Goal: Task Accomplishment & Management: Manage account settings

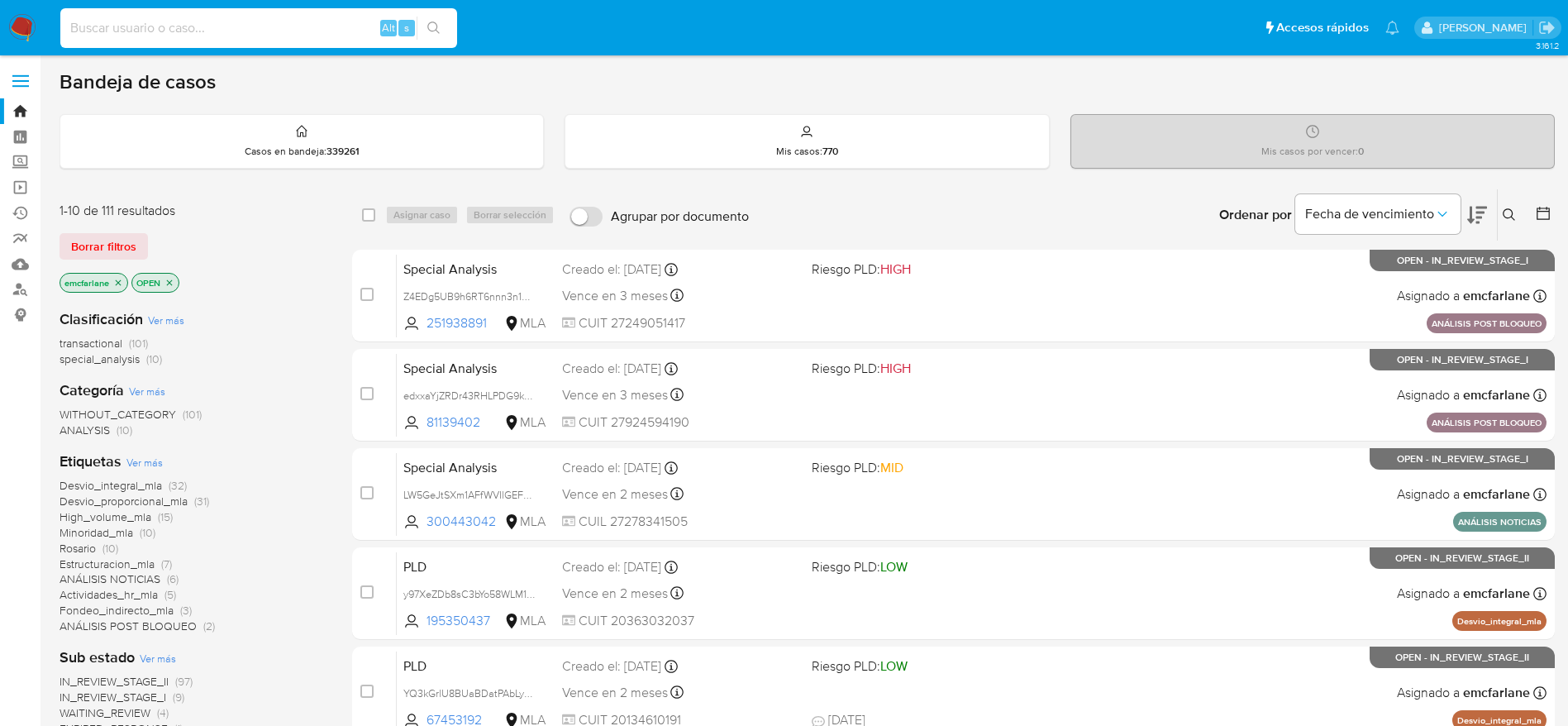
click at [268, 27] on input at bounding box center [259, 27] width 397 height 21
paste input "DhJ8w7Z3t6KzRq4mGUsYY2FT"
type input "DhJ8w7Z3t6KzRq4mGUsYY2FT"
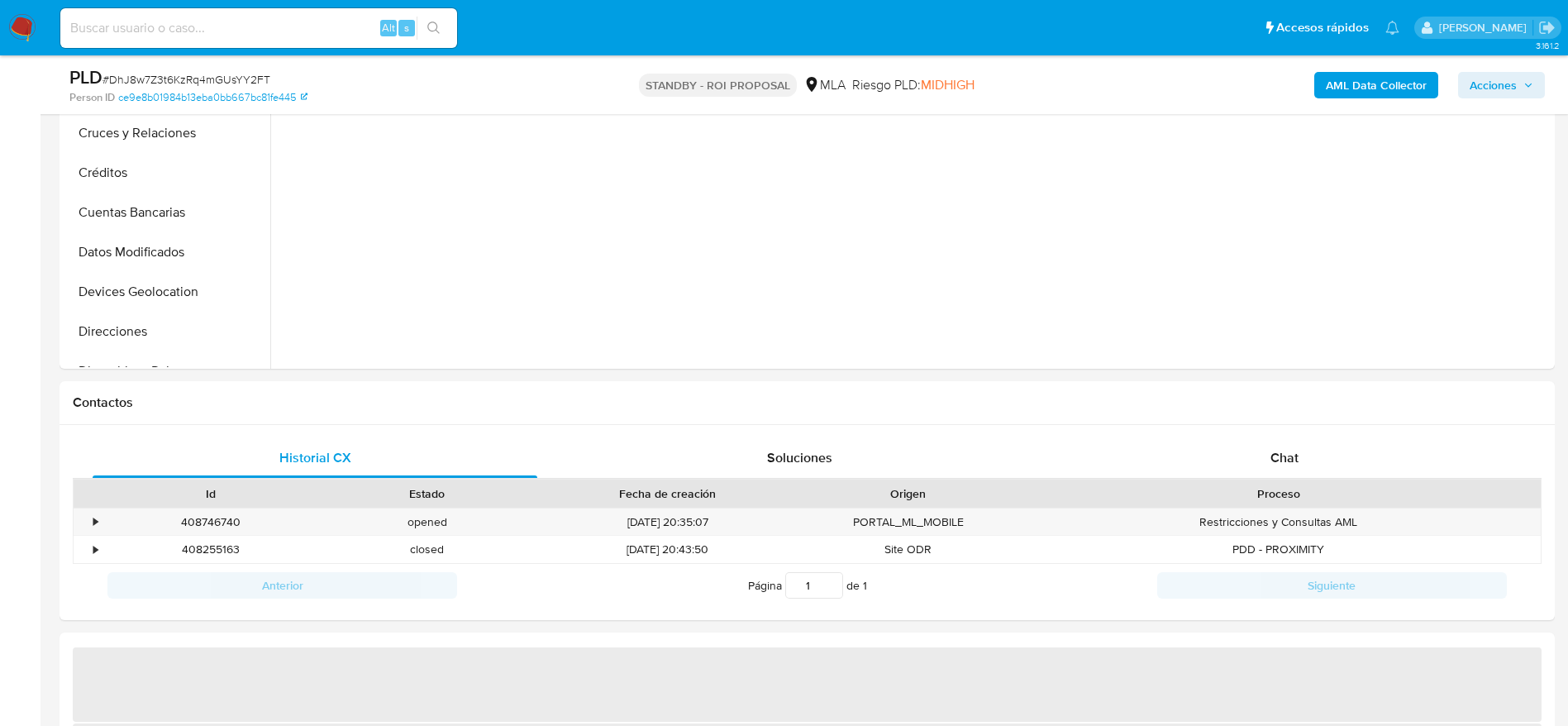
scroll to position [496, 0]
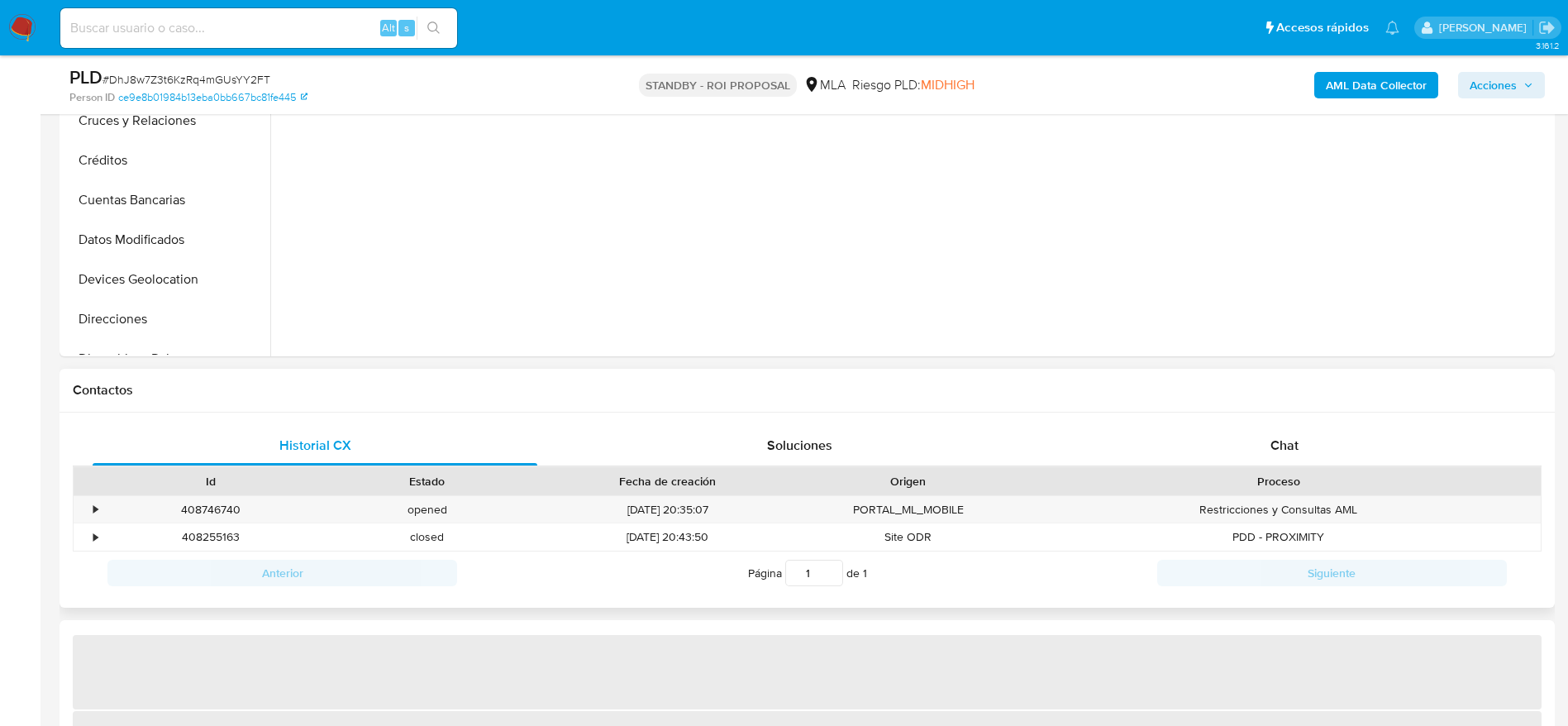
select select "10"
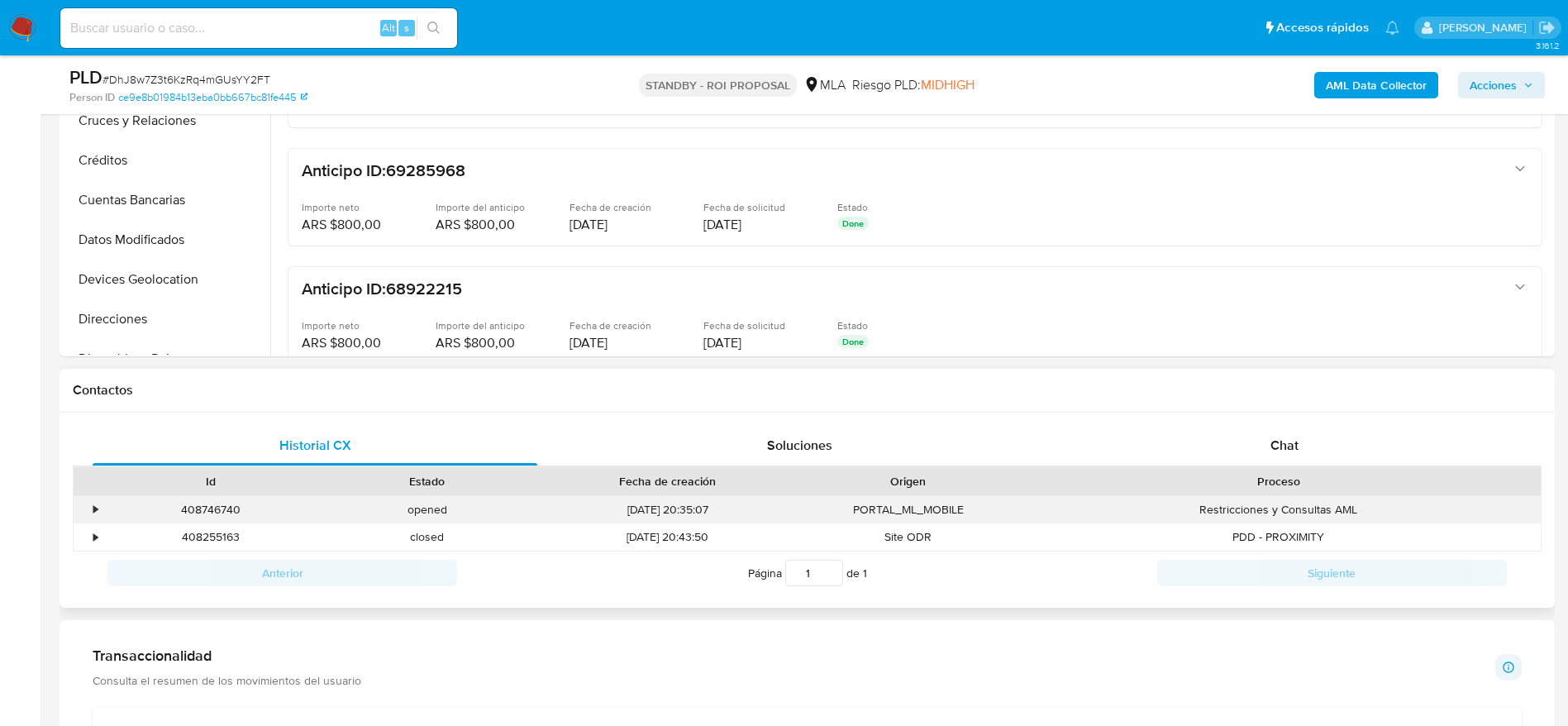
click at [205, 506] on div "408746740" at bounding box center [210, 510] width 216 height 27
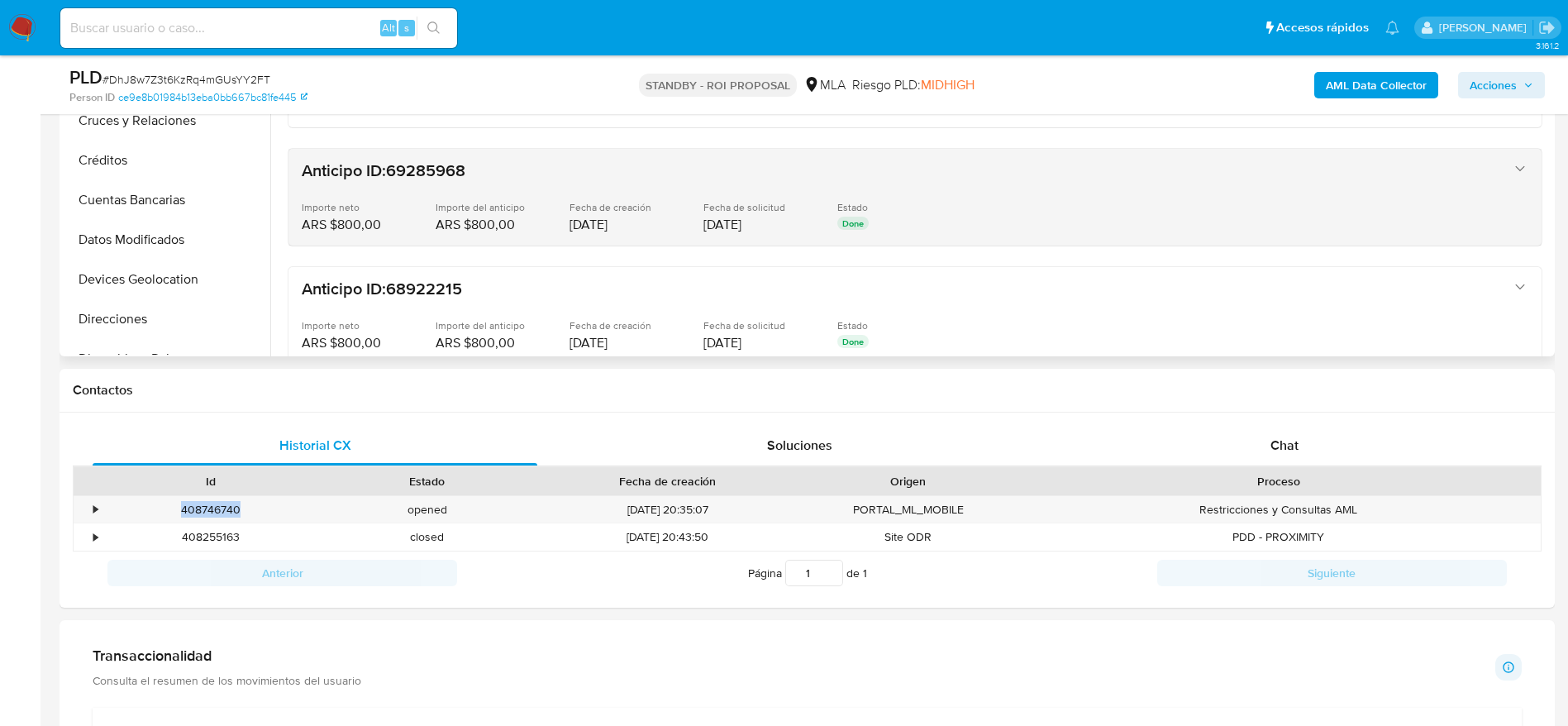
copy div "408746740"
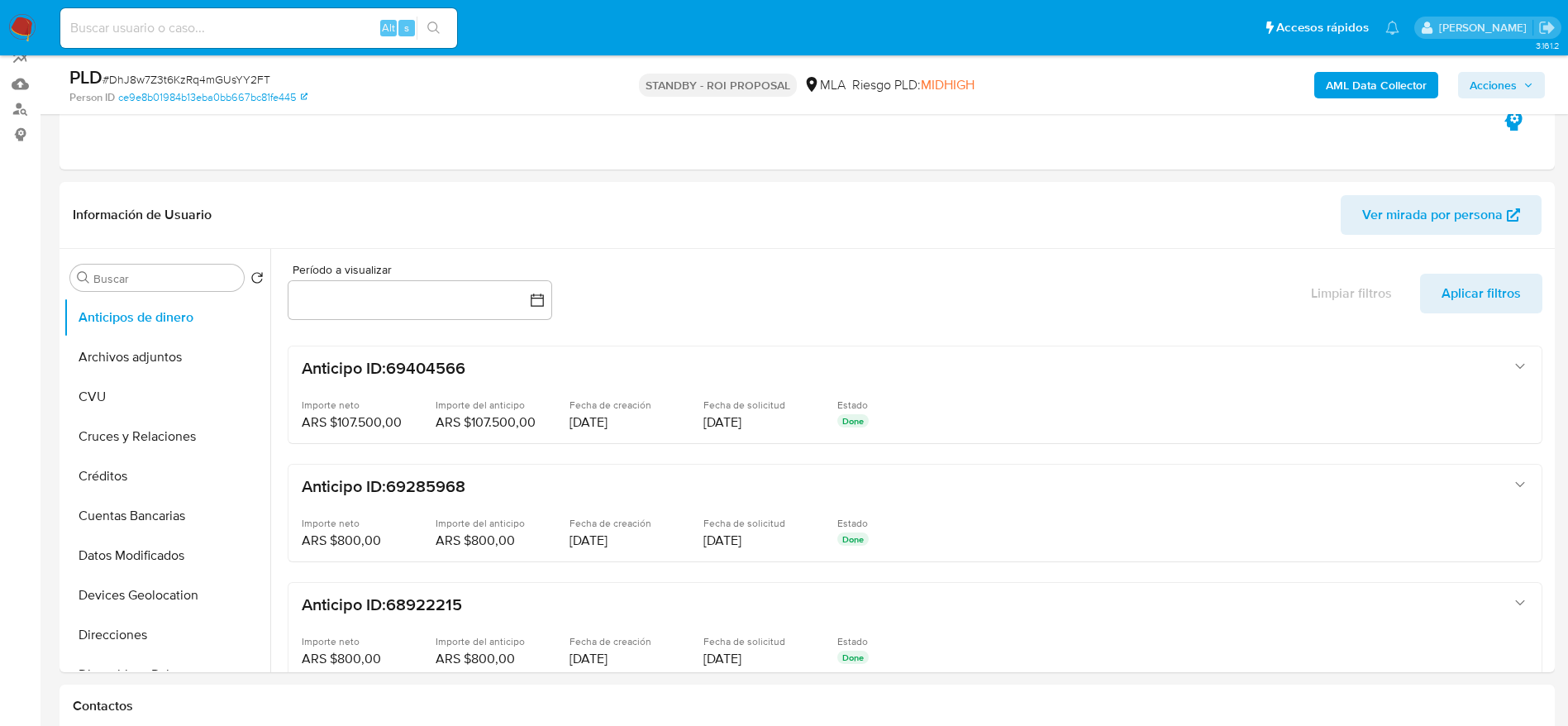
scroll to position [0, 0]
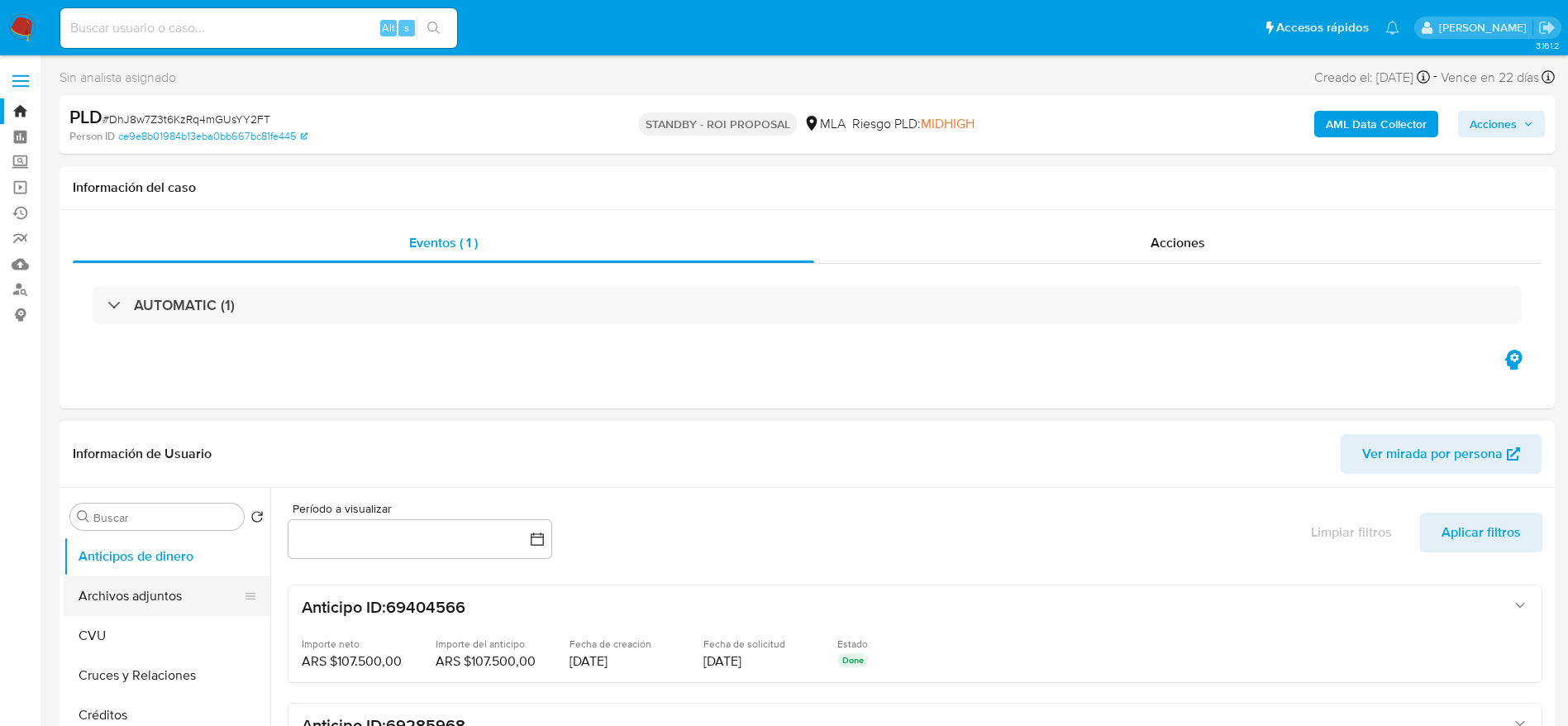
click at [97, 604] on button "Archivos adjuntos" at bounding box center [160, 596] width 193 height 40
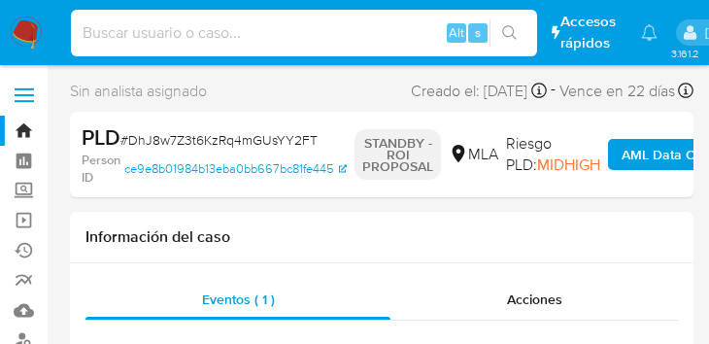
drag, startPoint x: 283, startPoint y: 155, endPoint x: 276, endPoint y: 408, distance: 252.6
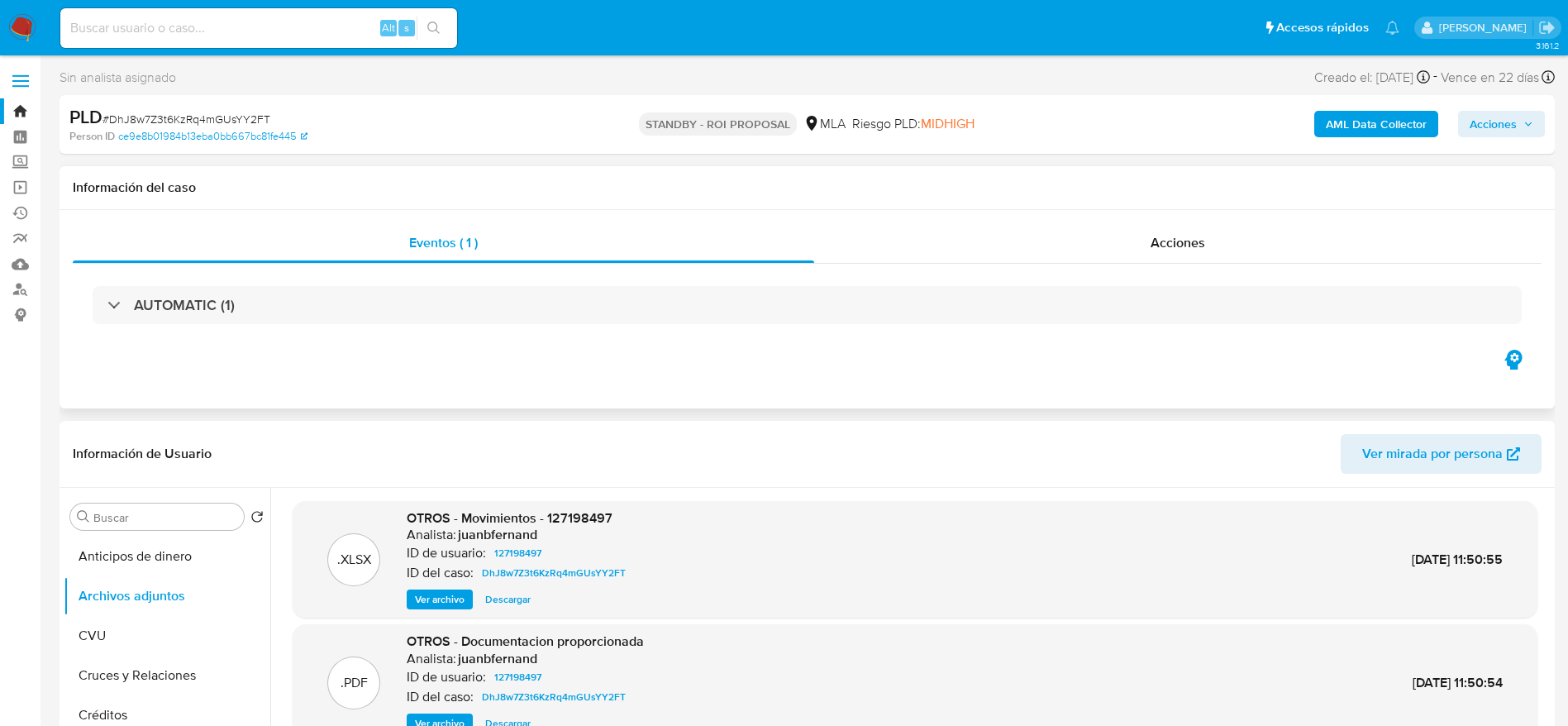
drag, startPoint x: 171, startPoint y: 274, endPoint x: 208, endPoint y: 580, distance: 308.2
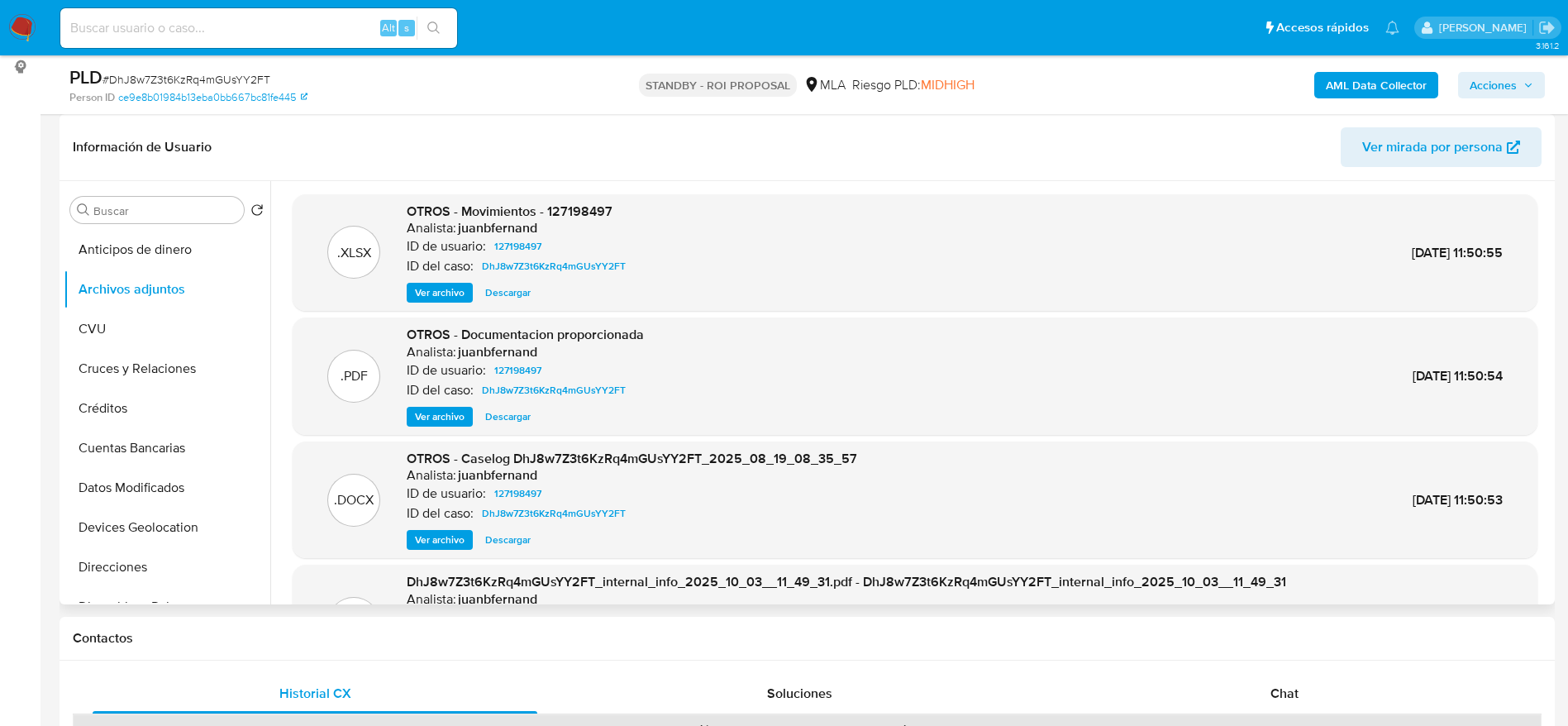
click at [503, 293] on span "Descargar" at bounding box center [507, 292] width 45 height 16
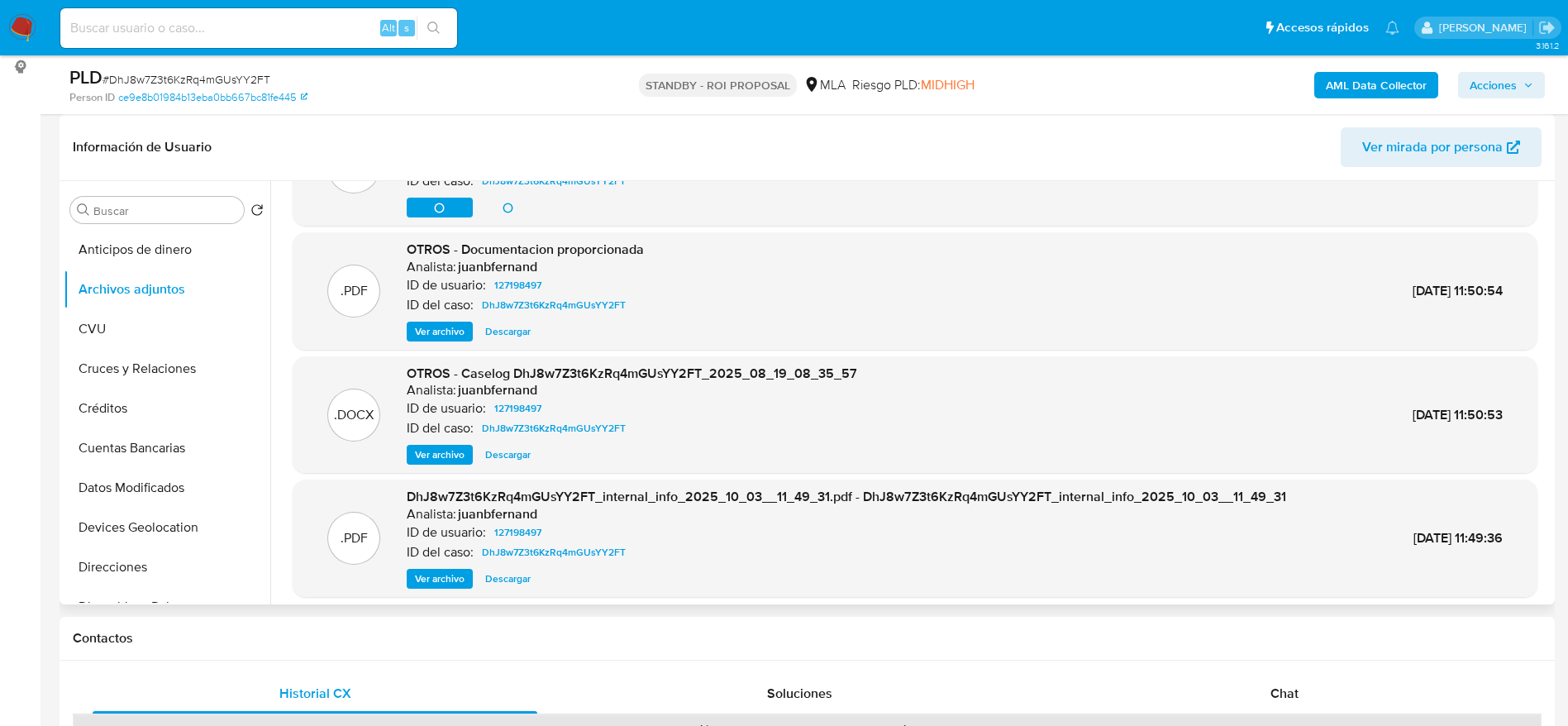
scroll to position [124, 0]
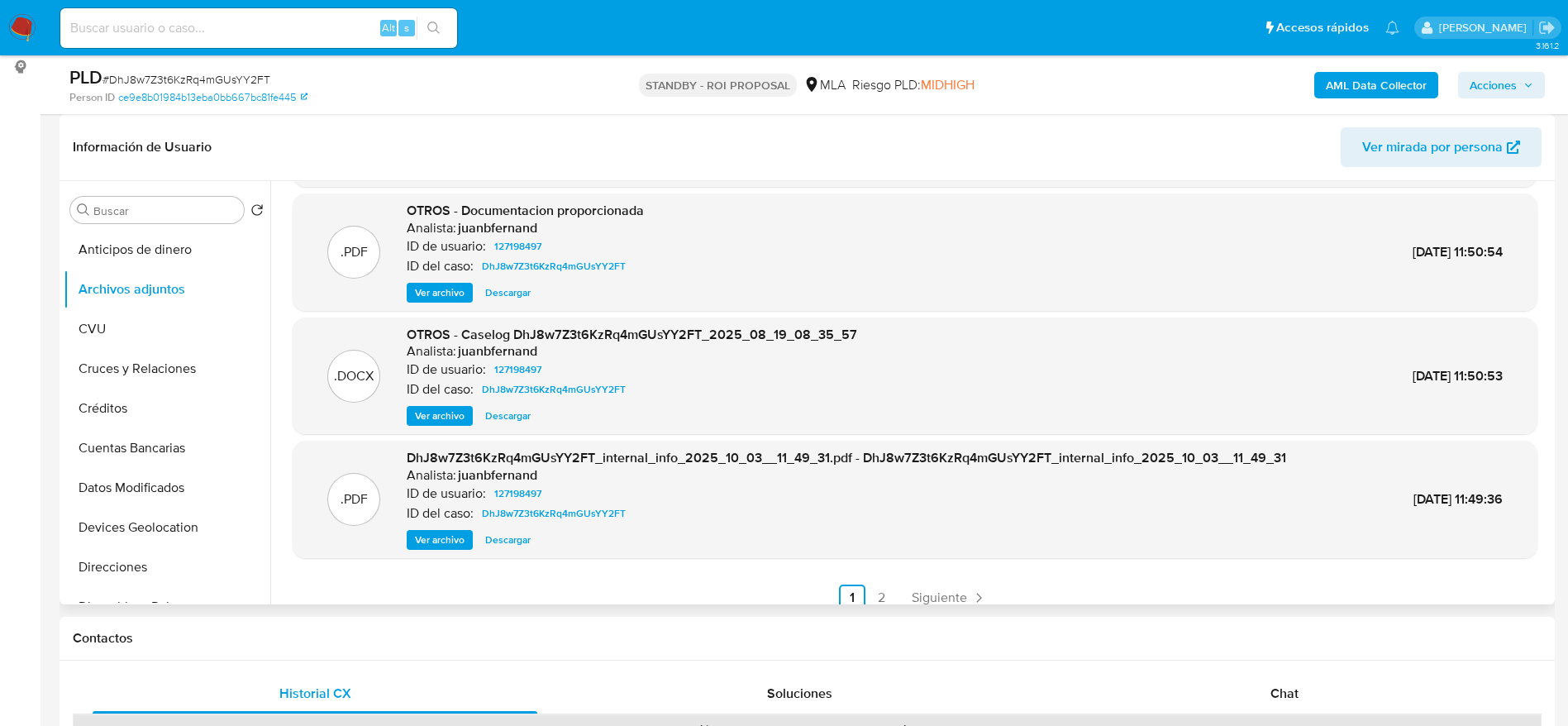
click at [512, 414] on span "Descargar" at bounding box center [507, 415] width 45 height 16
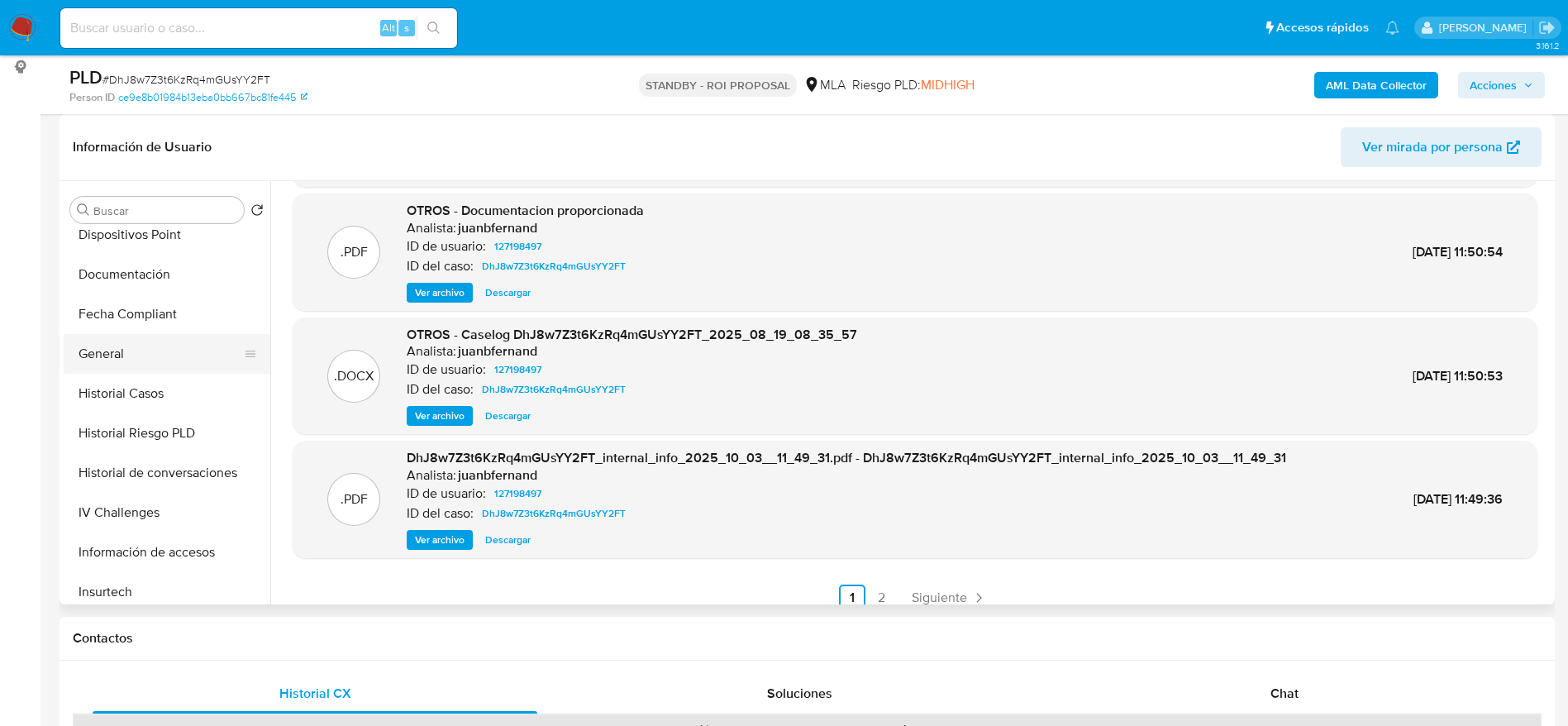
click at [120, 354] on button "General" at bounding box center [160, 353] width 193 height 40
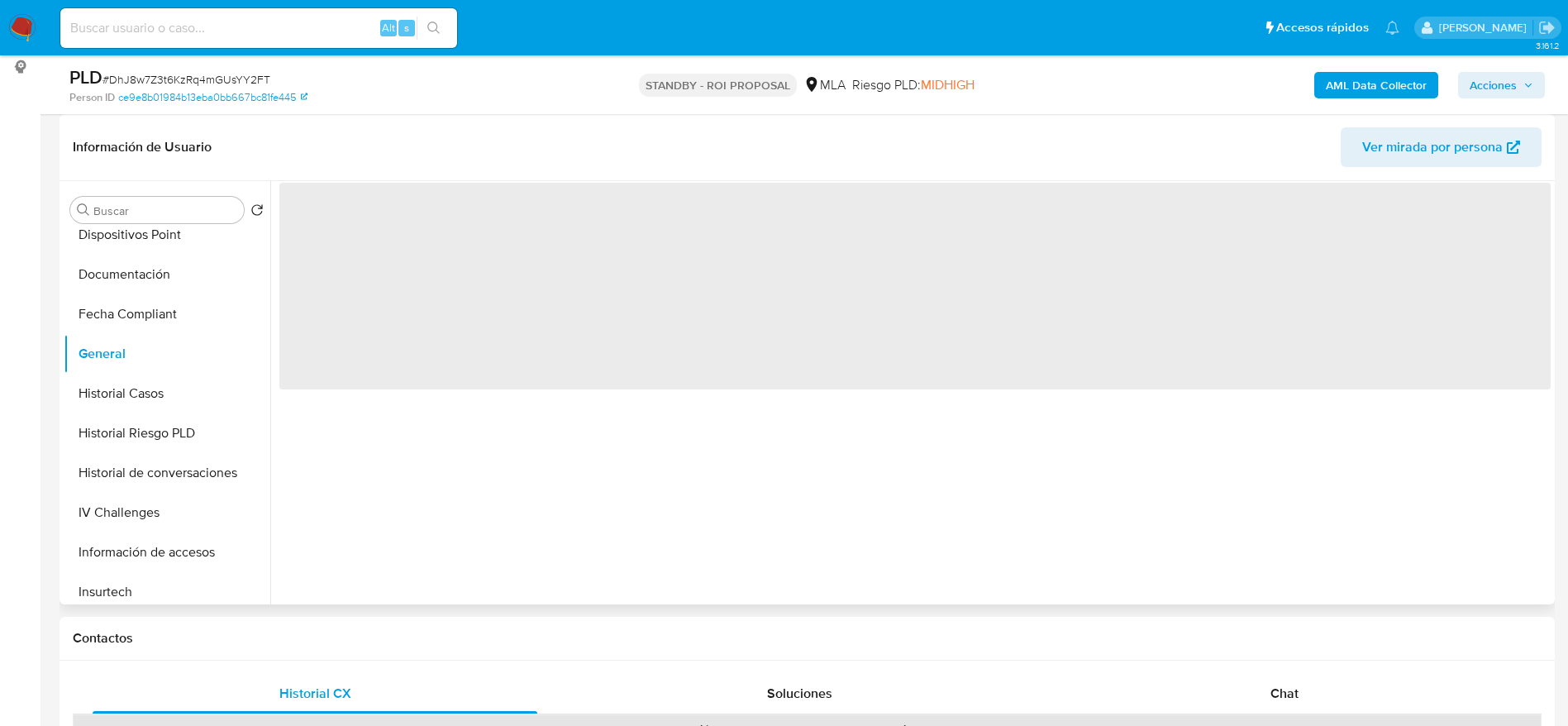
scroll to position [0, 0]
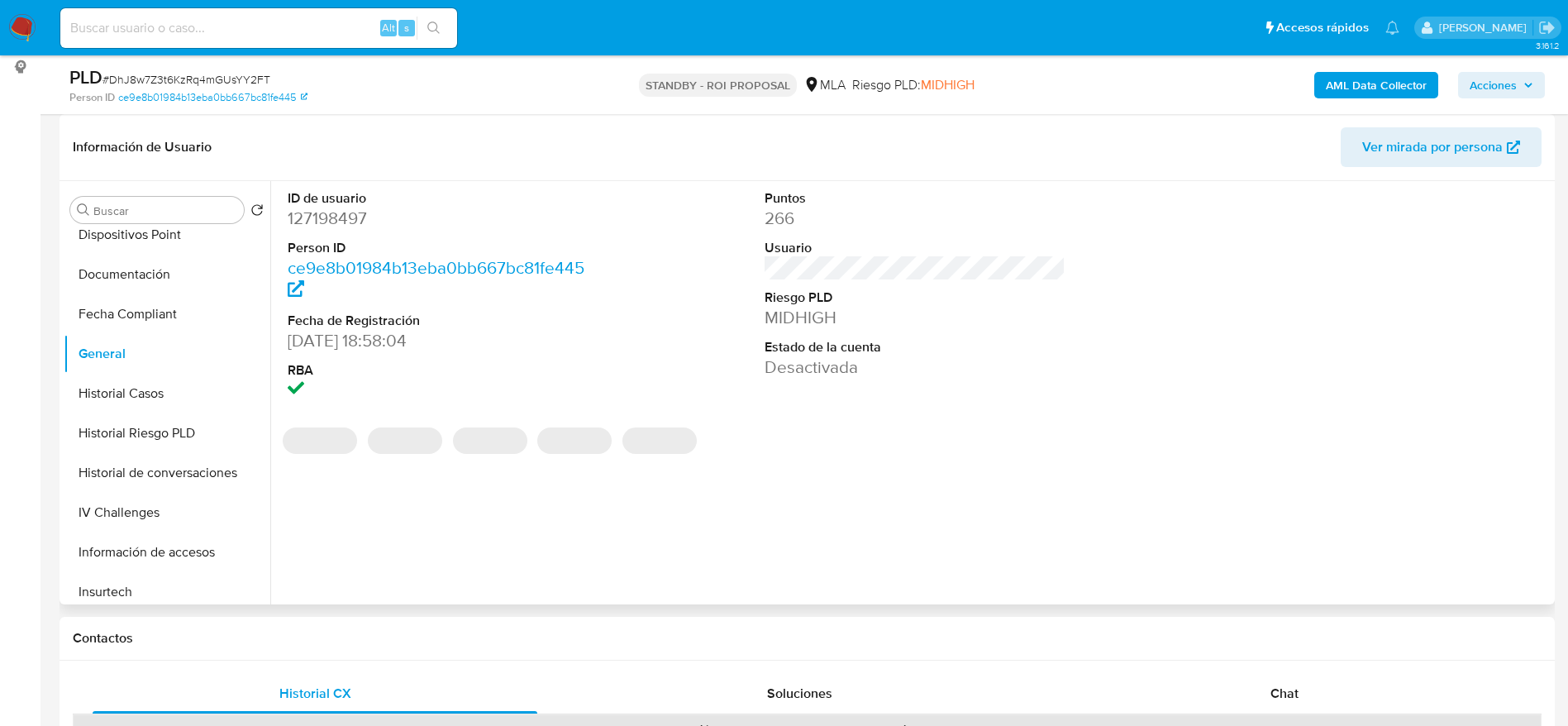
click at [335, 213] on dd "127198497" at bounding box center [438, 218] width 301 height 23
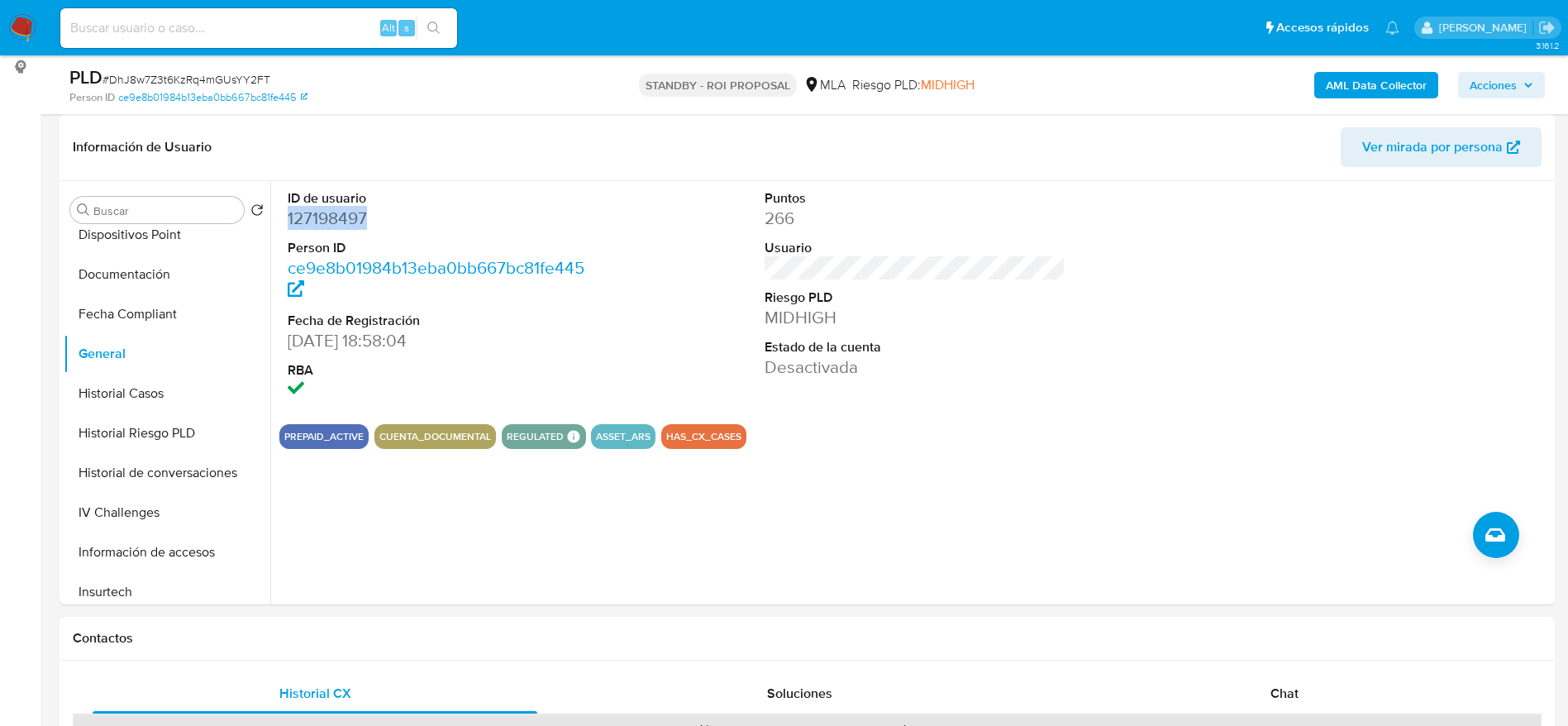
copy dd "127198497"
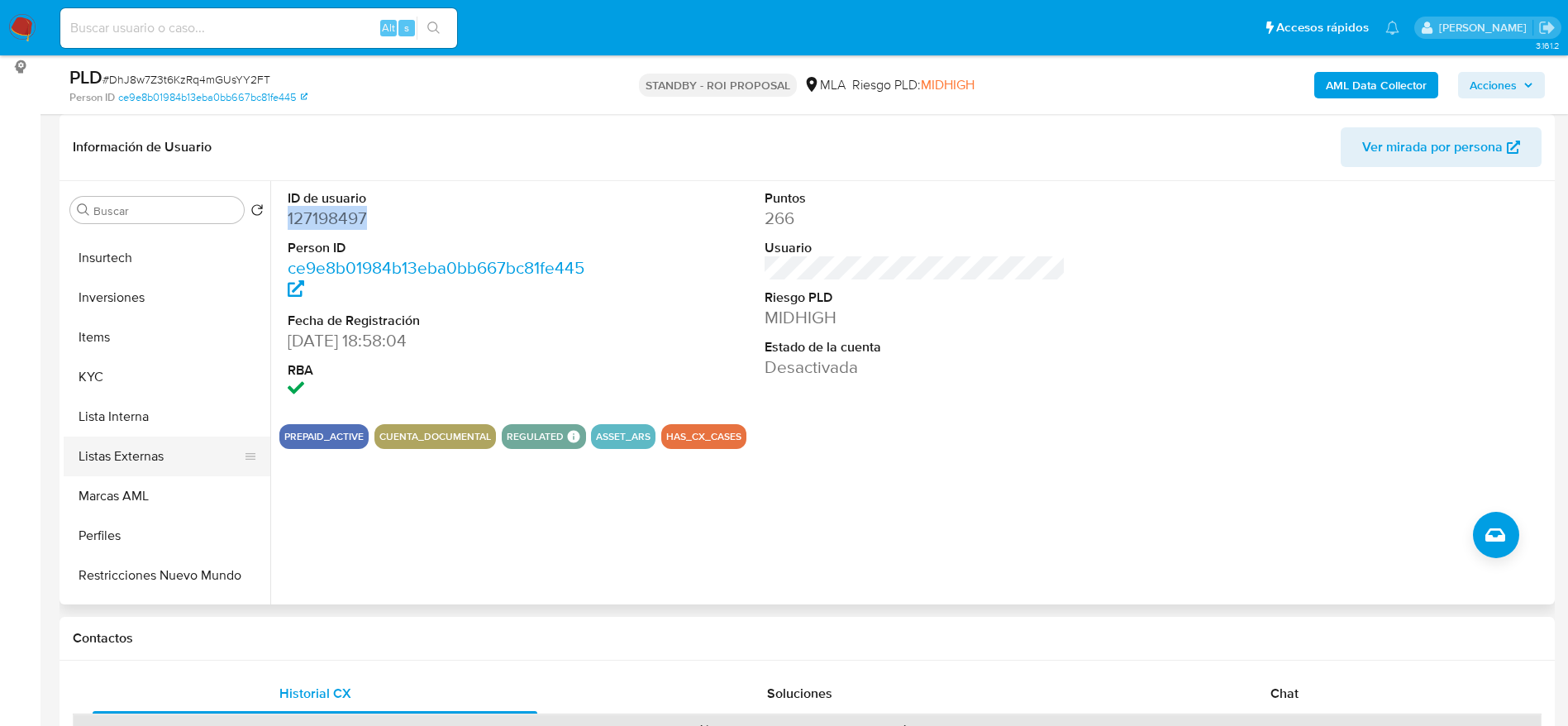
scroll to position [744, 0]
click at [106, 340] on button "KYC" at bounding box center [160, 339] width 193 height 40
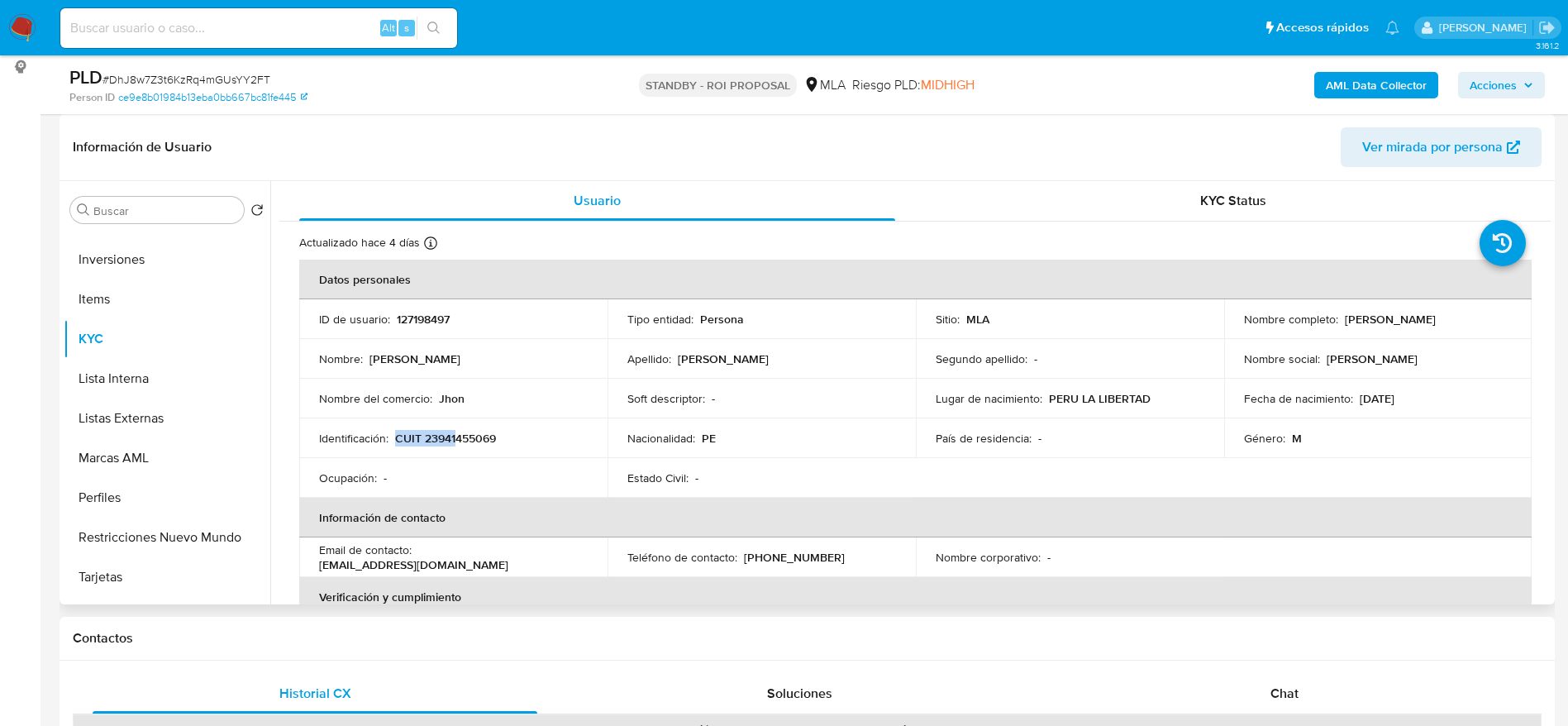
click at [455, 431] on p "CUIT 23941455069" at bounding box center [445, 437] width 100 height 14
click at [473, 436] on p "CUIT 23941455069" at bounding box center [445, 437] width 100 height 14
copy p "23941455069"
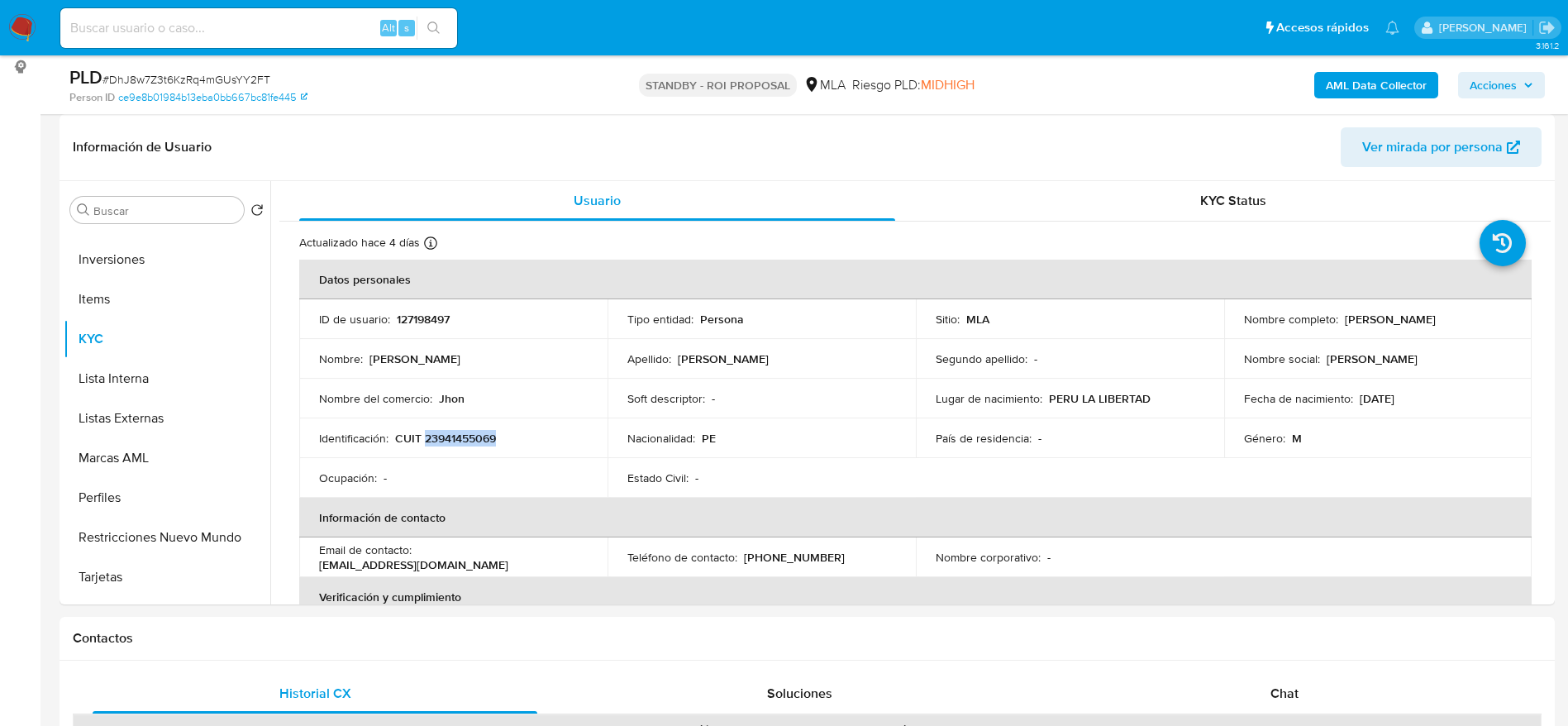
copy p "23941455069"
click at [119, 78] on span "# DhJ8w7Z3t6KzRq4mGUsYY2FT" at bounding box center [186, 79] width 168 height 16
copy span "DhJ8w7Z3t6KzRq4mGUsYY2FT"
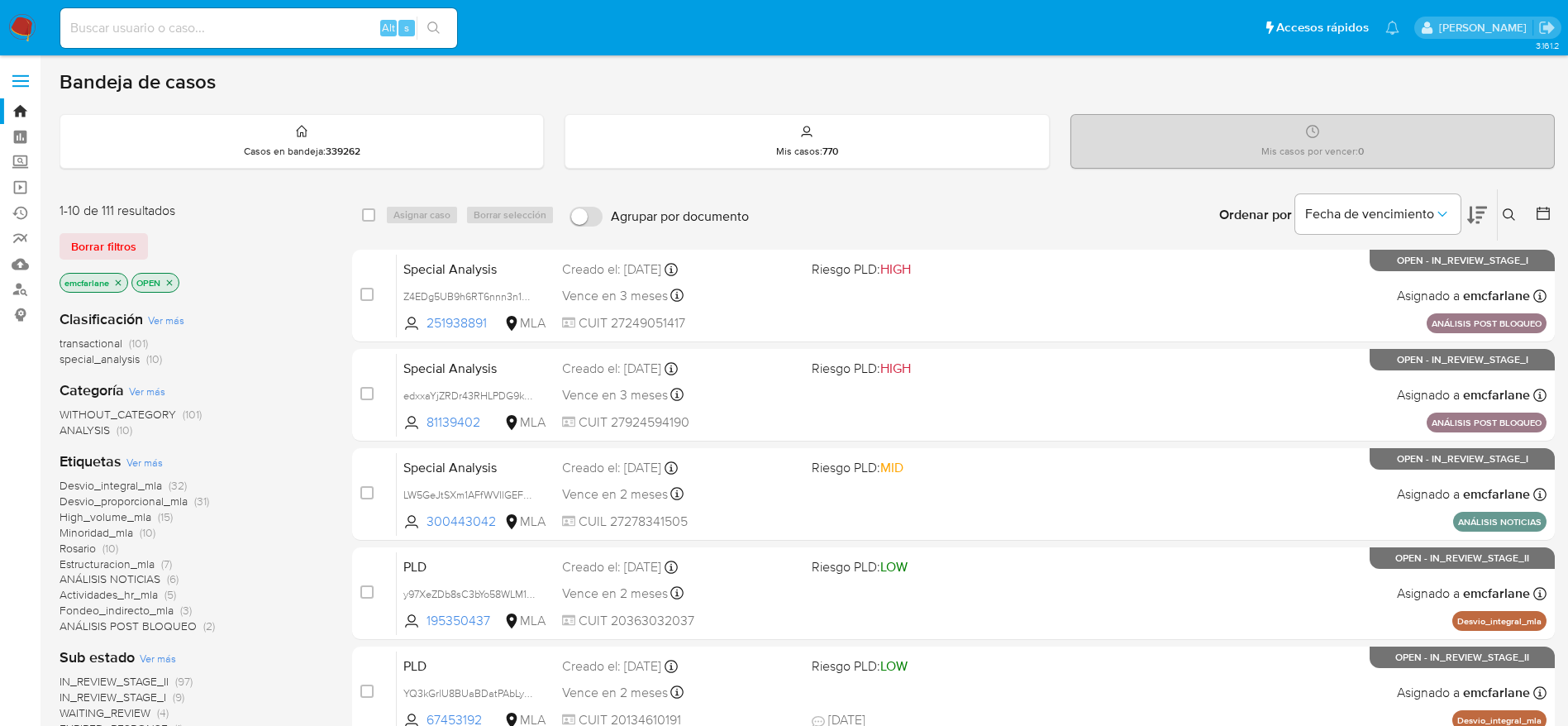
click at [101, 250] on span "Borrar filtros" at bounding box center [104, 246] width 66 height 23
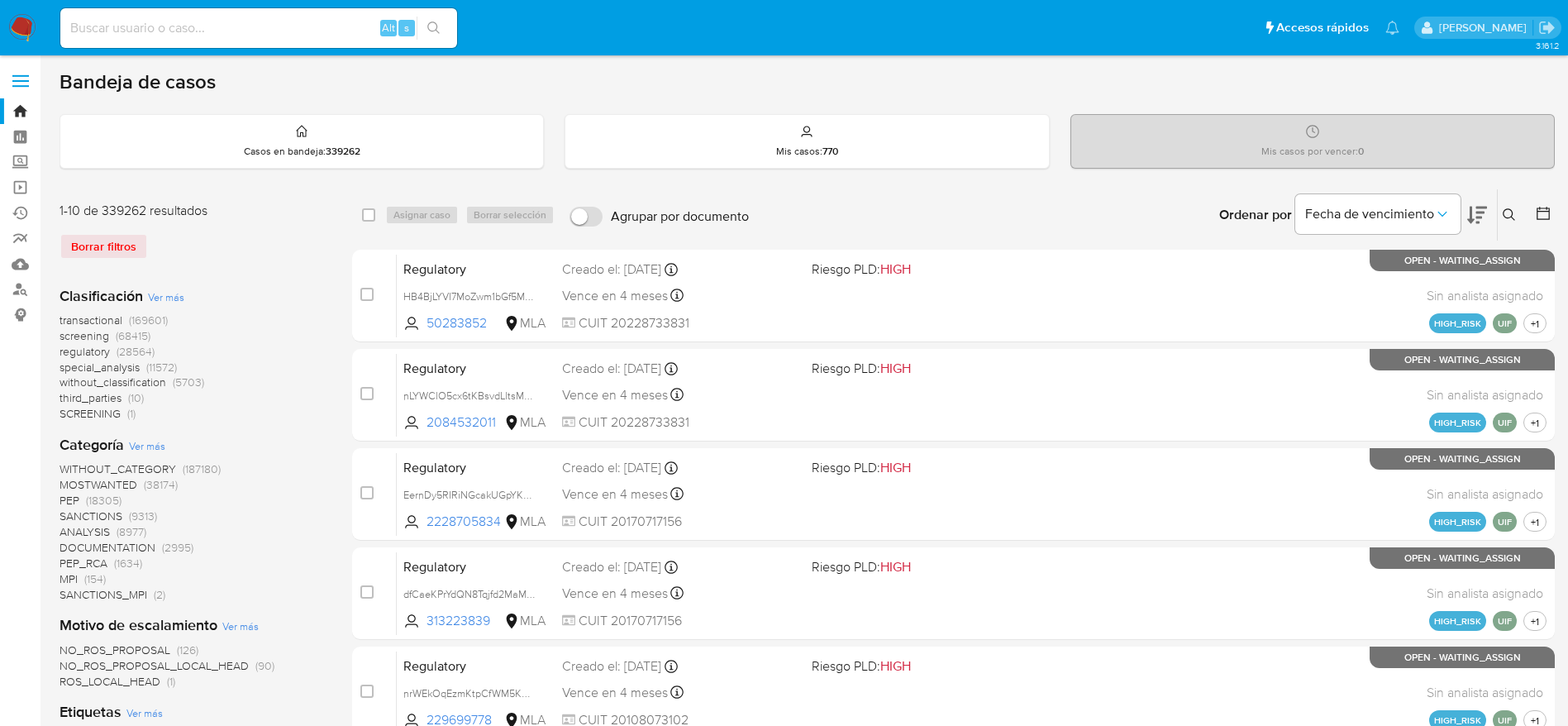
click at [1514, 216] on icon at bounding box center [1509, 215] width 14 height 14
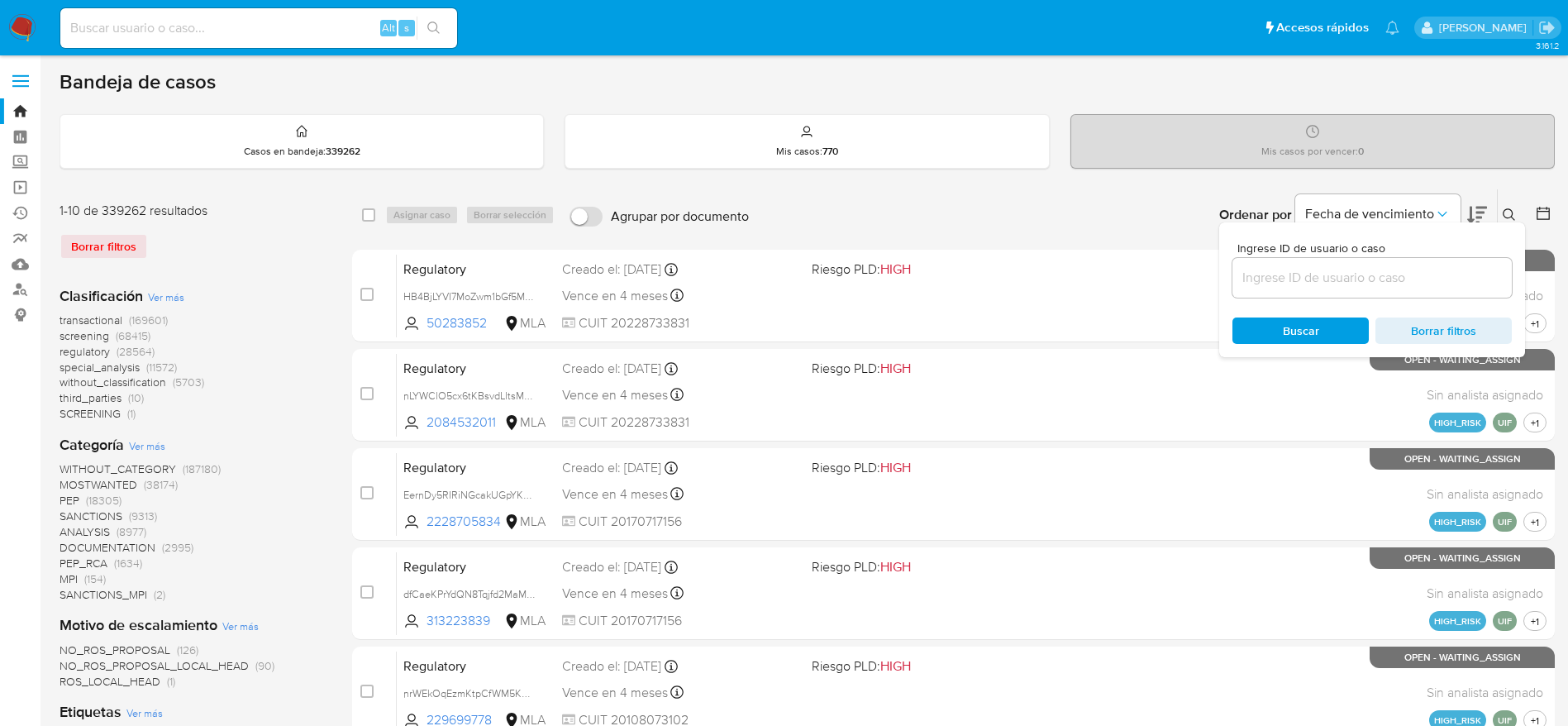
drag, startPoint x: 1389, startPoint y: 276, endPoint x: 1373, endPoint y: 276, distance: 16.0
click at [1389, 276] on input at bounding box center [1372, 277] width 279 height 21
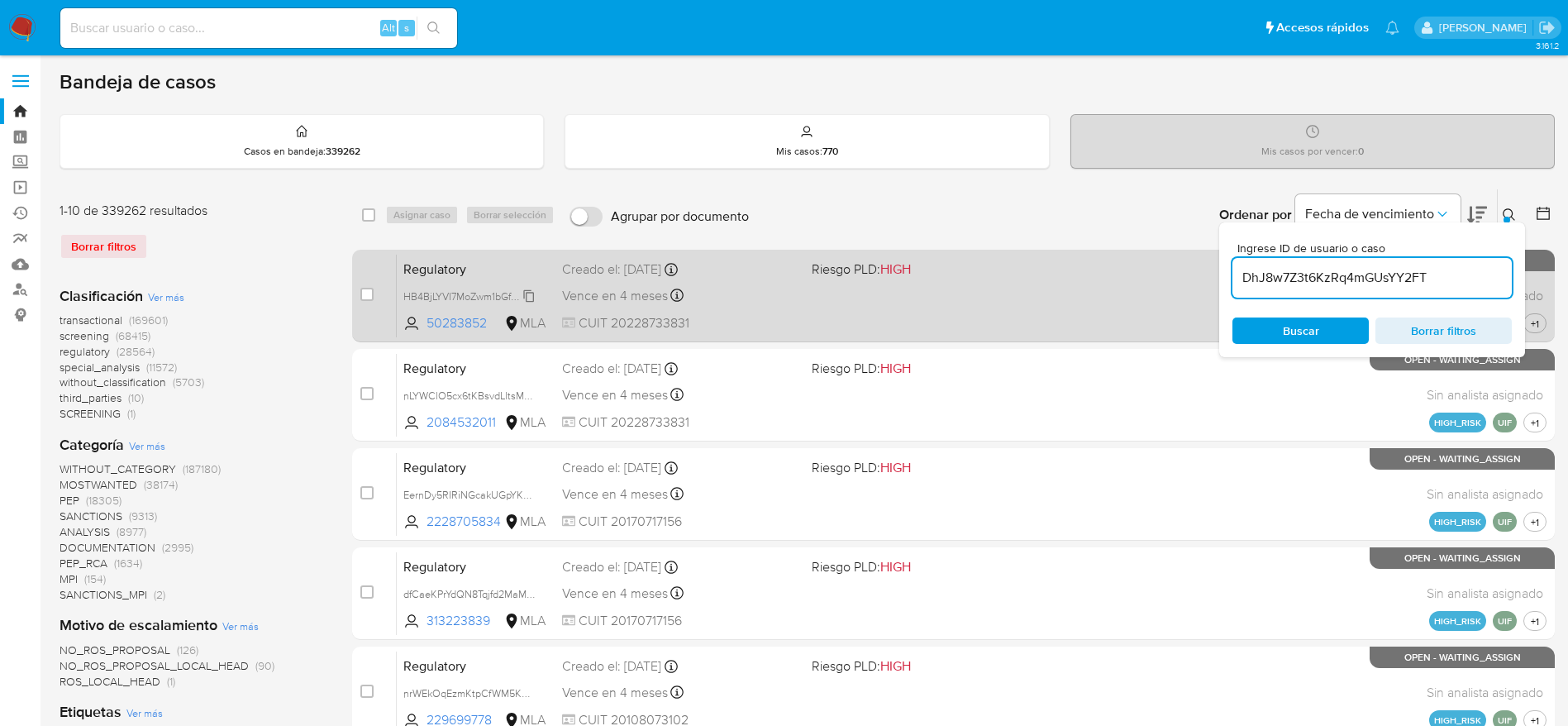
type input "DhJ8w7Z3t6KzRq4mGUsYY2FT"
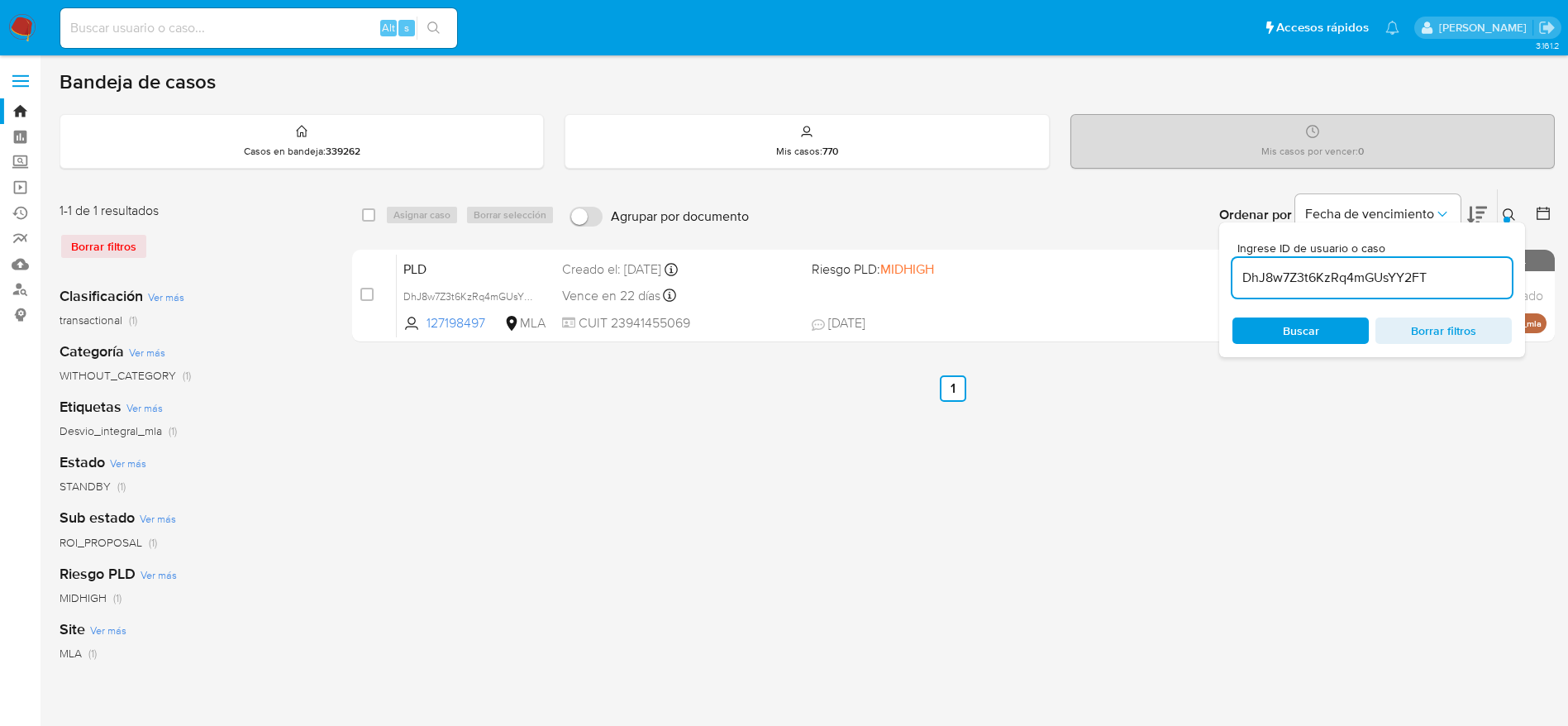
drag, startPoint x: 369, startPoint y: 211, endPoint x: 379, endPoint y: 214, distance: 10.4
click at [370, 210] on input "checkbox" at bounding box center [369, 215] width 14 height 14
checkbox input "true"
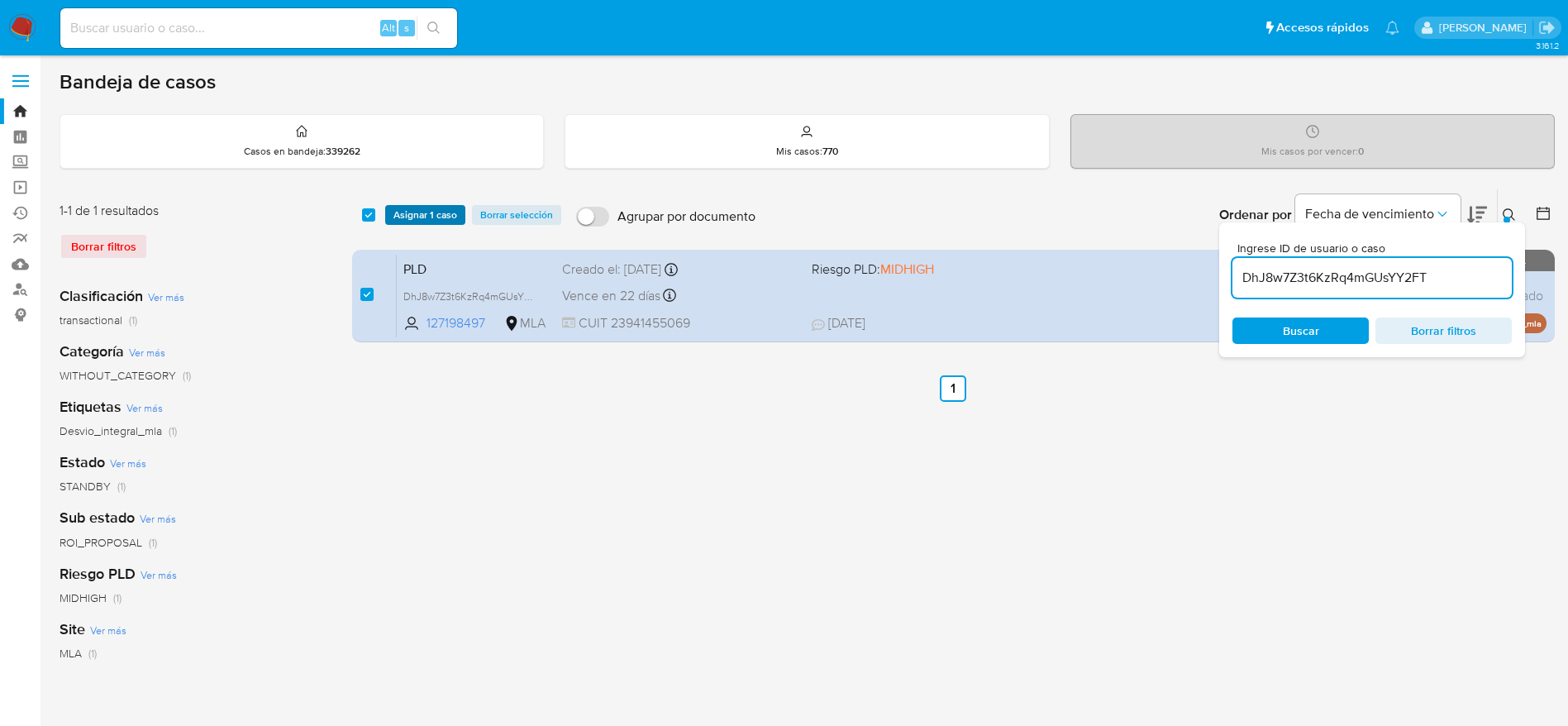
click at [409, 218] on span "Asignar 1 caso" at bounding box center [425, 214] width 64 height 16
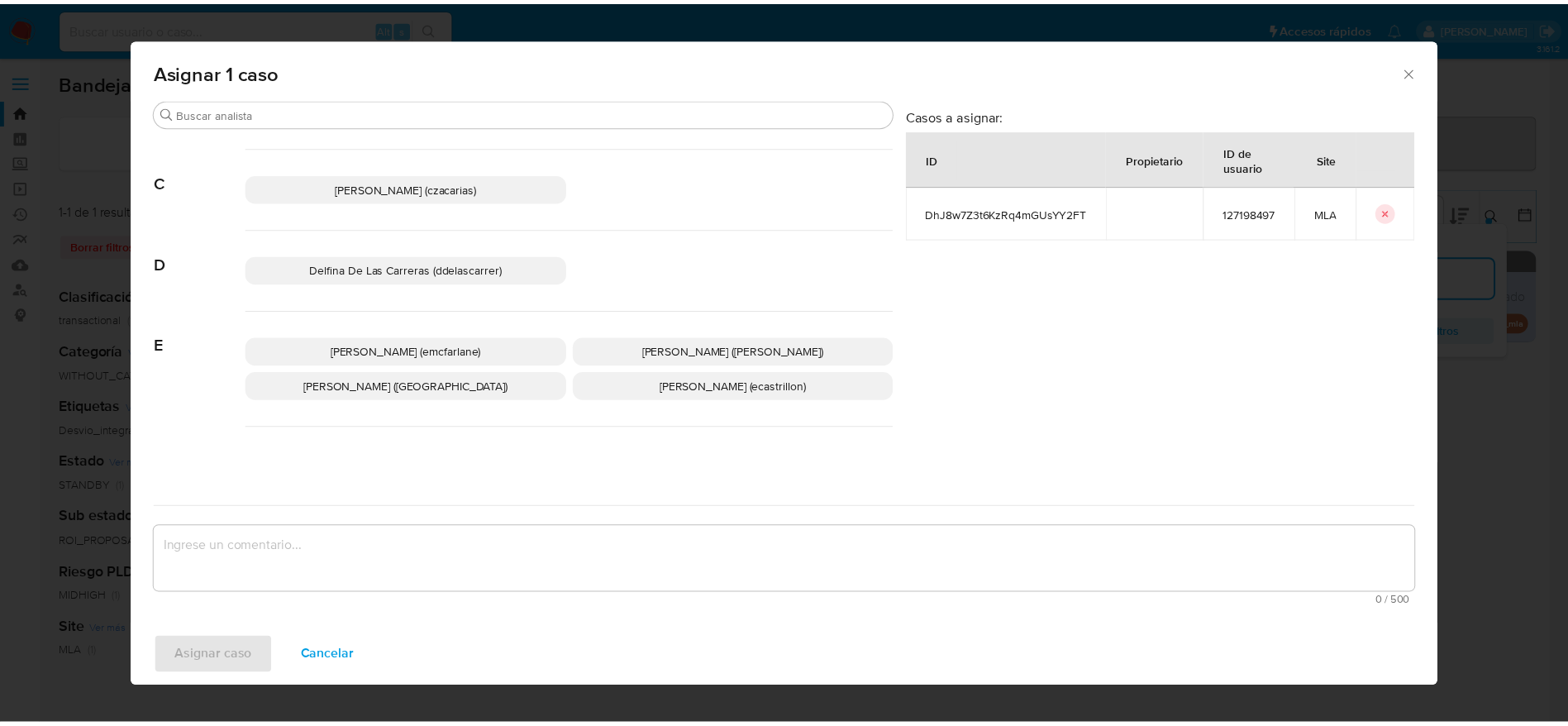
scroll to position [124, 0]
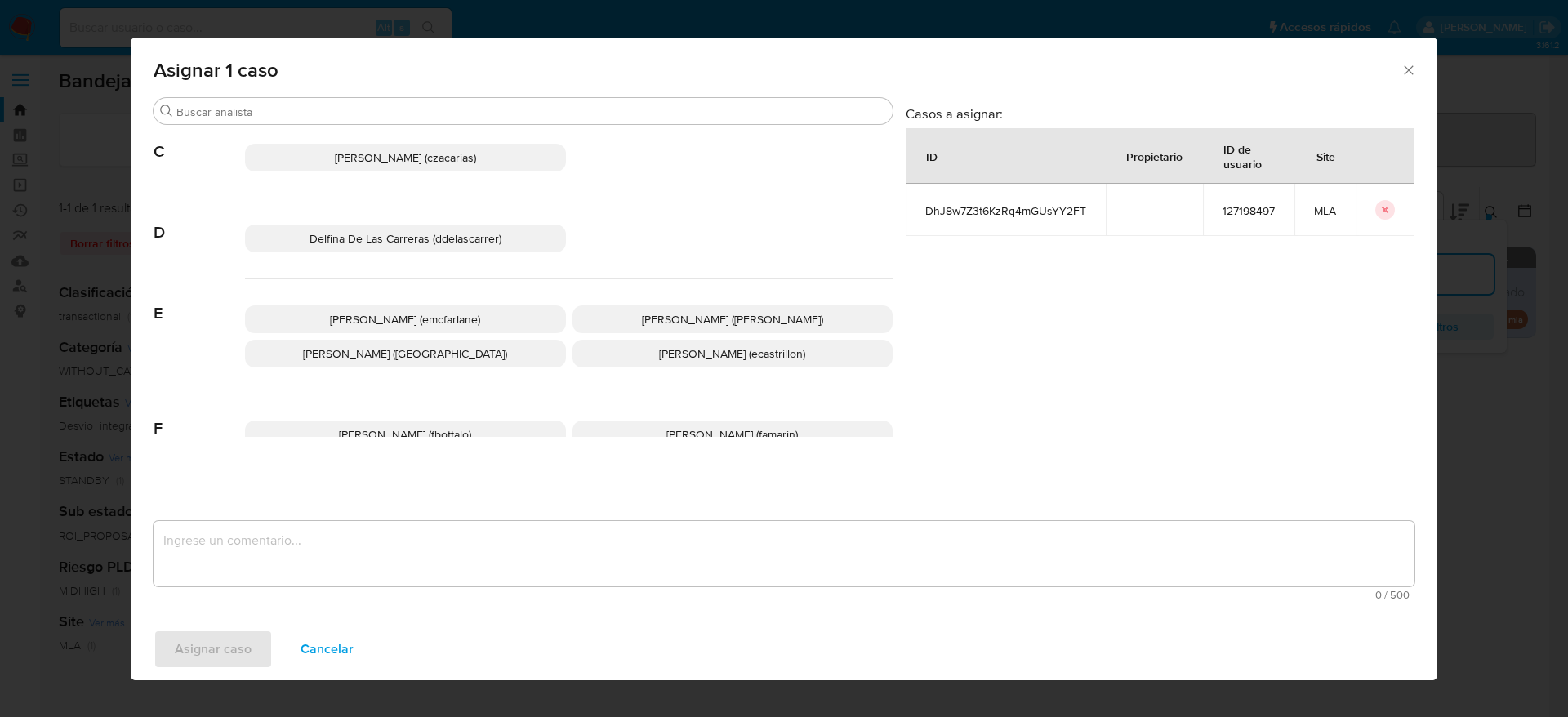
click at [426, 325] on span "[PERSON_NAME] (emcfarlane)" at bounding box center [404, 319] width 150 height 16
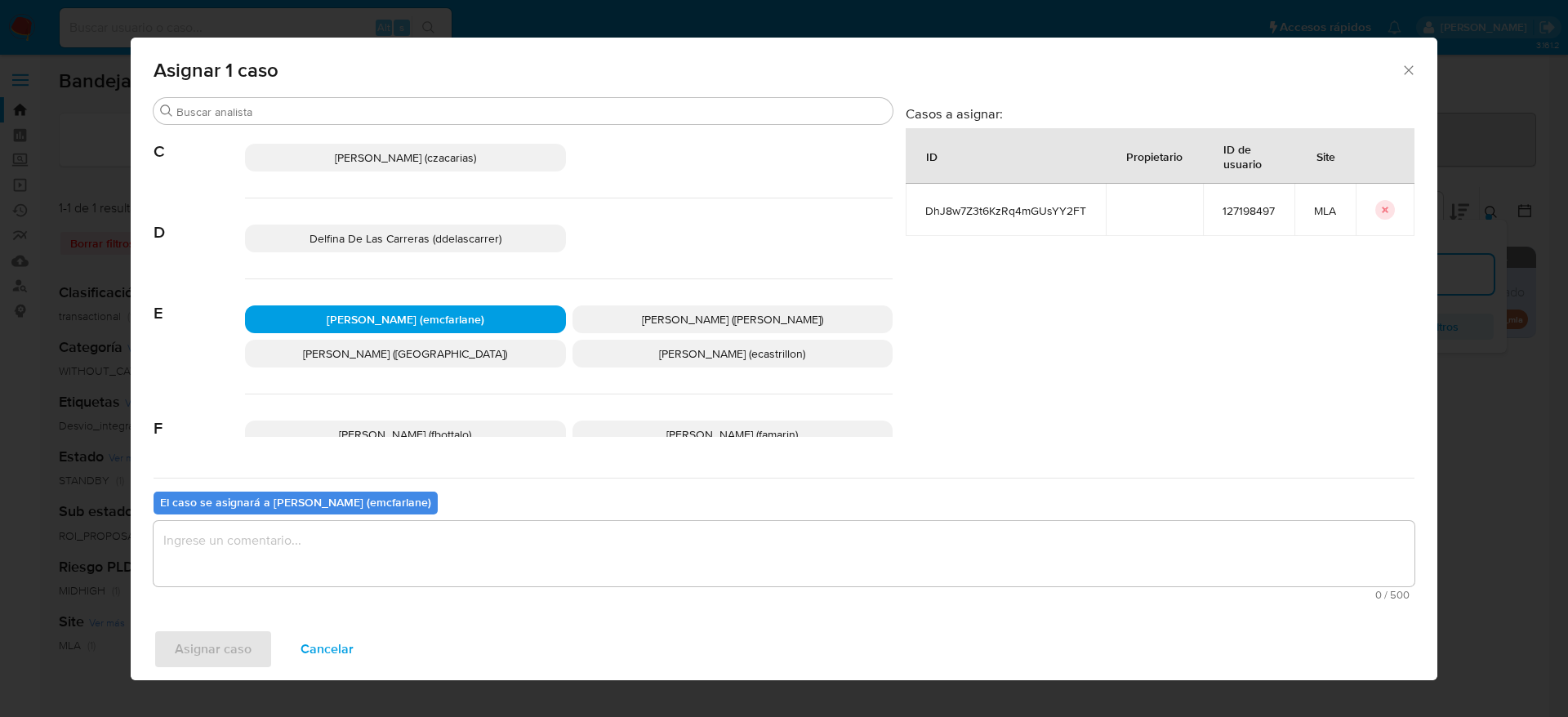
click at [372, 536] on textarea "assign-modal" at bounding box center [784, 554] width 1260 height 66
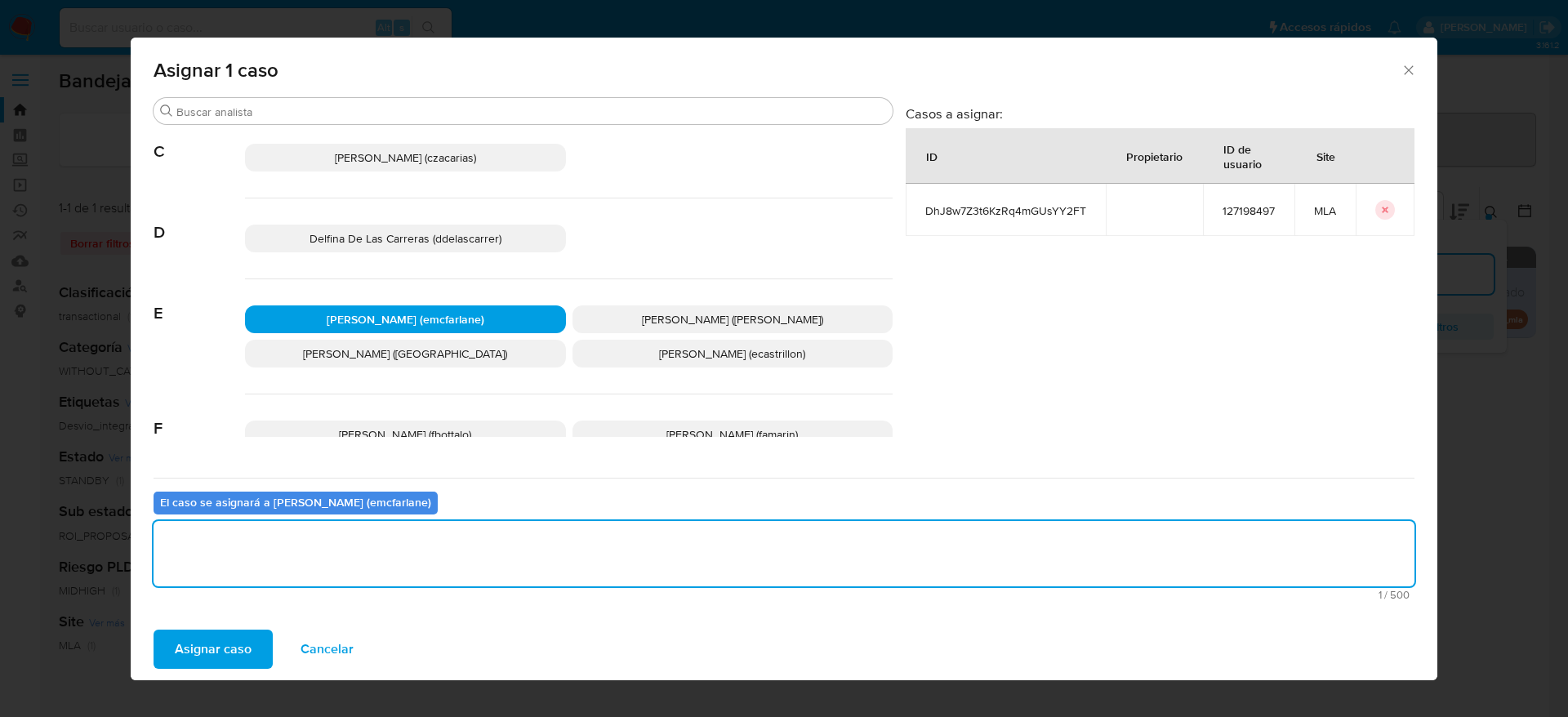
click at [228, 635] on span "Asignar caso" at bounding box center [213, 649] width 77 height 36
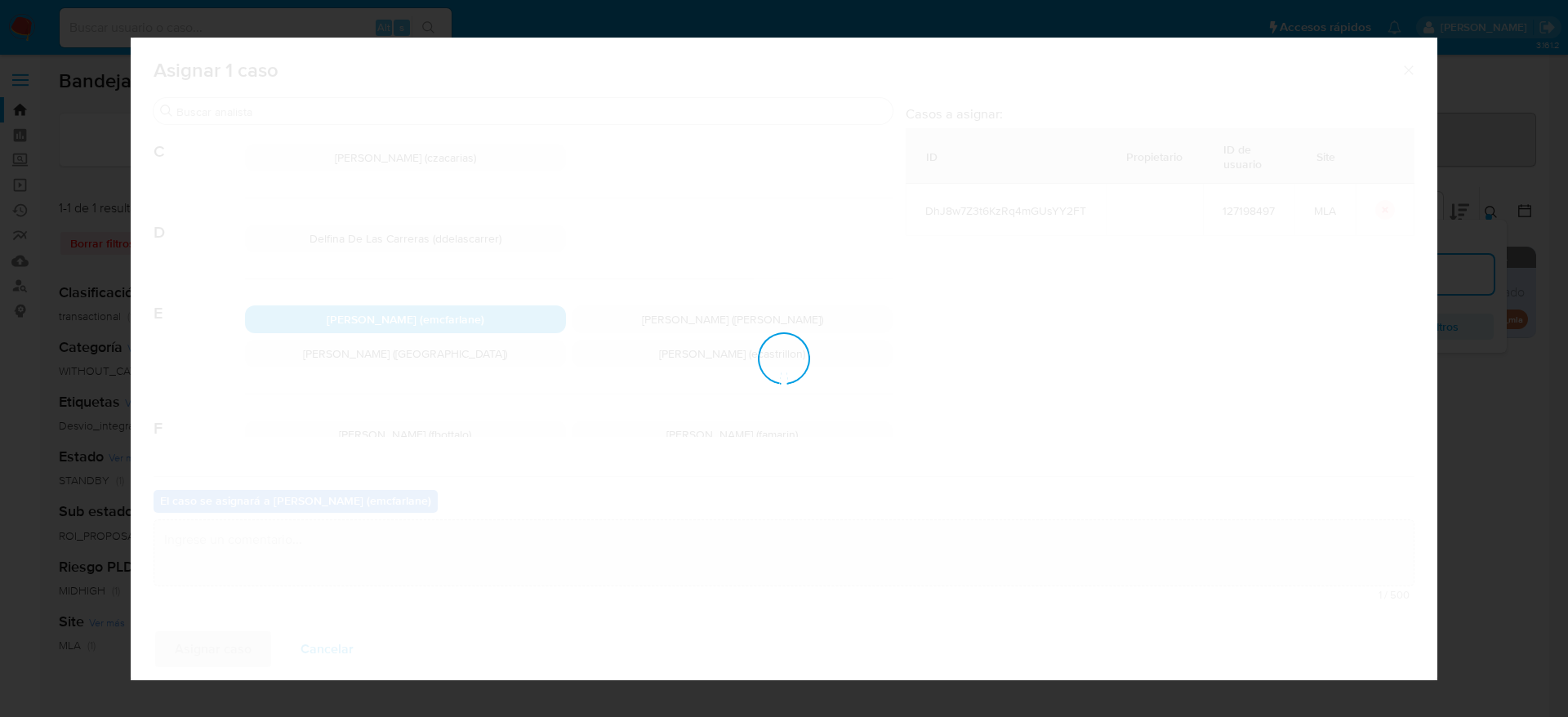
checkbox input "false"
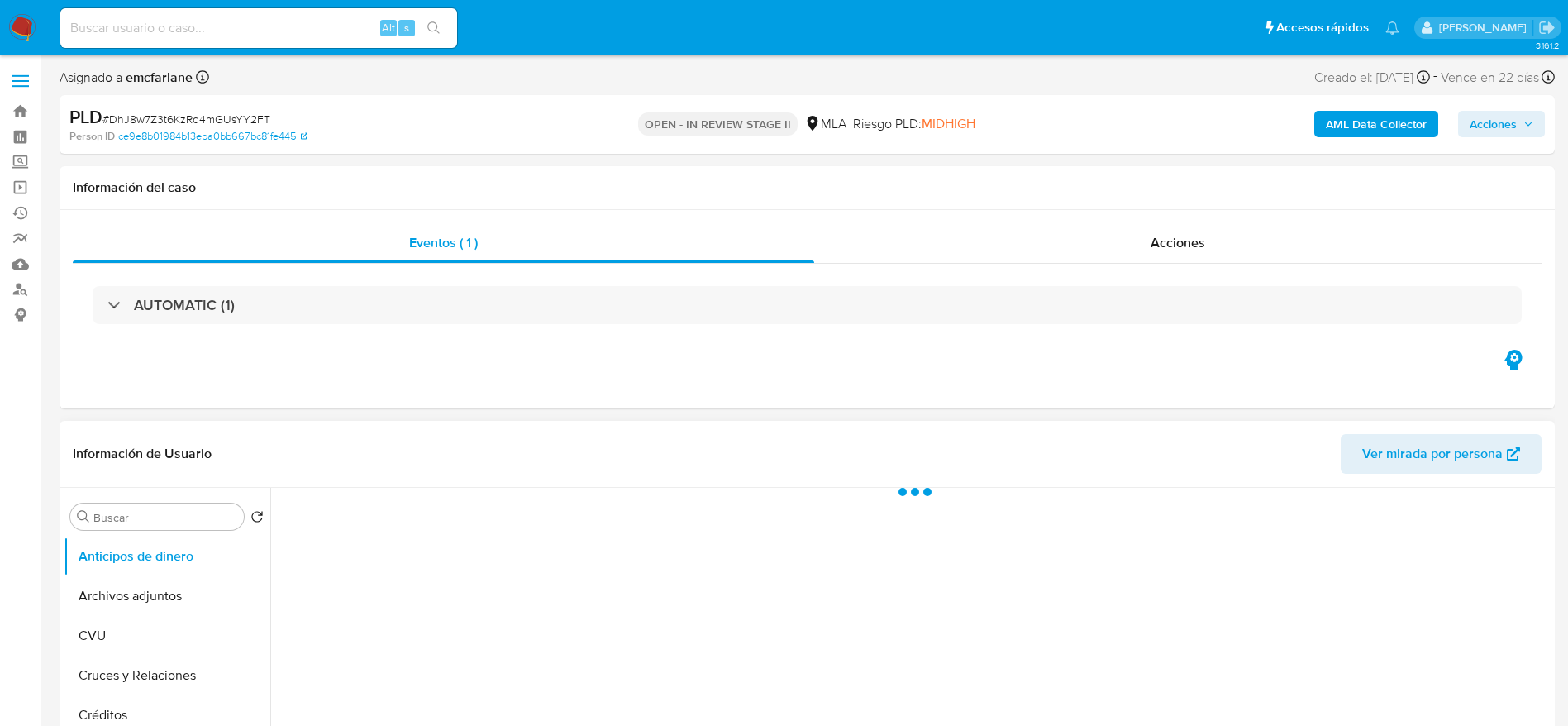
select select "10"
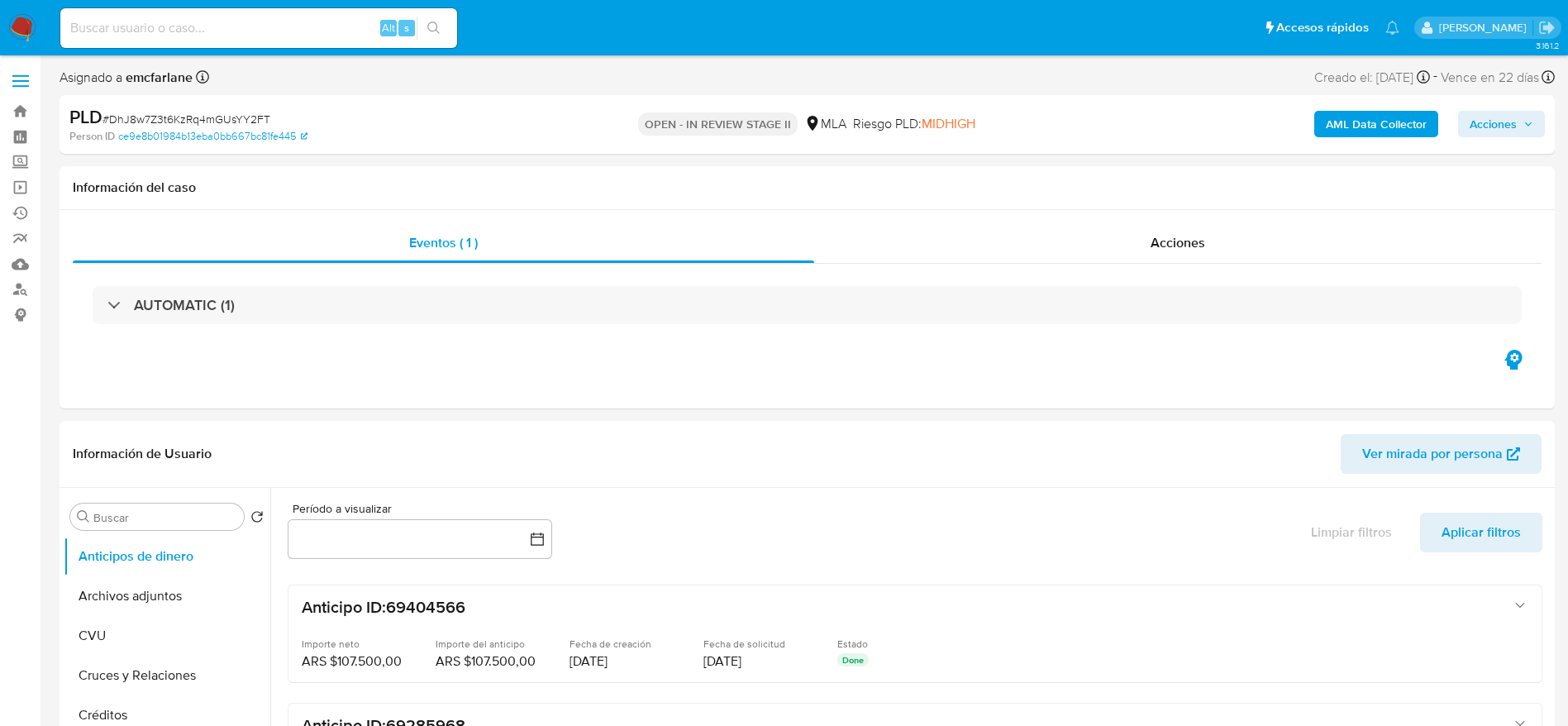
click at [1474, 129] on span "Acciones" at bounding box center [1493, 123] width 47 height 26
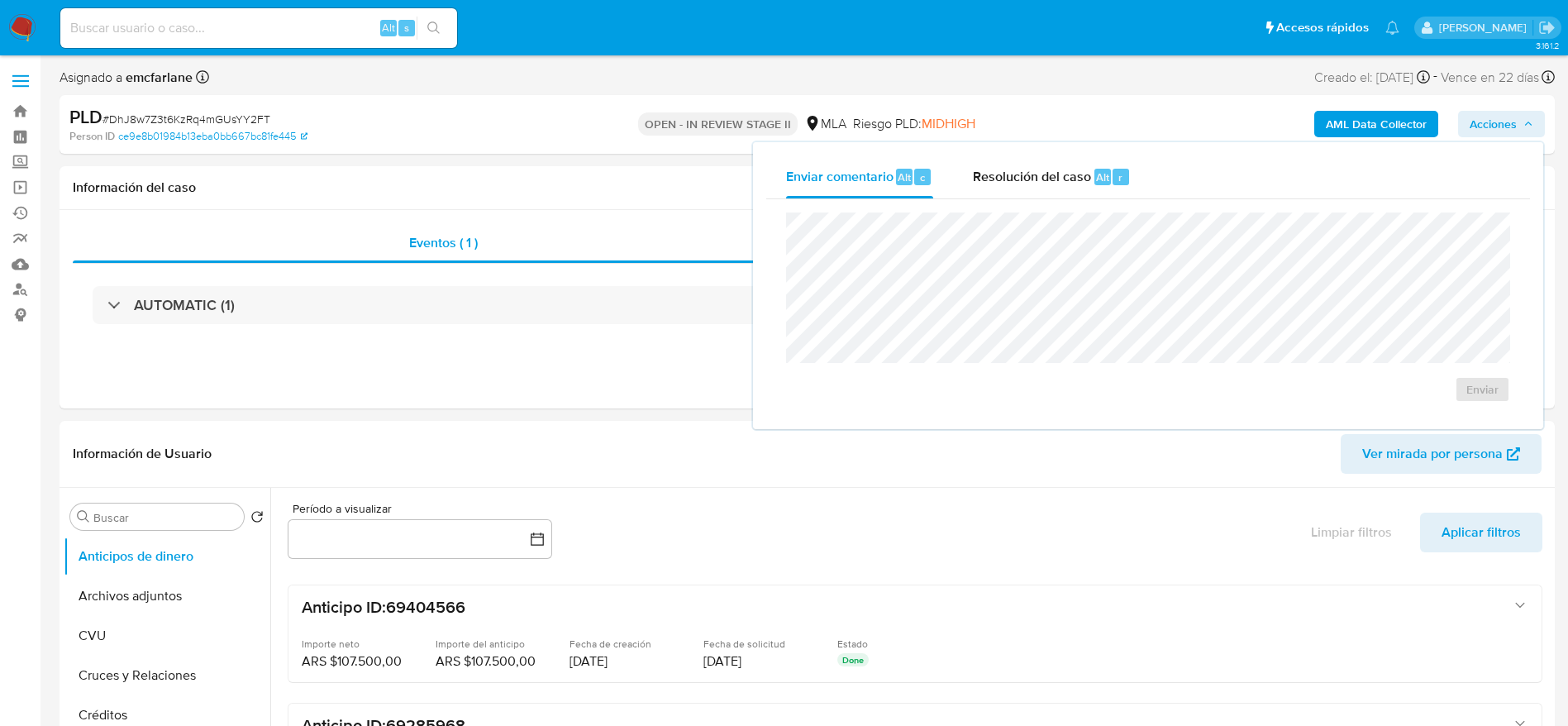
drag, startPoint x: 1044, startPoint y: 192, endPoint x: 1044, endPoint y: 203, distance: 11.0
click at [1044, 197] on div "Resolución del caso Alt r" at bounding box center [1051, 177] width 157 height 43
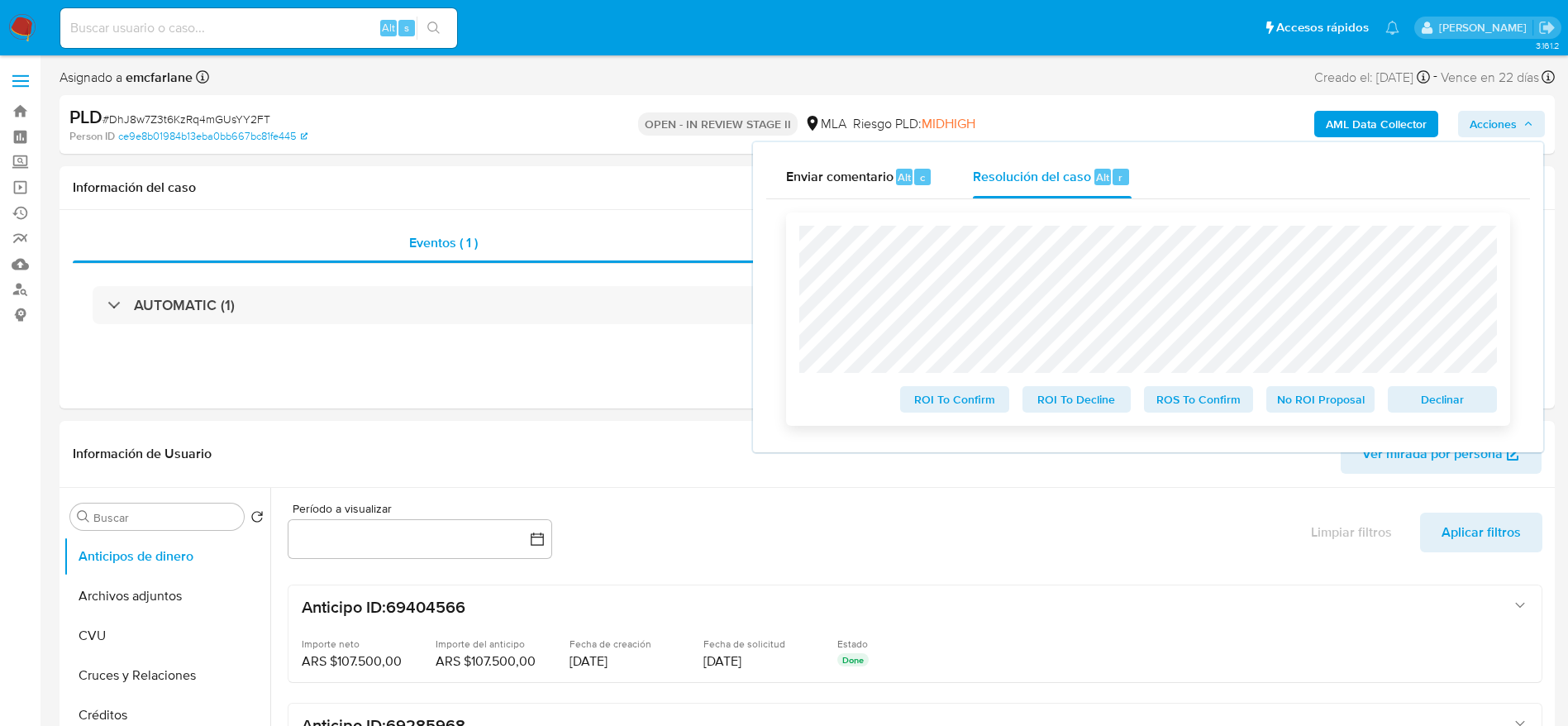
click at [1456, 397] on span "Declinar" at bounding box center [1442, 398] width 86 height 23
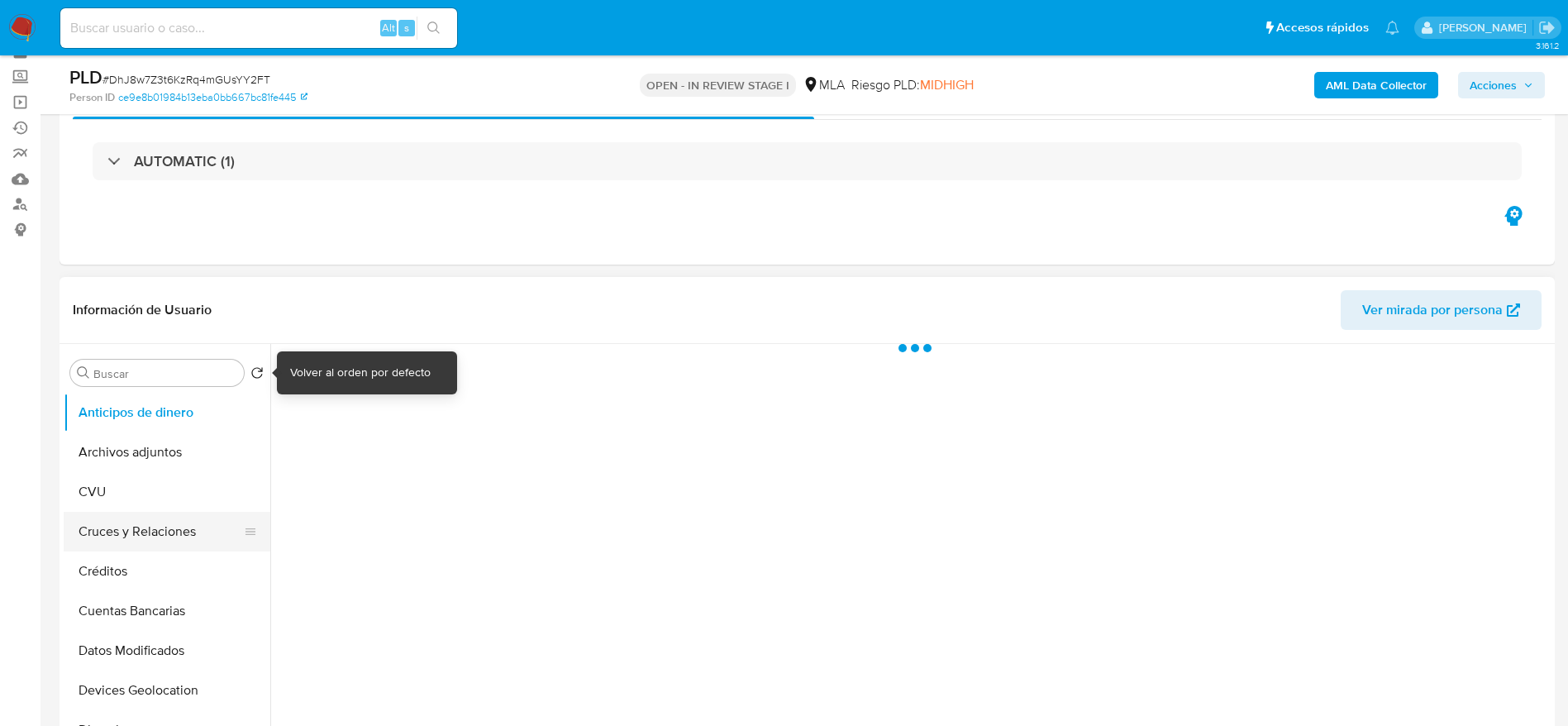
scroll to position [124, 0]
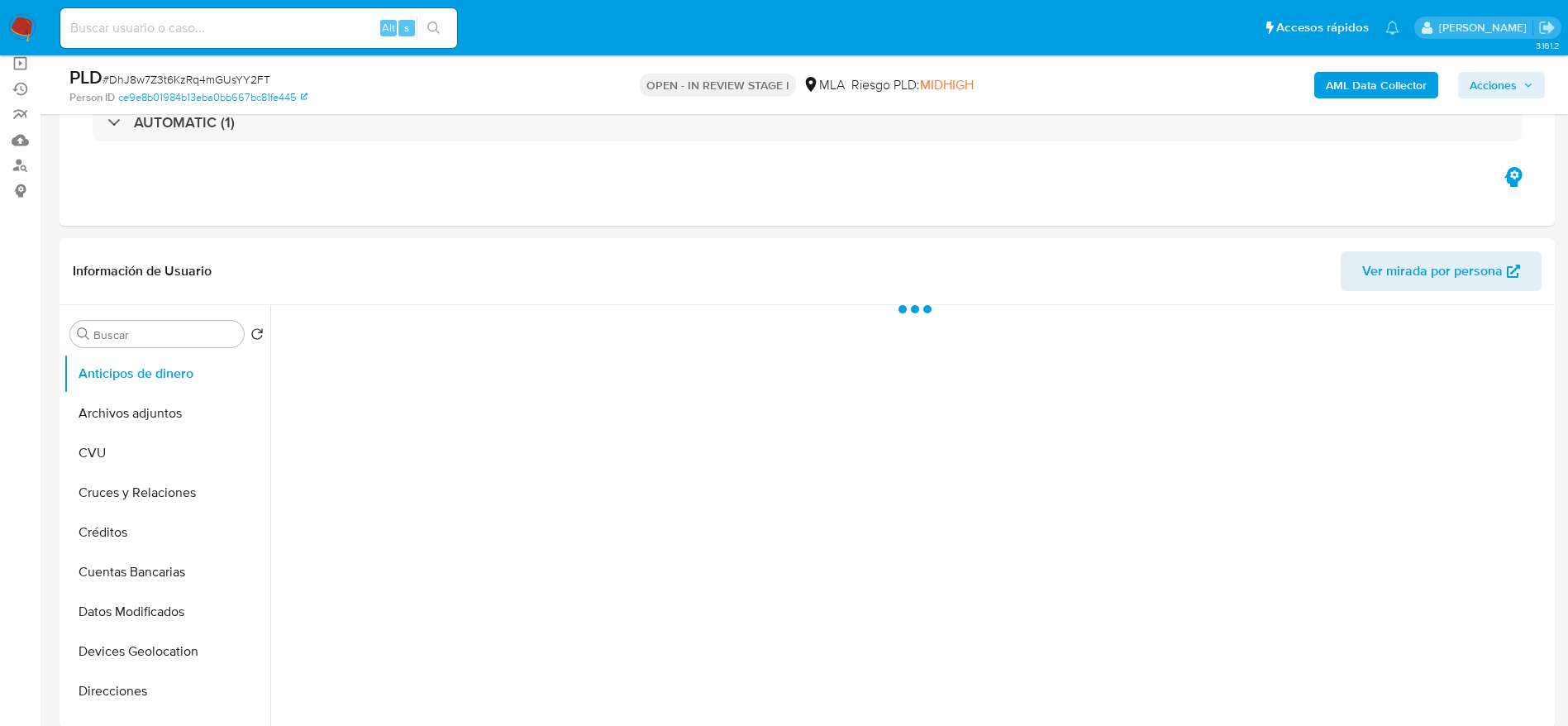
select select "10"
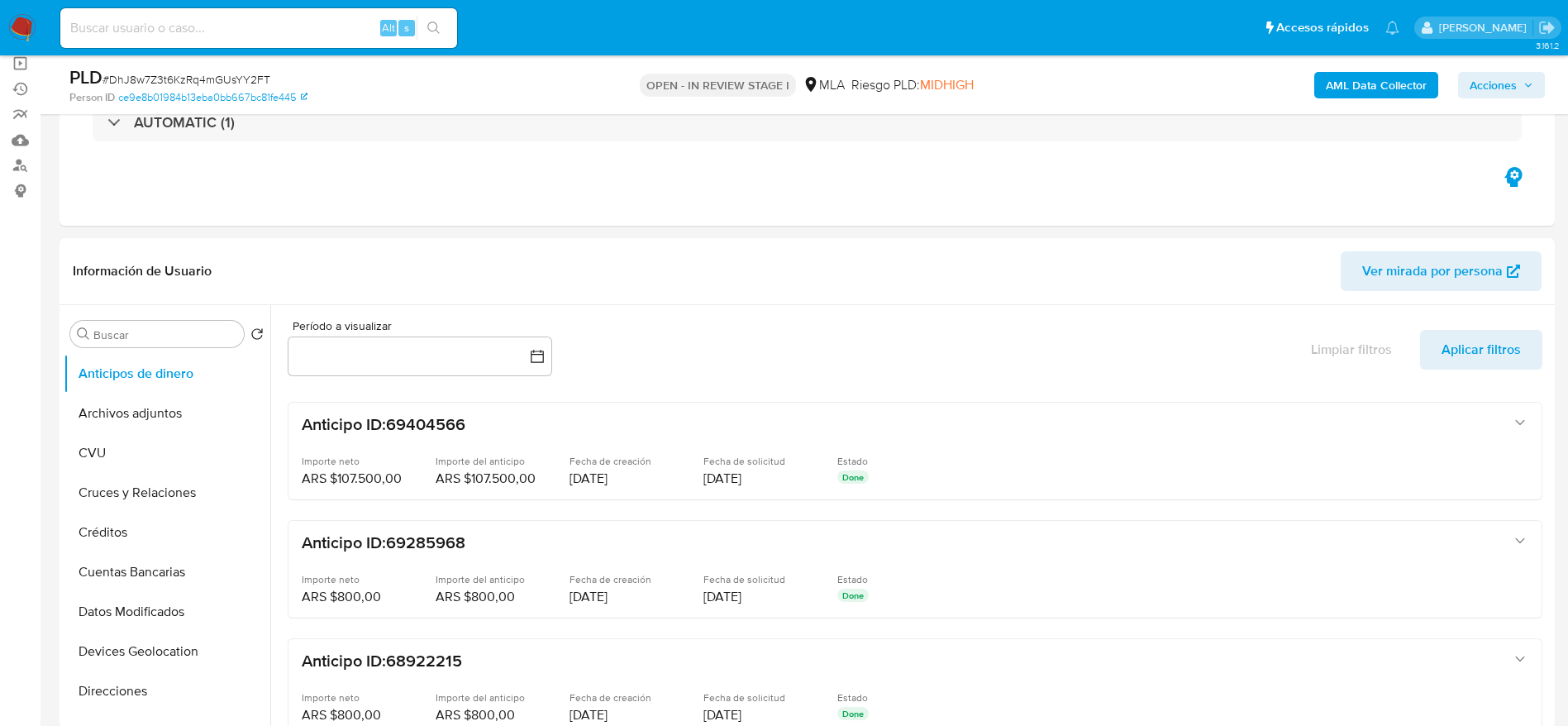
click at [150, 81] on span "# DhJ8w7Z3t6KzRq4mGUsYY2FT" at bounding box center [186, 79] width 168 height 16
click at [150, 80] on span "# DhJ8w7Z3t6KzRq4mGUsYY2FT" at bounding box center [186, 79] width 168 height 16
copy span "DhJ8w7Z3t6KzRq4mGUsYY2FT"
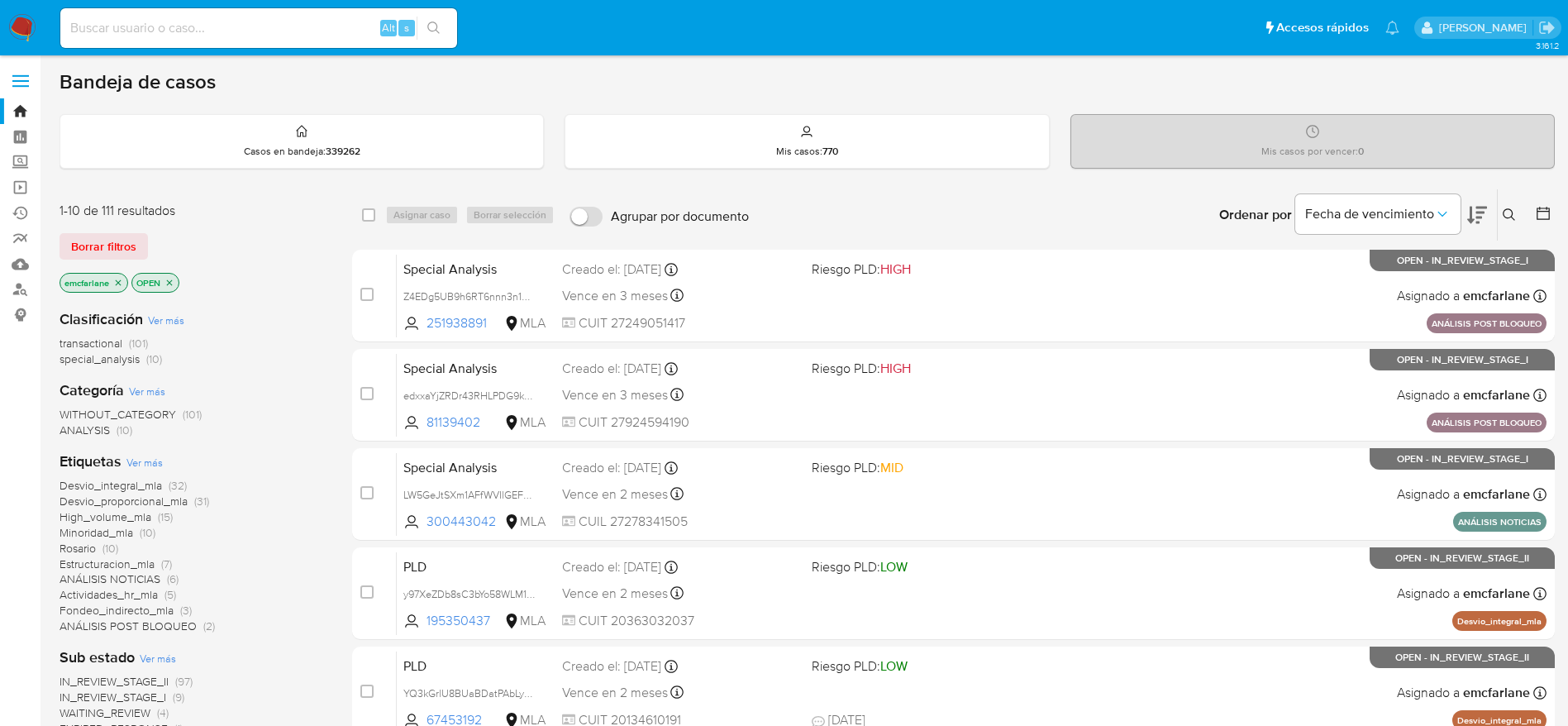
click at [117, 240] on span "Borrar filtros" at bounding box center [104, 246] width 66 height 23
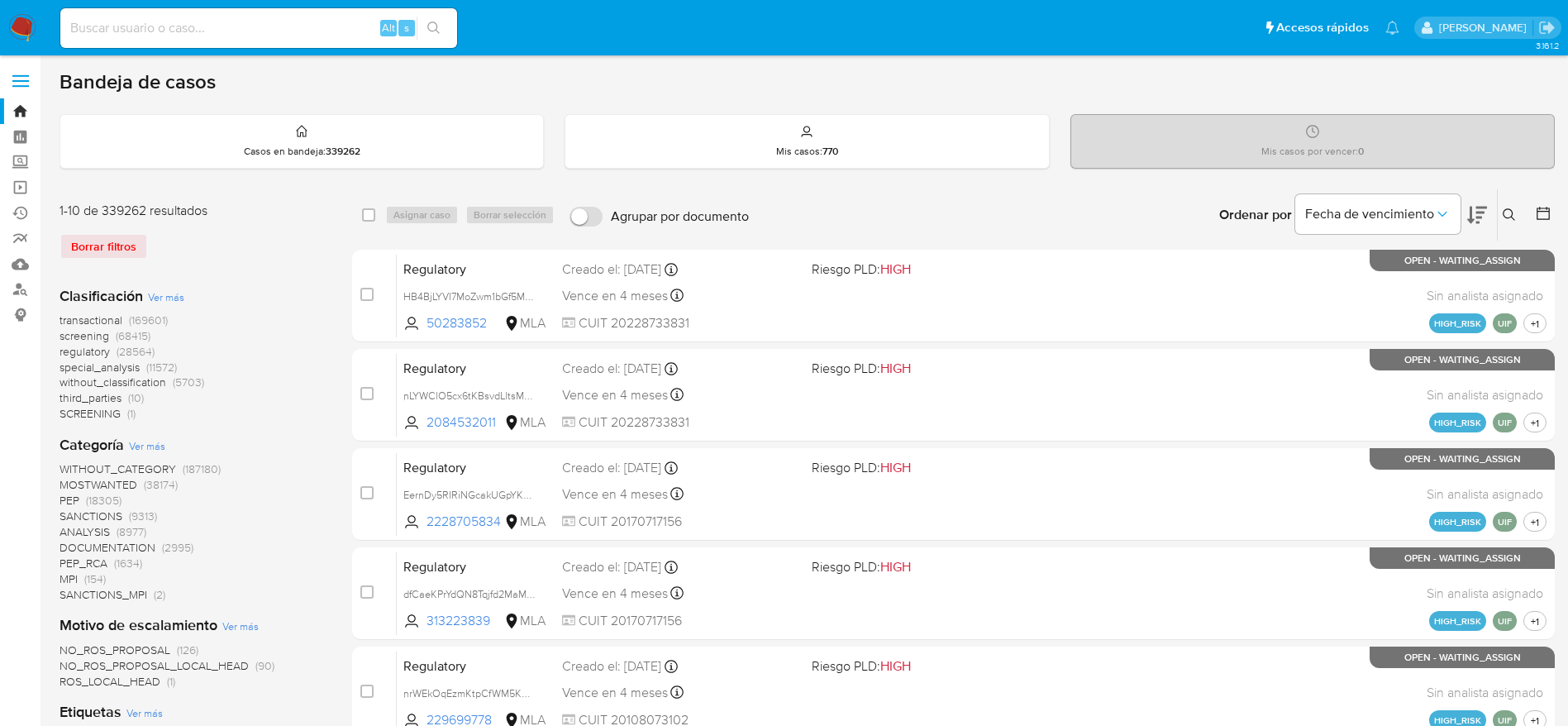
click at [1507, 215] on icon at bounding box center [1509, 215] width 14 height 14
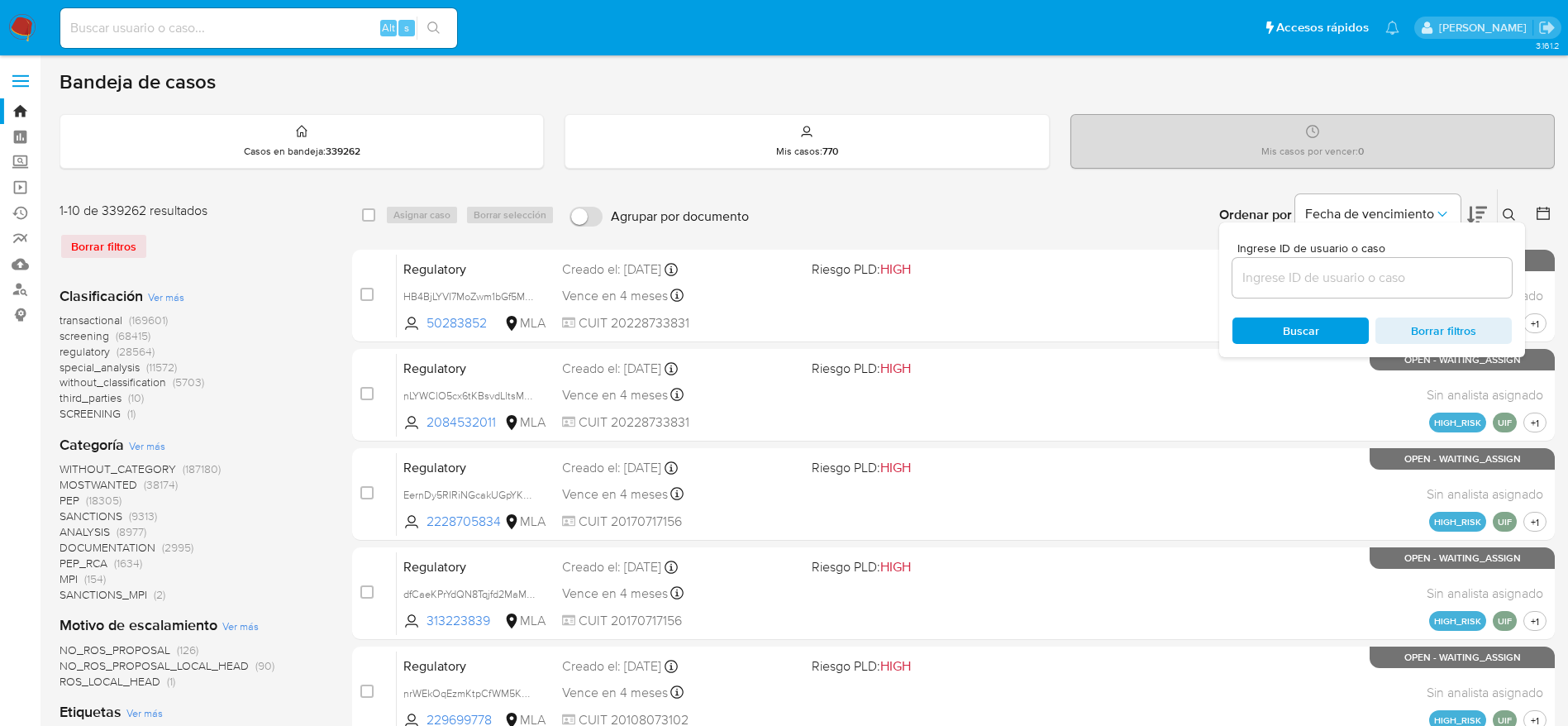
click at [1309, 272] on input at bounding box center [1372, 277] width 279 height 21
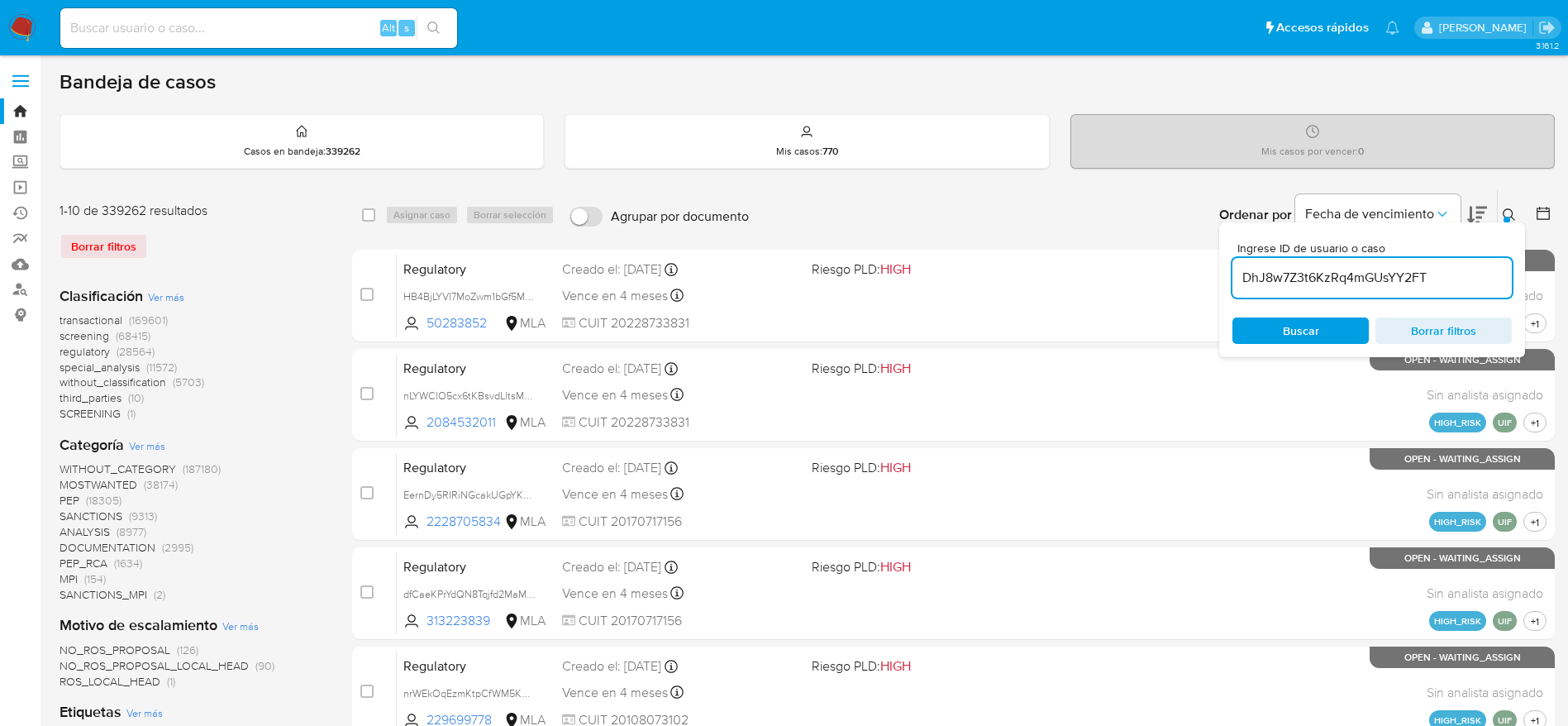
type input "DhJ8w7Z3t6KzRq4mGUsYY2FT"
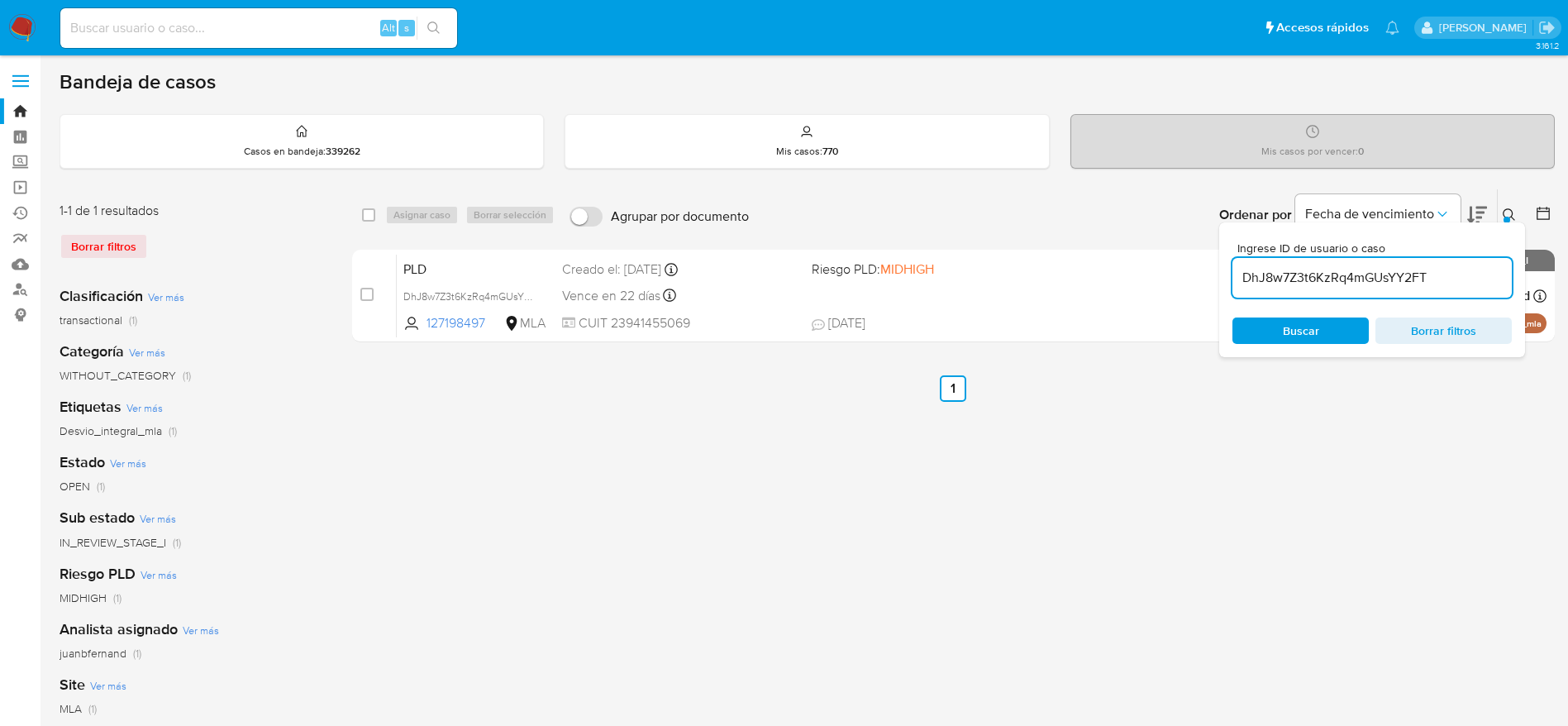
click at [381, 214] on div "select-all-cases-checkbox" at bounding box center [371, 214] width 20 height 20
drag, startPoint x: 367, startPoint y: 210, endPoint x: 416, endPoint y: 225, distance: 51.2
click at [367, 211] on input "checkbox" at bounding box center [369, 215] width 14 height 14
checkbox input "true"
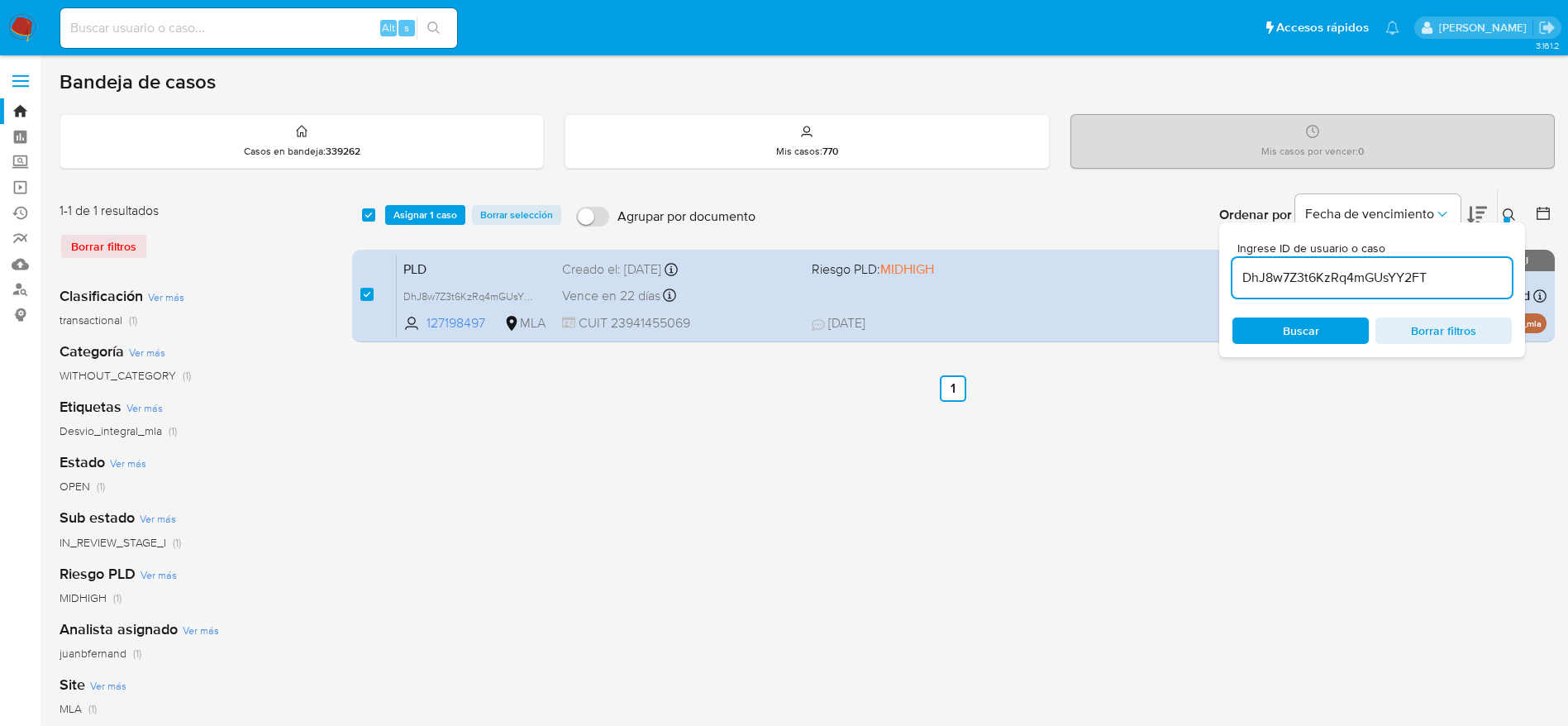
click at [416, 223] on span "Asignar 1 caso" at bounding box center [425, 214] width 64 height 16
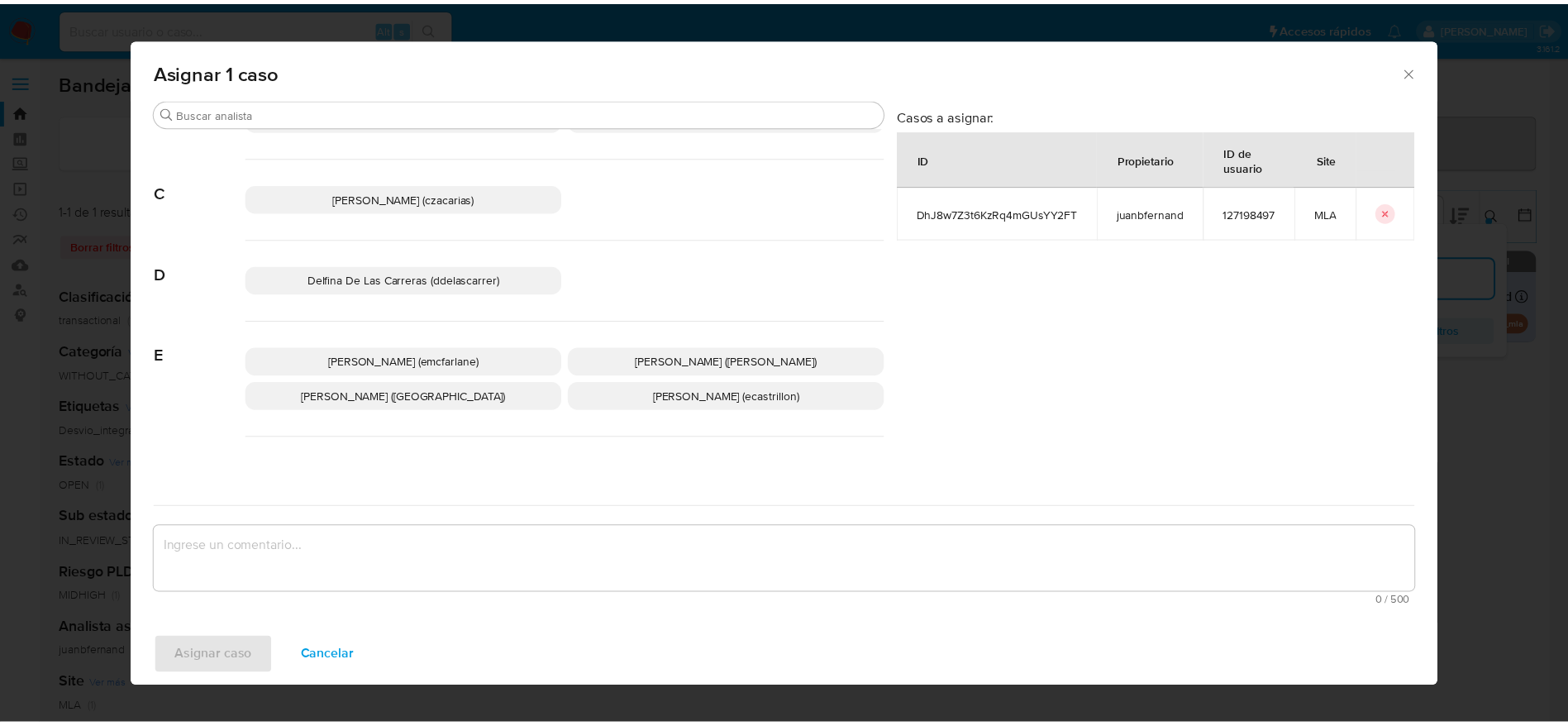
scroll to position [124, 0]
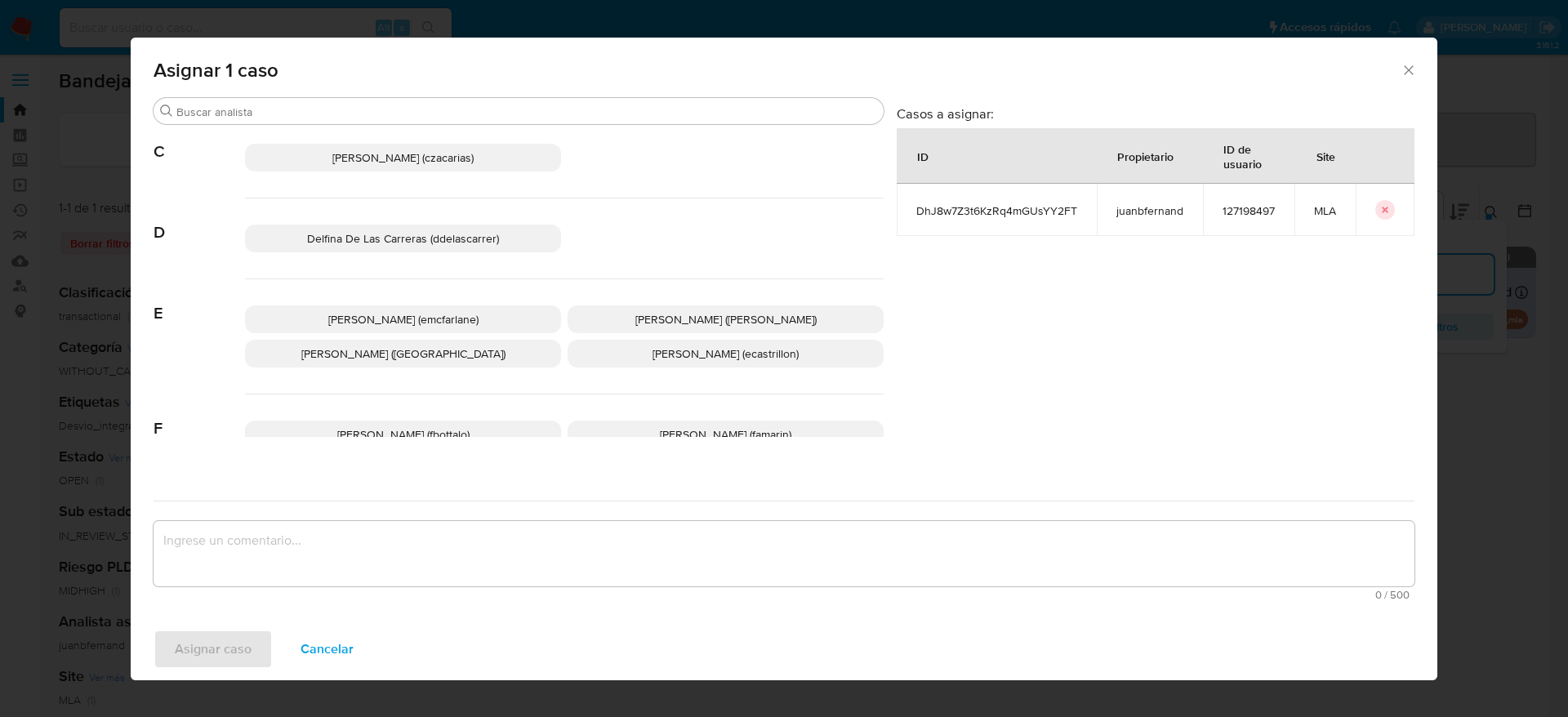
click at [427, 322] on span "Elaine Mc Farlane (emcfarlane)" at bounding box center [403, 319] width 150 height 16
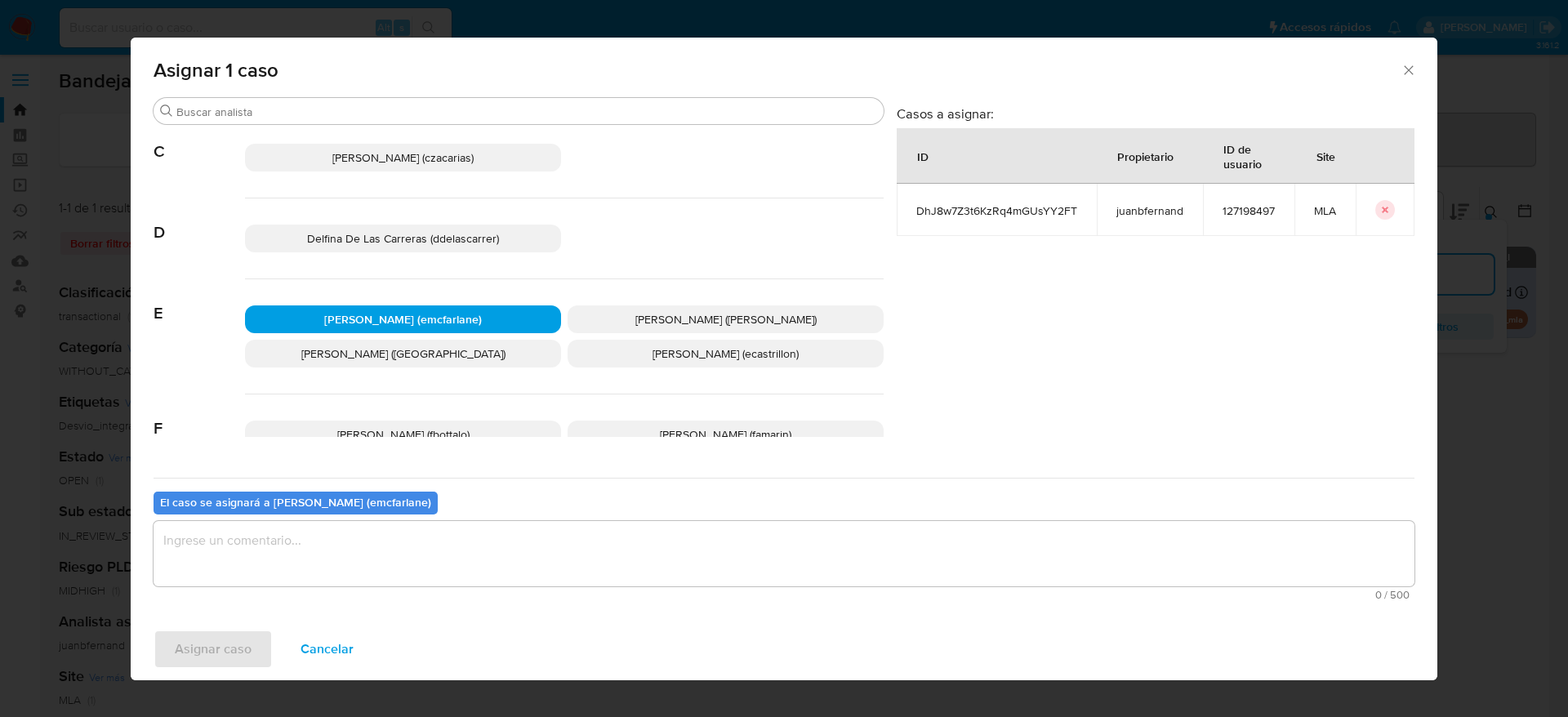
click at [325, 560] on textarea "assign-modal" at bounding box center [784, 554] width 1260 height 66
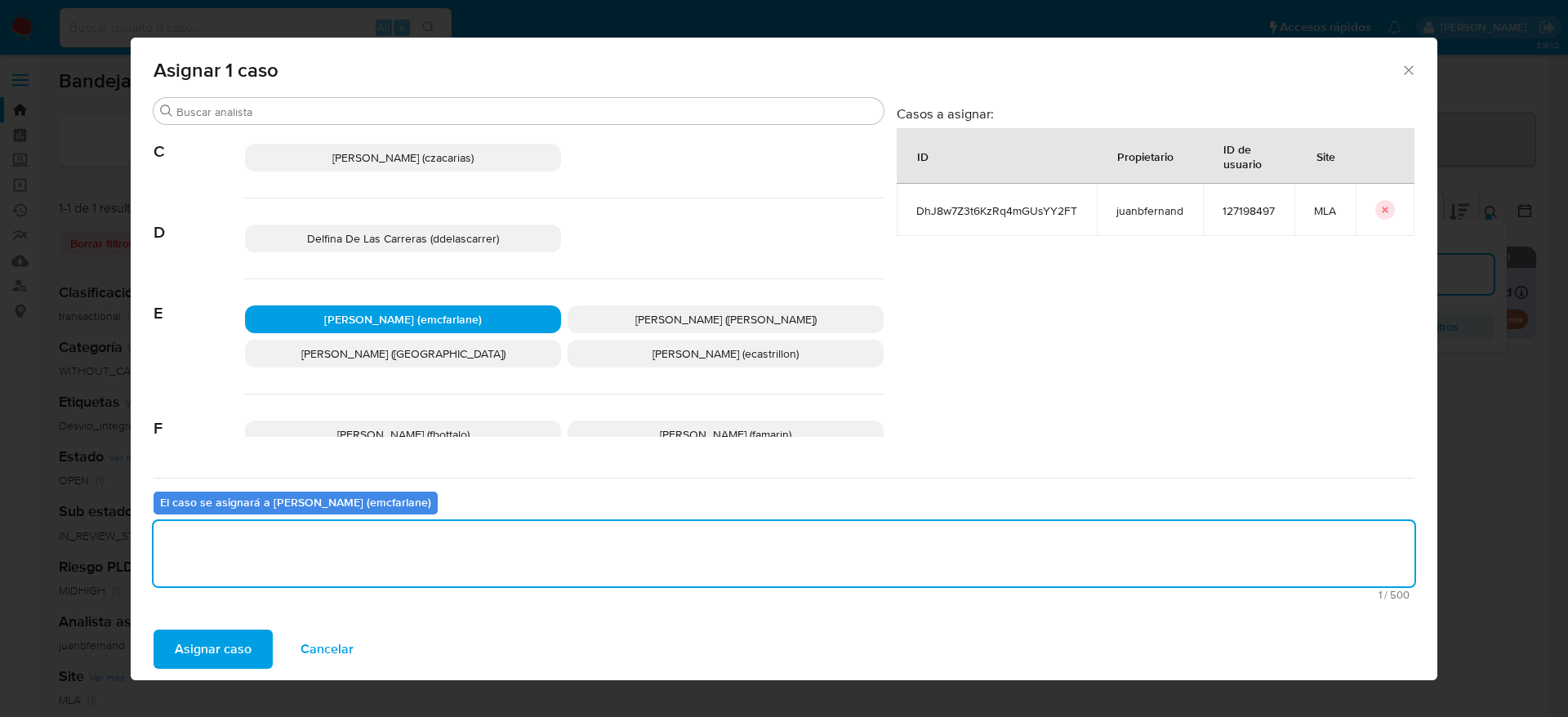
click at [203, 646] on span "Asignar caso" at bounding box center [213, 649] width 77 height 36
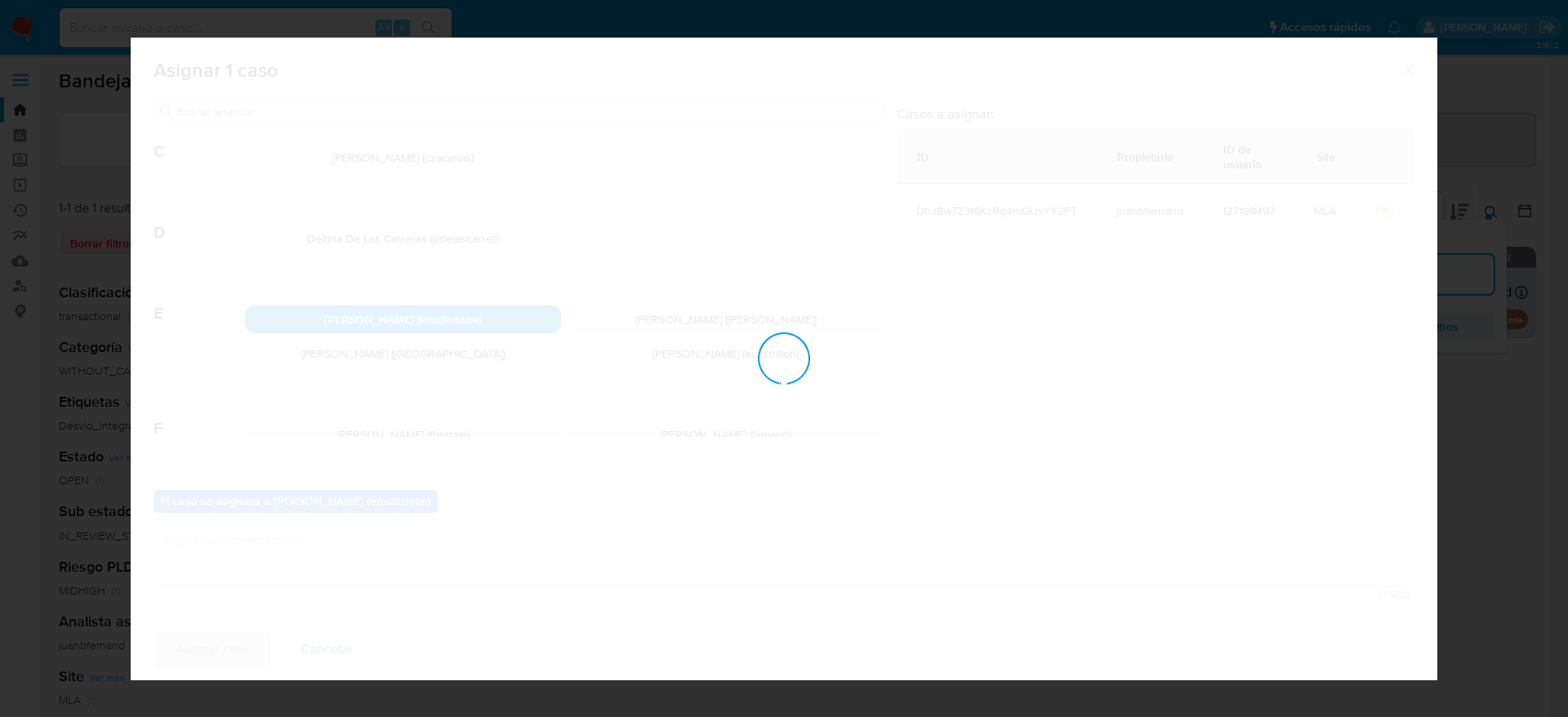
checkbox input "false"
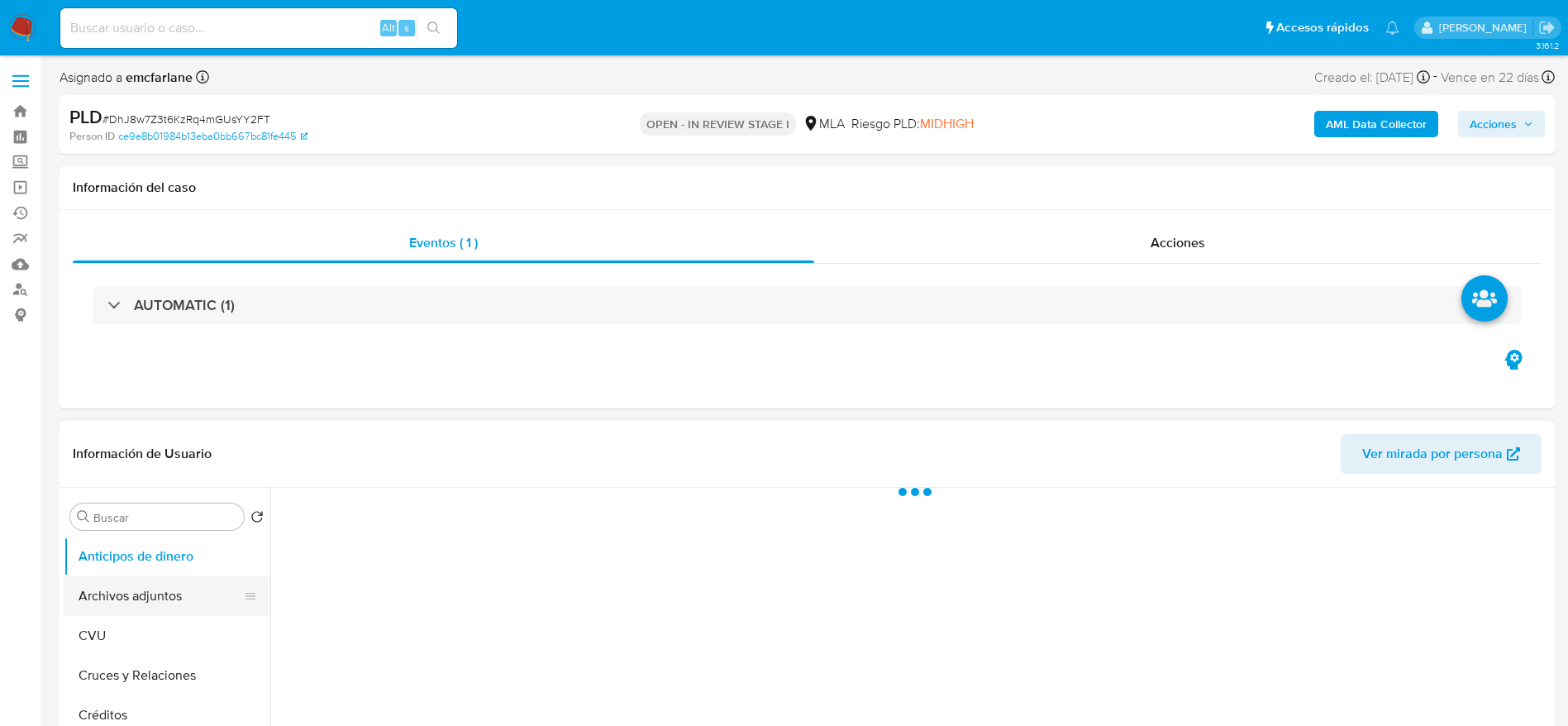
click at [165, 597] on button "Archivos adjuntos" at bounding box center [160, 596] width 193 height 40
select select "10"
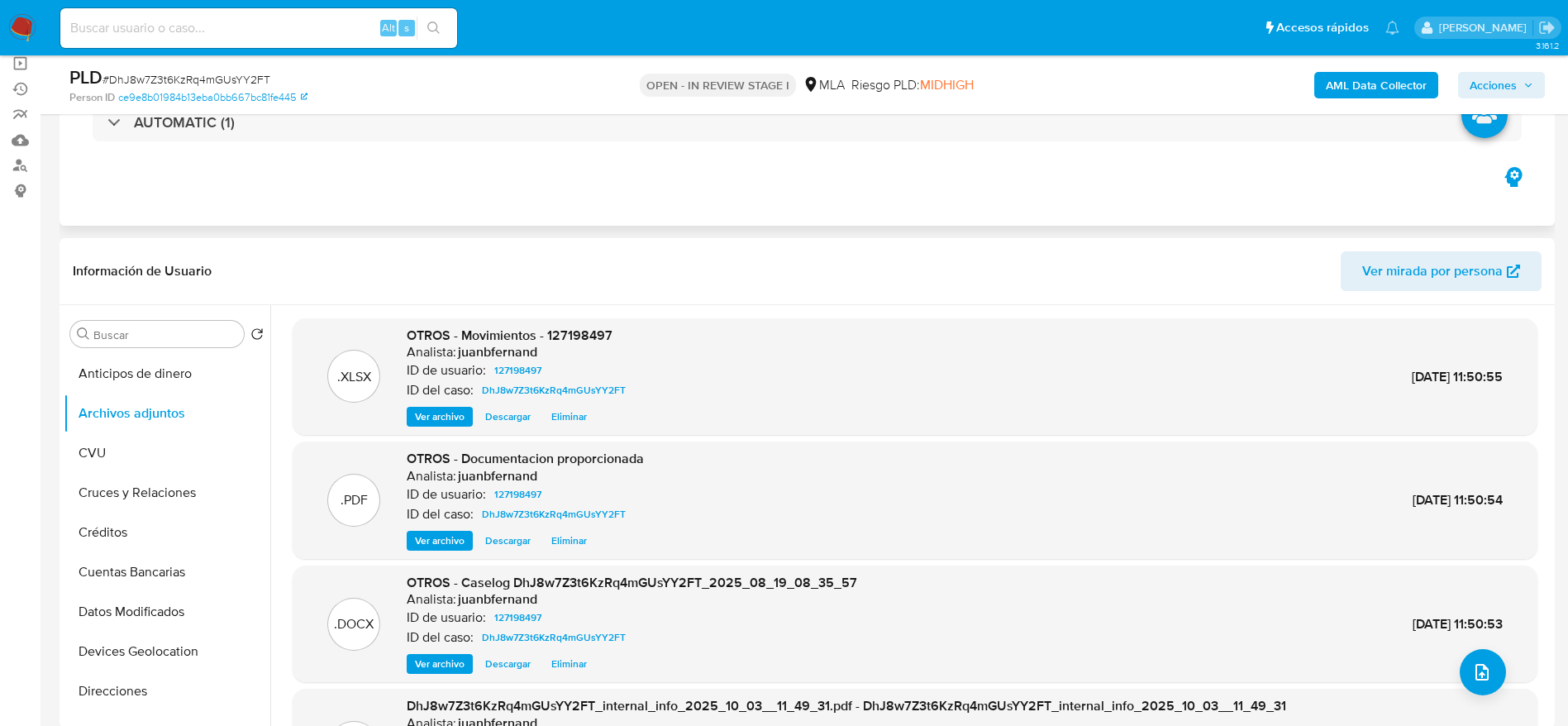
scroll to position [124, 0]
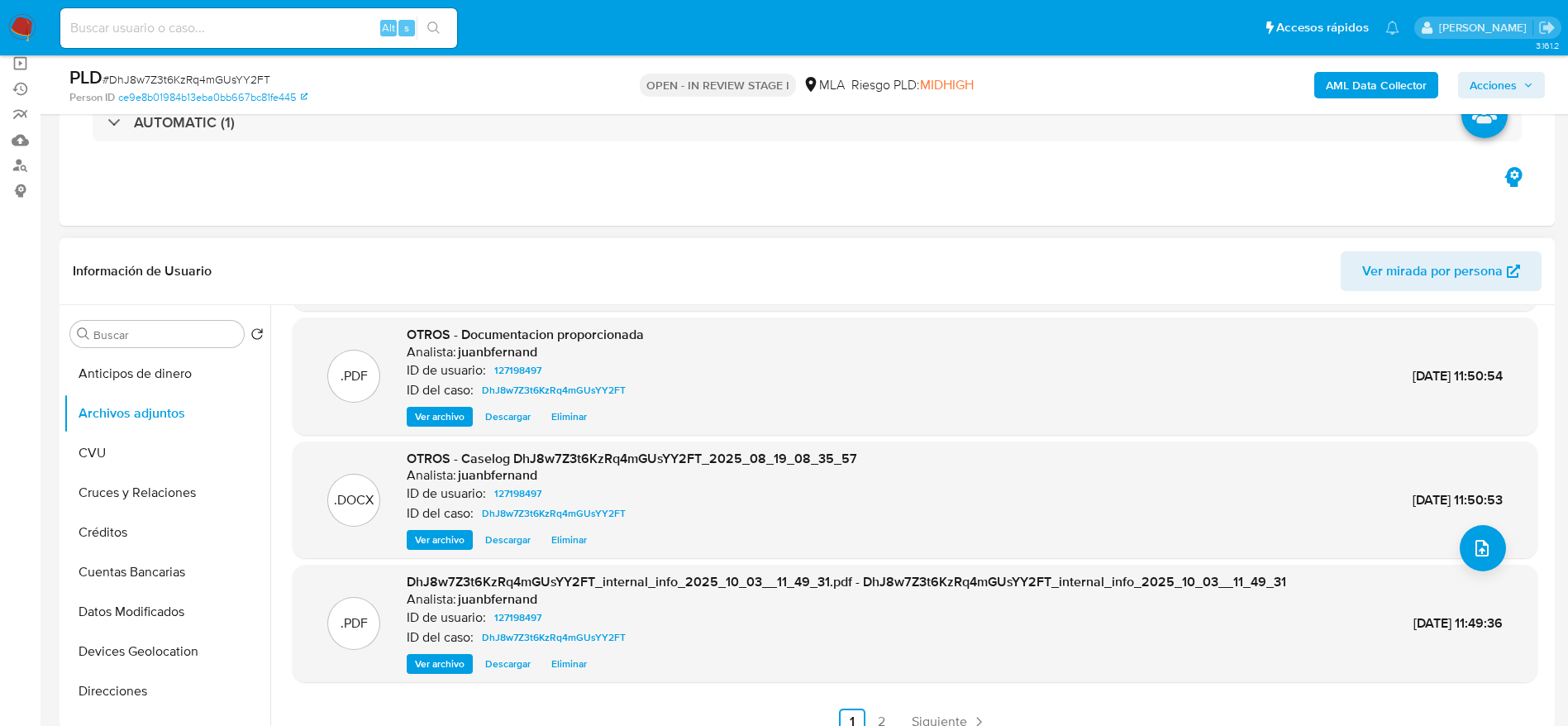
click at [567, 543] on span "Eliminar" at bounding box center [569, 539] width 36 height 16
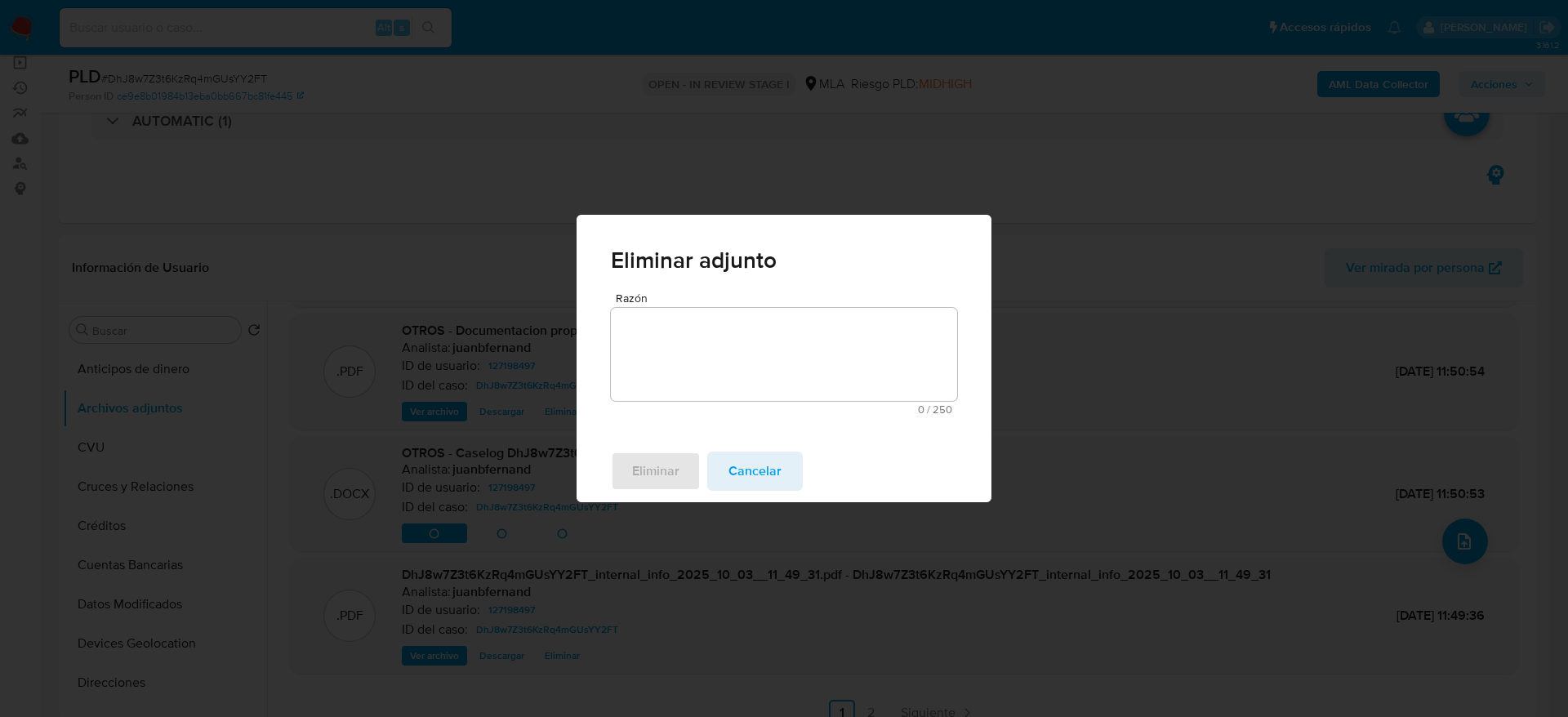
click at [678, 365] on textarea "Razón" at bounding box center [784, 354] width 346 height 93
click at [657, 474] on span "Eliminar" at bounding box center [656, 471] width 47 height 36
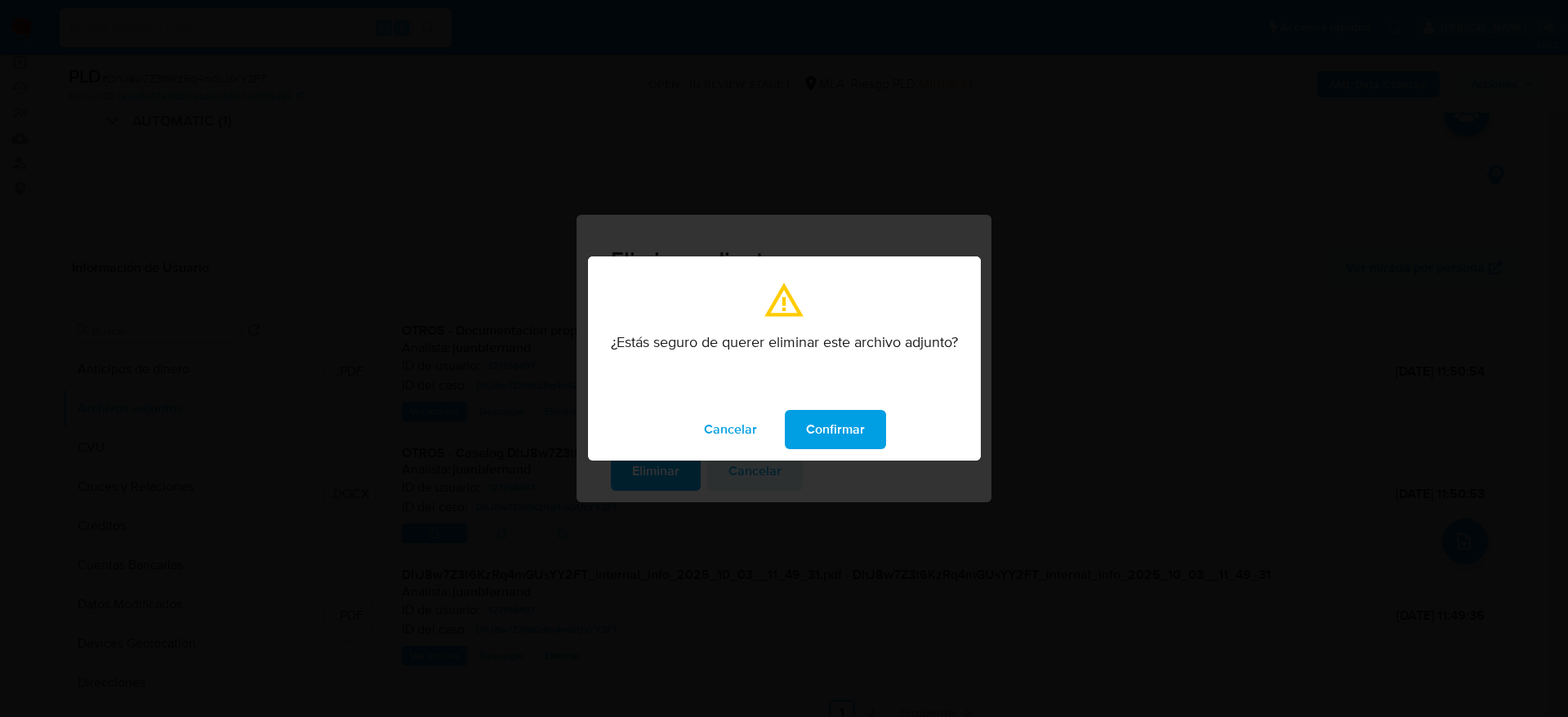
click at [819, 434] on span "Confirmar" at bounding box center [835, 429] width 59 height 36
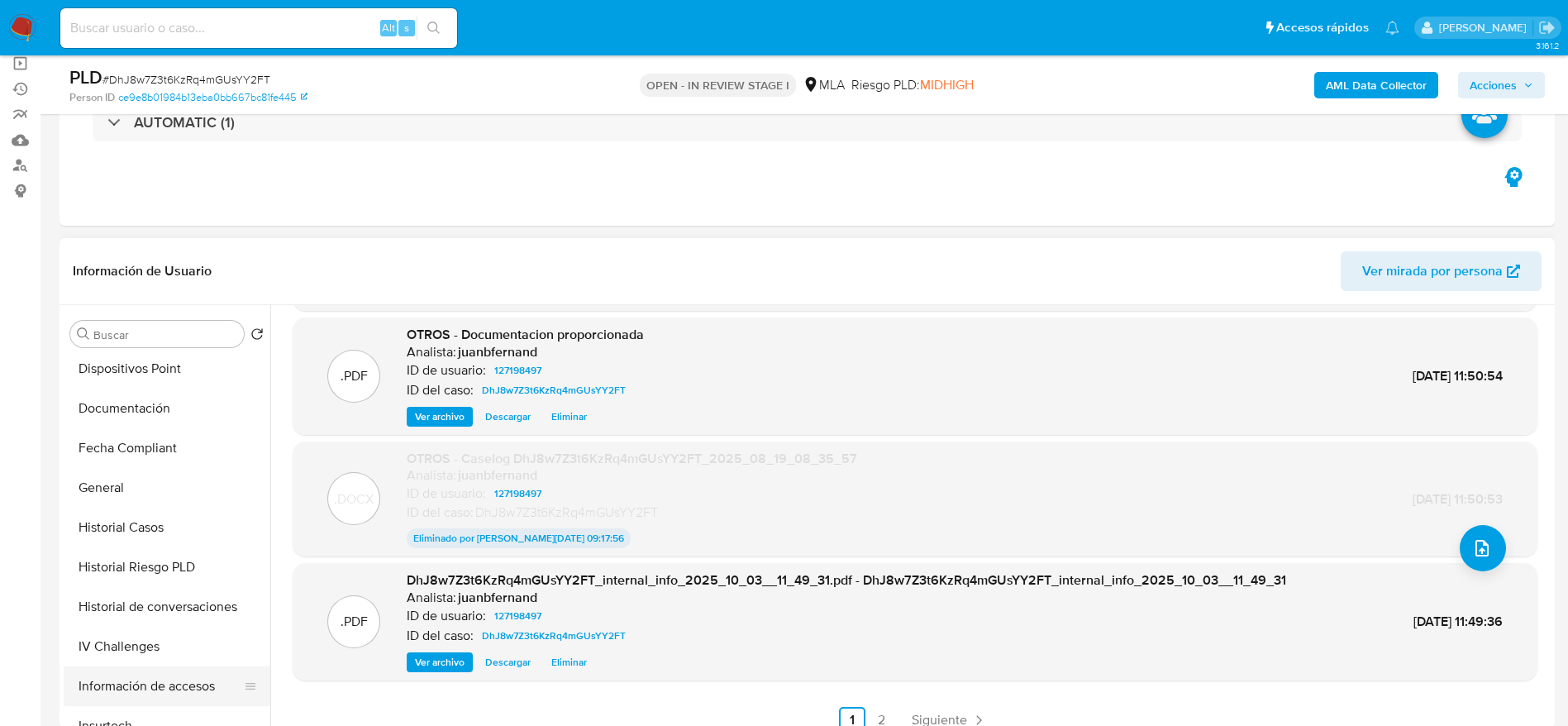
scroll to position [496, 0]
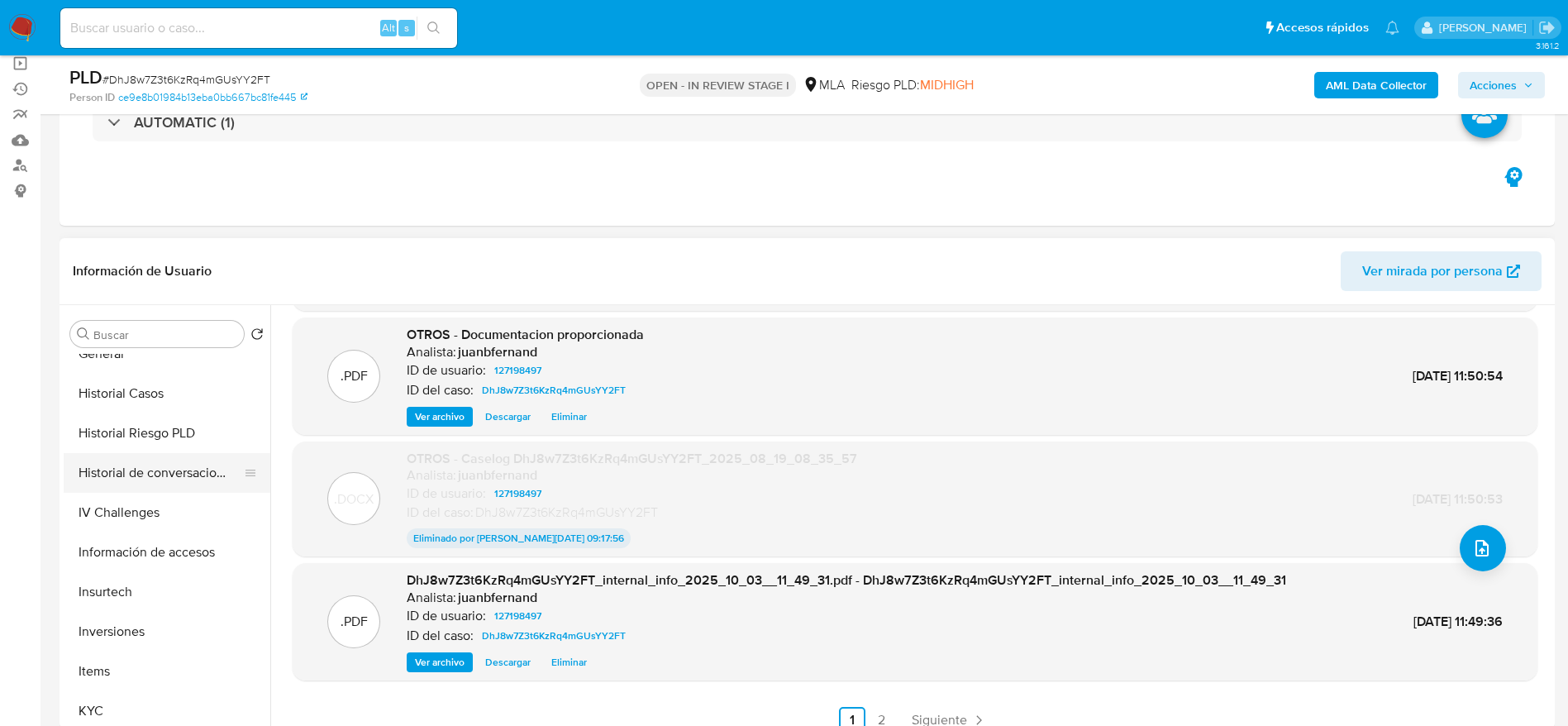
click at [120, 481] on button "Historial de conversaciones" at bounding box center [160, 472] width 193 height 40
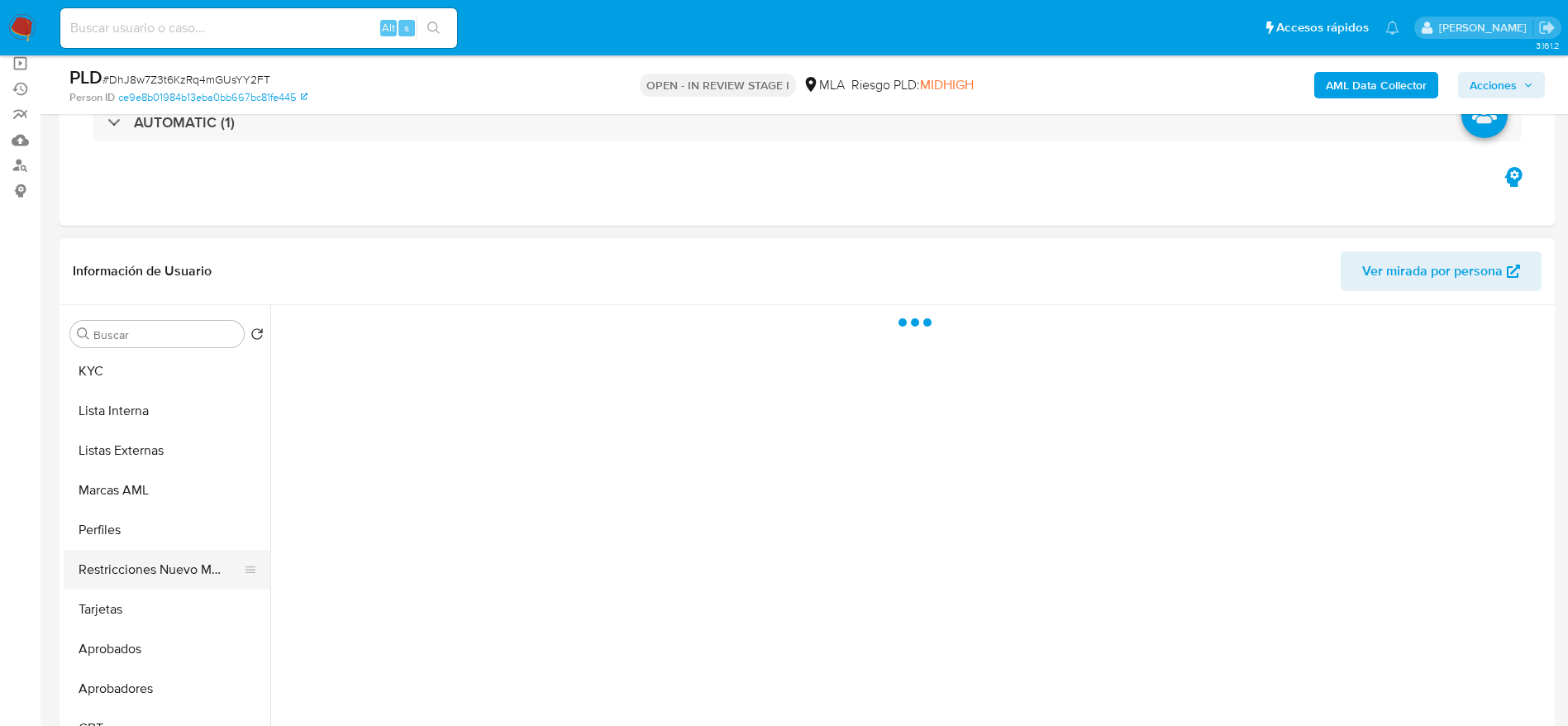
scroll to position [857, 0]
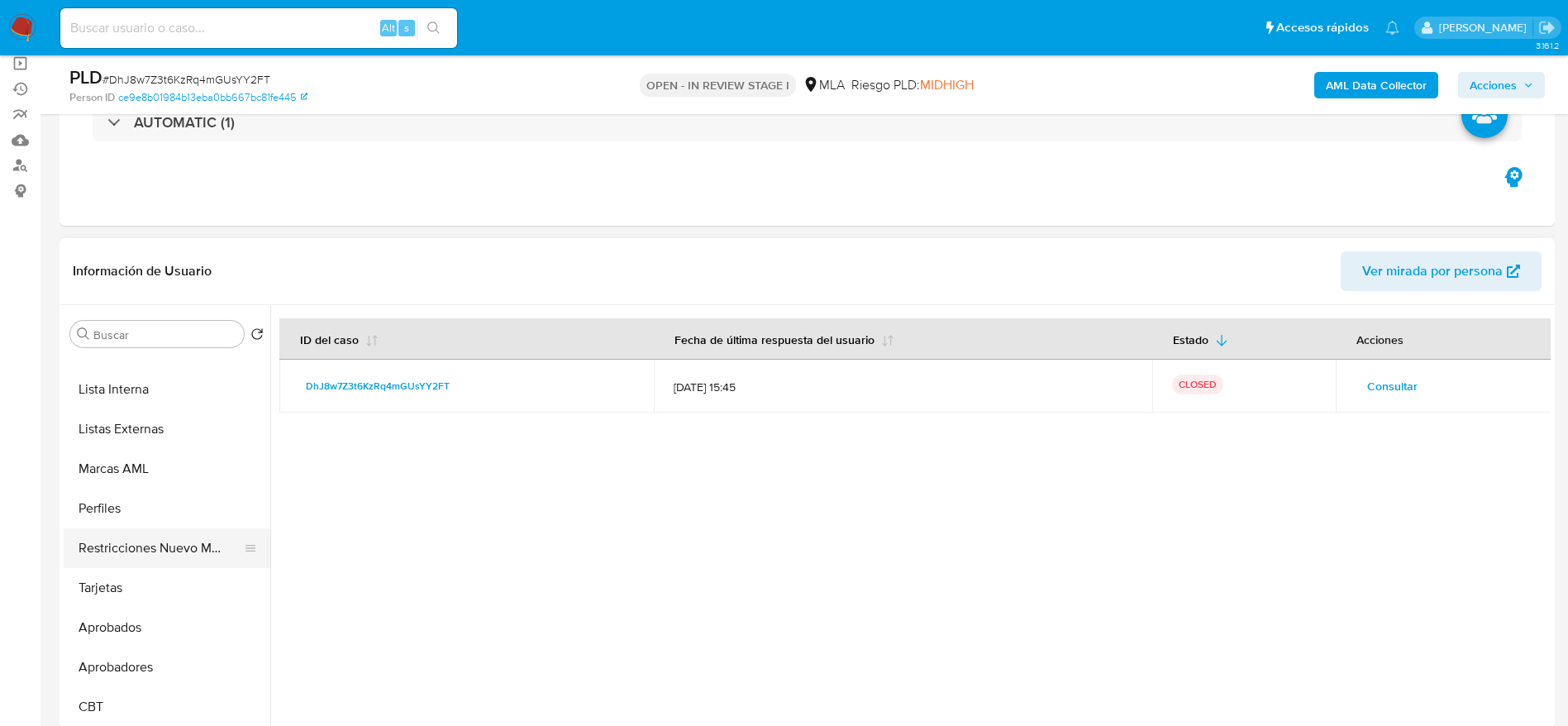
click at [150, 544] on button "Restricciones Nuevo Mundo" at bounding box center [160, 548] width 193 height 40
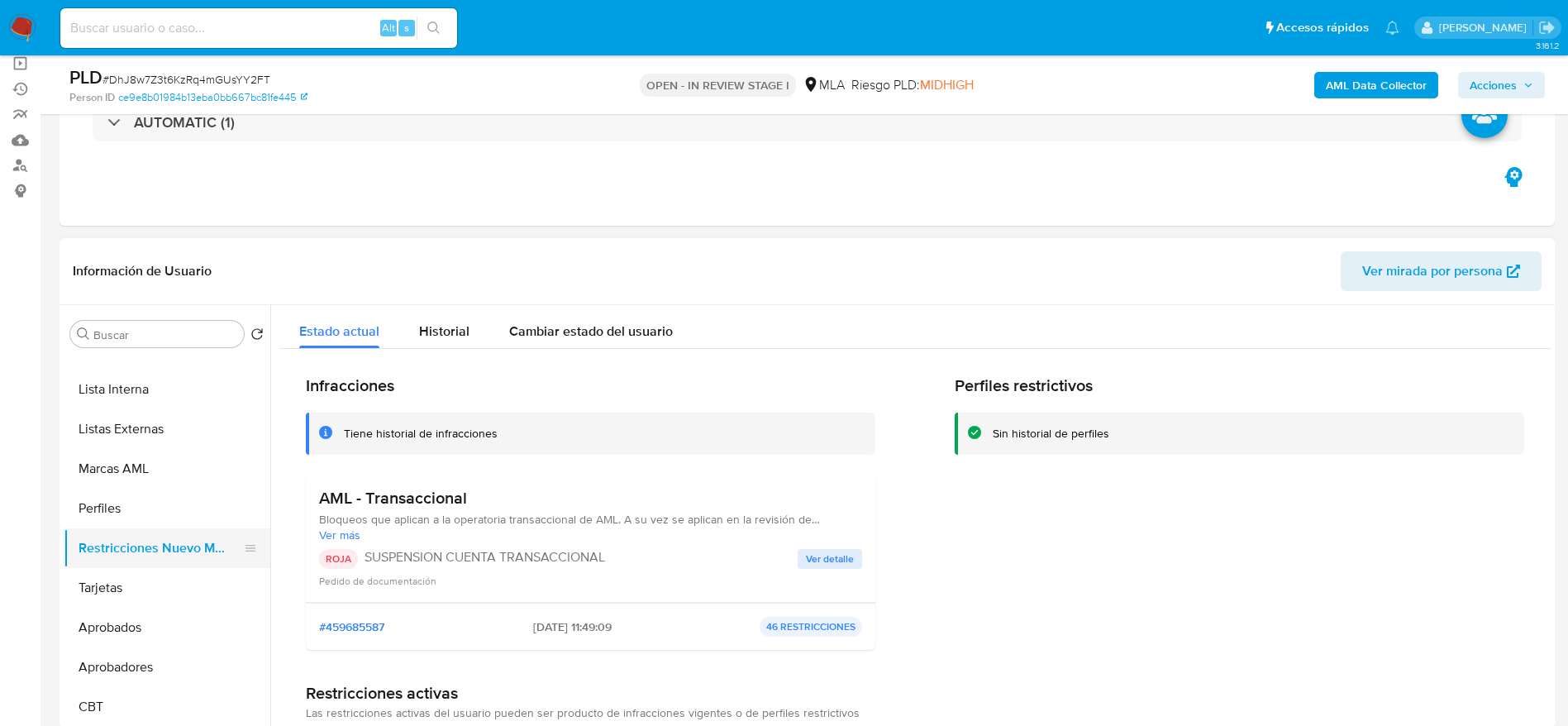
scroll to position [0, 0]
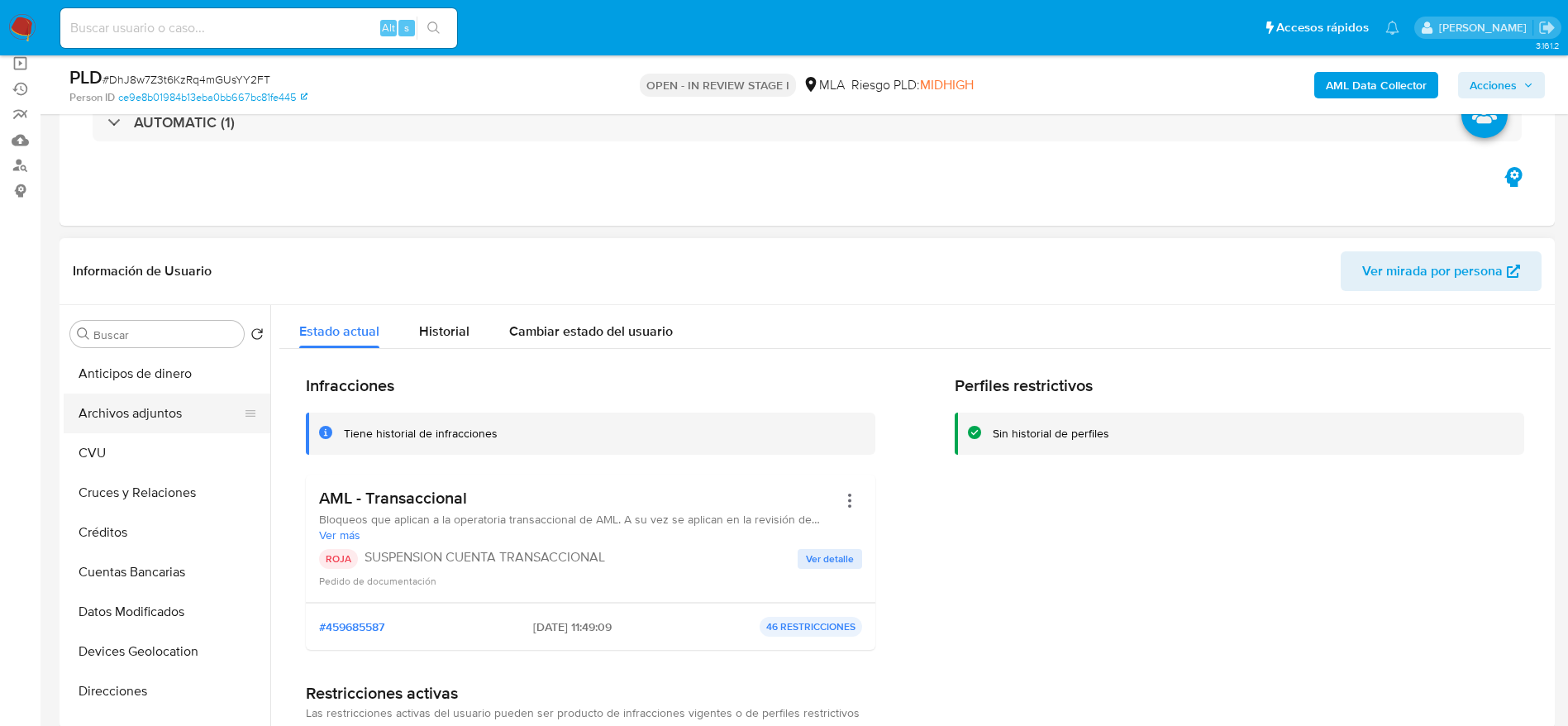
click at [144, 408] on button "Archivos adjuntos" at bounding box center [160, 413] width 193 height 40
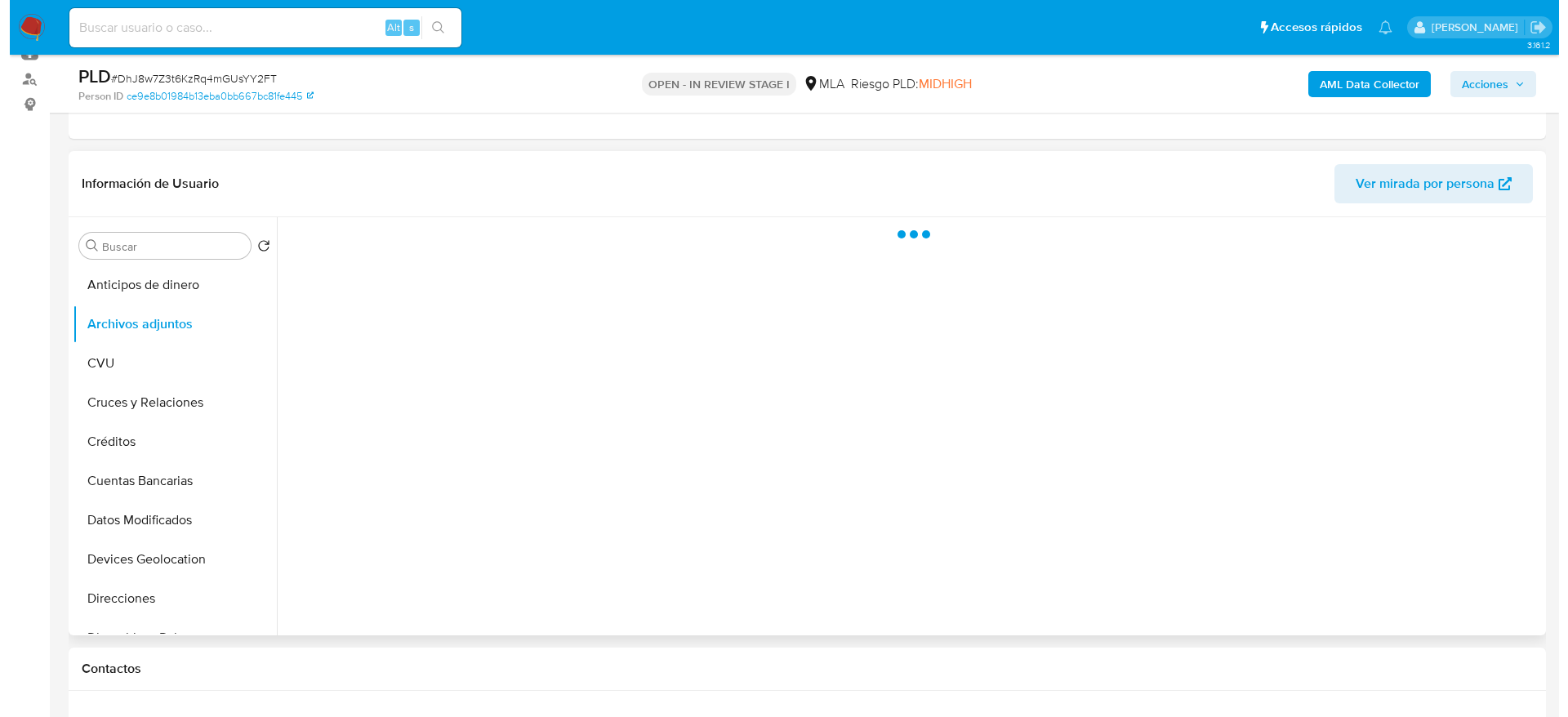
scroll to position [245, 0]
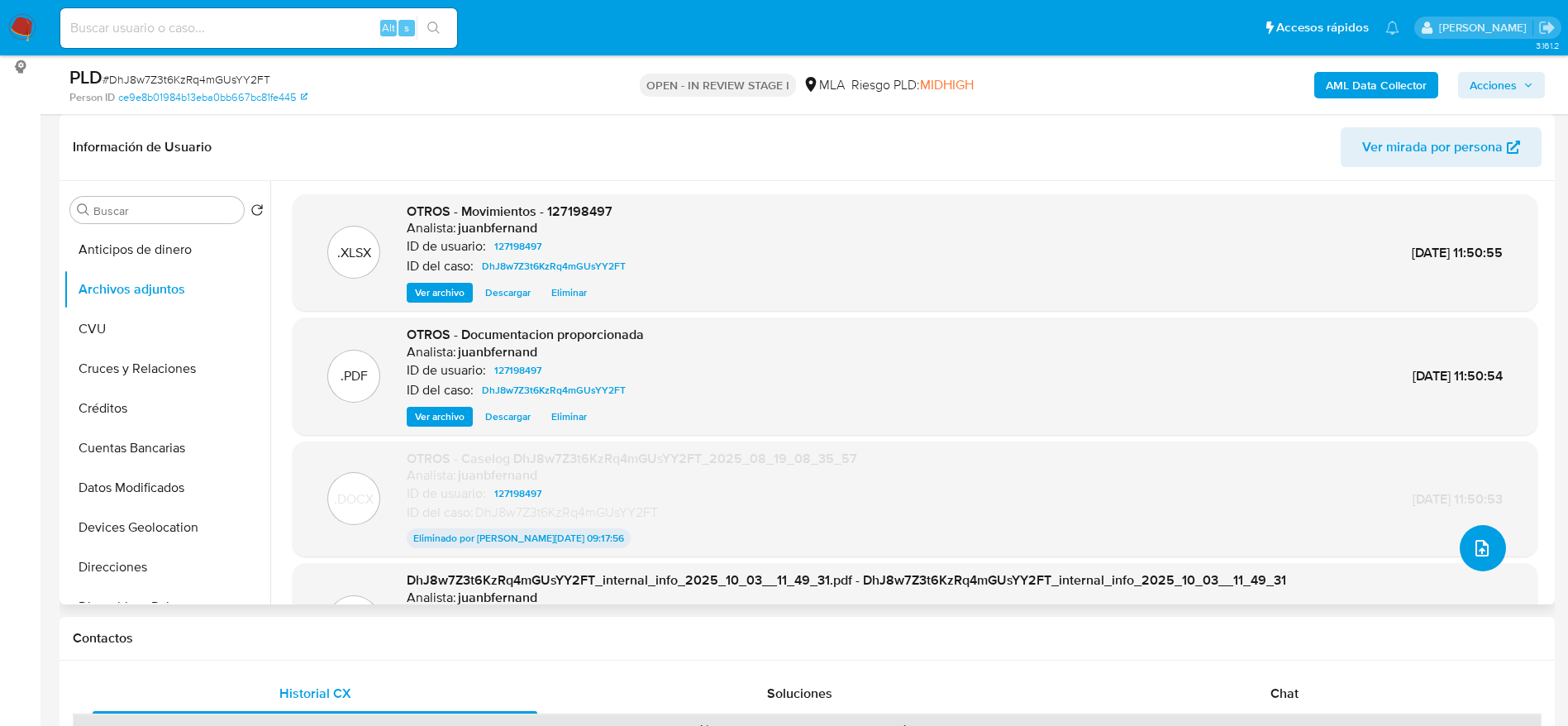
click at [1473, 550] on icon "upload-file" at bounding box center [1482, 547] width 20 height 20
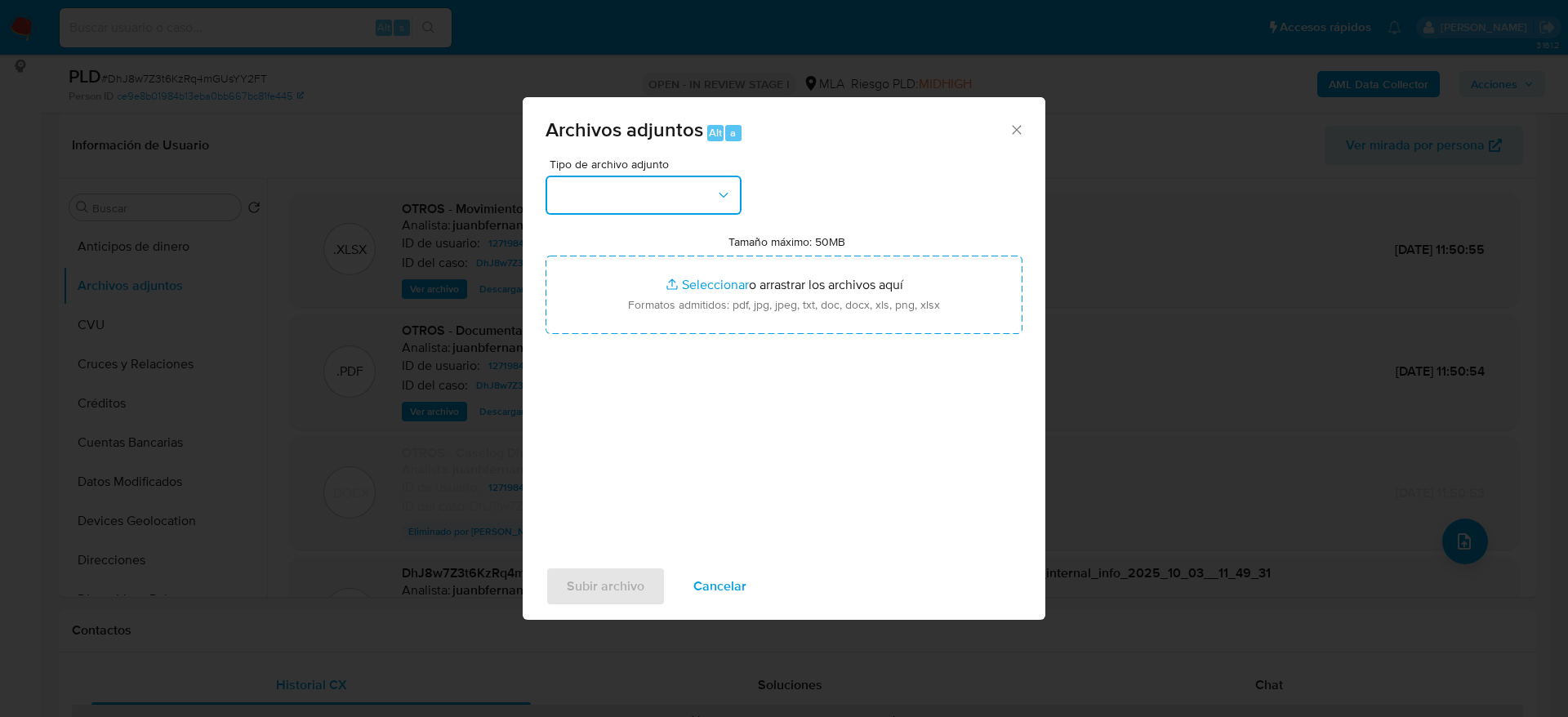
click at [666, 207] on button "button" at bounding box center [643, 195] width 196 height 40
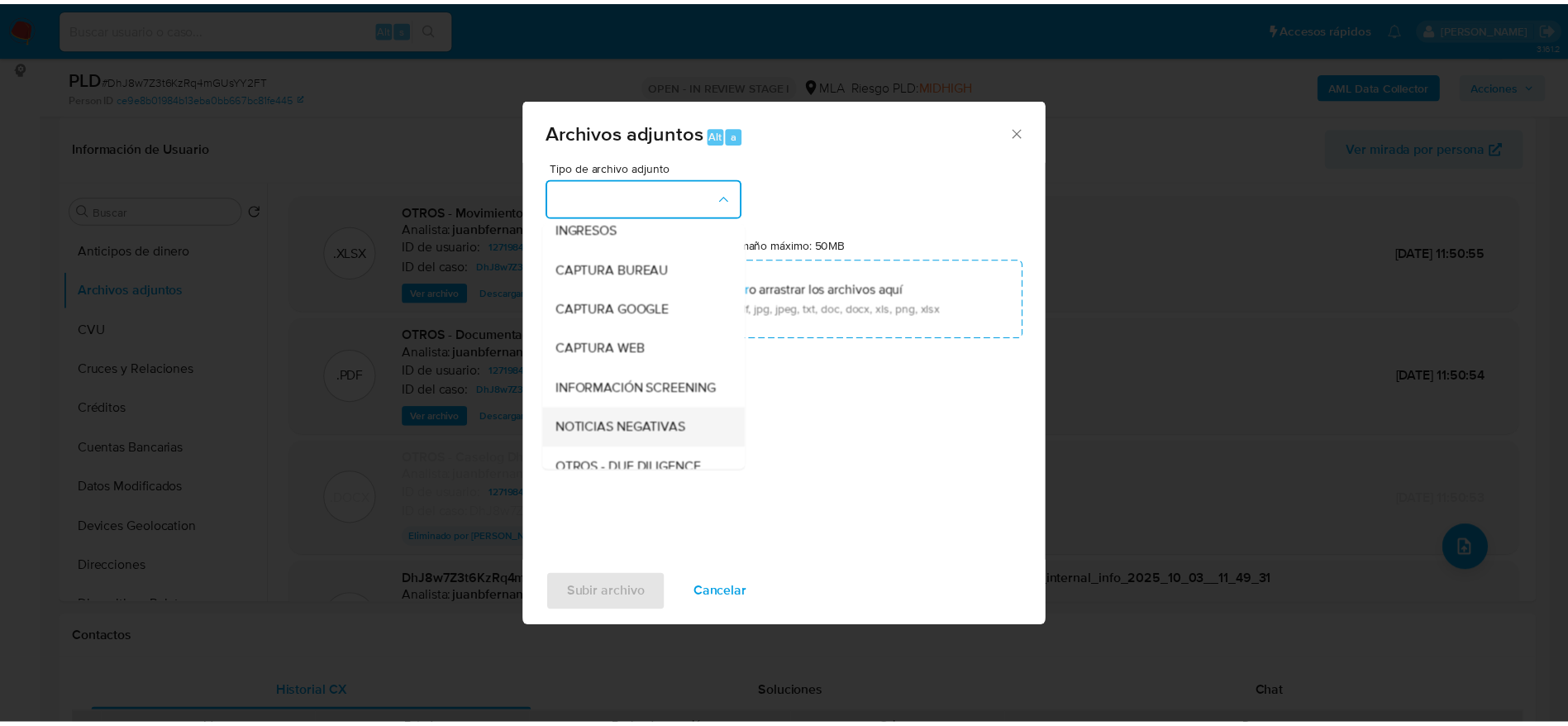
scroll to position [124, 0]
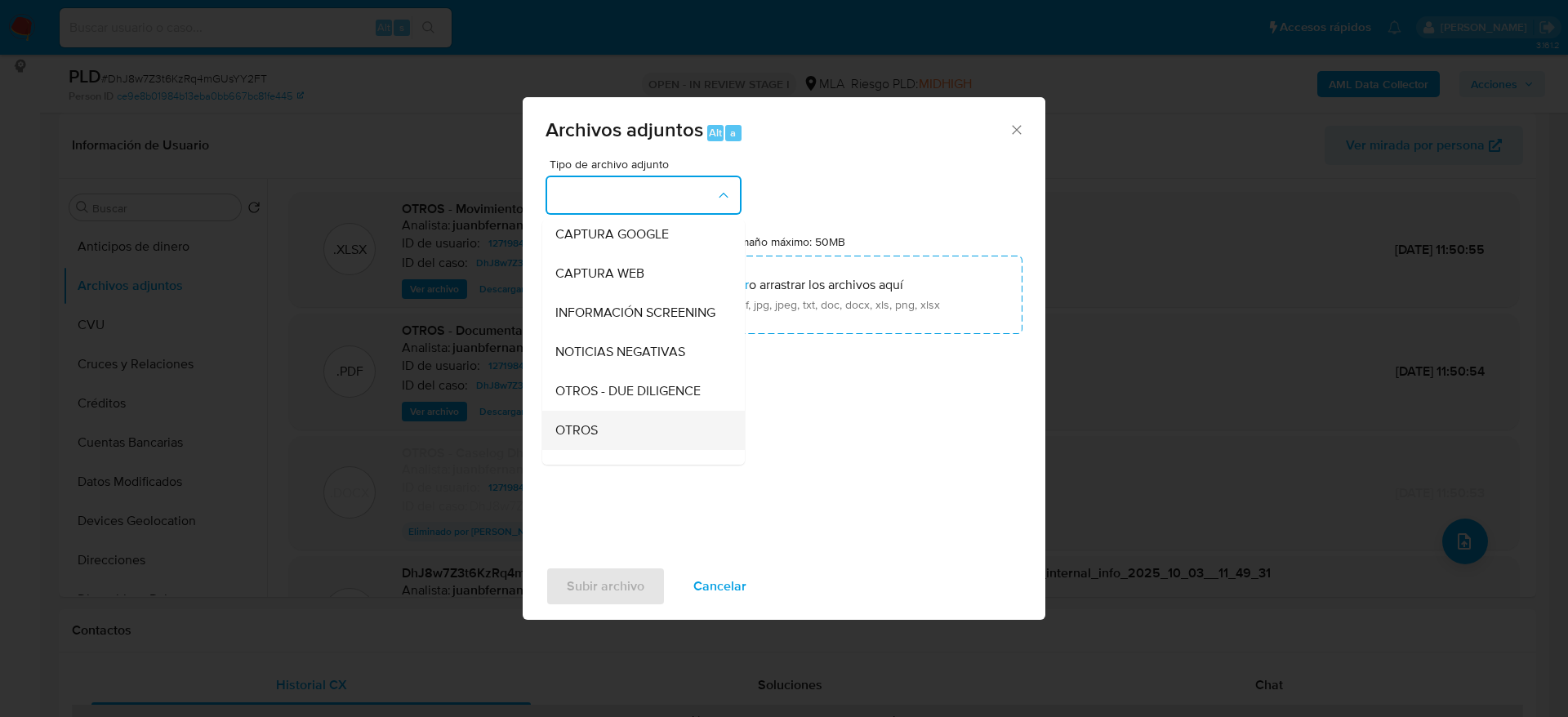
click at [600, 433] on div "OTROS" at bounding box center [638, 430] width 166 height 40
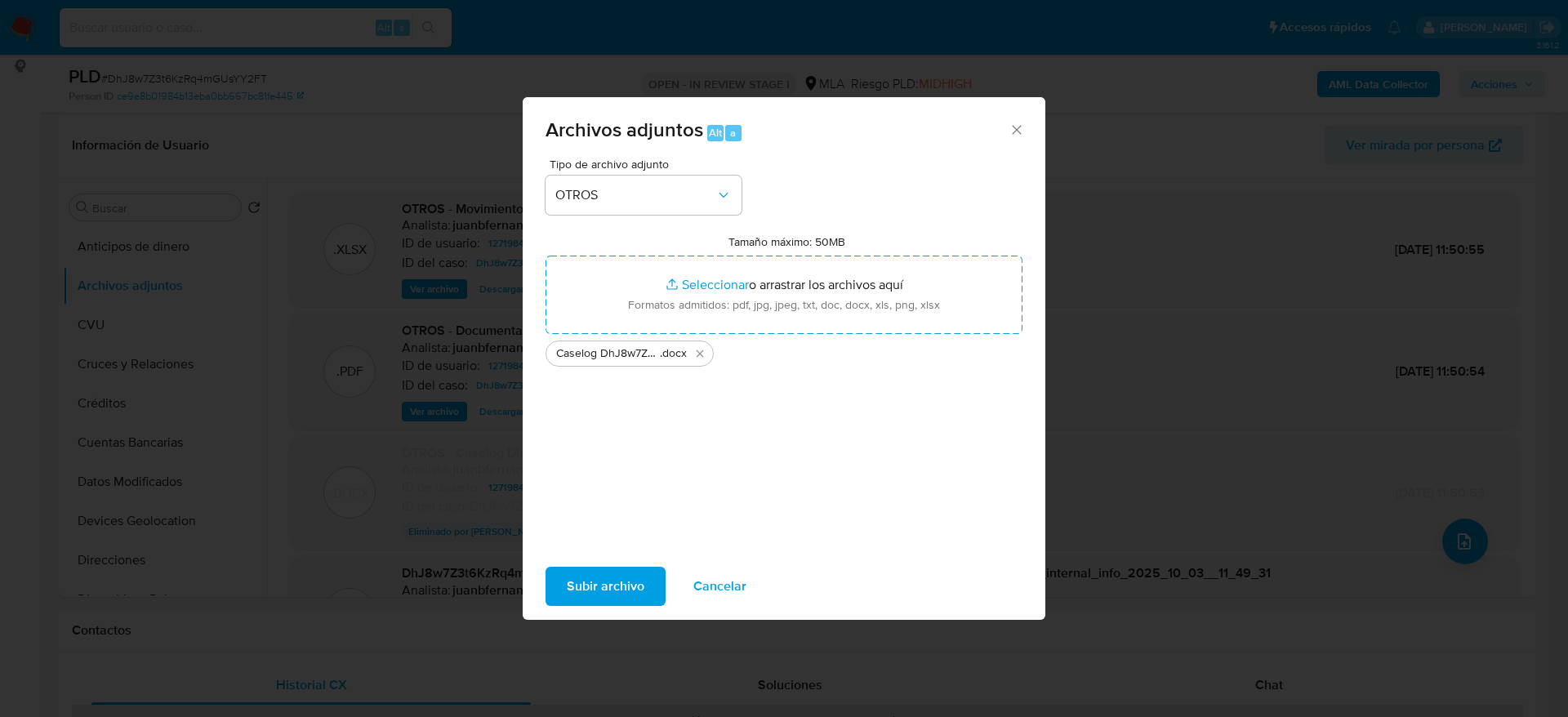
click at [594, 574] on span "Subir archivo" at bounding box center [605, 586] width 77 height 36
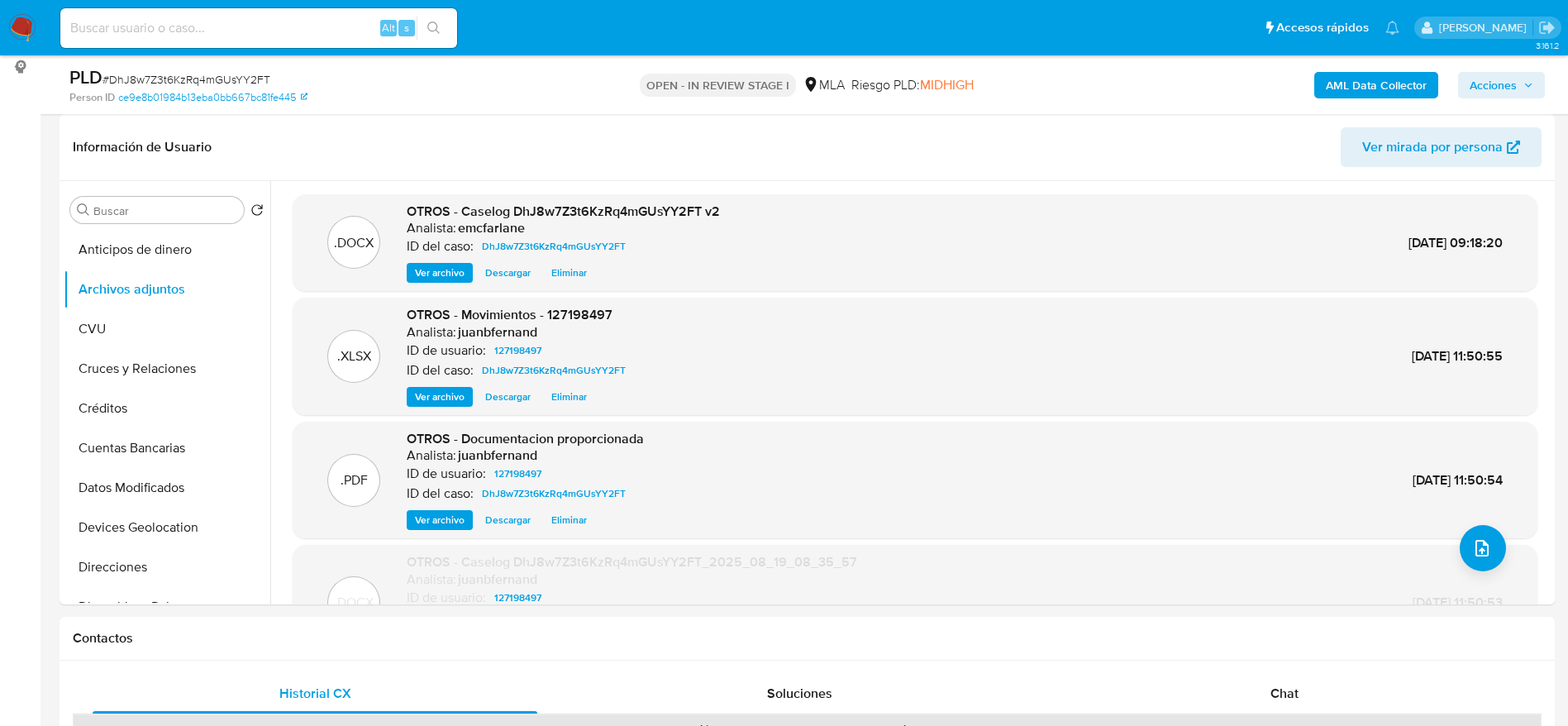
drag, startPoint x: 1502, startPoint y: 74, endPoint x: 1376, endPoint y: 99, distance: 128.5
click at [1502, 74] on span "Acciones" at bounding box center [1493, 84] width 47 height 26
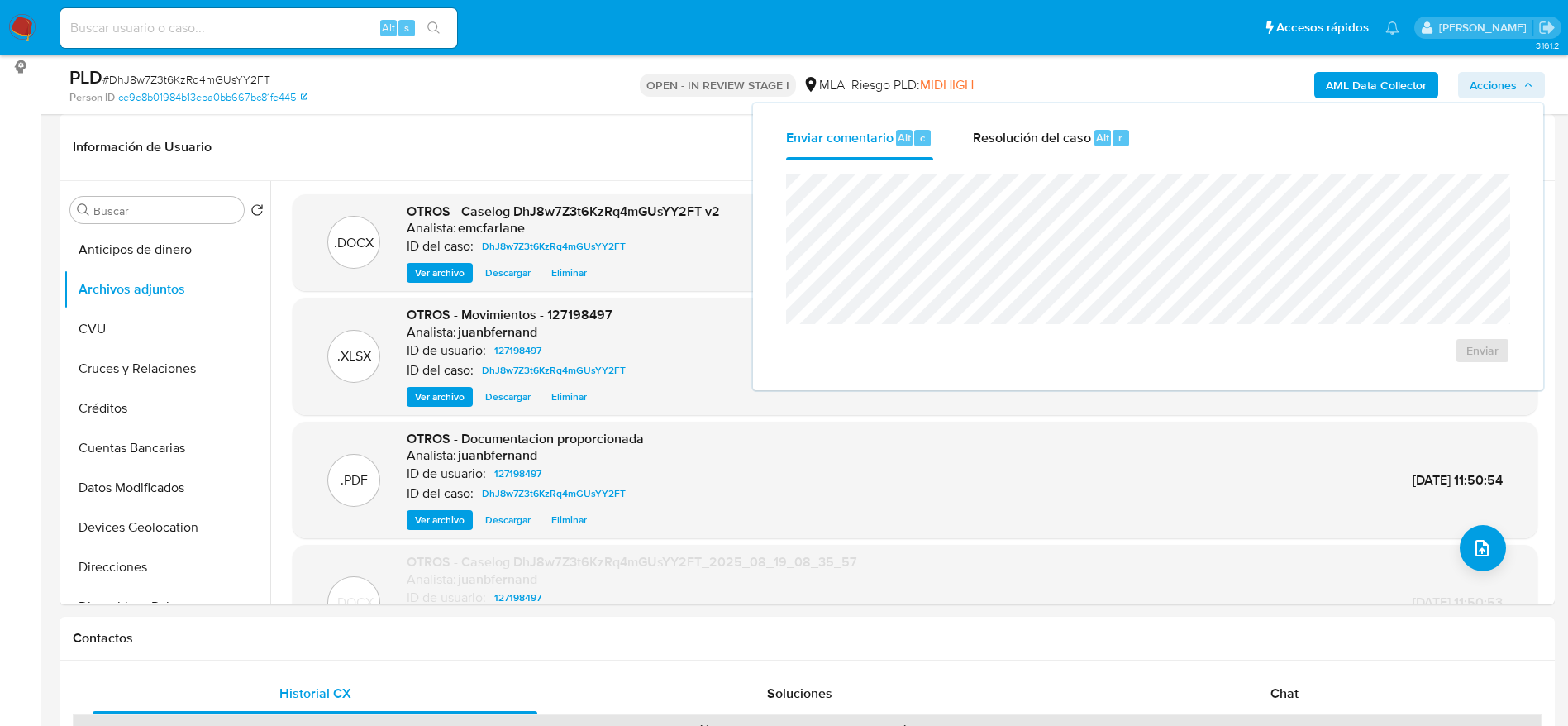
drag, startPoint x: 1131, startPoint y: 116, endPoint x: 1113, endPoint y: 172, distance: 58.8
click at [1130, 117] on div "Enviar comentario Alt c Resolución del caso Alt r Enviar" at bounding box center [1148, 246] width 790 height 287
click at [1056, 128] on span "Resolución del caso" at bounding box center [1032, 137] width 118 height 19
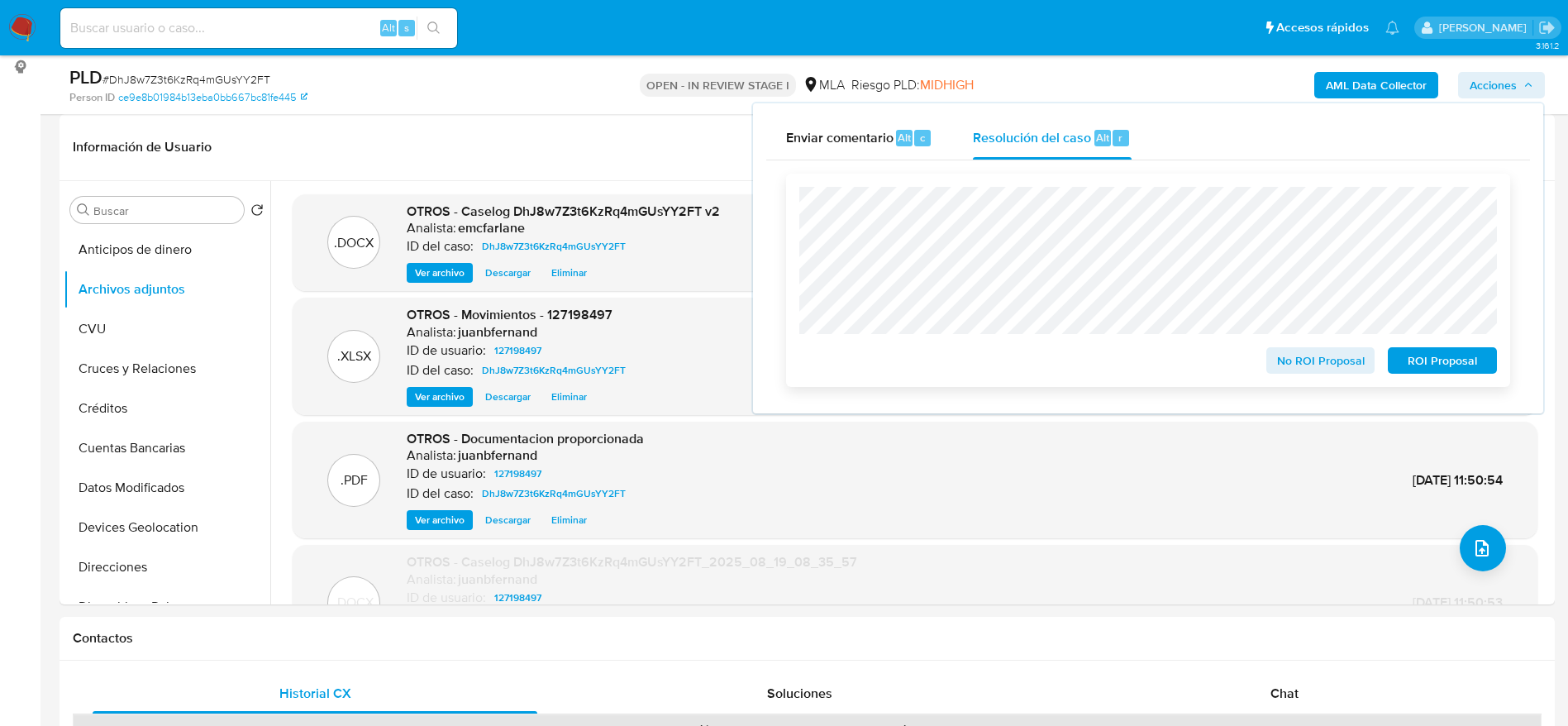
click at [1456, 357] on span "ROI Proposal" at bounding box center [1442, 360] width 86 height 23
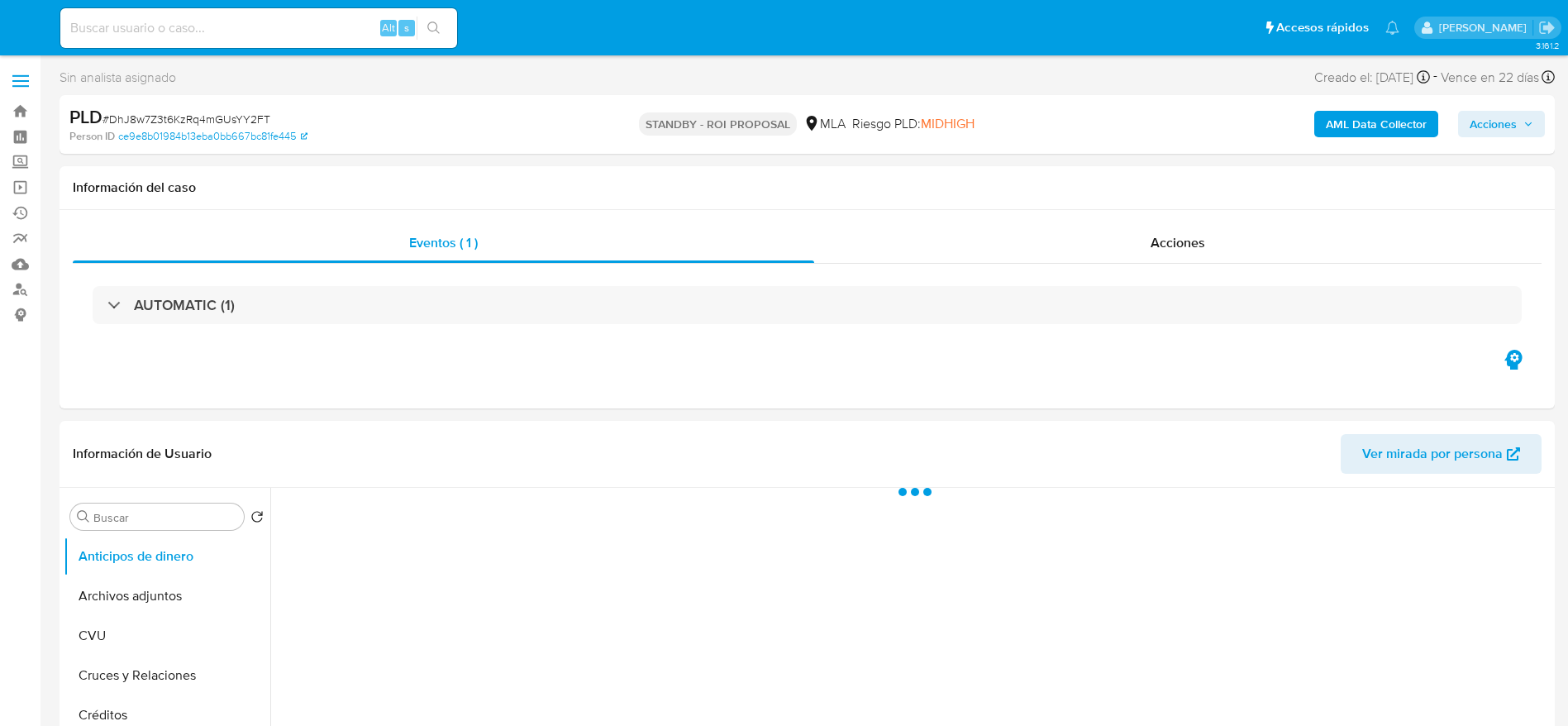
select select "10"
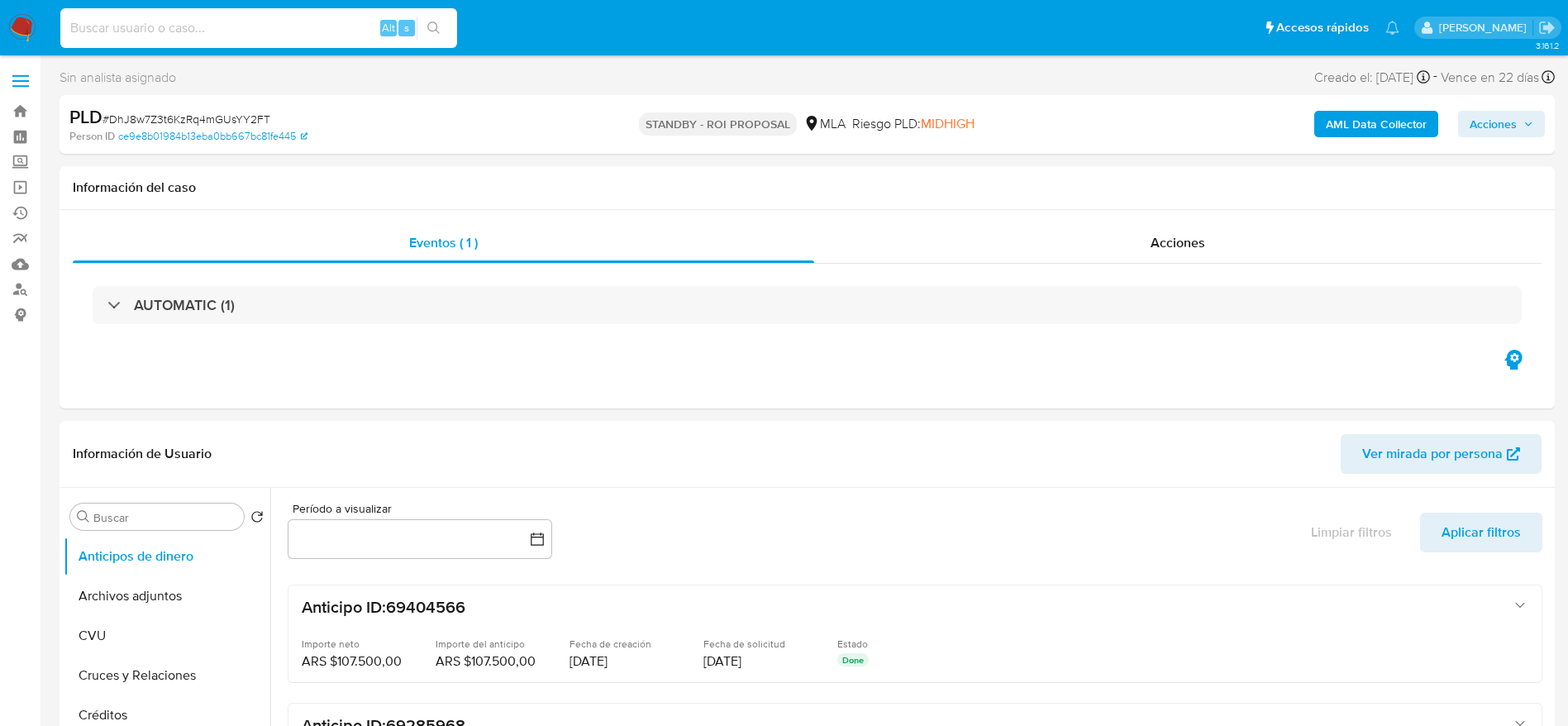
click at [253, 27] on input at bounding box center [259, 27] width 397 height 21
paste input "2xBHuLvO4jM104InBYX4cnaO"
type input "2xBHuLvO4jM104InBYX4cnaO"
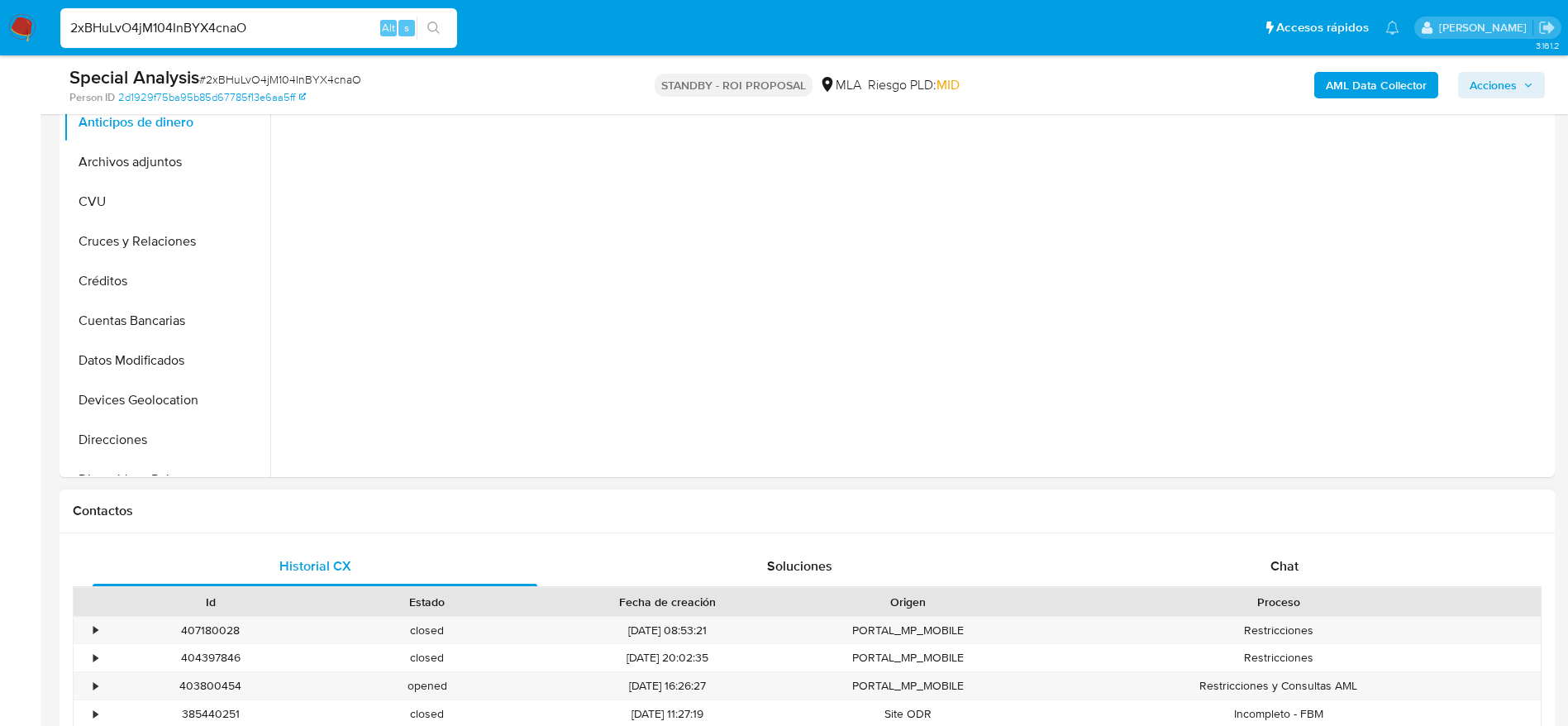
scroll to position [496, 0]
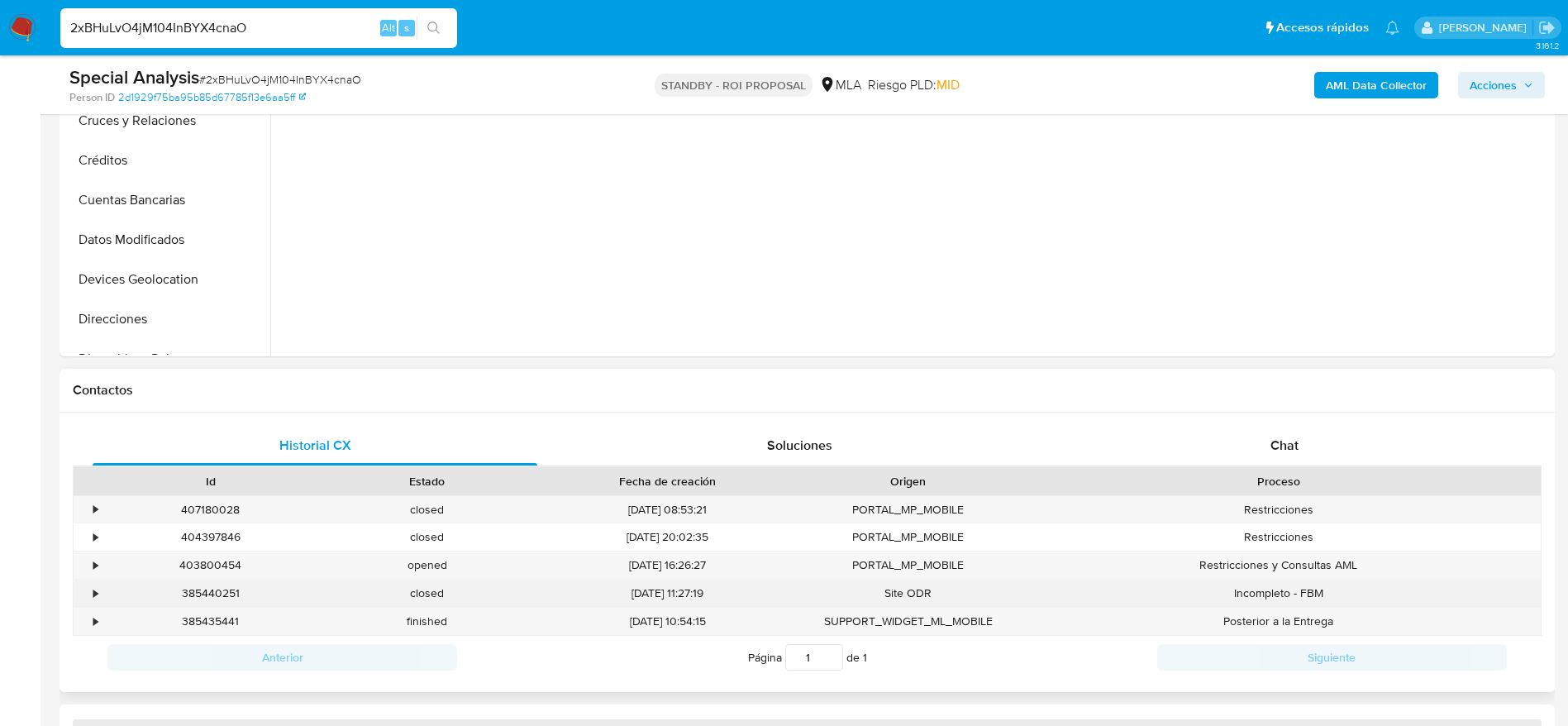
select select "10"
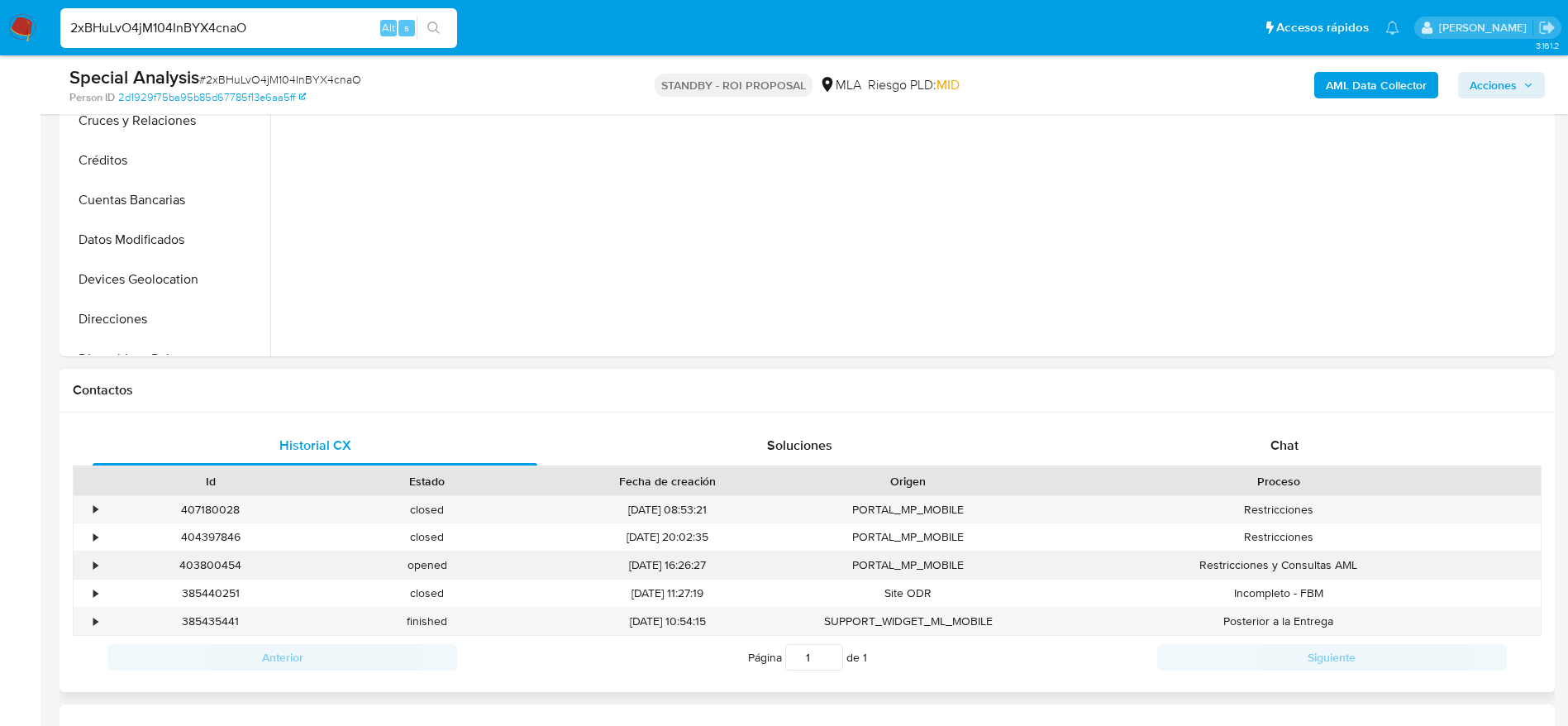
click at [198, 565] on div "403800454" at bounding box center [210, 565] width 216 height 27
click at [198, 566] on div "403800454" at bounding box center [210, 565] width 216 height 27
copy div "403800454"
click at [307, 37] on input "2xBHuLvO4jM104InBYX4cnaO" at bounding box center [259, 27] width 397 height 21
click at [306, 33] on input "2xBHuLvO4jM104InBYX4cnaO" at bounding box center [259, 27] width 397 height 21
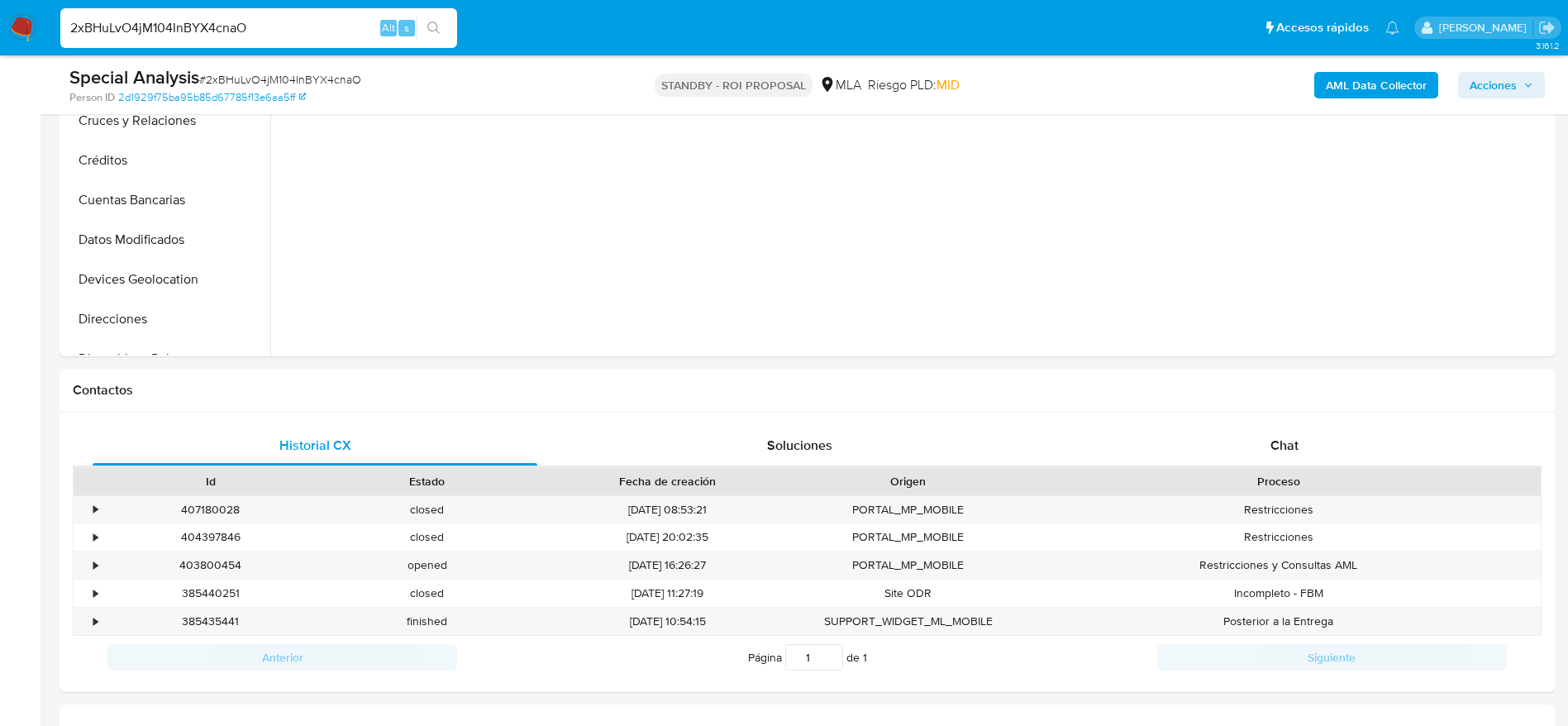
click at [306, 33] on input "2xBHuLvO4jM104InBYX4cnaO" at bounding box center [259, 27] width 397 height 21
paste input "iebQdnPGWkeoePn0reeWG9Ng"
type input "iebQdnPGWkeoePn0reeWG9Ng"
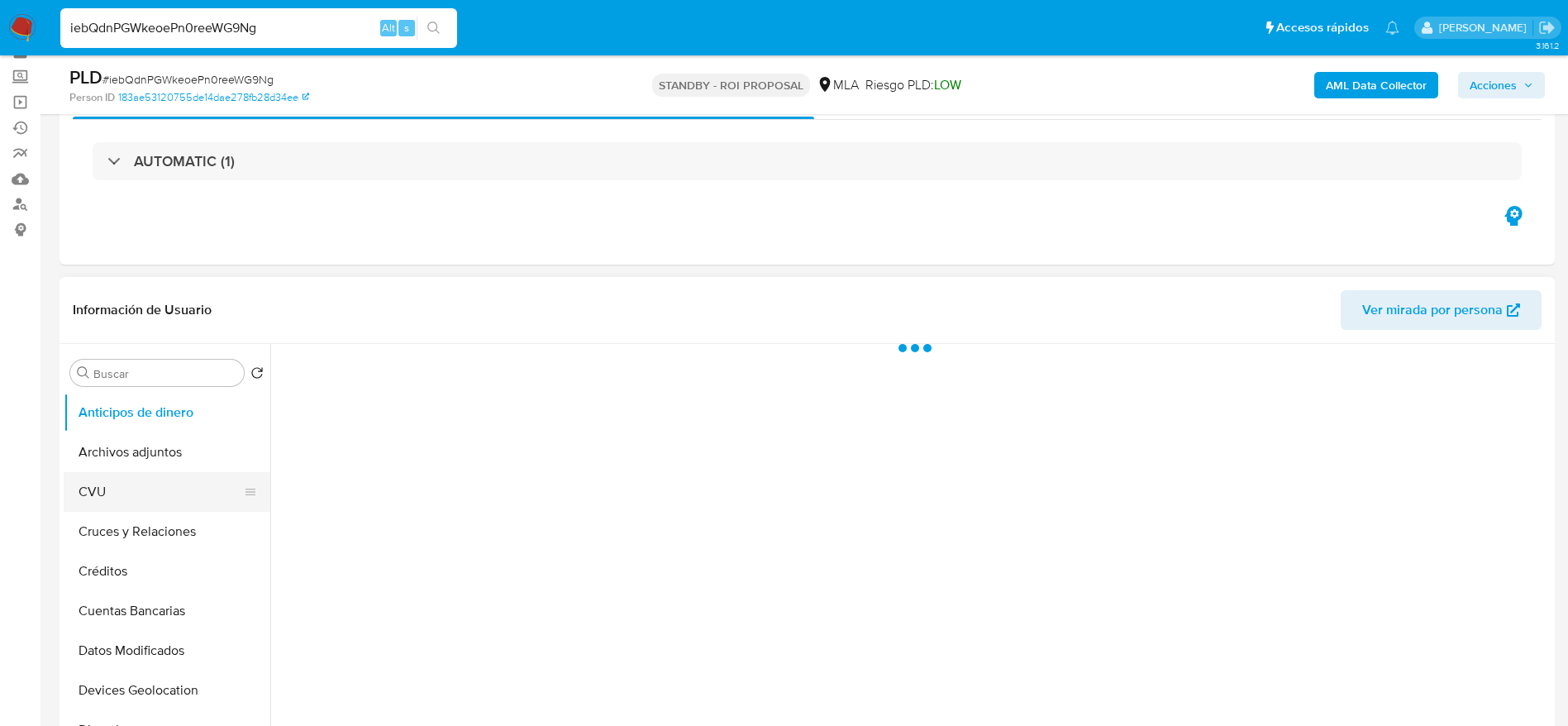
scroll to position [124, 0]
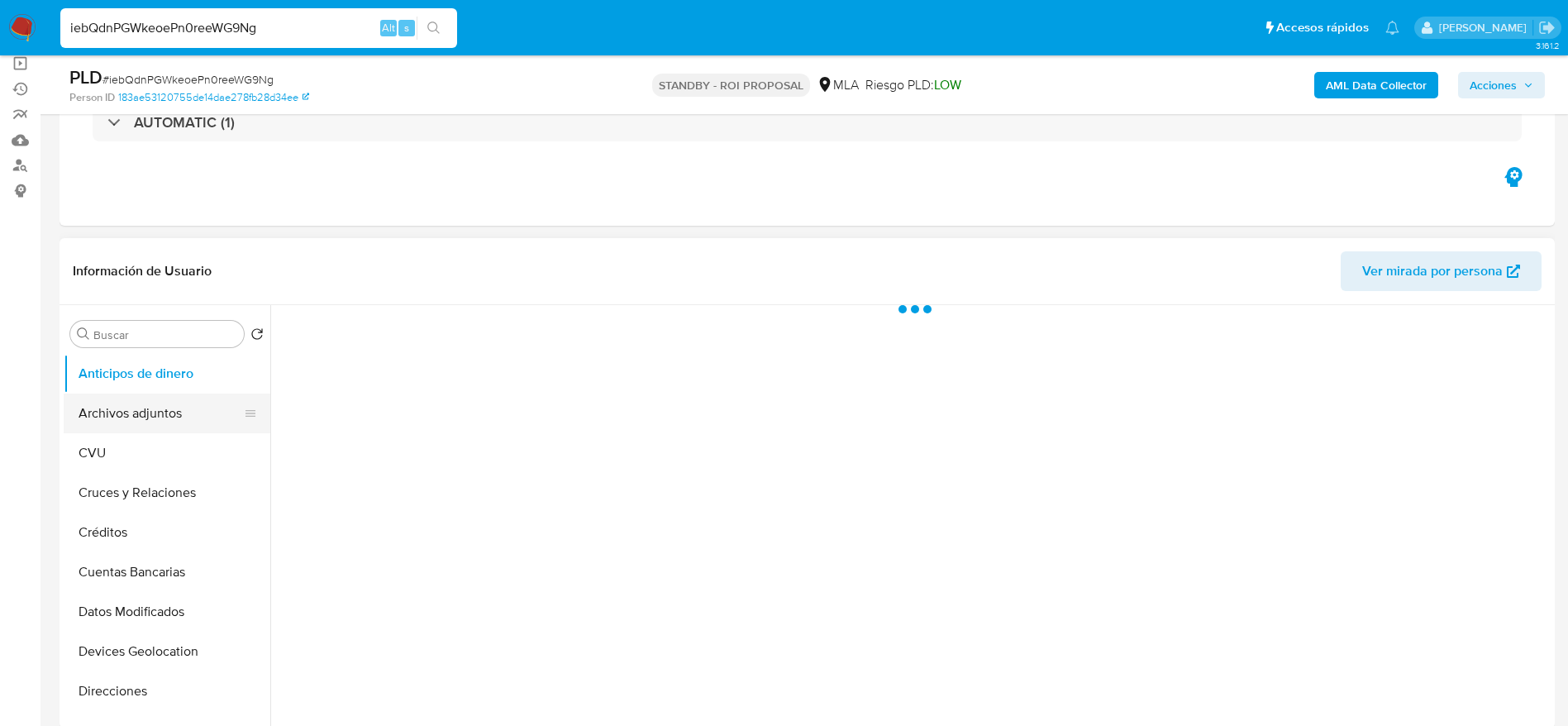
select select "10"
drag, startPoint x: 138, startPoint y: 421, endPoint x: 569, endPoint y: 374, distance: 433.6
click at [139, 422] on button "Archivos adjuntos" at bounding box center [167, 413] width 207 height 40
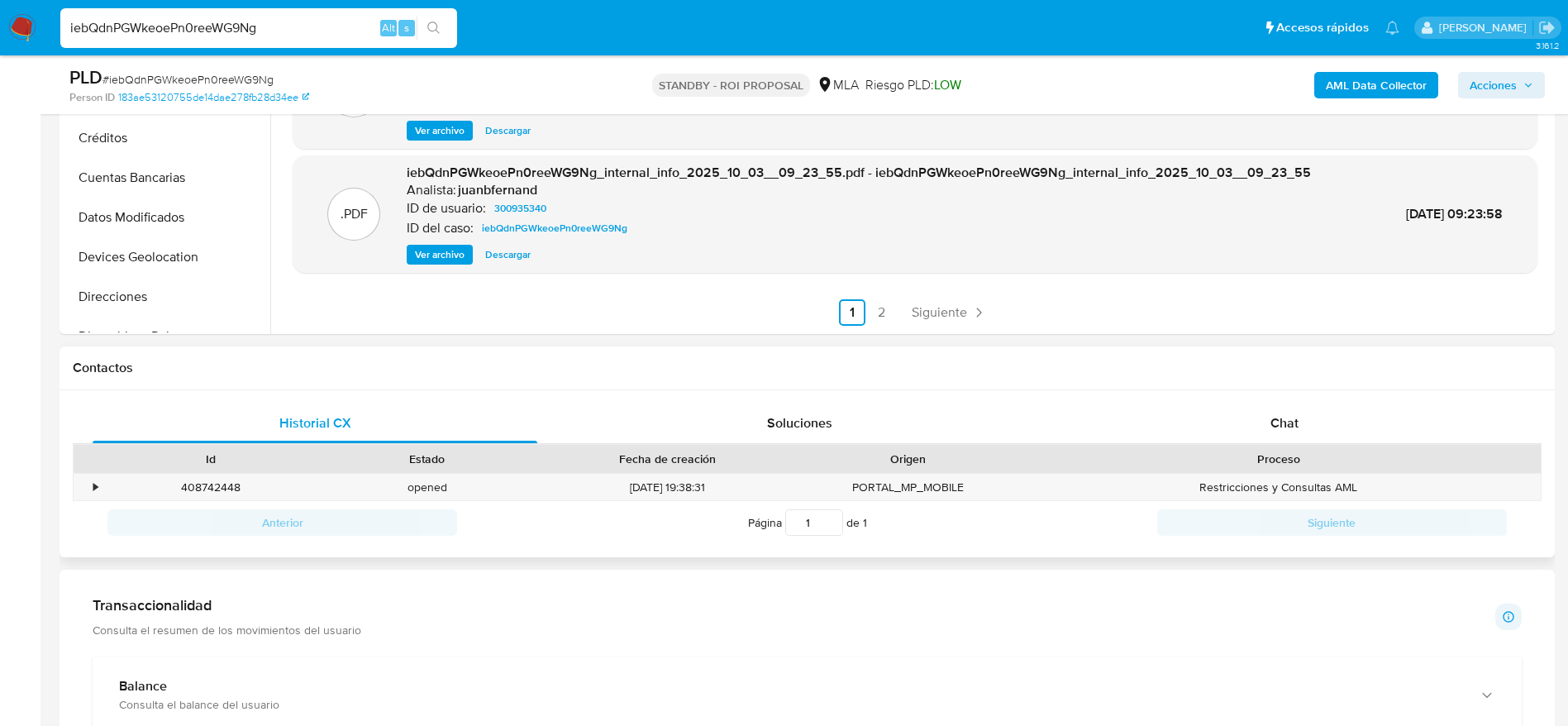
scroll to position [620, 0]
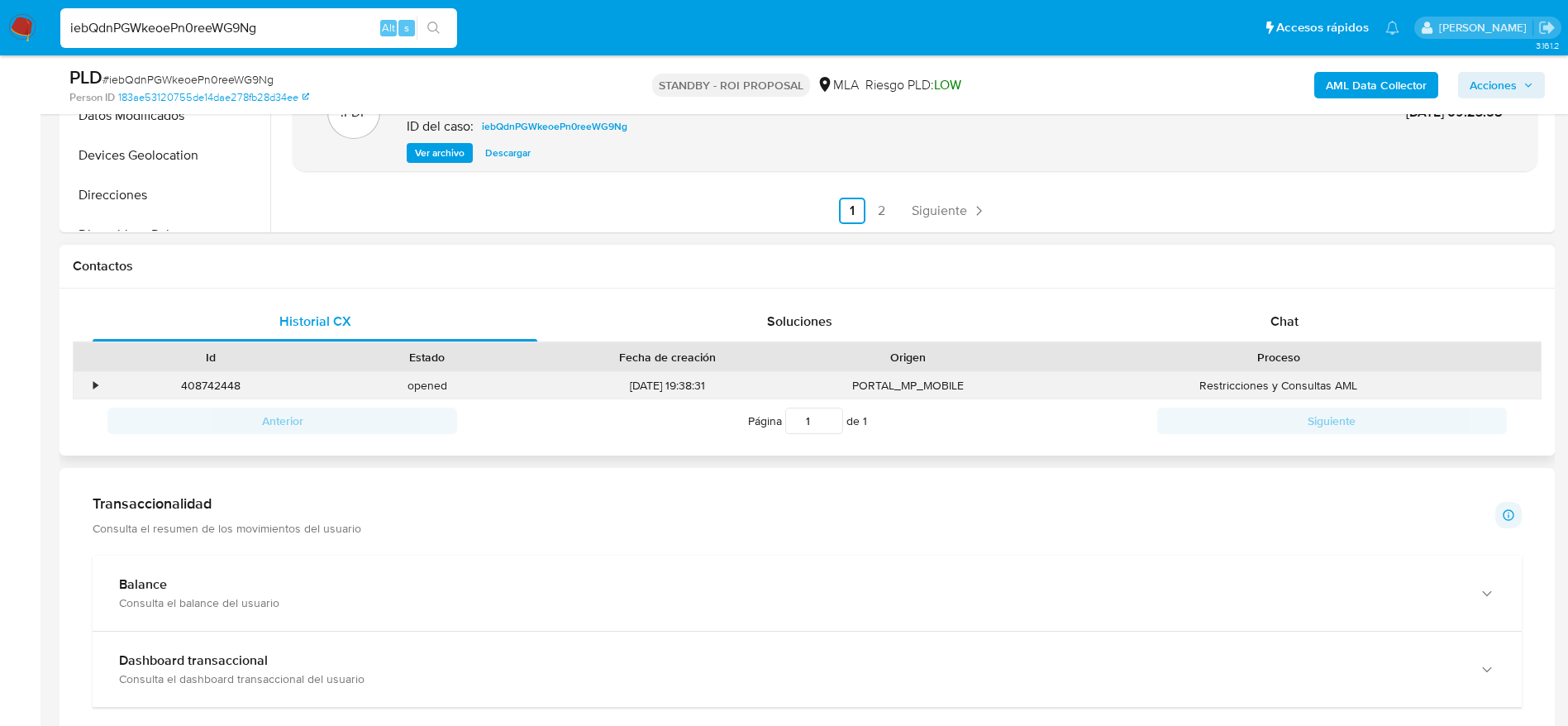
click at [233, 381] on div "408742448" at bounding box center [210, 386] width 216 height 27
click at [233, 382] on div "408742448" at bounding box center [210, 386] width 216 height 27
copy div "408742448"
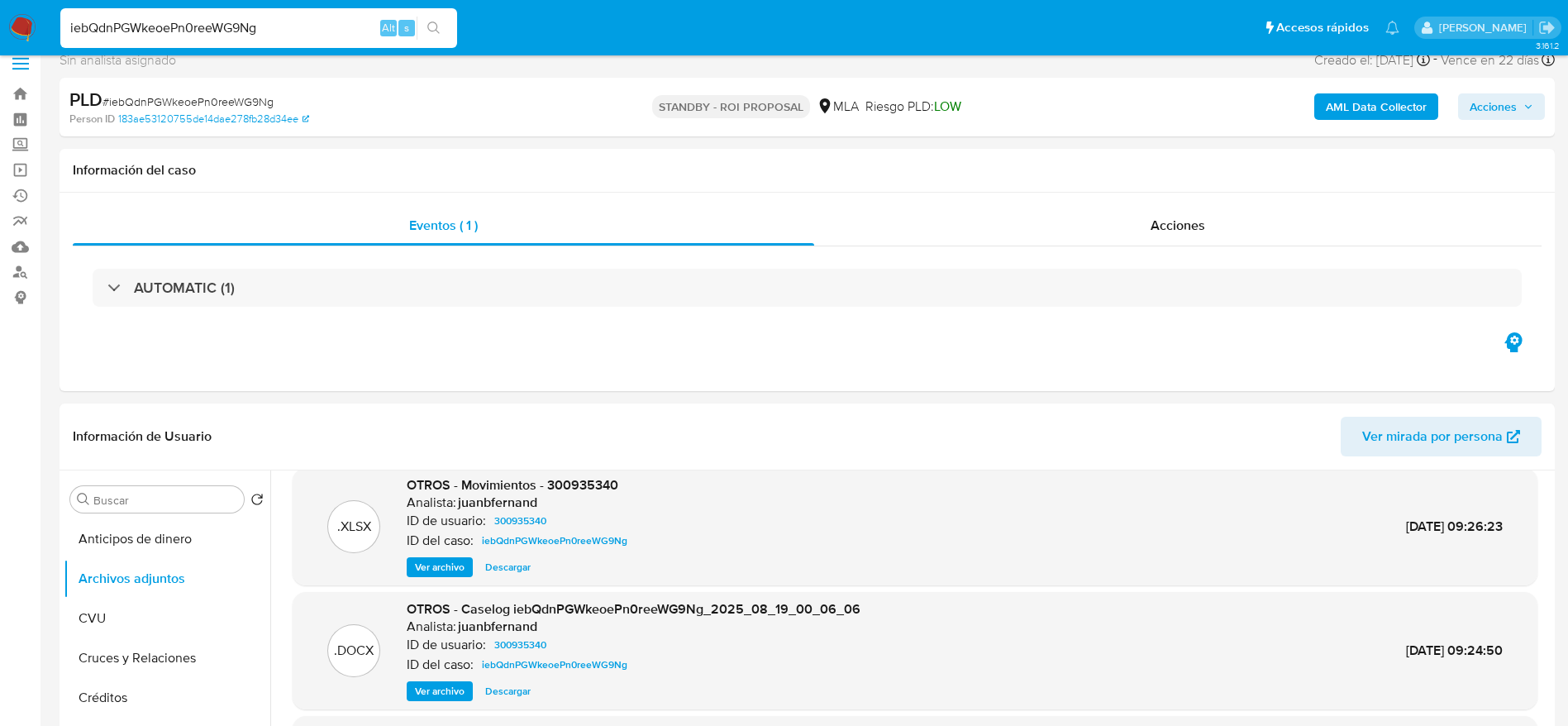
scroll to position [0, 0]
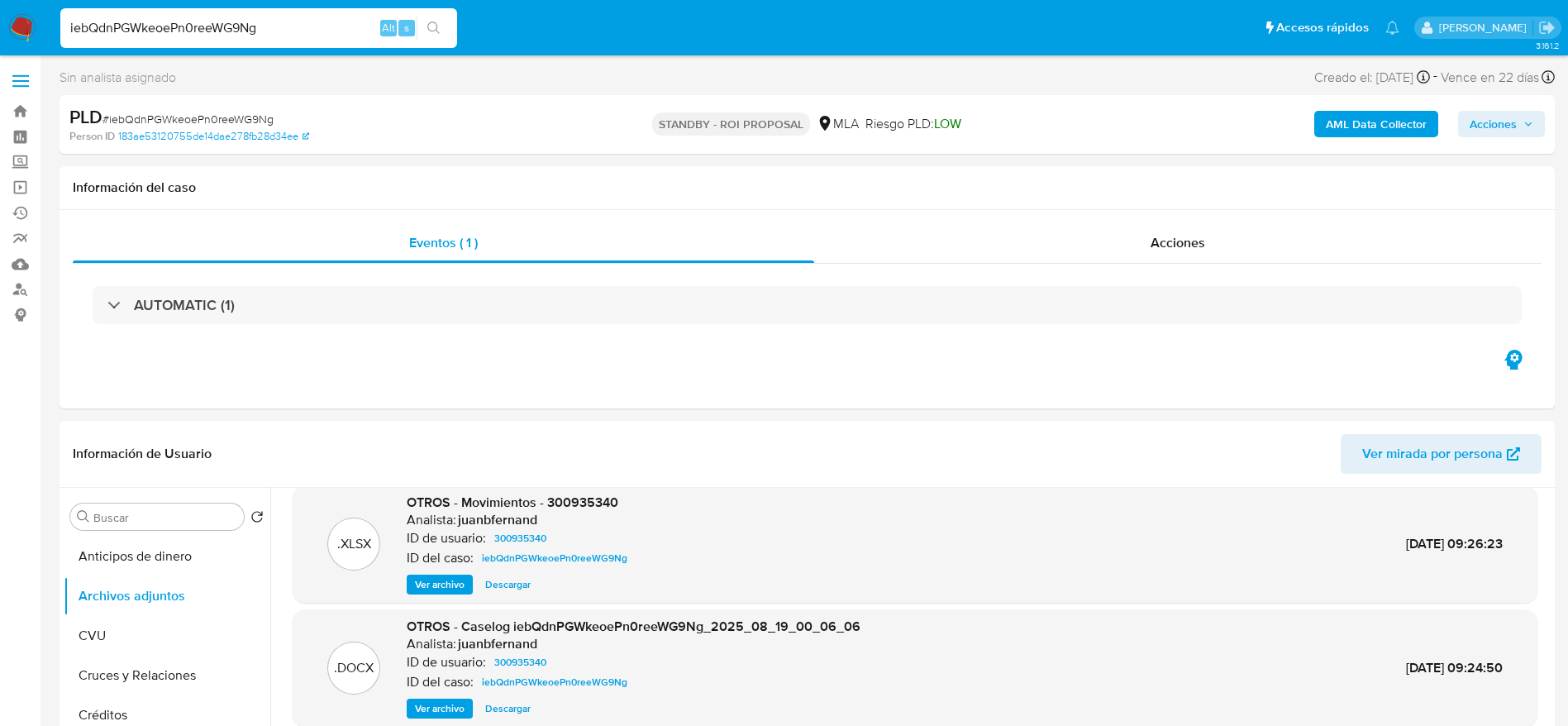
click at [222, 120] on span "# iebQdnPGWkeoePn0reeWG9Ng" at bounding box center [187, 118] width 171 height 16
copy span "iebQdnPGWkeoePn0reeWG9Ng"
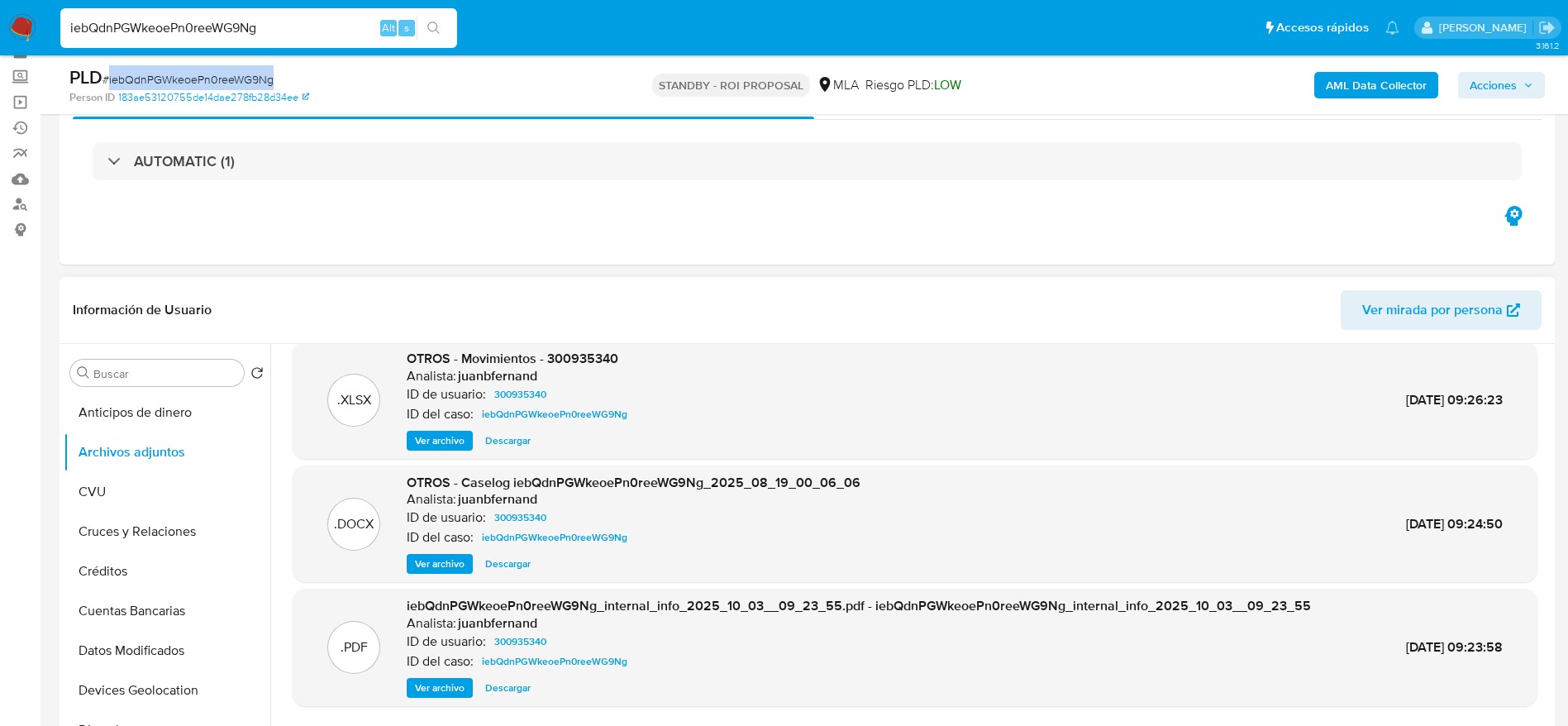
scroll to position [124, 0]
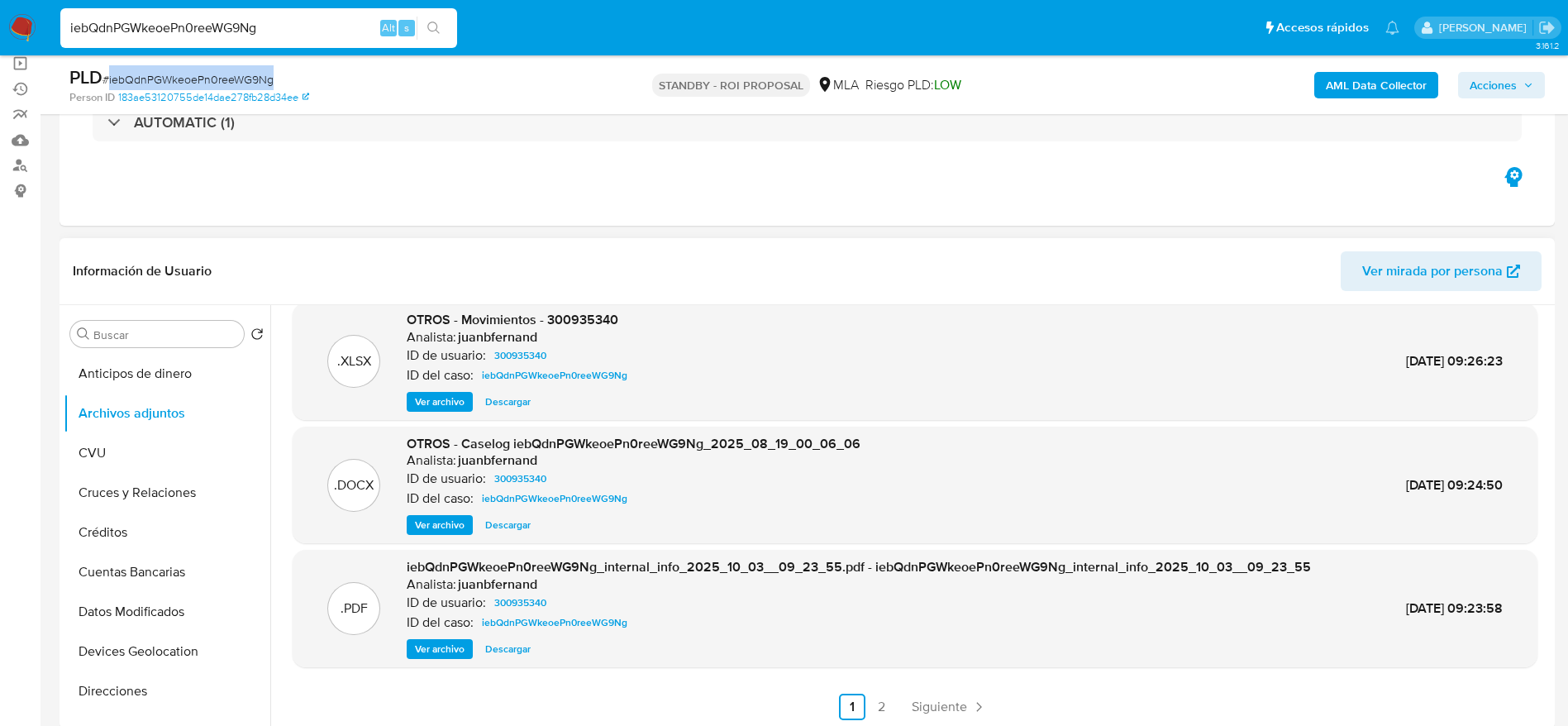
click at [513, 529] on span "Descargar" at bounding box center [507, 524] width 45 height 16
click at [513, 400] on span "Descargar" at bounding box center [507, 401] width 45 height 16
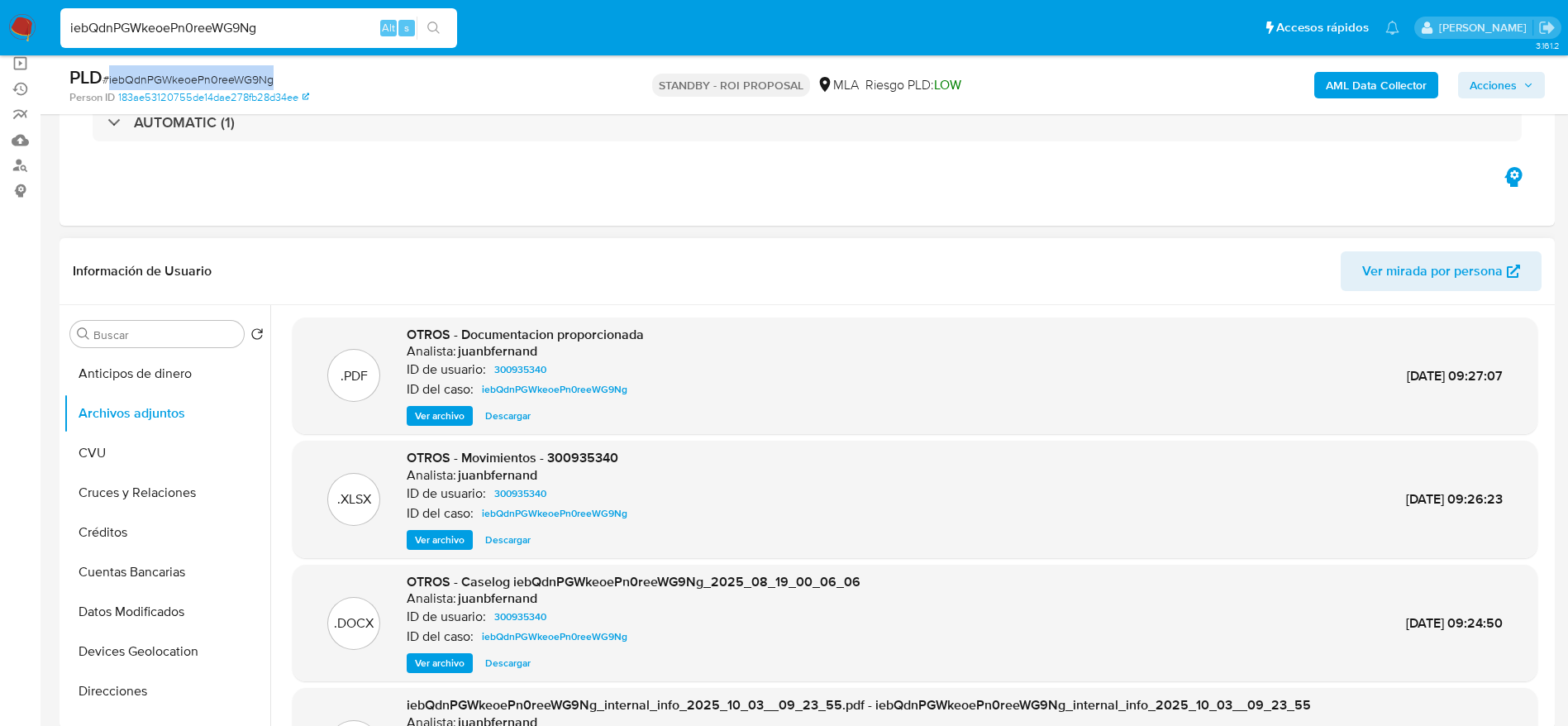
scroll to position [0, 0]
click at [454, 414] on span "Ver archivo" at bounding box center [439, 416] width 49 height 16
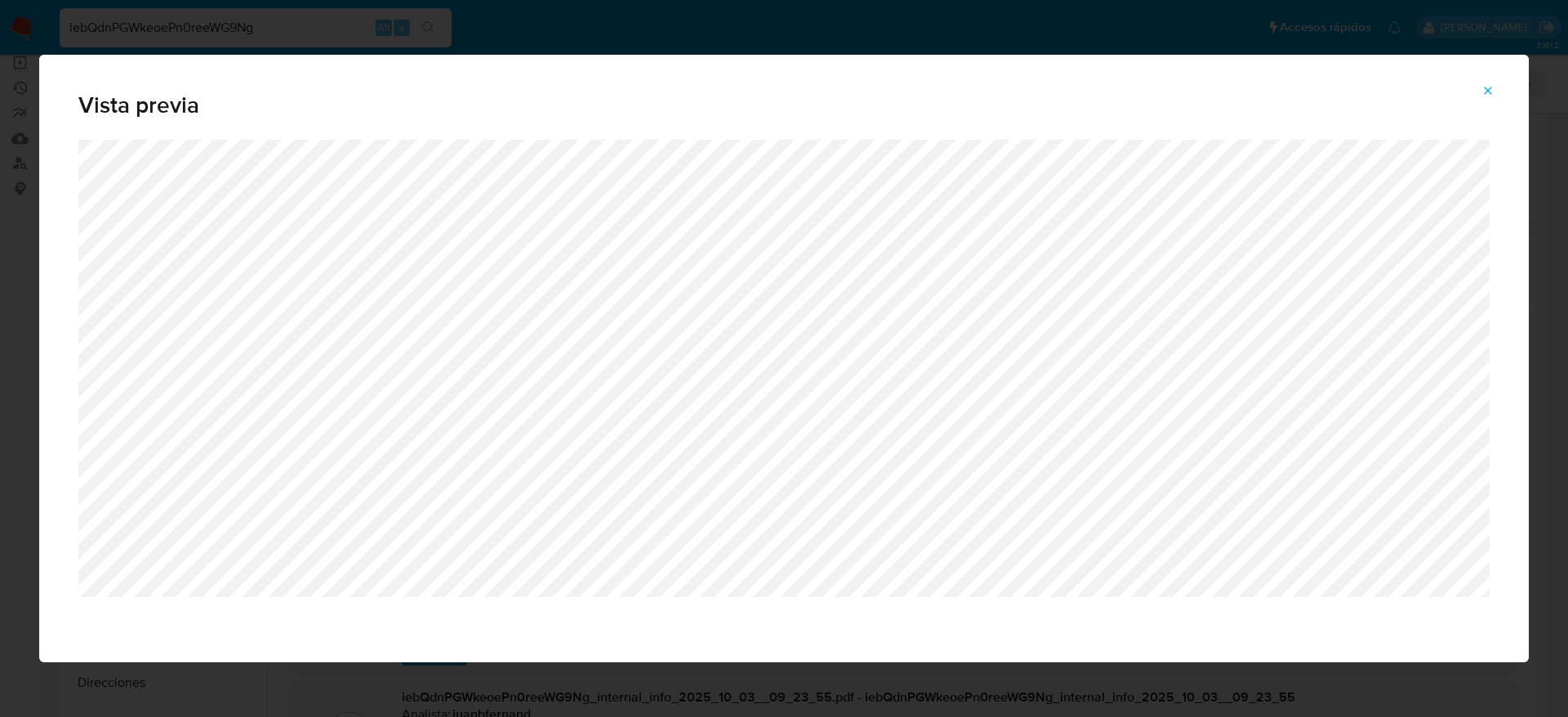
click at [1484, 92] on icon "Attachment preview" at bounding box center [1488, 91] width 13 height 13
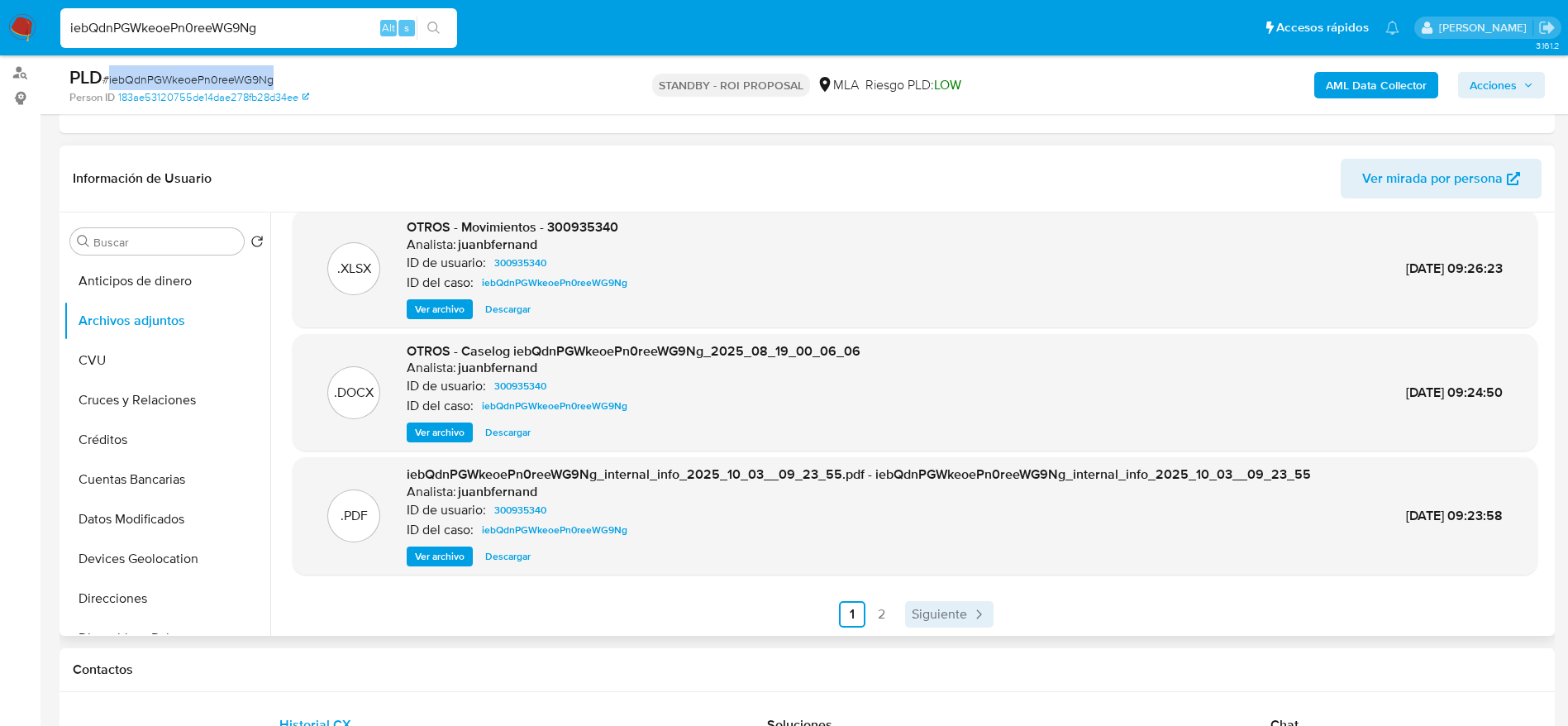
scroll to position [248, 0]
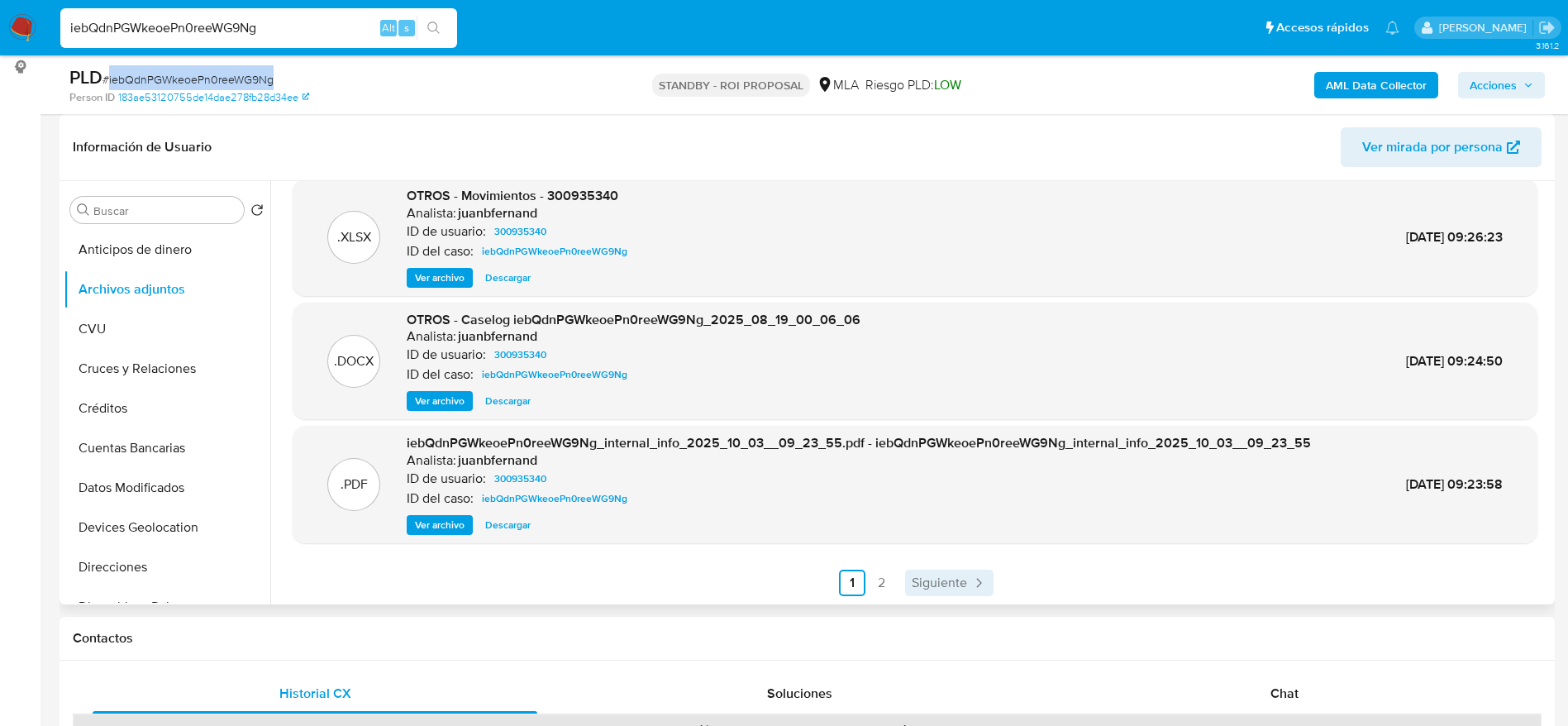
click at [967, 572] on link "Siguiente" at bounding box center [949, 582] width 89 height 26
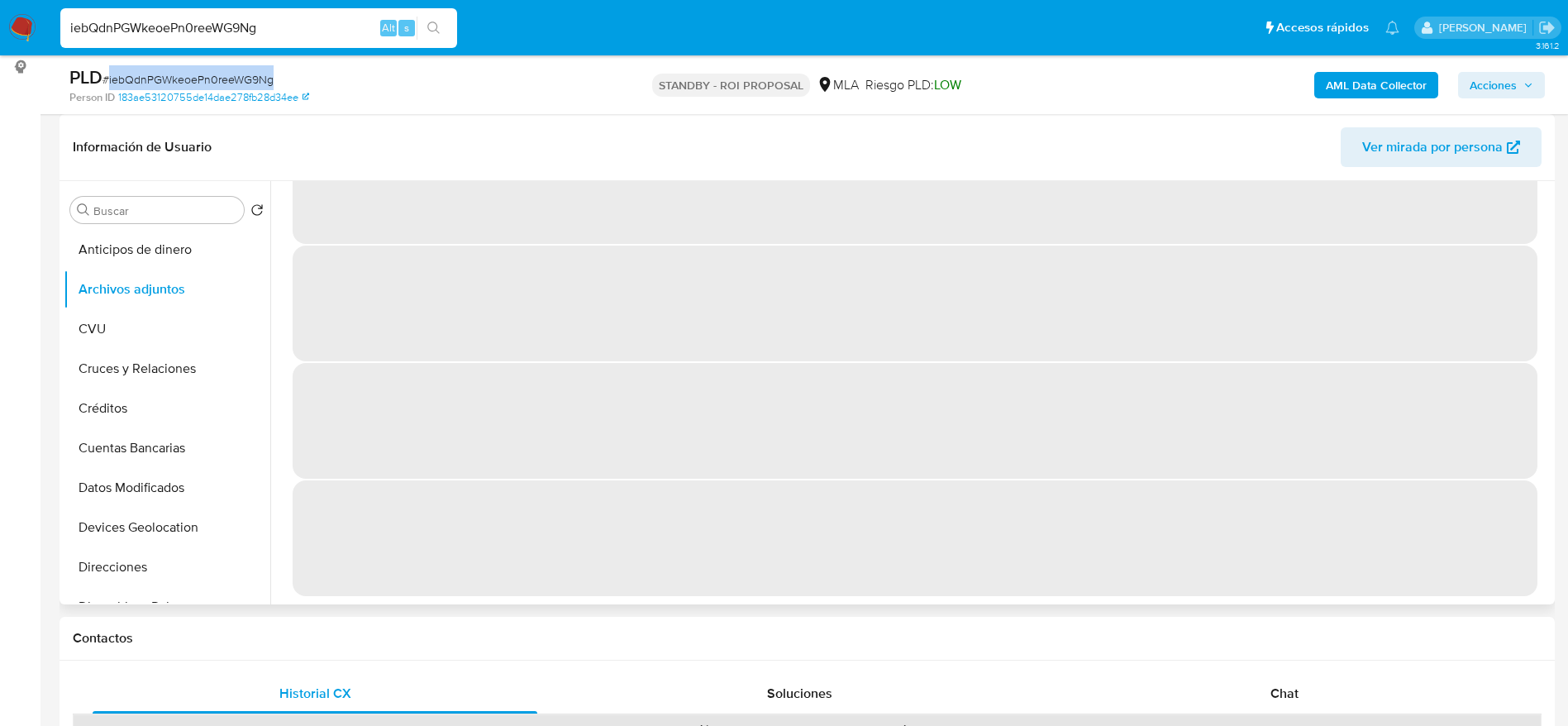
scroll to position [0, 0]
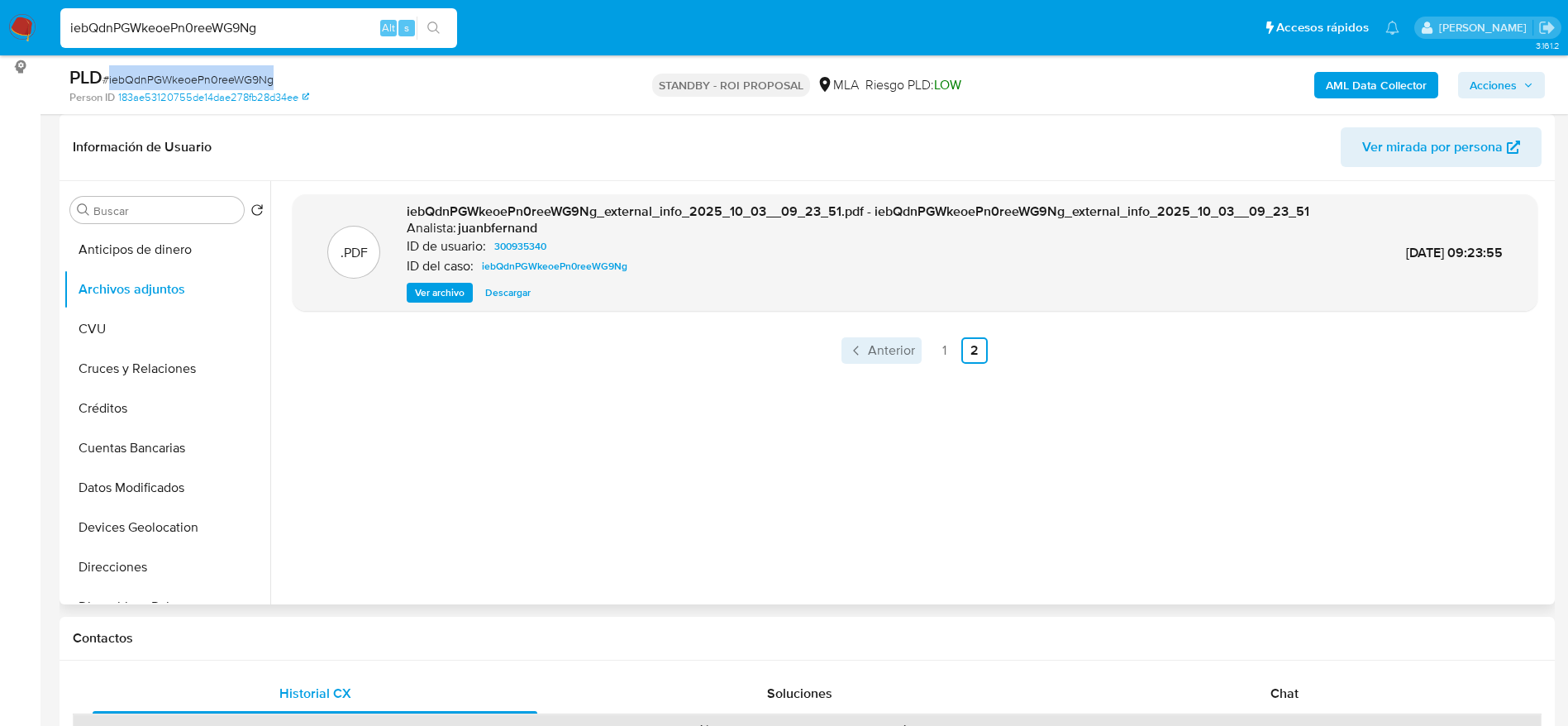
click at [874, 344] on span "Anterior" at bounding box center [891, 351] width 47 height 14
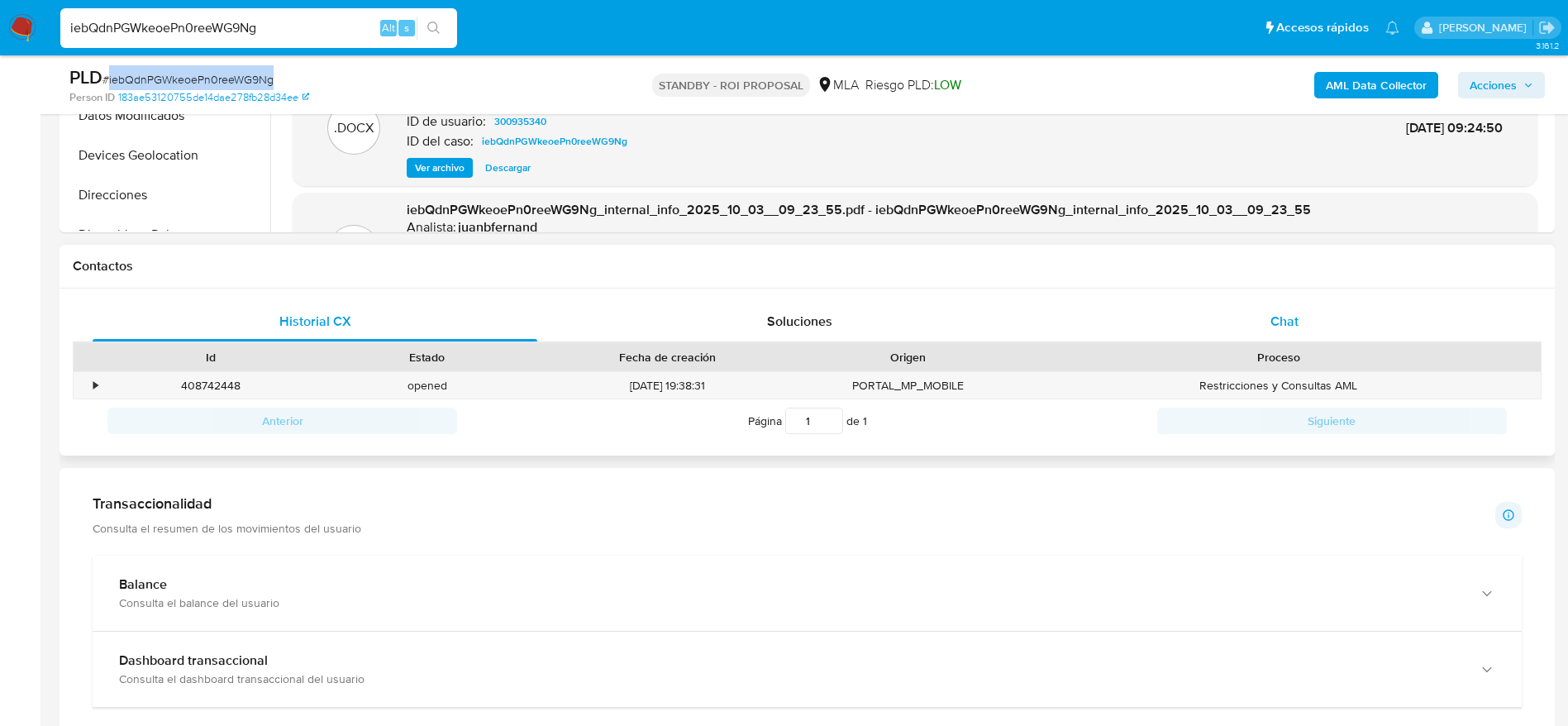
click at [1281, 304] on div "Chat" at bounding box center [1285, 321] width 444 height 40
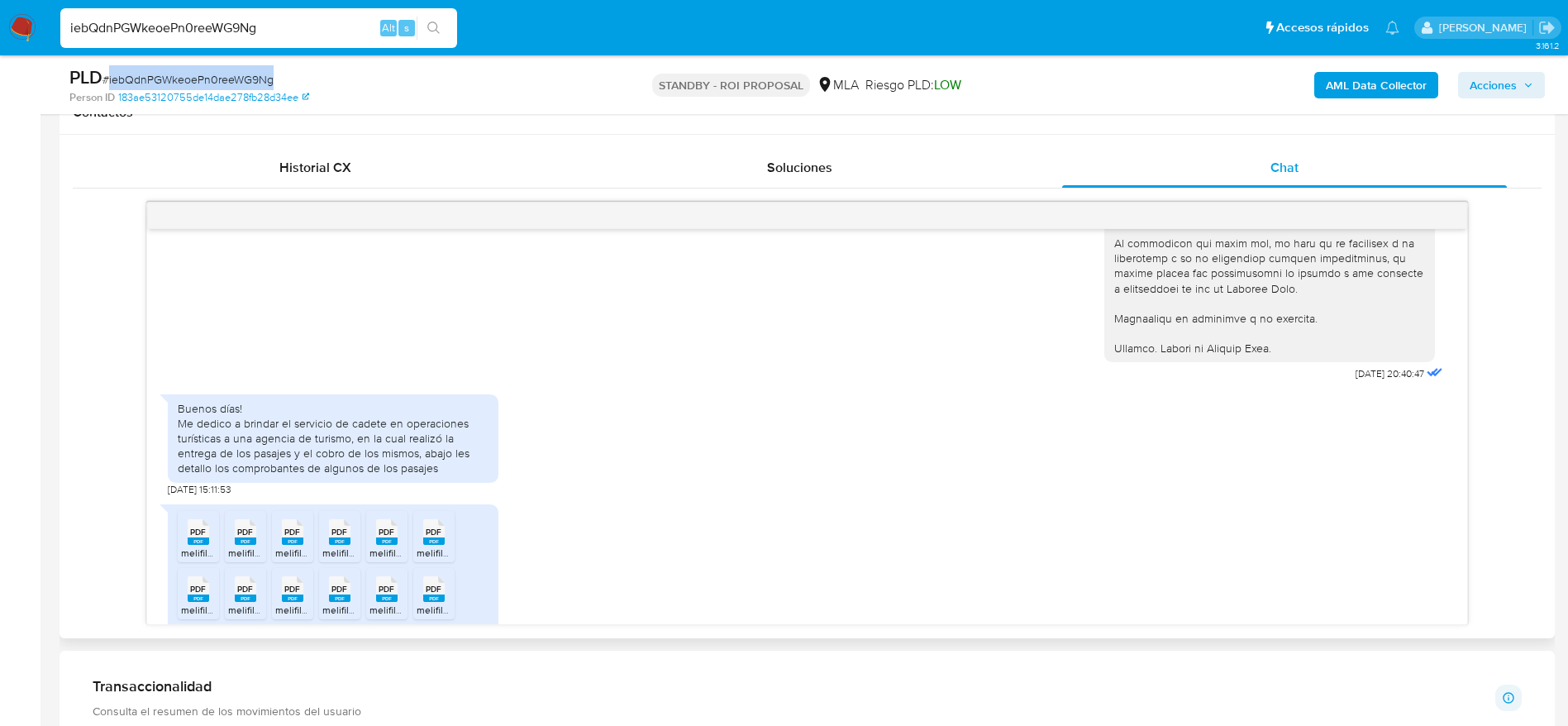
scroll to position [2232, 0]
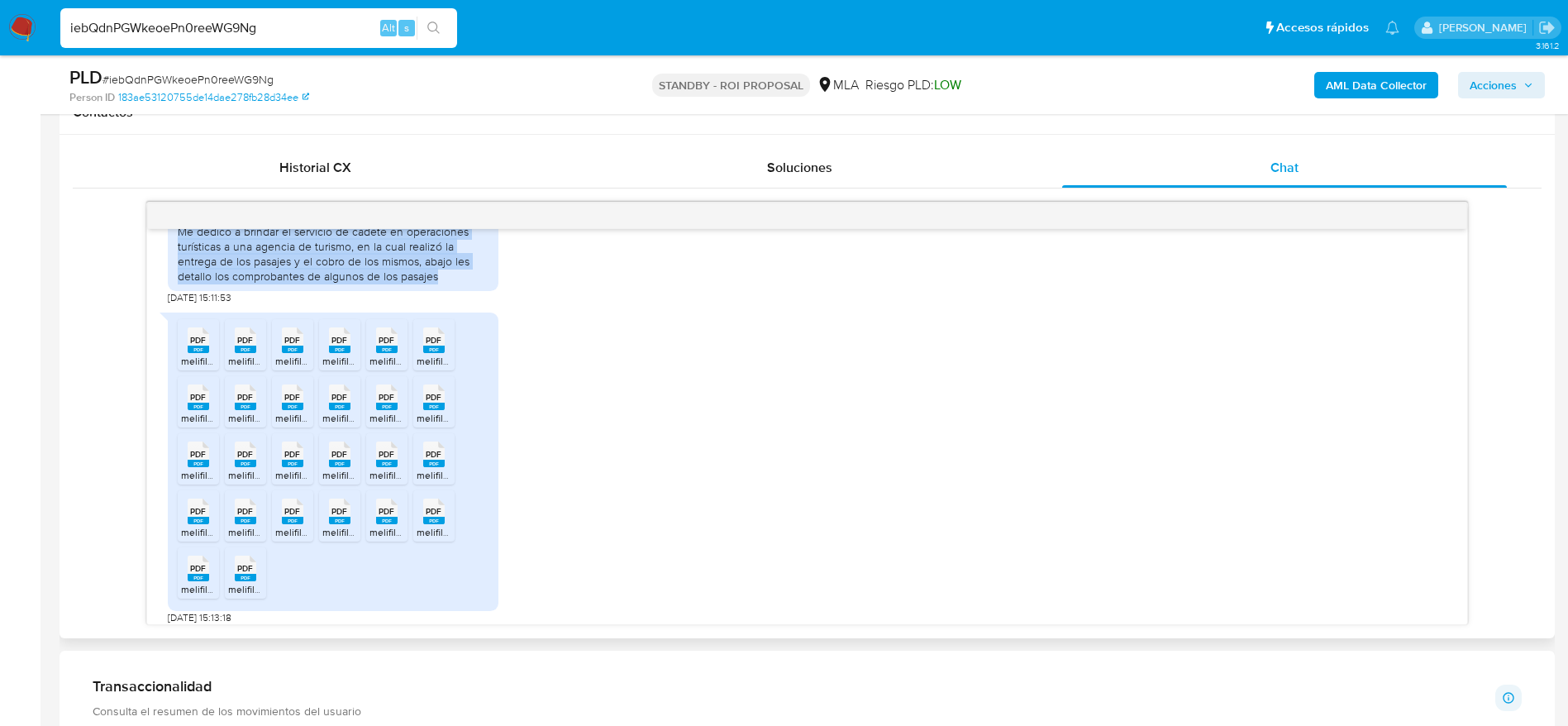
drag, startPoint x: 175, startPoint y: 273, endPoint x: 453, endPoint y: 316, distance: 281.3
click div "Buenos días! Me dedico a brindar el servicio de cadete en operaciones turística…"
copy div "Me dedico a brindar el servicio de cadete en operaciones turísticas a una agenc…"
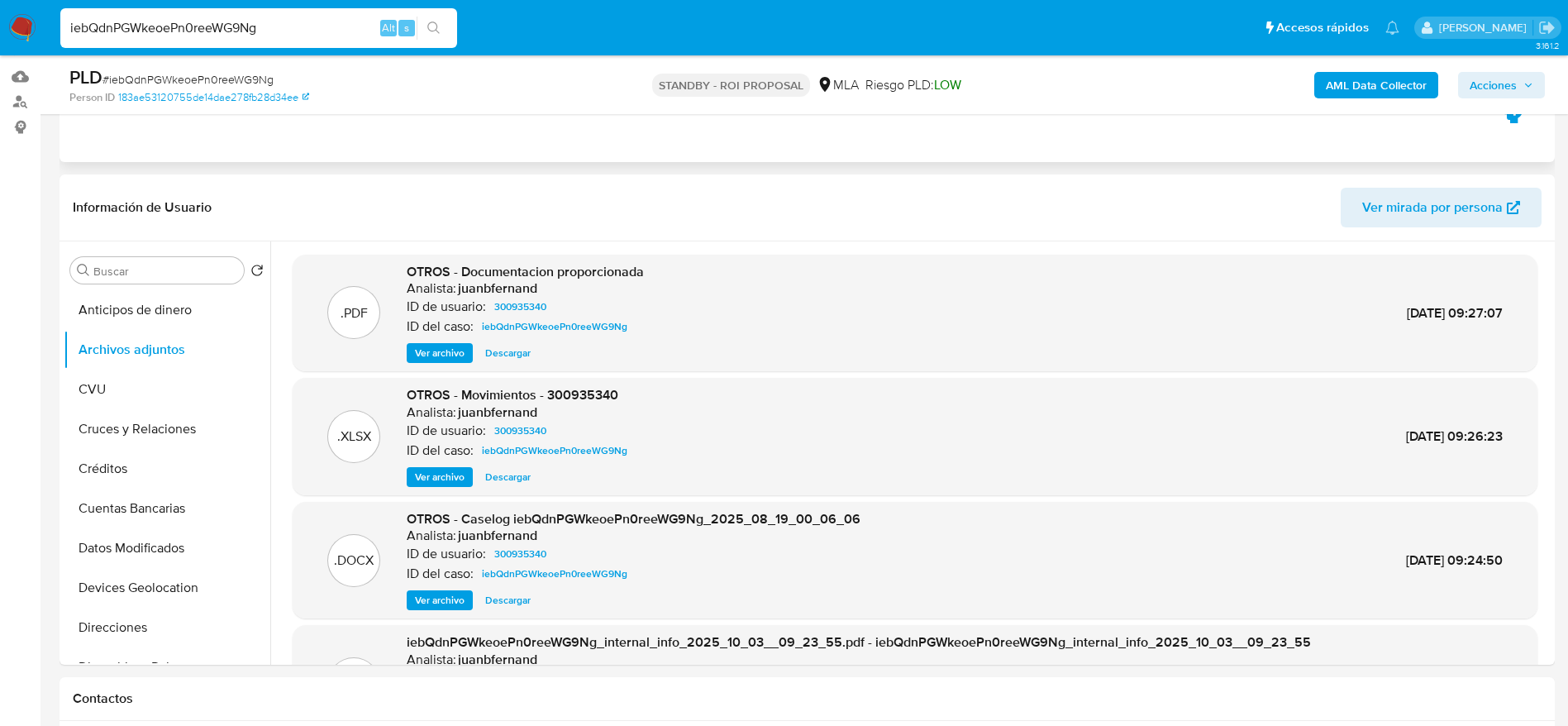
scroll to position [0, 0]
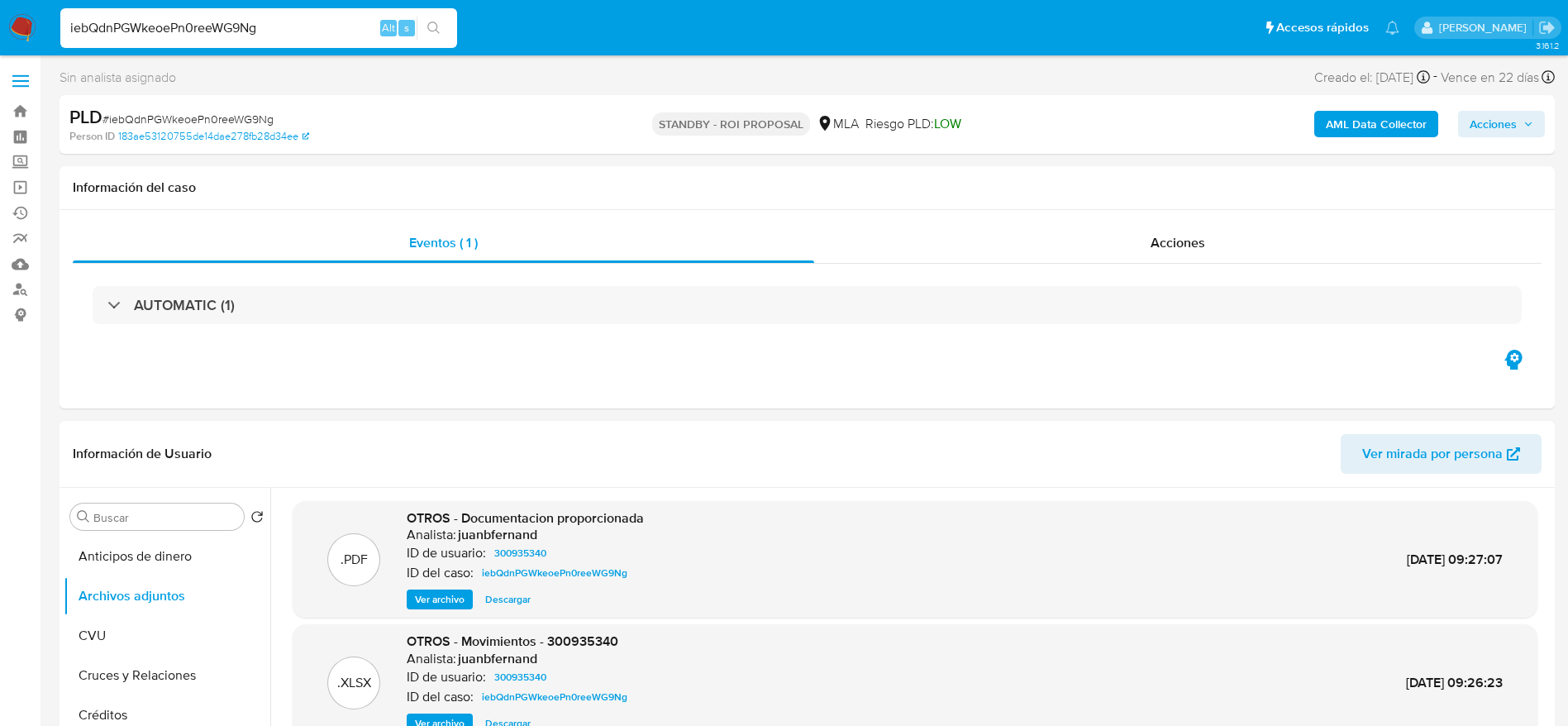
click span "# iebQdnPGWkeoePn0reeWG9Ng"
copy span "iebQdnPGWkeoePn0reeWG9Ng"
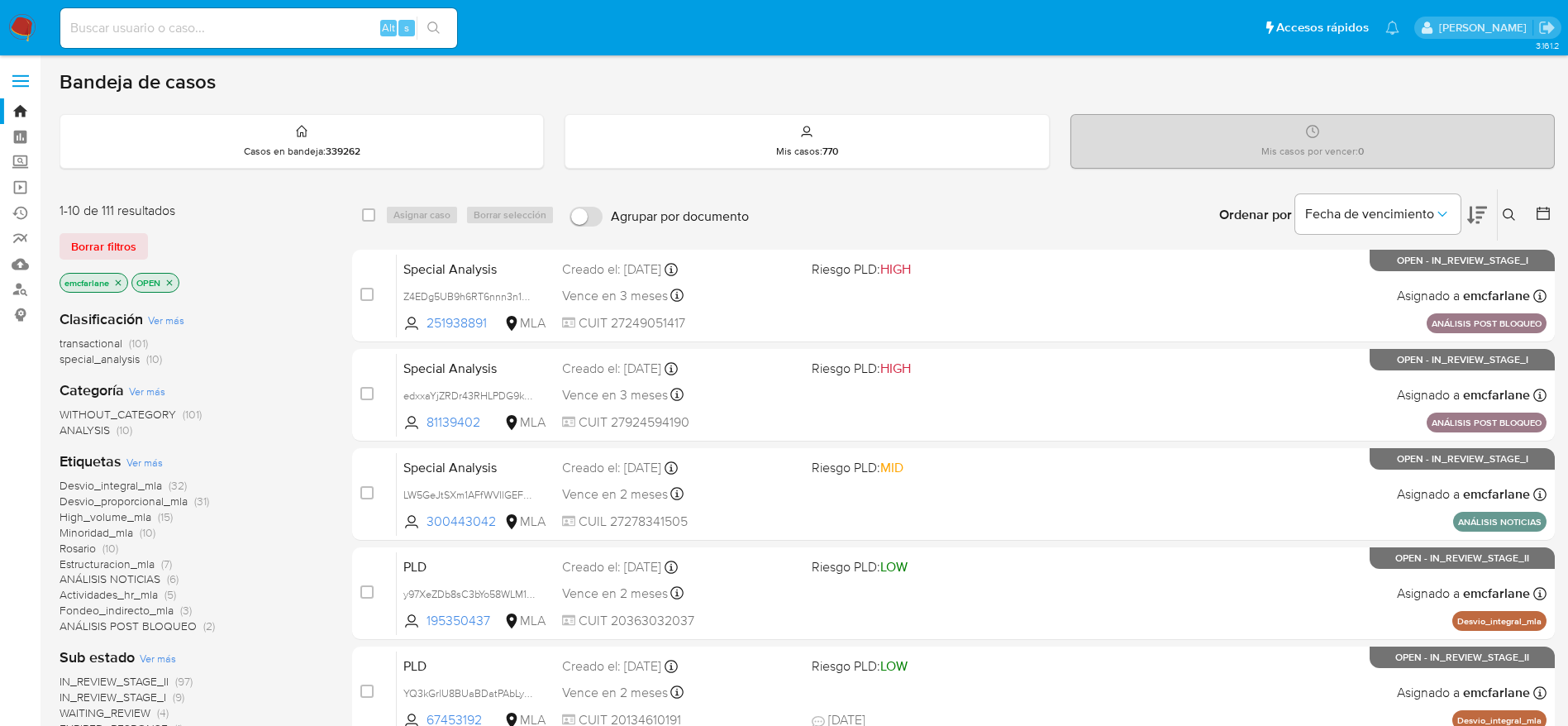
drag, startPoint x: 114, startPoint y: 249, endPoint x: 1102, endPoint y: 106, distance: 998.3
click at [114, 250] on span "Borrar filtros" at bounding box center [104, 246] width 66 height 23
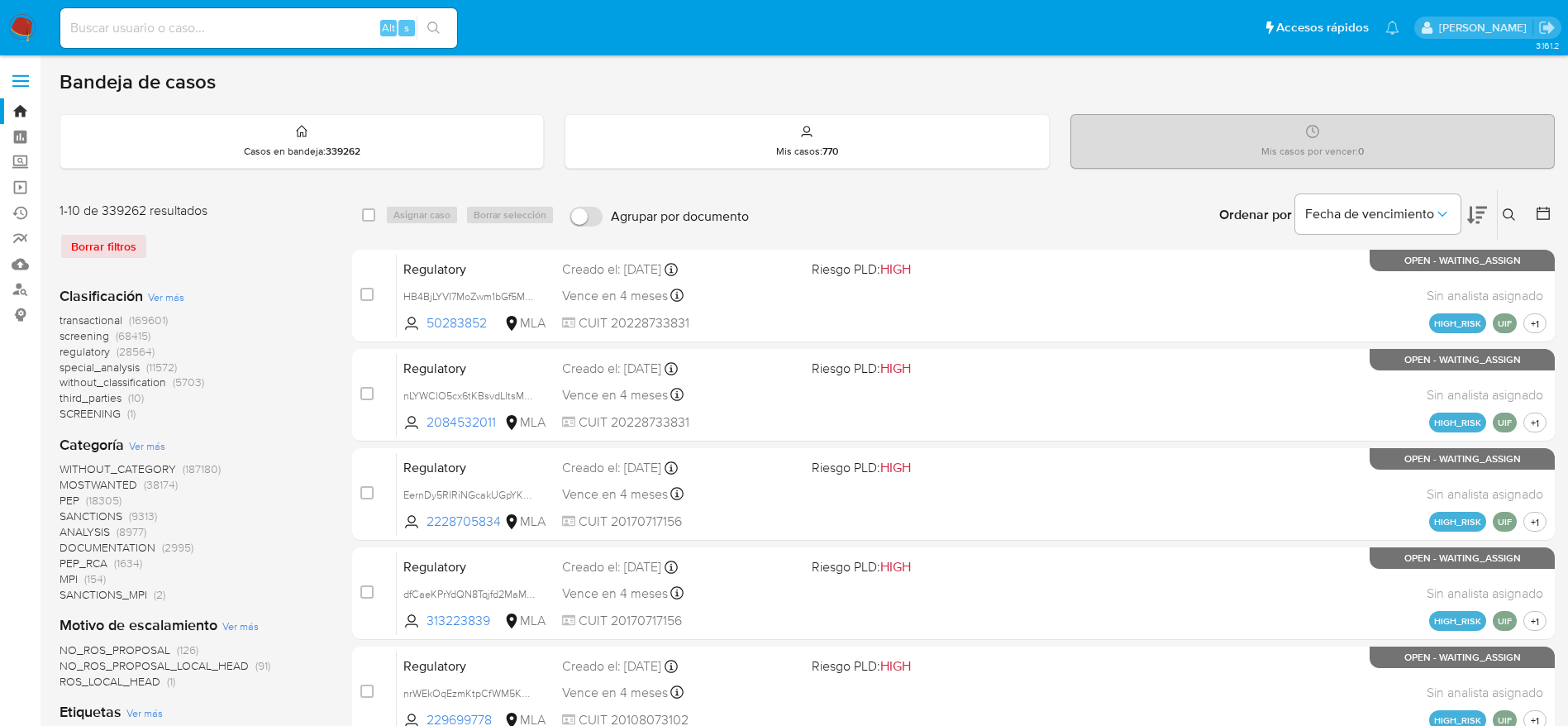
click at [1500, 217] on button at bounding box center [1512, 214] width 27 height 20
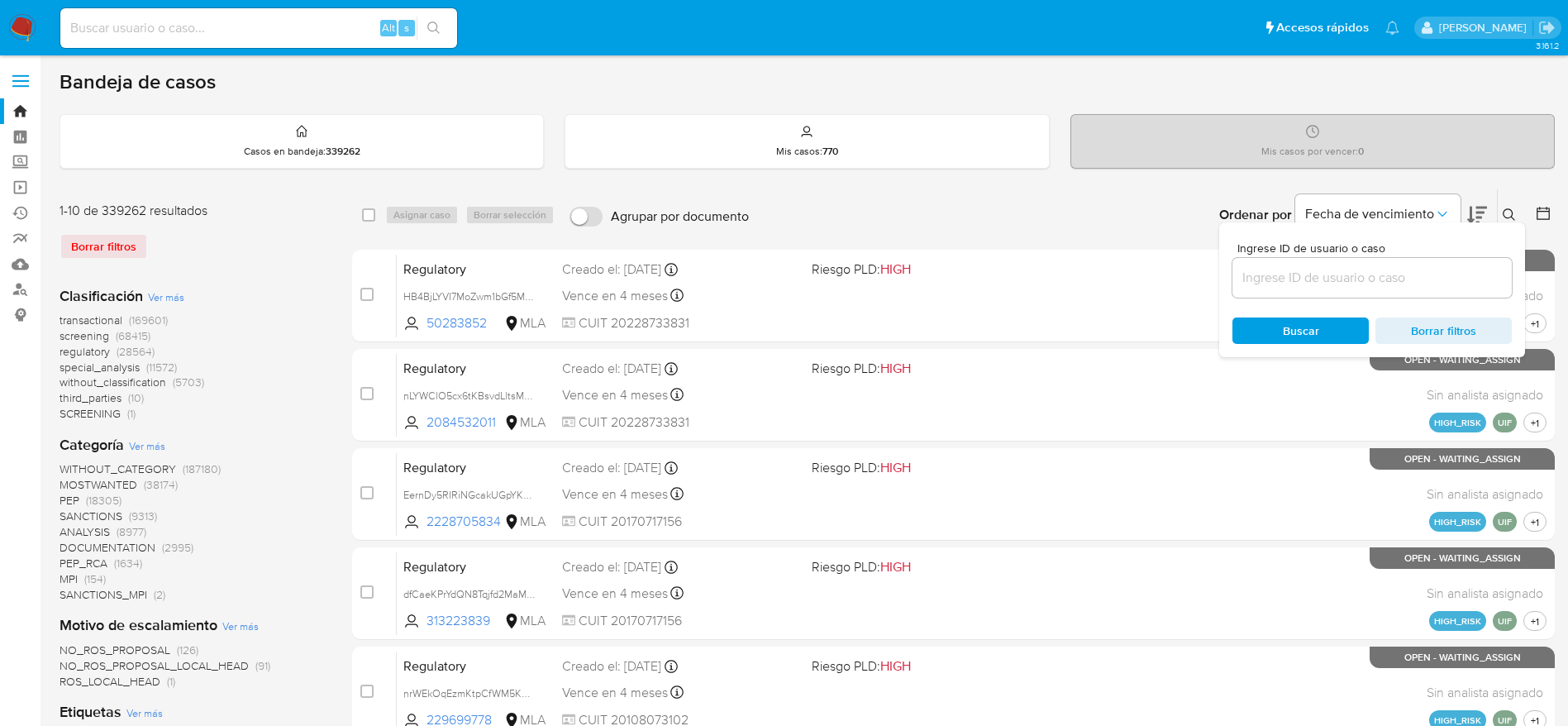
click at [1295, 280] on input at bounding box center [1372, 277] width 279 height 21
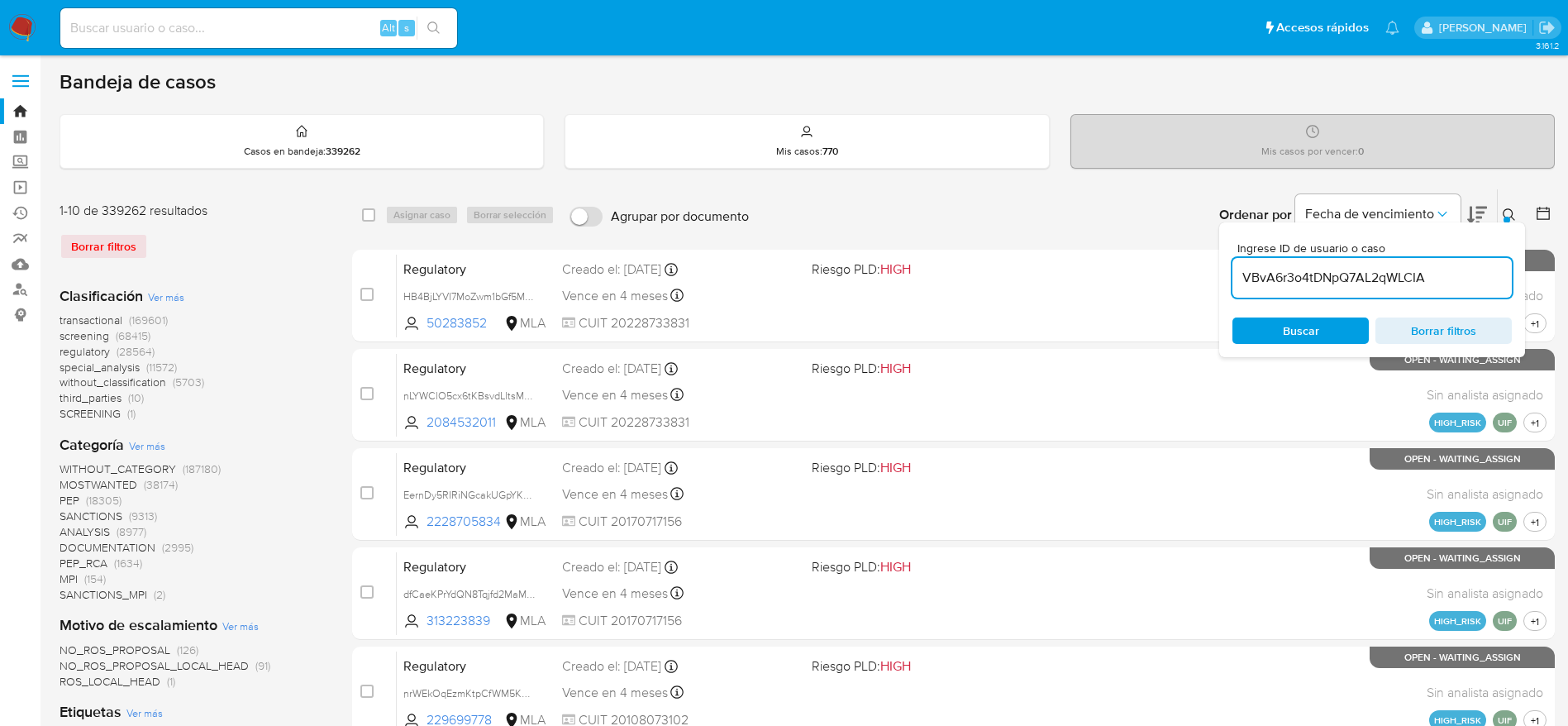
type input "VBvA6r3o4tDNpQ7AL2qWLCIA"
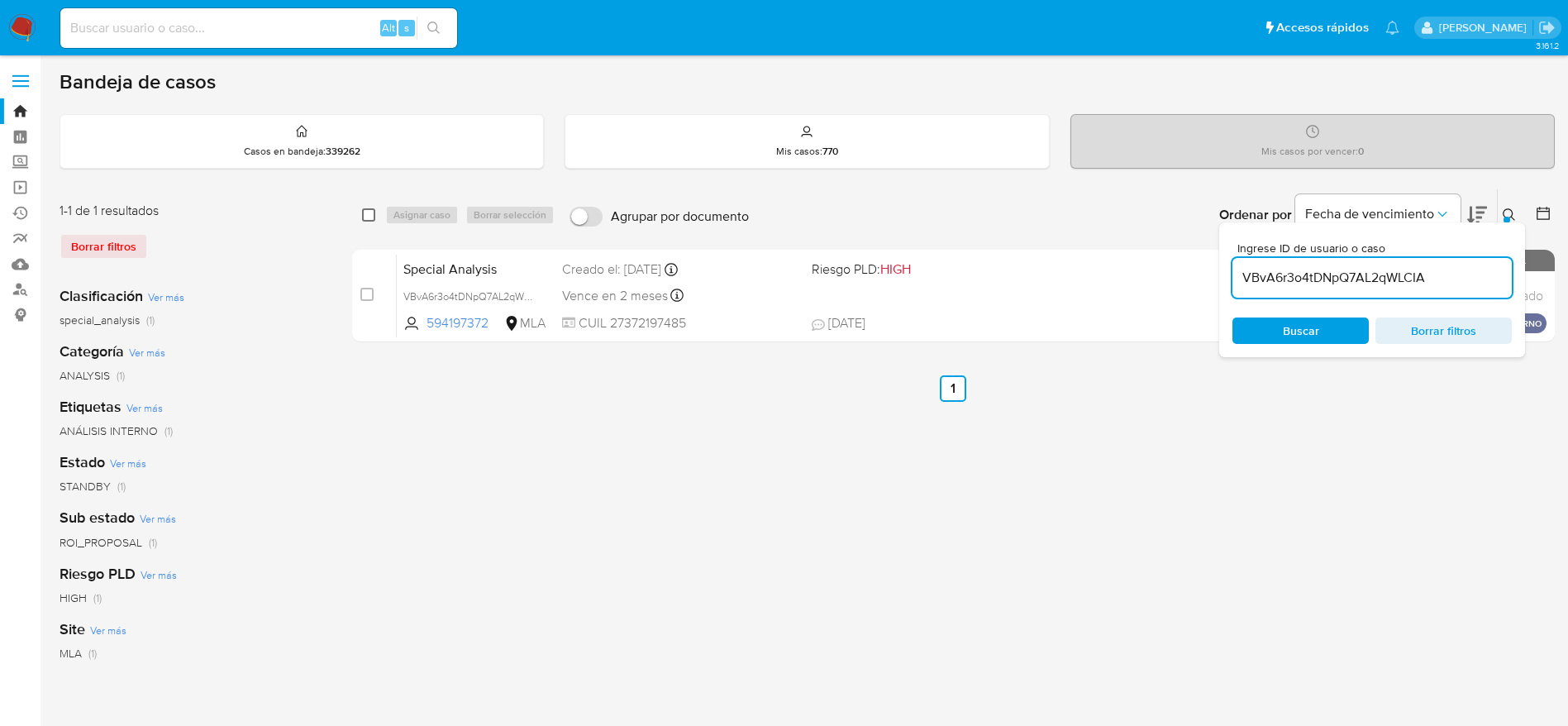
click at [368, 214] on input "checkbox" at bounding box center [369, 215] width 14 height 14
checkbox input "true"
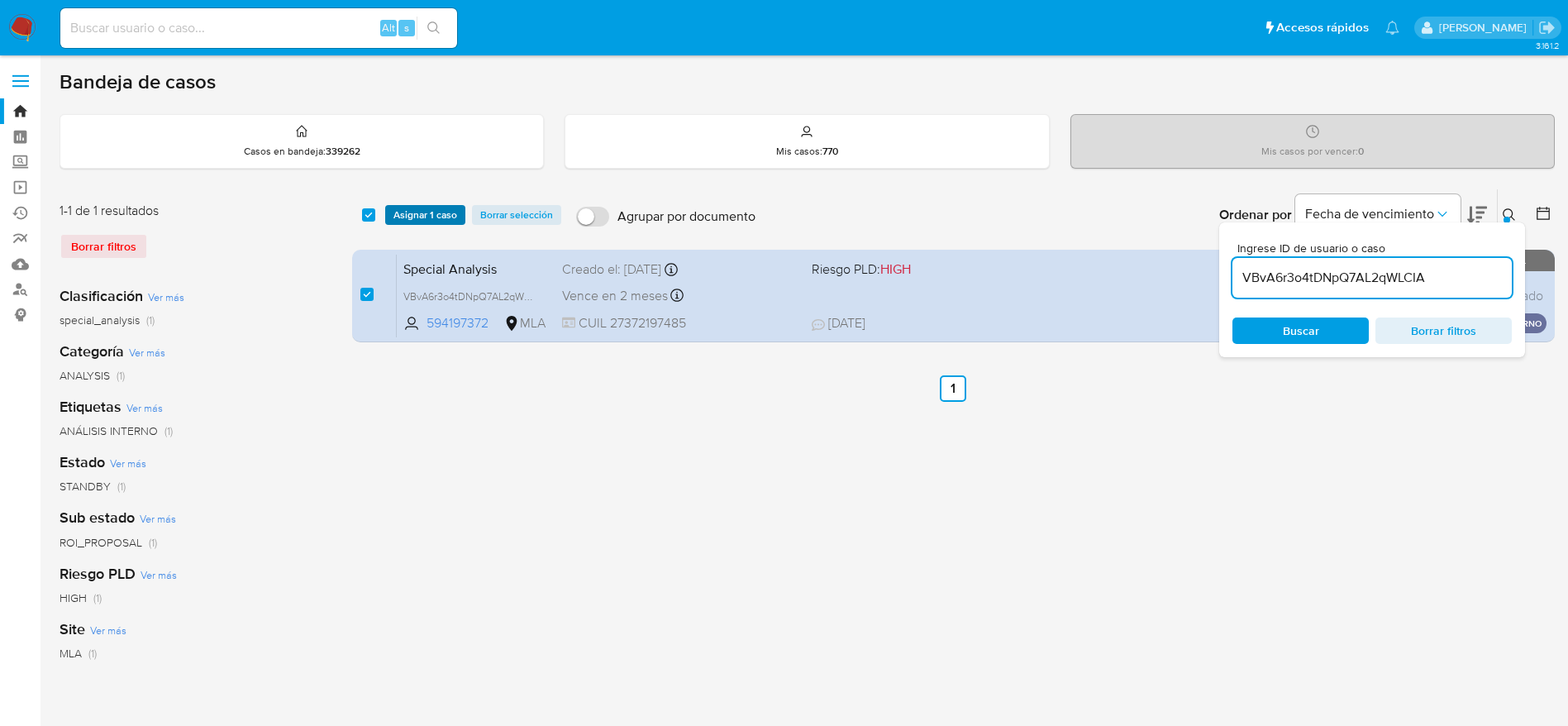
click at [410, 214] on span "Asignar 1 caso" at bounding box center [425, 214] width 64 height 16
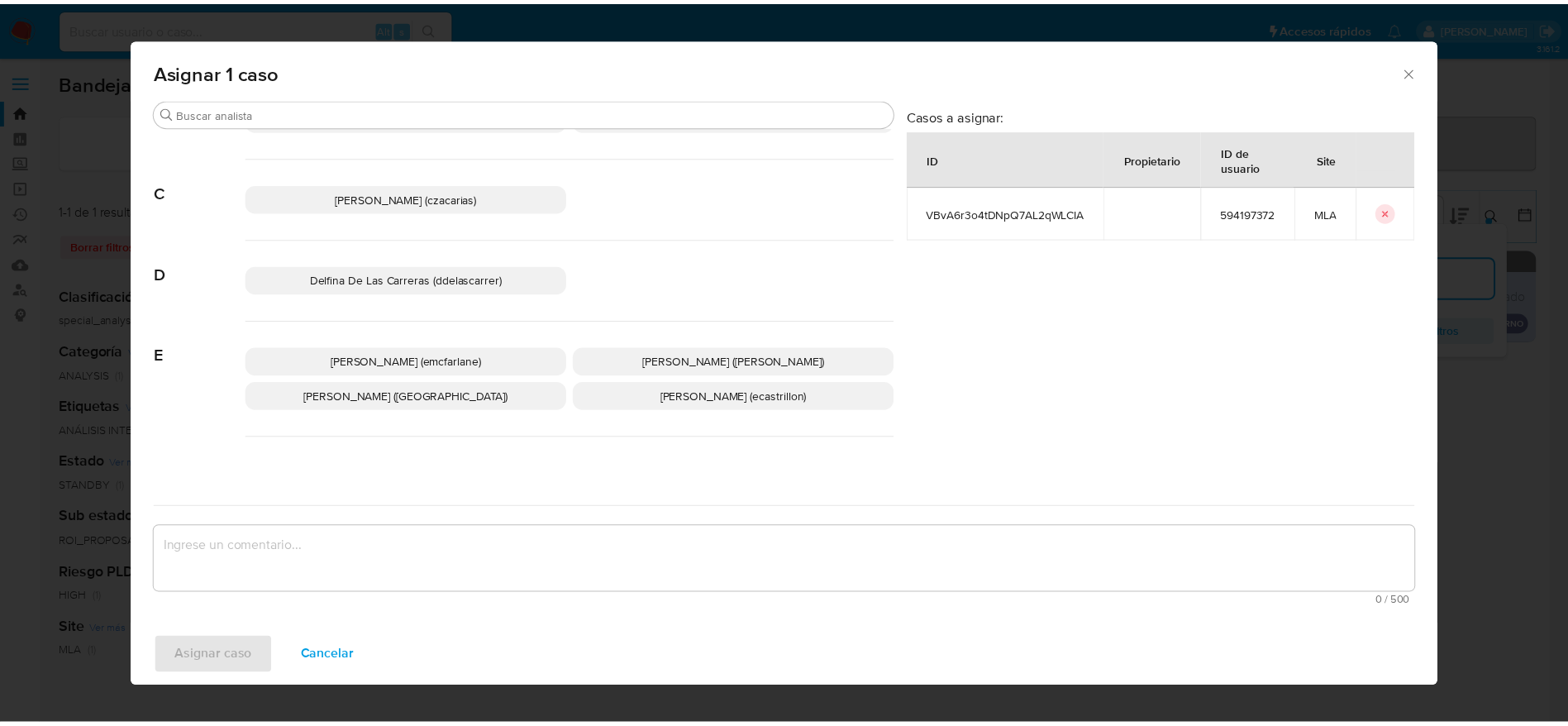
scroll to position [124, 0]
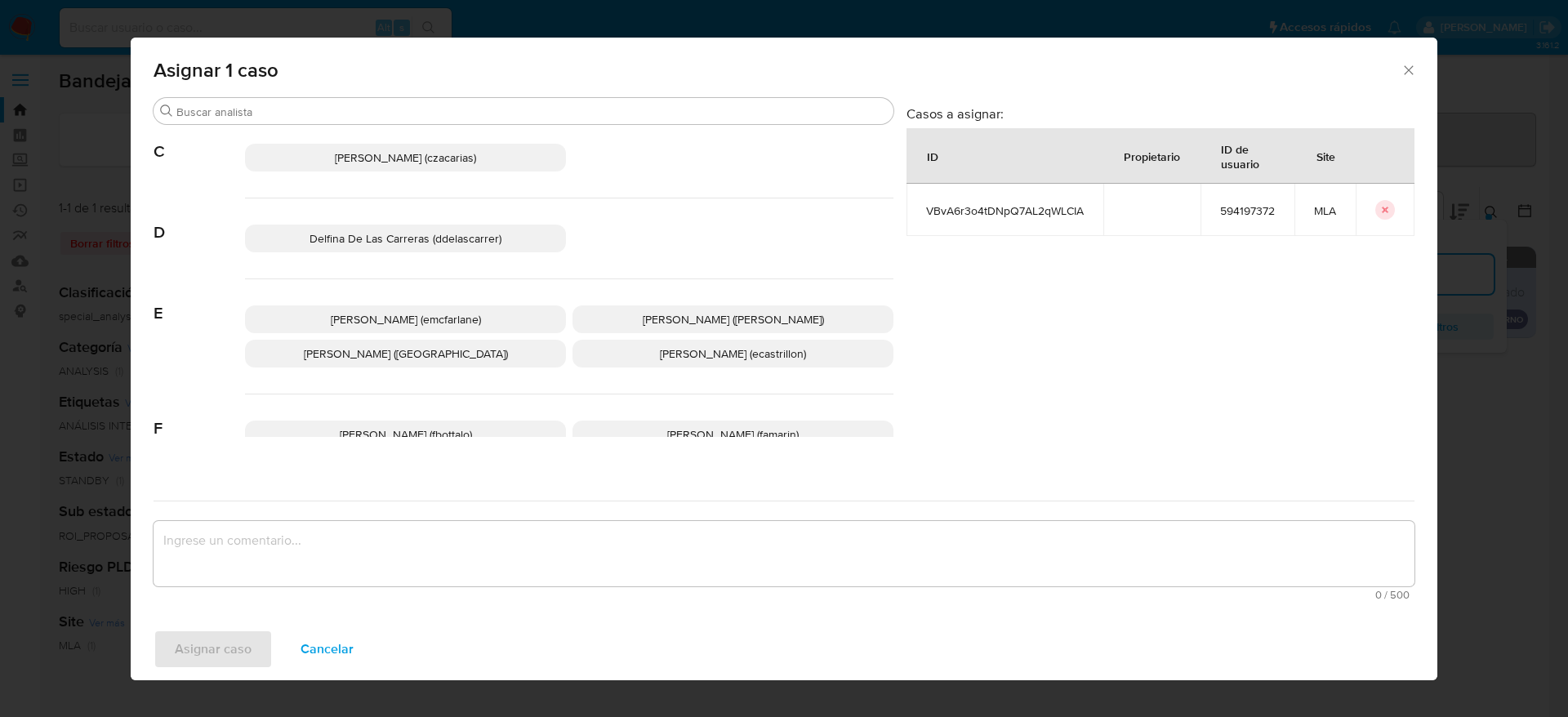
click at [426, 312] on span "[PERSON_NAME] (emcfarlane)" at bounding box center [405, 319] width 150 height 16
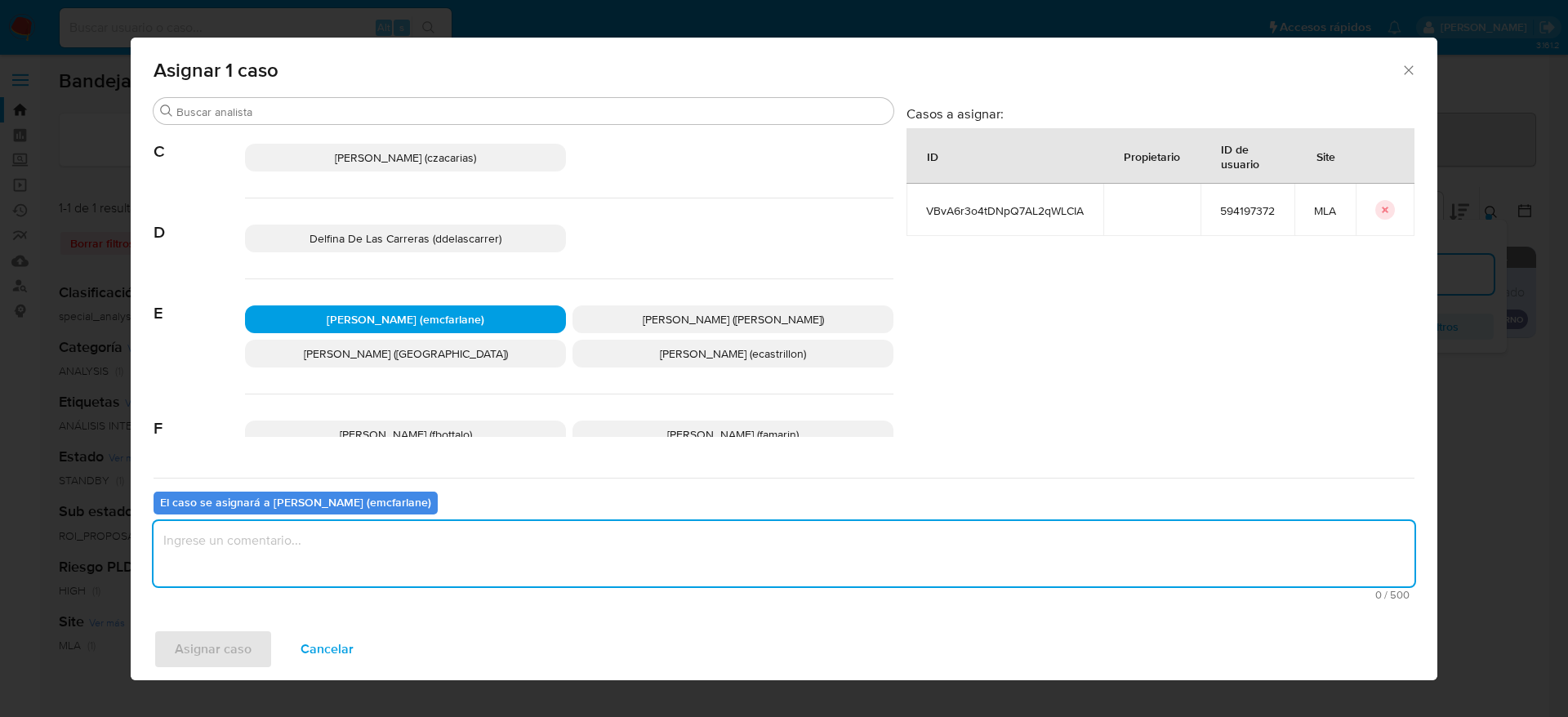
click at [245, 529] on textarea "assign-modal" at bounding box center [784, 554] width 1260 height 66
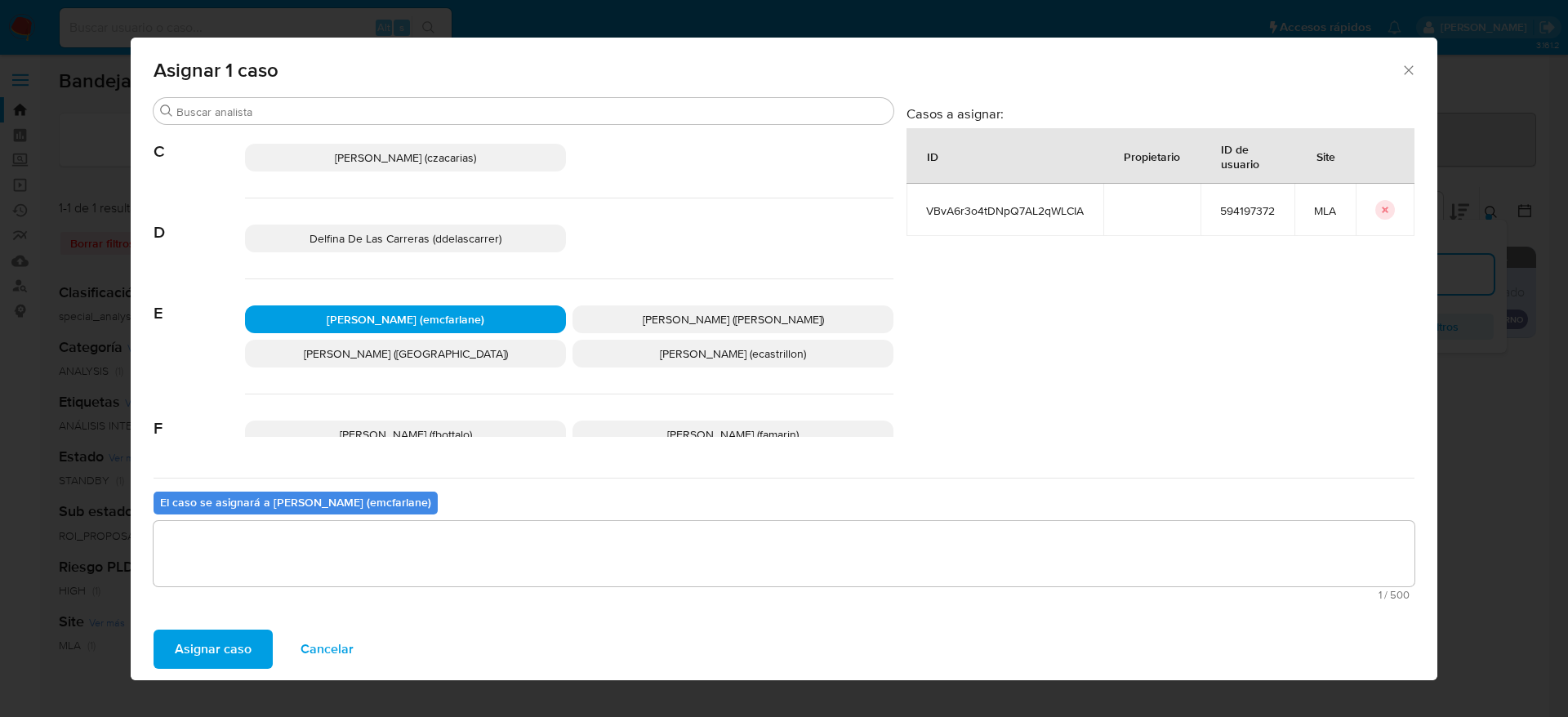
click at [240, 649] on span "Asignar caso" at bounding box center [213, 649] width 77 height 36
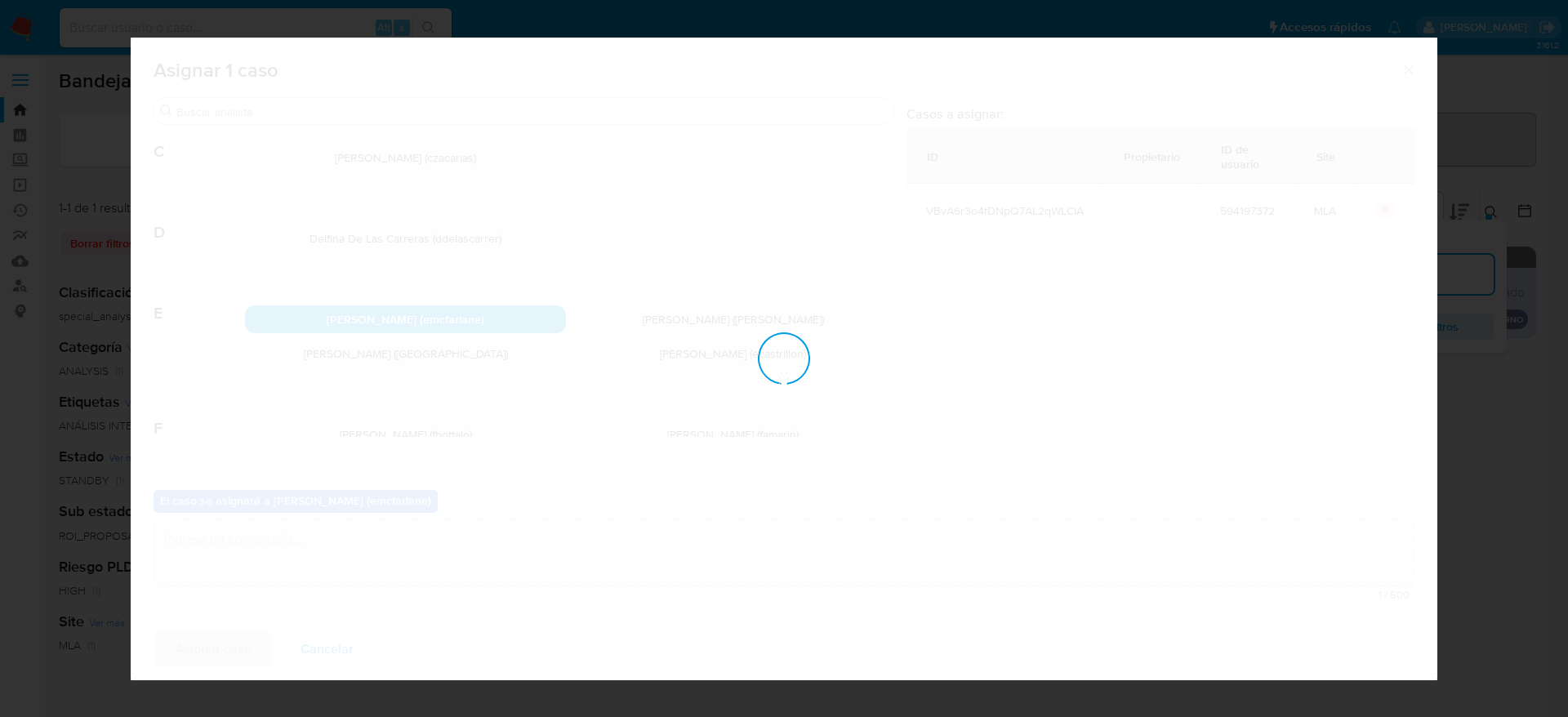
checkbox input "false"
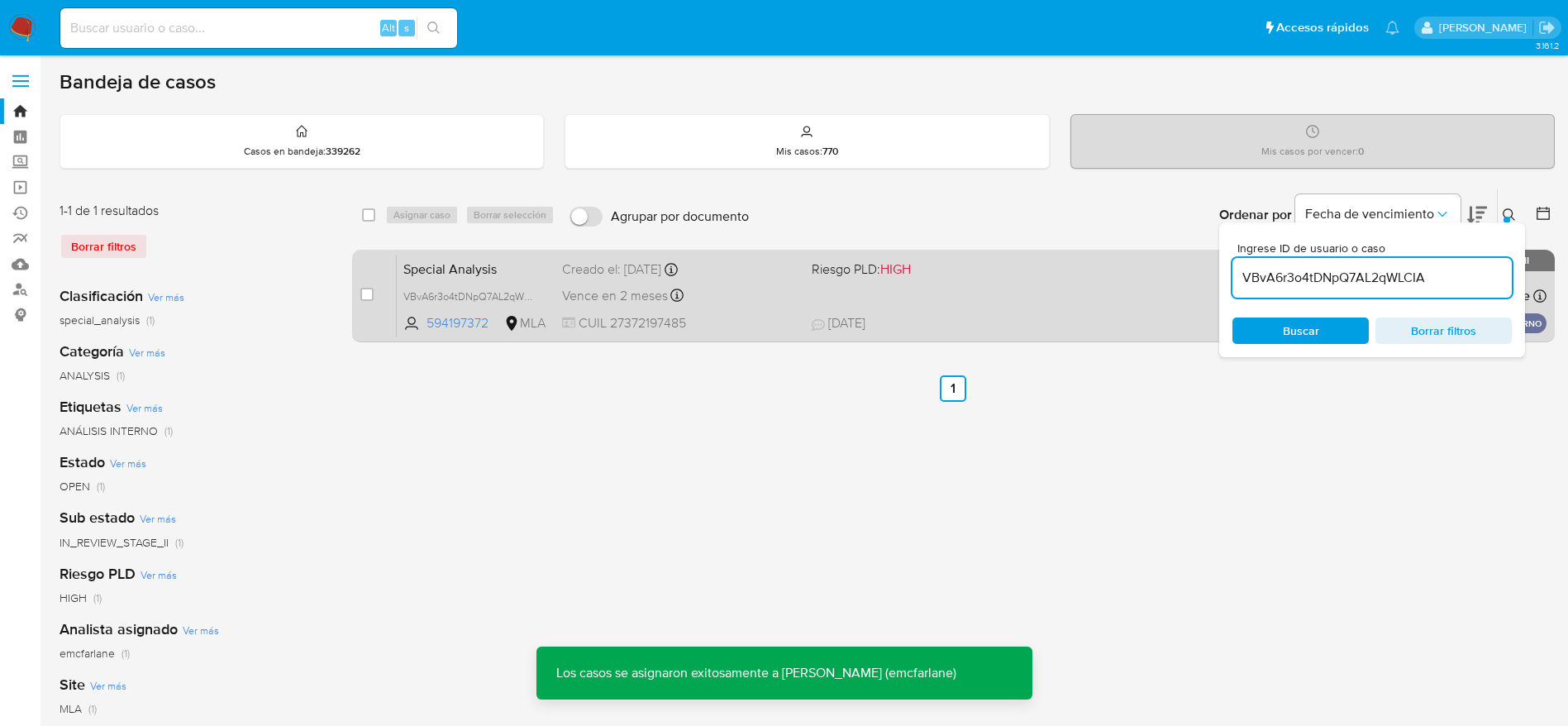
click at [1044, 316] on span "19/09/2025 19/09/2025 07:06" at bounding box center [1055, 323] width 486 height 18
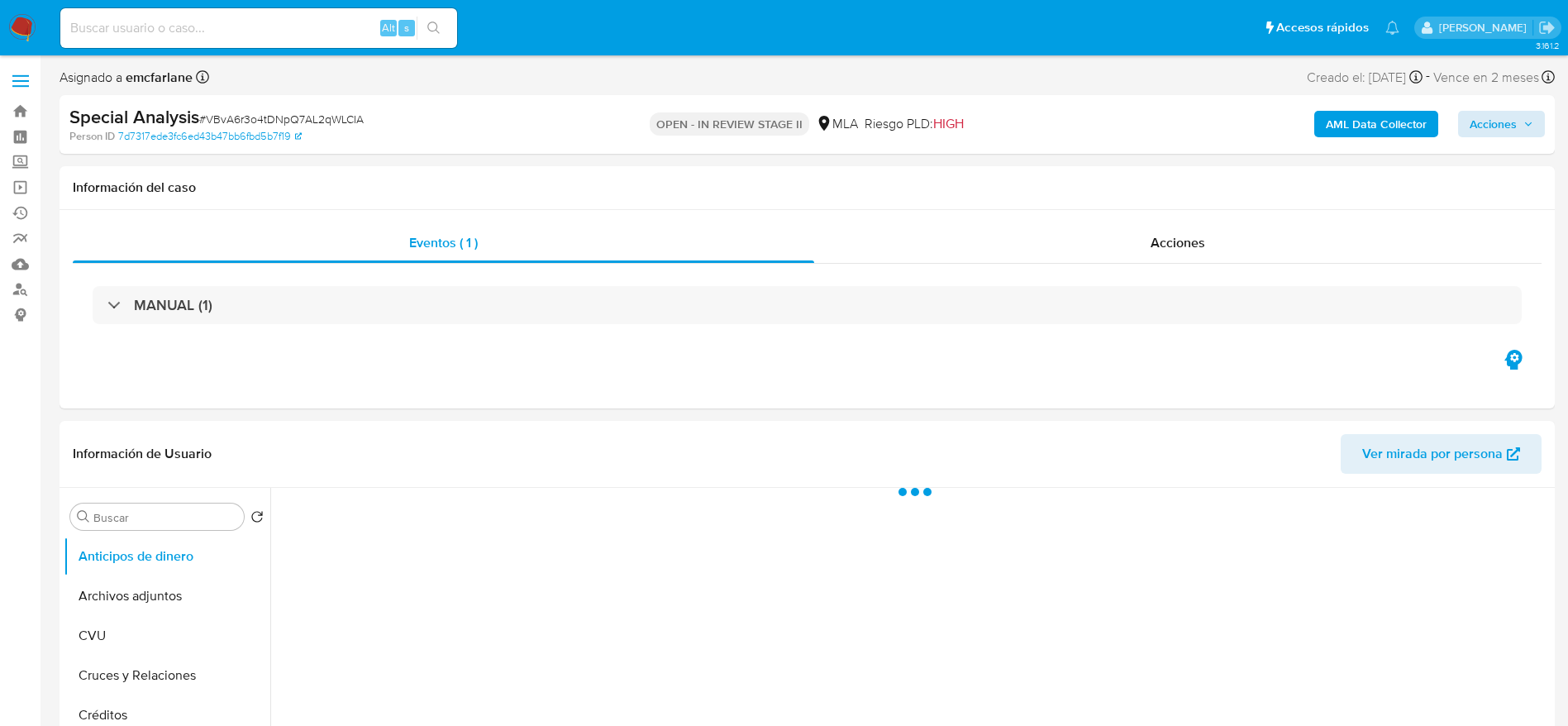
select select "10"
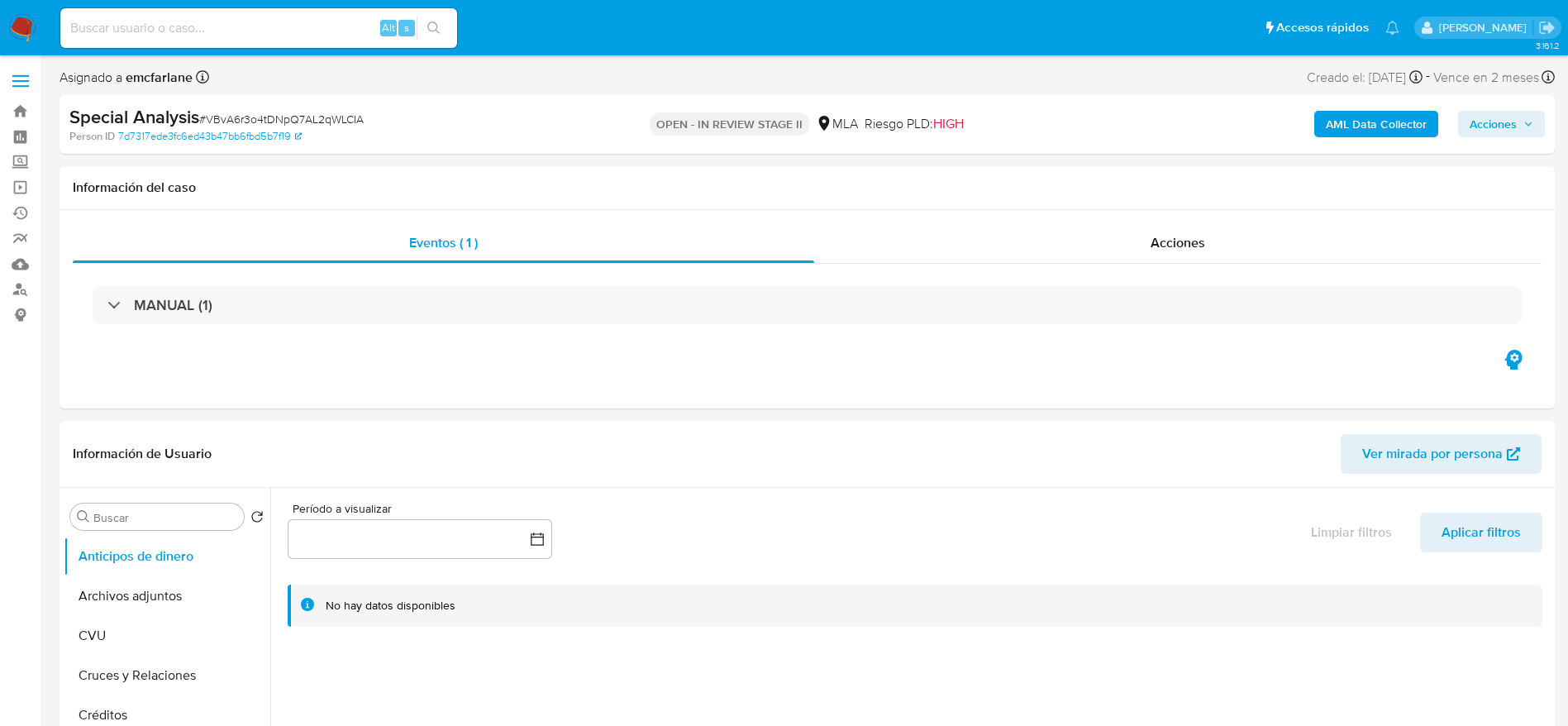
click at [1518, 130] on span "Acciones" at bounding box center [1502, 123] width 64 height 23
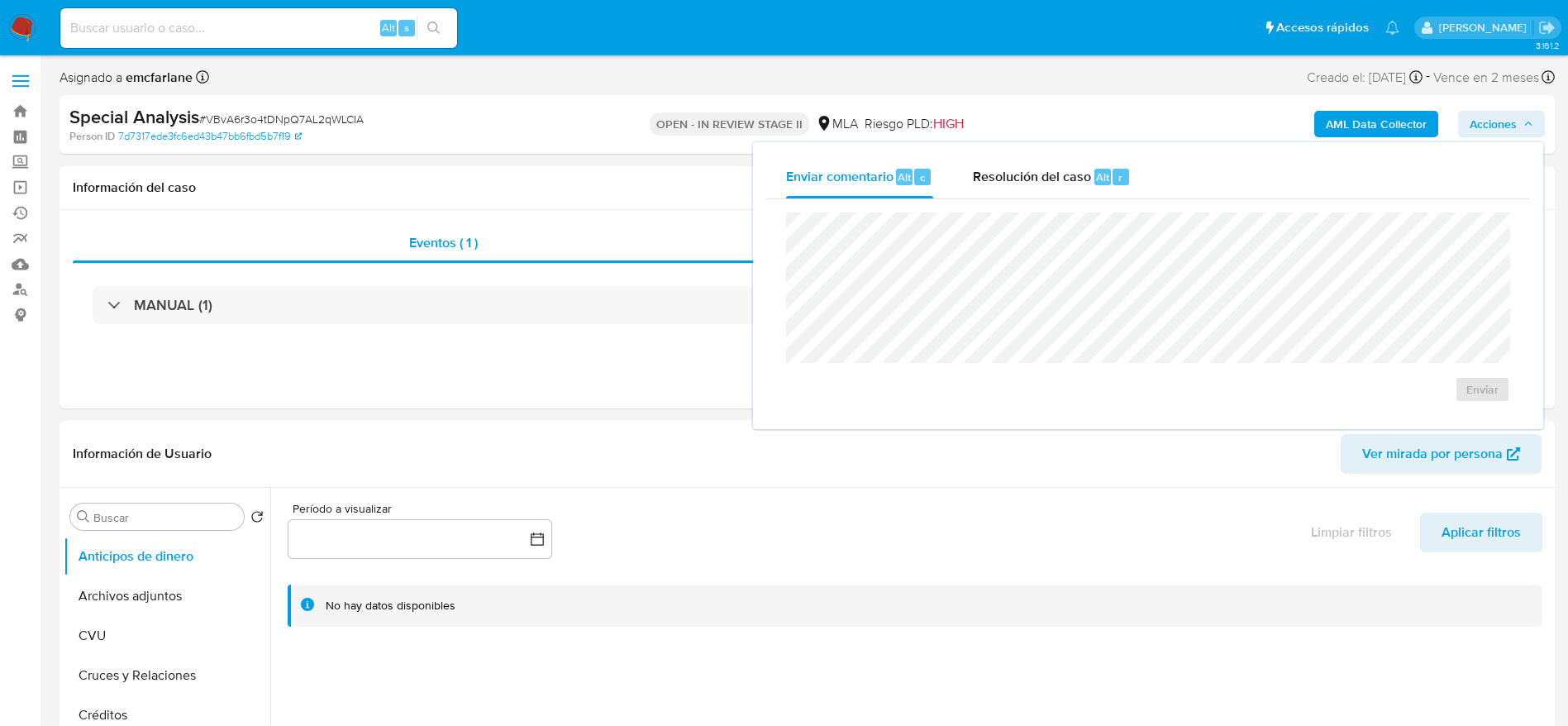
click at [1062, 186] on div "Resolución del caso Alt r" at bounding box center [1051, 177] width 157 height 43
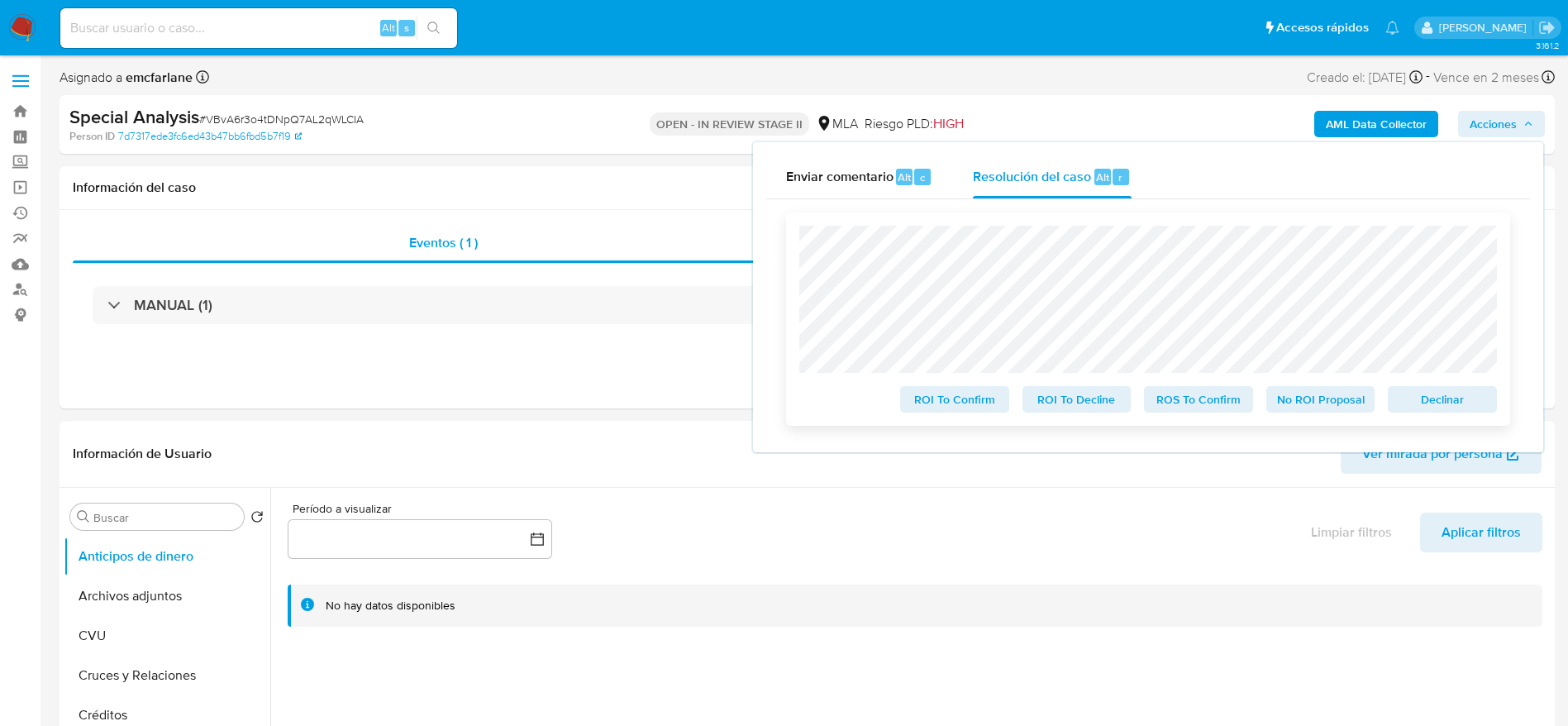
click at [1450, 396] on span "Declinar" at bounding box center [1442, 398] width 86 height 23
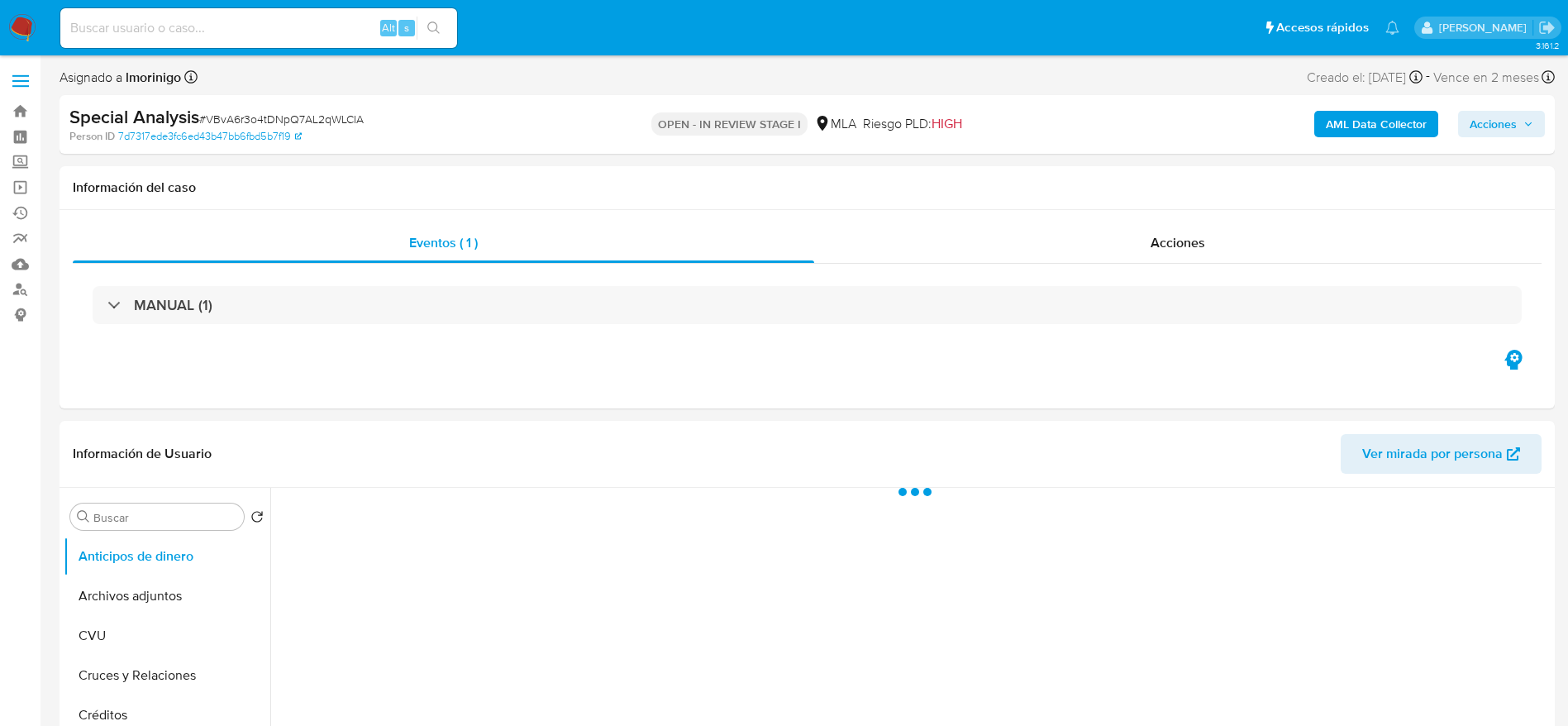
select select "10"
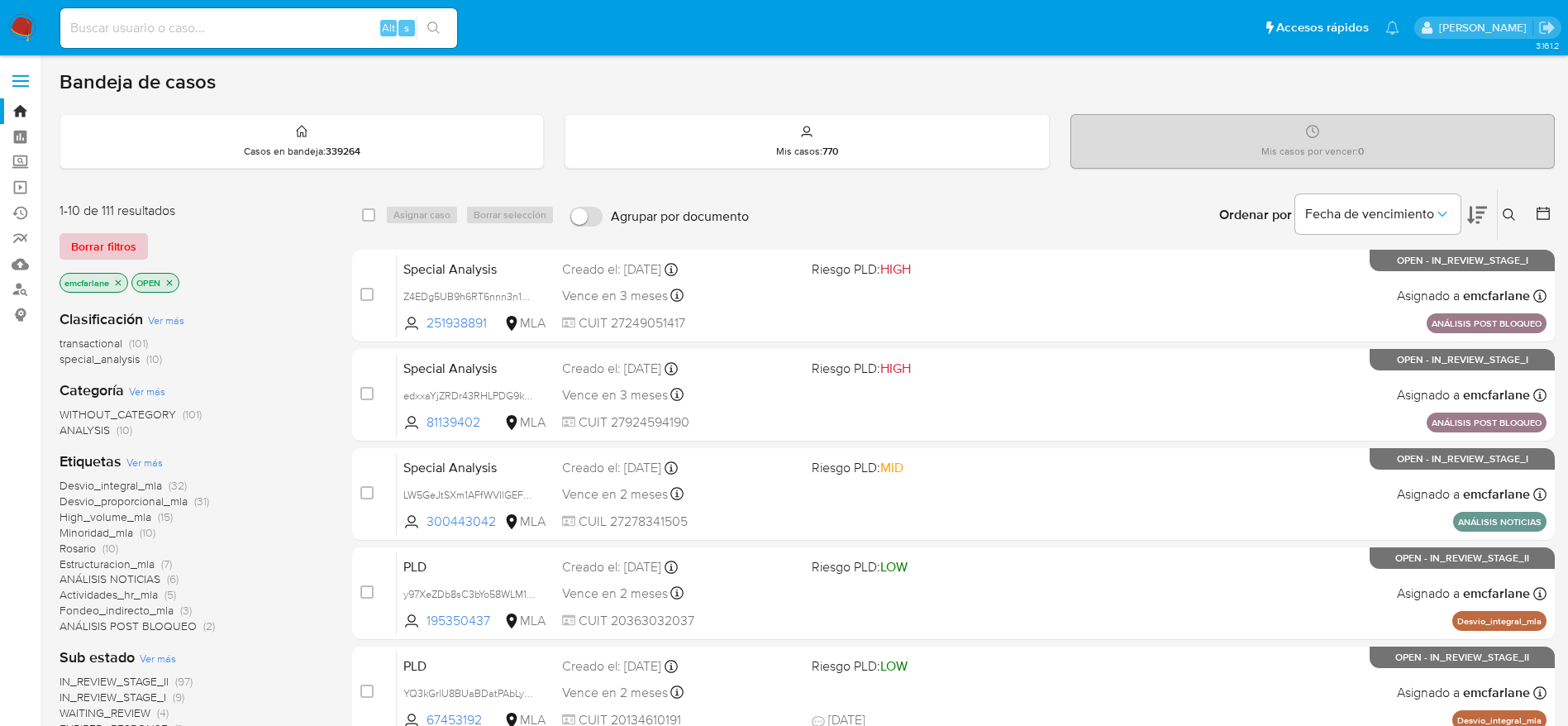
click at [112, 241] on span "Borrar filtros" at bounding box center [104, 246] width 66 height 23
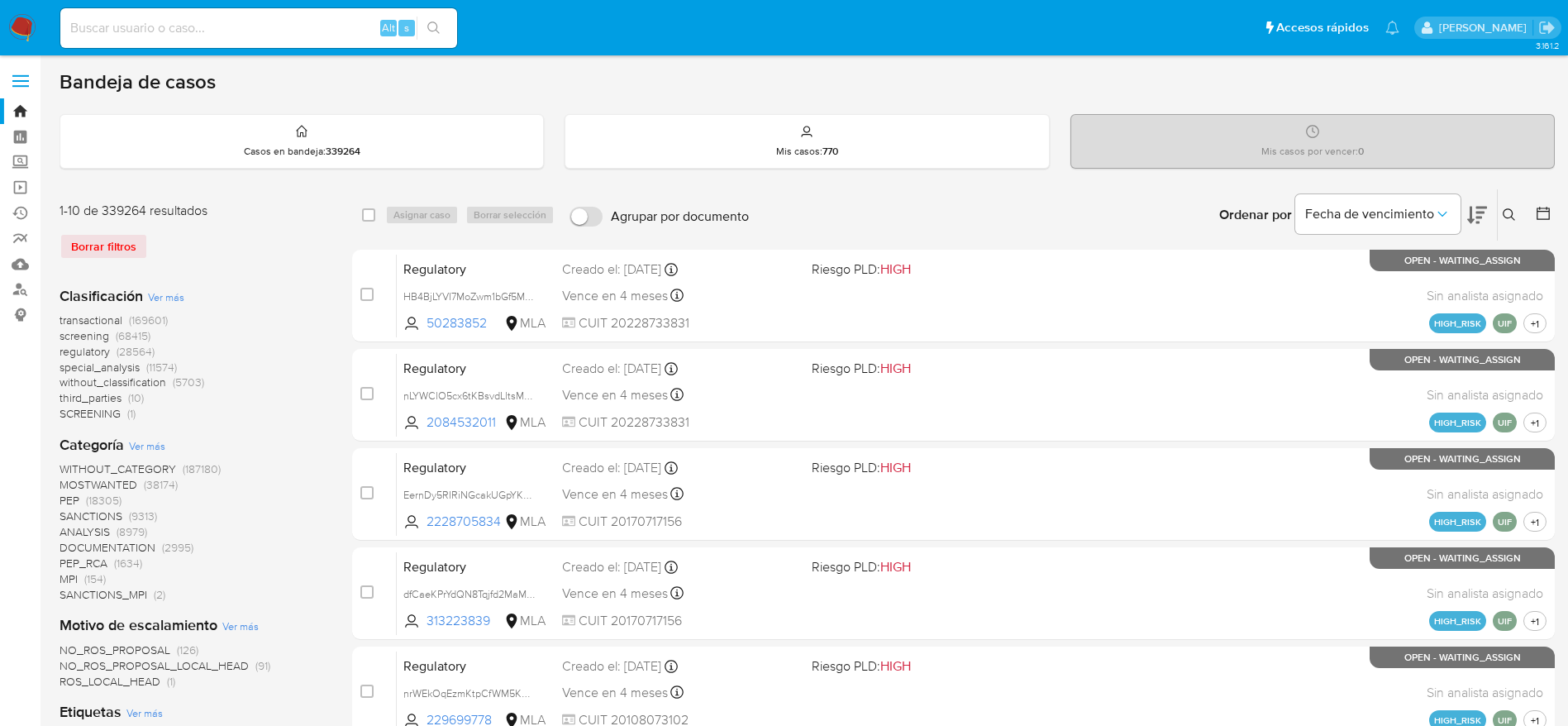
drag, startPoint x: 1513, startPoint y: 215, endPoint x: 1502, endPoint y: 217, distance: 11.2
click at [1511, 215] on icon at bounding box center [1509, 215] width 14 height 14
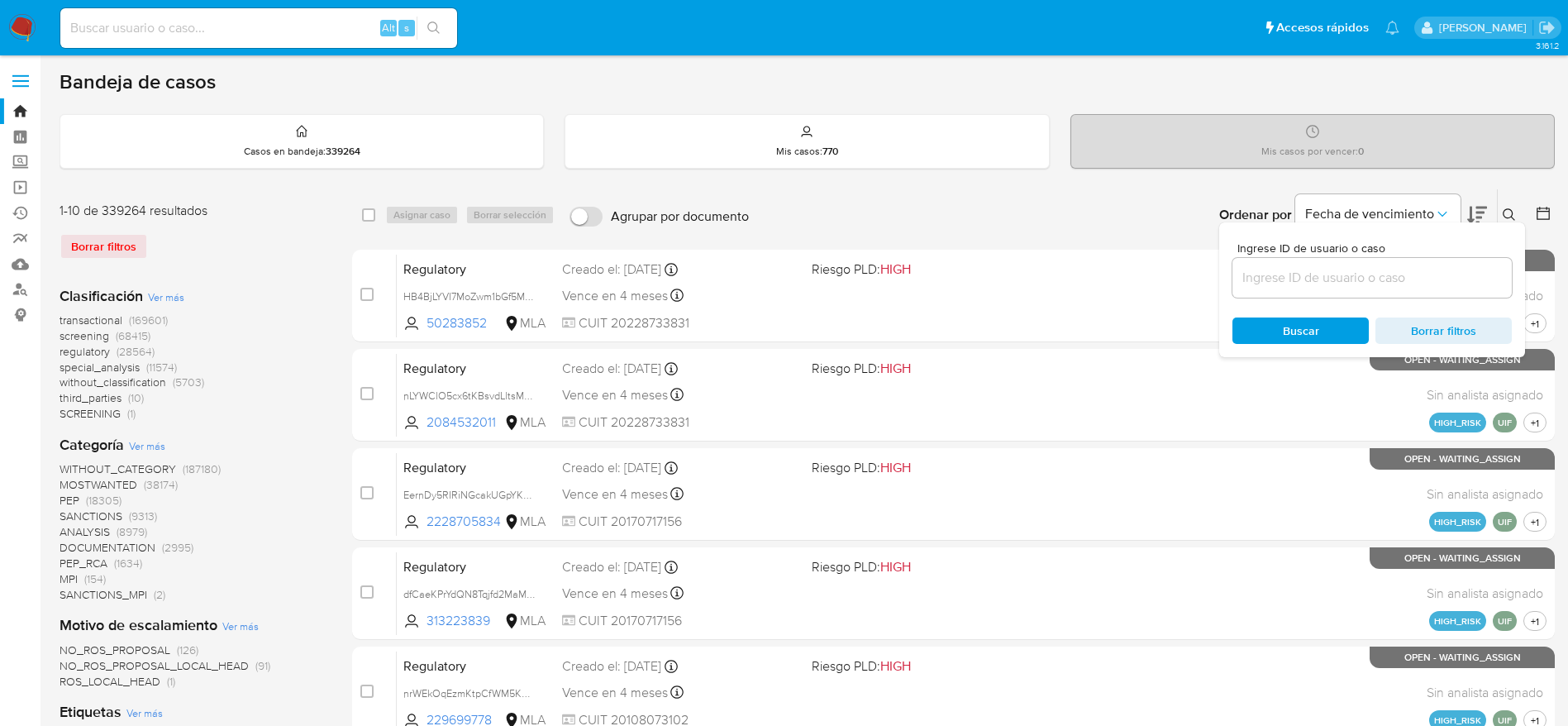
click at [1284, 284] on input at bounding box center [1372, 277] width 279 height 21
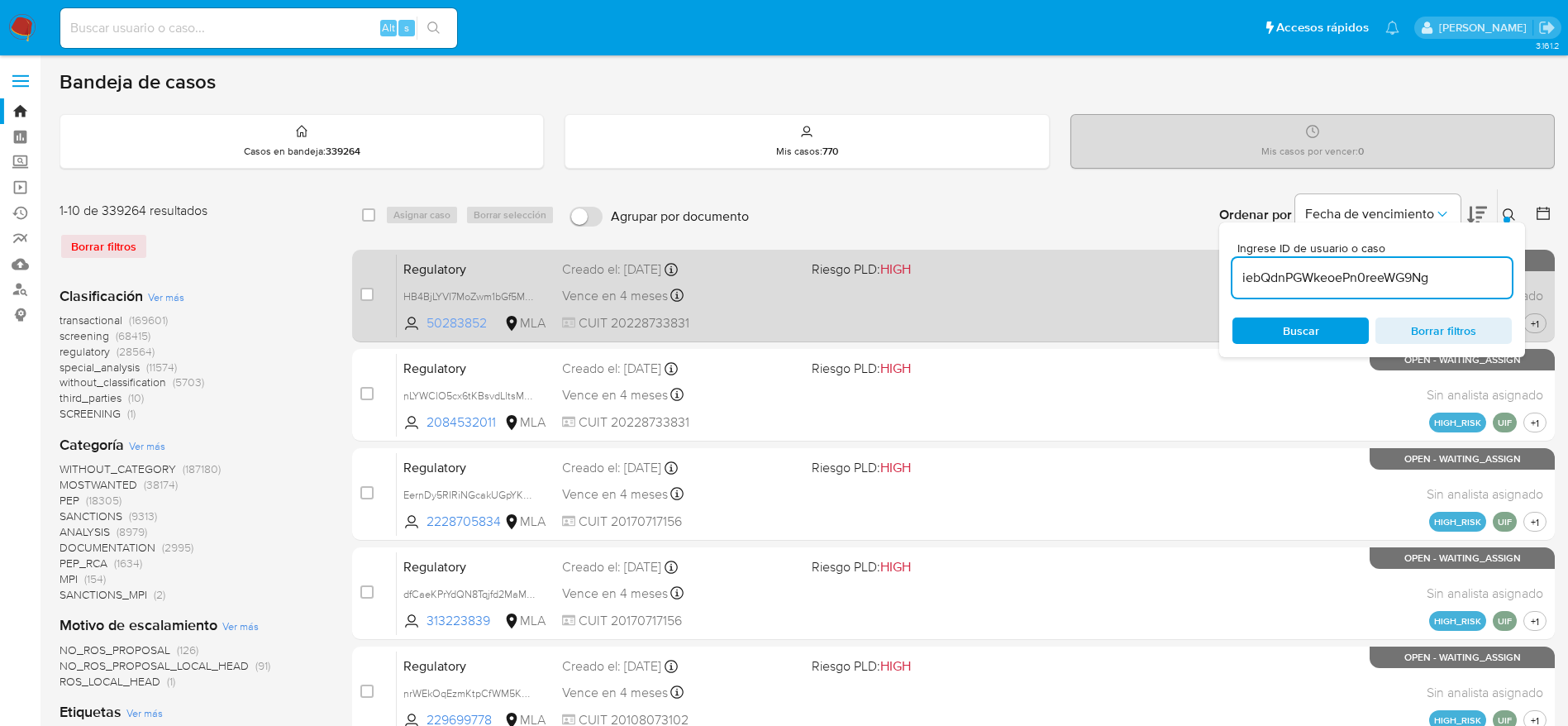
type input "iebQdnPGWkeoePn0reeWG9Ng"
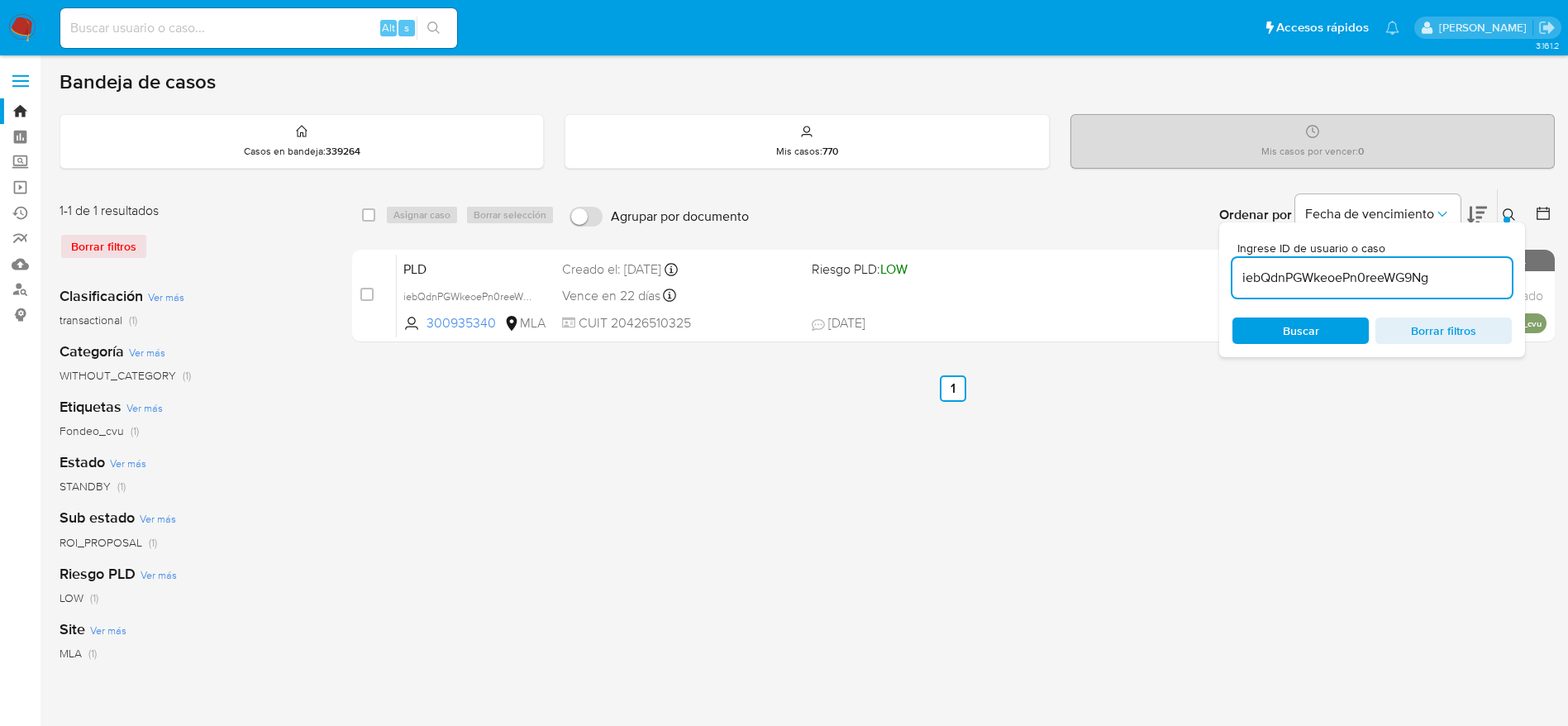
drag, startPoint x: 370, startPoint y: 214, endPoint x: 398, endPoint y: 207, distance: 28.9
click at [370, 214] on input "checkbox" at bounding box center [369, 215] width 14 height 14
checkbox input "true"
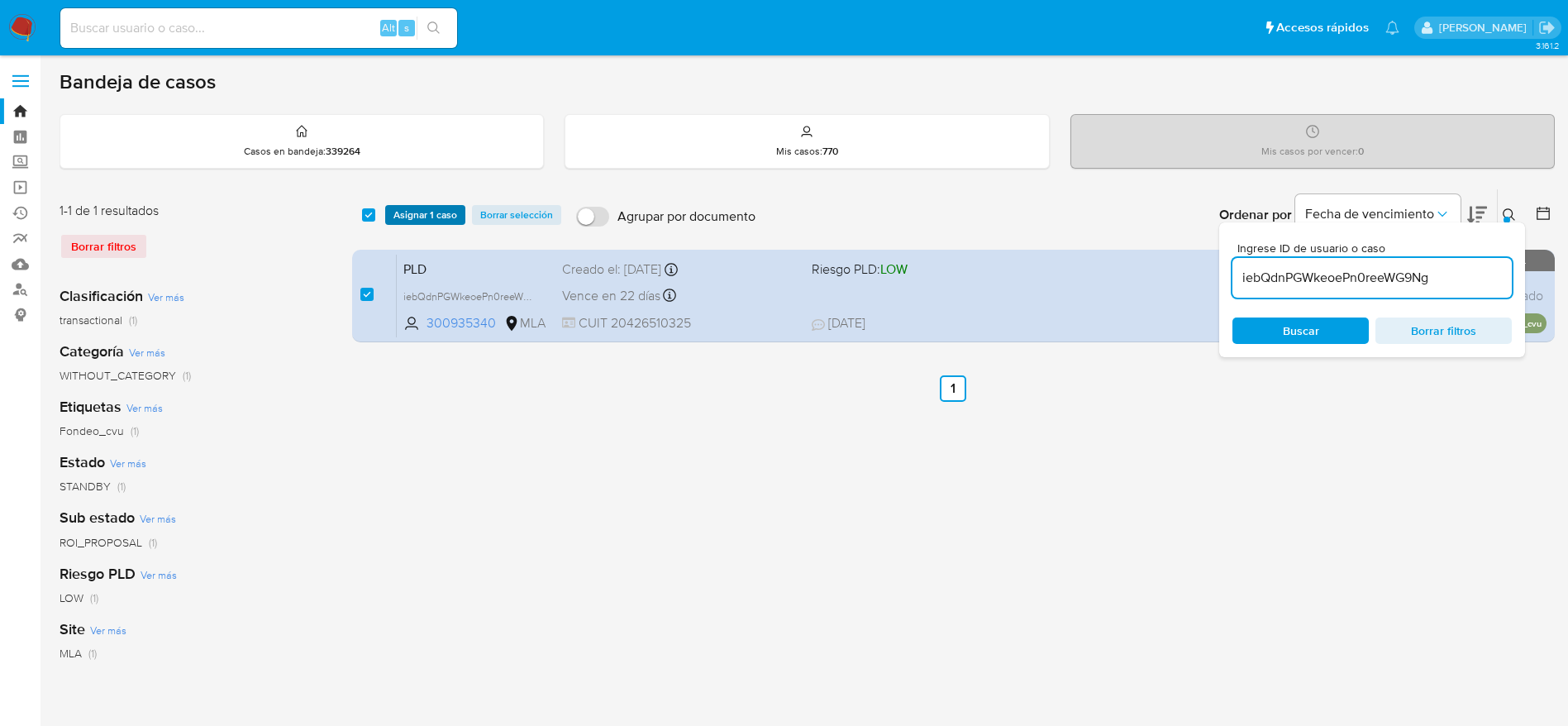
click at [409, 207] on span "Asignar 1 caso" at bounding box center [425, 214] width 64 height 16
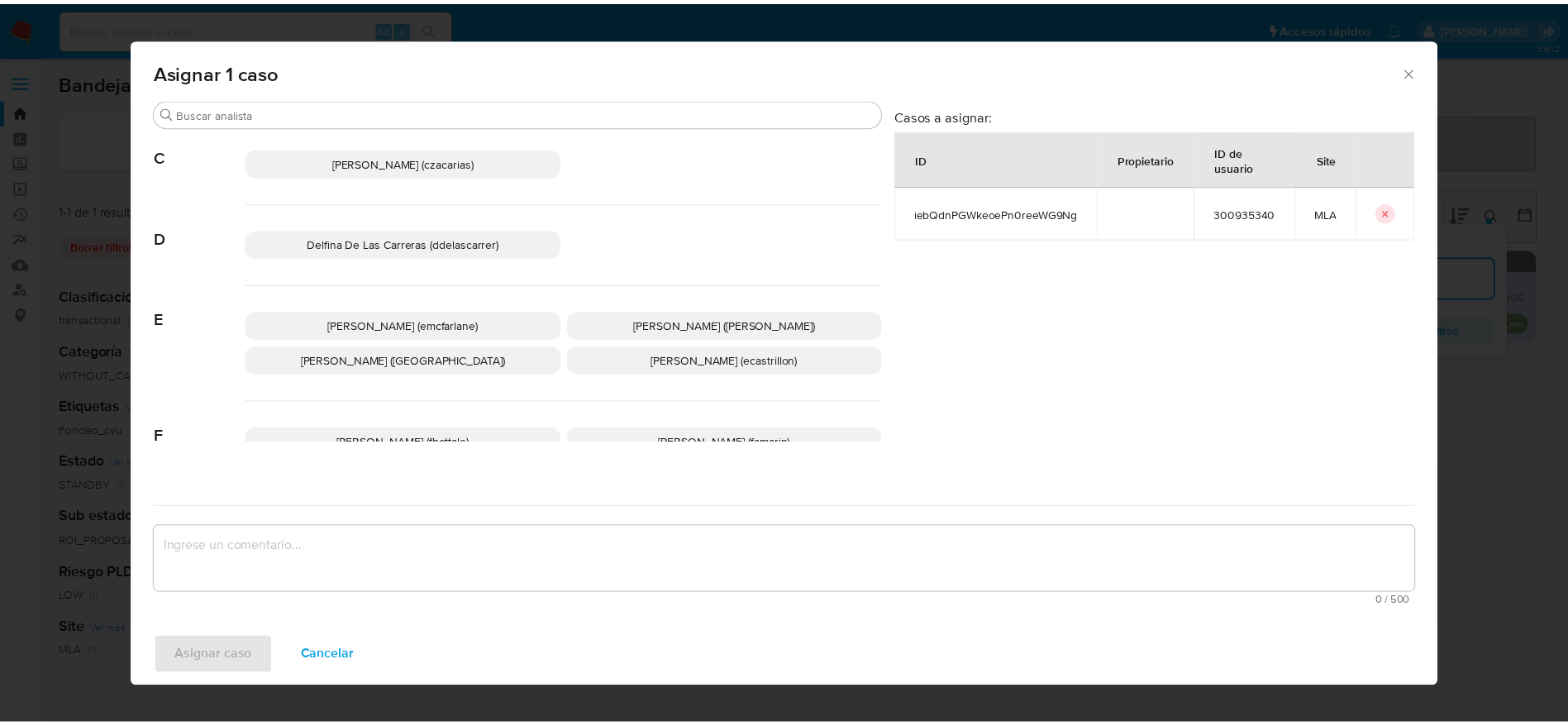
scroll to position [124, 0]
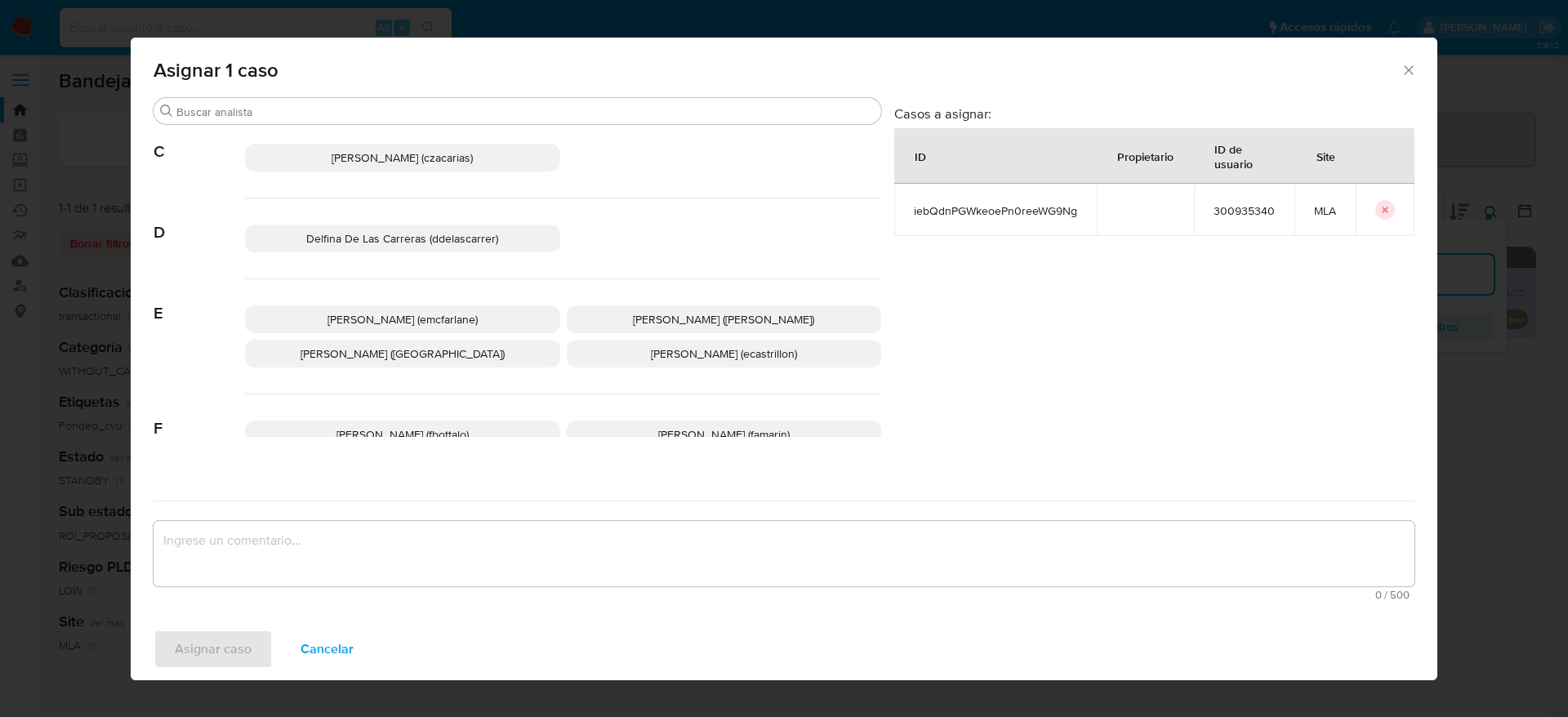
click at [376, 329] on p "Elaine Mc Farlane (emcfarlane)" at bounding box center [402, 319] width 315 height 28
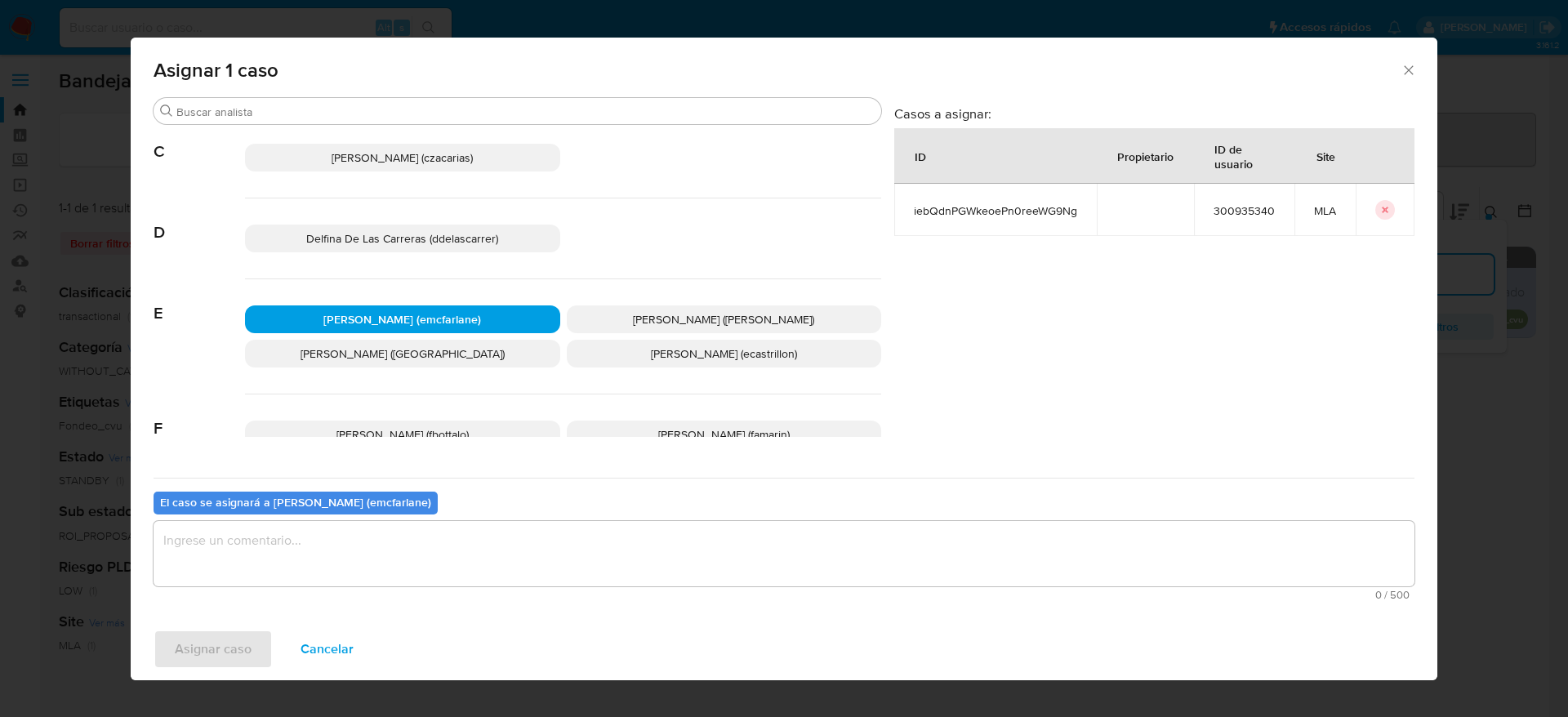
click at [320, 567] on textarea "assign-modal" at bounding box center [784, 554] width 1260 height 66
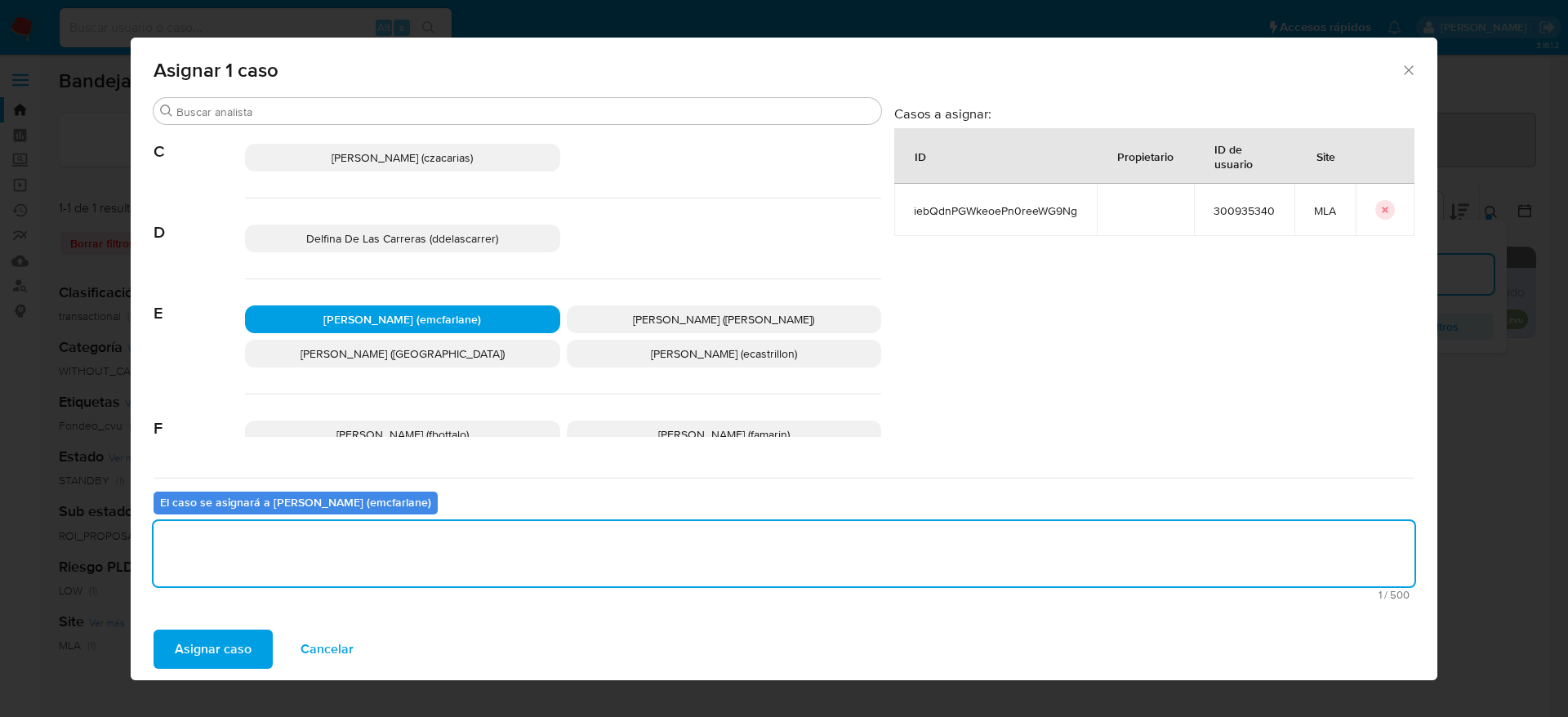
click at [219, 662] on span "Asignar caso" at bounding box center [213, 649] width 77 height 36
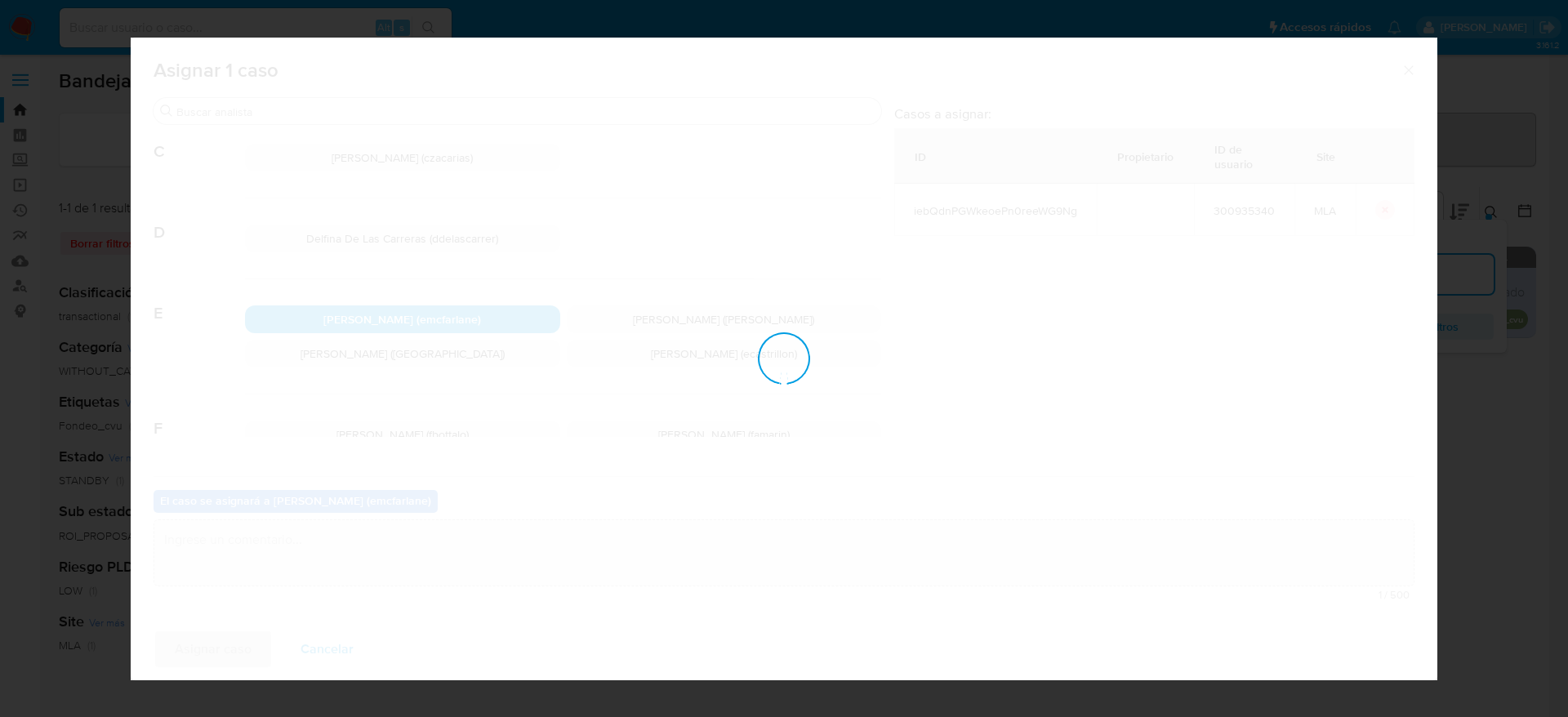
checkbox input "false"
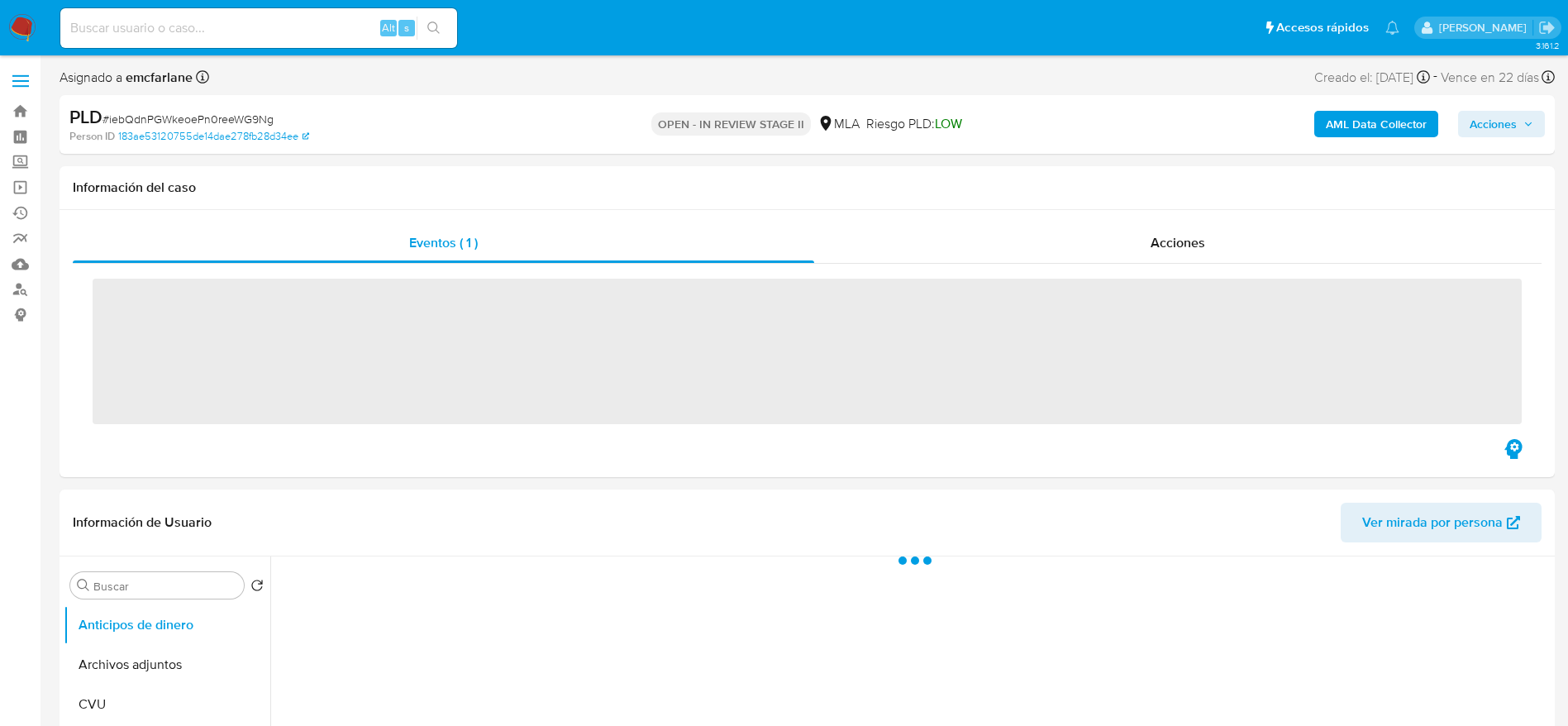
drag, startPoint x: 1540, startPoint y: 129, endPoint x: 1509, endPoint y: 129, distance: 31.0
click at [1540, 127] on button "Acciones" at bounding box center [1502, 123] width 87 height 26
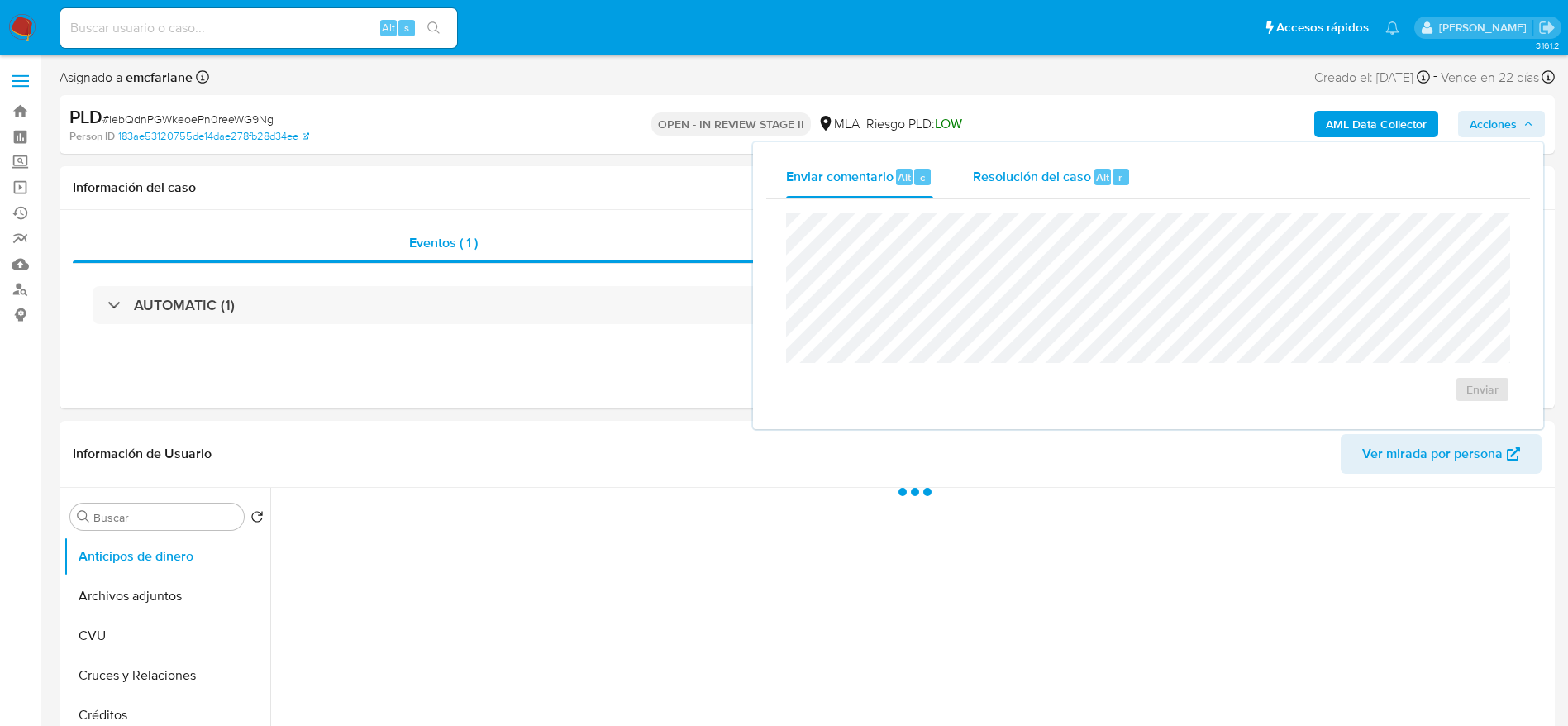
drag, startPoint x: 1089, startPoint y: 177, endPoint x: 1090, endPoint y: 186, distance: 9.1
click at [1089, 178] on span "Resolución del caso" at bounding box center [1032, 176] width 118 height 19
select select "10"
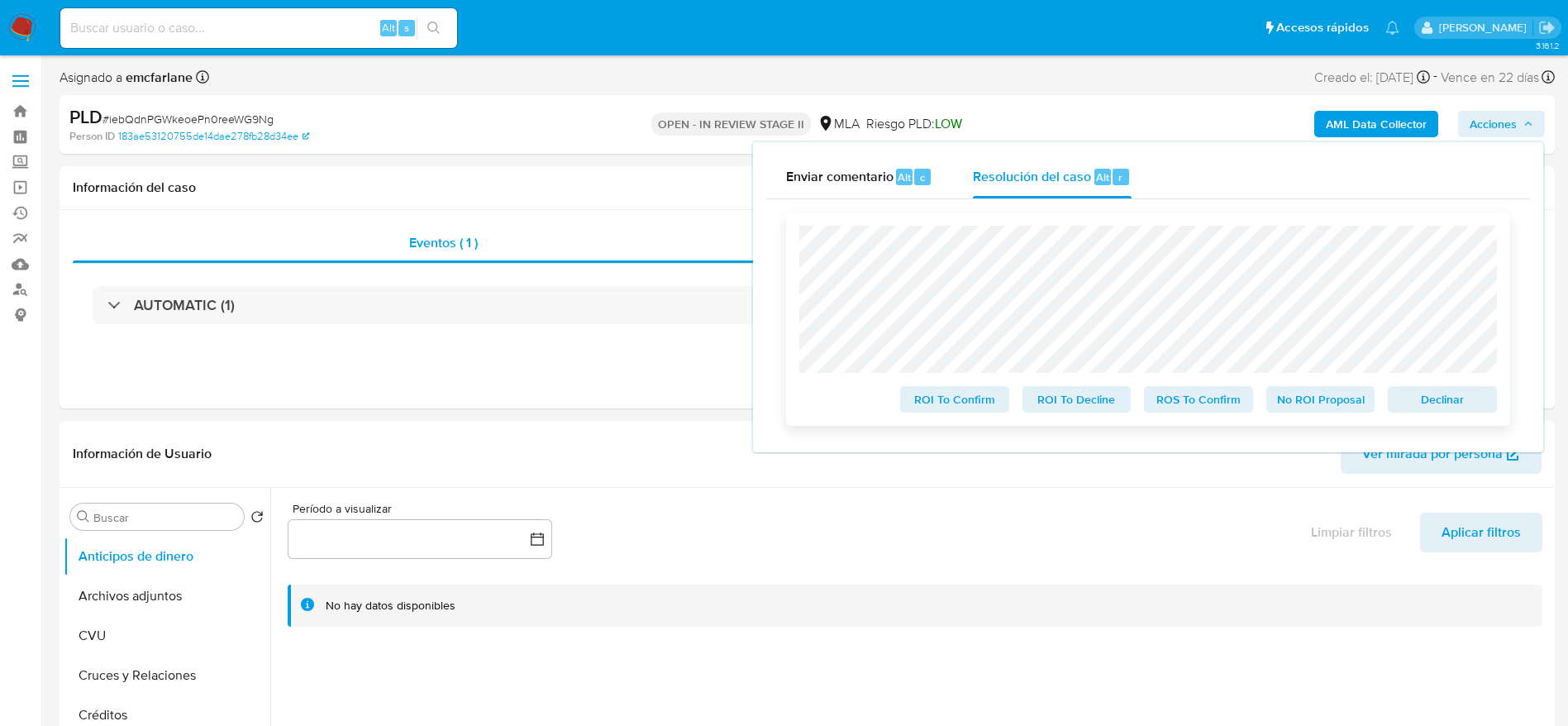
click at [1441, 396] on span "Declinar" at bounding box center [1442, 398] width 86 height 23
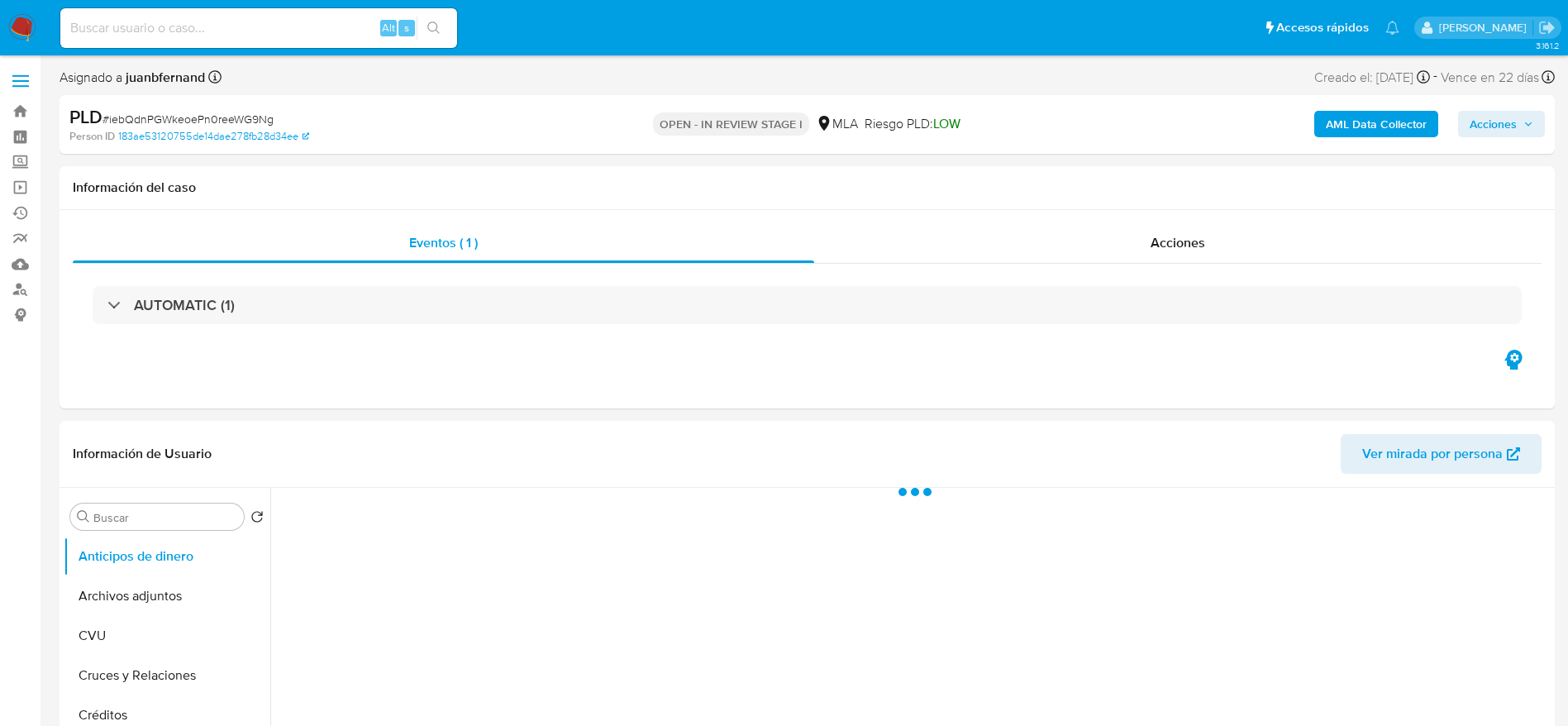
click at [154, 114] on span "# iebQdnPGWkeoePn0reeWG9Ng" at bounding box center [187, 118] width 171 height 16
copy span "iebQdnPGWkeoePn0reeWG9Ng"
select select "10"
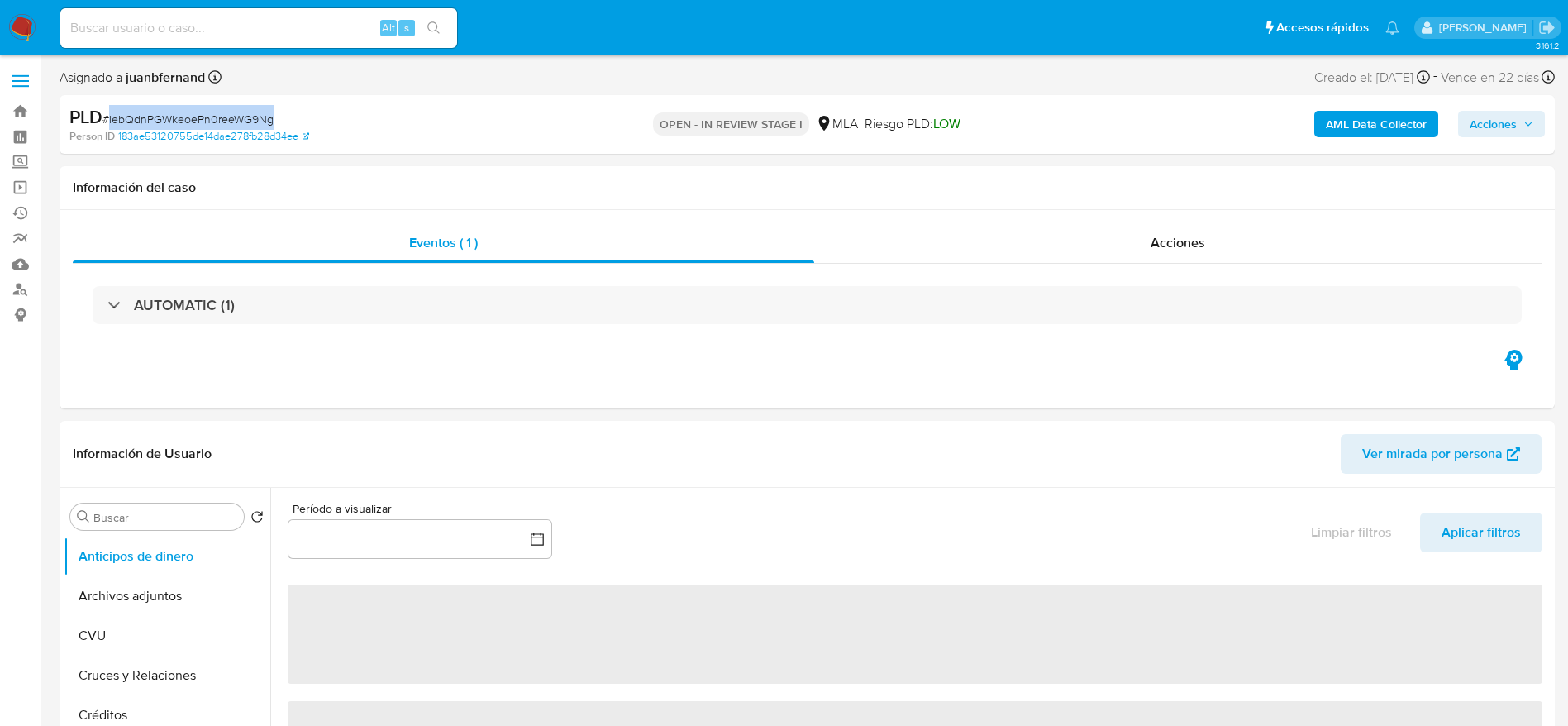
drag, startPoint x: 24, startPoint y: 17, endPoint x: 36, endPoint y: 21, distance: 12.6
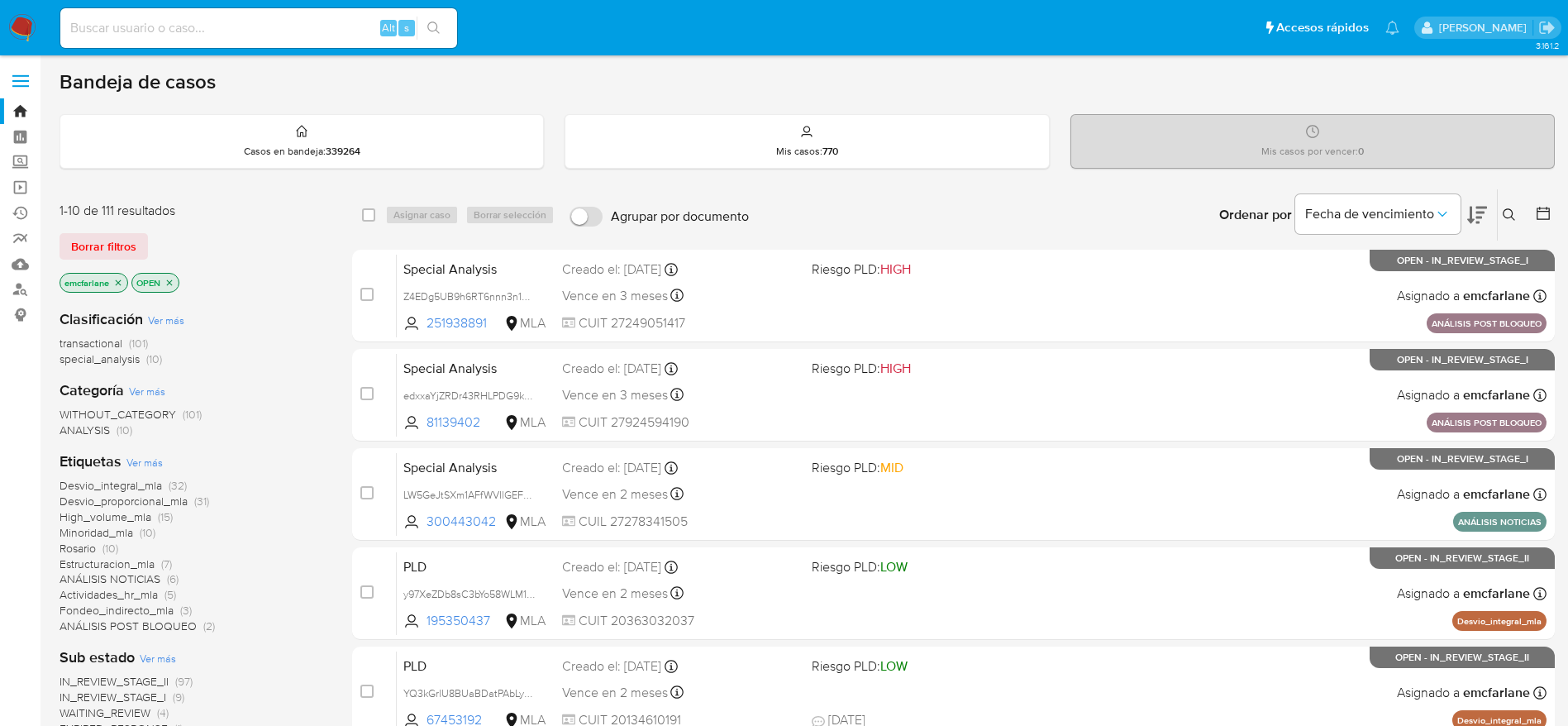
click at [122, 235] on span "Borrar filtros" at bounding box center [104, 246] width 66 height 23
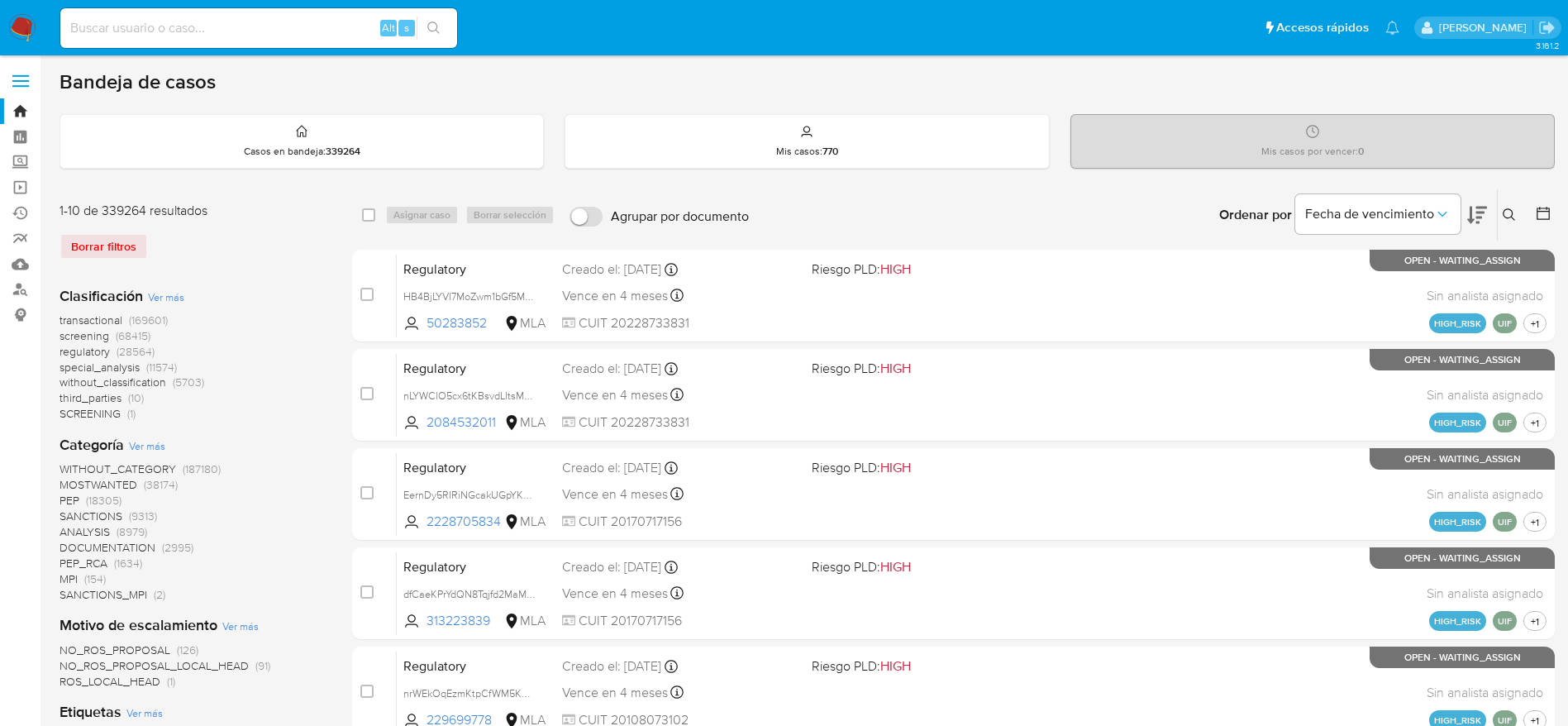
click at [1516, 214] on button at bounding box center [1512, 214] width 27 height 20
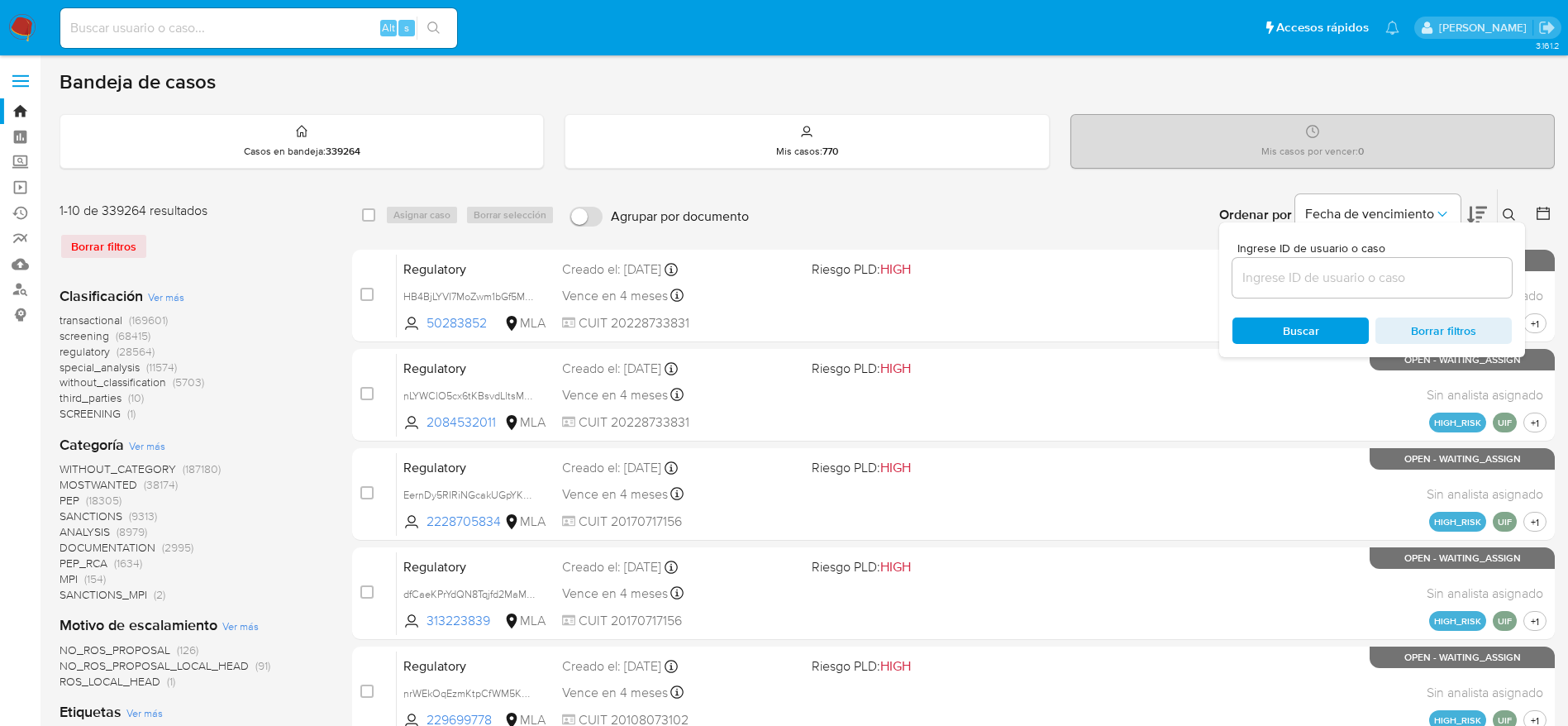
click at [1415, 289] on div at bounding box center [1372, 277] width 279 height 40
click at [1323, 288] on div at bounding box center [1372, 277] width 279 height 40
click at [1318, 283] on input at bounding box center [1372, 277] width 279 height 21
paste input "iebQdnPGWkeoePn0reeWG9Ng"
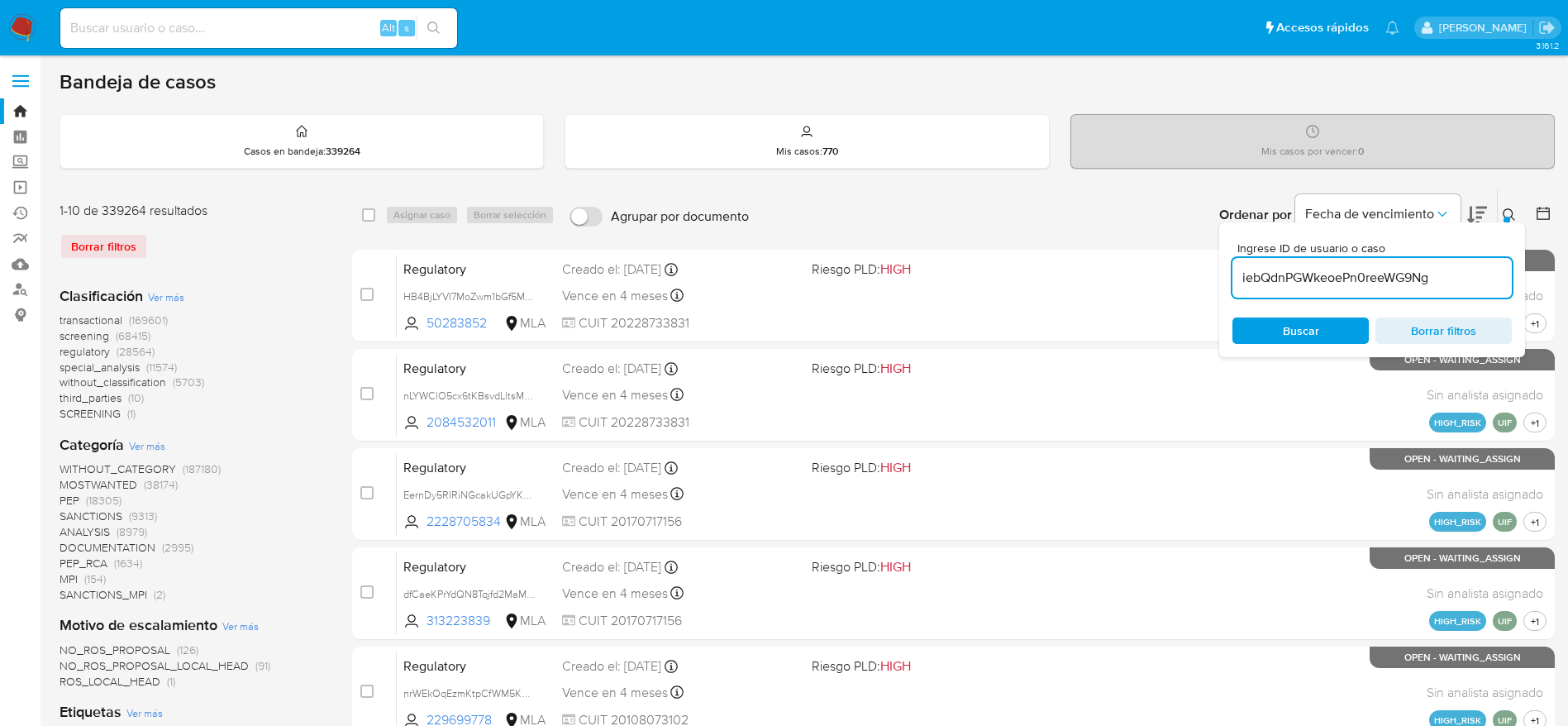
type input "iebQdnPGWkeoePn0reeWG9Ng"
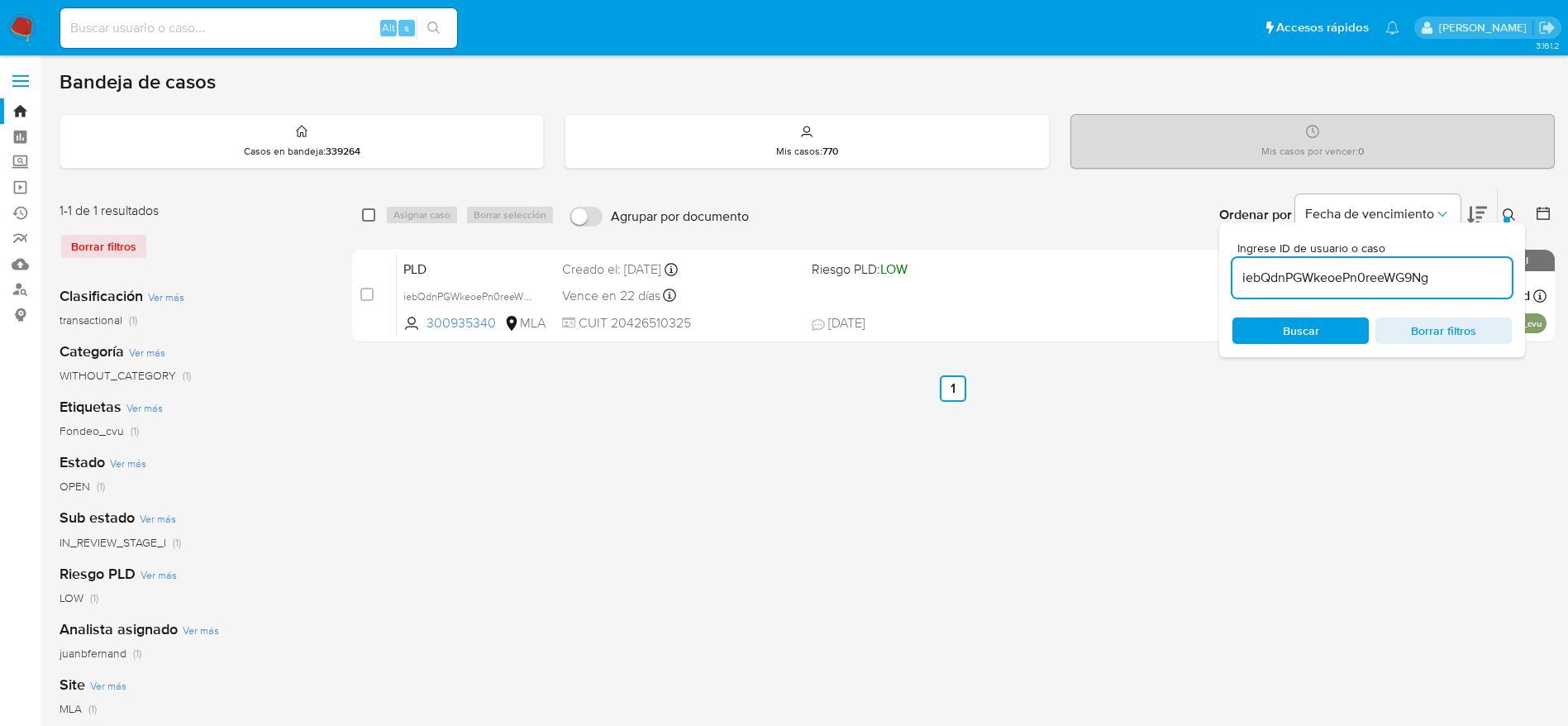
click at [369, 212] on input "checkbox" at bounding box center [369, 215] width 14 height 14
checkbox input "true"
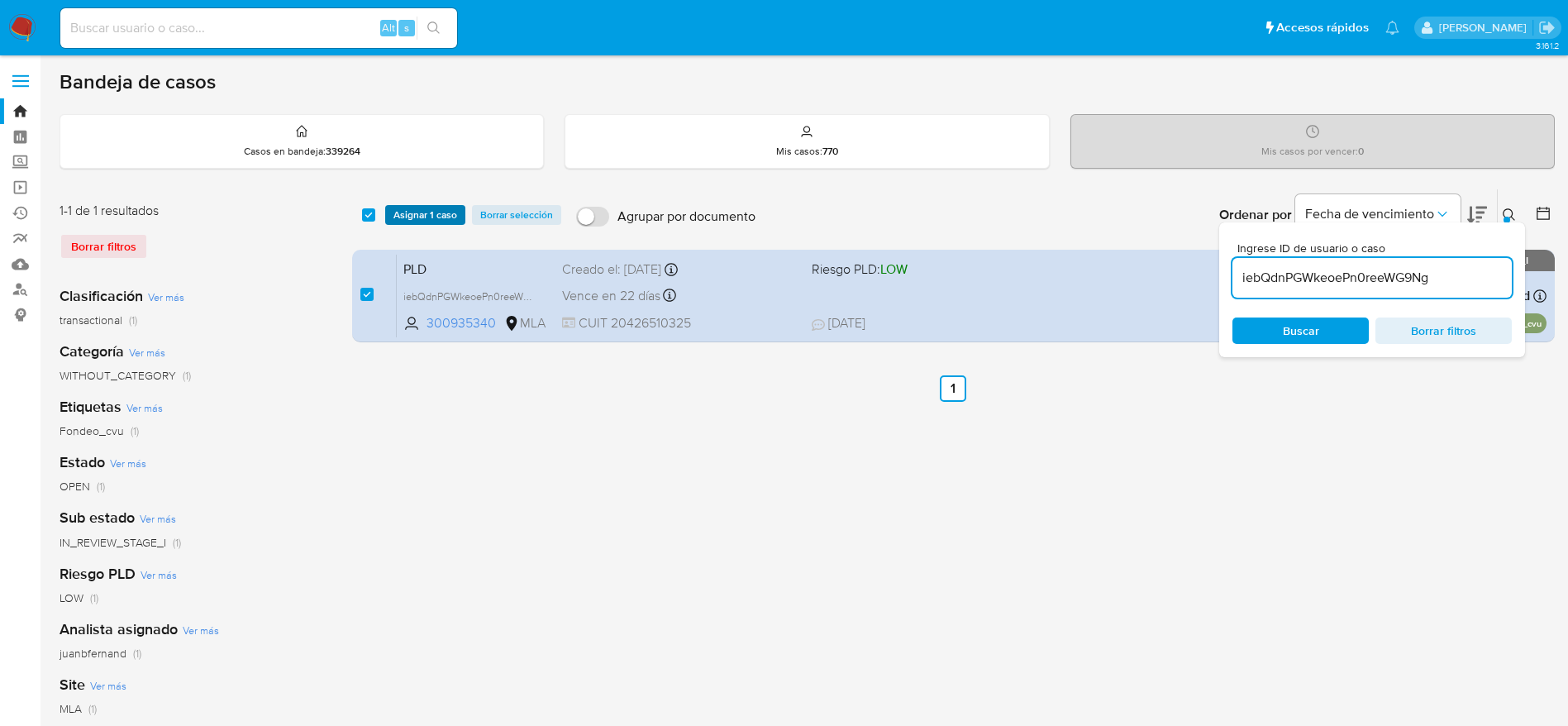
click at [408, 209] on span "Asignar 1 caso" at bounding box center [425, 214] width 64 height 16
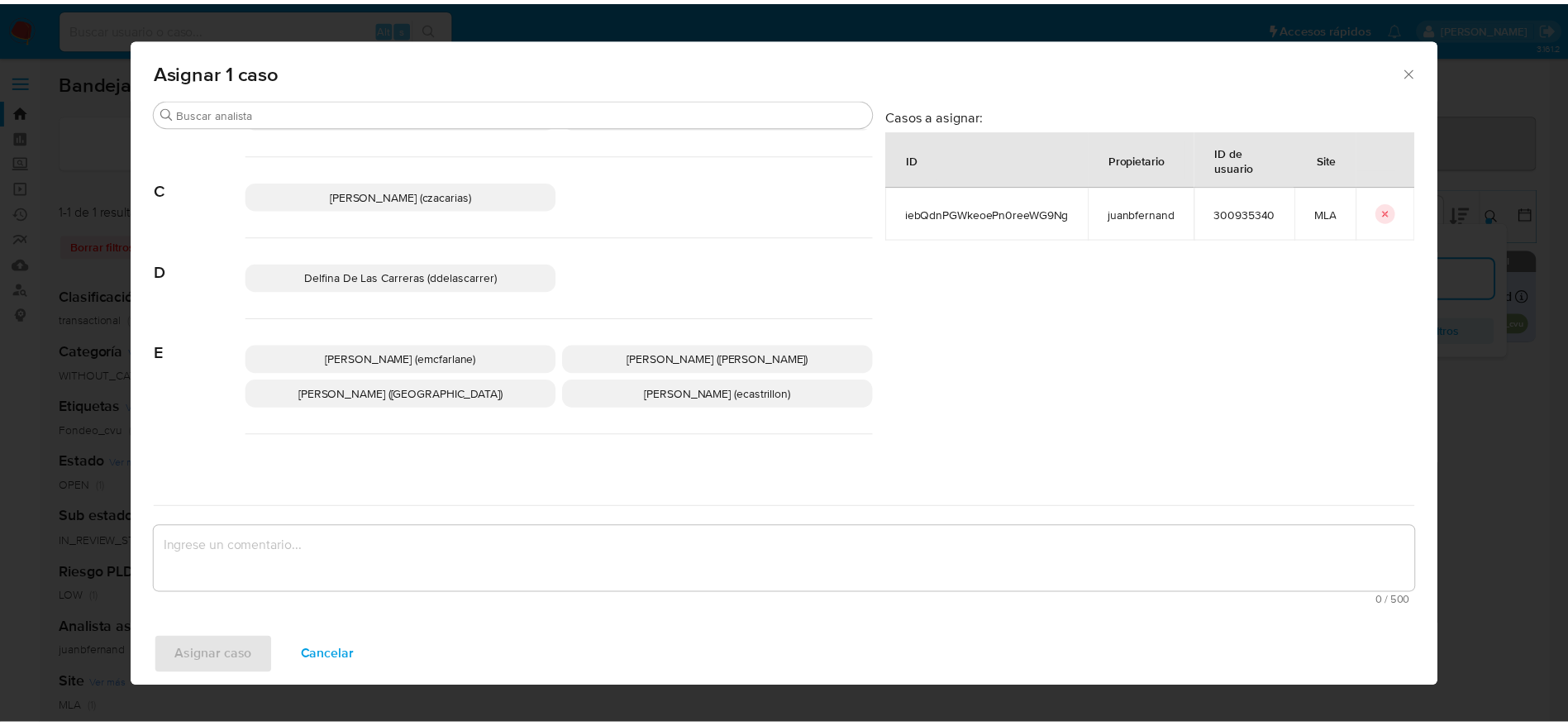
scroll to position [124, 0]
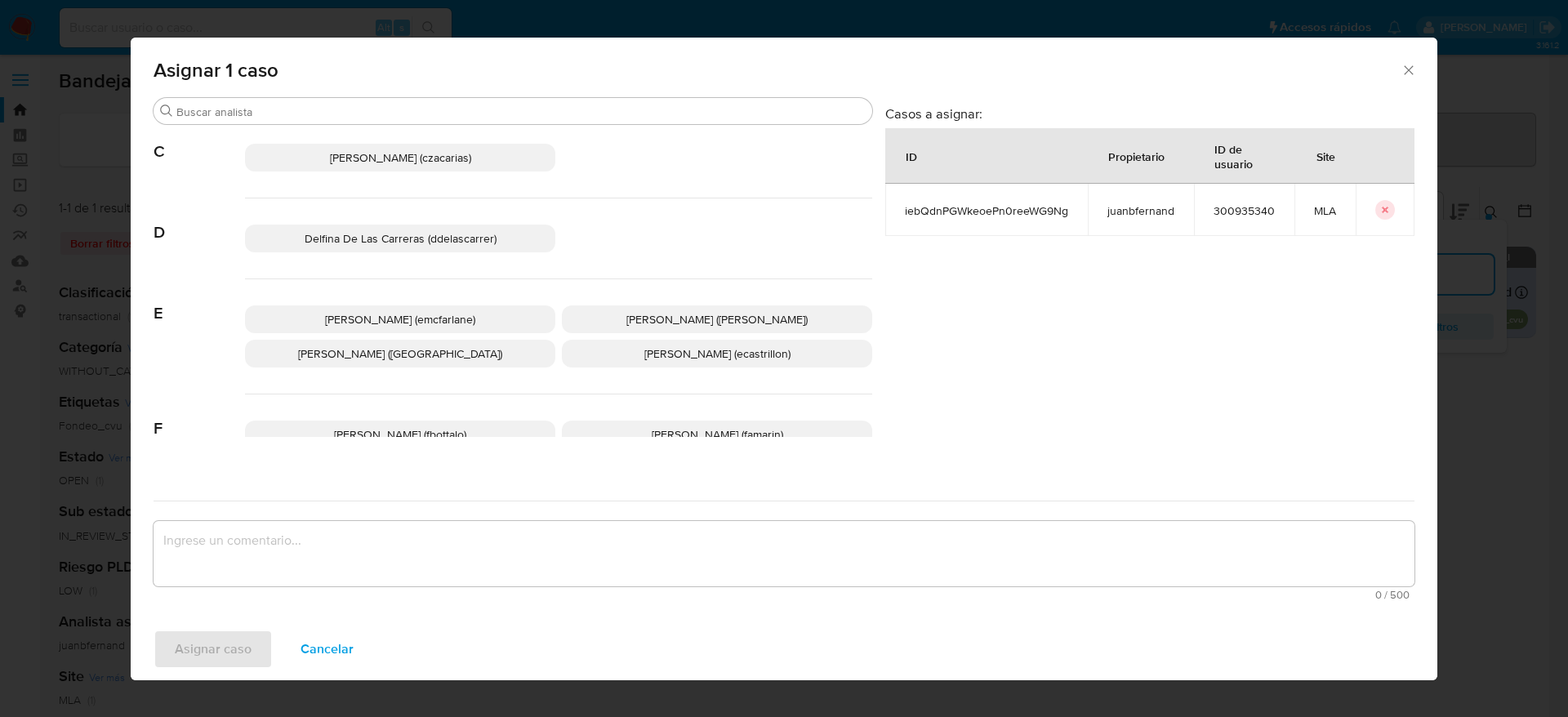
click at [422, 309] on p "Elaine Mc Farlane (emcfarlane)" at bounding box center [399, 319] width 310 height 28
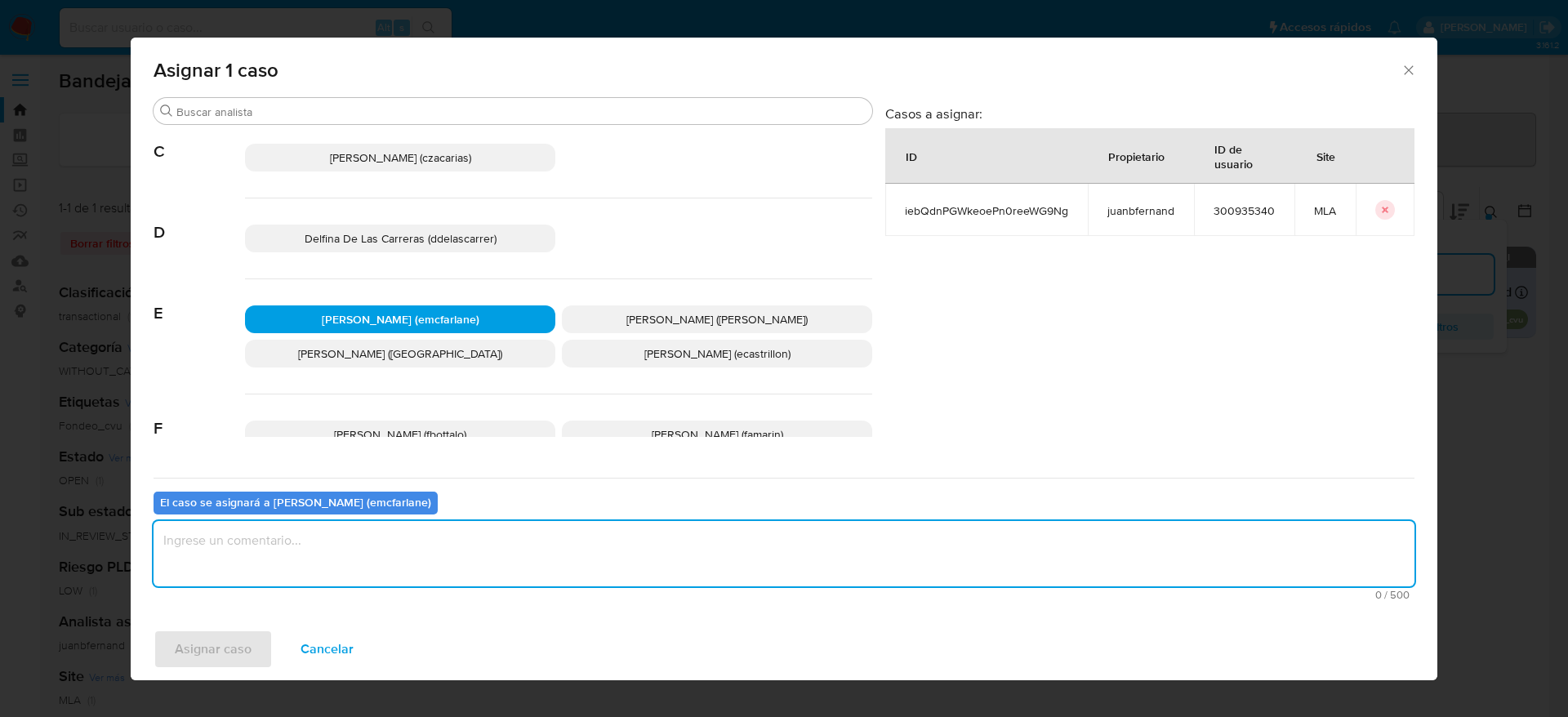
drag, startPoint x: 305, startPoint y: 535, endPoint x: 217, endPoint y: 600, distance: 109.4
click at [304, 538] on textarea "assign-modal" at bounding box center [784, 554] width 1260 height 66
click at [223, 633] on span "Asignar caso" at bounding box center [213, 649] width 77 height 36
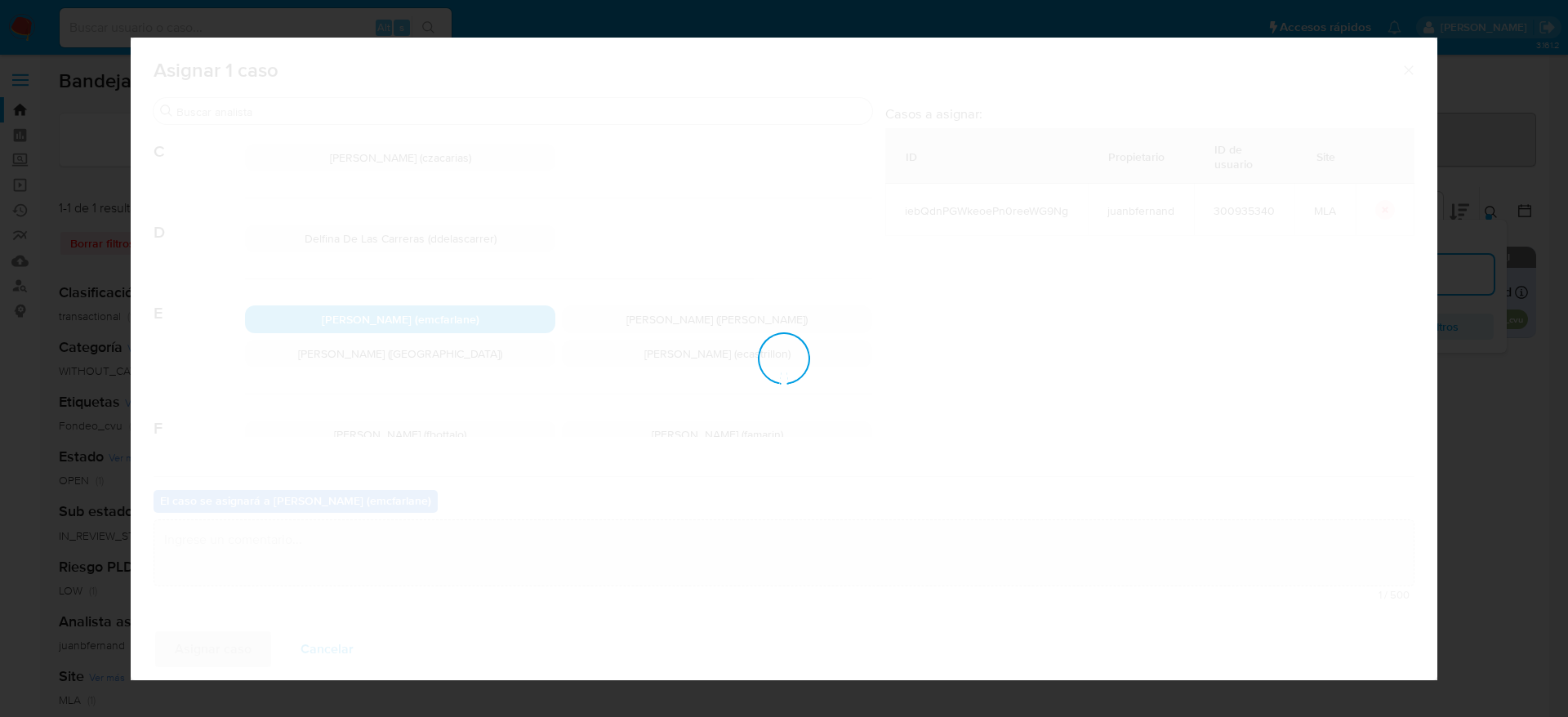
checkbox input "false"
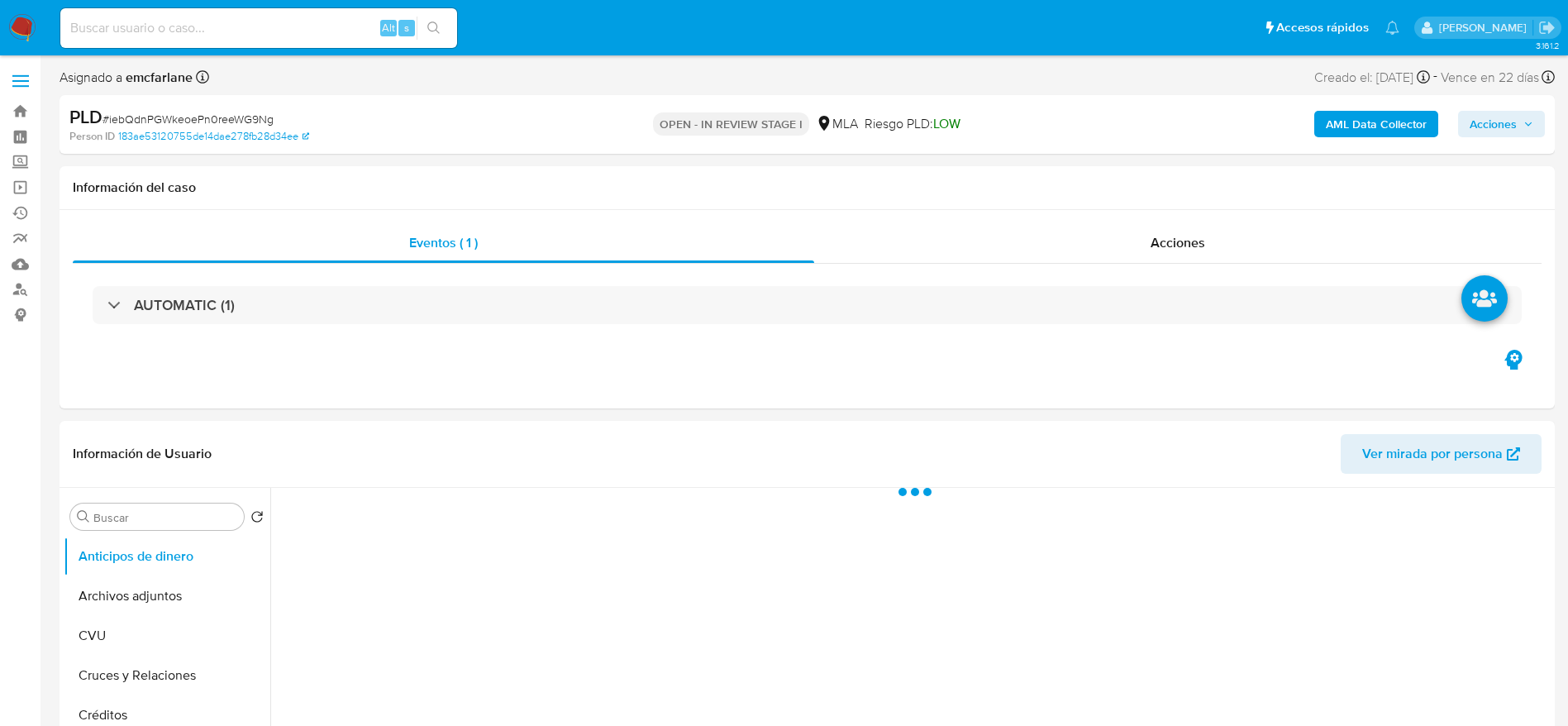
select select "10"
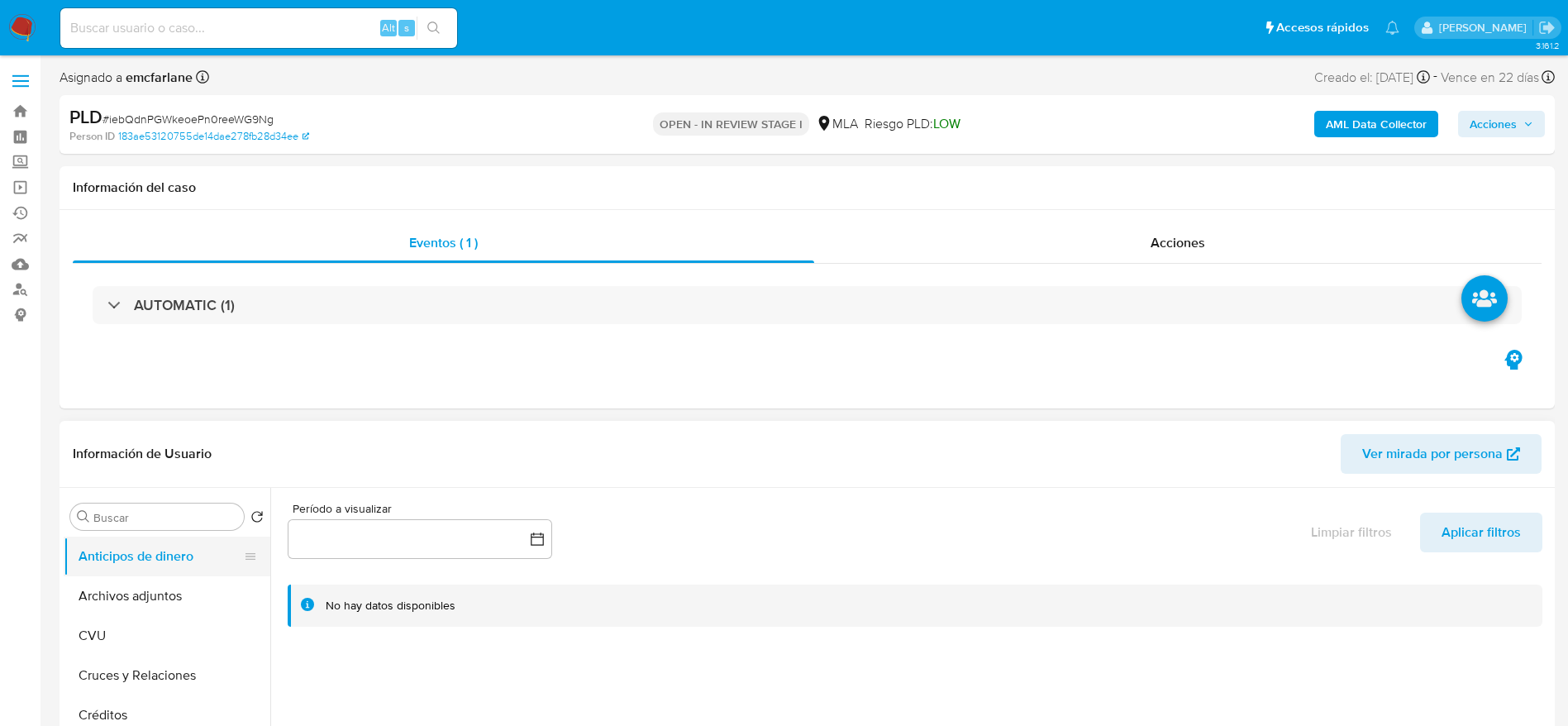
click at [157, 596] on button "Archivos adjuntos" at bounding box center [167, 596] width 207 height 40
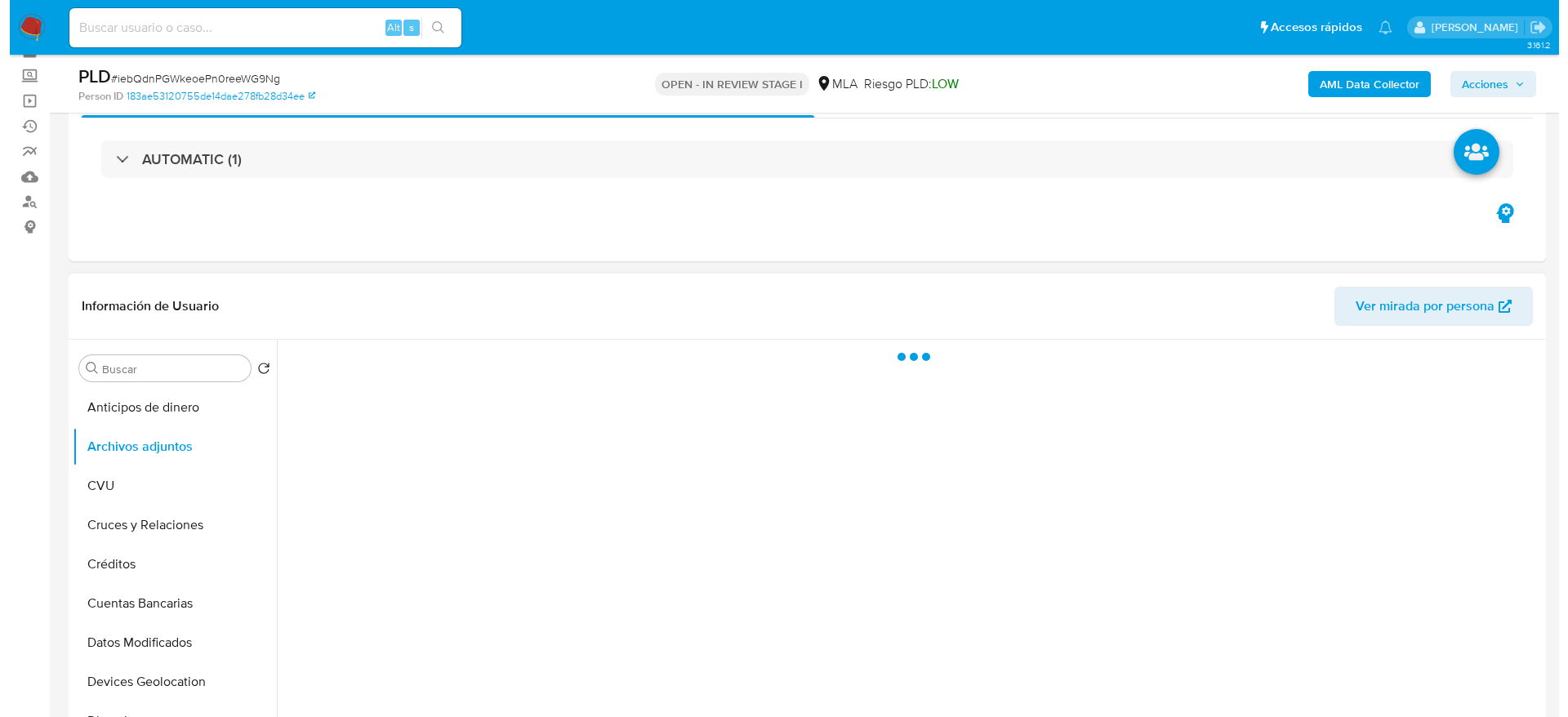
scroll to position [123, 0]
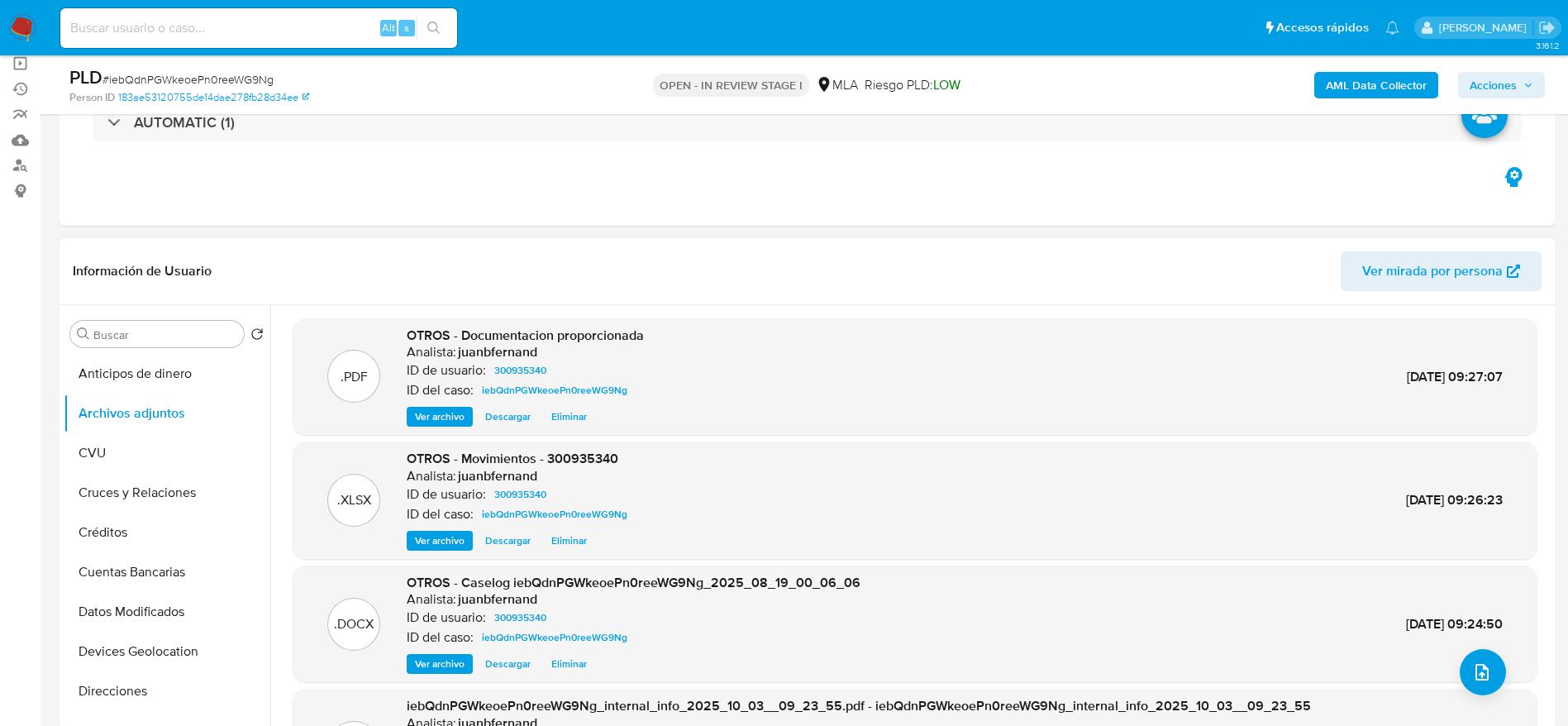
click at [562, 663] on span "Eliminar" at bounding box center [569, 663] width 36 height 16
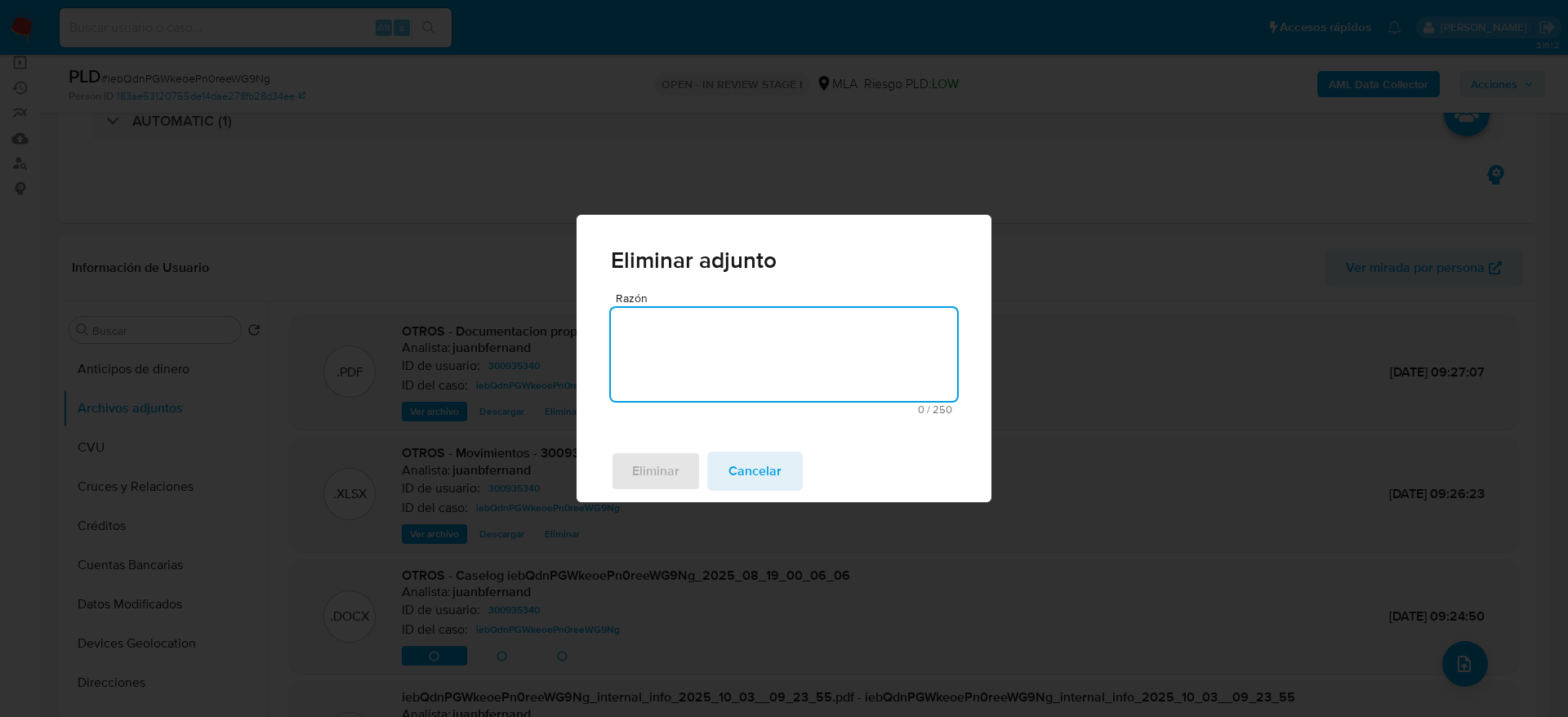
click at [667, 370] on textarea "Razón" at bounding box center [784, 354] width 346 height 93
click at [660, 453] on span "Eliminar" at bounding box center [656, 471] width 47 height 36
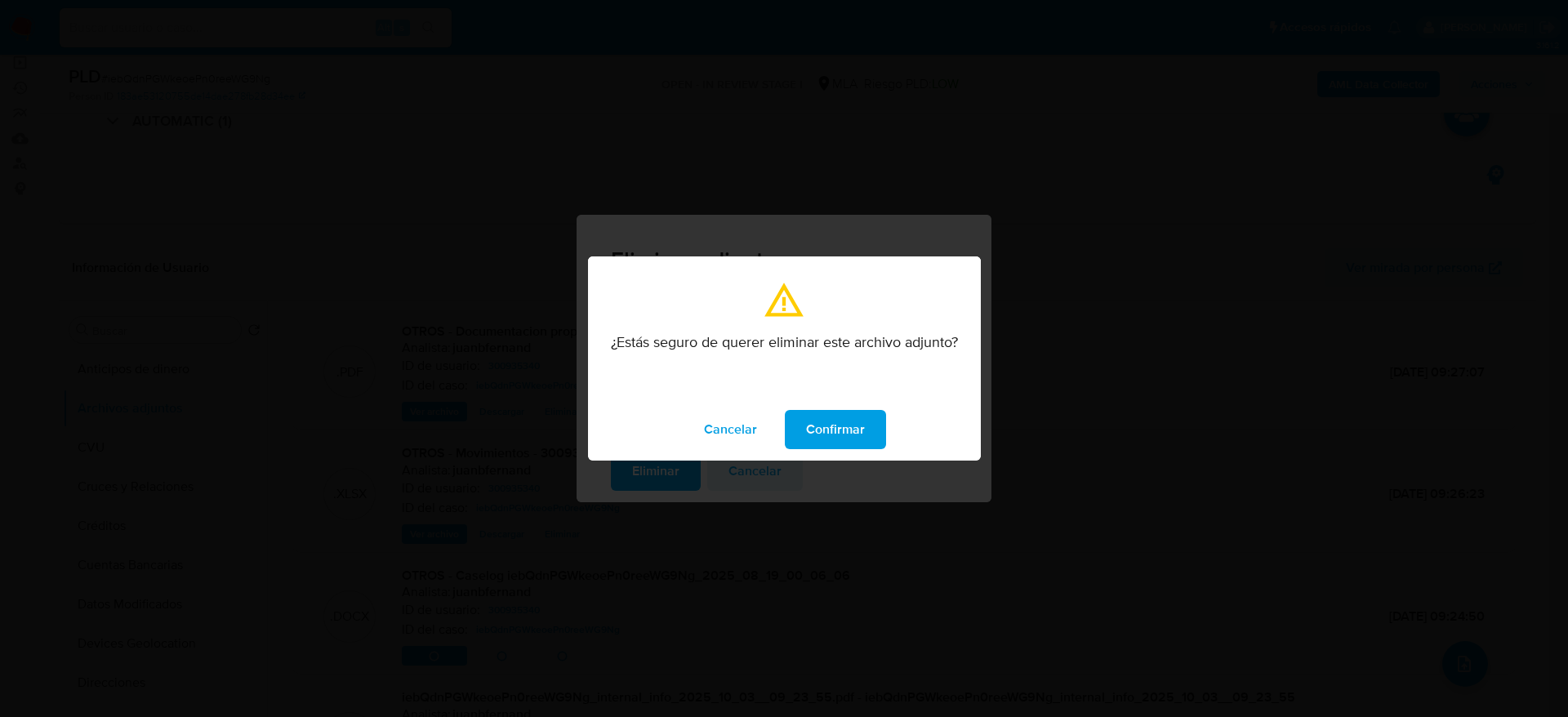
drag, startPoint x: 826, startPoint y: 427, endPoint x: 1526, endPoint y: 483, distance: 702.2
click at [826, 428] on span "Confirmar" at bounding box center [835, 429] width 59 height 36
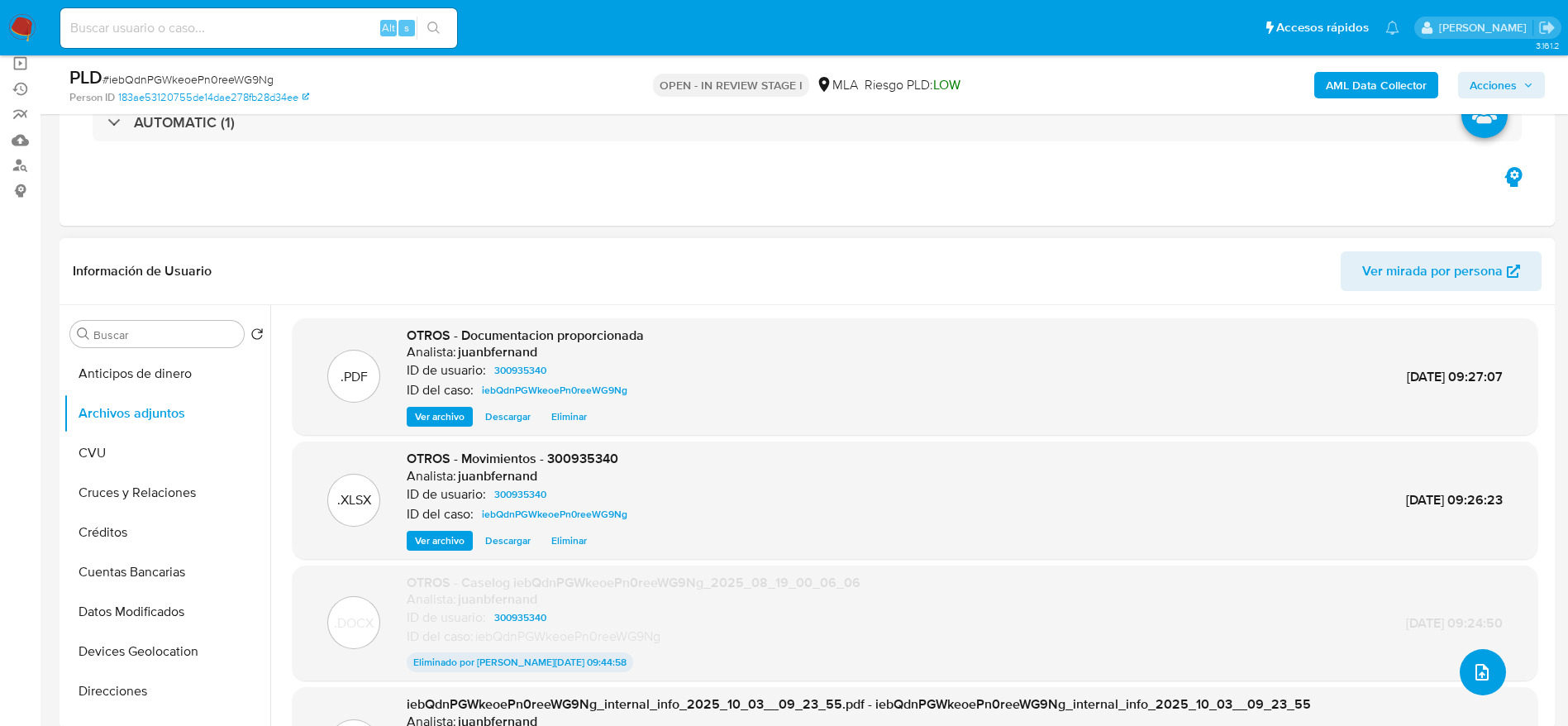
click at [1495, 672] on button "upload-file" at bounding box center [1483, 672] width 46 height 46
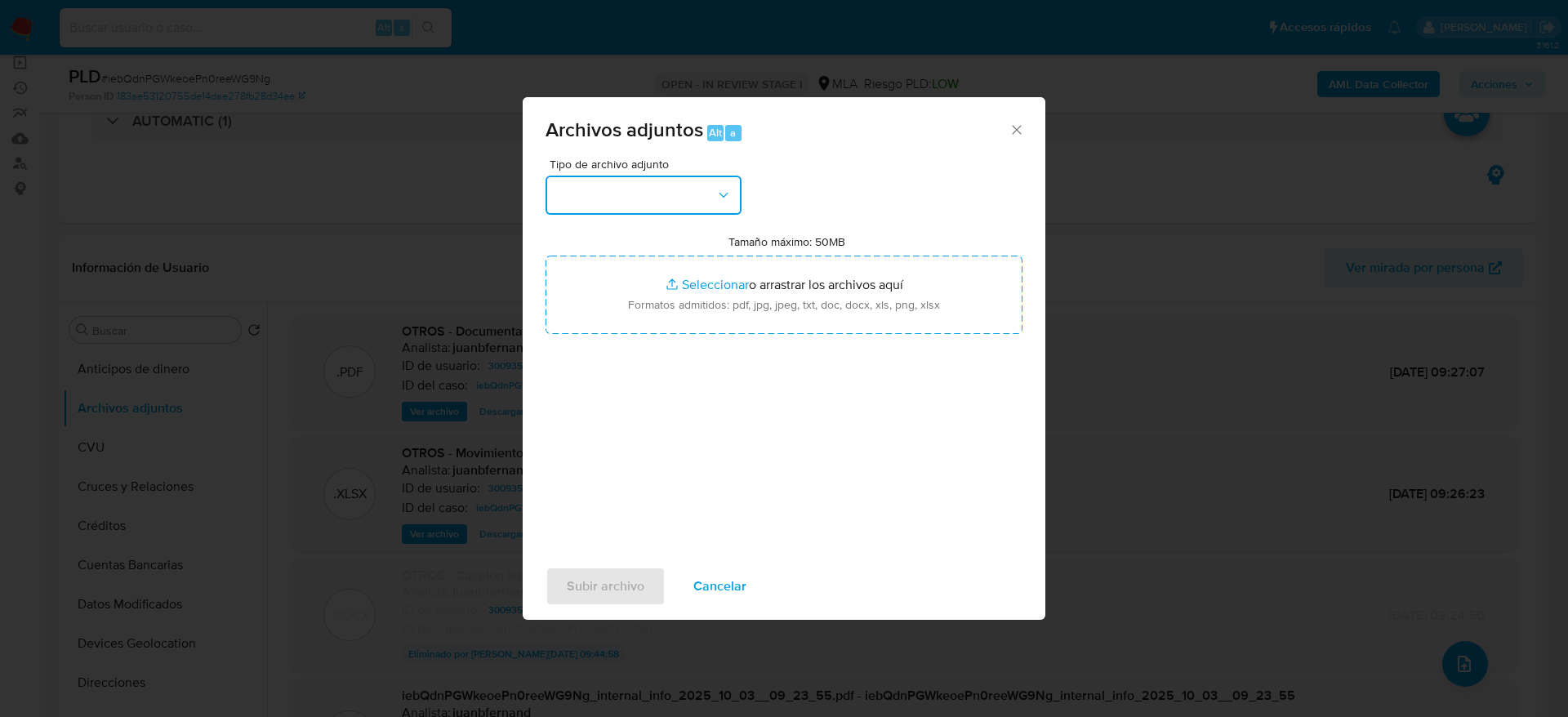
click at [618, 177] on button "button" at bounding box center [643, 195] width 196 height 40
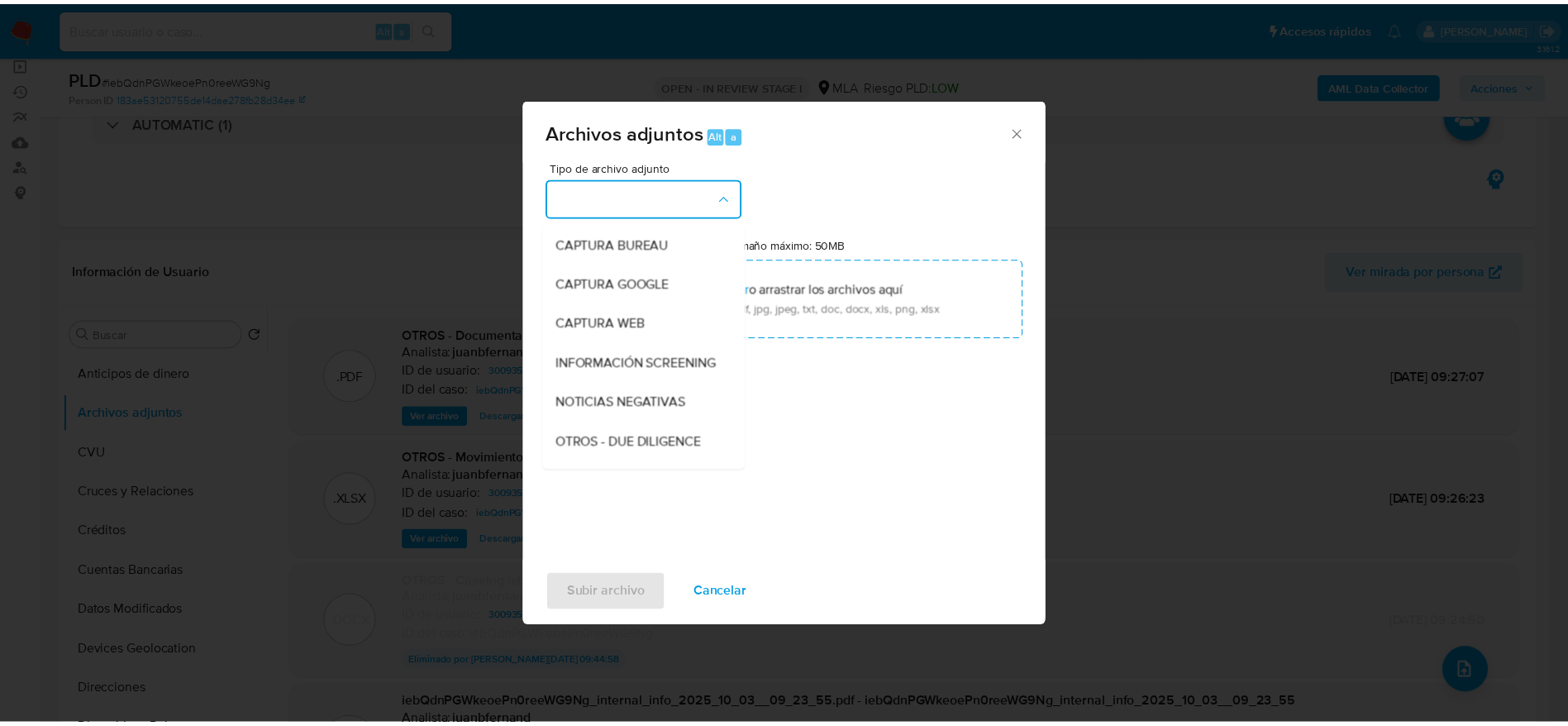
scroll to position [248, 0]
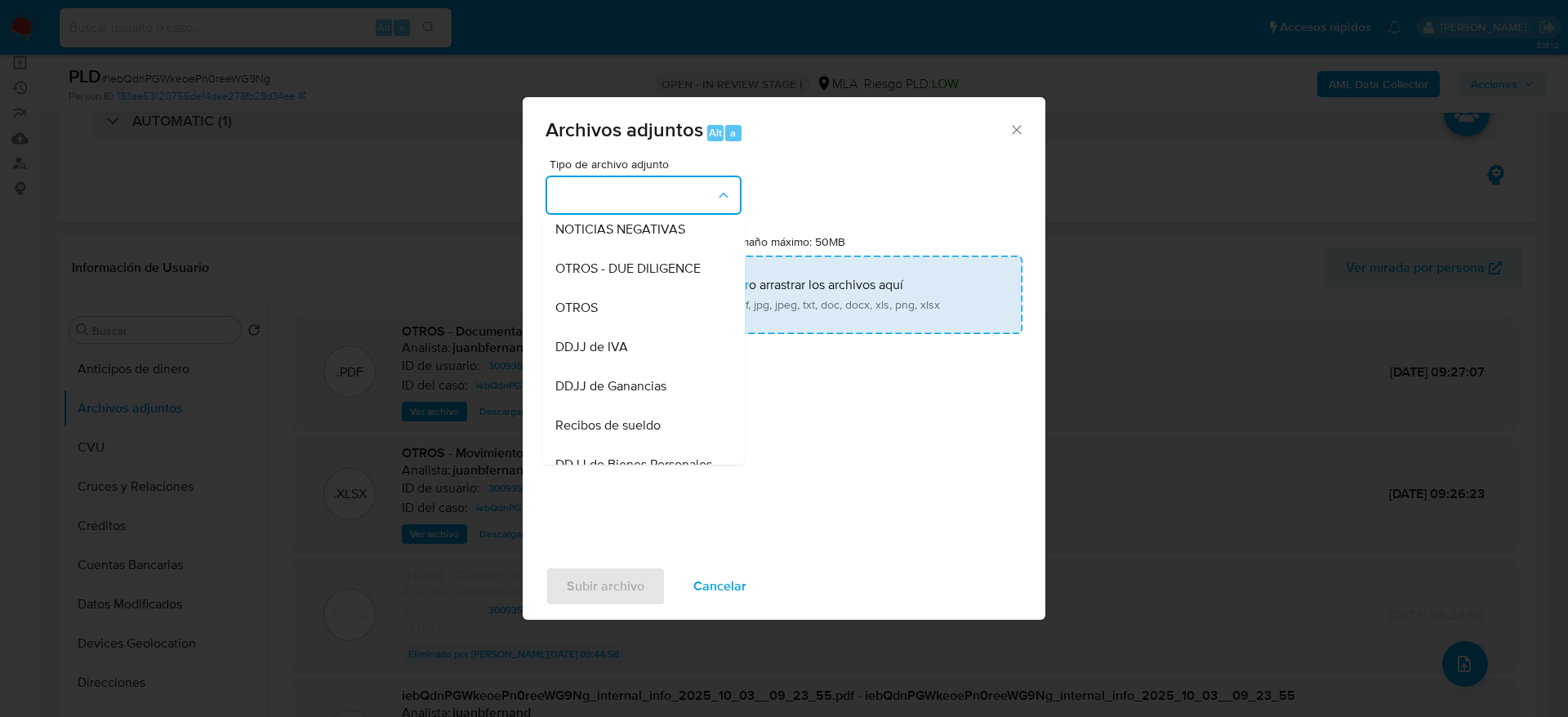
click at [586, 313] on div "OTROS" at bounding box center [638, 308] width 166 height 40
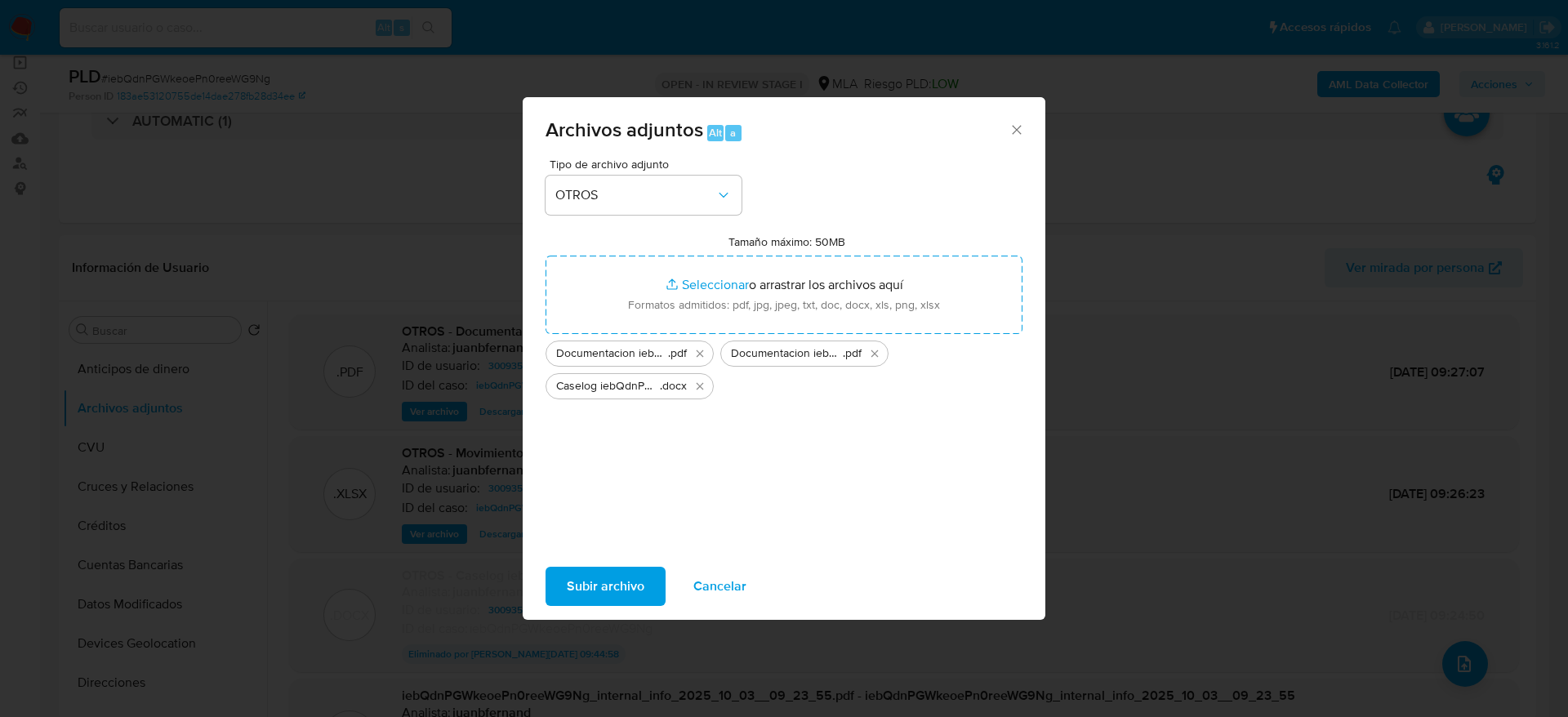
drag, startPoint x: 573, startPoint y: 588, endPoint x: 1053, endPoint y: 614, distance: 480.7
click at [573, 588] on span "Subir archivo" at bounding box center [605, 586] width 77 height 36
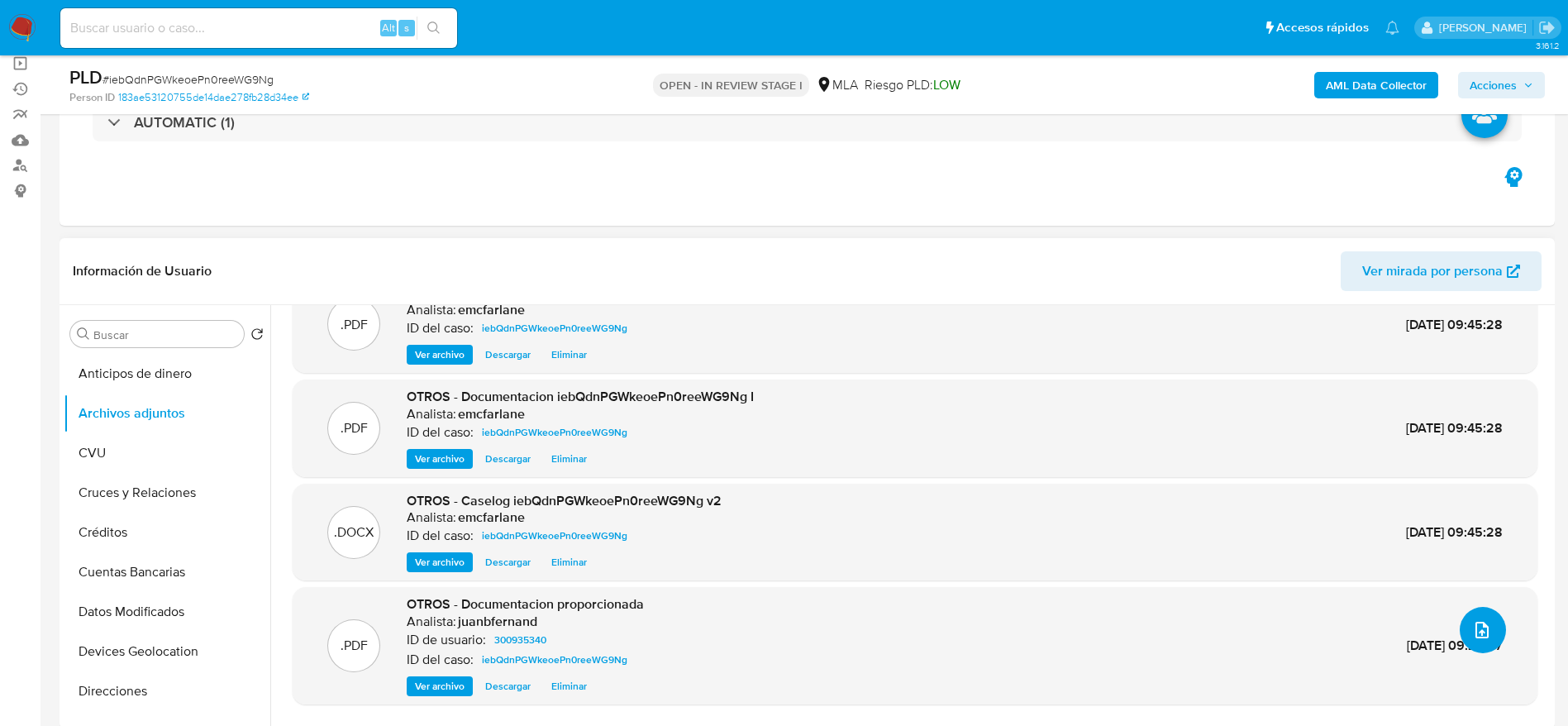
scroll to position [79, 0]
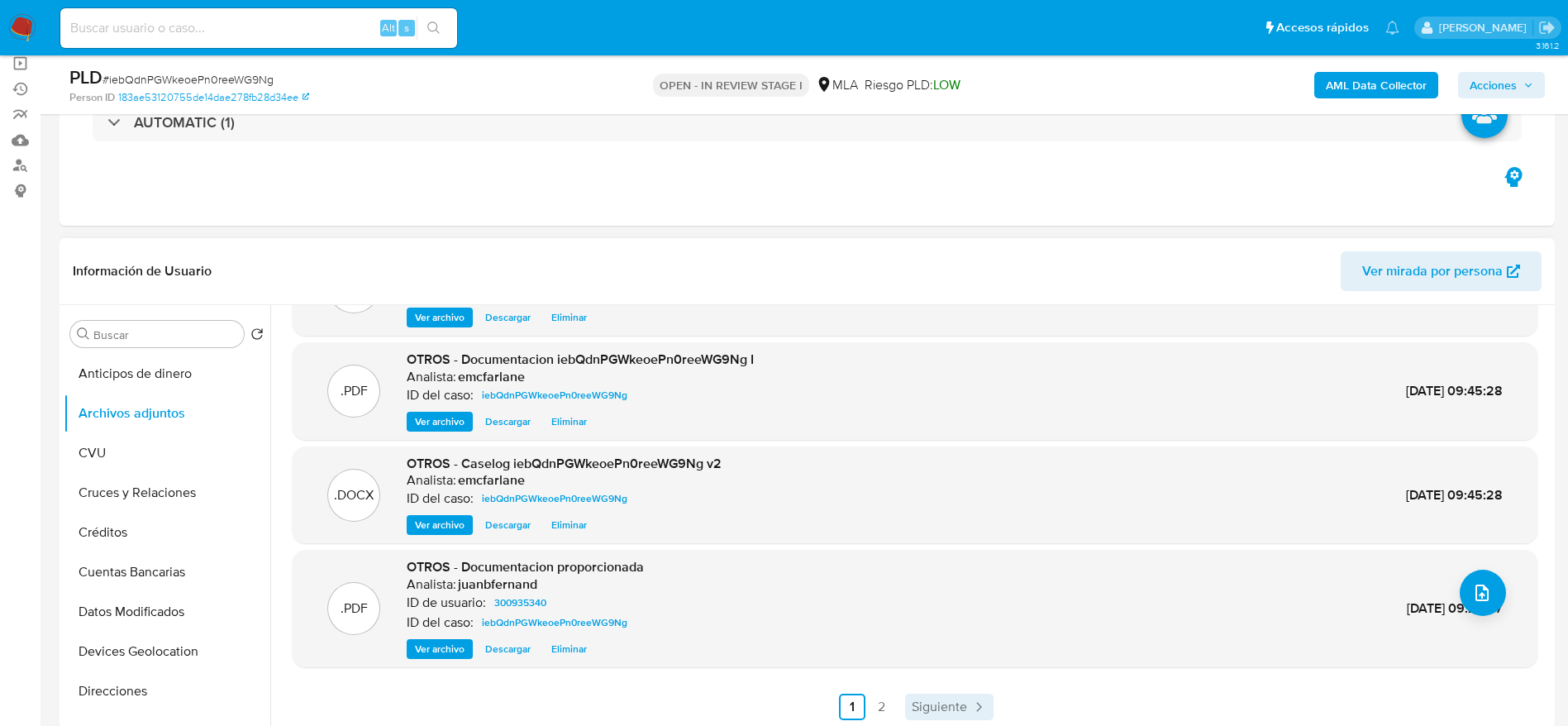
click at [947, 702] on span "Siguiente" at bounding box center [939, 707] width 55 height 14
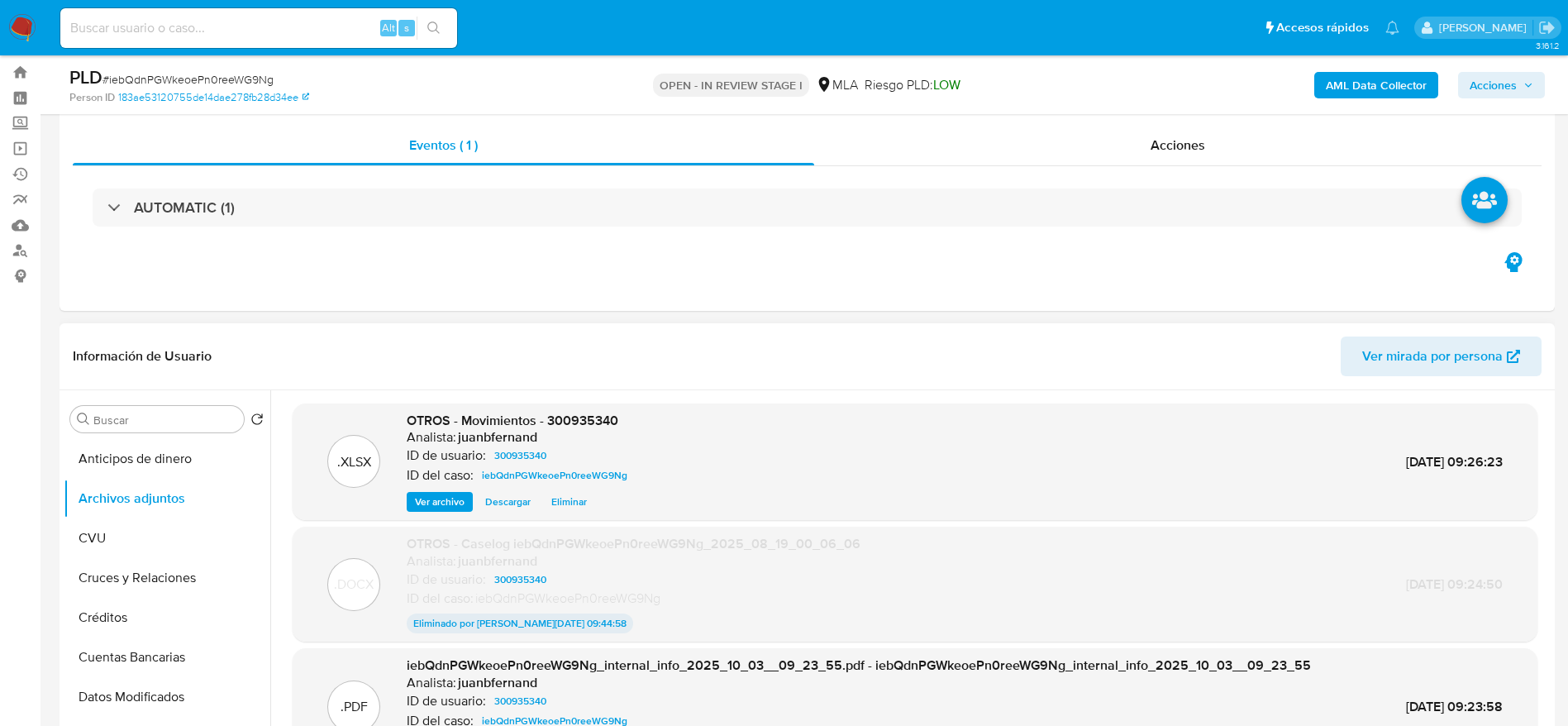
scroll to position [0, 0]
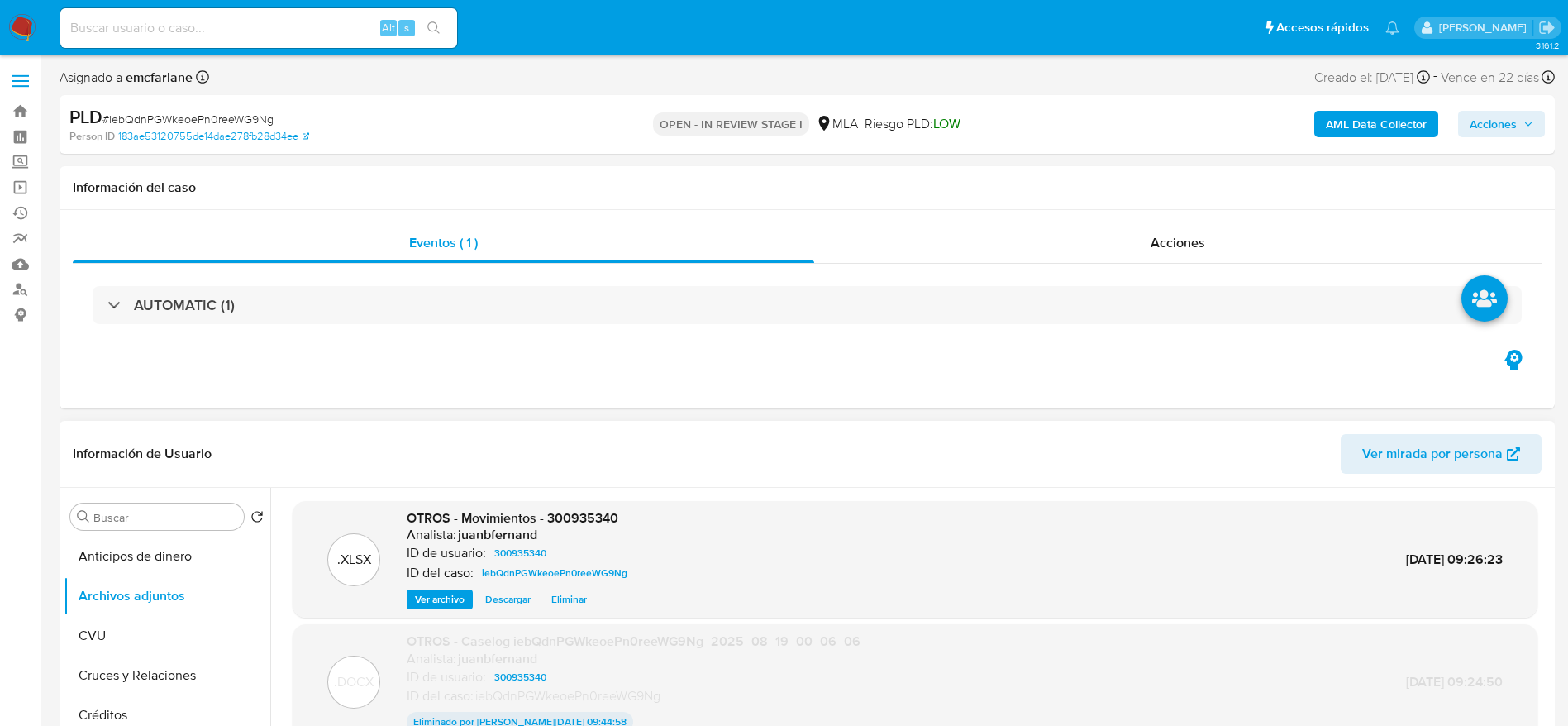
click at [1497, 126] on span "Acciones" at bounding box center [1493, 123] width 47 height 26
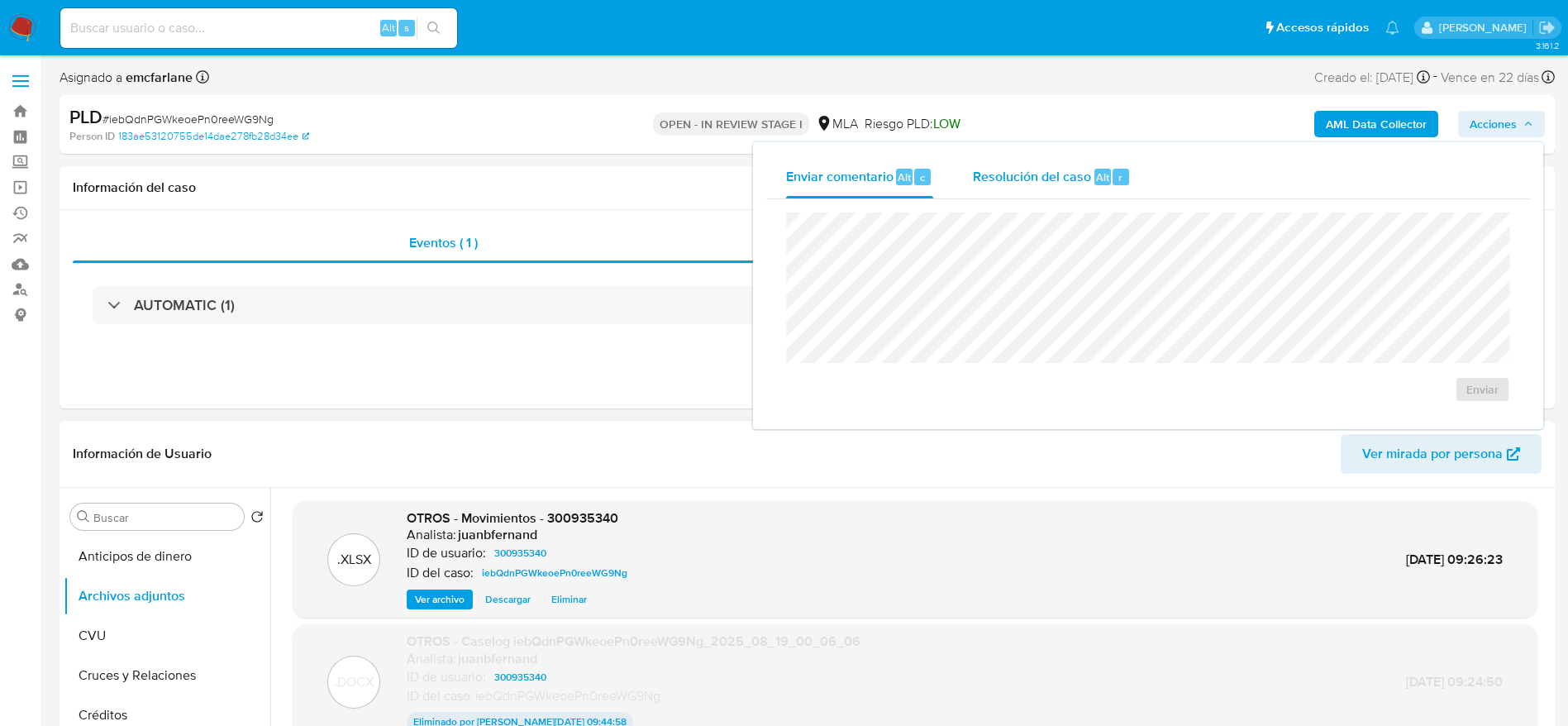
click at [1106, 180] on span "Alt" at bounding box center [1103, 177] width 14 height 15
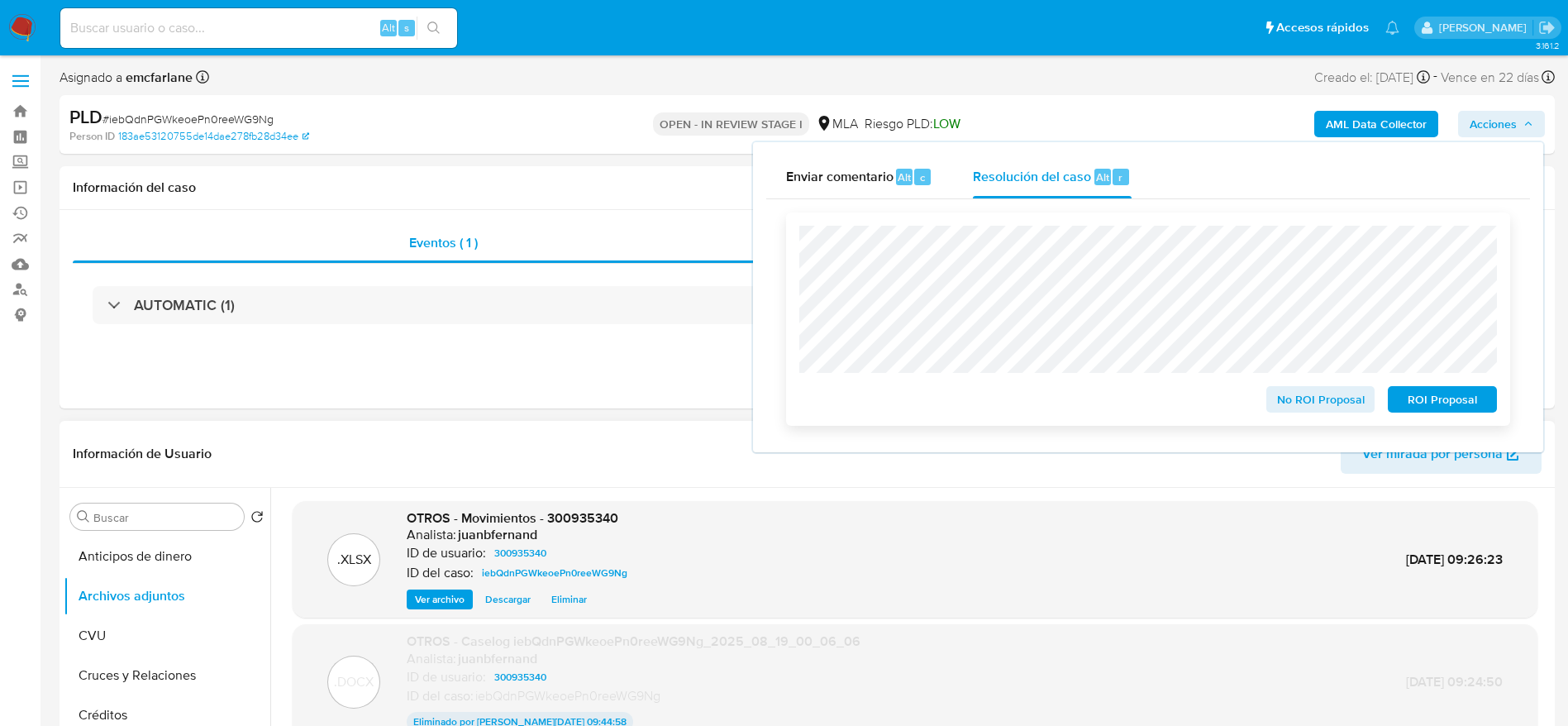
drag, startPoint x: 1451, startPoint y: 401, endPoint x: 1356, endPoint y: 412, distance: 95.6
click at [1447, 401] on span "ROI Proposal" at bounding box center [1442, 398] width 86 height 23
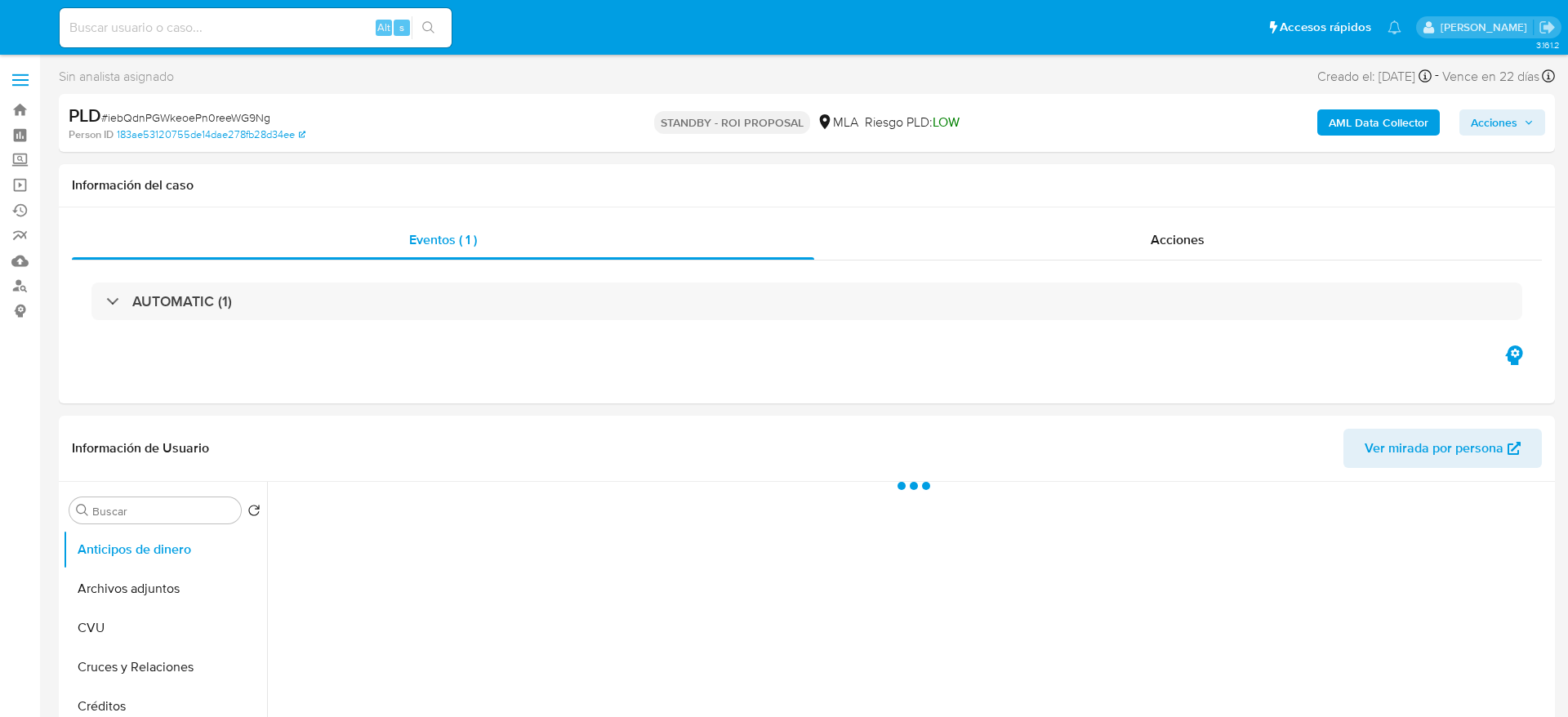
select select "10"
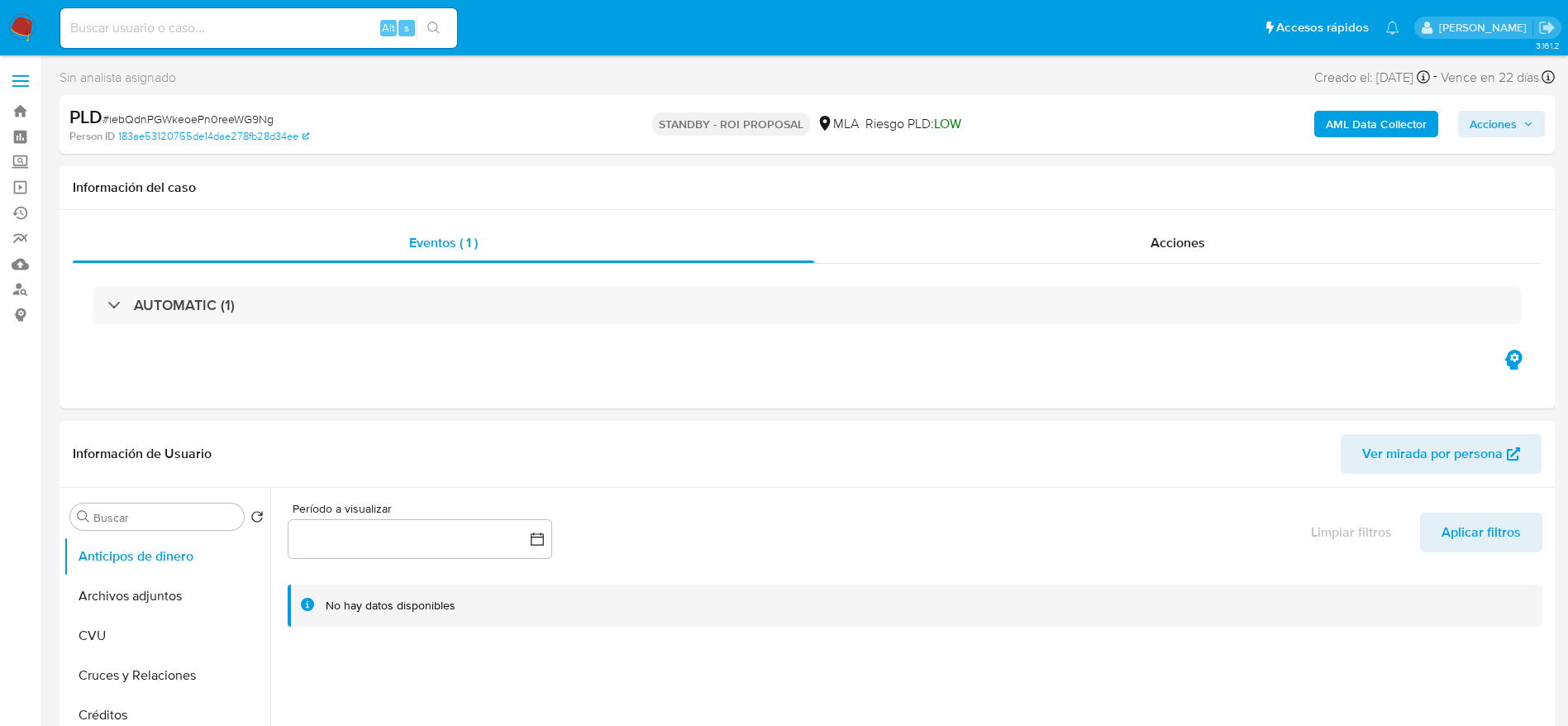
click at [236, 20] on input at bounding box center [259, 27] width 397 height 21
paste input "RVr4J8yEQvVg6l5kksfAN4Tq"
type input "RVr4J8yEQvVg6l5kksfAN4Tq"
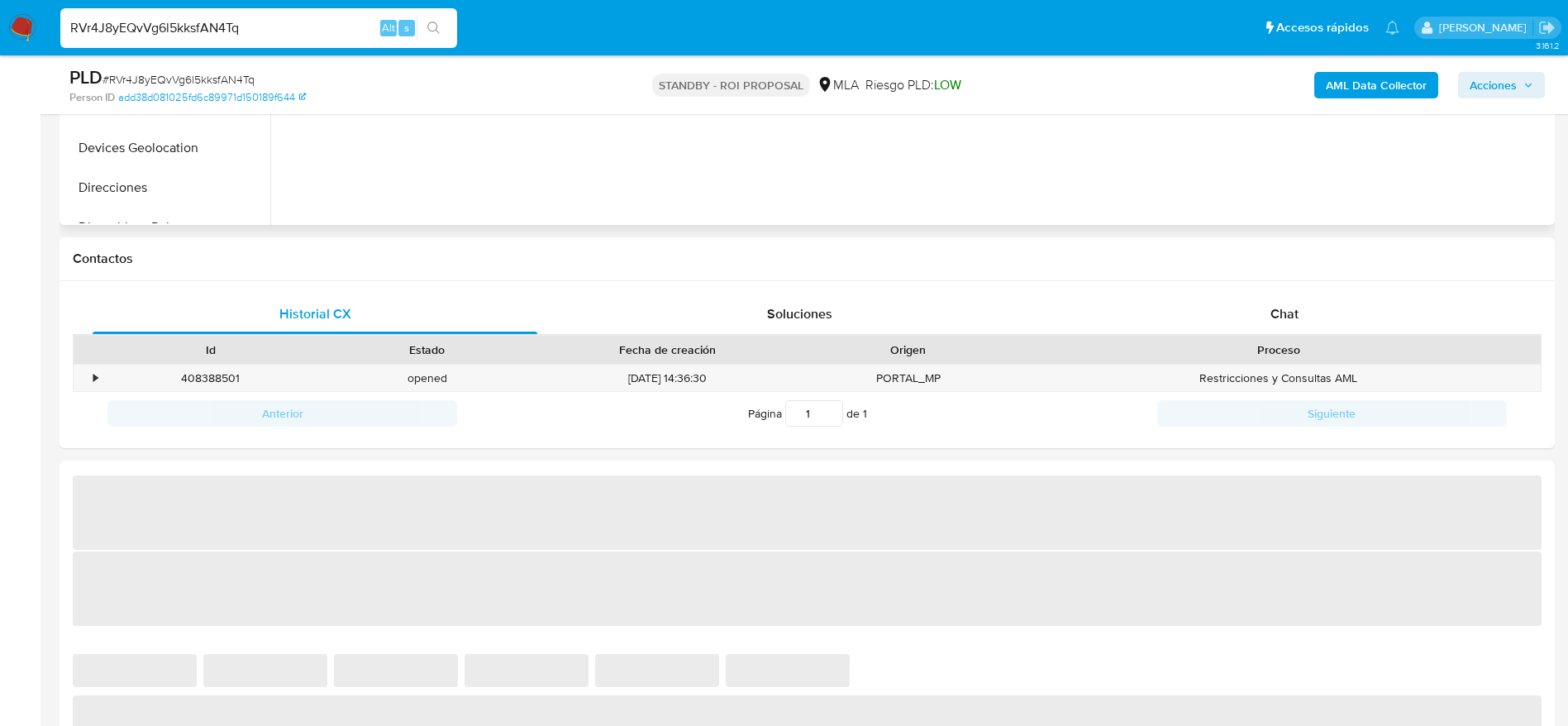
scroll to position [744, 0]
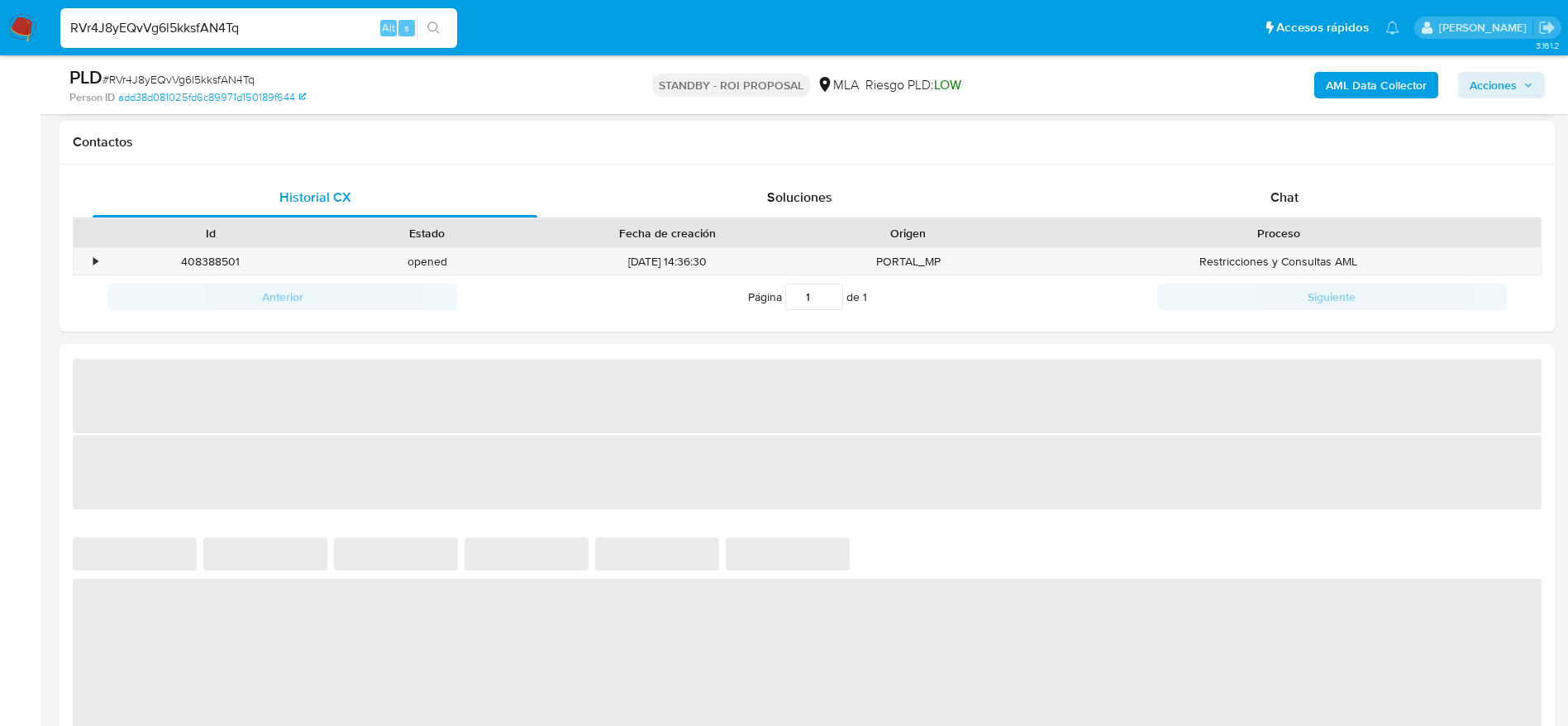
select select "10"
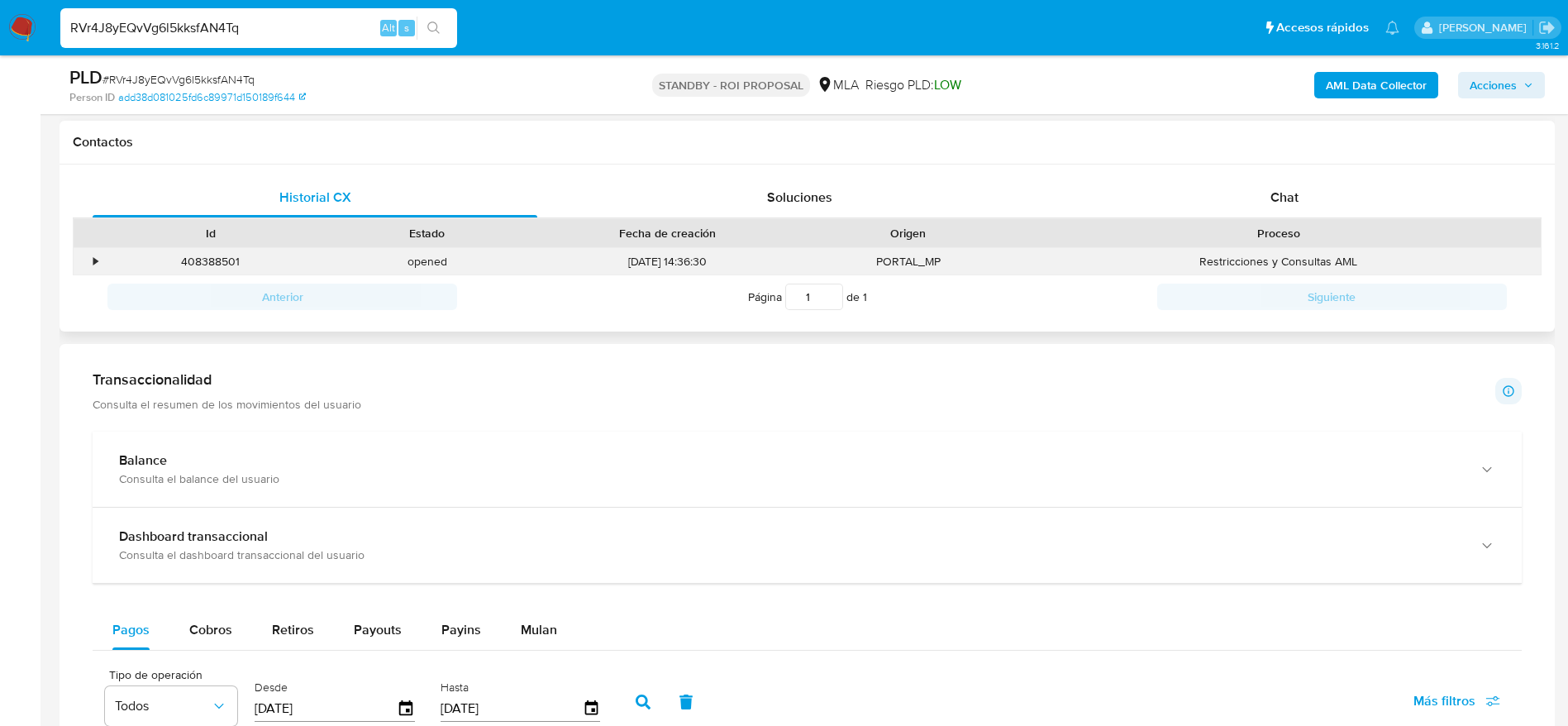
click at [215, 257] on div "408388501" at bounding box center [210, 261] width 216 height 27
copy div "408388501"
click at [216, 73] on span "# RVr4J8yEQvVg6l5kksfAN4Tq" at bounding box center [178, 79] width 152 height 16
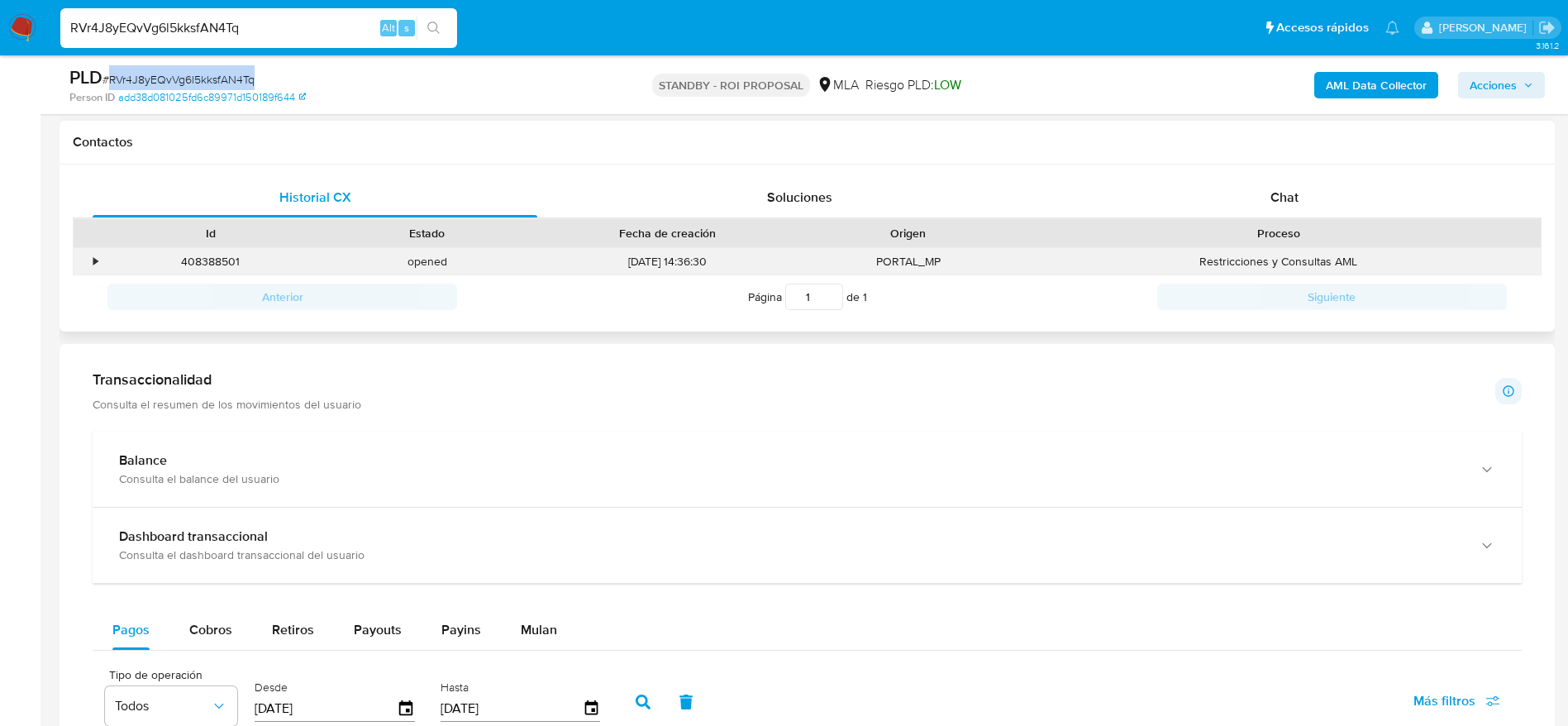
copy span "RVr4J8yEQvVg6l5kksfAN4Tq"
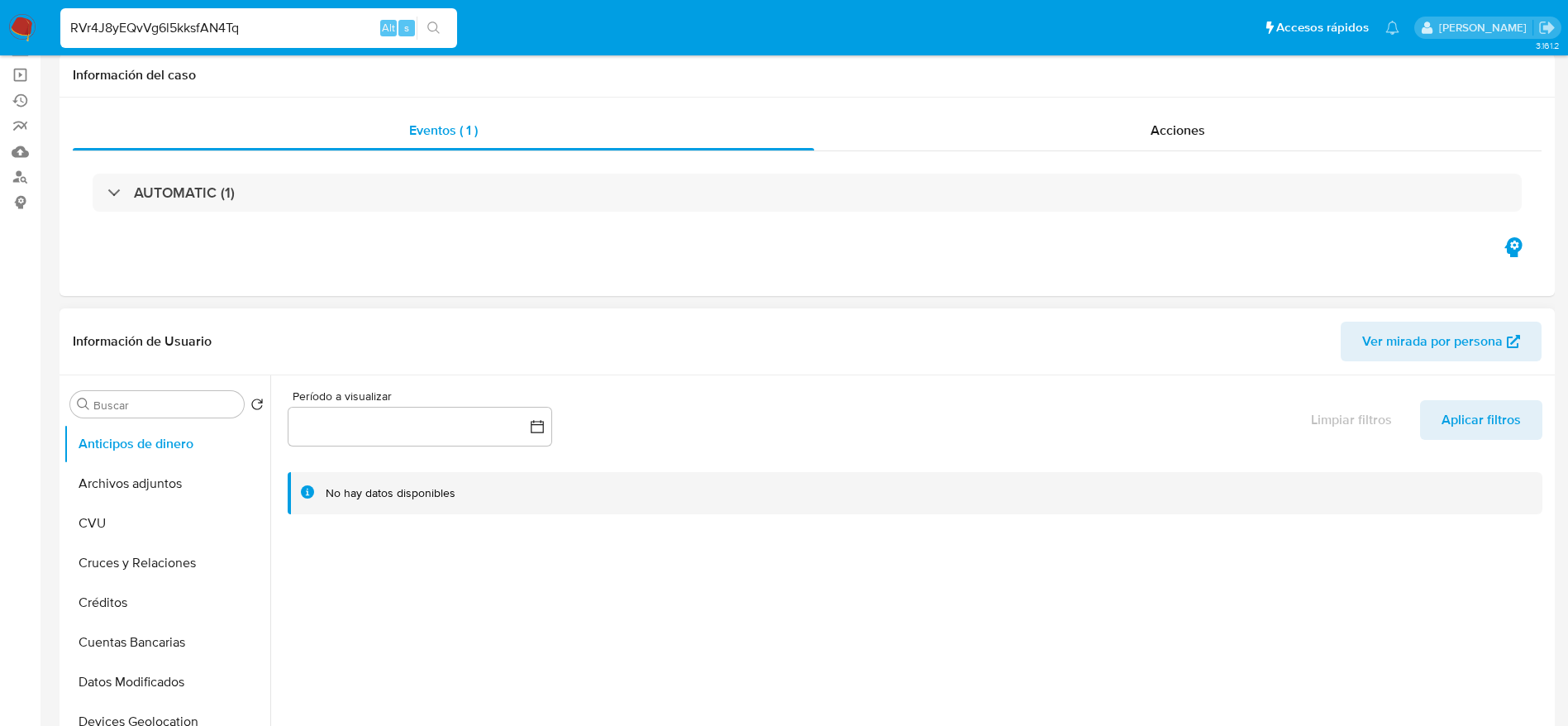
scroll to position [0, 0]
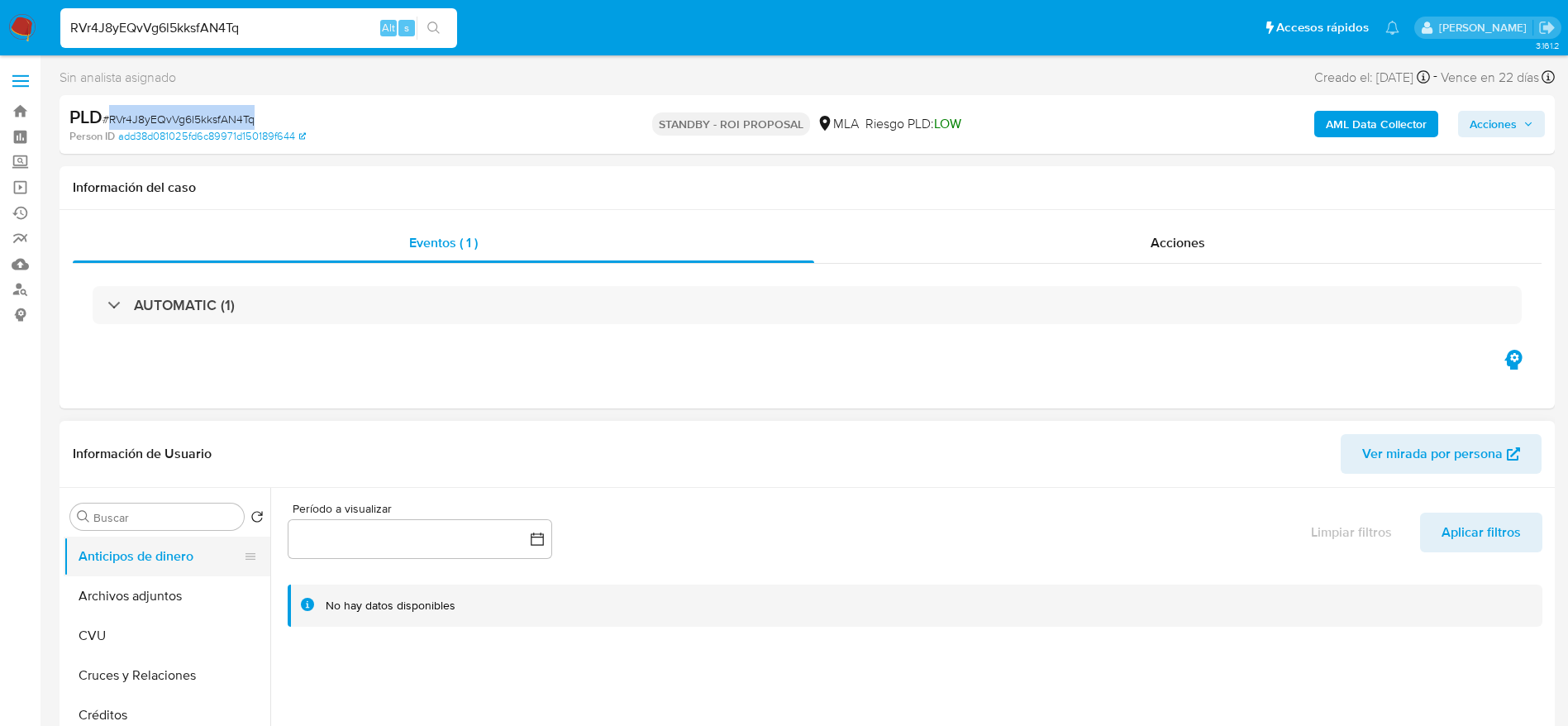
click at [189, 594] on button "Archivos adjuntos" at bounding box center [167, 596] width 207 height 40
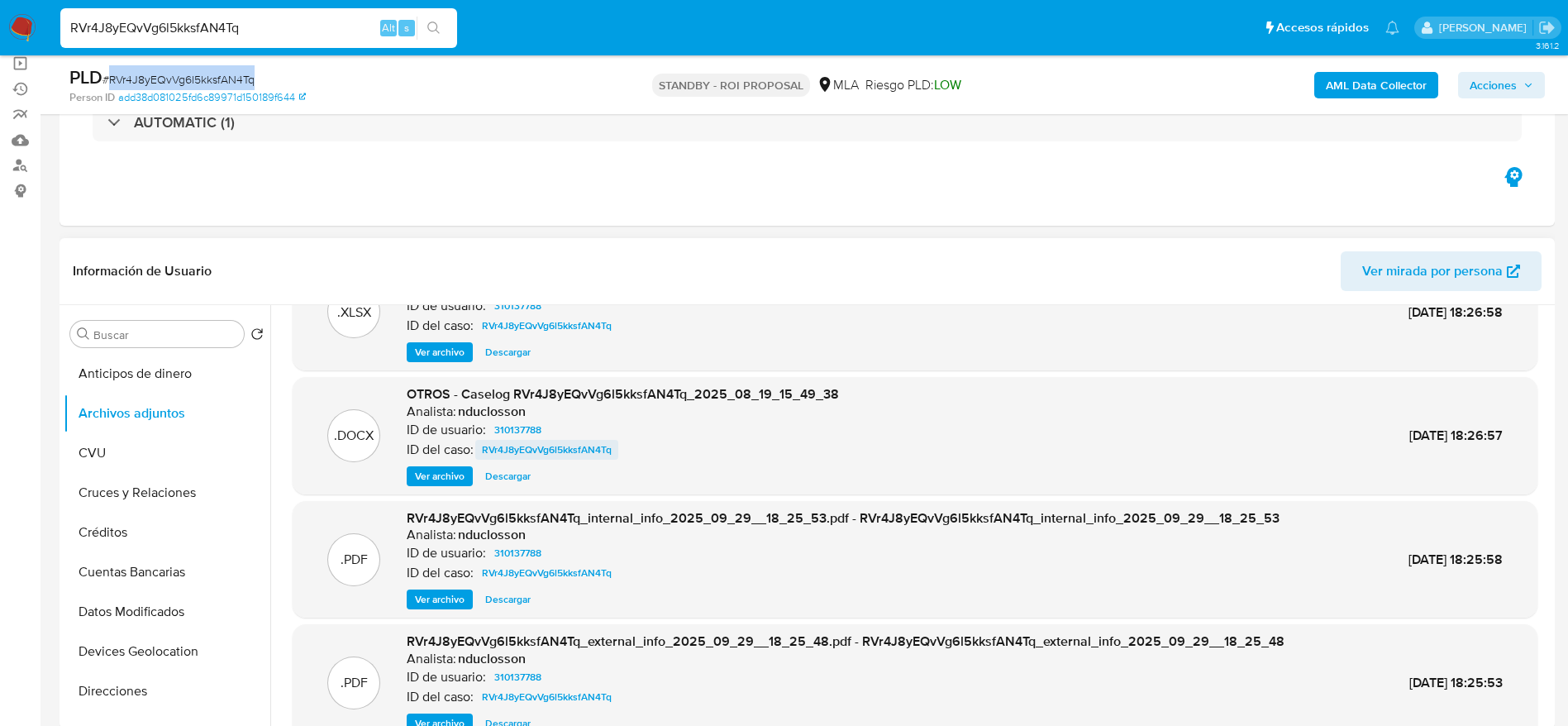
scroll to position [93, 0]
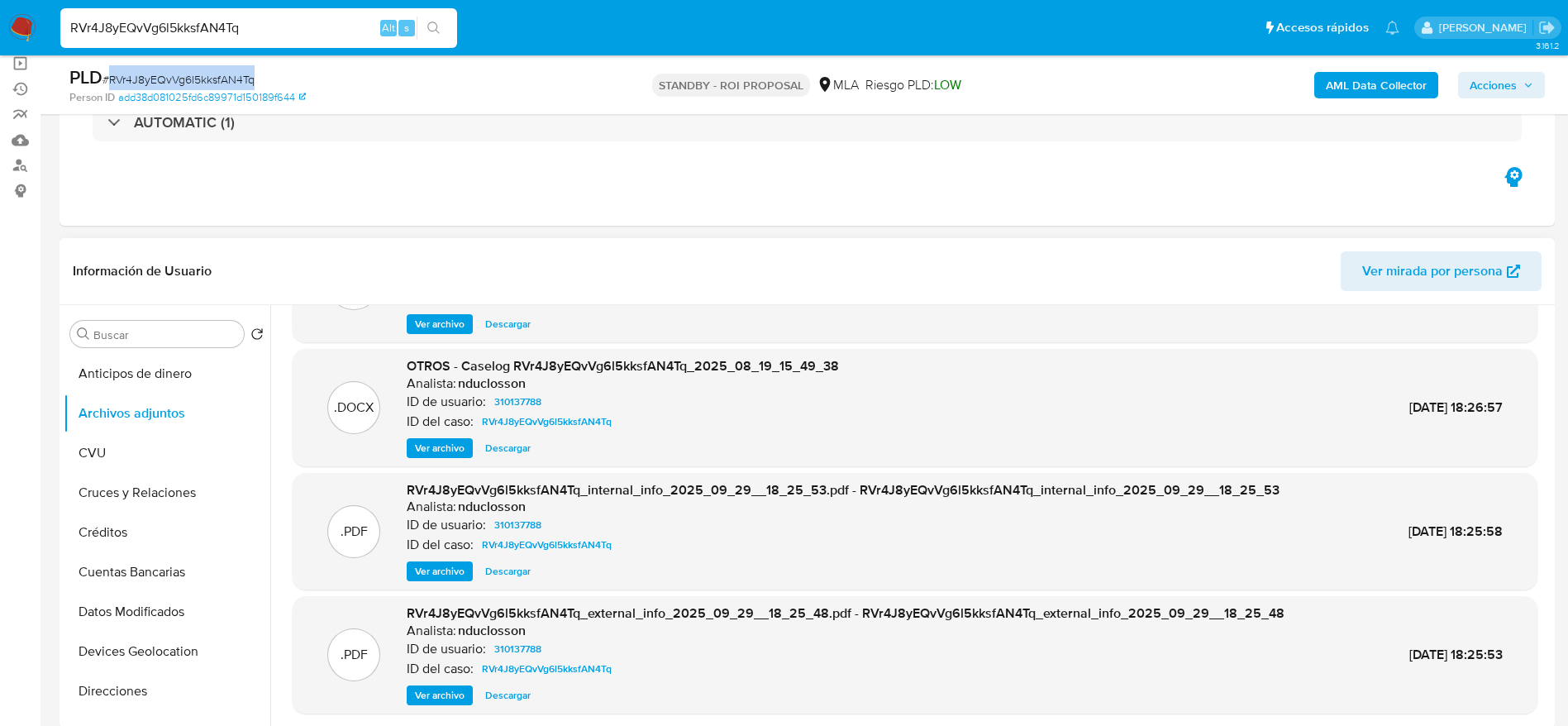
click at [510, 445] on span "Descargar" at bounding box center [507, 448] width 45 height 16
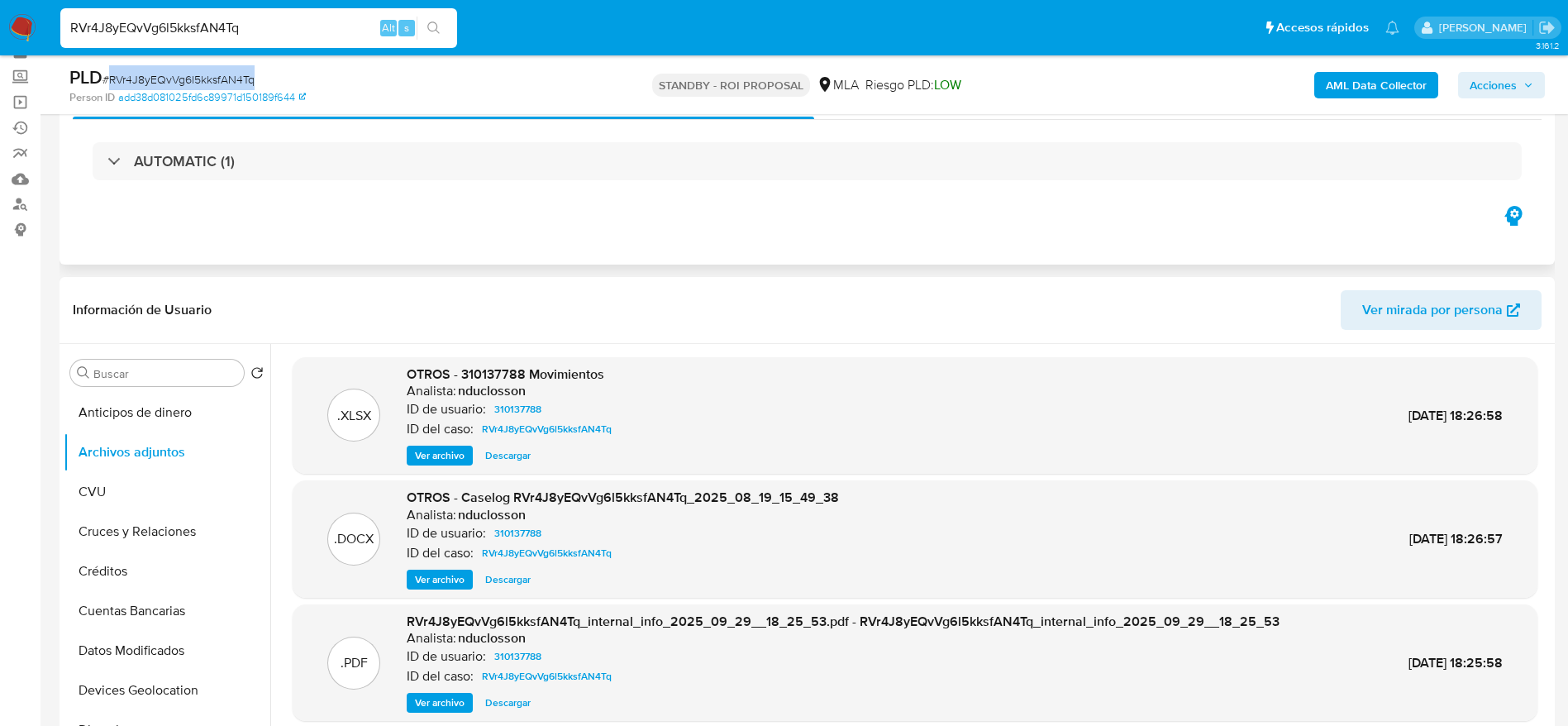
scroll to position [124, 0]
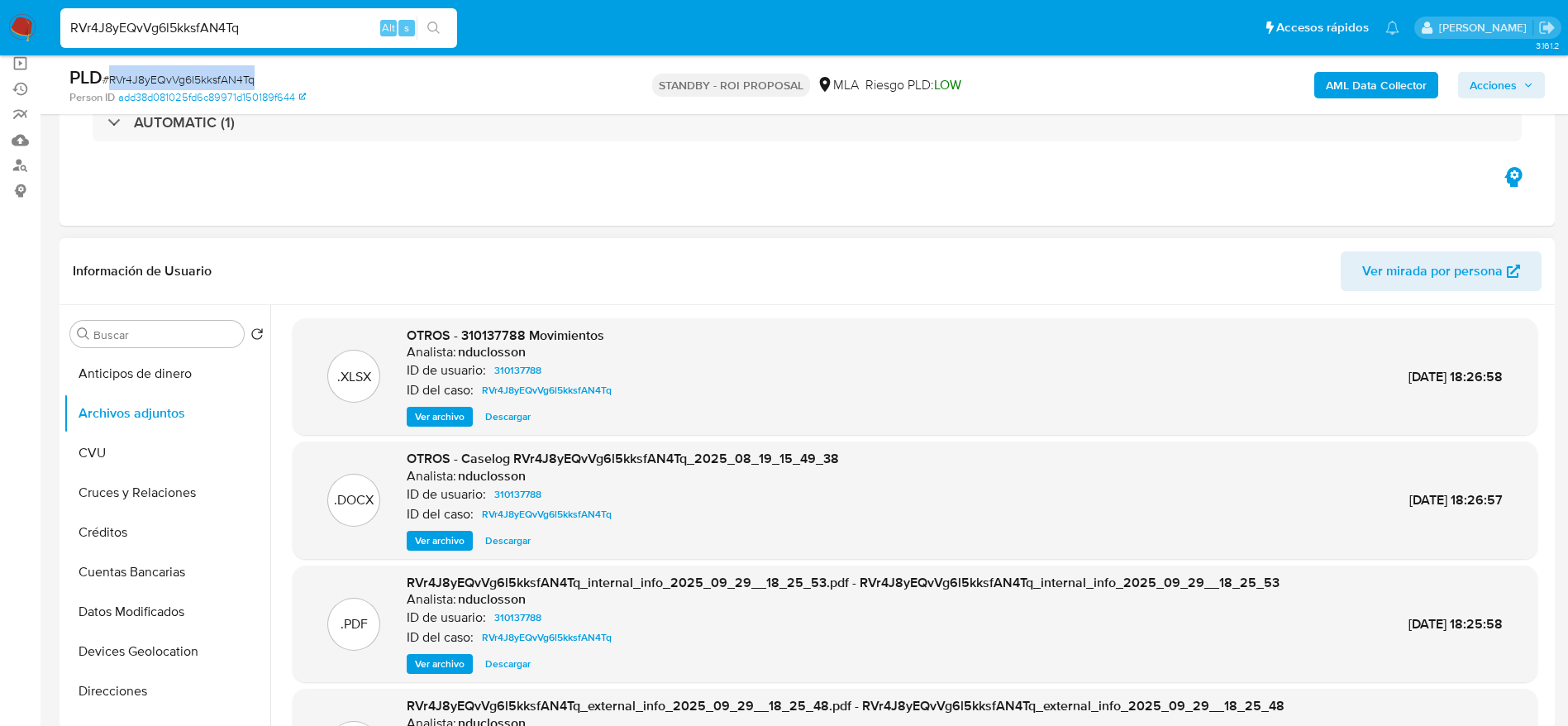
click at [501, 418] on span "Descargar" at bounding box center [507, 416] width 45 height 16
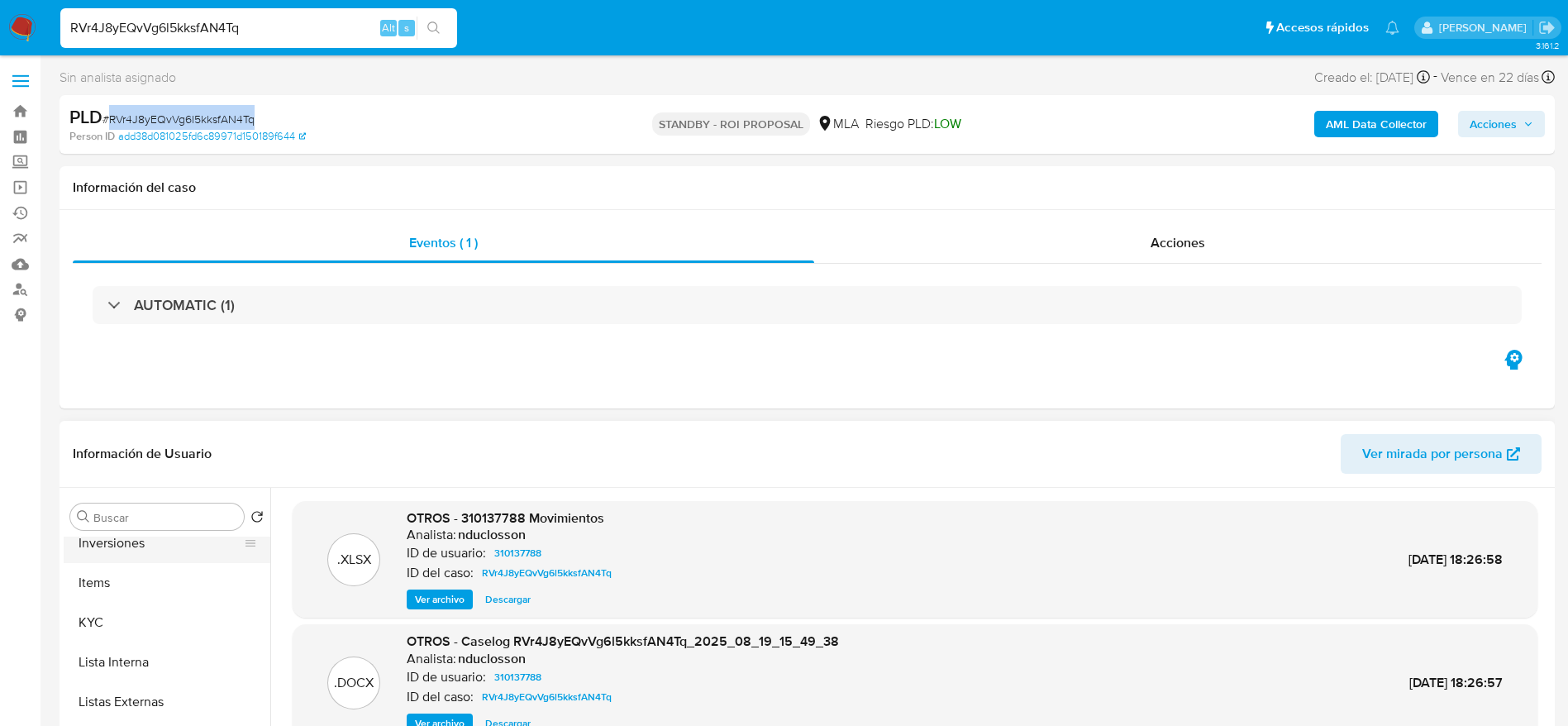
scroll to position [733, 0]
click at [104, 634] on button "Items" at bounding box center [160, 616] width 193 height 40
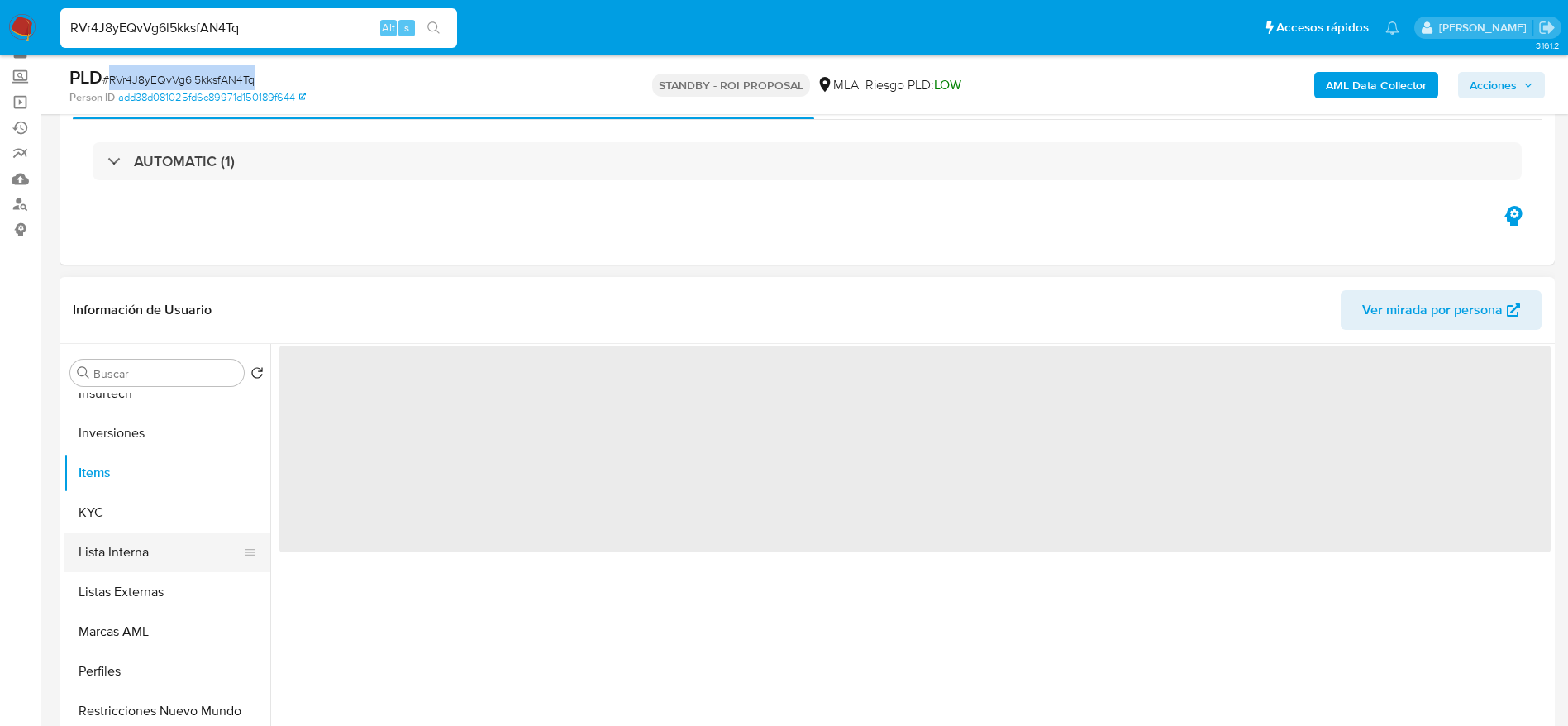
scroll to position [124, 0]
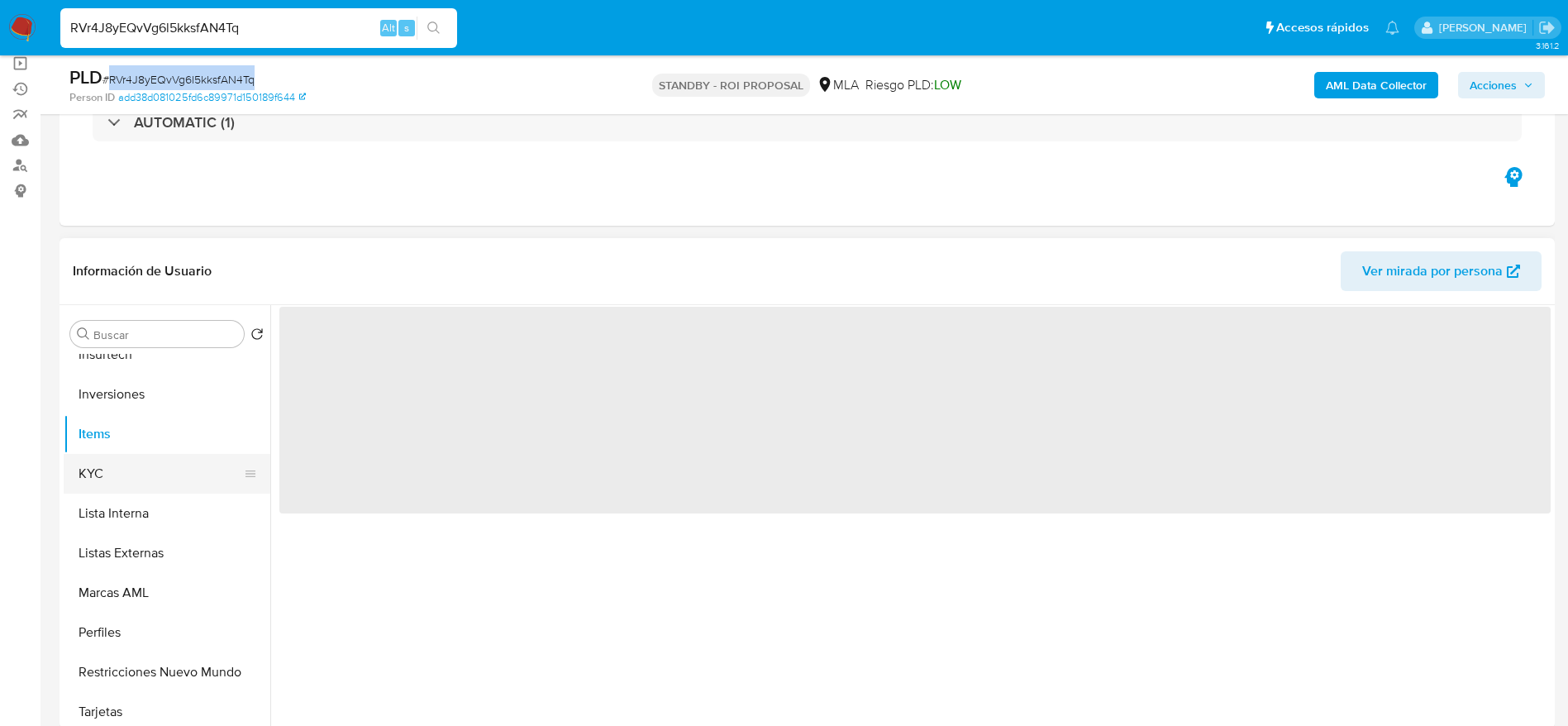
click at [110, 470] on button "KYC" at bounding box center [160, 473] width 193 height 40
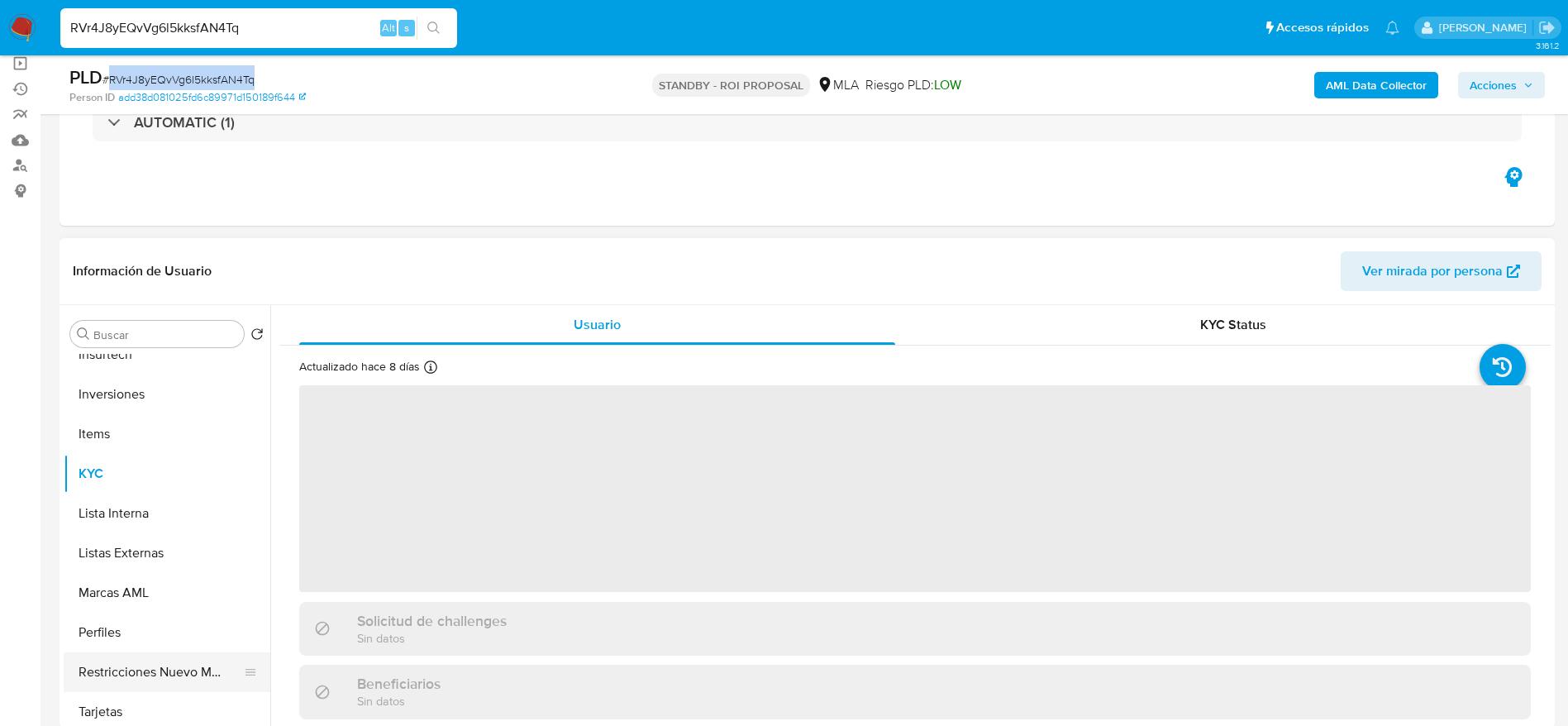
click at [174, 677] on button "Restricciones Nuevo Mundo" at bounding box center [160, 672] width 193 height 40
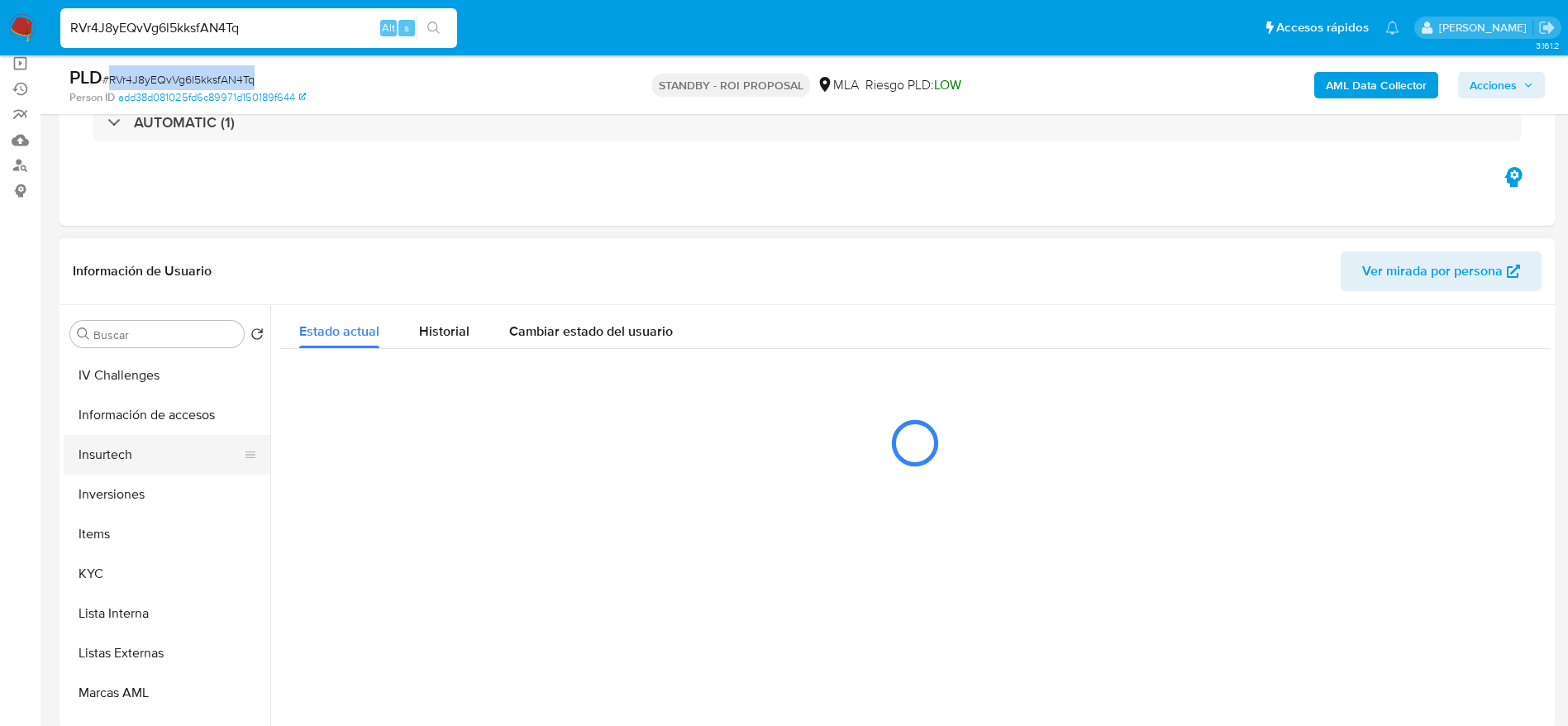
scroll to position [609, 0]
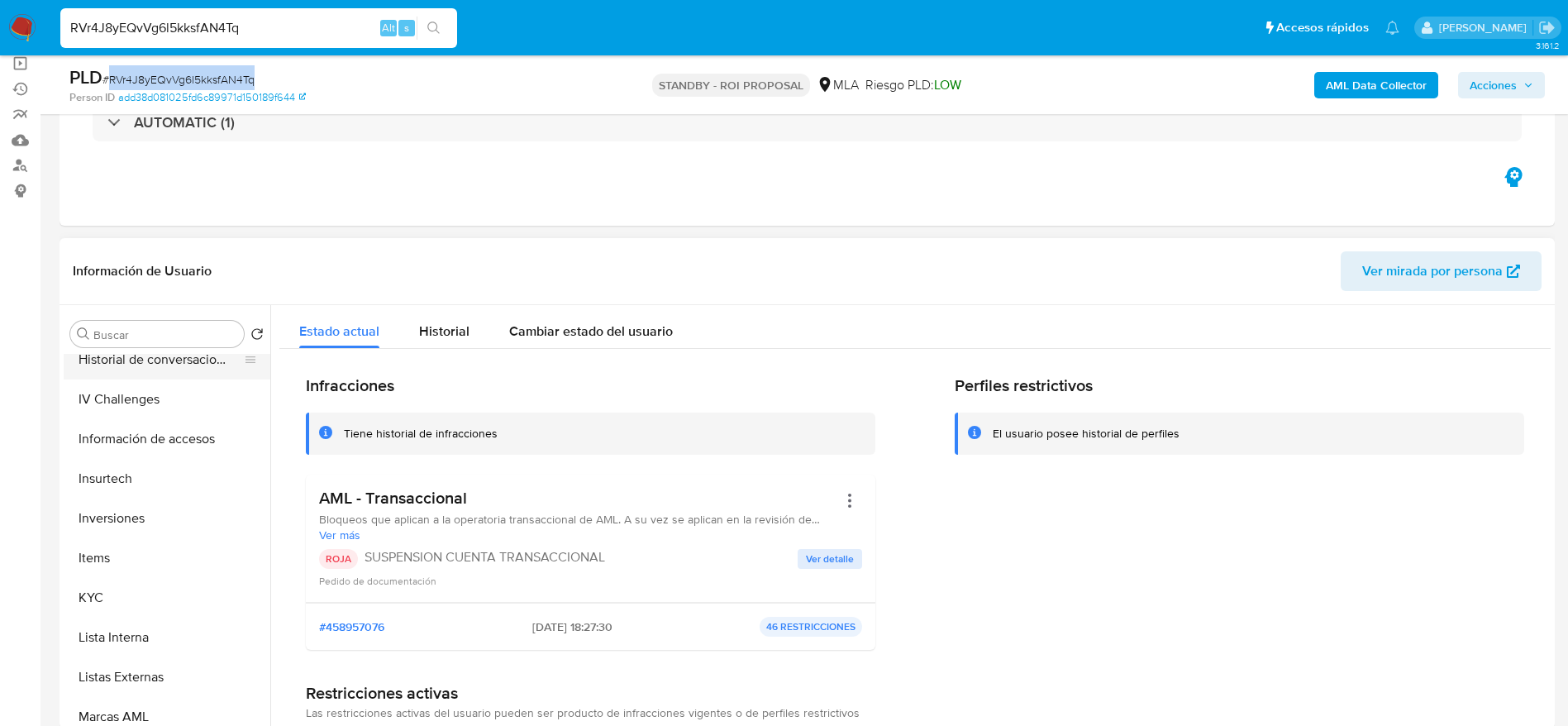
click at [157, 363] on button "Historial de conversaciones" at bounding box center [160, 359] width 193 height 40
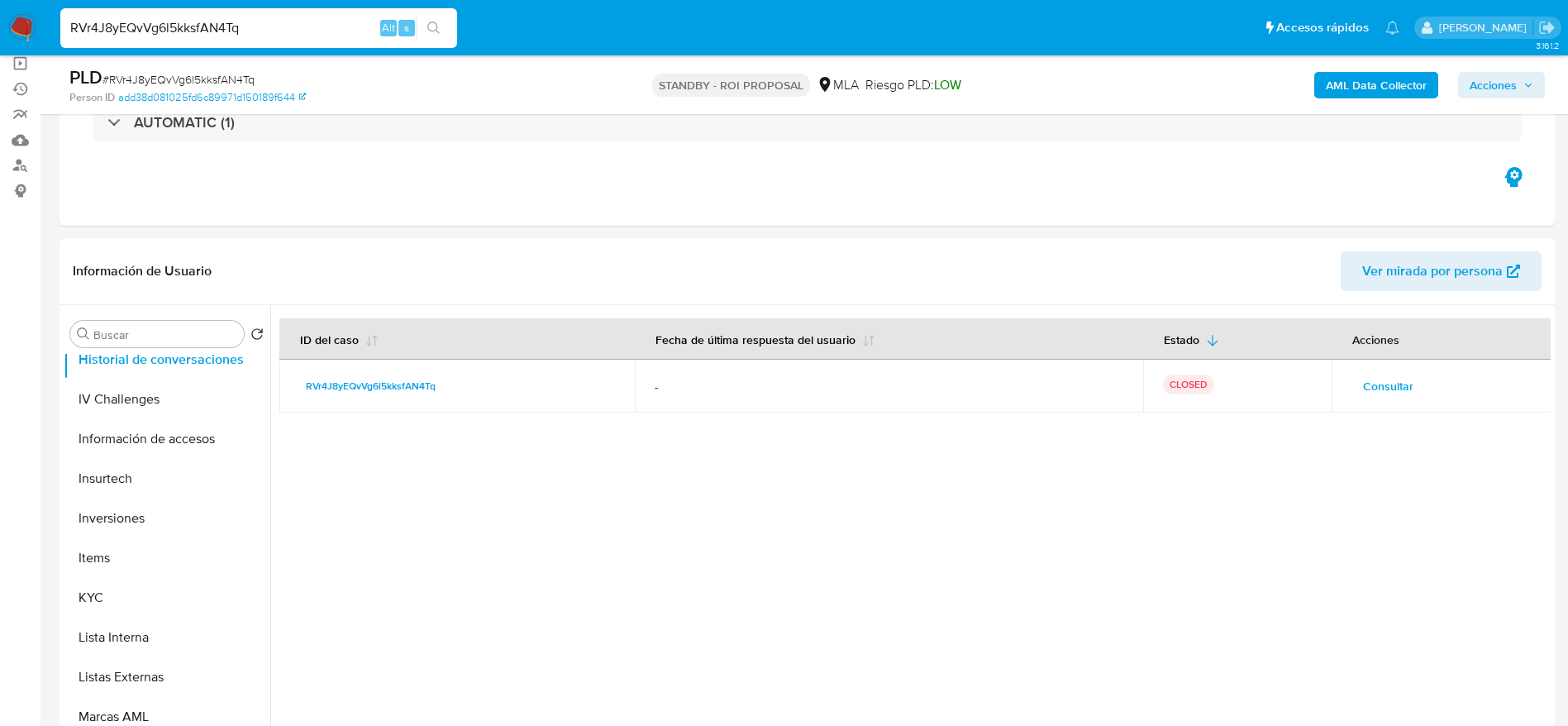
click at [272, 17] on input "RVr4J8yEQvVg6l5kksfAN4Tq" at bounding box center [259, 27] width 397 height 21
paste input "XqOlgpKFNYlF78IZR4EuSE38"
type input "XqOlgpKFNYlF78IZR4EuSE38"
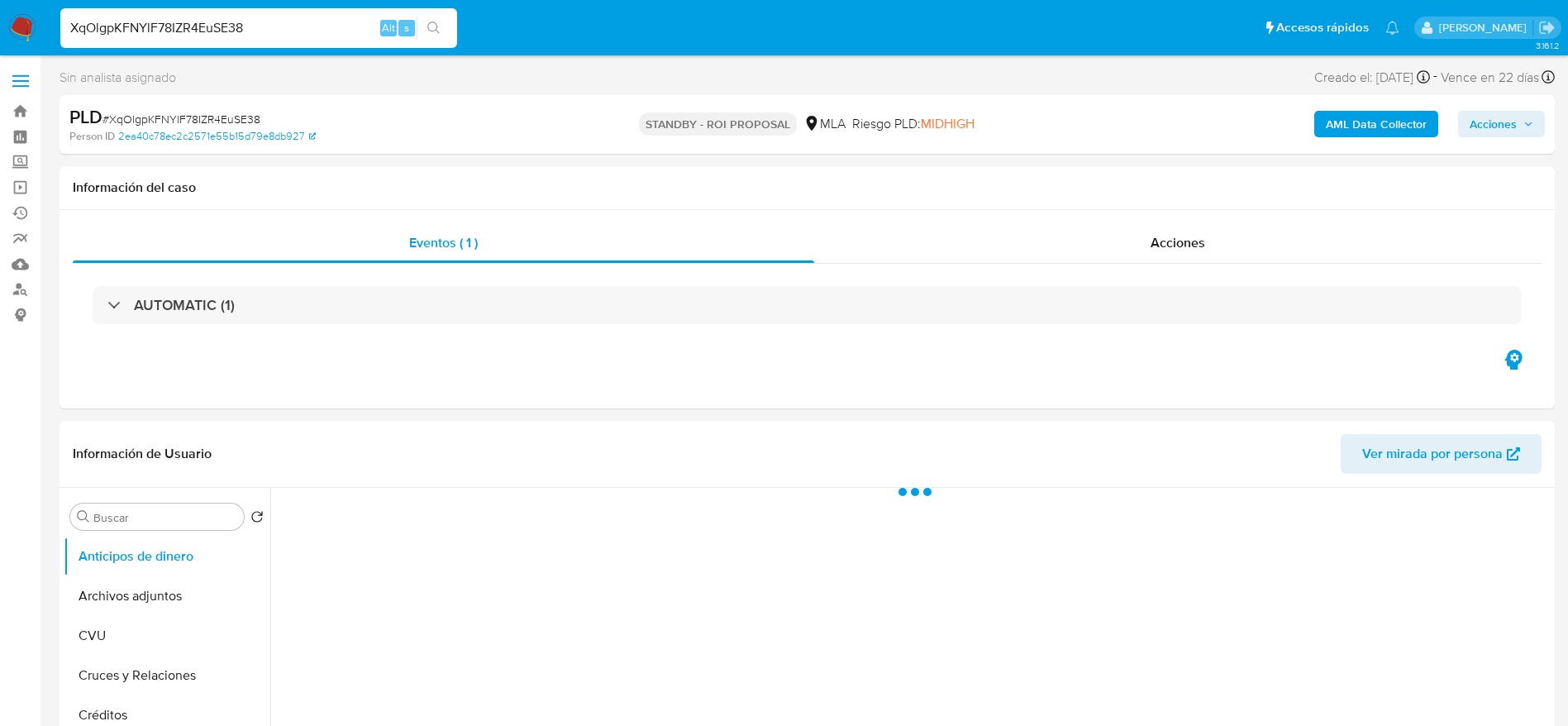
select select "10"
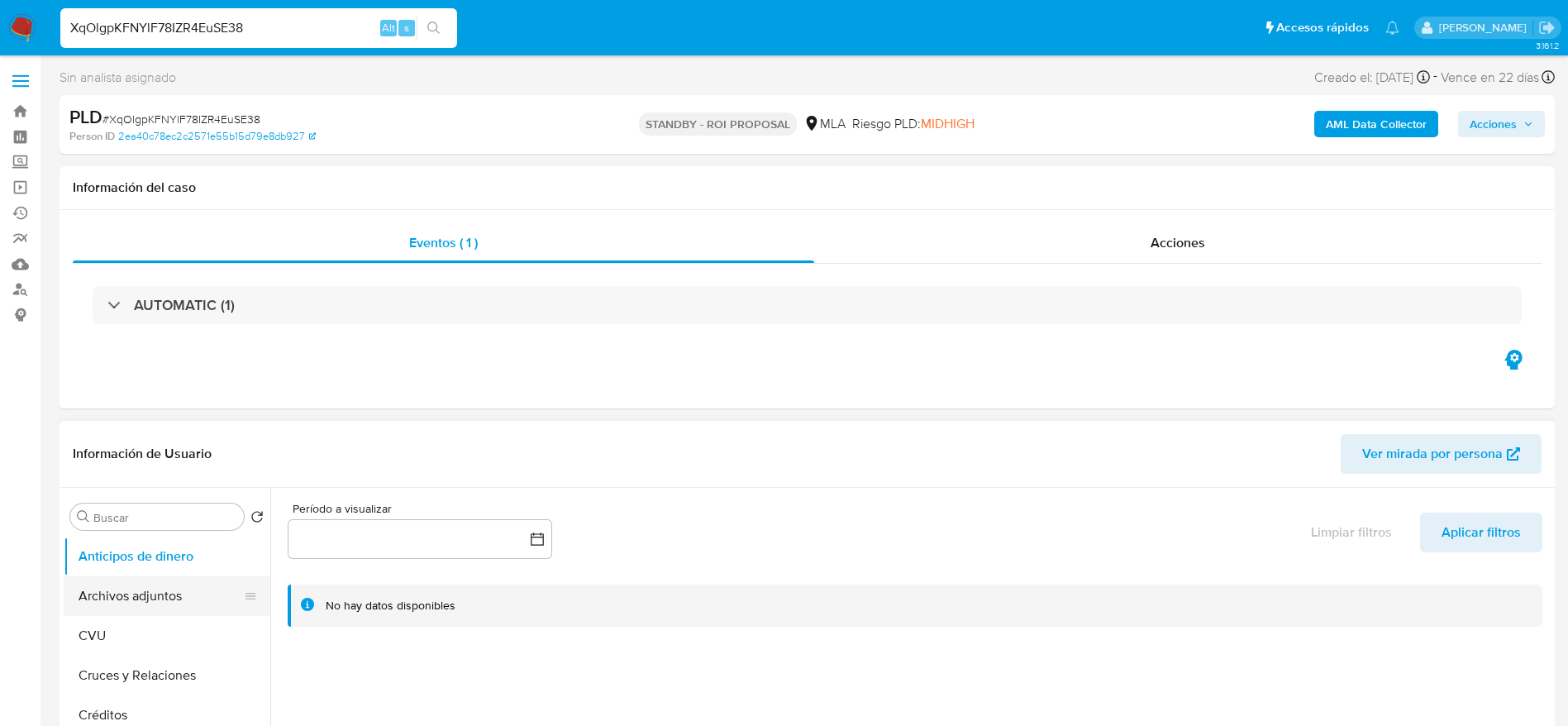
click at [136, 603] on button "Archivos adjuntos" at bounding box center [160, 596] width 193 height 40
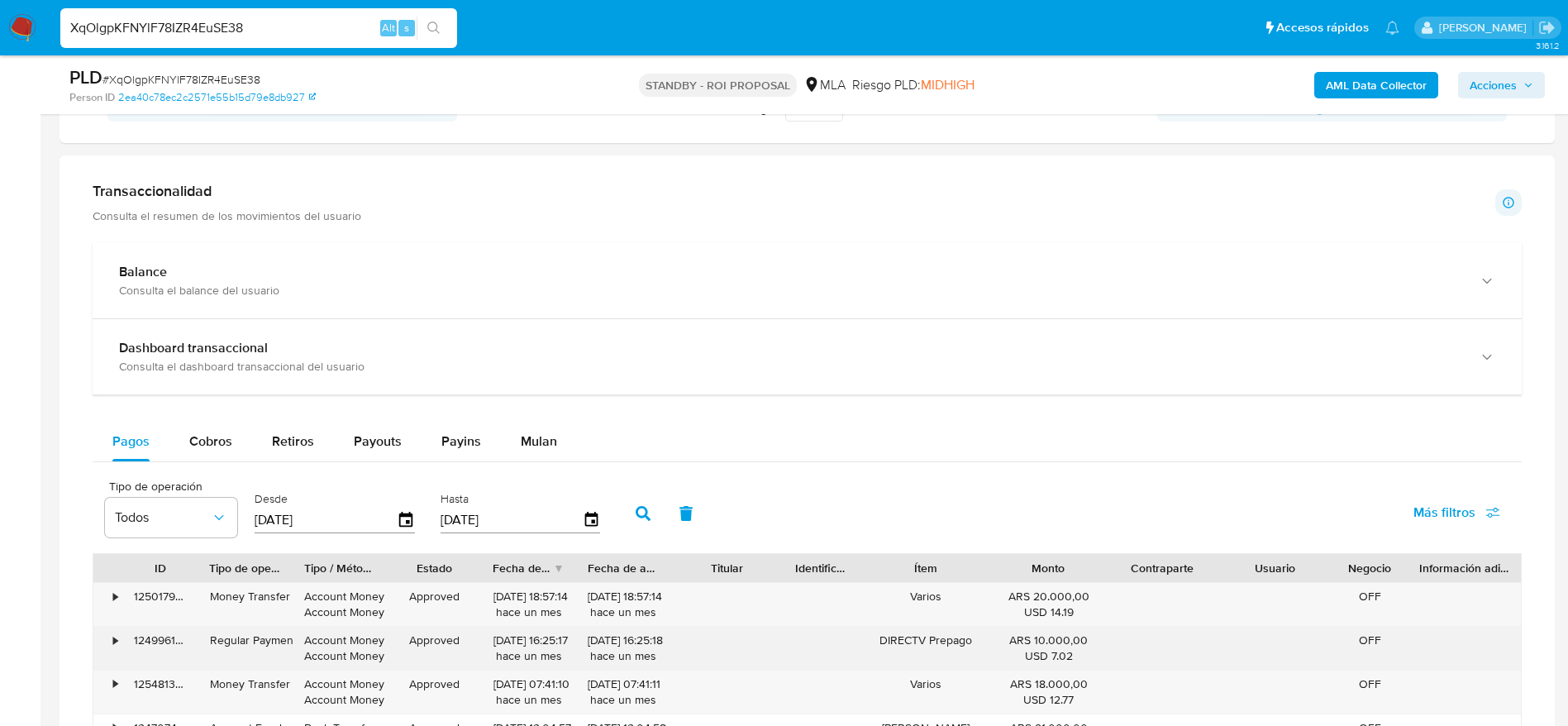
scroll to position [744, 0]
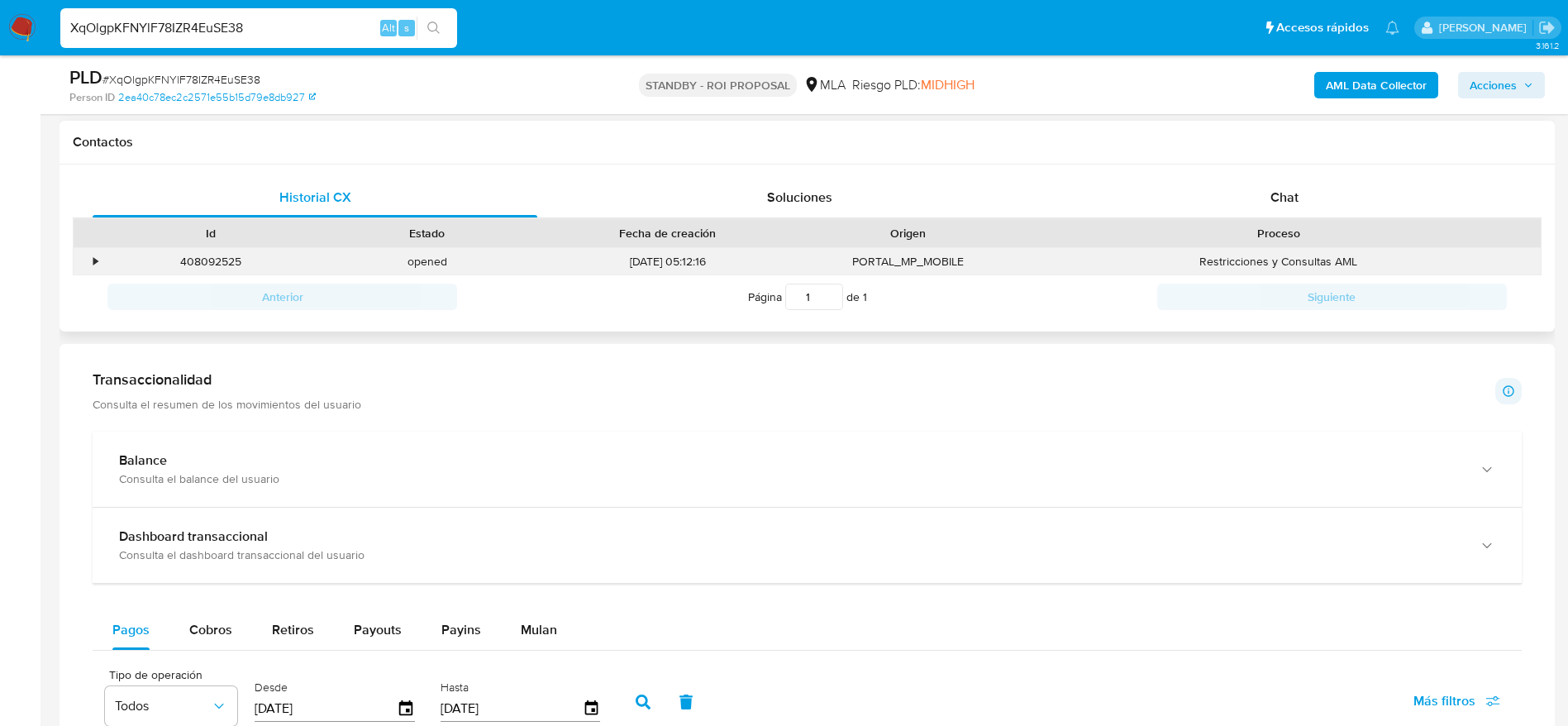
click at [204, 251] on div "408092525" at bounding box center [210, 261] width 216 height 27
copy div "408092525"
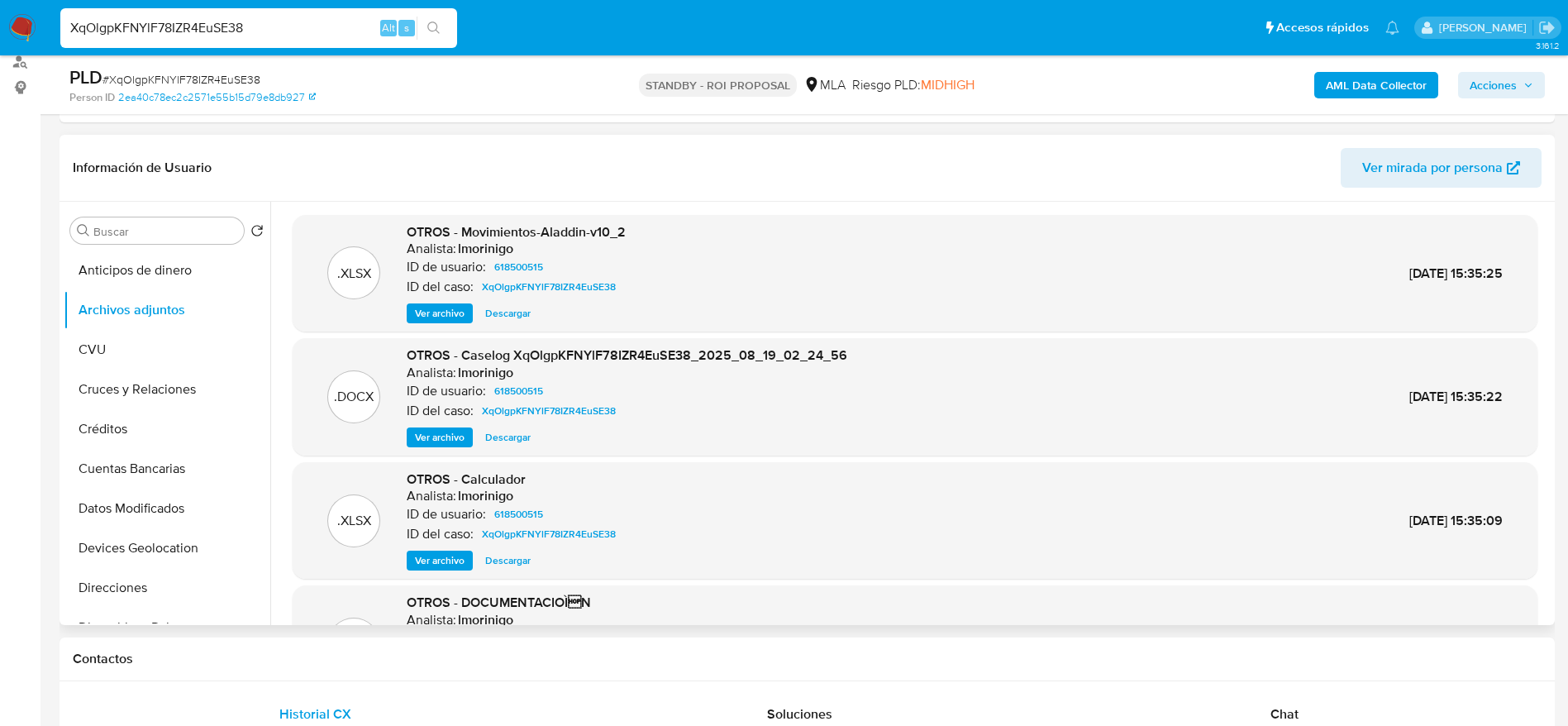
scroll to position [0, 0]
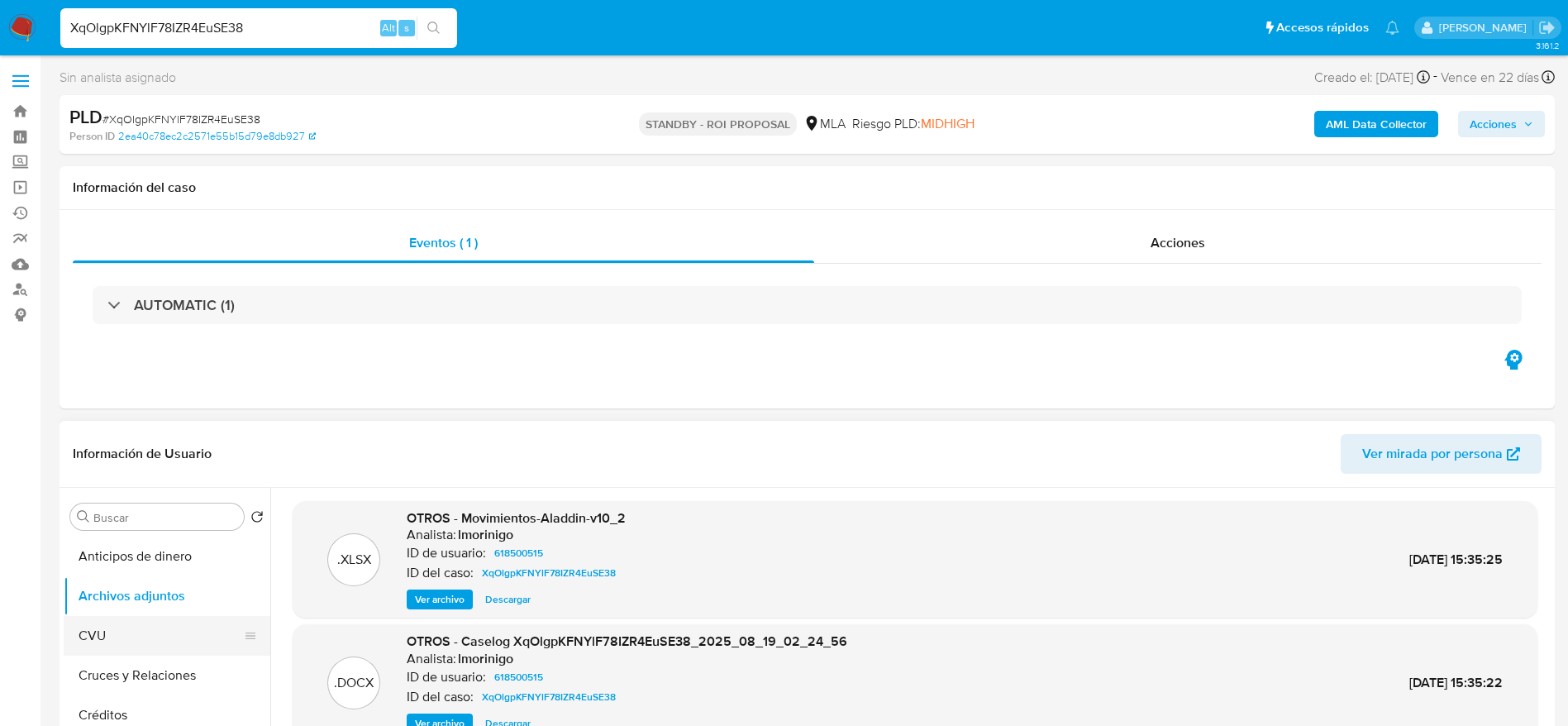
click at [128, 622] on button "CVU" at bounding box center [160, 635] width 193 height 40
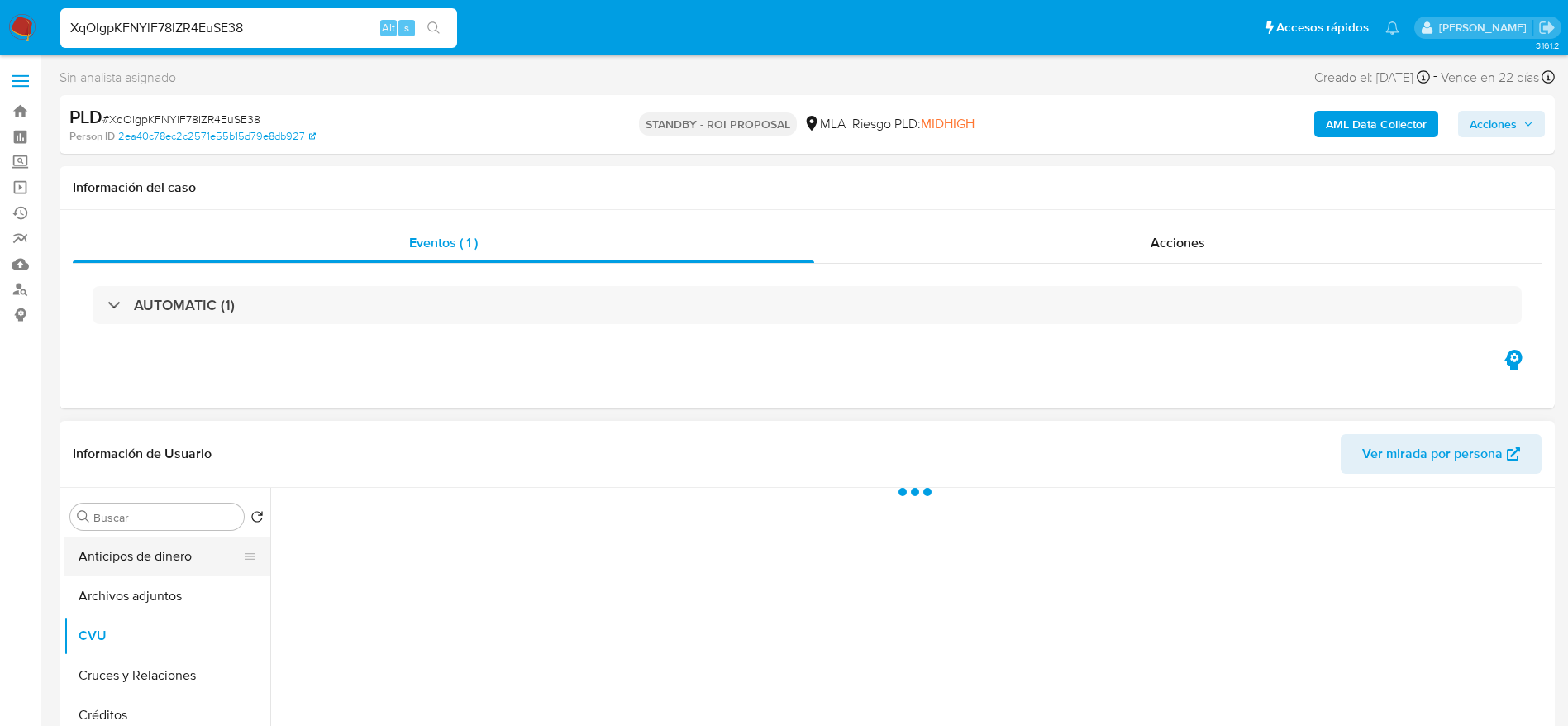
click at [155, 563] on button "Anticipos de dinero" at bounding box center [160, 556] width 193 height 40
click at [141, 592] on button "Archivos adjuntos" at bounding box center [160, 596] width 193 height 40
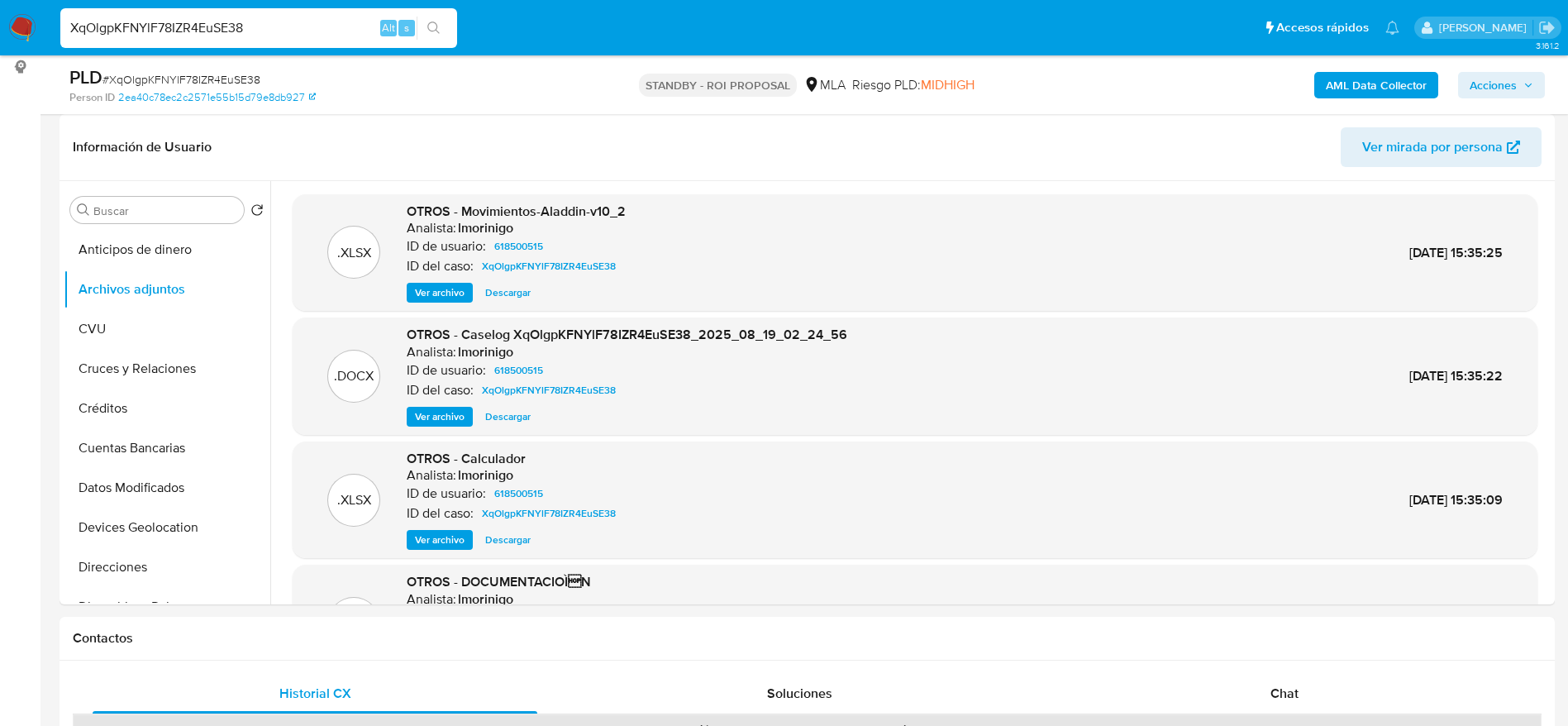
scroll to position [139, 0]
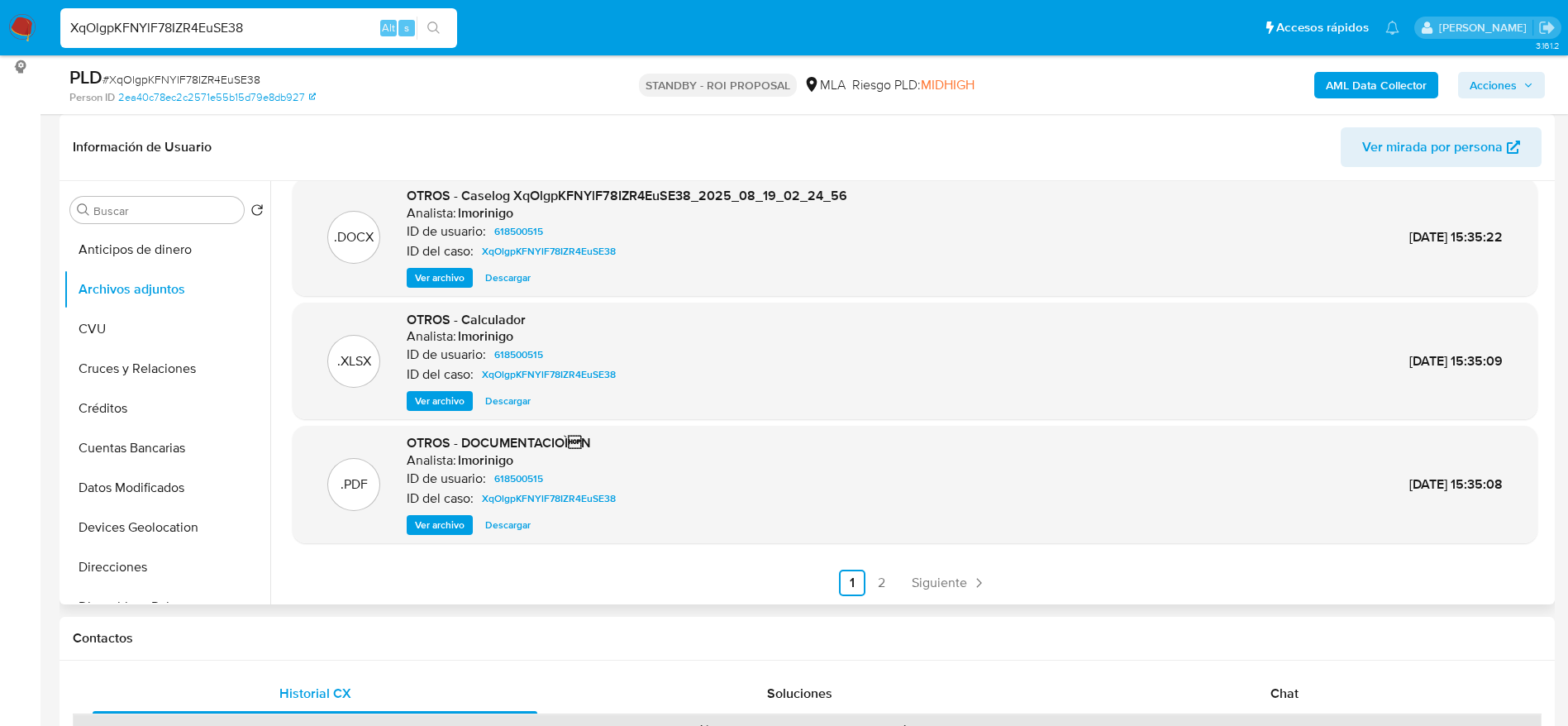
click at [511, 397] on span "Descargar" at bounding box center [507, 400] width 45 height 16
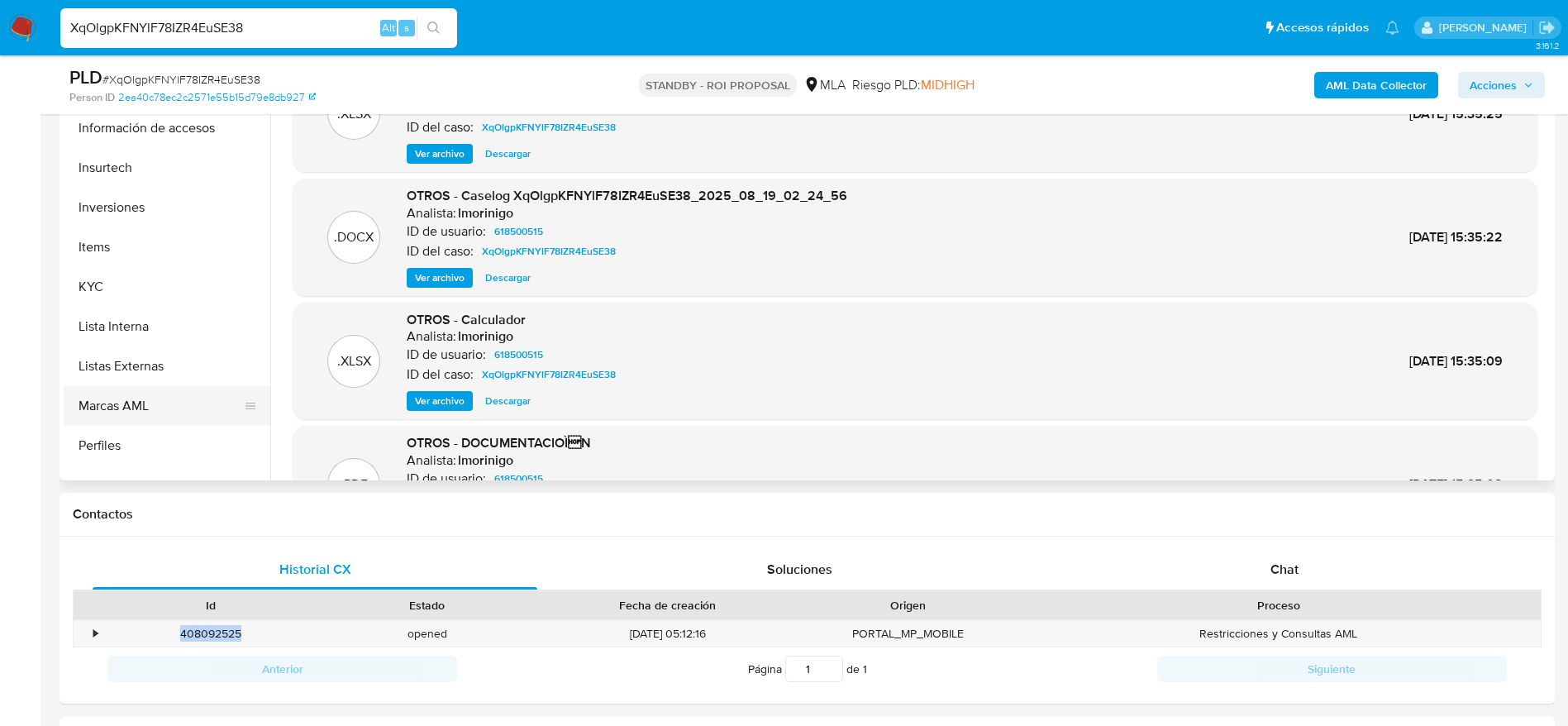
scroll to position [744, 0]
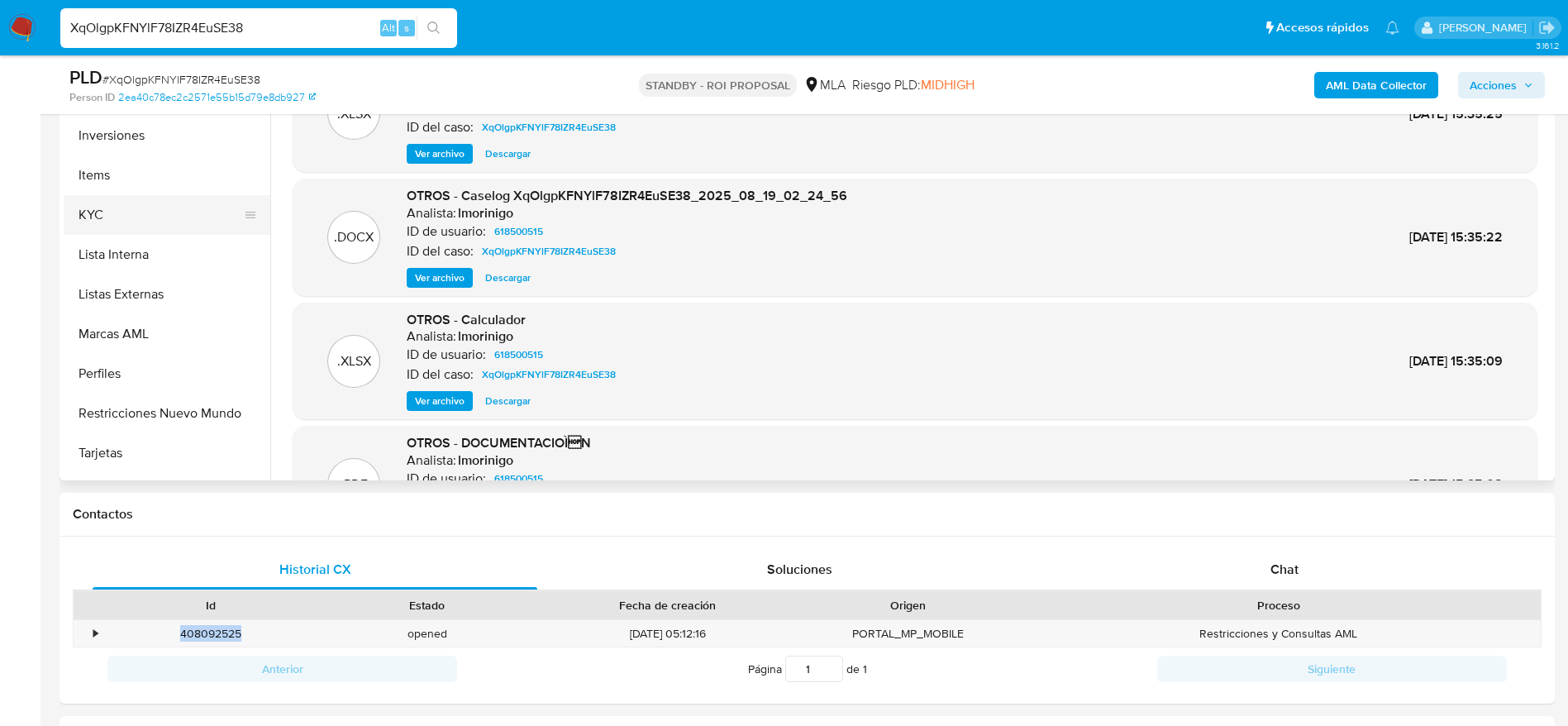
click at [127, 208] on button "KYC" at bounding box center [160, 214] width 193 height 40
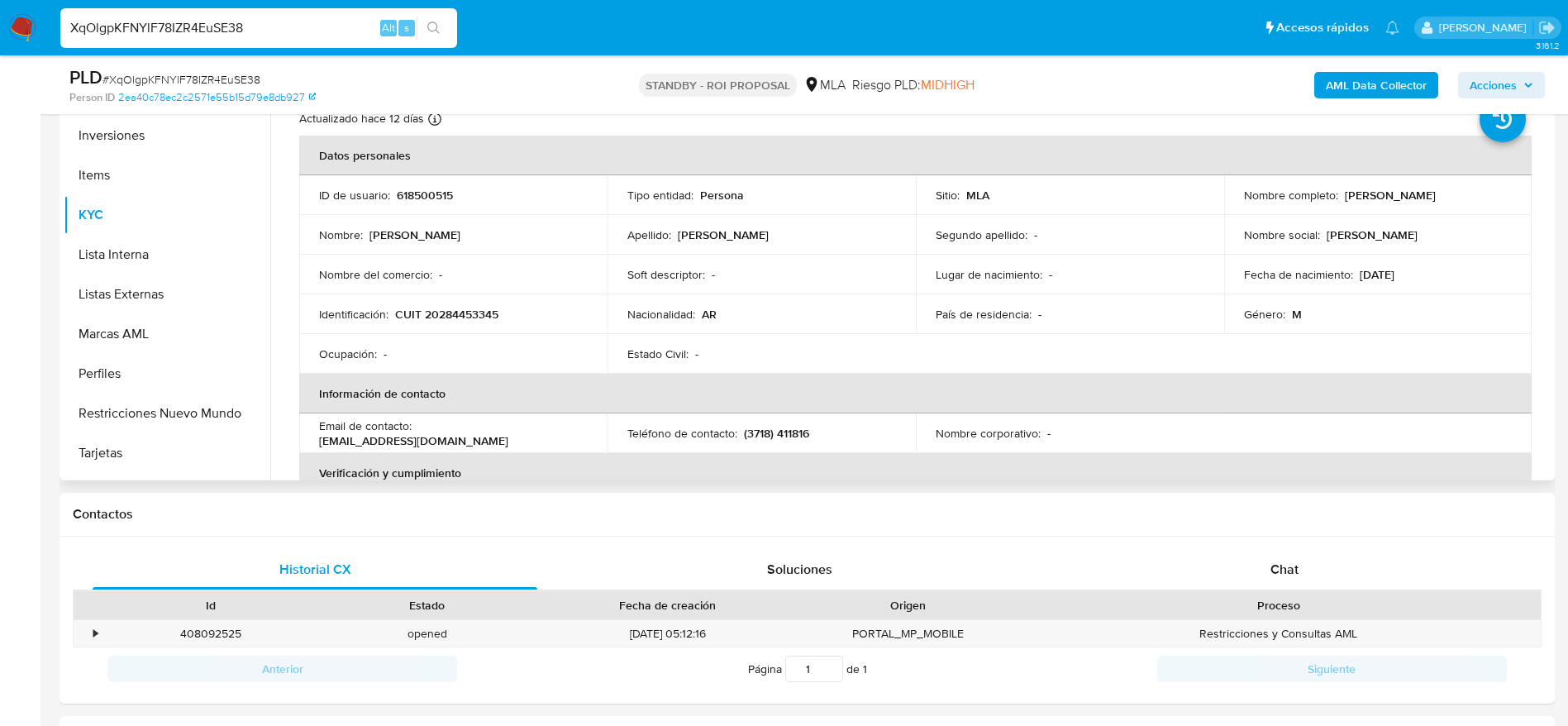
click at [466, 312] on p "CUIT 20284453345" at bounding box center [446, 313] width 103 height 14
copy p "20284453345"
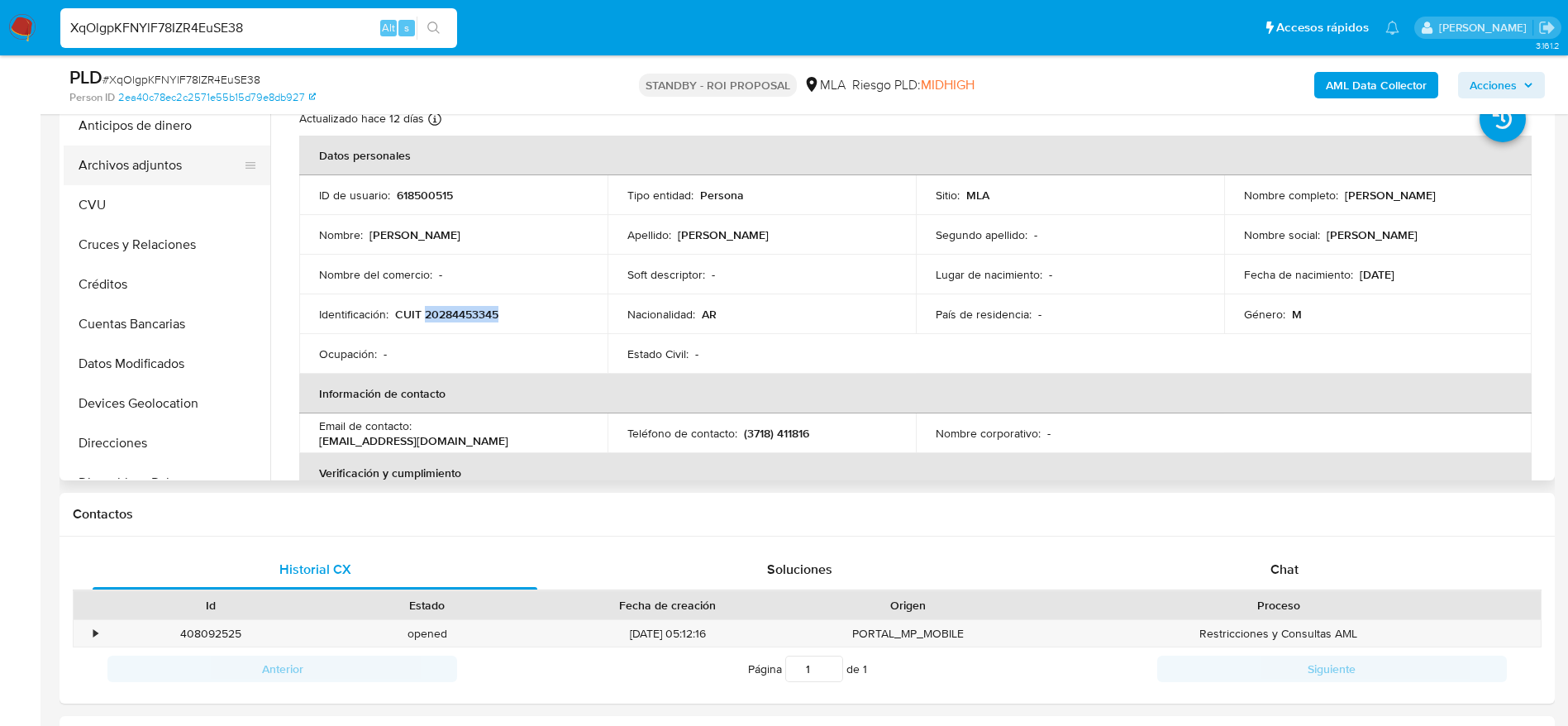
click at [163, 154] on button "Archivos adjuntos" at bounding box center [160, 165] width 193 height 40
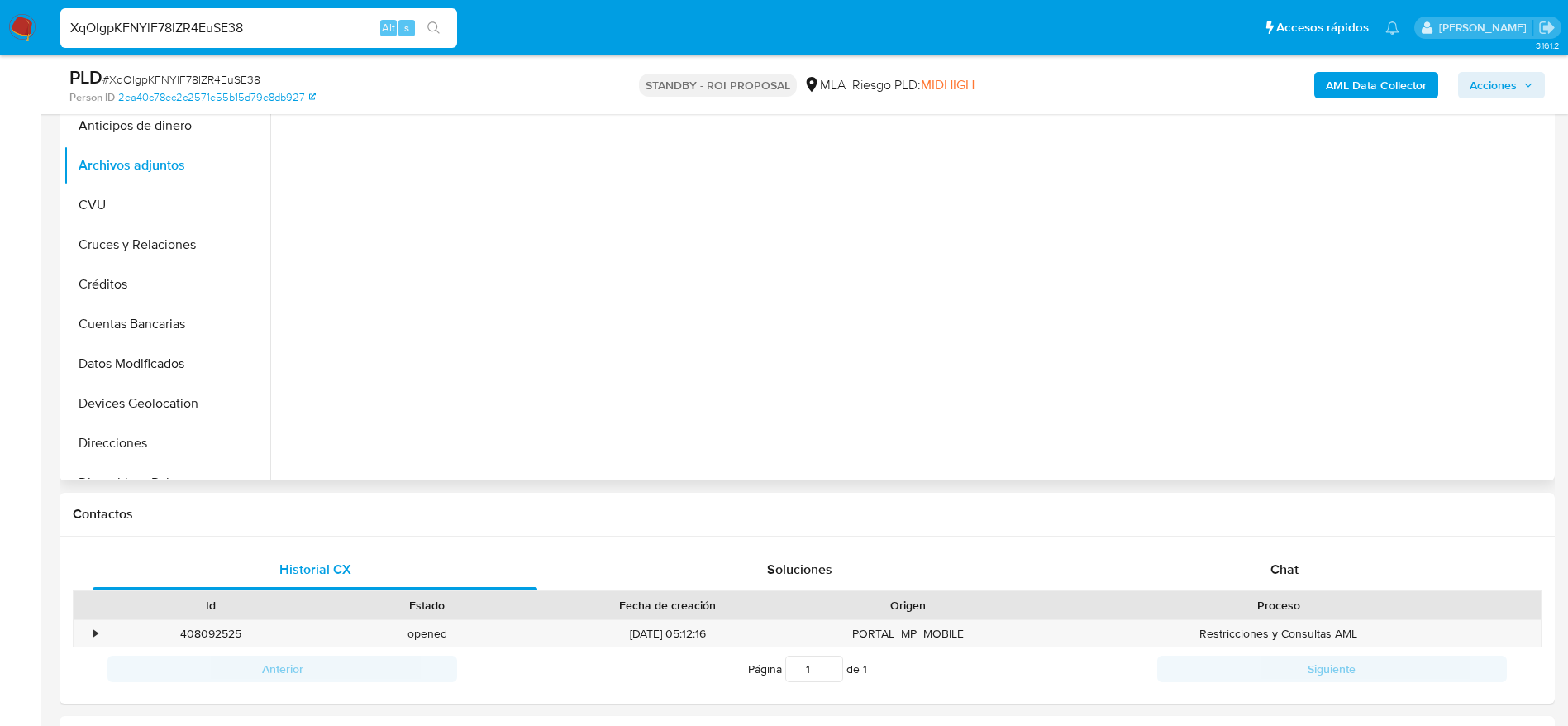
scroll to position [248, 0]
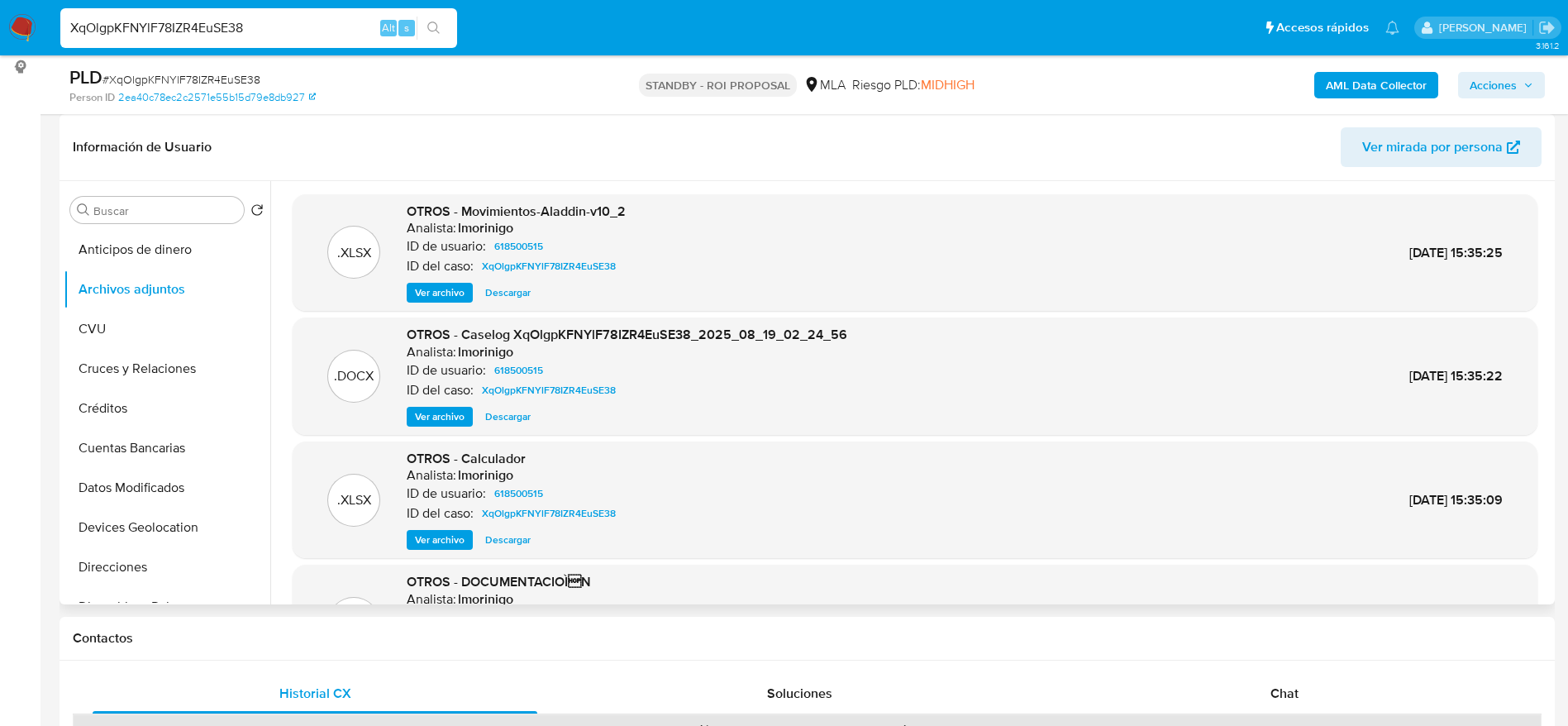
click at [502, 419] on span "Descargar" at bounding box center [507, 416] width 45 height 16
click at [259, 26] on input "XqOlgpKFNYlF78IZR4EuSE38" at bounding box center [259, 27] width 397 height 21
click at [260, 31] on input "XqOlgpKFNYlF78IZR4EuSE38" at bounding box center [259, 27] width 397 height 21
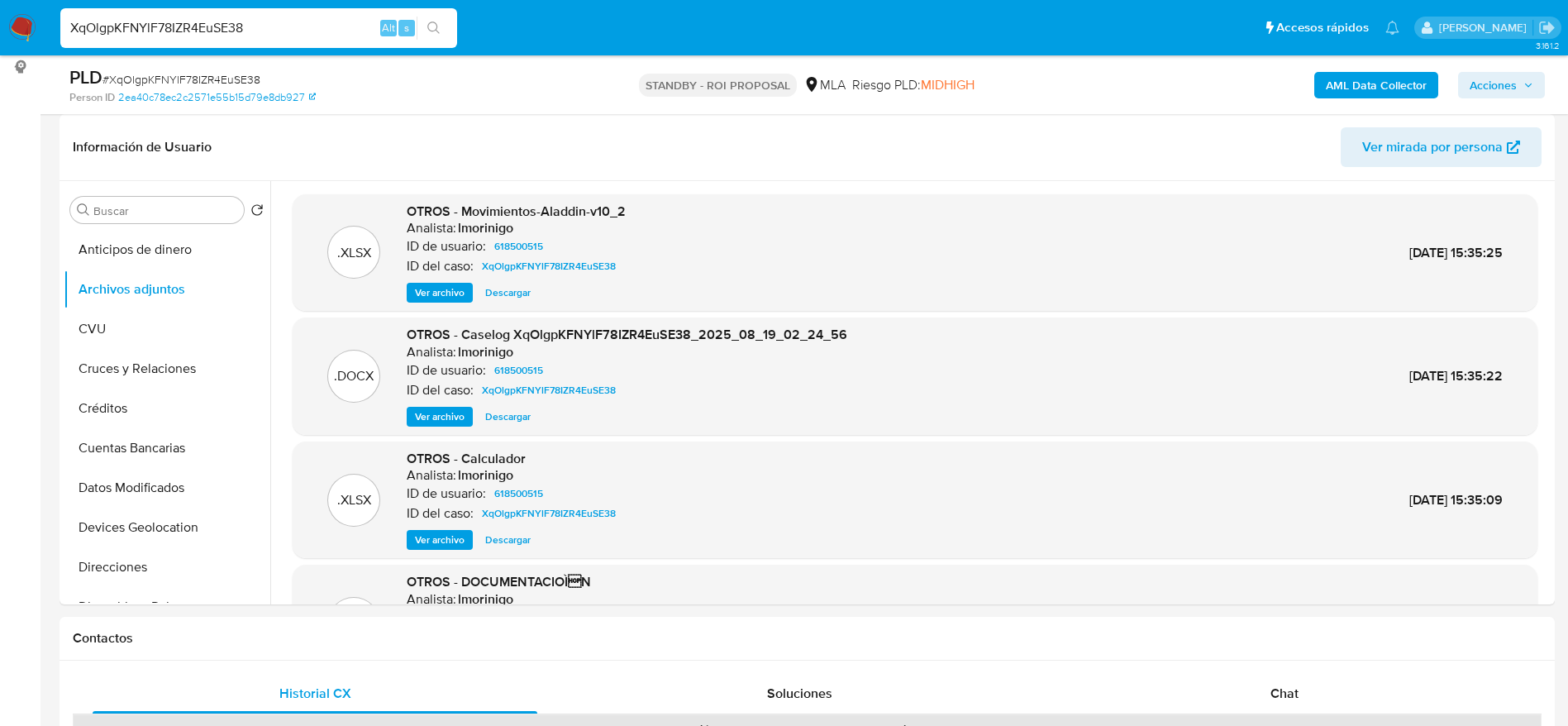
click at [260, 31] on input "XqOlgpKFNYlF78IZR4EuSE38" at bounding box center [259, 27] width 397 height 21
paste input "2Kr8X3T4Os7FIUS5d1kD4SOG"
type input "2Kr8X3T4Os7FIUS5d1kD4SOG"
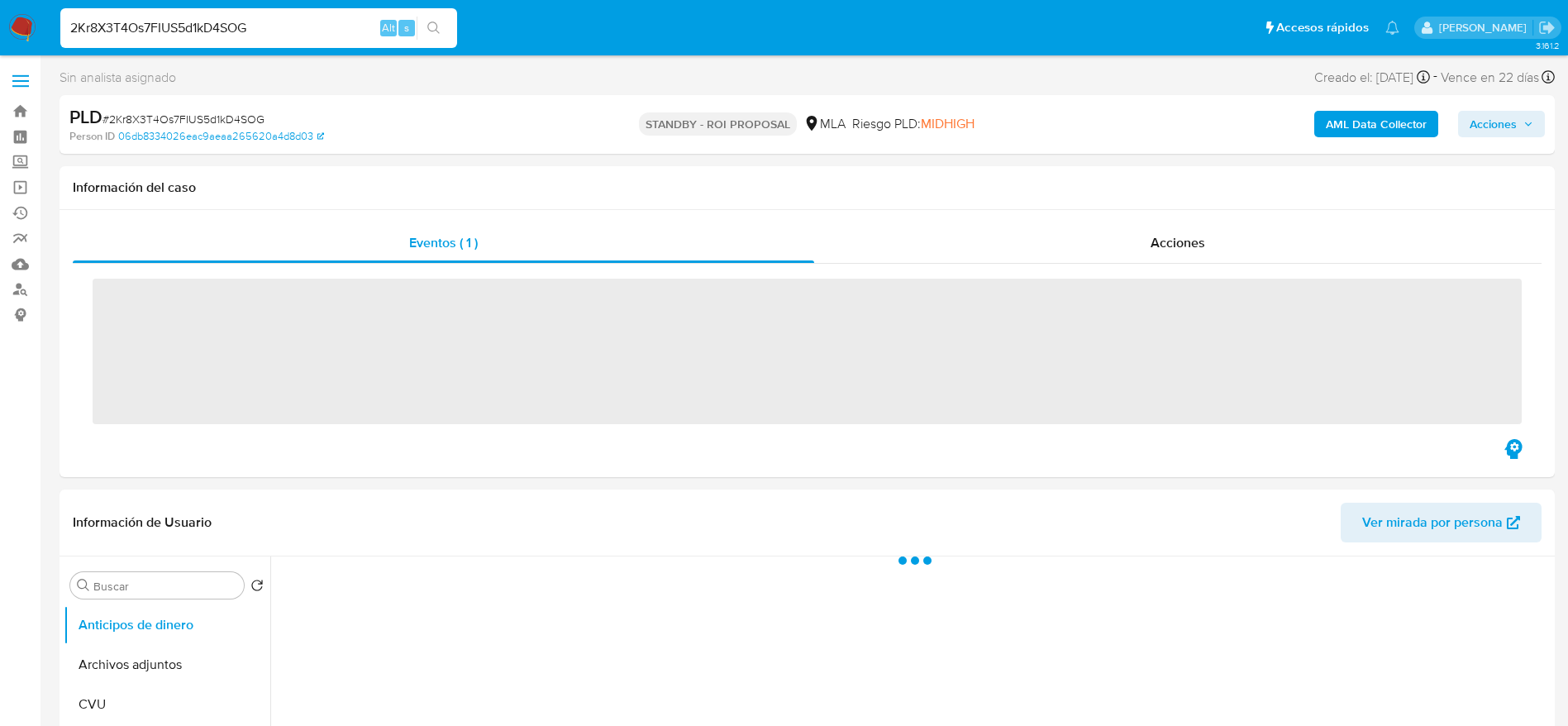
select select "10"
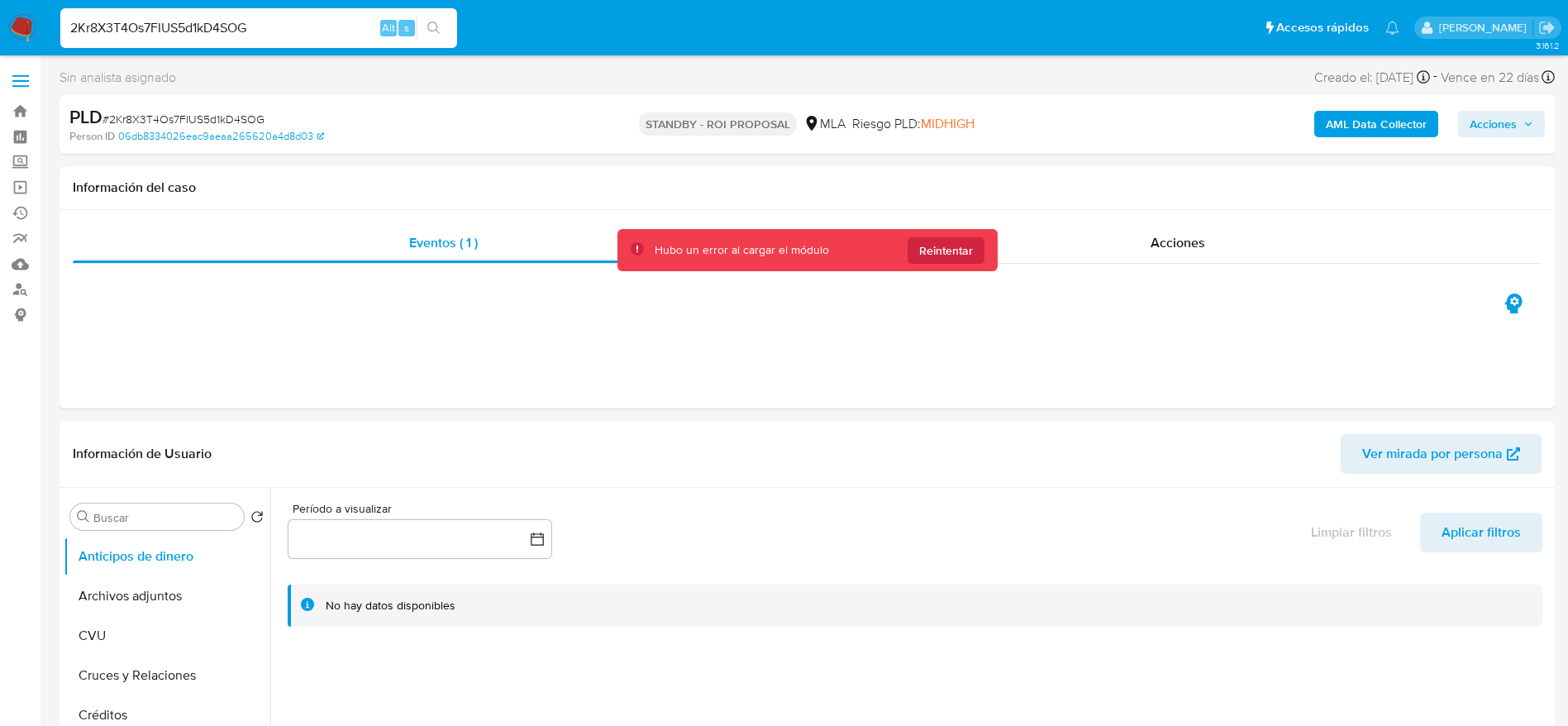
click at [269, 26] on input "2Kr8X3T4Os7FIUS5d1kD4SOG" at bounding box center [259, 27] width 397 height 21
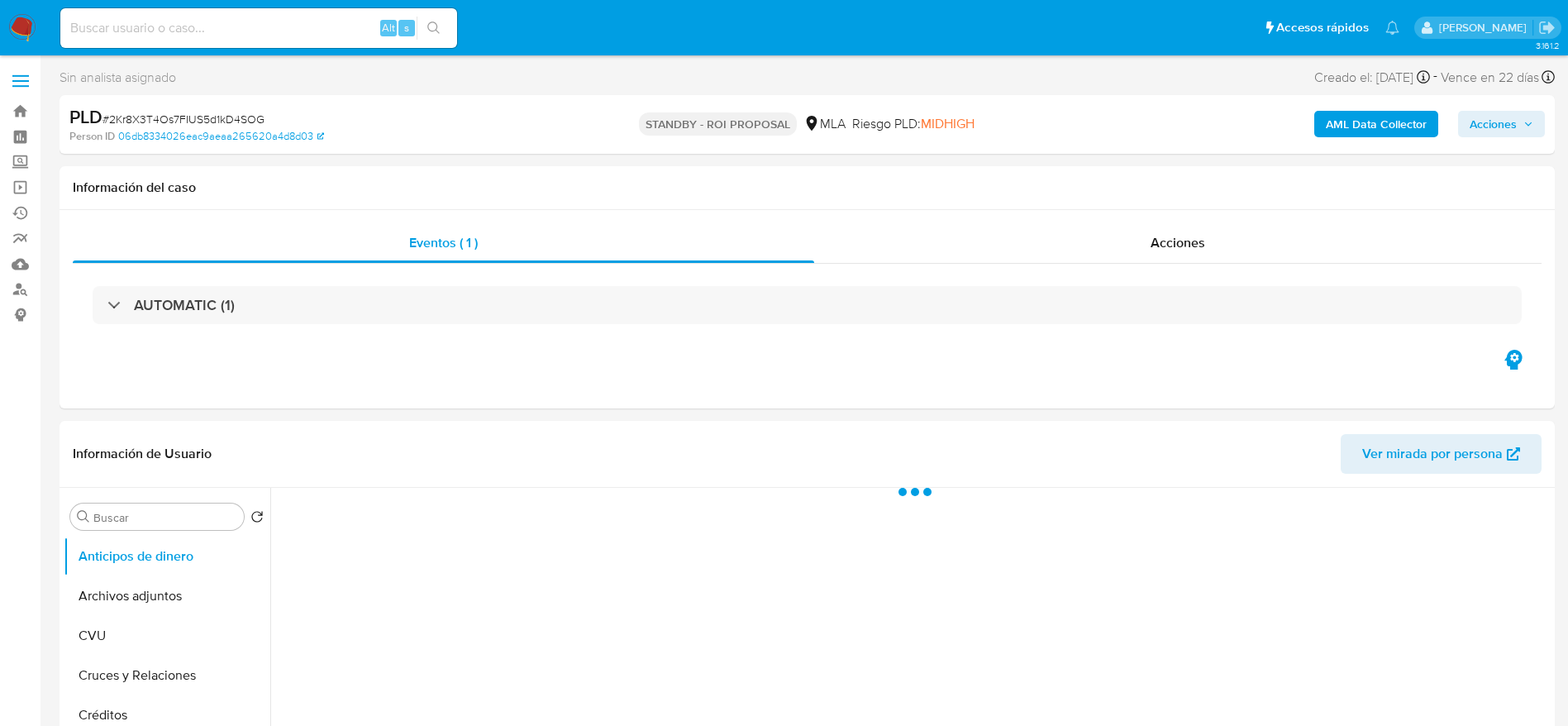
select select "10"
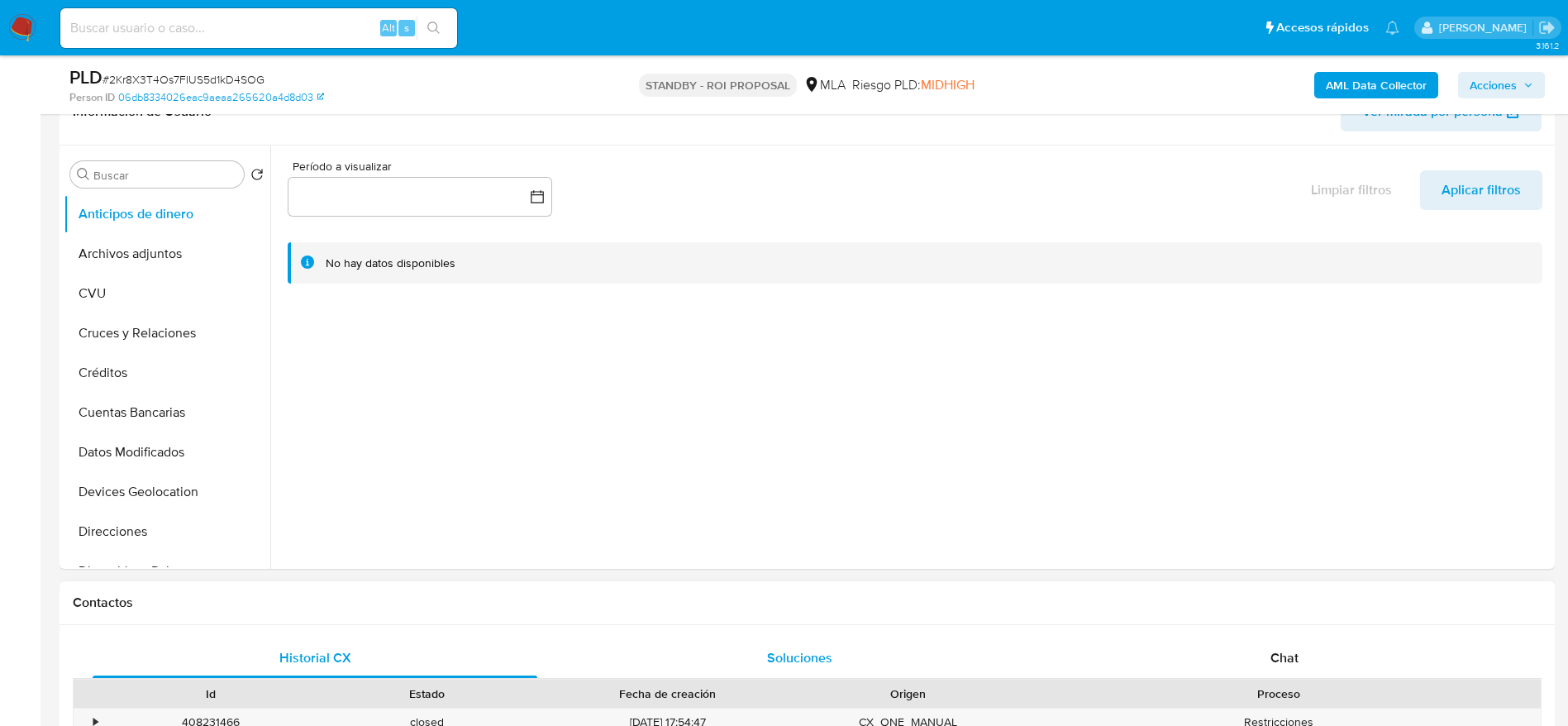
scroll to position [496, 0]
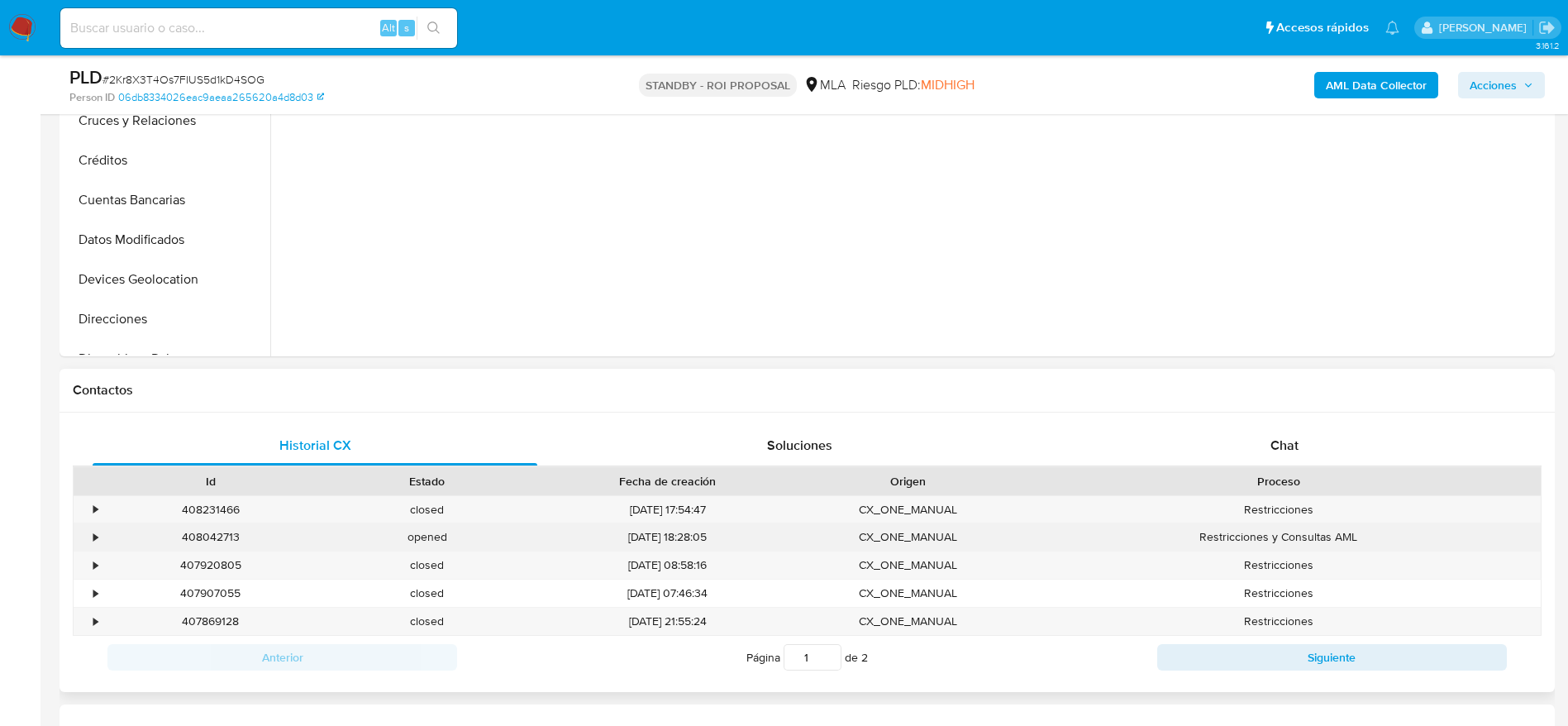
click at [203, 537] on div "408042713" at bounding box center [210, 537] width 216 height 27
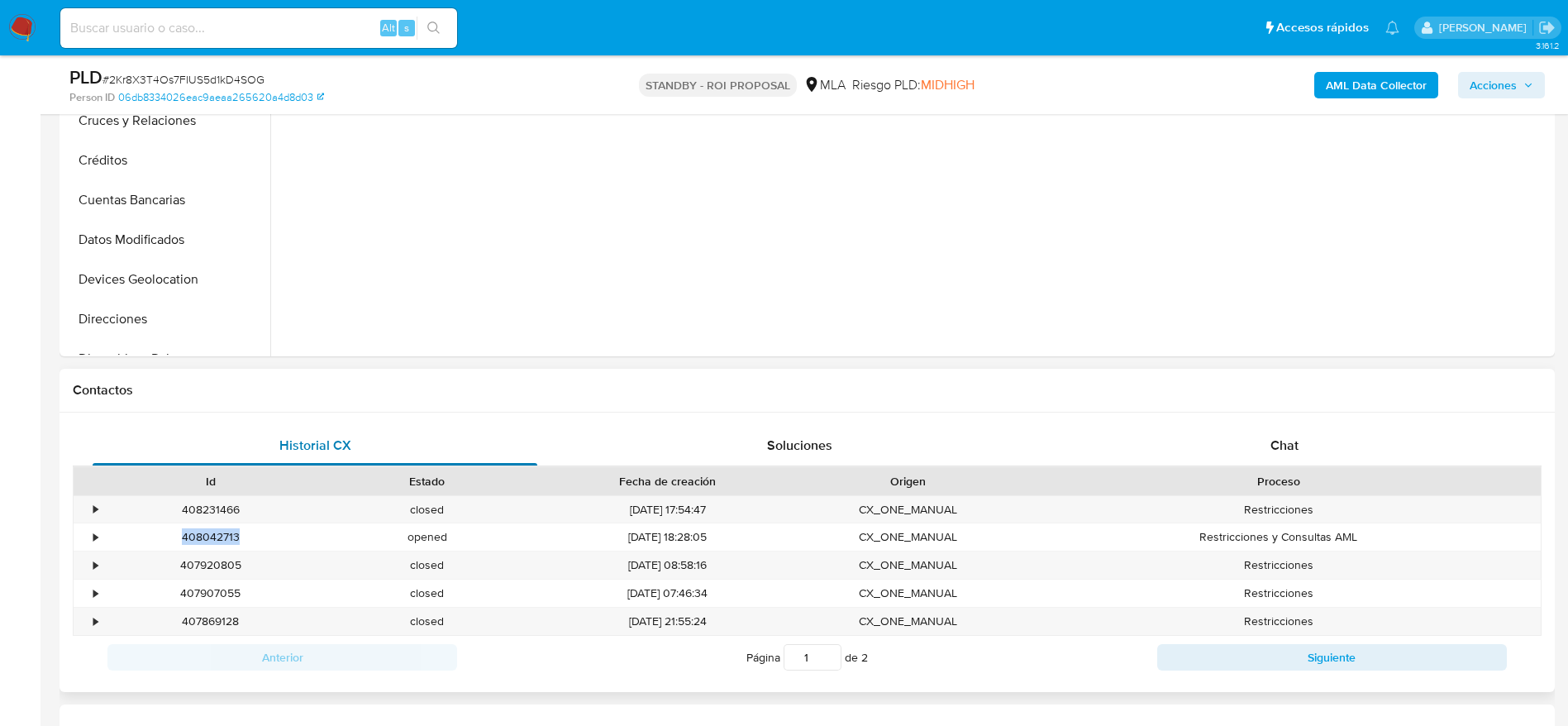
copy div "408042713"
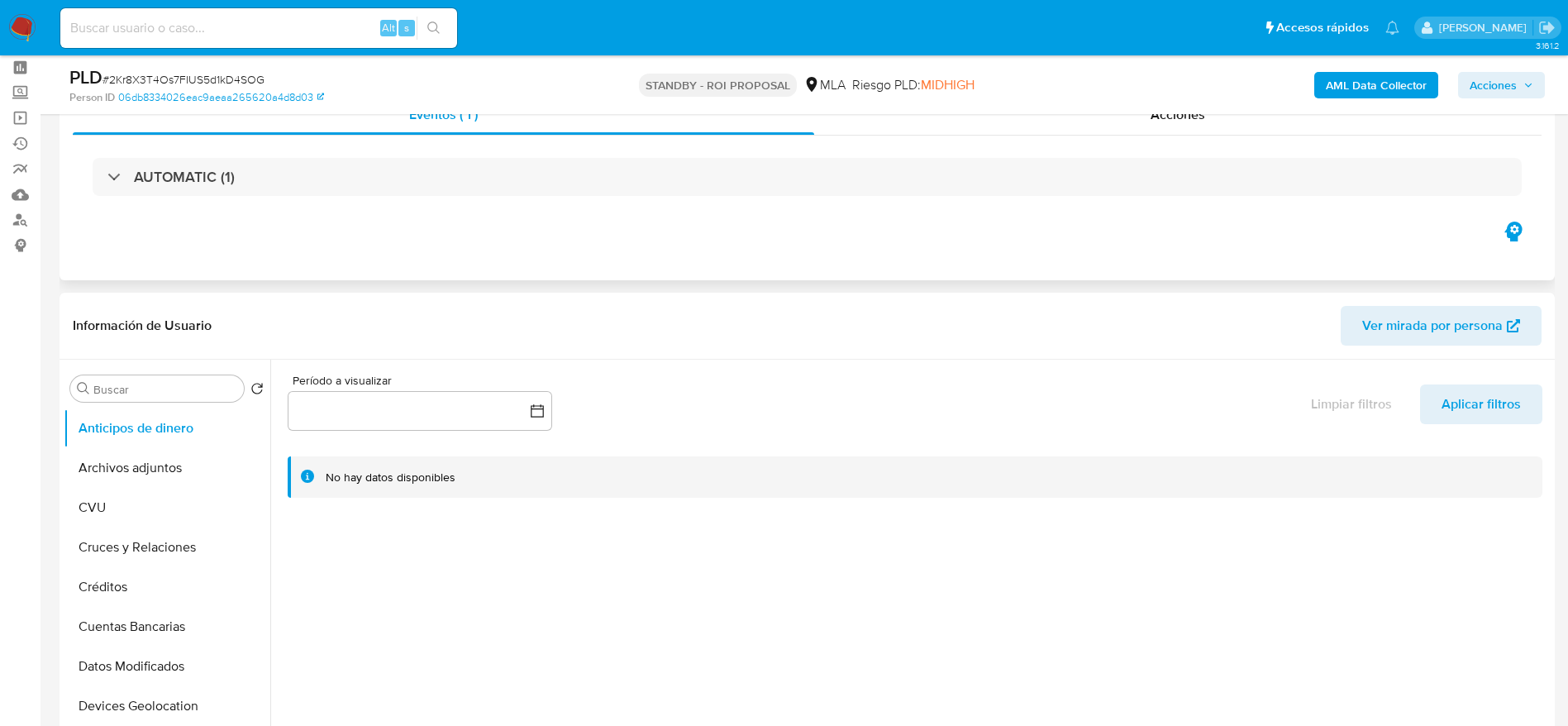
scroll to position [0, 0]
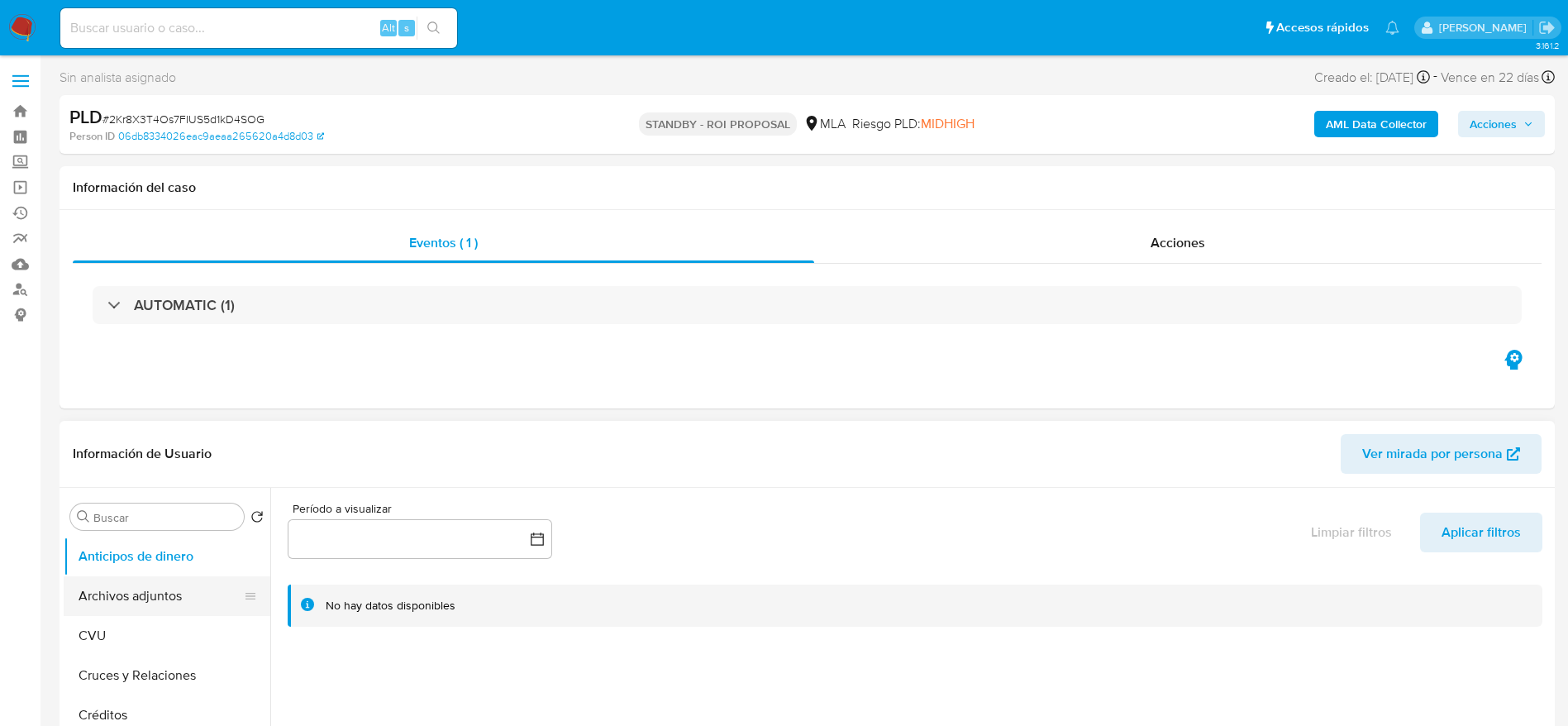
click at [139, 595] on button "Archivos adjuntos" at bounding box center [160, 596] width 193 height 40
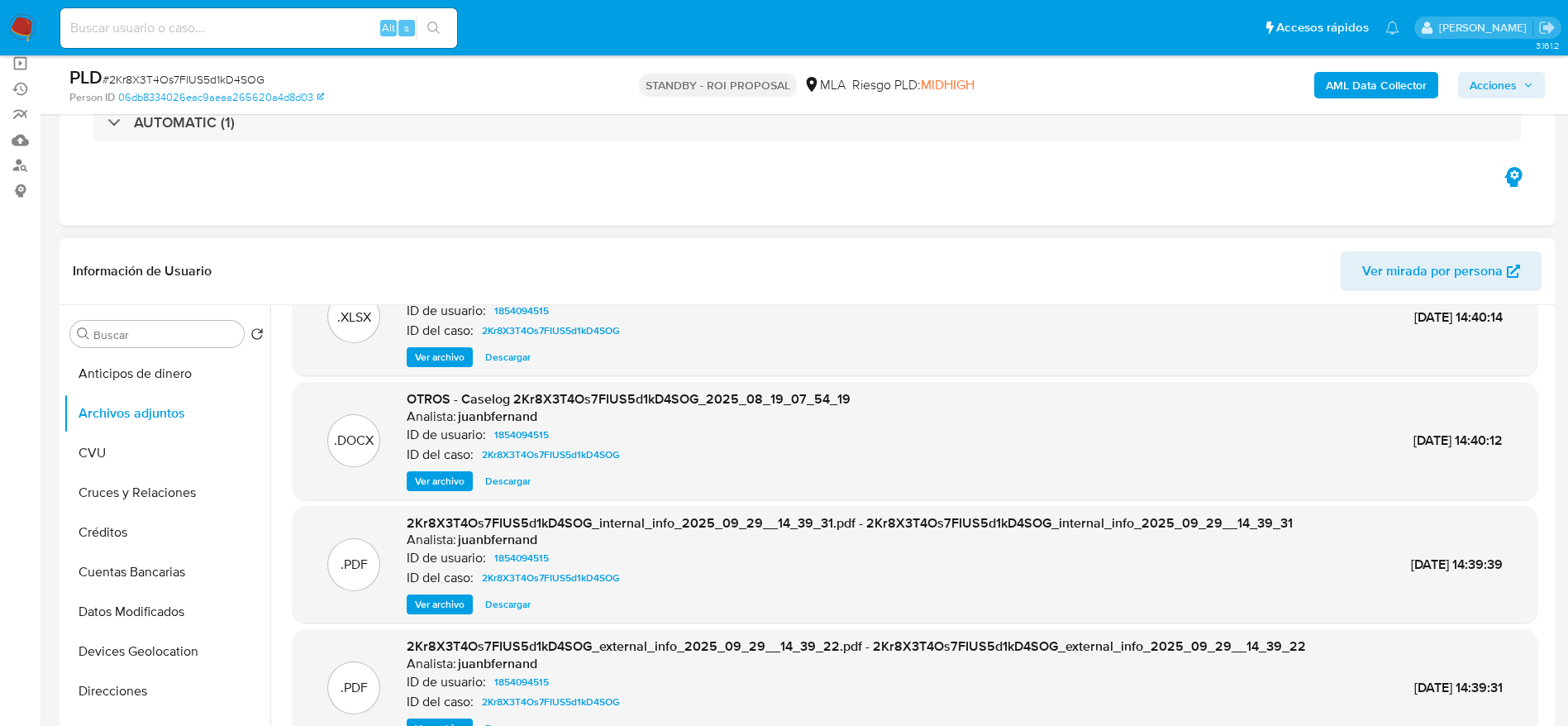
scroll to position [93, 0]
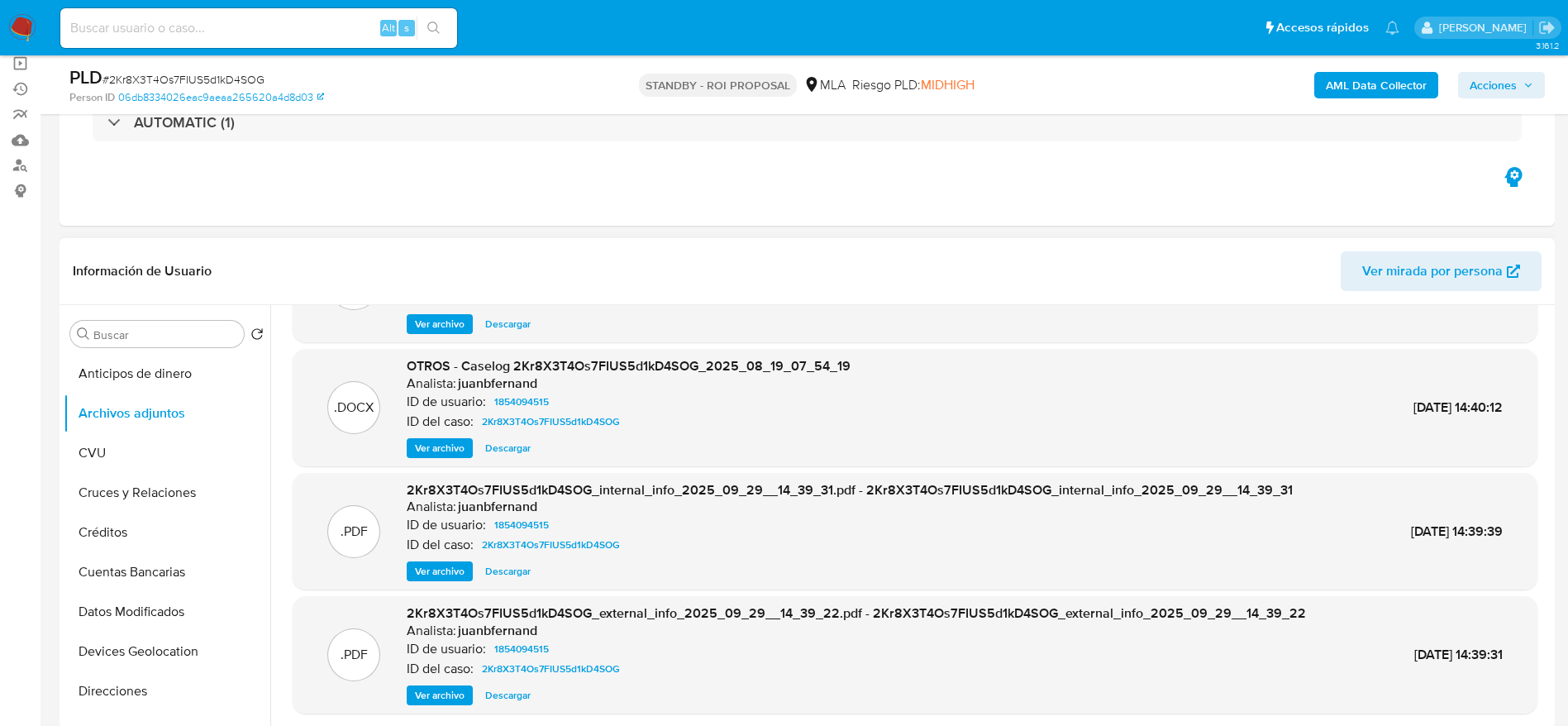
click at [524, 450] on span "Descargar" at bounding box center [507, 448] width 45 height 16
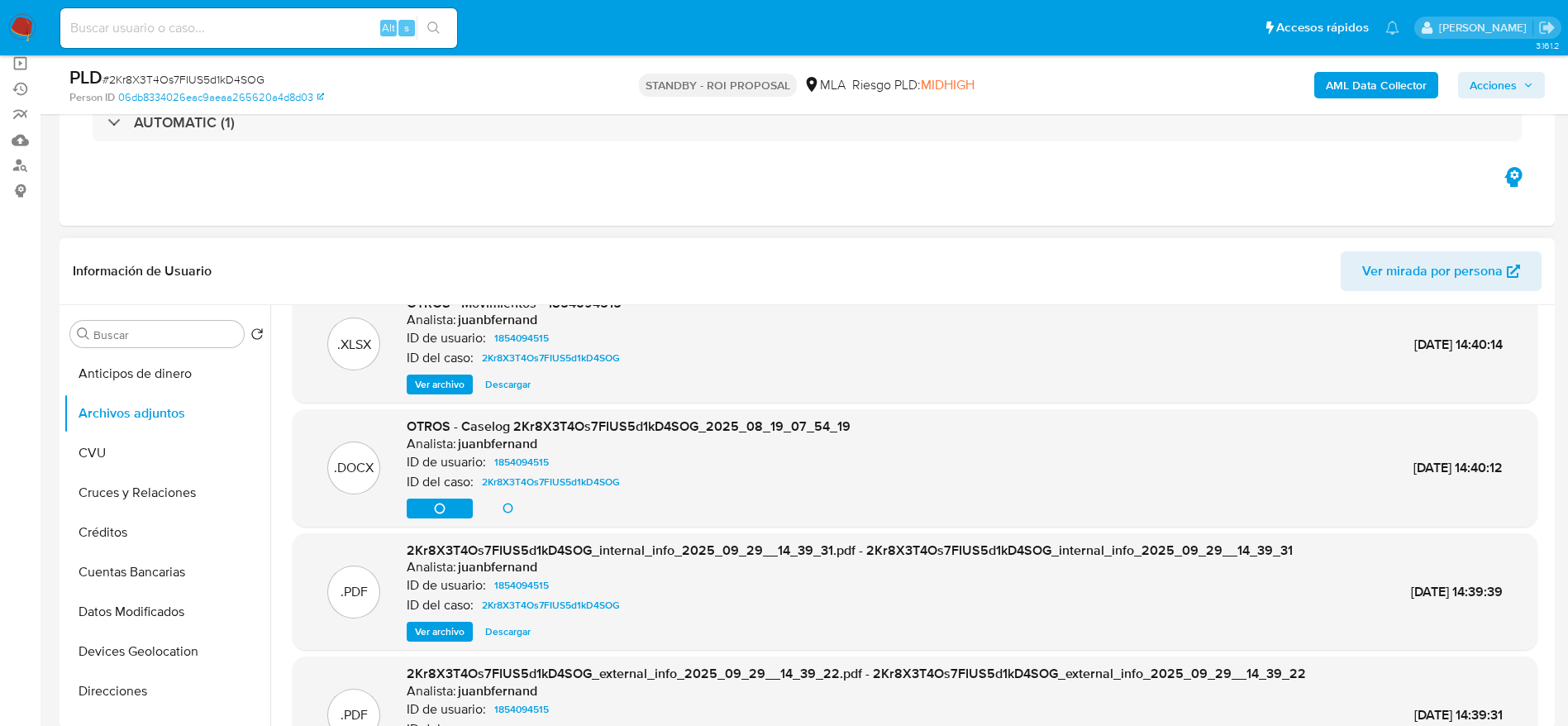
scroll to position [0, 0]
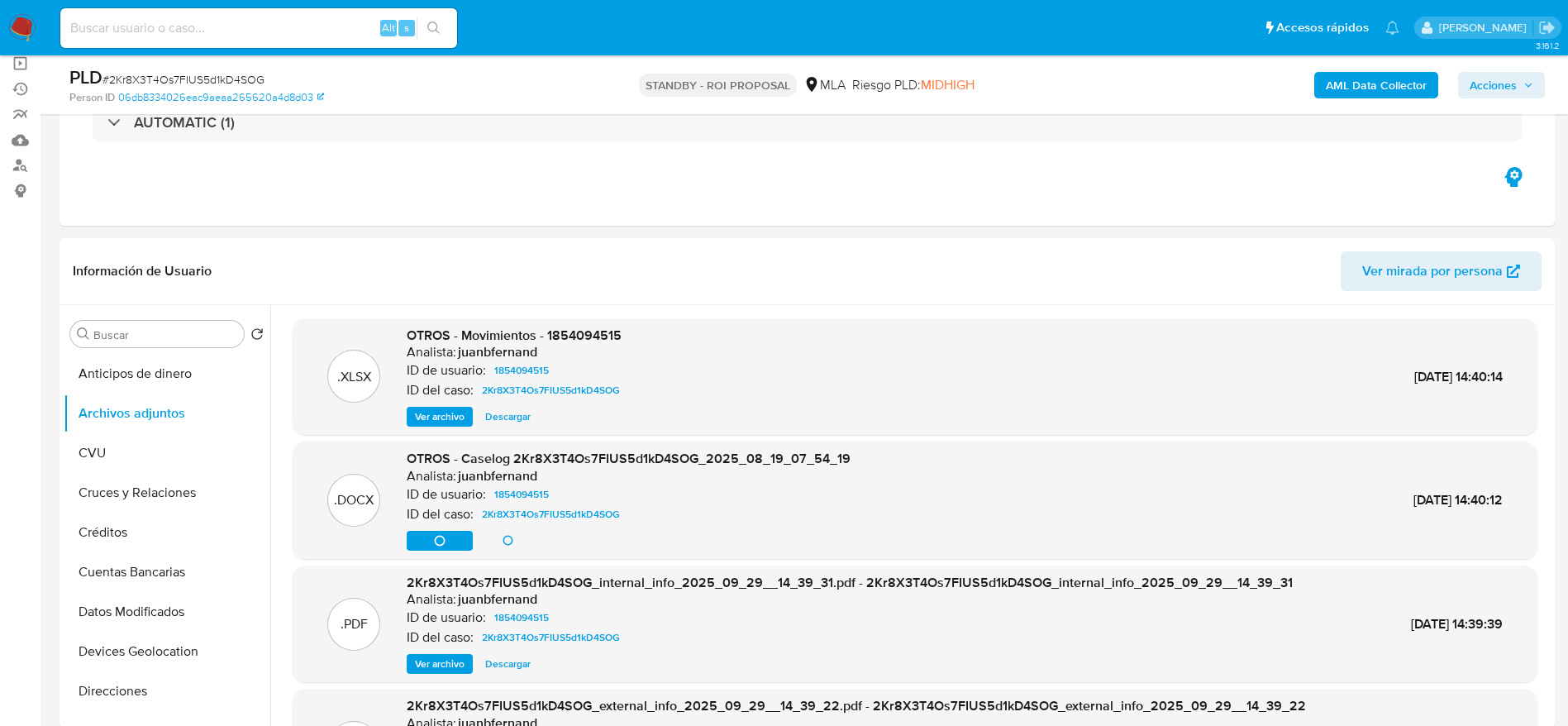
click at [184, 84] on span "# 2Kr8X3T4Os7FIUS5d1kD4SOG" at bounding box center [183, 79] width 162 height 16
click at [183, 80] on span "# 2Kr8X3T4Os7FIUS5d1kD4SOG" at bounding box center [183, 79] width 162 height 16
copy span "2Kr8X3T4Os7FIUS5d1kD4SOG"
click at [506, 409] on span "Descargar" at bounding box center [507, 416] width 45 height 16
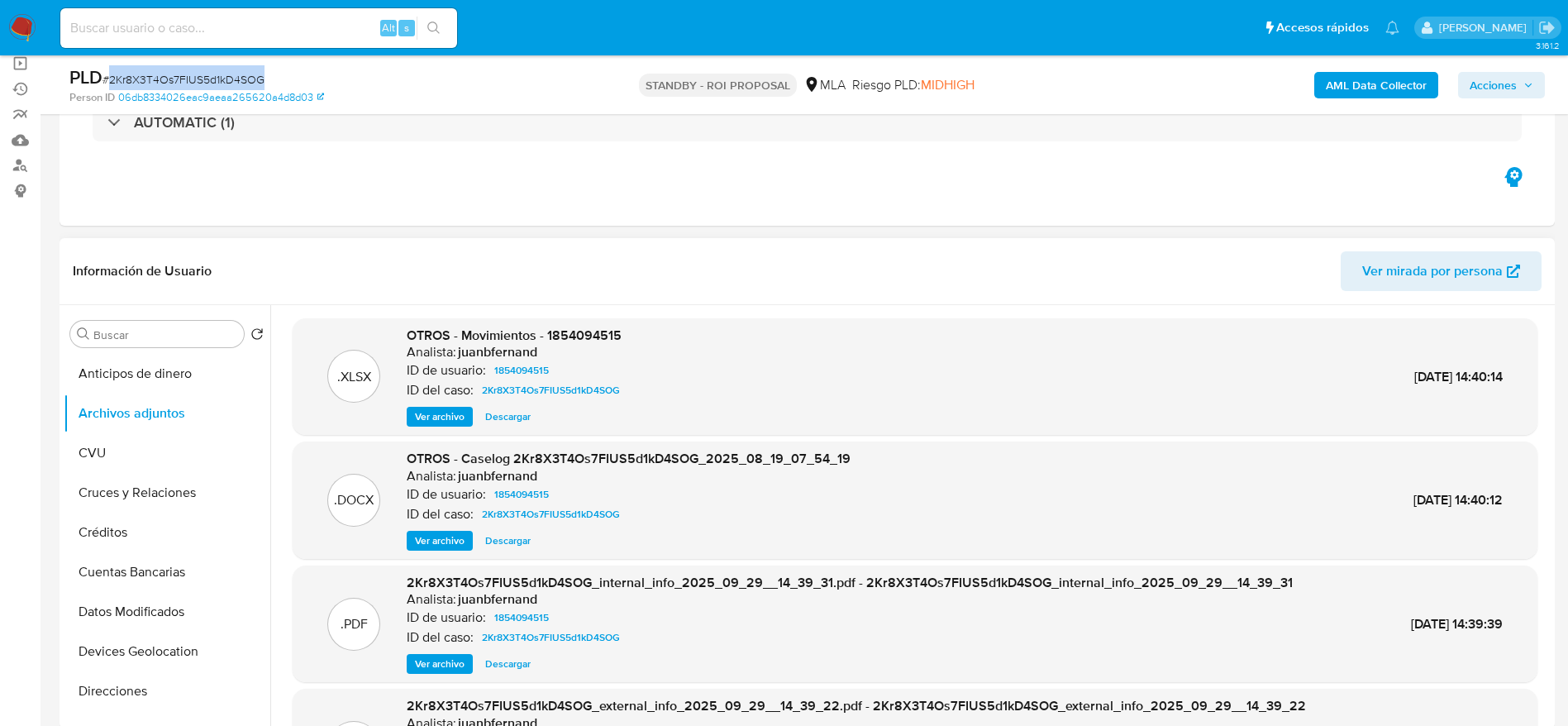
click at [519, 416] on span "Descargar" at bounding box center [507, 416] width 45 height 16
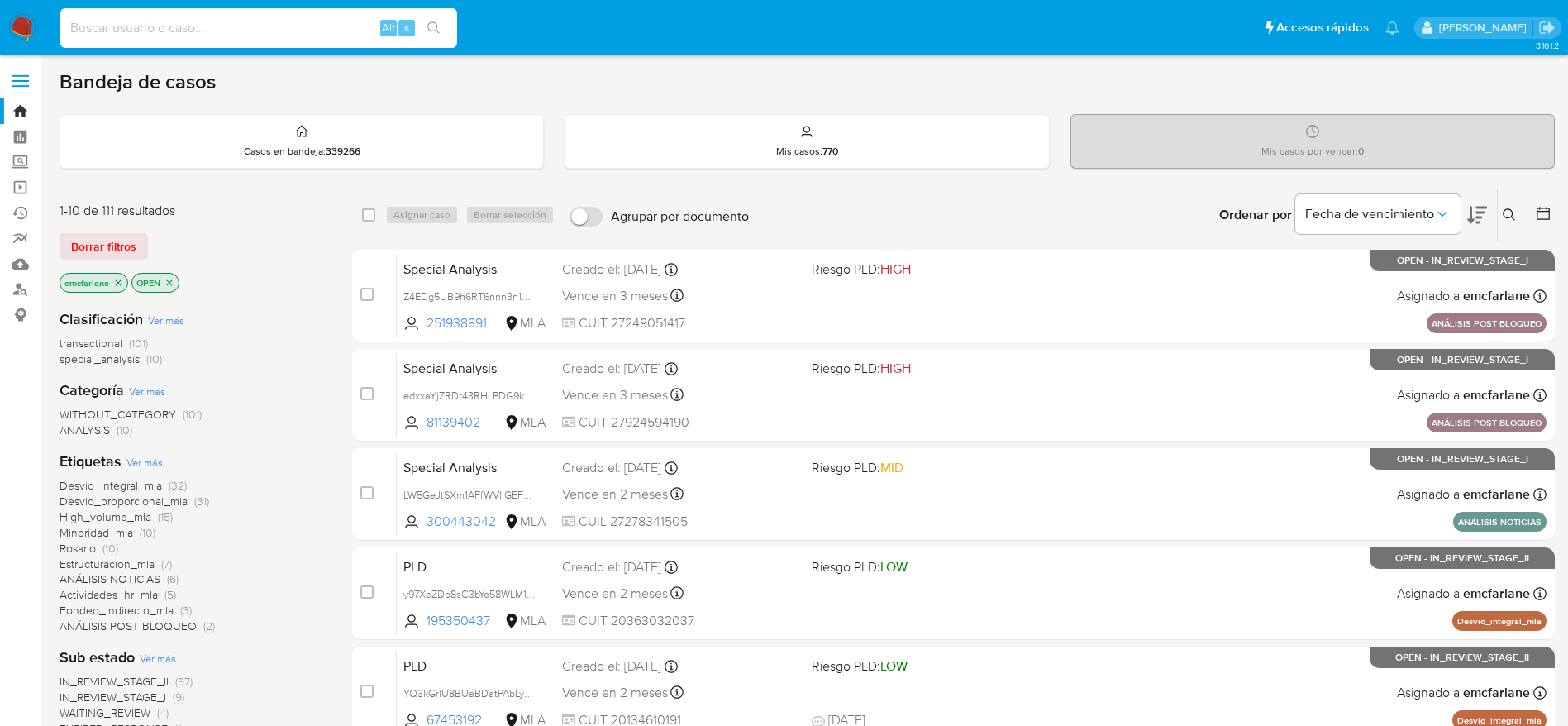
click at [207, 30] on input at bounding box center [259, 27] width 397 height 21
paste input "2sBu7xAiqqwsBZJKuTLhHBP8"
type input "2sBu7xAiqqwsBZJKuTLhHBP8"
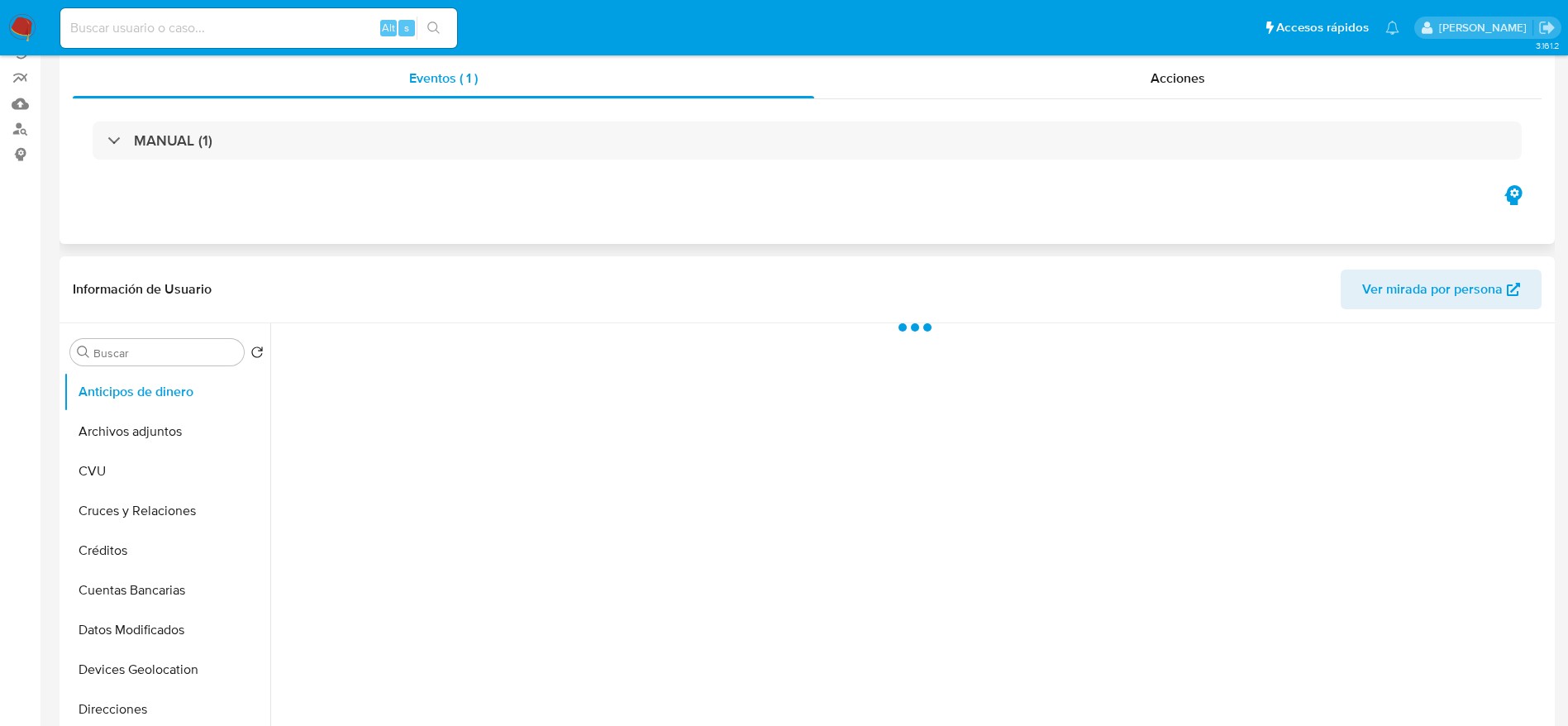
select select "10"
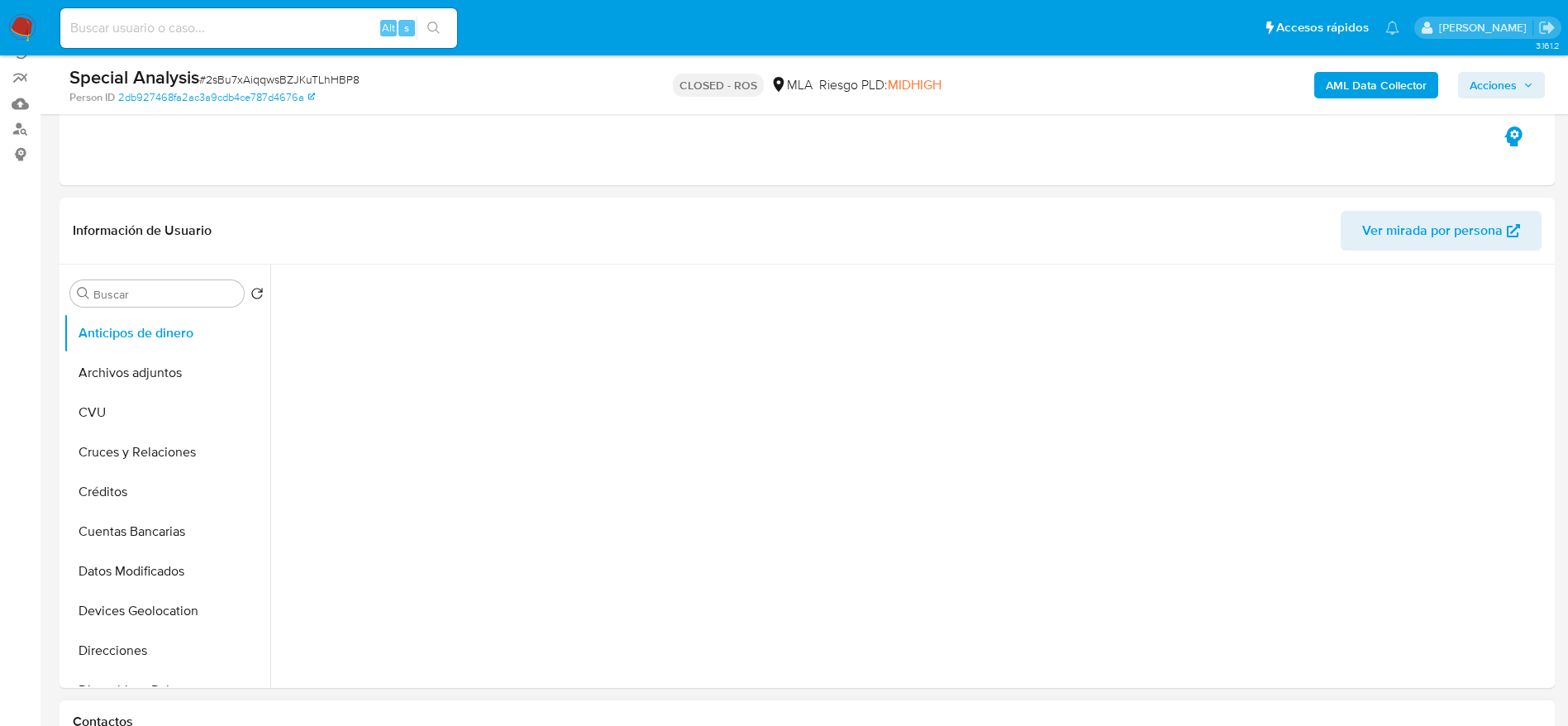
scroll to position [496, 0]
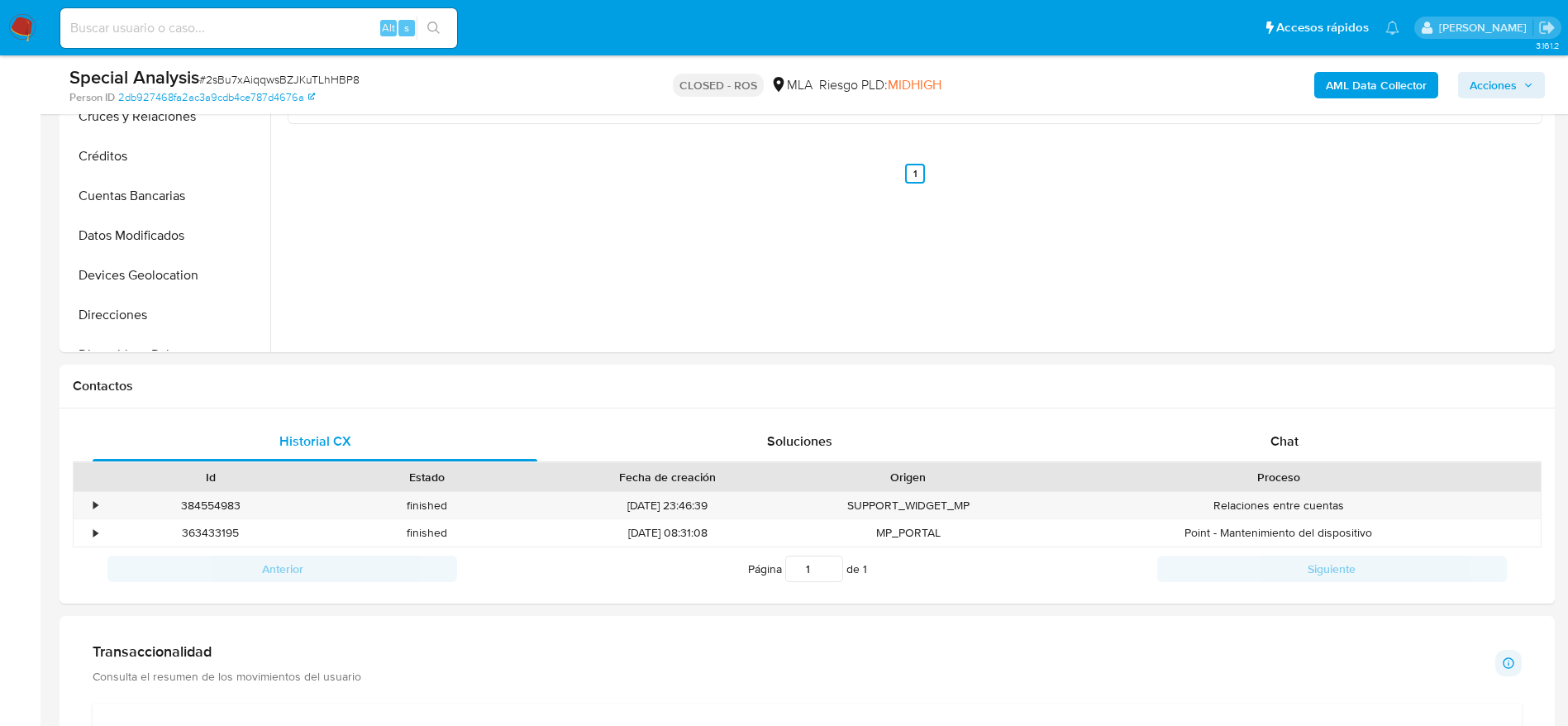
click at [296, 23] on input at bounding box center [259, 27] width 397 height 21
paste input "TgXXB4UOipTlPZQal29iDuUy"
type input "TgXXB4UOipTlPZQal29iDuUy"
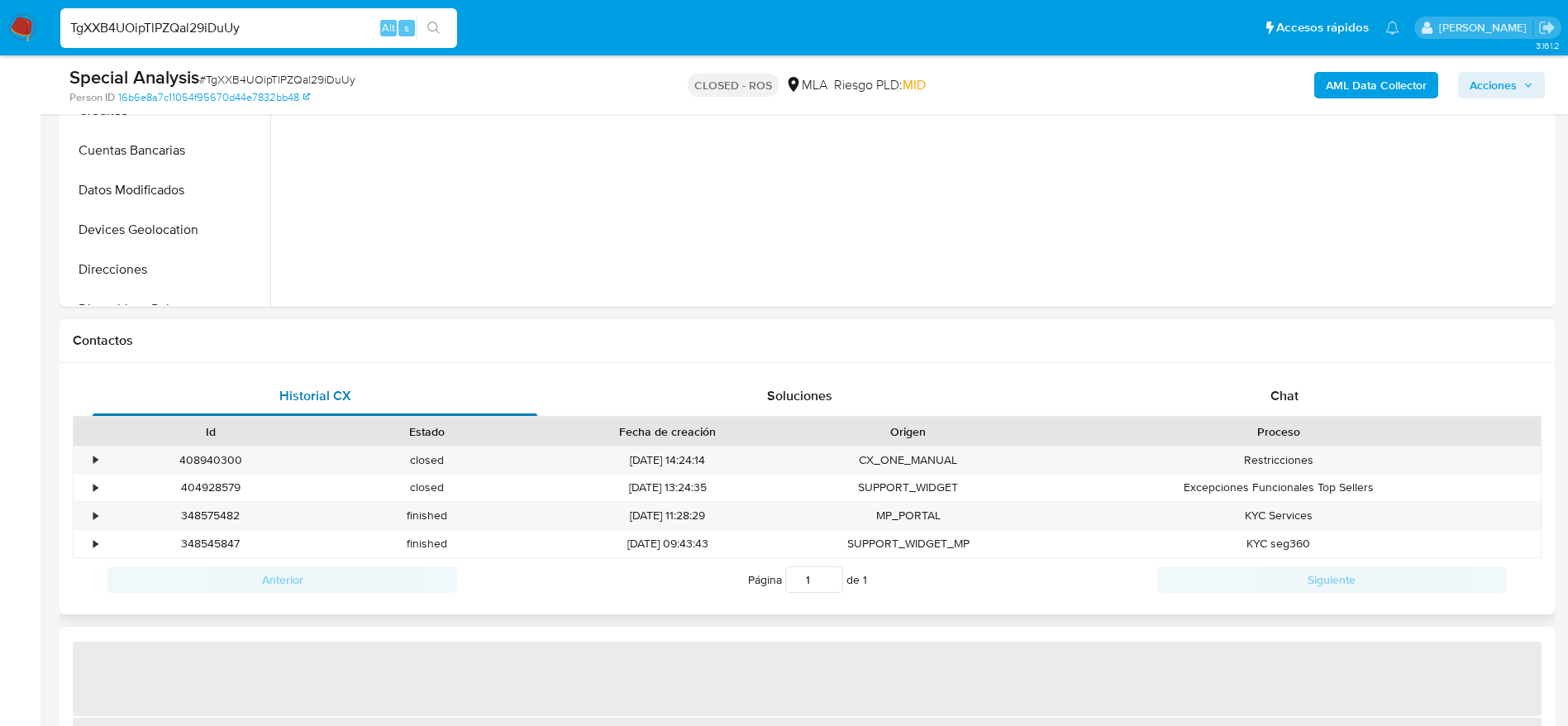
scroll to position [620, 0]
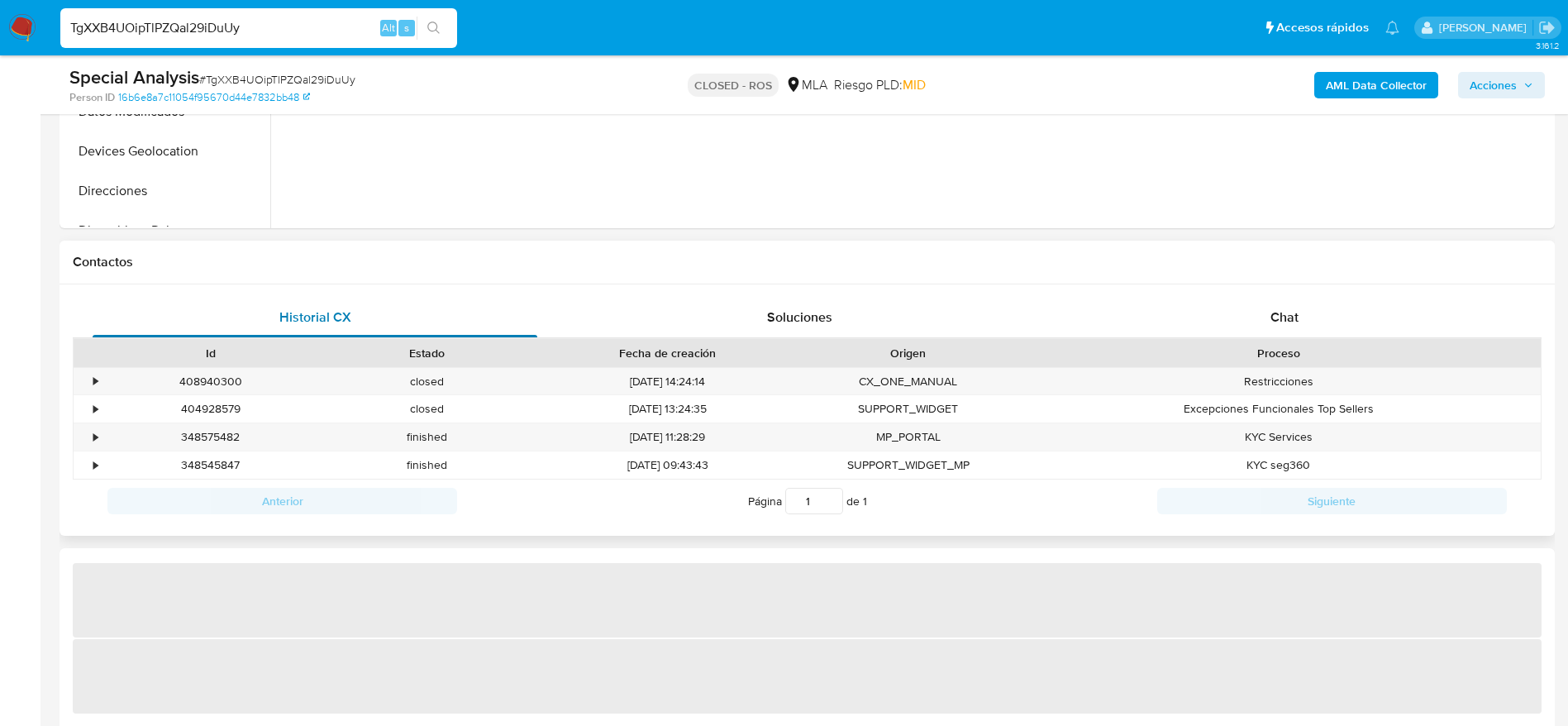
select select "10"
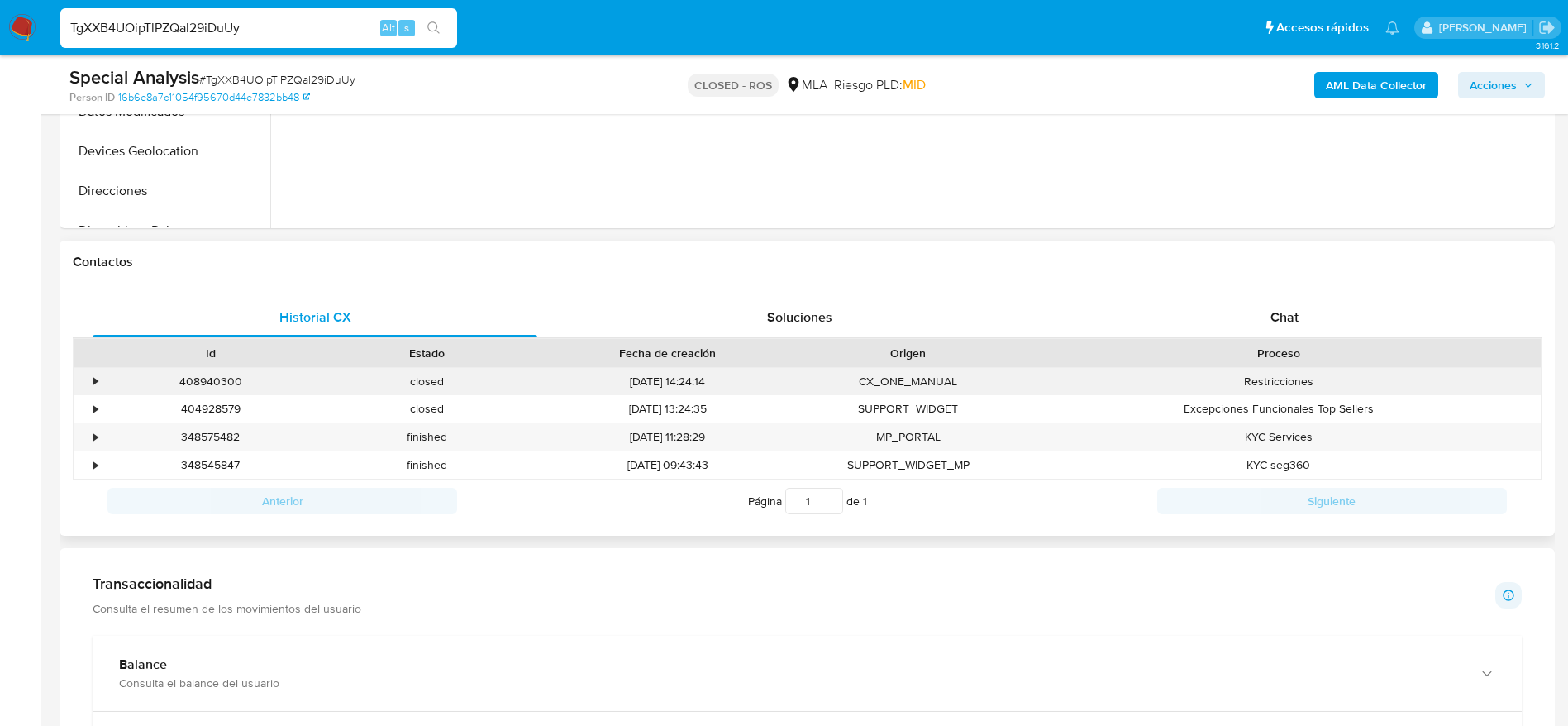
click at [208, 380] on div "408940300" at bounding box center [210, 381] width 216 height 27
copy div "408940300"
click at [258, 24] on input "TgXXB4UOipTlPZQal29iDuUy" at bounding box center [259, 27] width 397 height 21
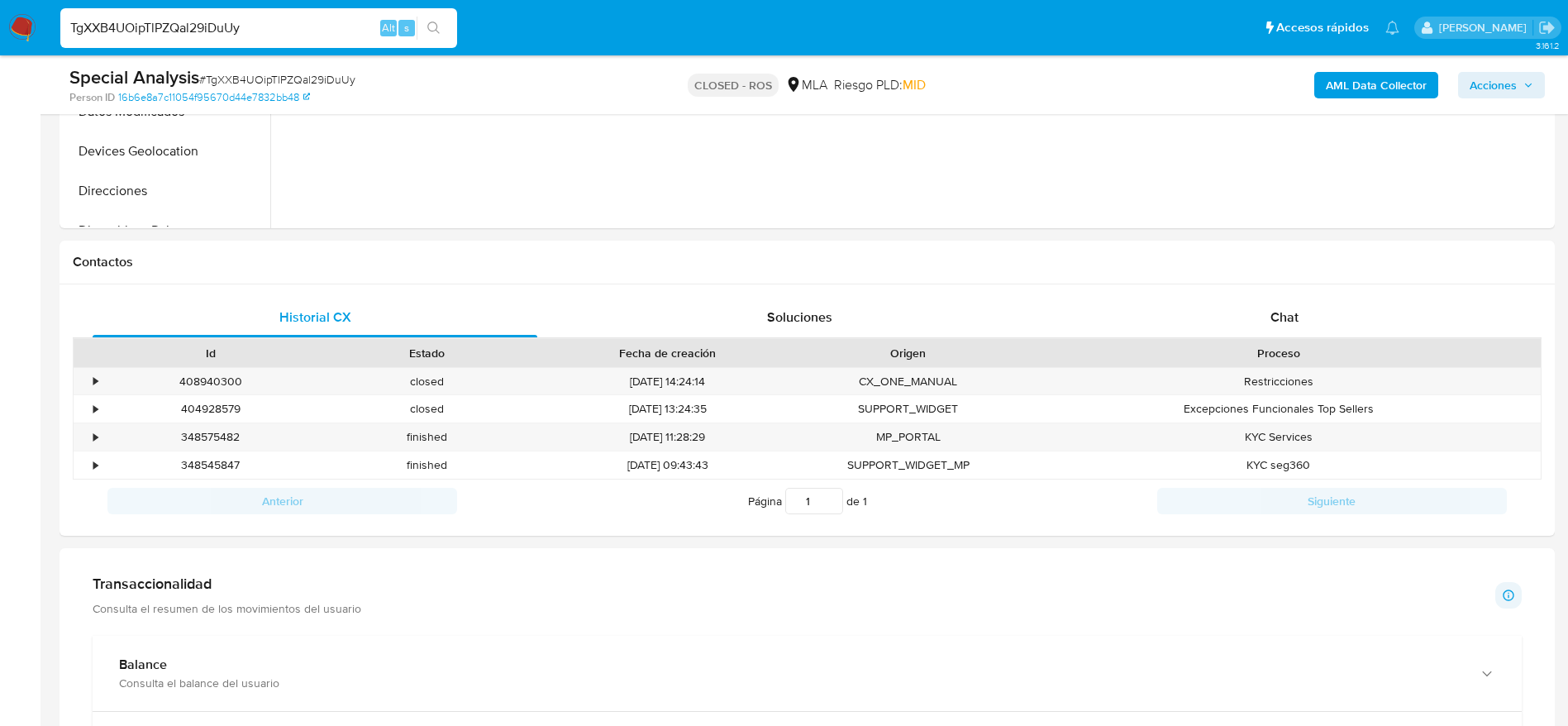
paste input "7AXh3kjWuLBaHmHg8gDxAiBT"
type input "7AXh3kjWuLBaHmHg8gDxAiBT"
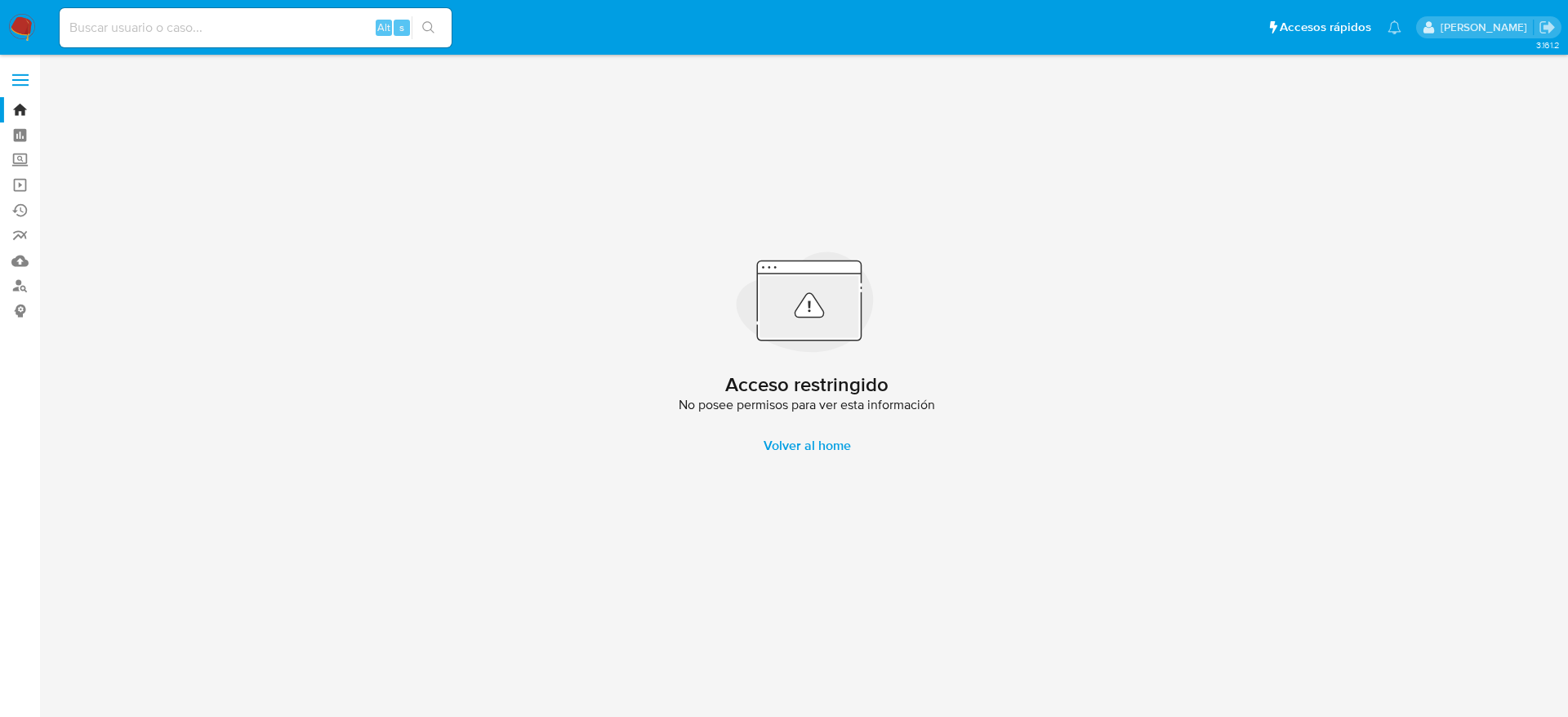
click at [265, 23] on input at bounding box center [256, 27] width 392 height 21
paste input "7AXh3kjWuLBaHmHg8gDxAiBT"
type input "7AXh3kjWuLBaHmHg8gDxAiBT"
drag, startPoint x: 93, startPoint y: 28, endPoint x: 0, endPoint y: 38, distance: 93.5
click at [0, 37] on nav "7AXh3kjWuLBaHmHg8gDxAiBT Alt s Accesos rápidos Presiona las siguientes teclas p…" at bounding box center [784, 27] width 1568 height 55
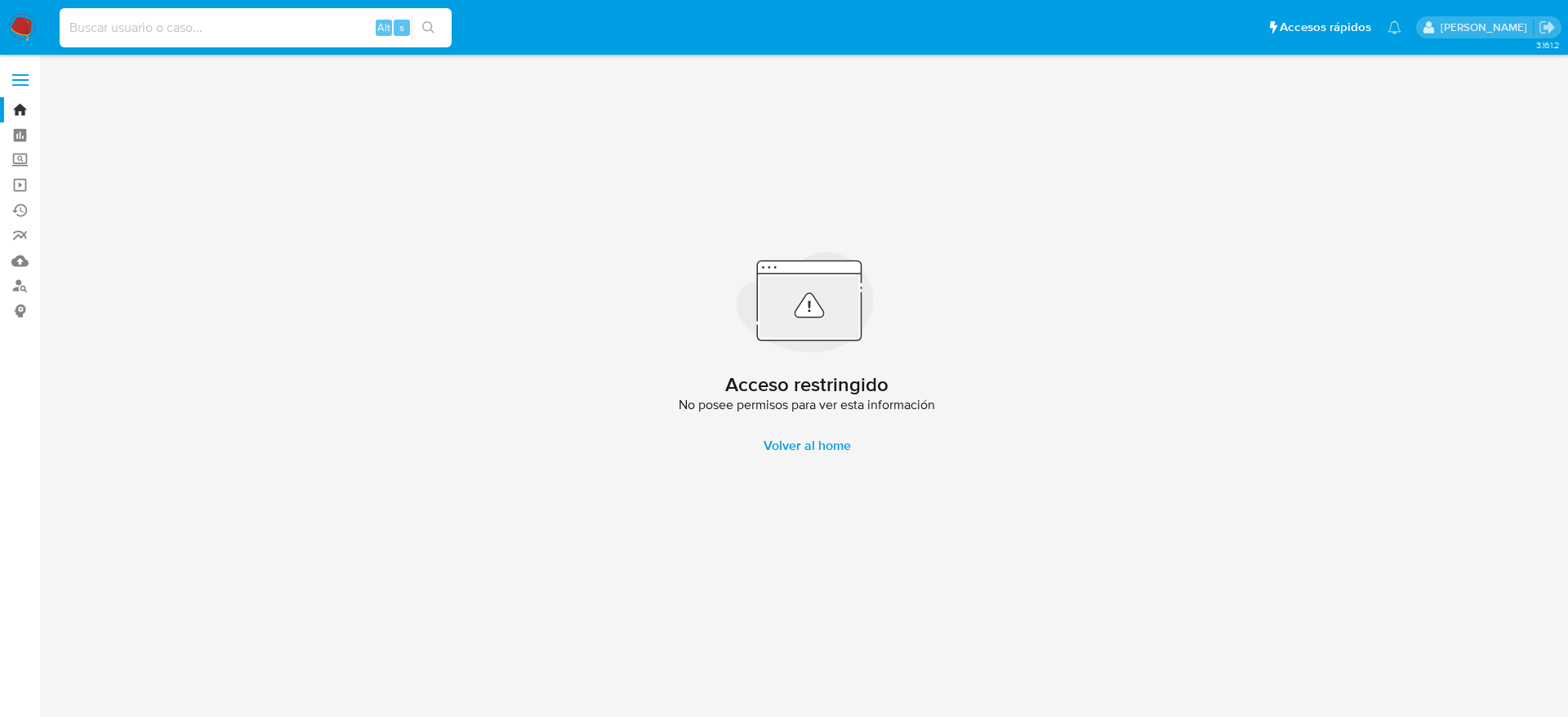
paste input "7AXh3kjWuLBaHmHg8gDxAiBT"
type input "7AXh3kjWuLBaHmHg8gDxAiBT"
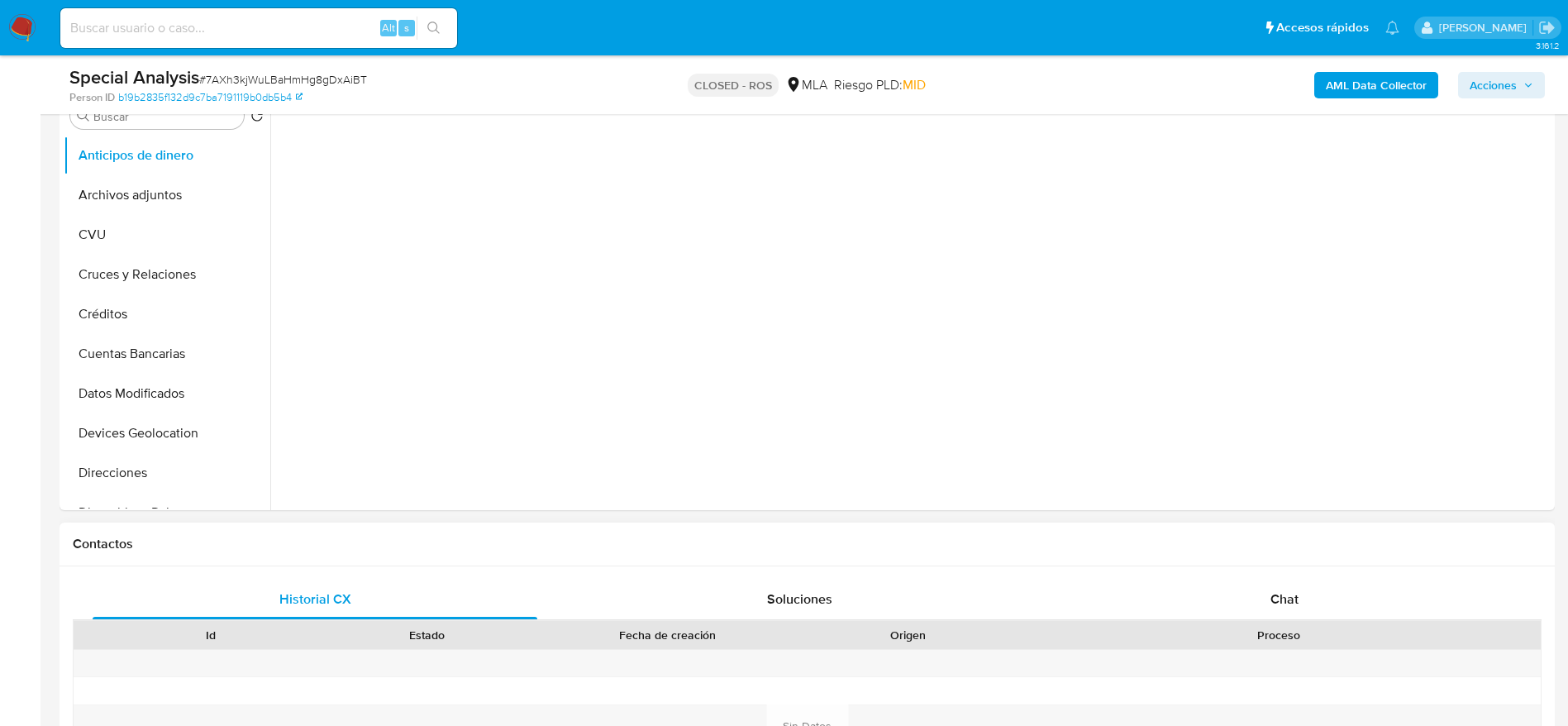
scroll to position [744, 0]
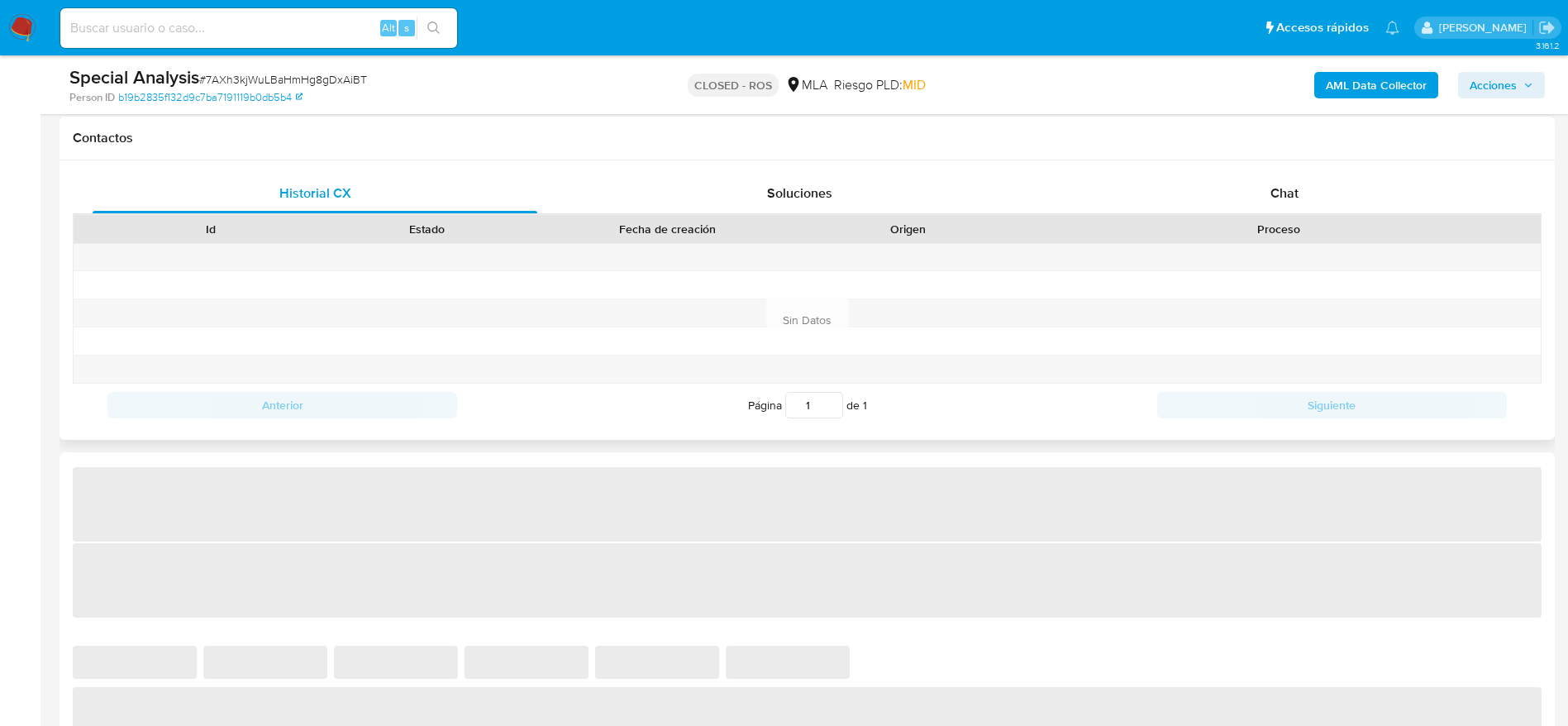
select select "10"
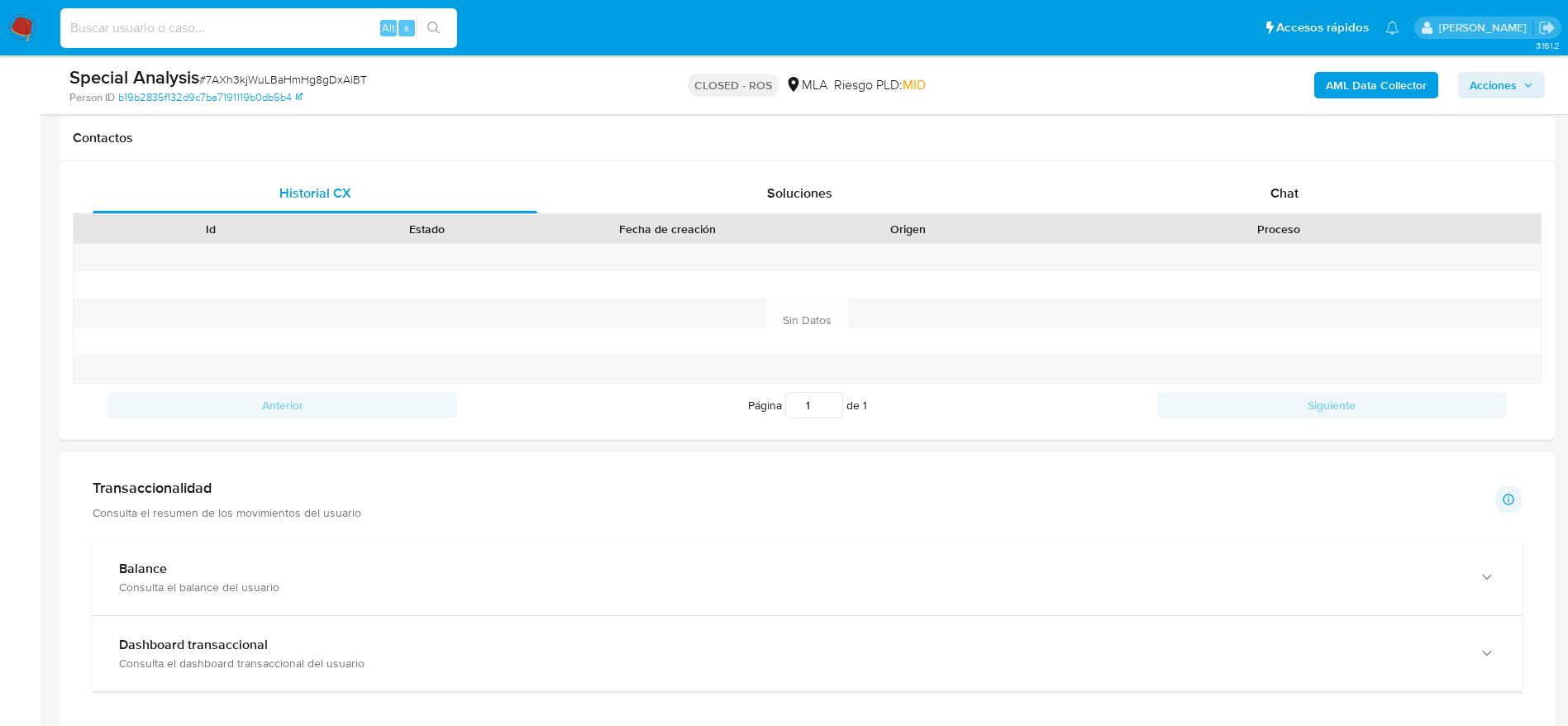
click at [242, 19] on input at bounding box center [259, 27] width 397 height 21
paste input "127234074"
type input "127234074"
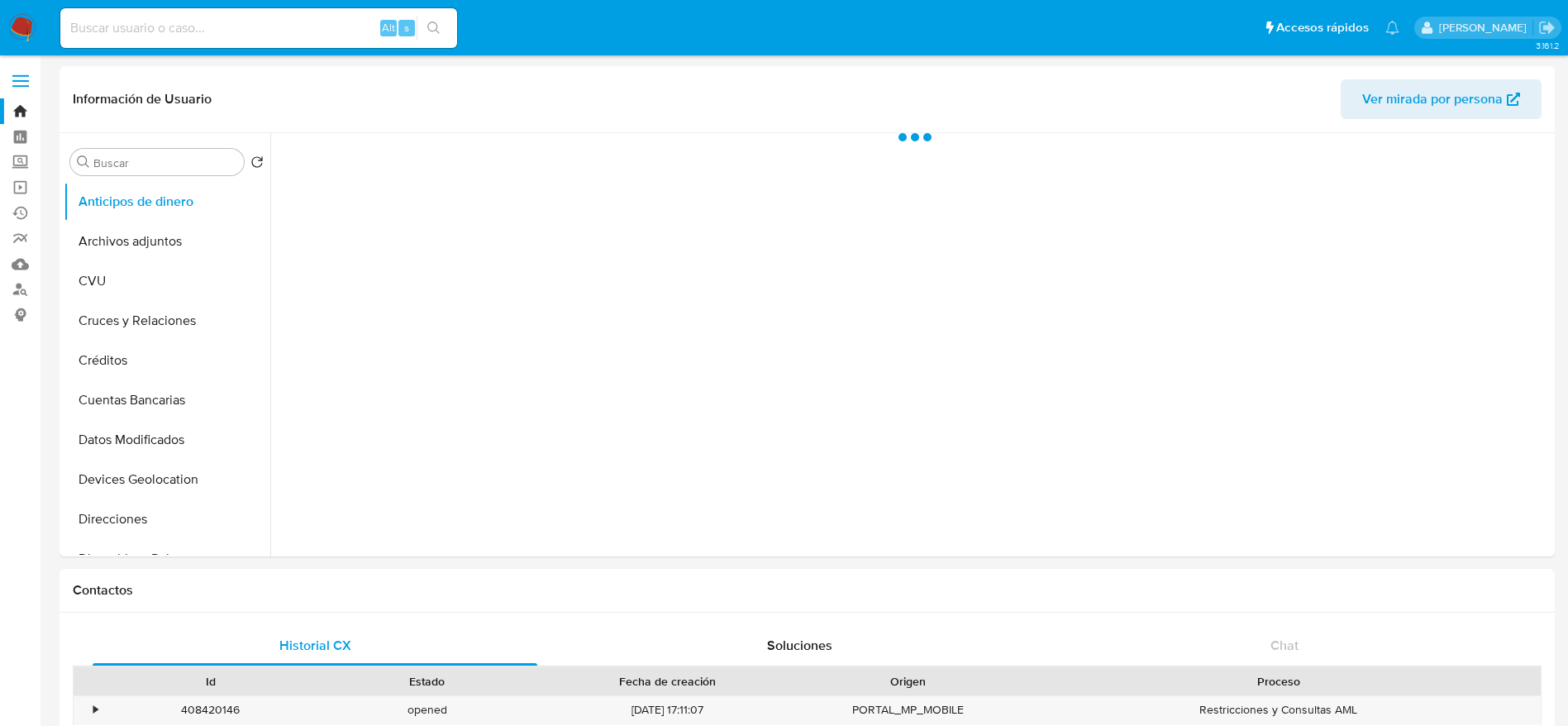
select select "10"
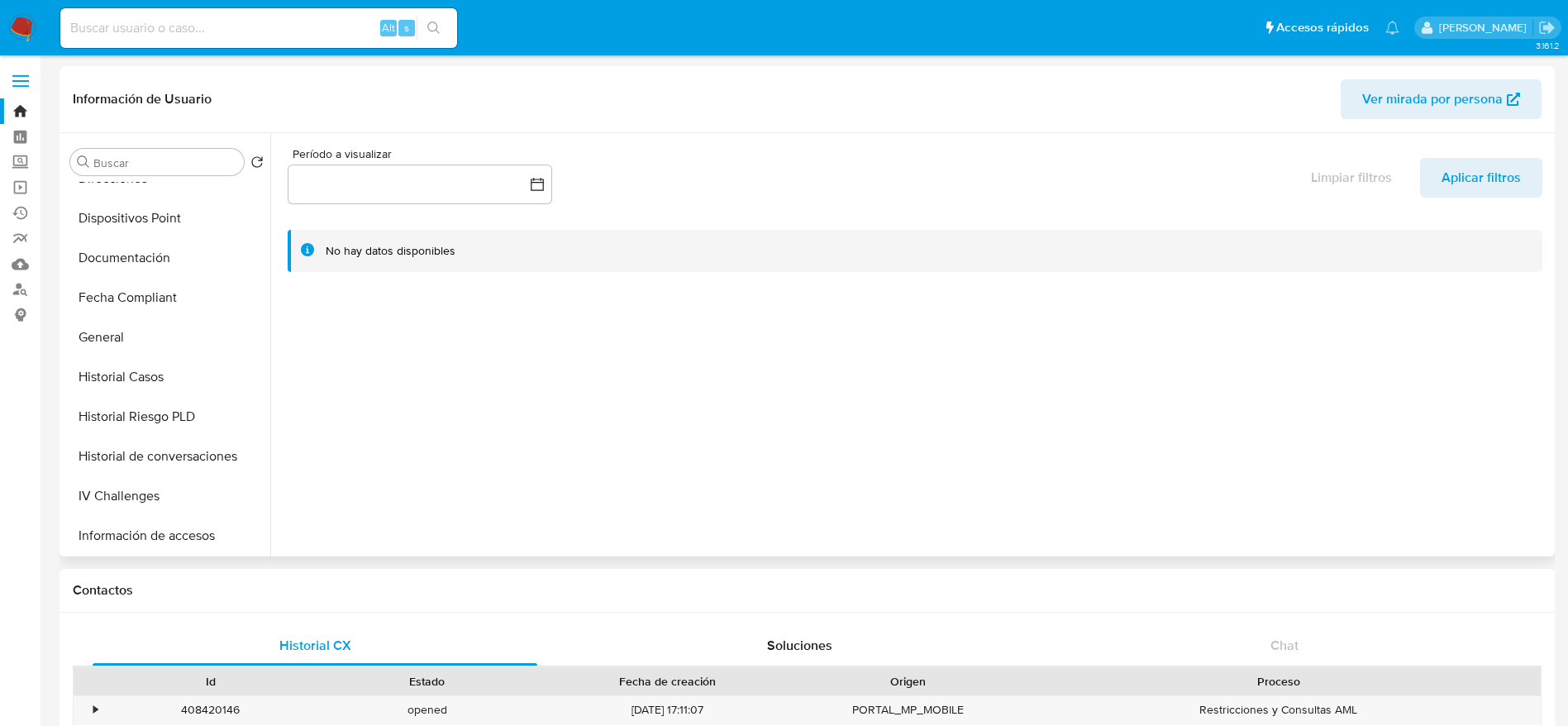
scroll to position [372, 0]
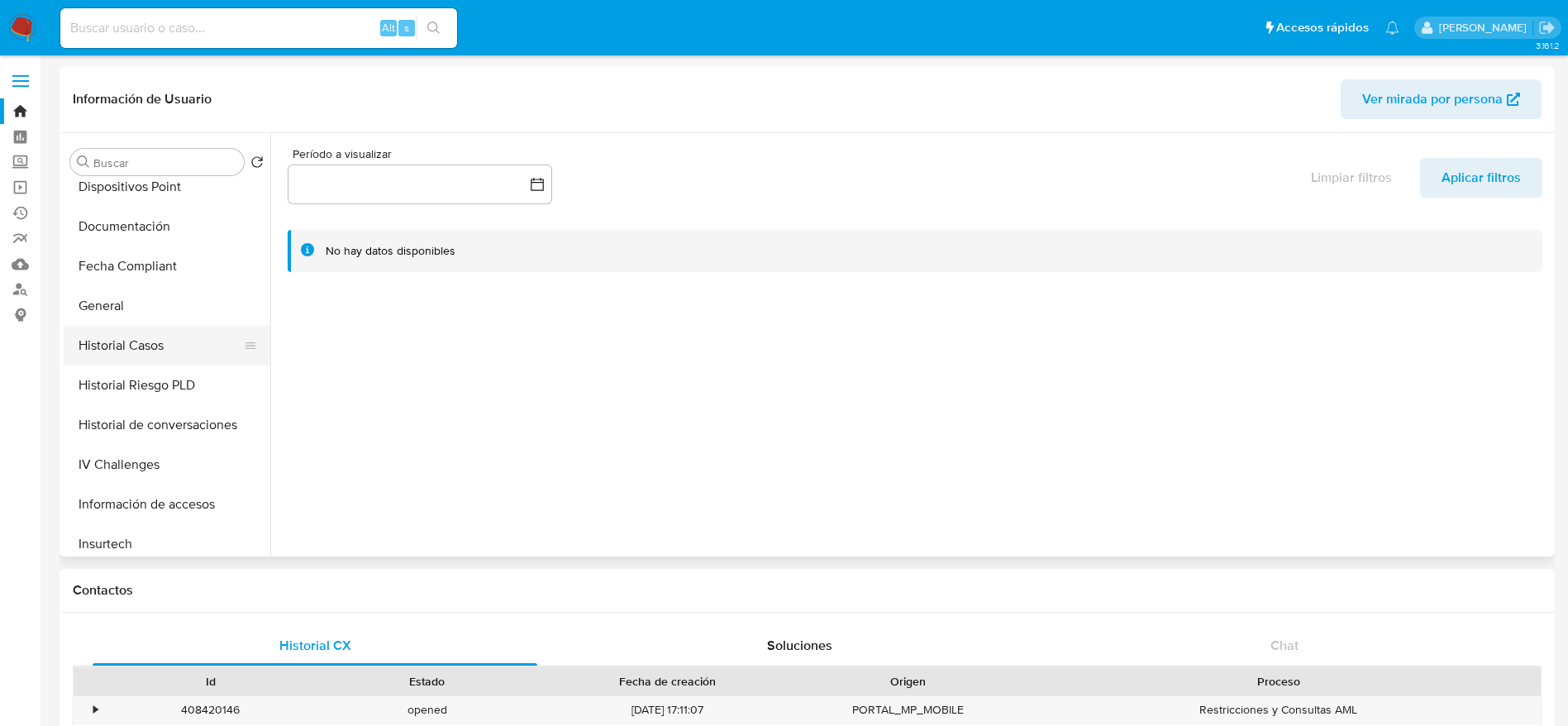
click at [100, 352] on button "Historial Casos" at bounding box center [160, 346] width 193 height 40
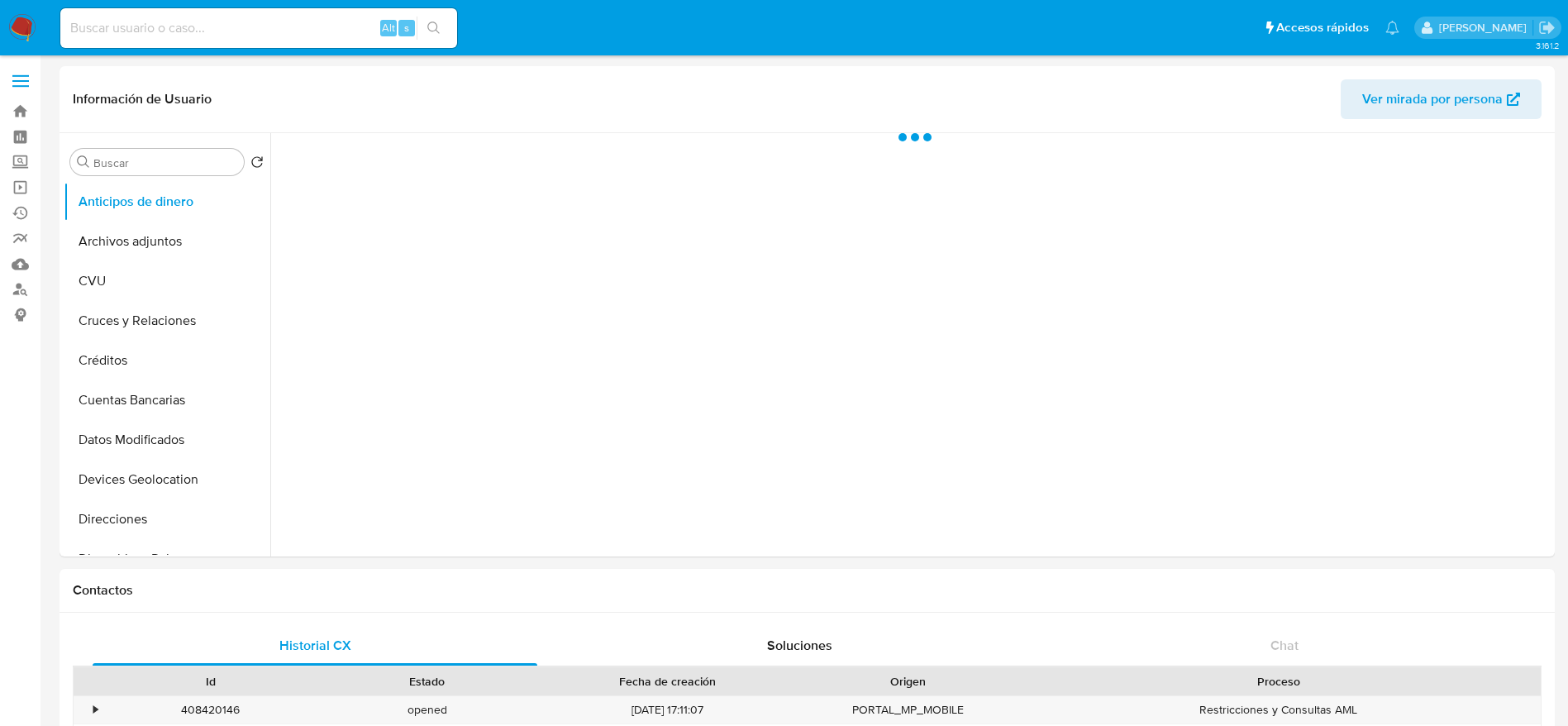
select select "10"
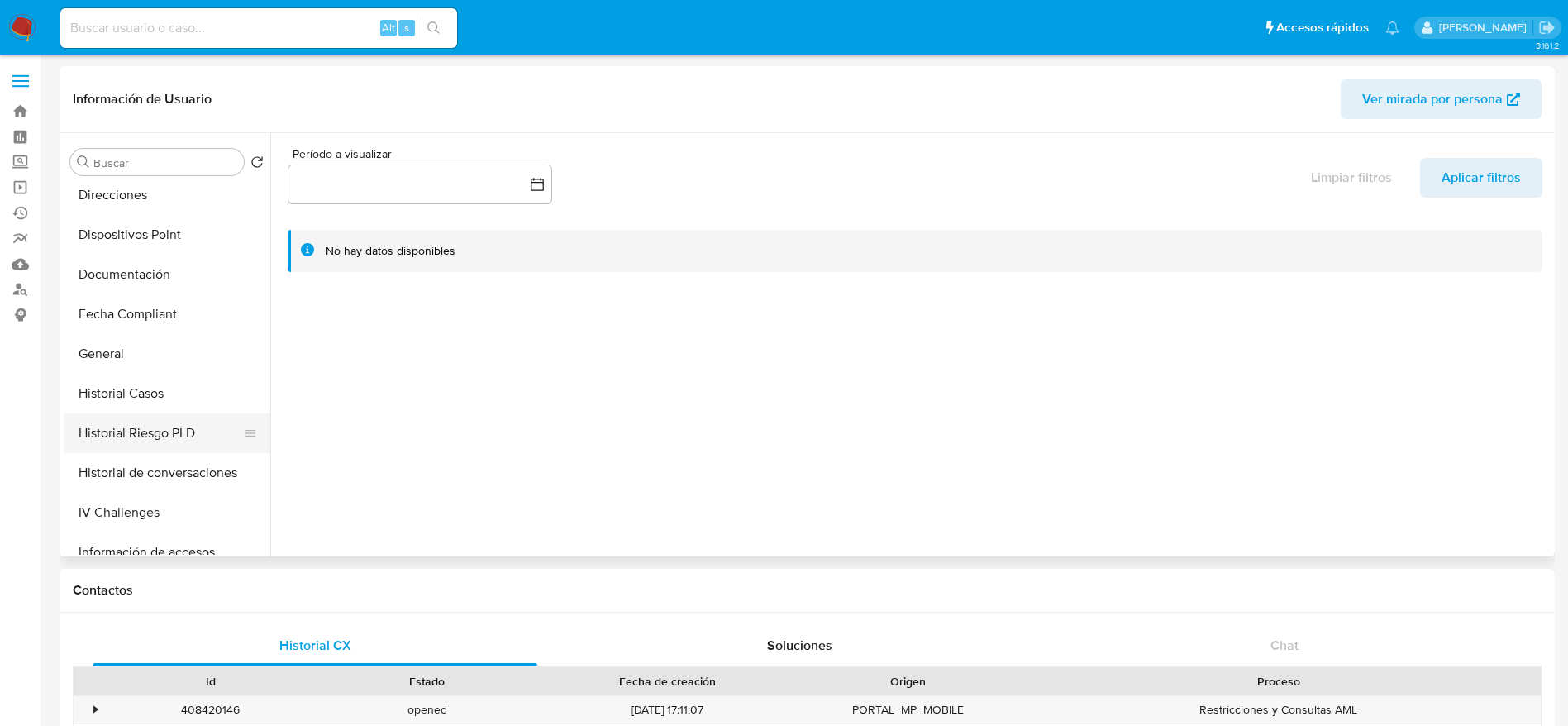
scroll to position [372, 0]
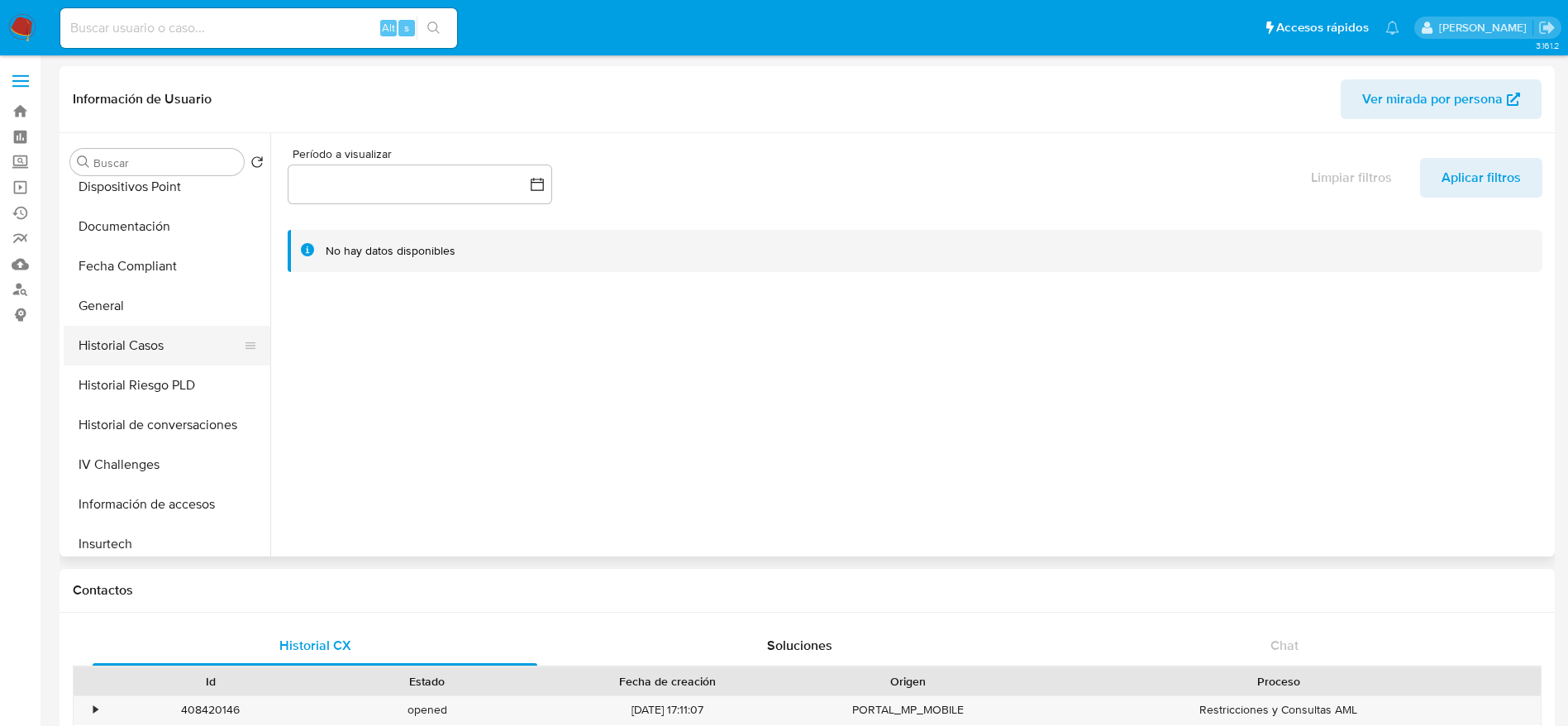
click at [138, 346] on button "Historial Casos" at bounding box center [160, 346] width 193 height 40
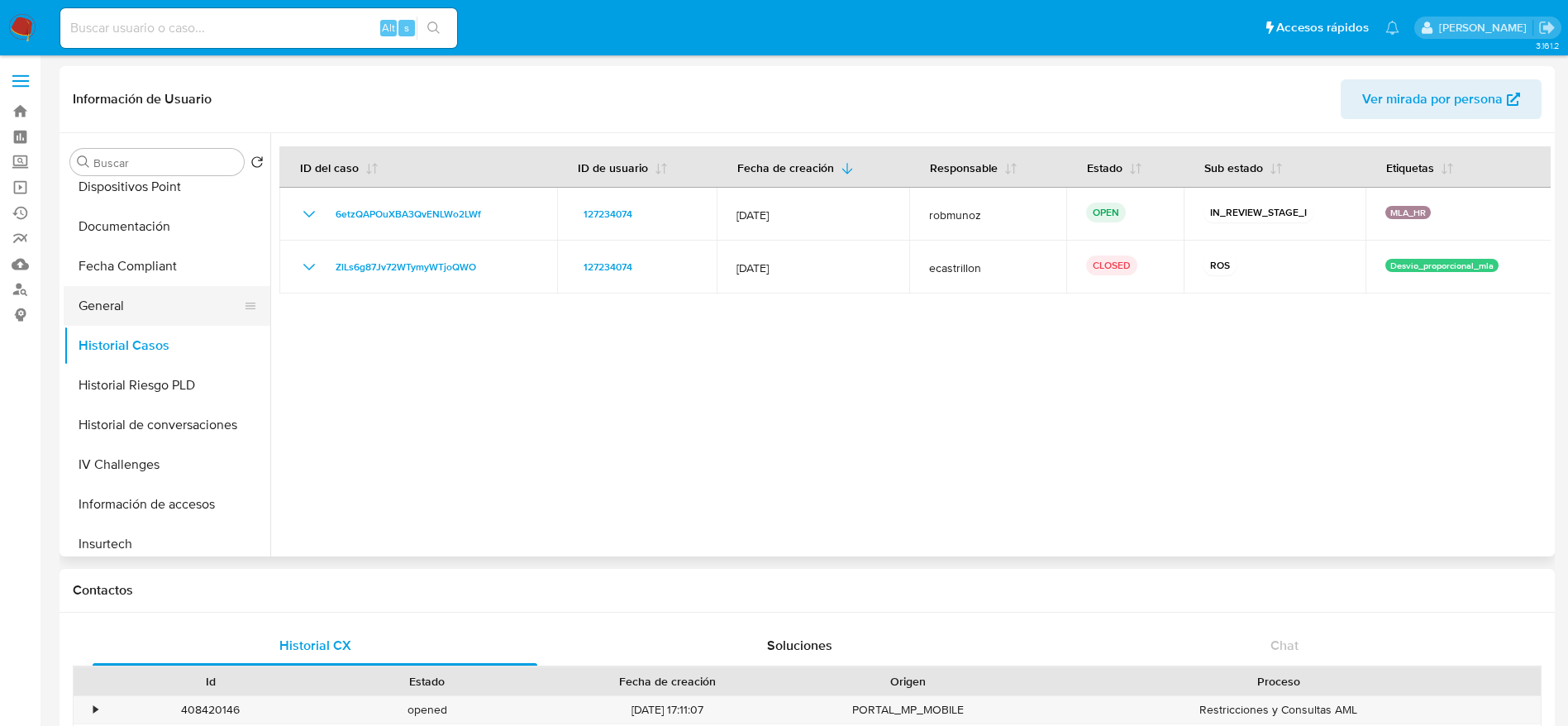
click at [122, 304] on button "General" at bounding box center [160, 306] width 193 height 40
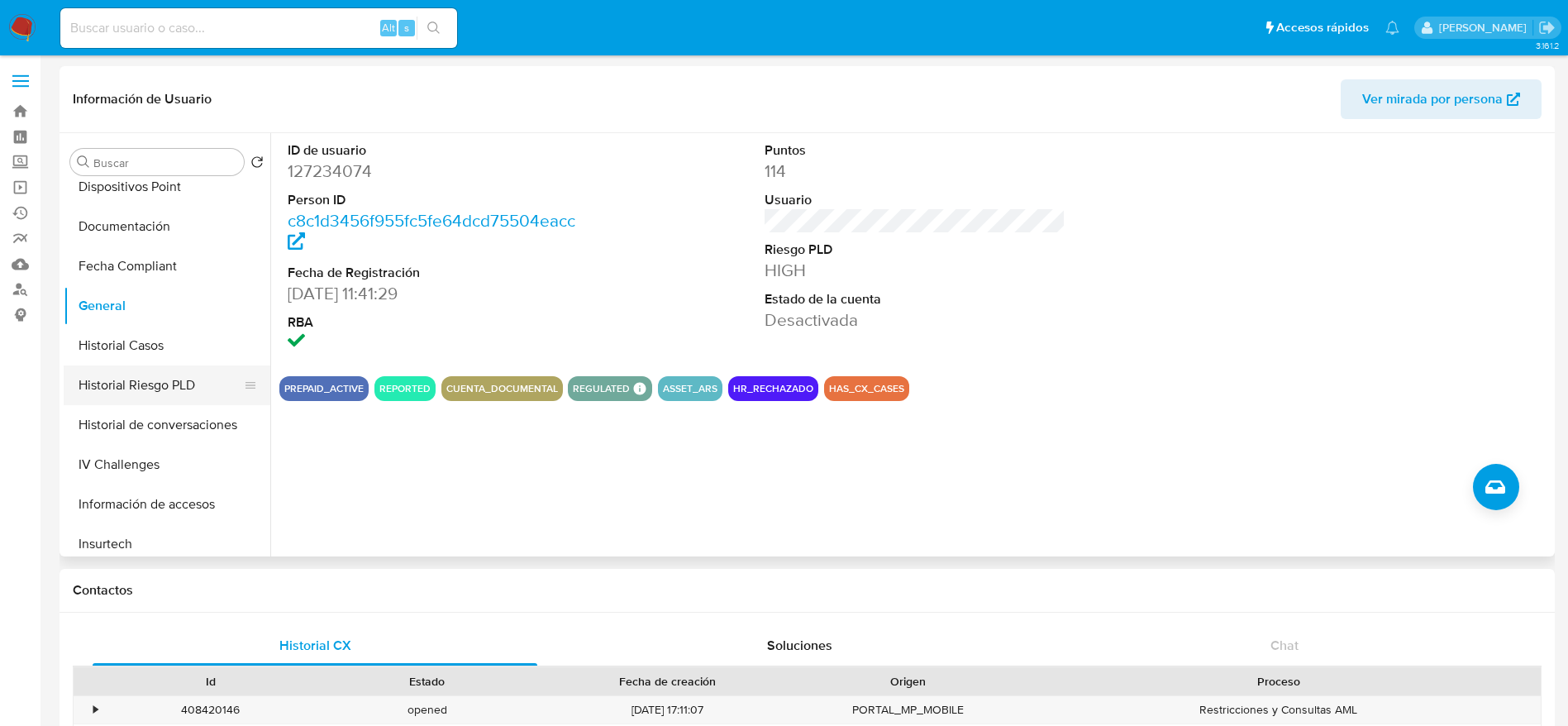
click at [117, 366] on button "Historial Riesgo PLD" at bounding box center [160, 385] width 193 height 40
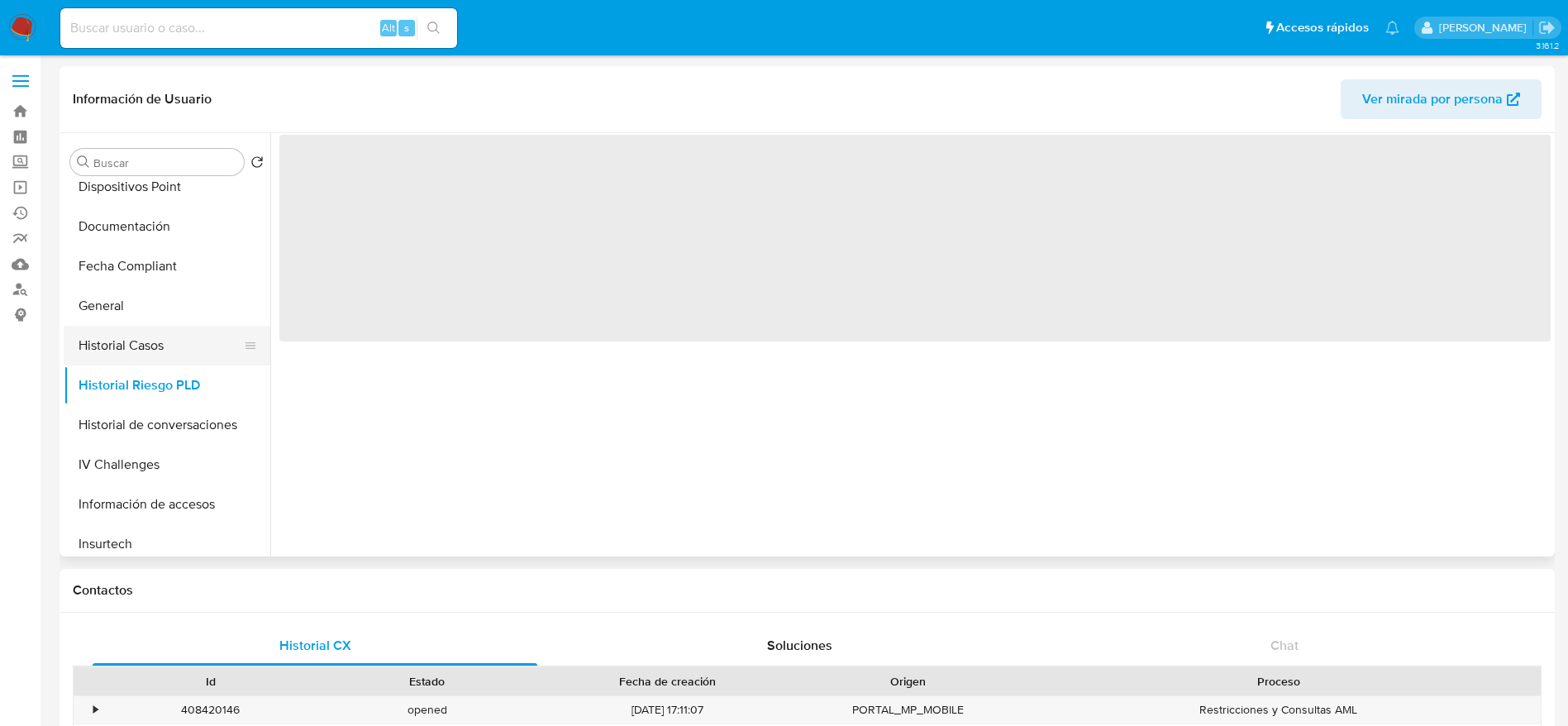
click at [122, 348] on button "Historial Casos" at bounding box center [160, 346] width 193 height 40
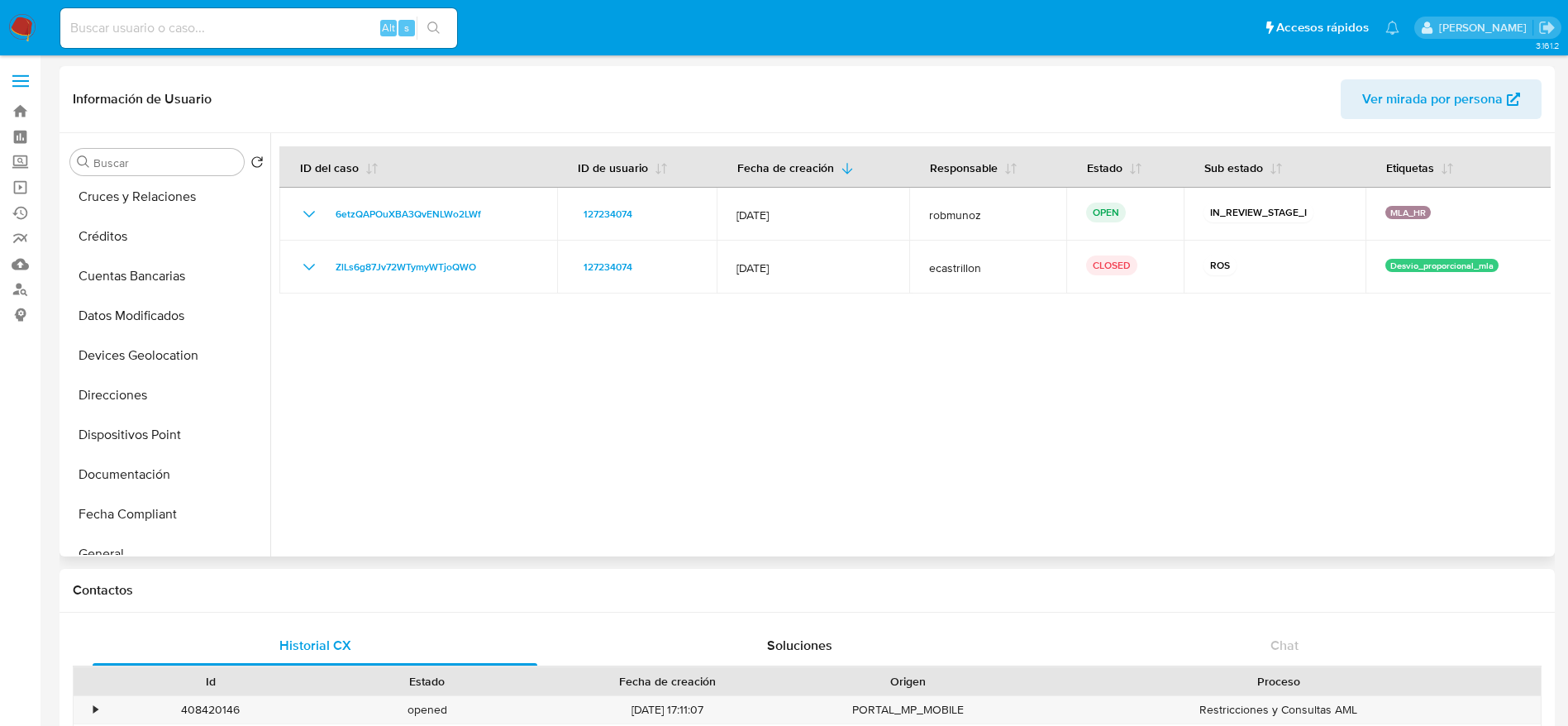
scroll to position [124, 0]
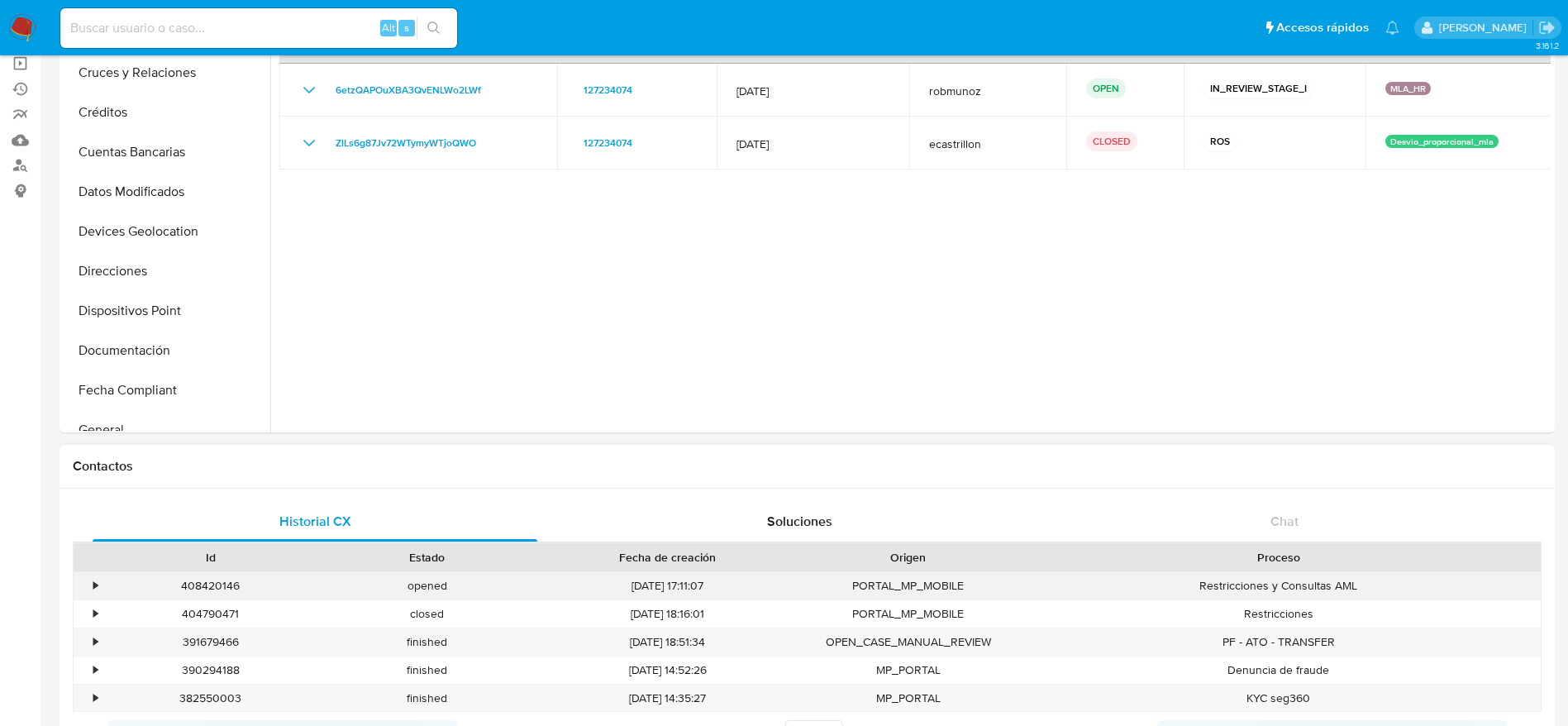
click at [216, 589] on div "408420146" at bounding box center [210, 586] width 216 height 27
click at [217, 588] on div "408420146" at bounding box center [210, 586] width 216 height 27
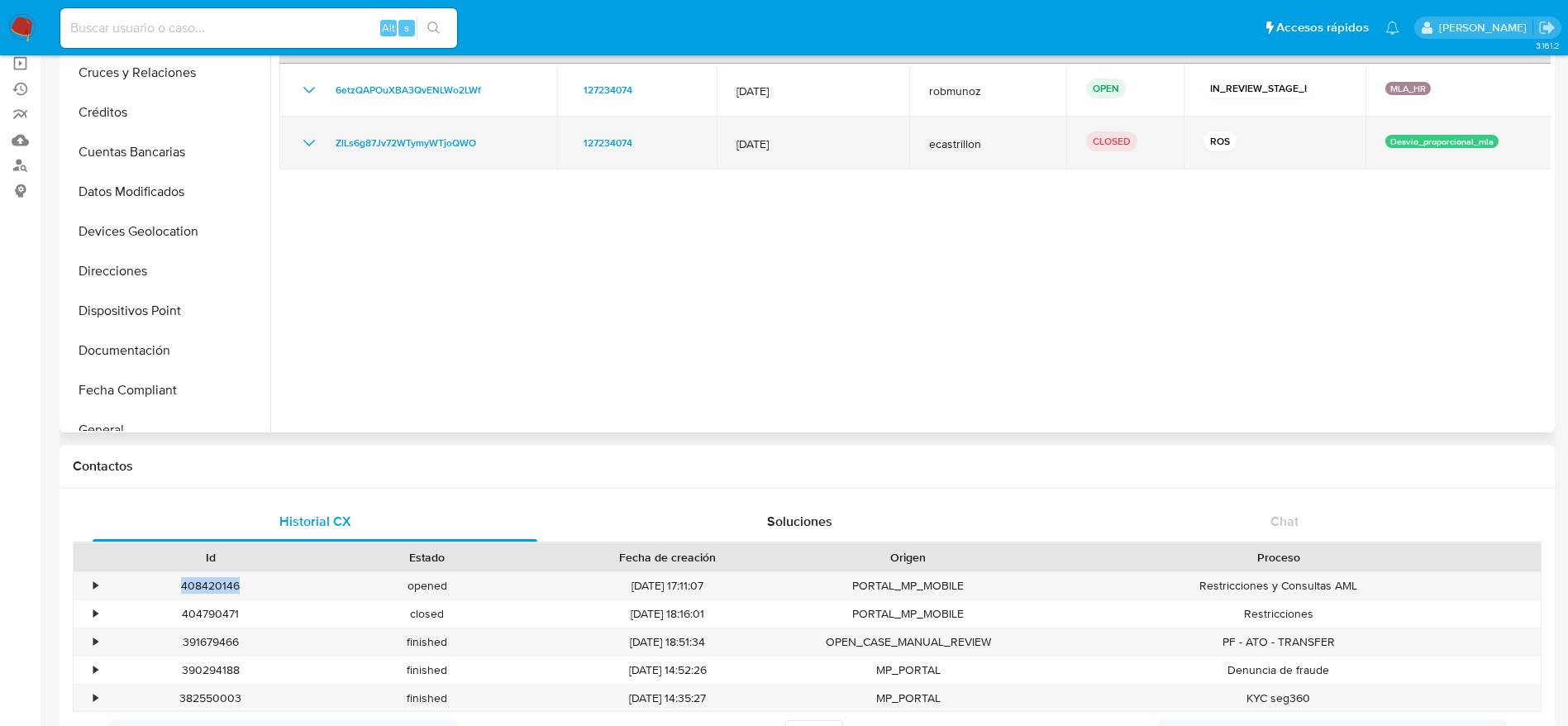
copy div "408420146"
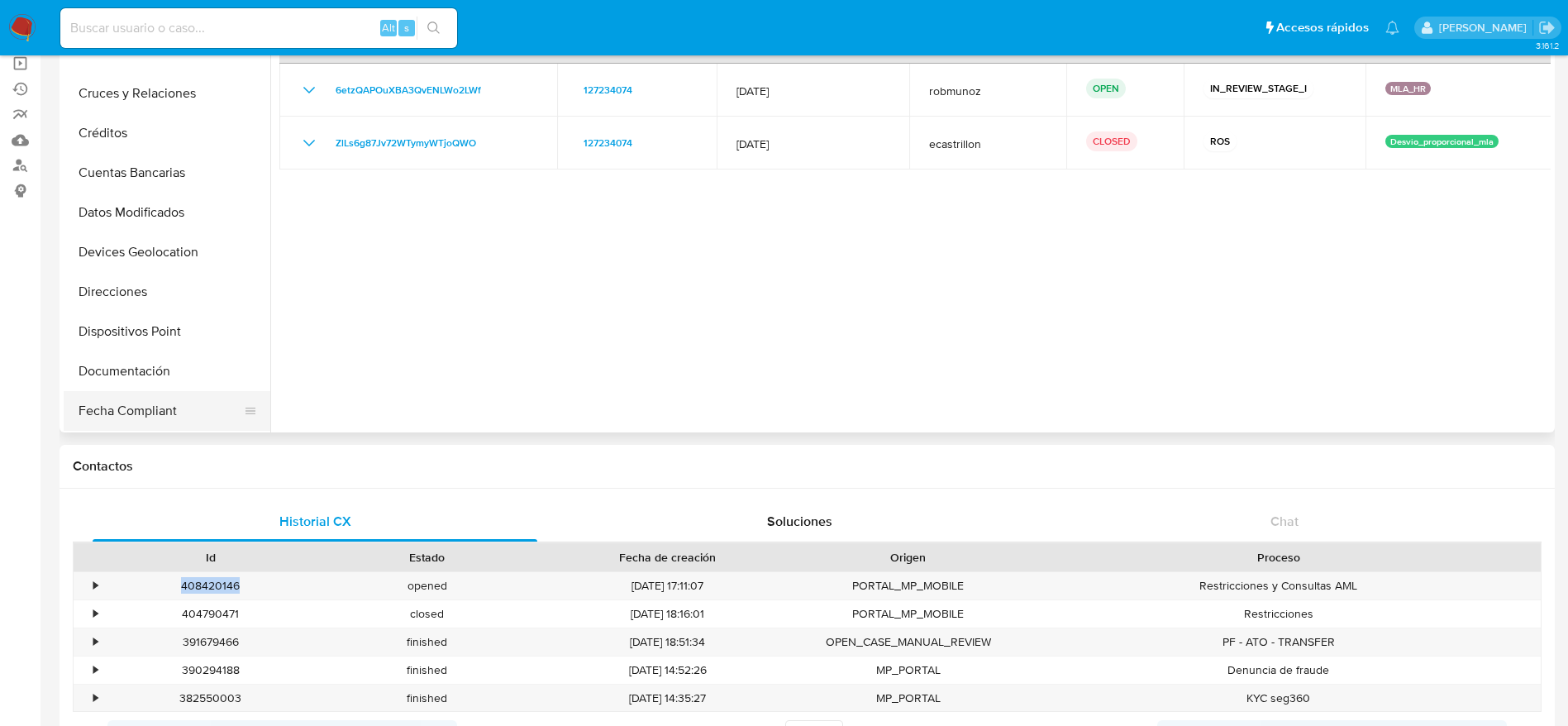
scroll to position [248, 0]
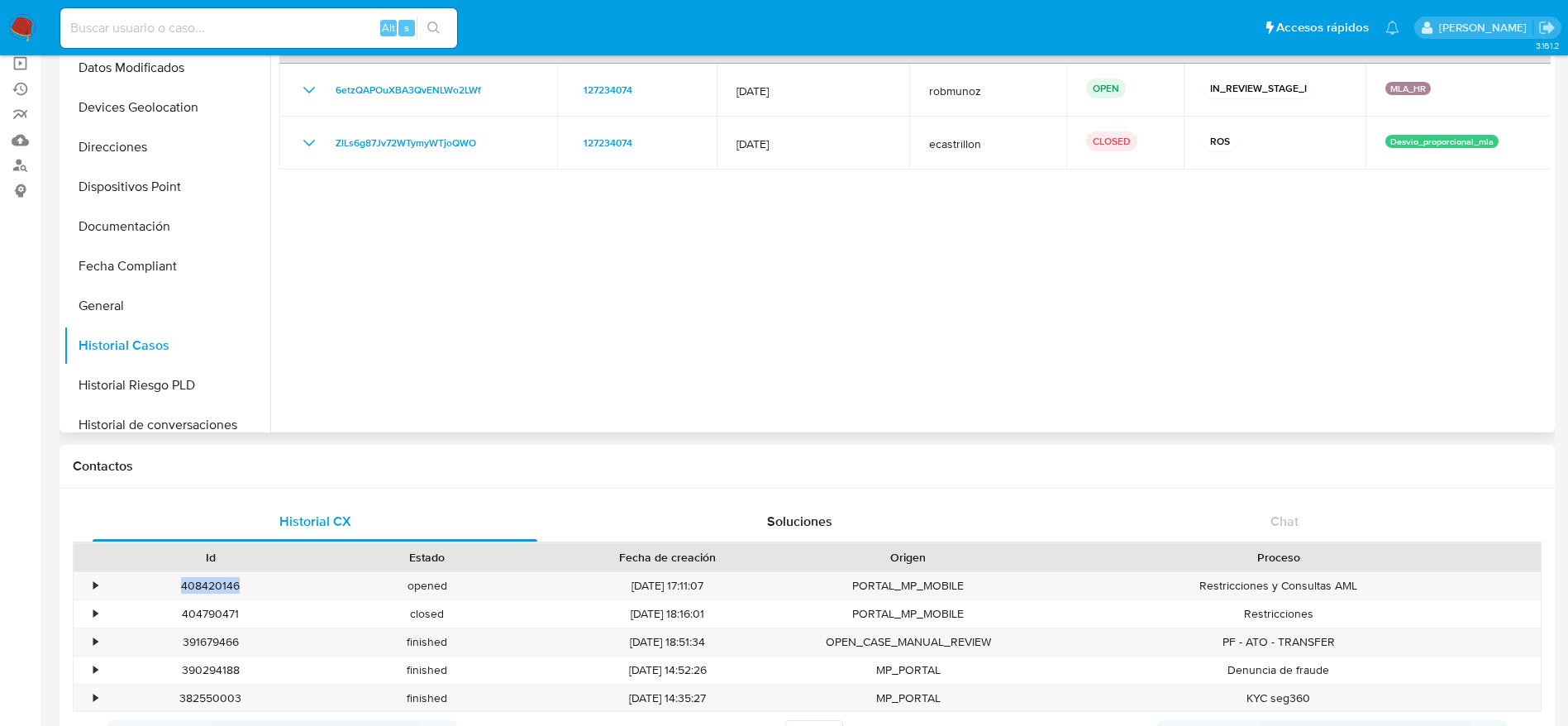
drag, startPoint x: 117, startPoint y: 301, endPoint x: 334, endPoint y: 296, distance: 217.1
click at [117, 303] on button "General" at bounding box center [167, 306] width 207 height 40
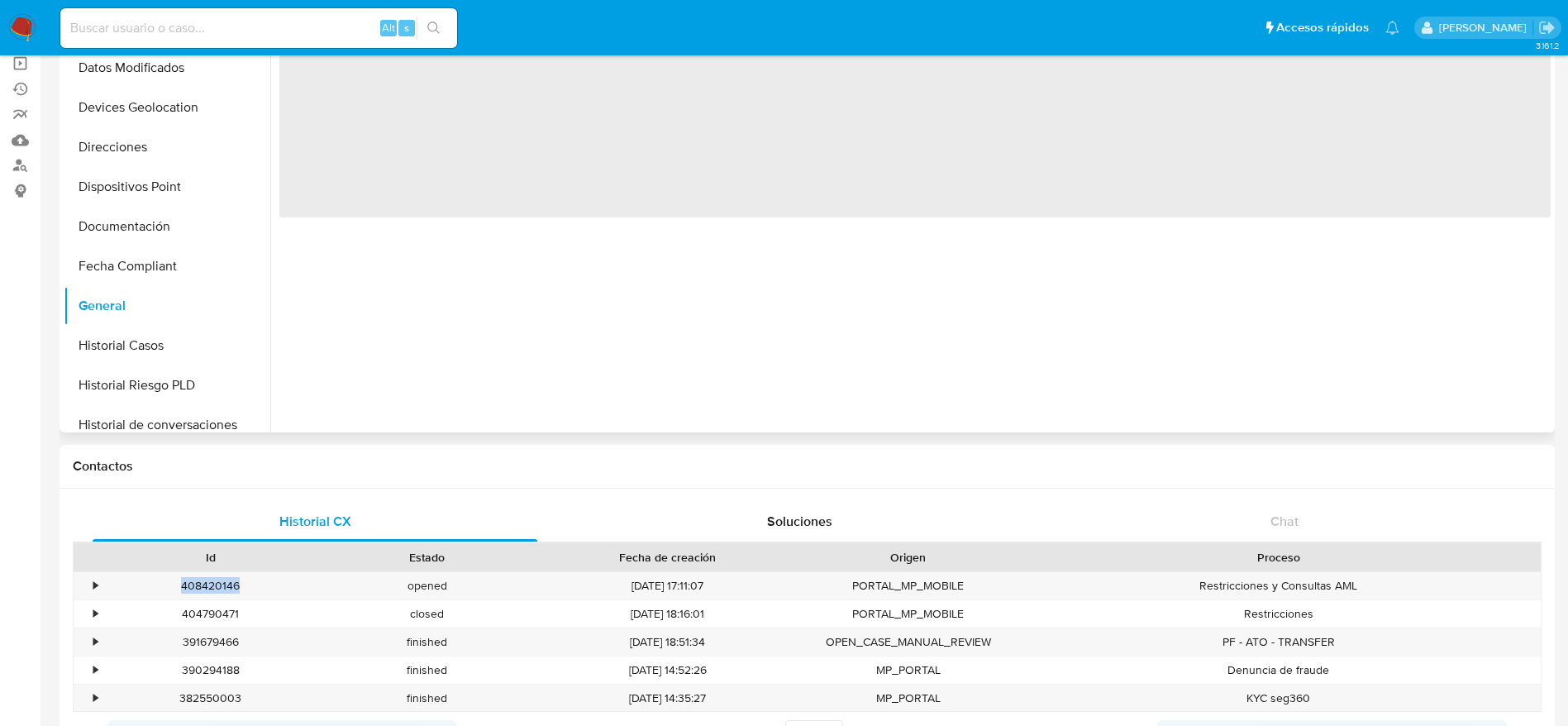
scroll to position [0, 0]
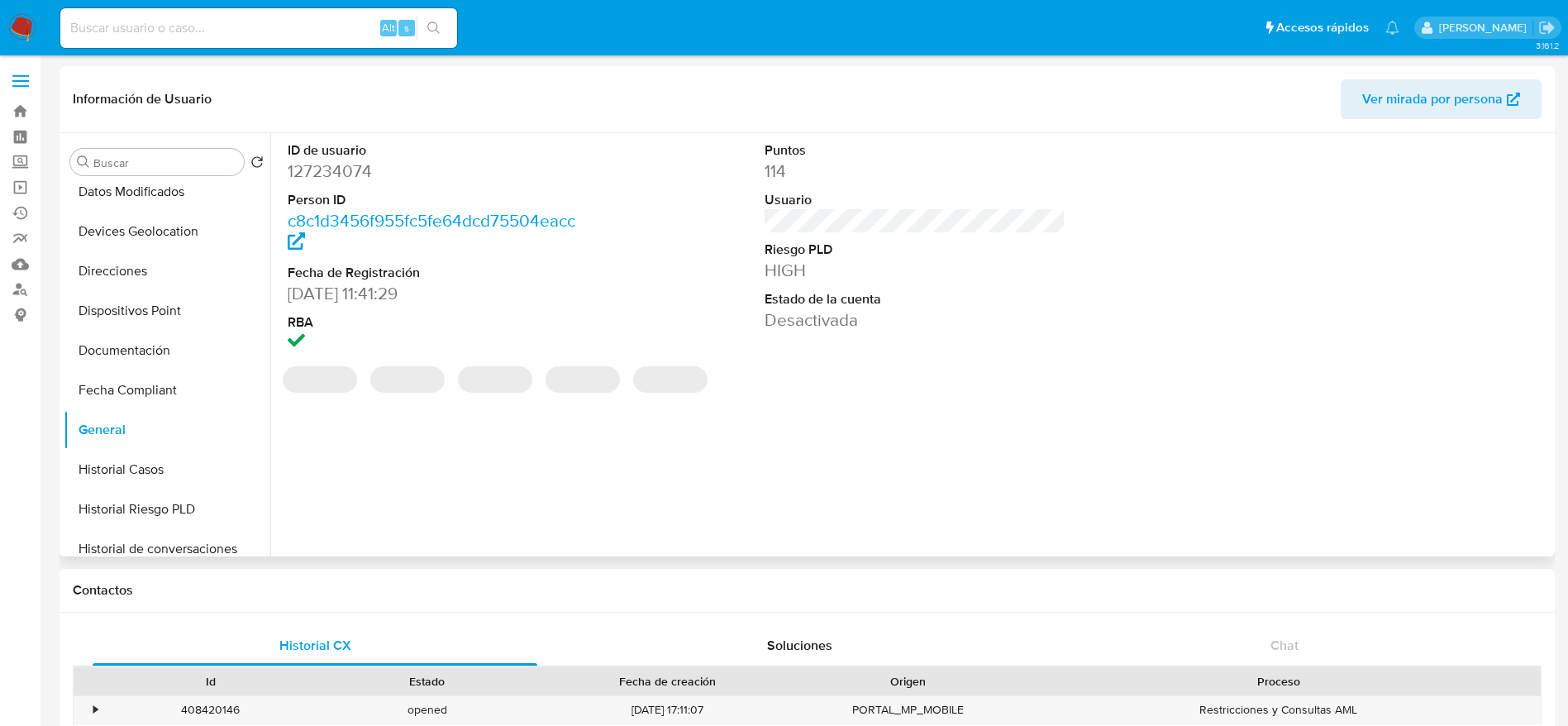
click at [337, 171] on dd "127234074" at bounding box center [438, 170] width 301 height 23
copy dd "127234074"
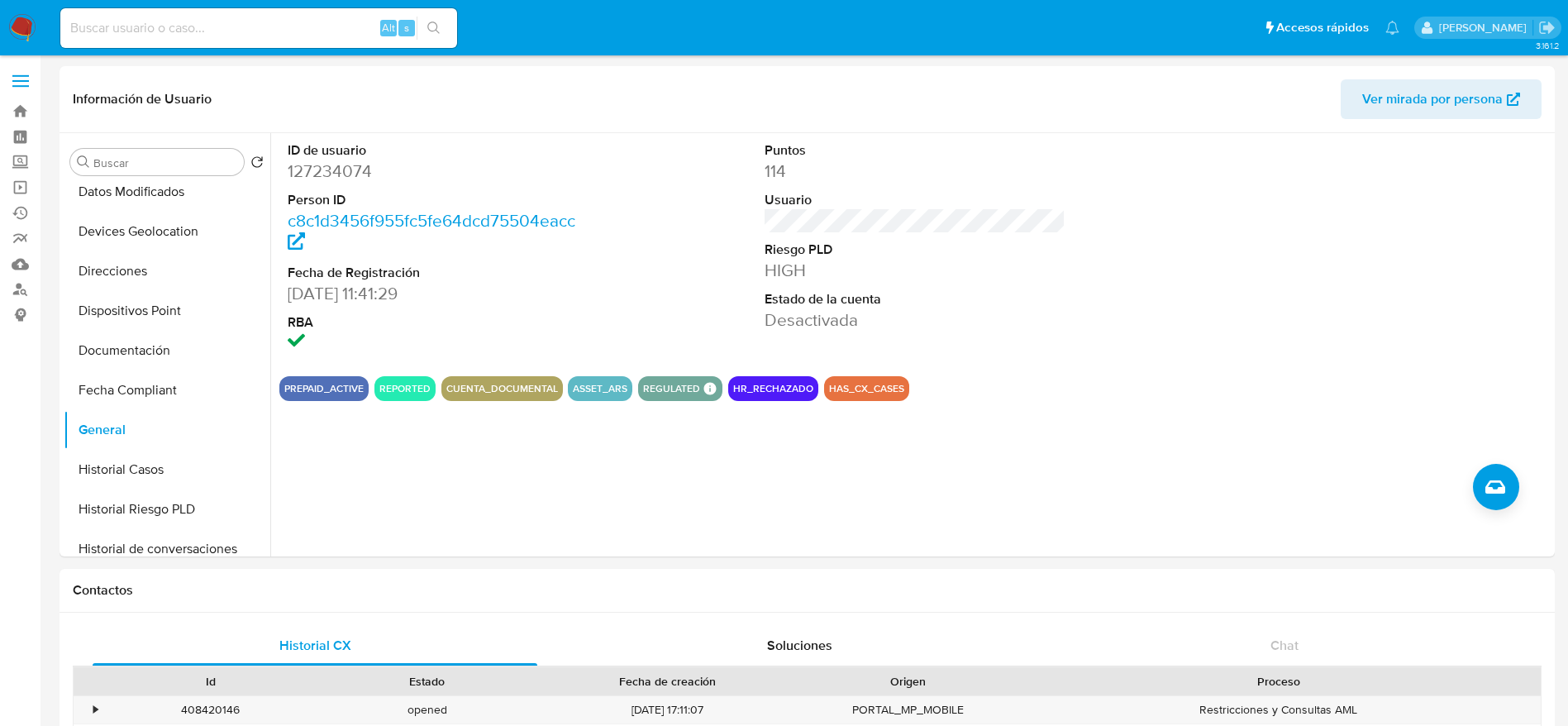
click at [273, 28] on input at bounding box center [259, 27] width 397 height 21
paste input "aXOWObQOfYP2wBQfQAcAZ4eH"
type input "aXOWObQOfYP2wBQfQAcAZ4eH"
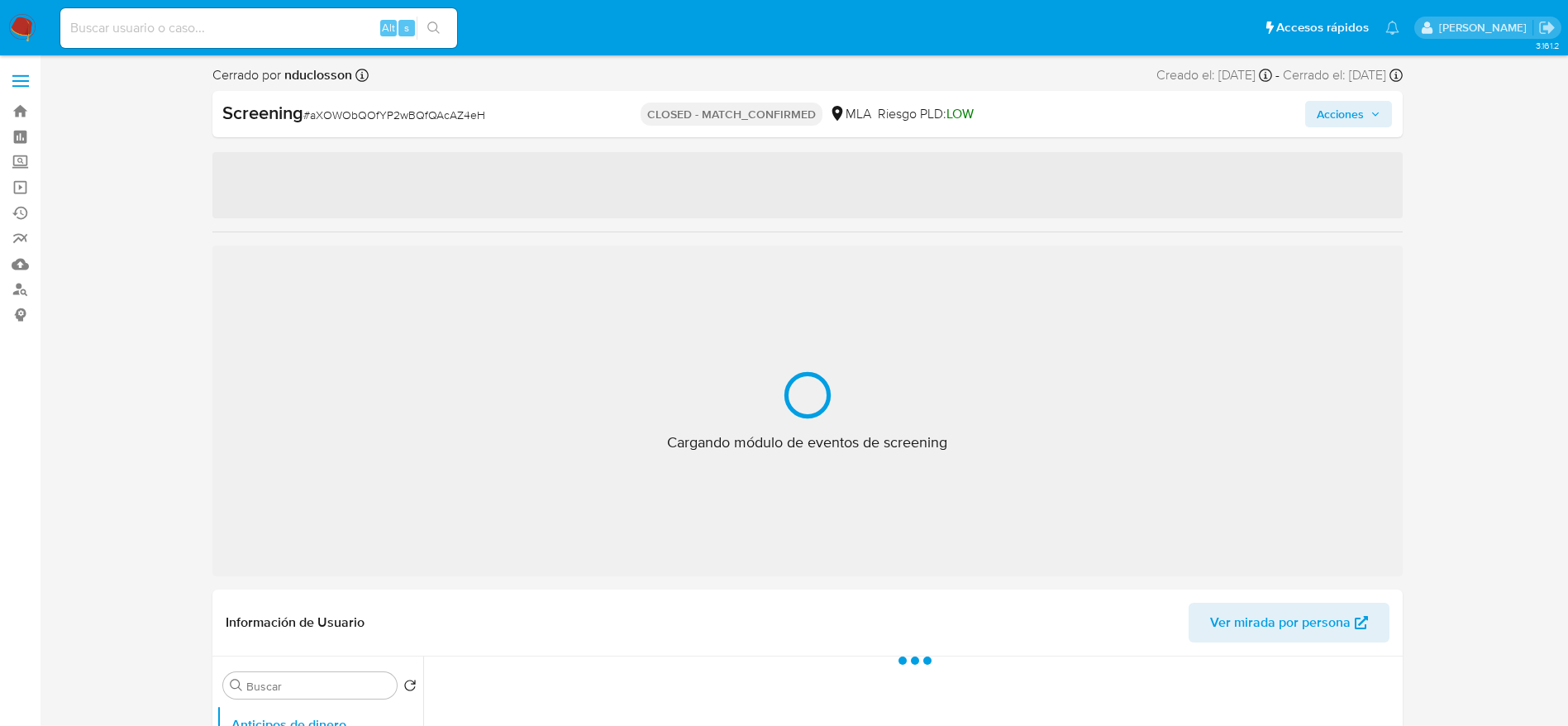
select select "10"
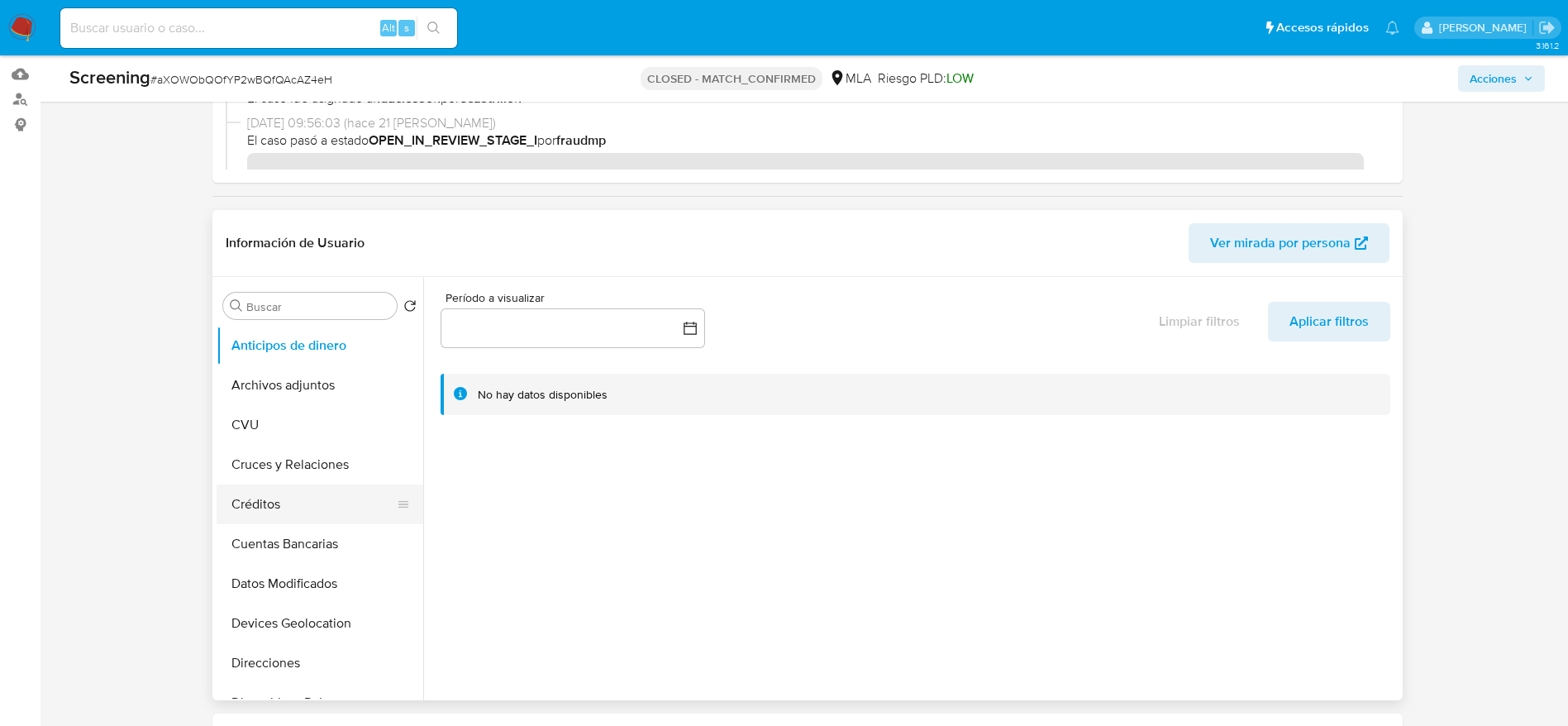
scroll to position [248, 0]
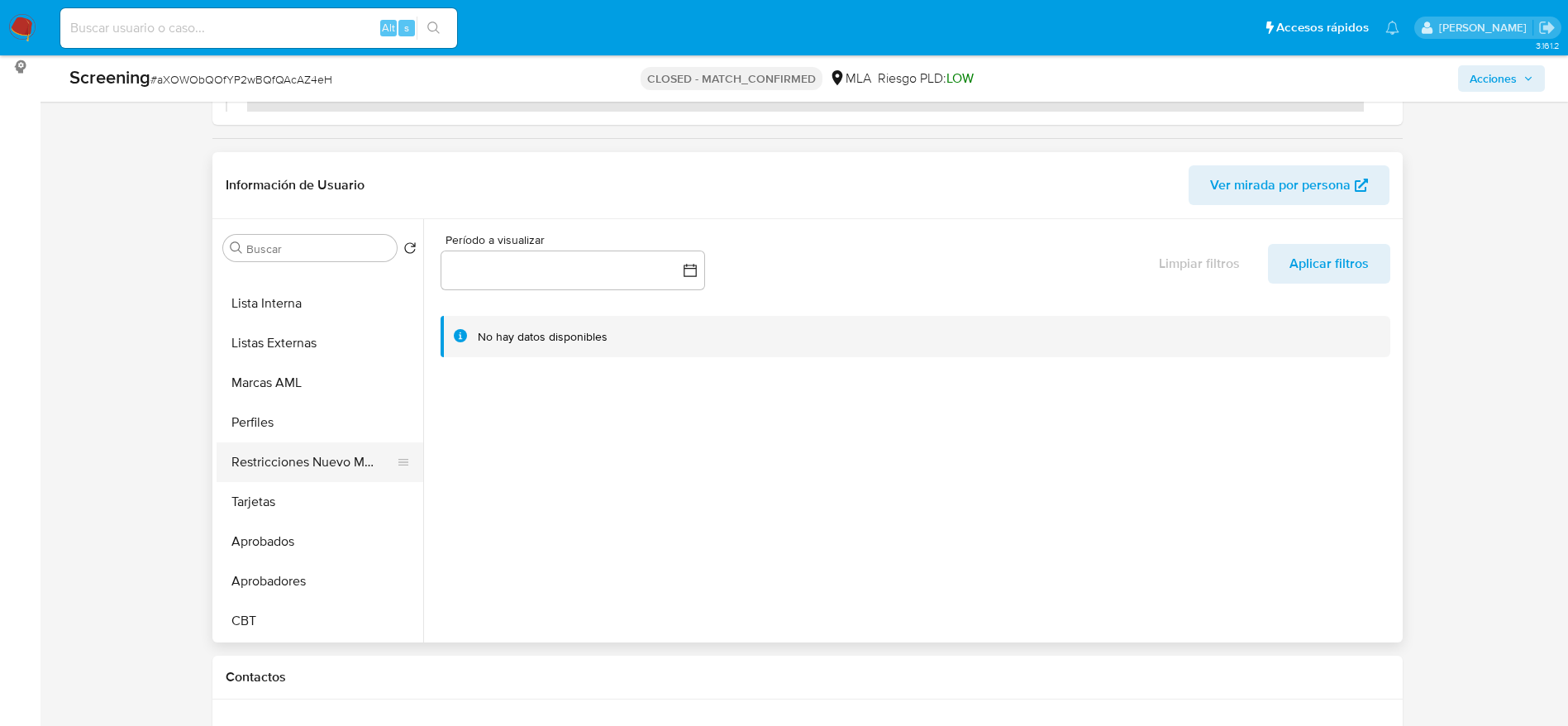
click at [295, 456] on button "Restricciones Nuevo Mundo" at bounding box center [312, 462] width 193 height 40
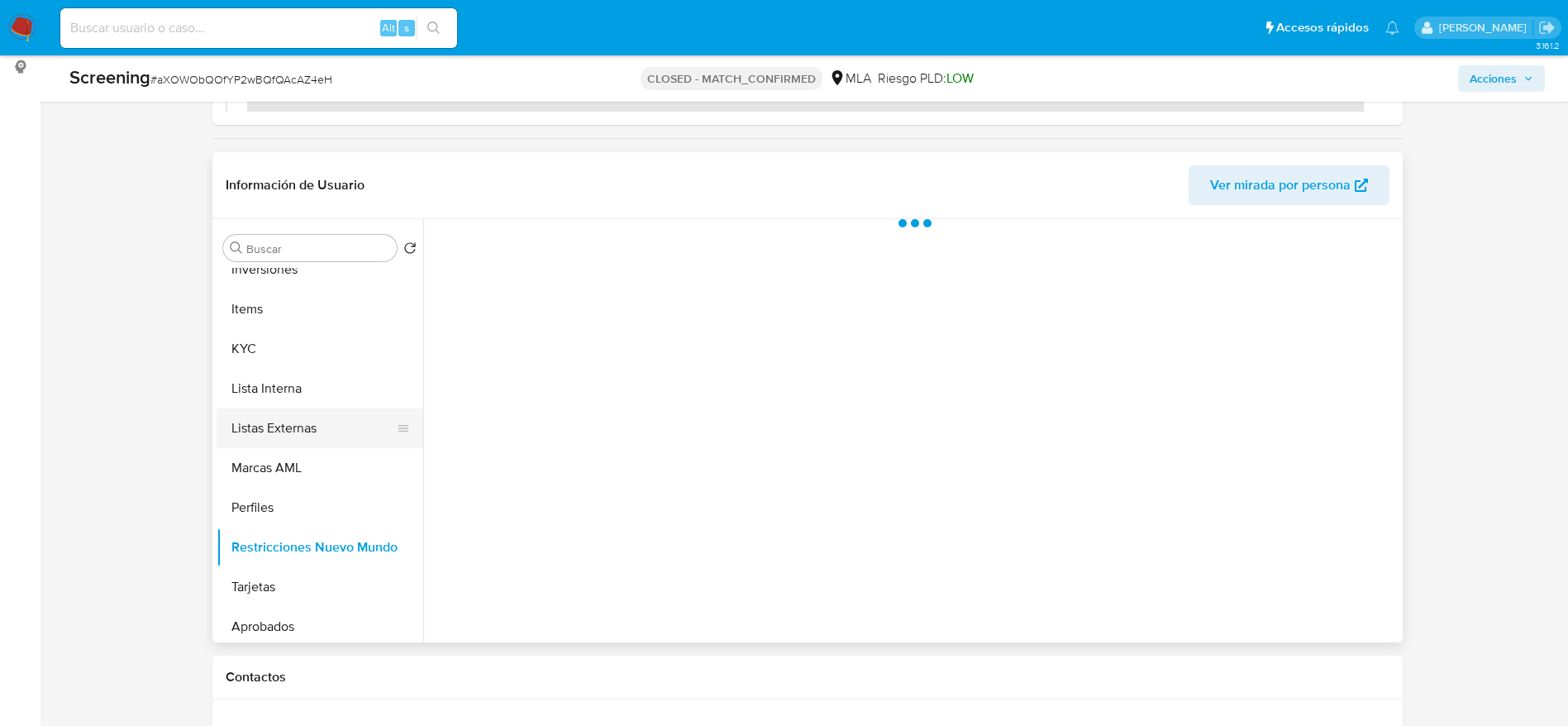
scroll to position [733, 0]
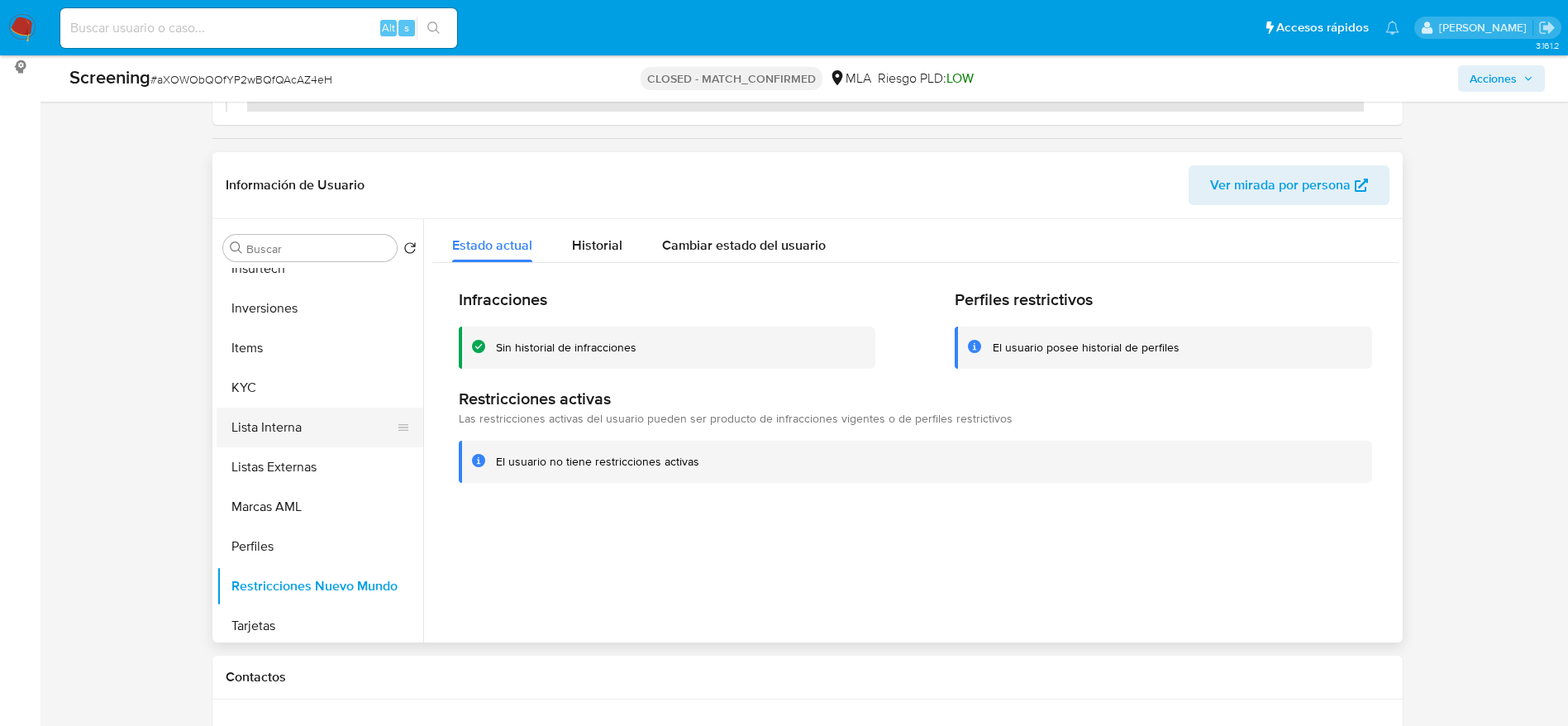
click at [284, 424] on button "Lista Interna" at bounding box center [312, 427] width 193 height 40
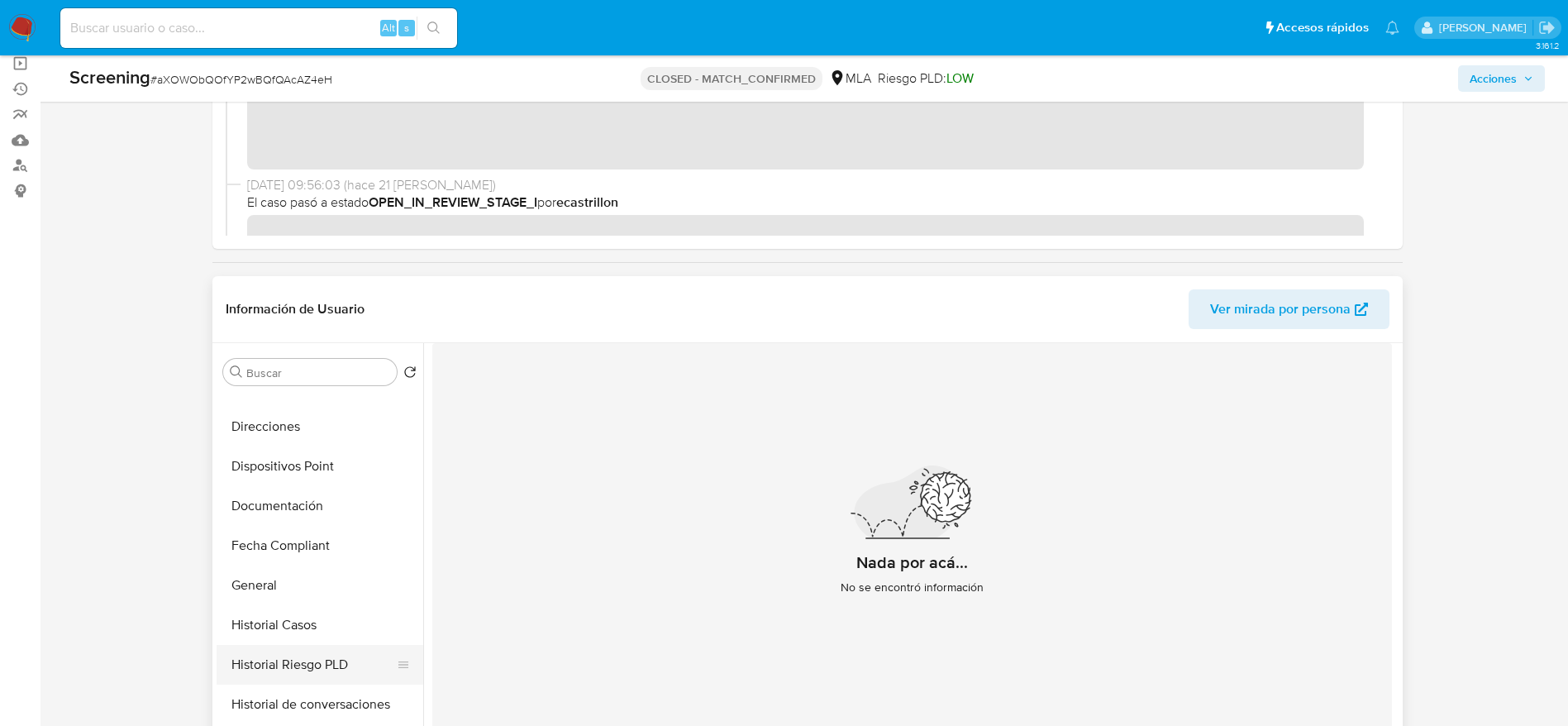
scroll to position [372, 0]
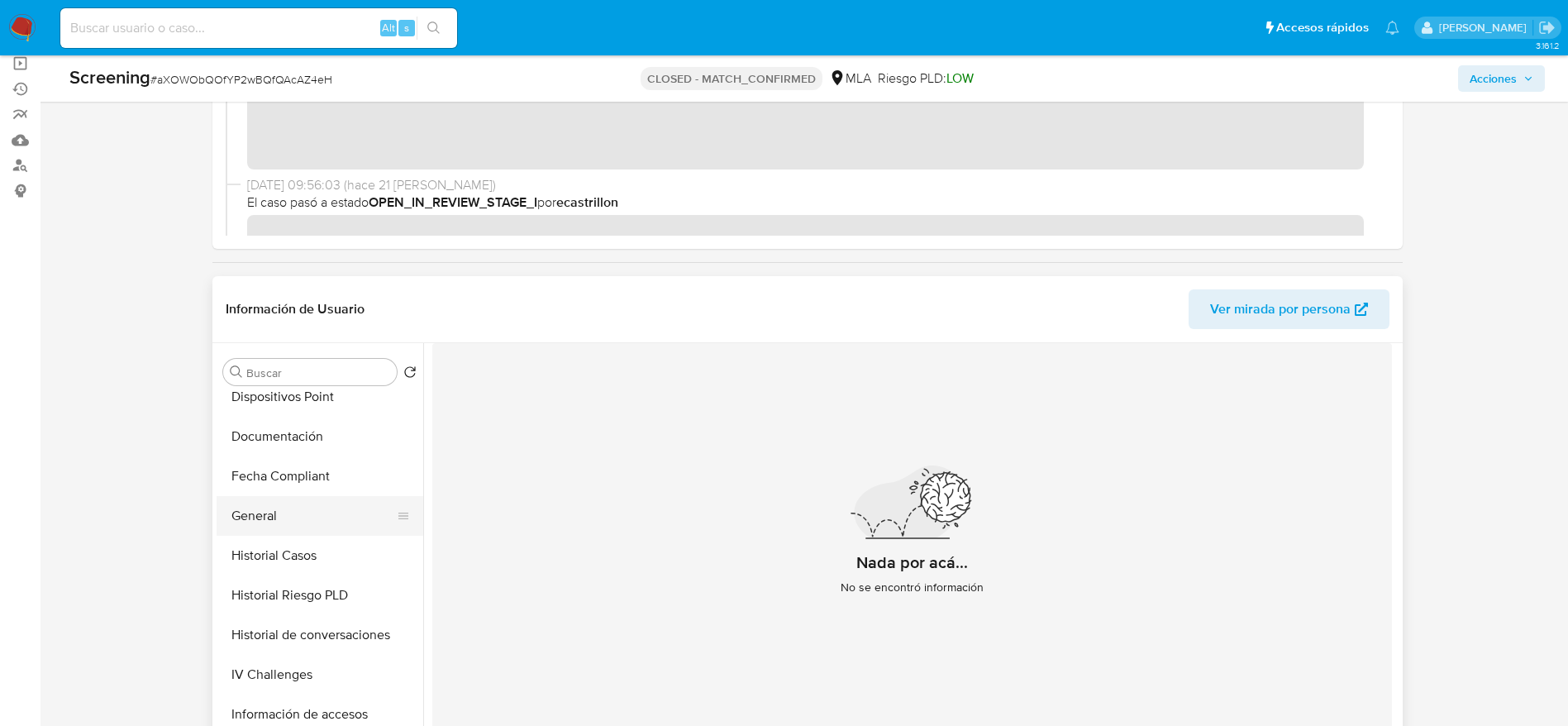
drag, startPoint x: 268, startPoint y: 485, endPoint x: 281, endPoint y: 527, distance: 44.0
click at [272, 498] on ul "Anticipos de dinero Archivos adjuntos CVU Cruces y Relaciones Créditos Cuentas …" at bounding box center [319, 578] width 207 height 373
click at [281, 524] on button "General" at bounding box center [312, 516] width 193 height 40
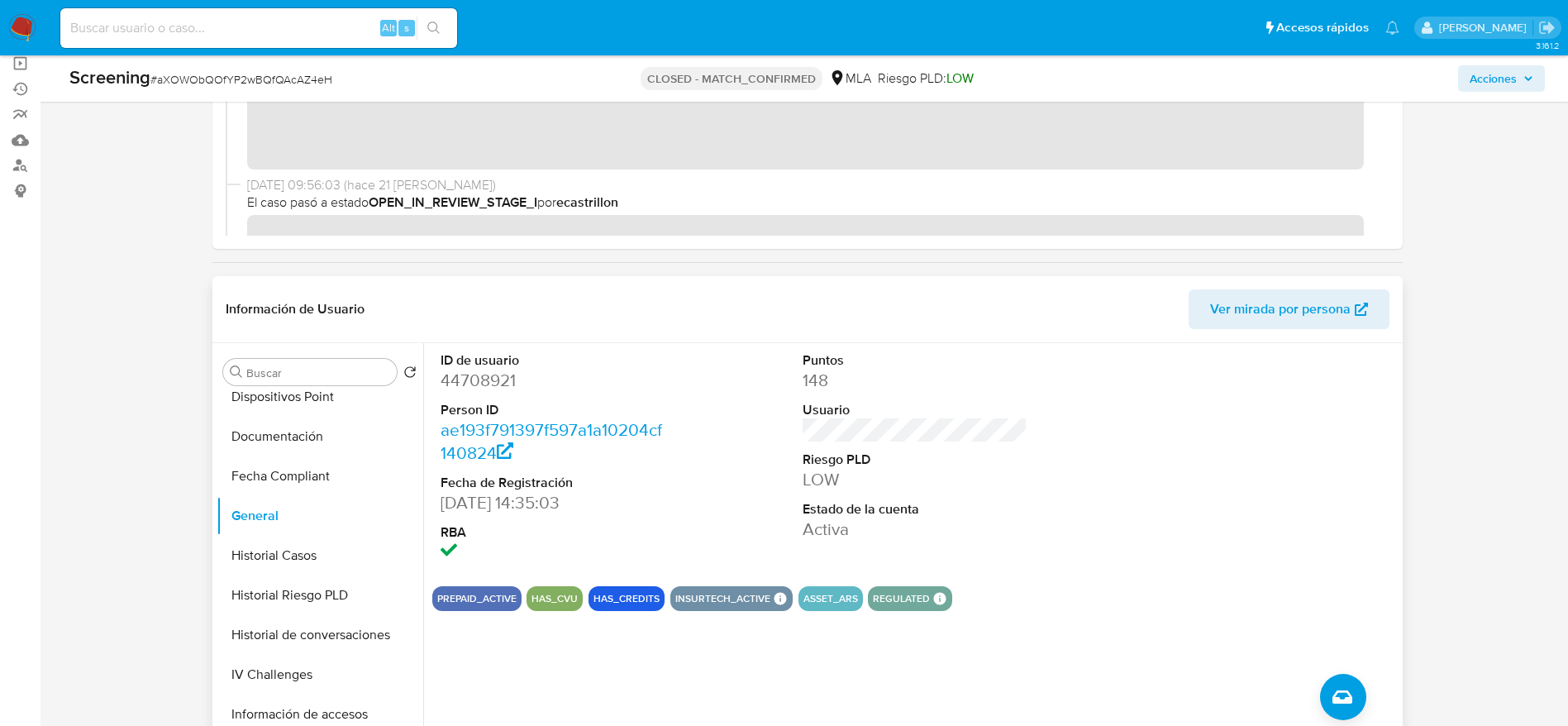
scroll to position [0, 0]
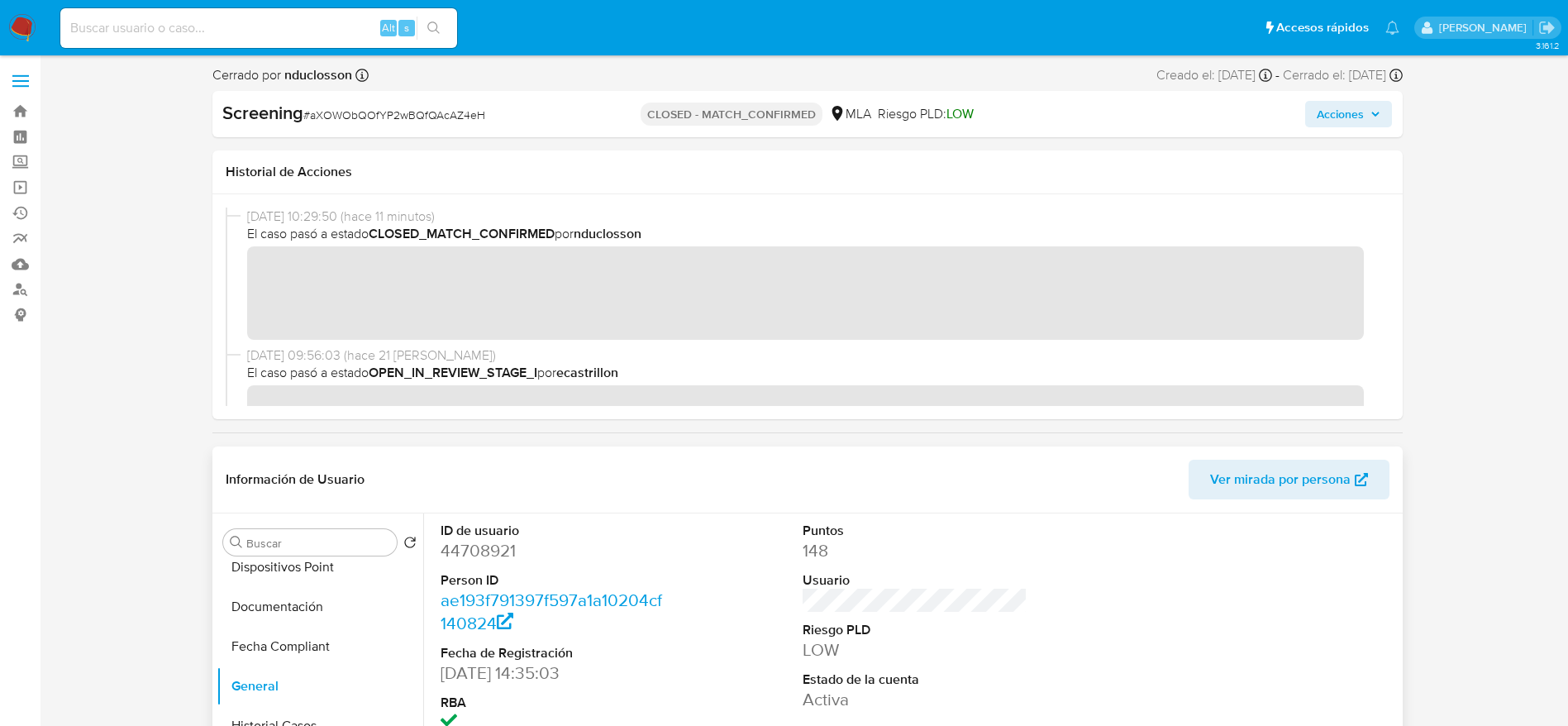
click at [489, 546] on dd "44708921" at bounding box center [553, 550] width 225 height 23
copy dd "44708921"
click at [172, 25] on input at bounding box center [259, 27] width 397 height 21
paste input "127234074"
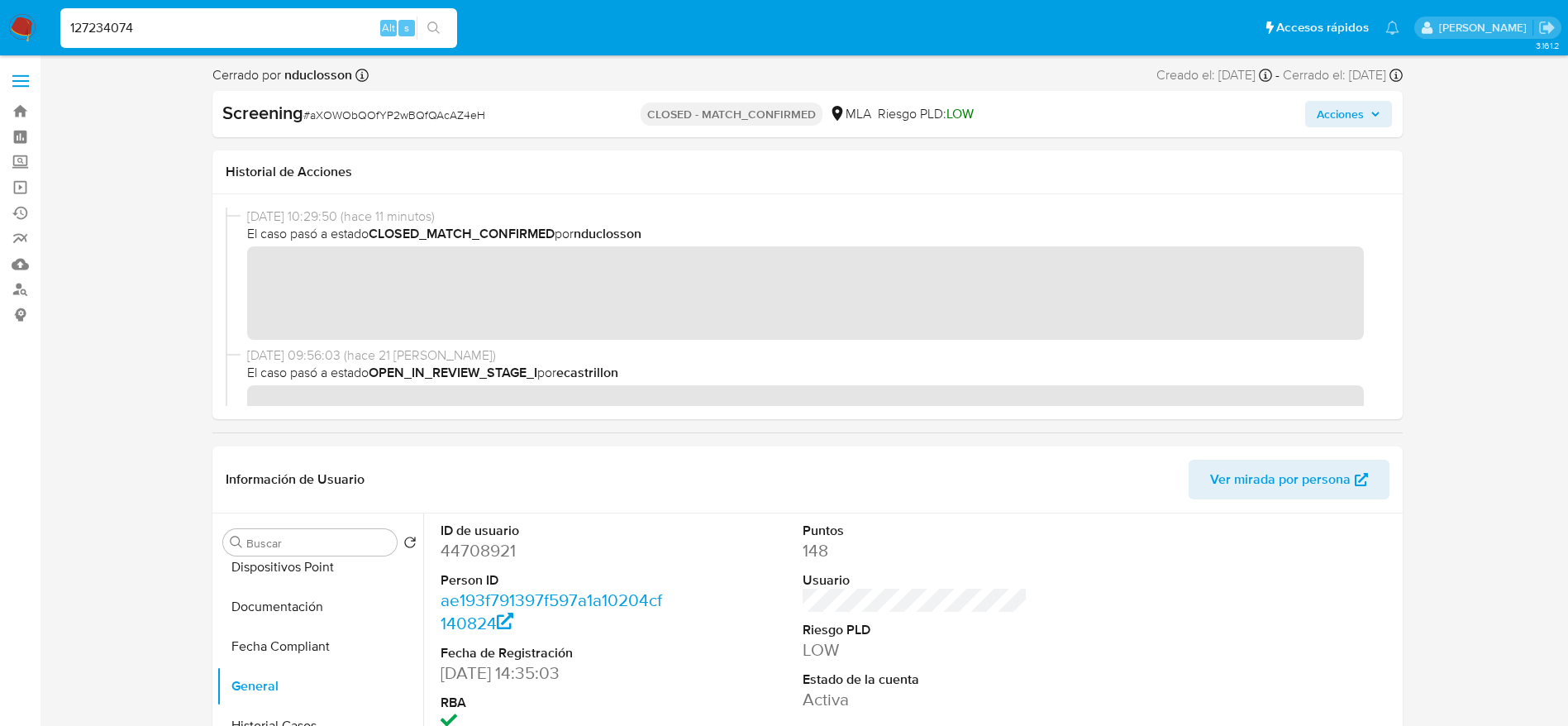
type input "127234074"
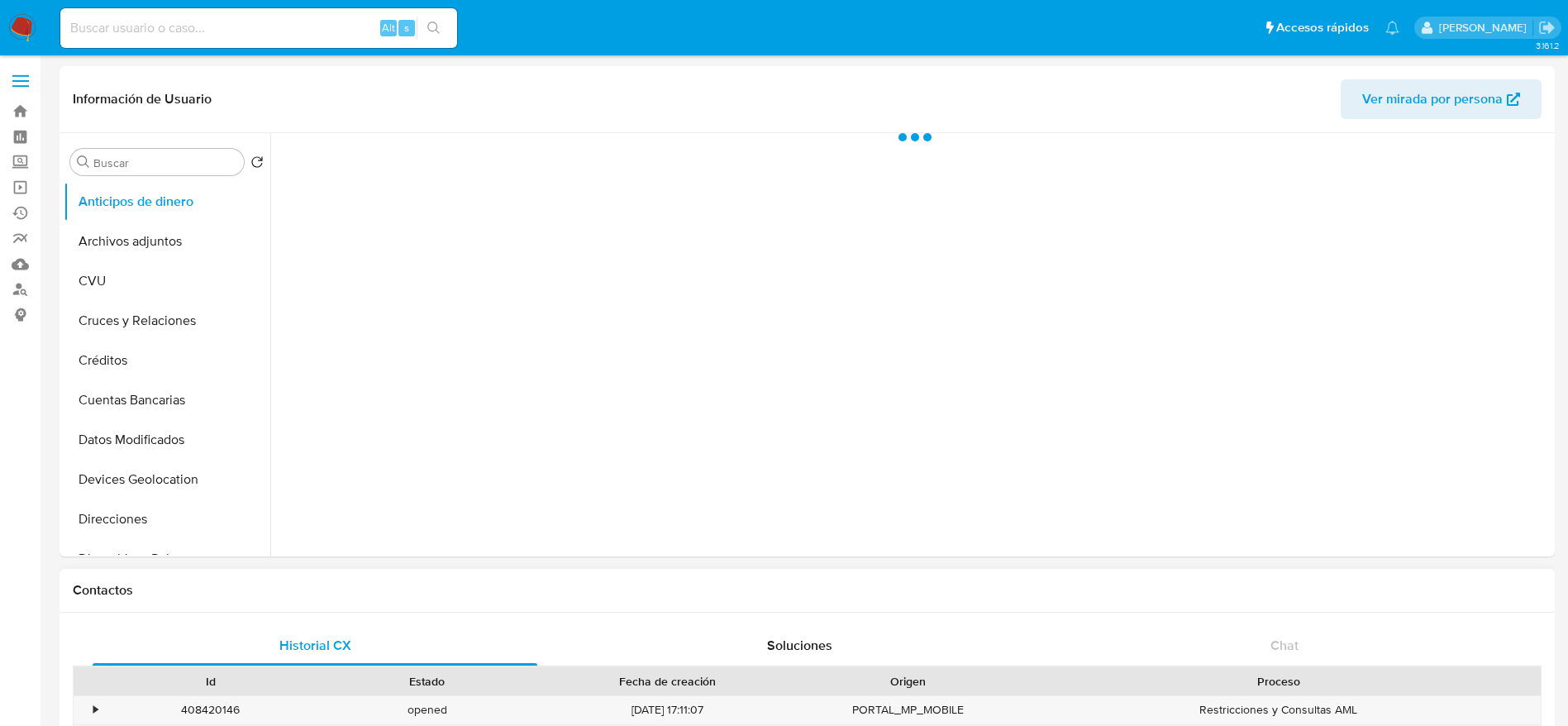
select select "10"
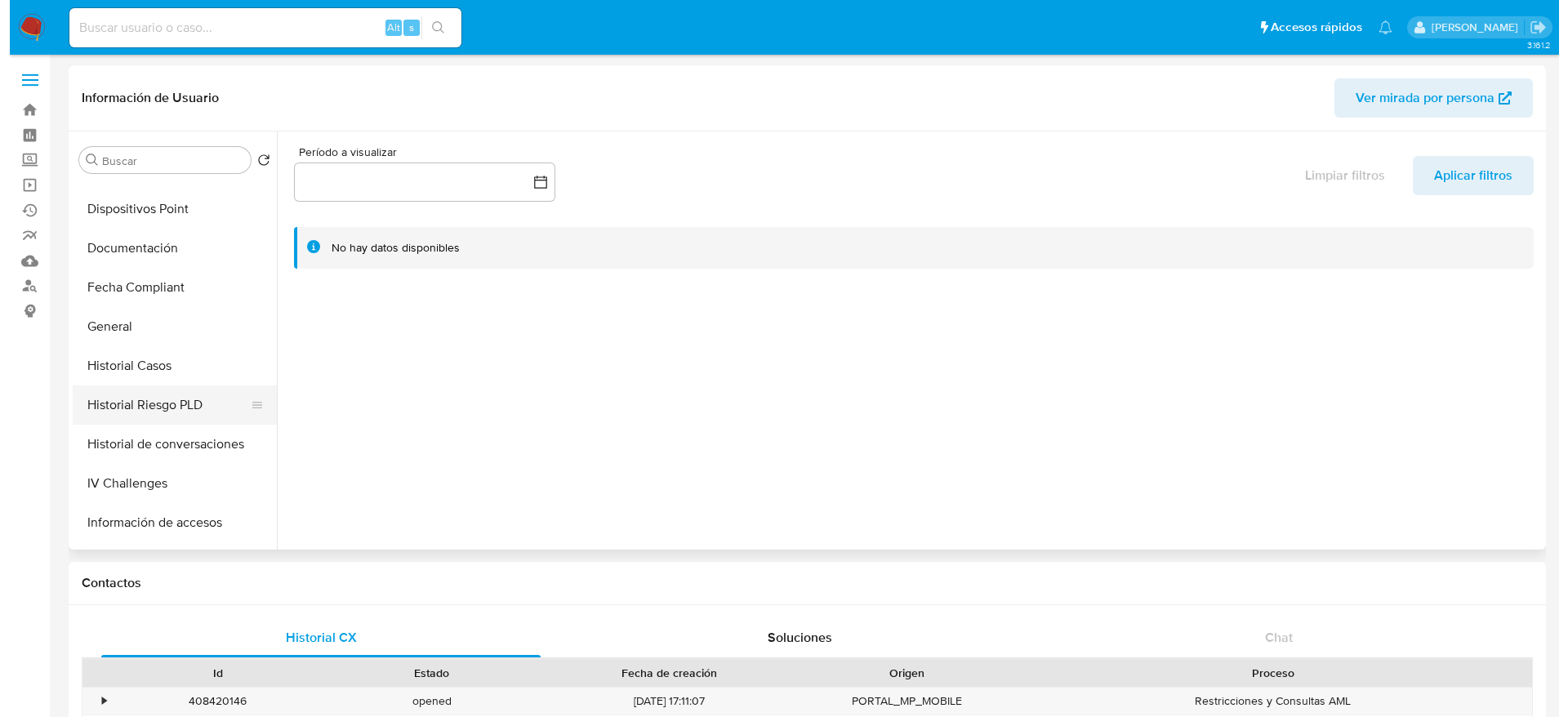
scroll to position [367, 0]
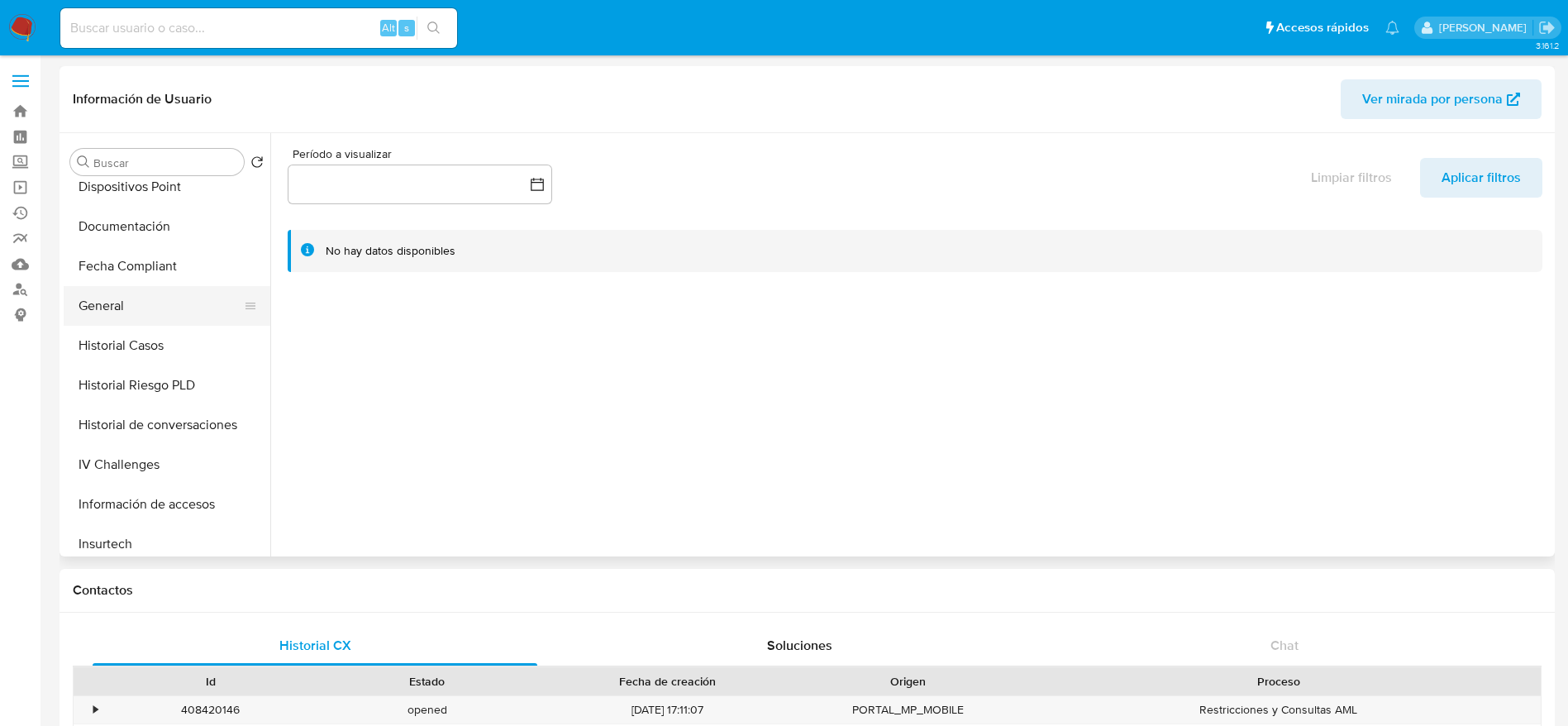
click at [98, 296] on button "General" at bounding box center [160, 306] width 193 height 40
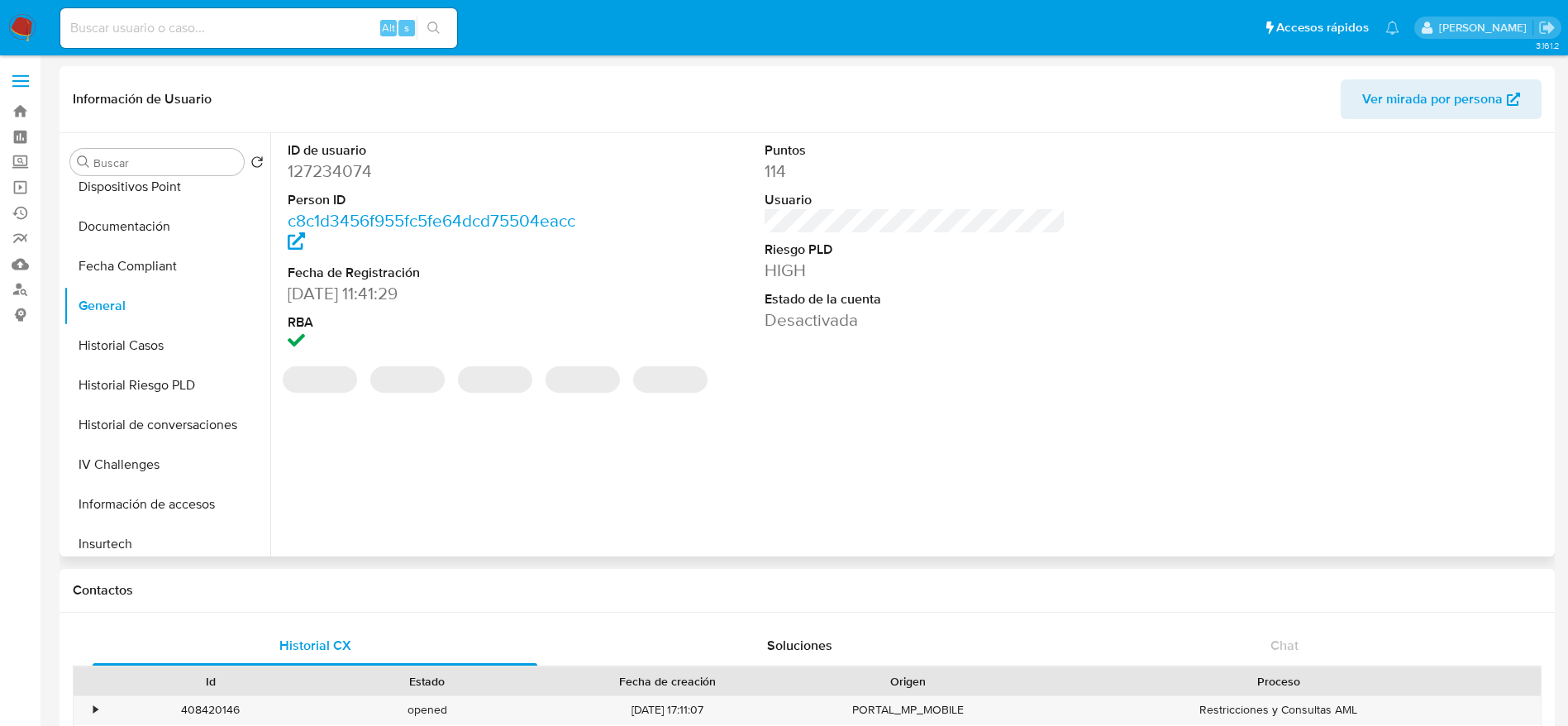
click at [348, 169] on dd "127234074" at bounding box center [438, 170] width 301 height 23
copy dd "127234074"
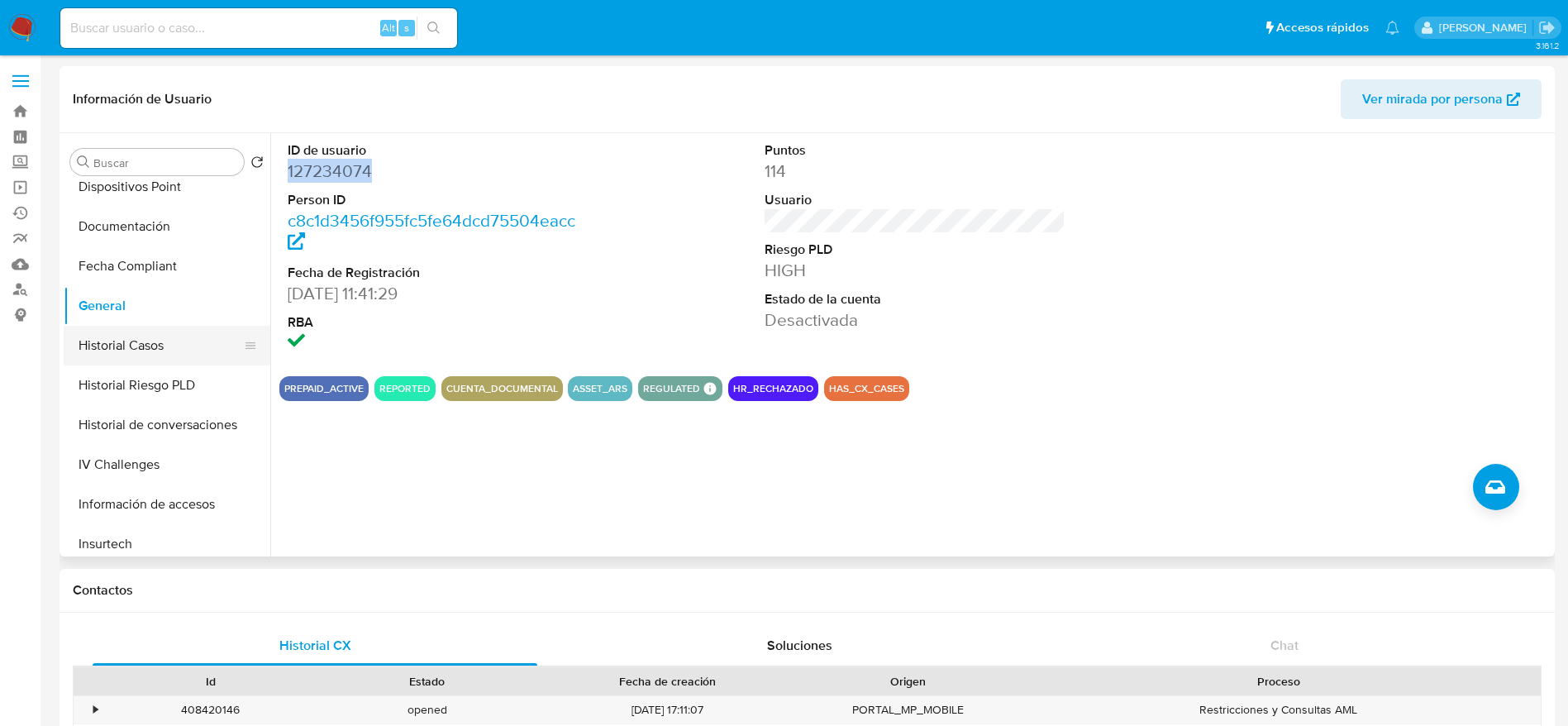
click at [137, 360] on button "Historial Casos" at bounding box center [160, 346] width 193 height 40
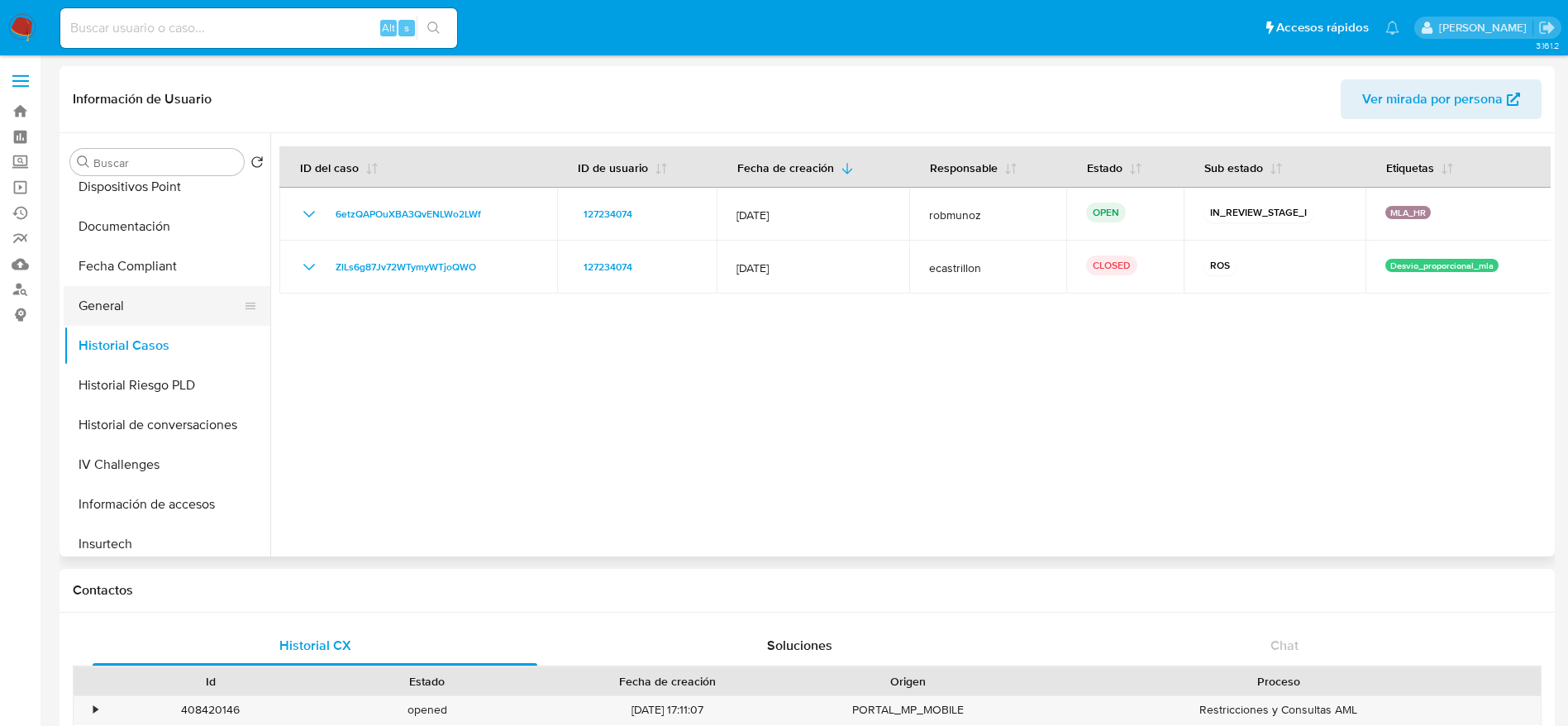
click at [114, 306] on button "General" at bounding box center [160, 306] width 193 height 40
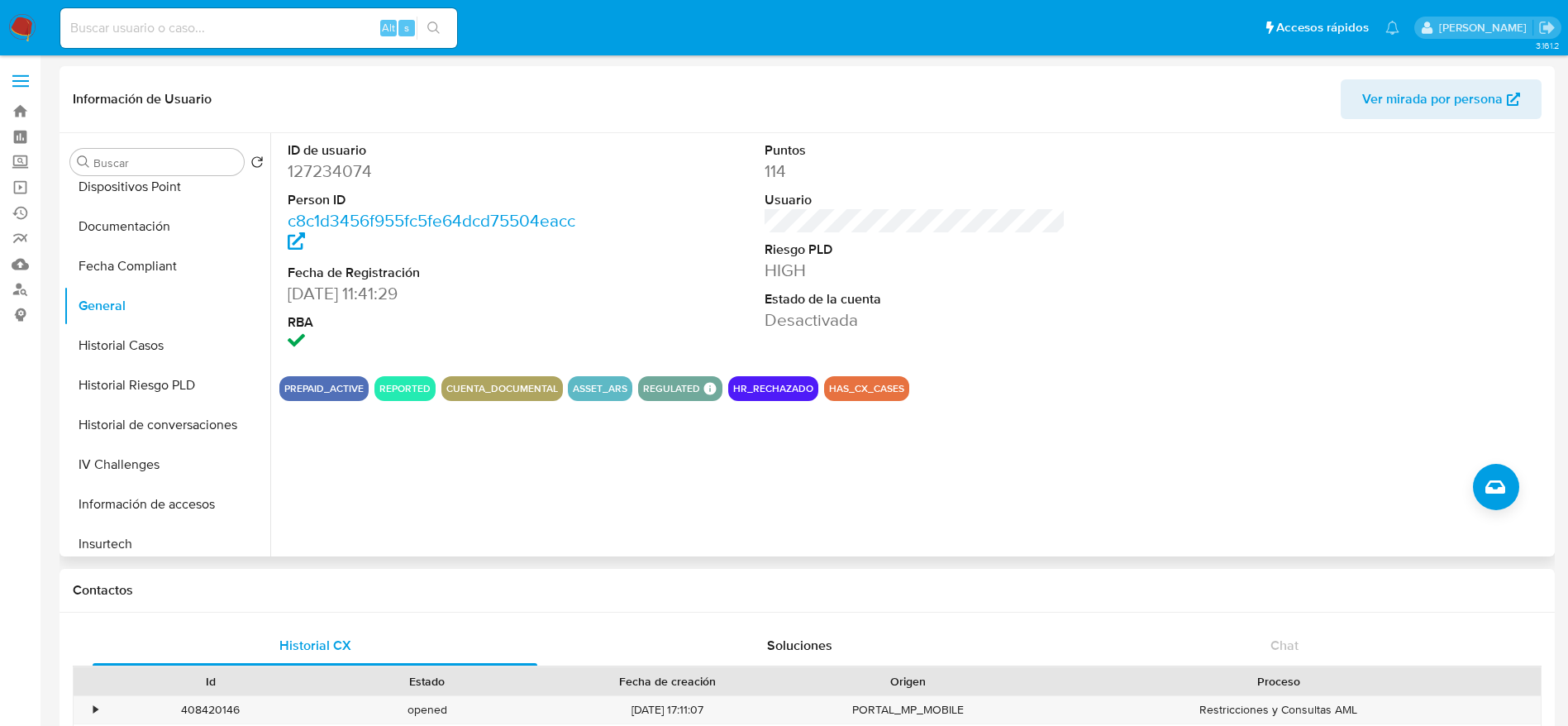
click at [770, 453] on div "ID de usuario 127234074 Person ID c8c1d3456f955fc5fe64dcd75504eacc Fecha de Reg…" at bounding box center [911, 344] width 1280 height 423
click at [1500, 477] on icon "Crear caso manual" at bounding box center [1495, 486] width 20 height 20
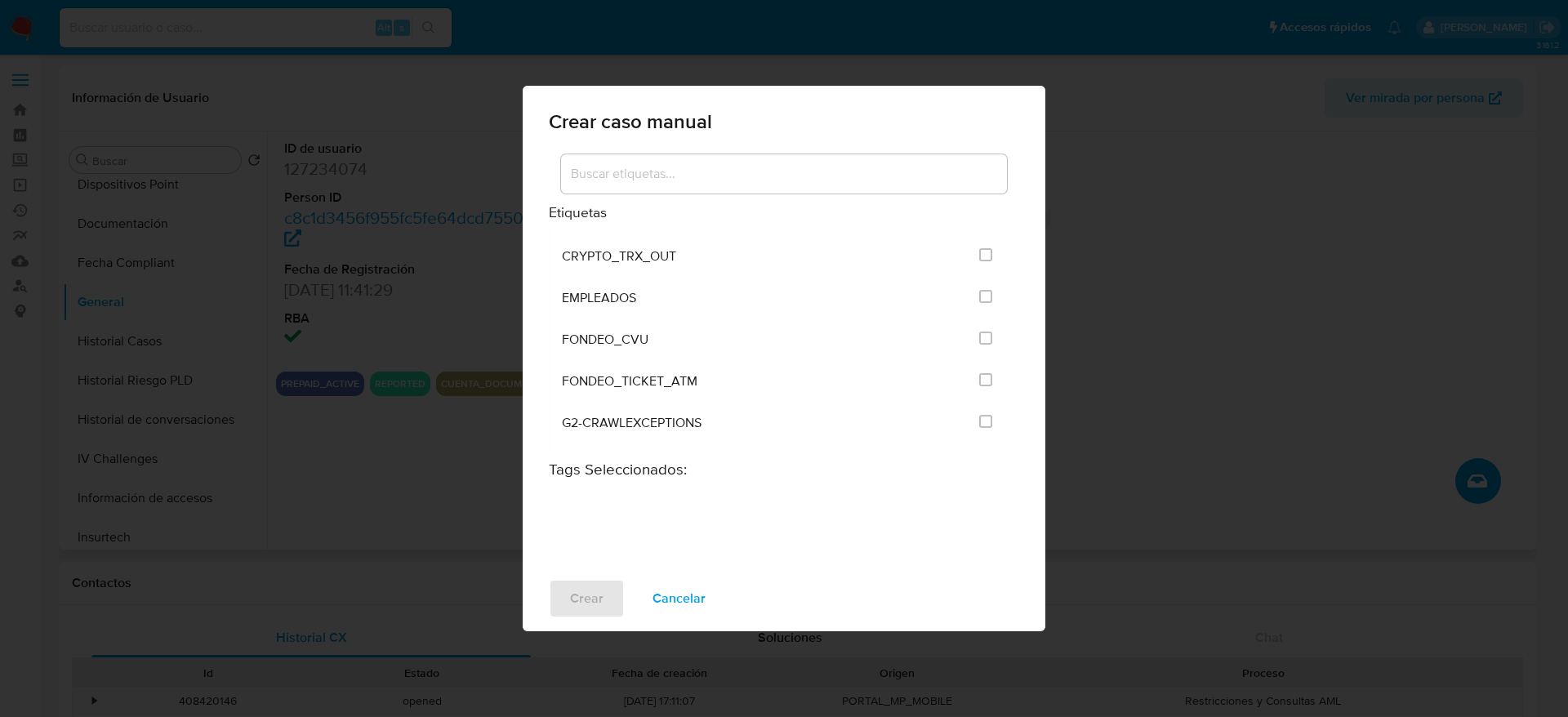
scroll to position [490, 0]
click at [641, 181] on input at bounding box center [784, 173] width 446 height 21
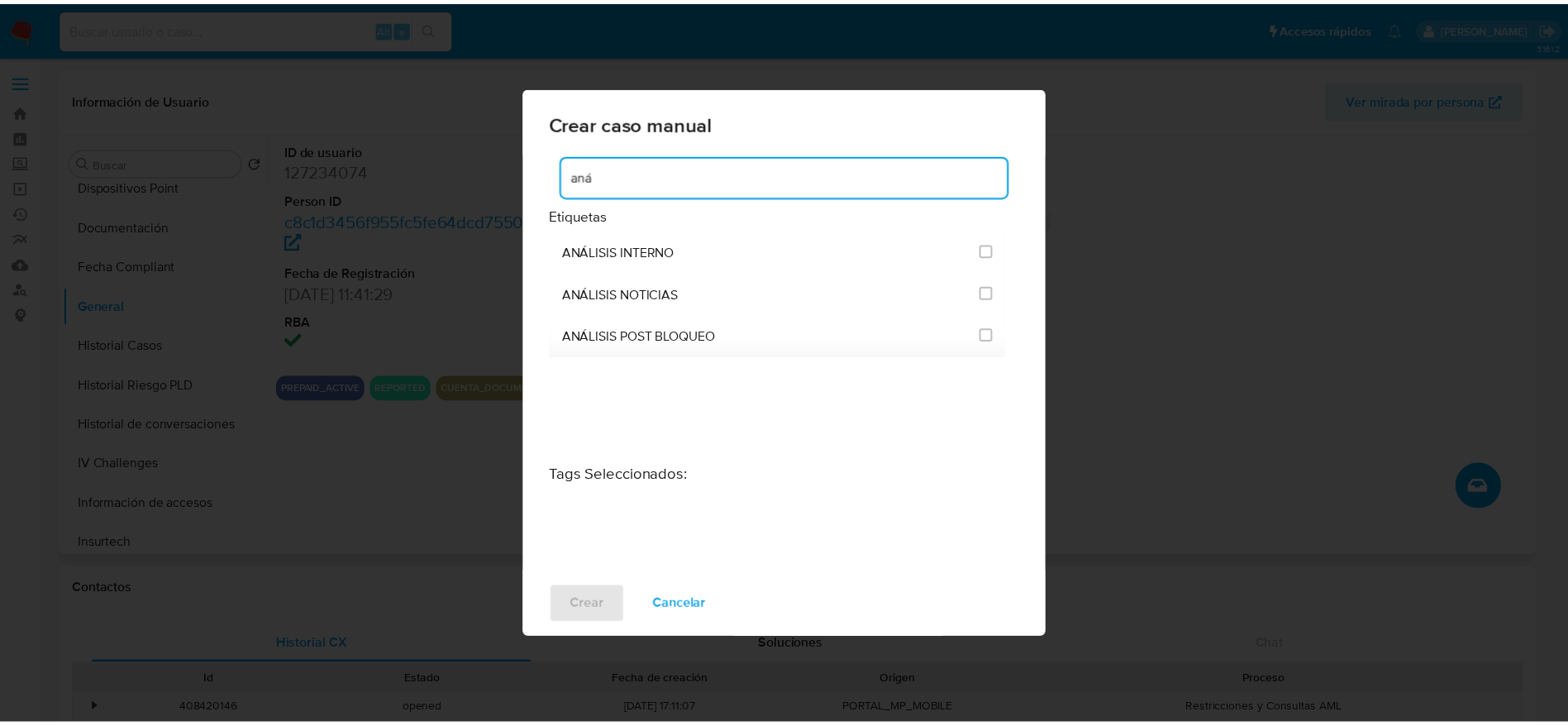
scroll to position [0, 0]
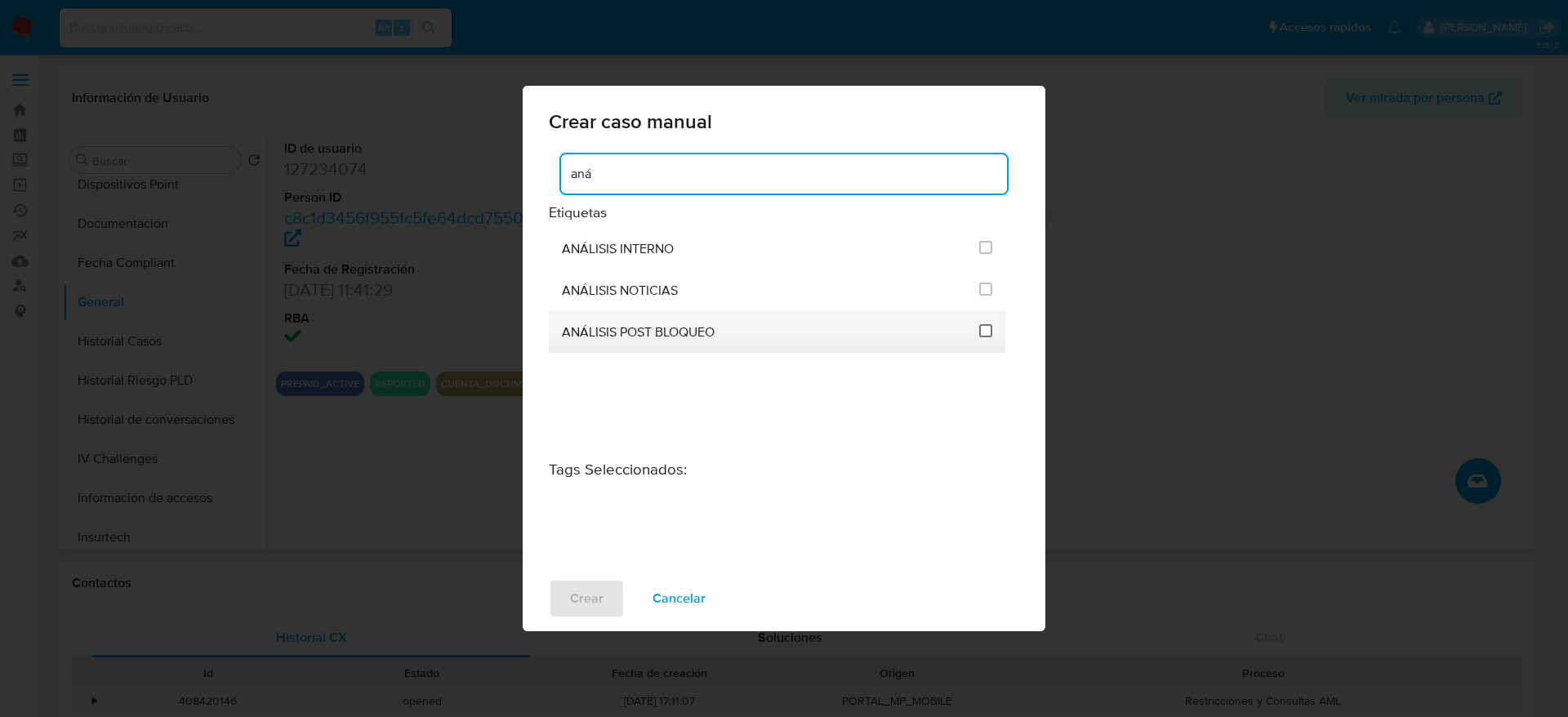
type input "aná"
drag, startPoint x: 983, startPoint y: 330, endPoint x: 974, endPoint y: 337, distance: 11.4
click at [982, 331] on input "3249" at bounding box center [985, 331] width 13 height 13
checkbox input "true"
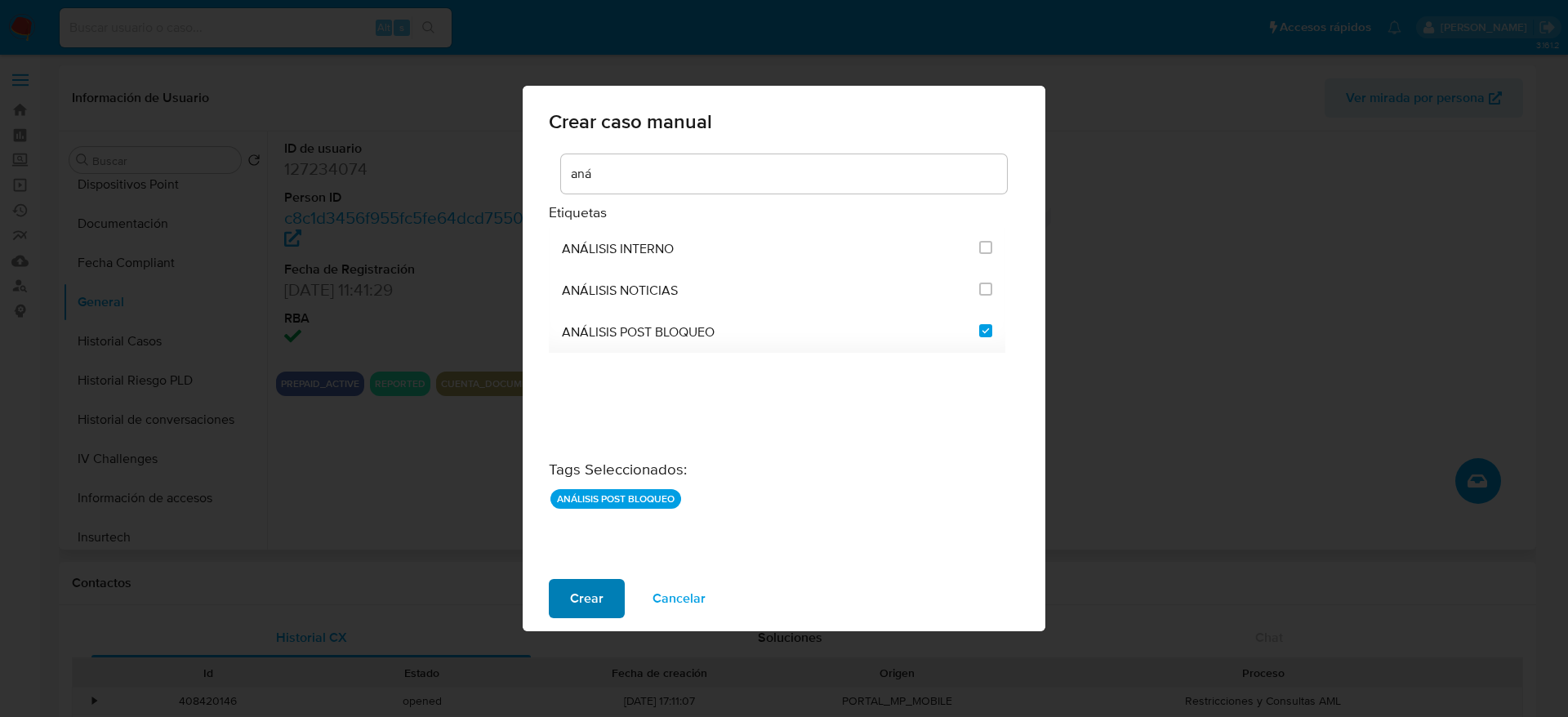
click at [602, 593] on span "Crear" at bounding box center [587, 598] width 34 height 36
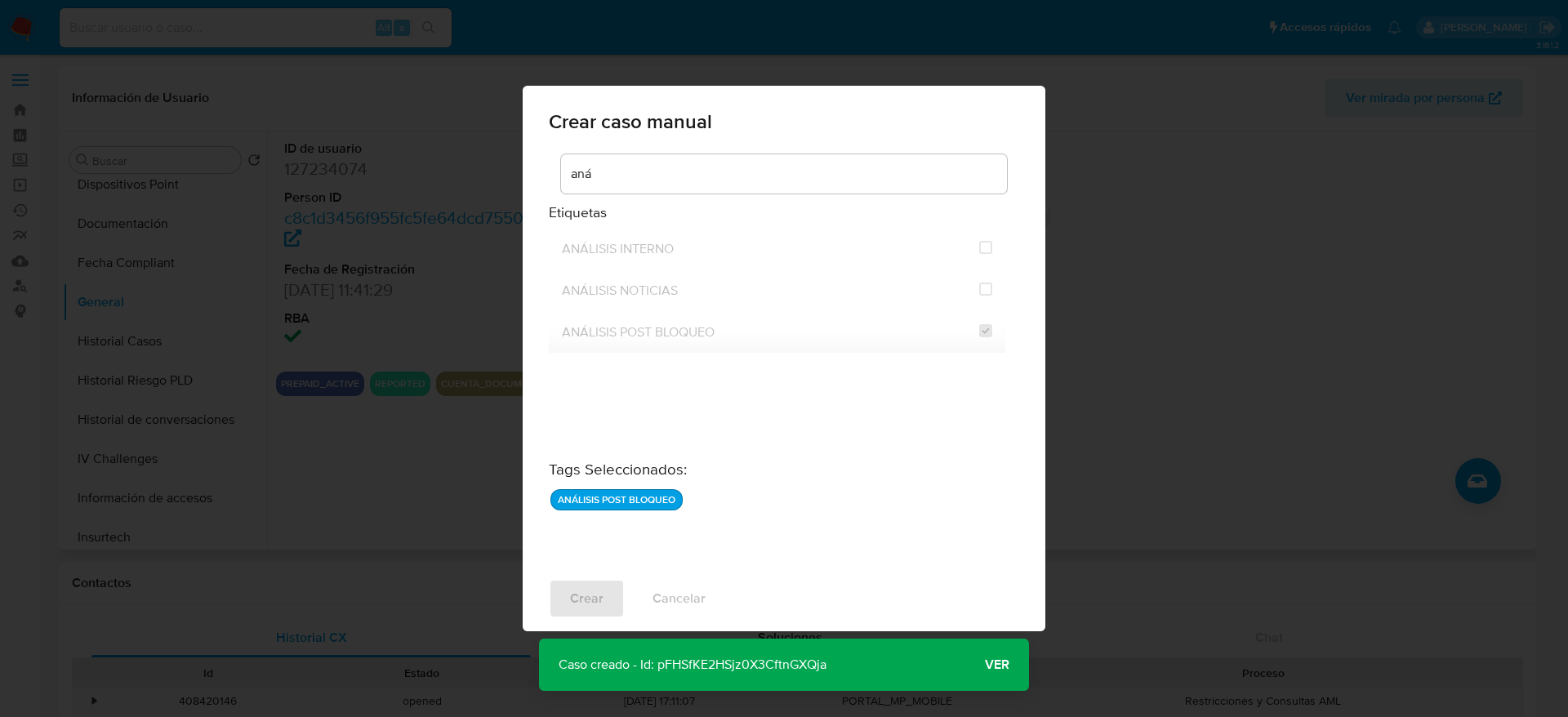
click at [136, 340] on div "Crear caso manual [PERSON_NAME] Etiquetas ANÁLISIS INTERNO ANÁLISIS NOTICIAS AN…" at bounding box center [784, 358] width 1568 height 717
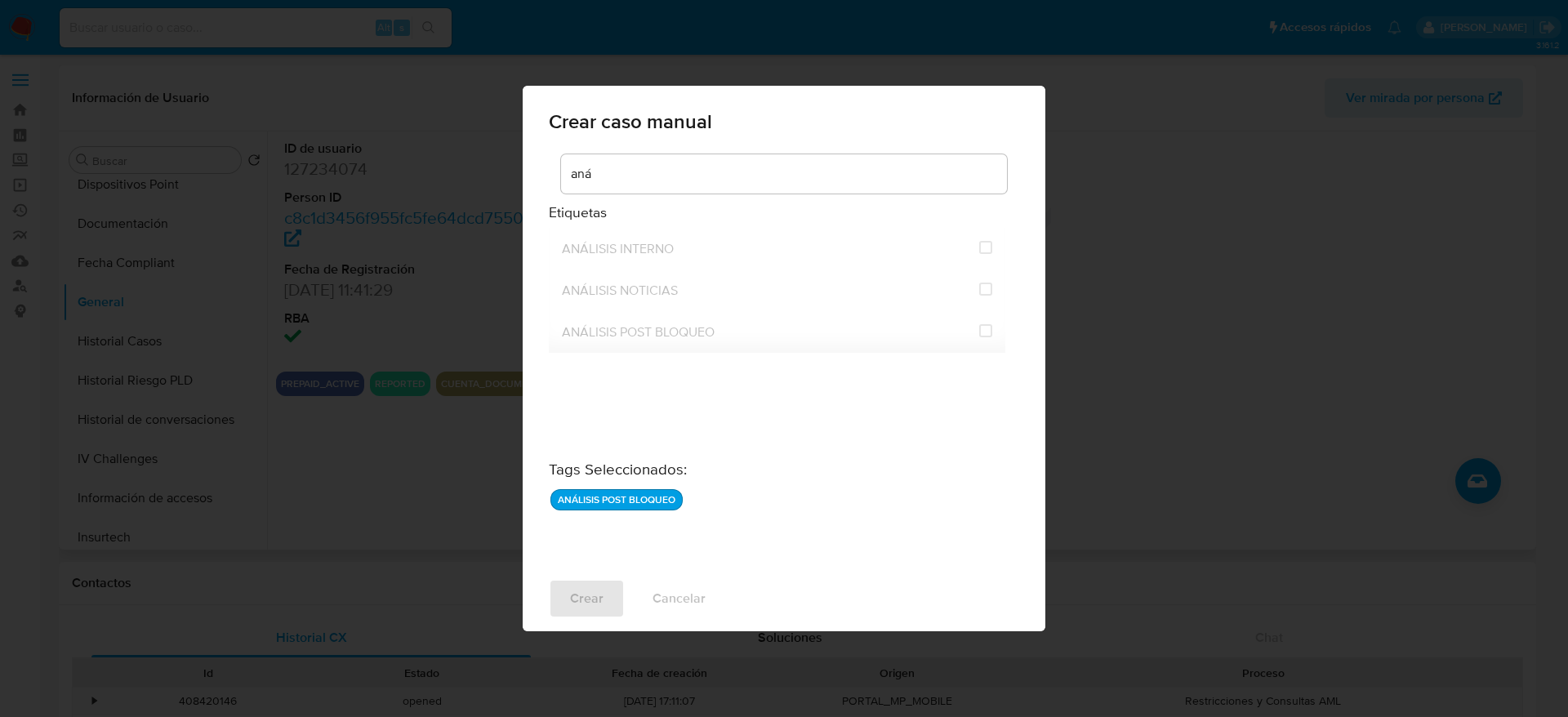
checkbox input "false"
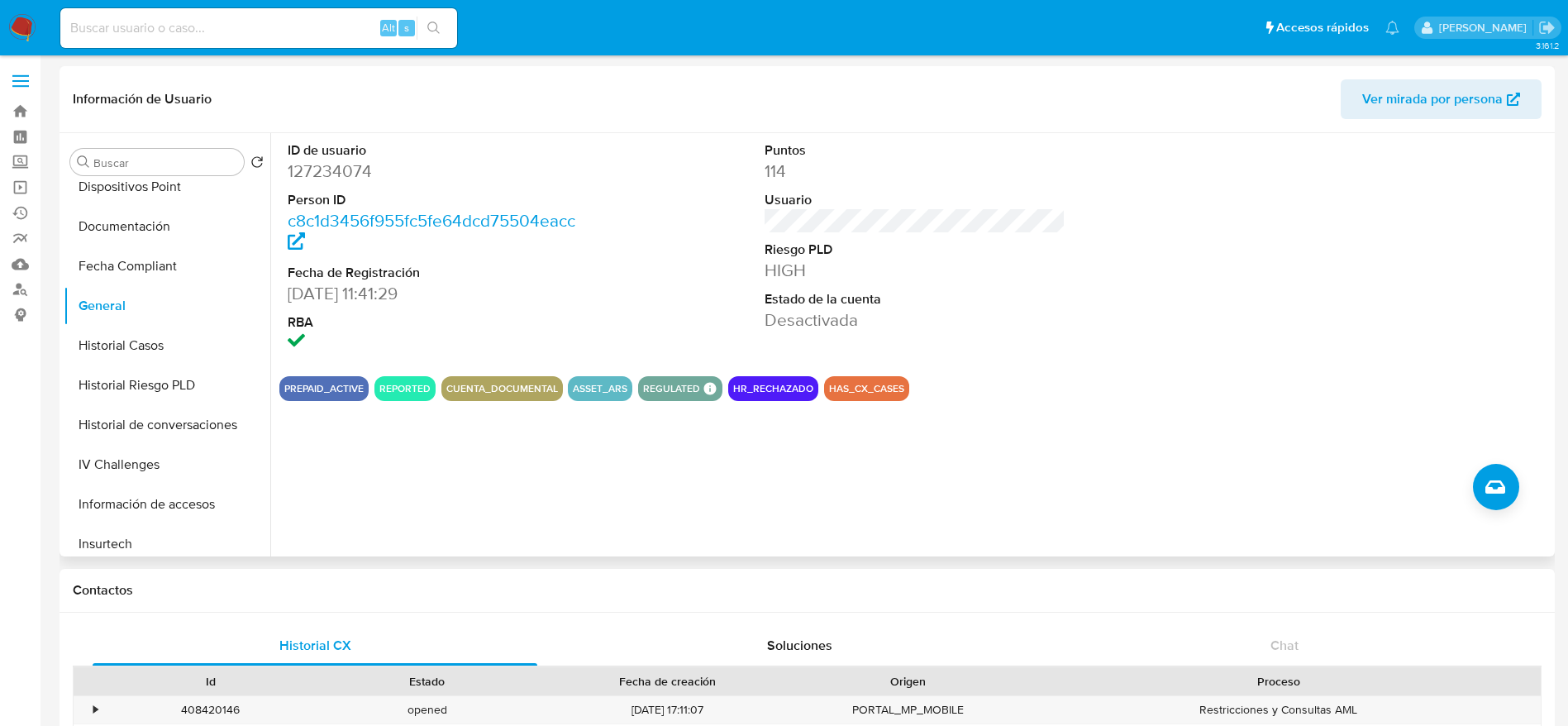
click at [138, 344] on button "Historial Casos" at bounding box center [167, 346] width 207 height 40
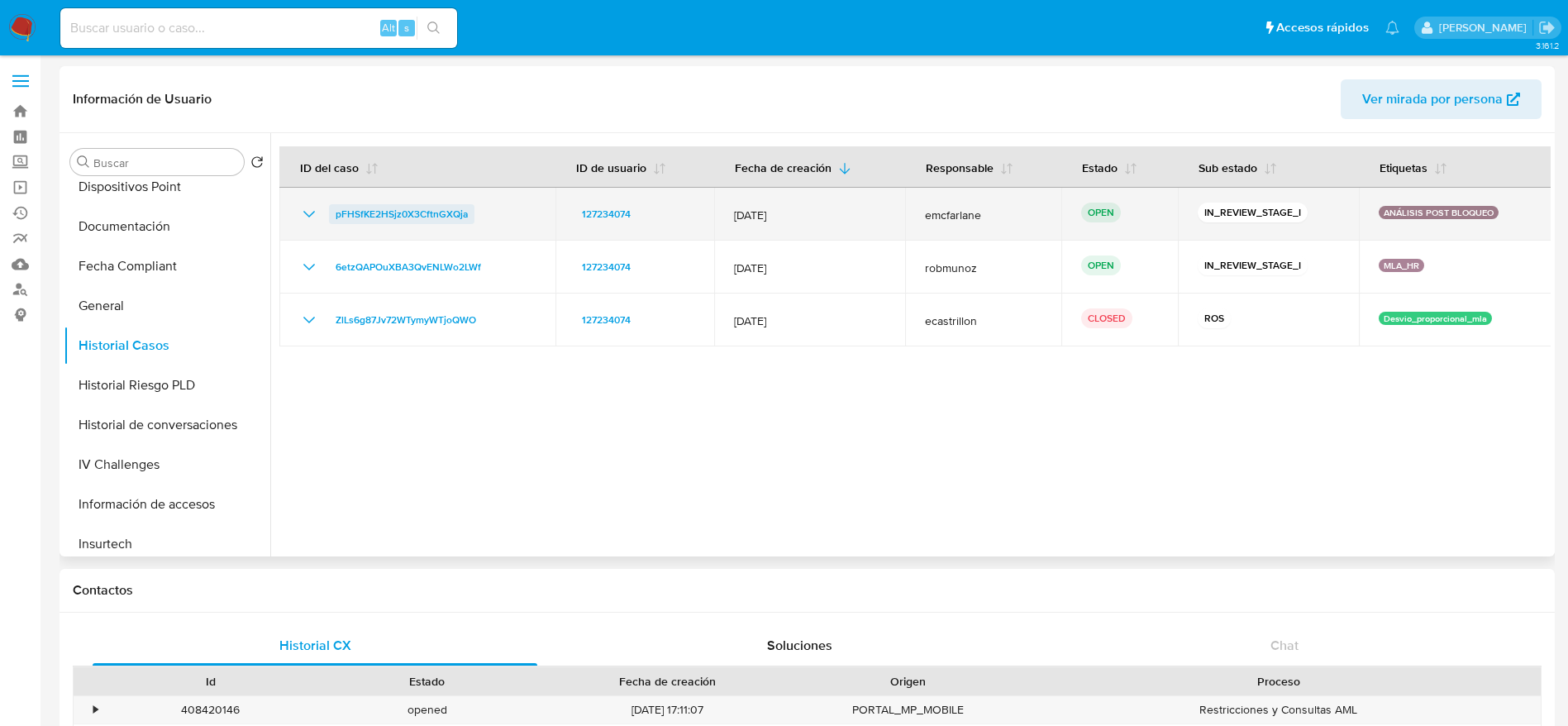
click at [443, 208] on span "pFHSfKE2HSjz0X3CftnGXQja" at bounding box center [401, 214] width 132 height 20
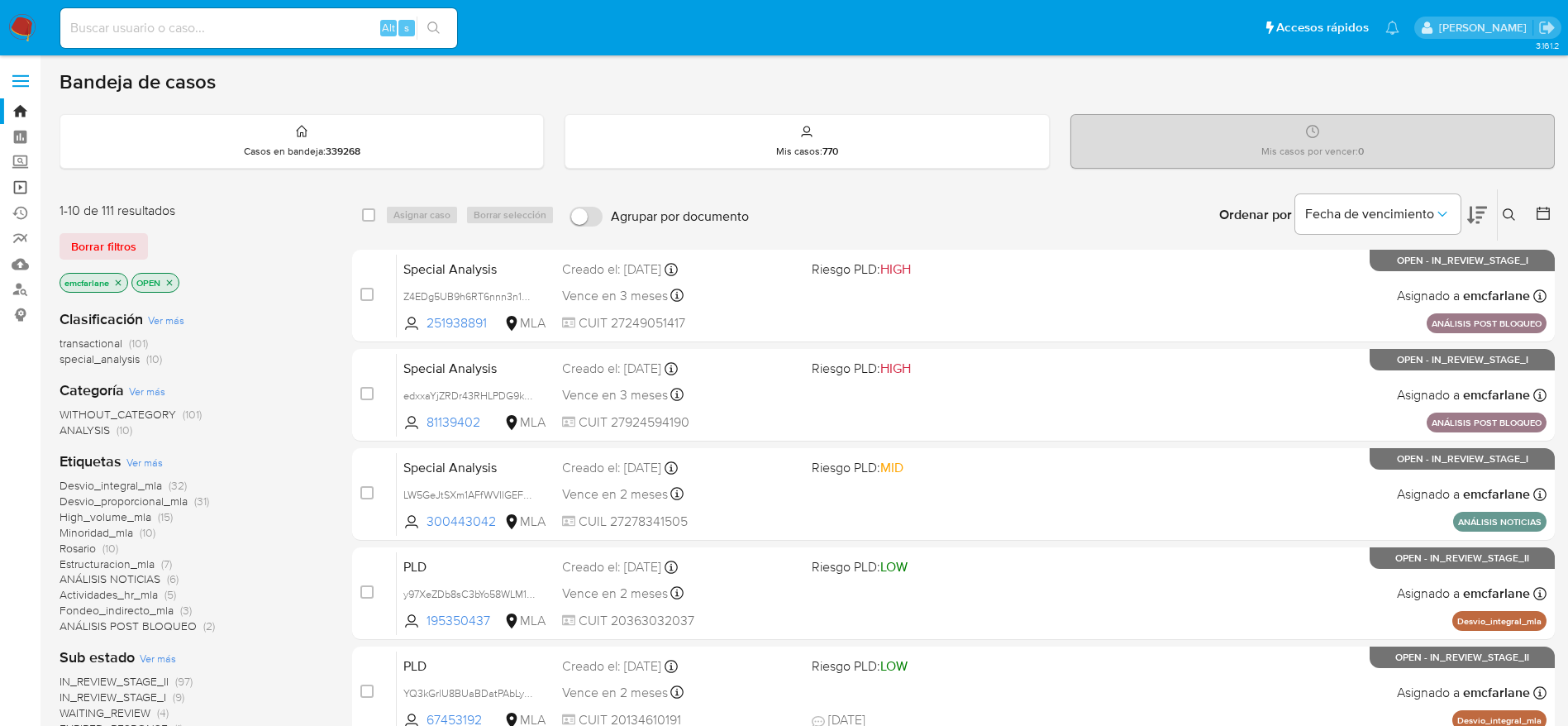
click at [25, 179] on link "Operaciones masivas" at bounding box center [98, 187] width 197 height 26
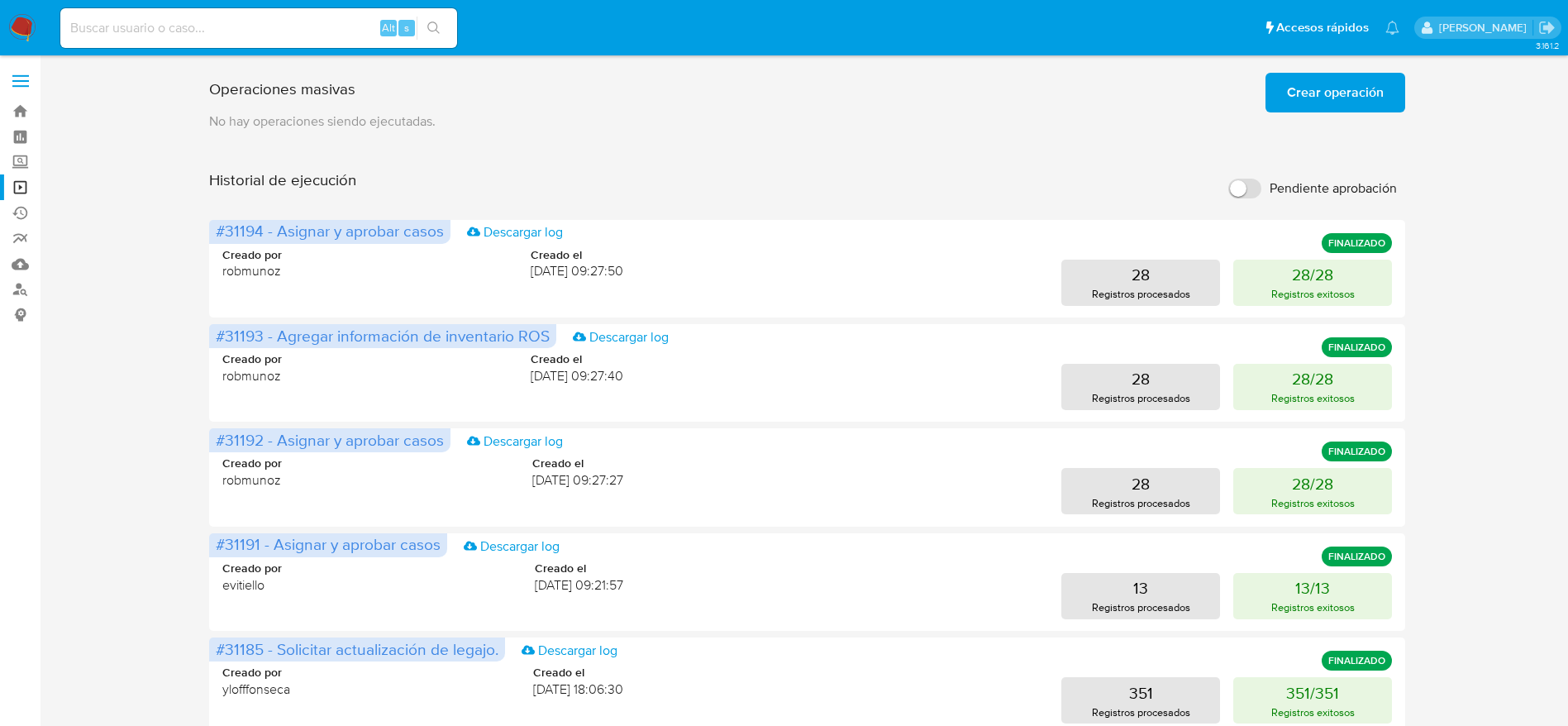
click at [1354, 86] on span "Crear operación" at bounding box center [1336, 92] width 97 height 37
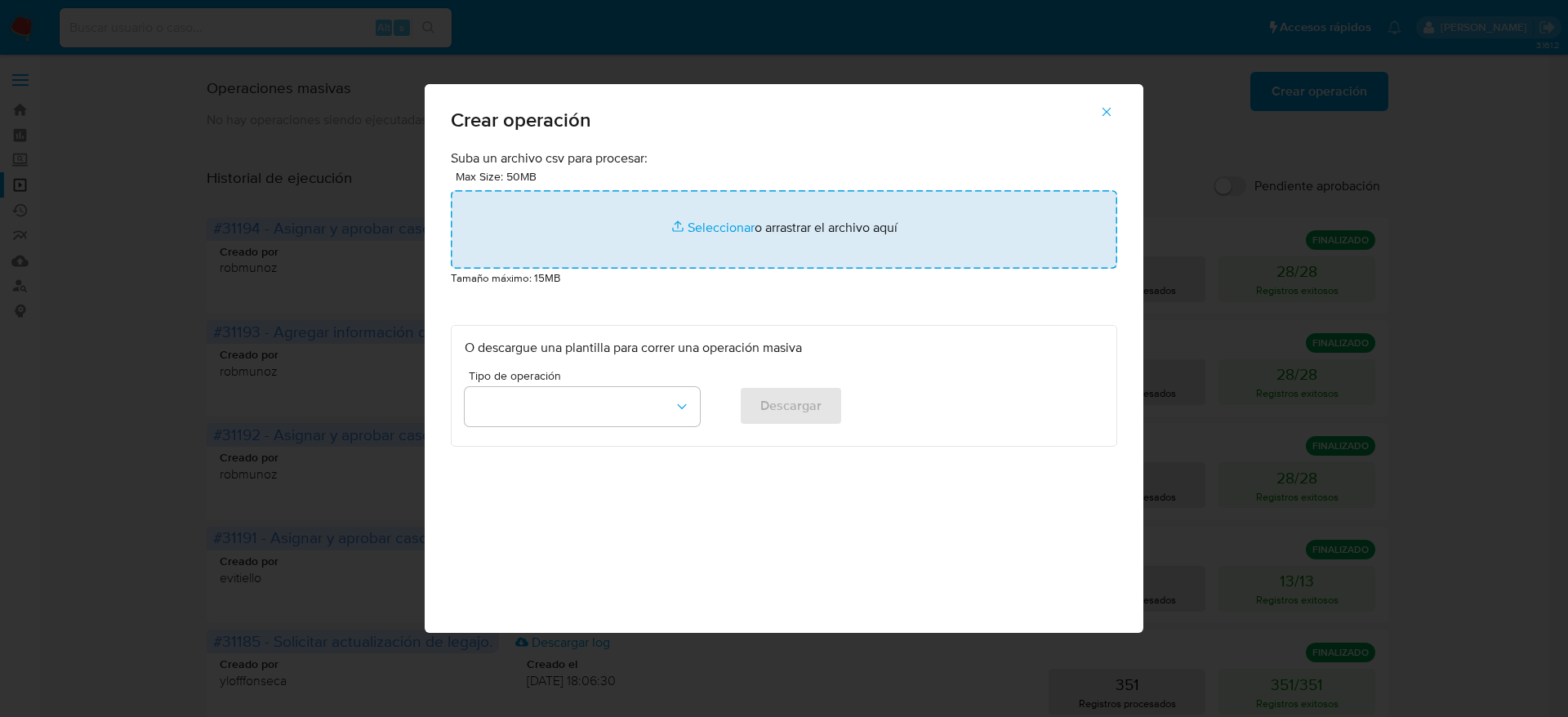
click at [688, 221] on input "file" at bounding box center [784, 229] width 666 height 78
type input "C:\fakepath\_LISTA-INTERNA [DATE].csv"
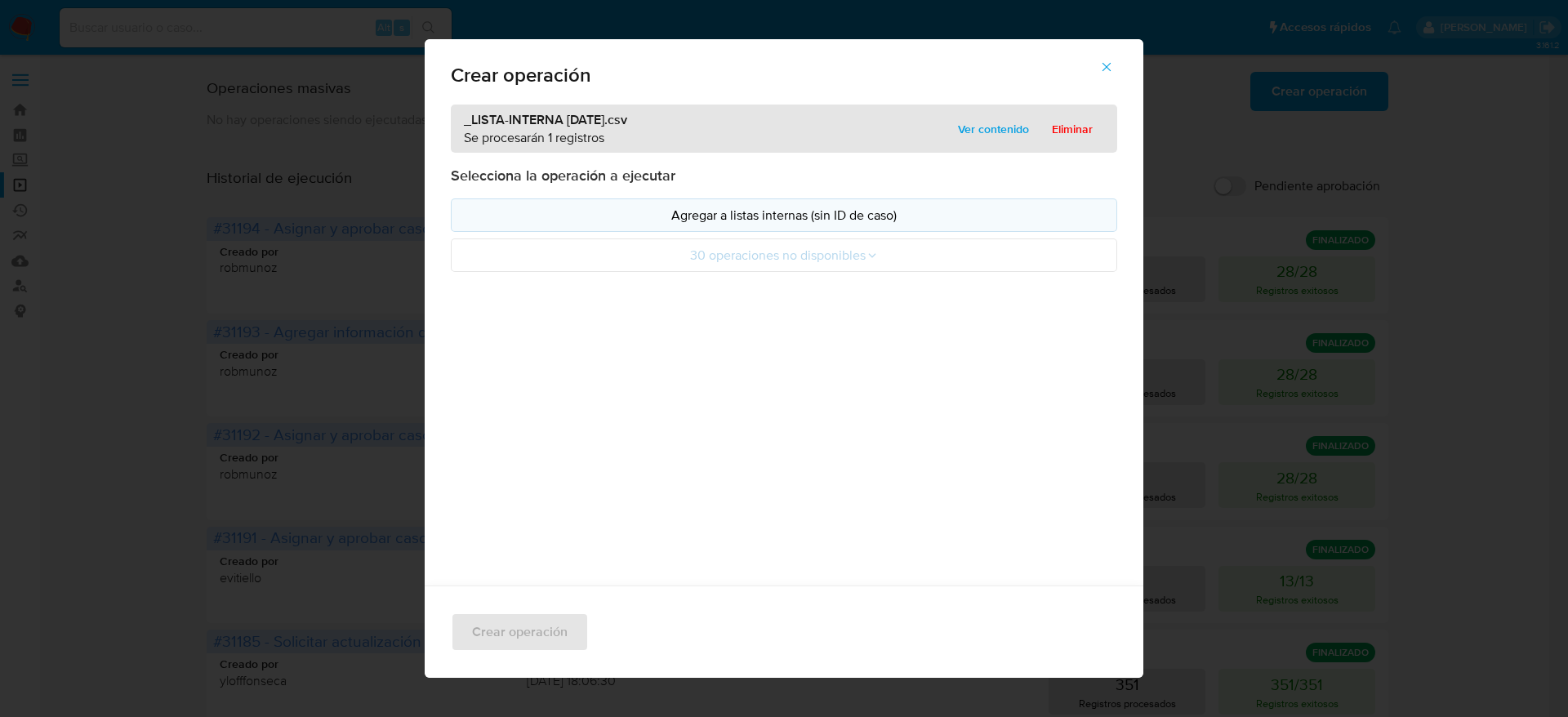
click at [776, 212] on p "Agregar a listas internas (sin ID de caso)" at bounding box center [784, 215] width 638 height 18
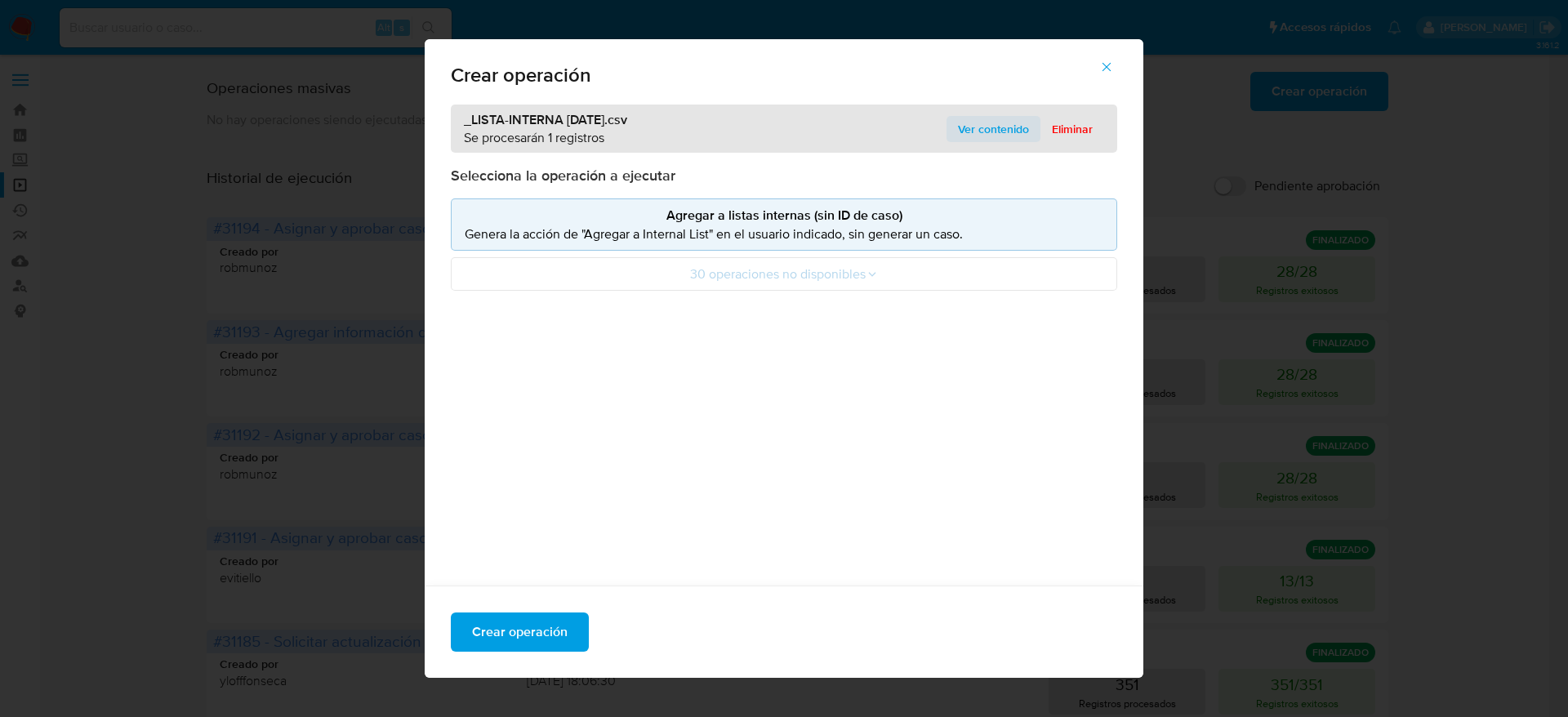
click at [969, 131] on span "Ver contenido" at bounding box center [993, 129] width 71 height 23
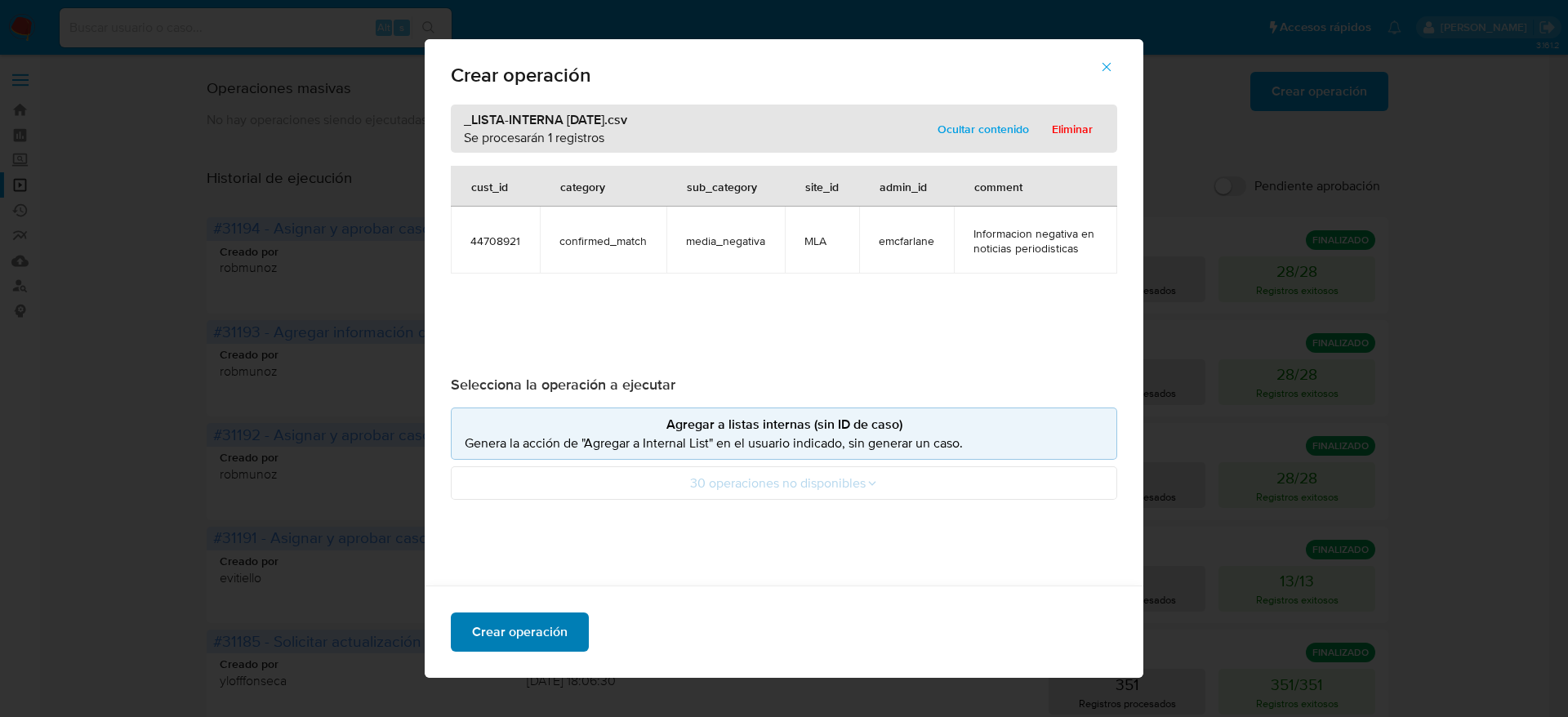
click at [495, 626] on span "Crear operación" at bounding box center [520, 631] width 96 height 36
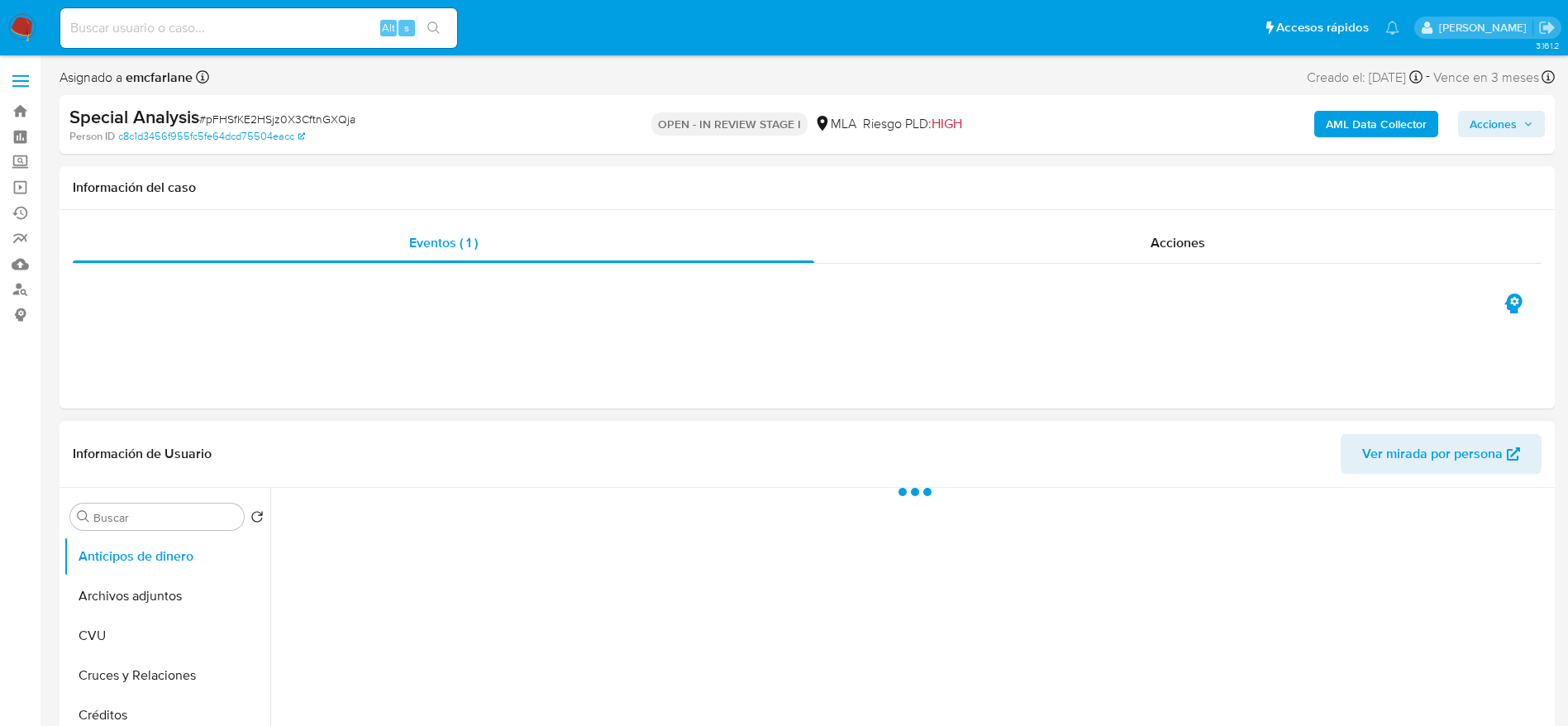
select select "10"
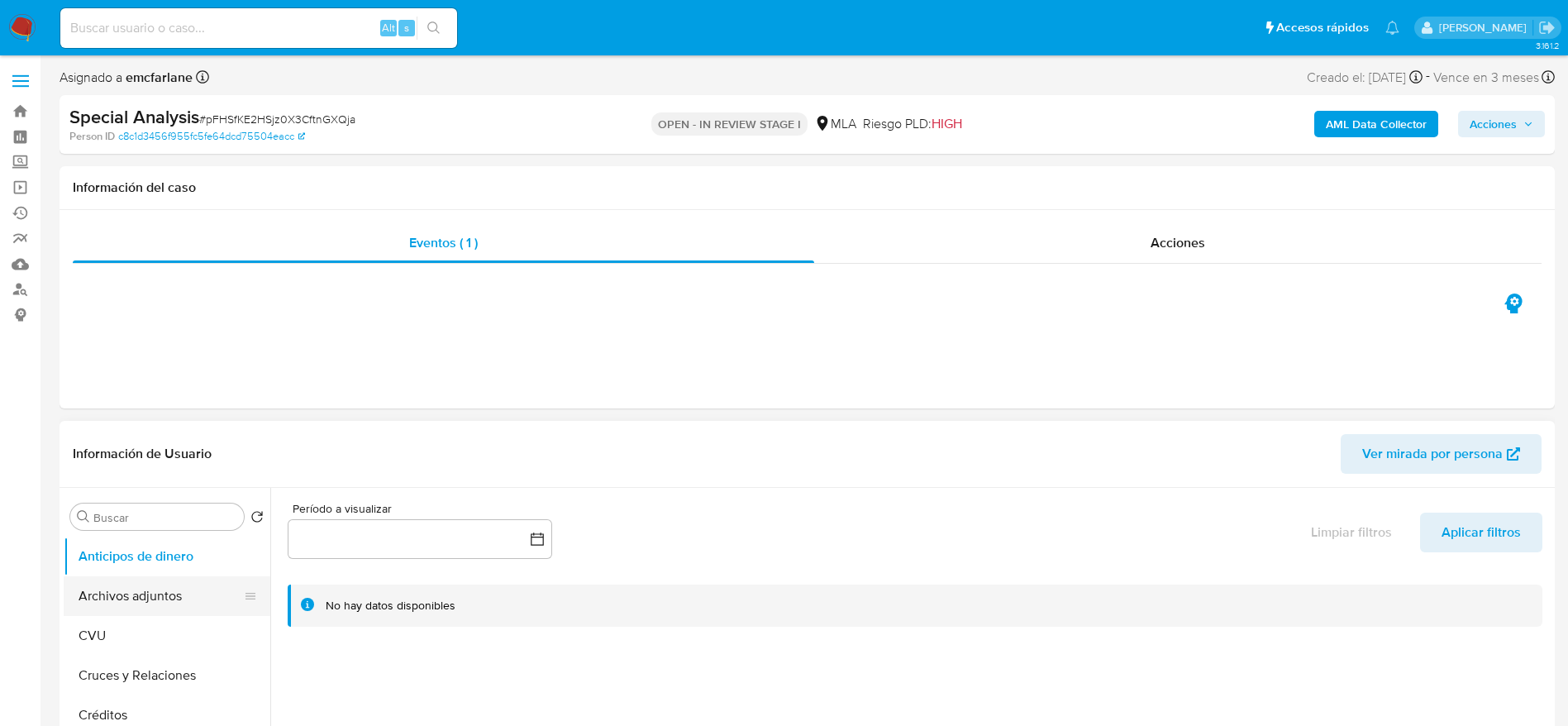
click at [159, 597] on button "Archivos adjuntos" at bounding box center [160, 596] width 193 height 40
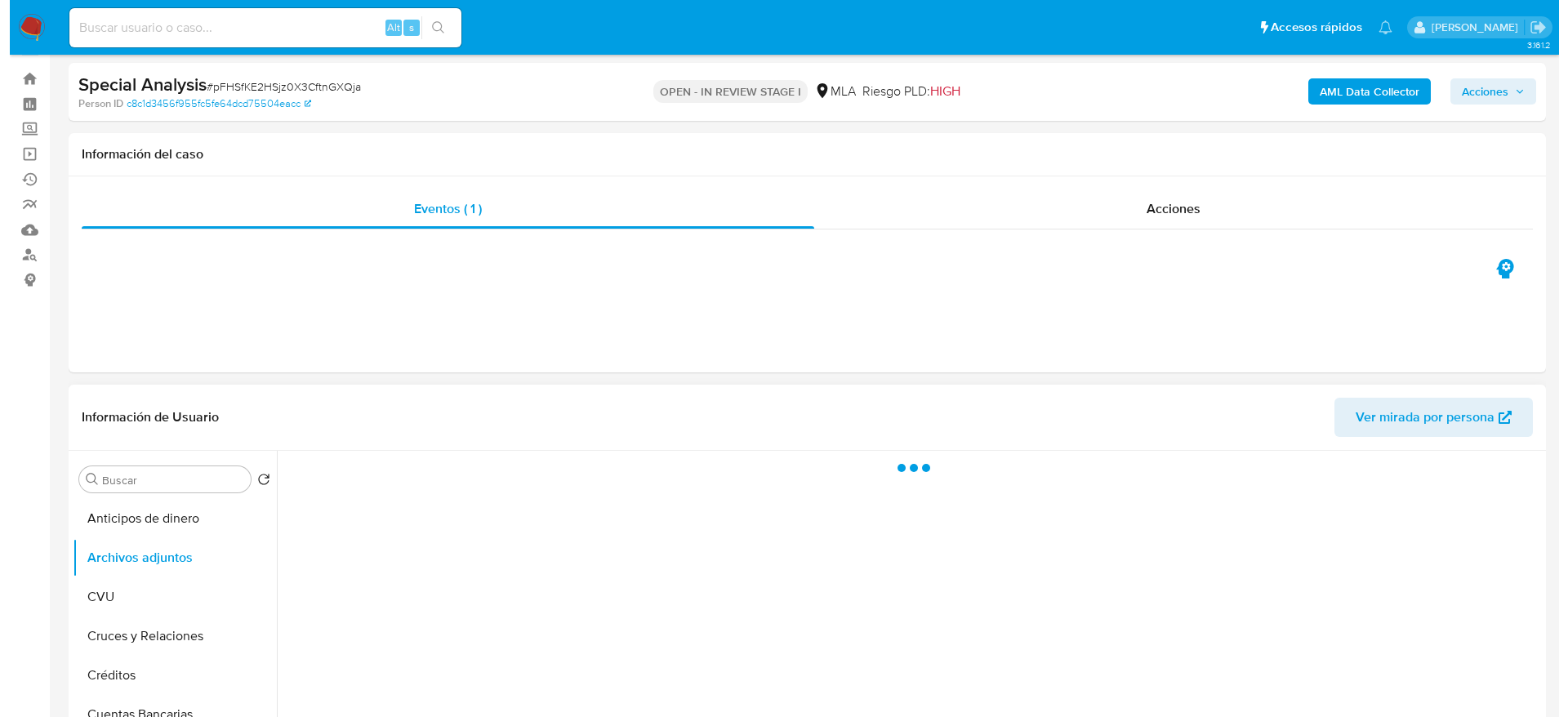
scroll to position [123, 0]
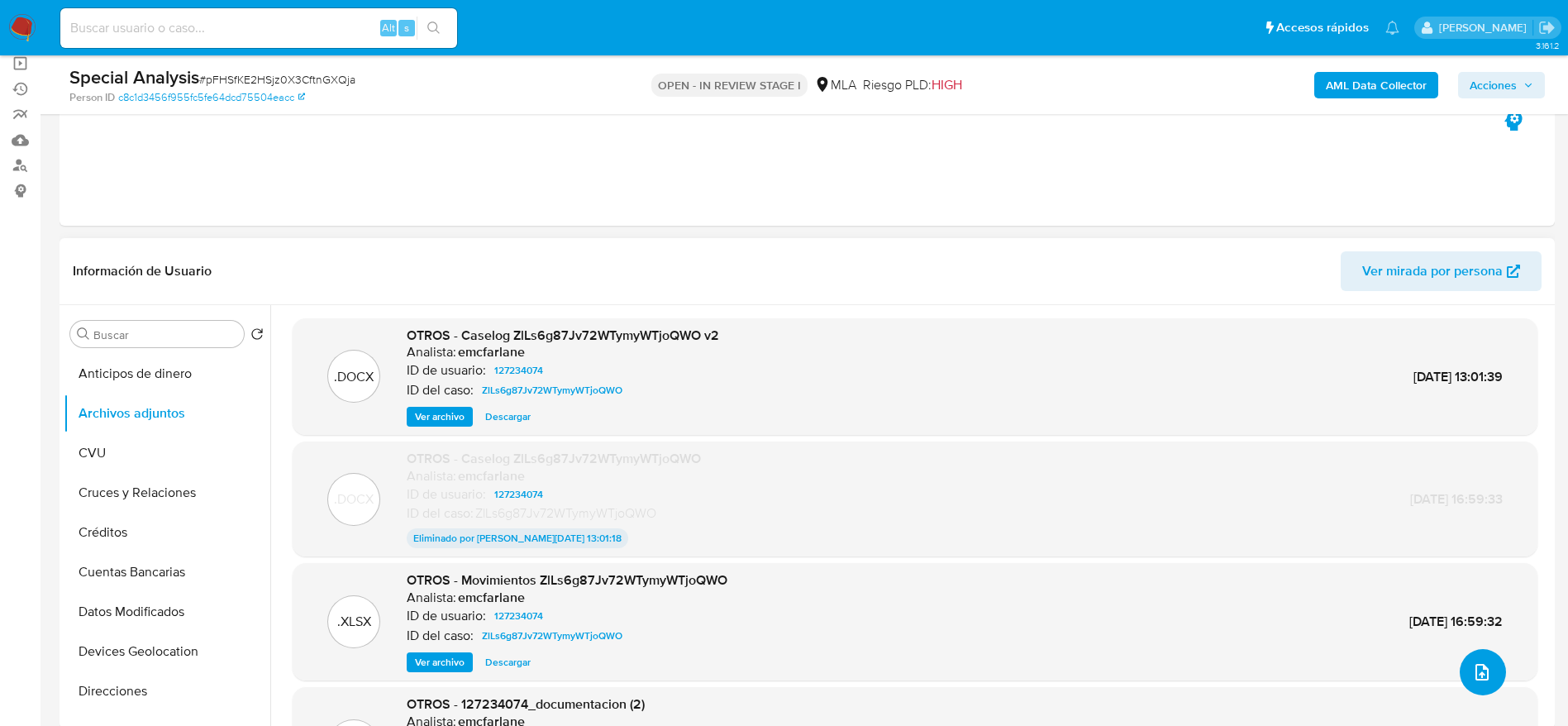
click at [1464, 687] on button "upload-file" at bounding box center [1483, 672] width 46 height 46
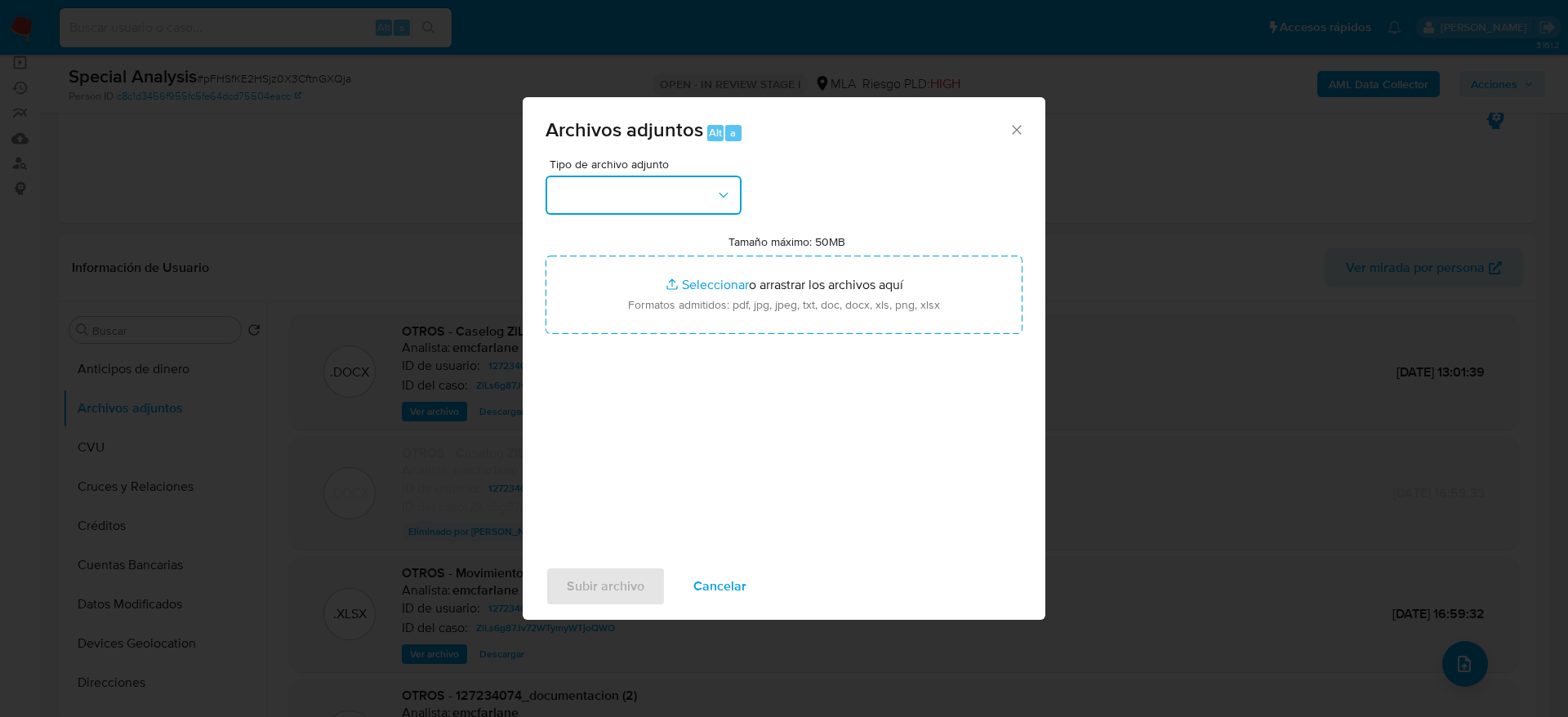
click at [719, 212] on button "button" at bounding box center [643, 195] width 196 height 40
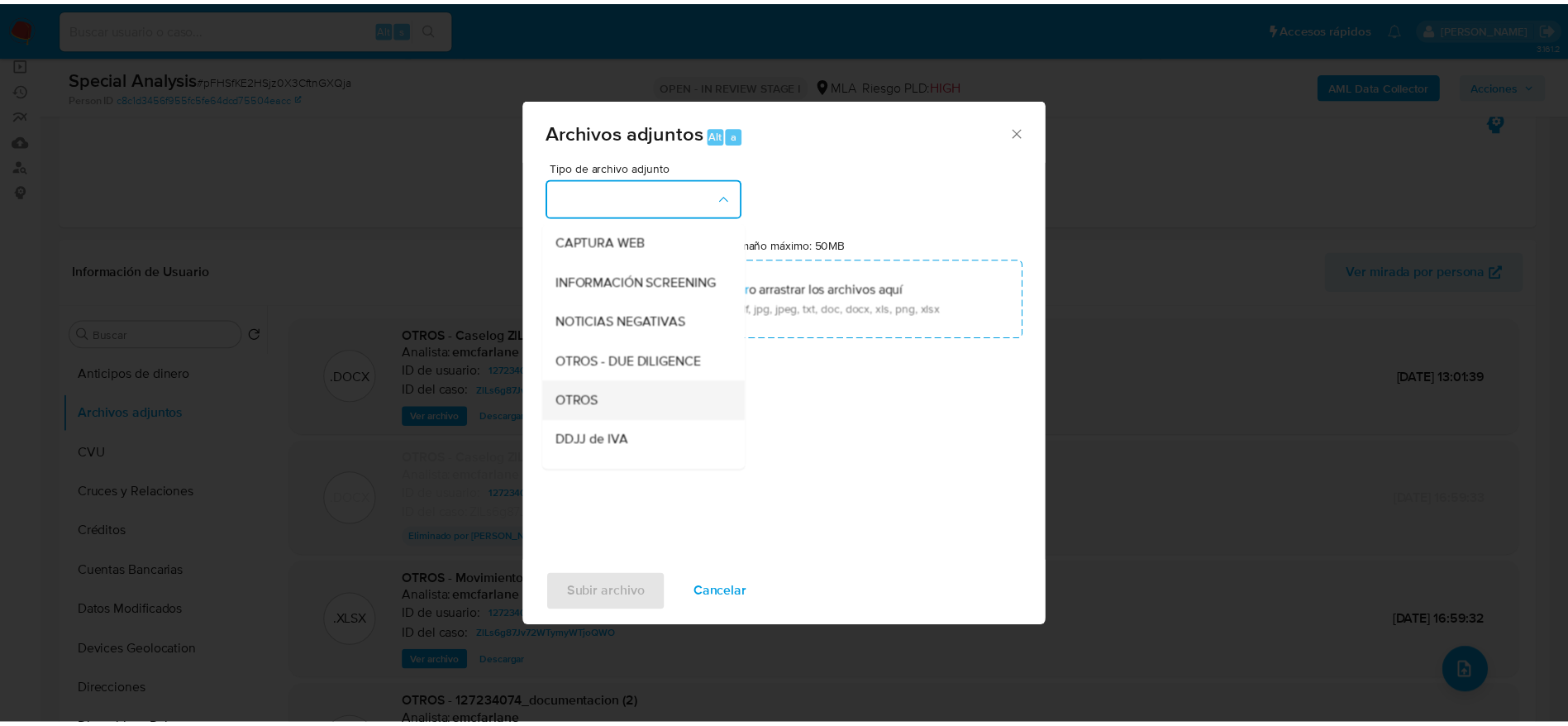
scroll to position [248, 0]
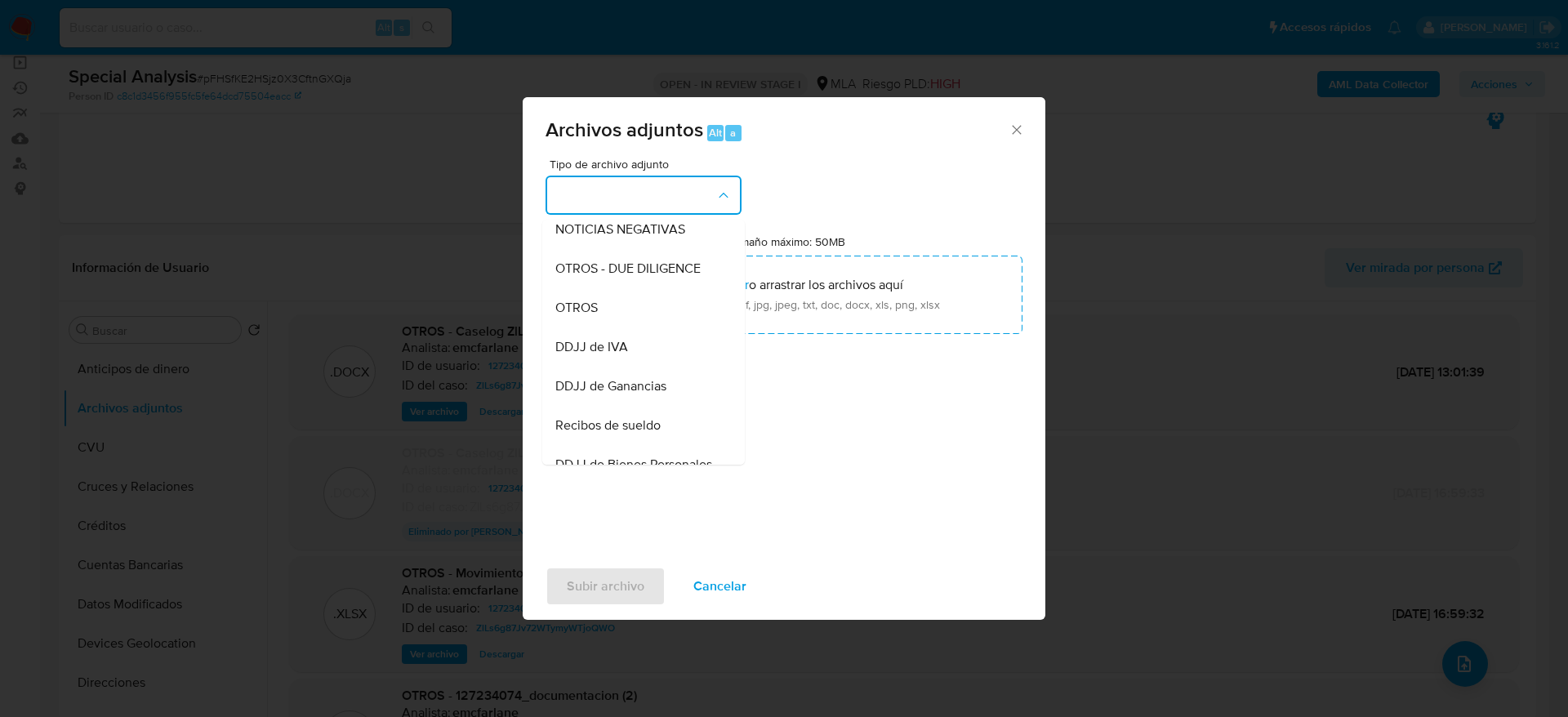
drag, startPoint x: 622, startPoint y: 327, endPoint x: 640, endPoint y: 340, distance: 22.2
click at [622, 326] on div "OTROS" at bounding box center [638, 308] width 166 height 40
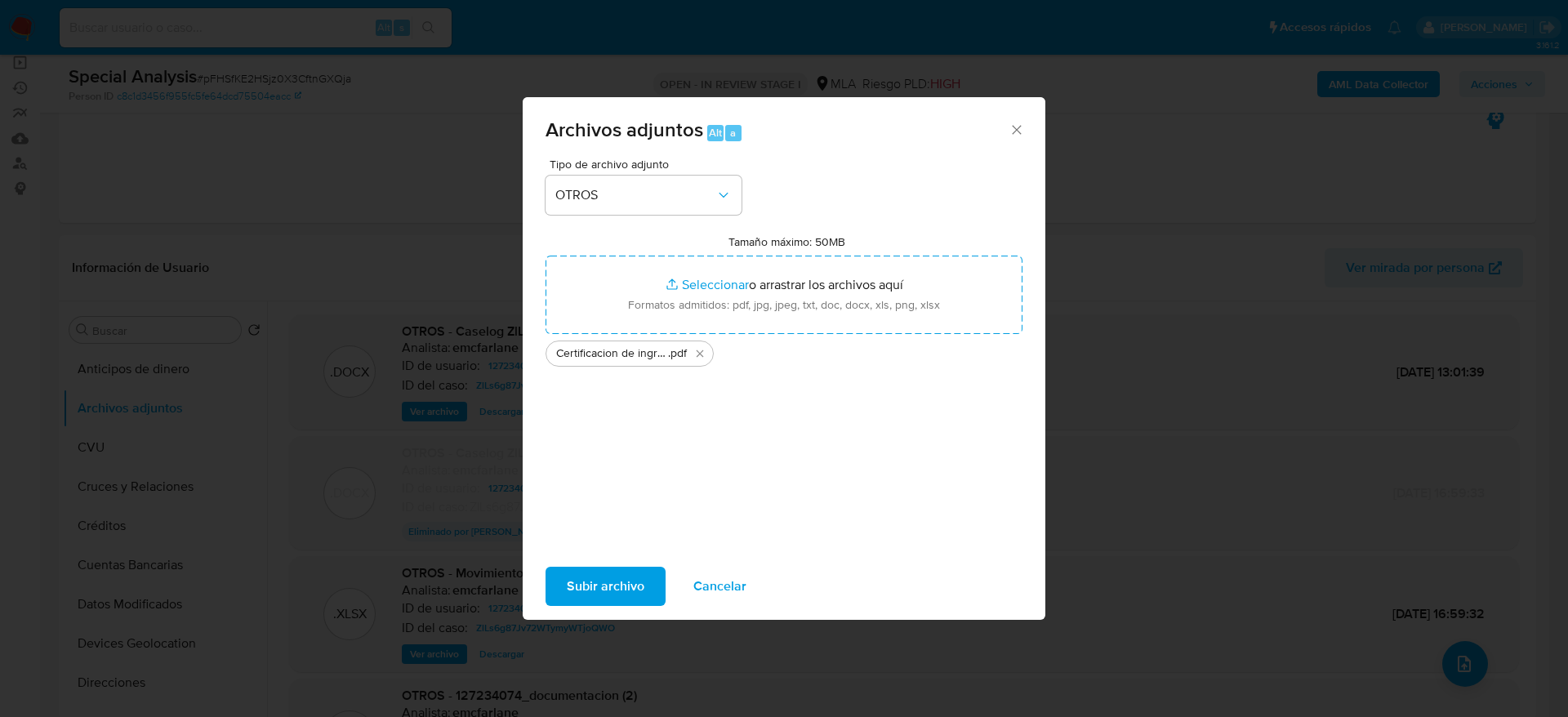
click at [613, 586] on span "Subir archivo" at bounding box center [605, 586] width 77 height 36
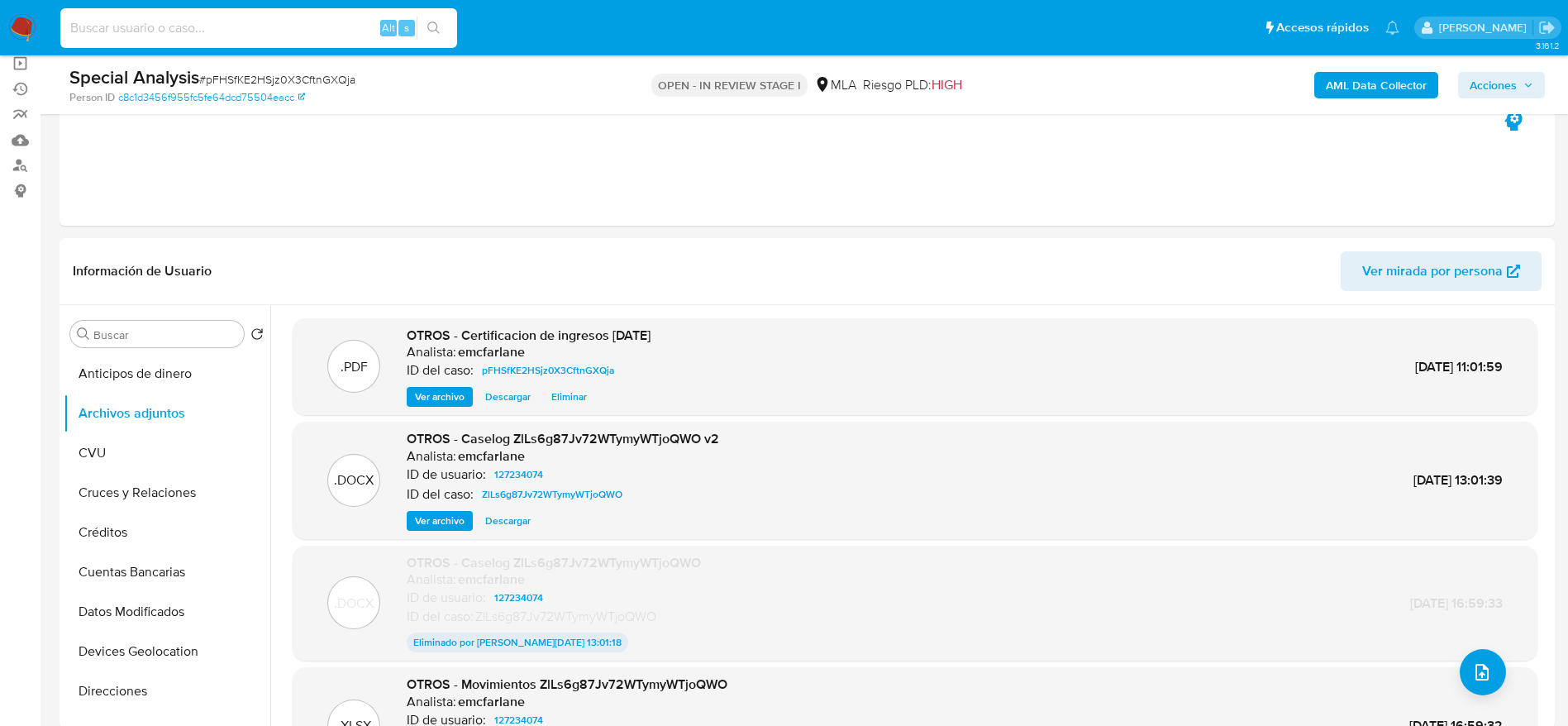
drag, startPoint x: 23, startPoint y: 26, endPoint x: 74, endPoint y: 36, distance: 52.0
click at [74, 36] on input at bounding box center [259, 27] width 397 height 21
drag, startPoint x: 15, startPoint y: 21, endPoint x: 40, endPoint y: 7, distance: 28.7
click at [15, 22] on img at bounding box center [22, 28] width 28 height 28
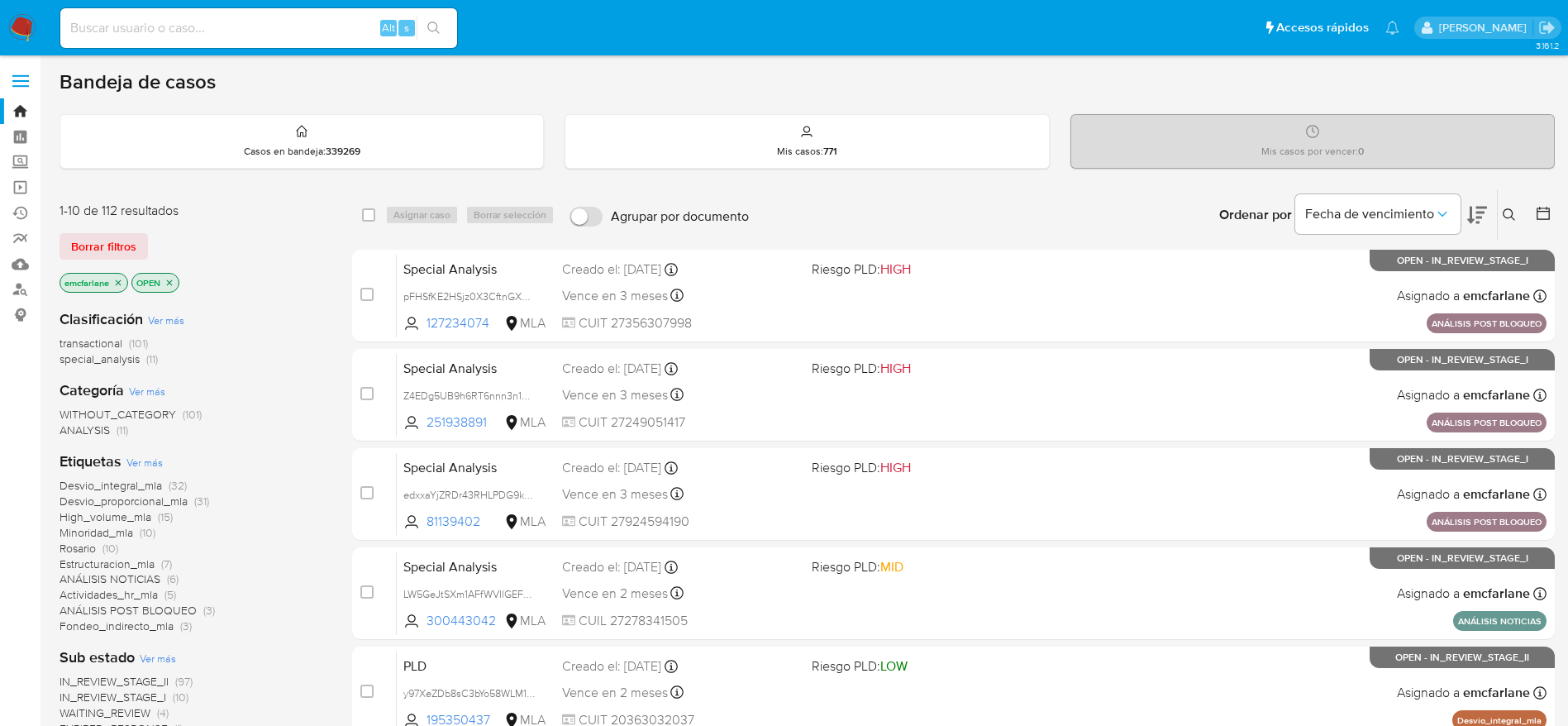
click at [322, 26] on input at bounding box center [259, 27] width 397 height 21
paste input "303753056"
type input "303753056"
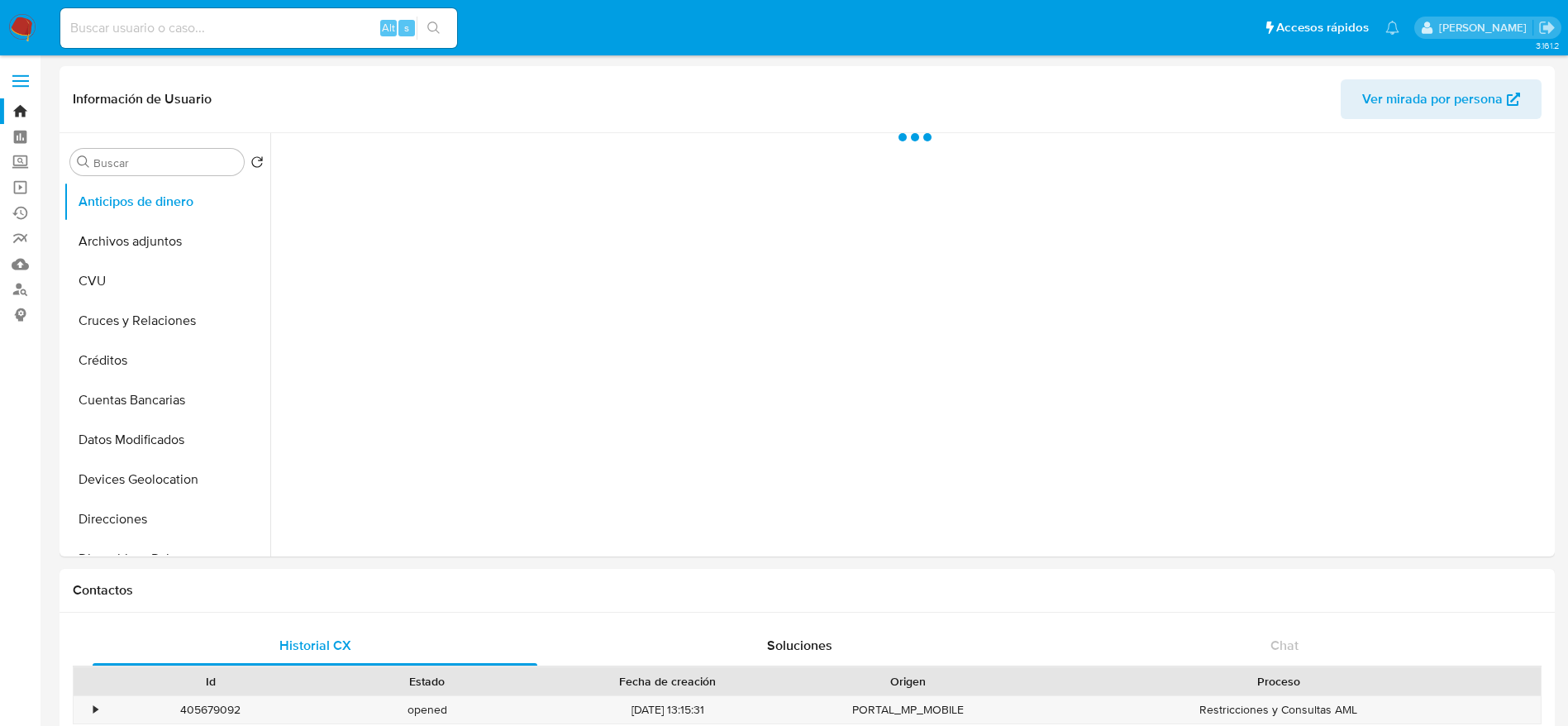
select select "10"
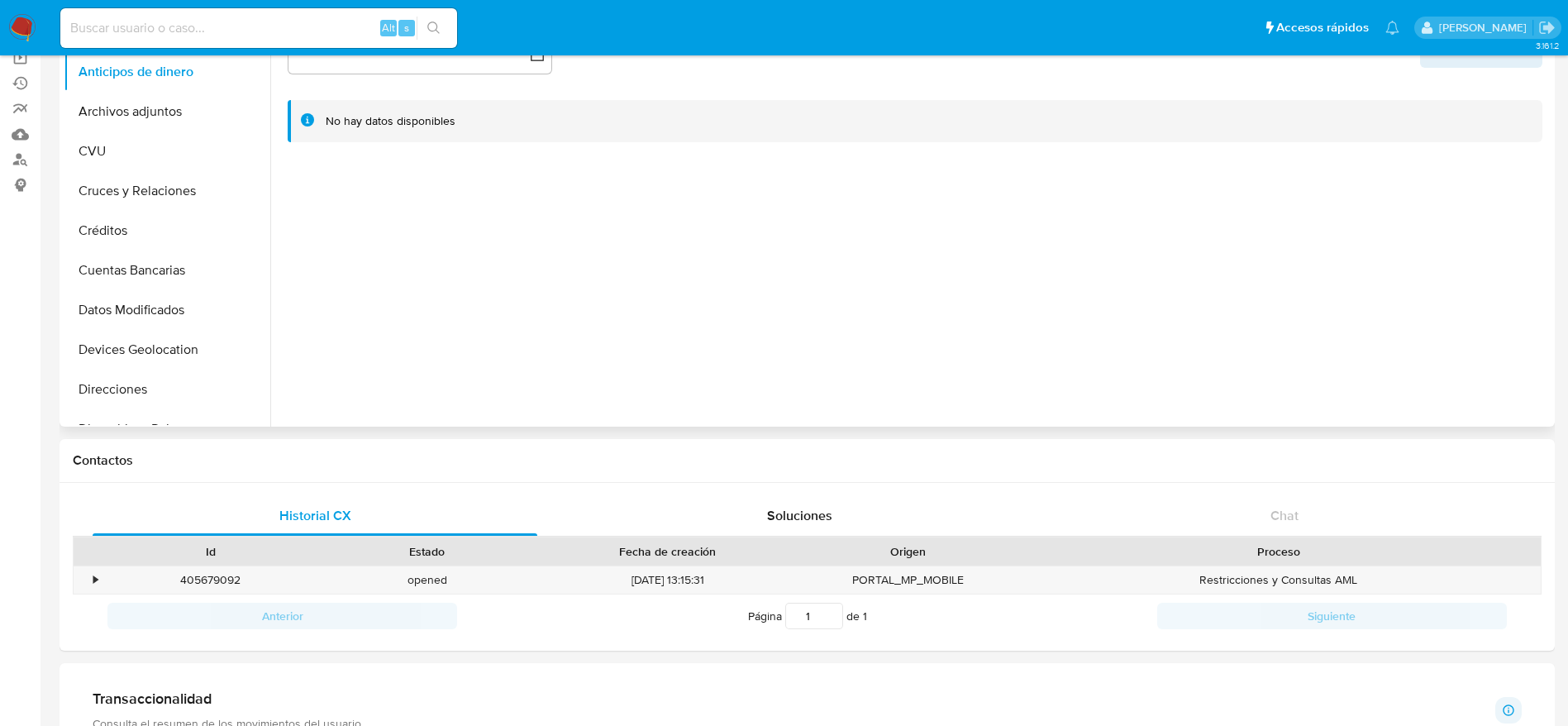
scroll to position [248, 0]
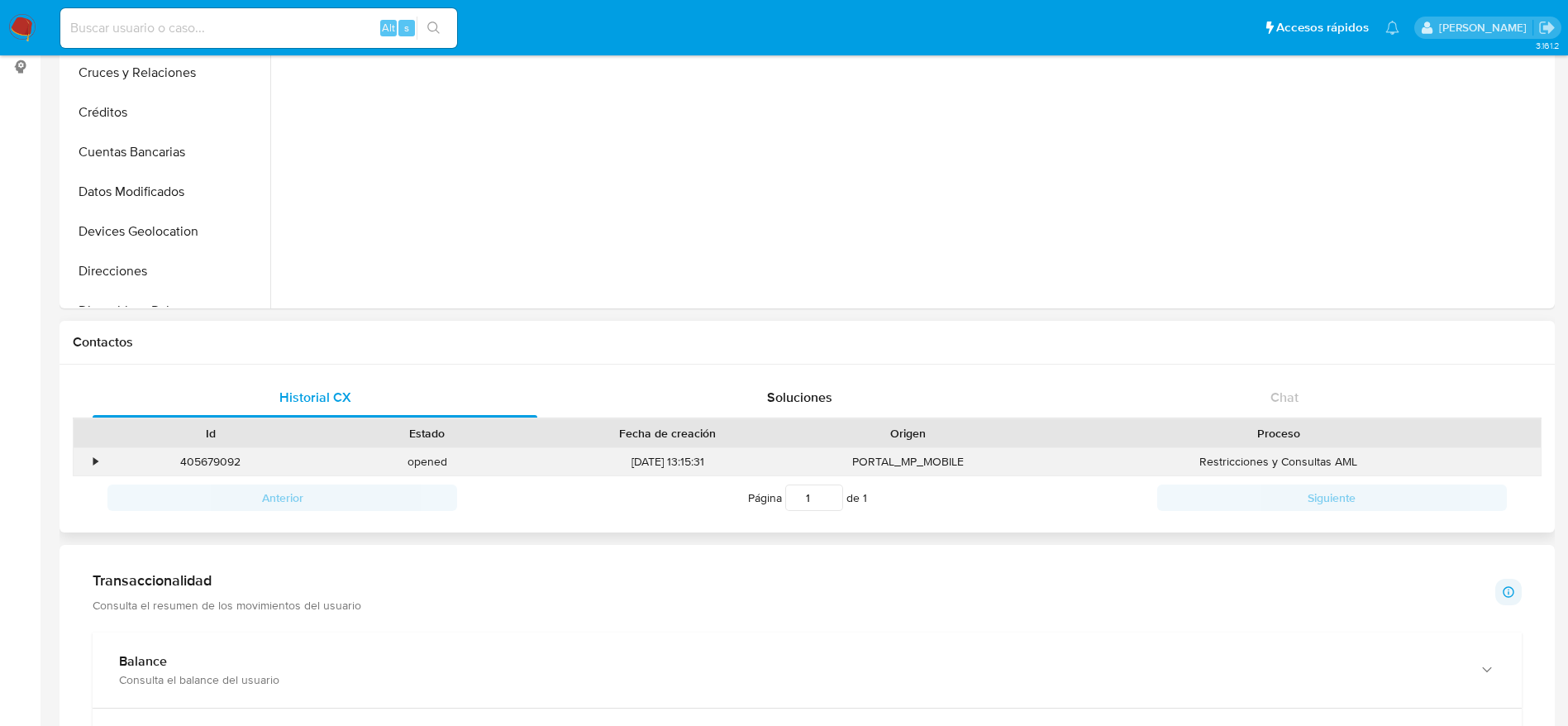
drag, startPoint x: 212, startPoint y: 454, endPoint x: 214, endPoint y: 465, distance: 11.2
click at [212, 455] on div "405679092" at bounding box center [210, 461] width 216 height 27
click at [215, 464] on div "405679092" at bounding box center [210, 461] width 216 height 27
copy div "405679092"
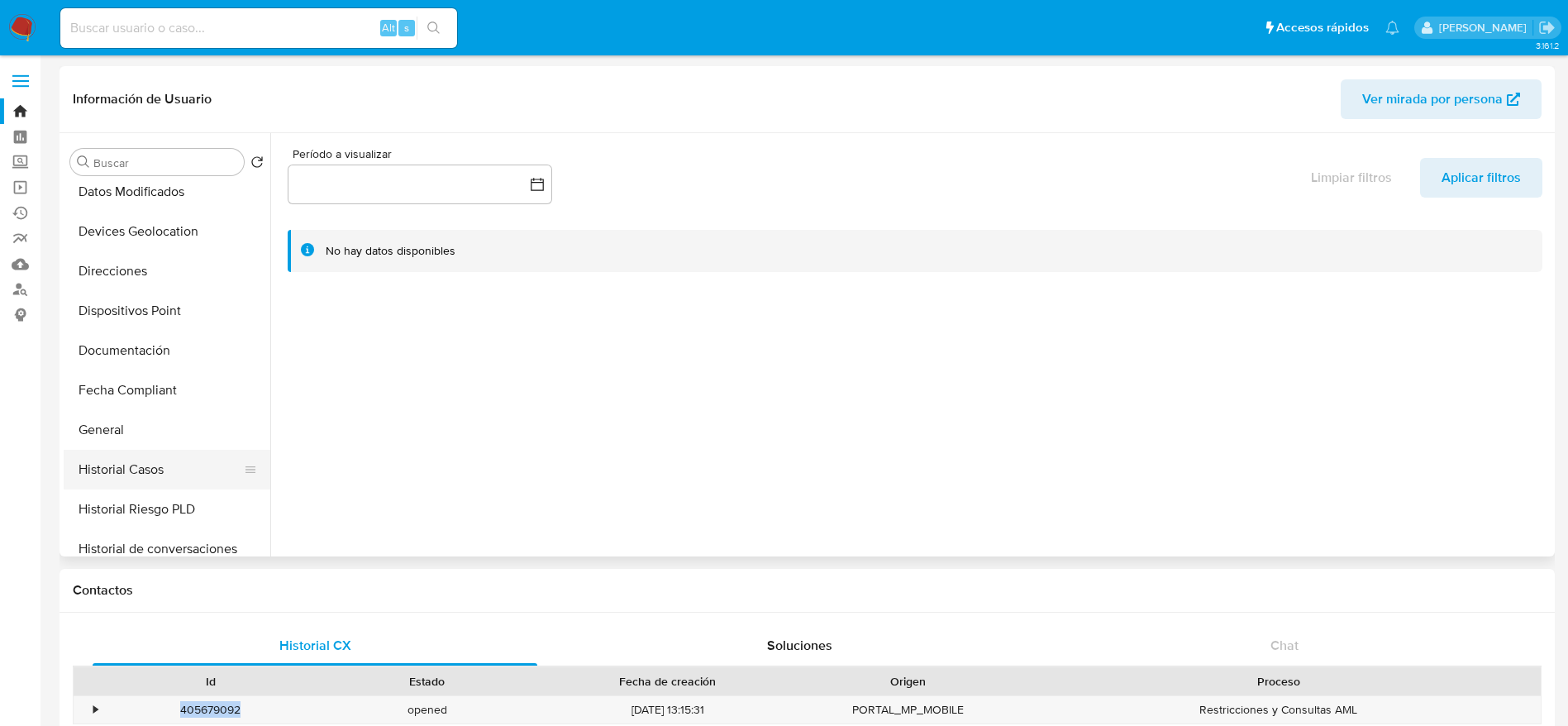
click at [144, 464] on button "Historial Casos" at bounding box center [160, 469] width 193 height 40
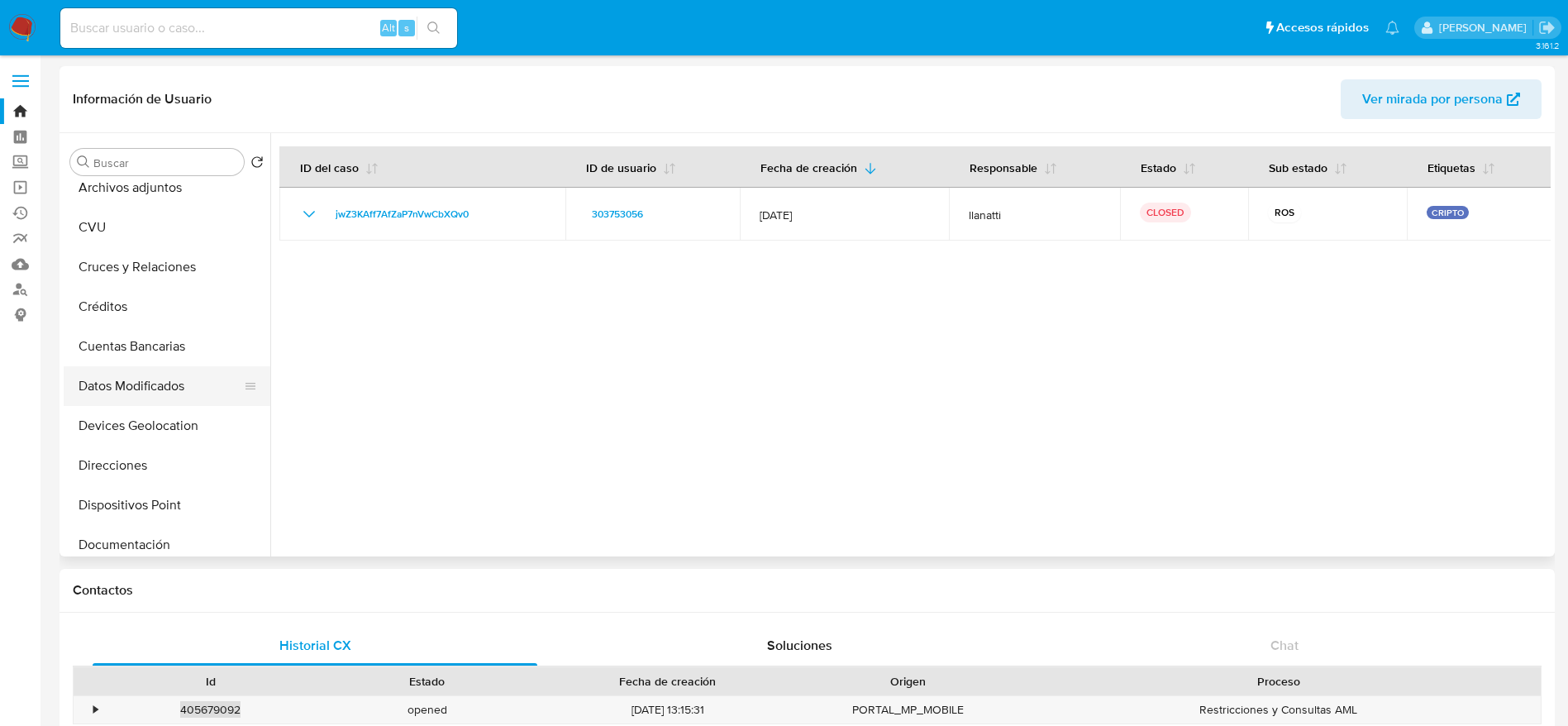
scroll to position [0, 0]
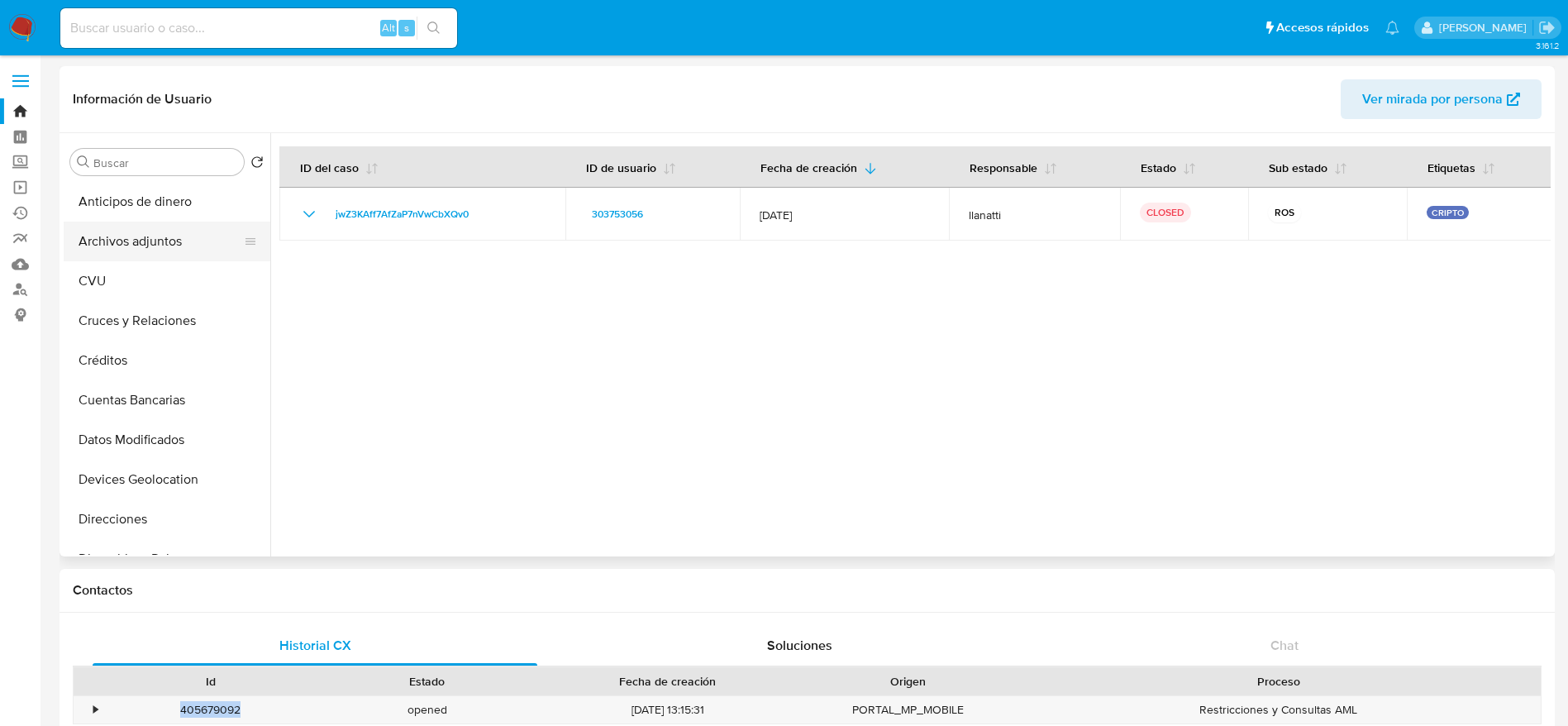
click at [147, 230] on button "Archivos adjuntos" at bounding box center [160, 241] width 193 height 40
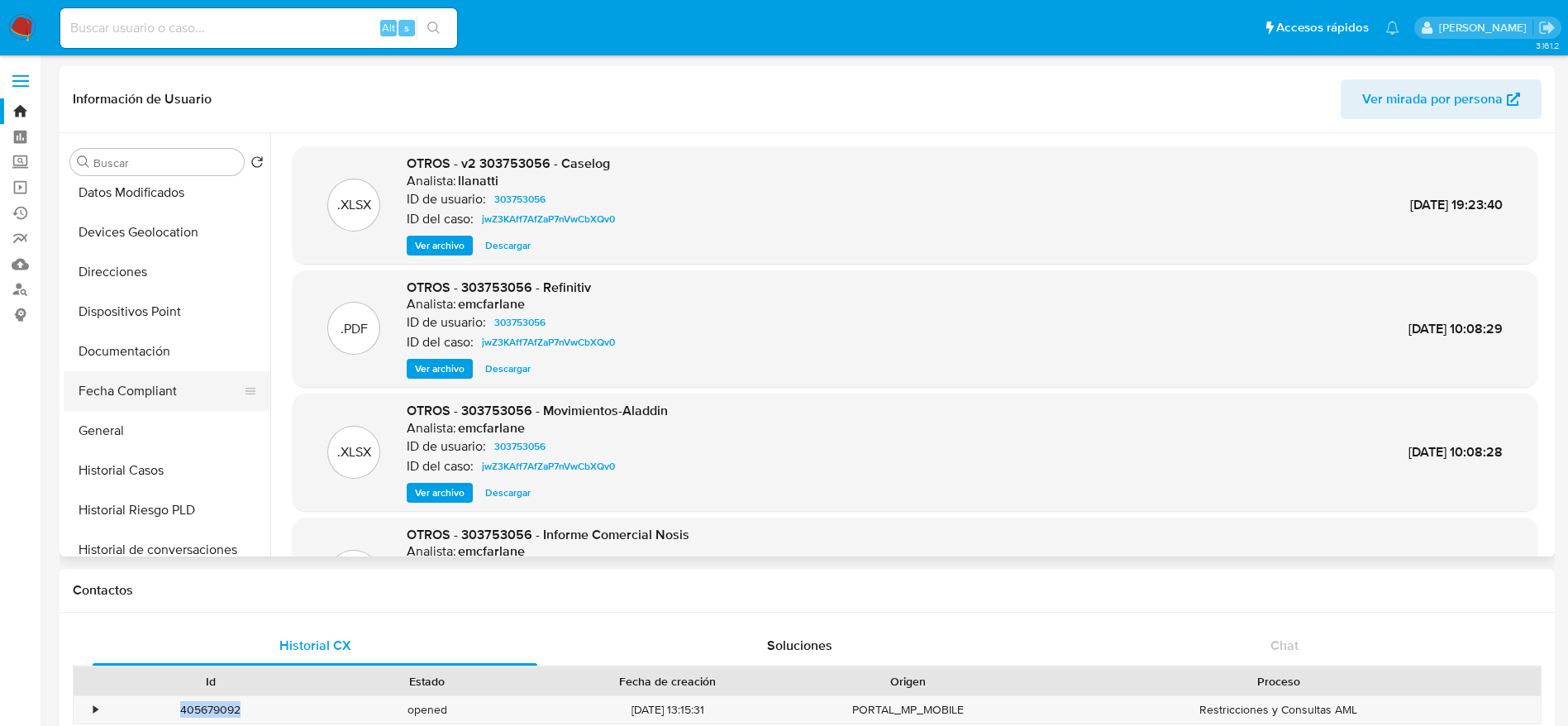
scroll to position [248, 0]
click at [136, 423] on button "General" at bounding box center [160, 430] width 193 height 40
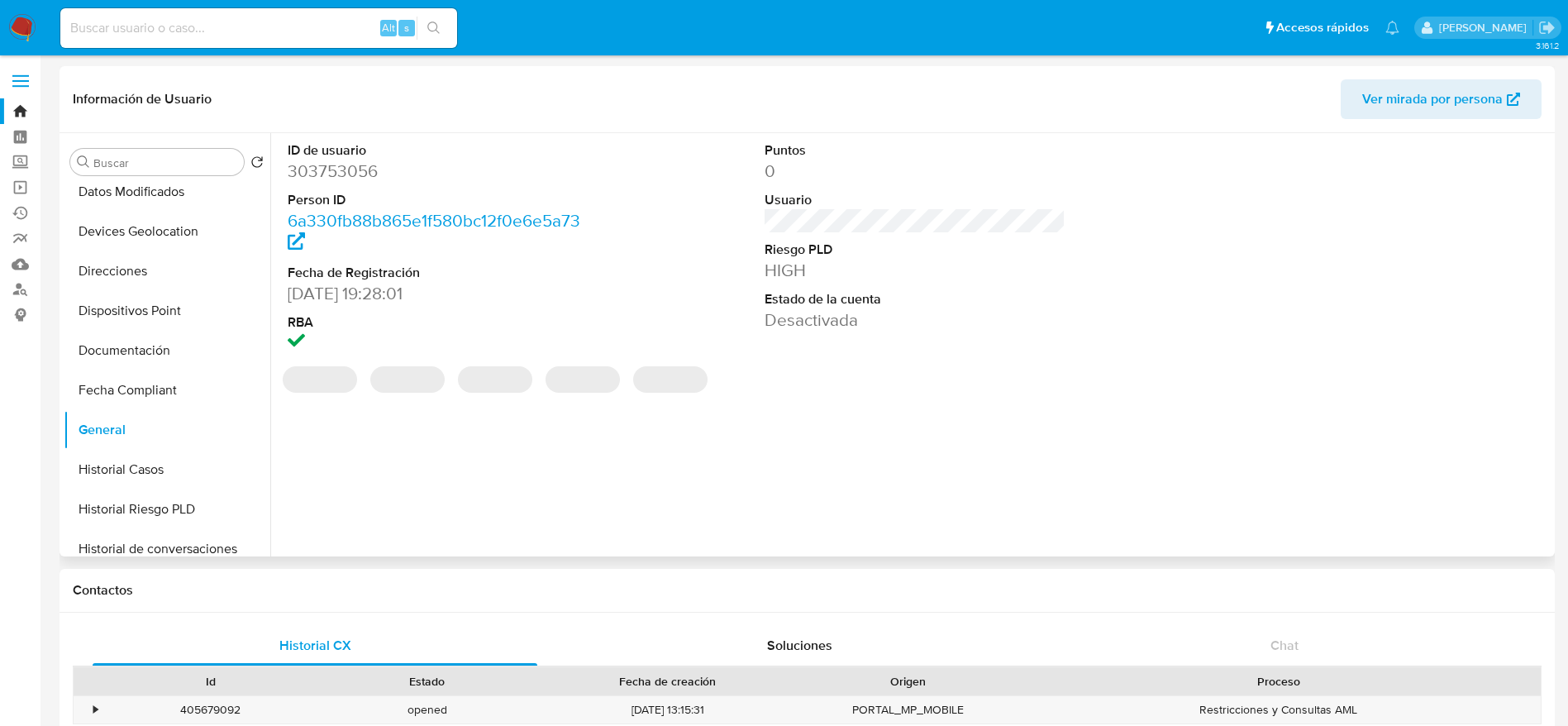
click at [331, 174] on dd "303753056" at bounding box center [438, 170] width 301 height 23
copy dd "303753056"
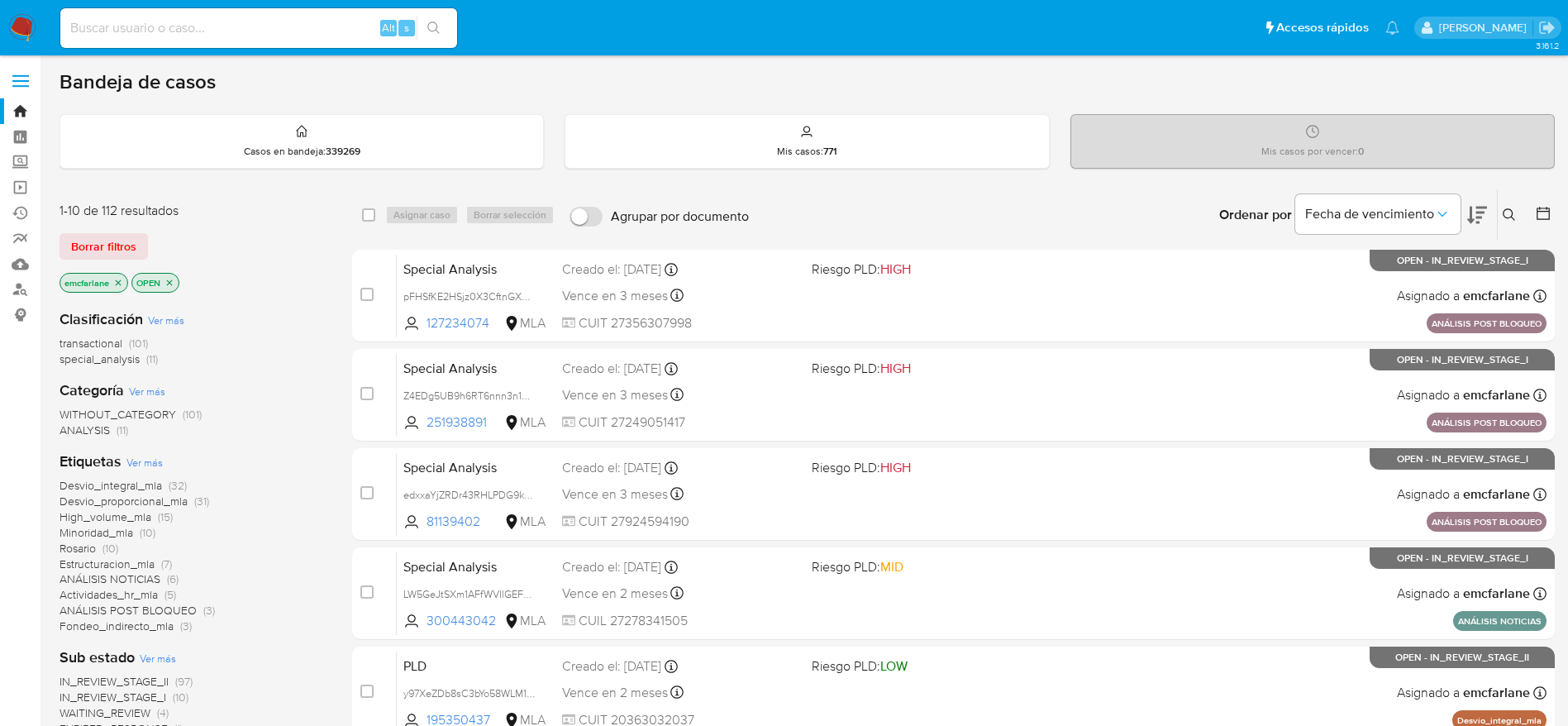
click at [181, 608] on span "ANÁLISIS POST BLOQUEO" at bounding box center [128, 609] width 137 height 16
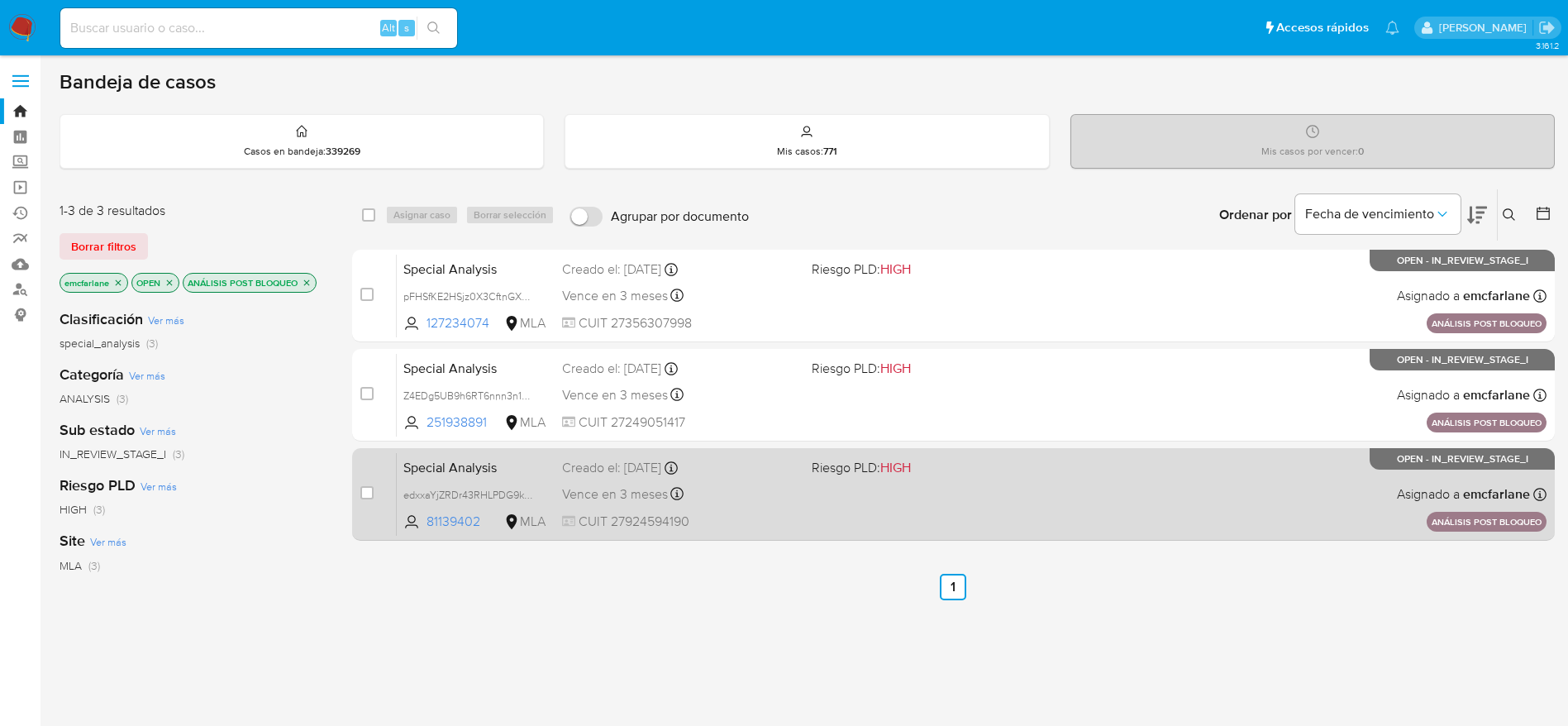
click at [747, 507] on div "Special Analysis edxxaYjZRDr43RHLPDG9kGEI 81139402 MLA Riesgo PLD: HIGH Creado …" at bounding box center [971, 494] width 1150 height 83
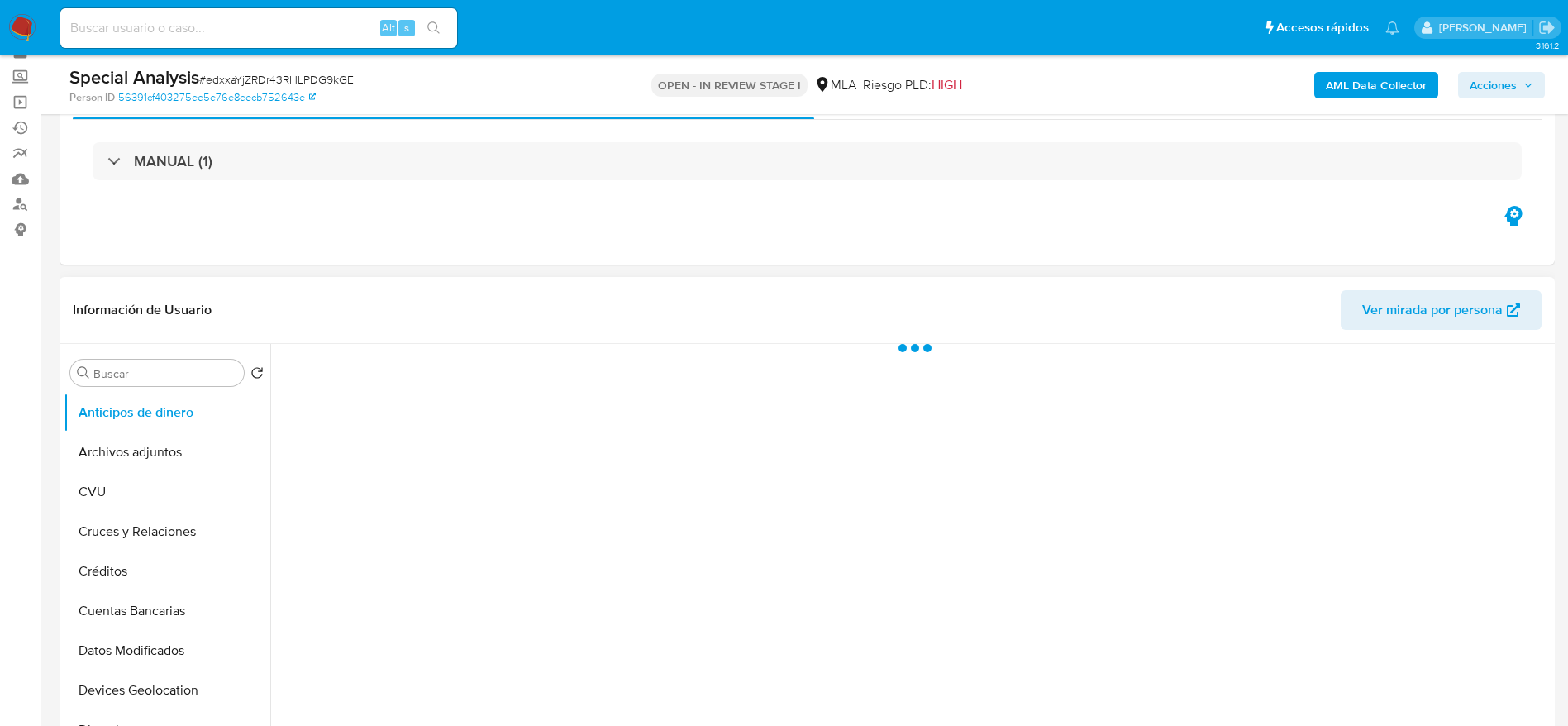
scroll to position [124, 0]
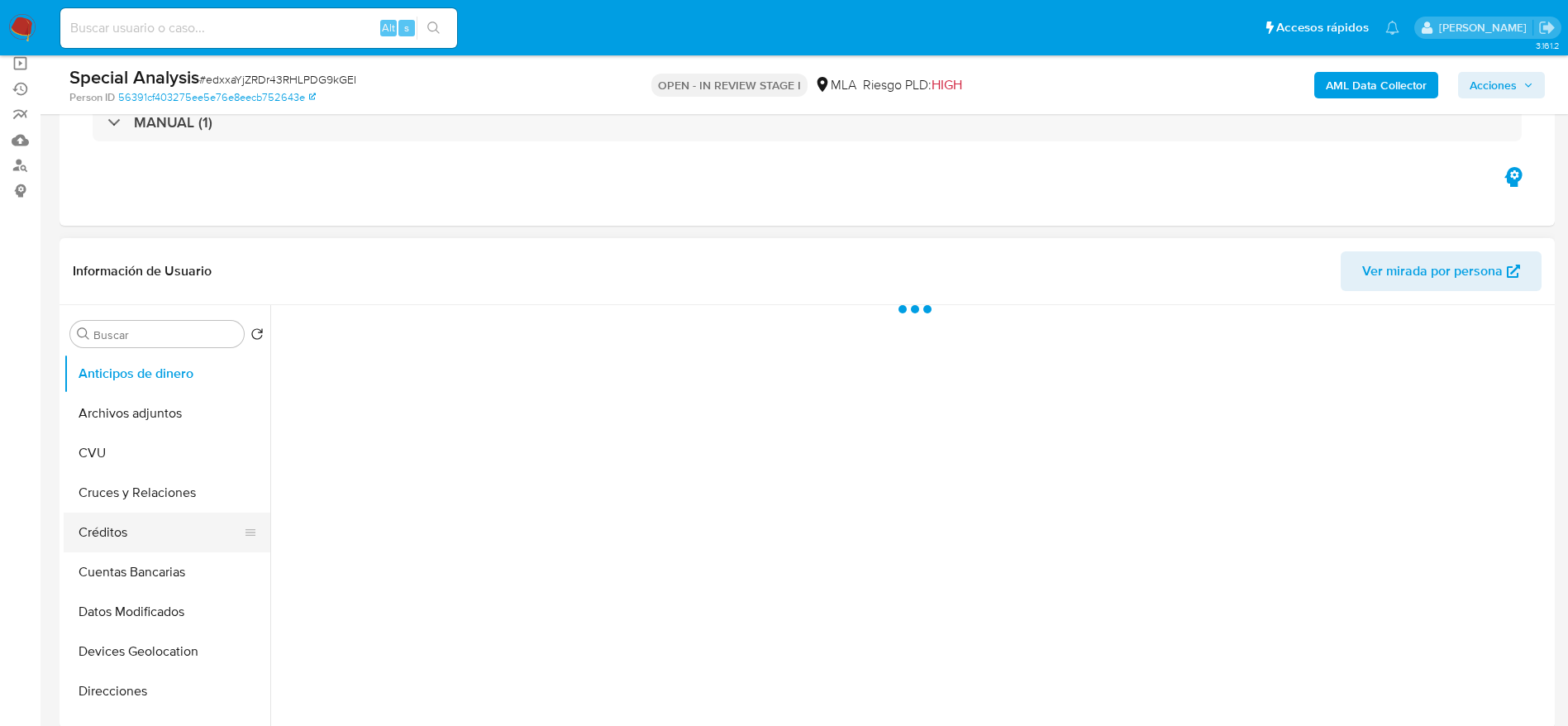
select select "10"
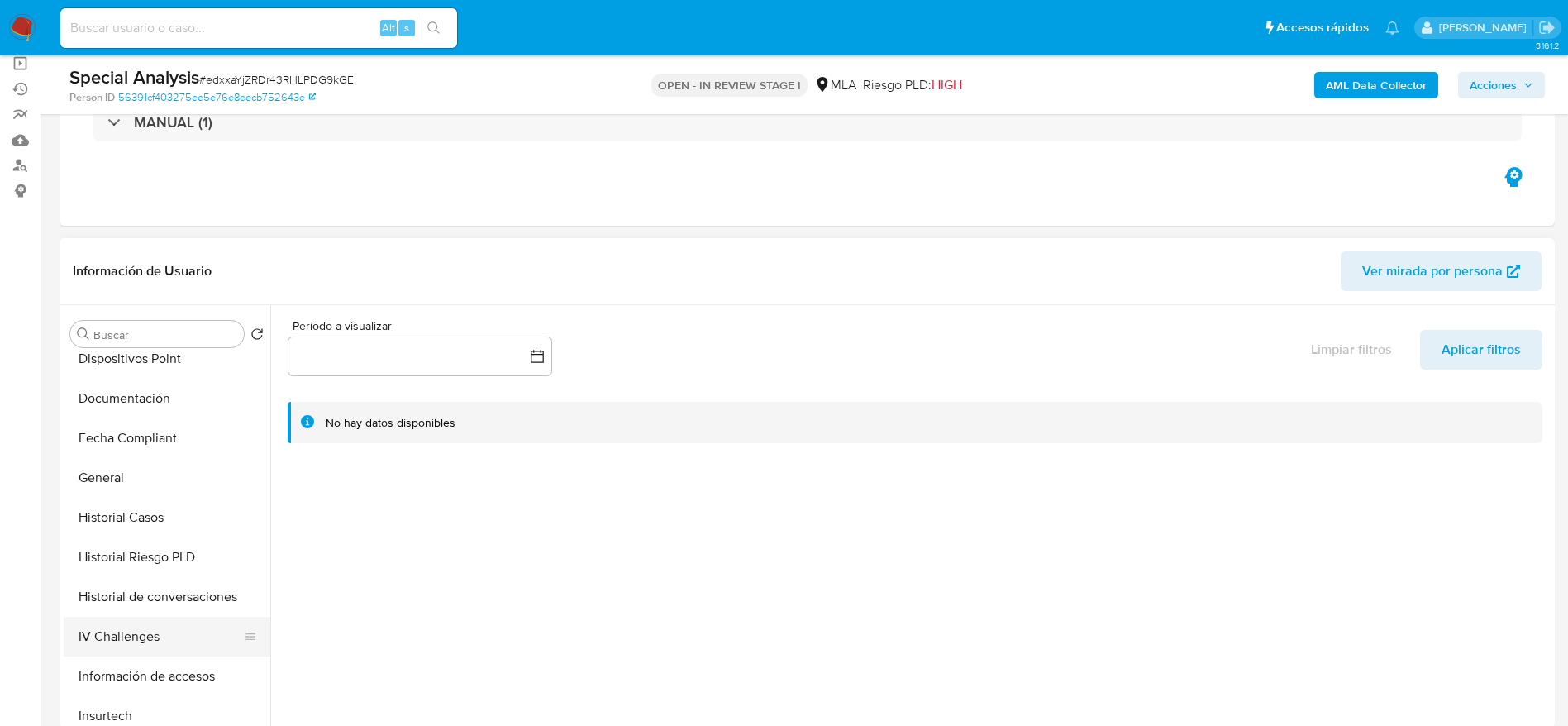
scroll to position [620, 0]
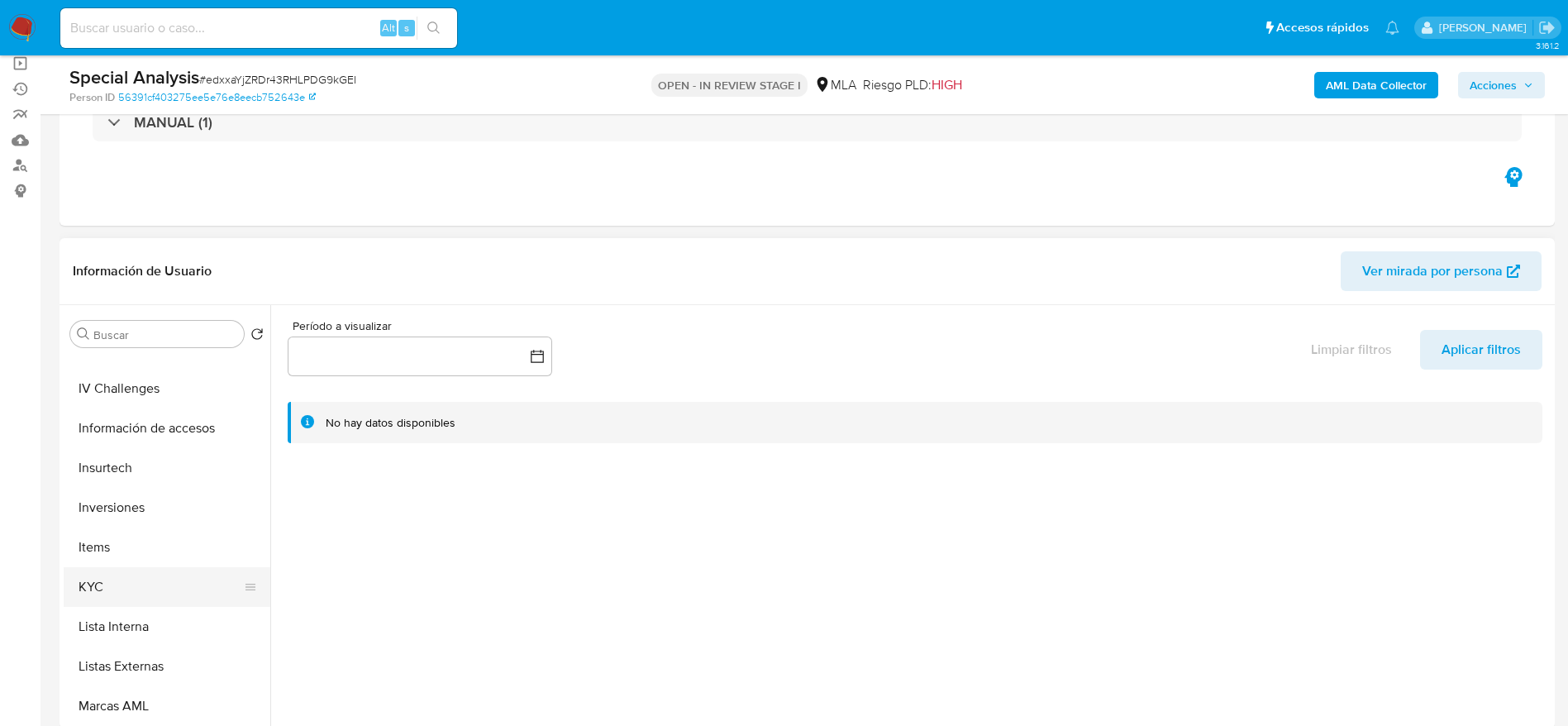
click at [117, 590] on button "KYC" at bounding box center [160, 586] width 193 height 40
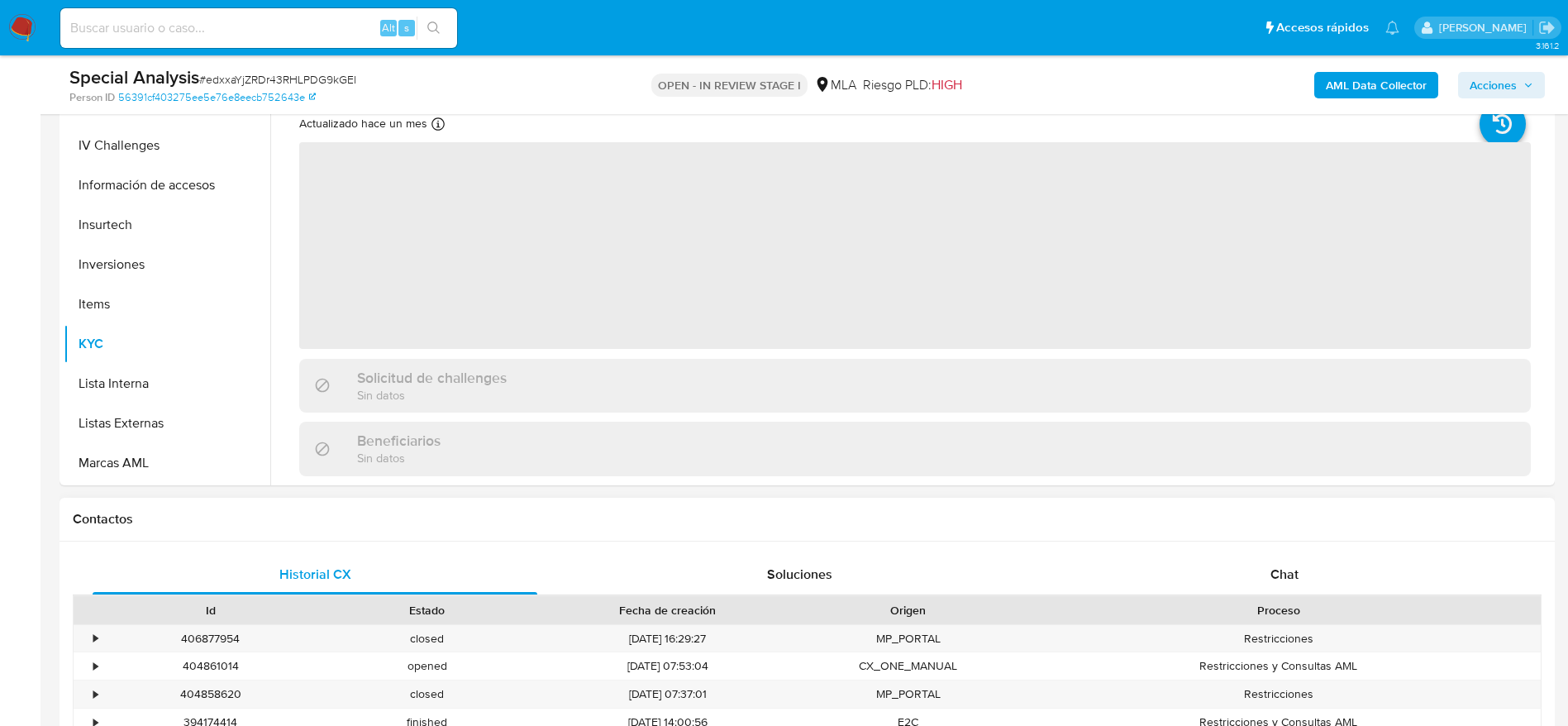
scroll to position [372, 0]
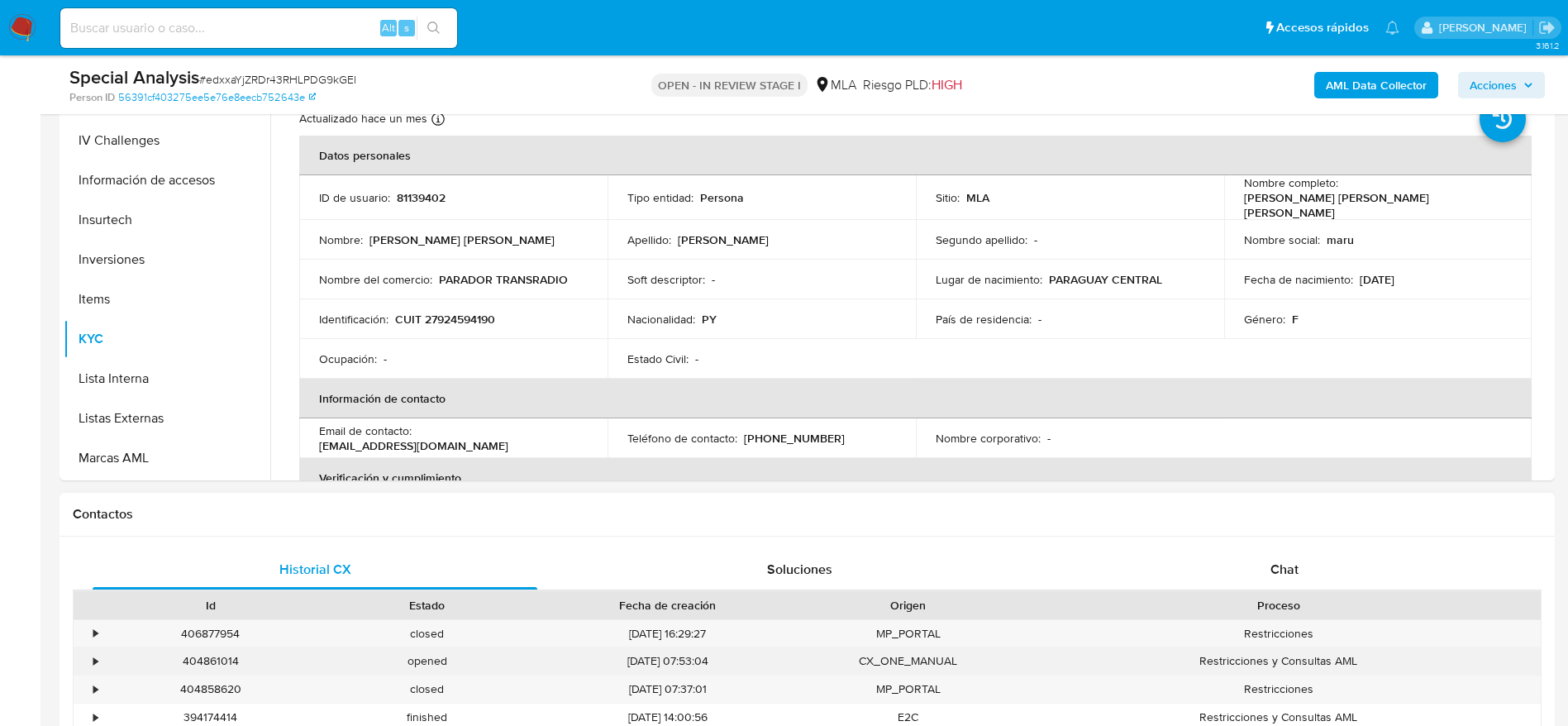
click at [218, 657] on div "404861014" at bounding box center [210, 660] width 216 height 27
click at [218, 656] on div "404861014" at bounding box center [210, 660] width 216 height 27
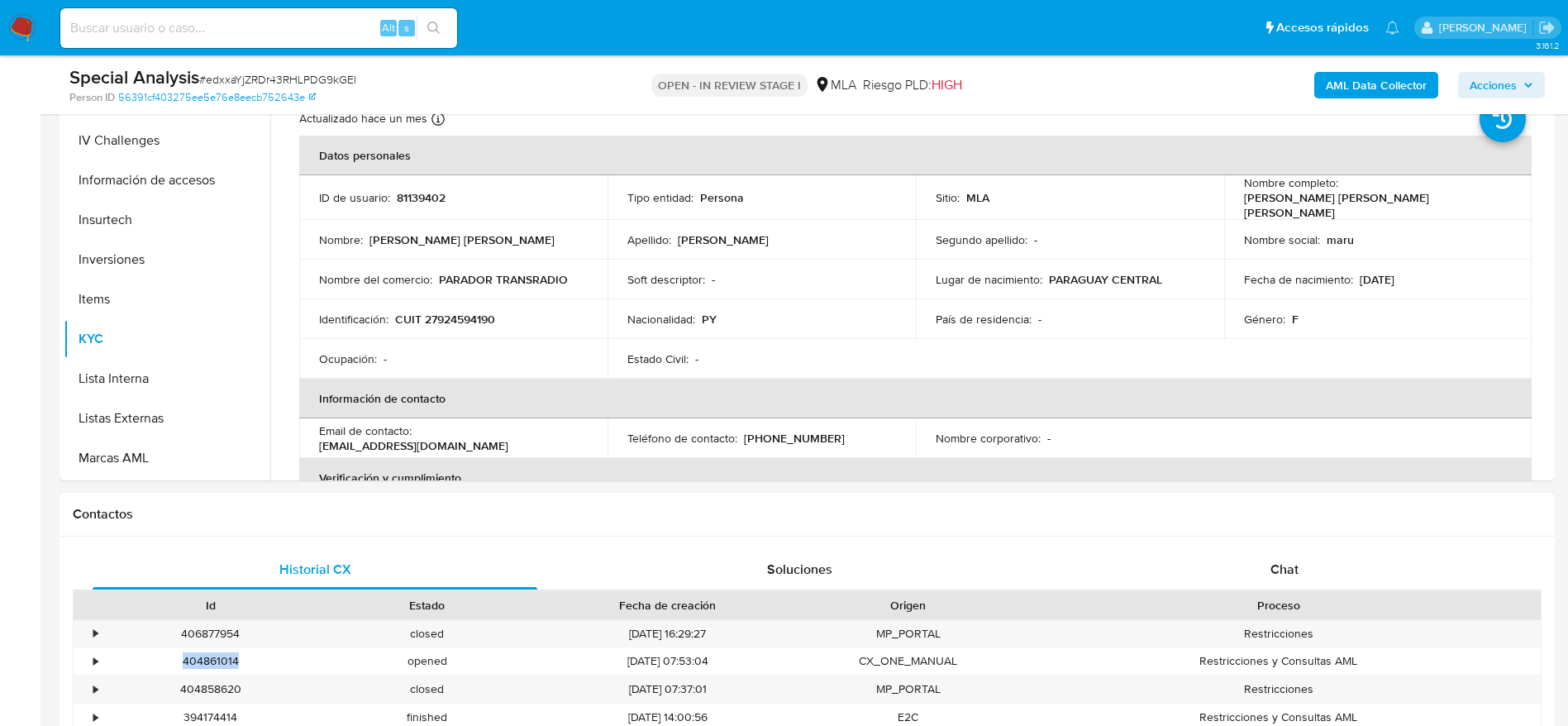
copy div "404861014"
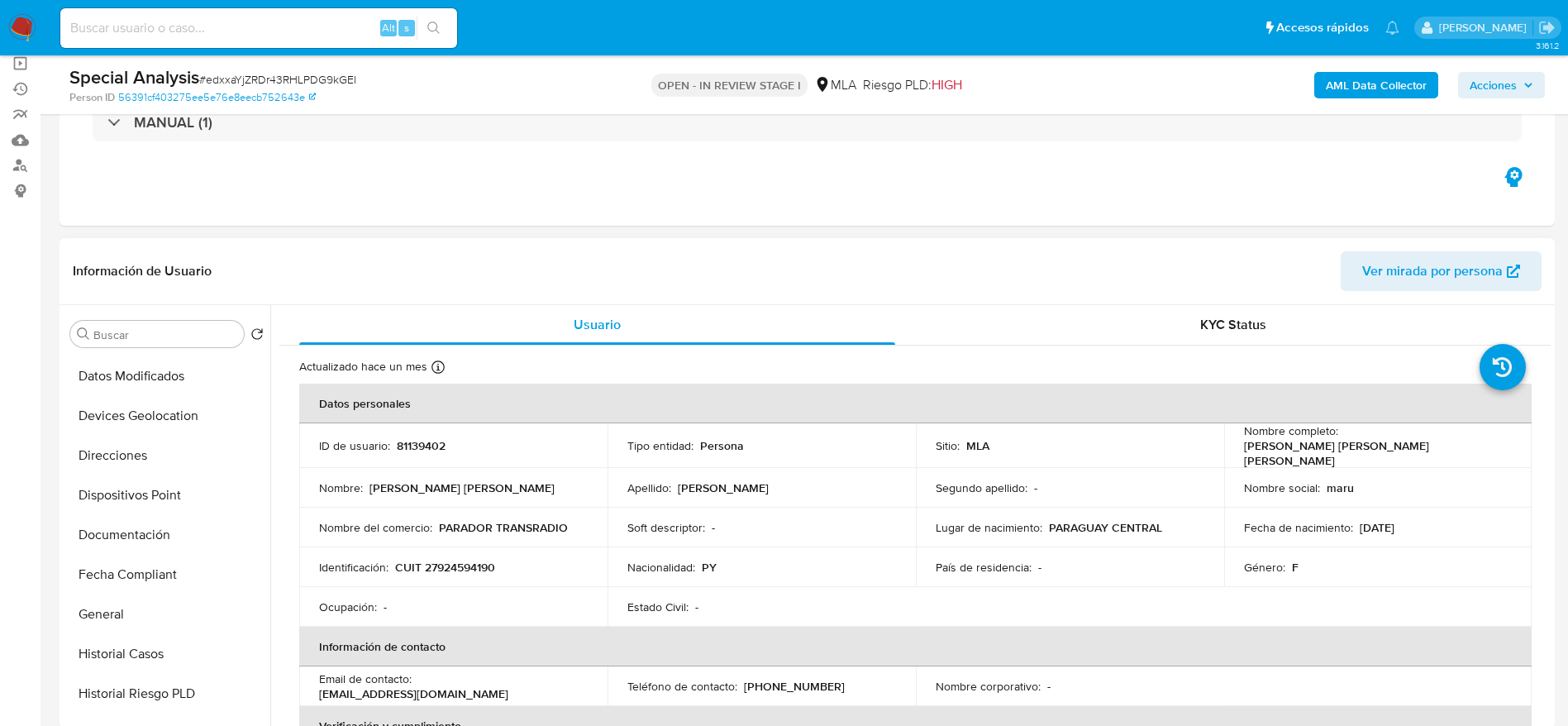
scroll to position [0, 0]
click at [161, 400] on button "Archivos adjuntos" at bounding box center [160, 413] width 193 height 40
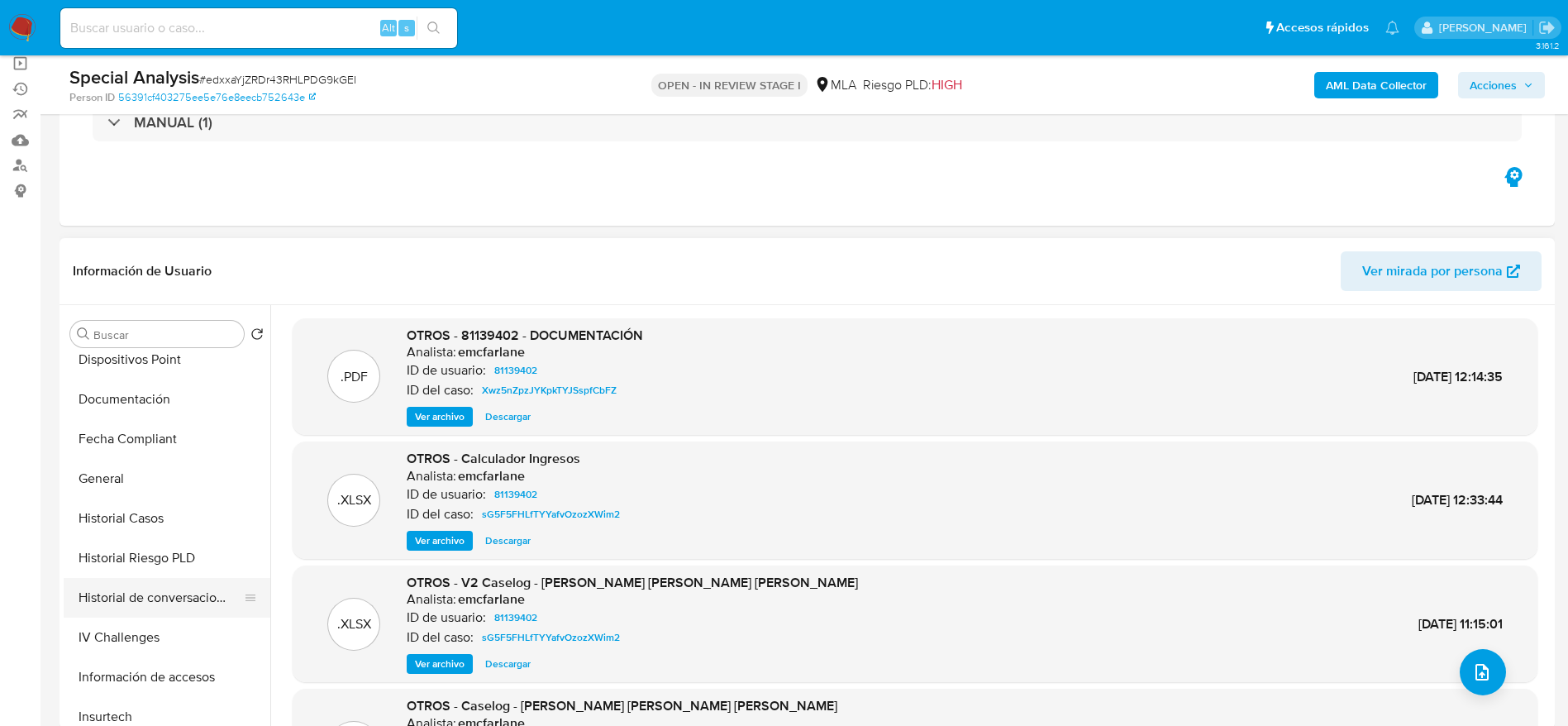
scroll to position [372, 0]
click at [147, 524] on button "Historial Casos" at bounding box center [160, 517] width 193 height 40
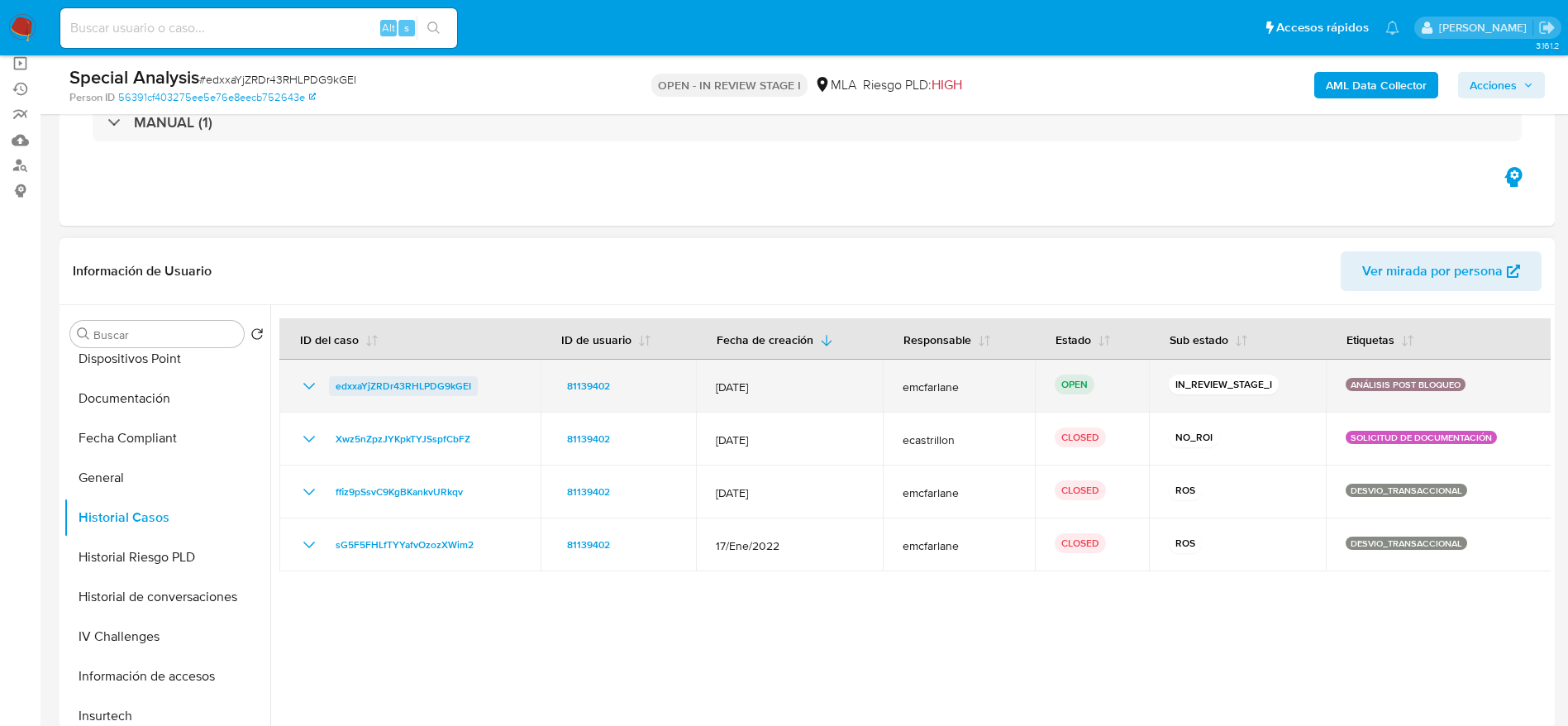
click at [444, 384] on span "edxxaYjZRDr43RHLPDG9kGEI" at bounding box center [403, 386] width 135 height 20
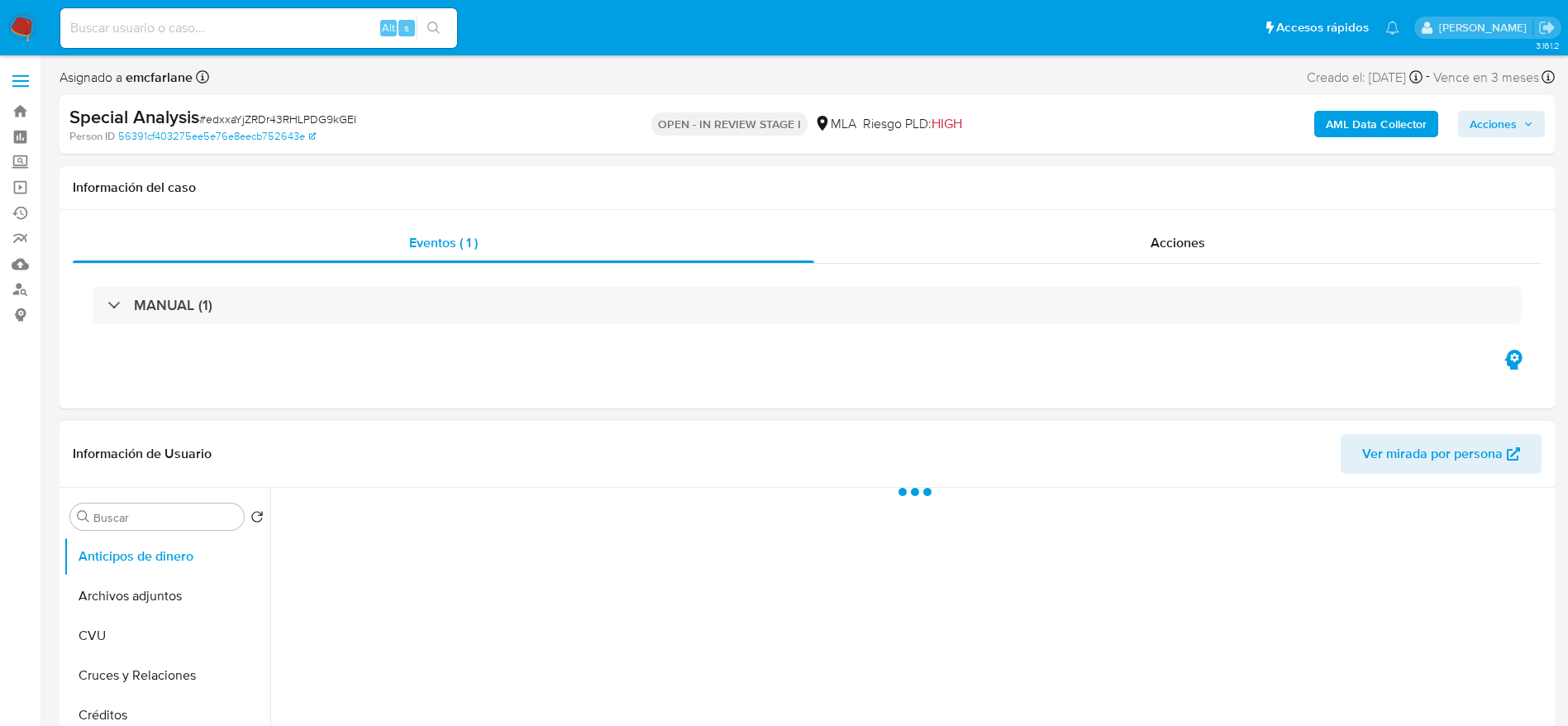
select select "10"
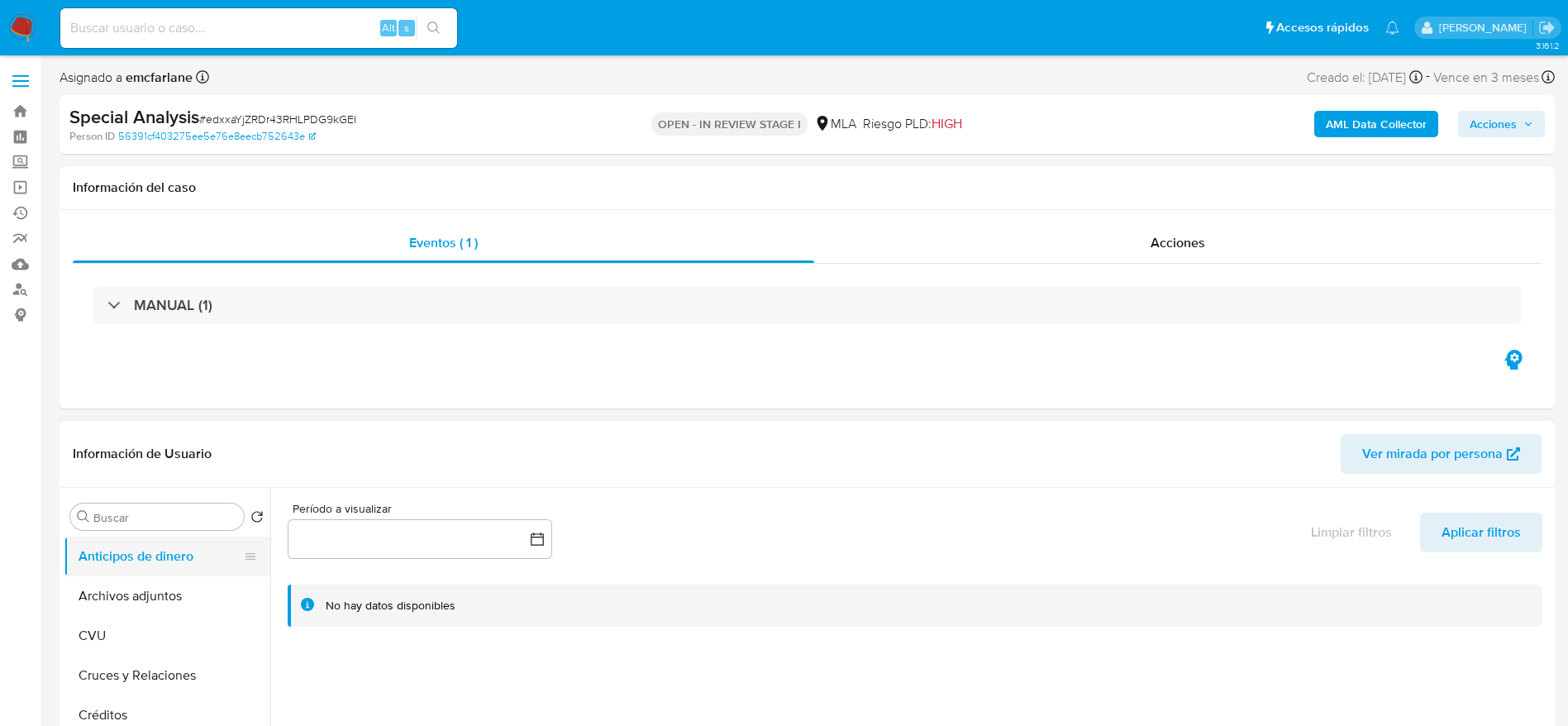
scroll to position [248, 0]
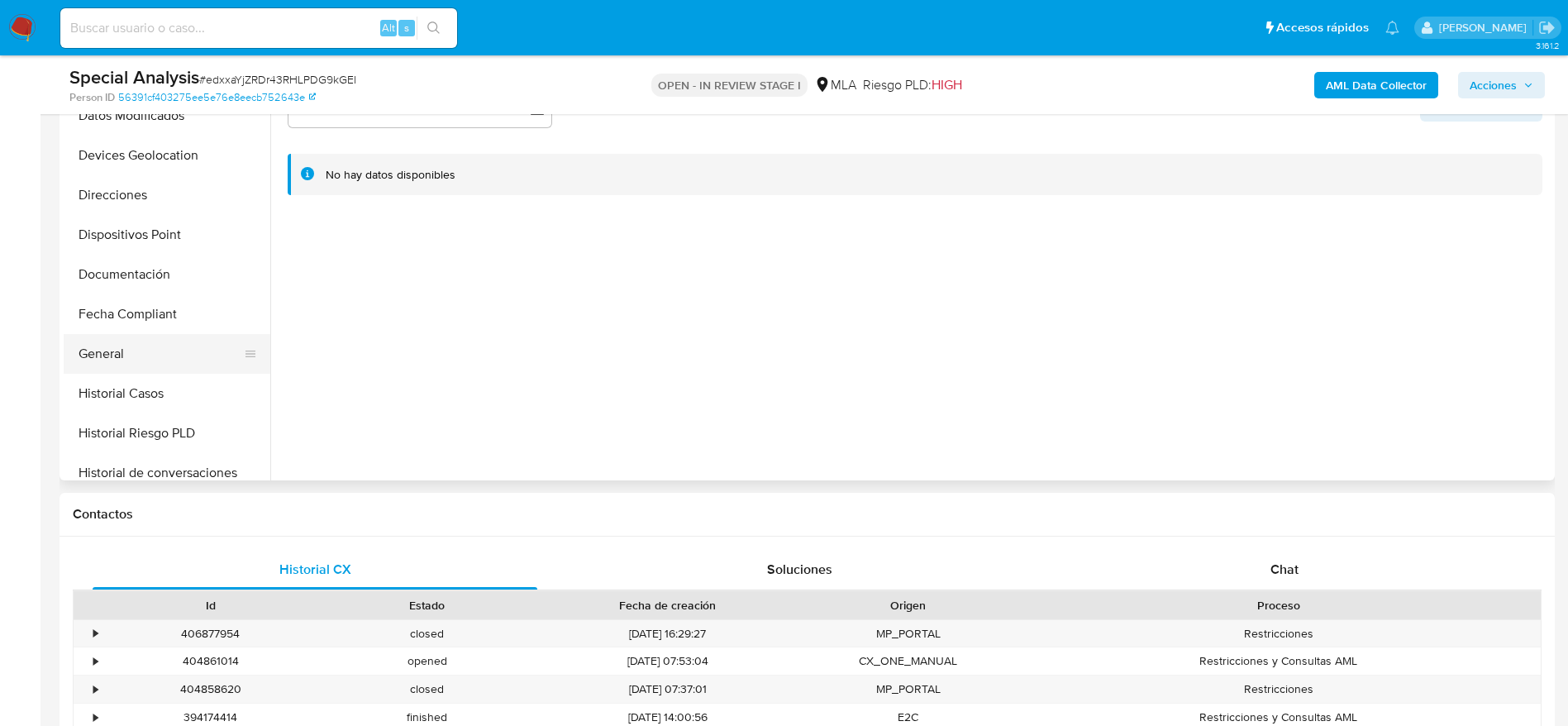
click at [118, 372] on button "General" at bounding box center [160, 353] width 193 height 40
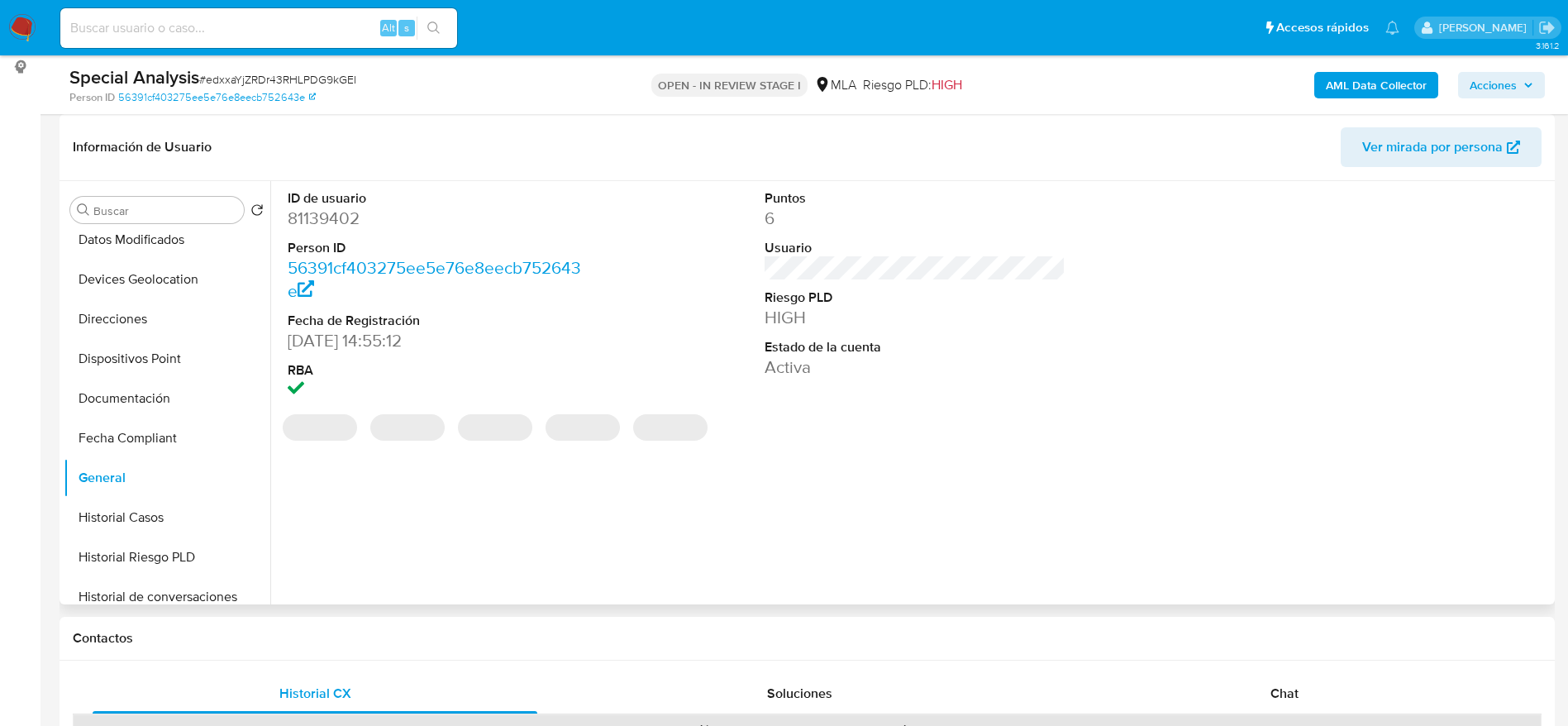
click at [319, 220] on dd "81139402" at bounding box center [438, 218] width 301 height 23
copy dd "81139402"
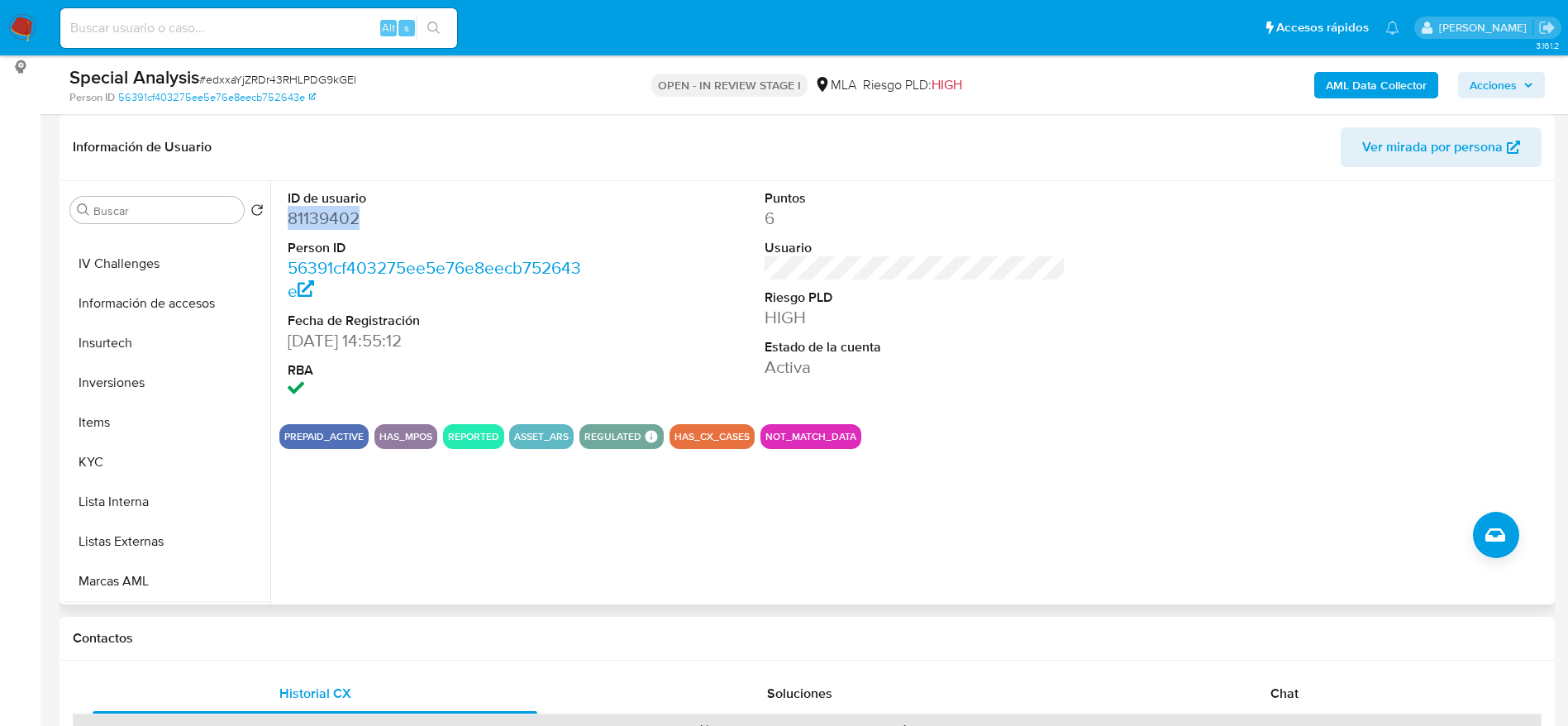
scroll to position [744, 0]
click at [99, 335] on button "KYC" at bounding box center [160, 339] width 193 height 40
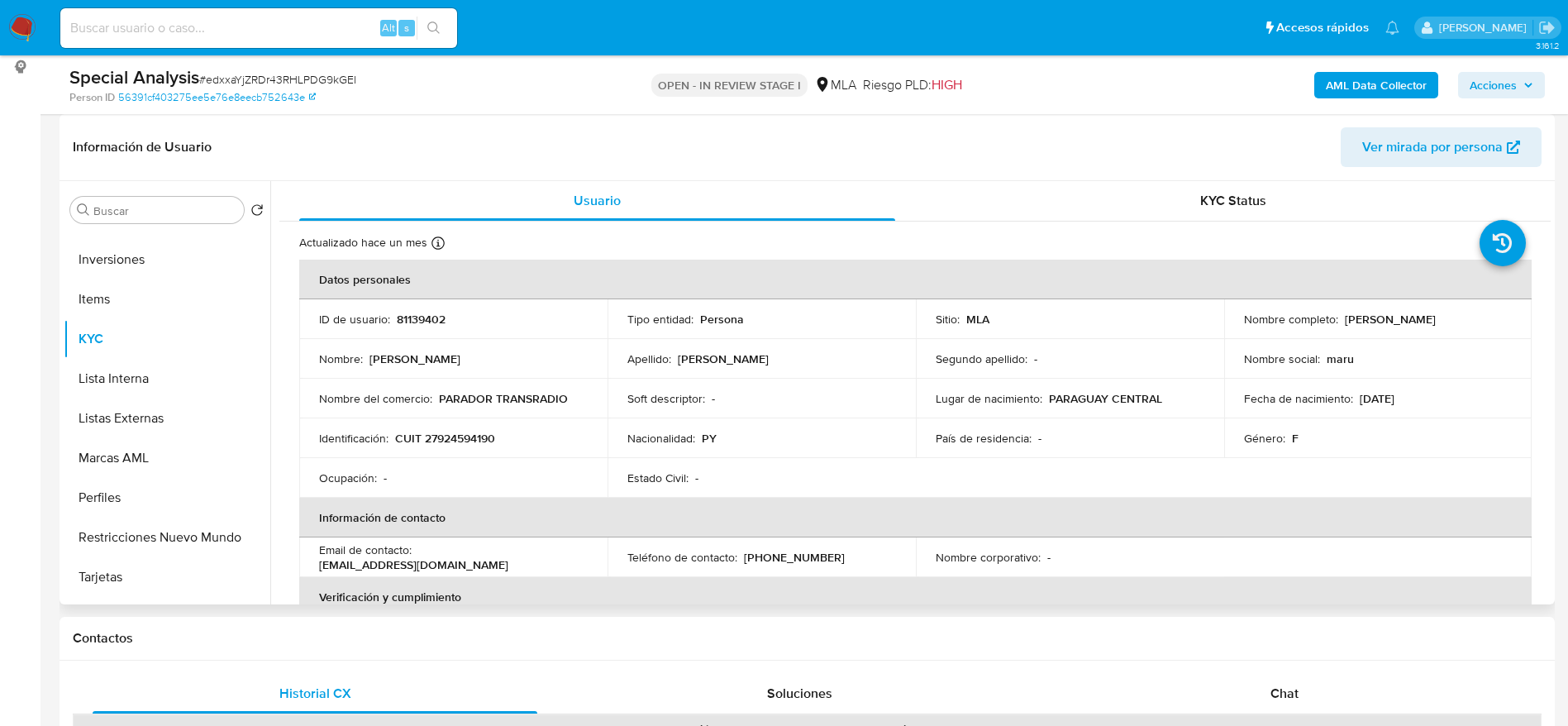
click at [1388, 307] on td "Nombre completo : Maria Elizabeth Nuñez Vera" at bounding box center [1378, 319] width 308 height 40
click at [1388, 310] on td "Nombre completo : Maria Elizabeth Nuñez Vera" at bounding box center [1378, 319] width 308 height 40
click at [1389, 313] on p "Maria Elizabeth Nuñez Vera" at bounding box center [1390, 318] width 91 height 14
drag, startPoint x: 1340, startPoint y: 317, endPoint x: 1496, endPoint y: 334, distance: 156.9
click at [1496, 334] on td "Nombre completo : Maria Elizabeth Nuñez Vera" at bounding box center [1378, 319] width 308 height 40
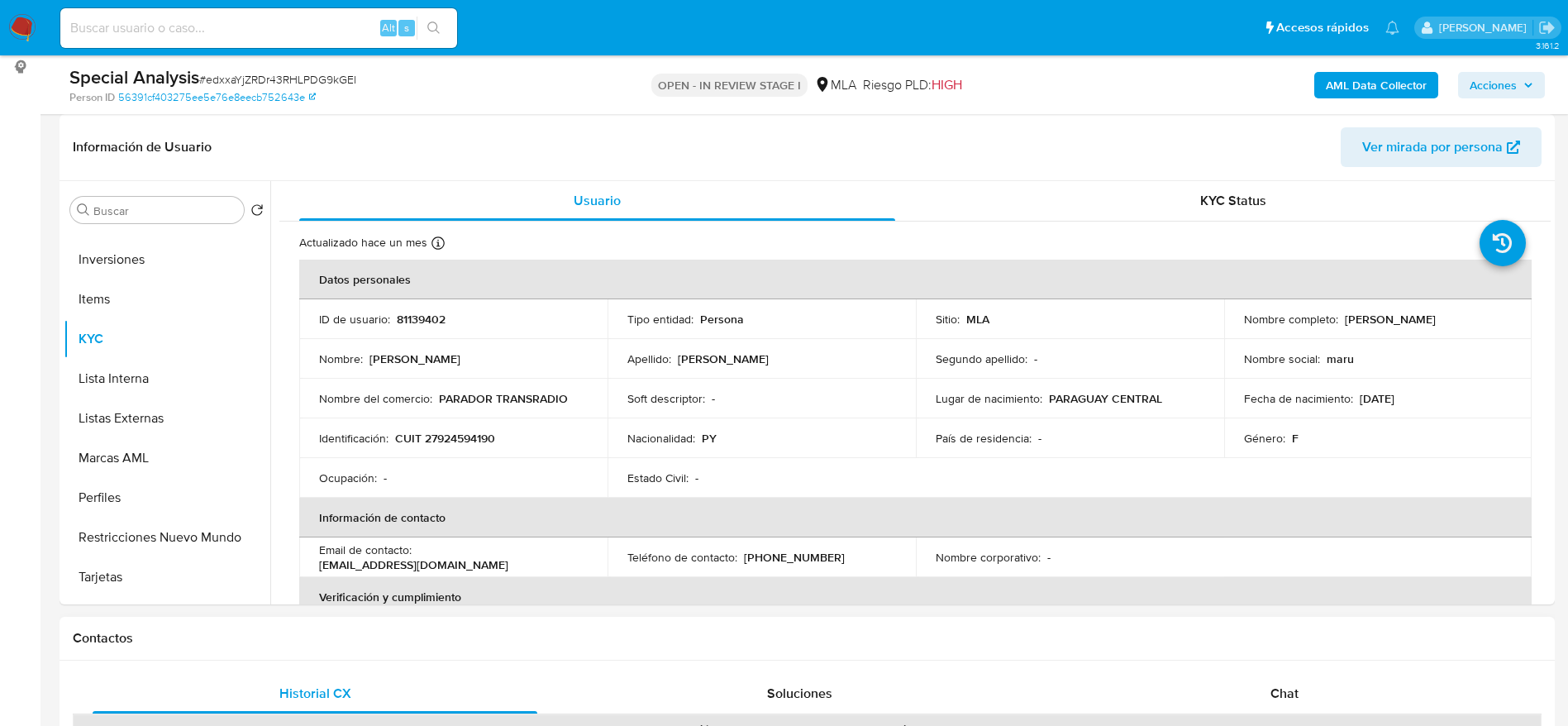
copy p "Maria Elizabeth Nuñez Vera"
click at [448, 438] on p "CUIT 27924594190" at bounding box center [445, 437] width 100 height 14
copy p "27924594190"
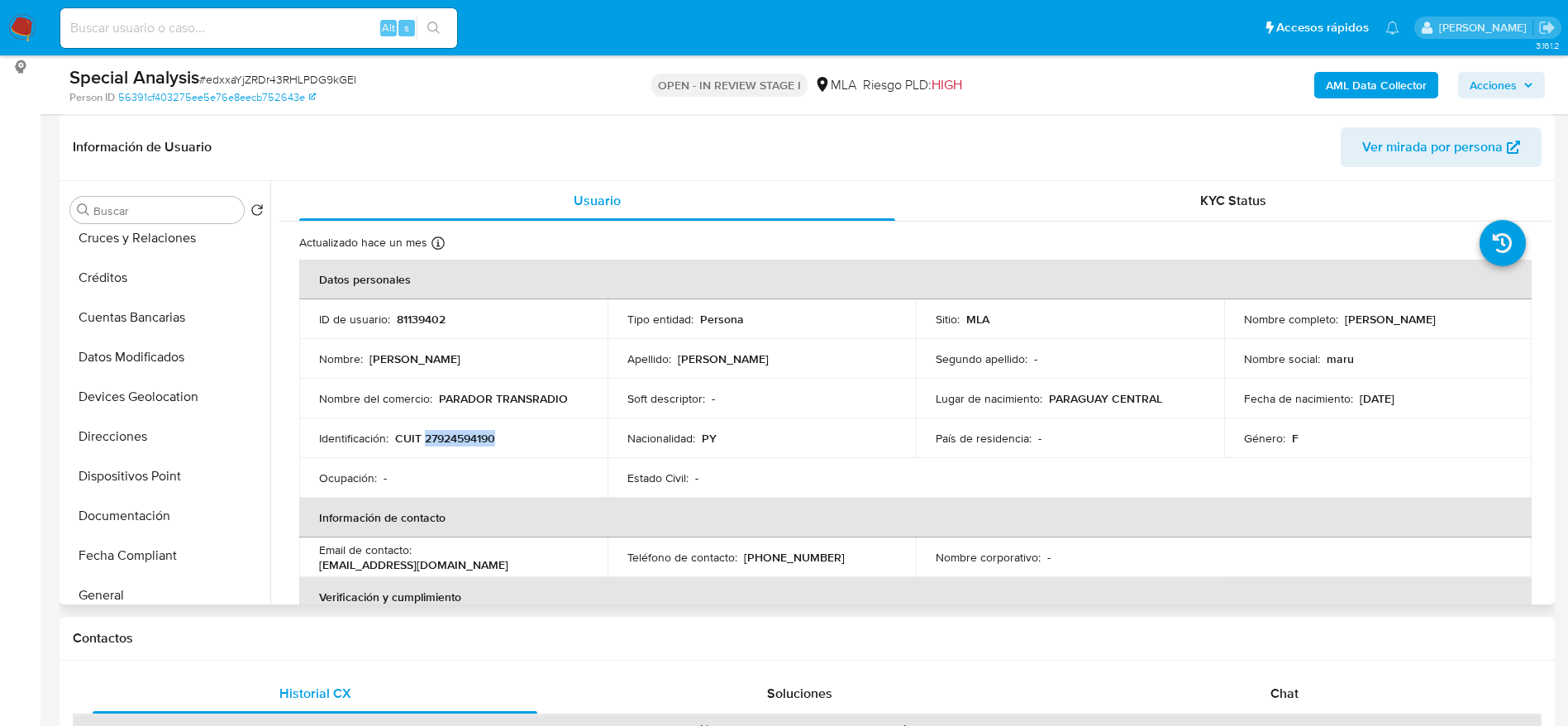
scroll to position [0, 0]
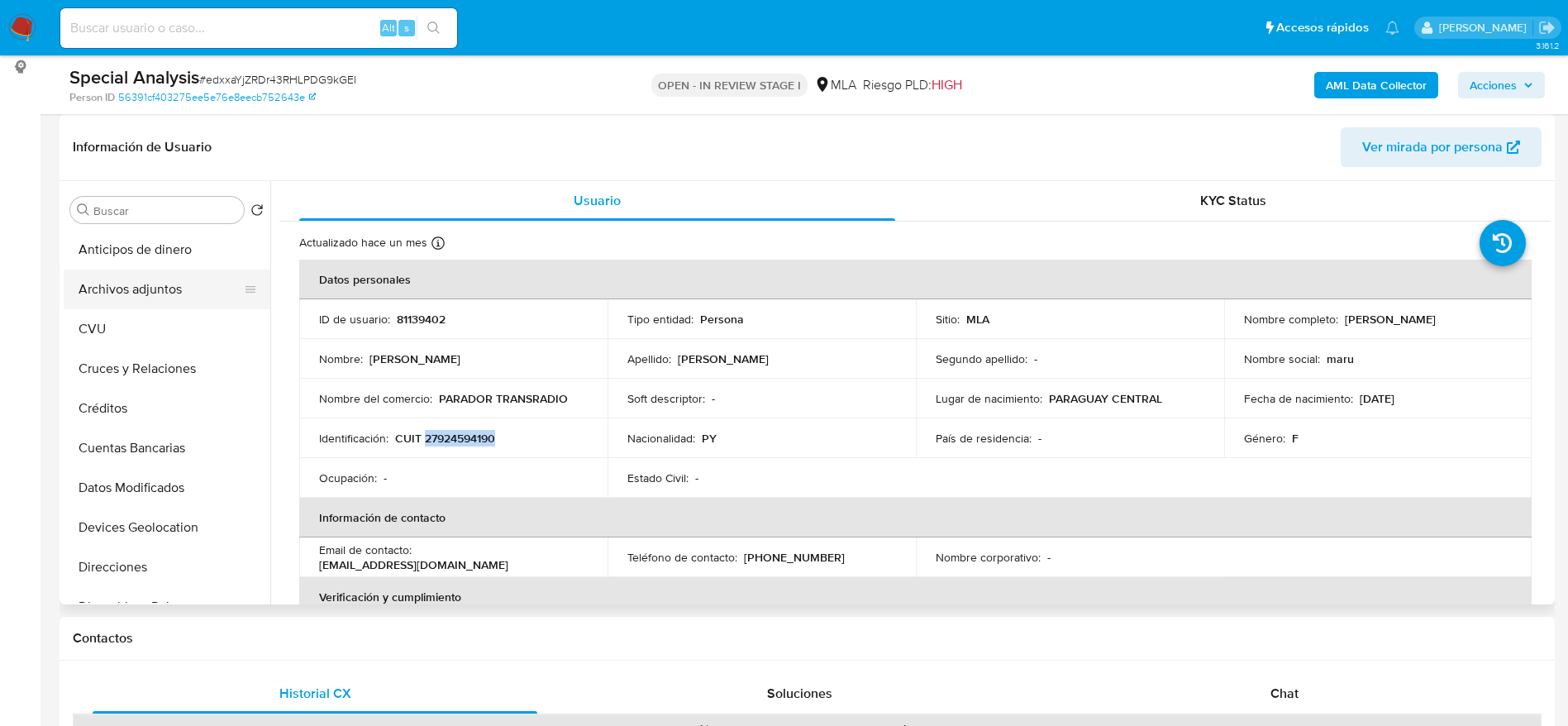
click at [143, 277] on button "Archivos adjuntos" at bounding box center [160, 289] width 193 height 40
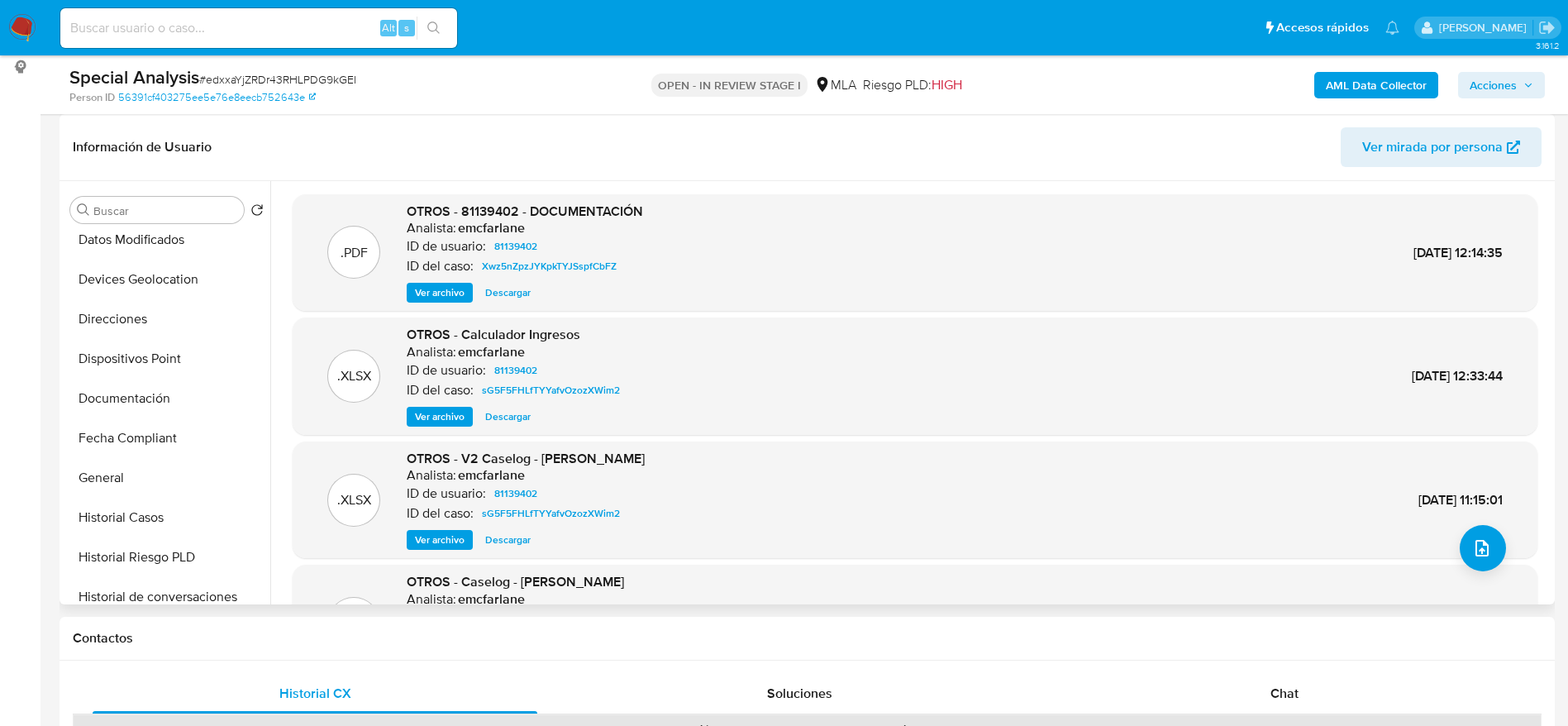
scroll to position [124, 0]
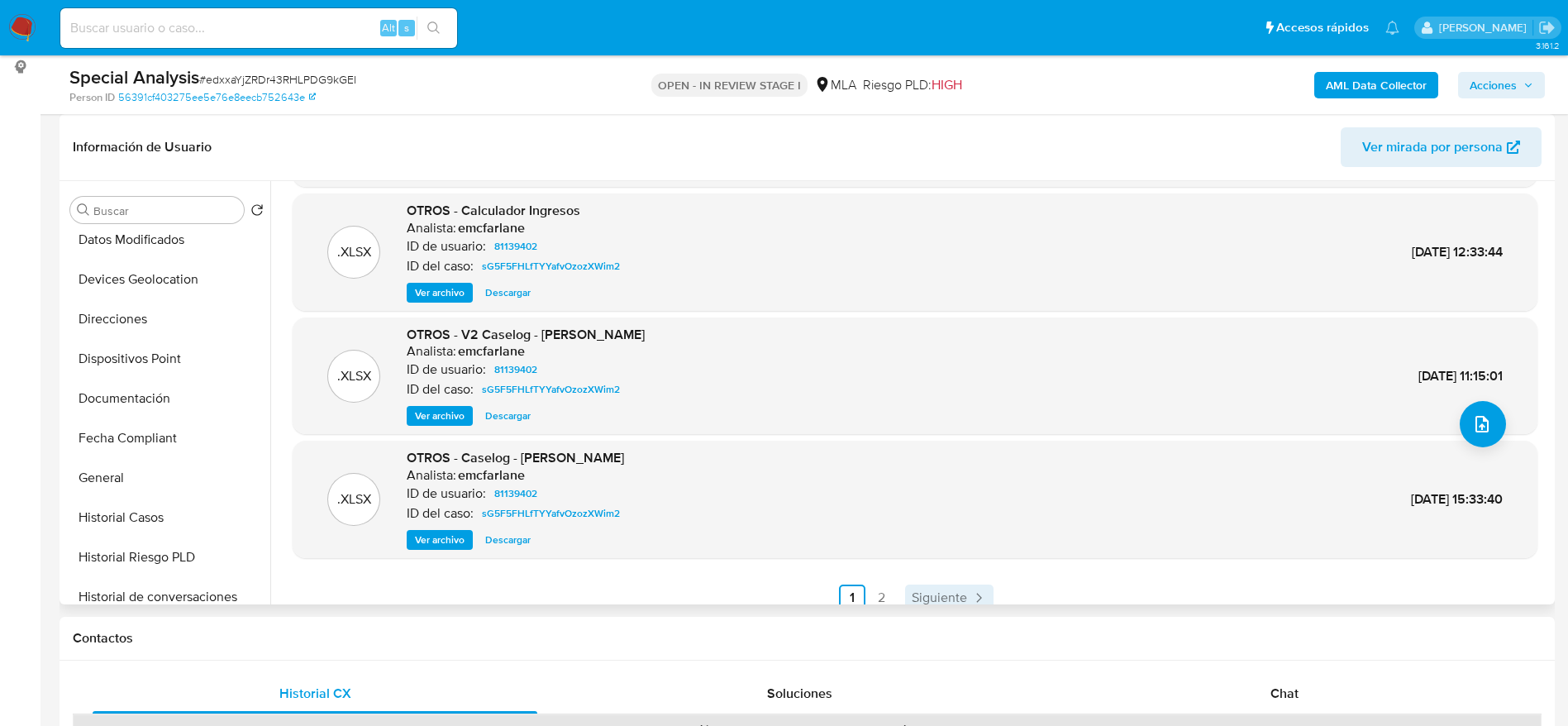
click at [930, 601] on span "Siguiente" at bounding box center [939, 597] width 55 height 14
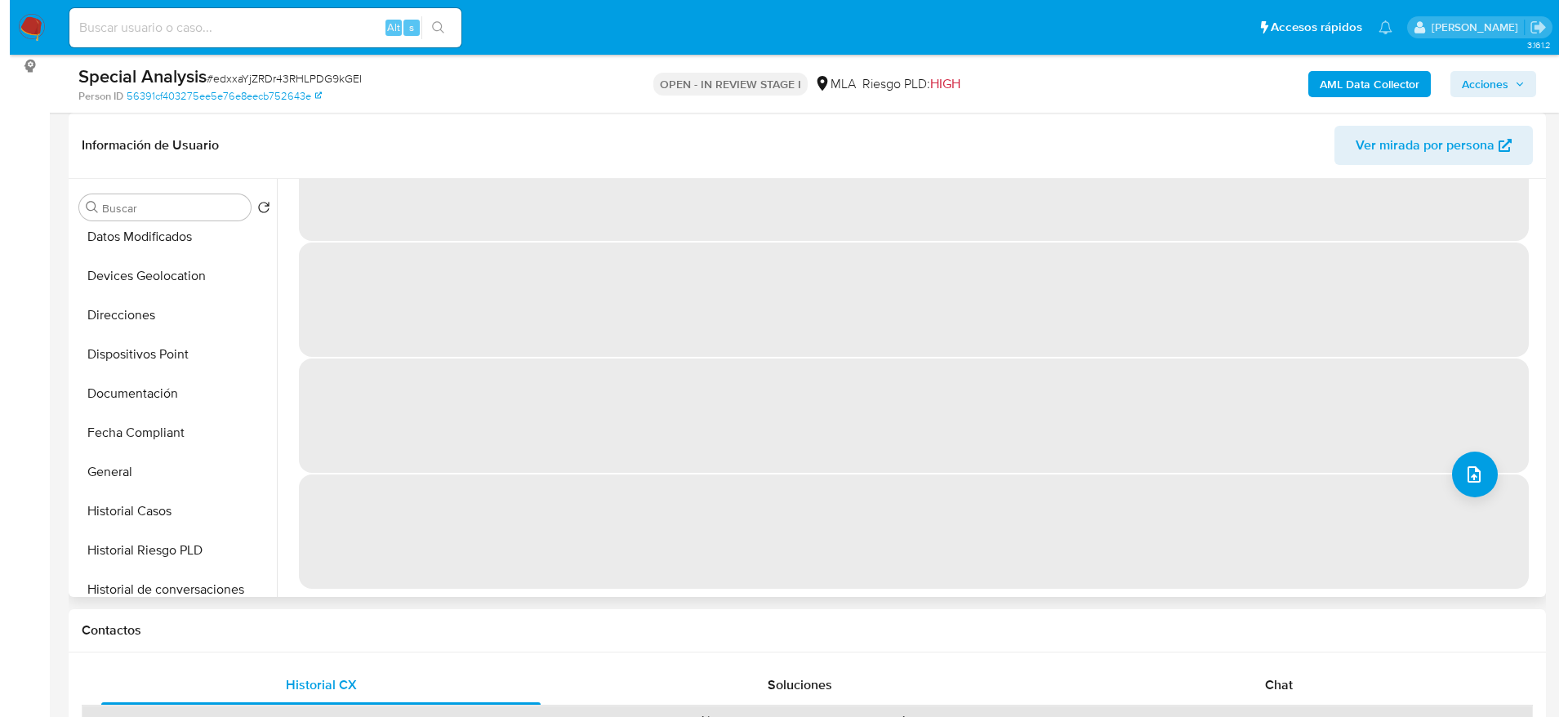
scroll to position [0, 0]
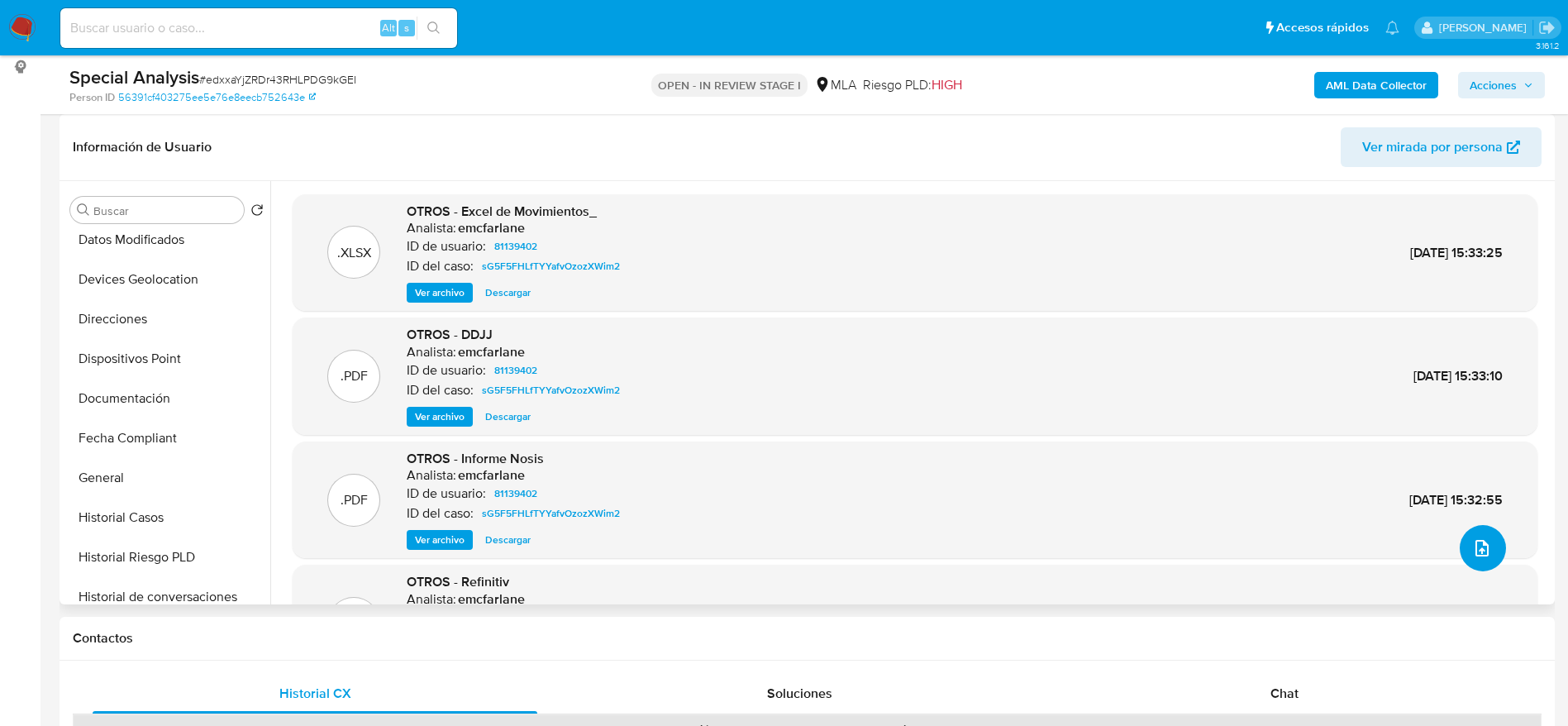
click at [1462, 557] on button "upload-file" at bounding box center [1483, 548] width 46 height 46
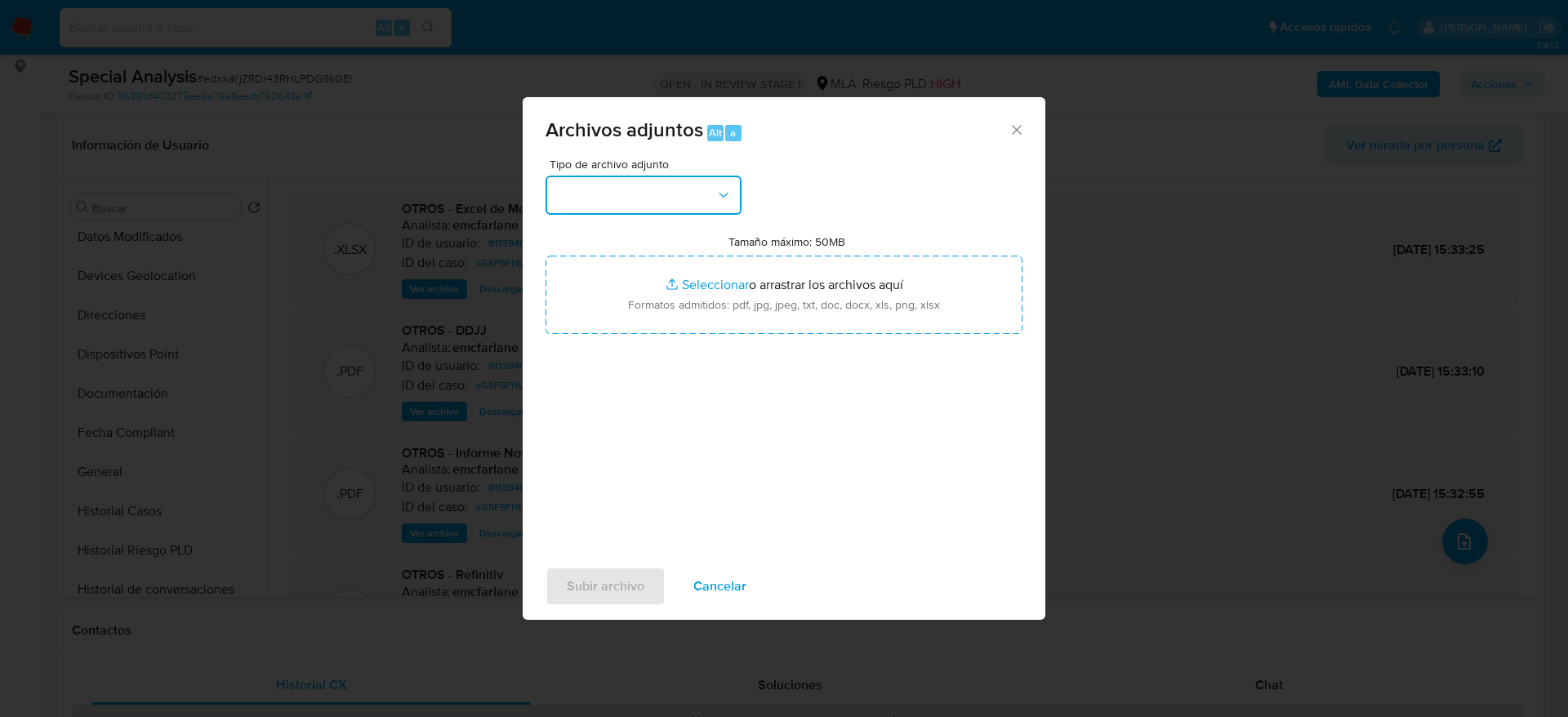
click at [694, 198] on button "button" at bounding box center [643, 195] width 196 height 40
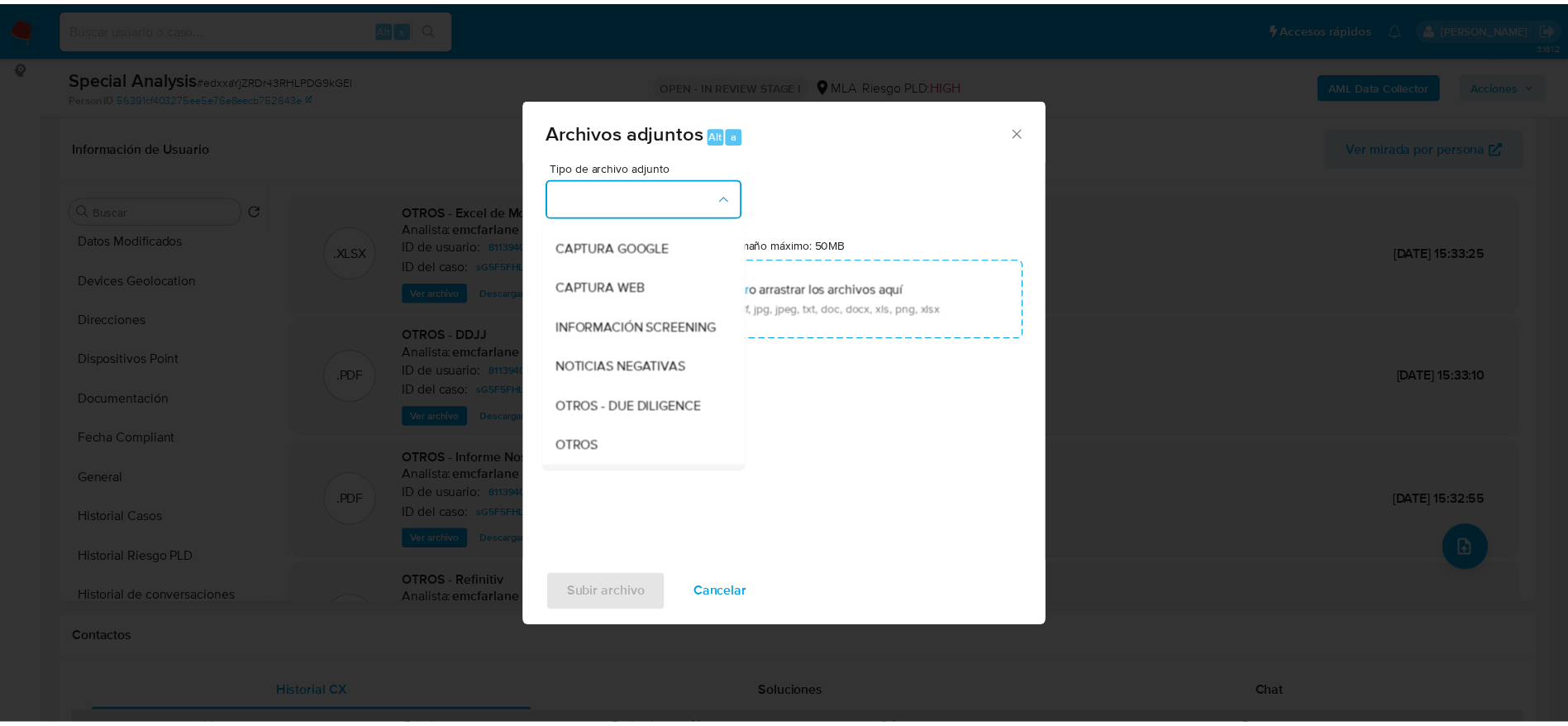
scroll to position [248, 0]
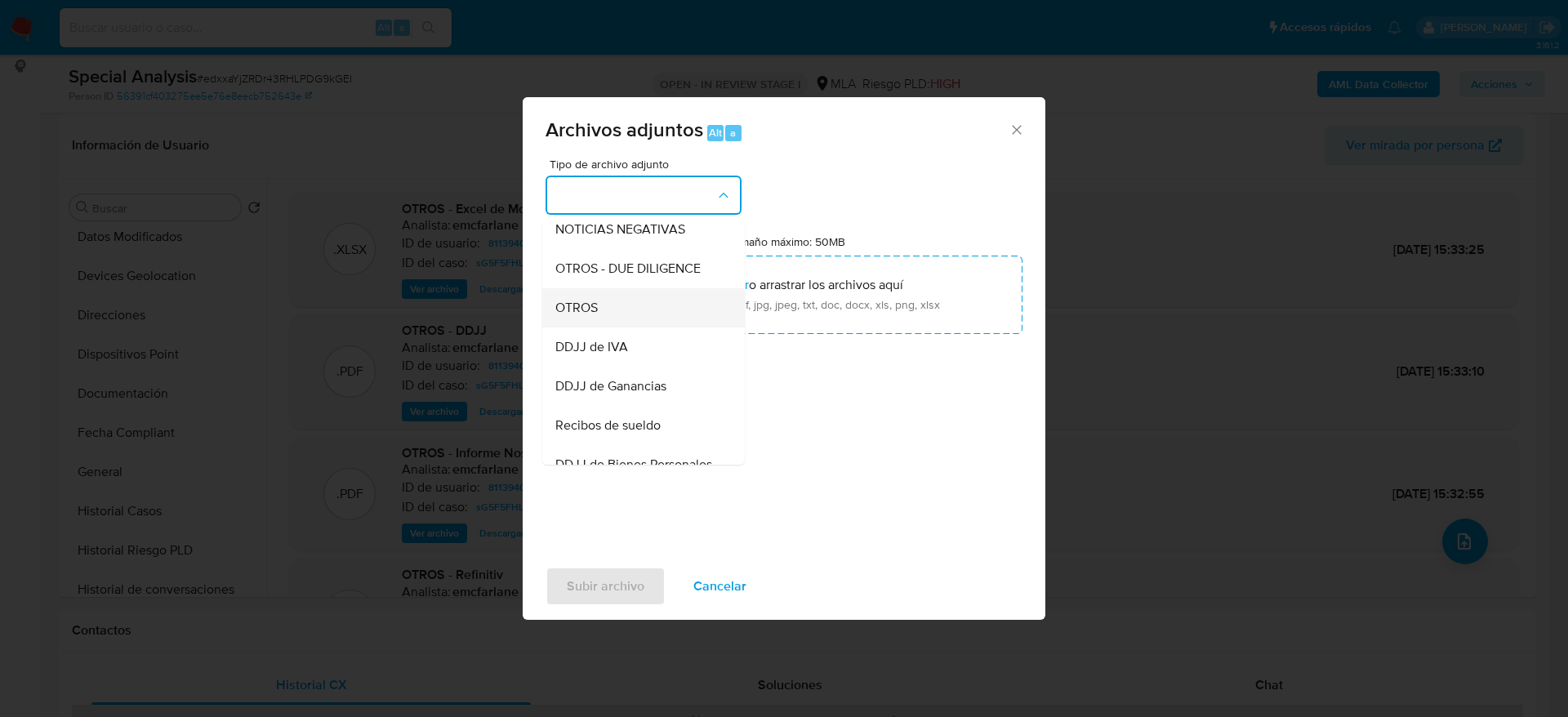
click at [610, 320] on div "OTROS" at bounding box center [638, 308] width 166 height 40
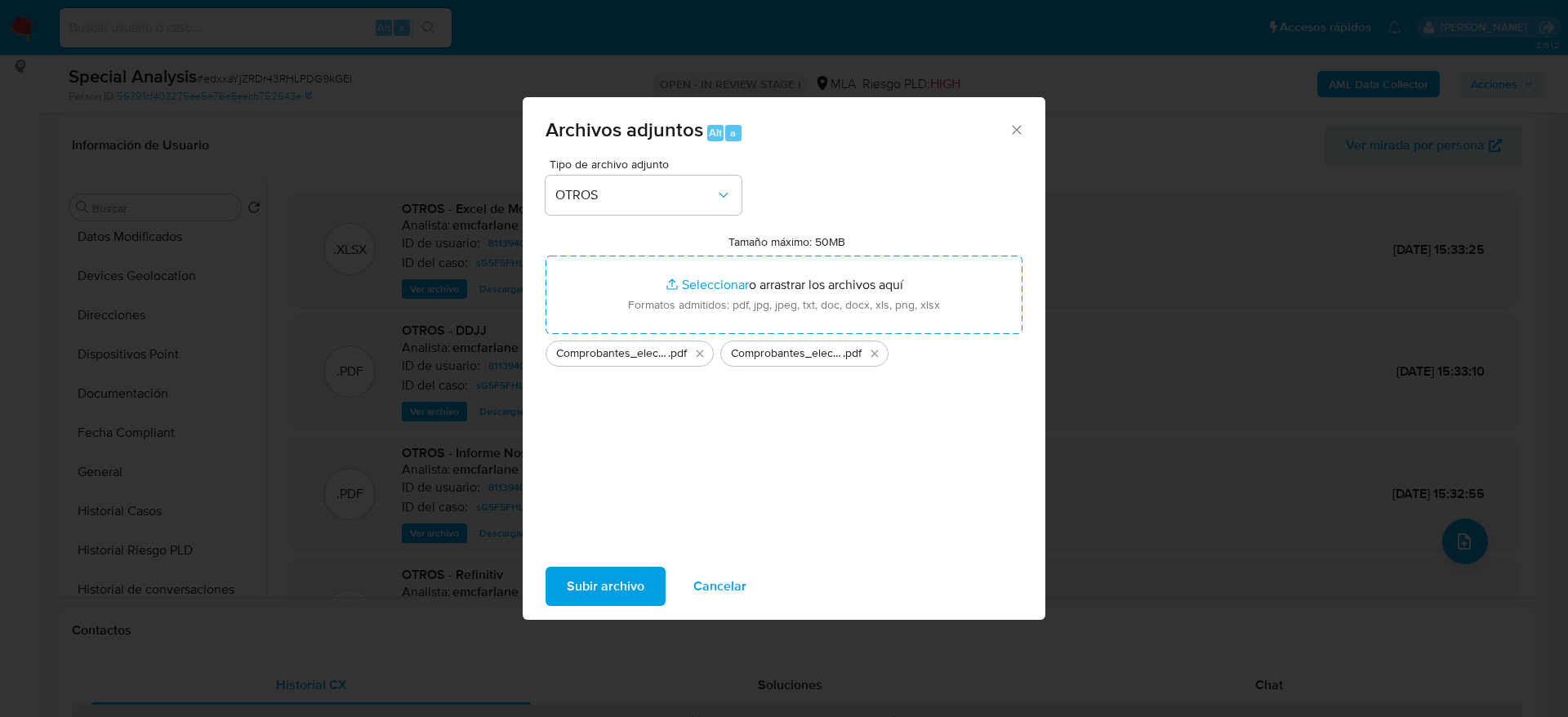
click at [641, 576] on span "Subir archivo" at bounding box center [605, 586] width 77 height 36
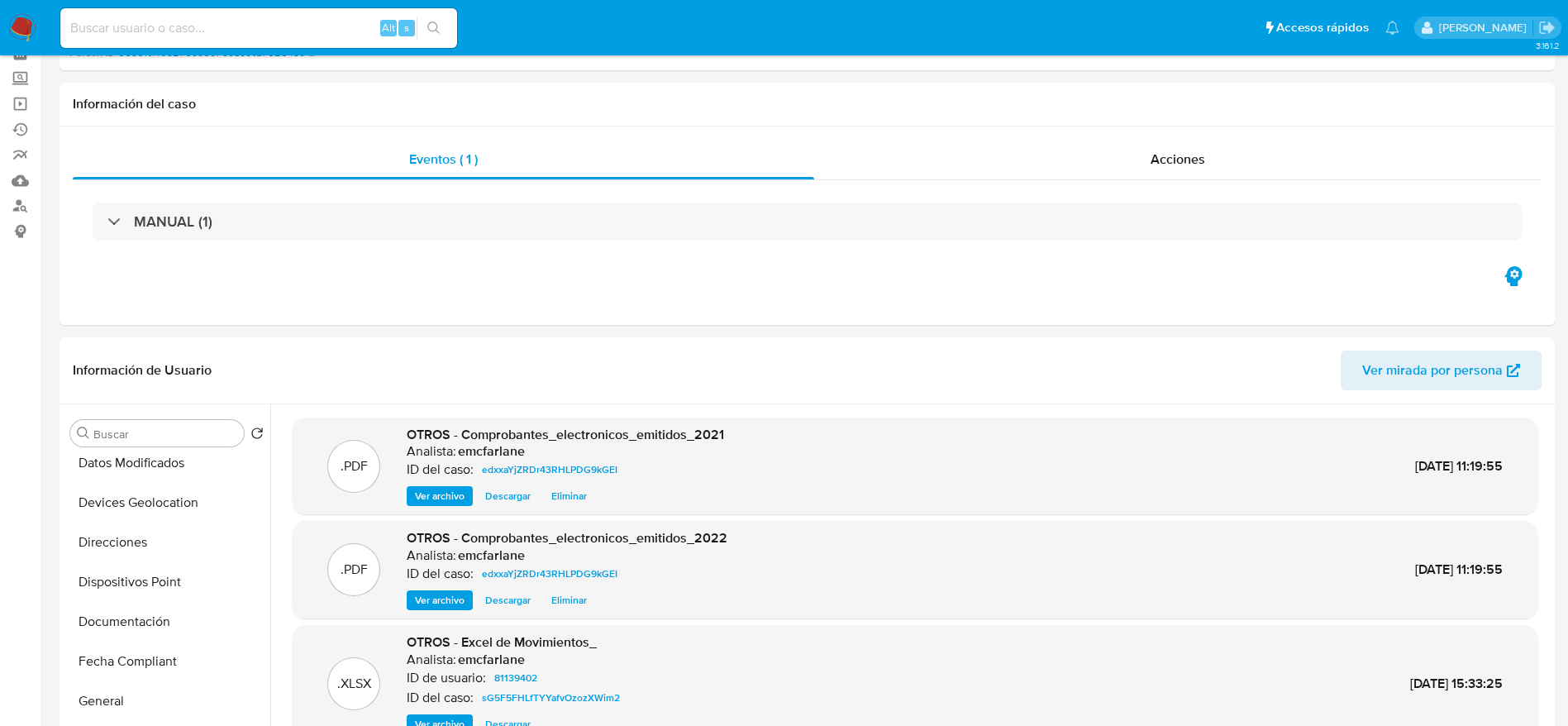
scroll to position [0, 0]
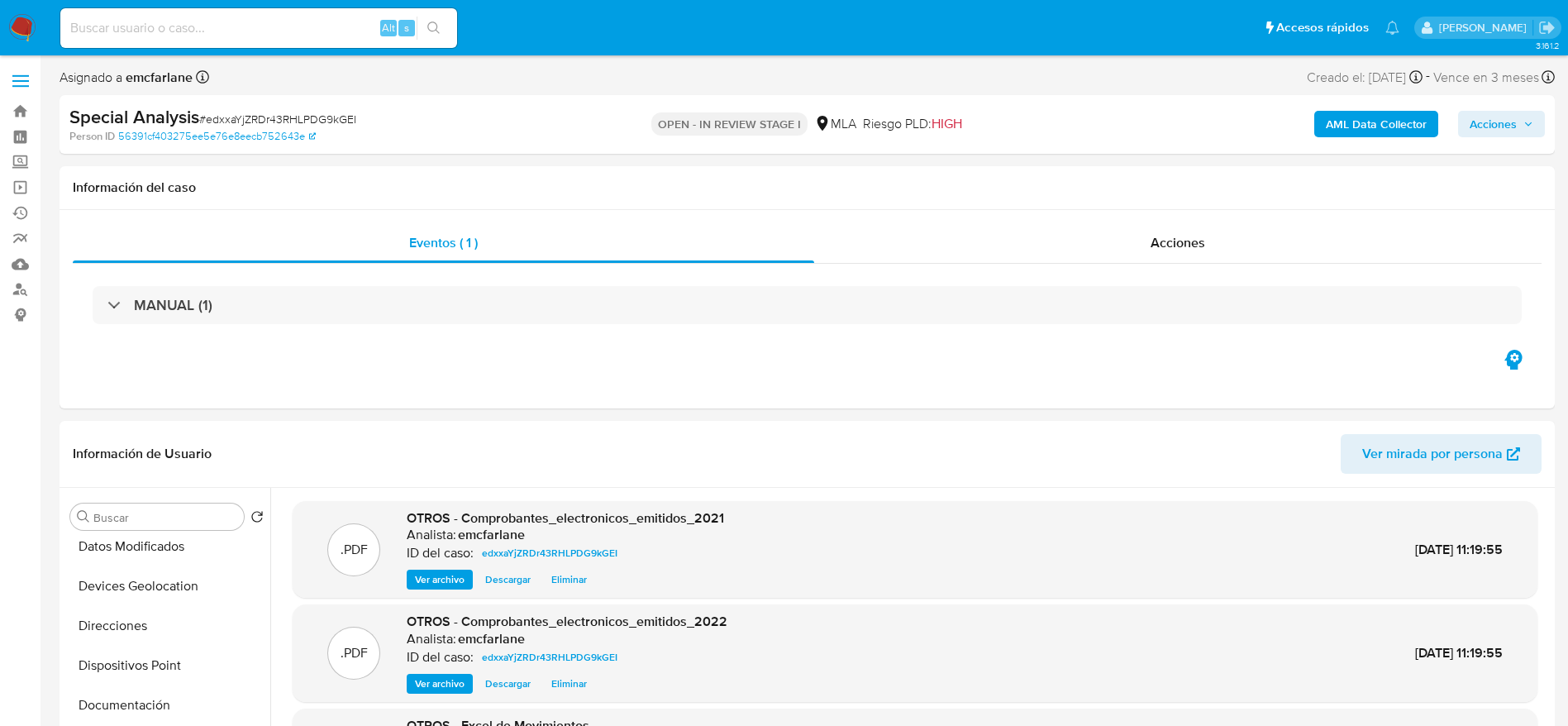
click at [1507, 122] on span "Acciones" at bounding box center [1493, 123] width 47 height 26
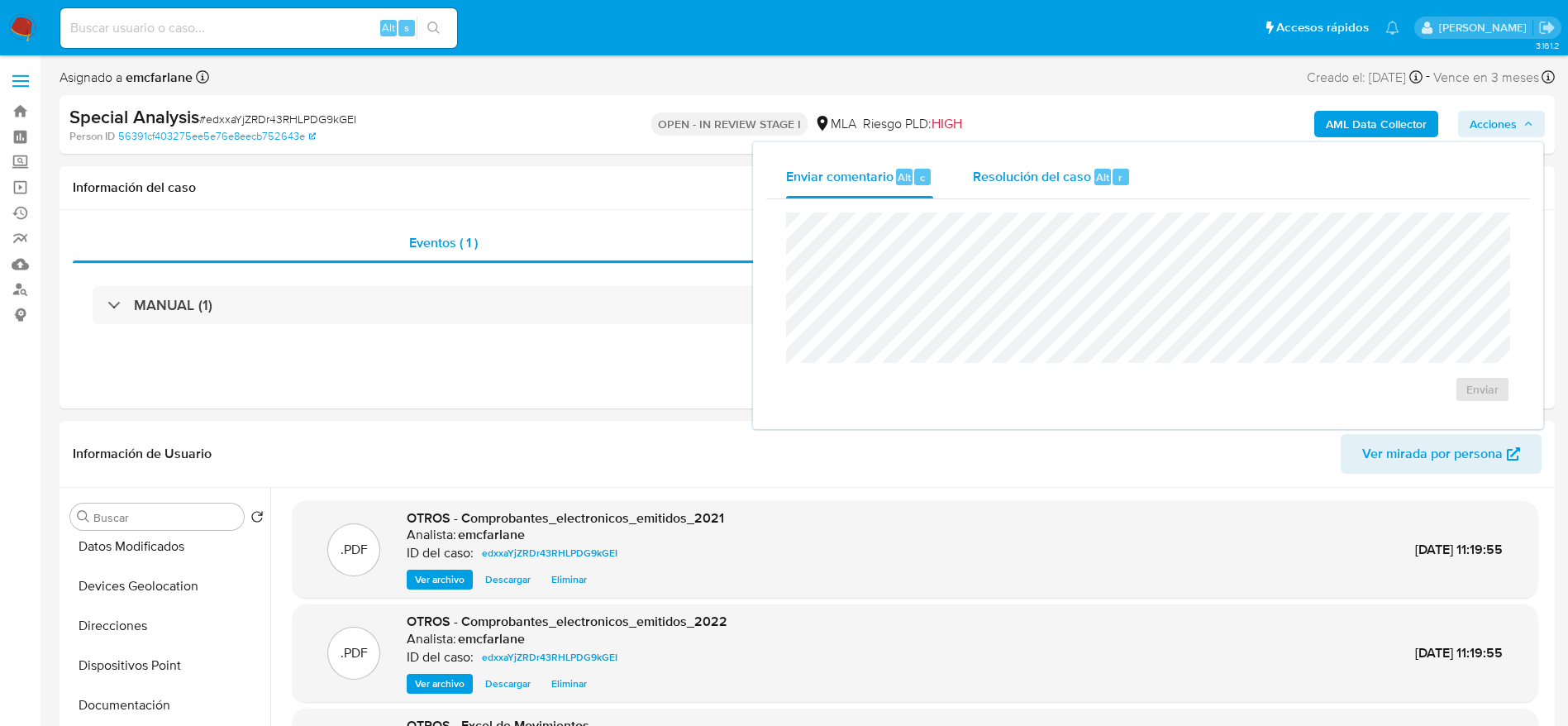
drag, startPoint x: 1076, startPoint y: 173, endPoint x: 1085, endPoint y: 195, distance: 23.8
click at [1076, 174] on span "Resolución del caso" at bounding box center [1032, 176] width 118 height 19
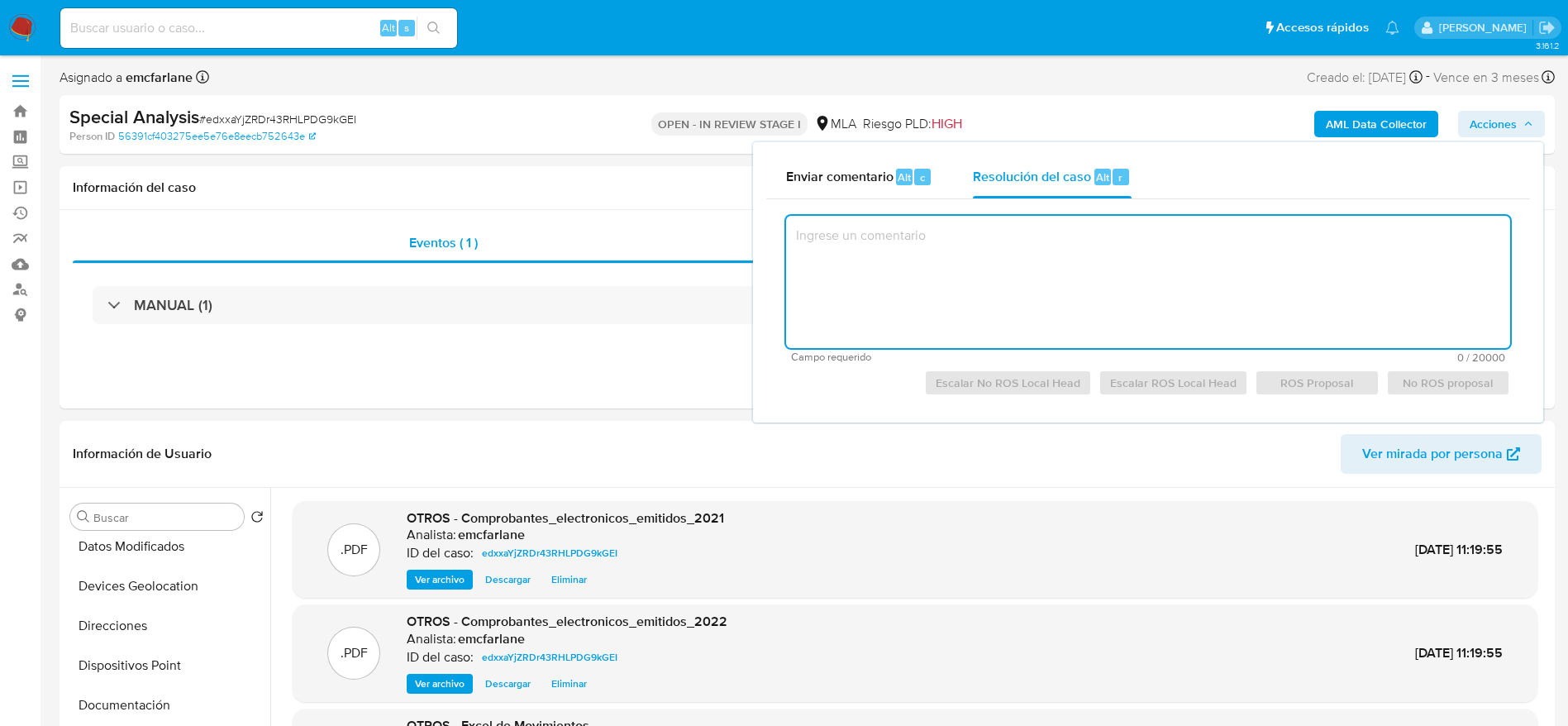
paste textarea "El cliente Maria Elizabeth Nuñez Vera - CUIT 27924594190 se encuentra registrad…"
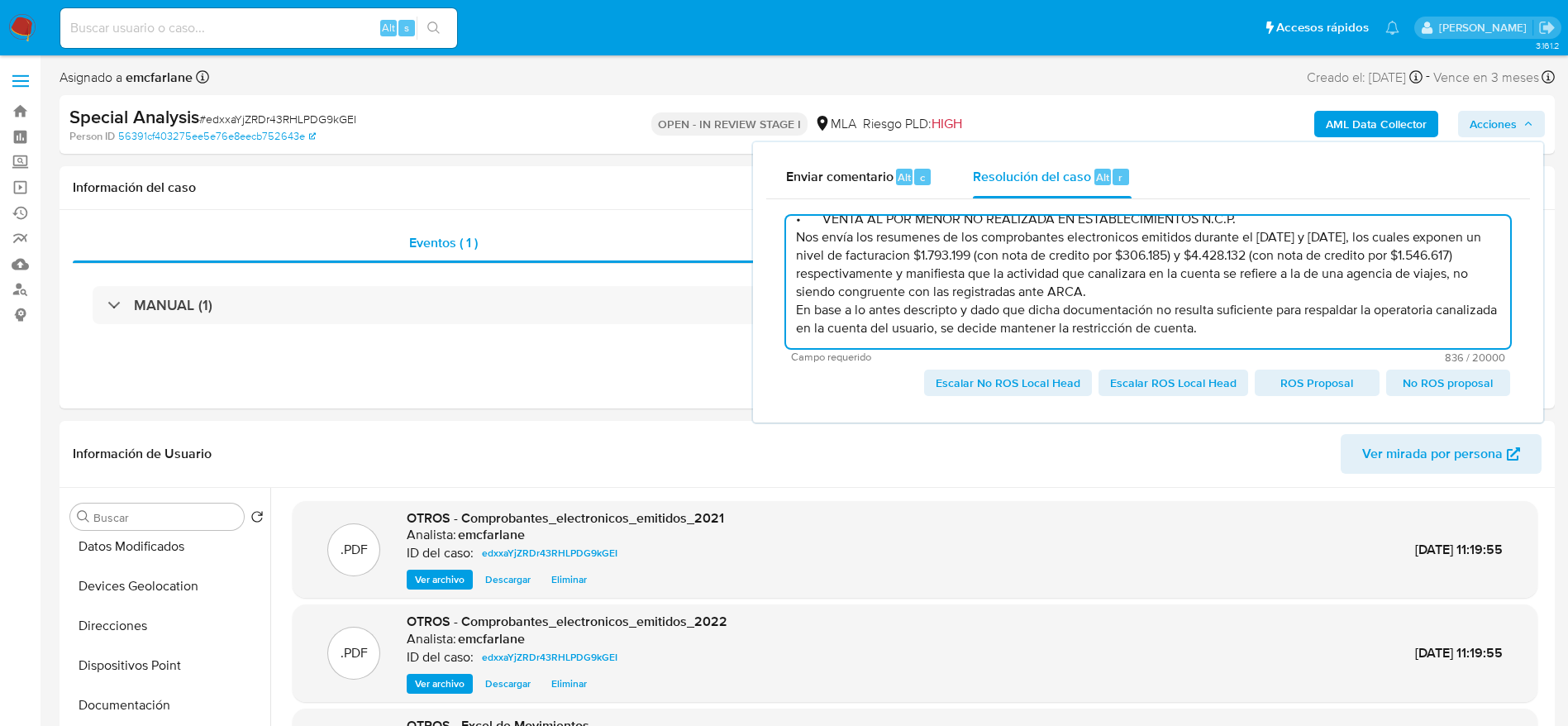
scroll to position [71, 0]
drag, startPoint x: 1350, startPoint y: 244, endPoint x: 1363, endPoint y: 257, distance: 18.4
click at [1363, 257] on textarea "El cliente Maria Elizabeth Nuñez Vera - CUIT 27924594190 se encuentra registrad…" at bounding box center [1148, 281] width 724 height 132
click at [1121, 291] on textarea "El cliente Maria Elizabeth Nuñez Vera - CUIT 27924594190 se encuentra registrad…" at bounding box center [1148, 281] width 724 height 132
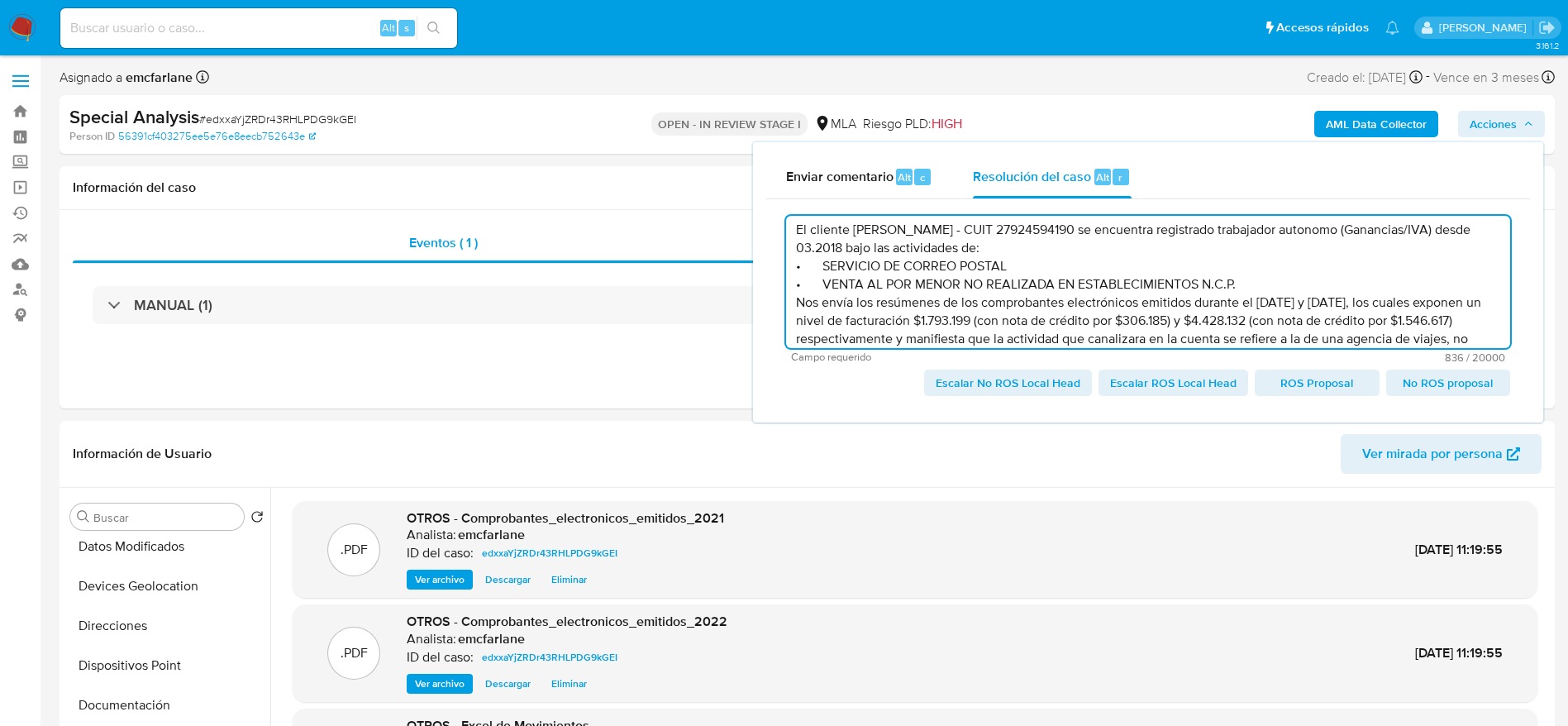
scroll to position [0, 0]
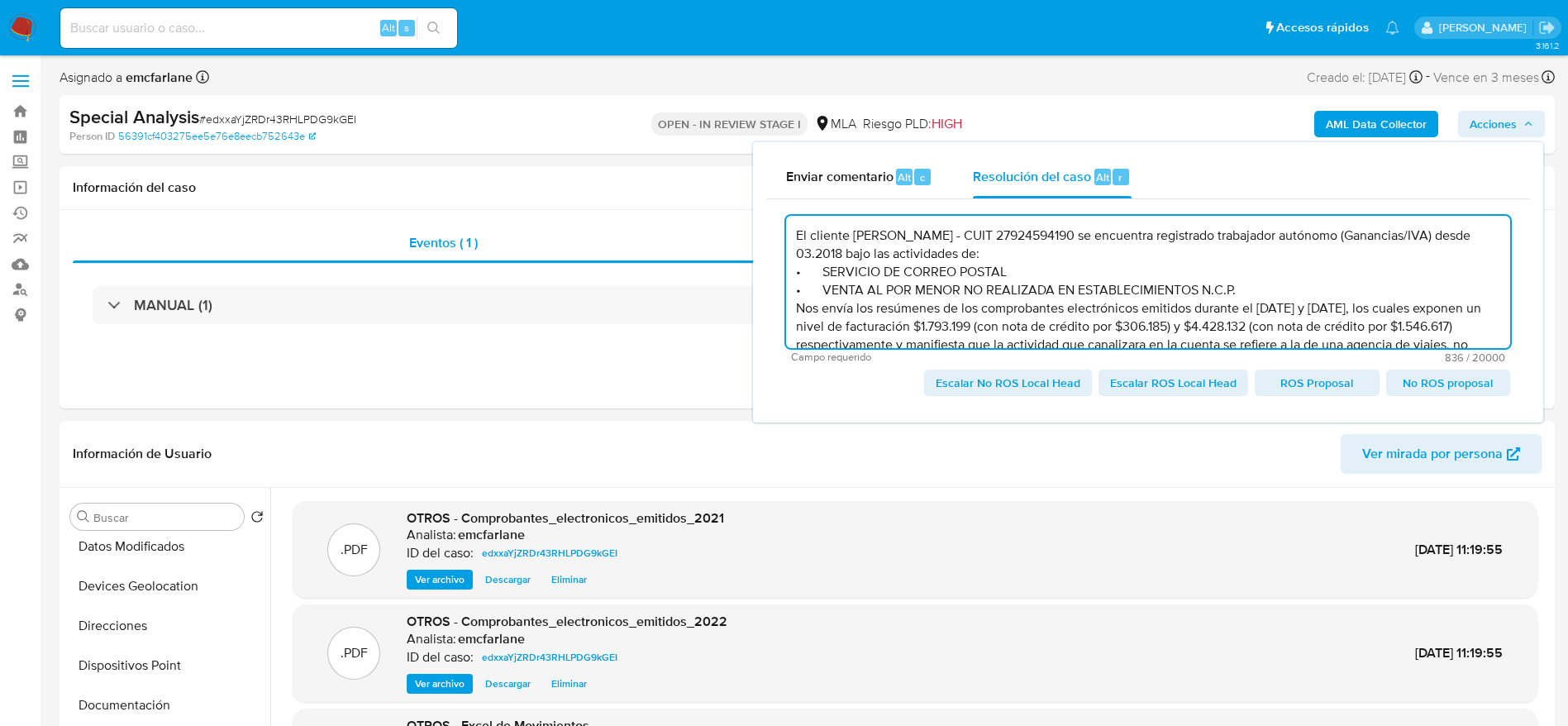
drag, startPoint x: 873, startPoint y: 222, endPoint x: 831, endPoint y: 256, distance: 54.0
click at [831, 256] on textarea "El cliente Maria Elizabeth Nuñez Vera - CUIT 27924594190 se encuentra registrad…" at bounding box center [1148, 281] width 724 height 132
drag, startPoint x: 879, startPoint y: 233, endPoint x: 850, endPoint y: 244, distance: 31.0
click at [832, 256] on textarea "El cliente Maria Elizabeth Nuñez Vera - CUIT 27924594190 se encuentra registrad…" at bounding box center [1148, 281] width 724 height 132
click at [876, 232] on textarea "El cliente Maria Elizabeth Nuñez Vera - CUIT 27924594190 se encuentra registrad…" at bounding box center [1148, 281] width 724 height 132
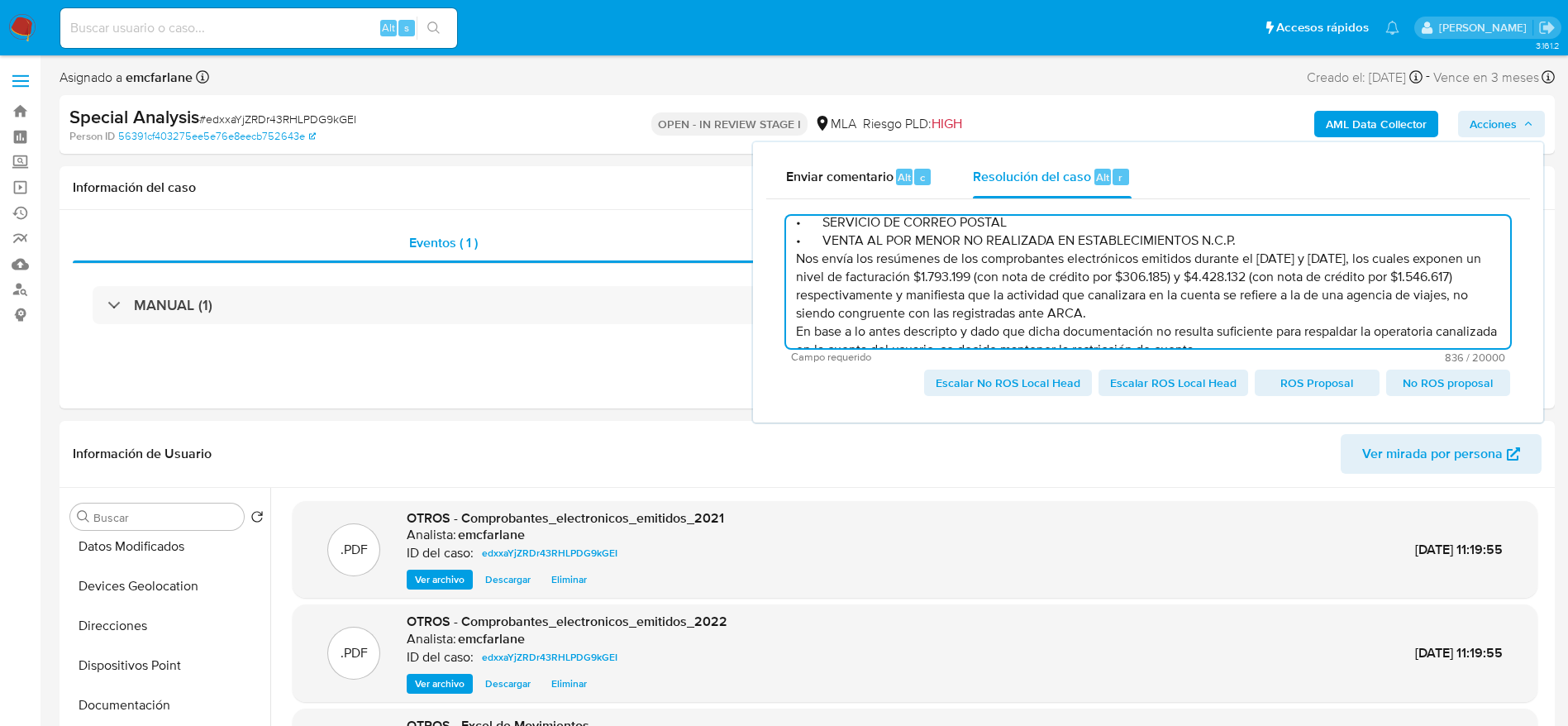
scroll to position [71, 0]
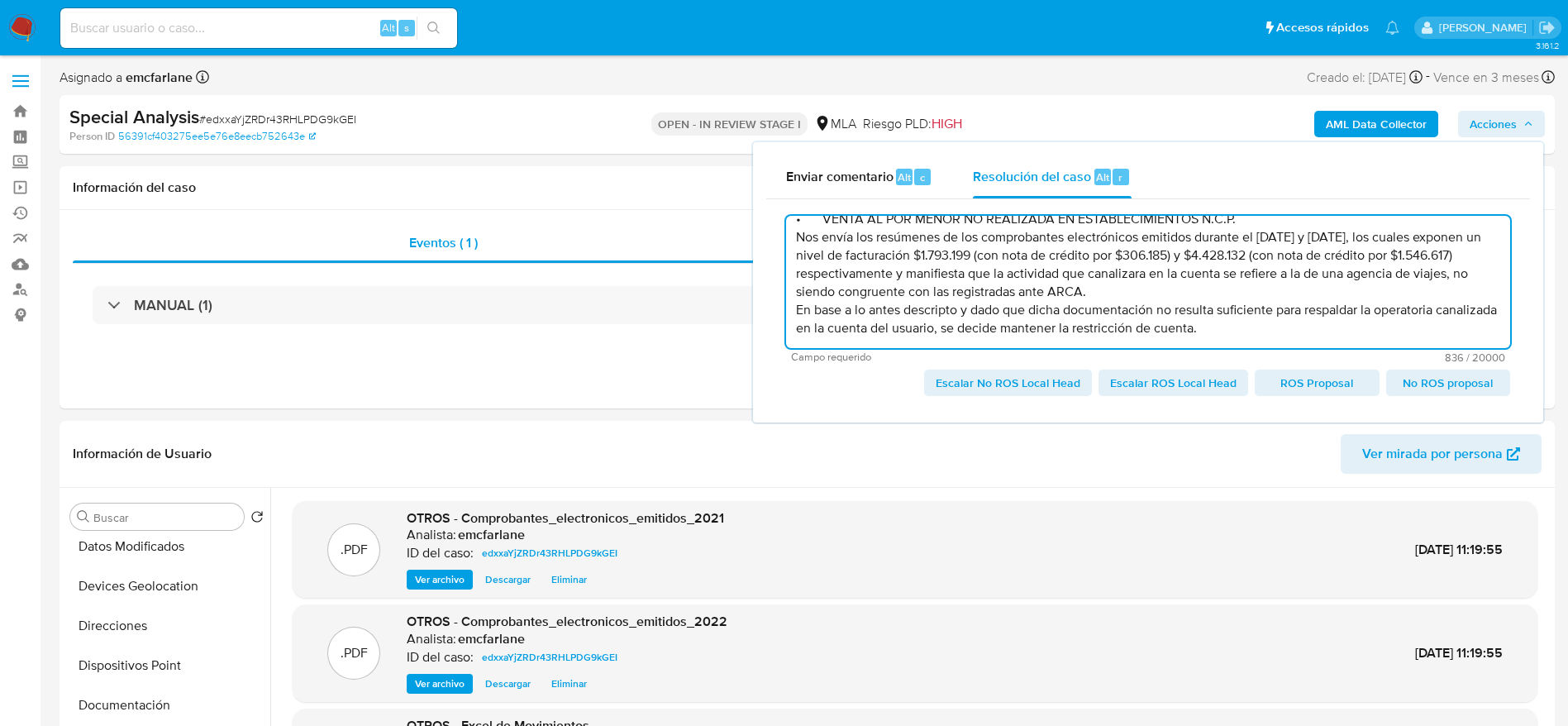
click at [983, 383] on span "Escalar No ROS Local Head" at bounding box center [1008, 382] width 145 height 23
type textarea "El cliente María Elizabeth Núñez Vera - CUIT 27924594190 se encuentra registrad…"
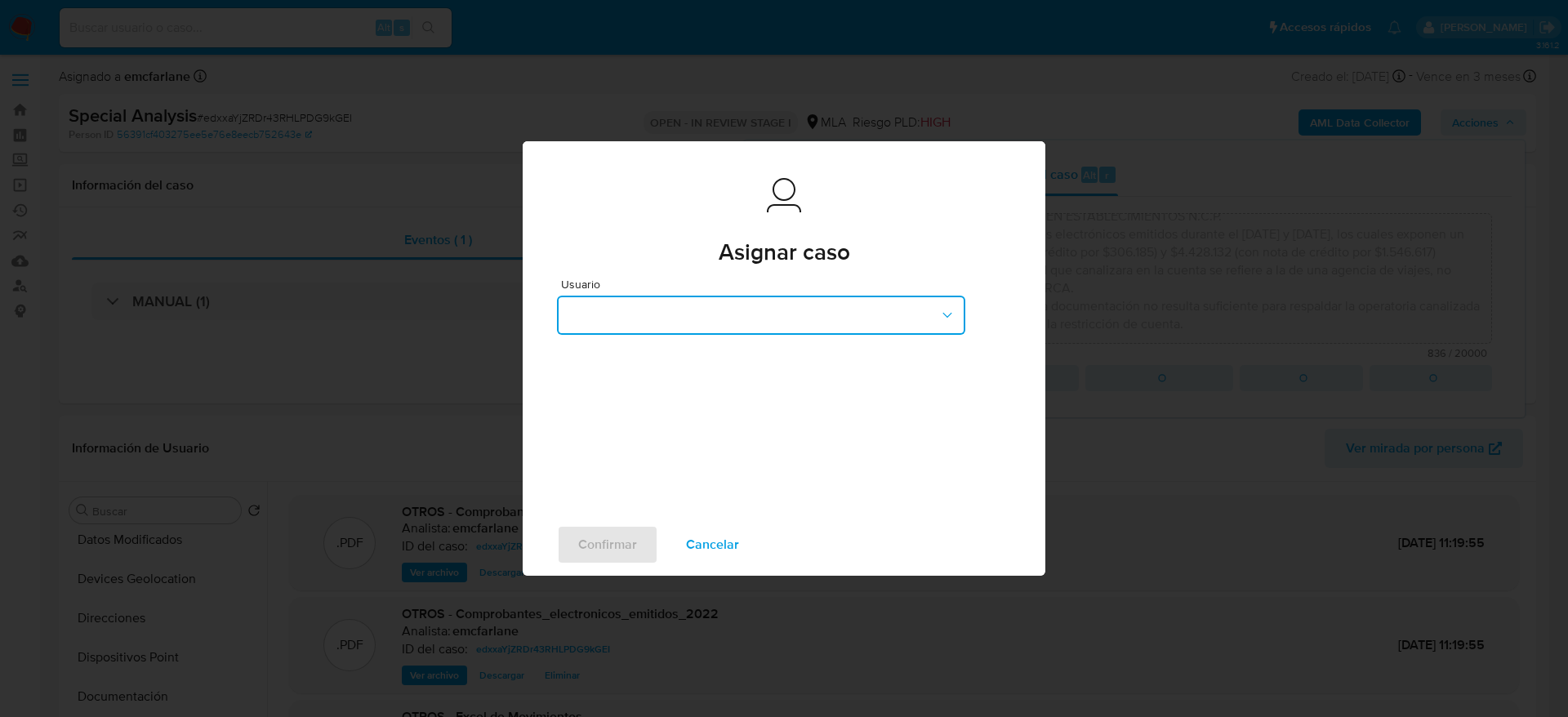
click at [665, 313] on button "button" at bounding box center [761, 315] width 409 height 40
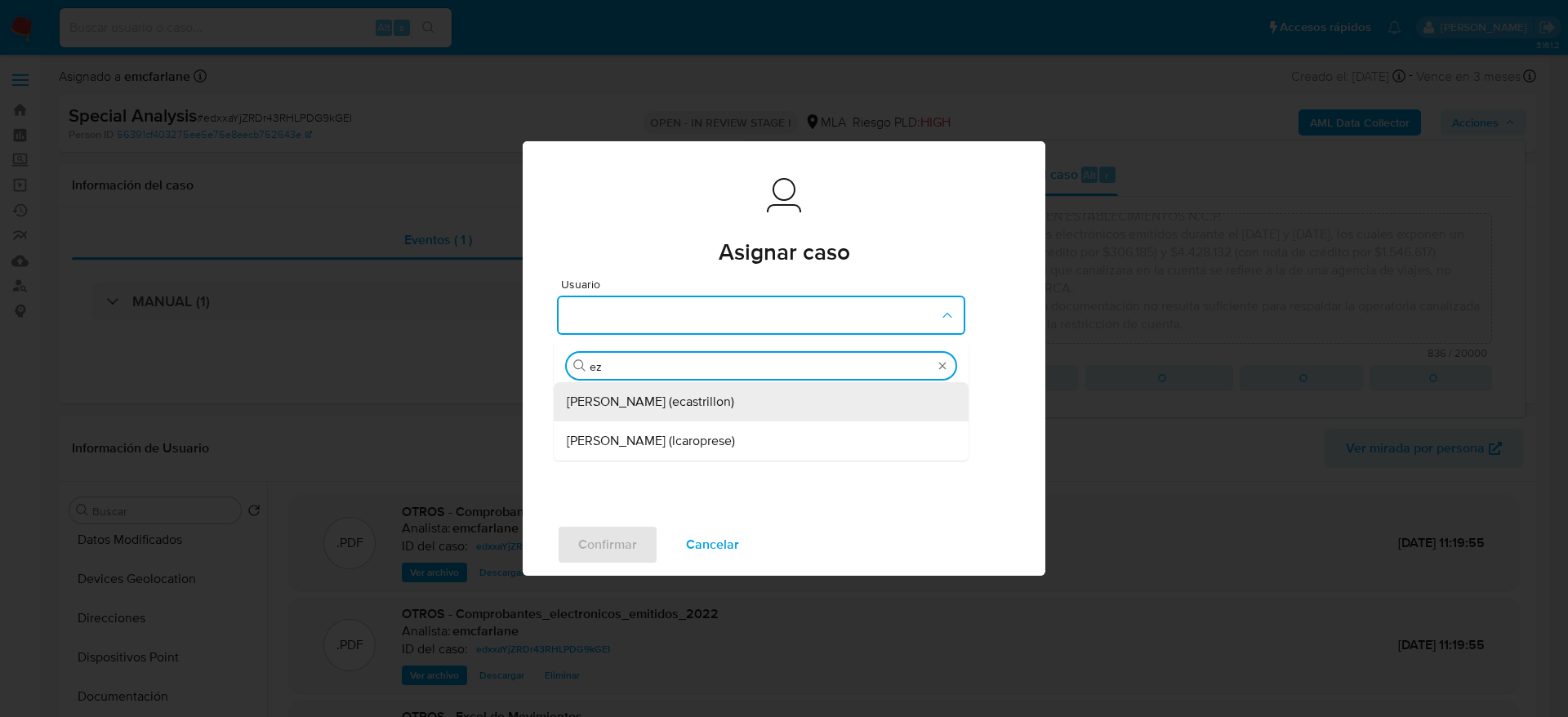
type input "eze"
click at [638, 394] on span "[PERSON_NAME] (ecastrillon)" at bounding box center [650, 401] width 167 height 16
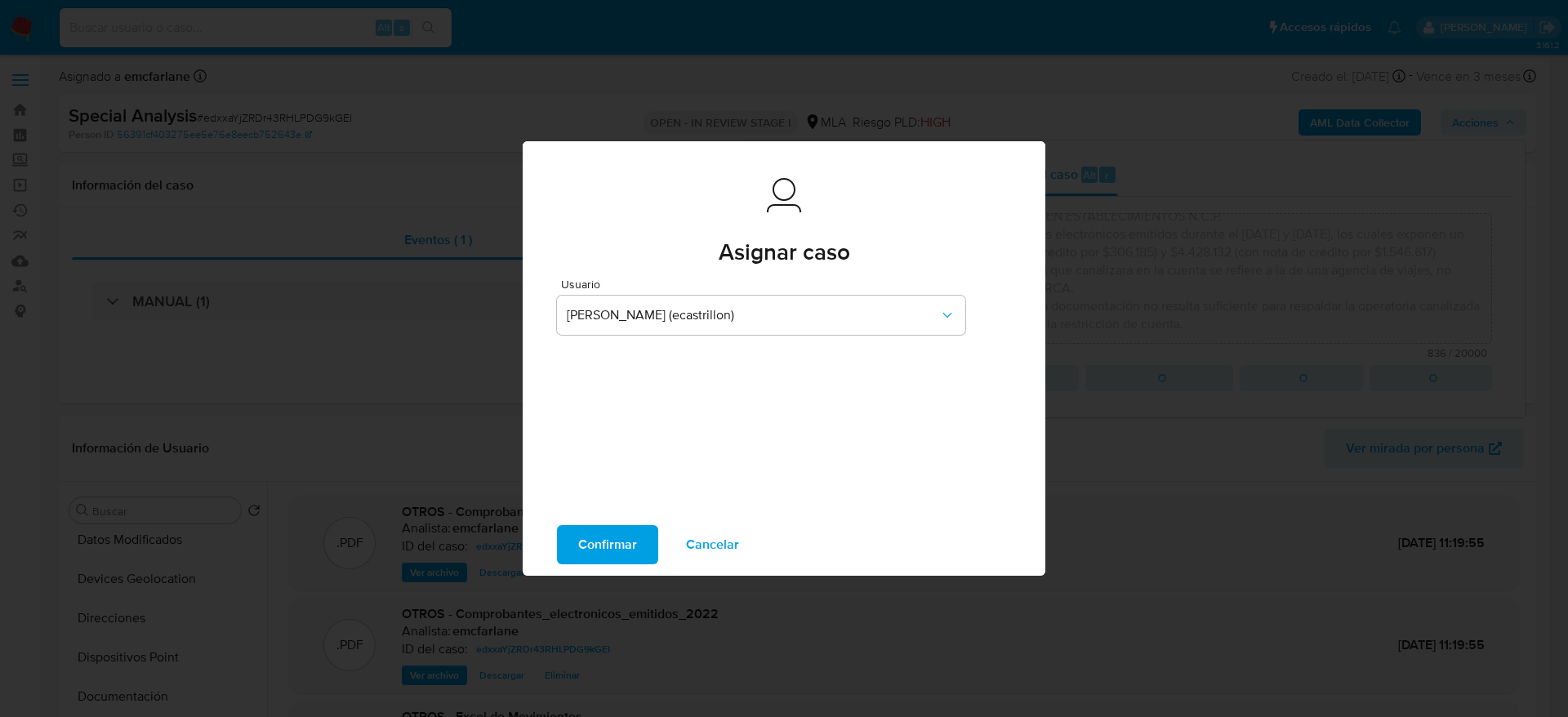
click at [583, 541] on span "Confirmar" at bounding box center [608, 544] width 59 height 36
type textarea "El cliente María Elizabeth Núñez Vera - CUIT 27924594190 se encuentra registrad…"
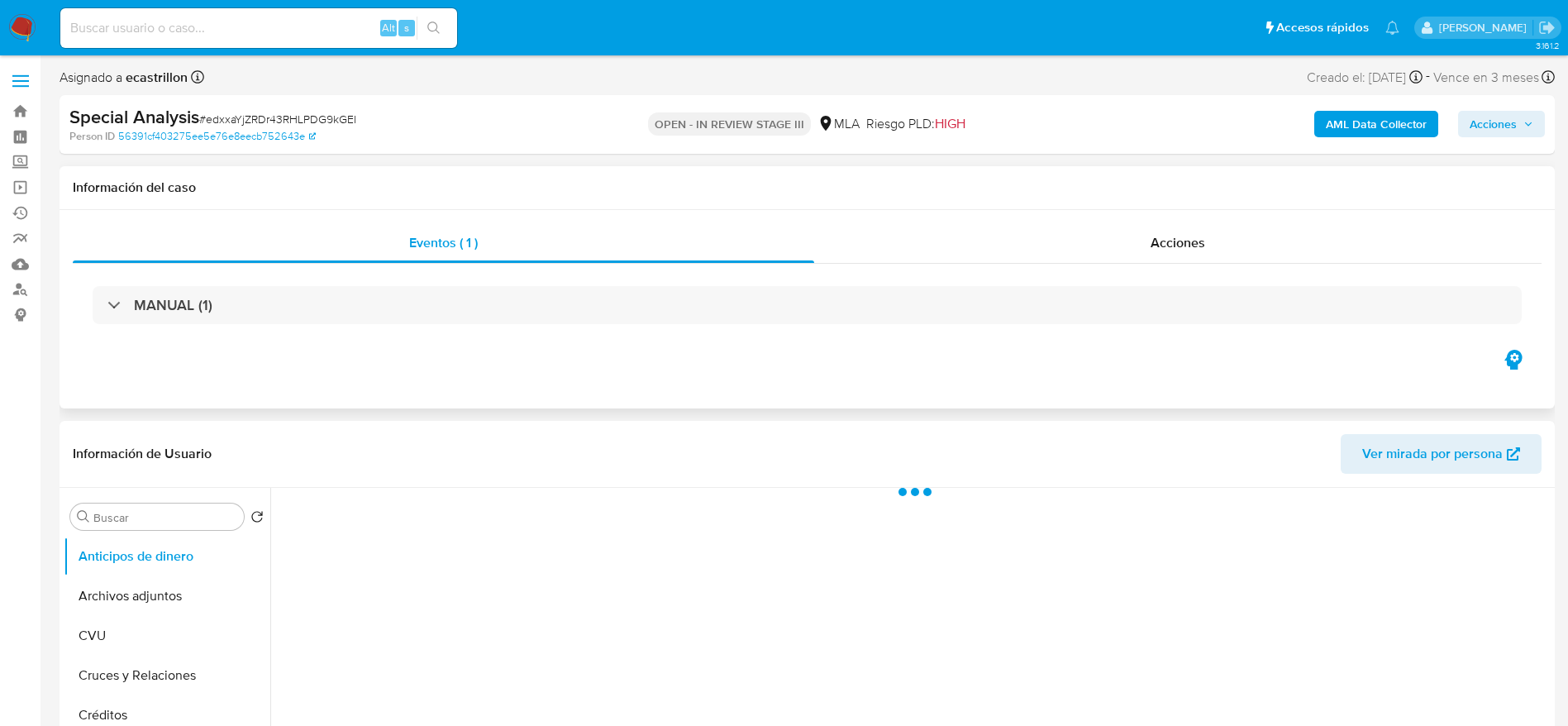
select select "10"
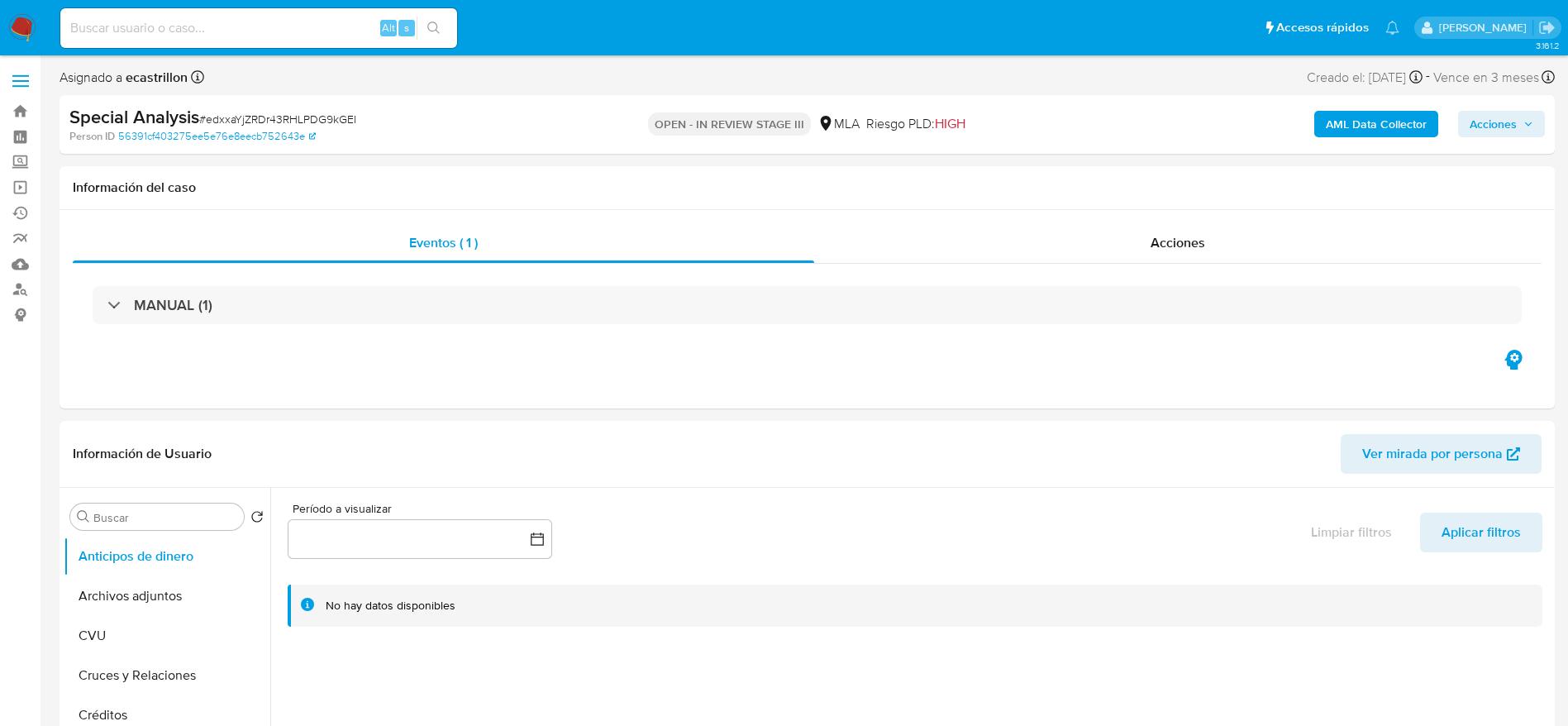
click at [20, 23] on img at bounding box center [22, 28] width 28 height 28
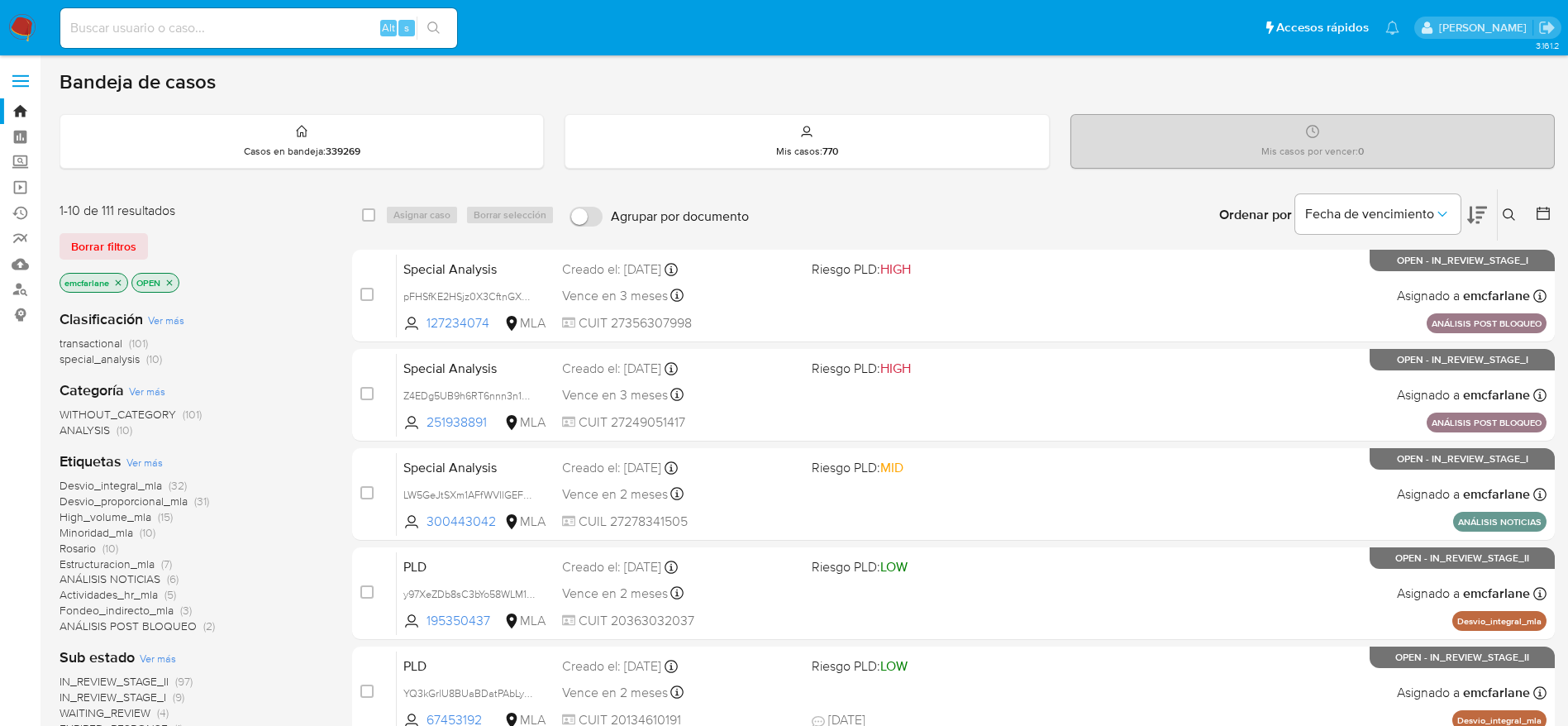
click at [187, 625] on span "ANÁLISIS POST BLOQUEO" at bounding box center [128, 625] width 137 height 16
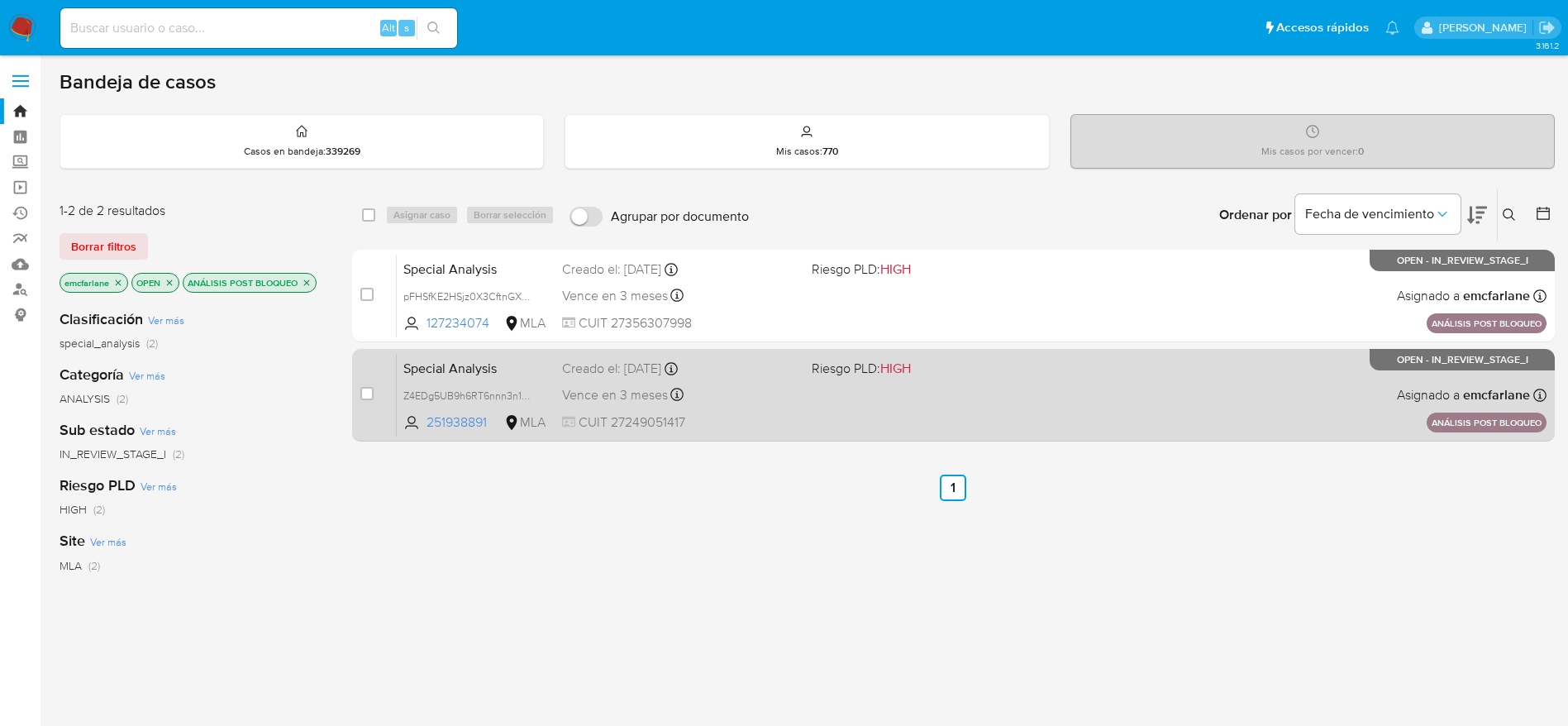
click at [777, 410] on div "Special Analysis Z4EDg5UB9h6RT6nnn3n1ZmJm 251938891 MLA Riesgo PLD: HIGH Creado…" at bounding box center [971, 395] width 1150 height 83
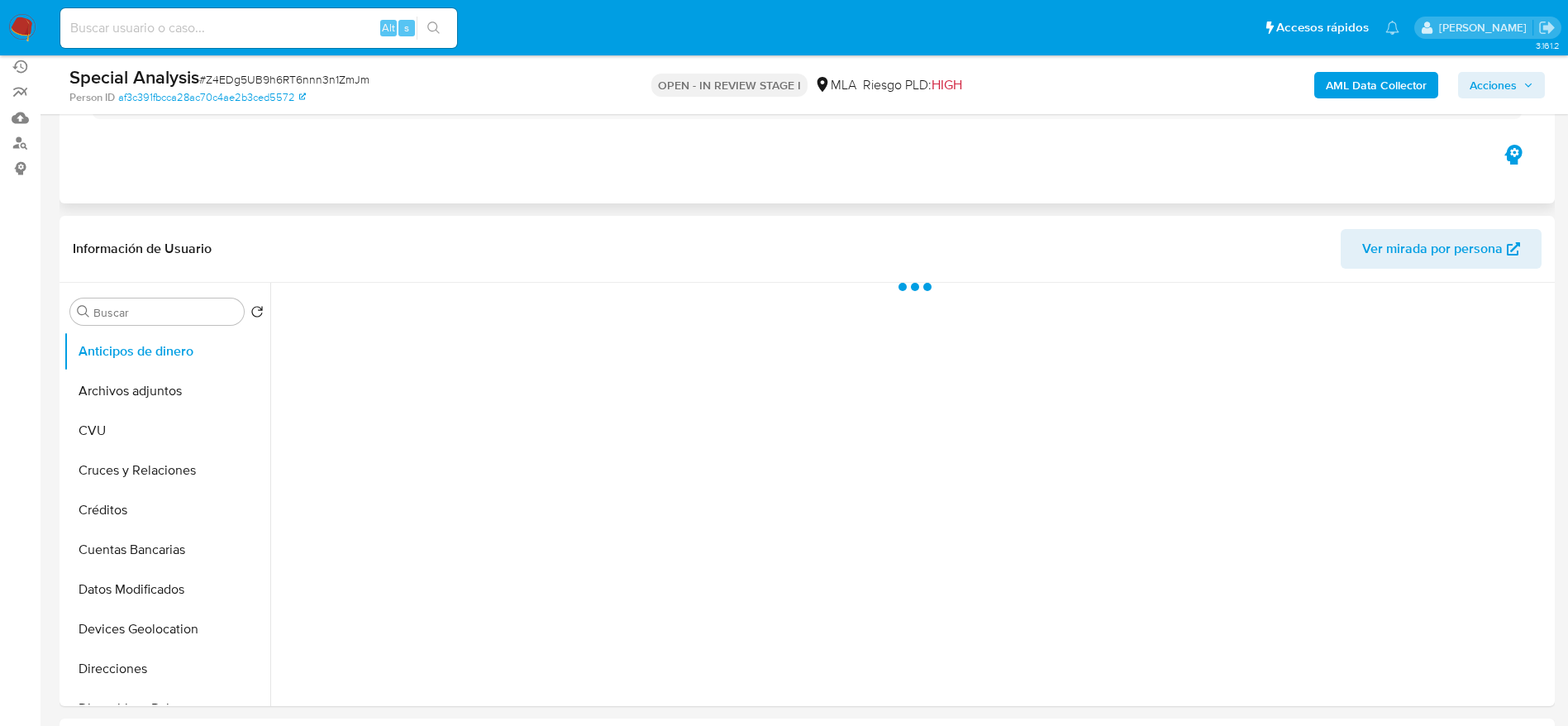
scroll to position [372, 0]
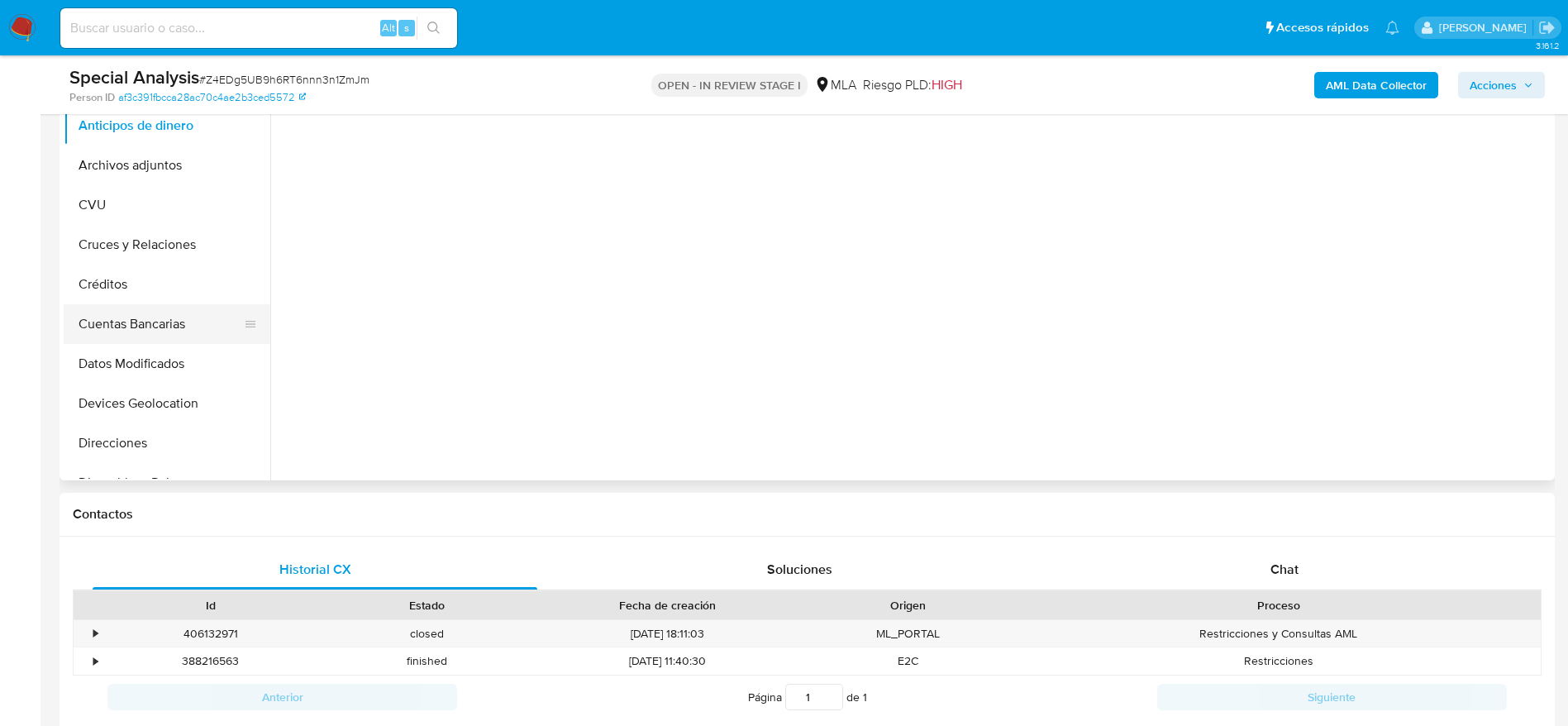
select select "10"
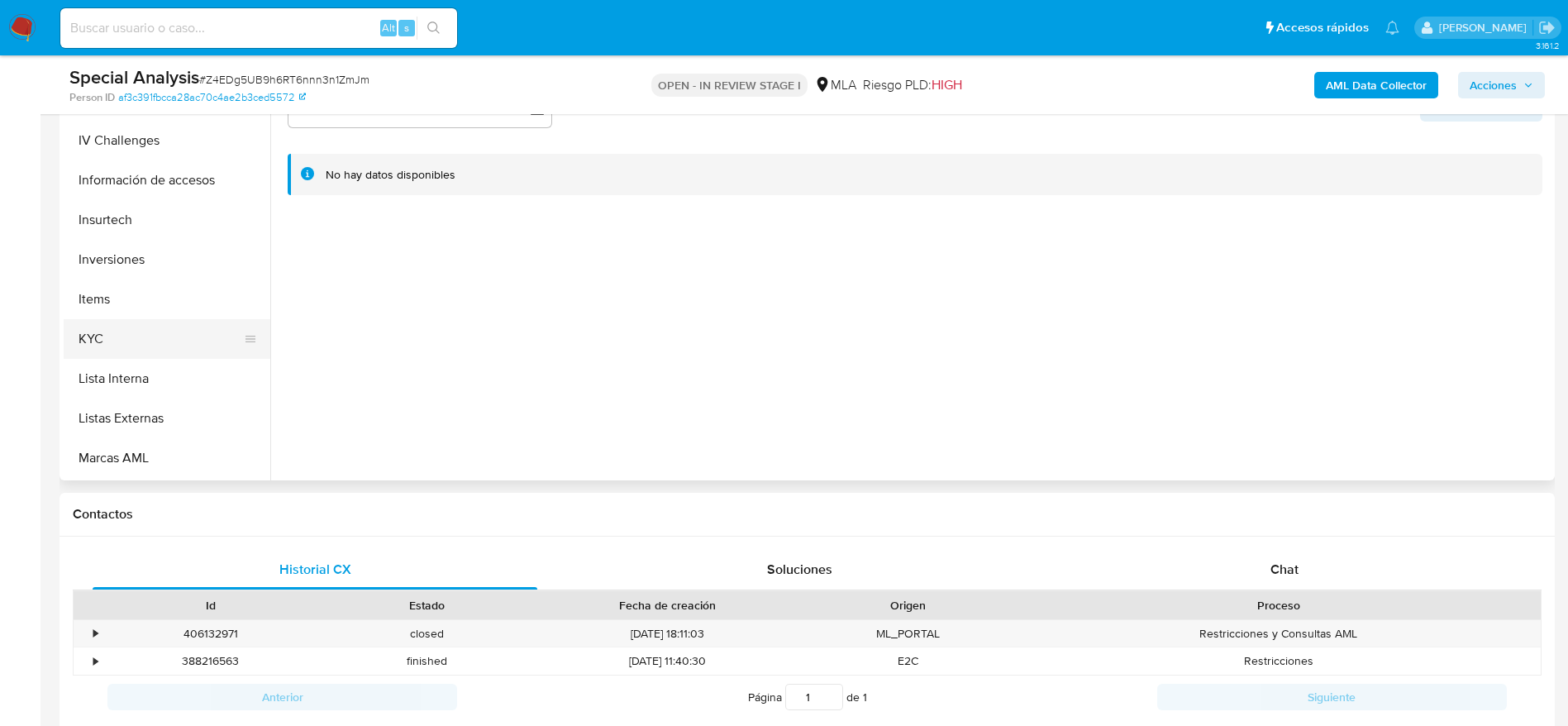
click at [133, 335] on button "KYC" at bounding box center [160, 339] width 193 height 40
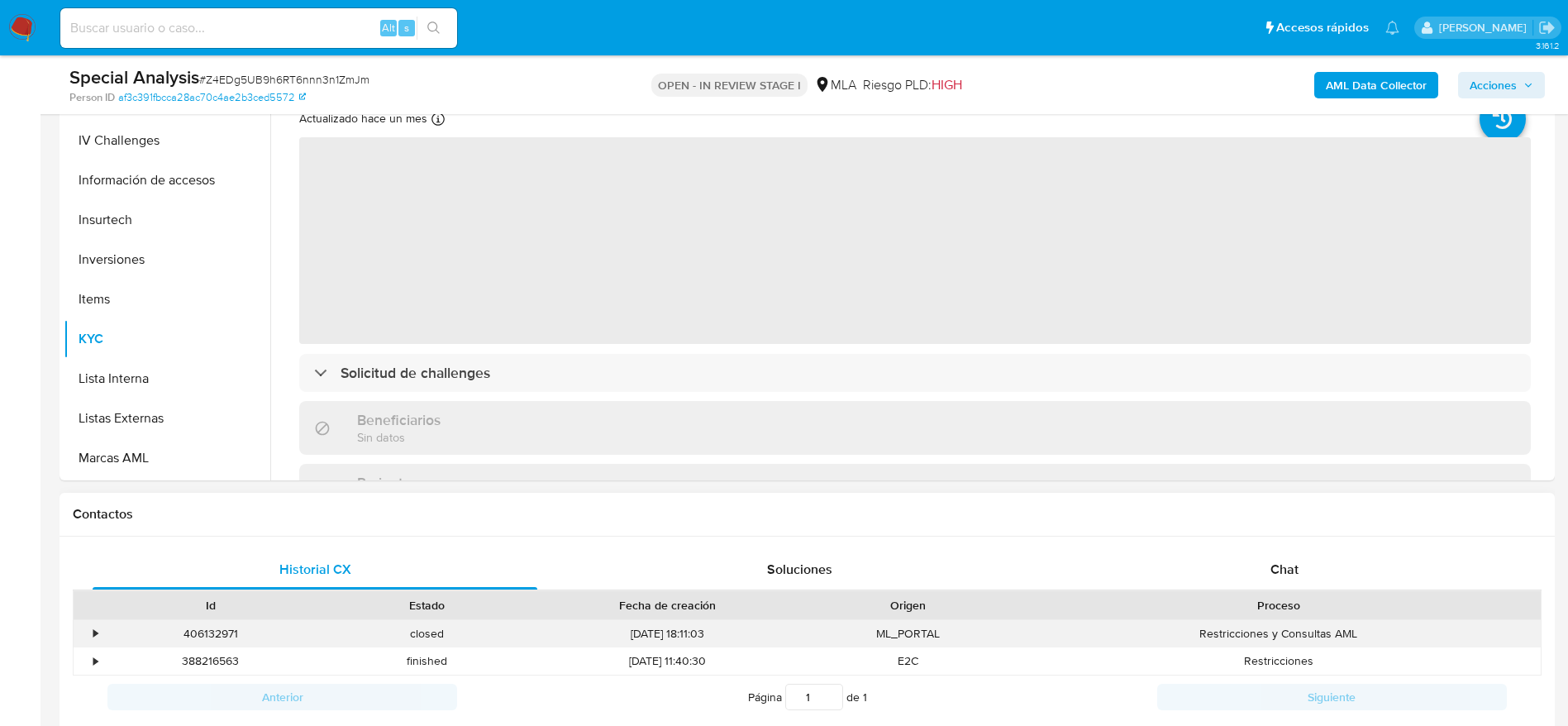
click at [198, 636] on div "406132971" at bounding box center [210, 633] width 216 height 27
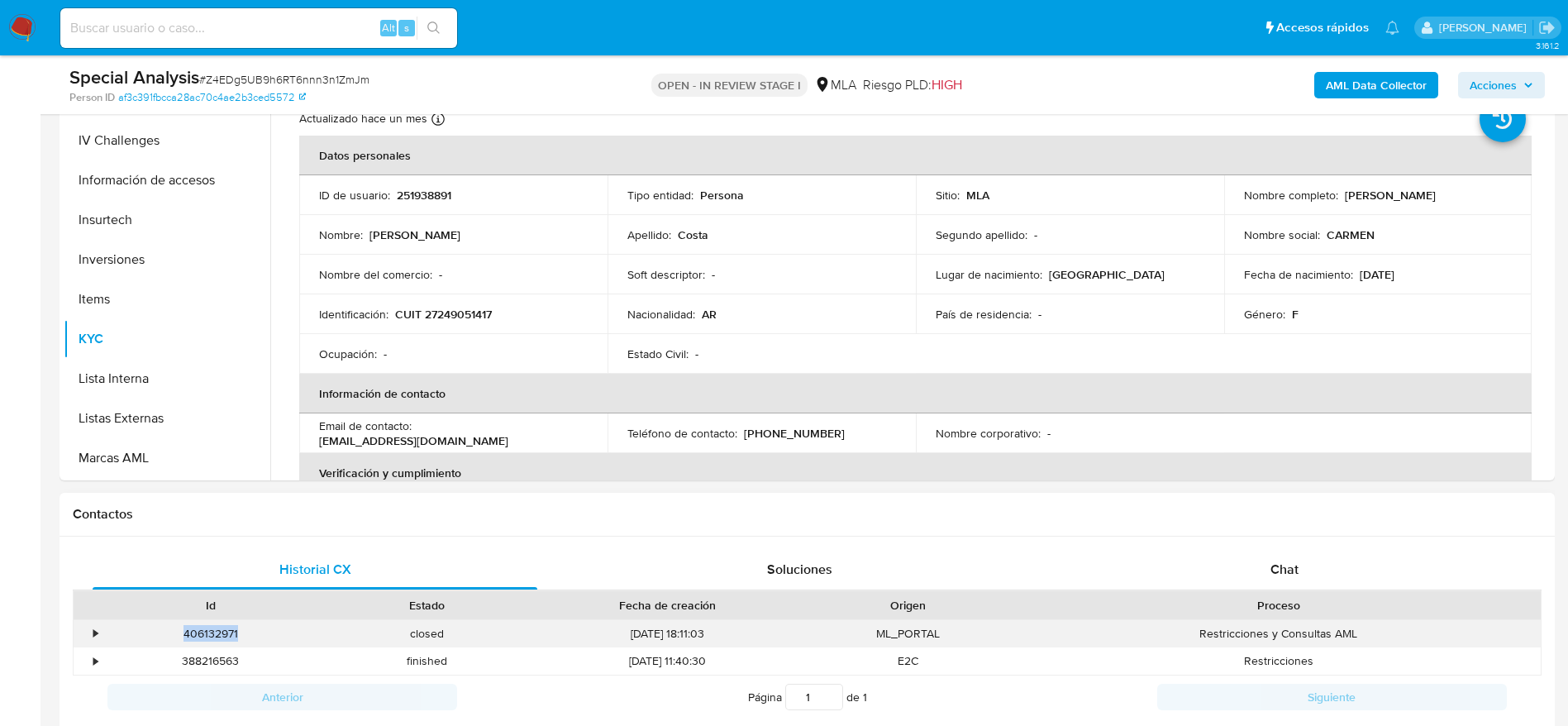
click at [198, 636] on div "406132971" at bounding box center [210, 633] width 216 height 27
copy div "406132971"
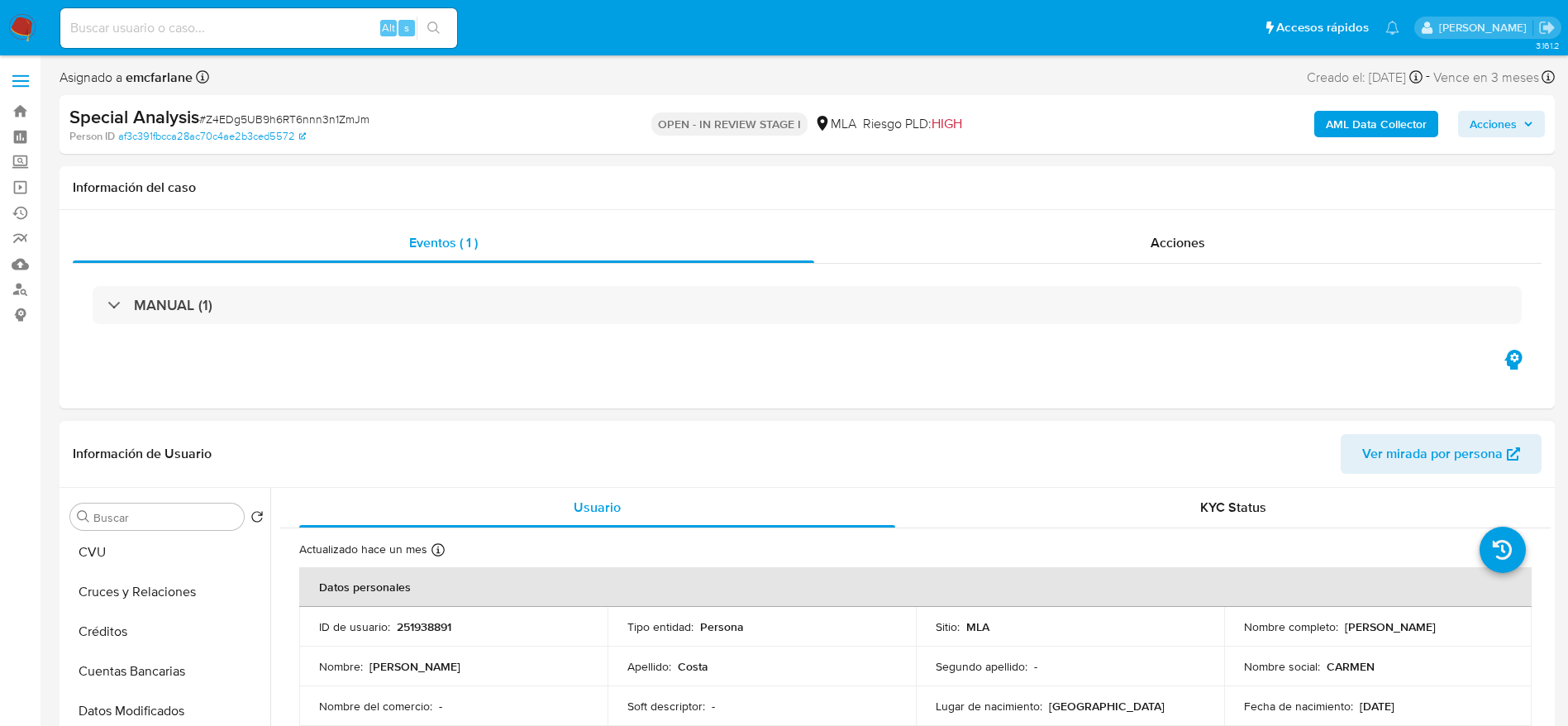
scroll to position [0, 0]
click at [125, 607] on button "Archivos adjuntos" at bounding box center [167, 596] width 207 height 40
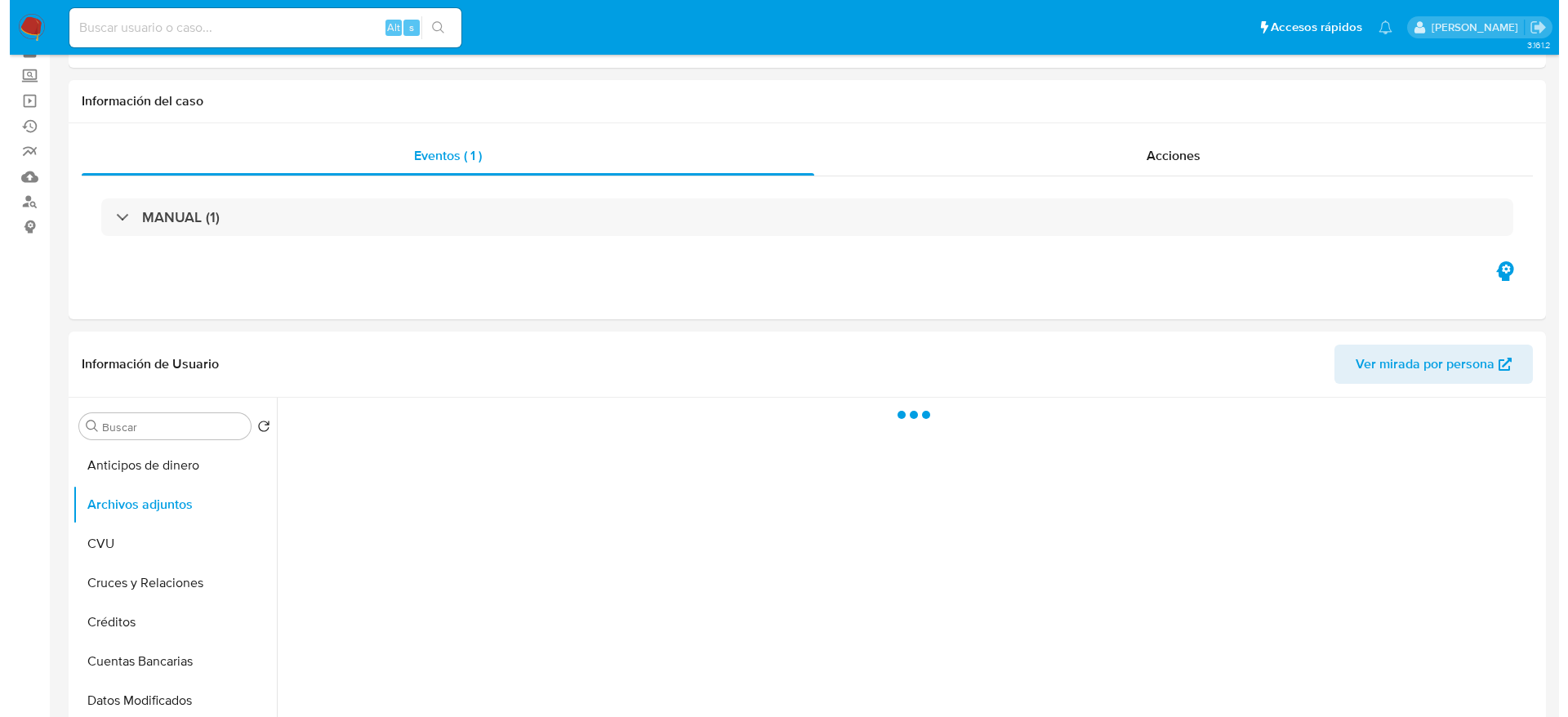
scroll to position [123, 0]
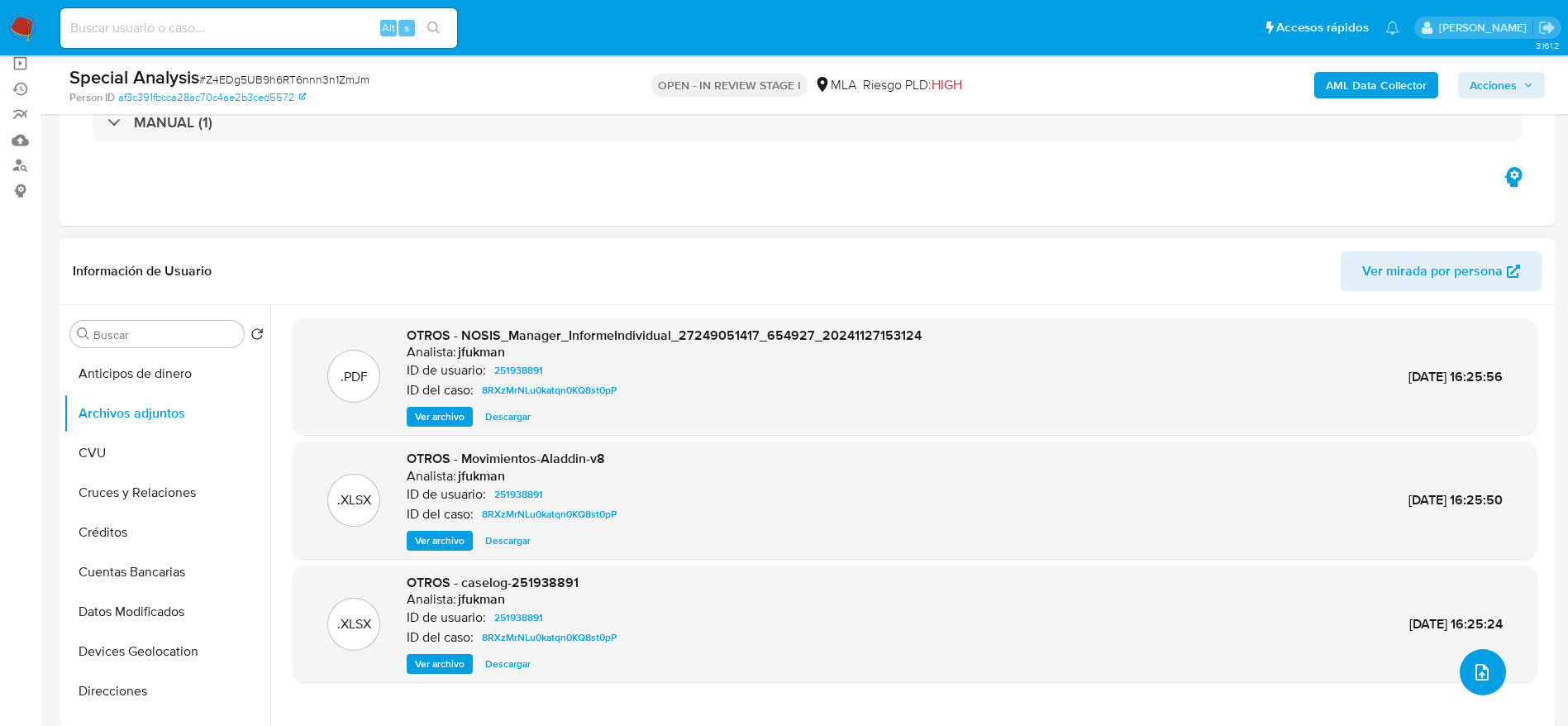
click at [1473, 660] on button "upload-file" at bounding box center [1483, 672] width 46 height 46
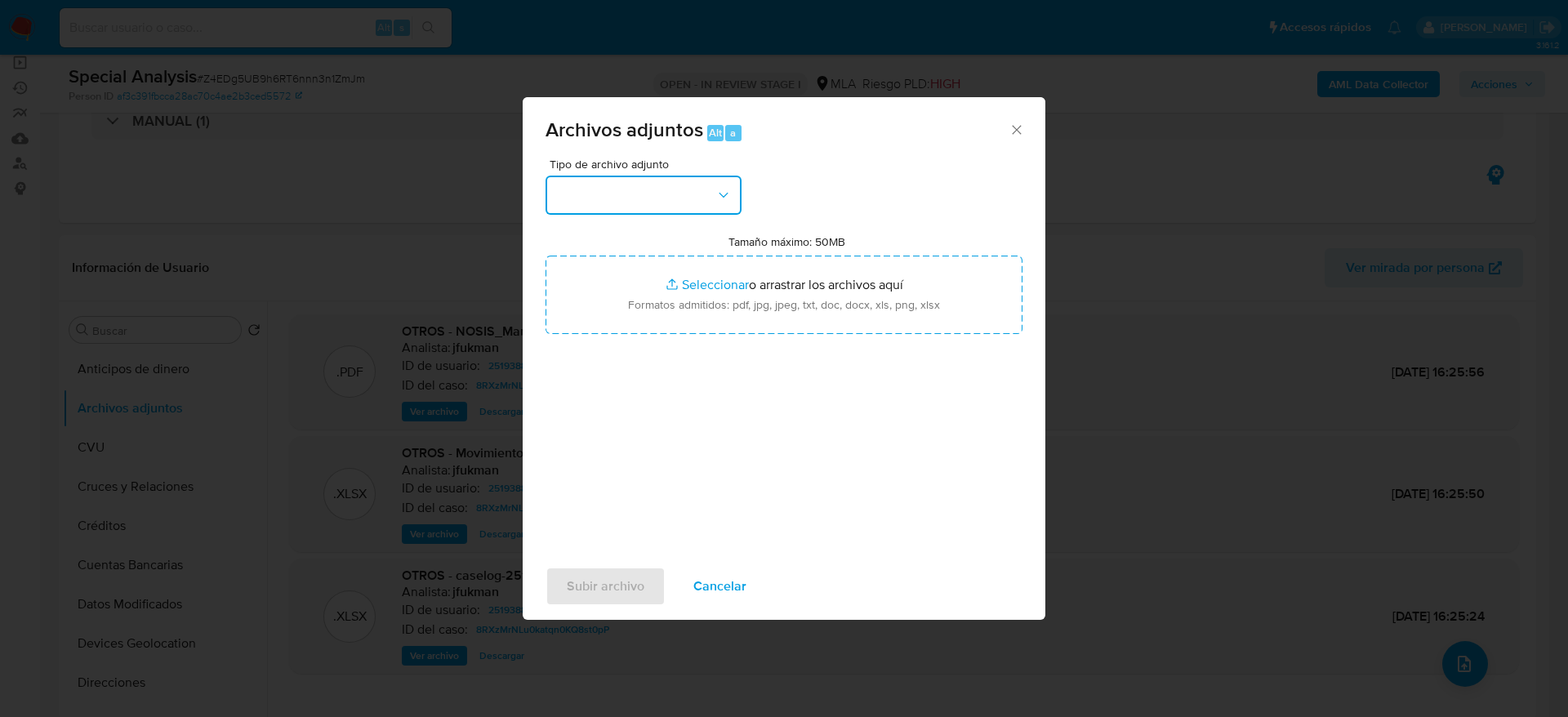
click at [594, 195] on button "button" at bounding box center [643, 195] width 196 height 40
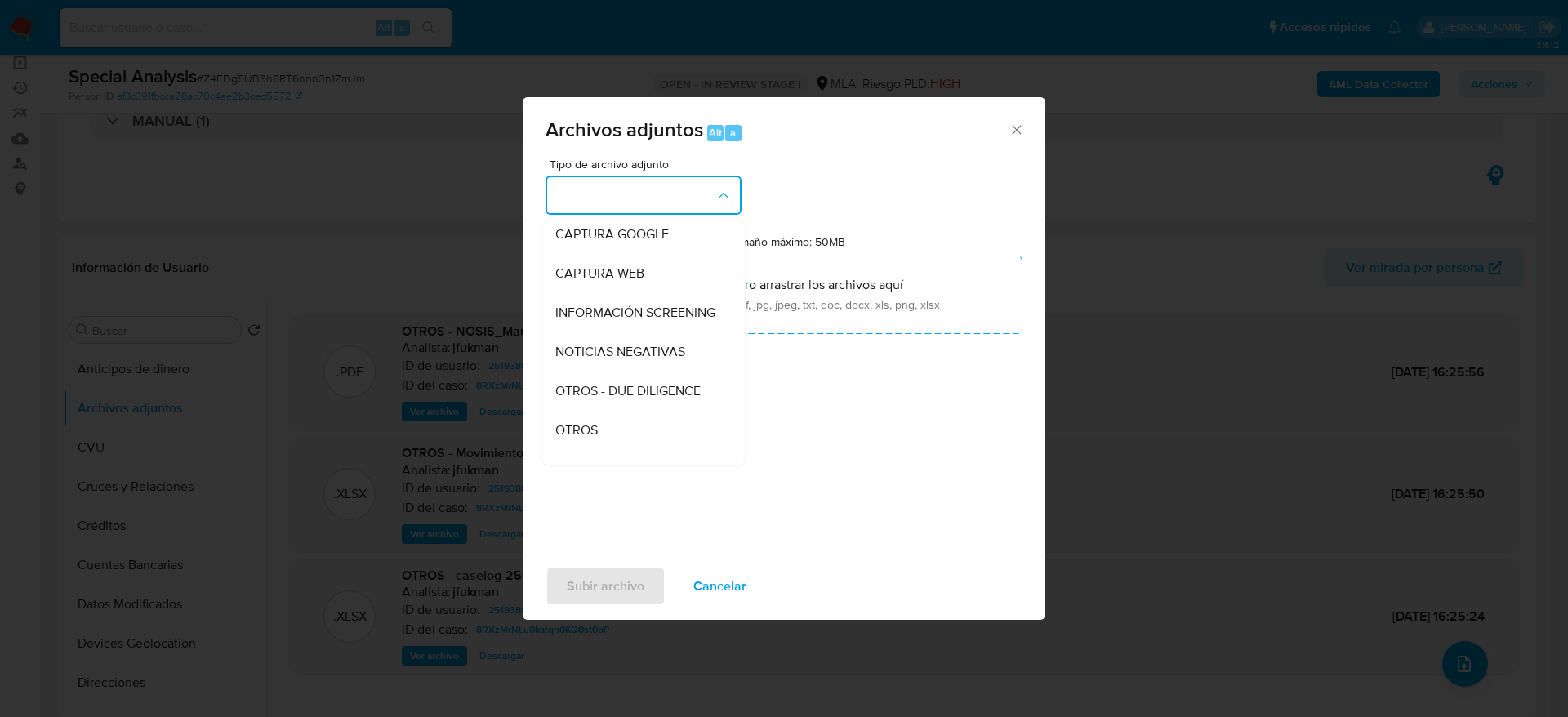
click at [610, 429] on div "OTROS" at bounding box center [638, 430] width 166 height 40
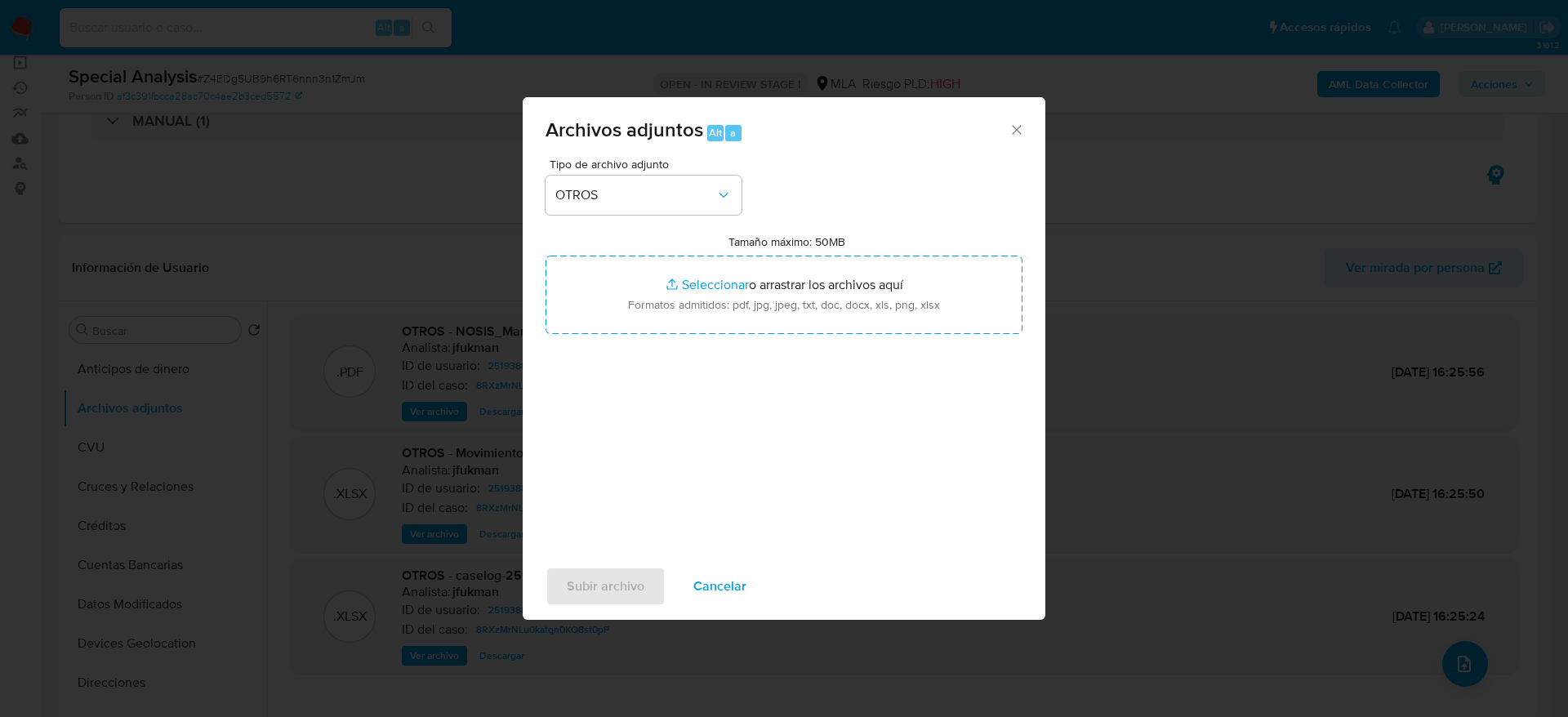
click at [731, 595] on span "Cancelar" at bounding box center [719, 586] width 53 height 36
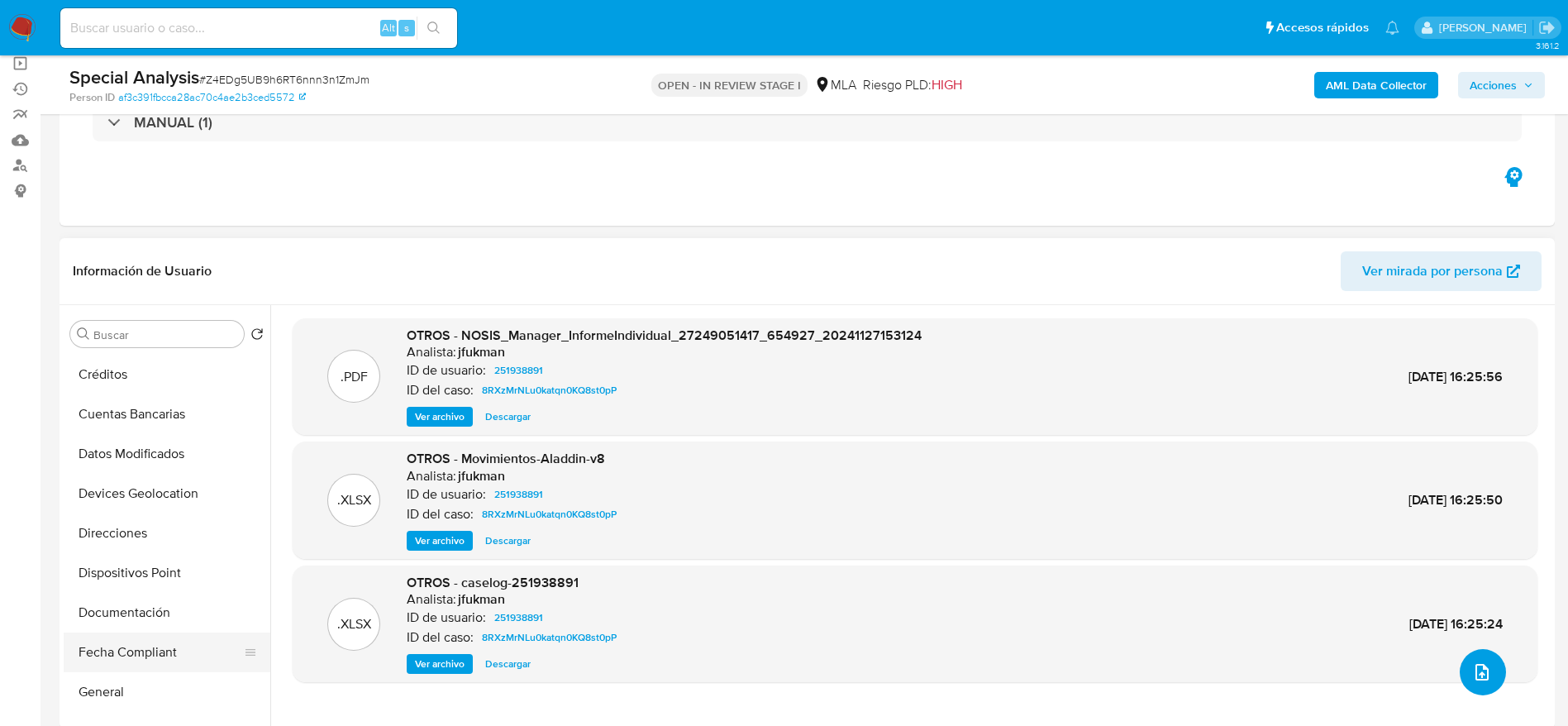
scroll to position [248, 0]
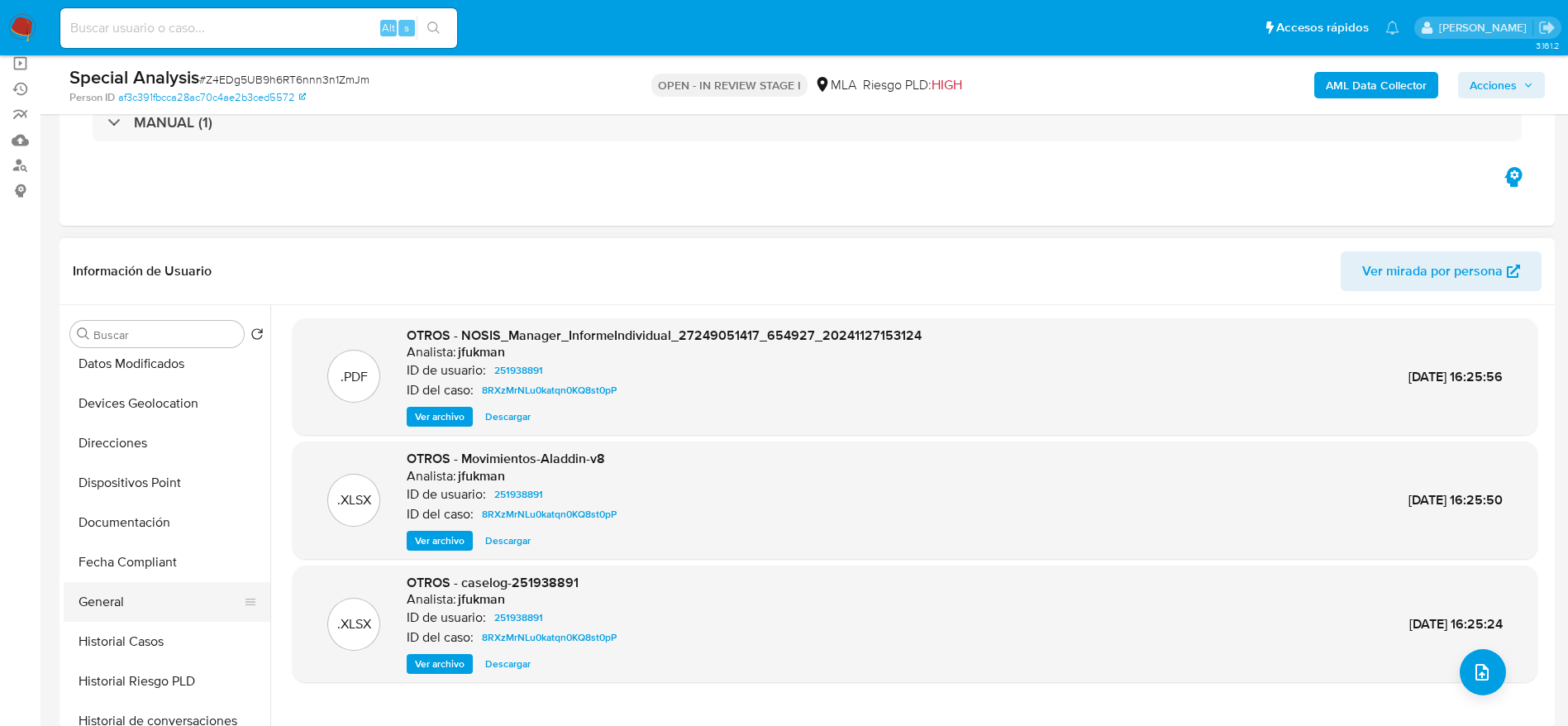
drag, startPoint x: 134, startPoint y: 603, endPoint x: 211, endPoint y: 610, distance: 77.3
click at [134, 602] on button "General" at bounding box center [160, 602] width 193 height 40
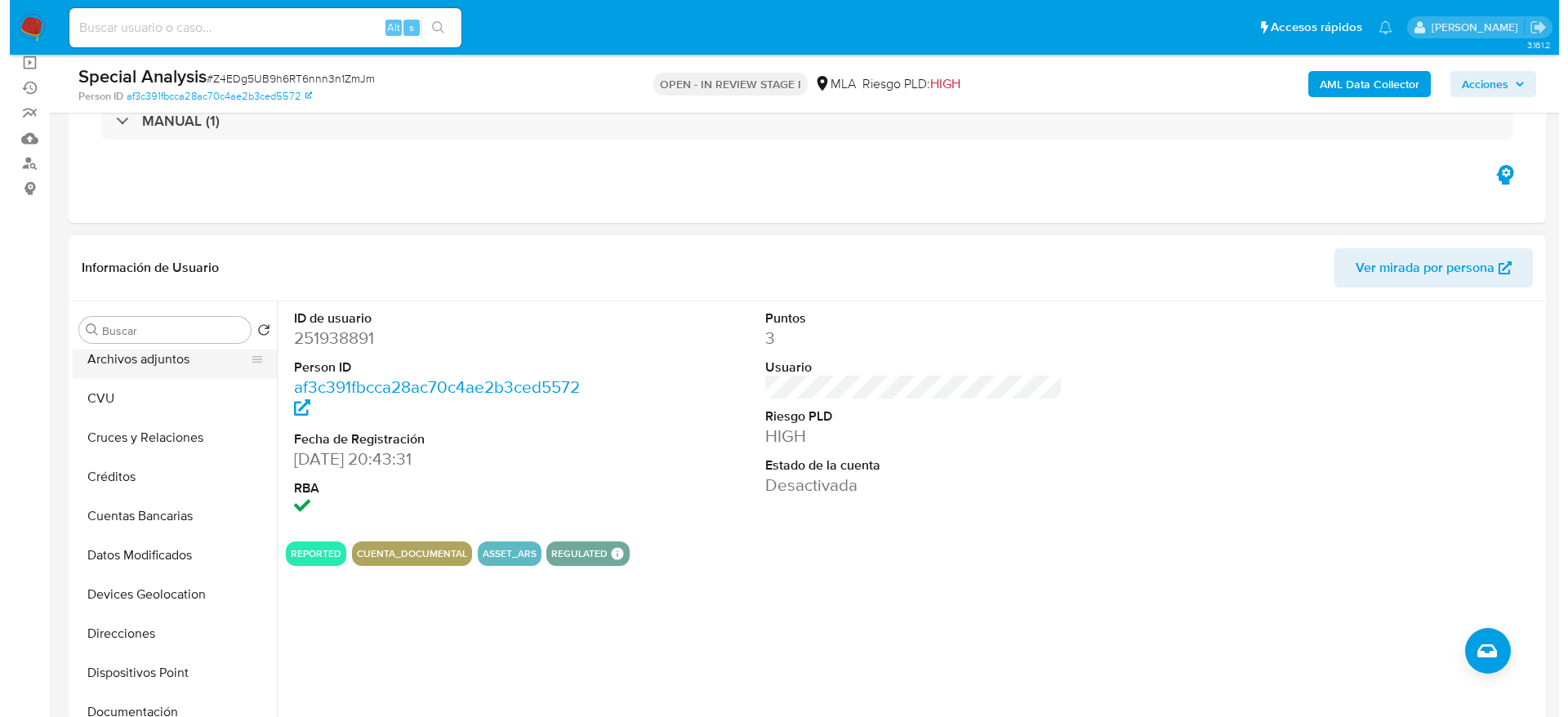
scroll to position [0, 0]
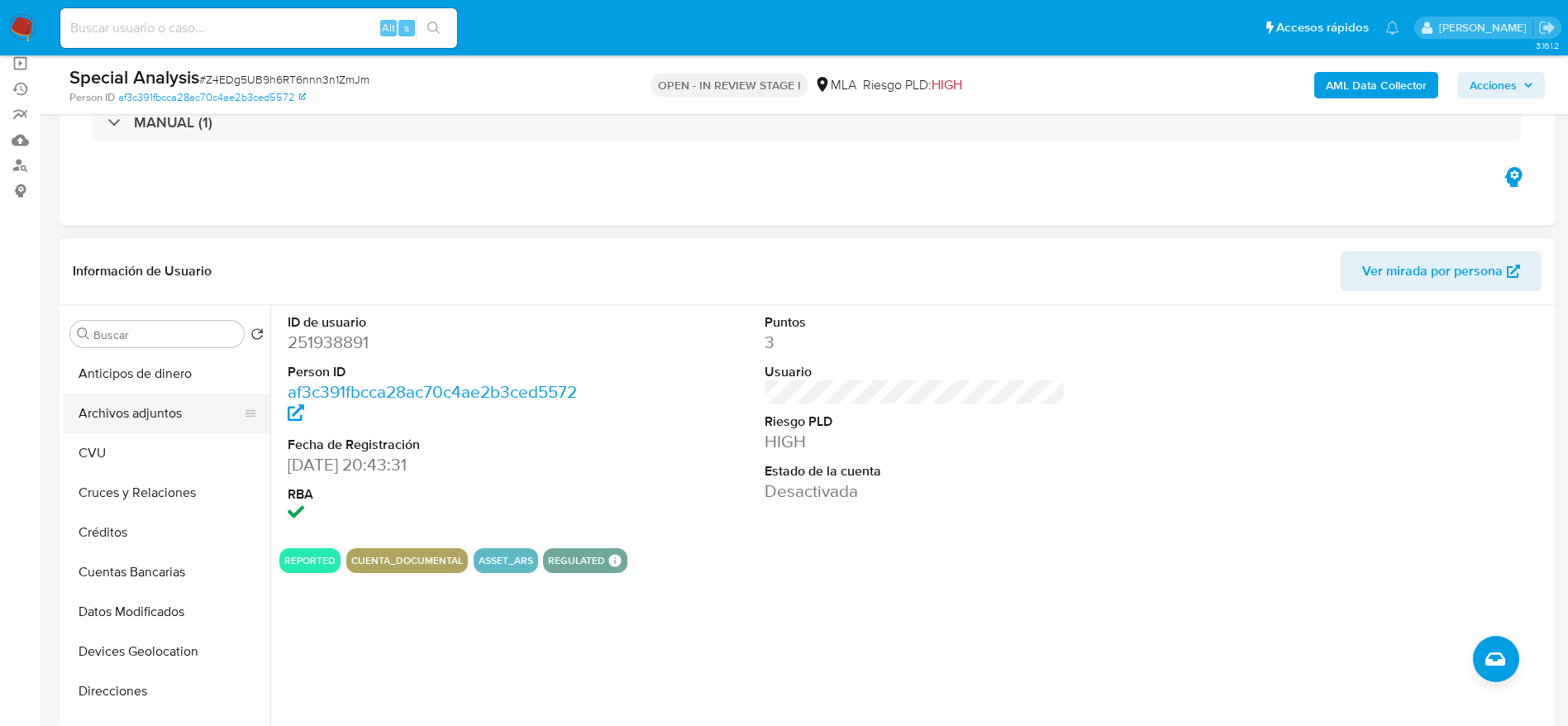
click at [155, 429] on button "Archivos adjuntos" at bounding box center [160, 413] width 193 height 40
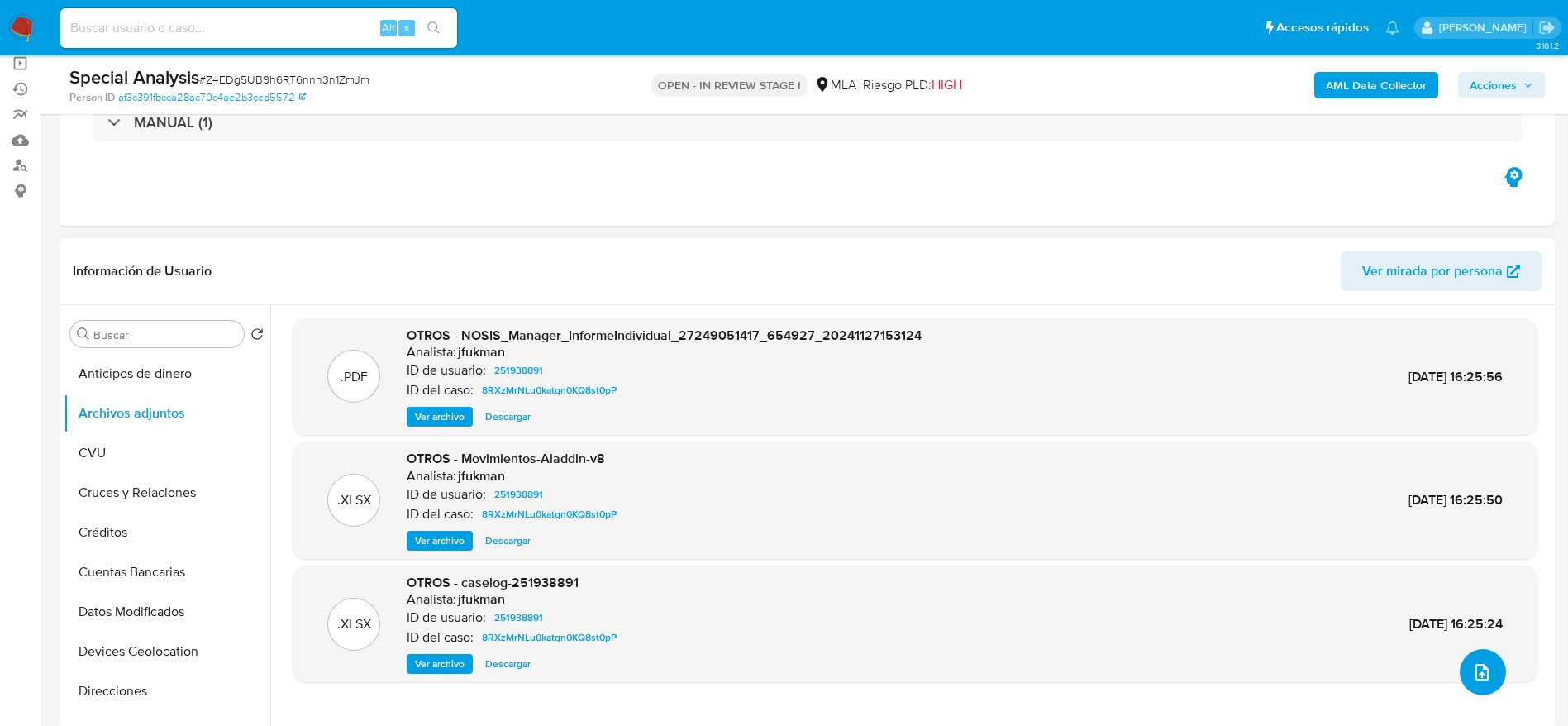
click at [1474, 662] on icon "upload-file" at bounding box center [1482, 672] width 20 height 20
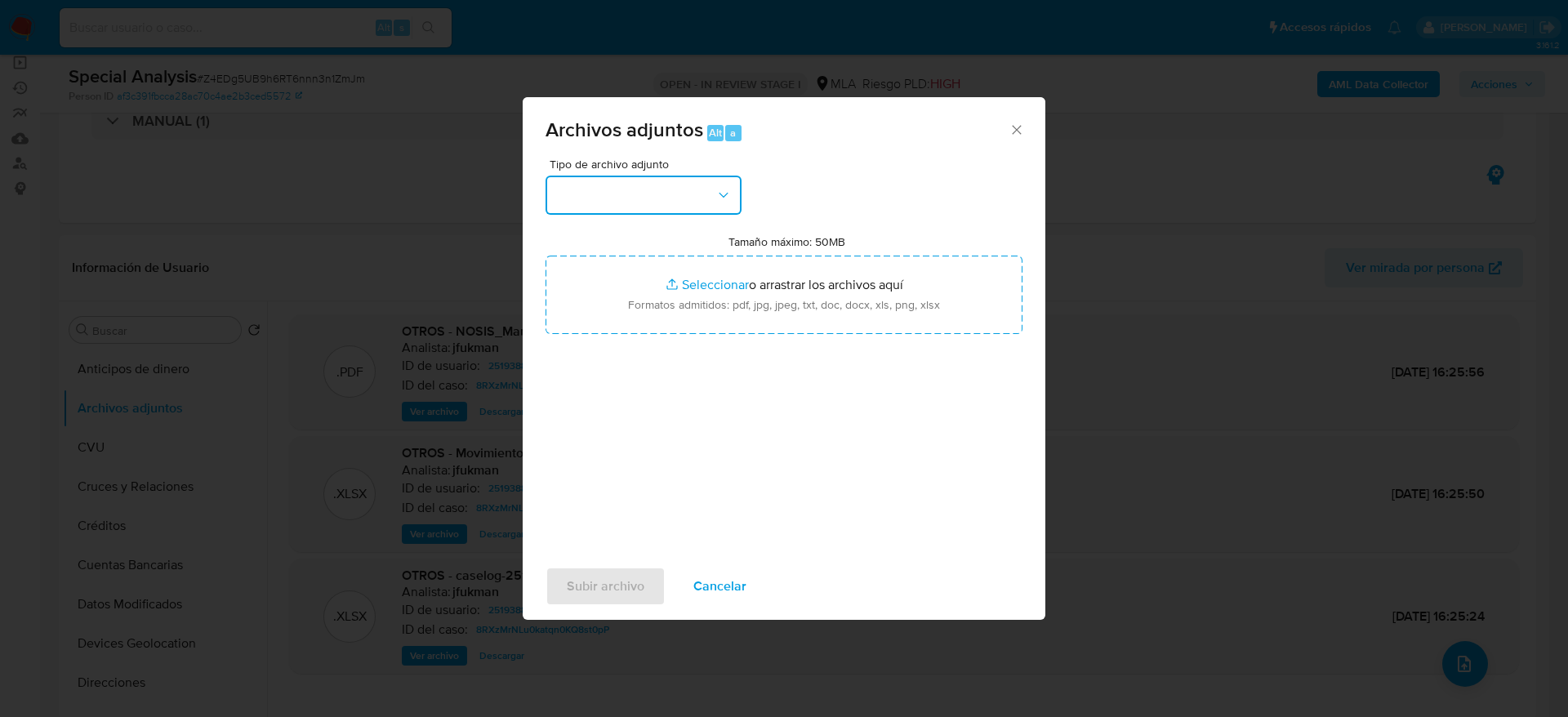
click at [664, 208] on button "button" at bounding box center [643, 195] width 196 height 40
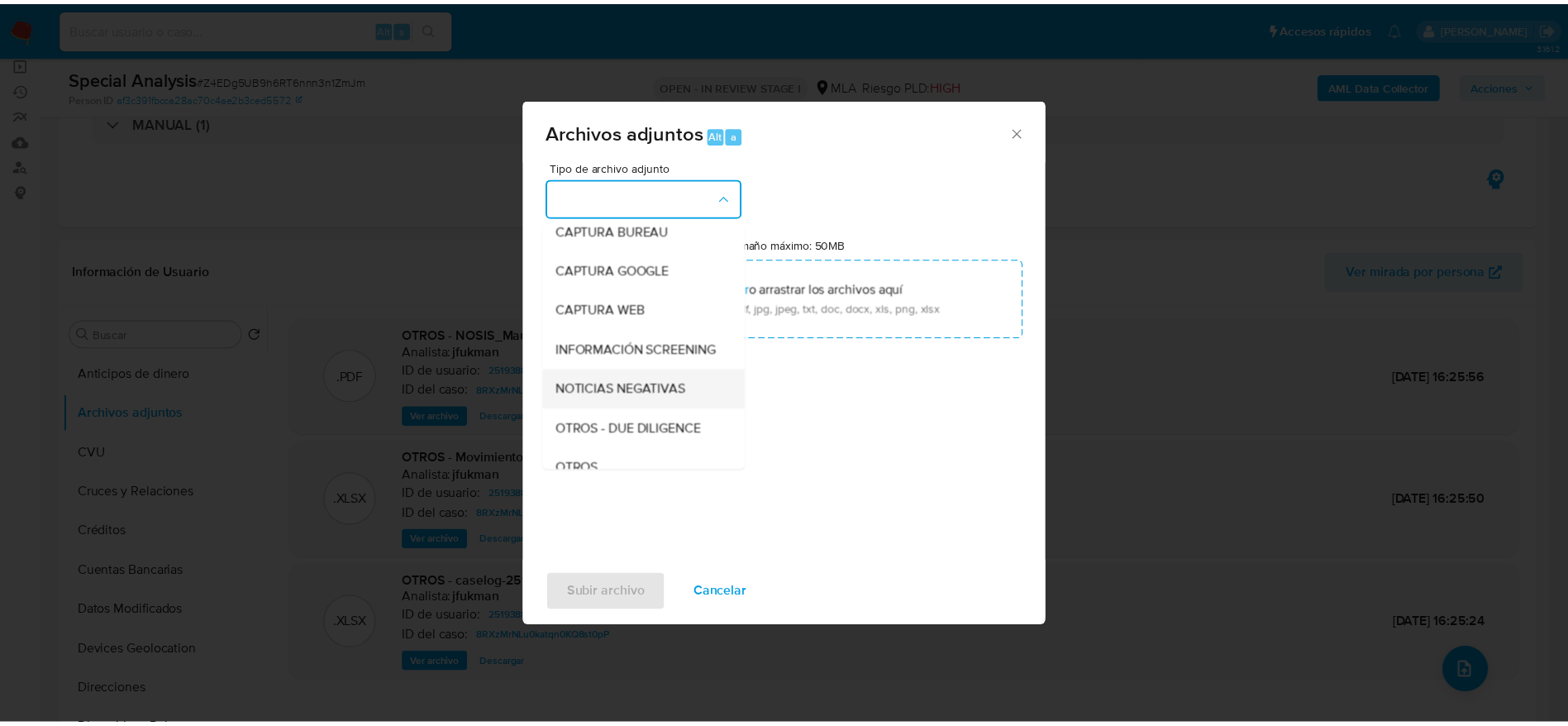
scroll to position [124, 0]
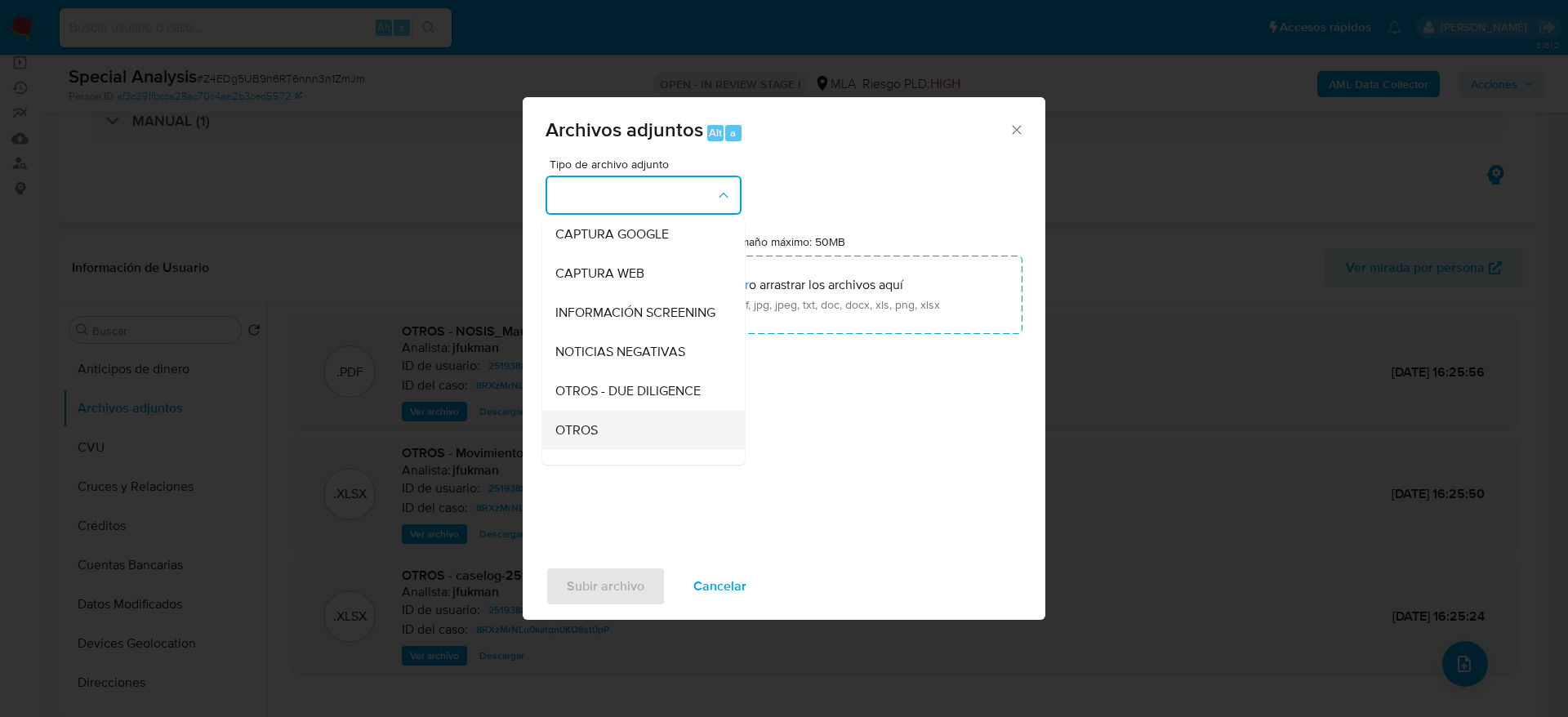
click at [598, 438] on span "OTROS" at bounding box center [576, 430] width 42 height 16
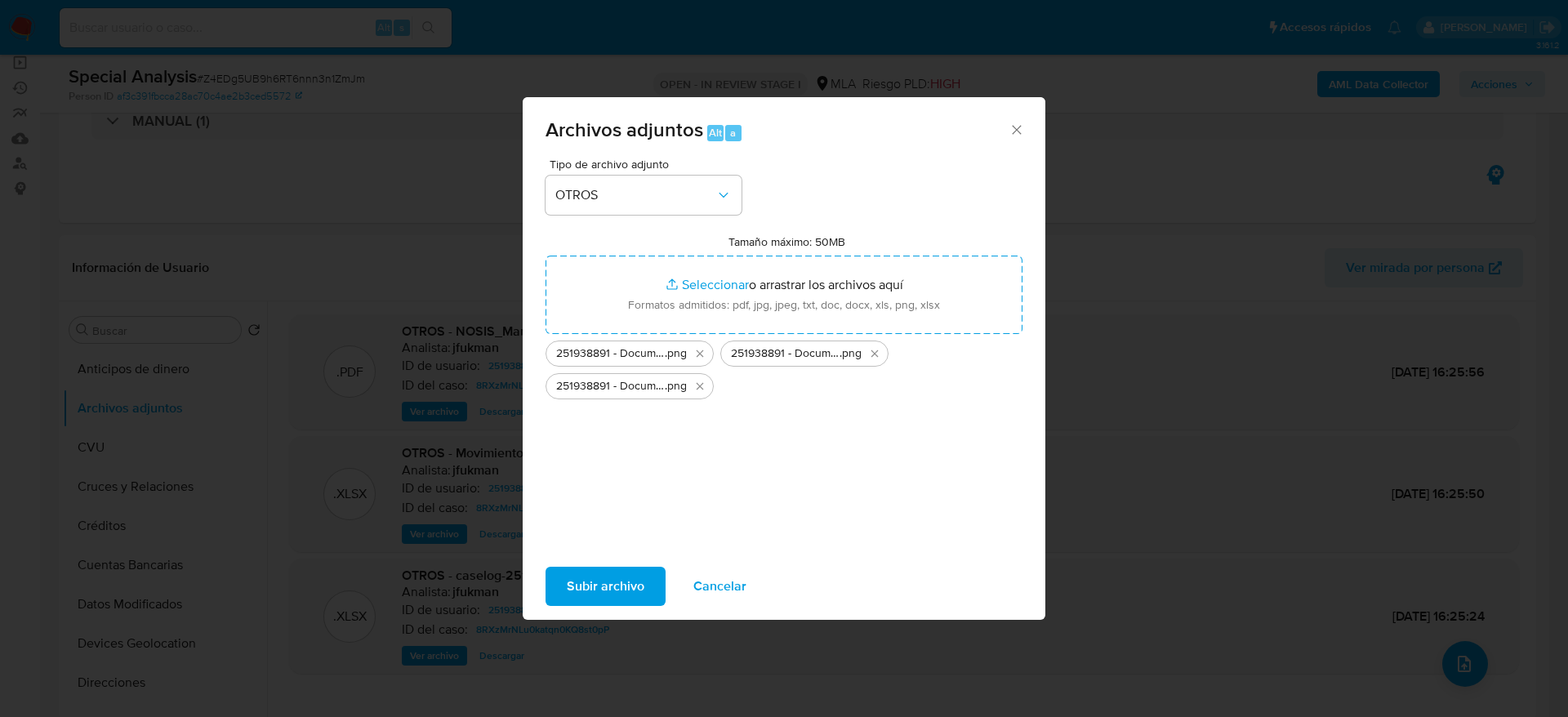
click at [620, 583] on span "Subir archivo" at bounding box center [605, 586] width 77 height 36
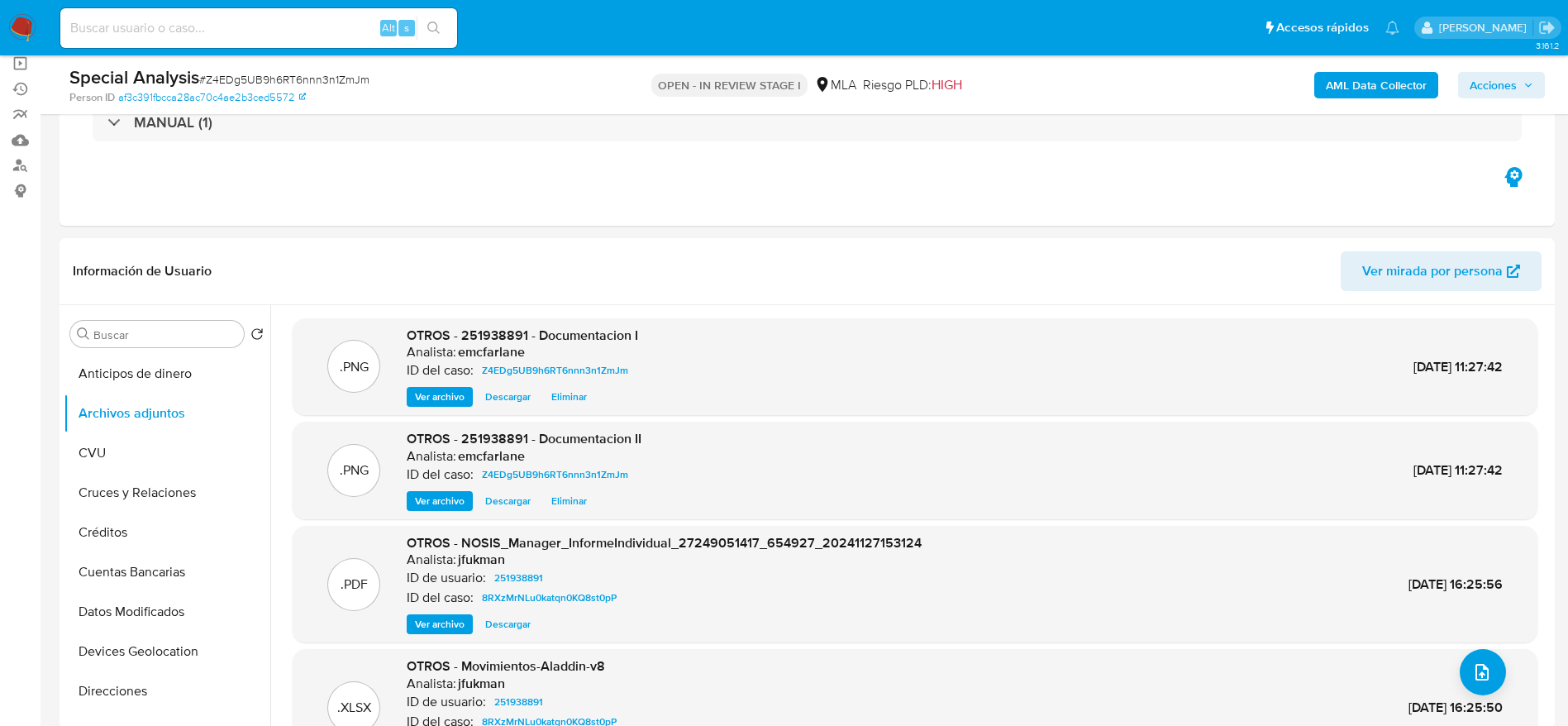
click at [1488, 95] on span "Acciones" at bounding box center [1493, 84] width 47 height 26
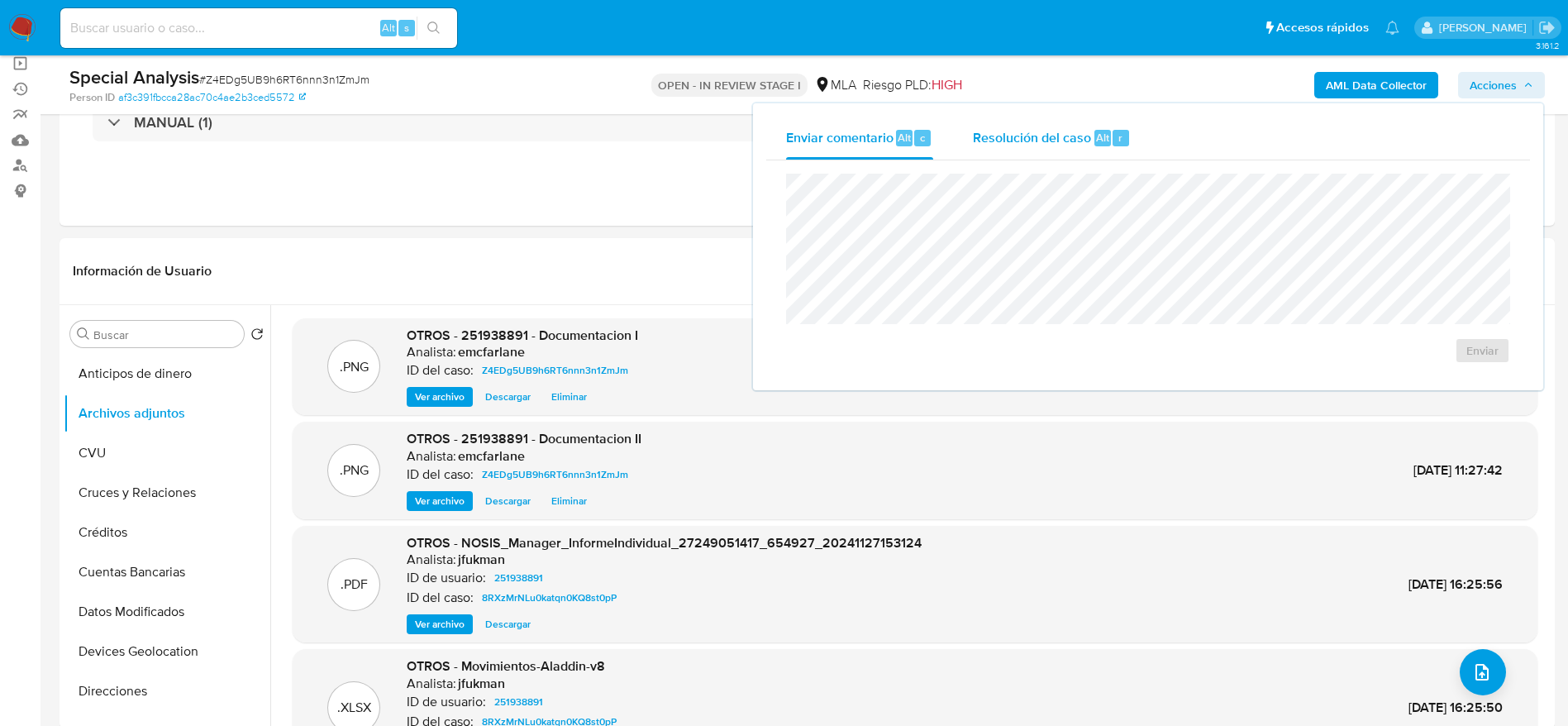
click at [1071, 158] on div "Resolución del caso Alt r" at bounding box center [1051, 138] width 157 height 43
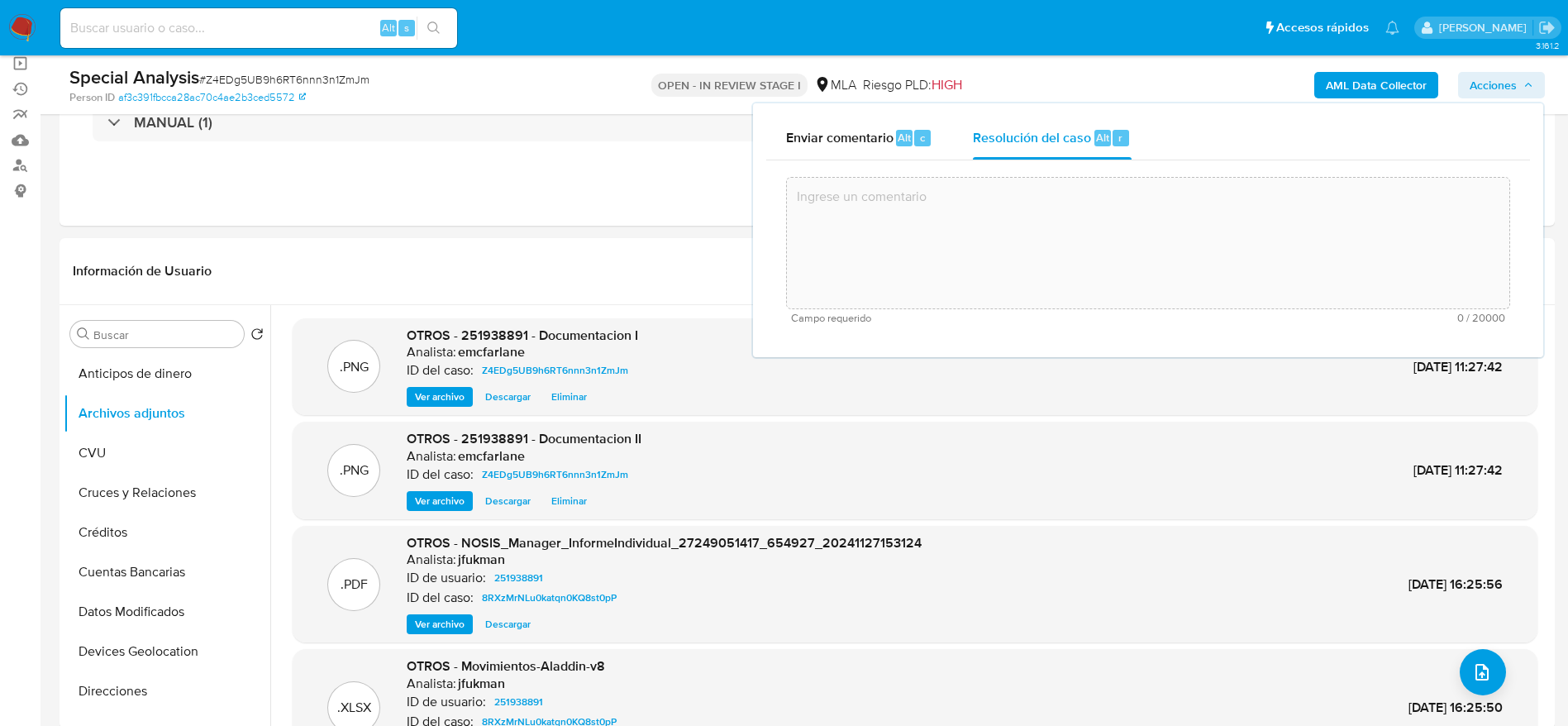
paste textarea "Se verifica que el cliente Carmen Rosa Costa - CUIT 27249051417 se encuentra re…"
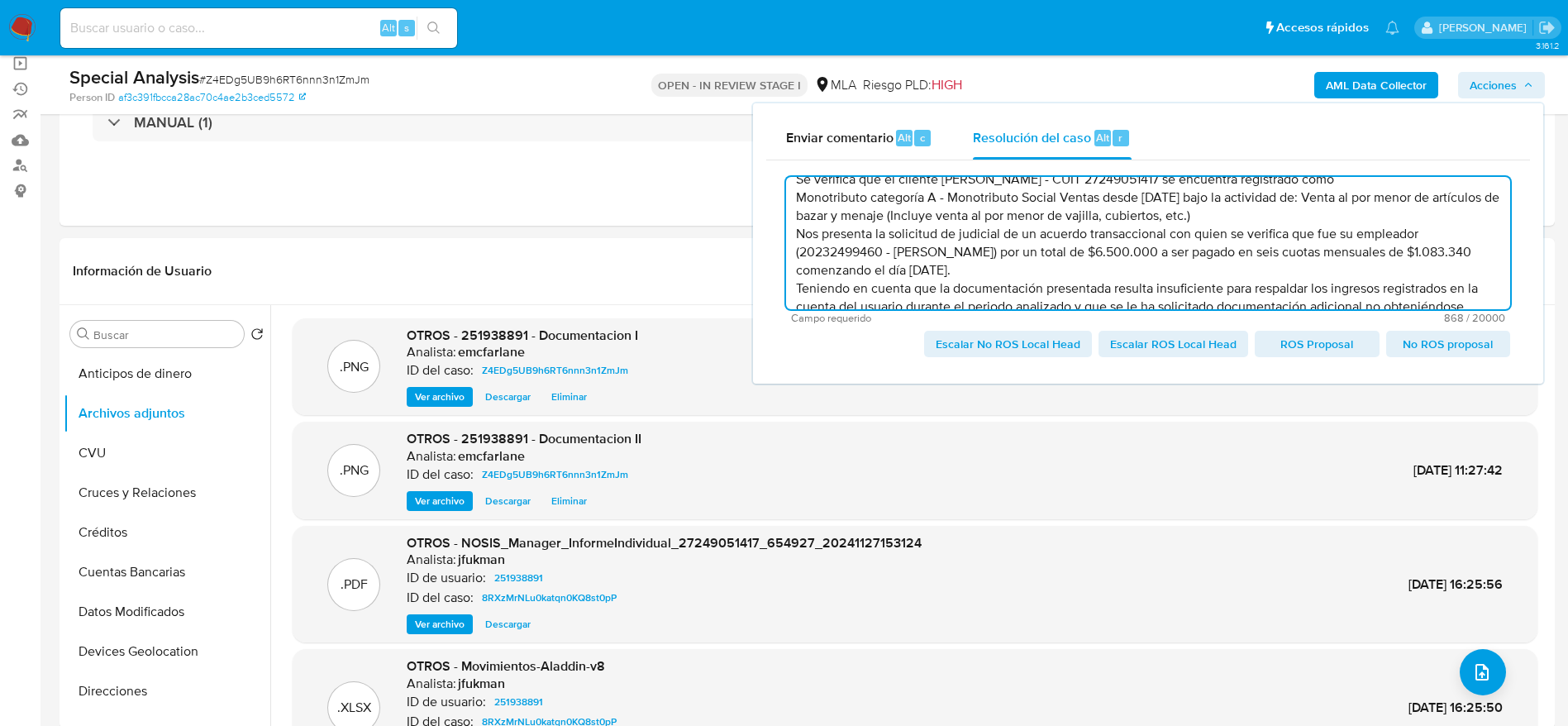
scroll to position [0, 0]
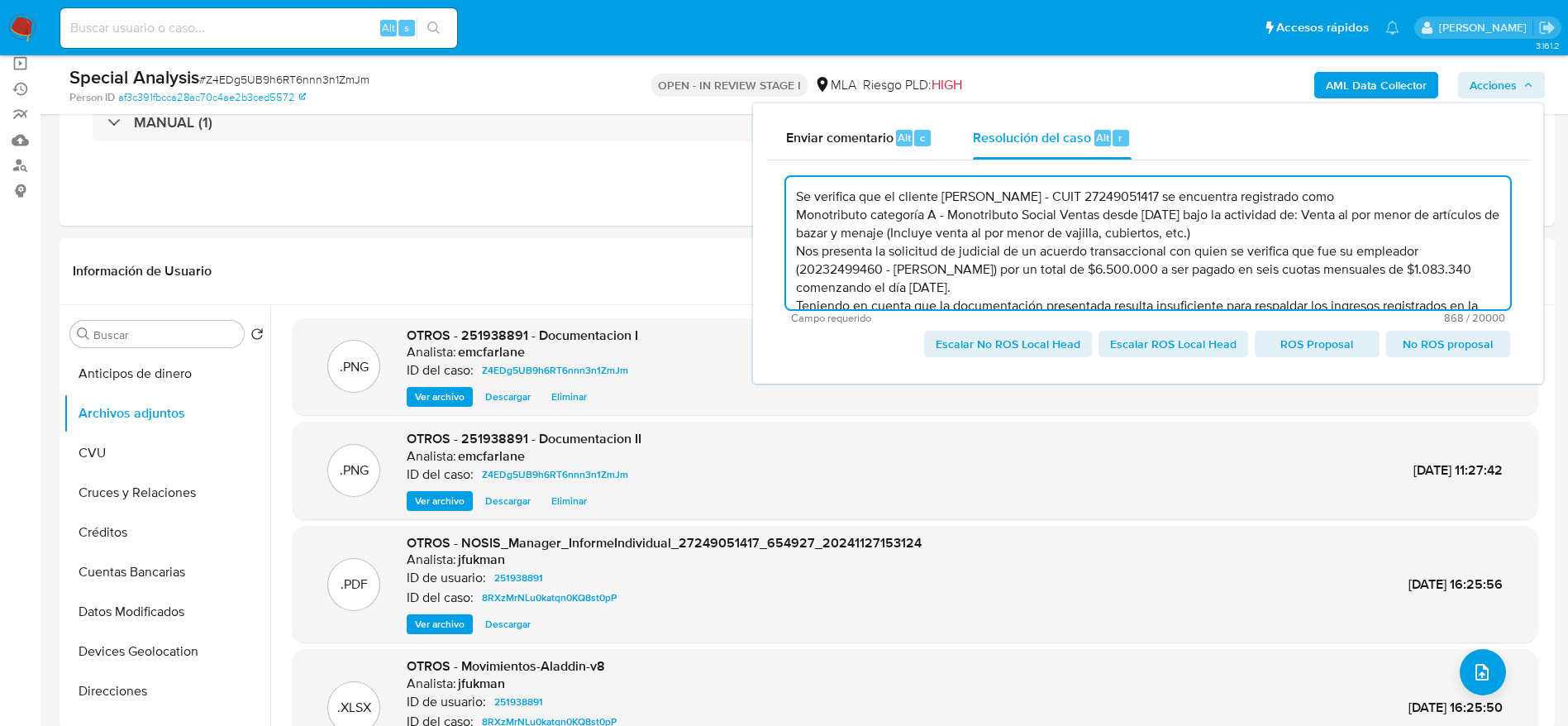
drag, startPoint x: 1026, startPoint y: 339, endPoint x: 1001, endPoint y: 343, distance: 25.3
click at [1026, 340] on span "Escalar No ROS Local Head" at bounding box center [1008, 343] width 145 height 23
type textarea "Se verifica que el cliente Carmen Rosa Costa - CUIT 27249051417 se encuentra re…"
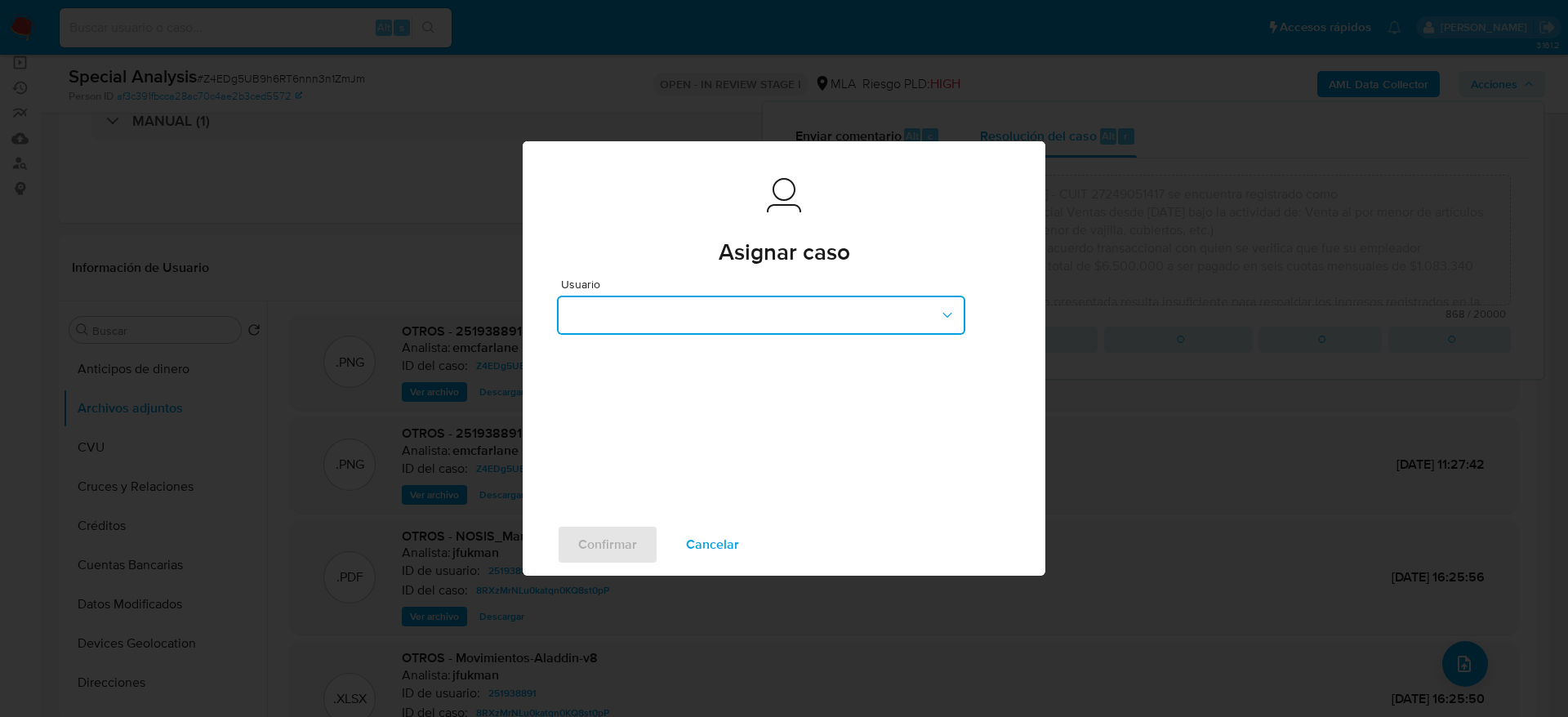
click at [701, 307] on button "button" at bounding box center [761, 315] width 409 height 40
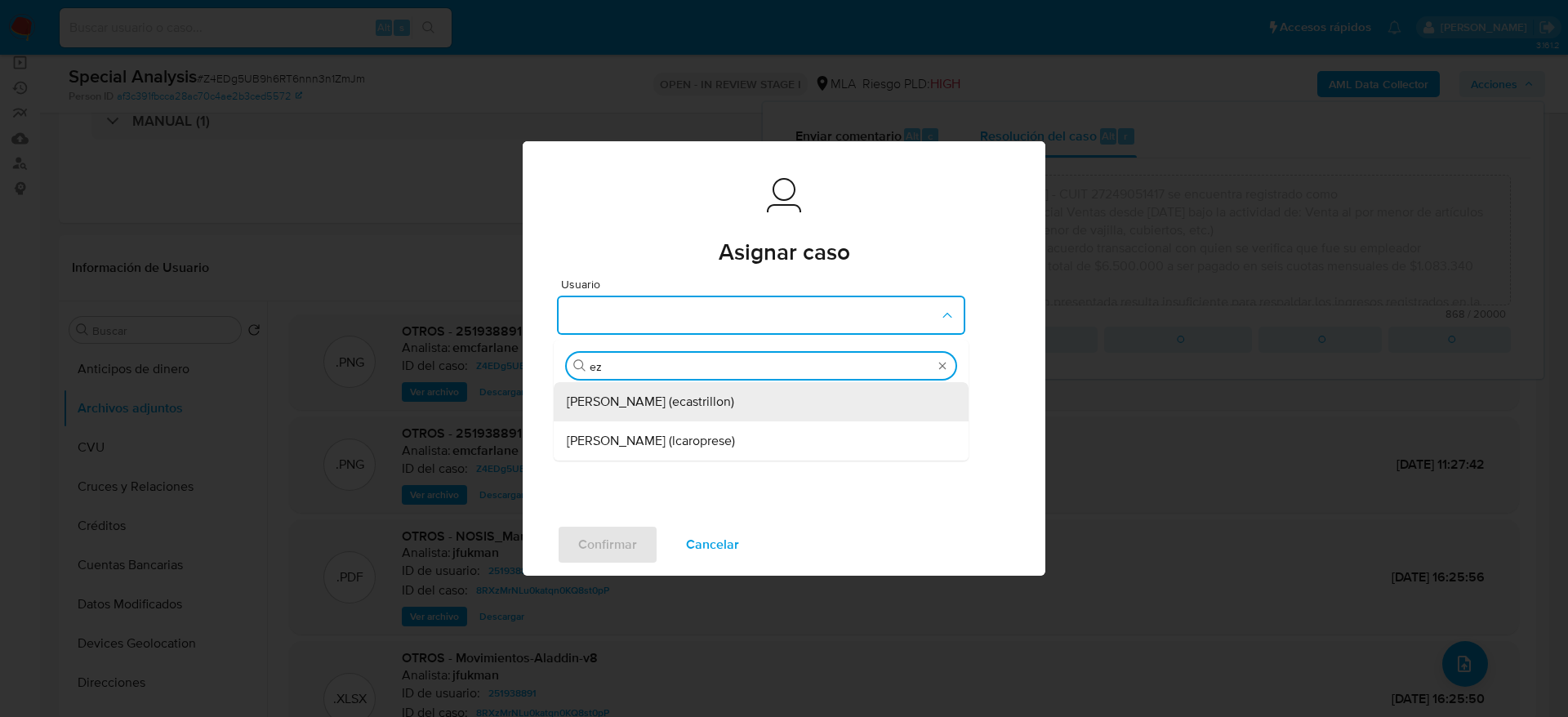
type input "eze"
click at [690, 387] on div "Ezequiel Gonzalo Castrillon (ecastrillon)" at bounding box center [756, 401] width 379 height 40
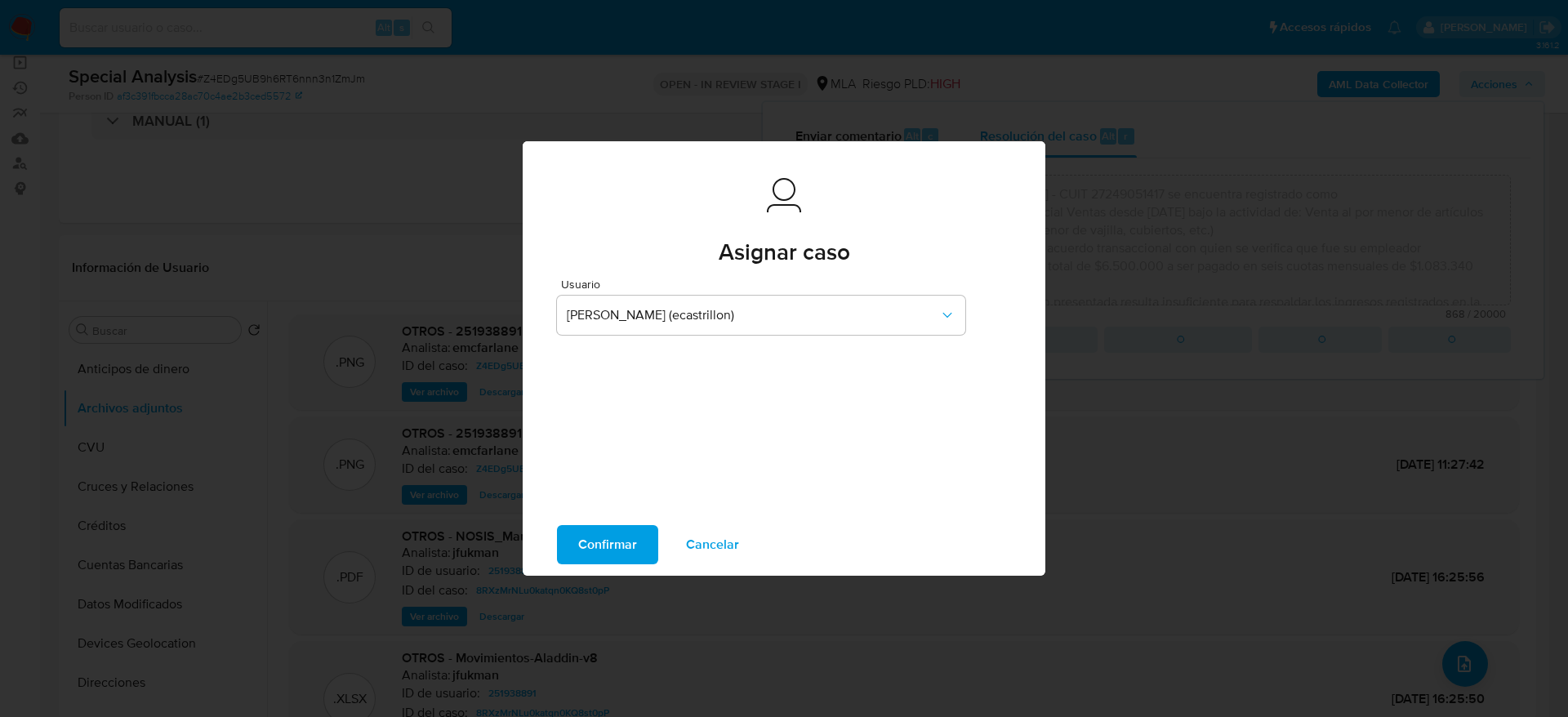
click at [581, 549] on span "Confirmar" at bounding box center [608, 544] width 59 height 36
type textarea "Se verifica que el cliente Carmen Rosa Costa - CUIT 27249051417 se encuentra re…"
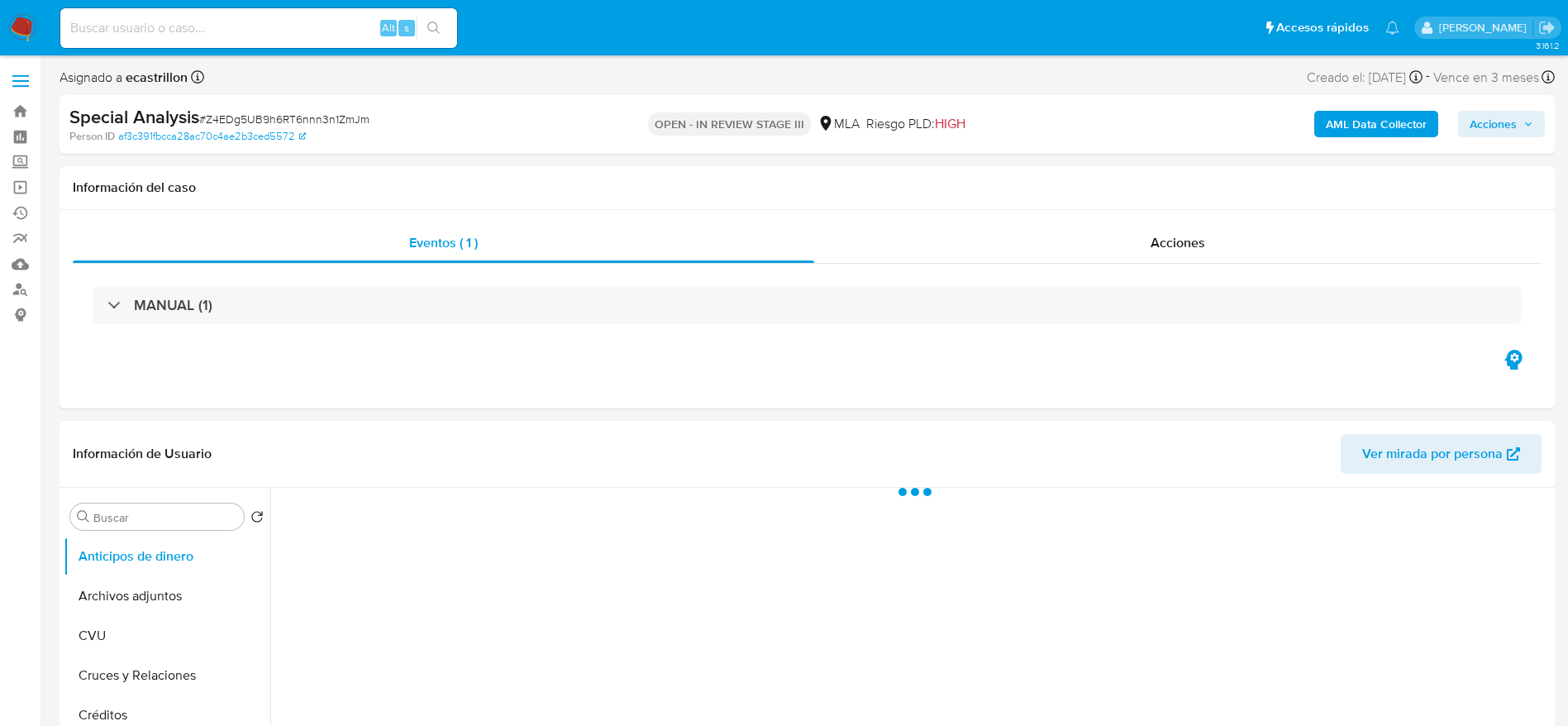
select select "10"
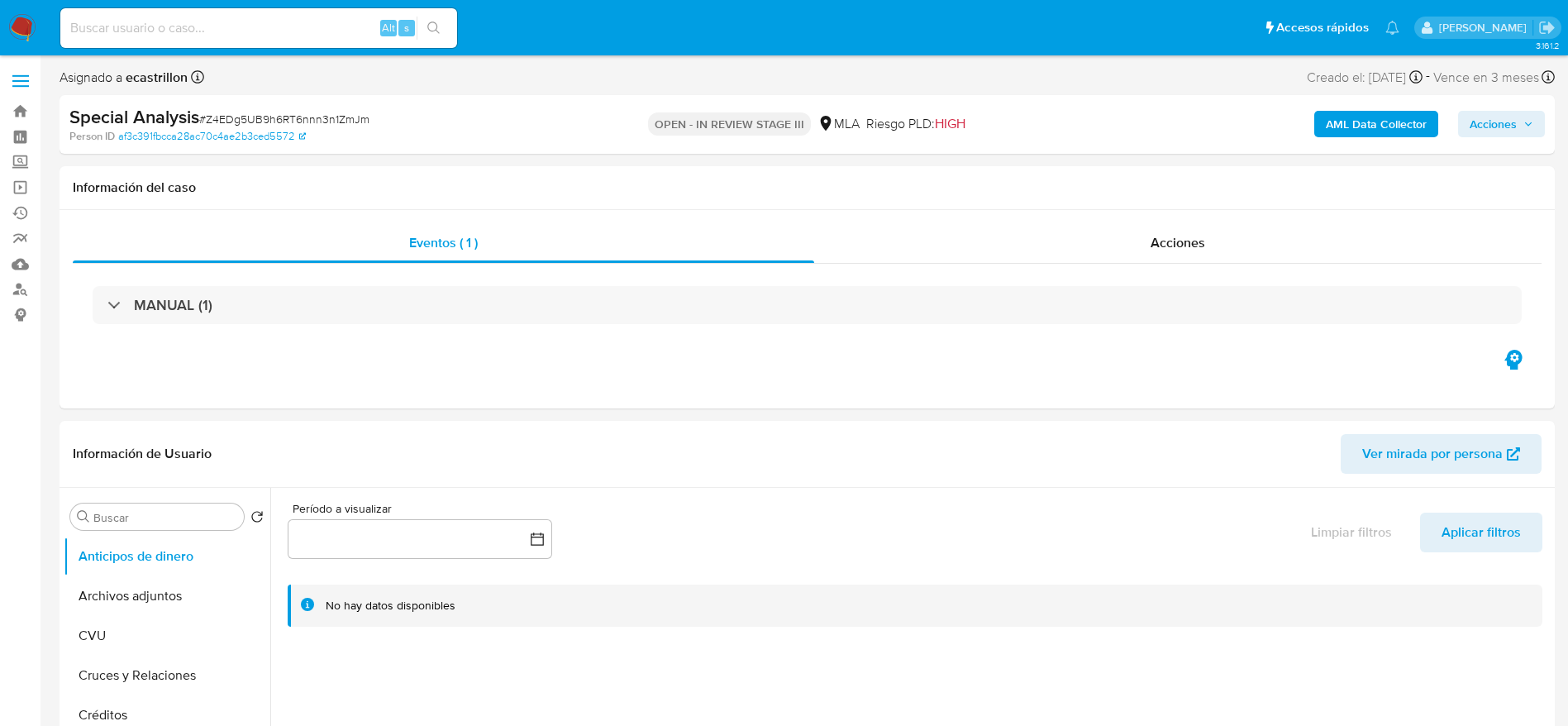
click at [35, 26] on img at bounding box center [22, 28] width 28 height 28
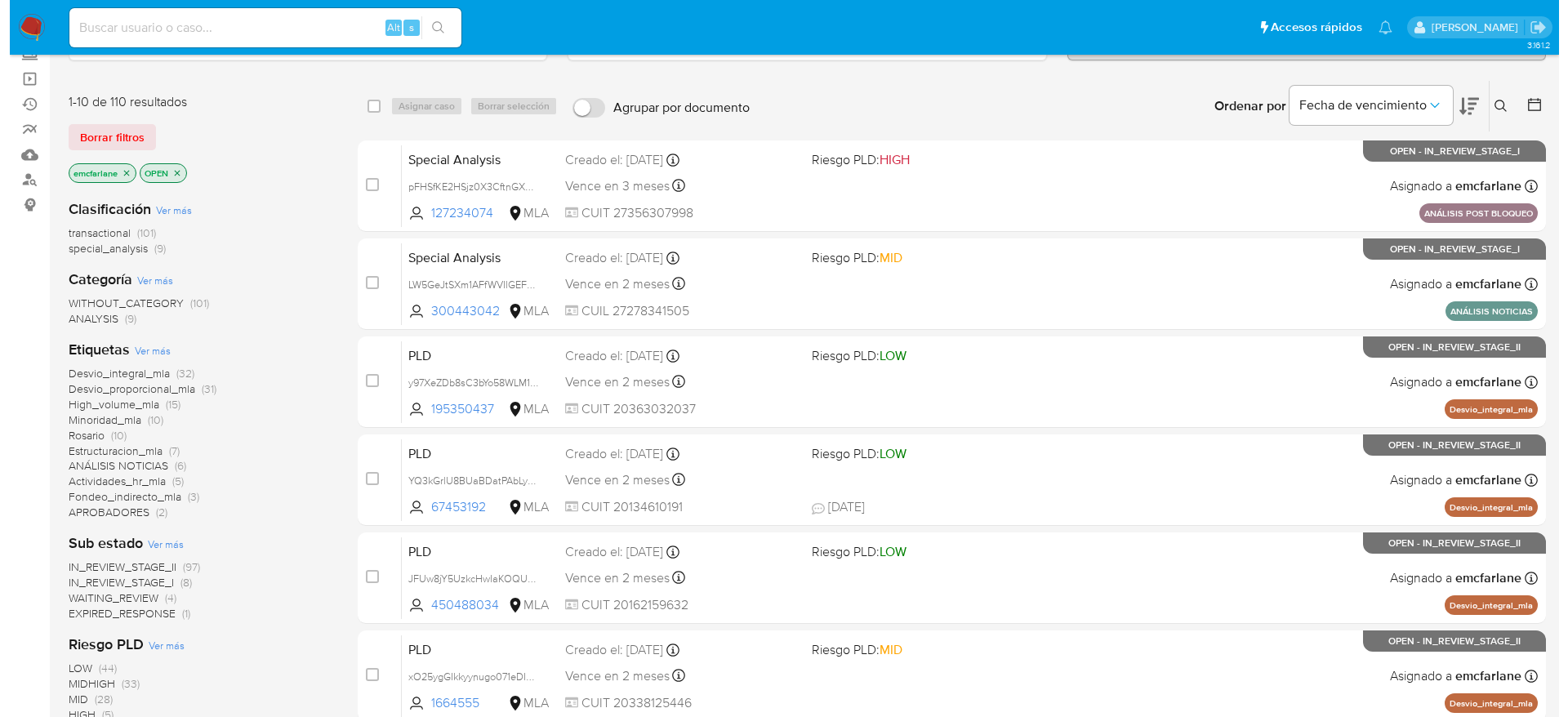
scroll to position [245, 0]
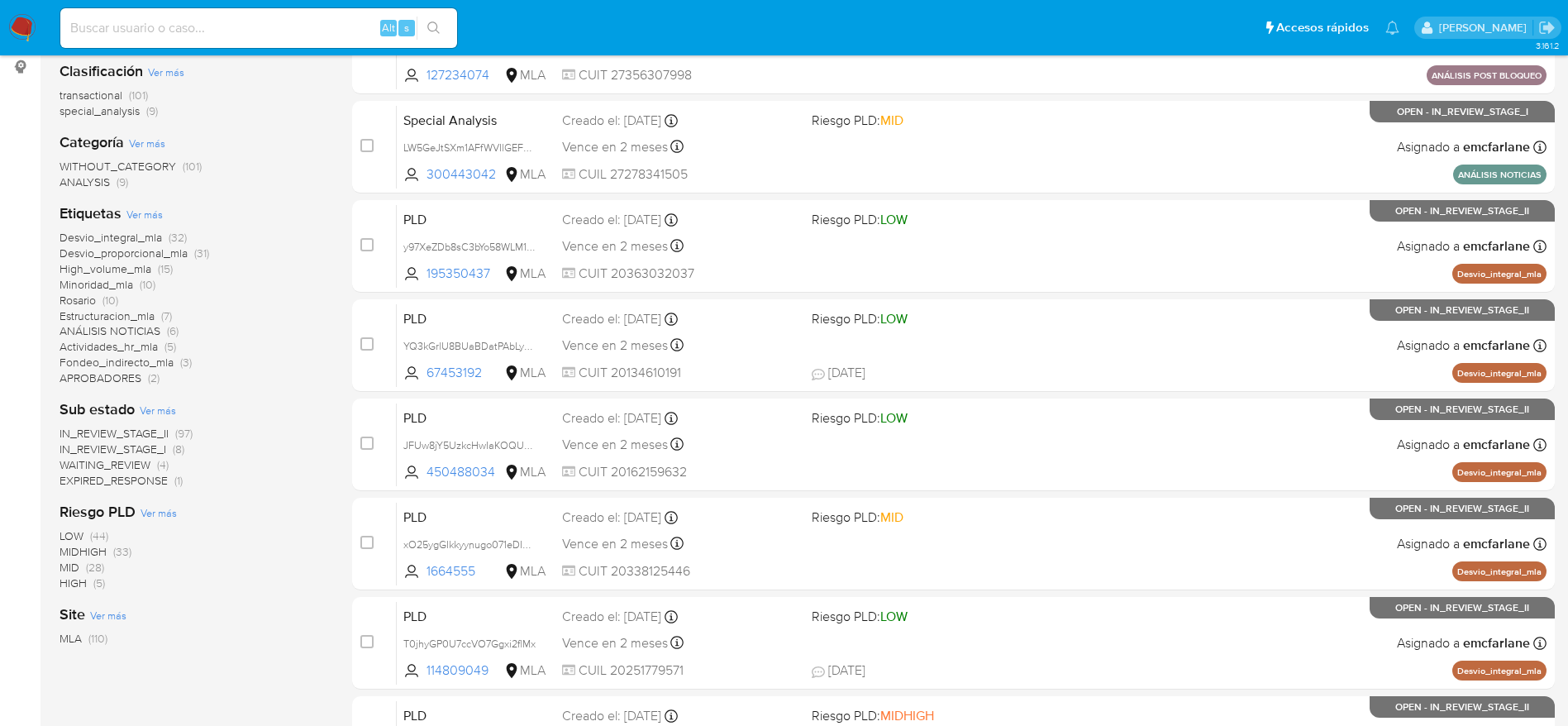
click at [135, 209] on span "Ver más" at bounding box center [145, 214] width 37 height 14
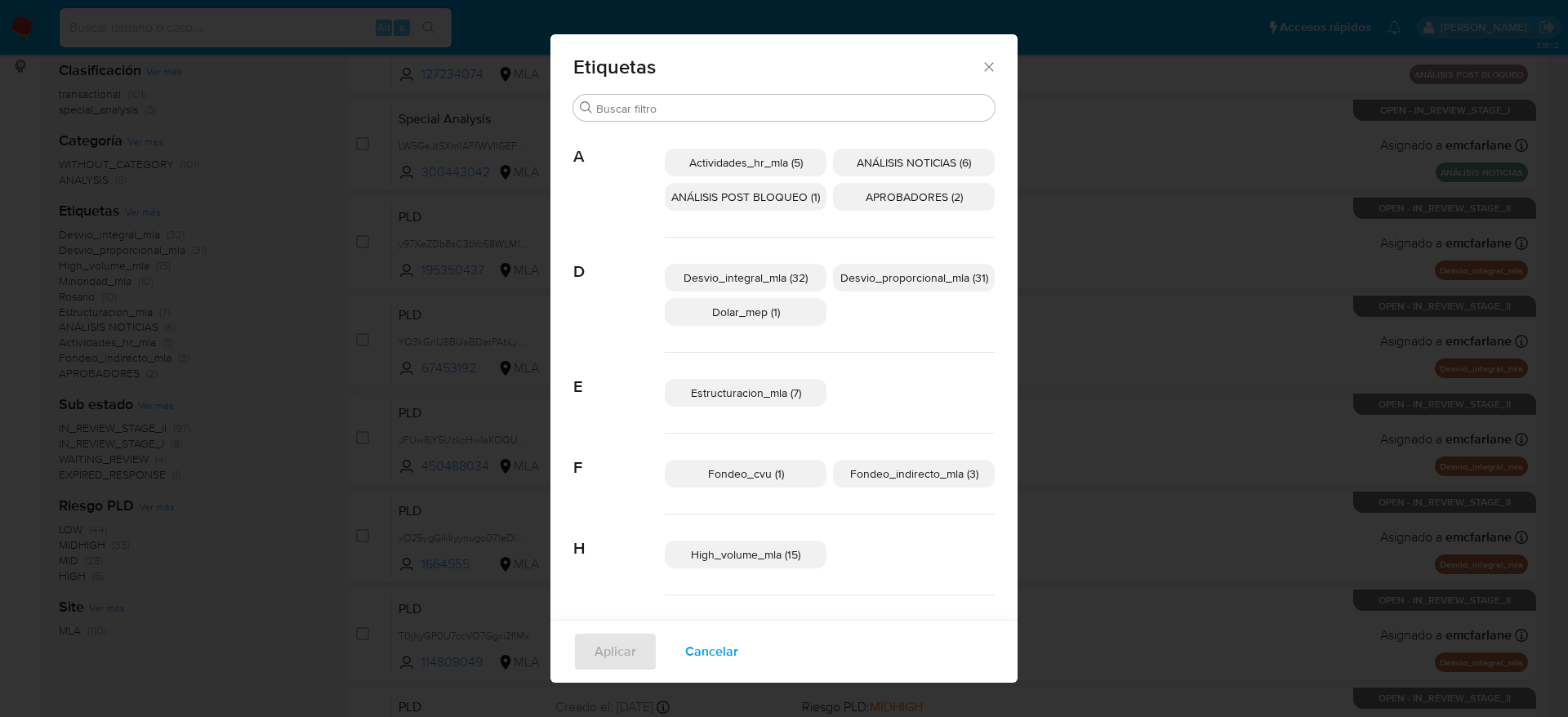
click at [776, 198] on span "ANÁLISIS POST BLOQUEO (1)" at bounding box center [745, 196] width 149 height 16
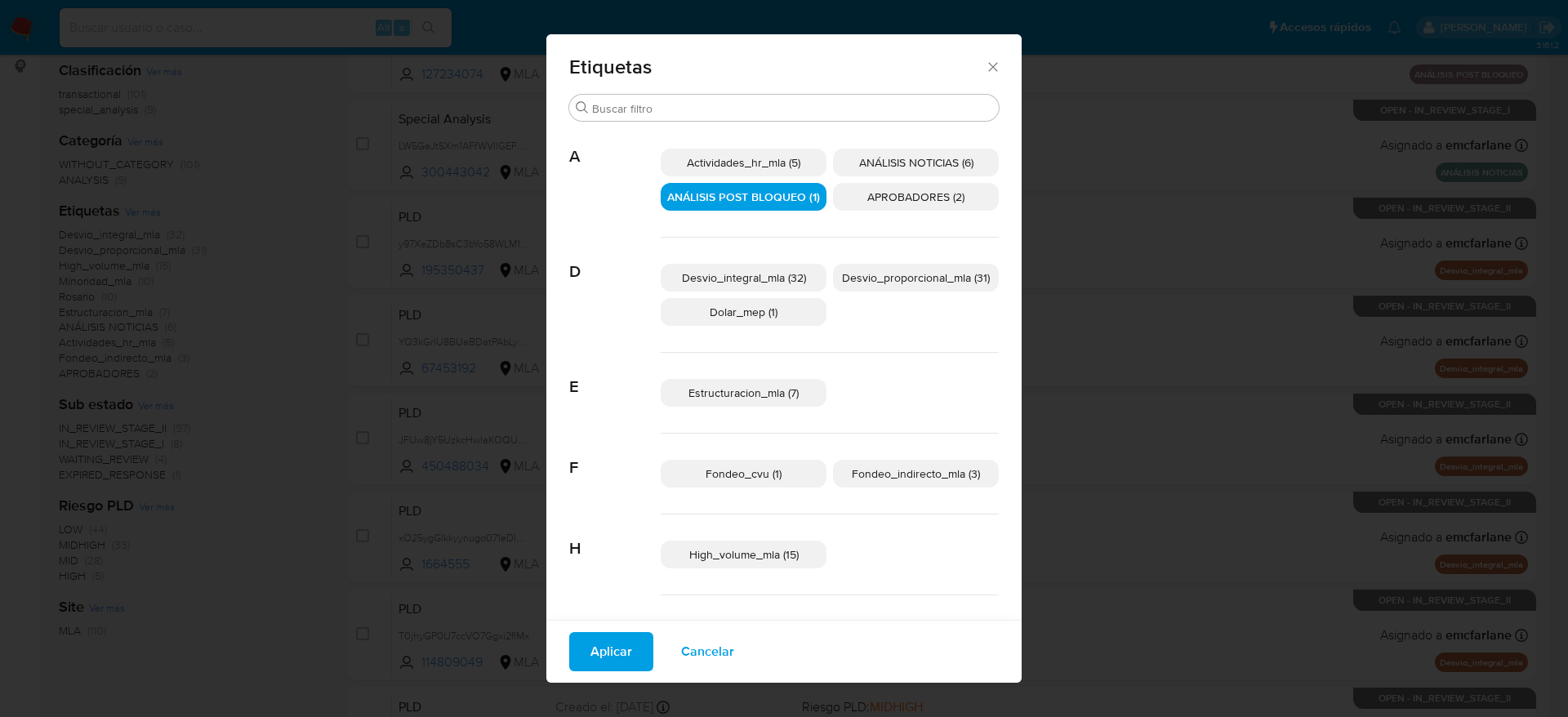
click at [627, 646] on button "Aplicar" at bounding box center [611, 651] width 84 height 40
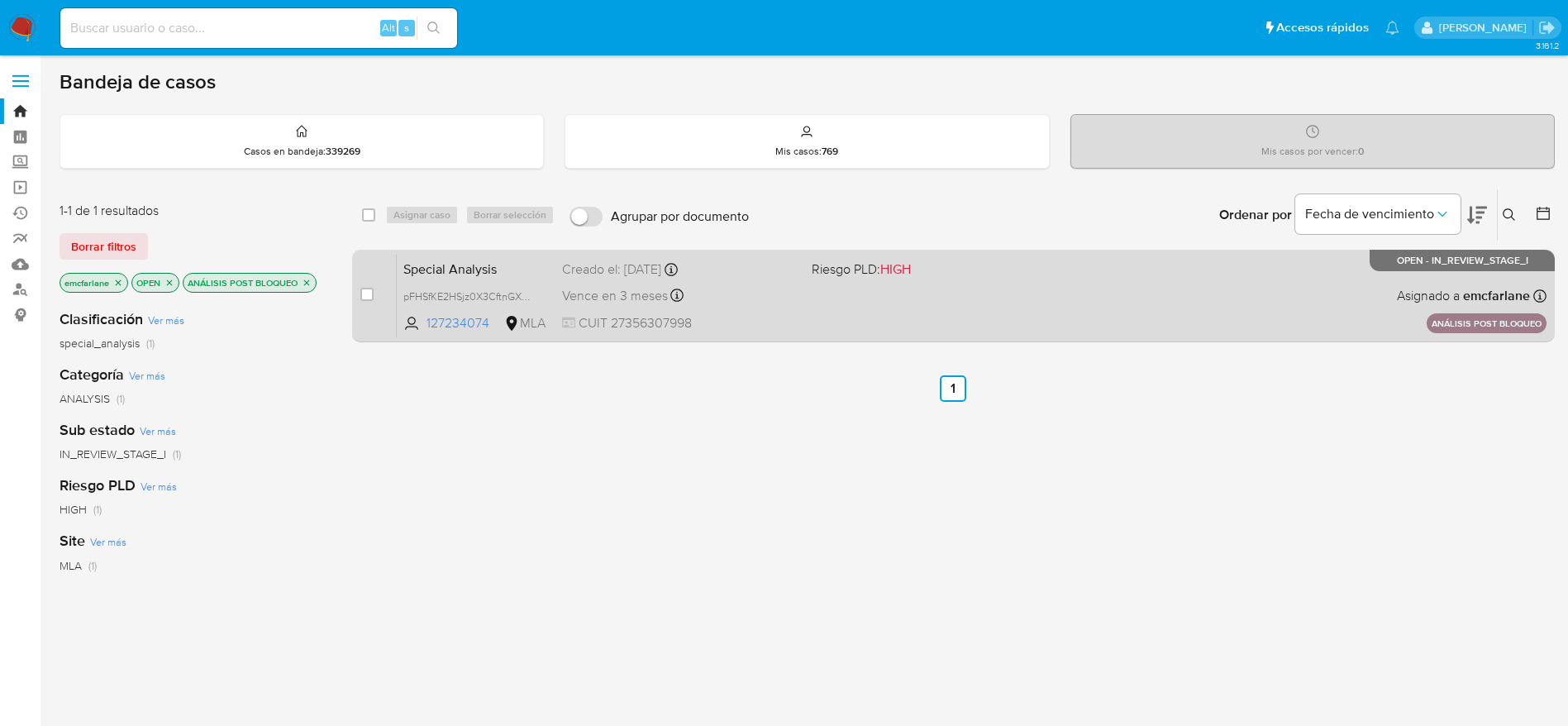
click at [778, 311] on div "Special Analysis pFHSfKE2HSjz0X3CftnGXQja 127234074 MLA Riesgo PLD: HIGH Creado…" at bounding box center [971, 295] width 1150 height 83
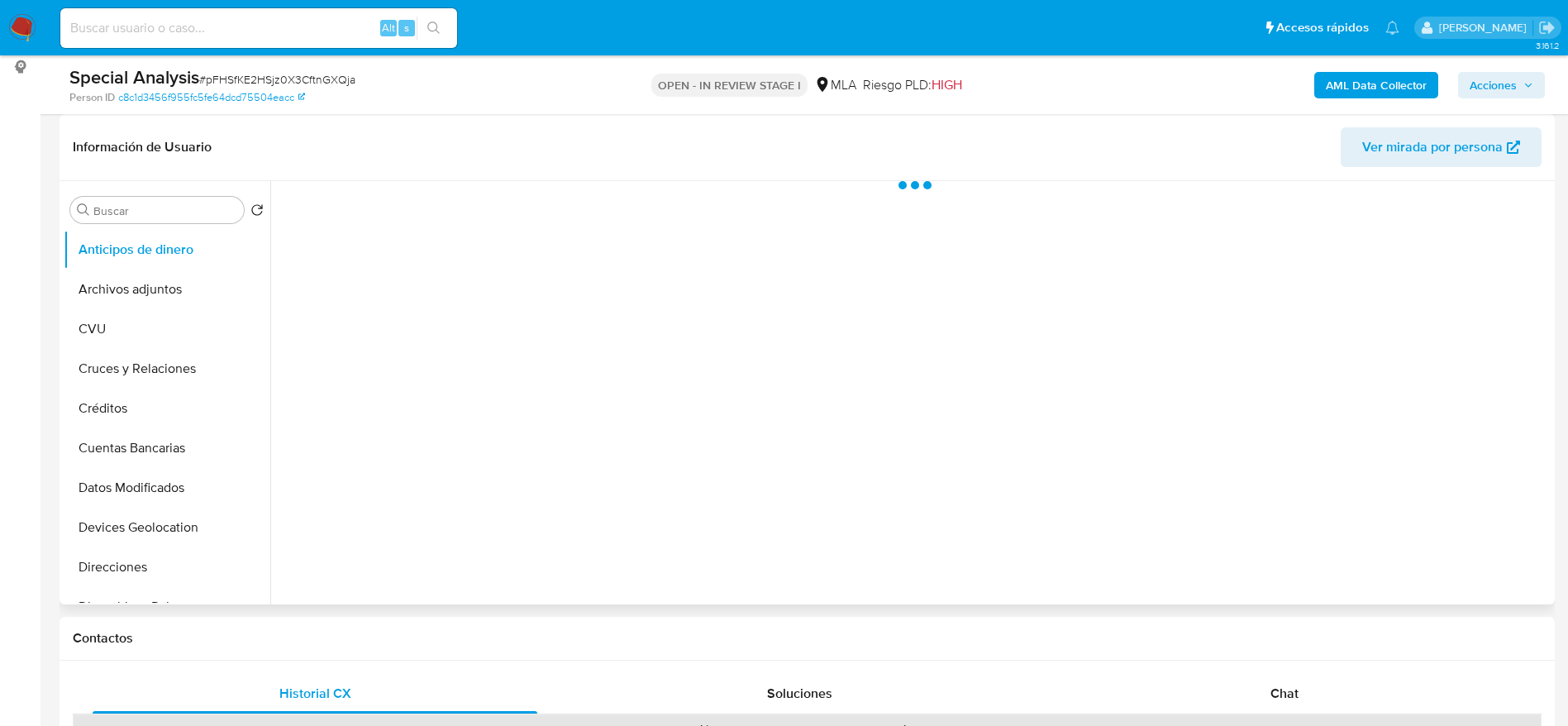
select select "10"
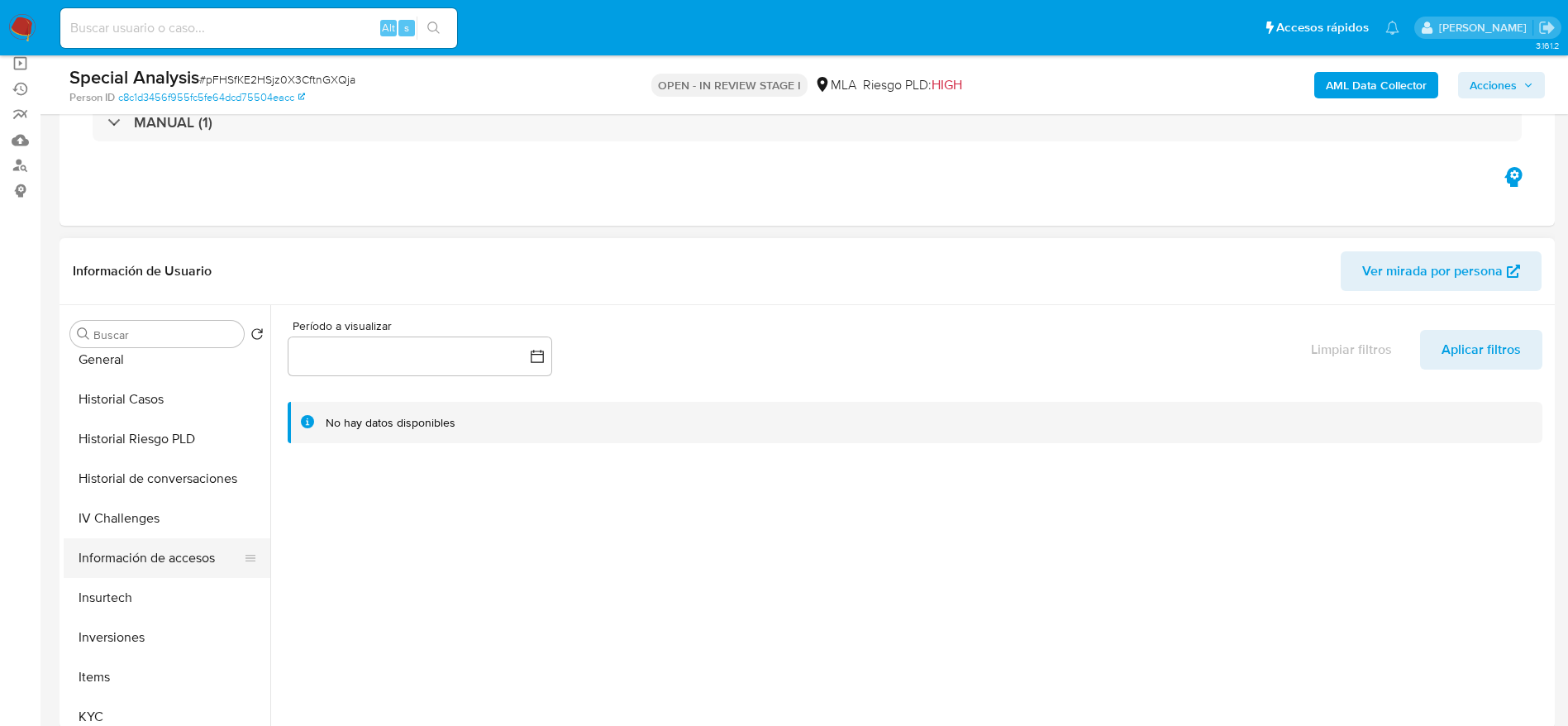
scroll to position [496, 0]
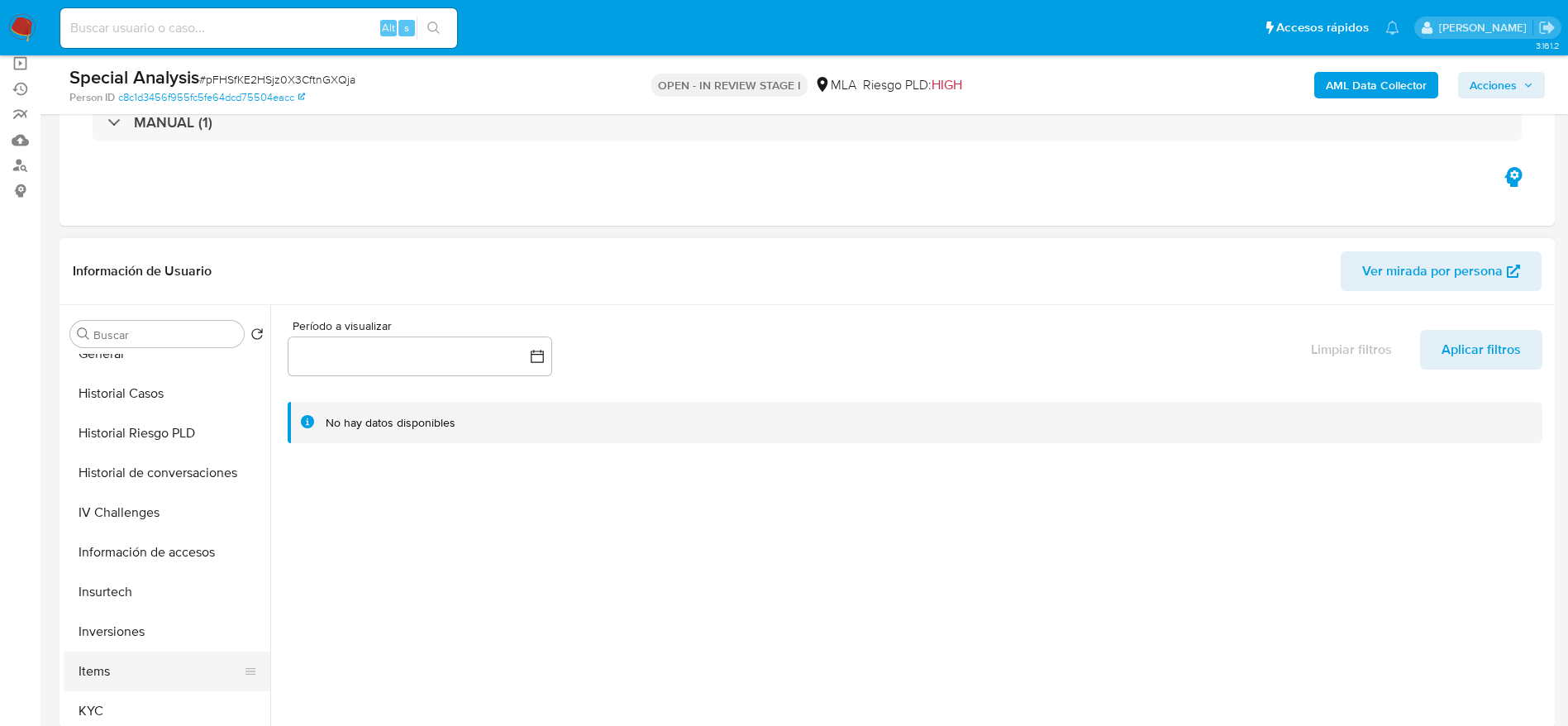
click at [110, 688] on button "Items" at bounding box center [160, 671] width 193 height 40
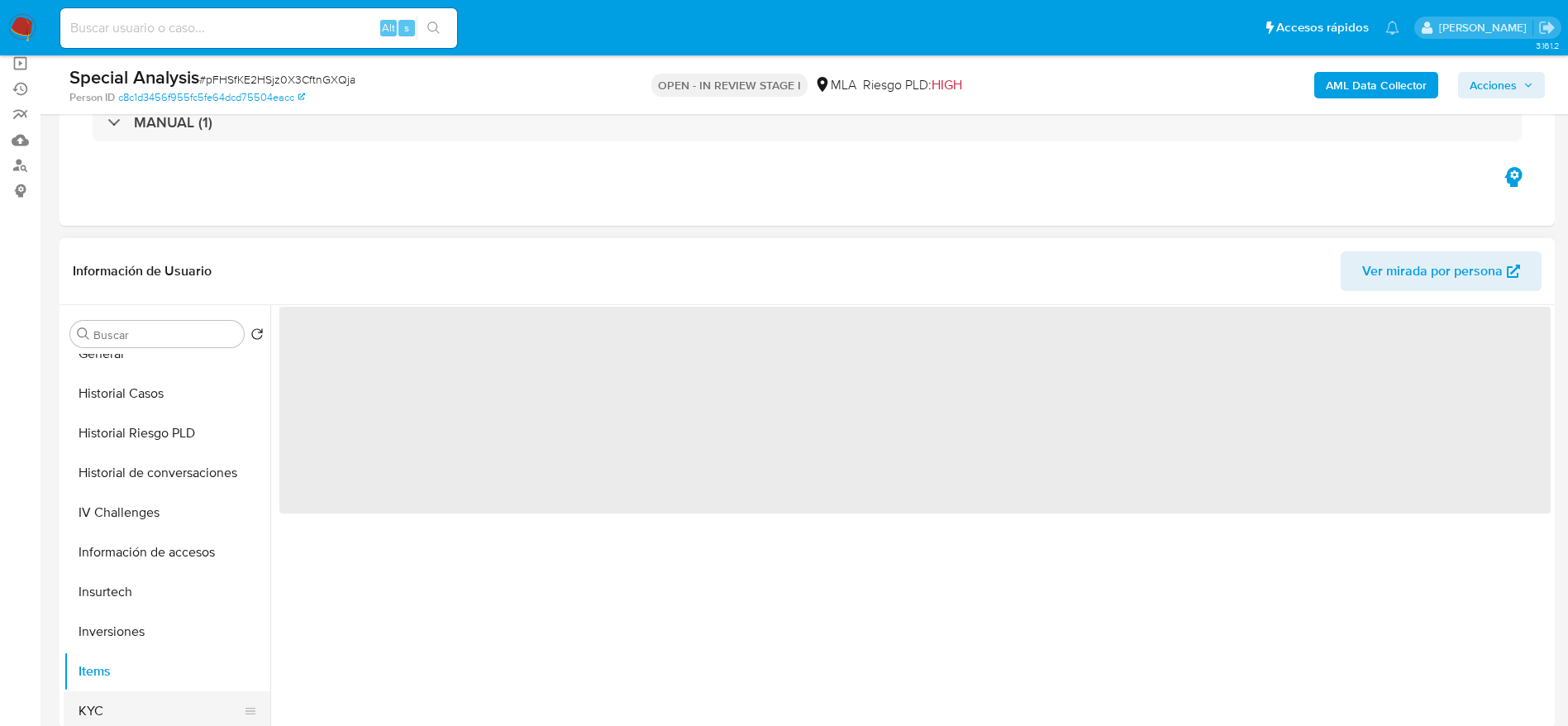
click at [111, 700] on button "KYC" at bounding box center [160, 711] width 193 height 40
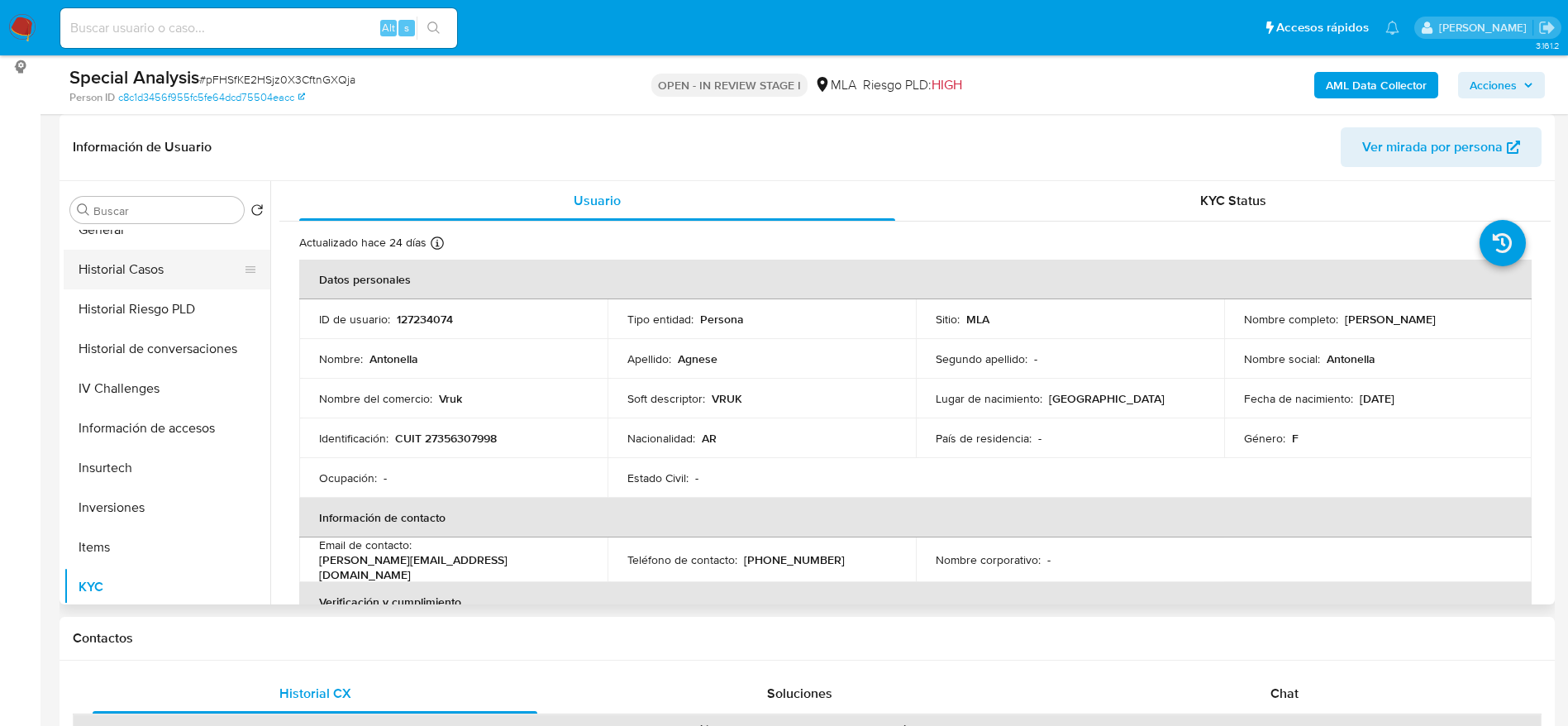
click at [139, 281] on button "Historial Casos" at bounding box center [160, 269] width 193 height 40
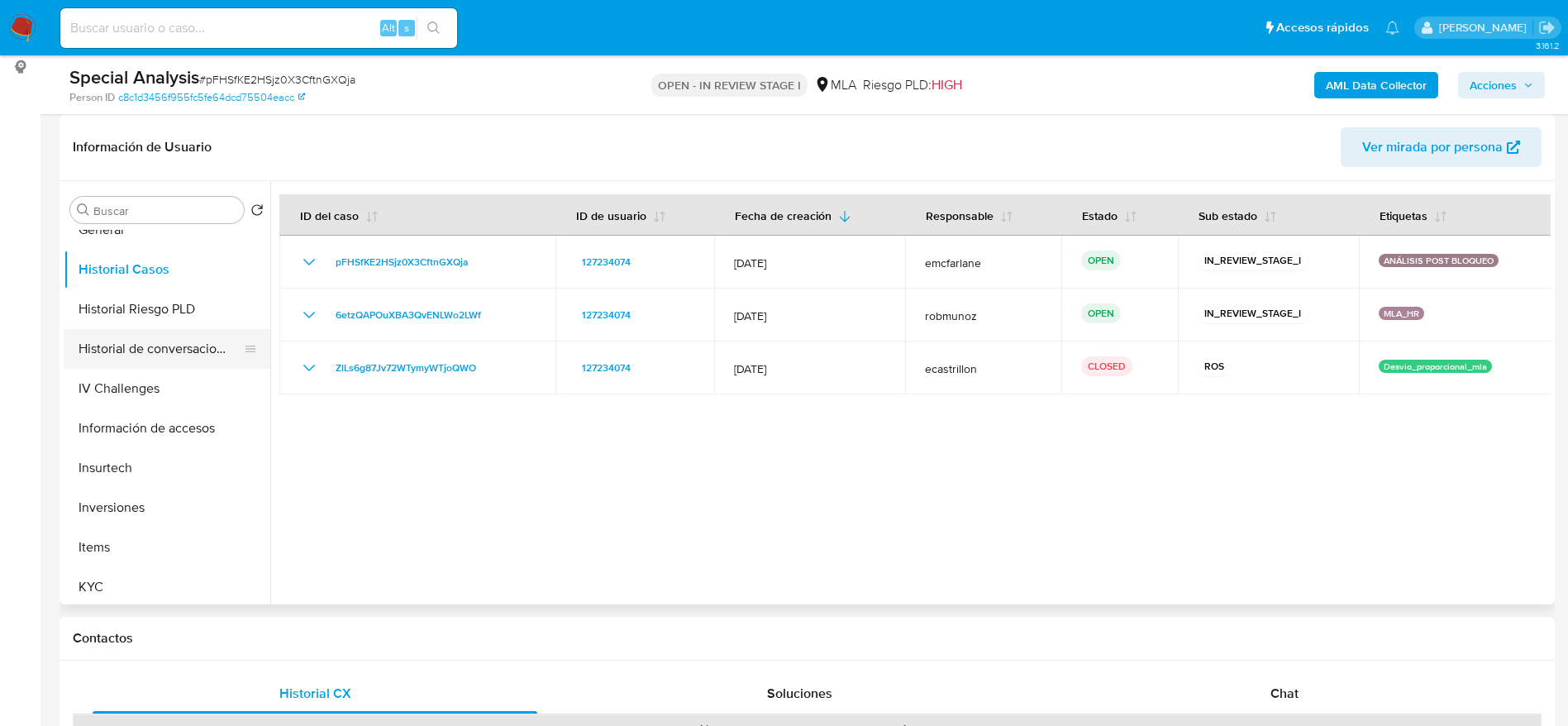
scroll to position [248, 0]
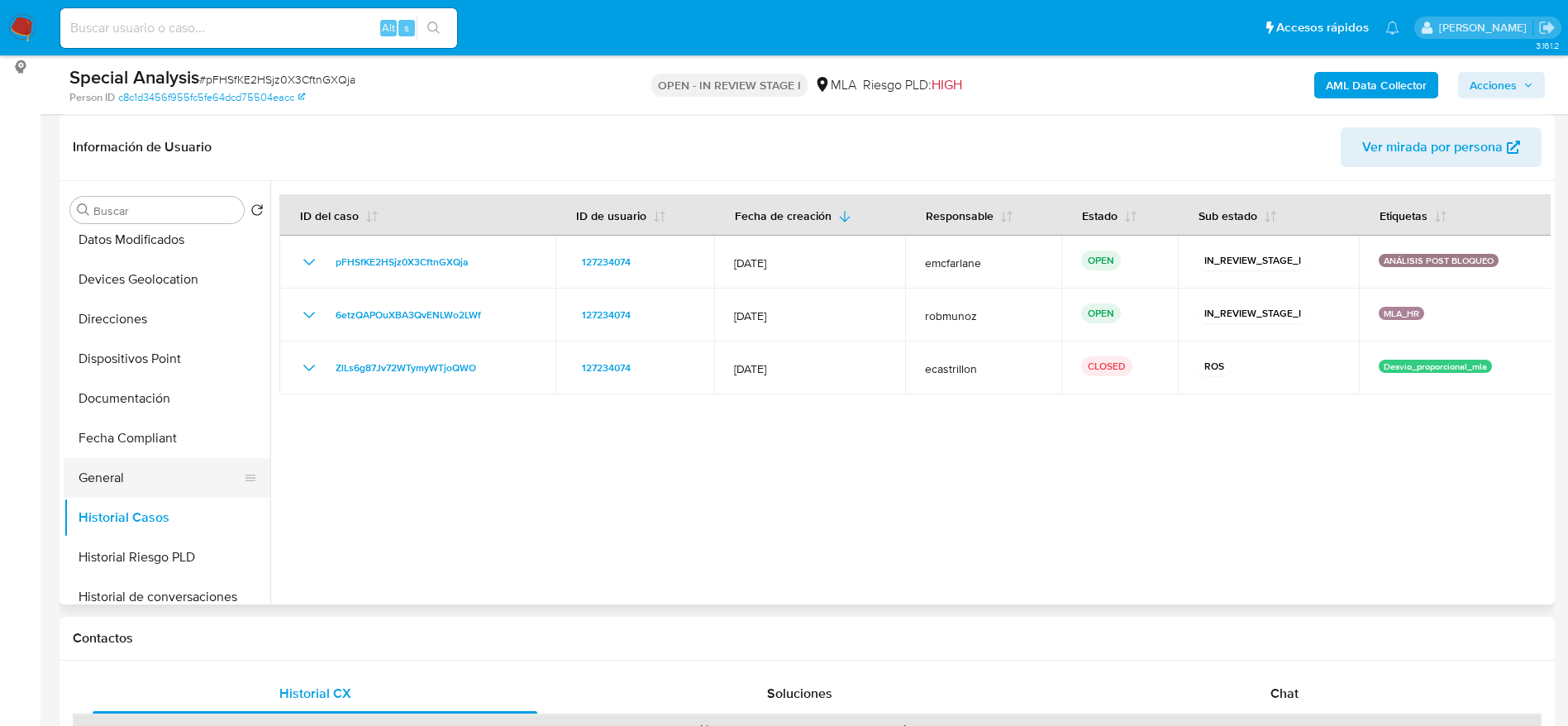
click at [94, 486] on button "General" at bounding box center [160, 477] width 193 height 40
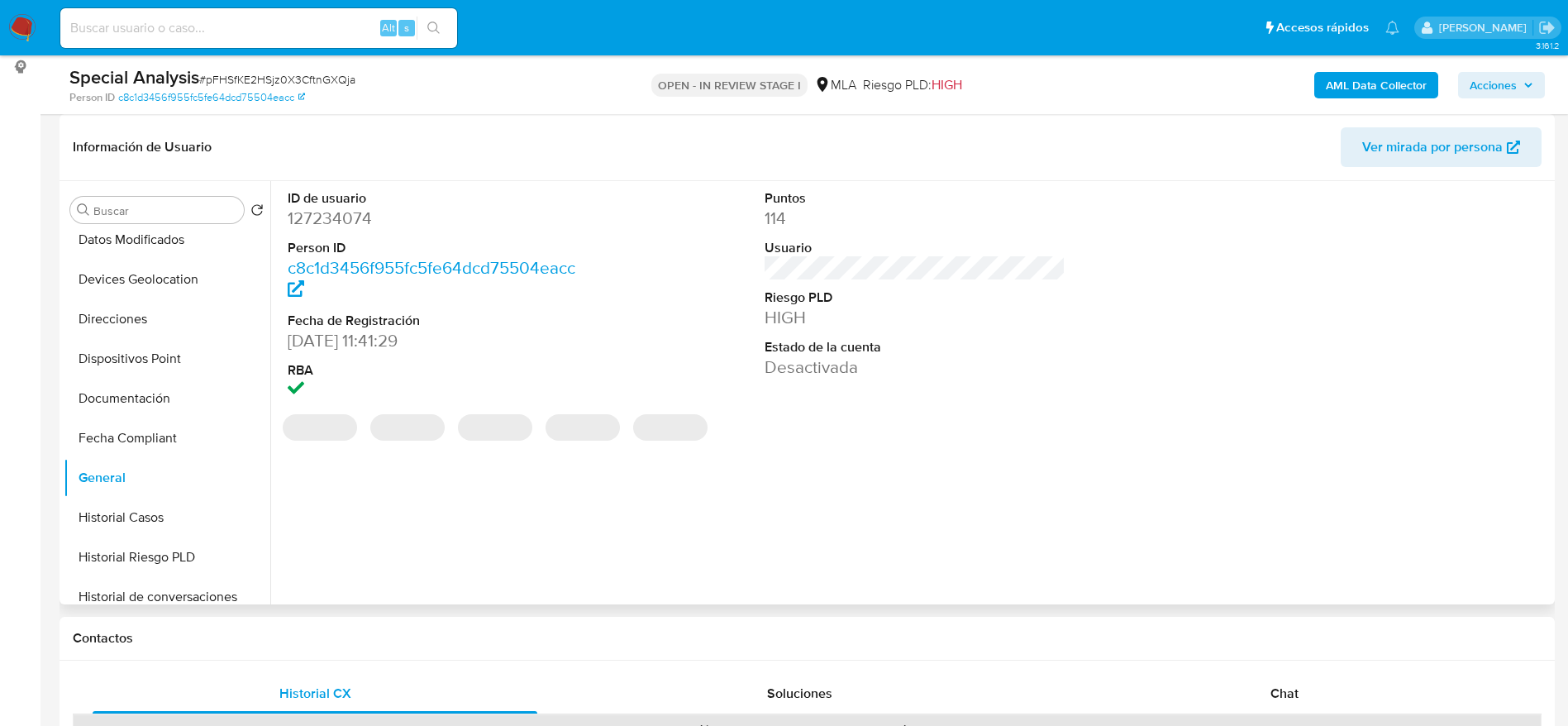
click at [335, 218] on dd "127234074" at bounding box center [438, 218] width 301 height 23
copy dd "127234074"
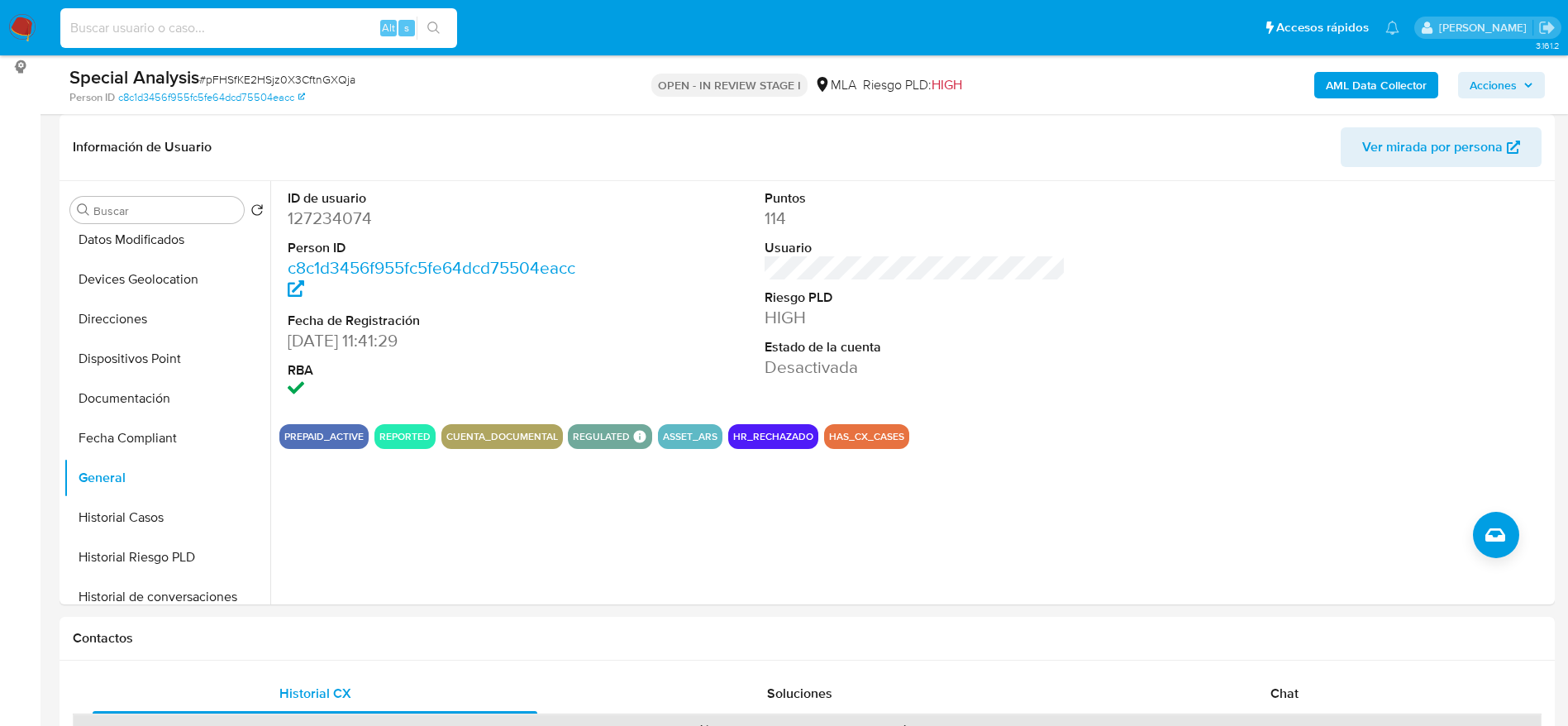
click at [217, 37] on input at bounding box center [259, 27] width 397 height 21
paste input "x7UsCY5mbgkMJxkzEaH96WWu"
type input "x7UsCY5mbgkMJxkzEaH96WWu"
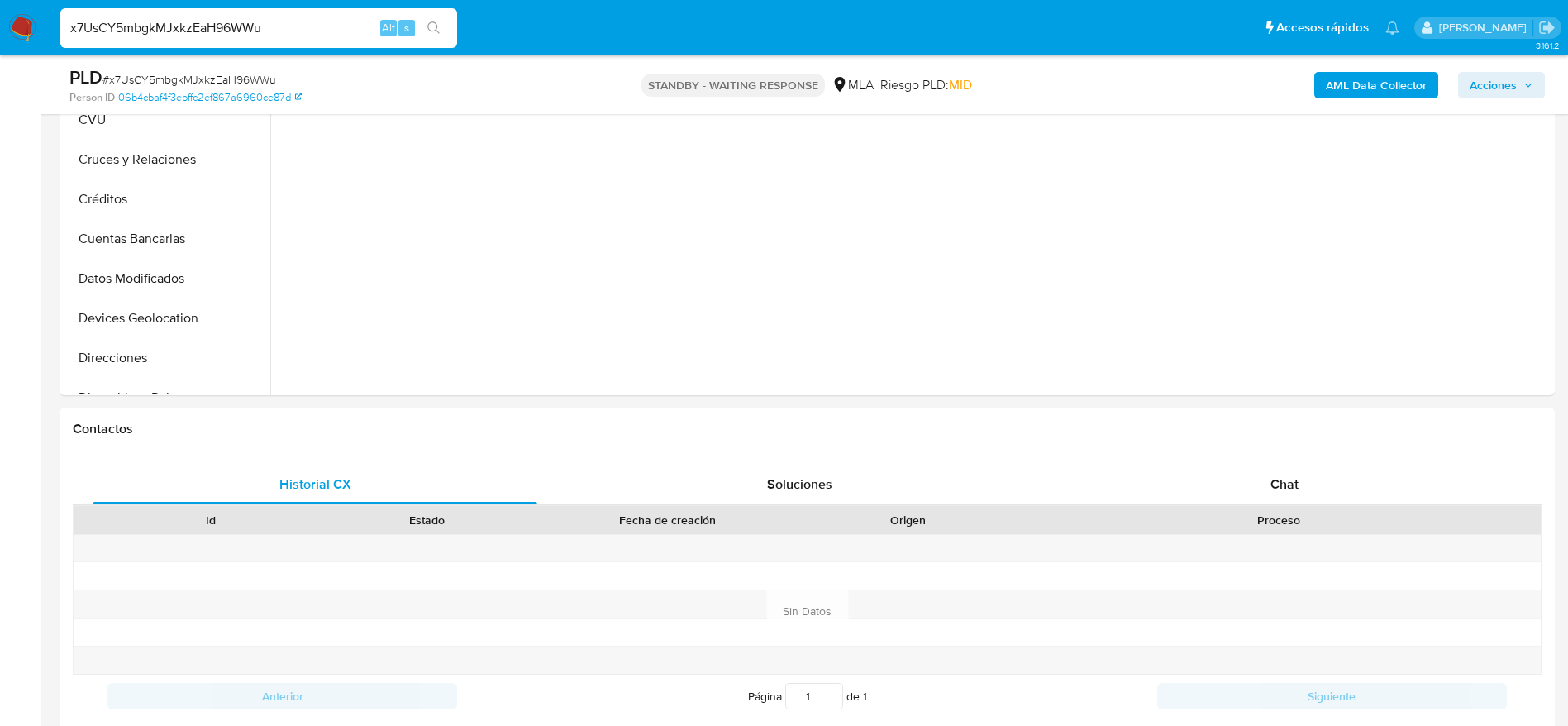
select select "10"
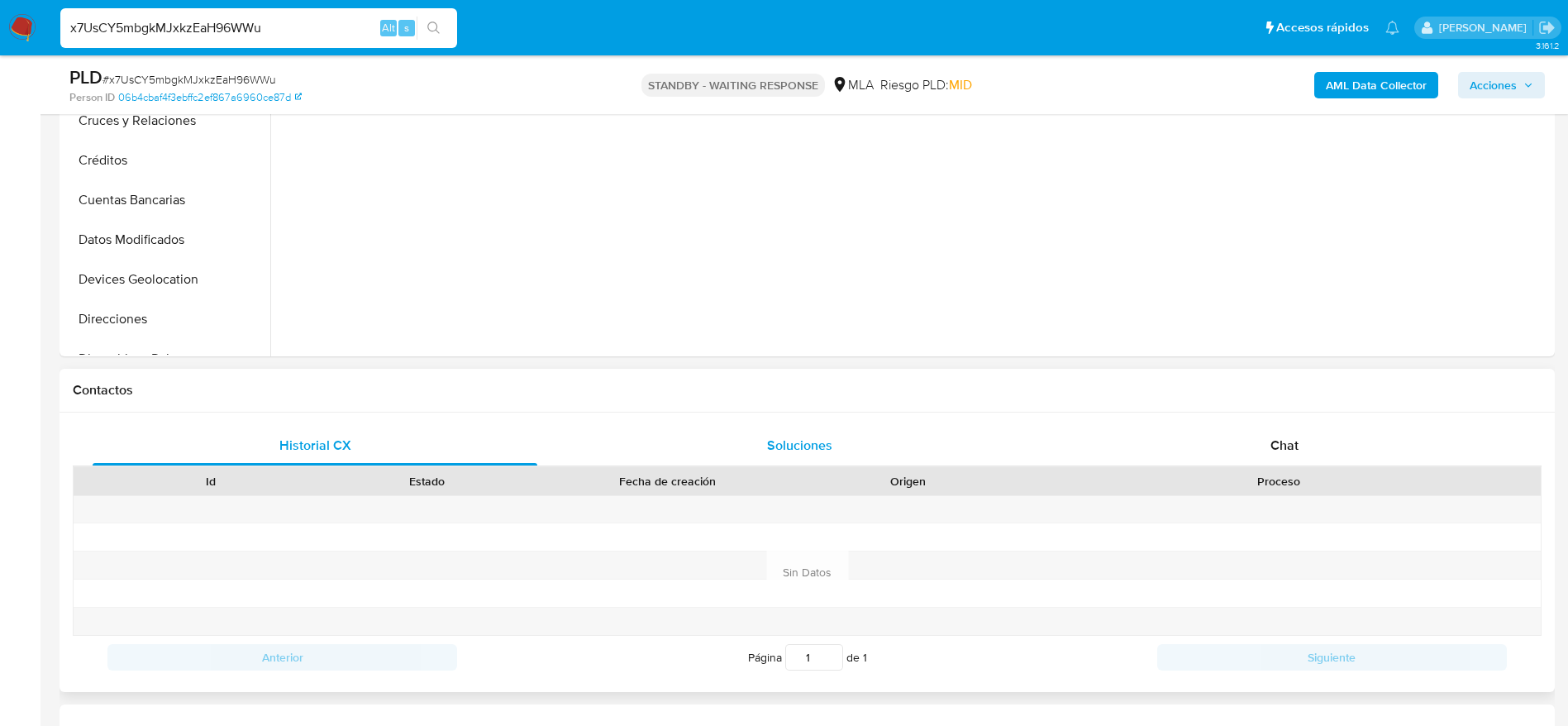
click at [815, 419] on div "Historial CX Soluciones Chat Id Estado Fecha de creación Origen Proceso Anterio…" at bounding box center [807, 552] width 1496 height 279
click at [815, 437] on span "Soluciones" at bounding box center [799, 445] width 66 height 19
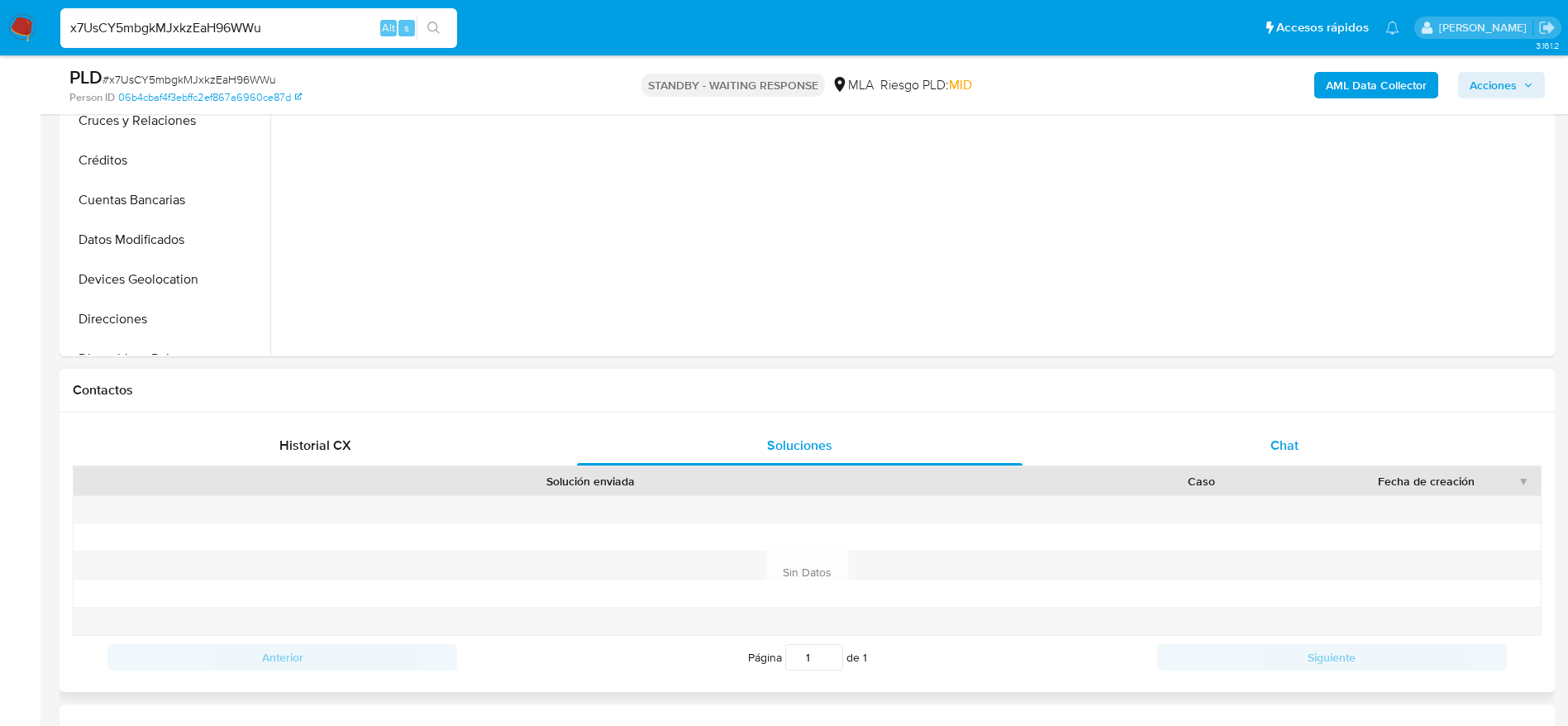
click at [1272, 450] on span "Chat" at bounding box center [1285, 445] width 28 height 19
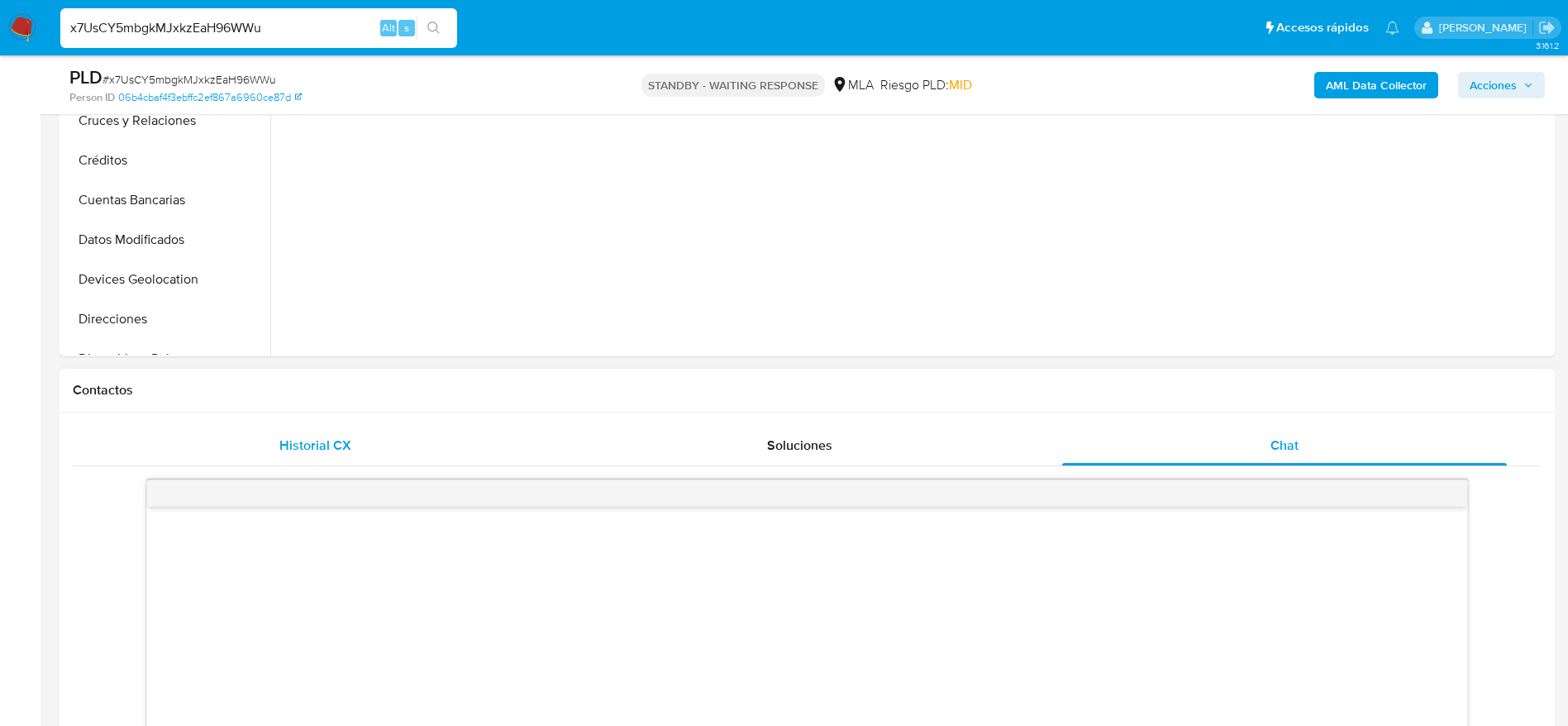
click at [329, 438] on span "Historial CX" at bounding box center [315, 445] width 72 height 19
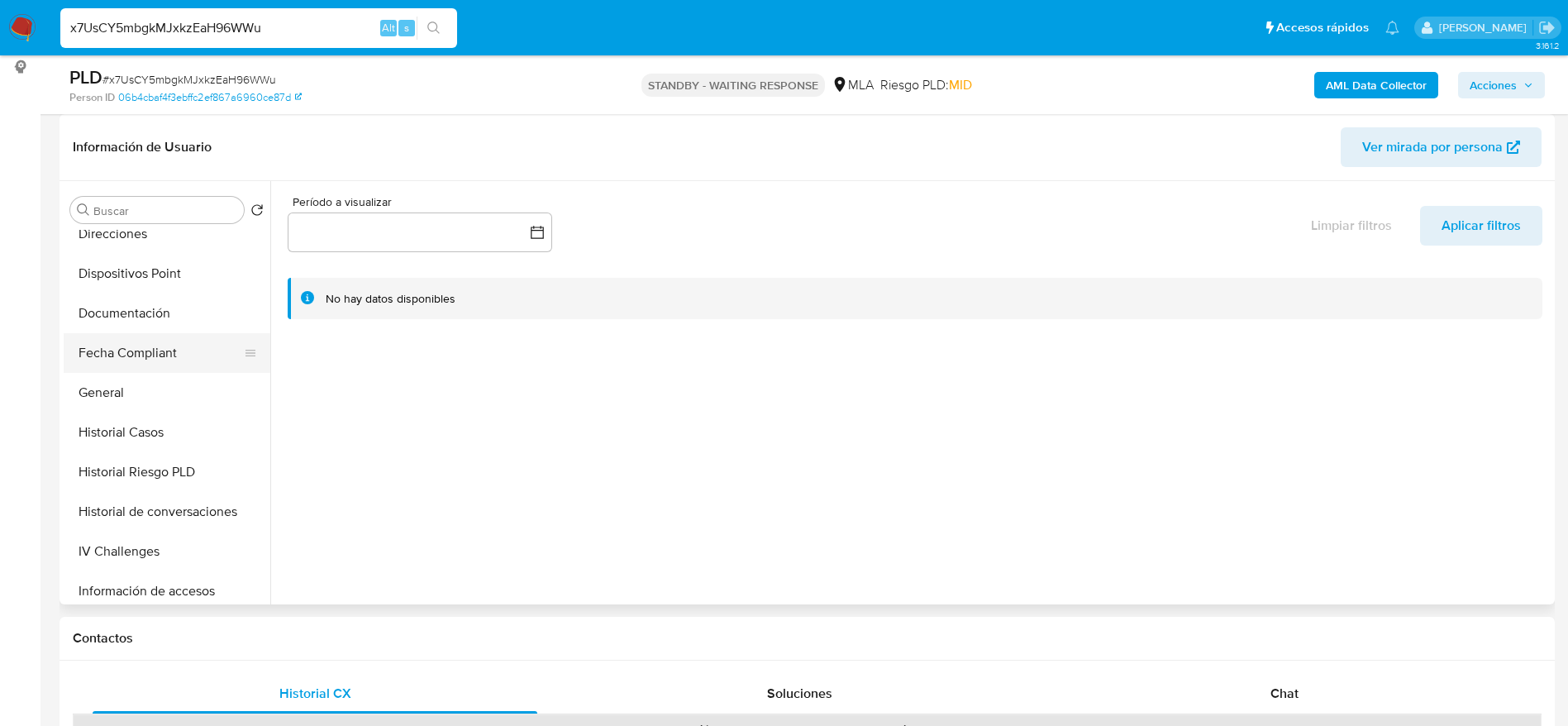
scroll to position [372, 0]
click at [132, 364] on button "General" at bounding box center [160, 353] width 193 height 40
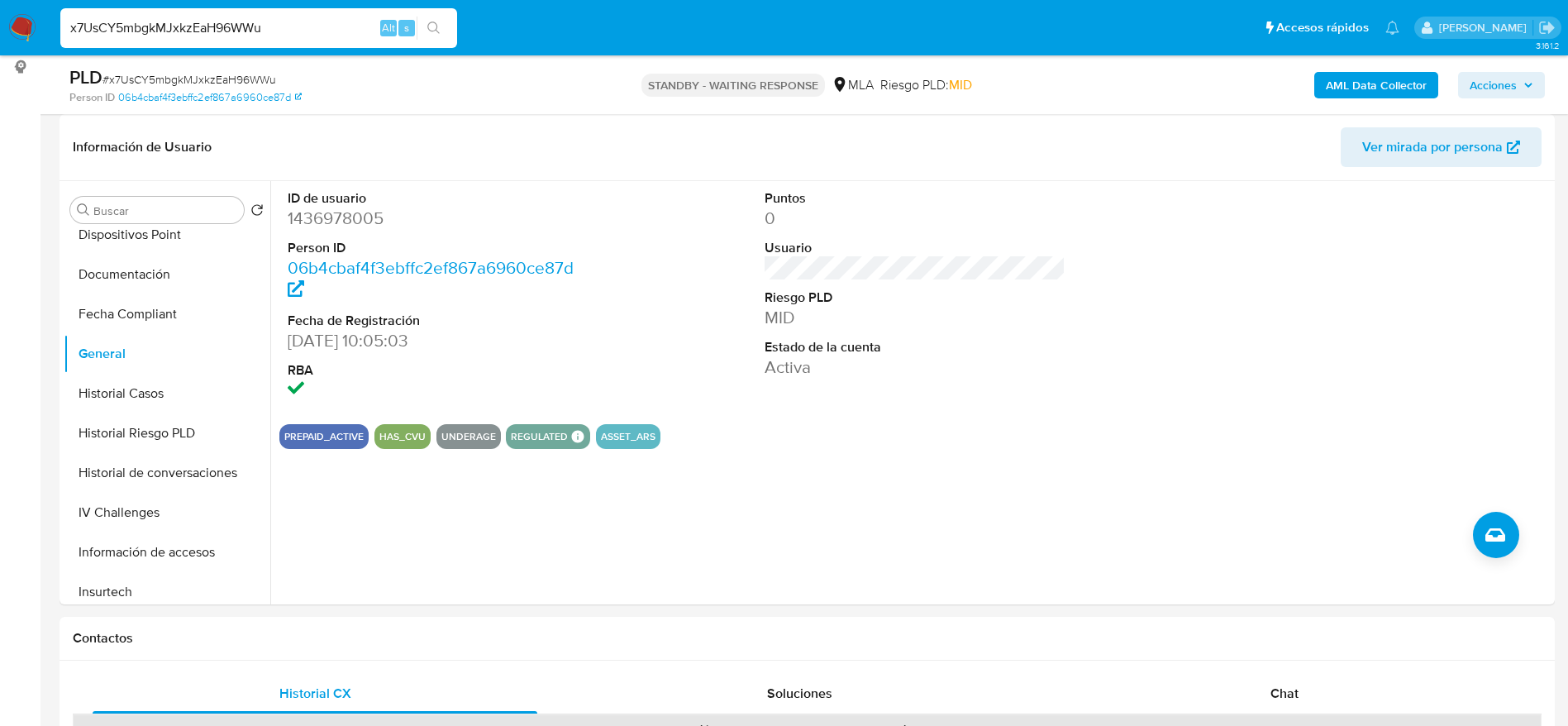
click at [292, 24] on input "x7UsCY5mbgkMJxkzEaH96WWu" at bounding box center [259, 27] width 397 height 21
click at [292, 25] on input "x7UsCY5mbgkMJxkzEaH96WWu" at bounding box center [259, 27] width 397 height 21
paste input "jKxpyjkspwDiyxE4YzeuuyKn"
type input "jKxpyjkspwDiyxE4YzeuuyKn"
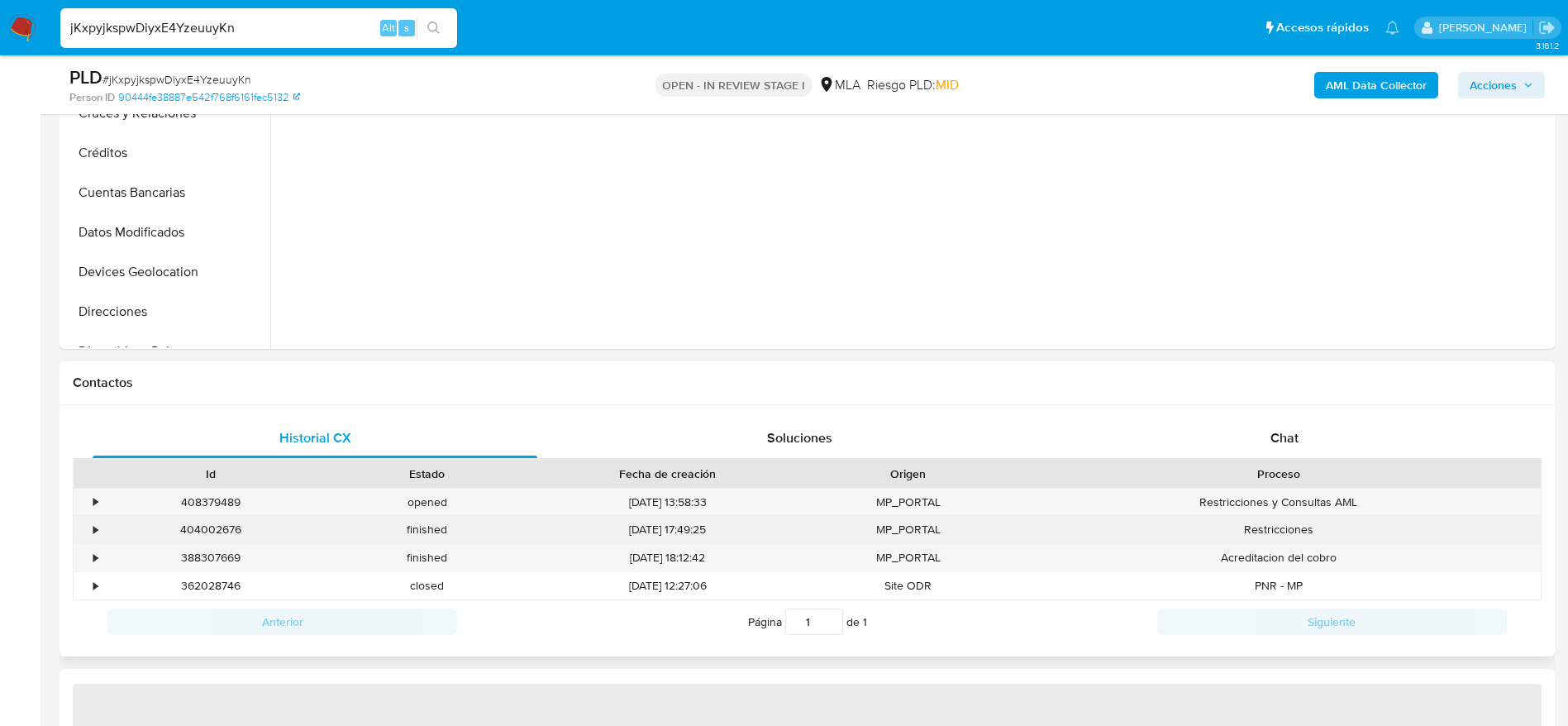
scroll to position [620, 0]
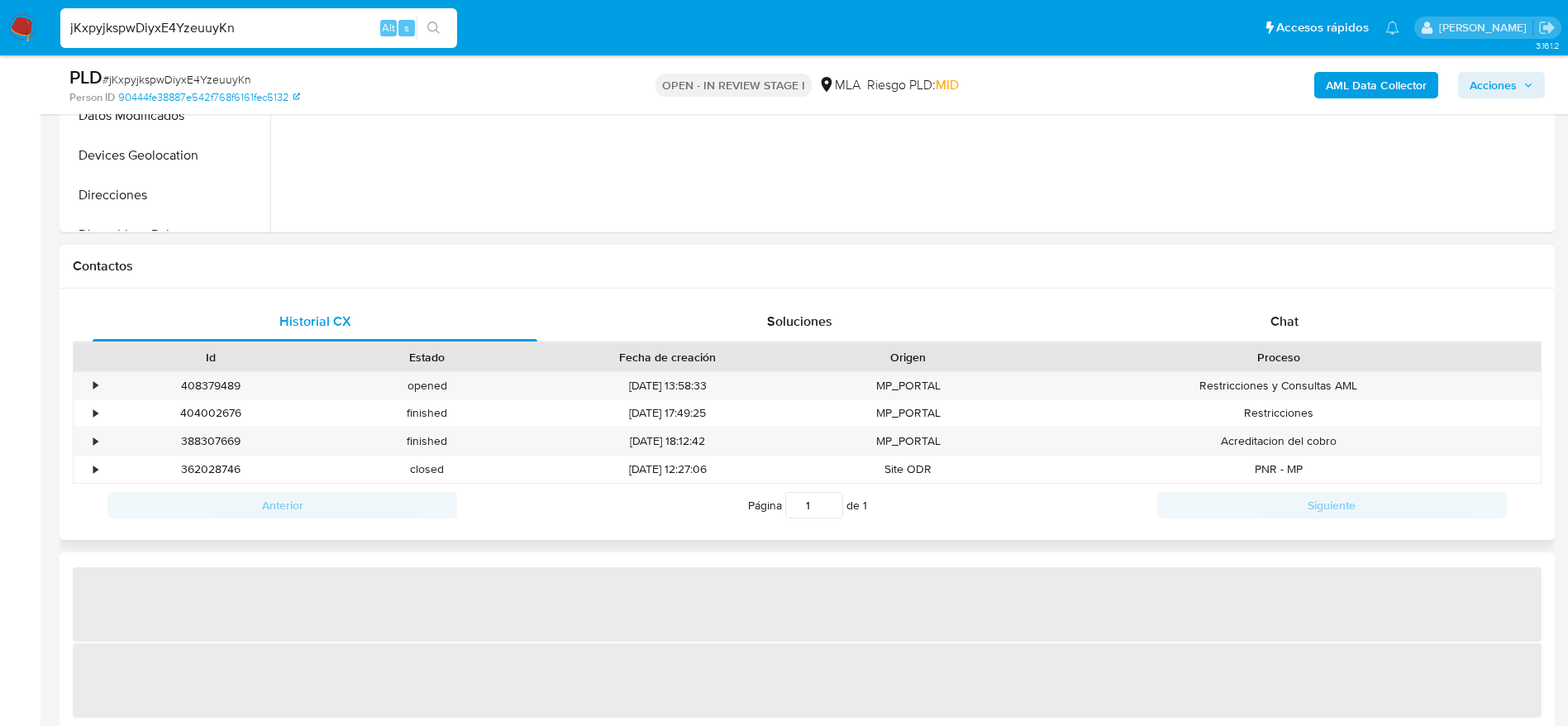
select select "10"
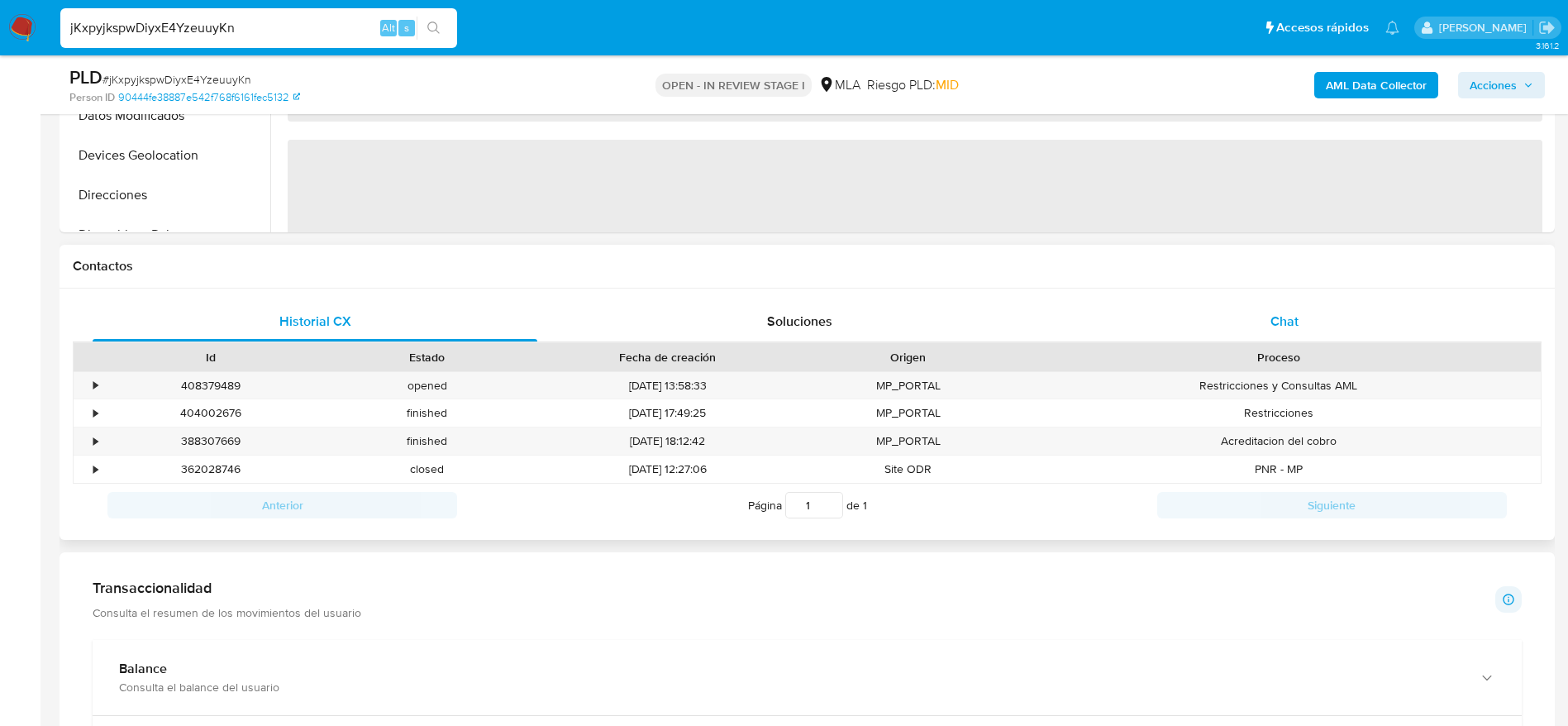
click at [1267, 316] on div "Chat" at bounding box center [1285, 321] width 444 height 40
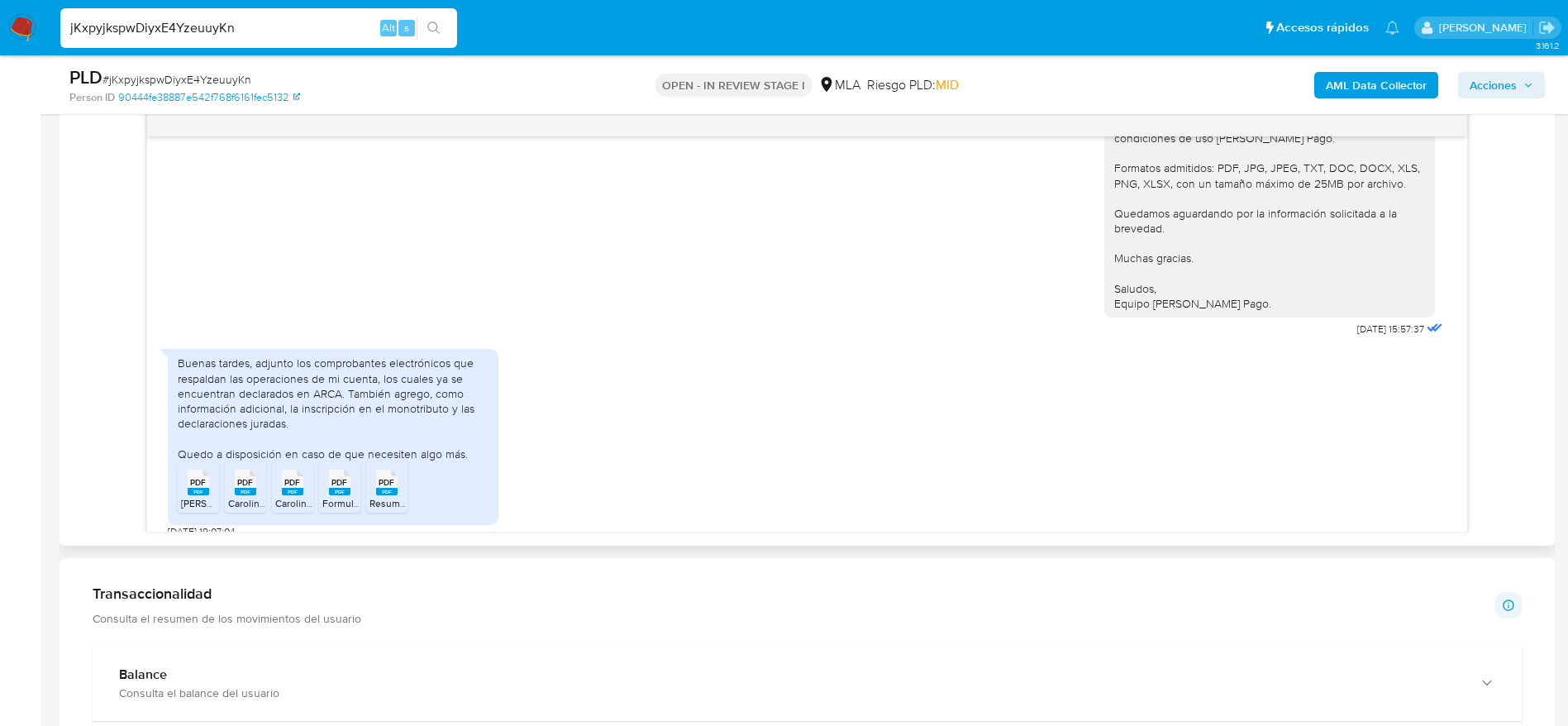
scroll to position [868, 0]
click at [20, 20] on img at bounding box center [22, 28] width 28 height 28
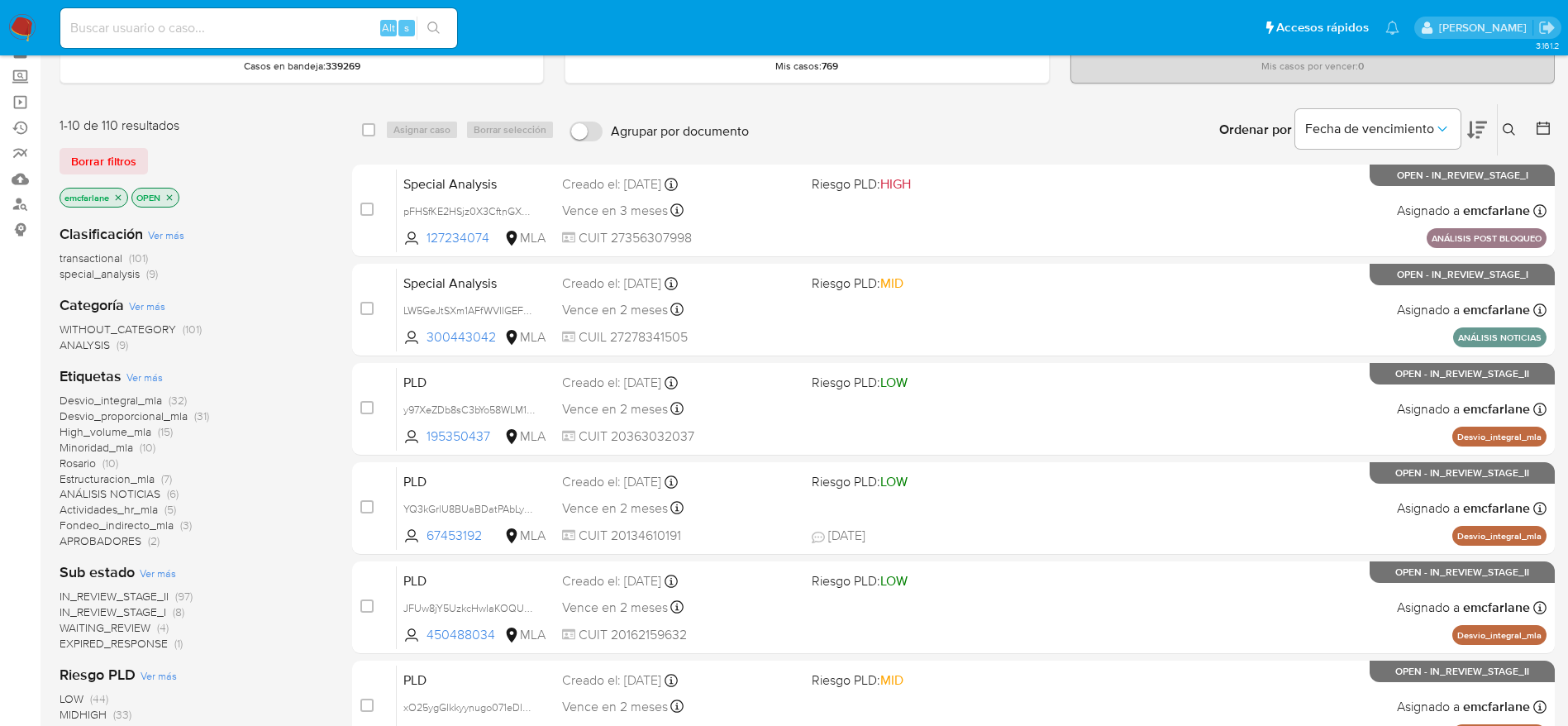
scroll to position [124, 0]
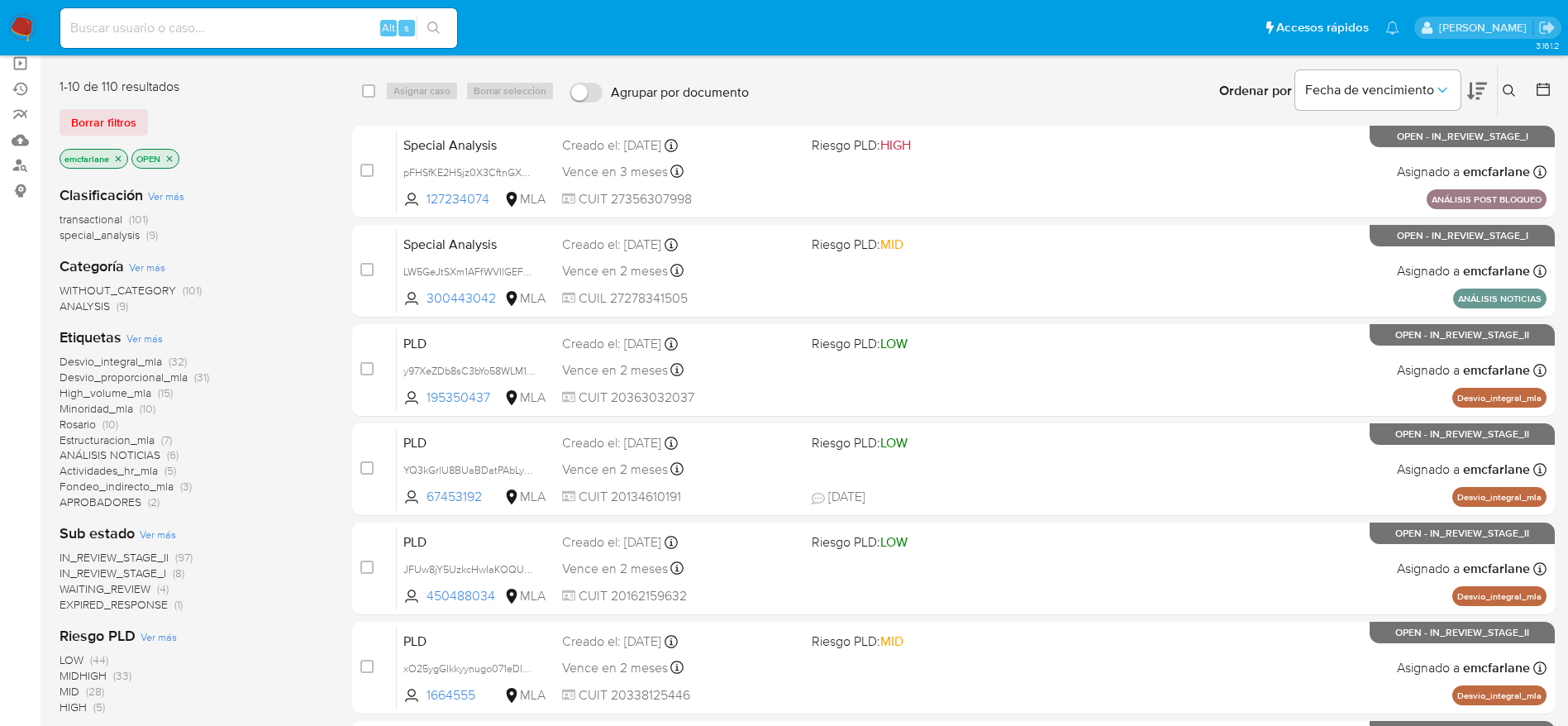
click at [148, 236] on span "(9)" at bounding box center [152, 234] width 12 height 16
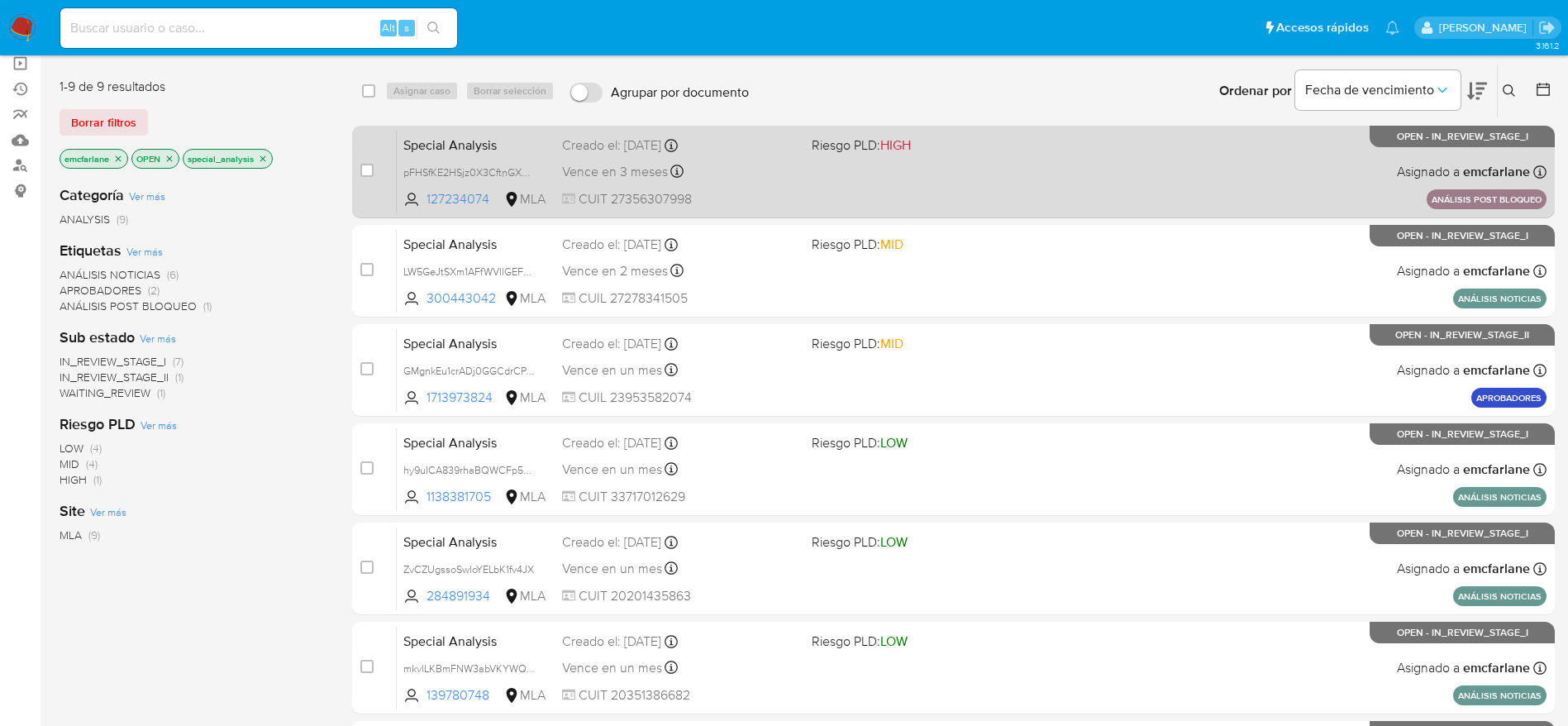
click at [1039, 157] on div "Special Analysis pFHSfKE2HSjz0X3CftnGXQja 127234074 MLA Riesgo PLD: HIGH Creado…" at bounding box center [971, 171] width 1150 height 83
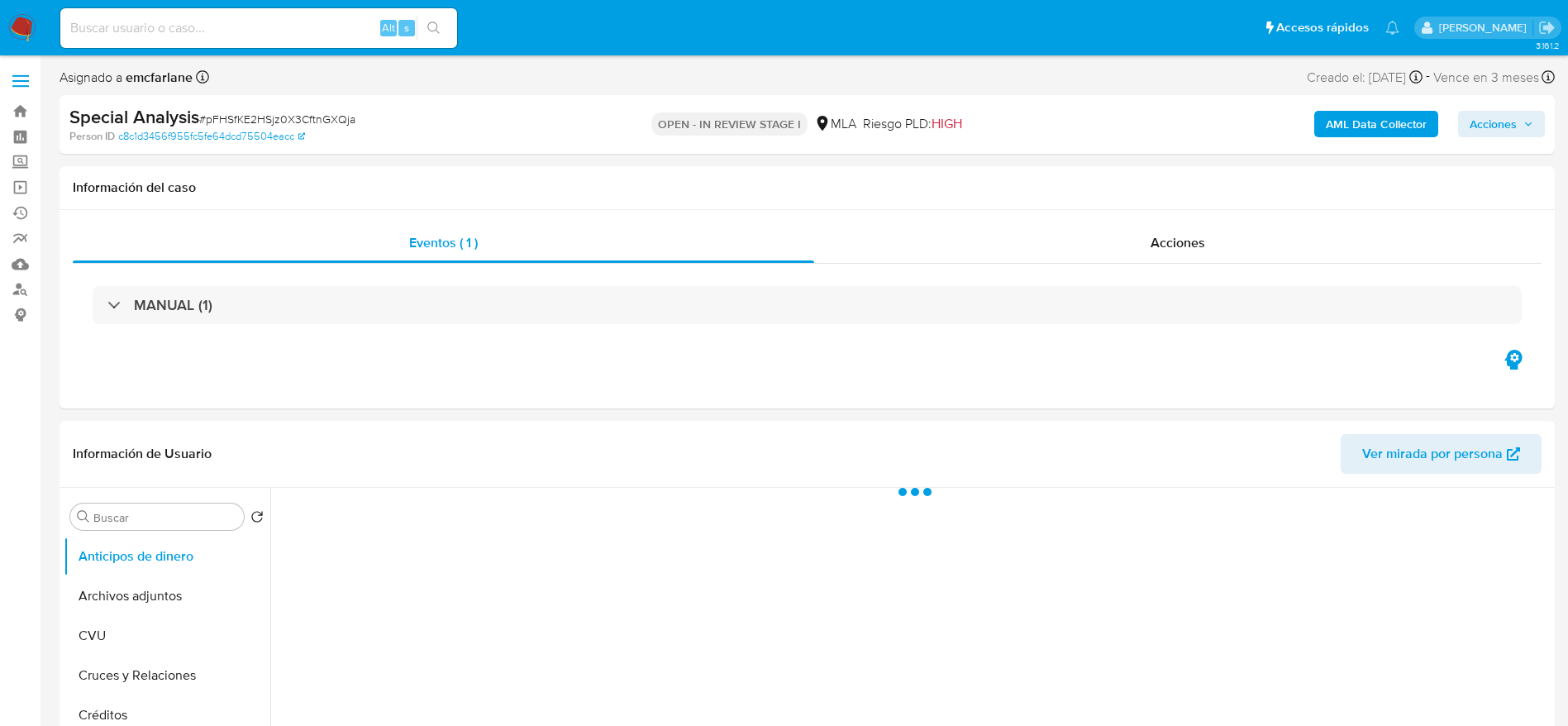
select select "10"
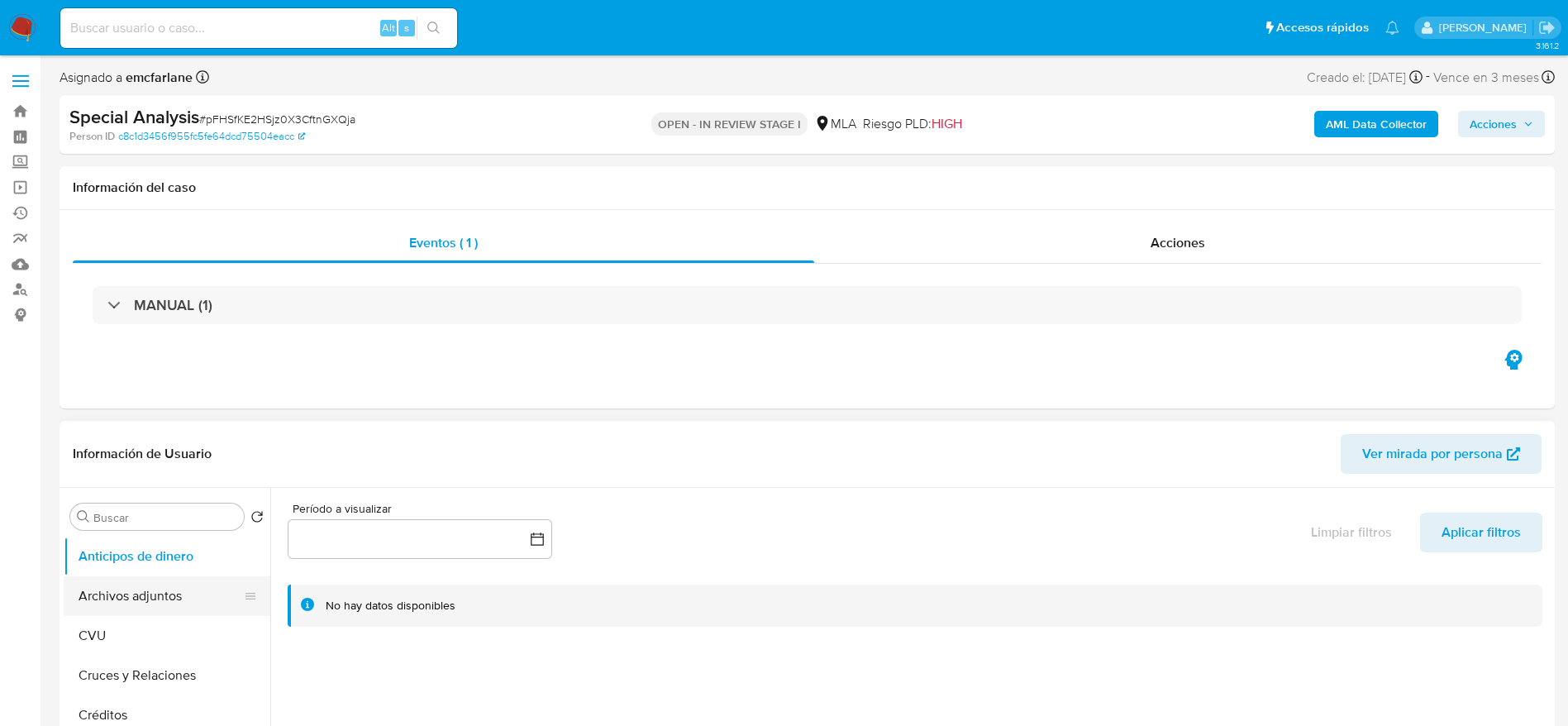
click at [163, 590] on button "Archivos adjuntos" at bounding box center [160, 596] width 193 height 40
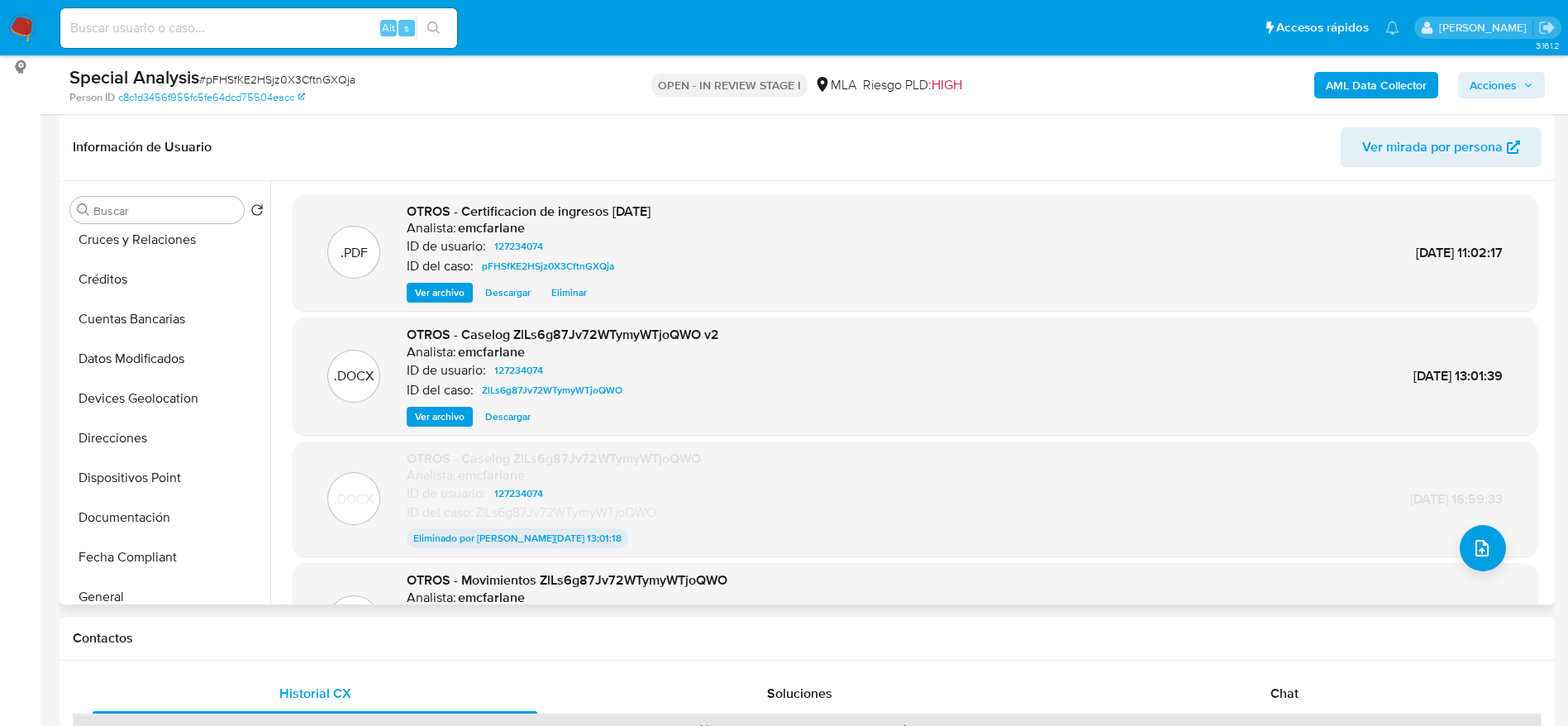
scroll to position [372, 0]
click at [120, 359] on button "General" at bounding box center [160, 353] width 193 height 40
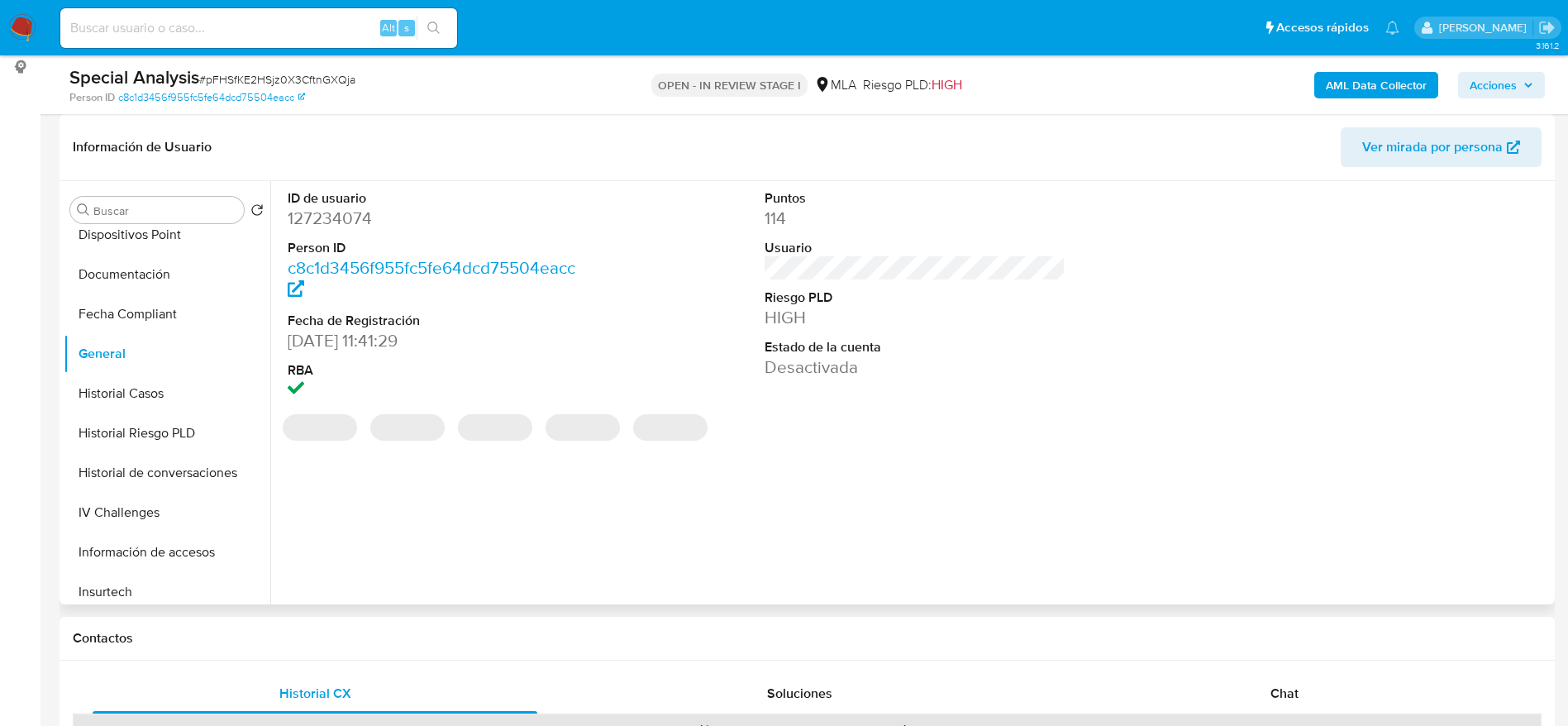
click at [348, 220] on dd "127234074" at bounding box center [438, 218] width 301 height 23
click at [348, 219] on dd "127234074" at bounding box center [438, 218] width 301 height 23
copy dd "127234074"
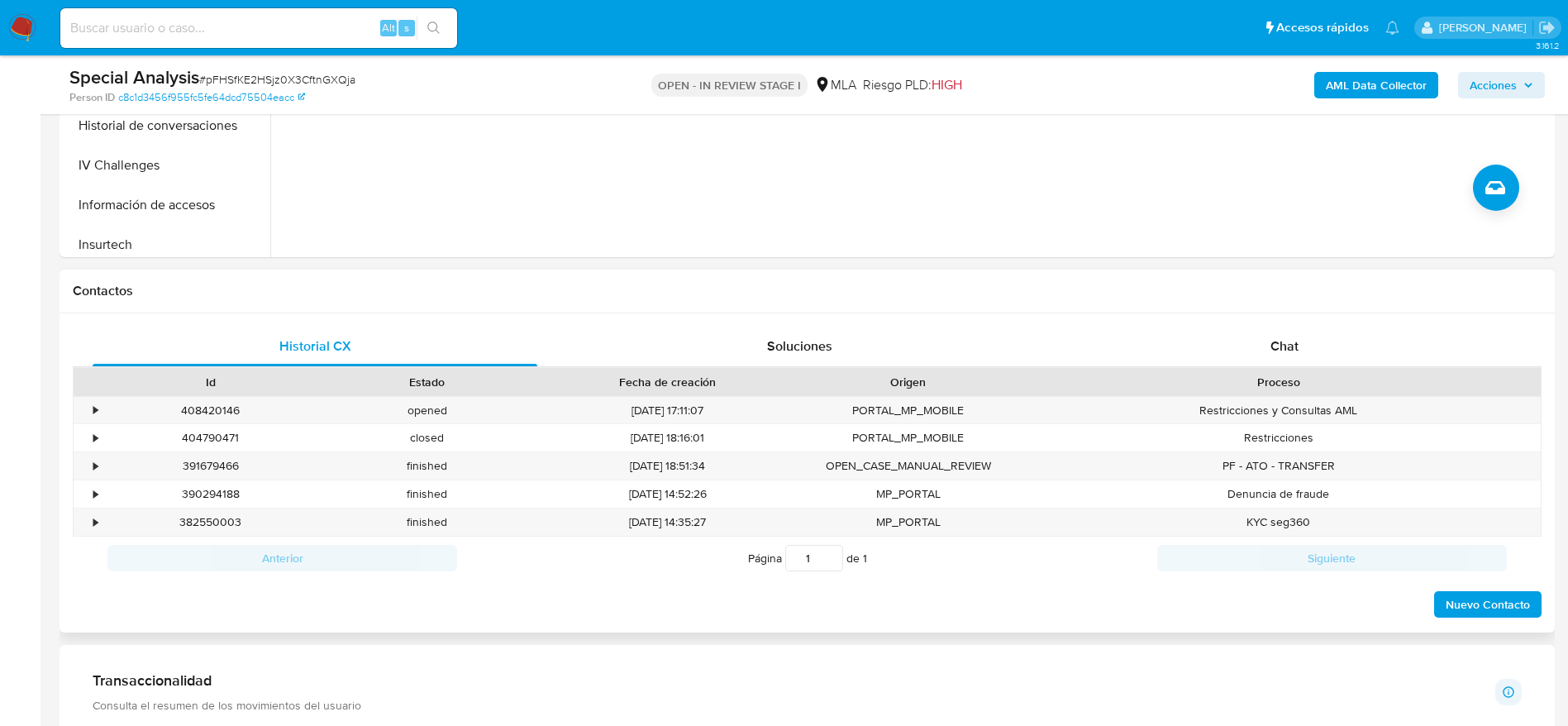
scroll to position [620, 0]
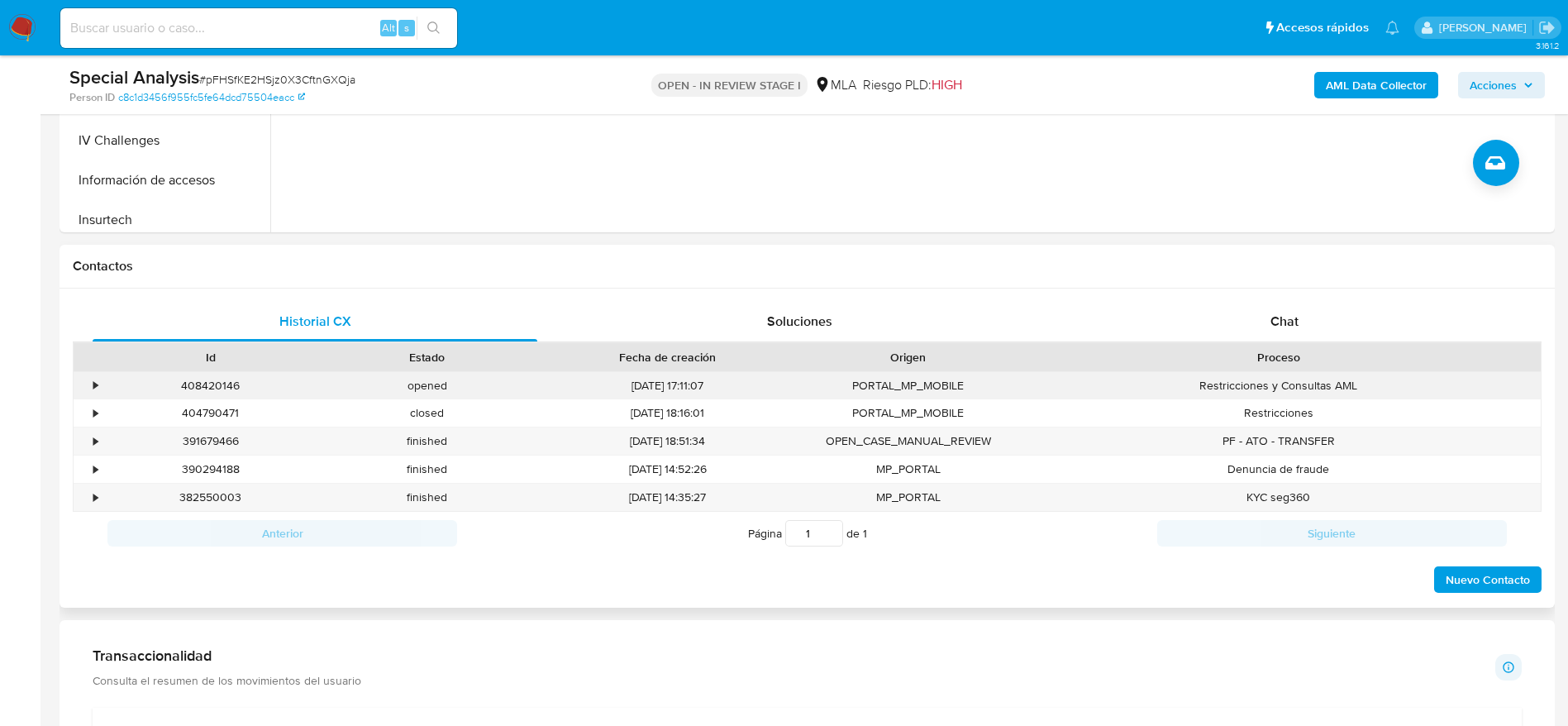
click at [199, 387] on div "408420146" at bounding box center [210, 386] width 216 height 27
click at [199, 386] on div "408420146" at bounding box center [210, 386] width 216 height 27
copy div "408420146"
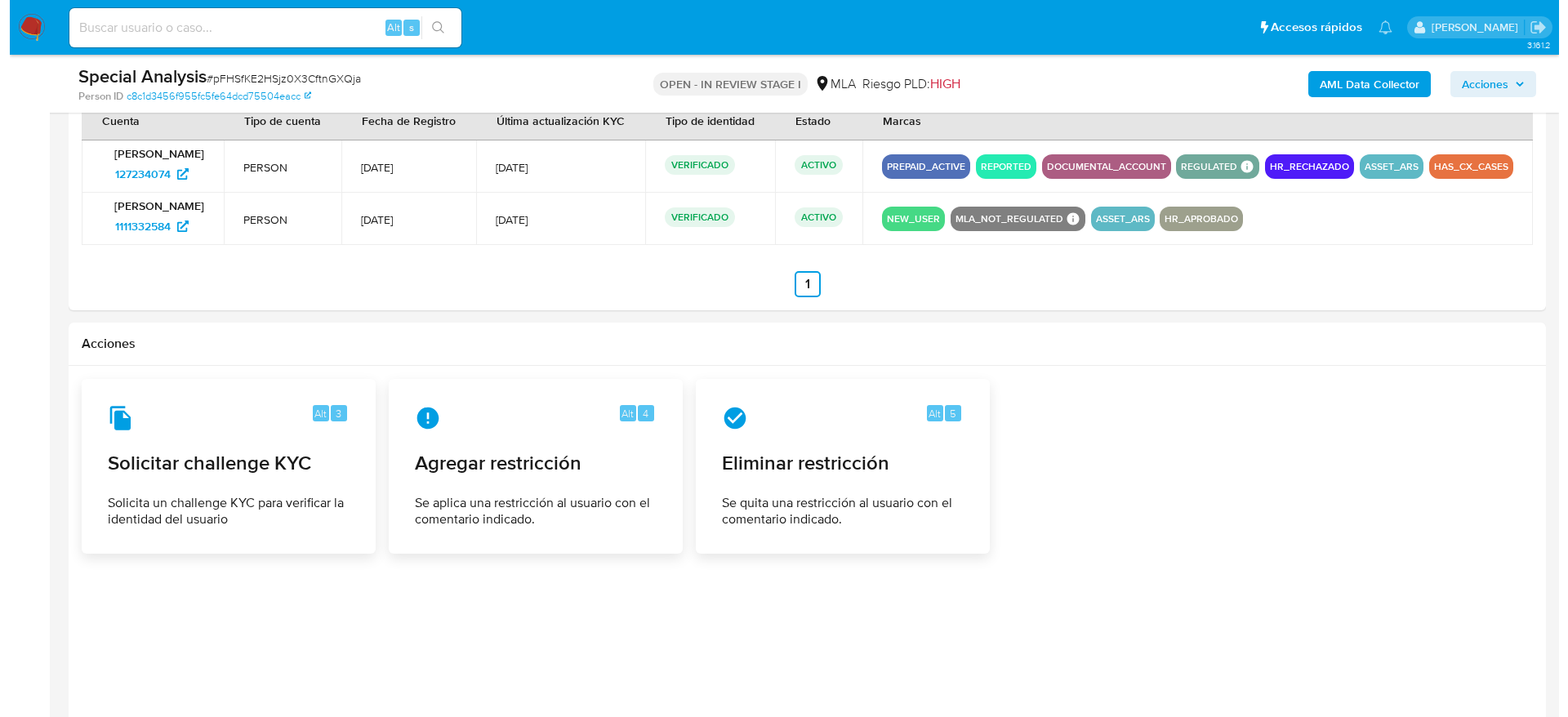
scroll to position [2208, 0]
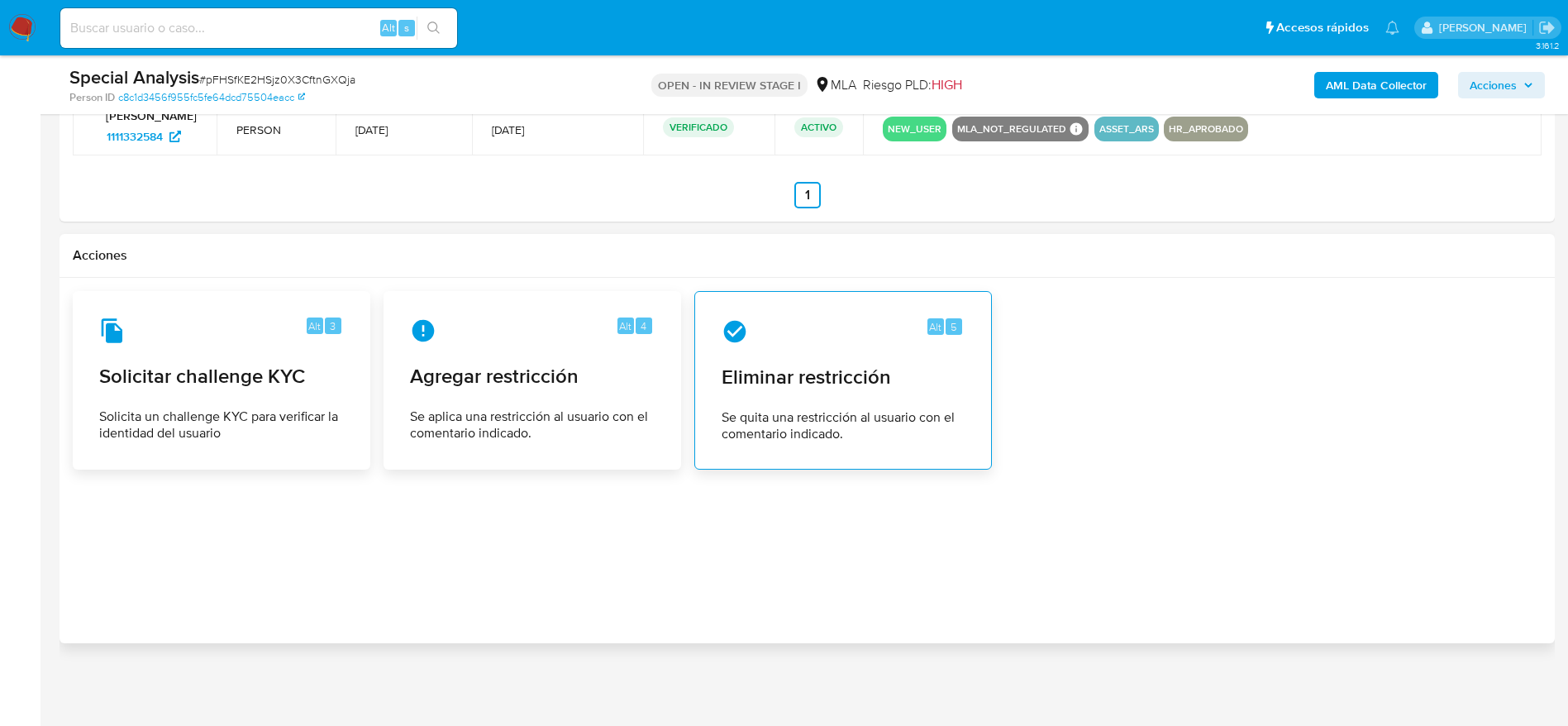
click at [831, 391] on div "Alt 5 Eliminar restricción Se quita una restricción al usuario con el comentari…" at bounding box center [843, 380] width 270 height 151
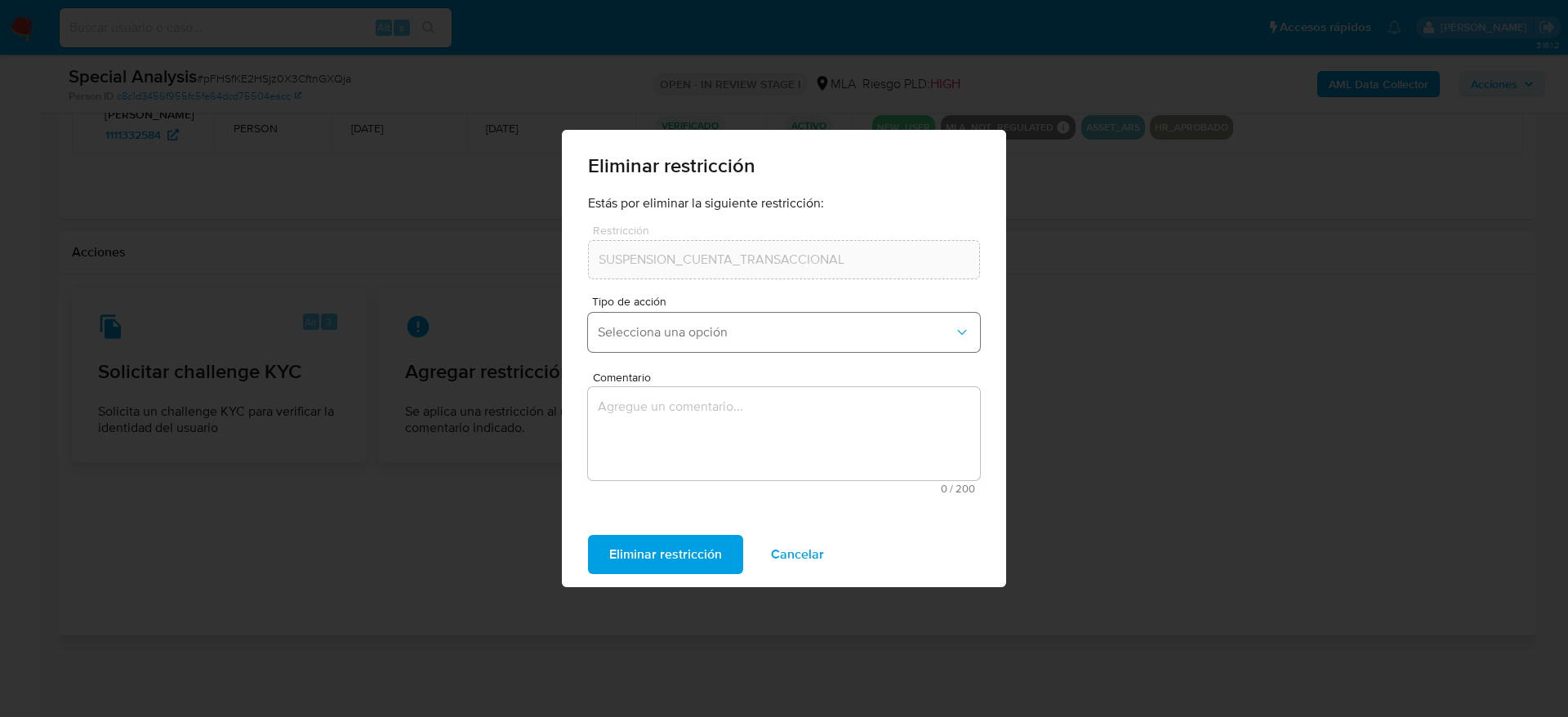
click at [722, 331] on span "Selecciona una opción" at bounding box center [775, 332] width 356 height 16
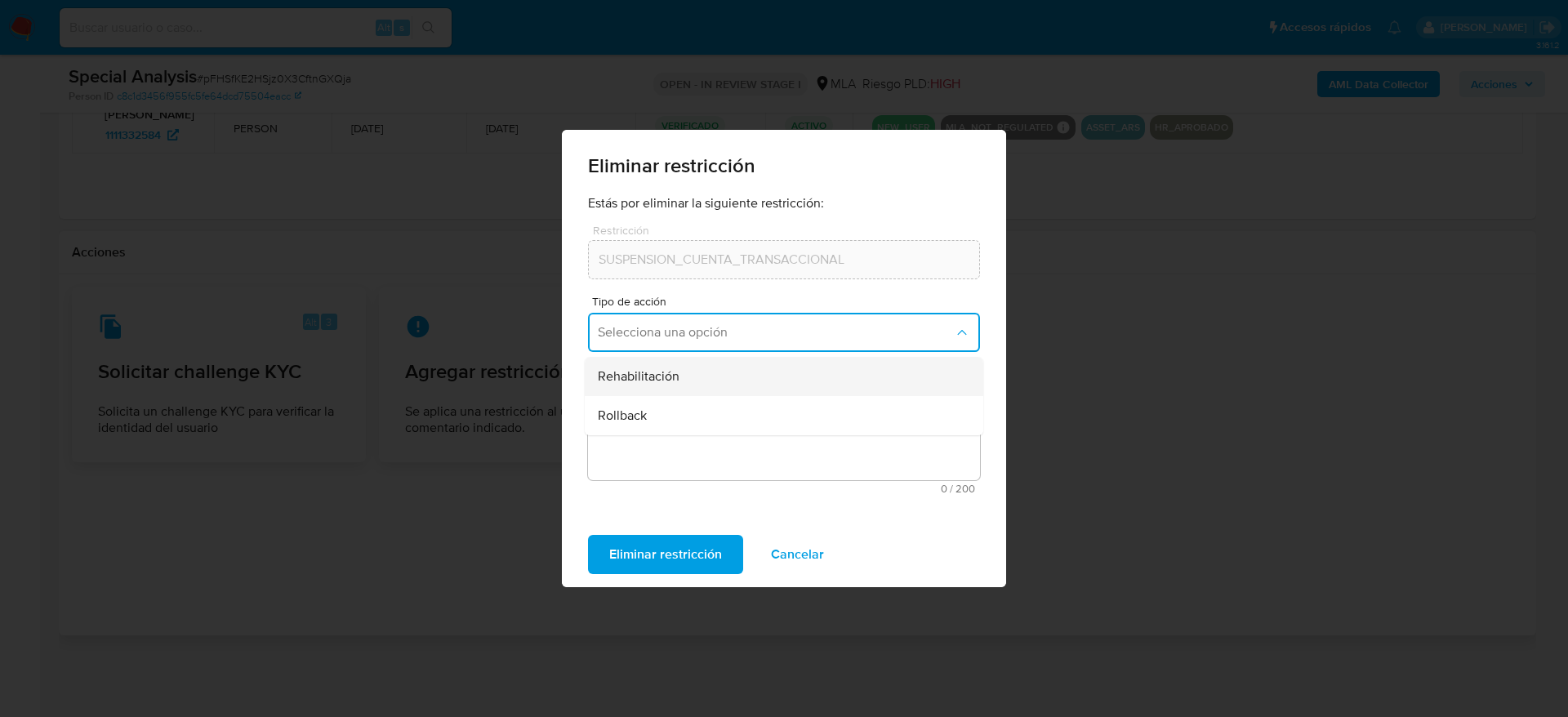
click at [731, 378] on div "Rehabilitación" at bounding box center [779, 376] width 362 height 40
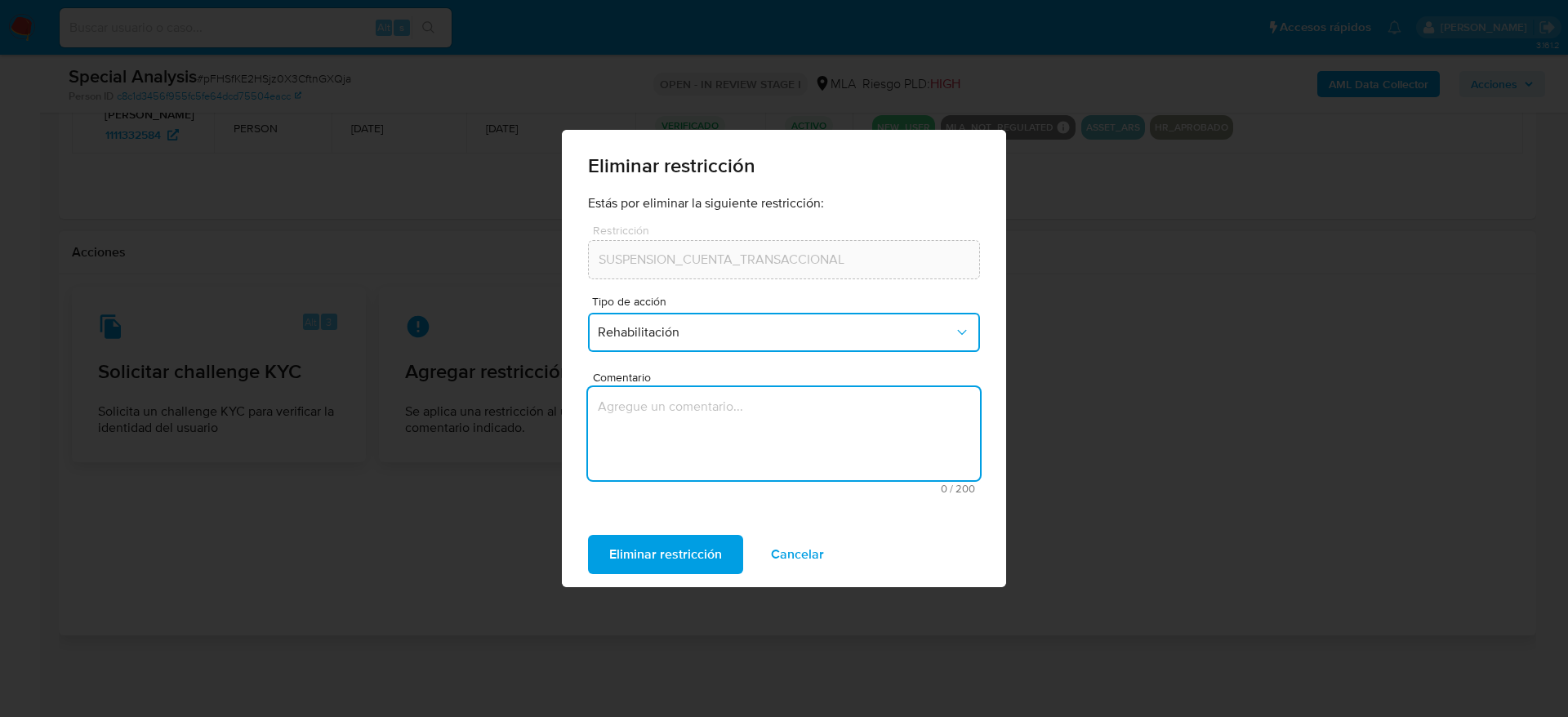
click at [752, 442] on textarea "Comentario" at bounding box center [784, 433] width 392 height 93
type textarea "AML"
click at [664, 564] on span "Eliminar restricción" at bounding box center [665, 554] width 113 height 36
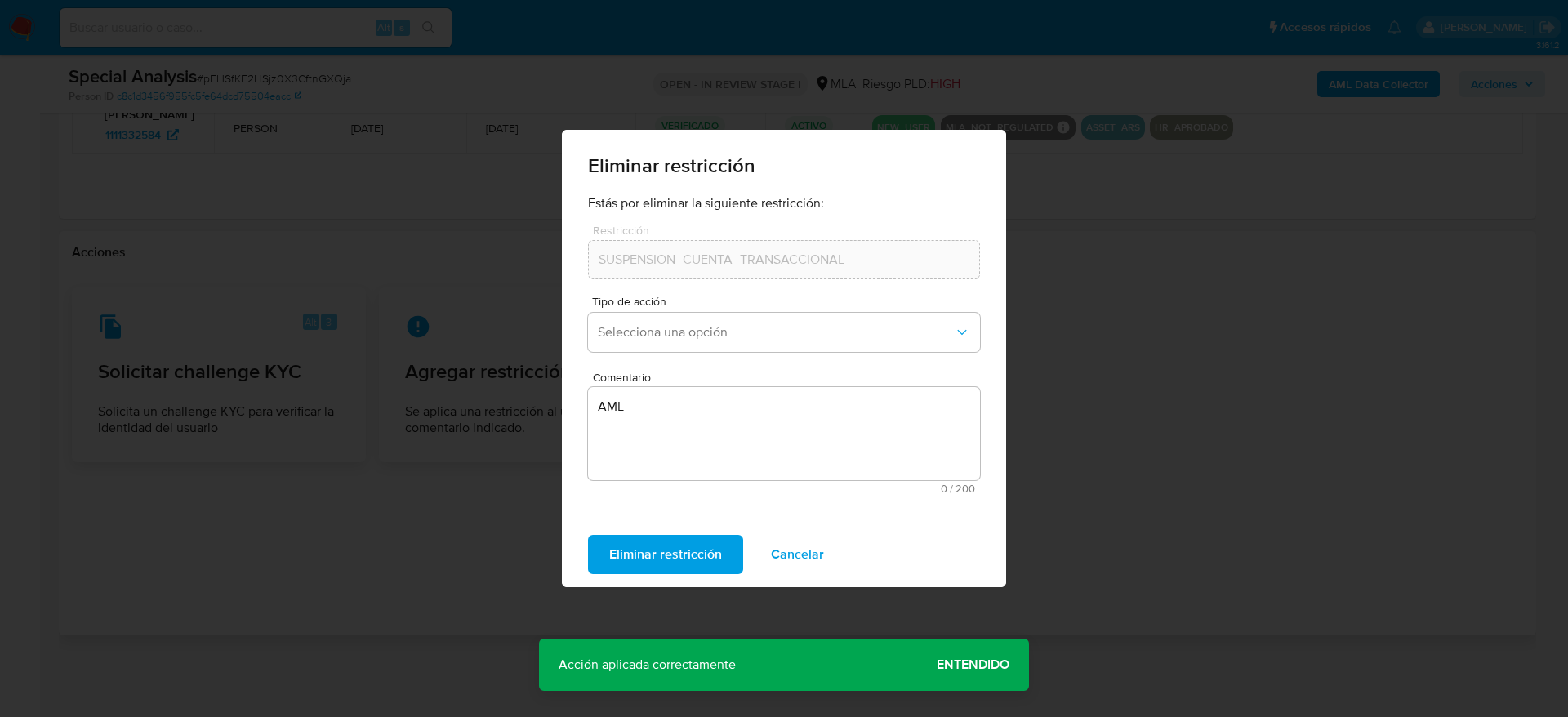
click at [969, 664] on span "Entendido" at bounding box center [973, 664] width 72 height 0
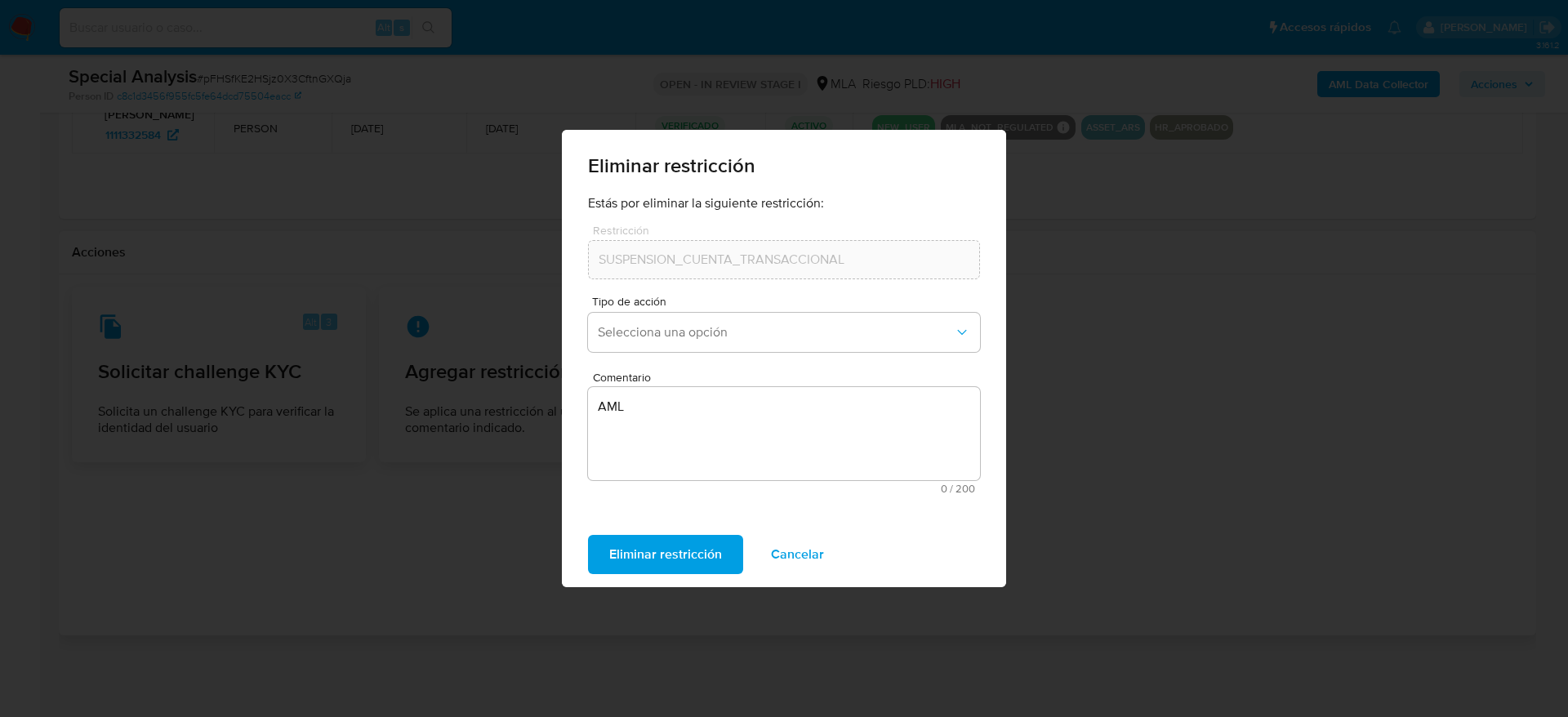
click at [796, 550] on span "Cancelar" at bounding box center [797, 554] width 53 height 36
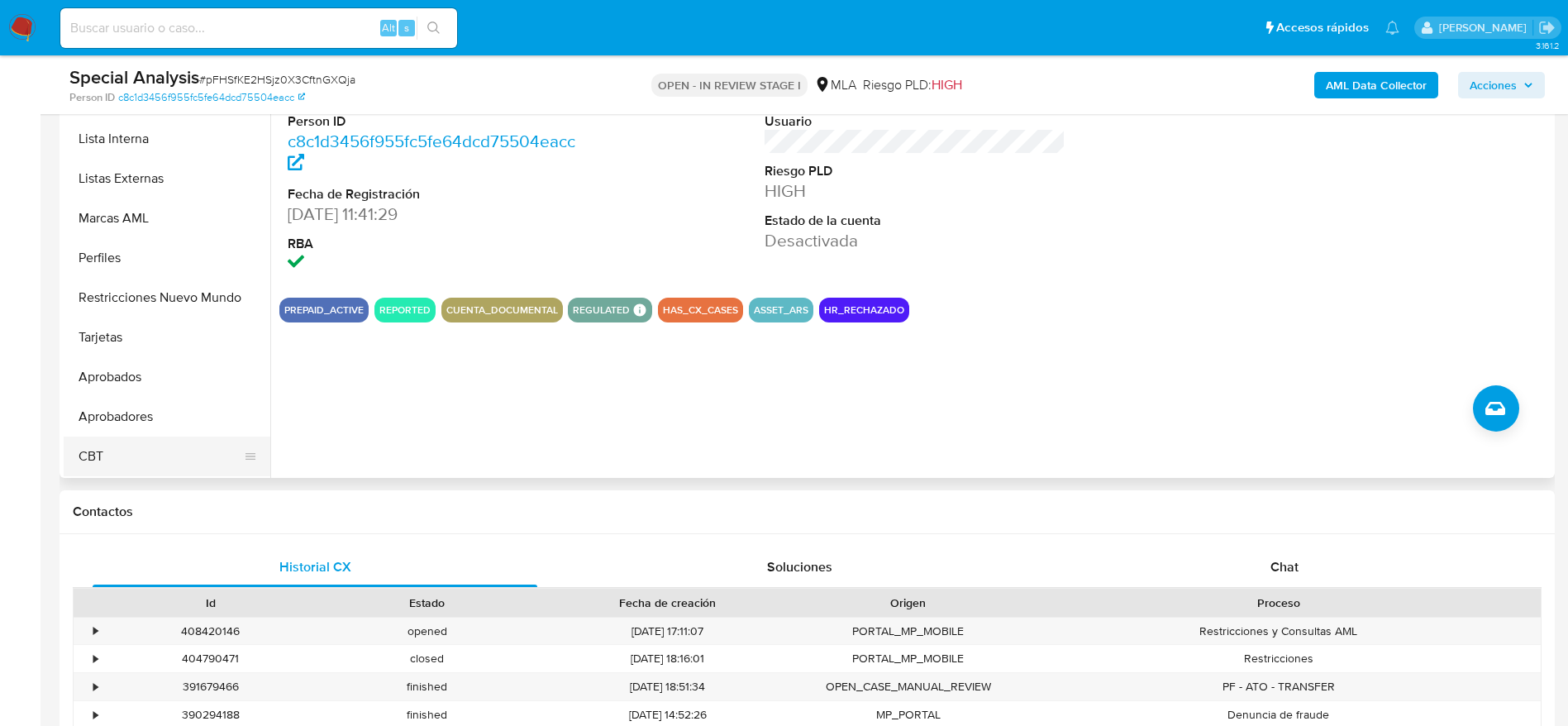
scroll to position [376, 0]
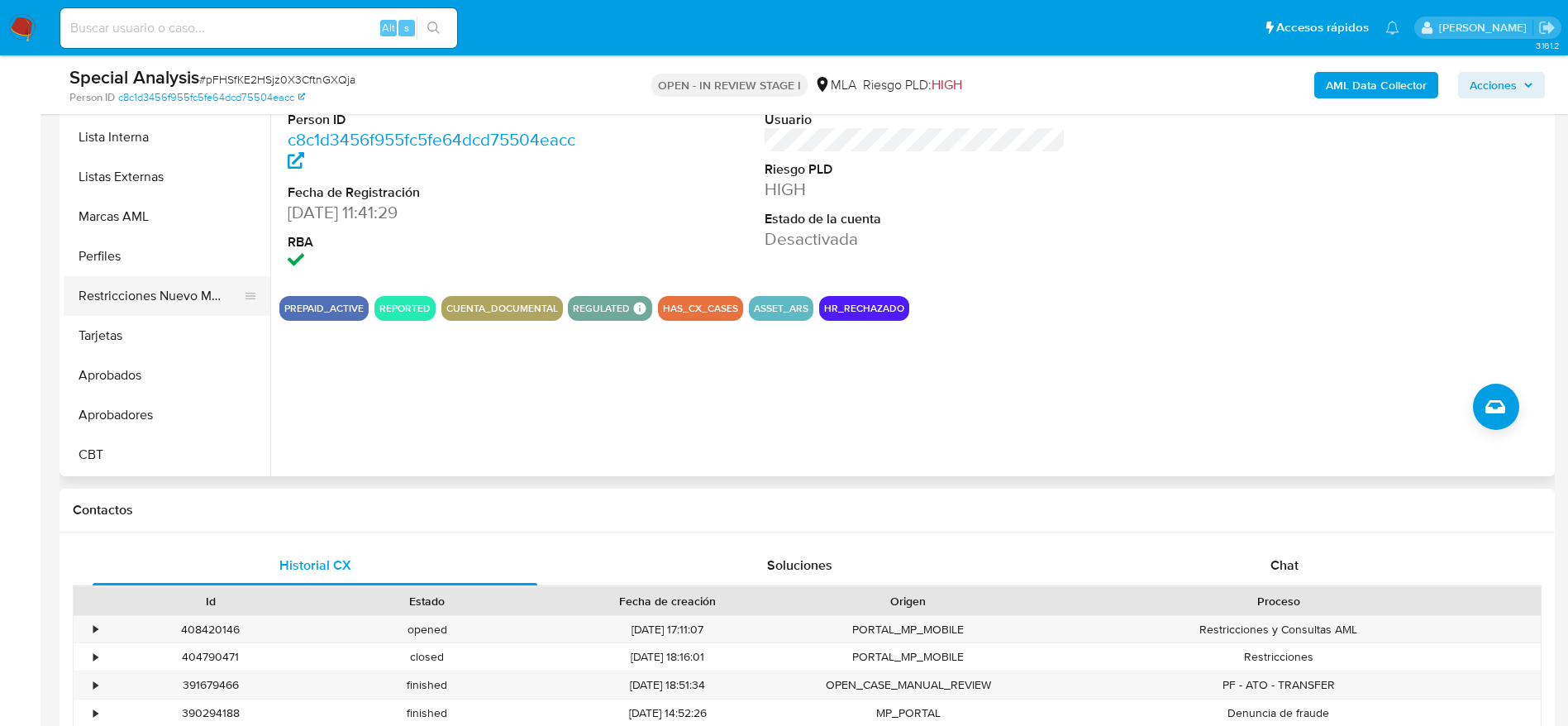
drag, startPoint x: 156, startPoint y: 299, endPoint x: 103, endPoint y: 286, distance: 54.6
click at [154, 299] on button "Restricciones Nuevo Mundo" at bounding box center [160, 295] width 193 height 40
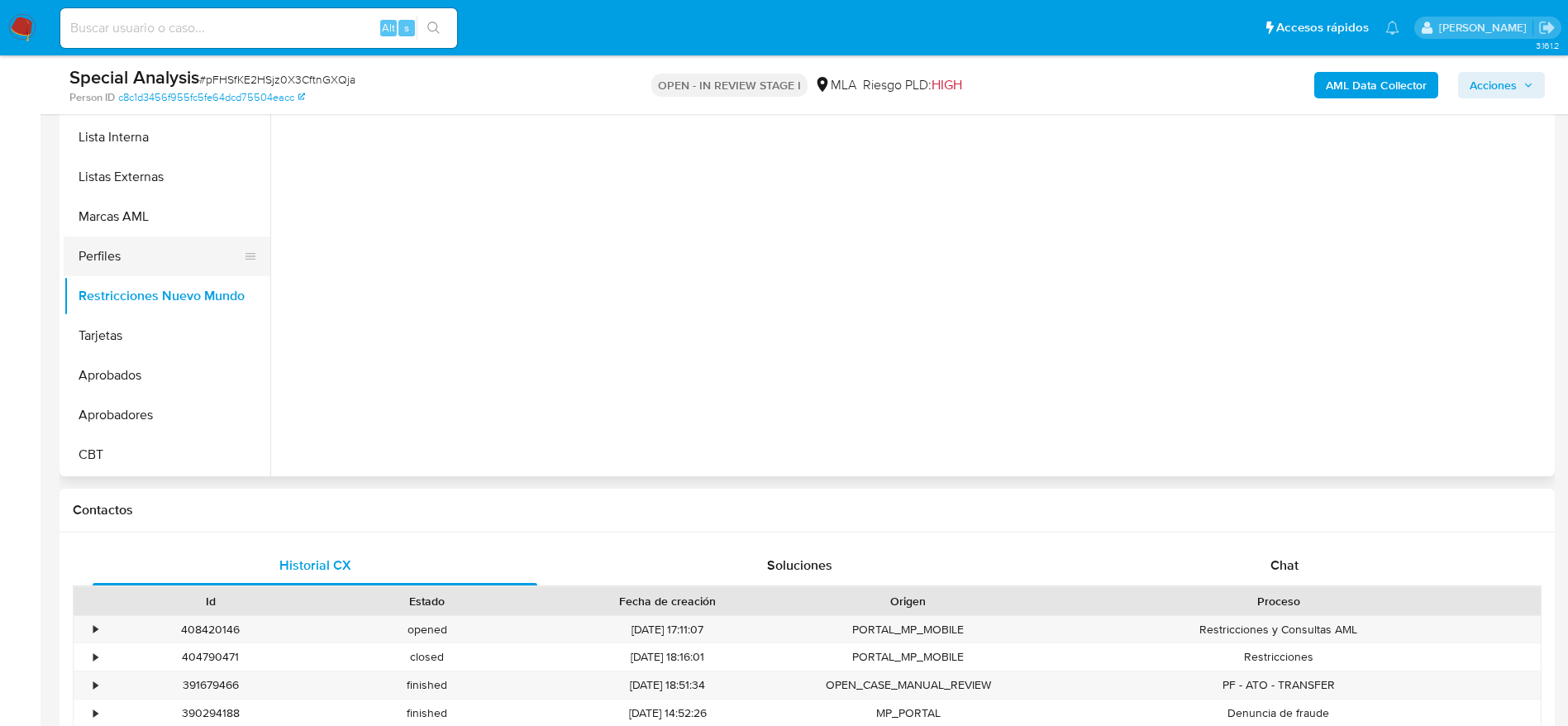
click at [100, 267] on button "Perfiles" at bounding box center [160, 256] width 193 height 40
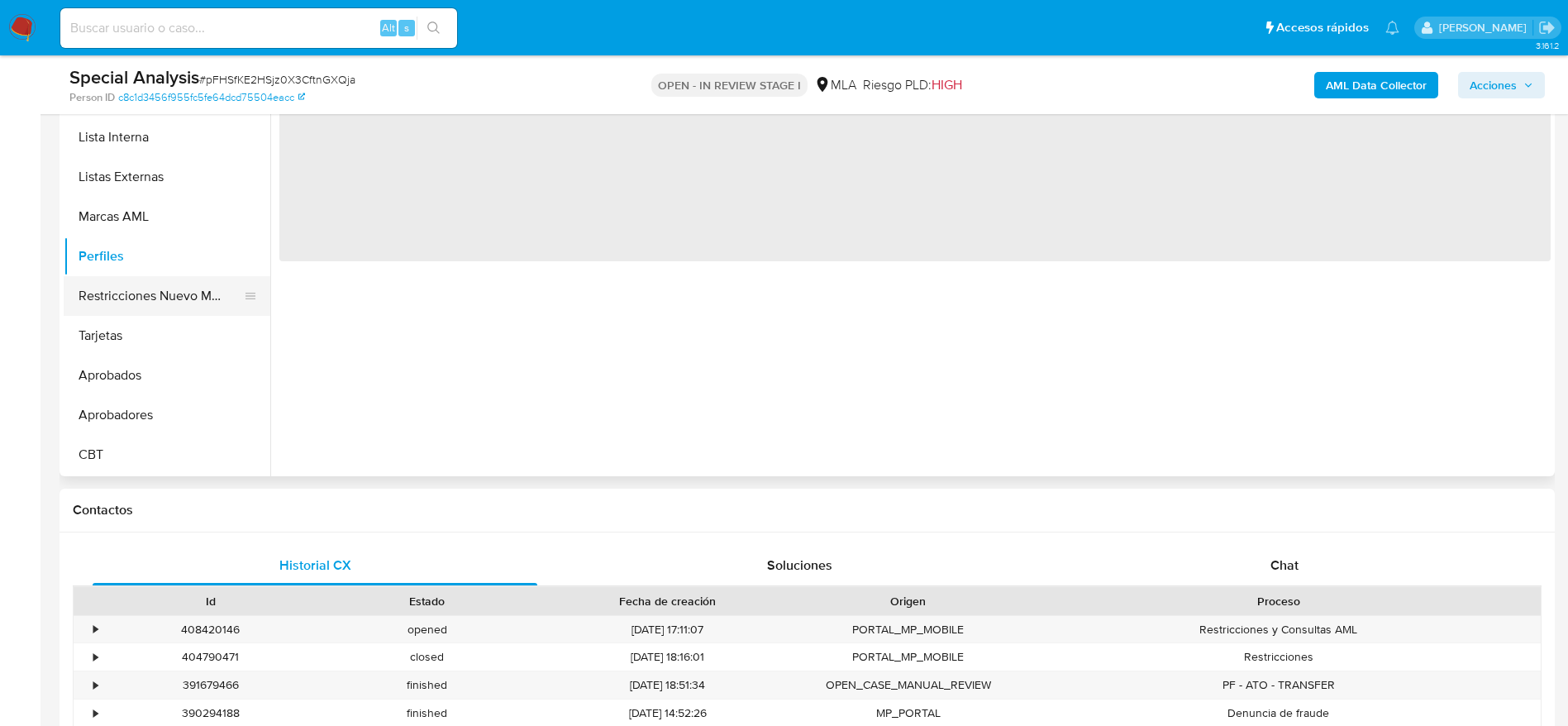
click at [108, 286] on button "Restricciones Nuevo Mundo" at bounding box center [160, 295] width 193 height 40
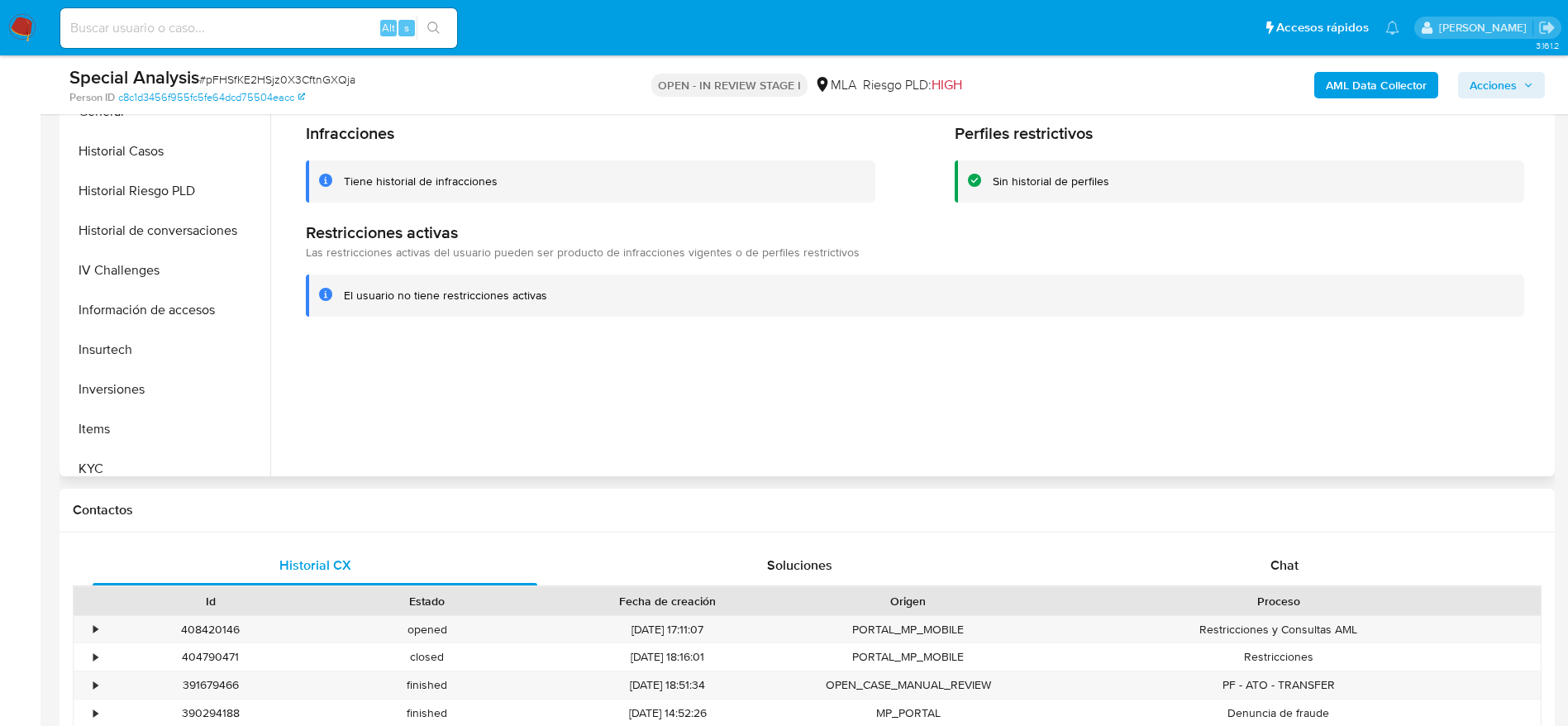
scroll to position [485, 0]
drag, startPoint x: 129, startPoint y: 454, endPoint x: 250, endPoint y: 441, distance: 121.7
click at [129, 454] on button "KYC" at bounding box center [160, 469] width 193 height 40
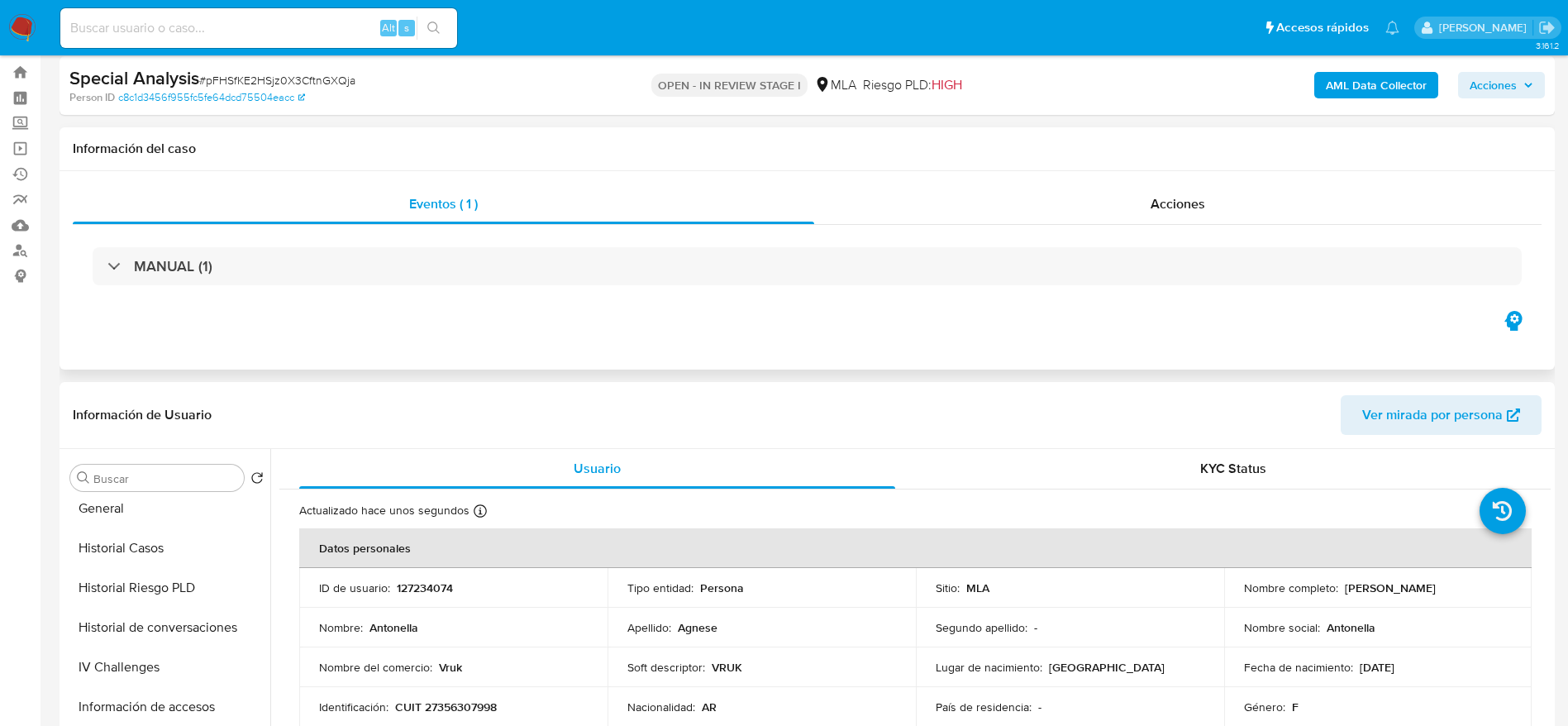
scroll to position [0, 0]
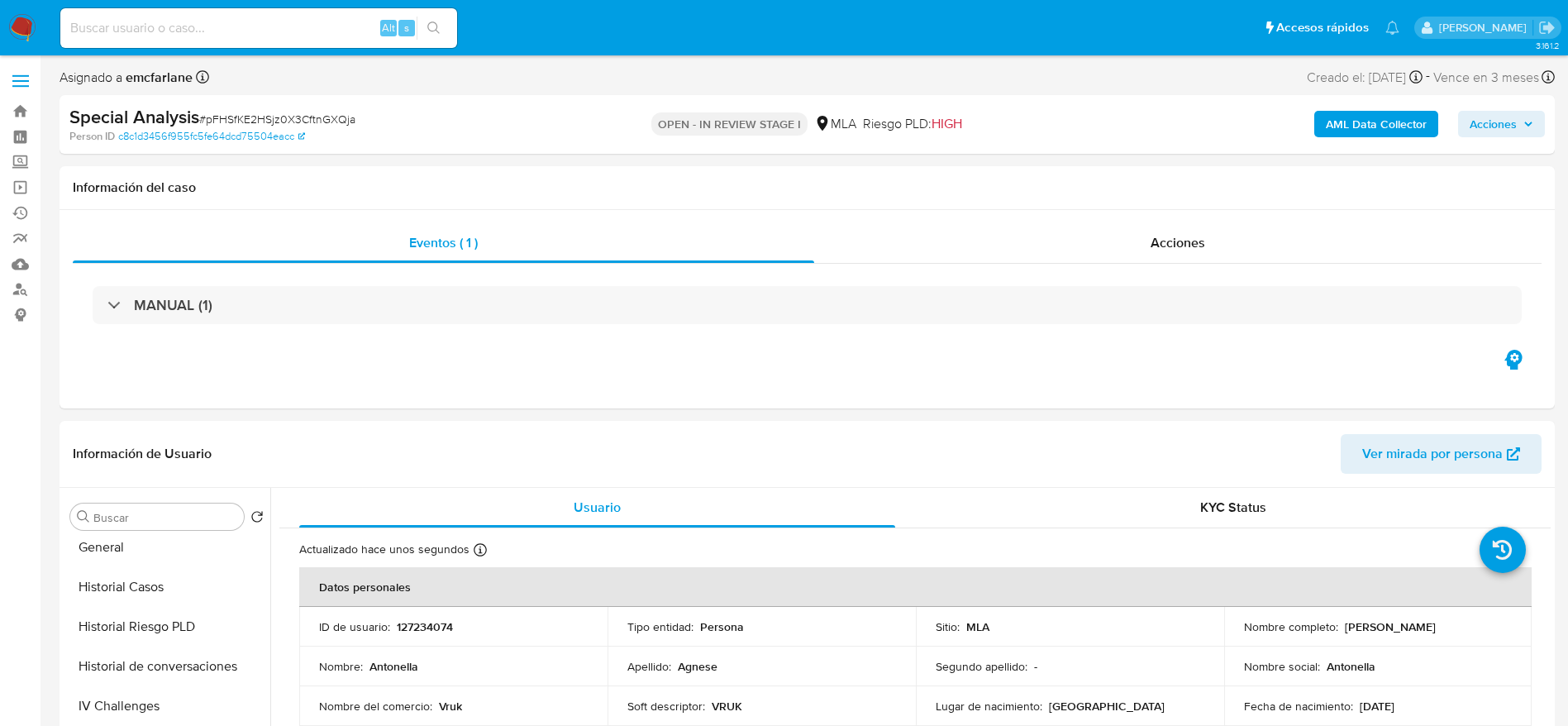
click at [1519, 108] on div "AML Data Collector Acciones" at bounding box center [1301, 124] width 488 height 39
click at [1479, 111] on span "Acciones" at bounding box center [1493, 123] width 47 height 26
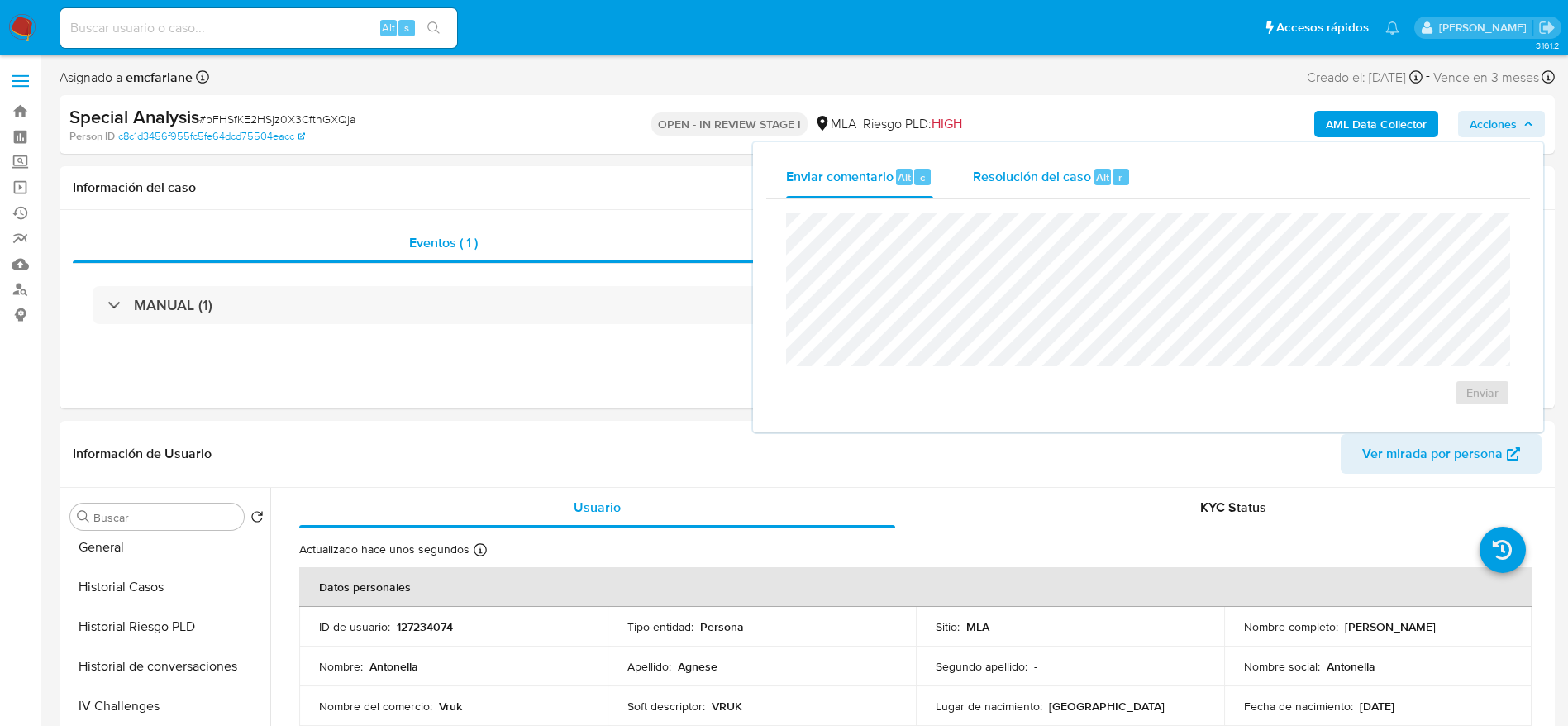
click at [1056, 174] on span "Resolución del caso" at bounding box center [1032, 176] width 118 height 19
paste textarea "El usuario Antonella Agnese - CUIT 27356307998 se encuentra inscripto en CEDULA…"
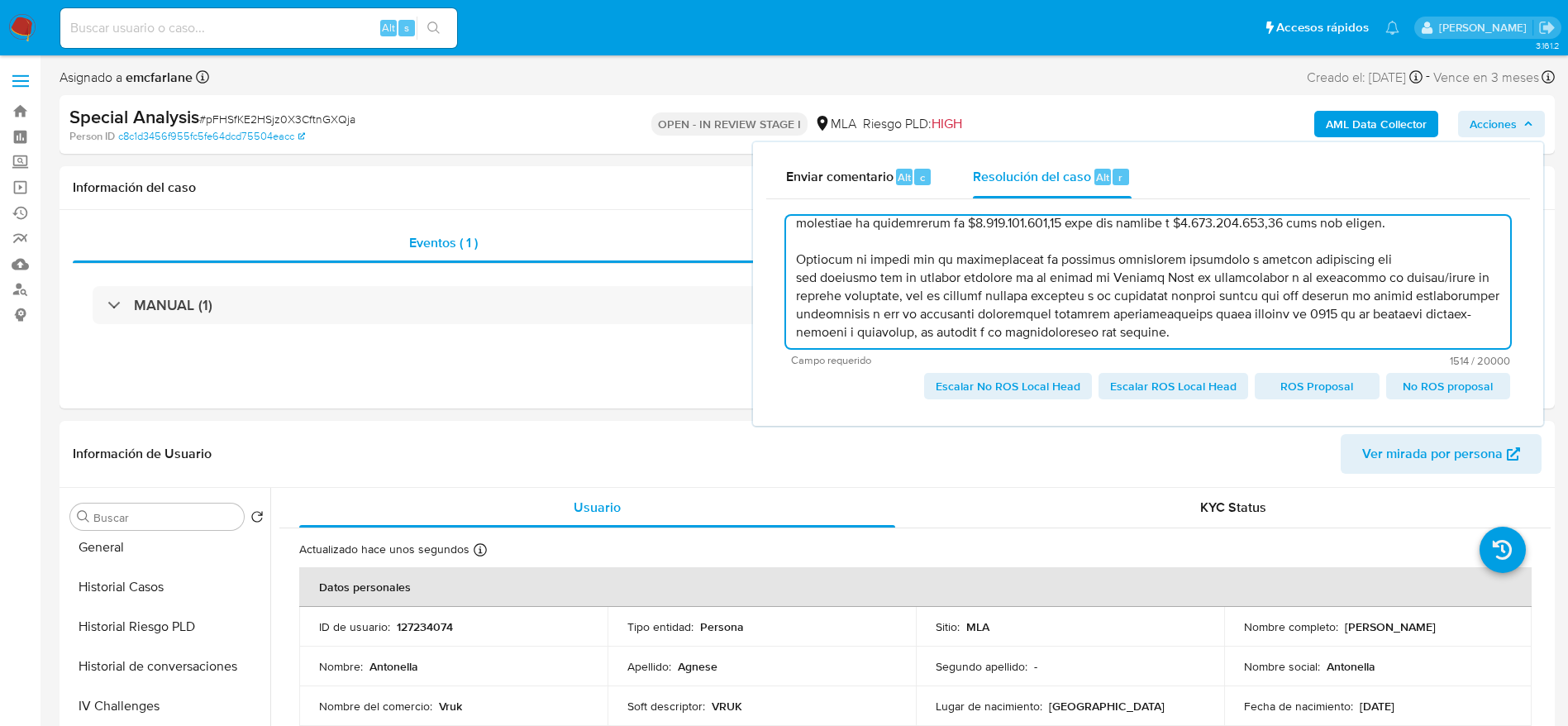
scroll to position [216, 0]
click at [1100, 305] on textarea at bounding box center [1148, 281] width 724 height 132
click at [1280, 333] on textarea at bounding box center [1148, 281] width 724 height 132
click at [1104, 310] on textarea at bounding box center [1148, 281] width 724 height 132
click at [1234, 318] on textarea at bounding box center [1148, 281] width 724 height 132
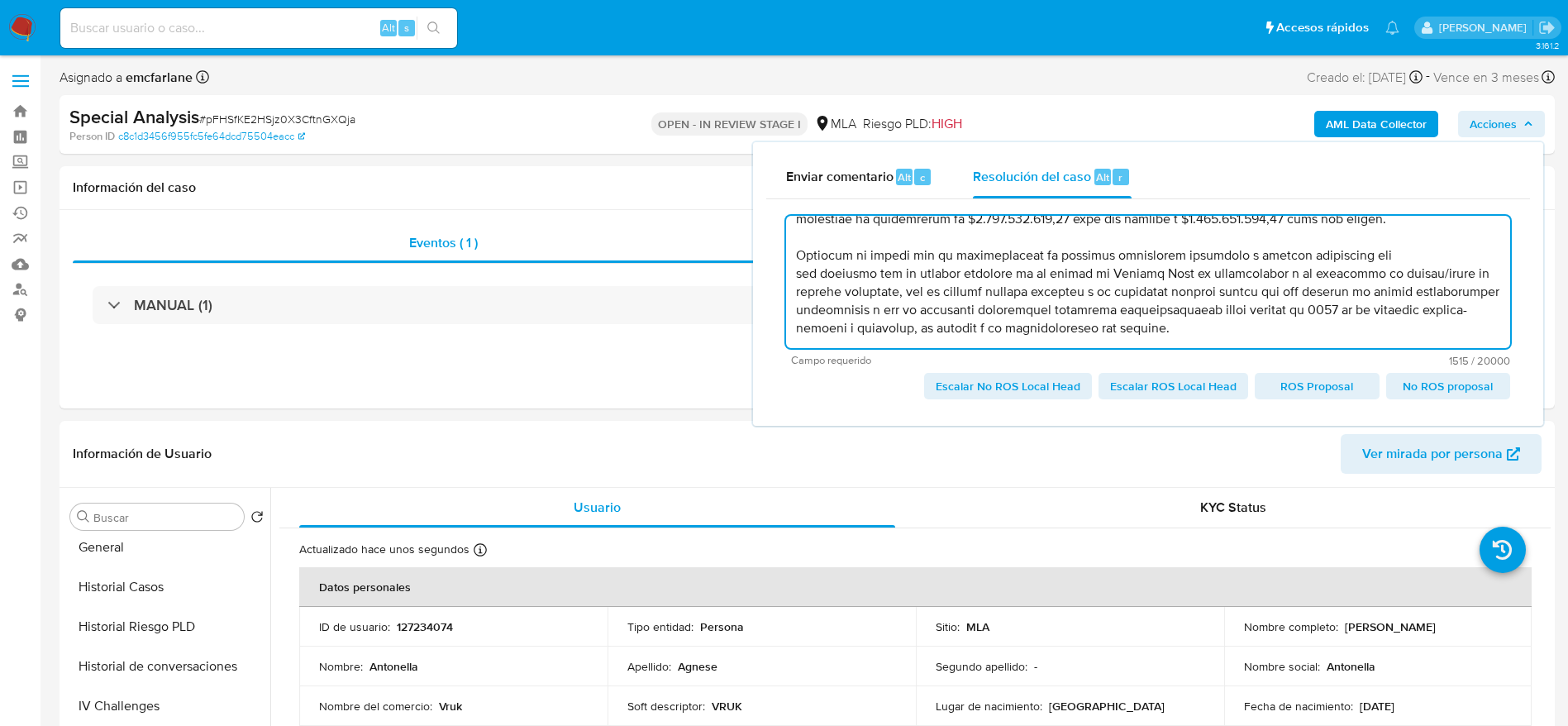
click at [1237, 325] on textarea at bounding box center [1148, 281] width 724 height 132
click at [1014, 386] on span "Escalar No ROS Local Head" at bounding box center [1008, 386] width 145 height 23
type textarea "El usuario Antonella Agnese - CUIT 27356307998 se encuentra inscripto en CEDULA…"
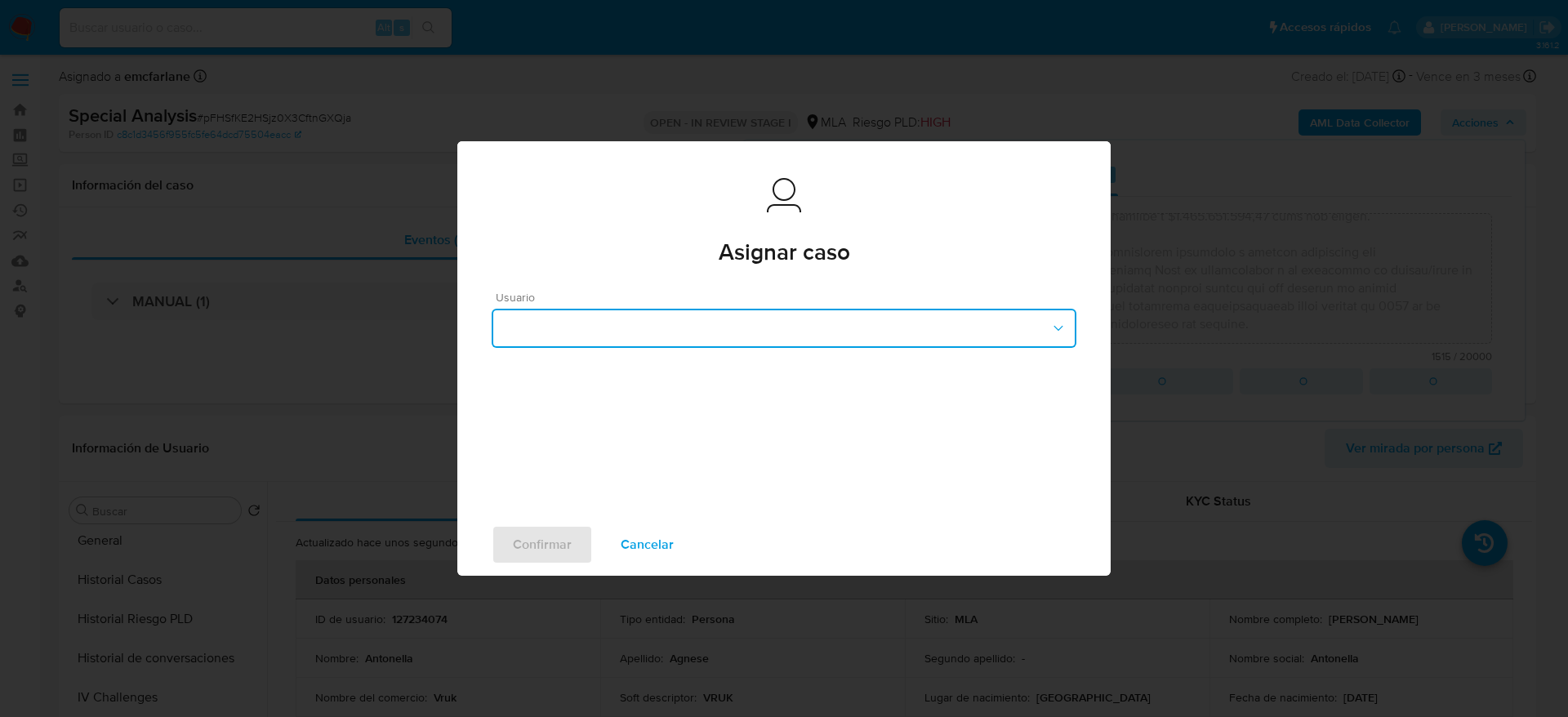
click at [620, 330] on button "button" at bounding box center [784, 328] width 584 height 40
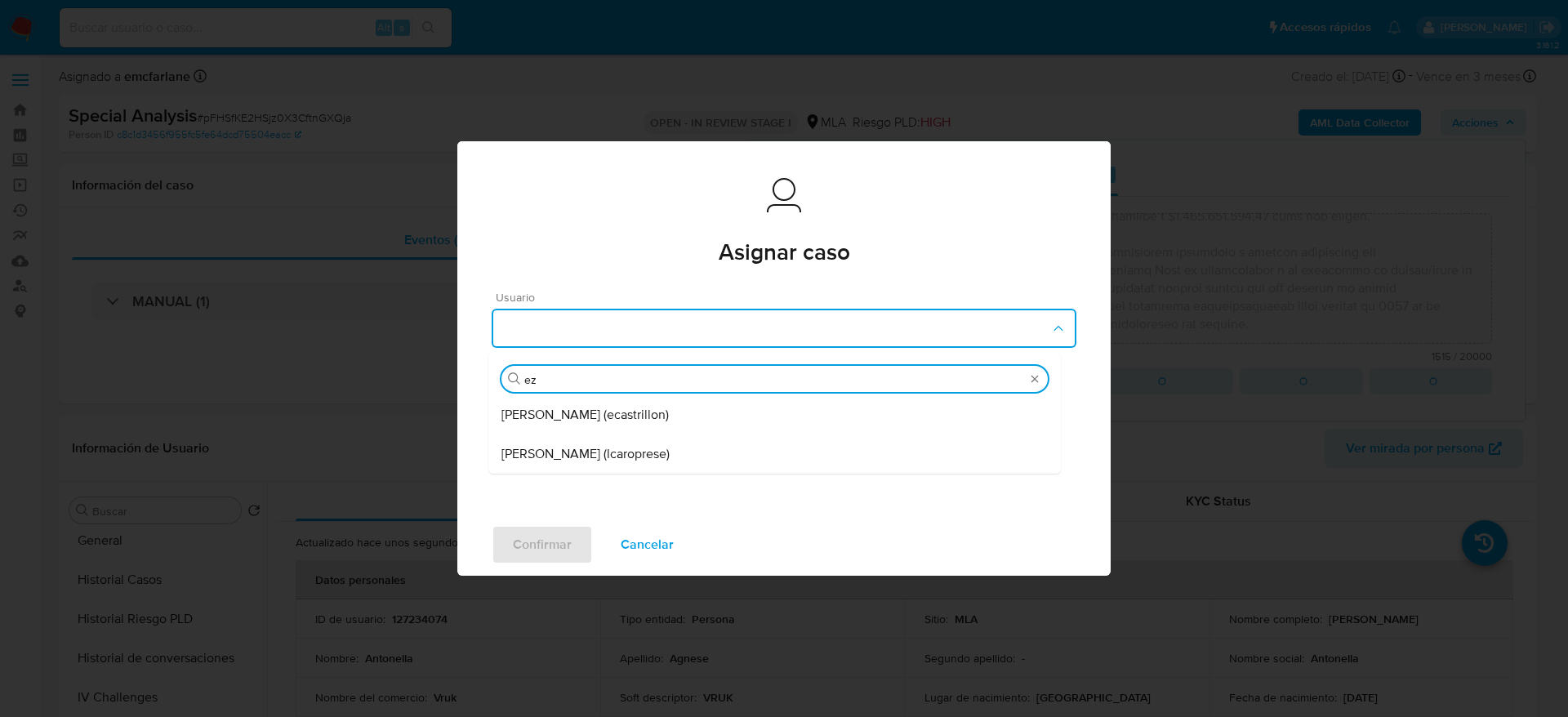
type input "eze"
click at [622, 410] on span "Ezequiel Gonzalo Castrillon (ecastrillon)" at bounding box center [584, 414] width 167 height 16
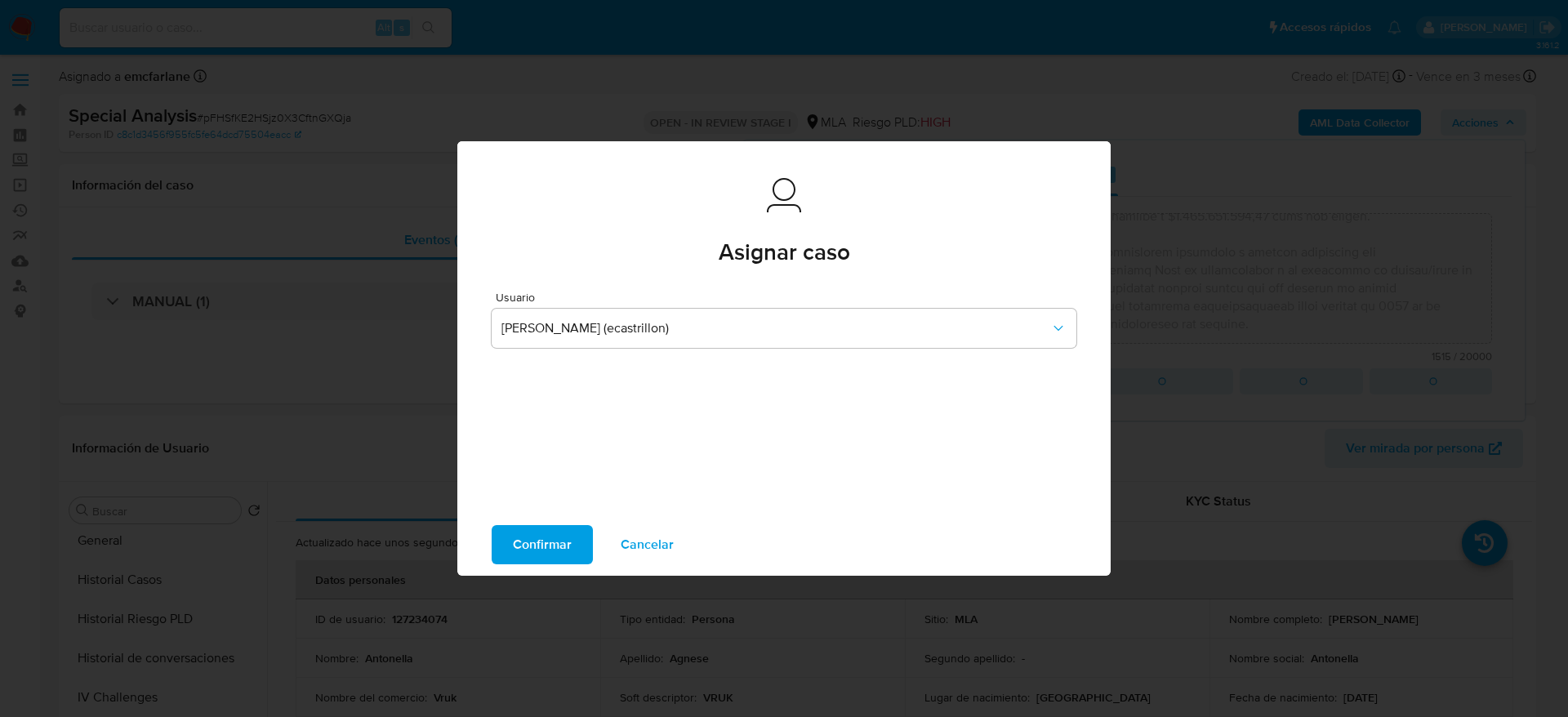
click at [531, 536] on span "Confirmar" at bounding box center [542, 544] width 59 height 36
type textarea "El usuario Antonella Agnese - CUIT 27356307998 se encuentra inscripto en CEDULA…"
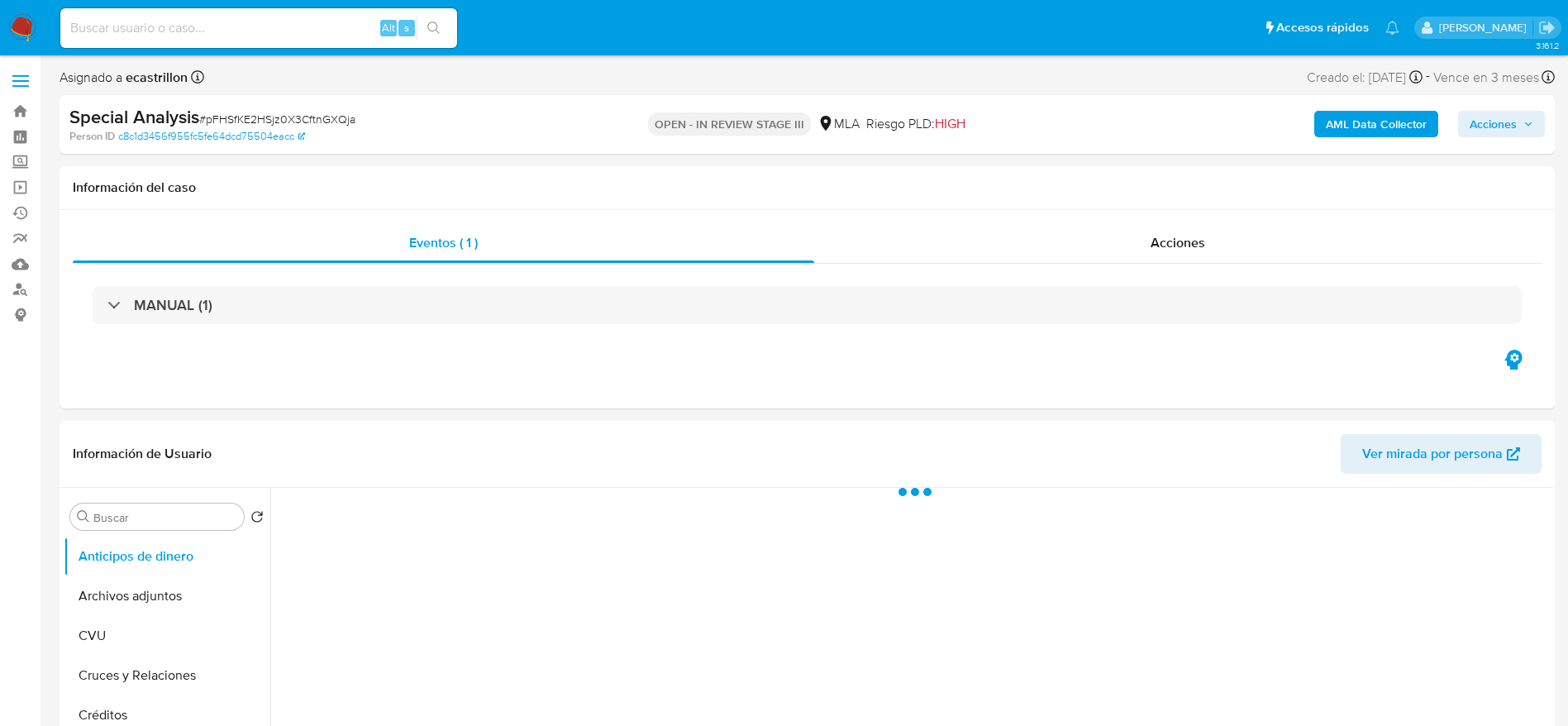
select select "10"
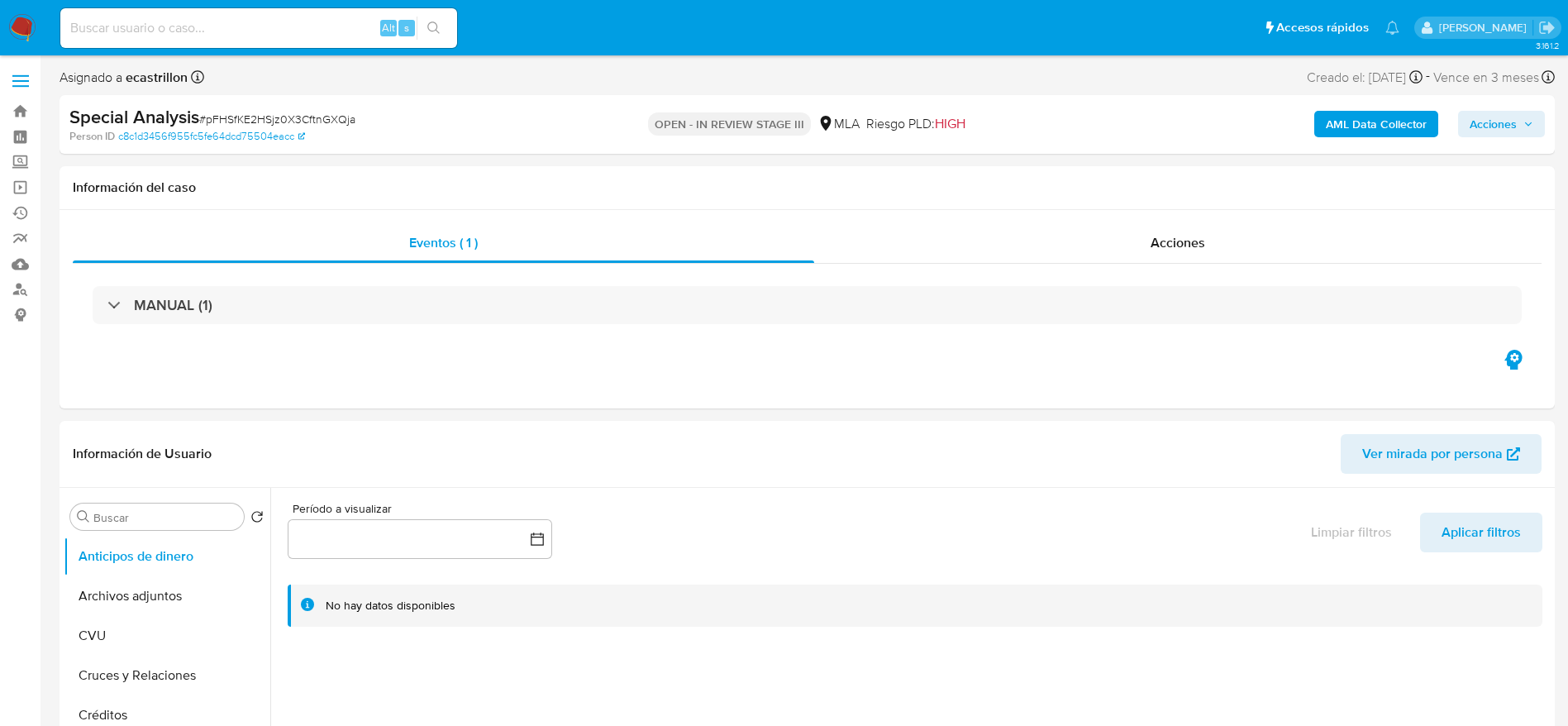
click at [8, 23] on nav "Alt s Accesos rápidos Presiona las siguientes teclas para acceder a algunas de …" at bounding box center [784, 27] width 1568 height 55
click at [18, 21] on img at bounding box center [22, 28] width 28 height 28
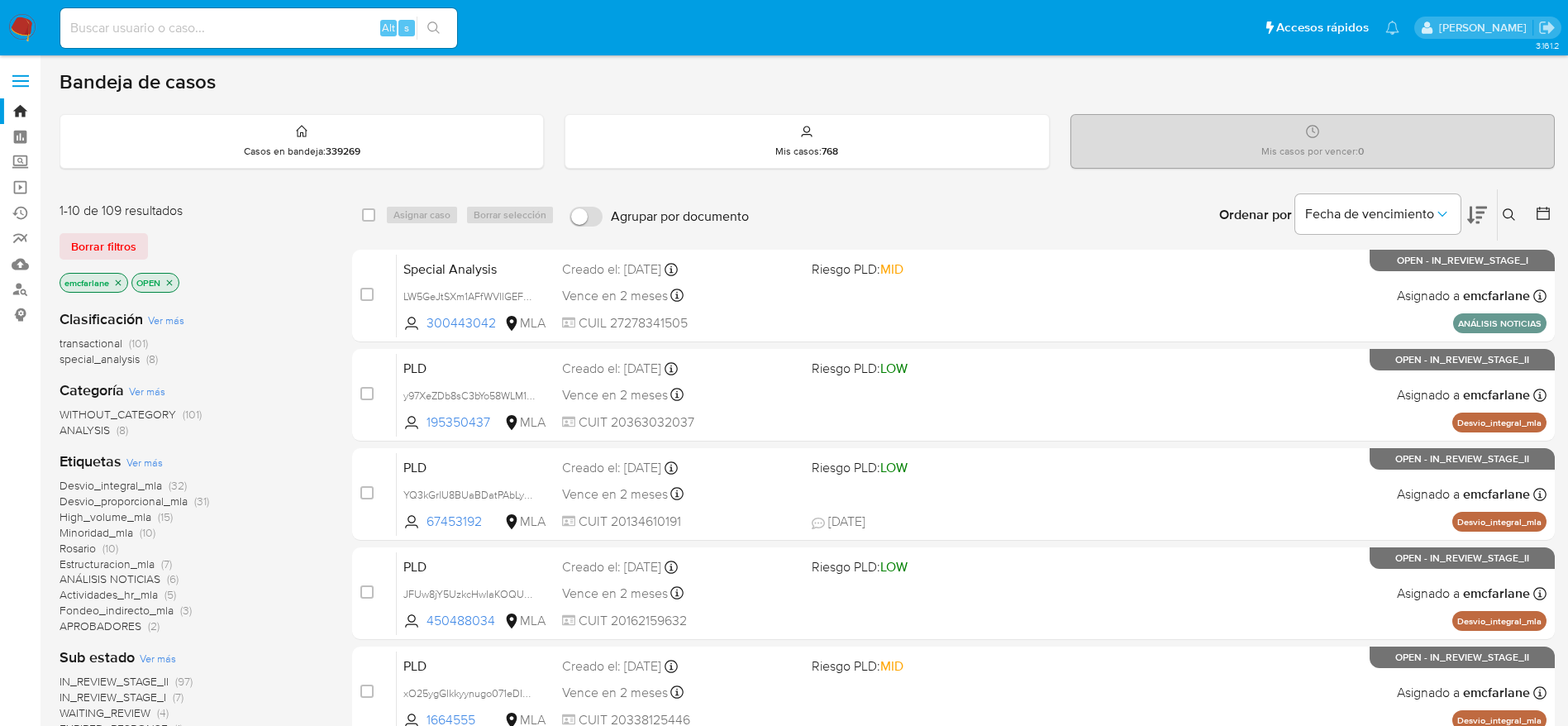
click at [152, 357] on span "(8)" at bounding box center [152, 358] width 12 height 16
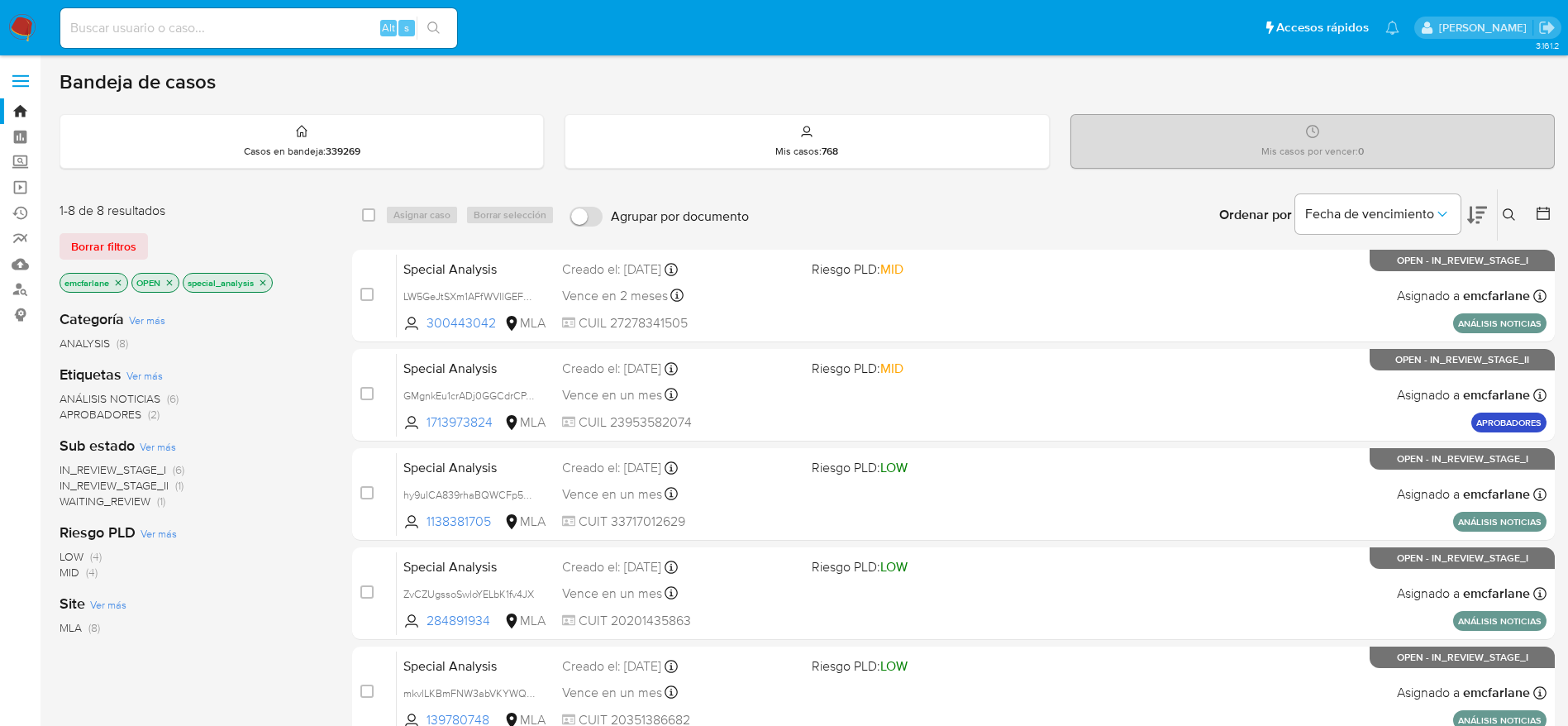
click at [293, 17] on input at bounding box center [259, 27] width 397 height 21
paste input "R9cCtXhTMMmVqD1kPDUTRYuj"
type input "R9cCtXhTMMmVqD1kPDUTRYuj"
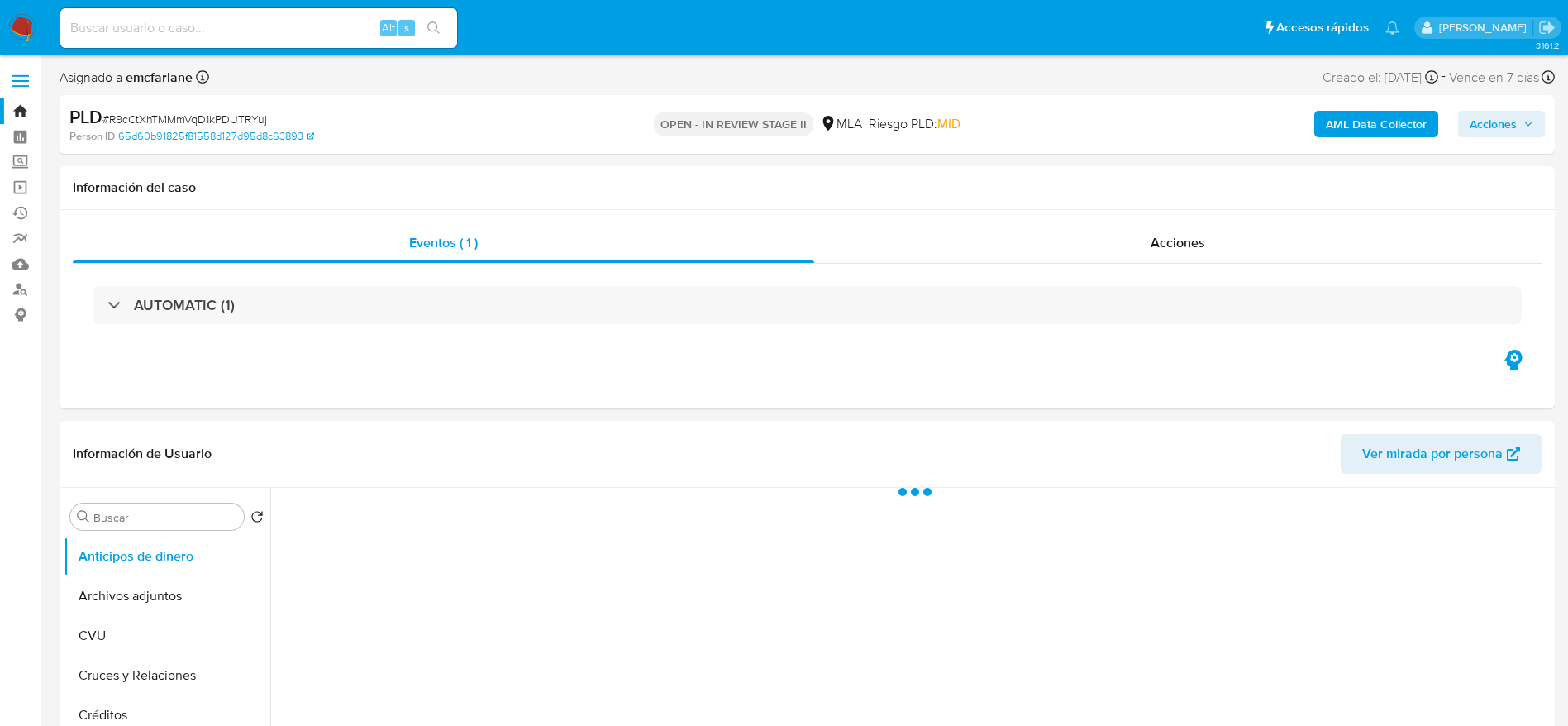
select select "10"
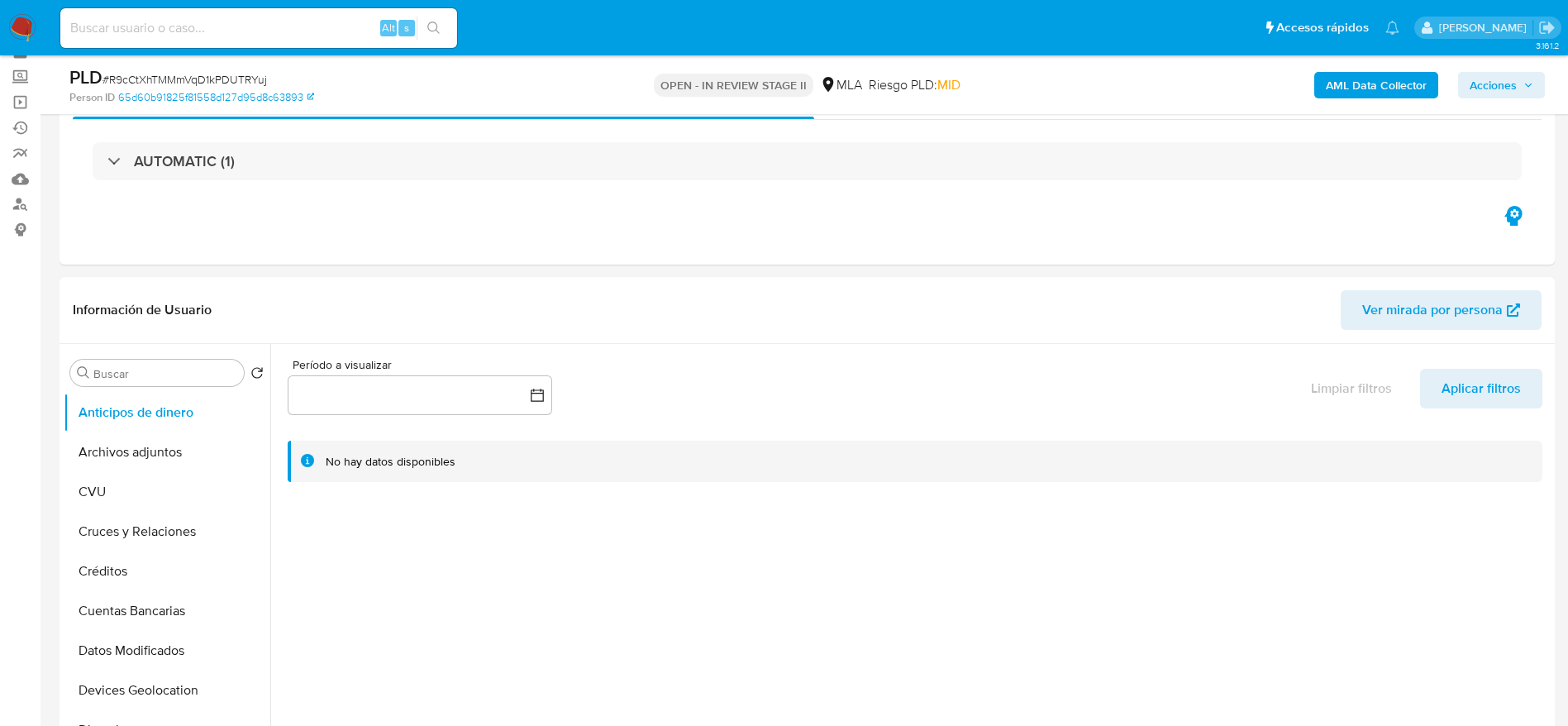
scroll to position [124, 0]
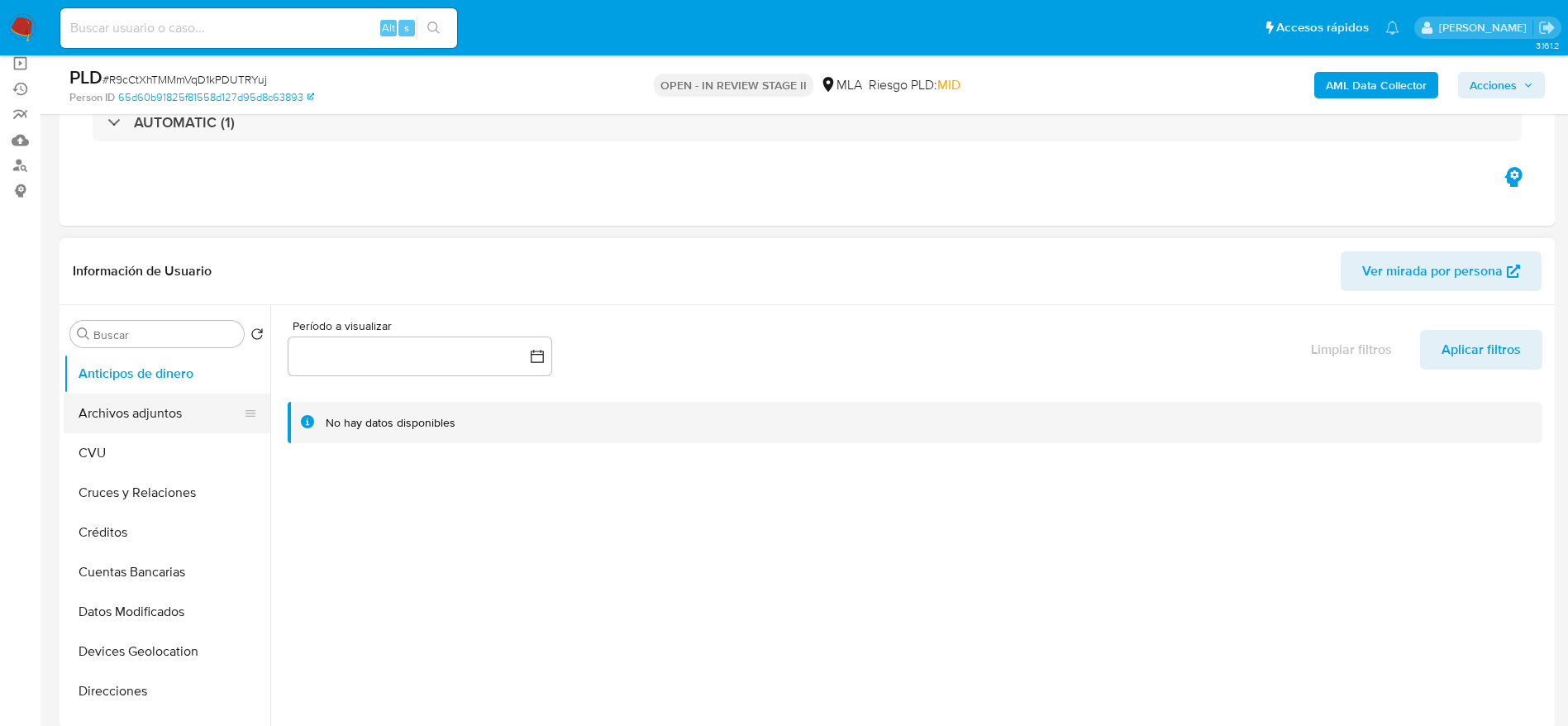
click at [147, 419] on button "Archivos adjuntos" at bounding box center [160, 413] width 193 height 40
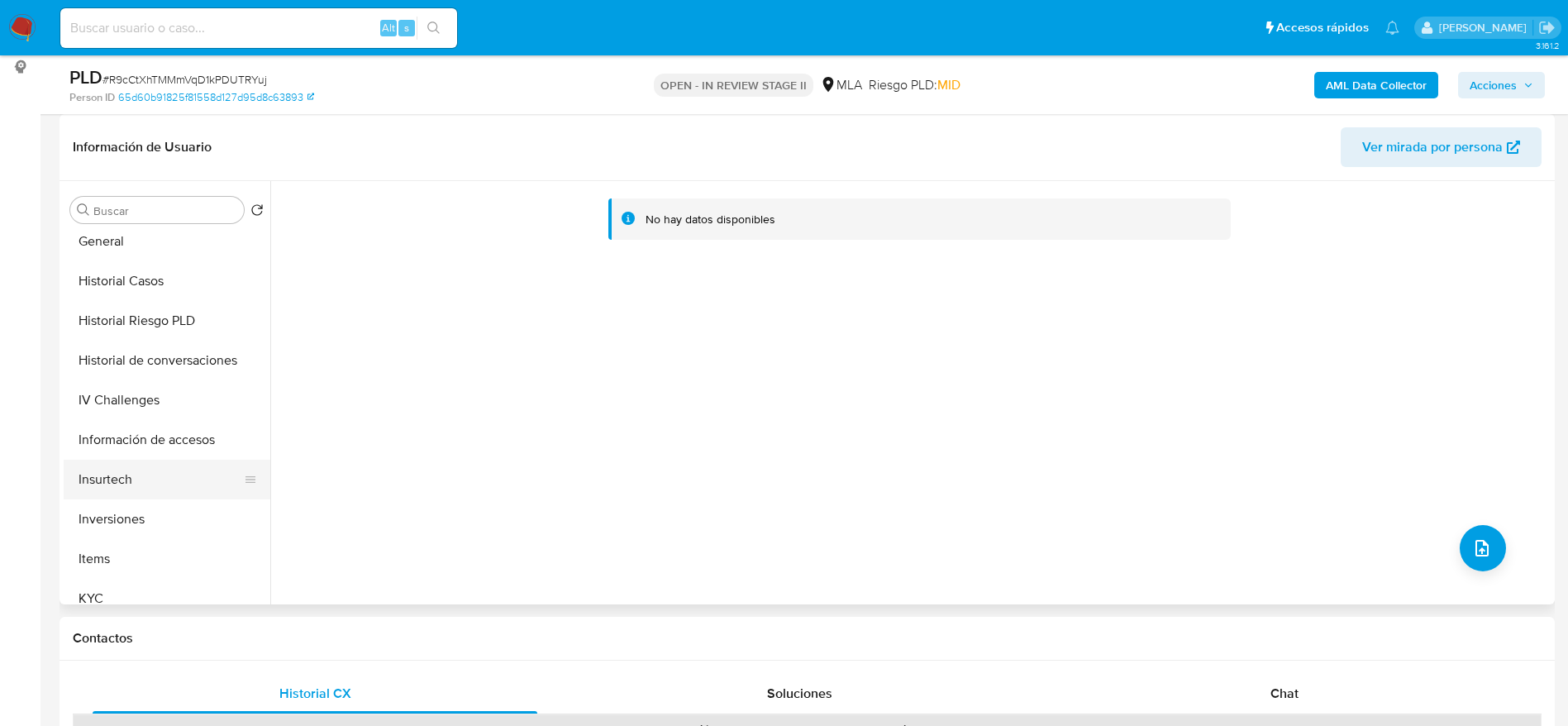
scroll to position [496, 0]
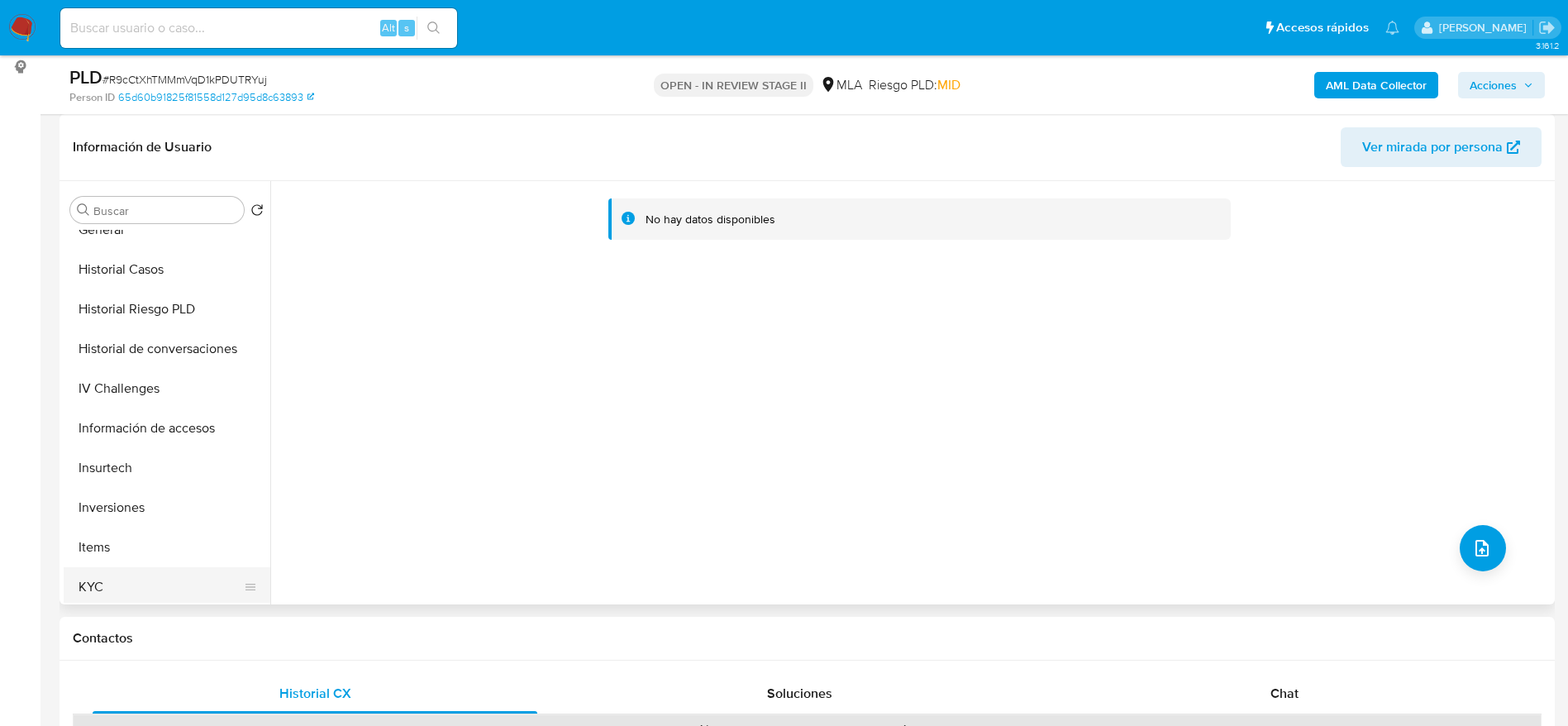
click at [123, 585] on button "KYC" at bounding box center [160, 586] width 193 height 40
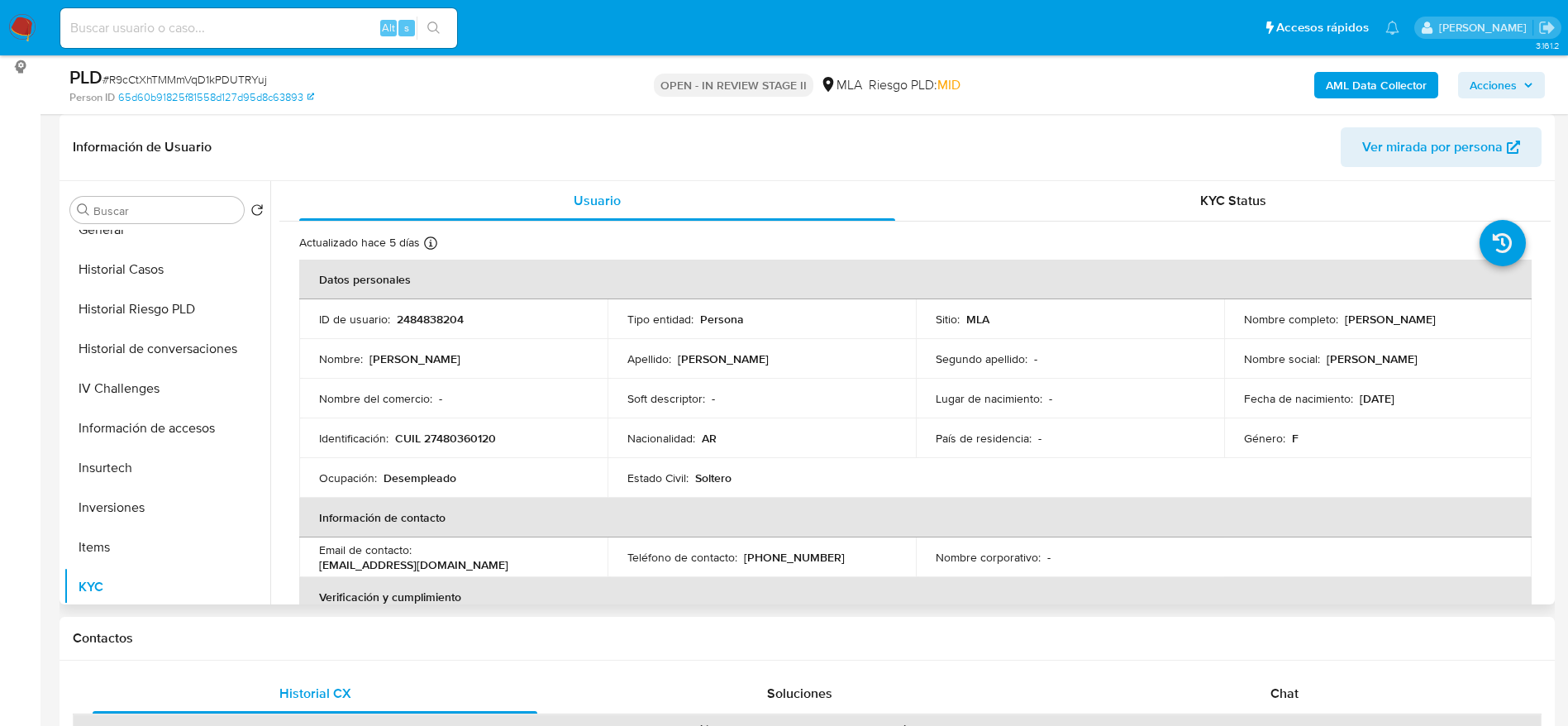
click at [466, 432] on p "CUIL 27480360120" at bounding box center [445, 437] width 100 height 14
copy p "27480360120"
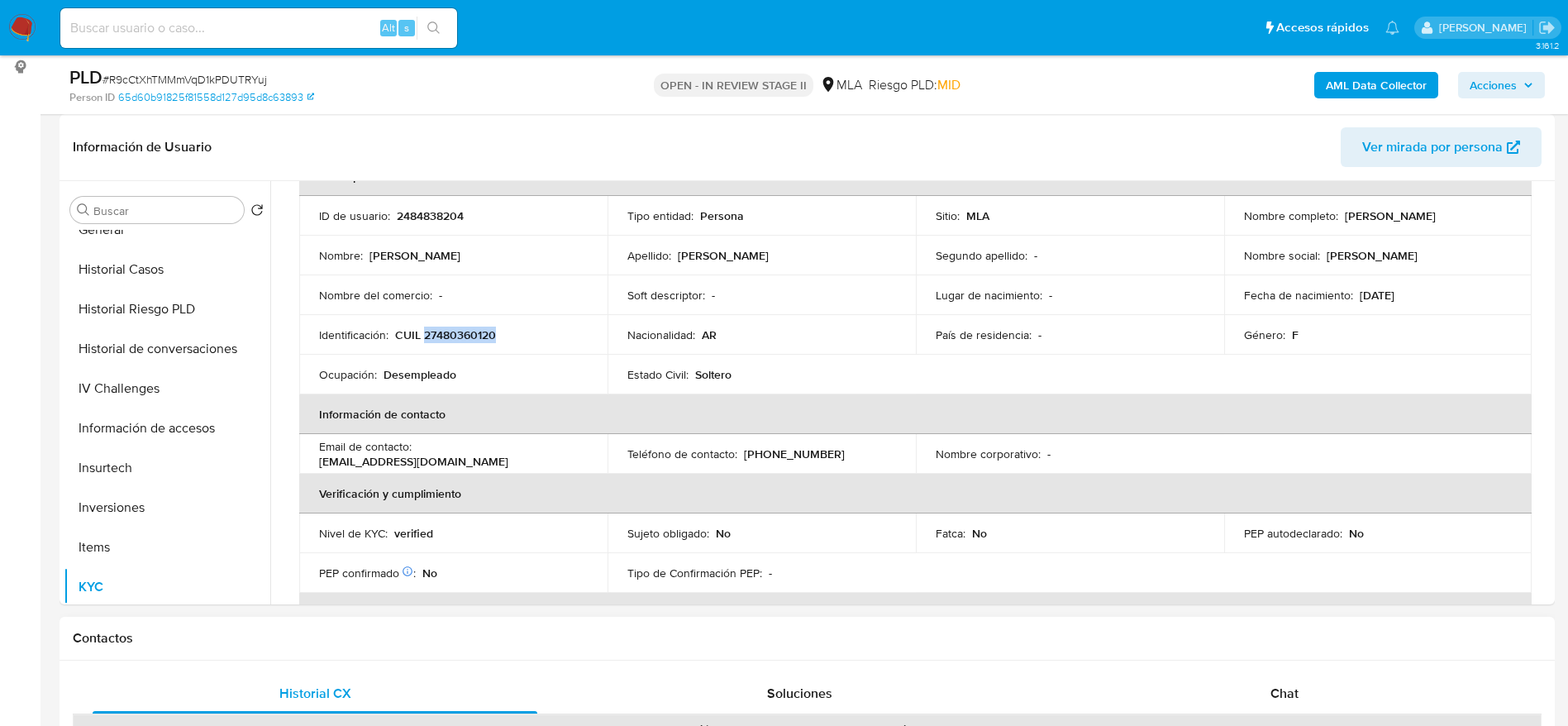
scroll to position [248, 0]
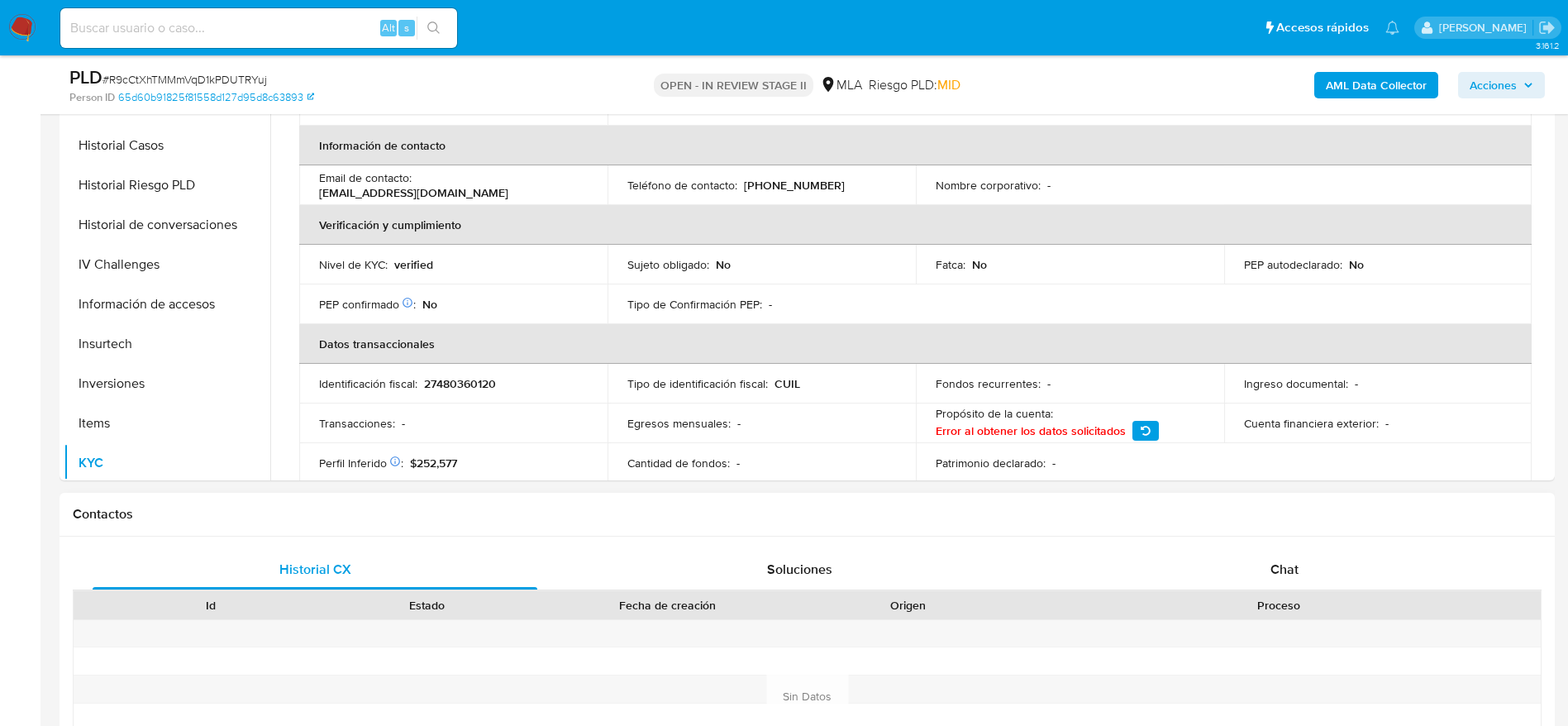
drag, startPoint x: 1257, startPoint y: 577, endPoint x: 961, endPoint y: 510, distance: 303.5
click at [1255, 576] on div "Chat" at bounding box center [1285, 569] width 444 height 40
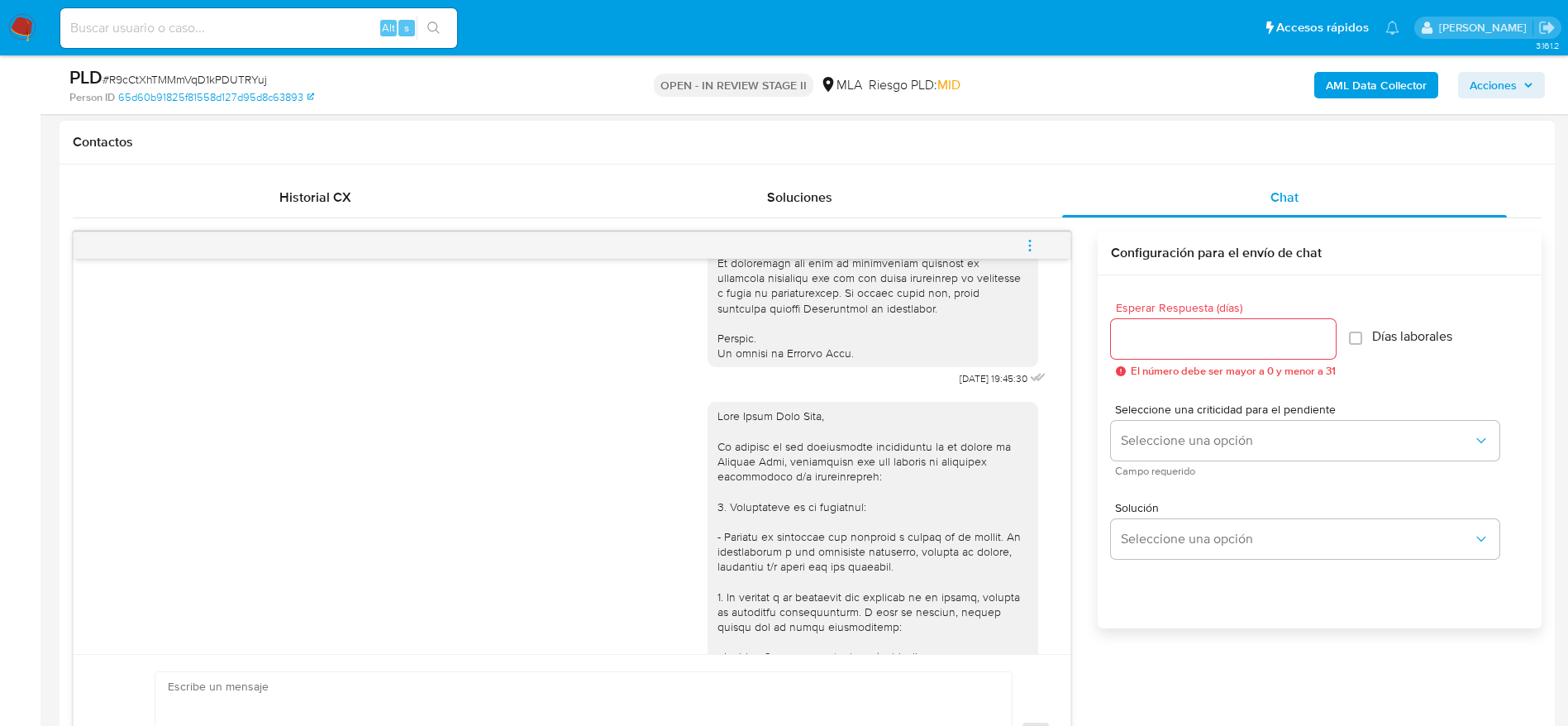
scroll to position [1401, 0]
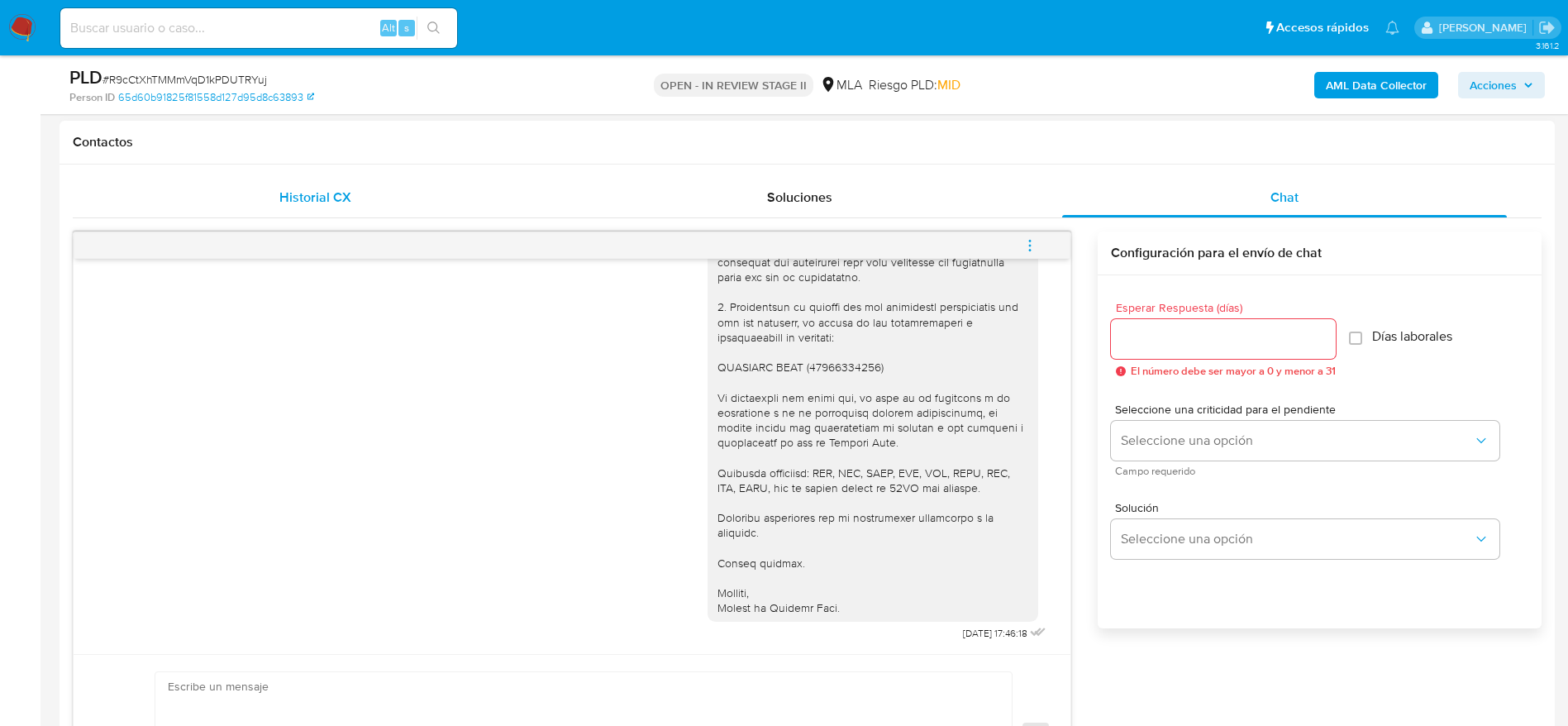
click at [282, 192] on span "Historial CX" at bounding box center [315, 197] width 72 height 19
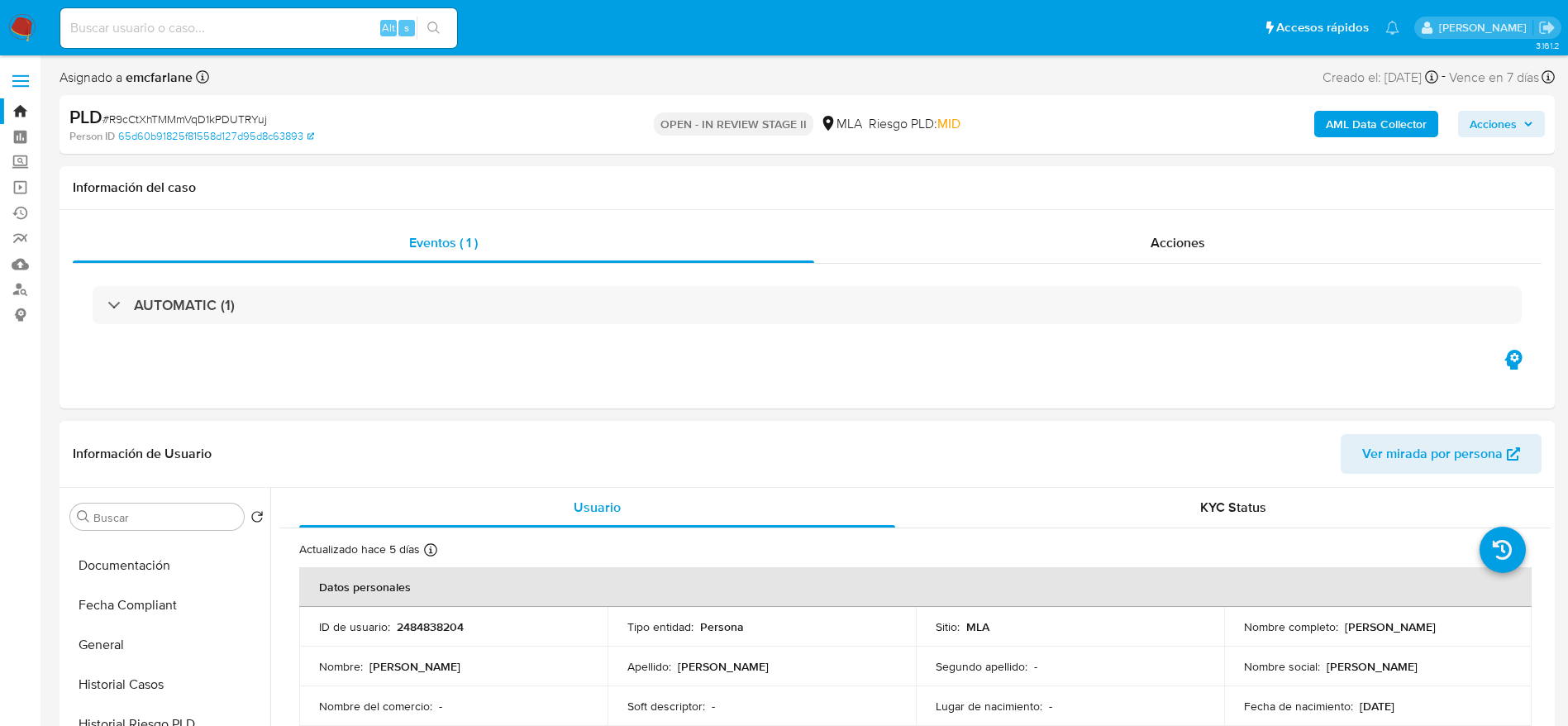
scroll to position [248, 0]
drag, startPoint x: 134, startPoint y: 695, endPoint x: 323, endPoint y: 523, distance: 255.5
click at [135, 695] on button "Documentación" at bounding box center [167, 705] width 207 height 40
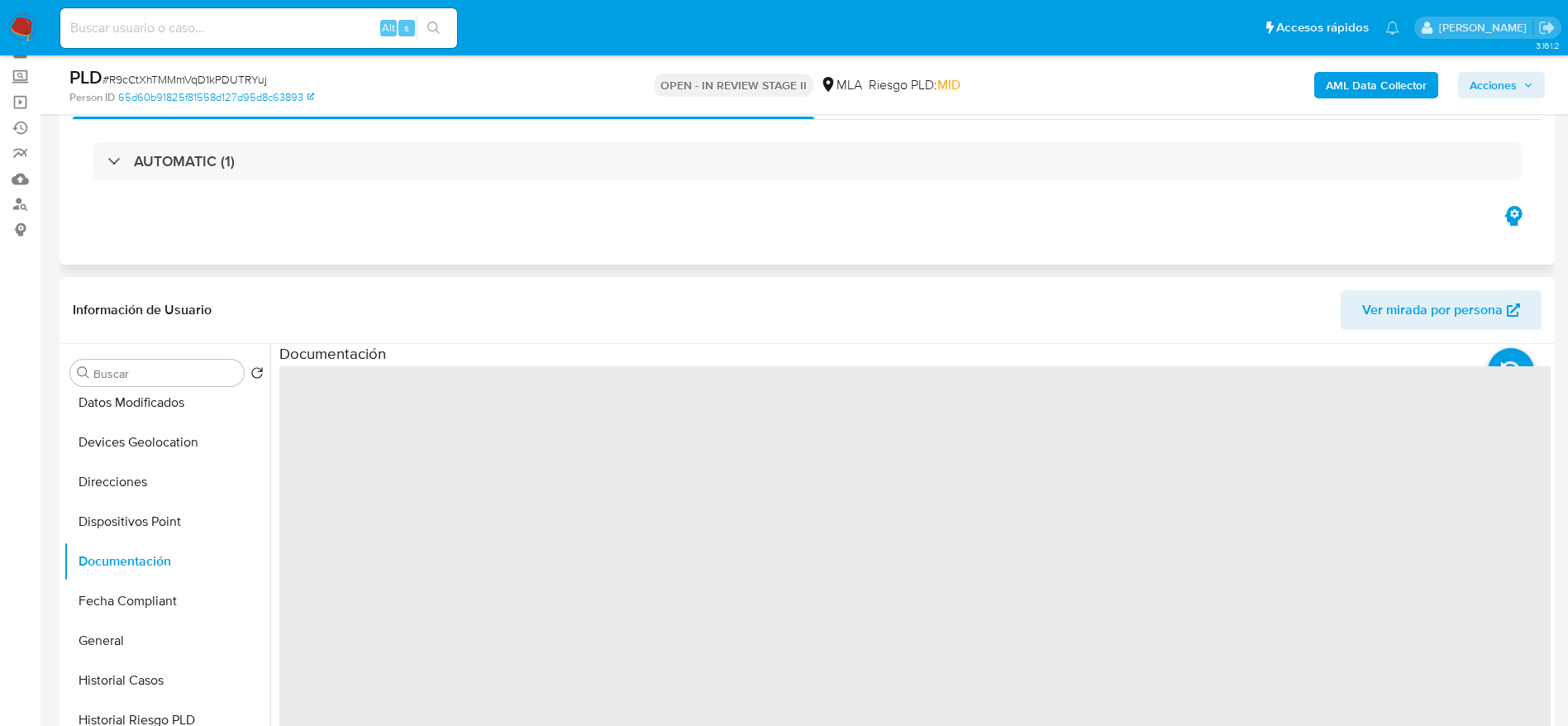
scroll to position [124, 0]
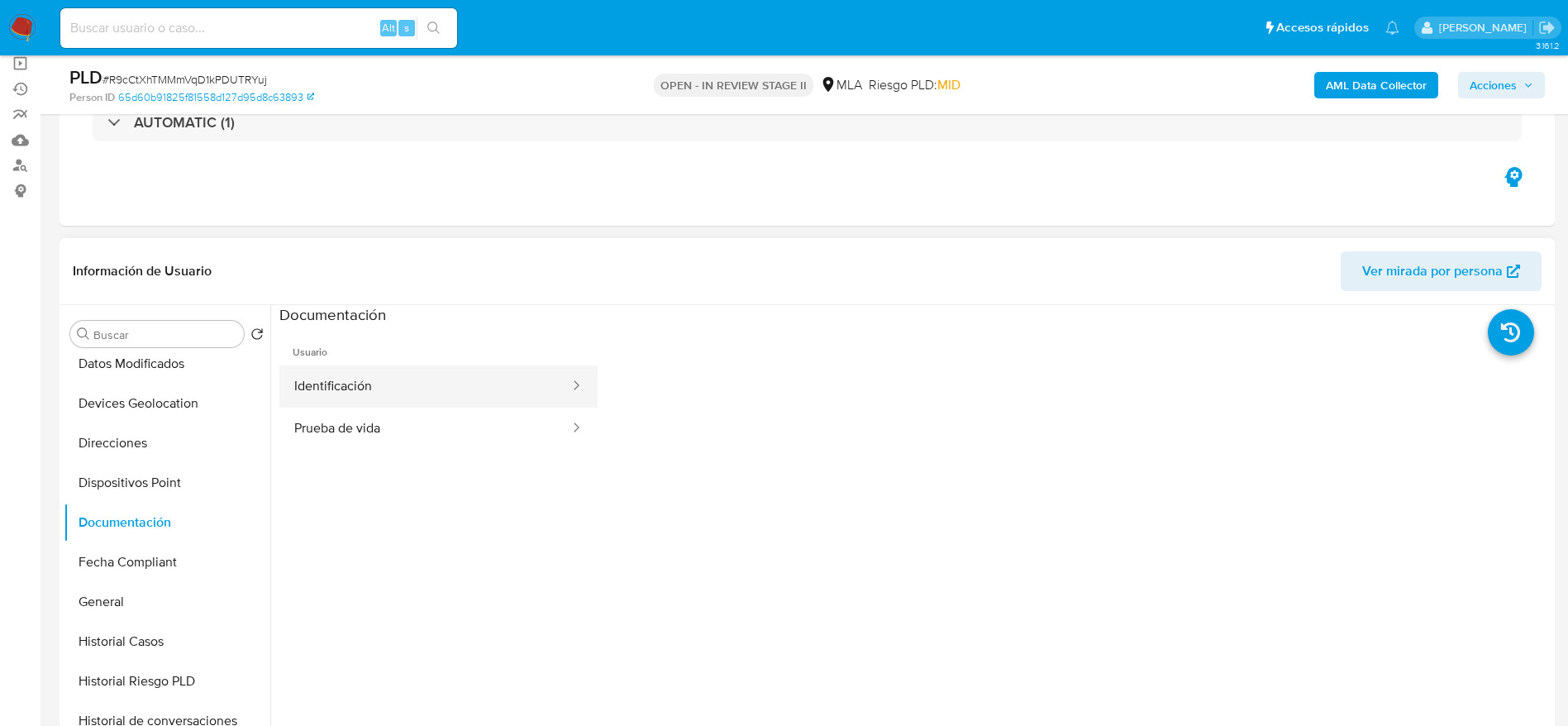
click at [411, 391] on button "Identificación" at bounding box center [425, 386] width 292 height 43
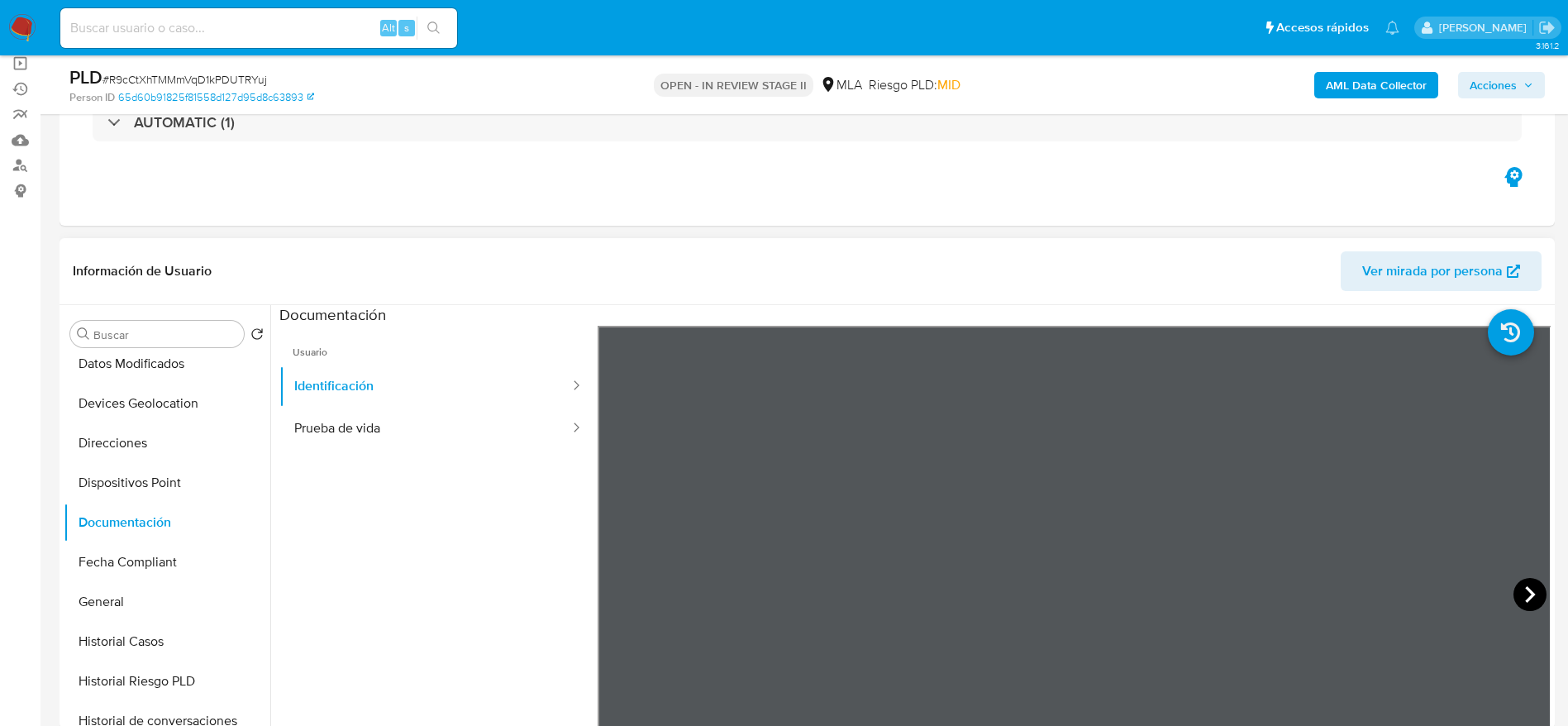
click at [1523, 586] on icon at bounding box center [1530, 594] width 33 height 33
click at [355, 432] on button "Prueba de vida" at bounding box center [425, 429] width 292 height 43
drag, startPoint x: 24, startPoint y: 22, endPoint x: 38, endPoint y: 27, distance: 14.9
click at [38, 27] on nav "Alt s Accesos rápidos Presiona las siguientes teclas para acceder a algunas de …" at bounding box center [784, 27] width 1568 height 55
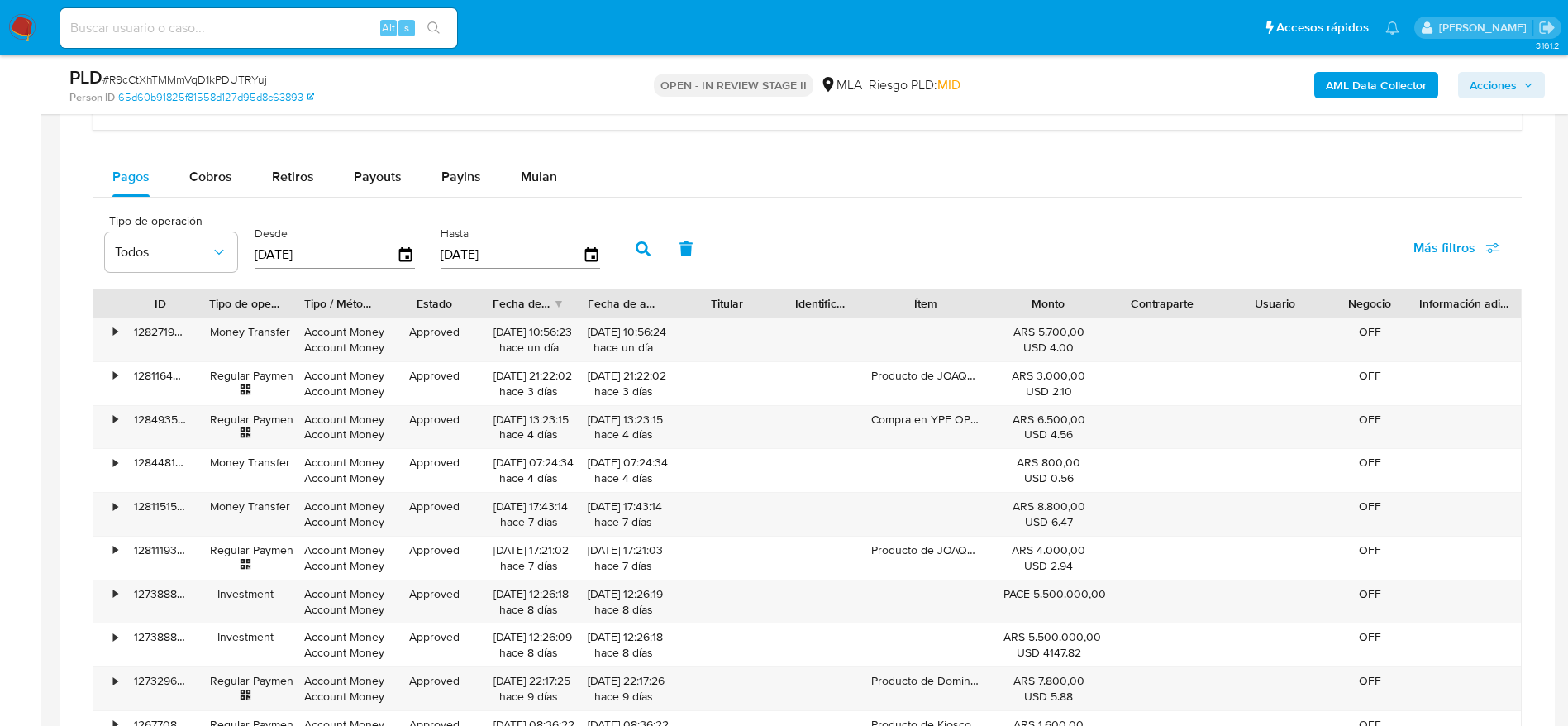
scroll to position [1116, 0]
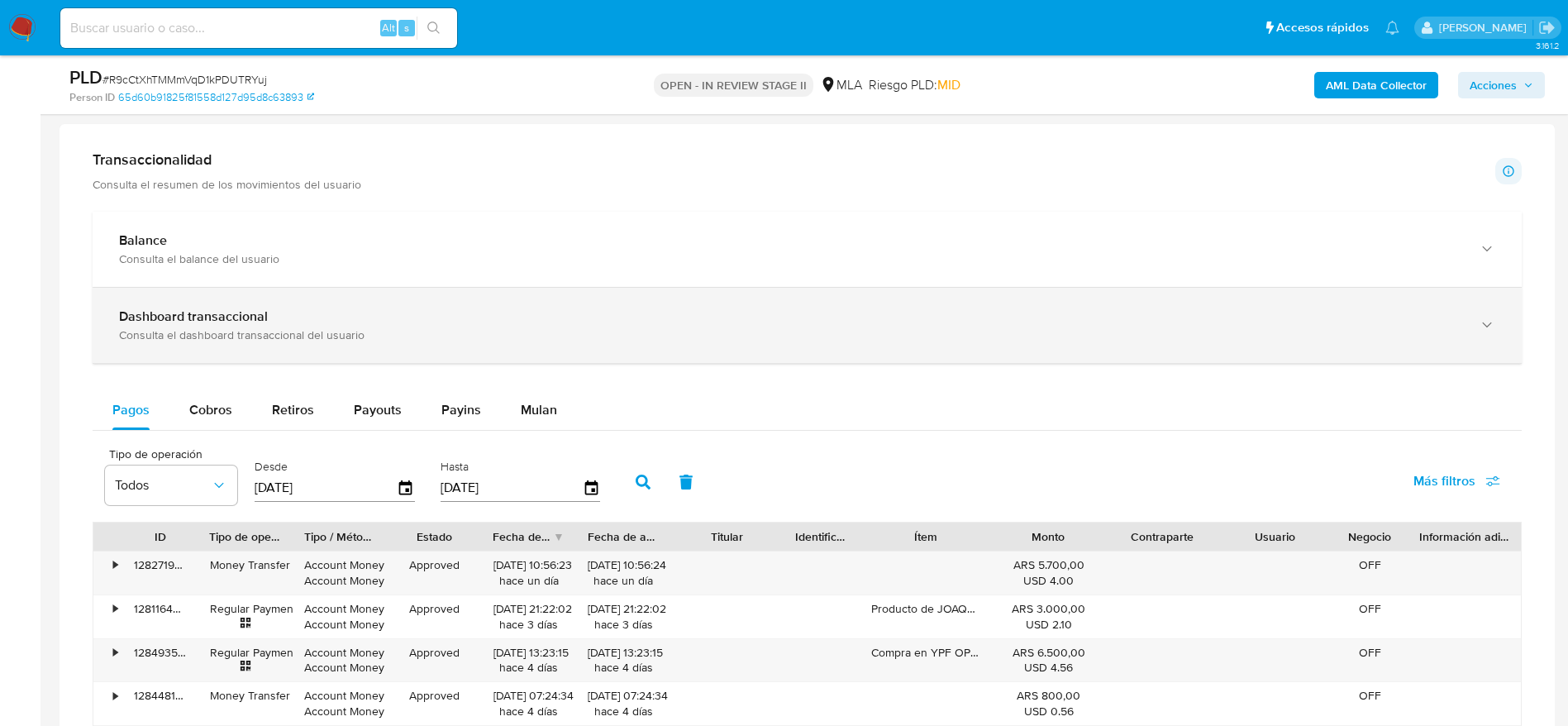
drag, startPoint x: 532, startPoint y: 414, endPoint x: 779, endPoint y: 329, distance: 261.2
click at [532, 414] on span "Mulan" at bounding box center [539, 409] width 37 height 19
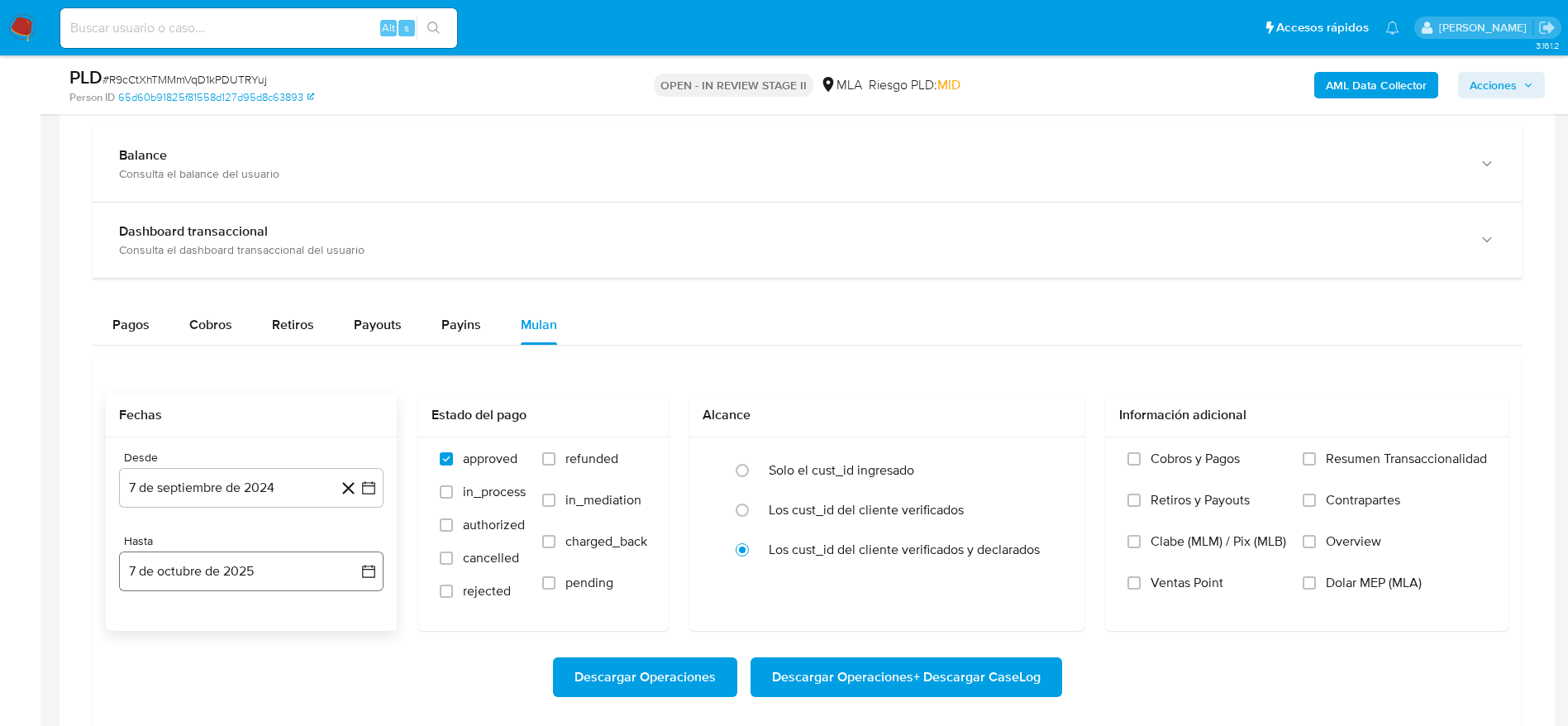
scroll to position [1240, 0]
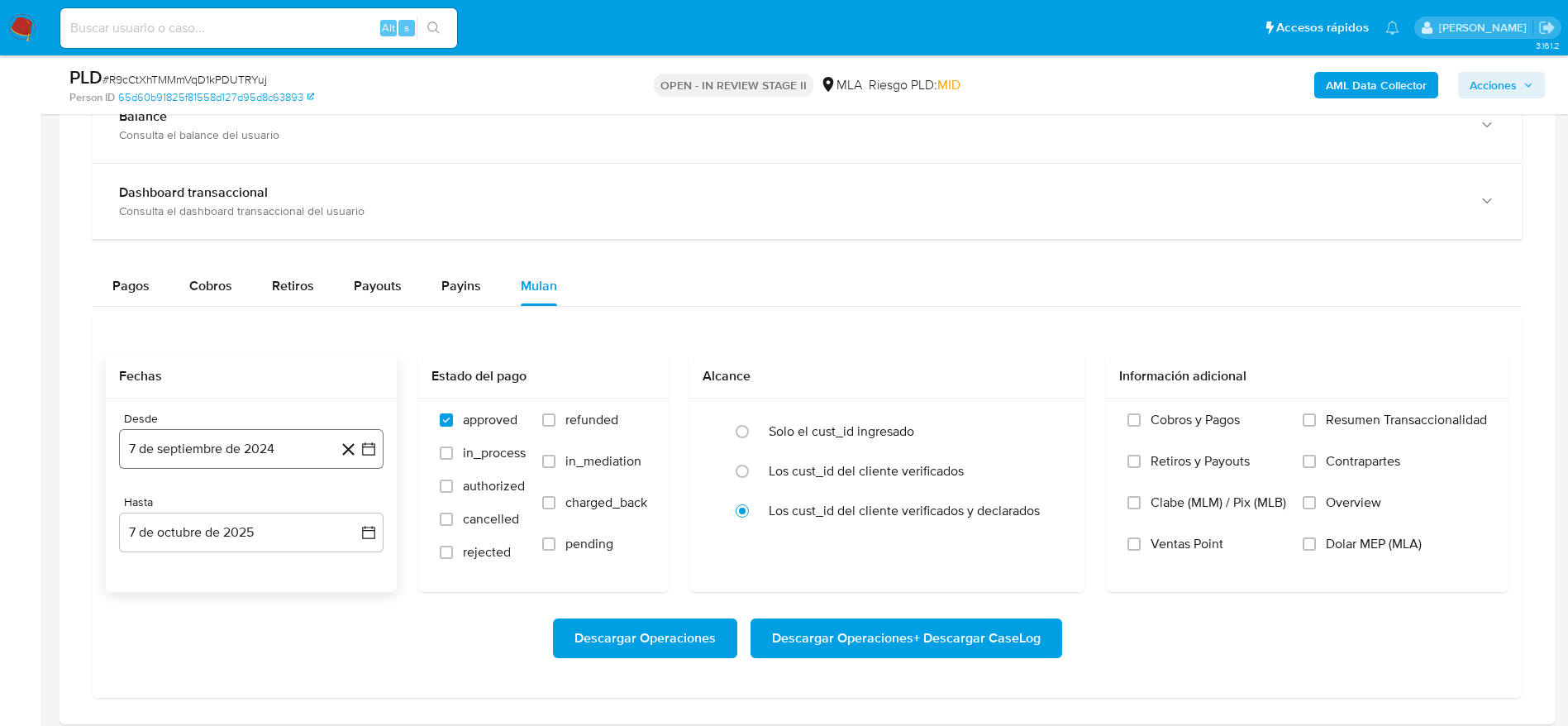
drag, startPoint x: 175, startPoint y: 453, endPoint x: 234, endPoint y: 438, distance: 60.9
click at [175, 452] on button "7 de septiembre de 2024" at bounding box center [251, 449] width 265 height 40
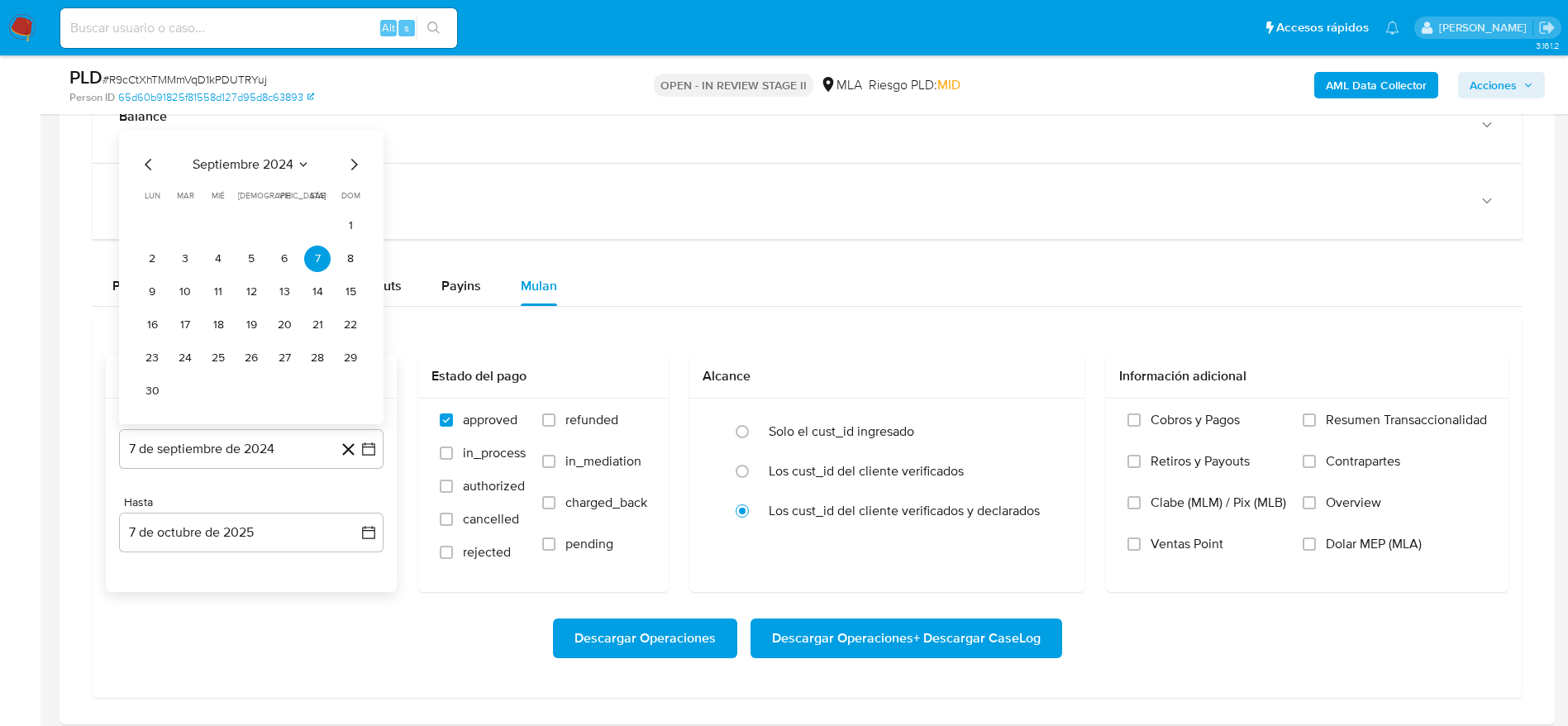
click at [243, 184] on div "septiembre 2024 septiembre 2024 lun lunes mar martes mié miércoles jue jueves v…" at bounding box center [251, 279] width 225 height 249
click at [273, 160] on span "septiembre 2024" at bounding box center [243, 164] width 100 height 16
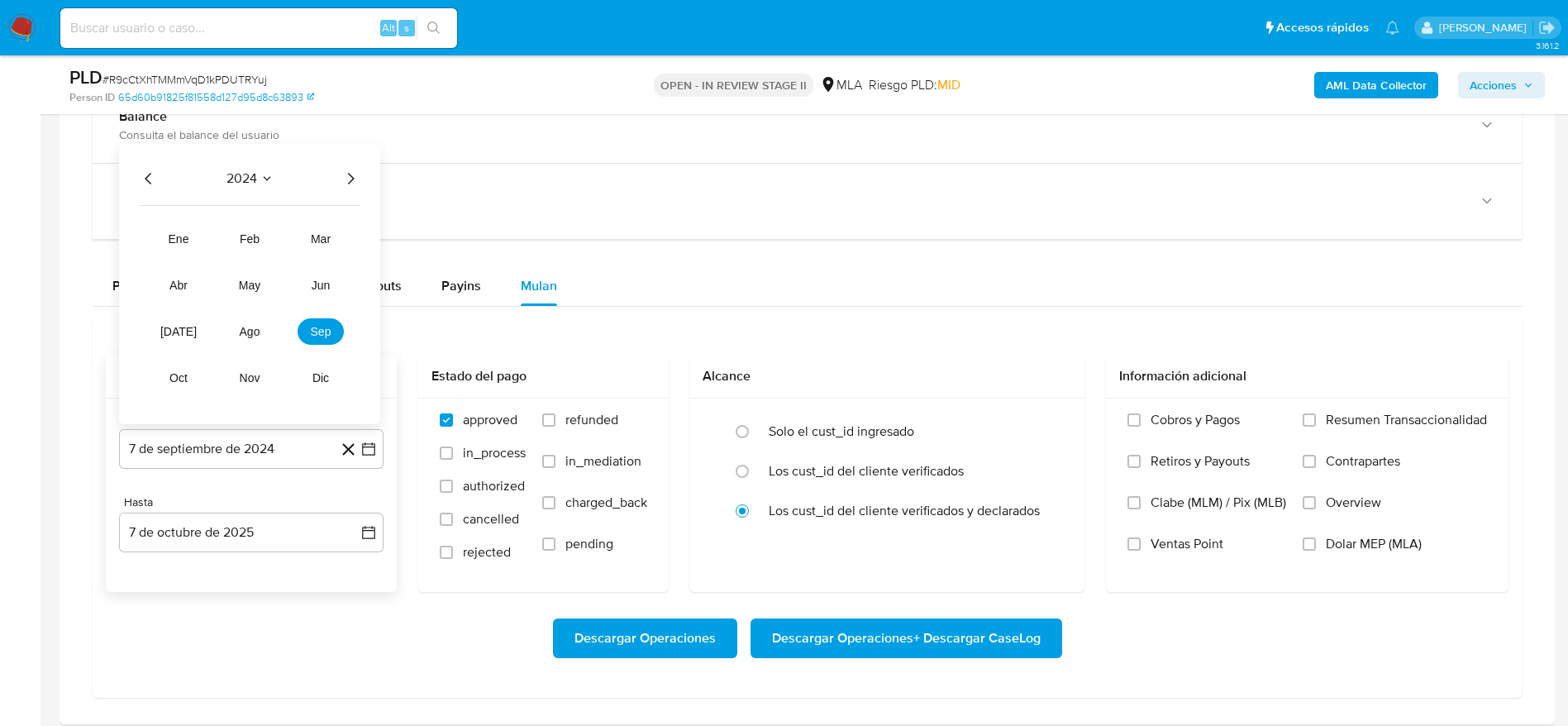
click at [335, 174] on div "2024" at bounding box center [249, 178] width 221 height 20
click at [342, 175] on icon "Año siguiente" at bounding box center [350, 178] width 20 height 20
click at [262, 322] on button "ago" at bounding box center [249, 331] width 46 height 26
click at [284, 255] on button "1" at bounding box center [284, 258] width 26 height 26
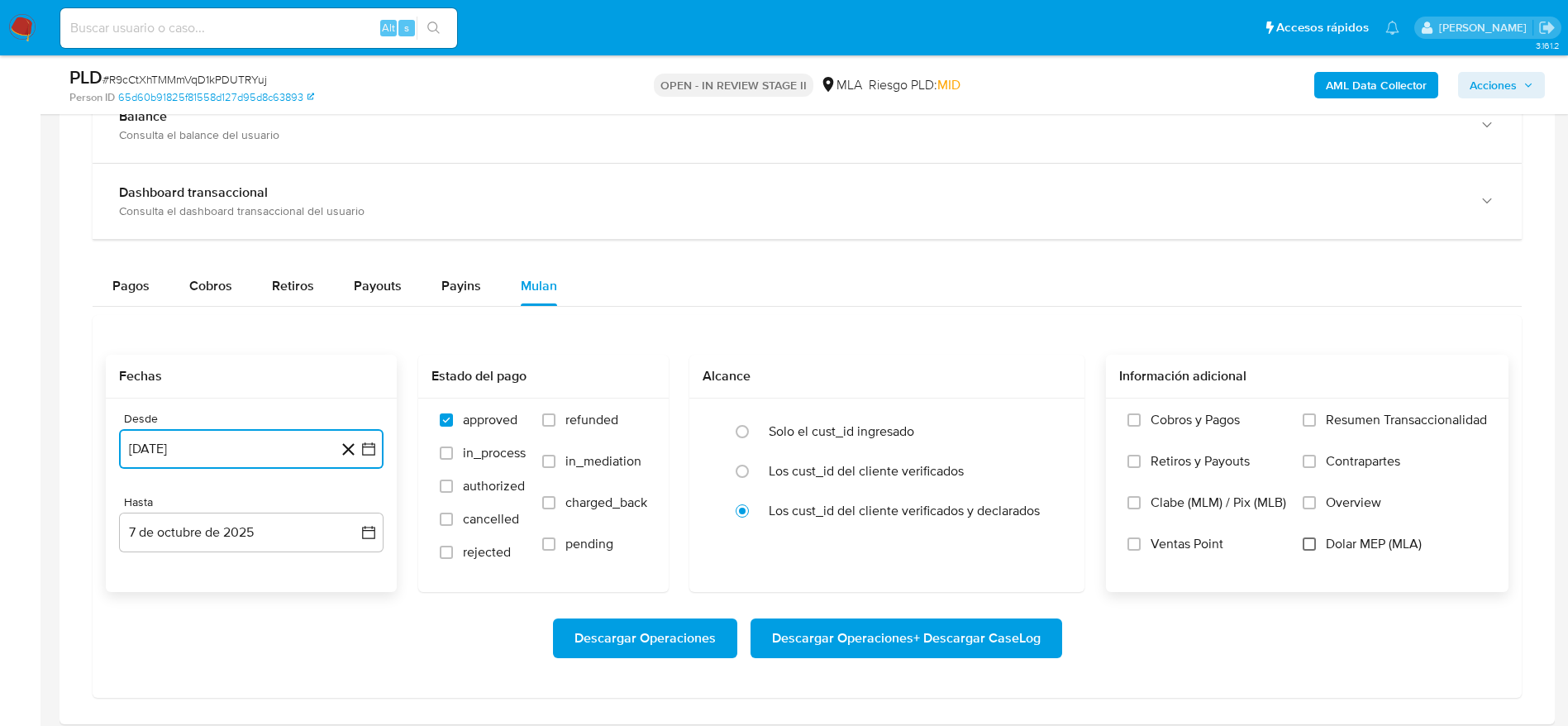
click at [1304, 549] on input "Dolar MEP (MLA)" at bounding box center [1309, 544] width 14 height 14
click at [665, 641] on span "Descargar Operaciones" at bounding box center [645, 637] width 141 height 37
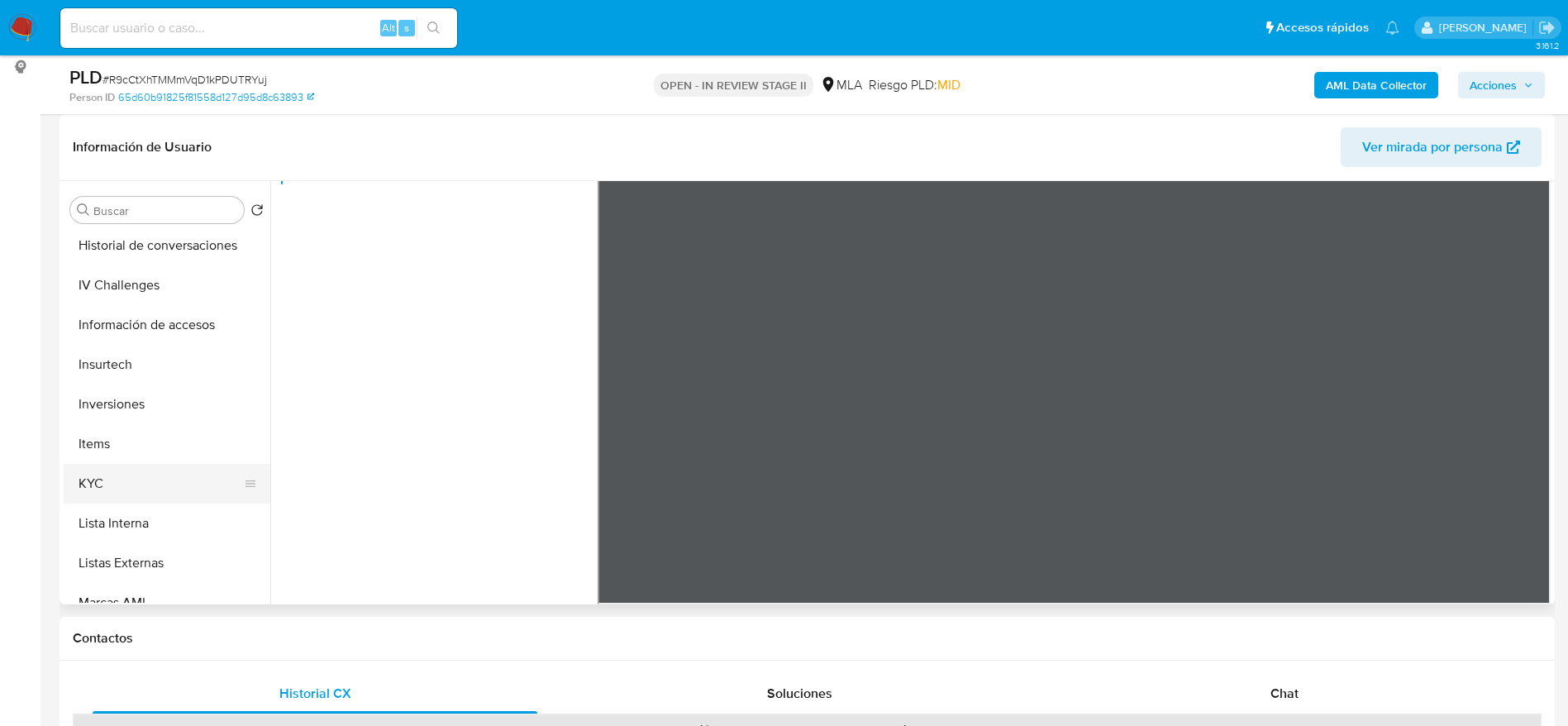
scroll to position [620, 0]
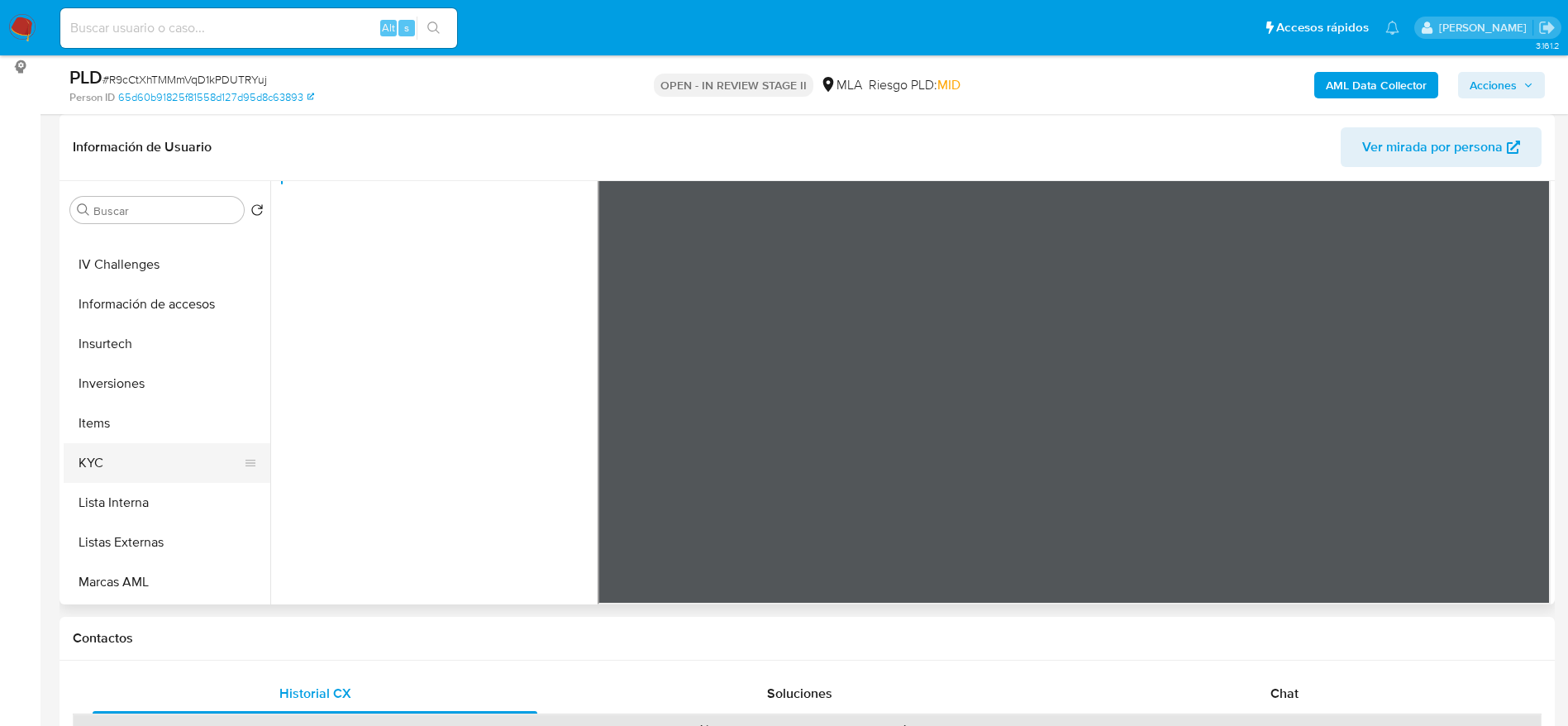
click at [133, 471] on button "KYC" at bounding box center [160, 463] width 193 height 40
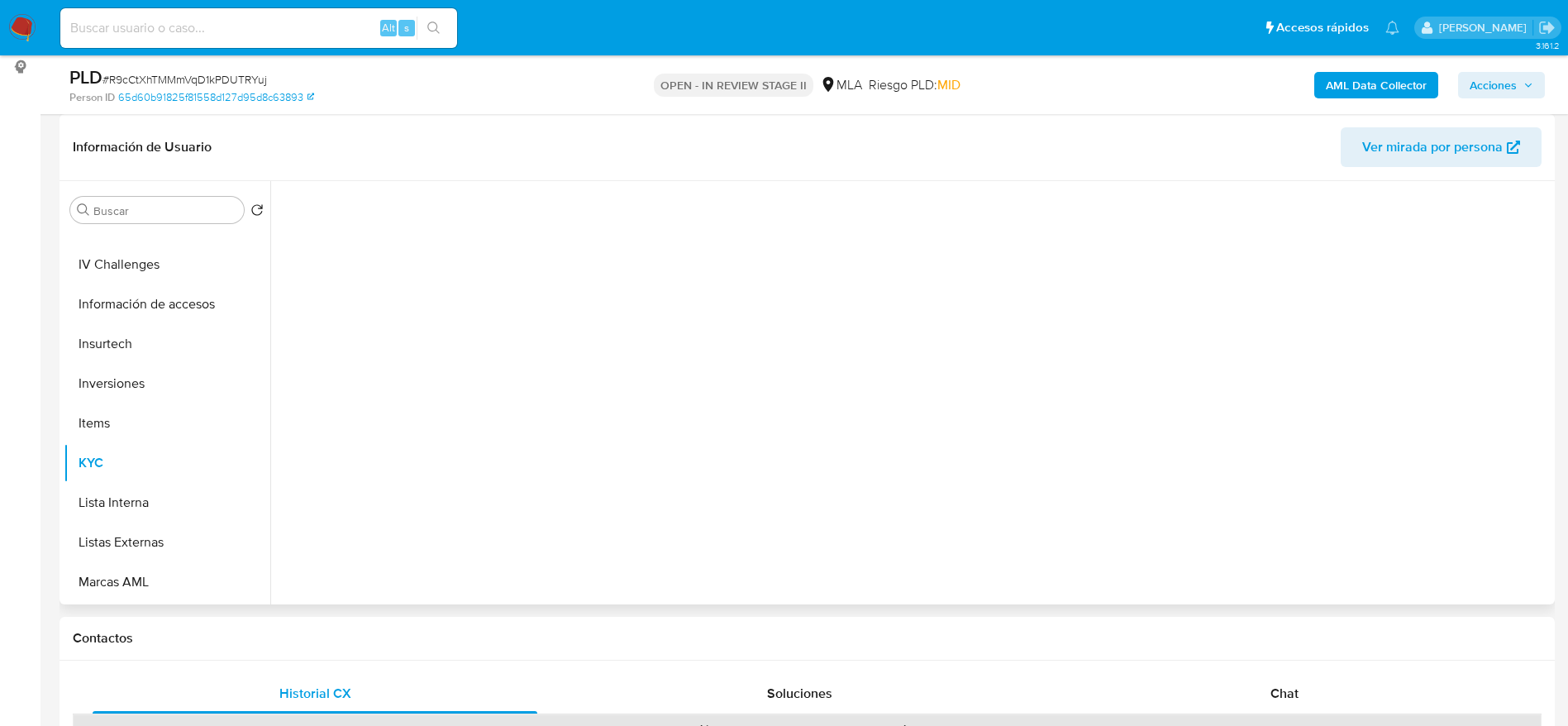
scroll to position [0, 0]
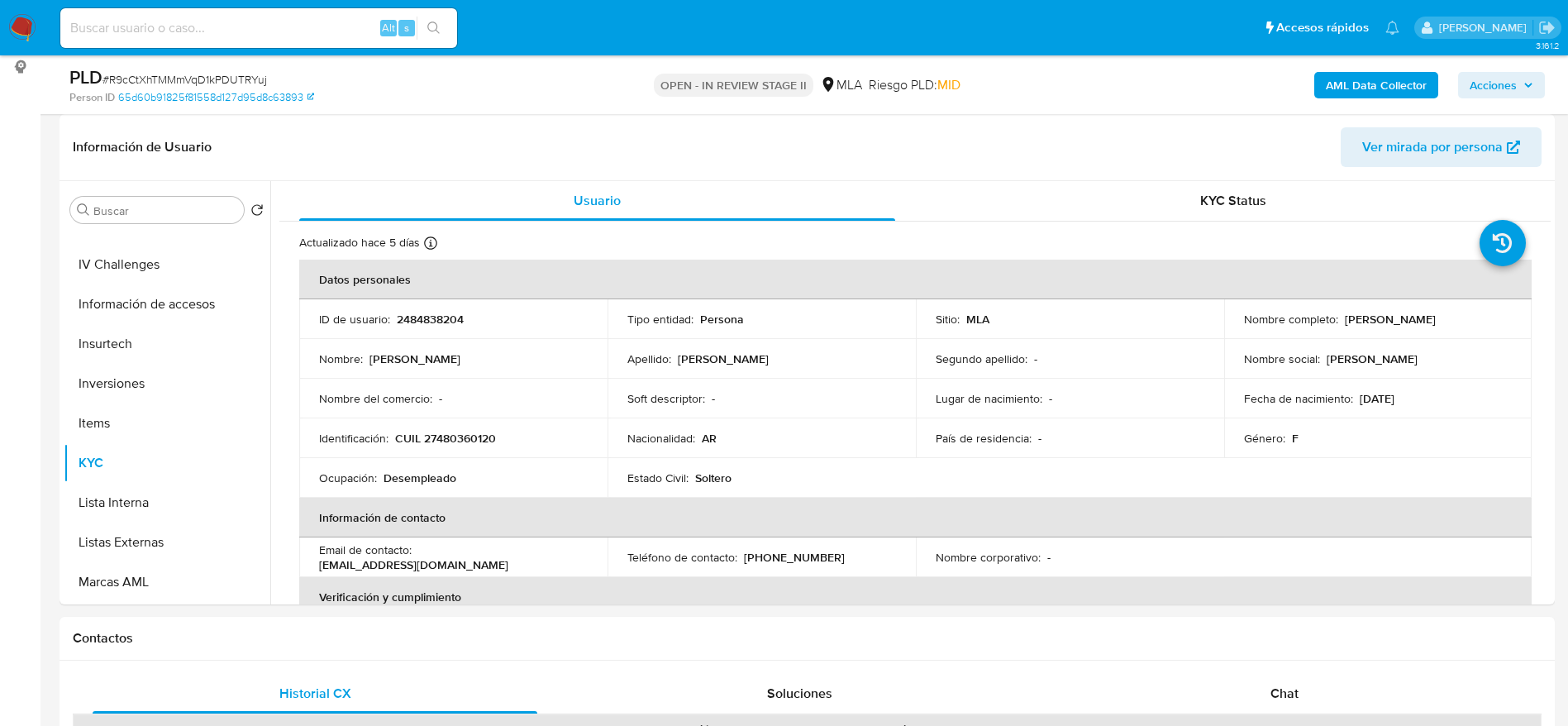
click at [1487, 79] on span "Acciones" at bounding box center [1493, 84] width 47 height 26
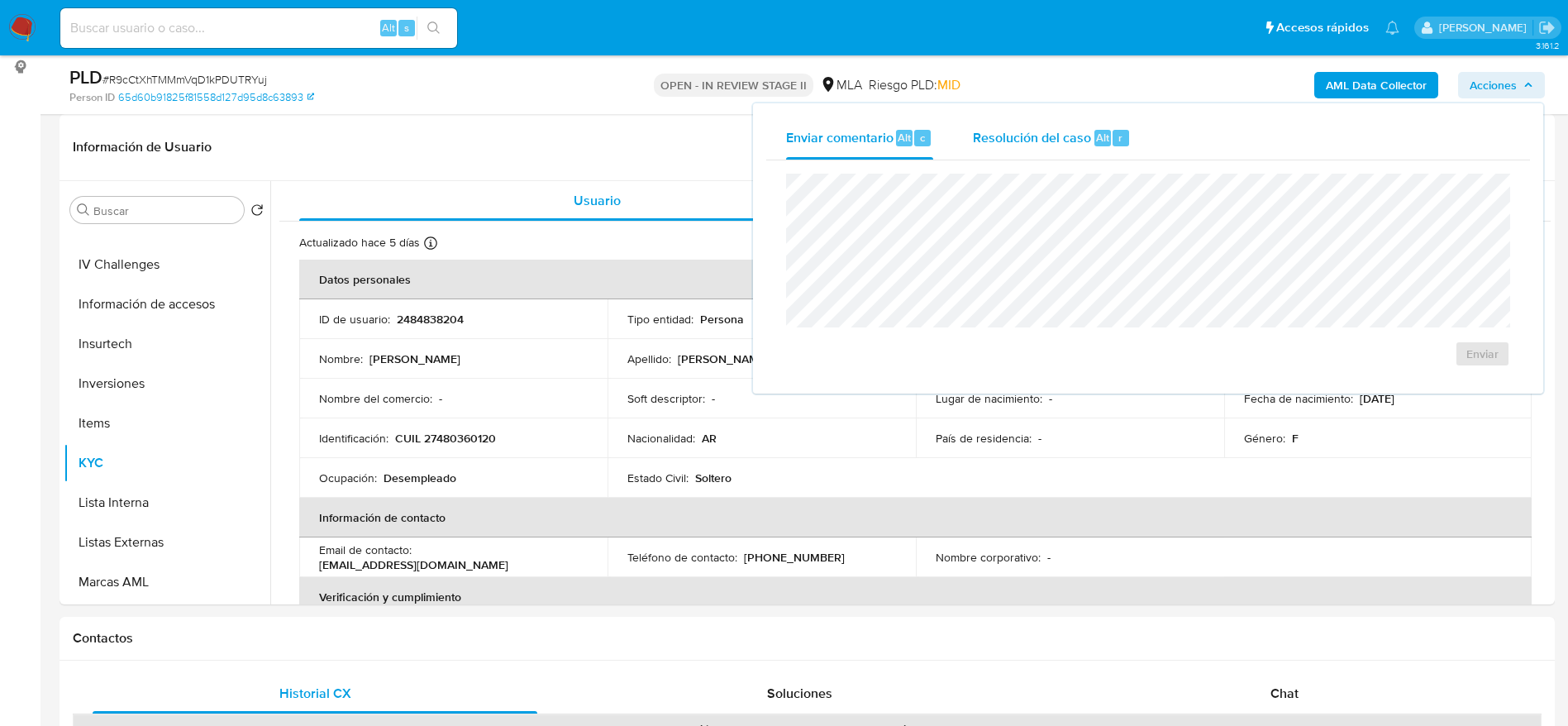
drag, startPoint x: 1084, startPoint y: 118, endPoint x: 1079, endPoint y: 129, distance: 12.1
click at [1082, 120] on div "Resolución del caso Alt r" at bounding box center [1051, 138] width 157 height 43
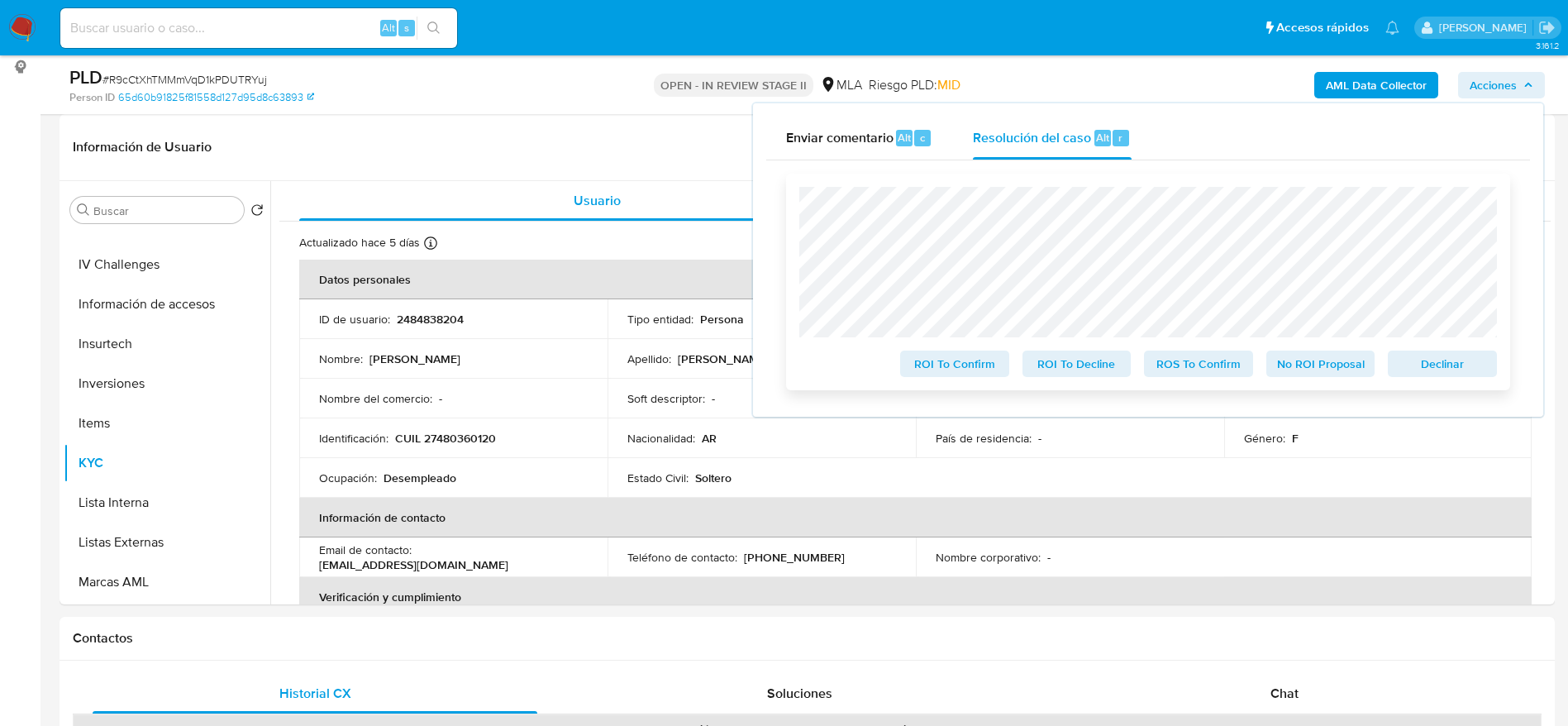
click at [1453, 354] on span "Declinar" at bounding box center [1442, 363] width 86 height 23
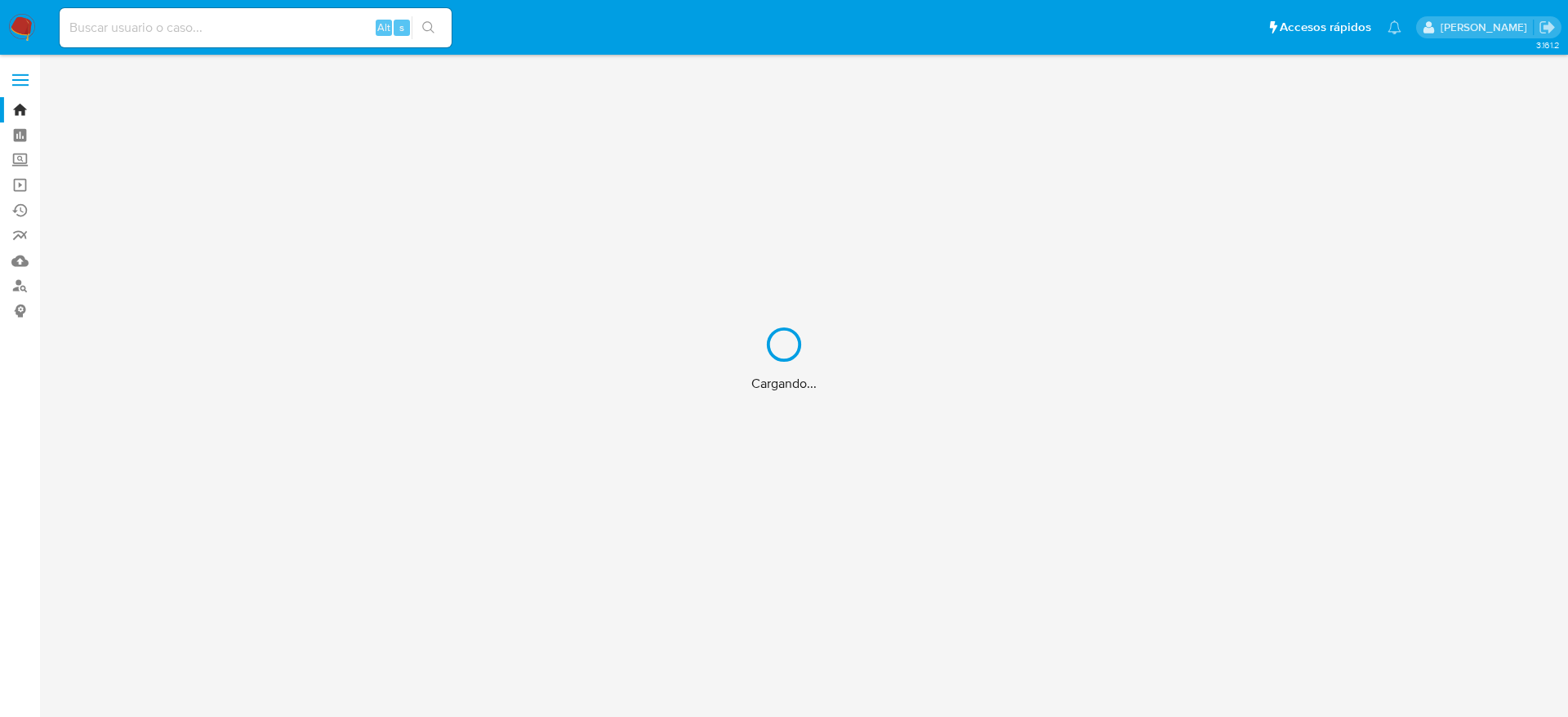
click at [135, 29] on div "Cargando..." at bounding box center [784, 358] width 1568 height 717
click at [135, 29] on div "Cargando..." at bounding box center [784, 358] width 1568 height 717
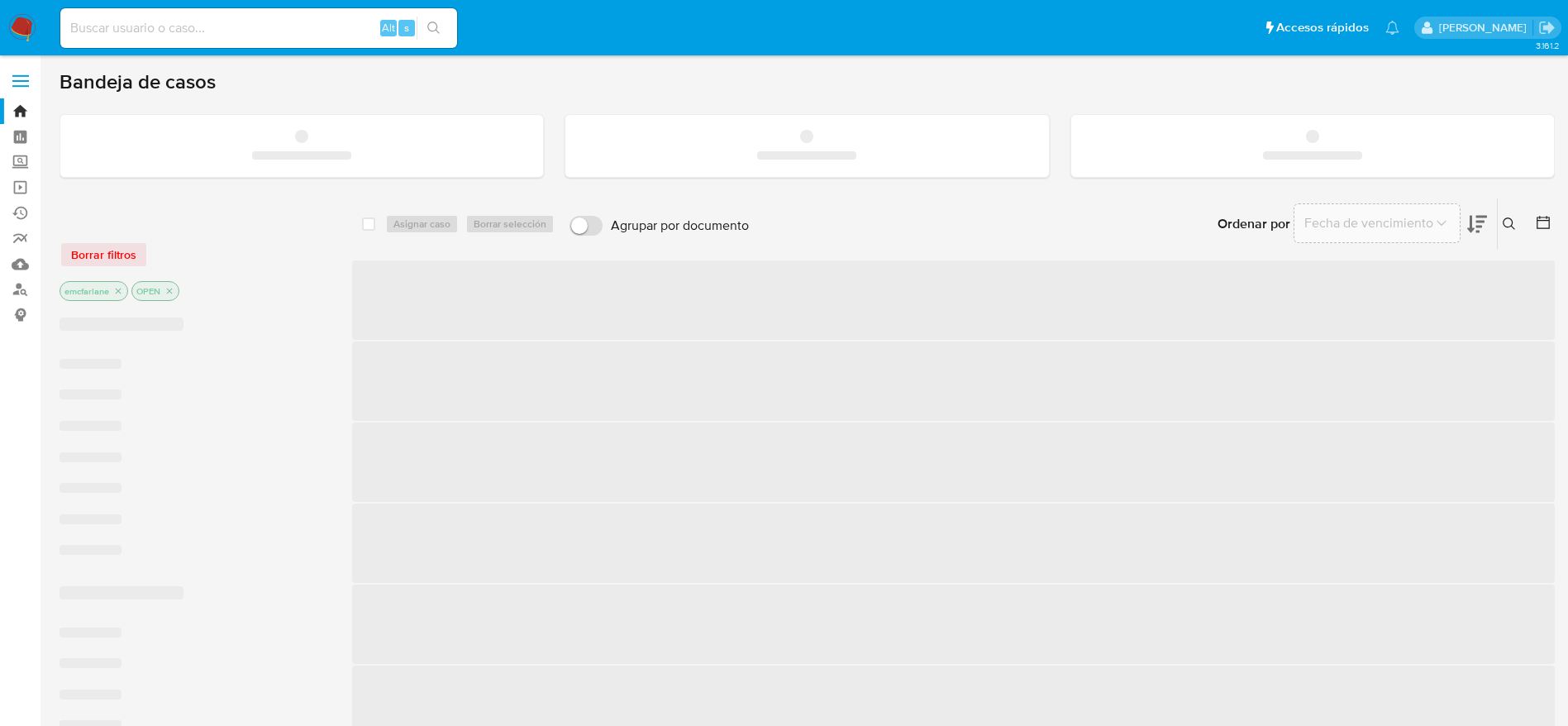
click at [137, 28] on input at bounding box center [259, 27] width 397 height 21
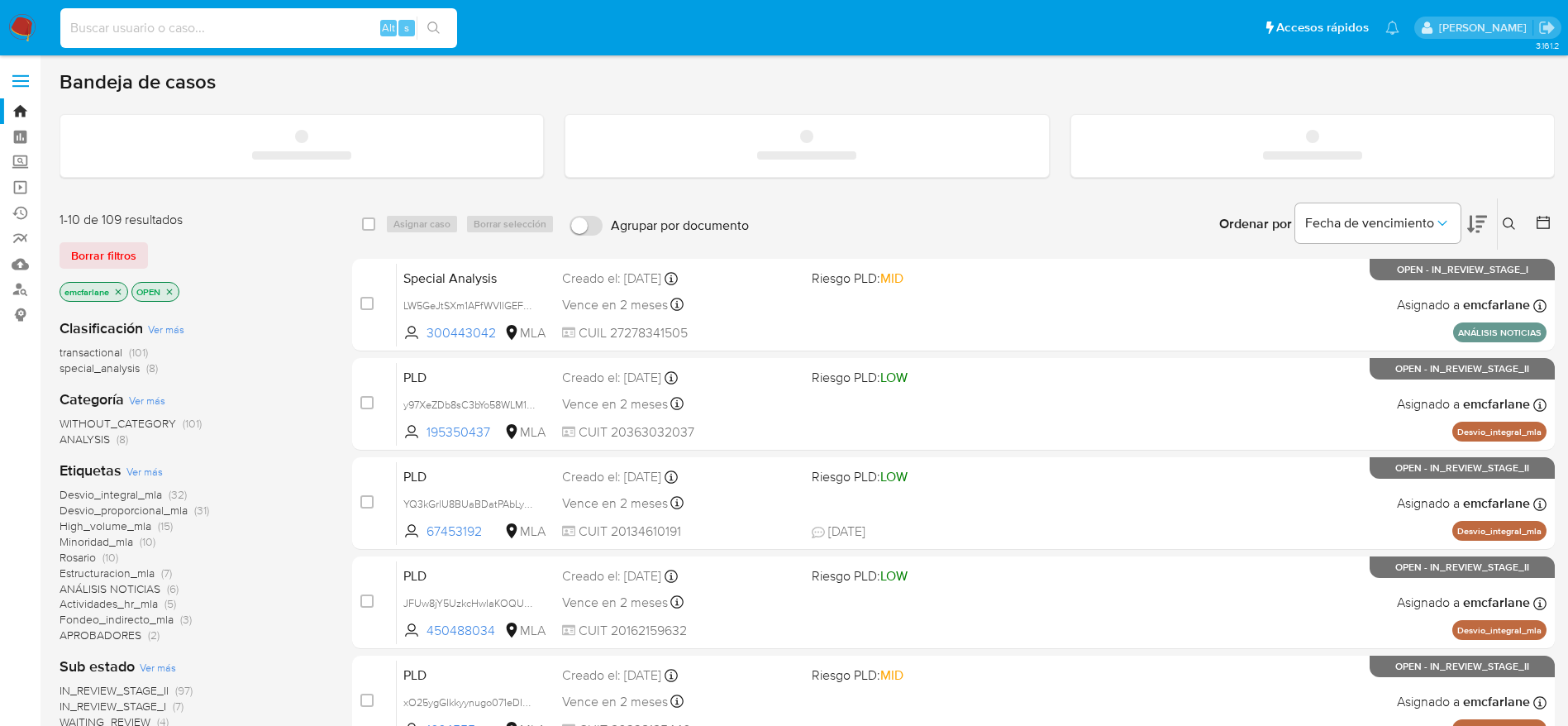
paste input "468987588"
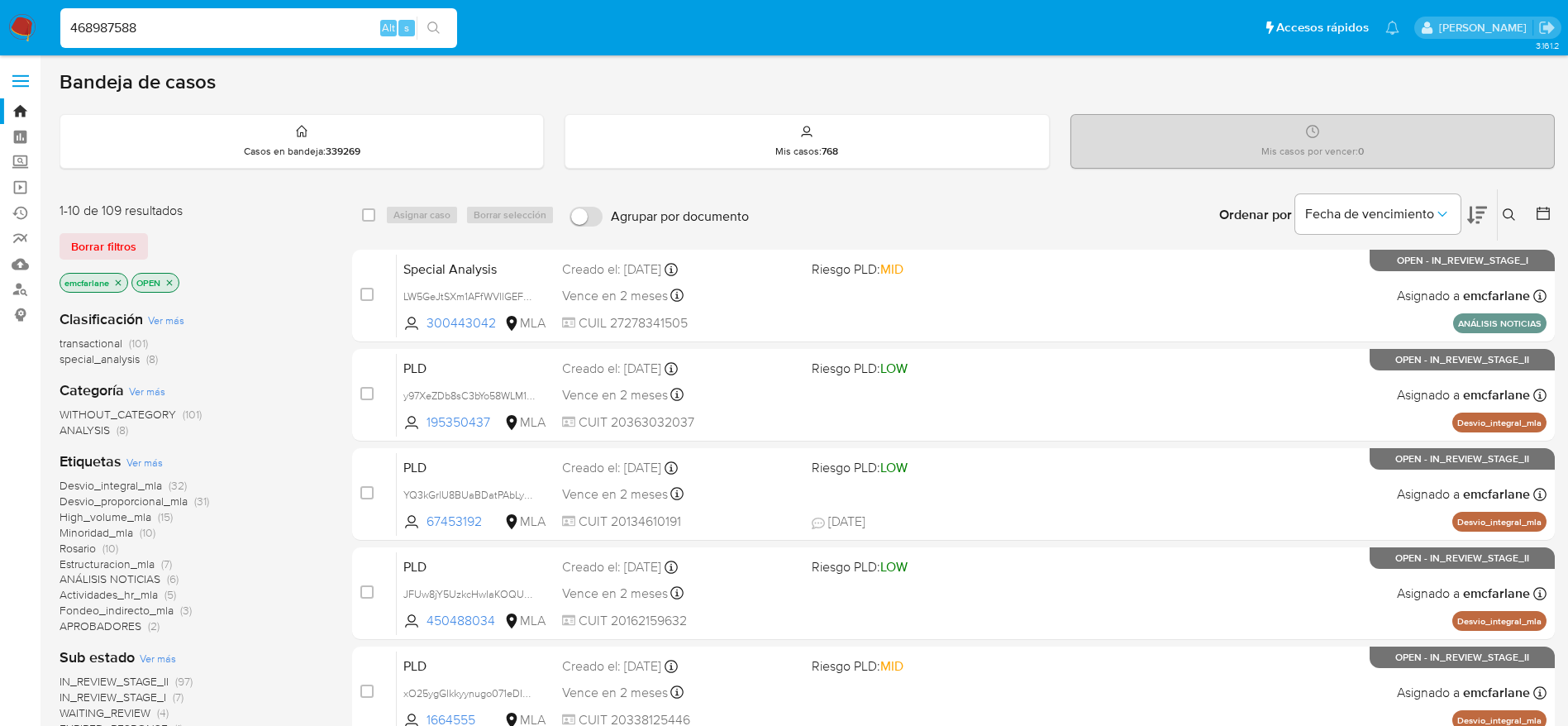
type input "468987588"
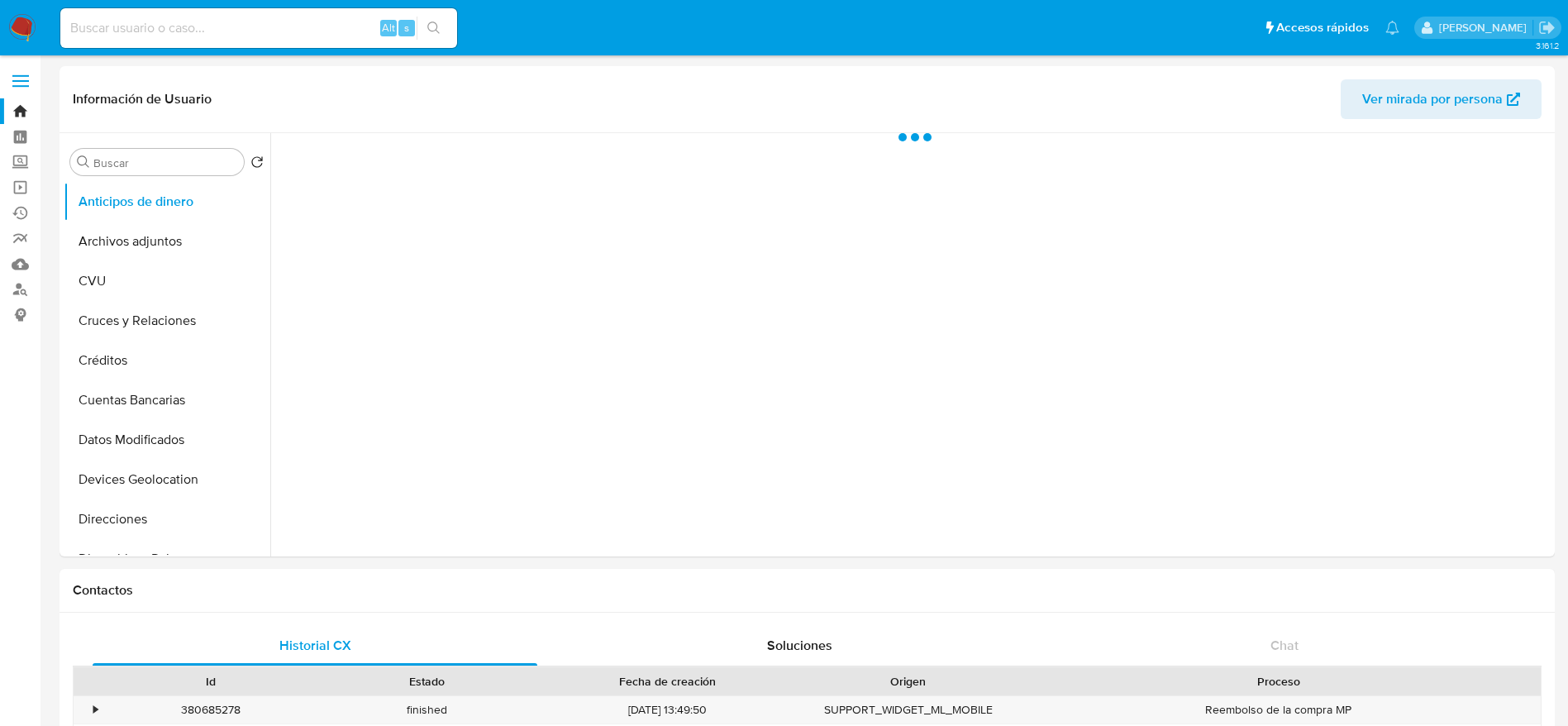
select select "10"
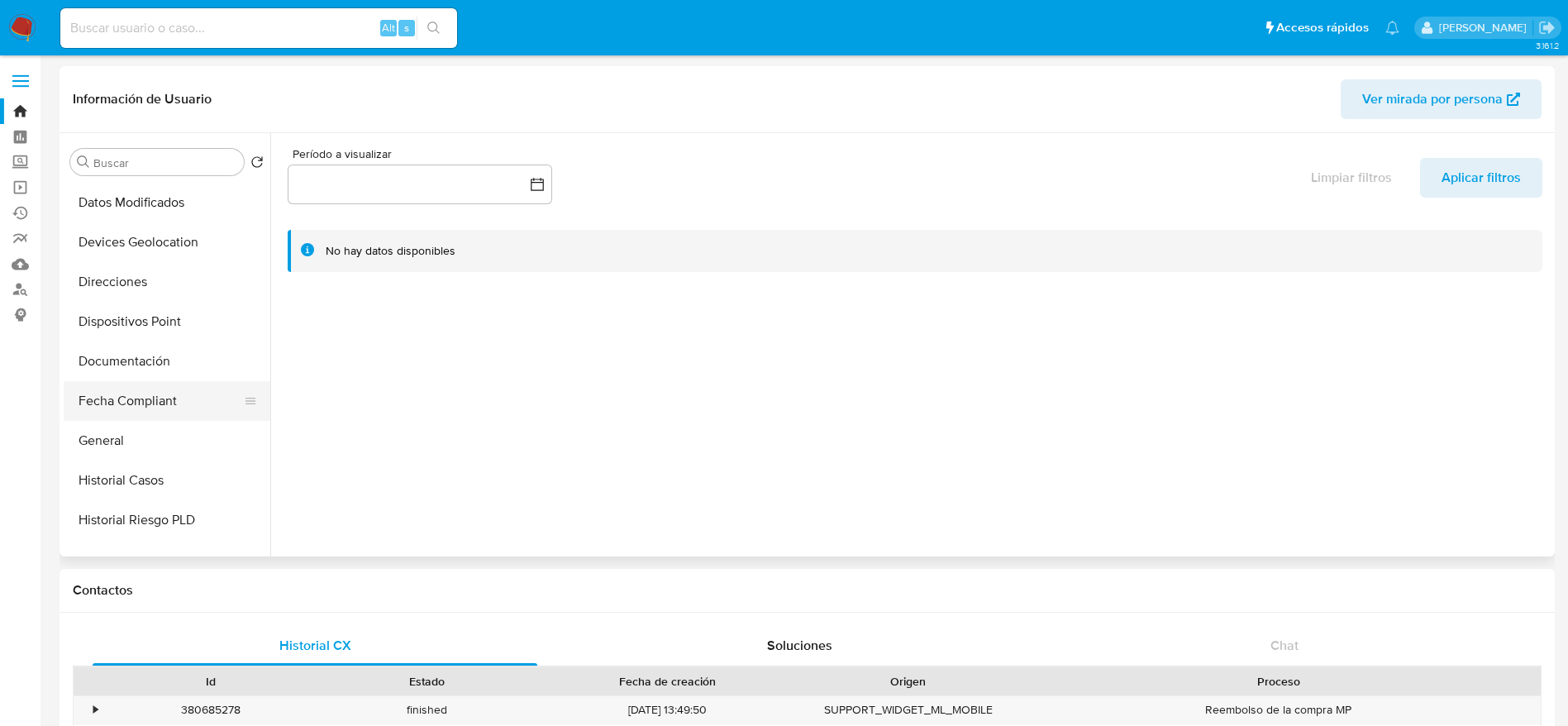
scroll to position [248, 0]
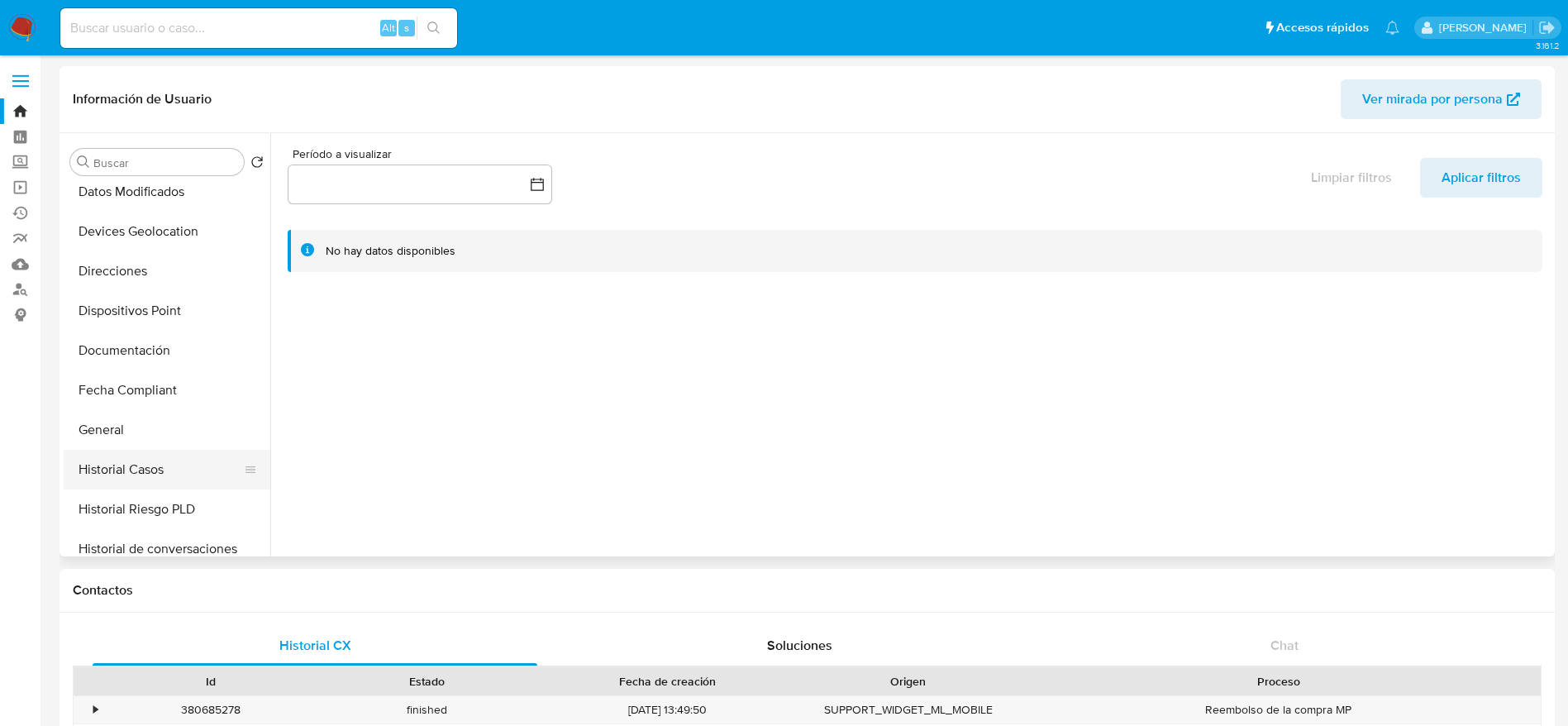
click at [153, 466] on button "Historial Casos" at bounding box center [160, 469] width 193 height 40
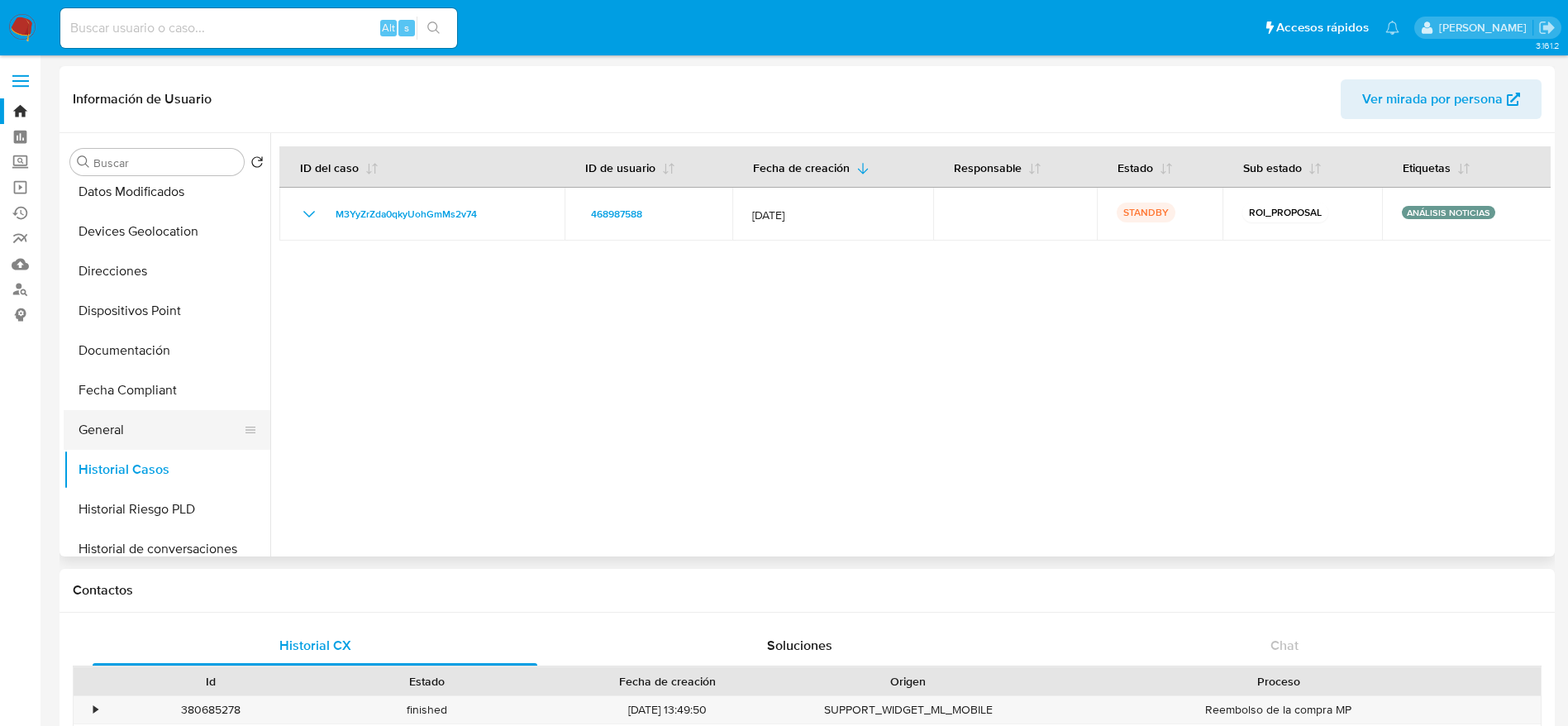
click at [111, 415] on button "General" at bounding box center [160, 430] width 193 height 40
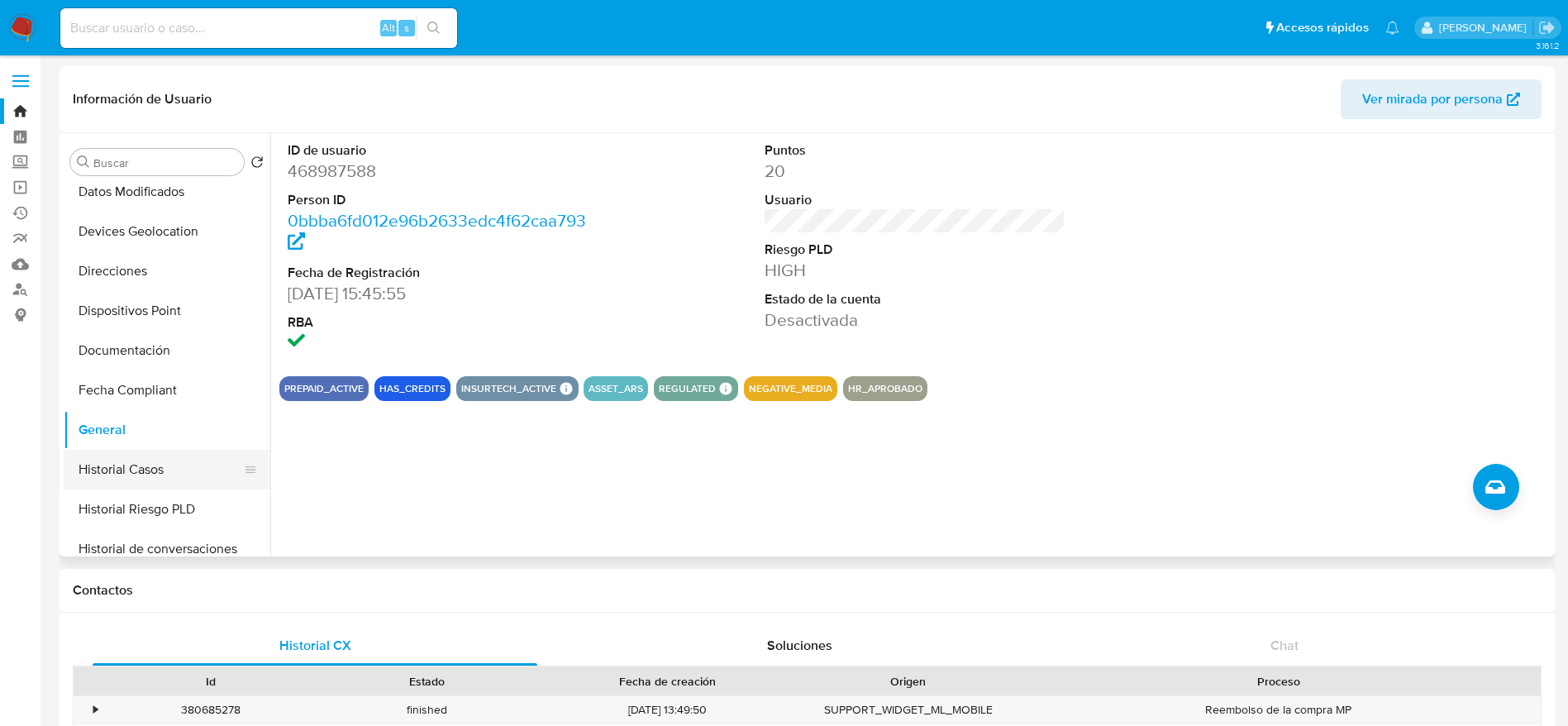
click at [141, 477] on button "Historial Casos" at bounding box center [160, 469] width 193 height 40
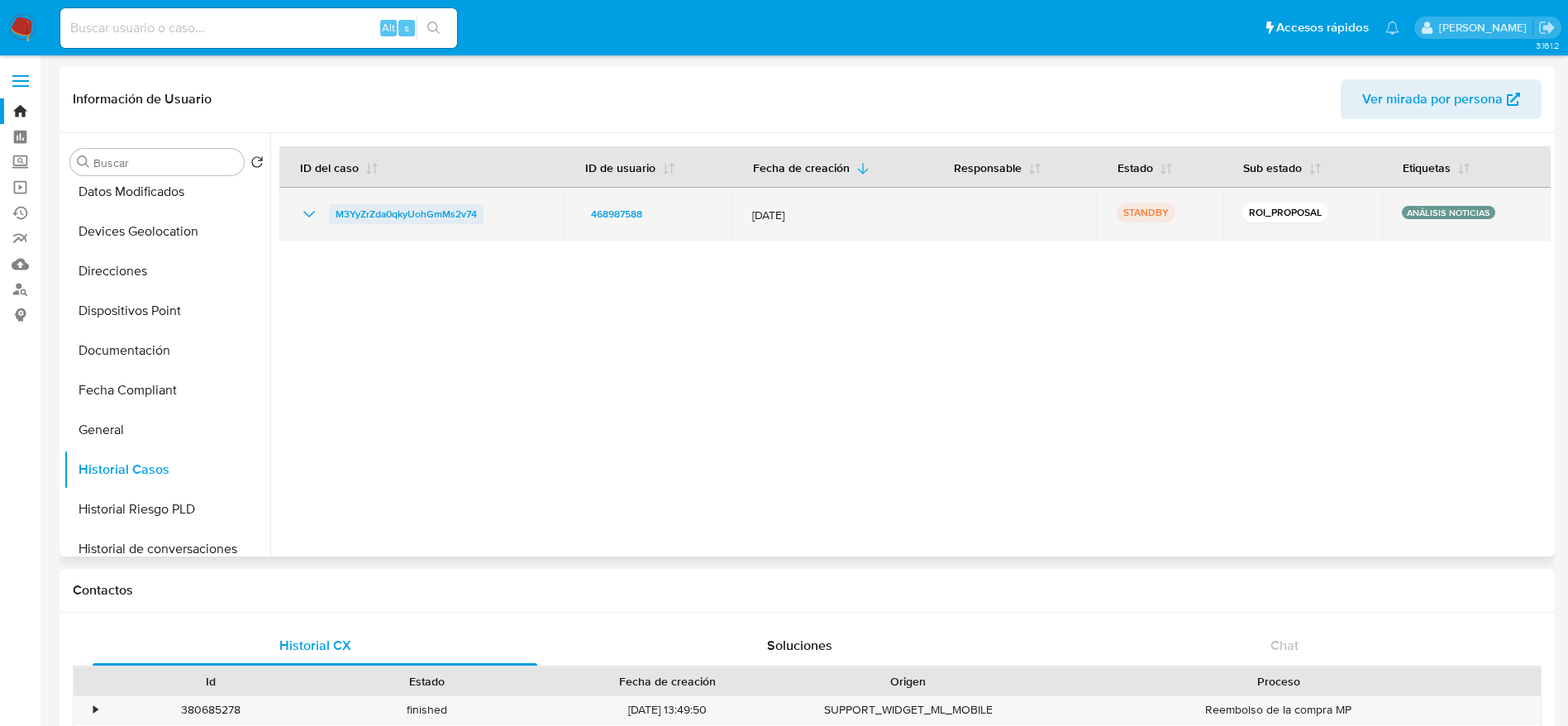
click at [405, 208] on span "M3YyZrZda0qkyUohGmMs2v74" at bounding box center [406, 214] width 141 height 20
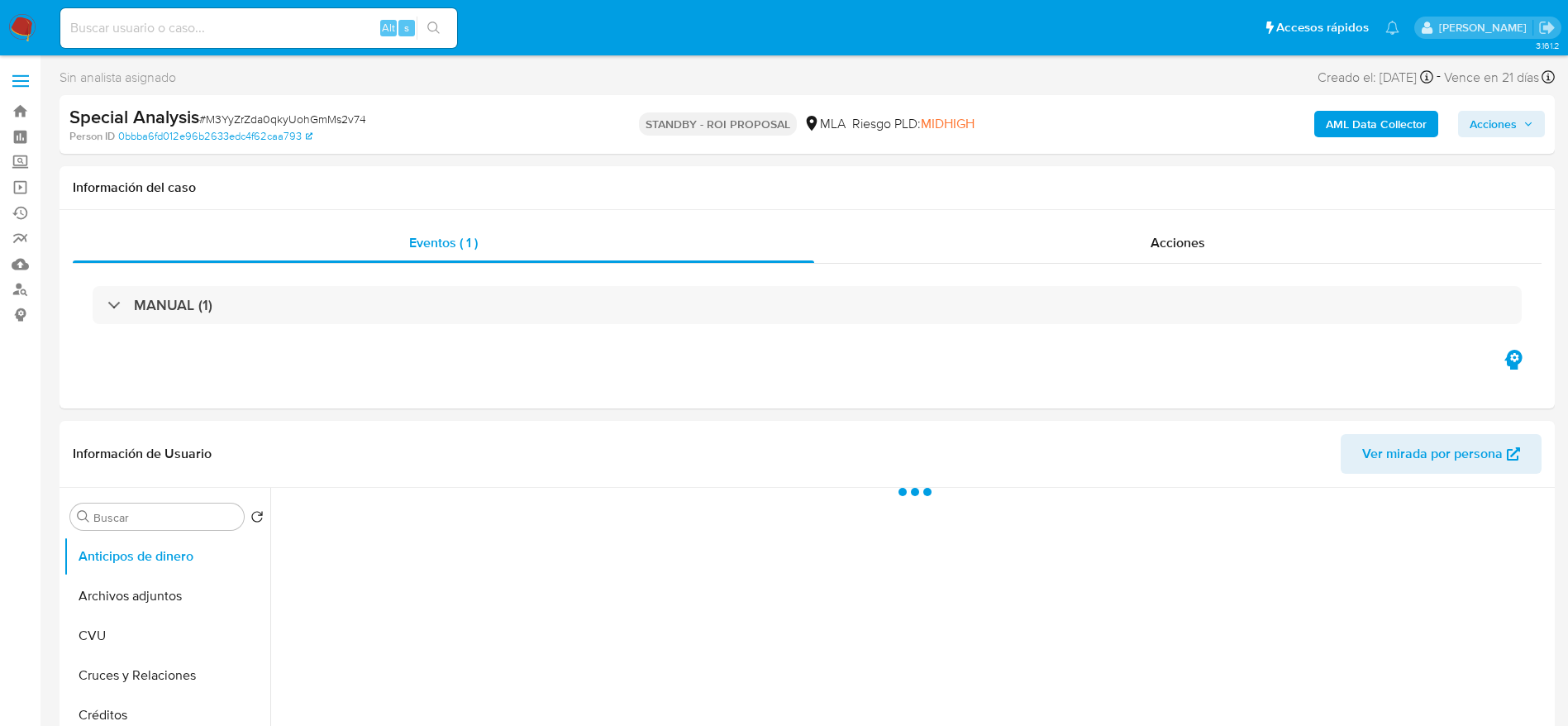
select select "10"
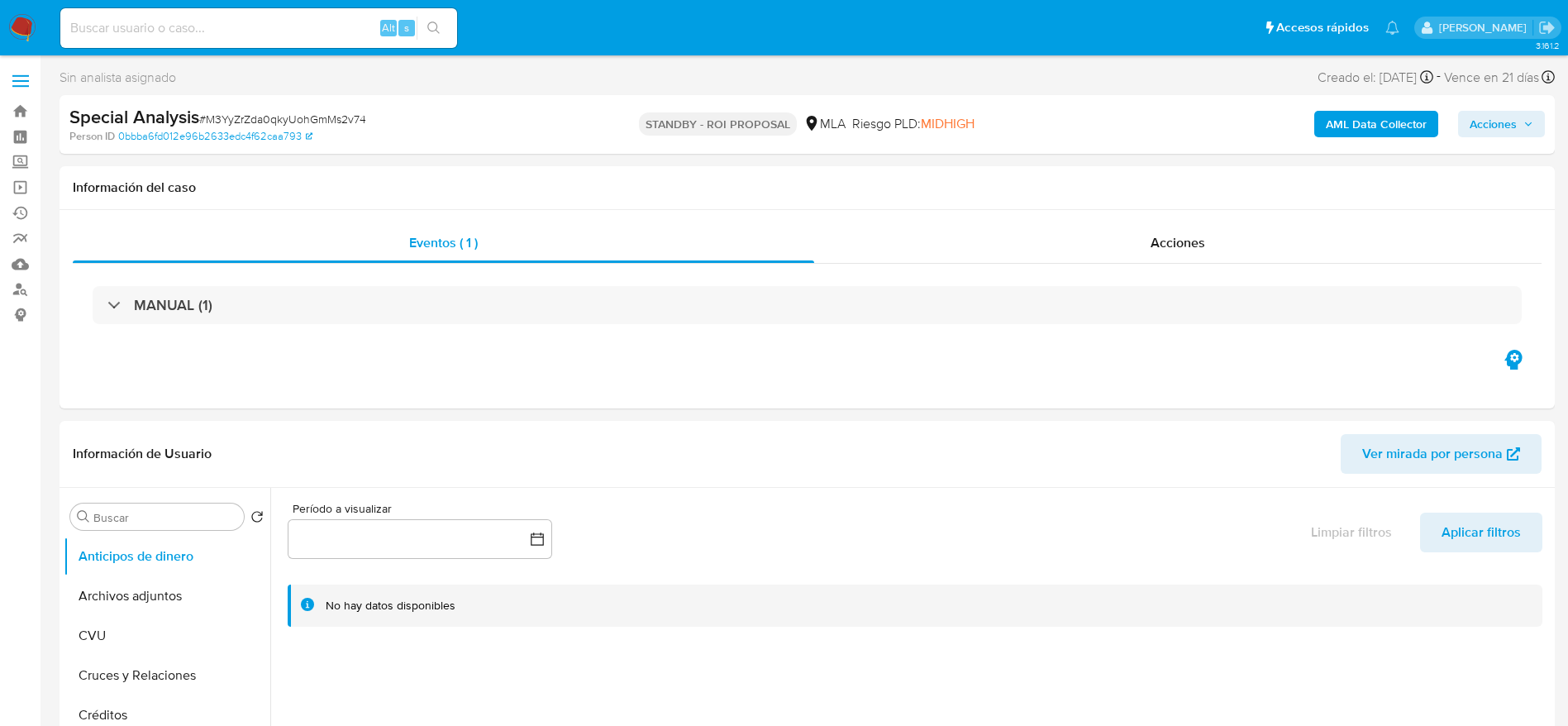
click at [274, 119] on span "# M3YyZrZda0qkyUohGmMs2v74" at bounding box center [283, 118] width 167 height 16
click at [116, 605] on ul "Anticipos de dinero Archivos adjuntos CVU Cruces y Relaciones Créditos Cuentas …" at bounding box center [167, 723] width 207 height 373
click at [127, 580] on button "Archivos adjuntos" at bounding box center [160, 596] width 193 height 40
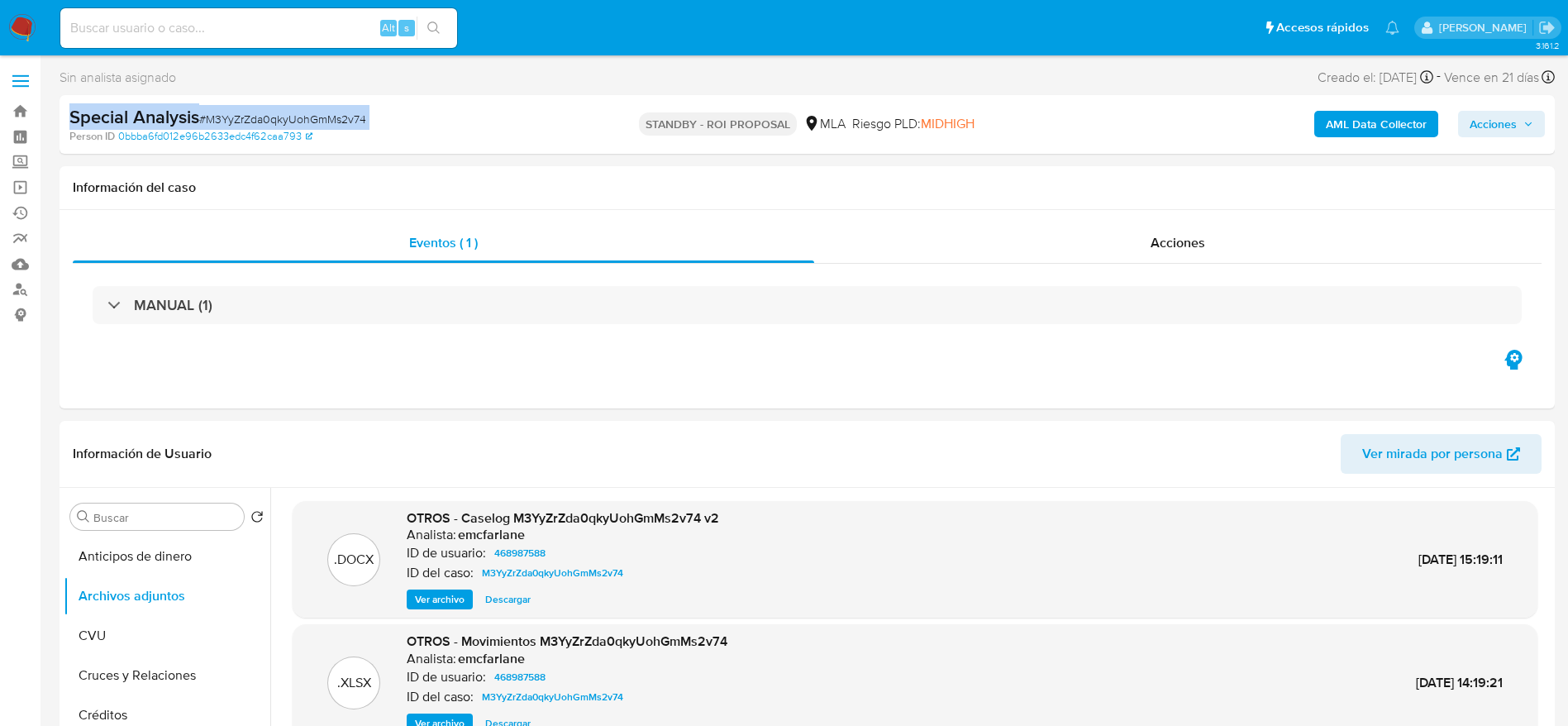
copy div "Special Analysis # M3YyZrZda0qkyUohGmMs2v74"
drag, startPoint x: 386, startPoint y: 172, endPoint x: 328, endPoint y: 134, distance: 69.3
click at [386, 173] on div "Información del caso" at bounding box center [807, 187] width 1496 height 43
click at [332, 117] on span "# M3YyZrZda0qkyUohGmMs2v74" at bounding box center [283, 118] width 167 height 16
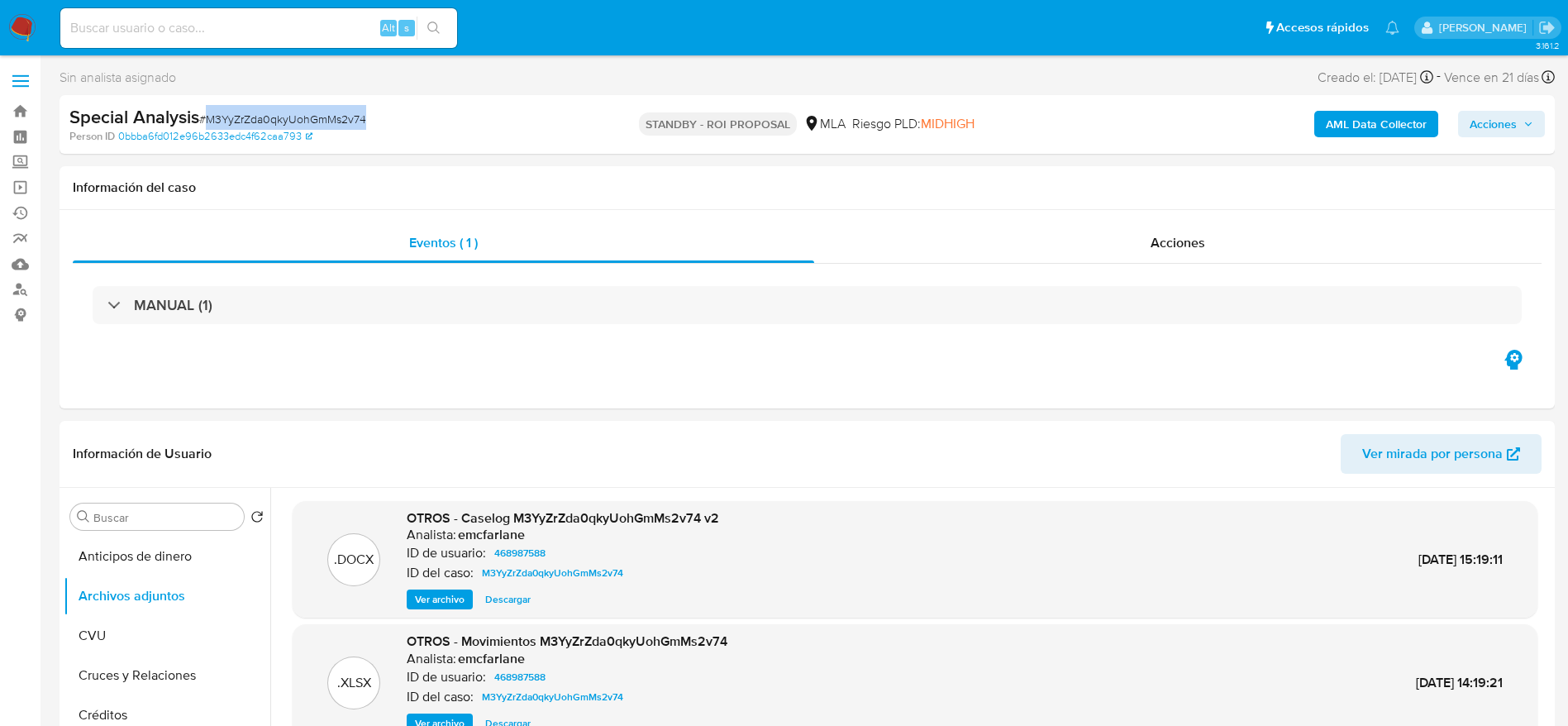
copy span "M3YyZrZda0qkyUohGmMs2v74"
drag, startPoint x: 14, startPoint y: 23, endPoint x: 362, endPoint y: 1, distance: 348.7
click at [126, 38] on input at bounding box center [259, 27] width 397 height 21
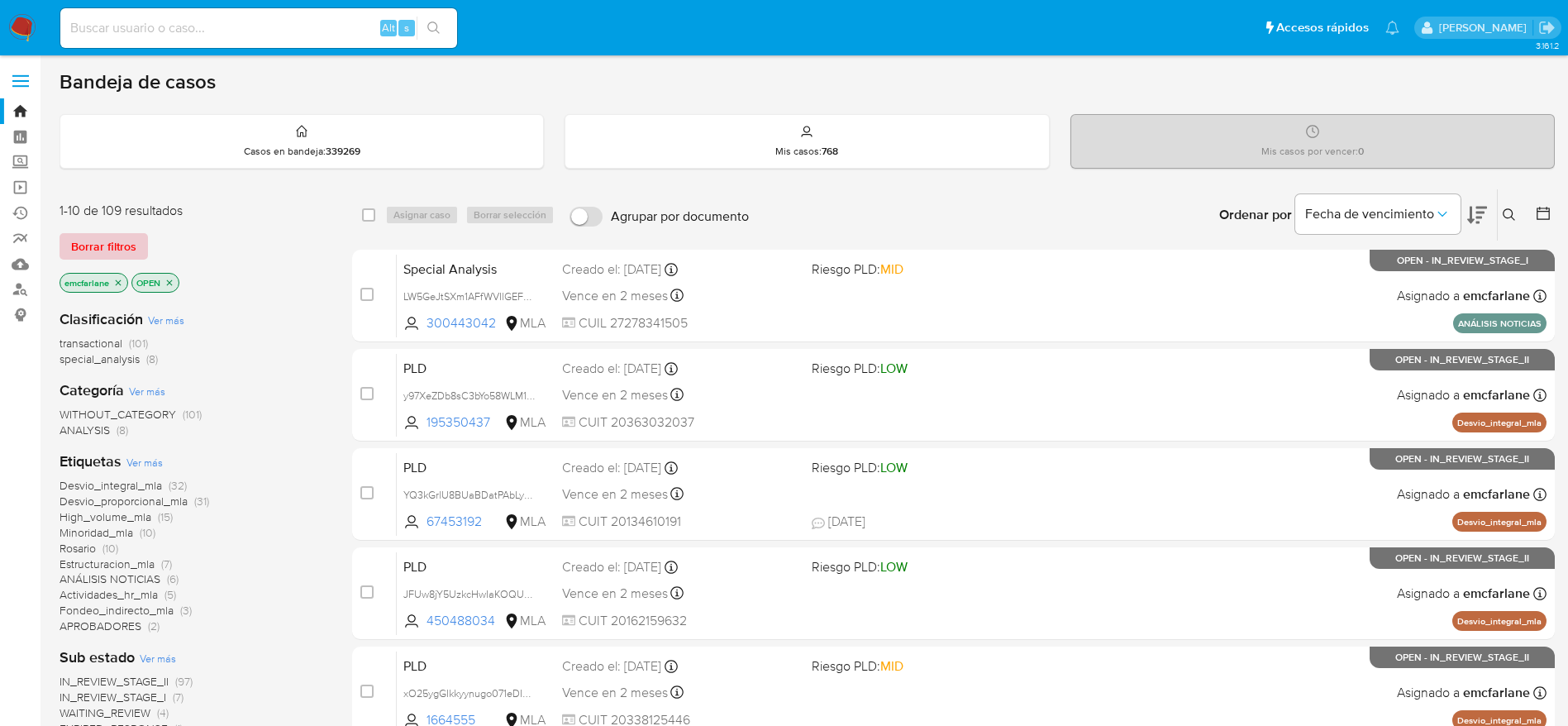
click at [117, 240] on span "Borrar filtros" at bounding box center [104, 246] width 66 height 23
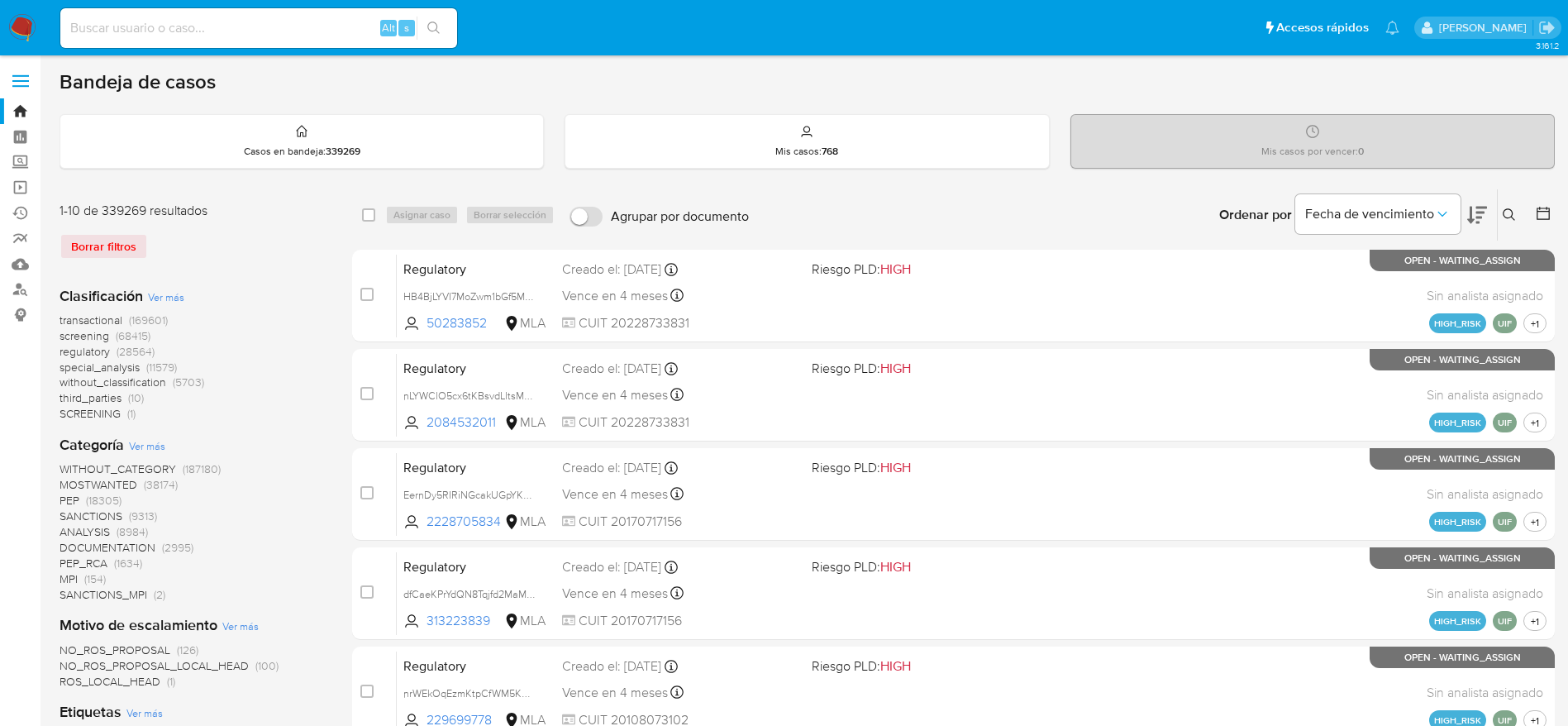
click at [1514, 211] on icon at bounding box center [1509, 215] width 14 height 14
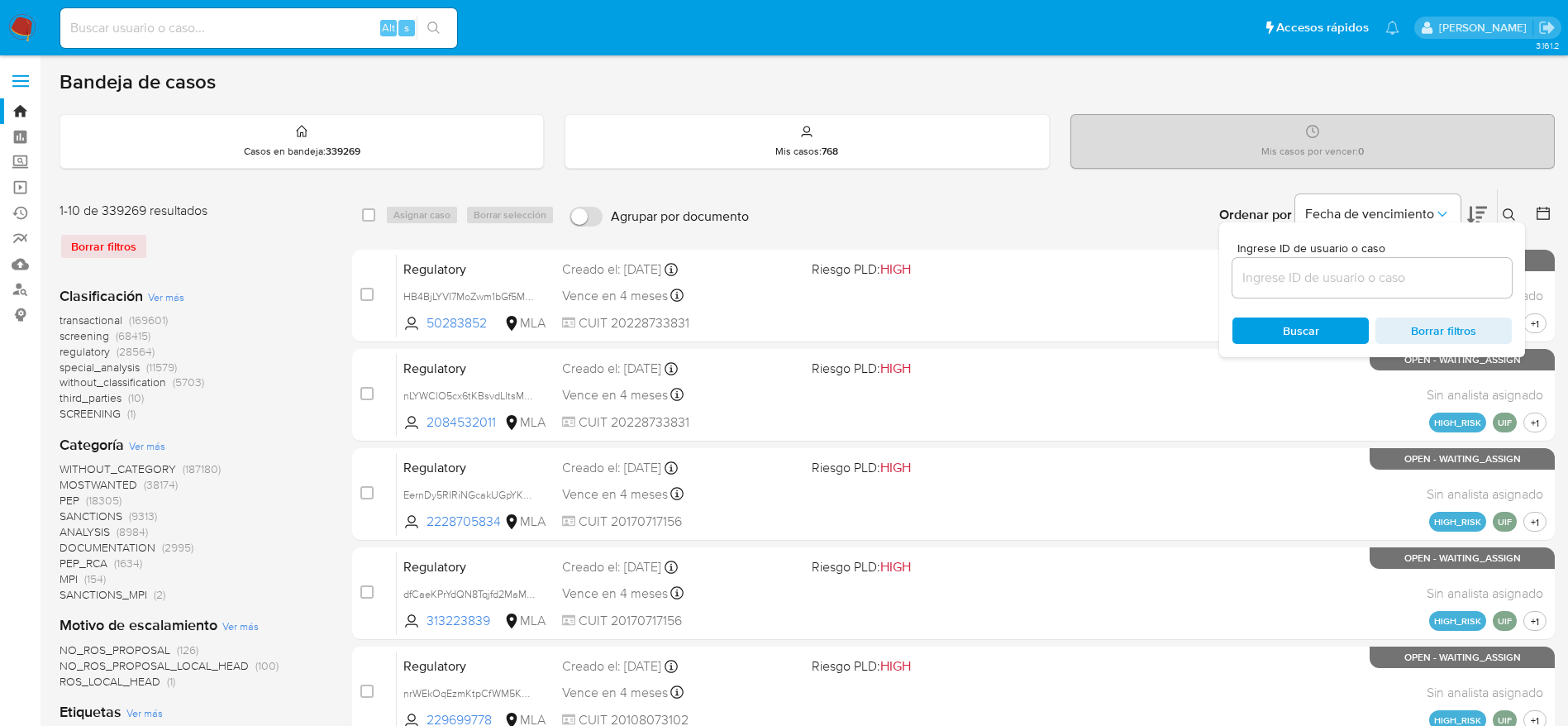
click at [1367, 294] on div at bounding box center [1372, 277] width 279 height 40
click at [1368, 284] on input at bounding box center [1372, 277] width 279 height 21
paste input "M3YyZrZda0qkyUohGmMs2v74"
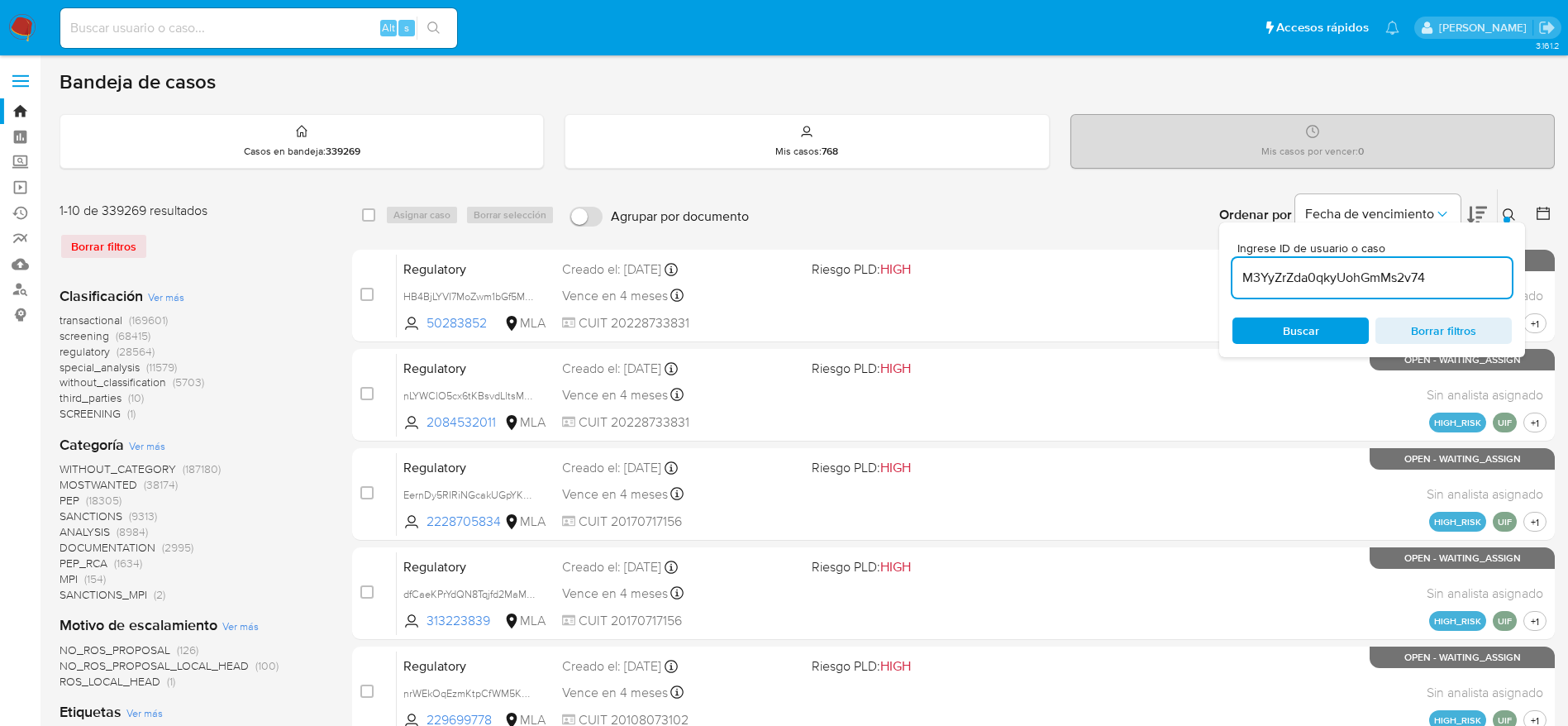
type input "M3YyZrZda0qkyUohGmMs2v74"
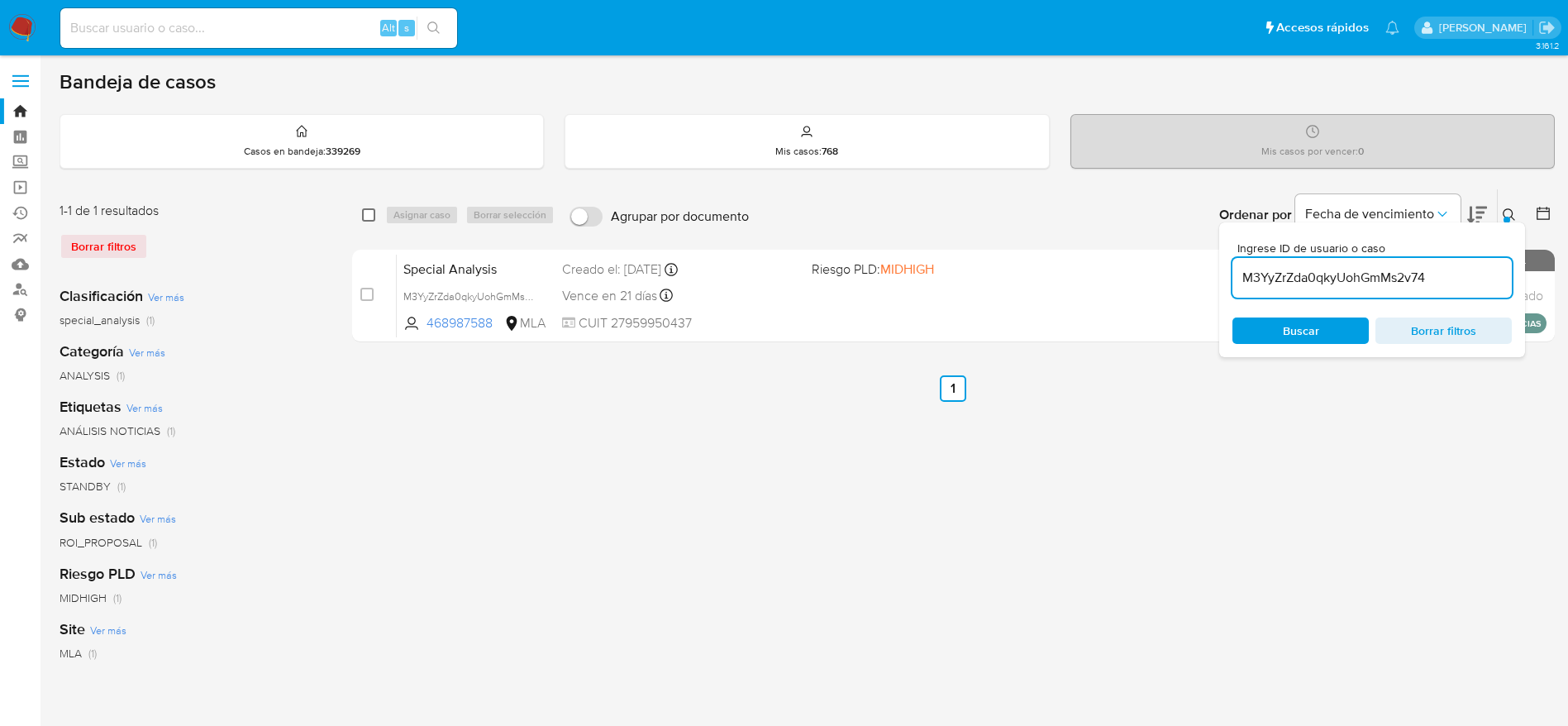
drag, startPoint x: 369, startPoint y: 209, endPoint x: 385, endPoint y: 210, distance: 16.0
click at [372, 209] on input "checkbox" at bounding box center [369, 215] width 14 height 14
checkbox input "true"
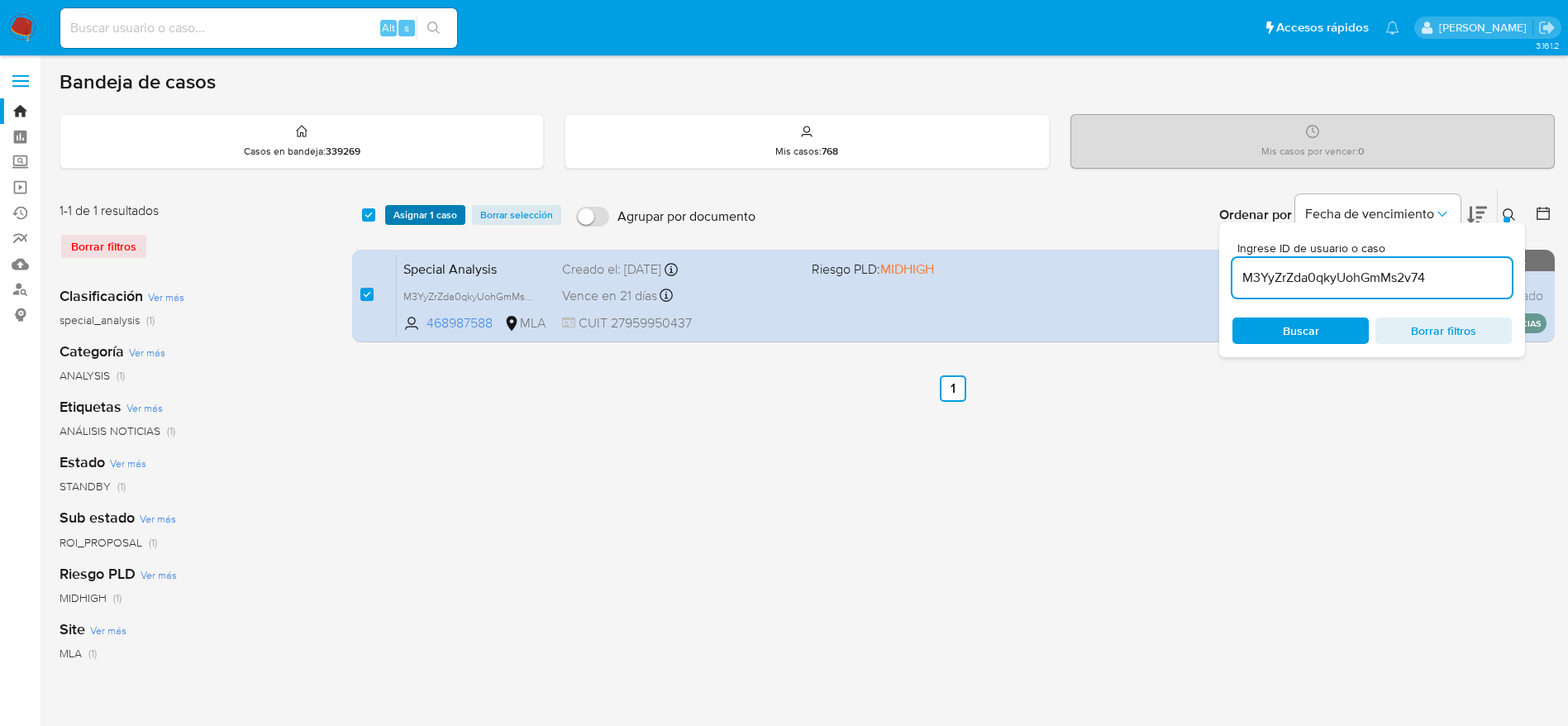
click at [415, 207] on span "Asignar 1 caso" at bounding box center [425, 214] width 64 height 16
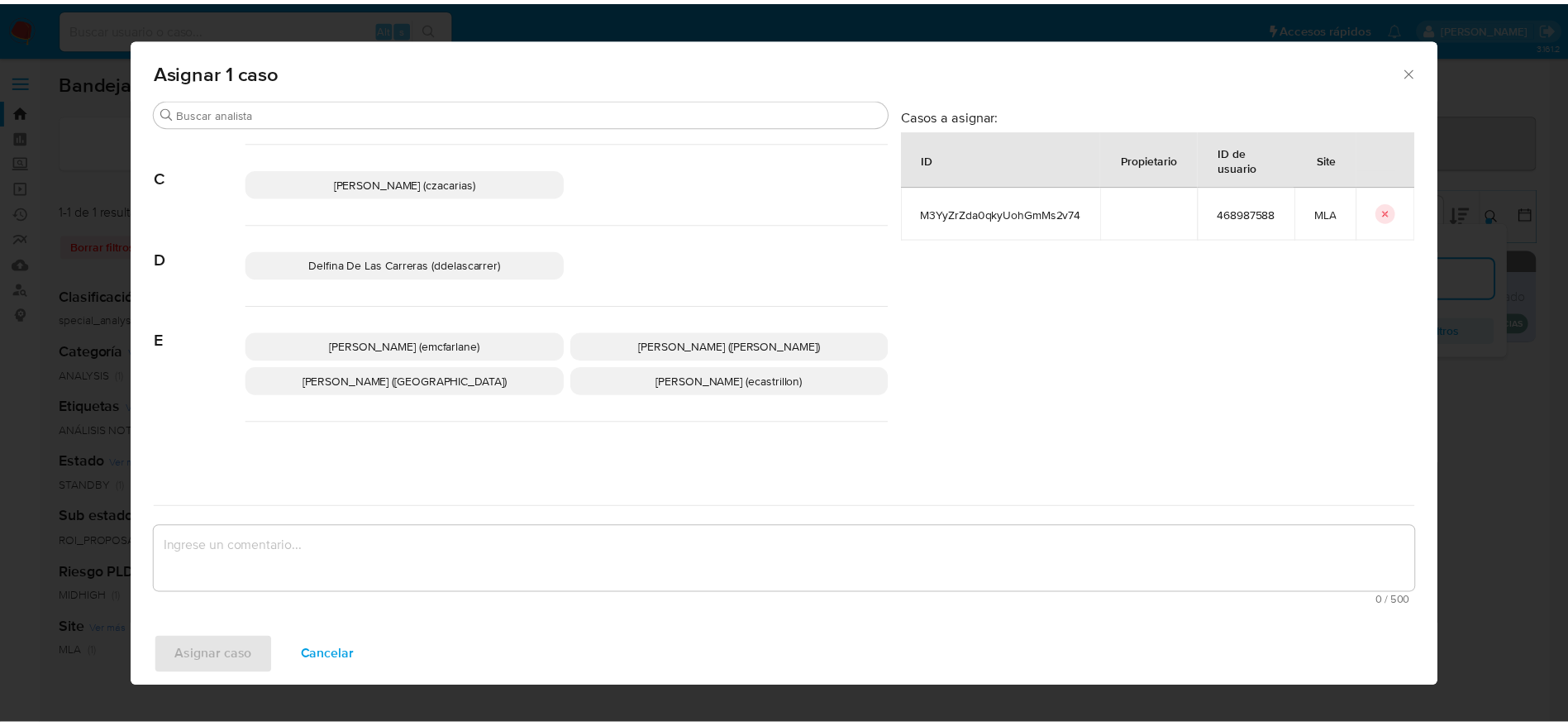
scroll to position [124, 0]
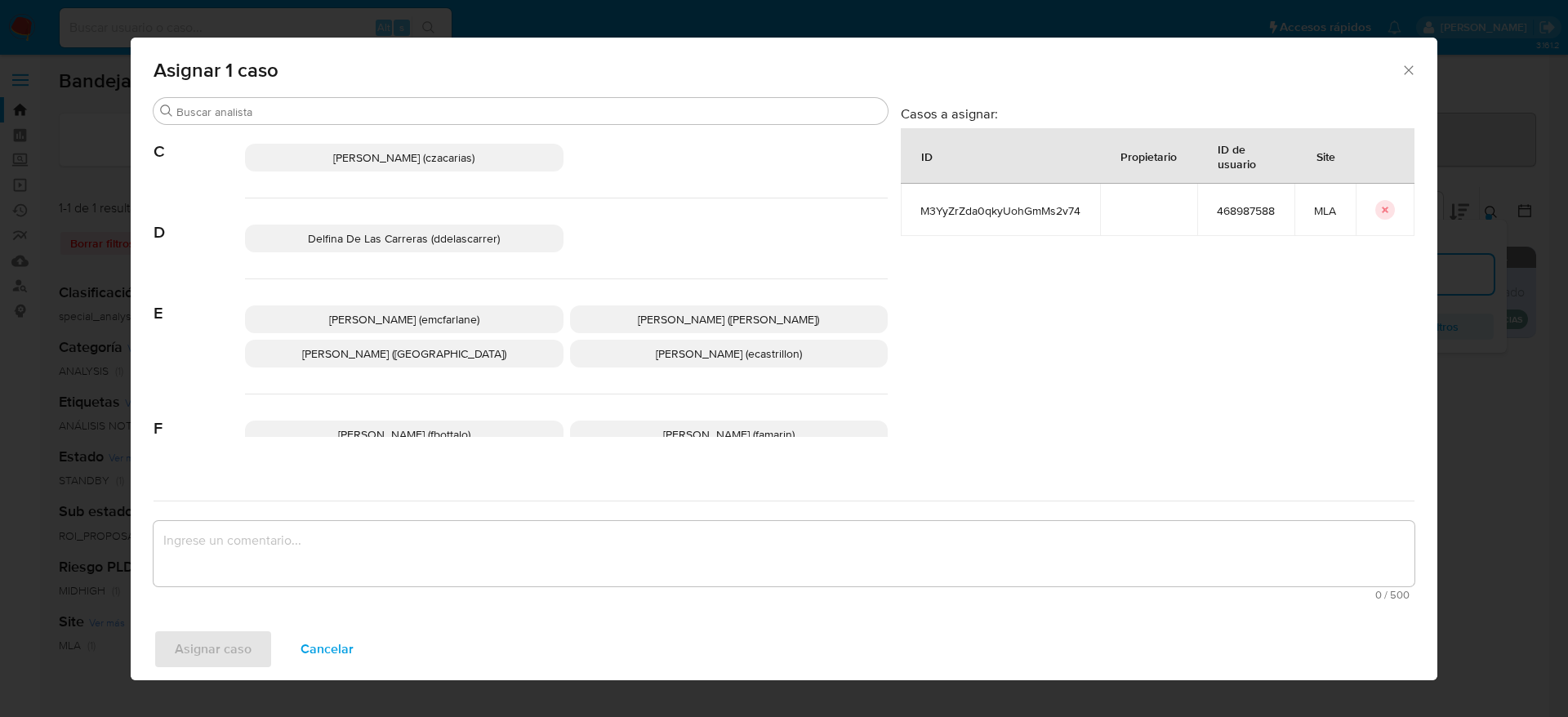
click at [401, 309] on p "[PERSON_NAME] (emcfarlane)" at bounding box center [404, 319] width 319 height 28
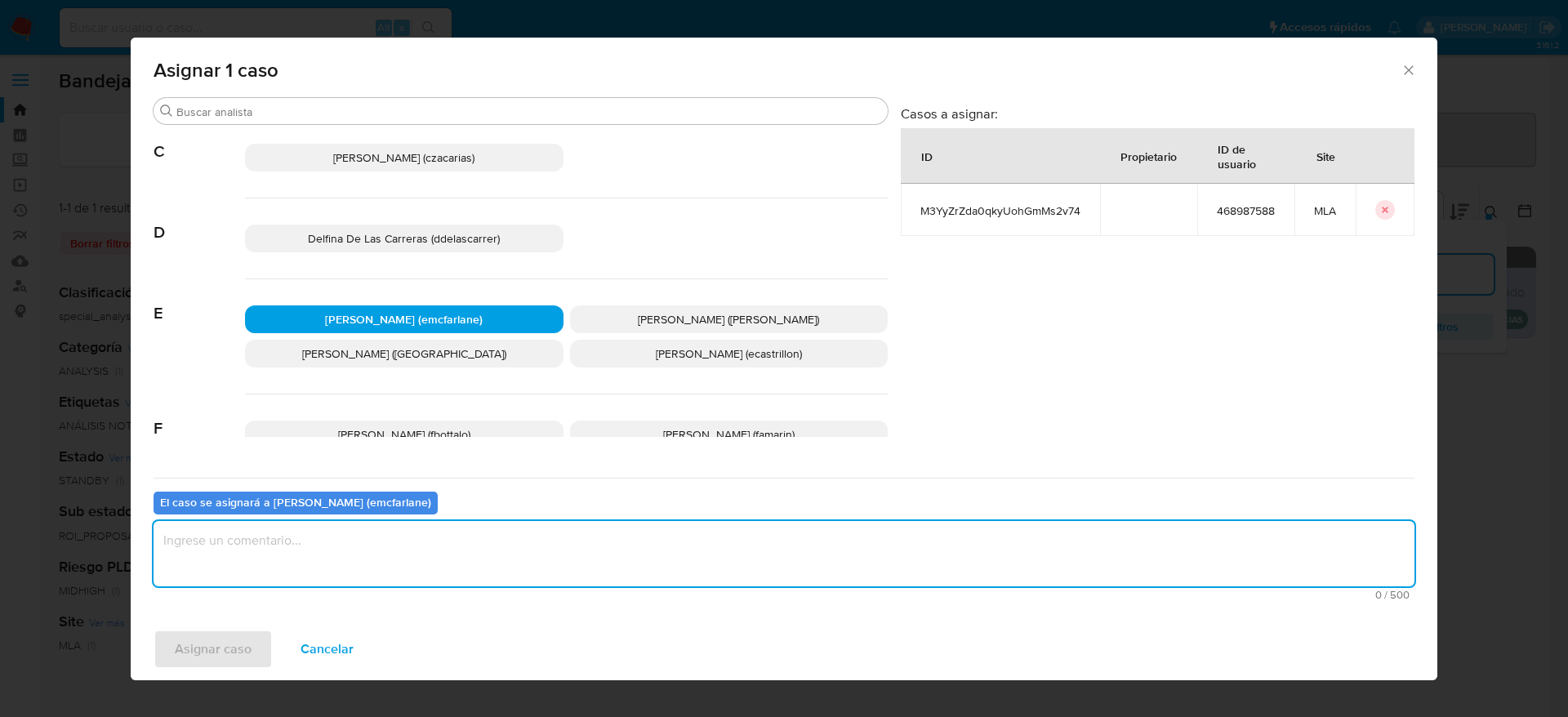
drag, startPoint x: 386, startPoint y: 533, endPoint x: 360, endPoint y: 549, distance: 30.5
click at [383, 535] on textarea "assign-modal" at bounding box center [784, 554] width 1260 height 66
click at [211, 652] on span "Asignar caso" at bounding box center [213, 649] width 77 height 36
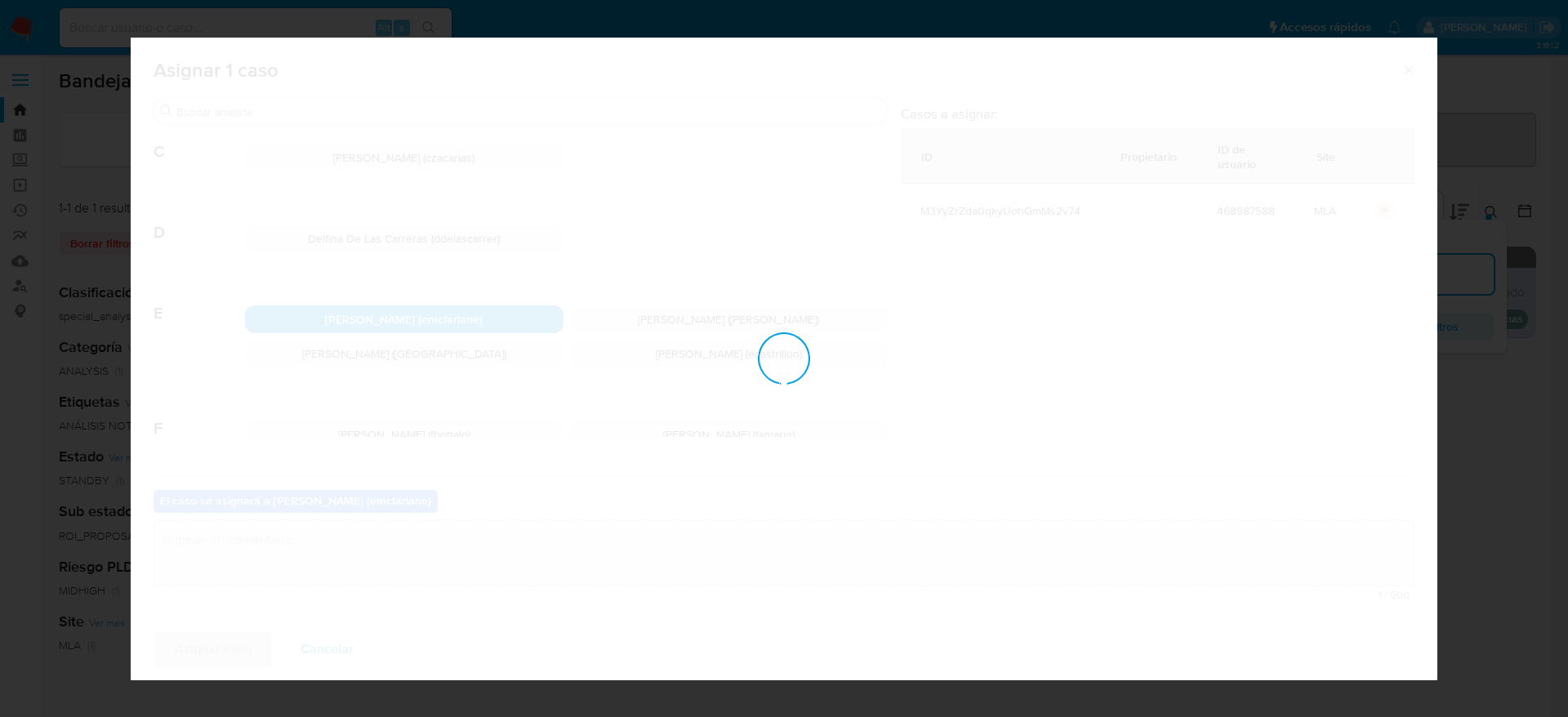
checkbox input "false"
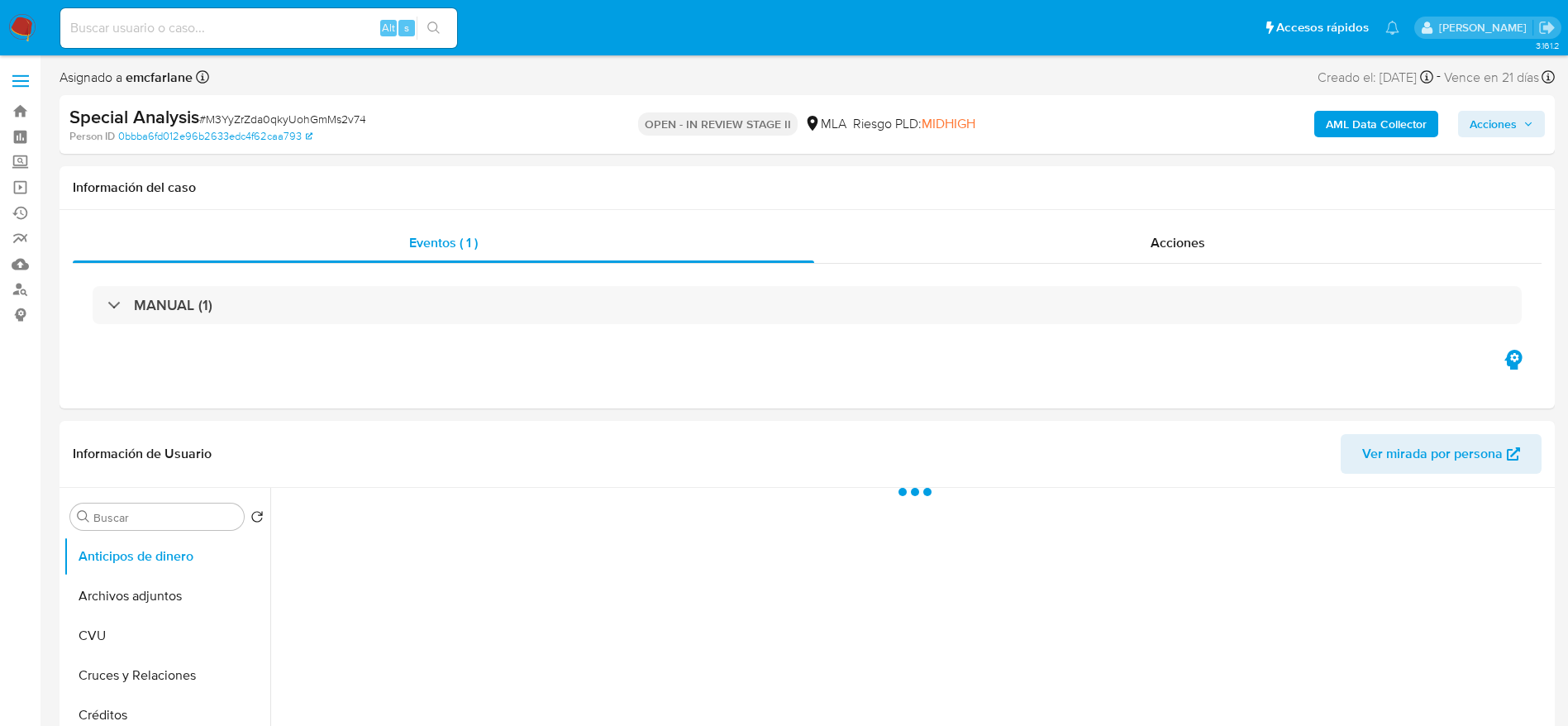
click at [1502, 120] on span "Acciones" at bounding box center [1493, 123] width 47 height 26
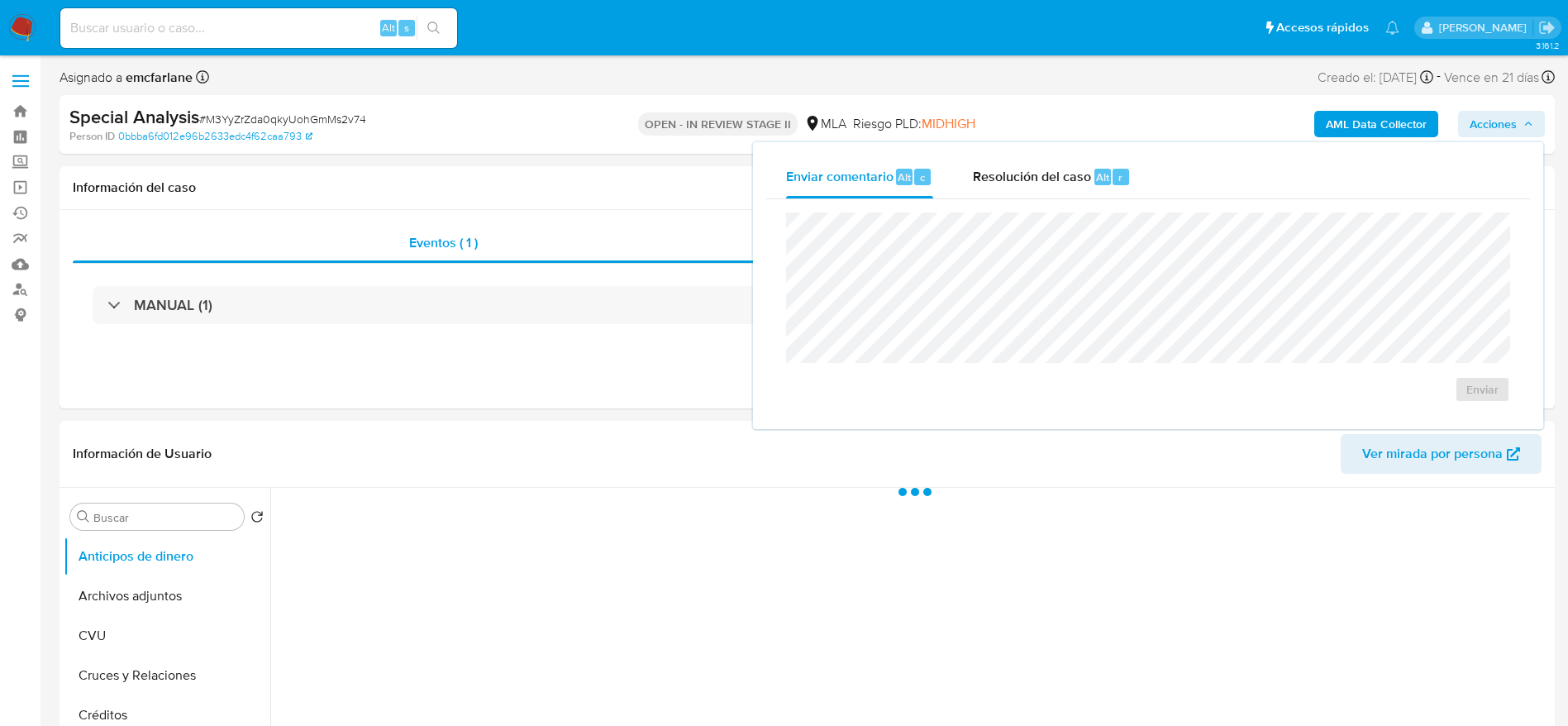
select select "10"
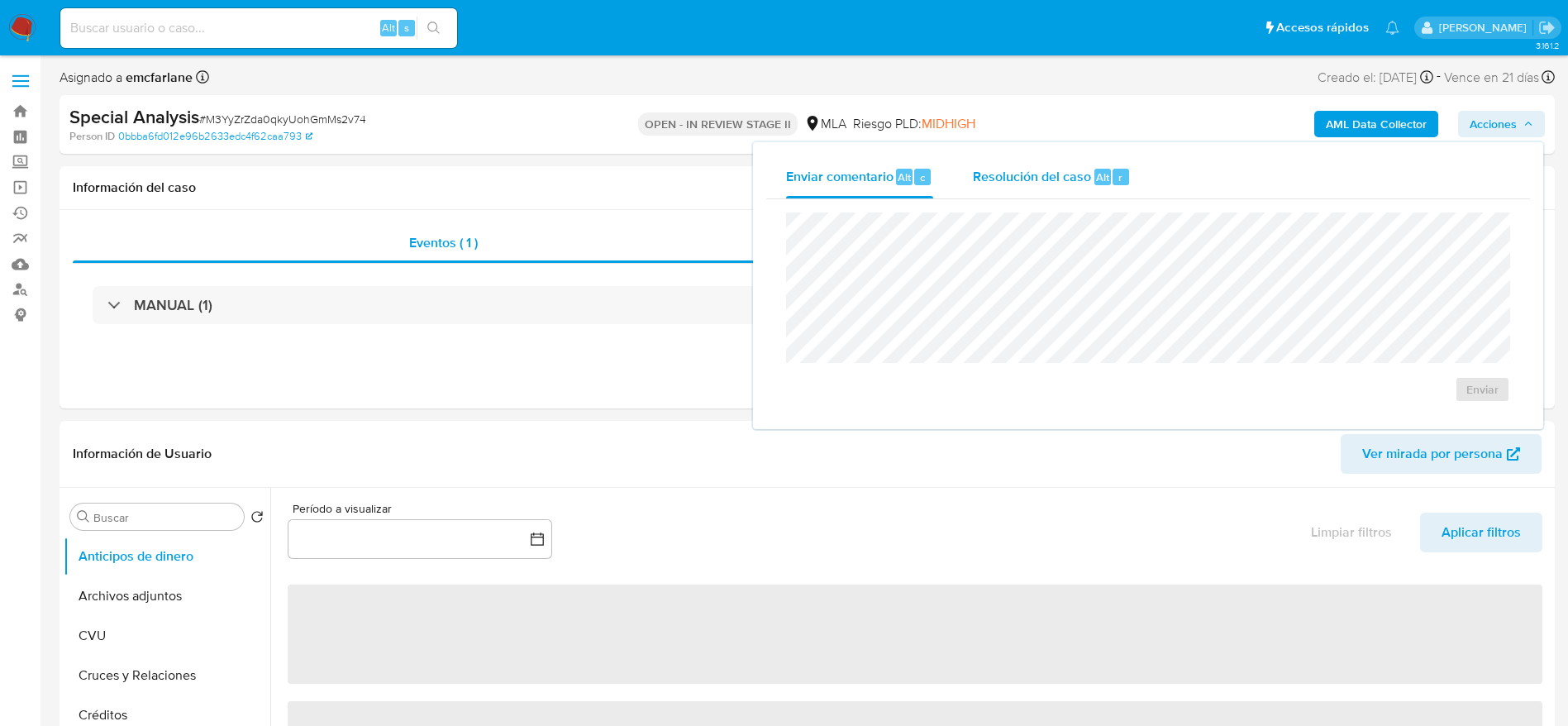
click at [1028, 183] on span "Resolución del caso" at bounding box center [1032, 176] width 118 height 19
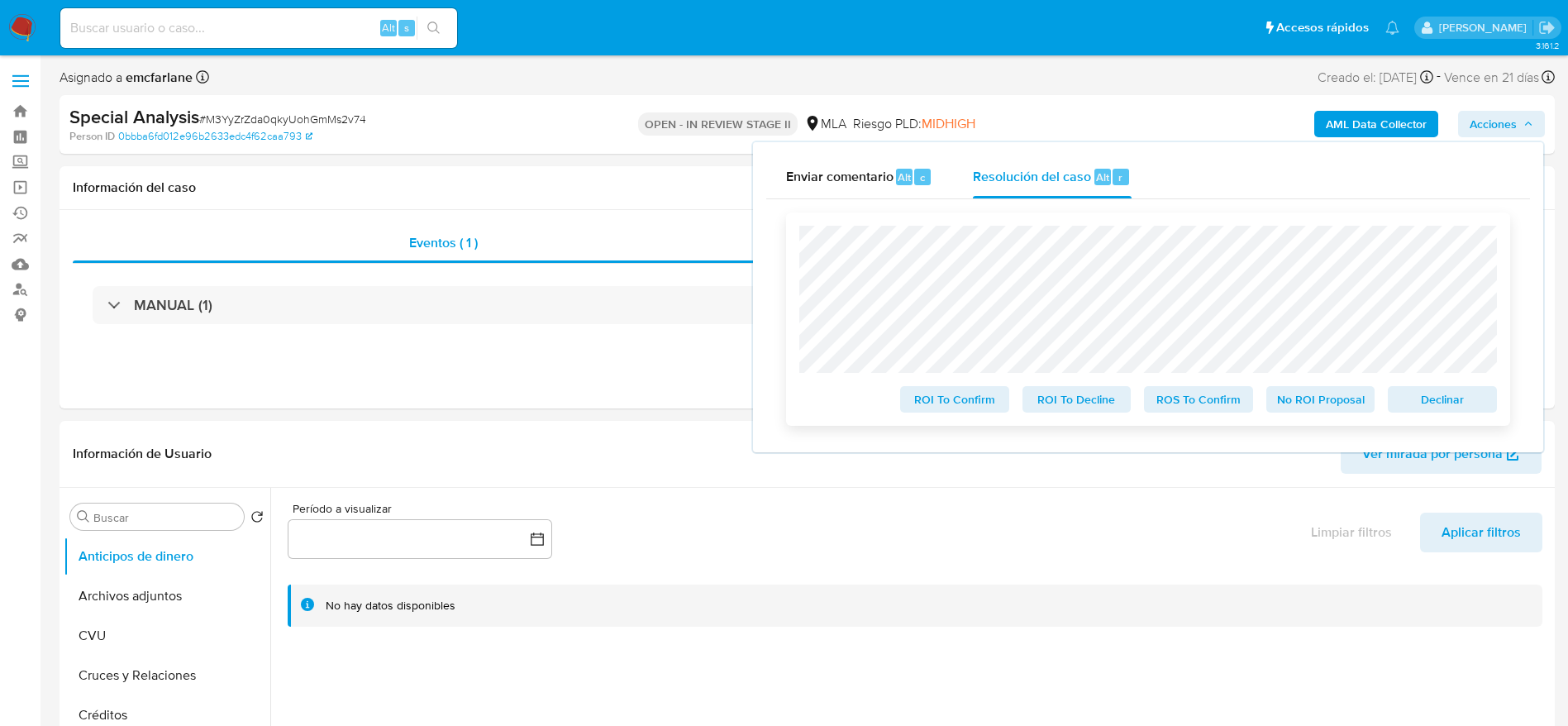
drag, startPoint x: 1433, startPoint y: 404, endPoint x: 1165, endPoint y: 450, distance: 271.9
click at [1430, 404] on span "Declinar" at bounding box center [1442, 398] width 86 height 23
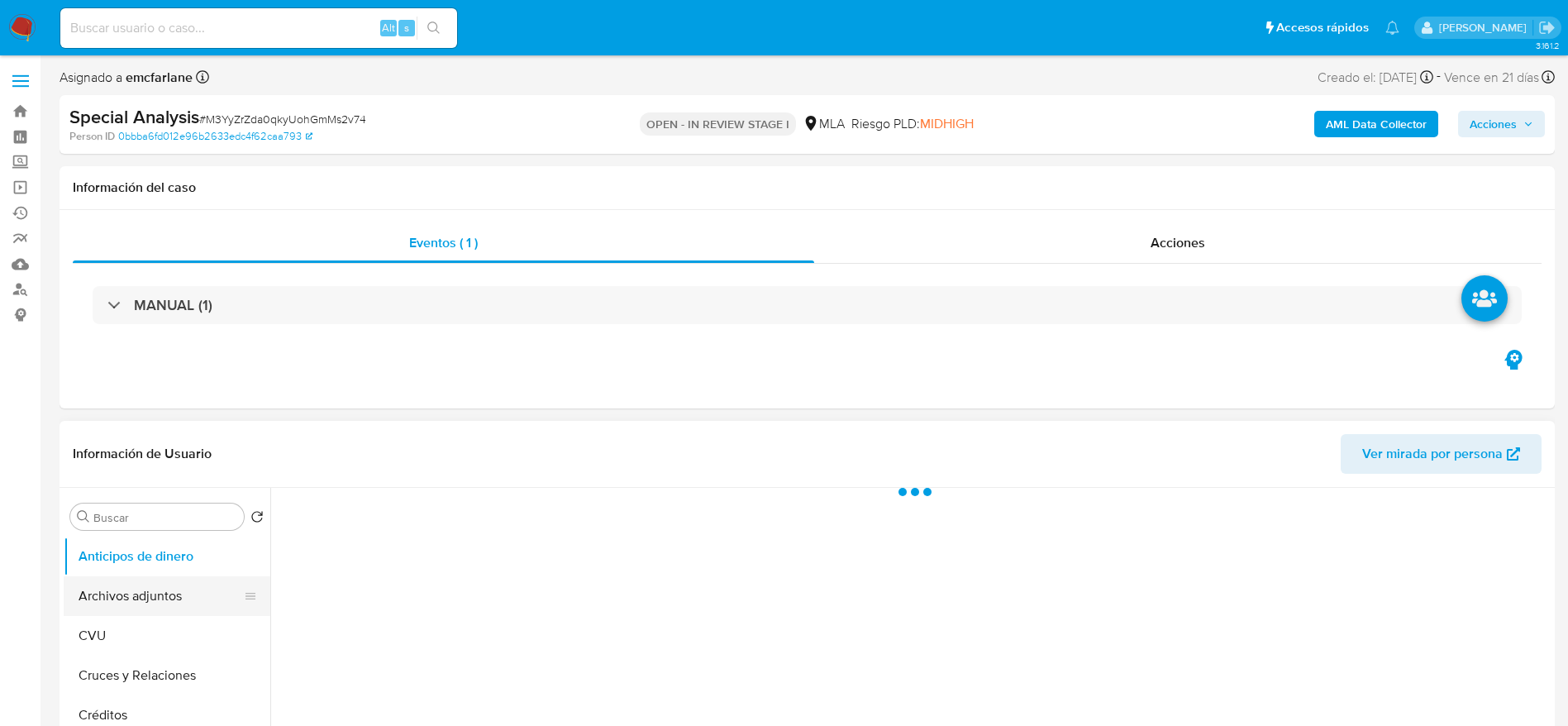
click at [132, 601] on button "Archivos adjuntos" at bounding box center [160, 596] width 193 height 40
select select "10"
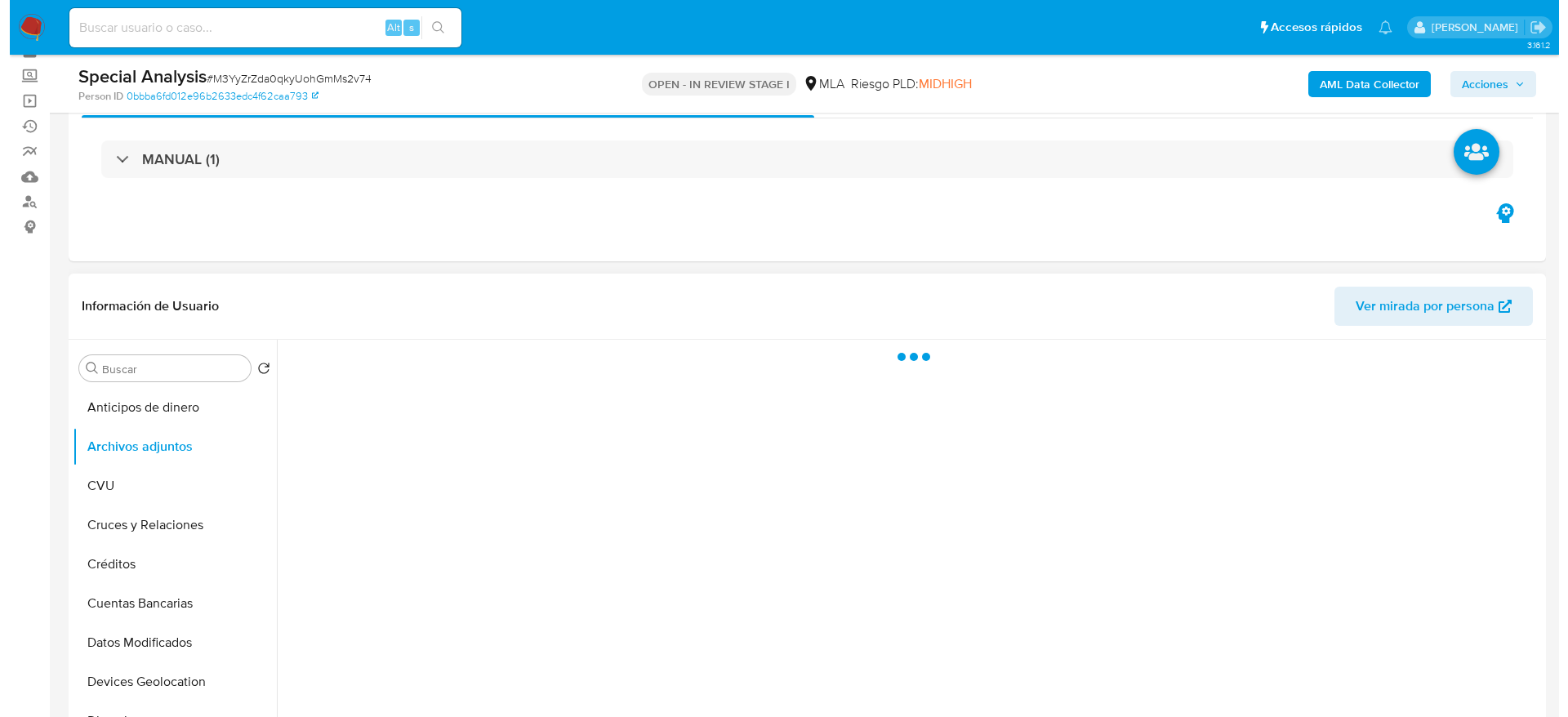
scroll to position [123, 0]
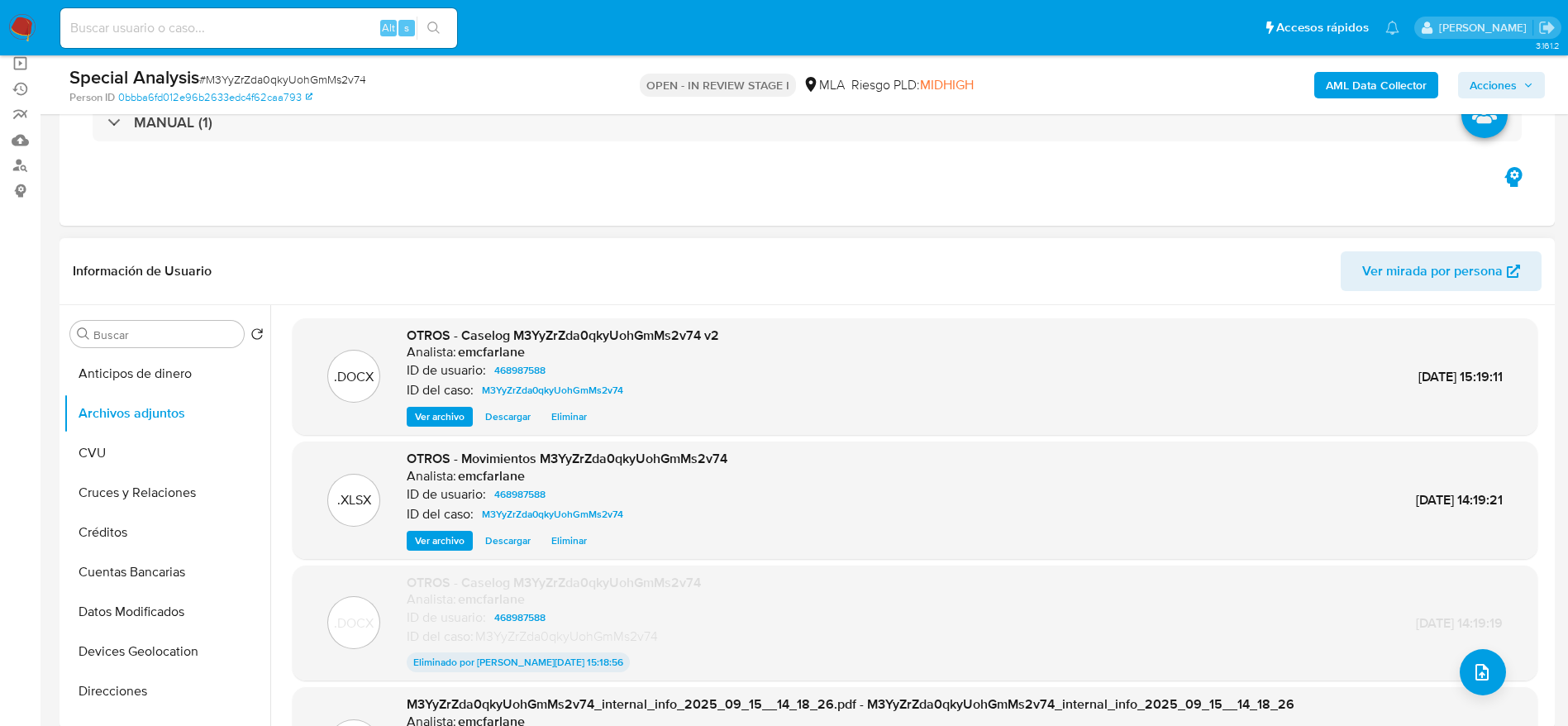
click at [564, 410] on span "Eliminar" at bounding box center [569, 416] width 36 height 16
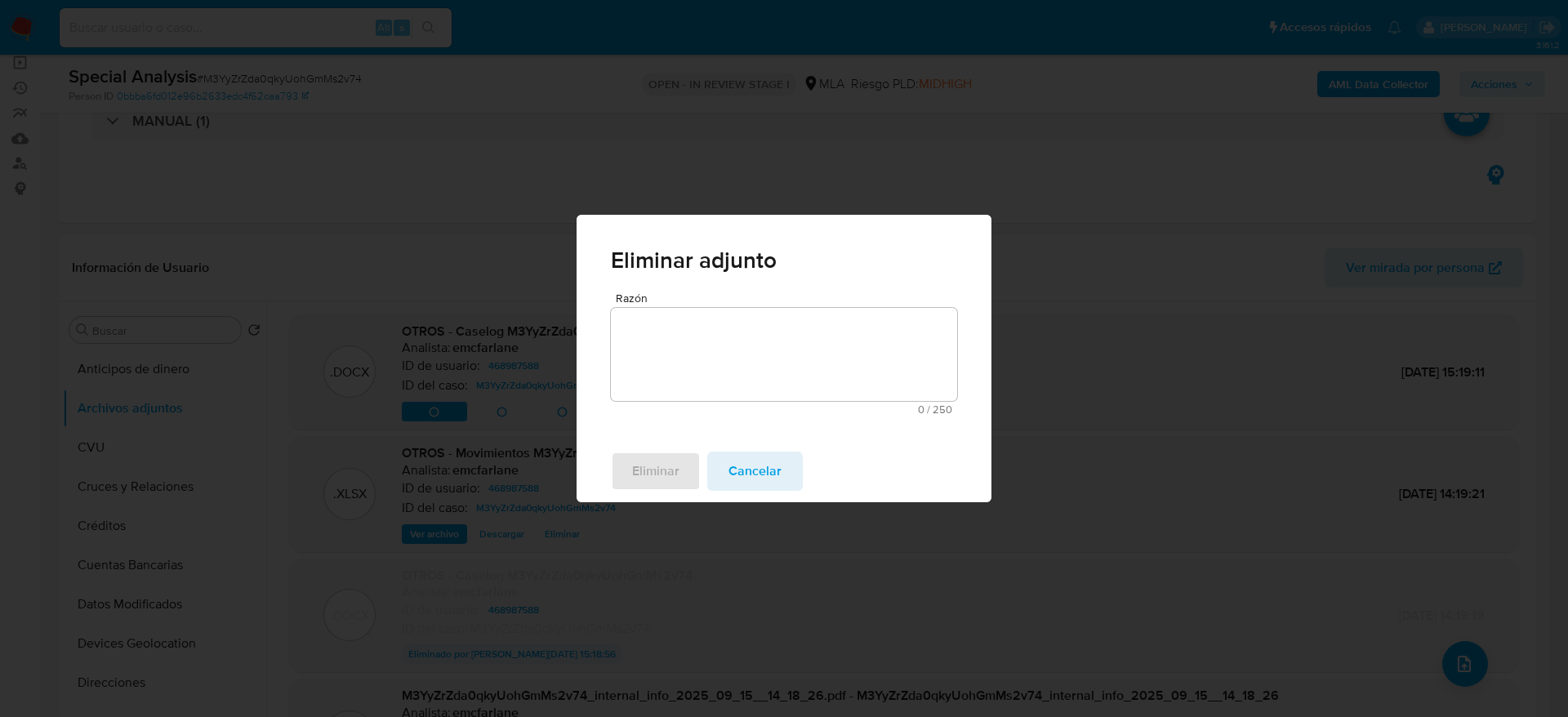
click at [660, 353] on textarea "Razón" at bounding box center [784, 354] width 346 height 93
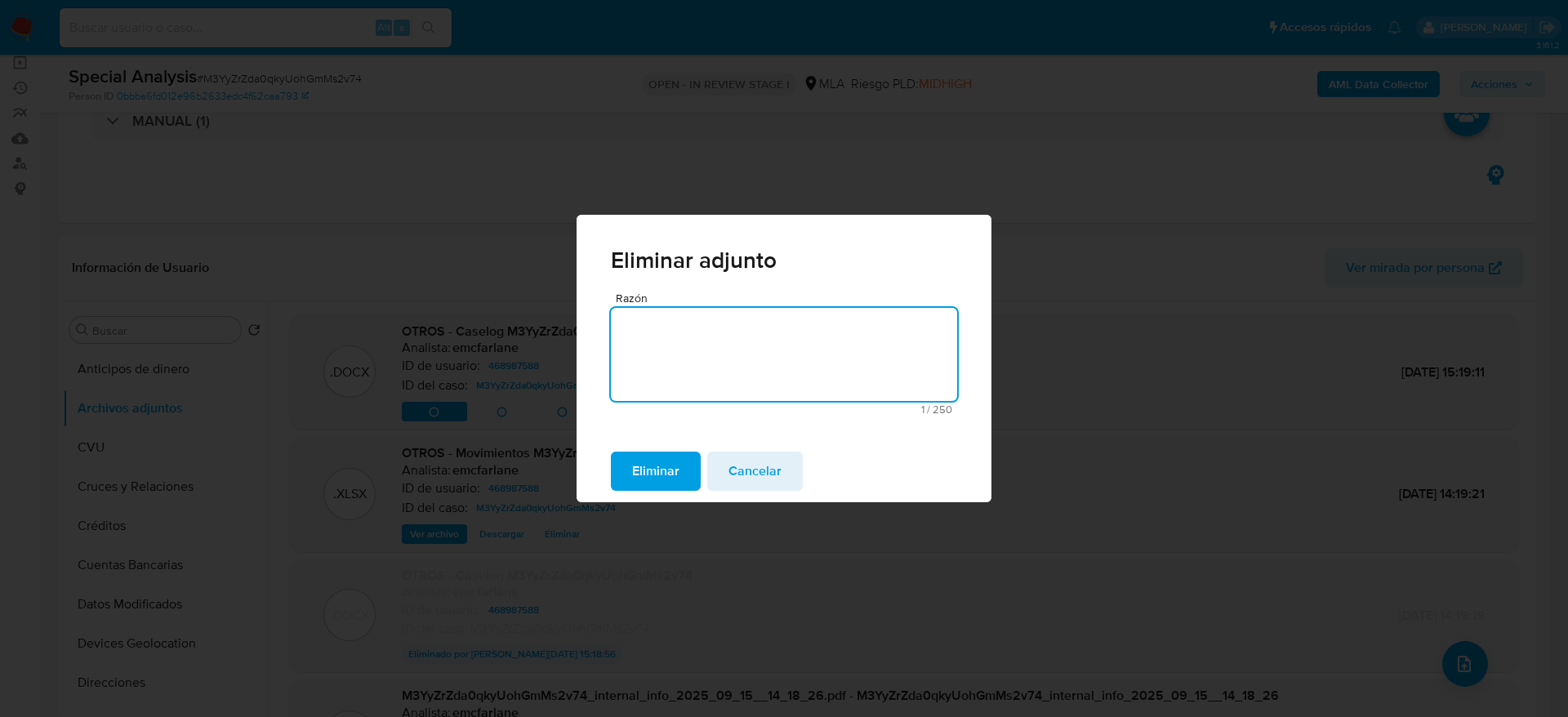
click at [639, 460] on span "Eliminar" at bounding box center [656, 471] width 47 height 36
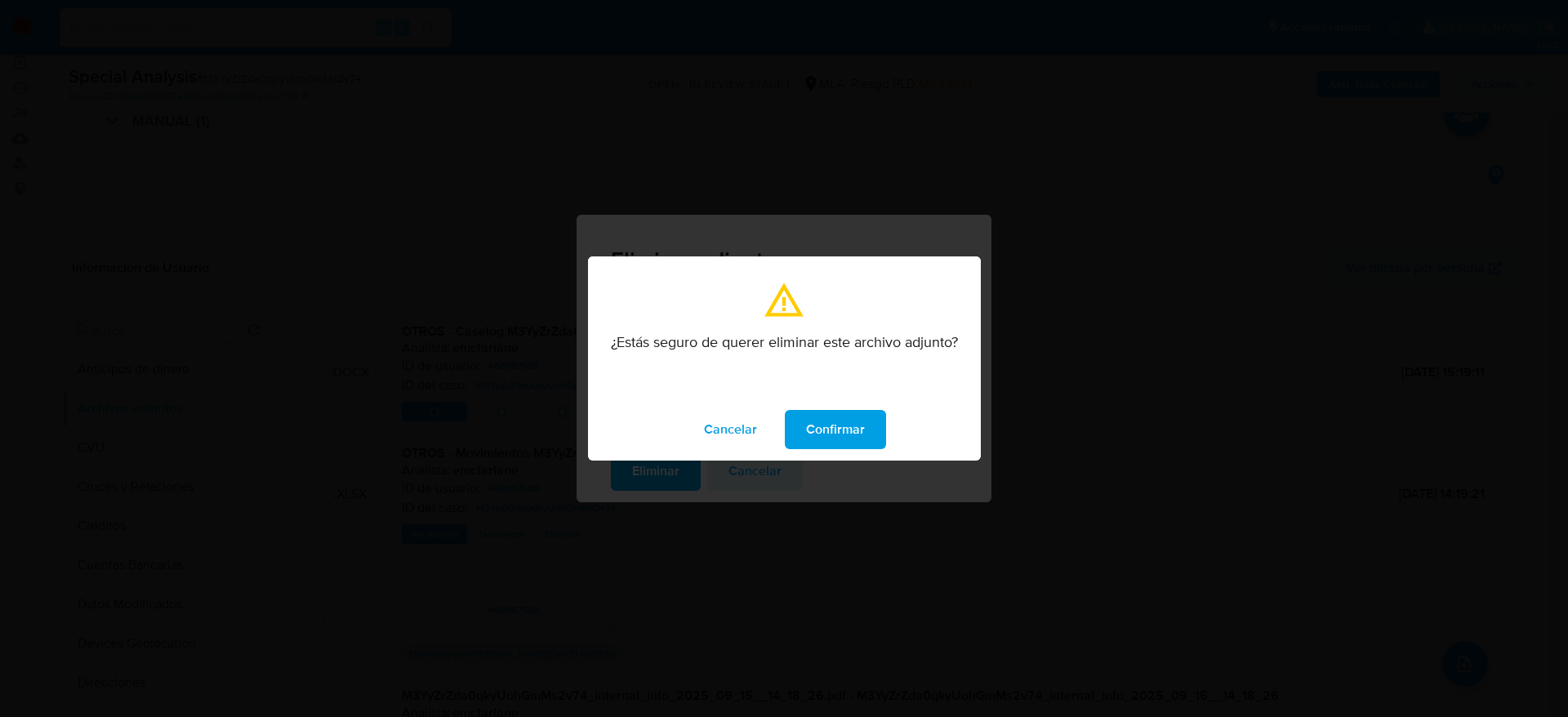
click at [842, 435] on span "Confirmar" at bounding box center [835, 429] width 59 height 36
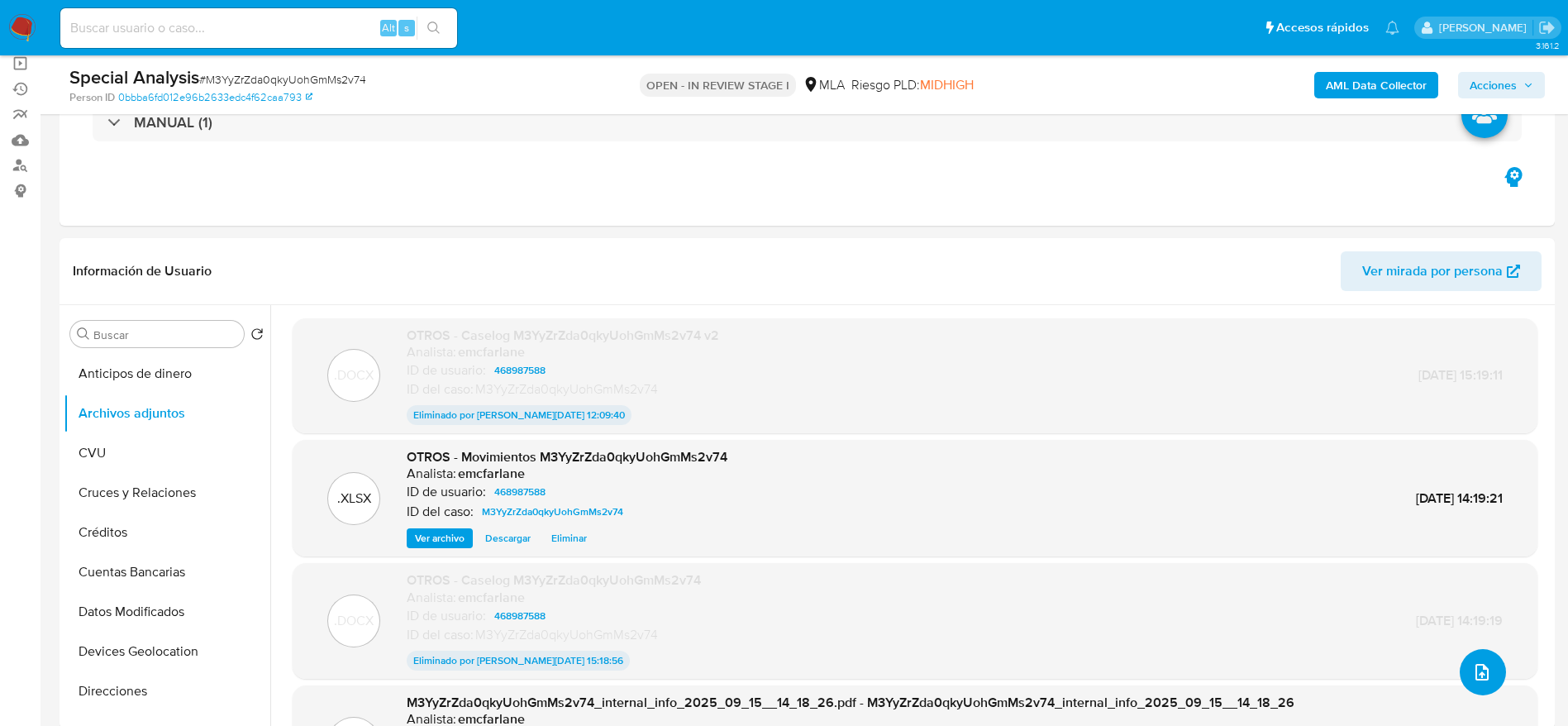
click at [1479, 668] on icon "upload-file" at bounding box center [1482, 672] width 20 height 20
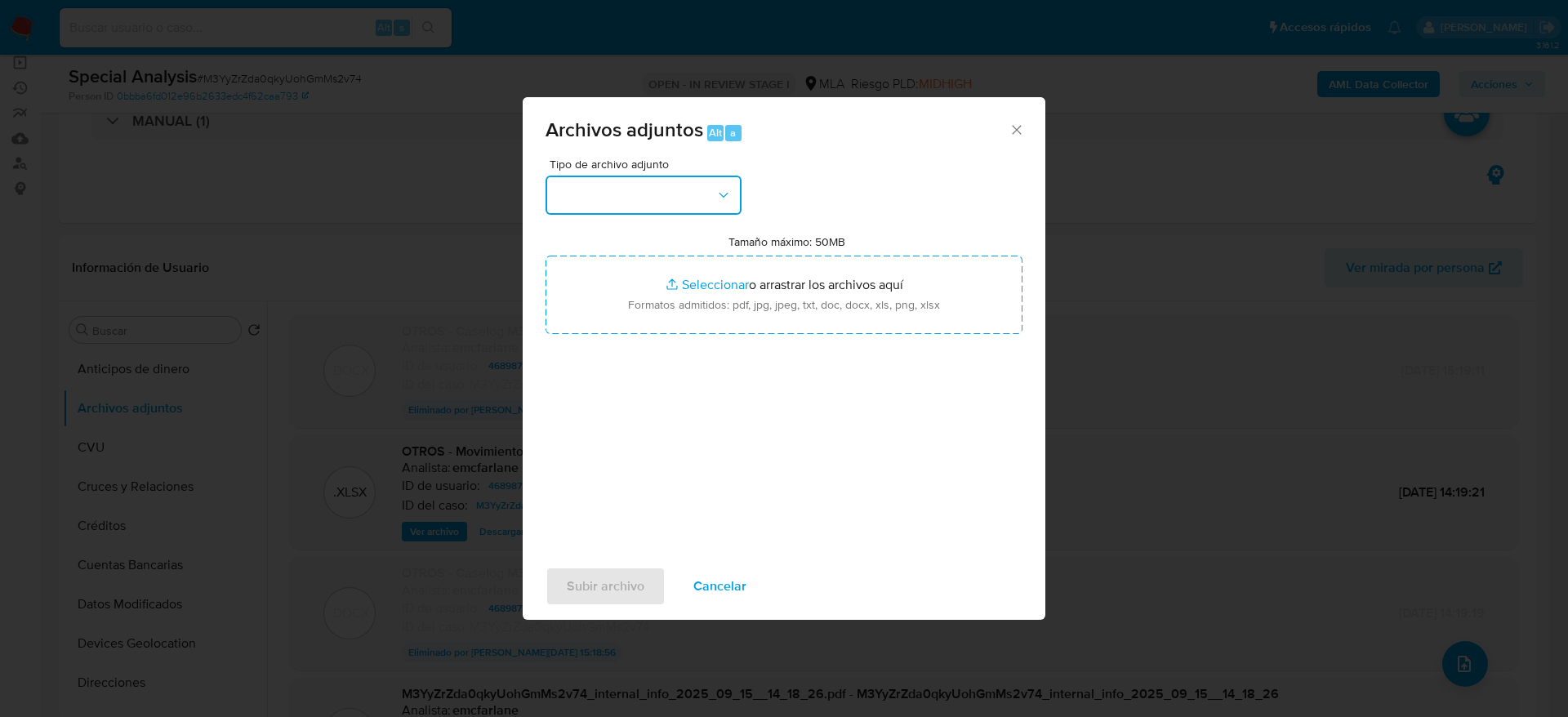
drag, startPoint x: 622, startPoint y: 198, endPoint x: 615, endPoint y: 209, distance: 13.0
click at [622, 199] on button "button" at bounding box center [643, 195] width 196 height 40
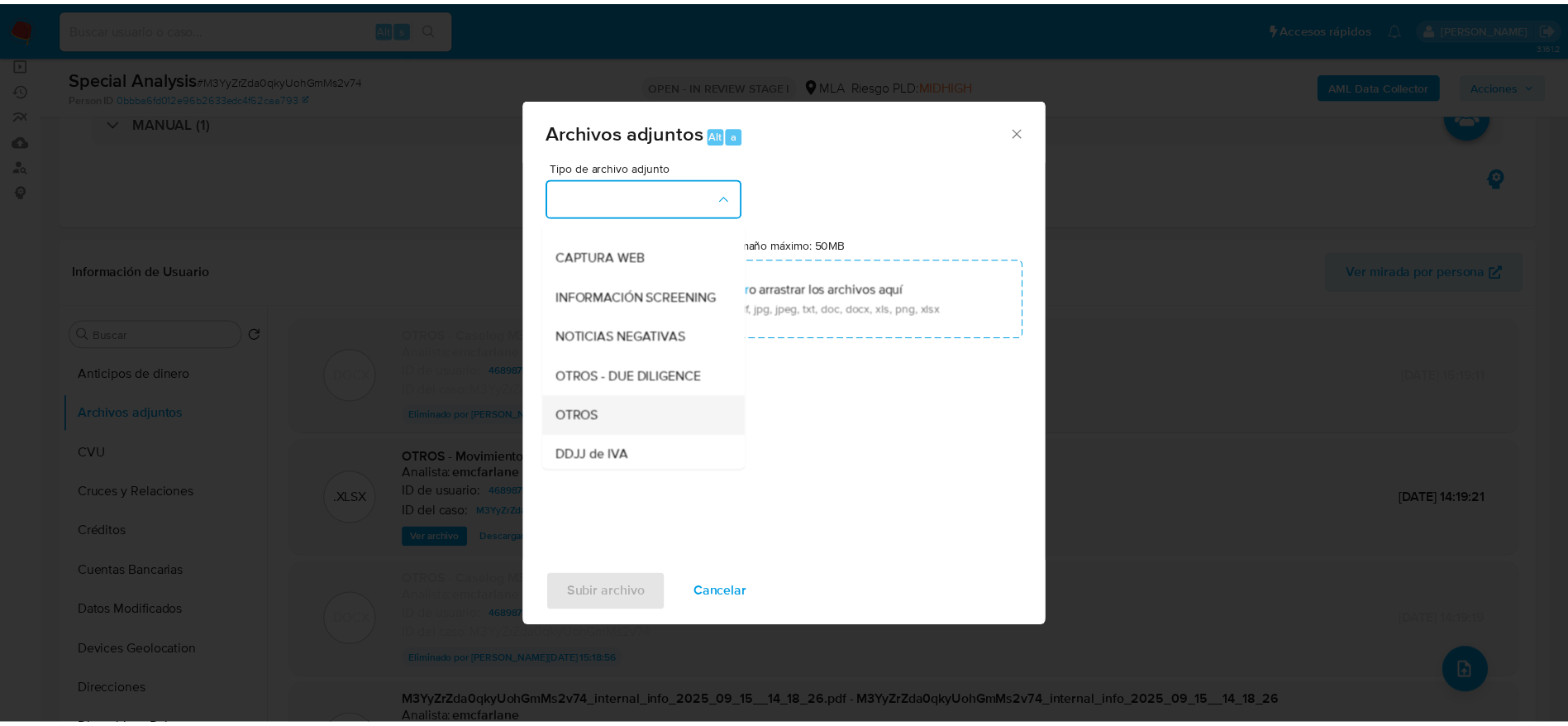
scroll to position [248, 0]
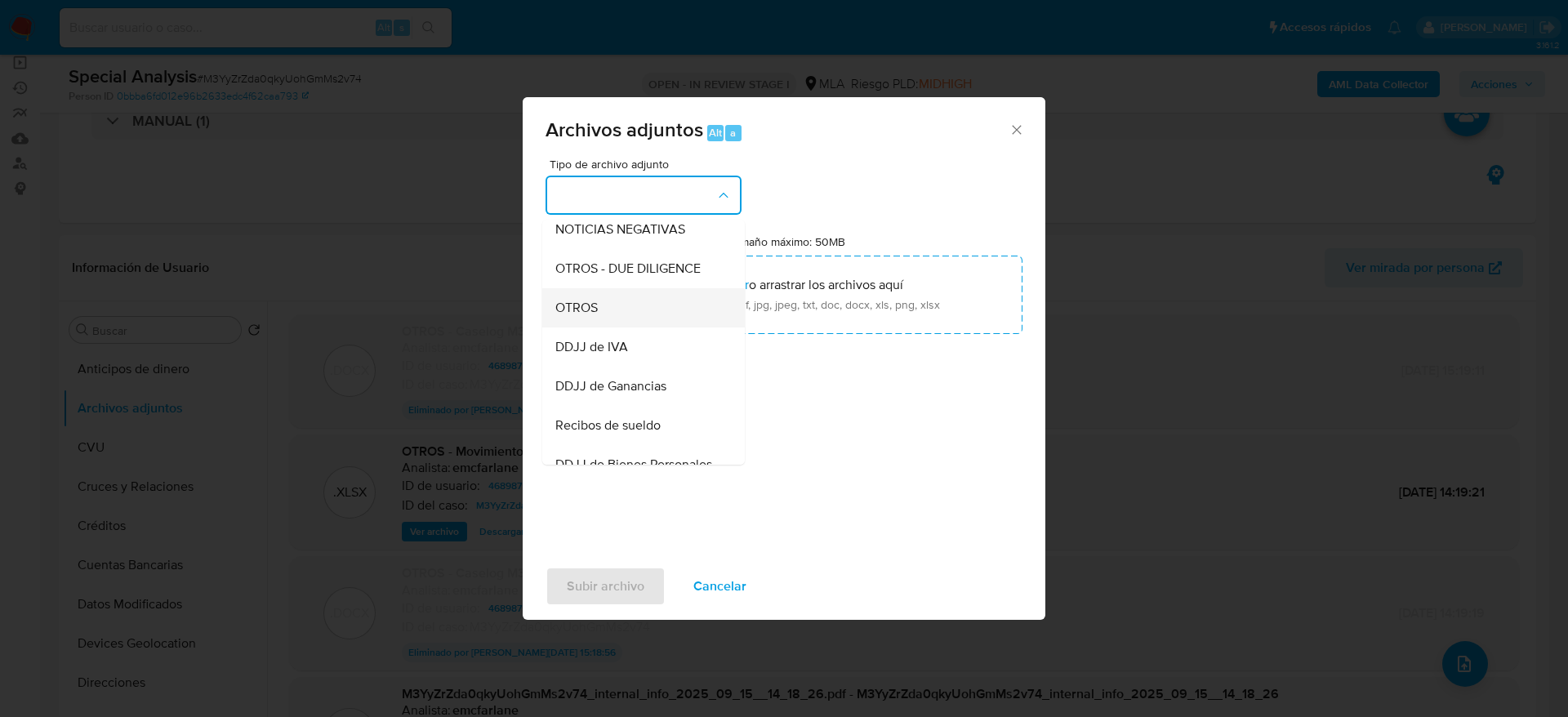
click at [589, 316] on span "OTROS" at bounding box center [576, 307] width 42 height 16
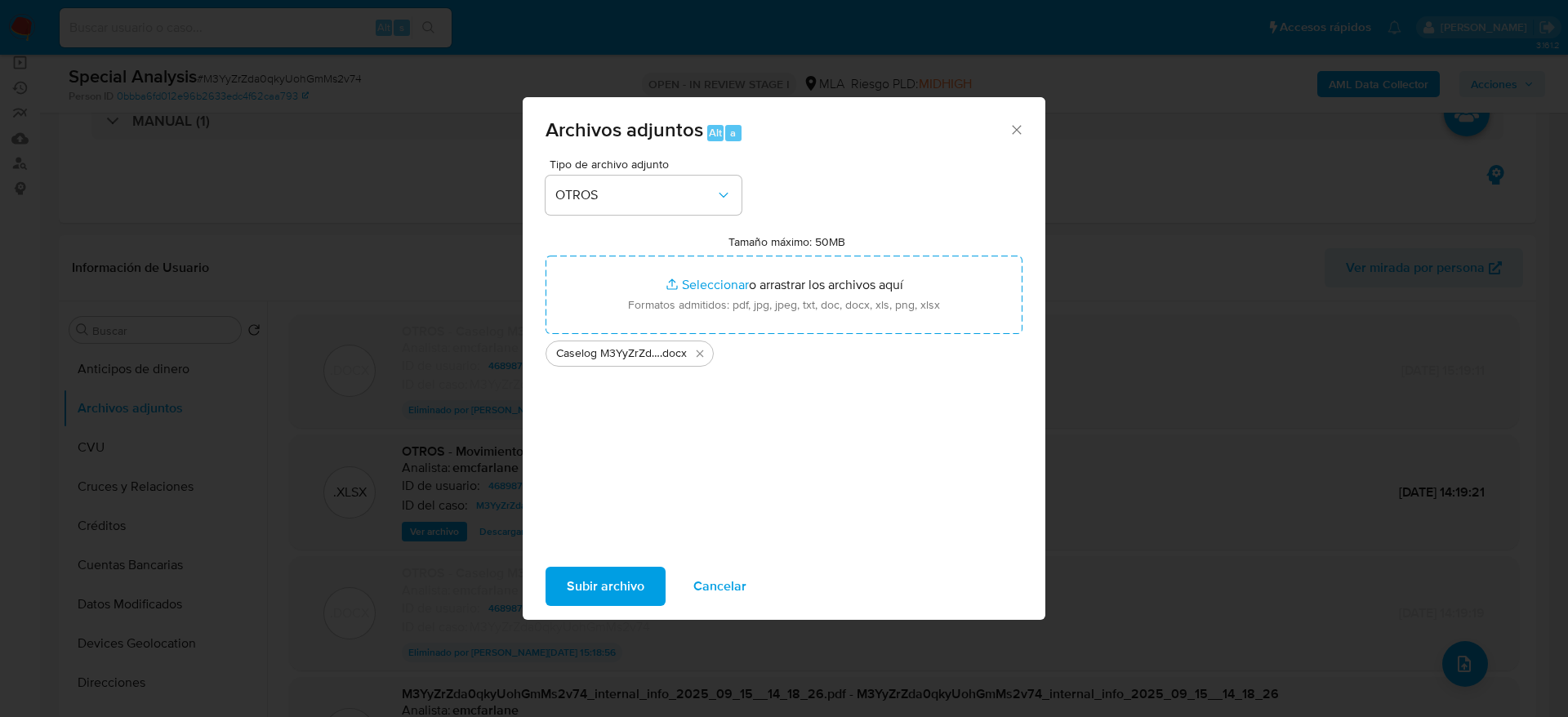
click at [610, 593] on span "Subir archivo" at bounding box center [605, 586] width 77 height 36
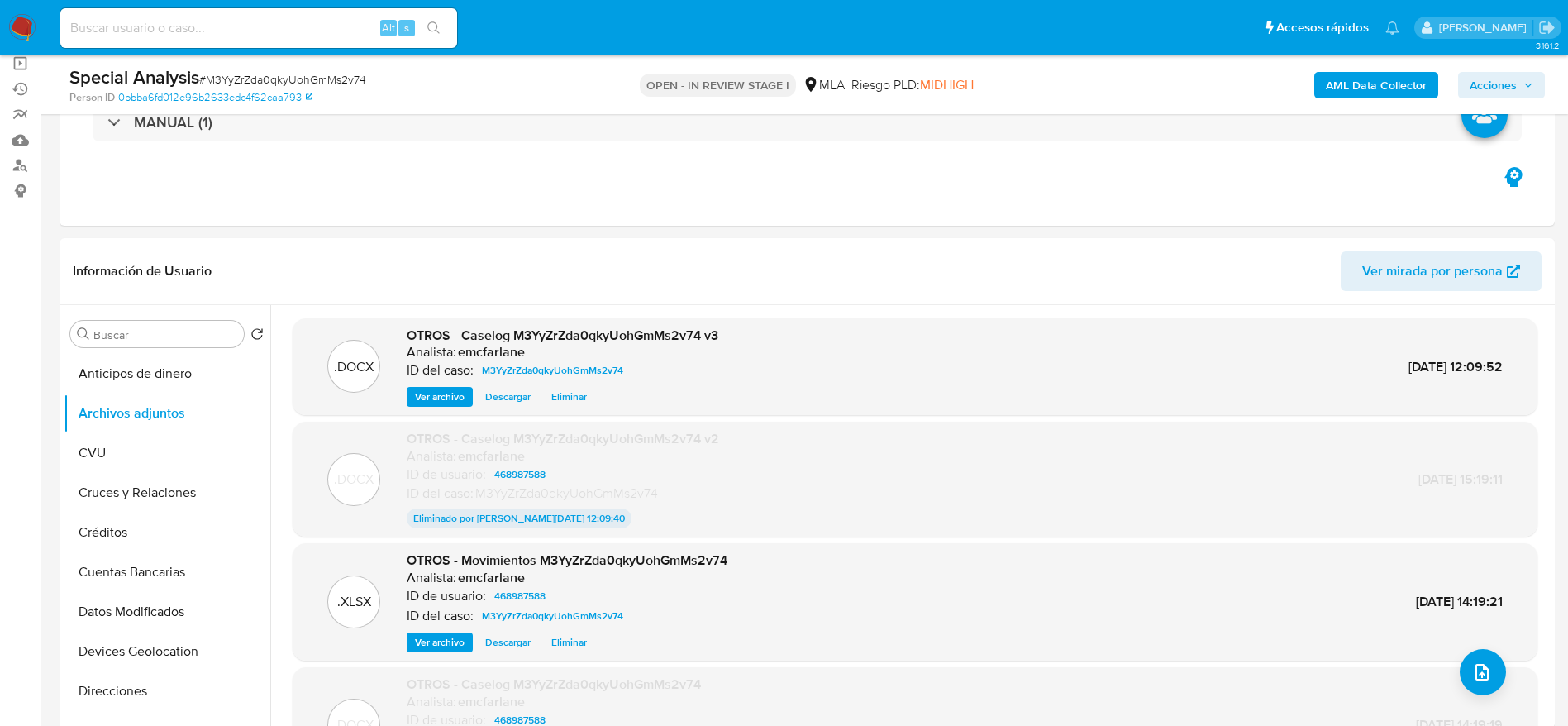
click at [1493, 72] on span "Acciones" at bounding box center [1493, 84] width 47 height 26
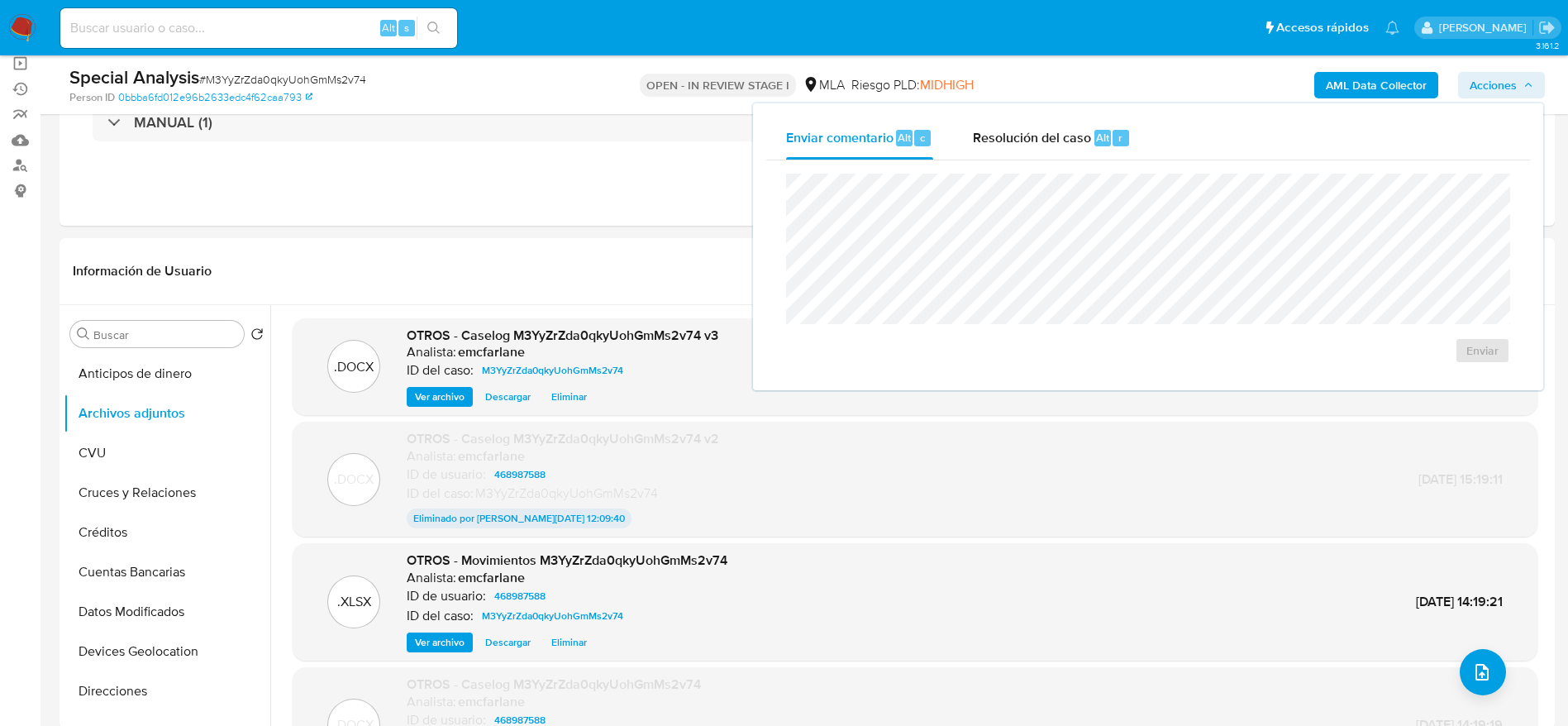
drag, startPoint x: 1117, startPoint y: 144, endPoint x: 1115, endPoint y: 163, distance: 19.1
click at [1119, 145] on span "r" at bounding box center [1120, 137] width 4 height 15
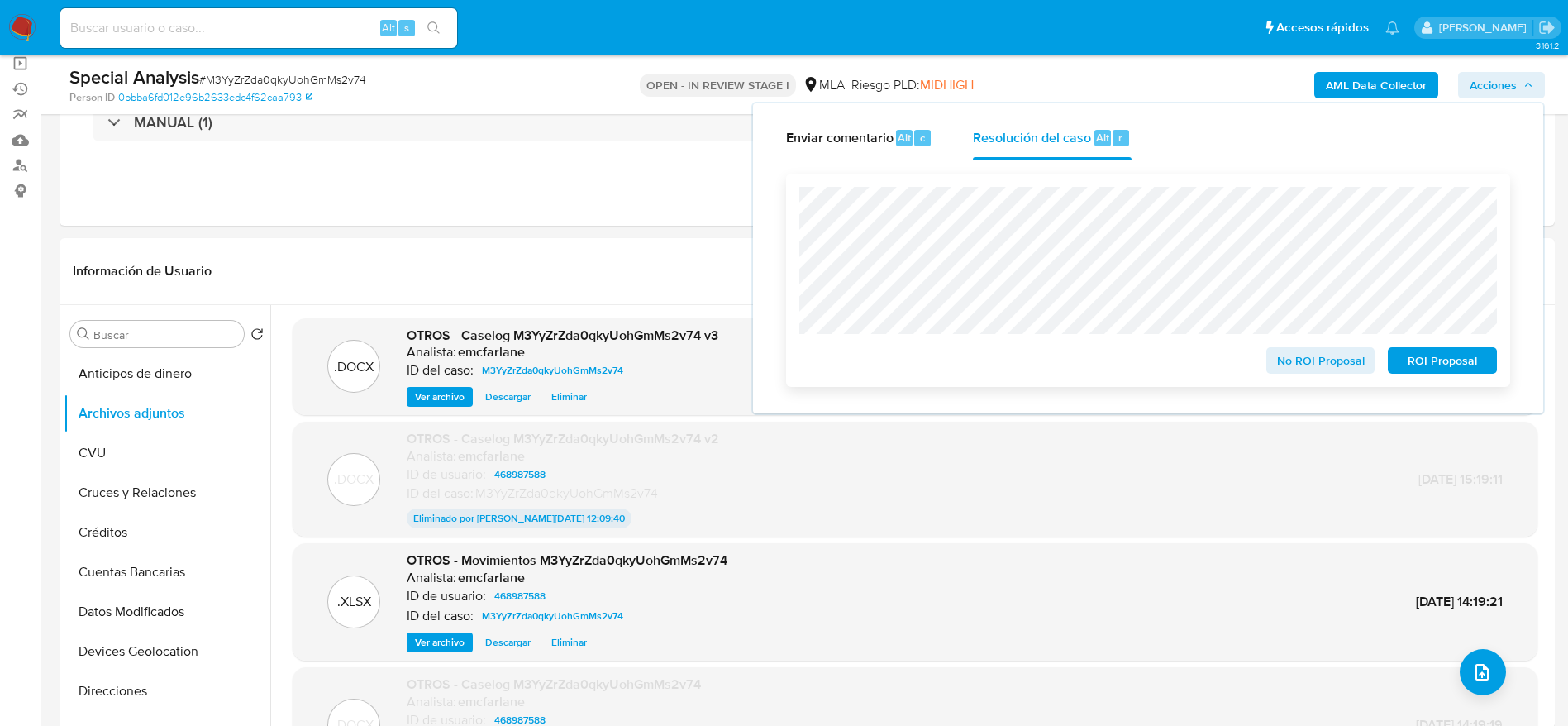
click at [1453, 363] on span "ROI Proposal" at bounding box center [1442, 360] width 86 height 23
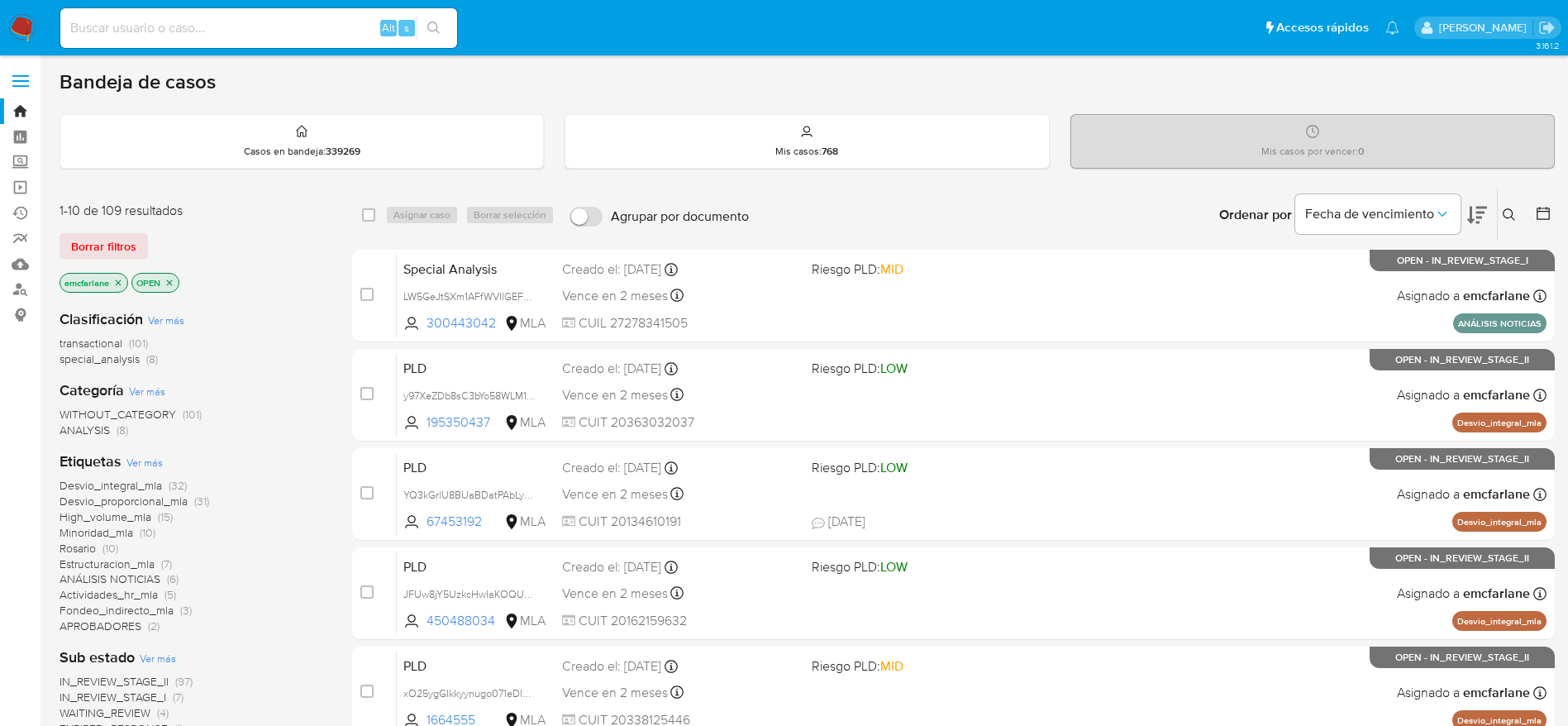
click at [162, 14] on div "Alt s" at bounding box center [259, 28] width 397 height 40
click at [171, 19] on input at bounding box center [259, 27] width 397 height 21
paste input "692220204"
type input "692220204"
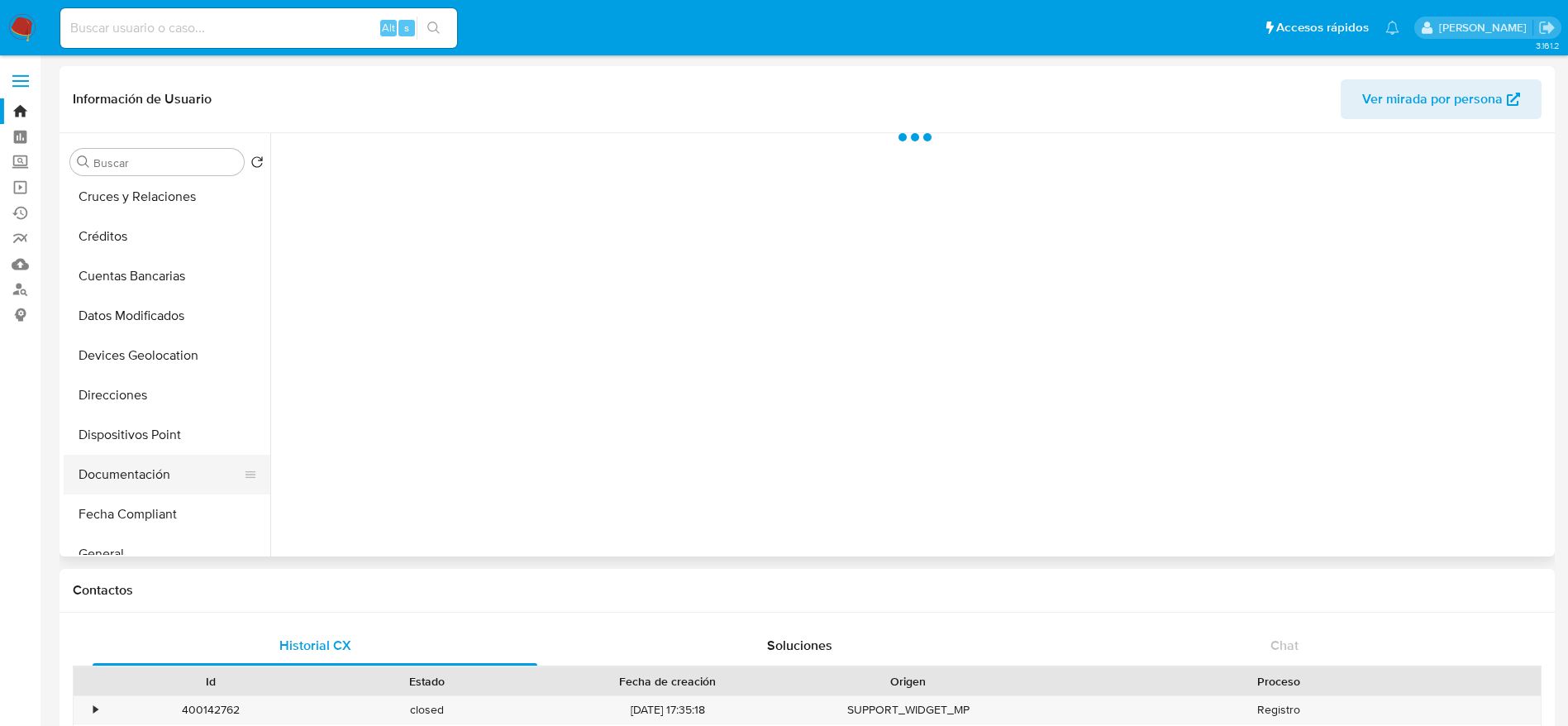
select select "10"
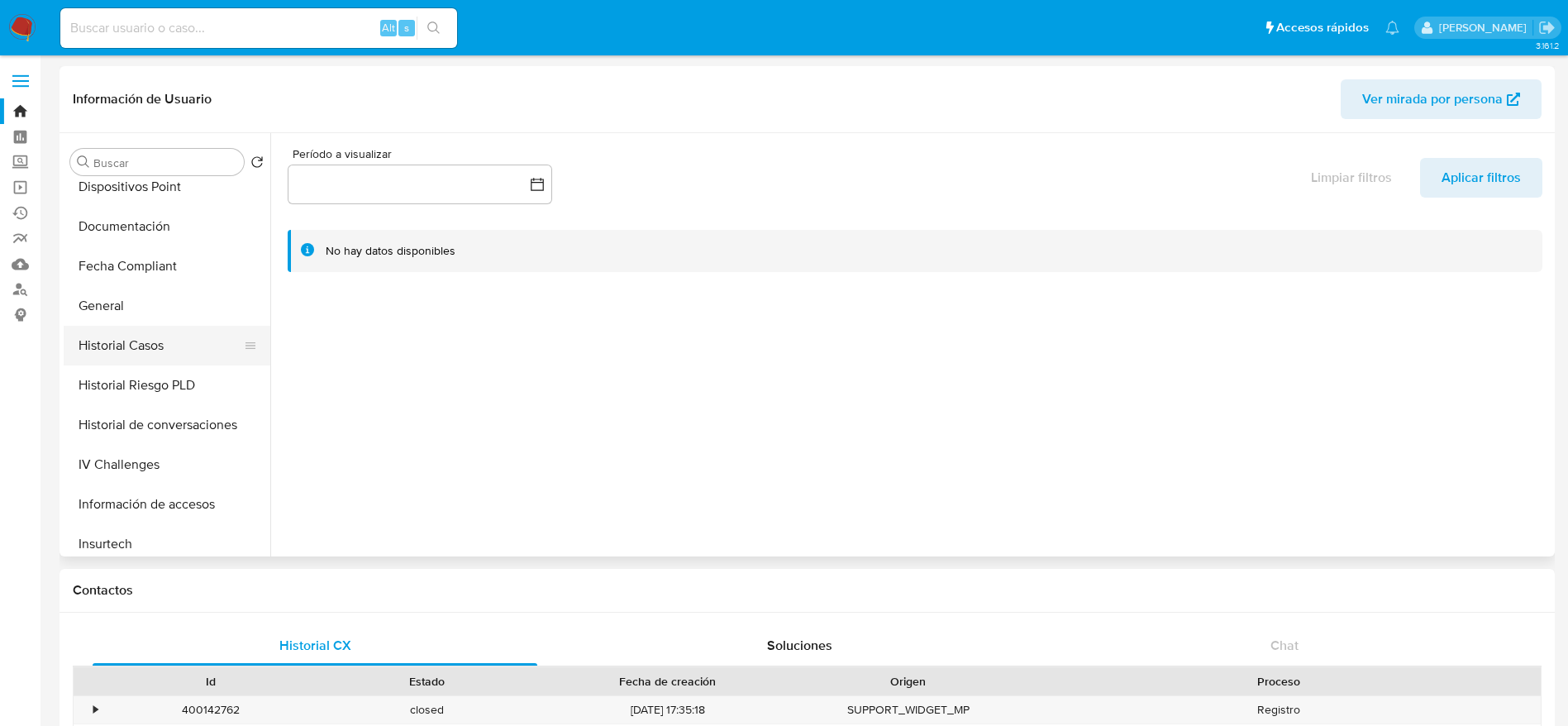
click at [136, 334] on button "Historial Casos" at bounding box center [160, 346] width 193 height 40
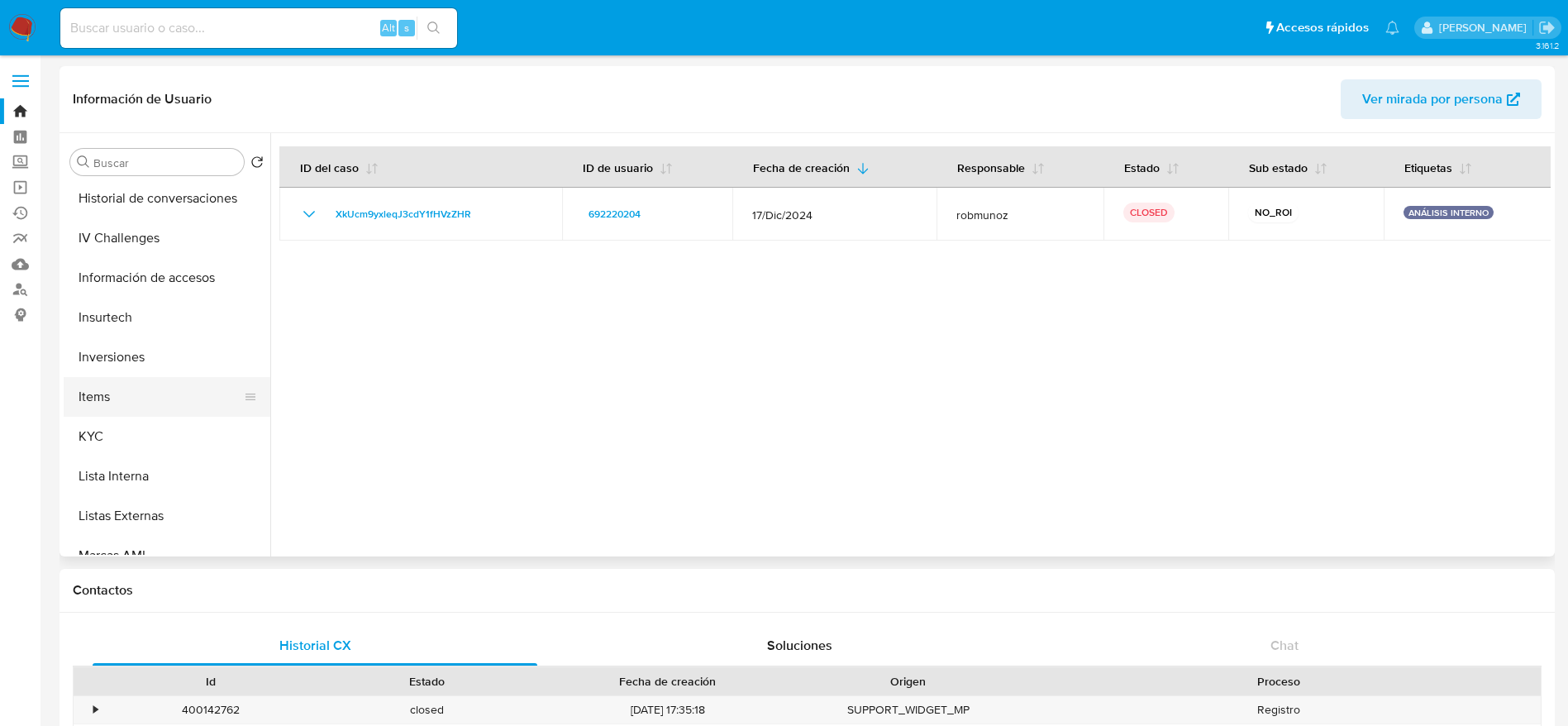
scroll to position [620, 0]
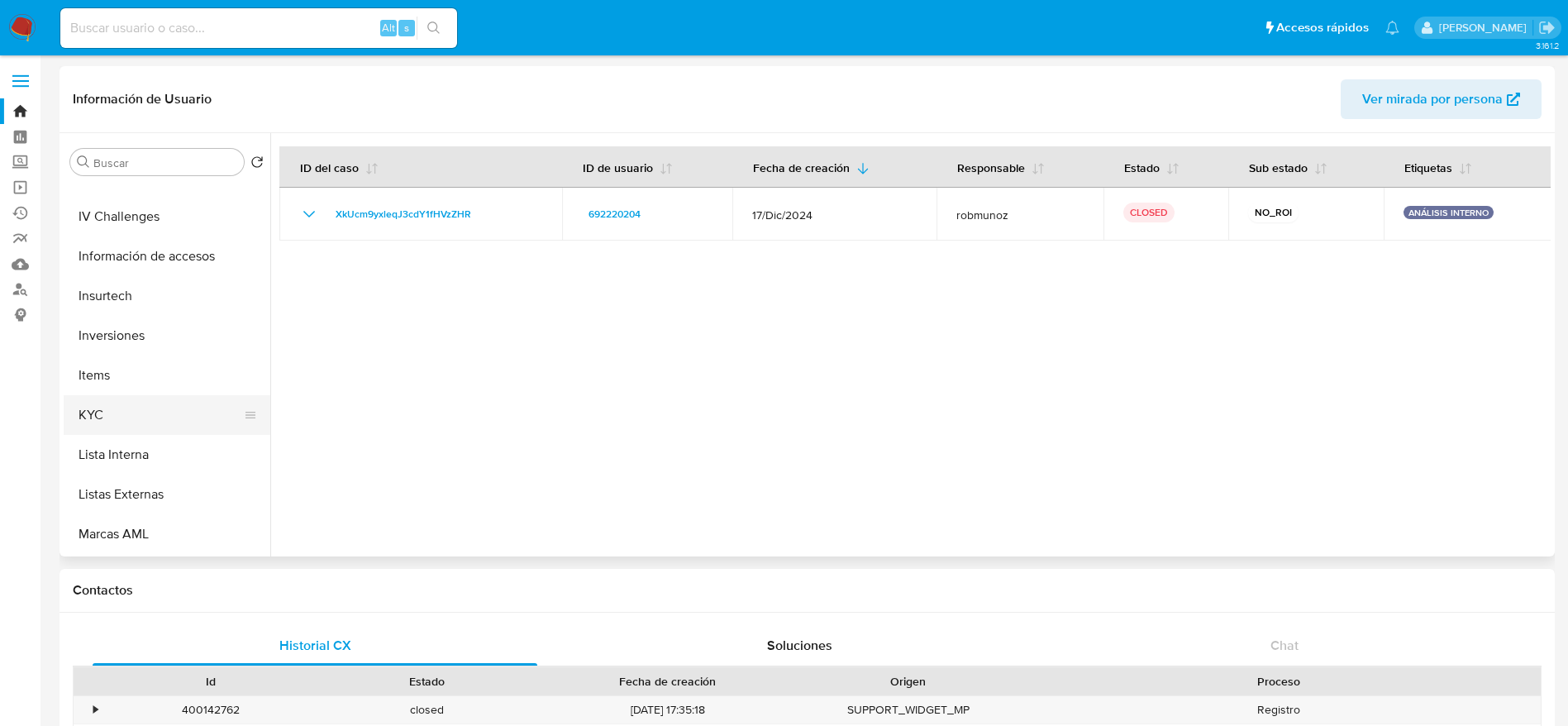
click at [129, 411] on button "KYC" at bounding box center [160, 414] width 193 height 40
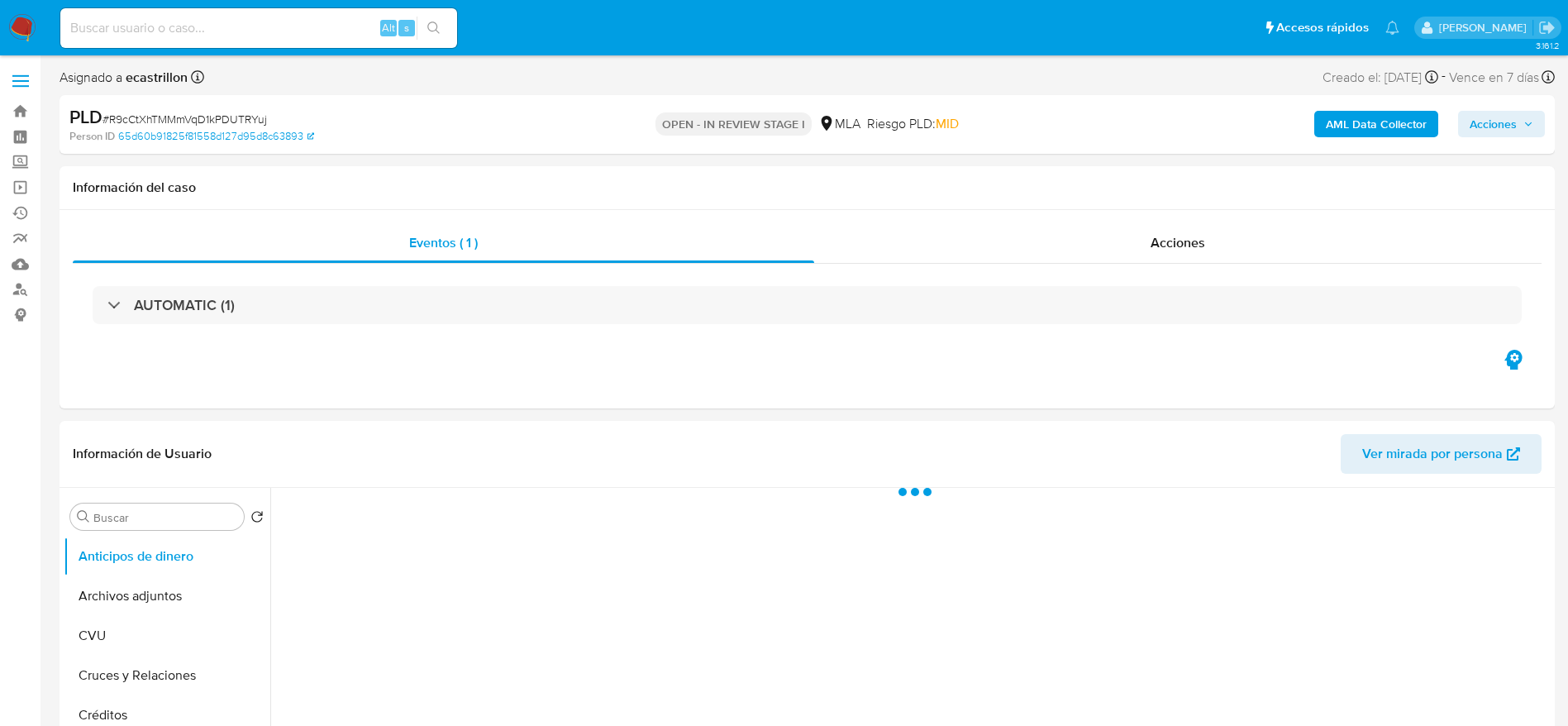
select select "10"
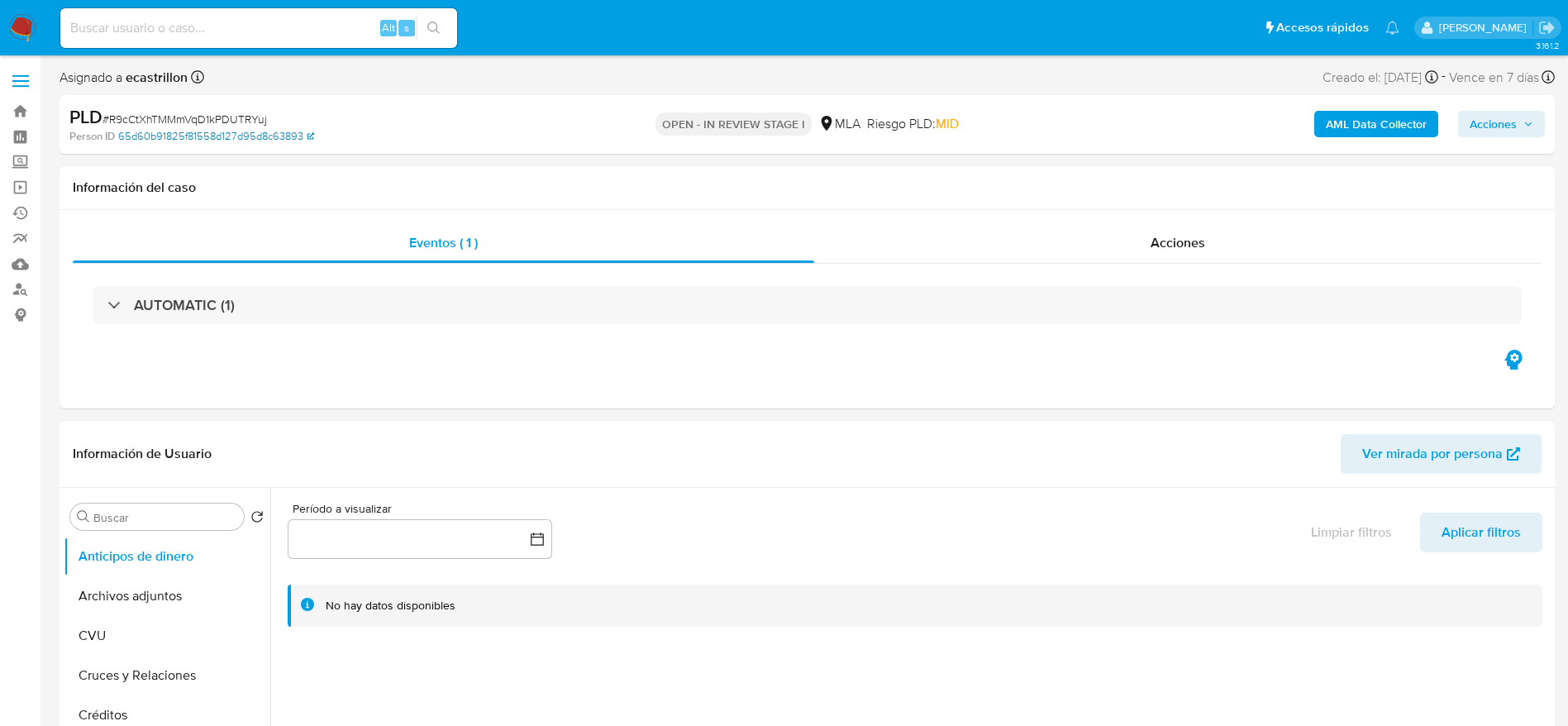
click at [227, 129] on link "65d60b91825f81558d127d95d8c63893" at bounding box center [216, 135] width 196 height 14
click at [185, 121] on span "# R9cCtXhTMMmVqD1kPDUTRYuj" at bounding box center [184, 118] width 164 height 16
copy span "R9cCtXhTMMmVqD1kPDUTRYuj"
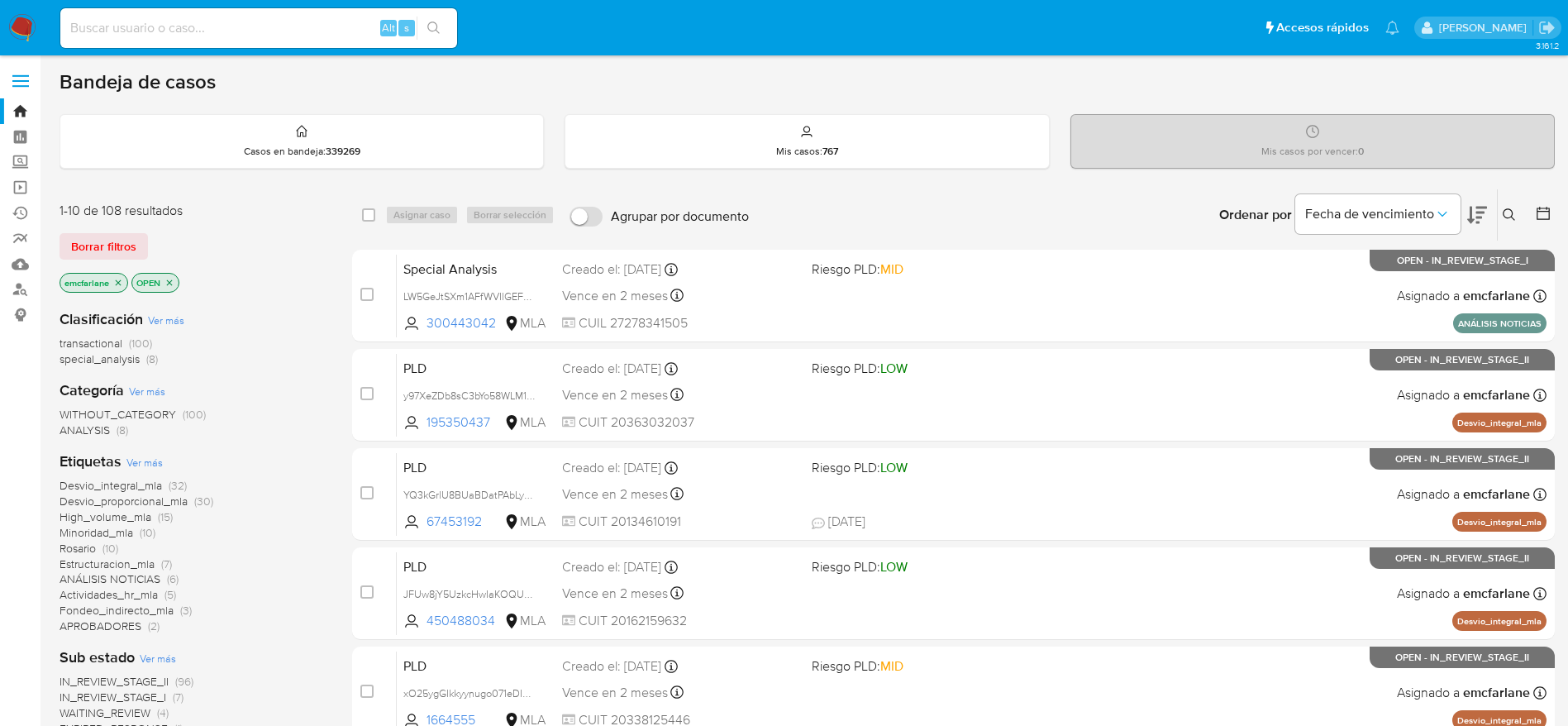
click at [136, 240] on button "Borrar filtros" at bounding box center [104, 246] width 89 height 26
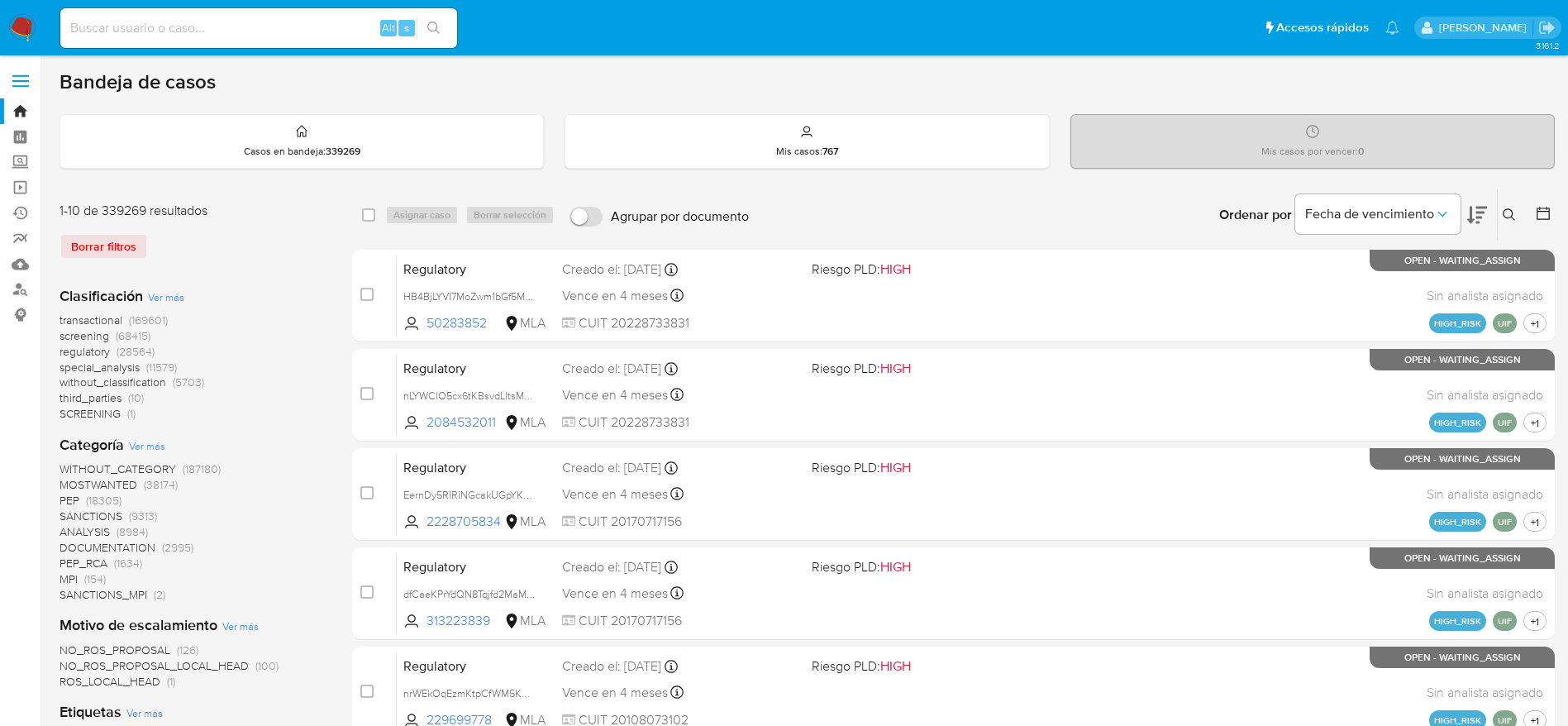
click at [1509, 209] on icon at bounding box center [1508, 214] width 13 height 13
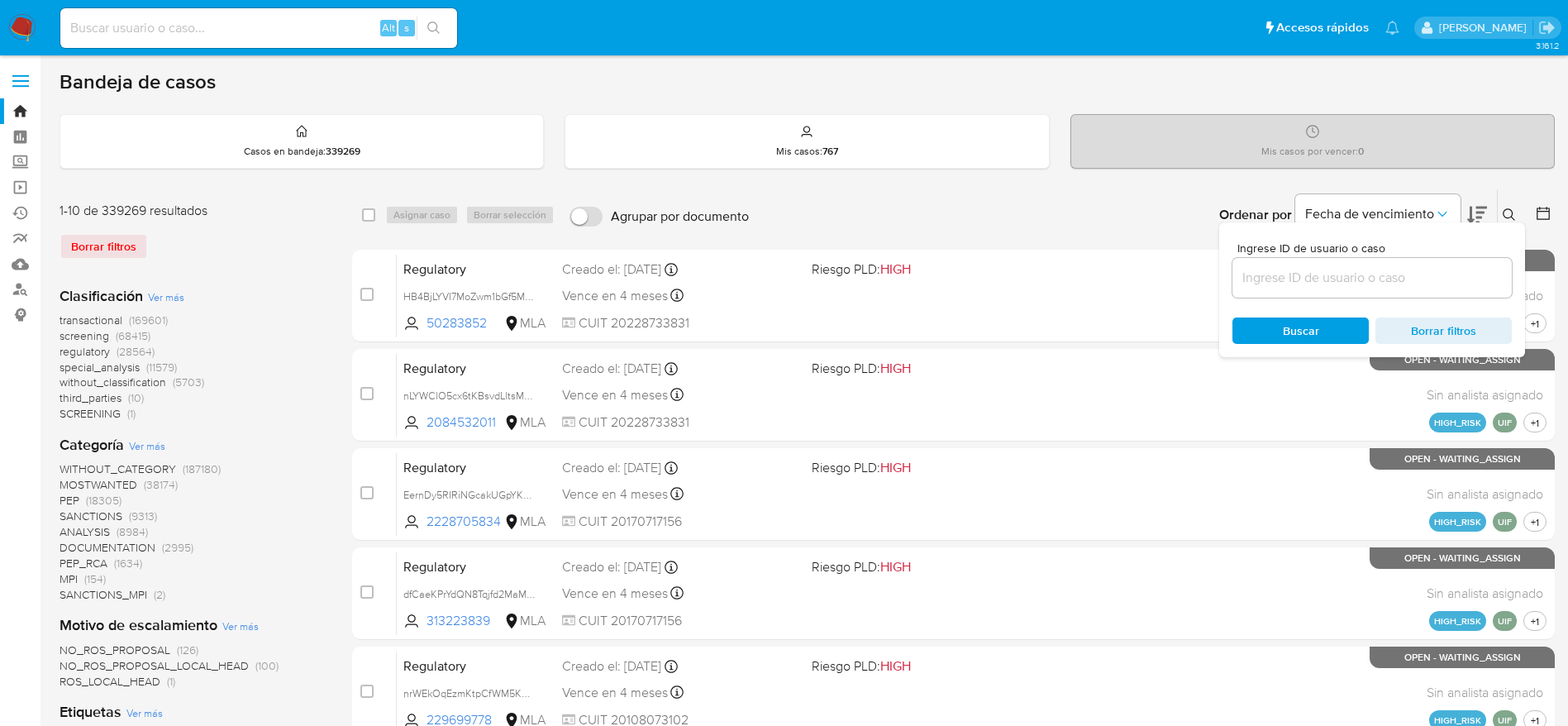
click at [1359, 283] on div at bounding box center [1372, 277] width 279 height 40
click at [1358, 270] on input at bounding box center [1372, 277] width 279 height 21
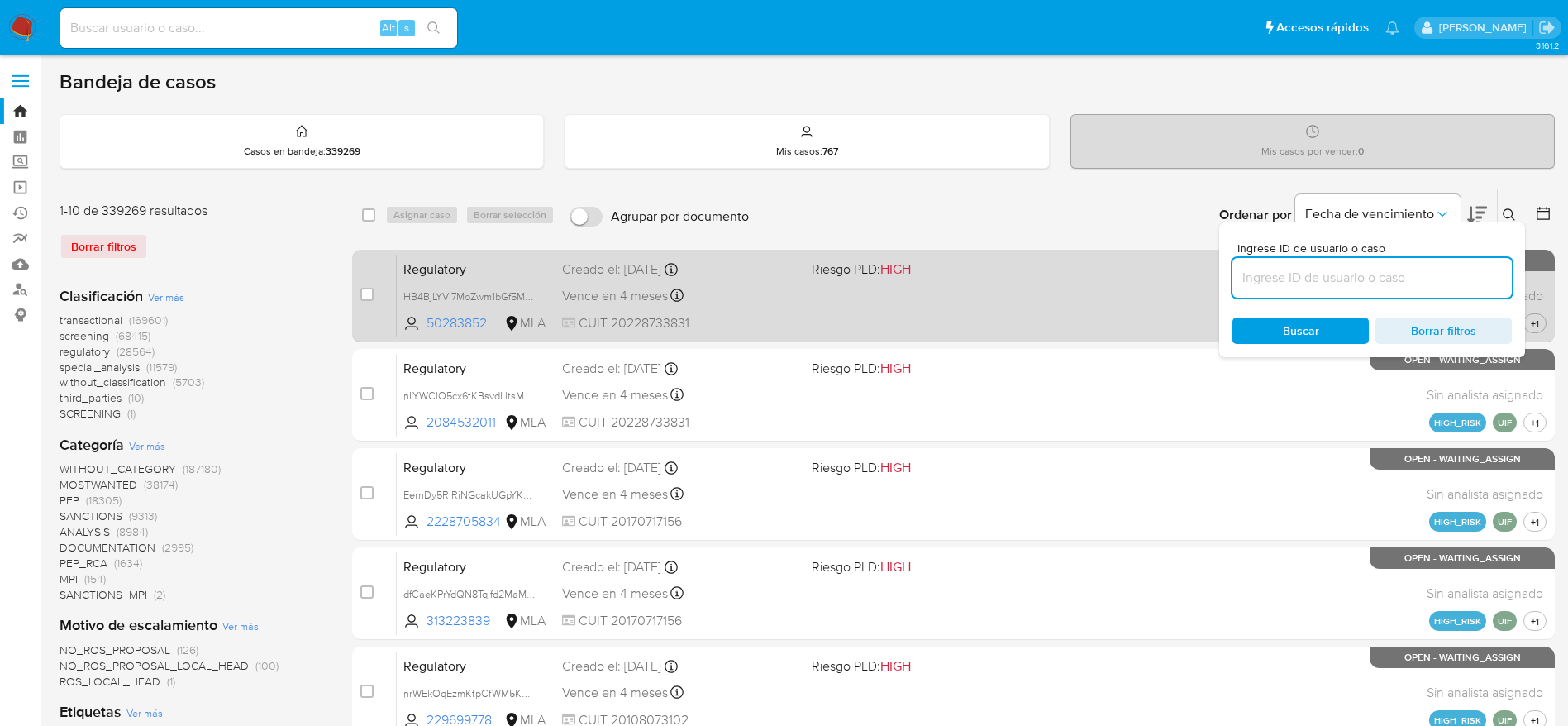
paste input "R9cCtXhTMMmVqD1kPDUTRYuj"
type input "R9cCtXhTMMmVqD1kPDUTRYuj"
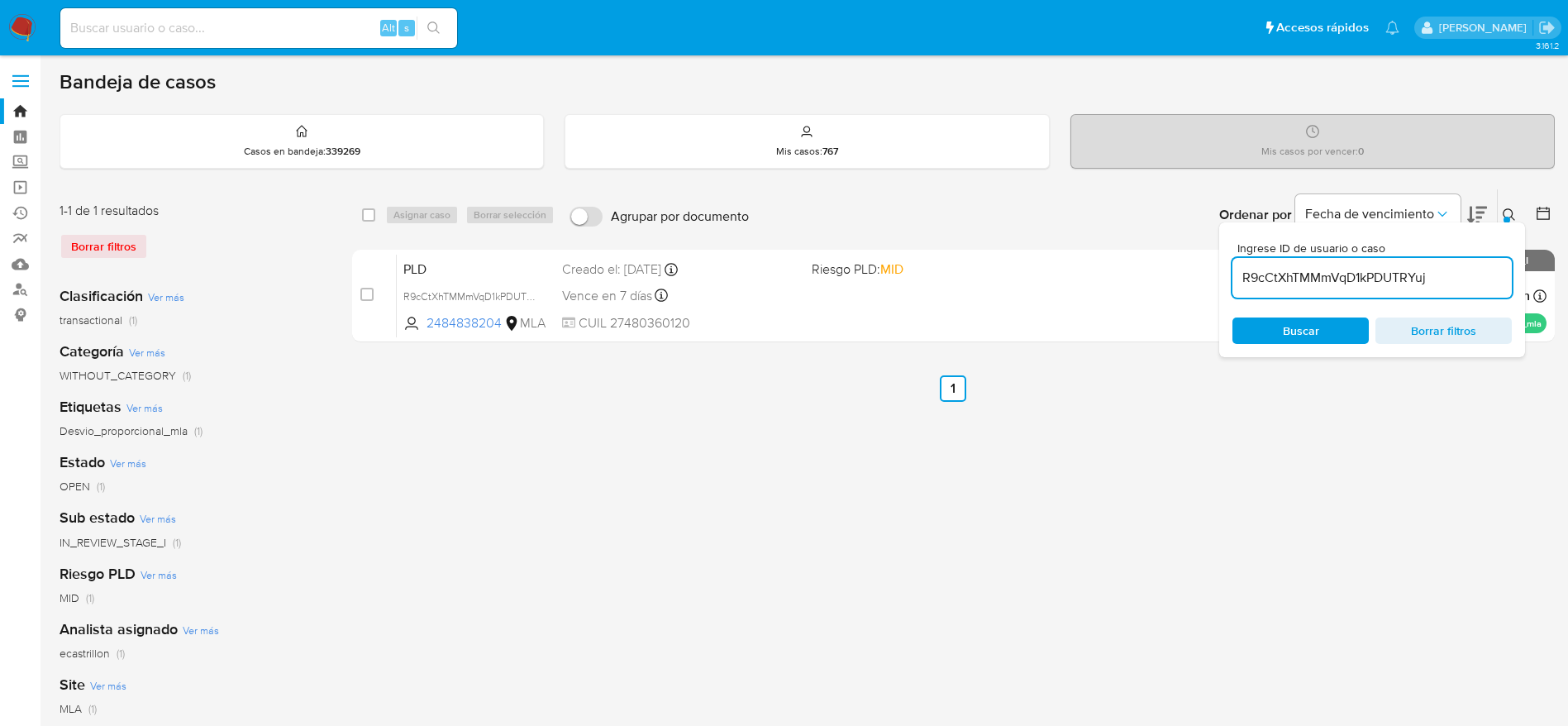
click at [367, 214] on input "checkbox" at bounding box center [369, 215] width 14 height 14
checkbox input "true"
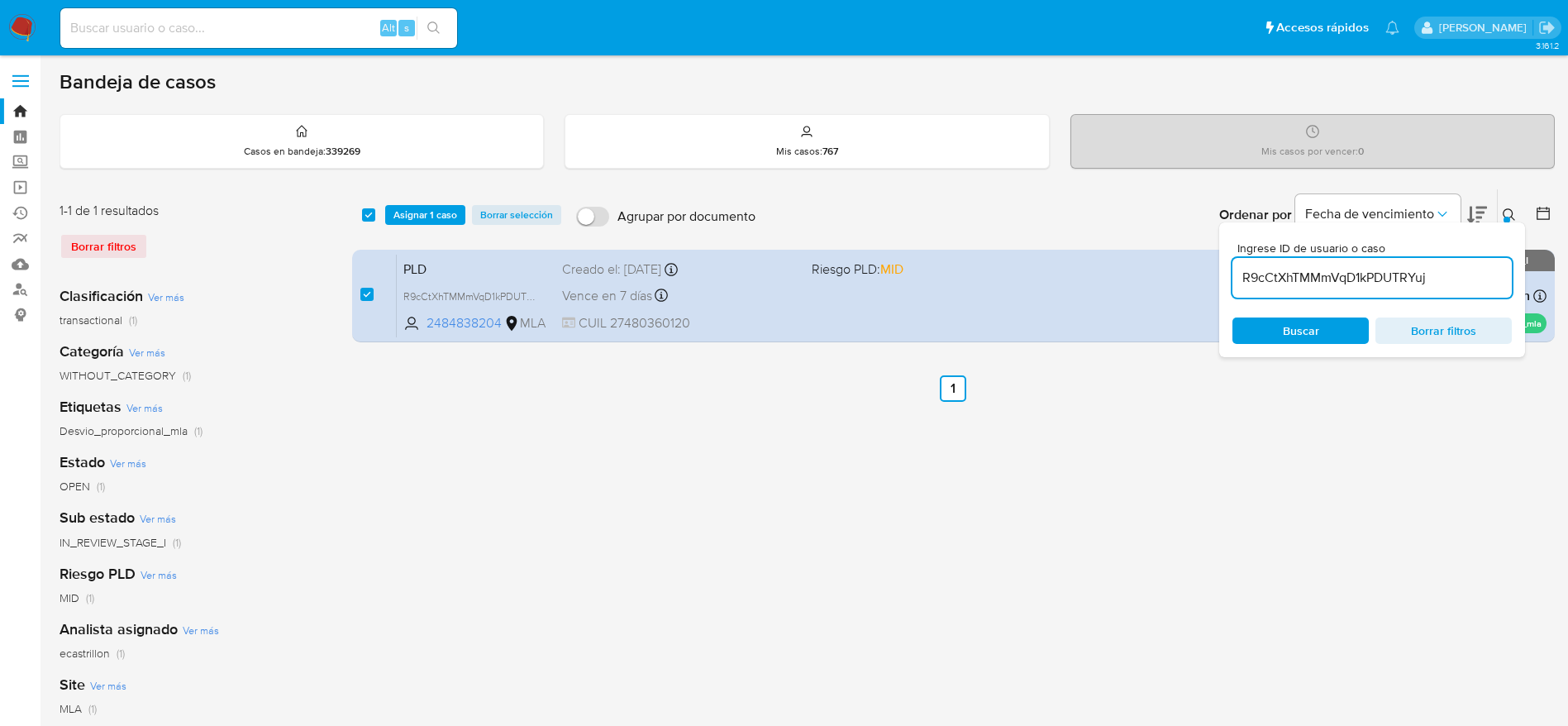
click at [420, 226] on div "select-all-cases-checkbox Asignar 1 caso Borrar selección Agrupar por documento…" at bounding box center [953, 214] width 1203 height 51
click at [424, 218] on span "Asignar 1 caso" at bounding box center [425, 214] width 64 height 16
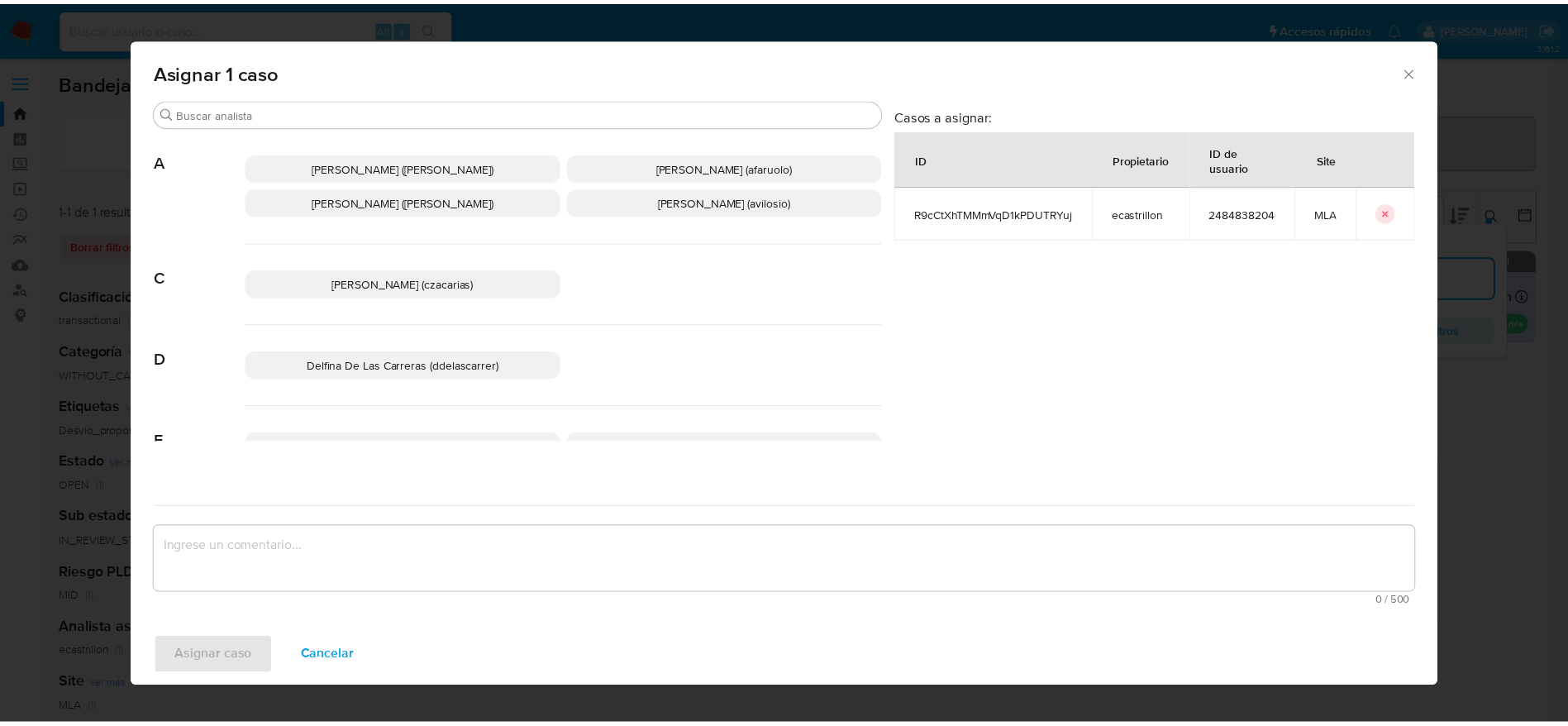
scroll to position [124, 0]
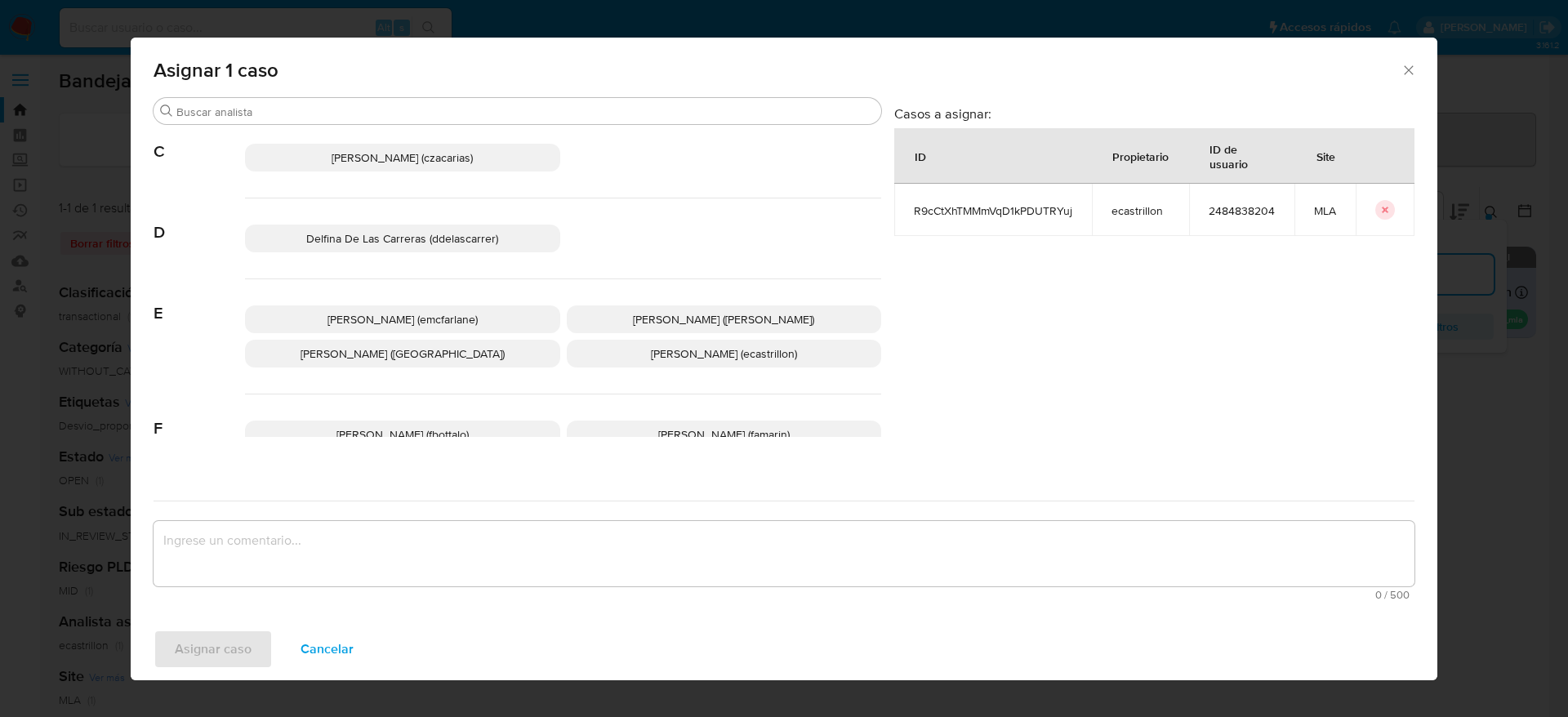
click at [450, 324] on span "Elaine Mc Farlane (emcfarlane)" at bounding box center [402, 319] width 150 height 16
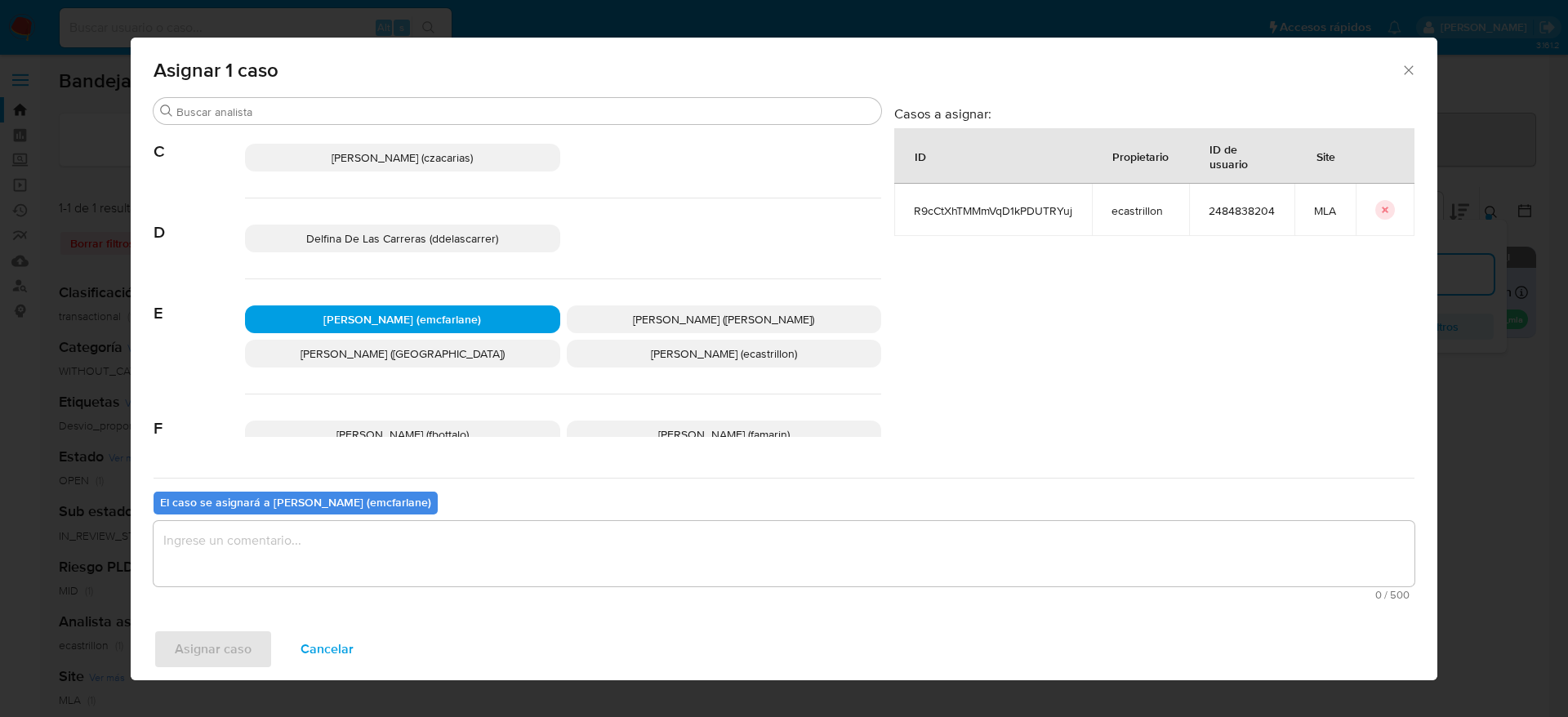
click at [373, 532] on textarea "assign-modal" at bounding box center [784, 554] width 1260 height 66
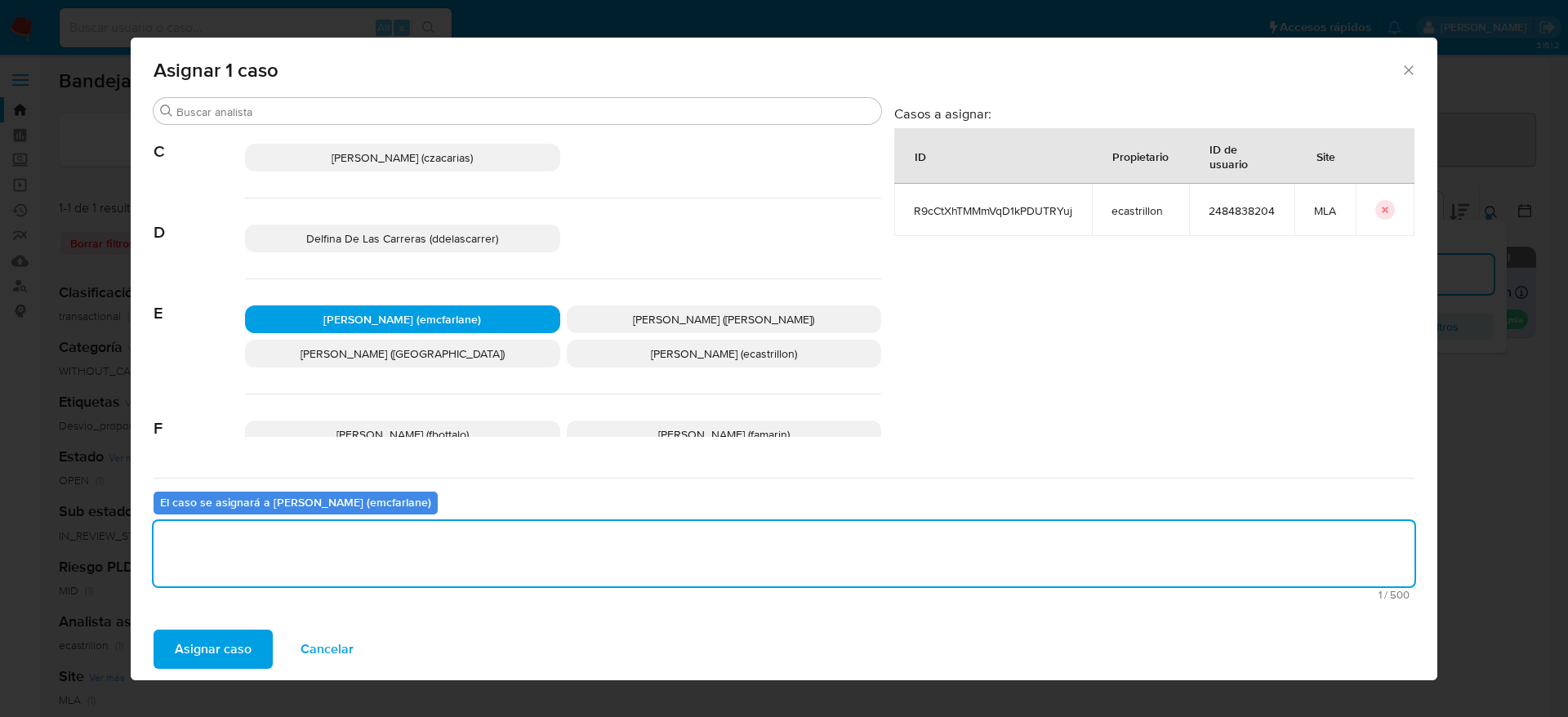
click at [202, 662] on span "Asignar caso" at bounding box center [213, 649] width 77 height 36
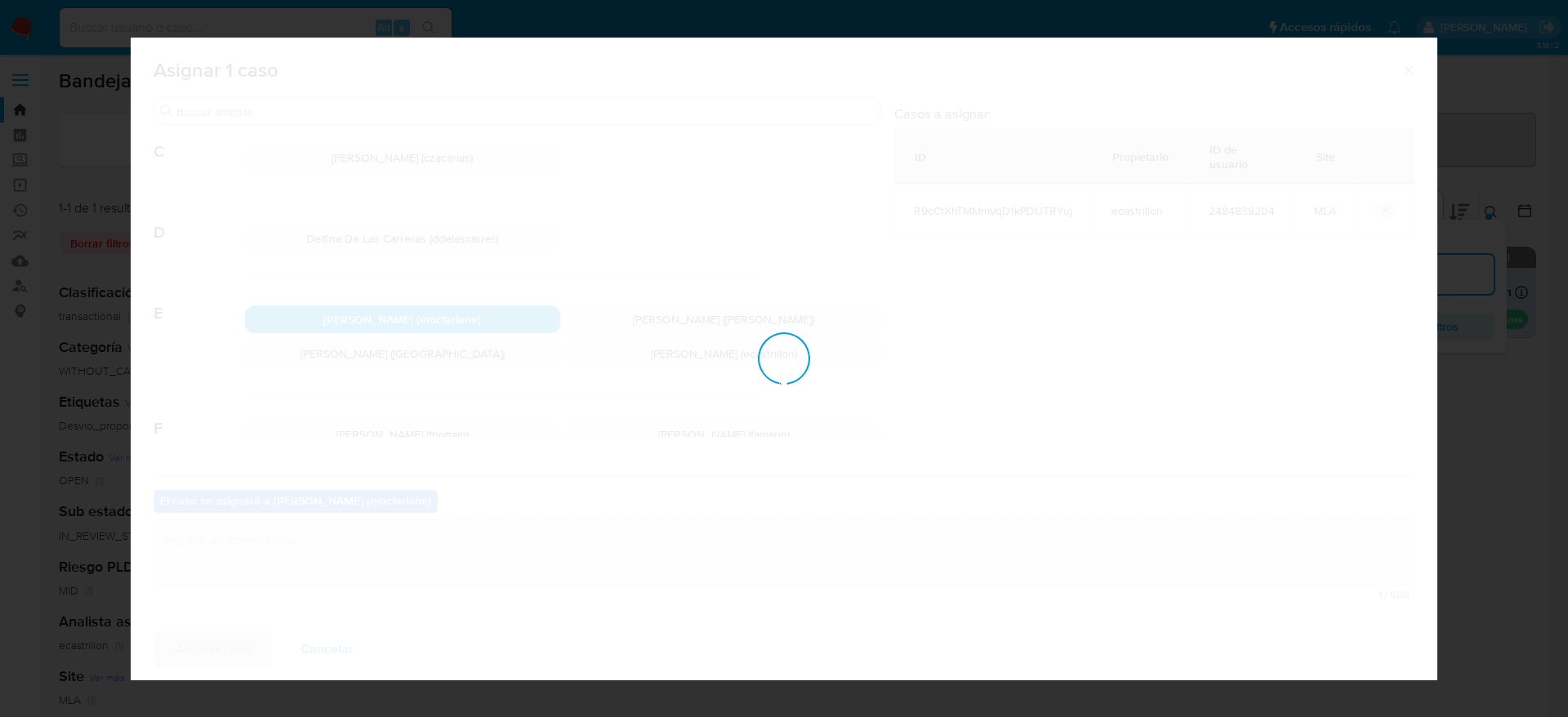
checkbox input "false"
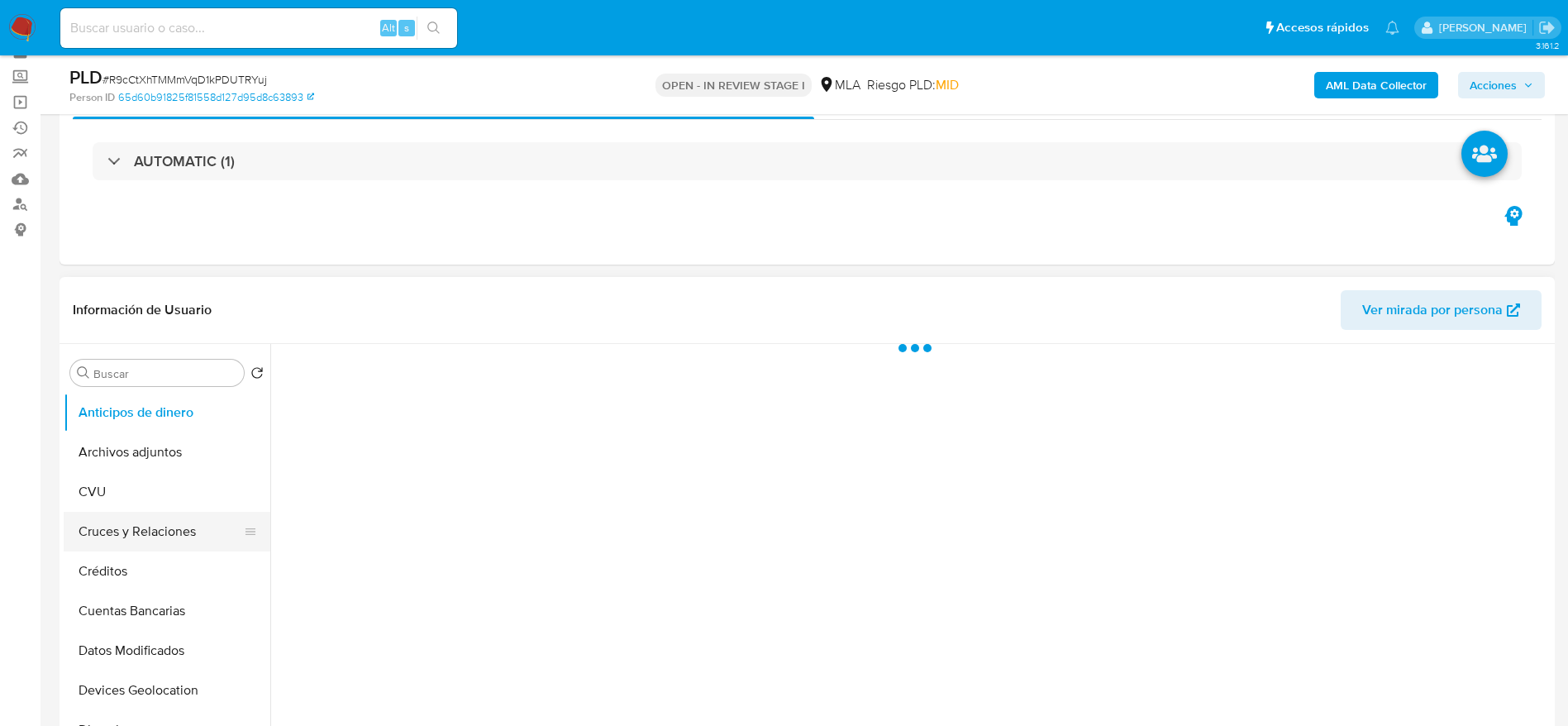
scroll to position [124, 0]
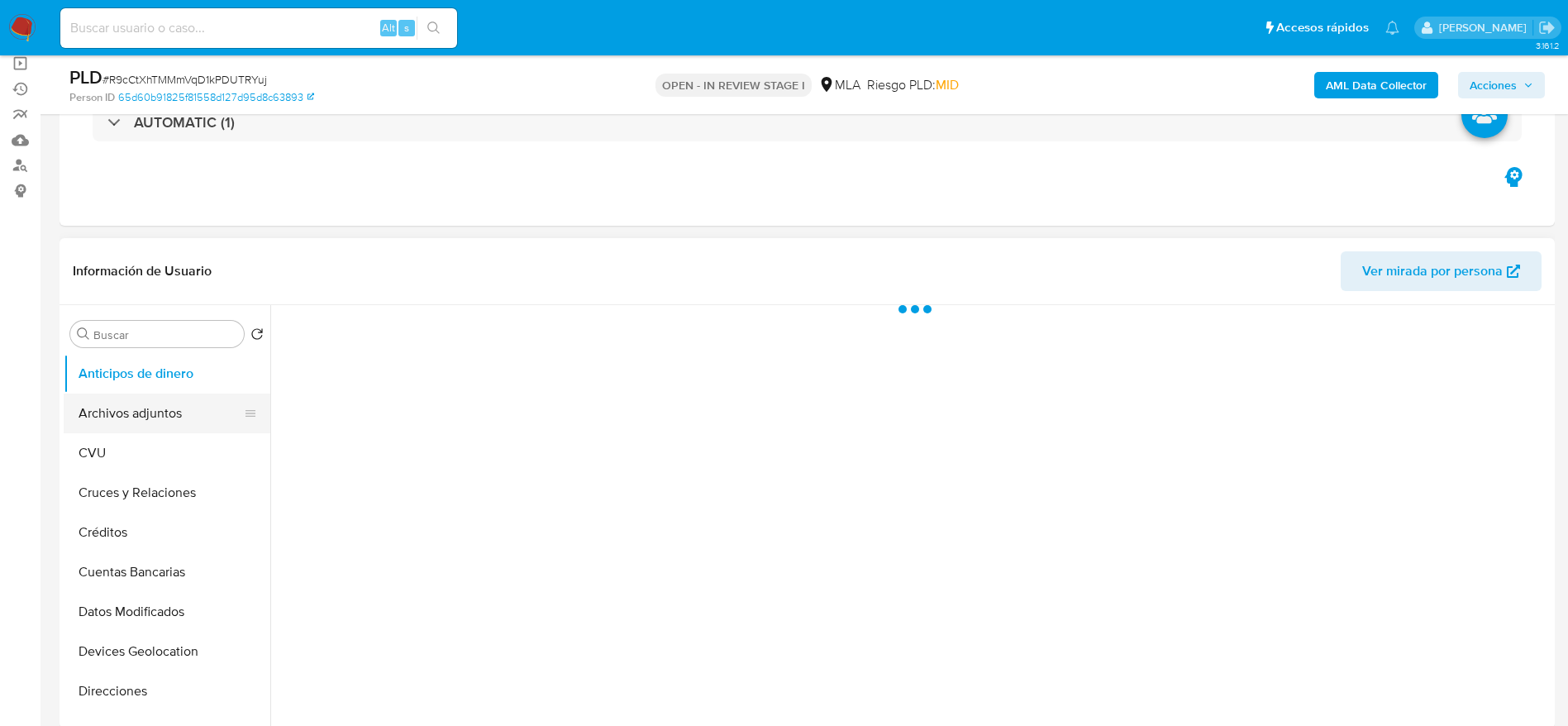
click at [101, 411] on button "Archivos adjuntos" at bounding box center [160, 413] width 193 height 40
select select "10"
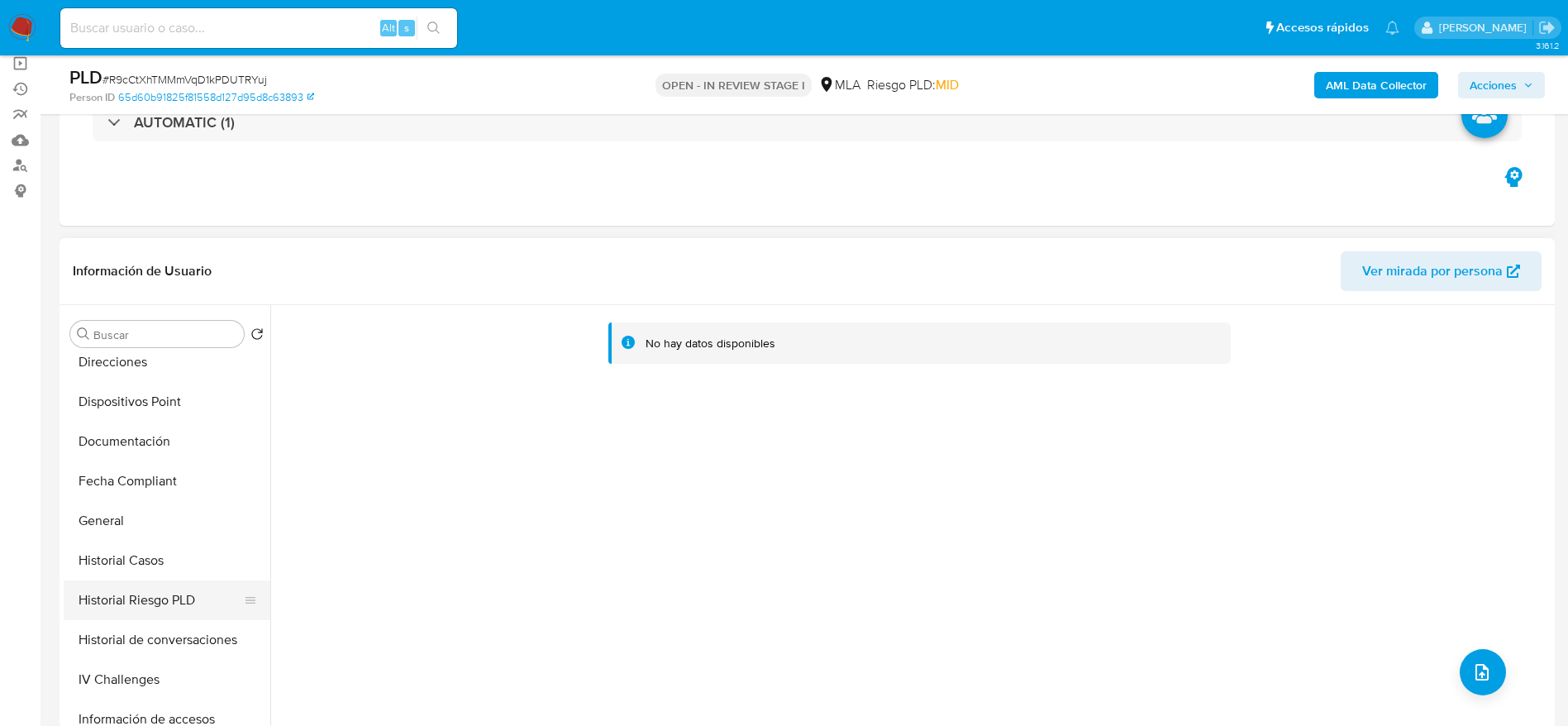
scroll to position [372, 0]
click at [112, 453] on button "Fecha Compliant" at bounding box center [160, 437] width 193 height 40
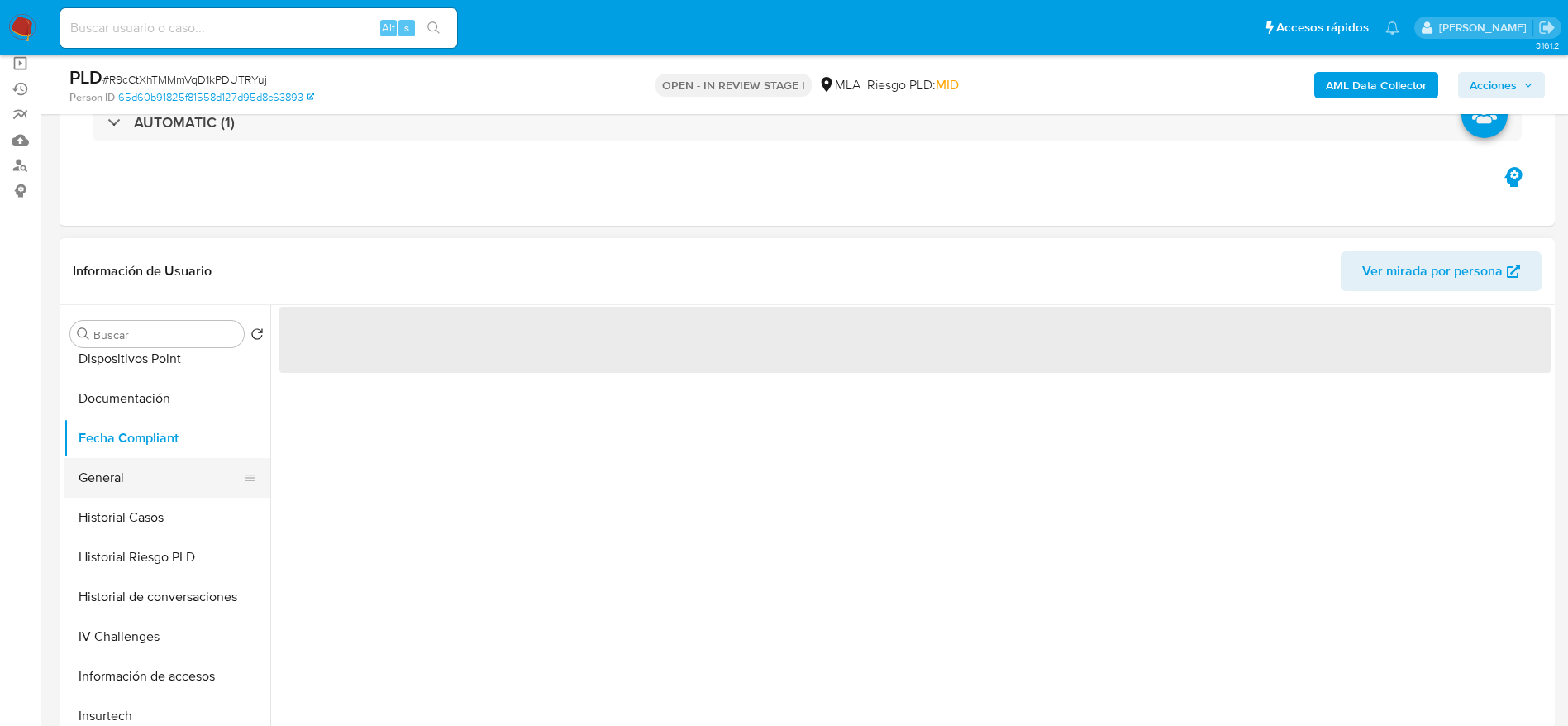
drag, startPoint x: 129, startPoint y: 483, endPoint x: 182, endPoint y: 475, distance: 53.6
click at [129, 482] on button "General" at bounding box center [160, 477] width 193 height 40
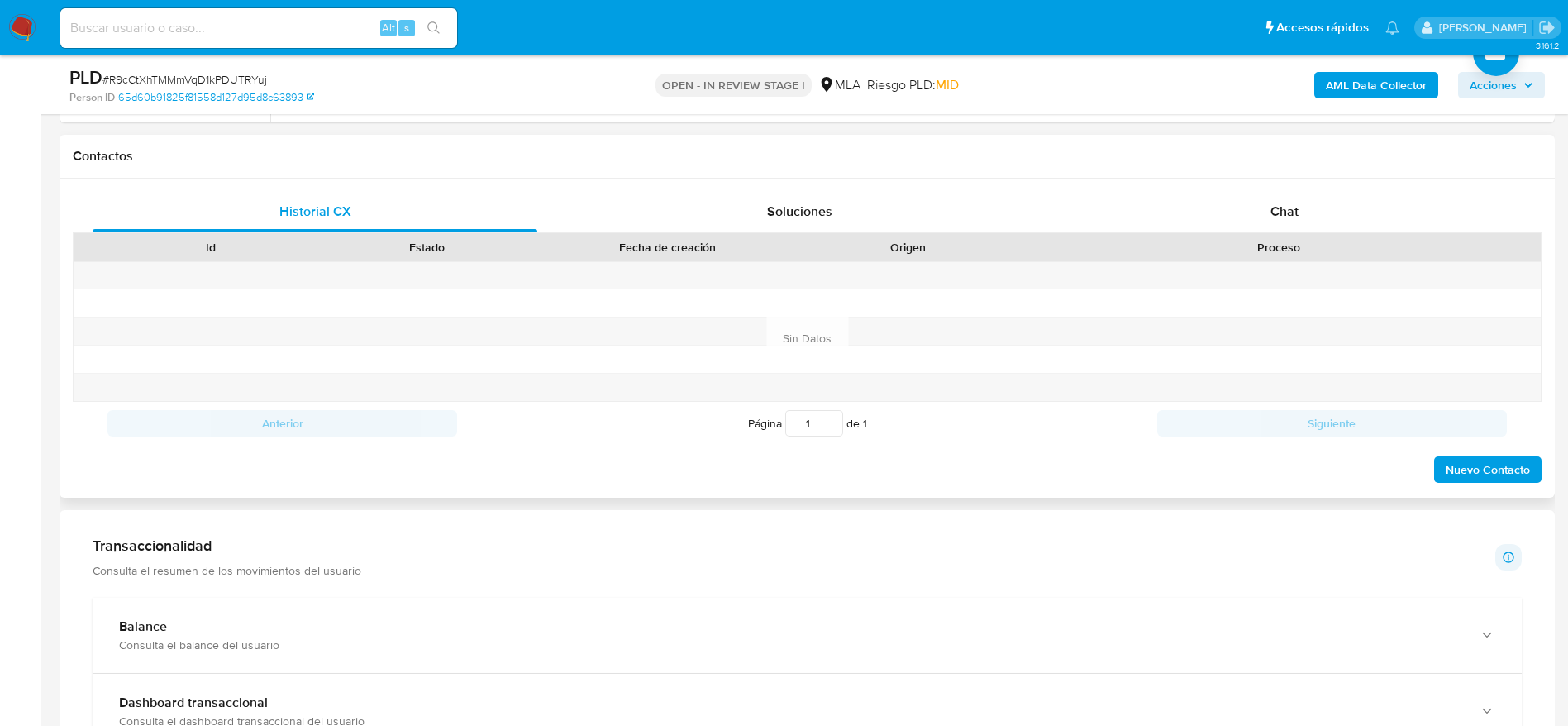
scroll to position [744, 0]
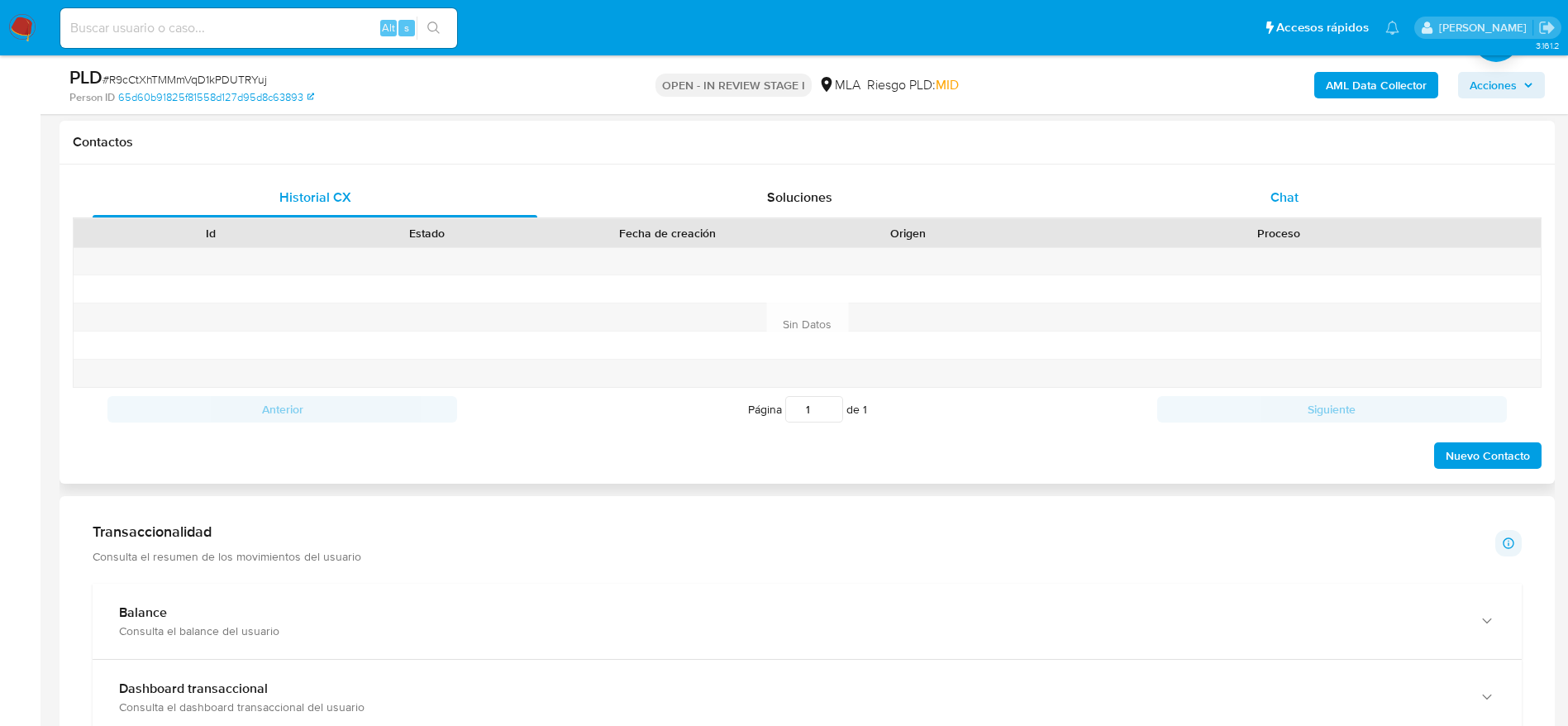
click at [1318, 208] on div "Chat" at bounding box center [1285, 197] width 444 height 40
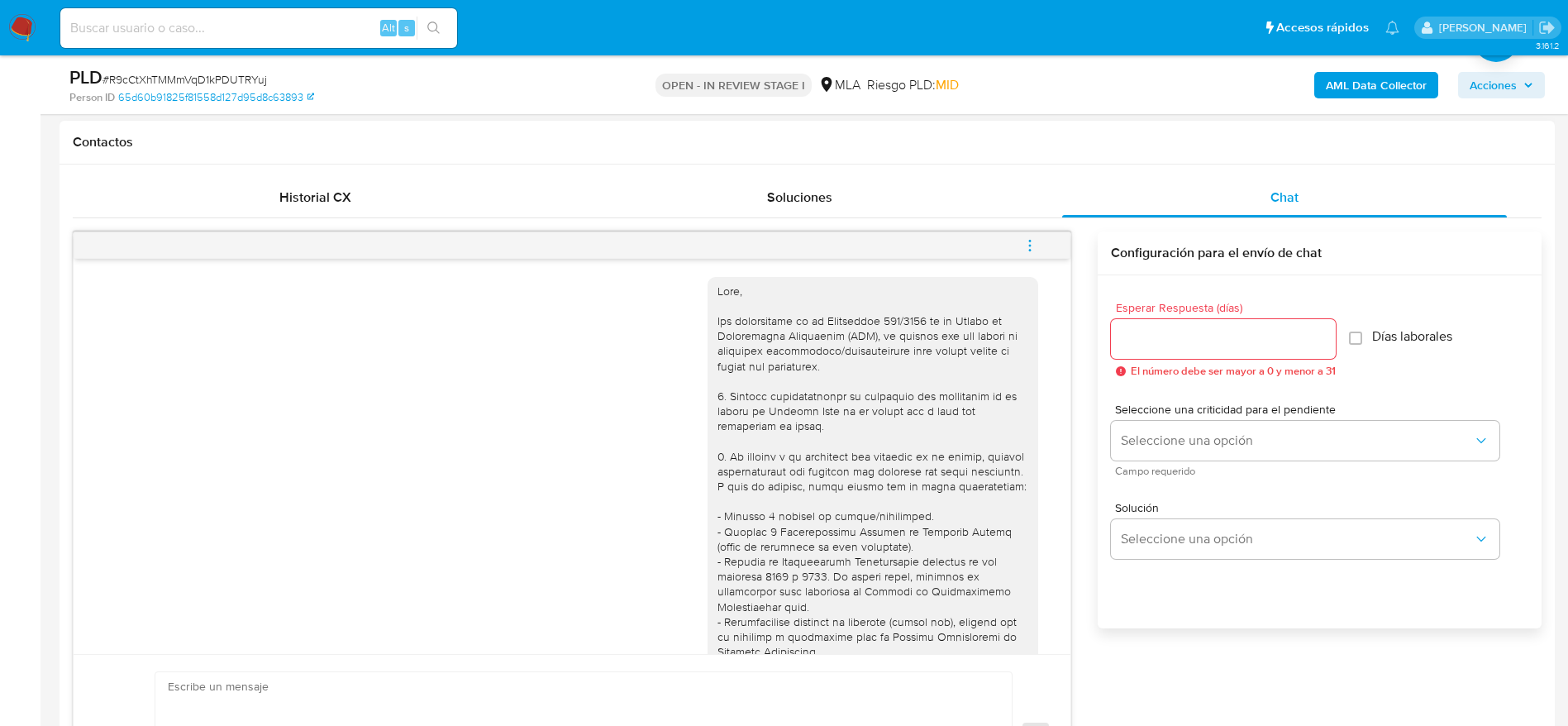
scroll to position [0, 0]
click at [255, 193] on div "Historial CX" at bounding box center [315, 197] width 444 height 40
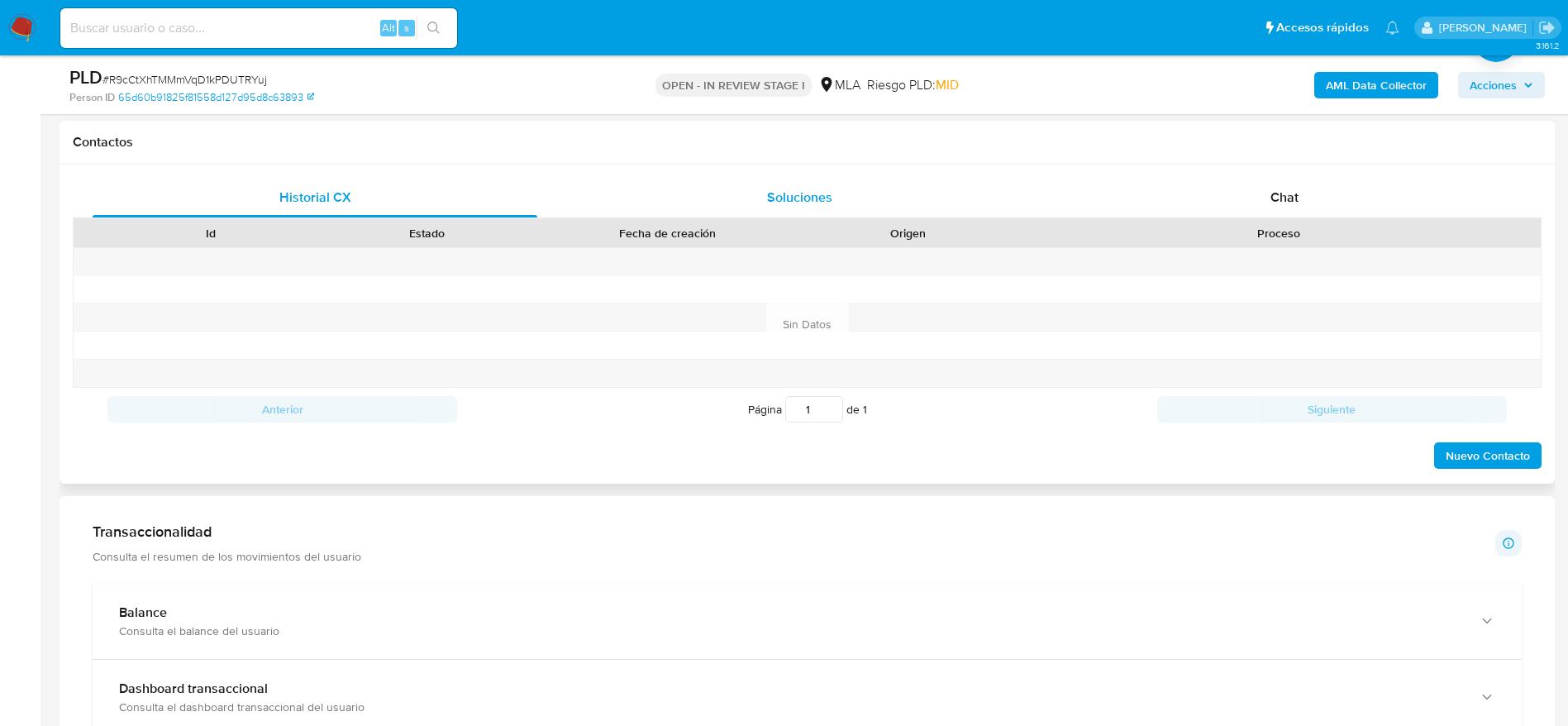
drag, startPoint x: 819, startPoint y: 203, endPoint x: 833, endPoint y: 203, distance: 14.0
click at [819, 203] on span "Soluciones" at bounding box center [799, 197] width 66 height 19
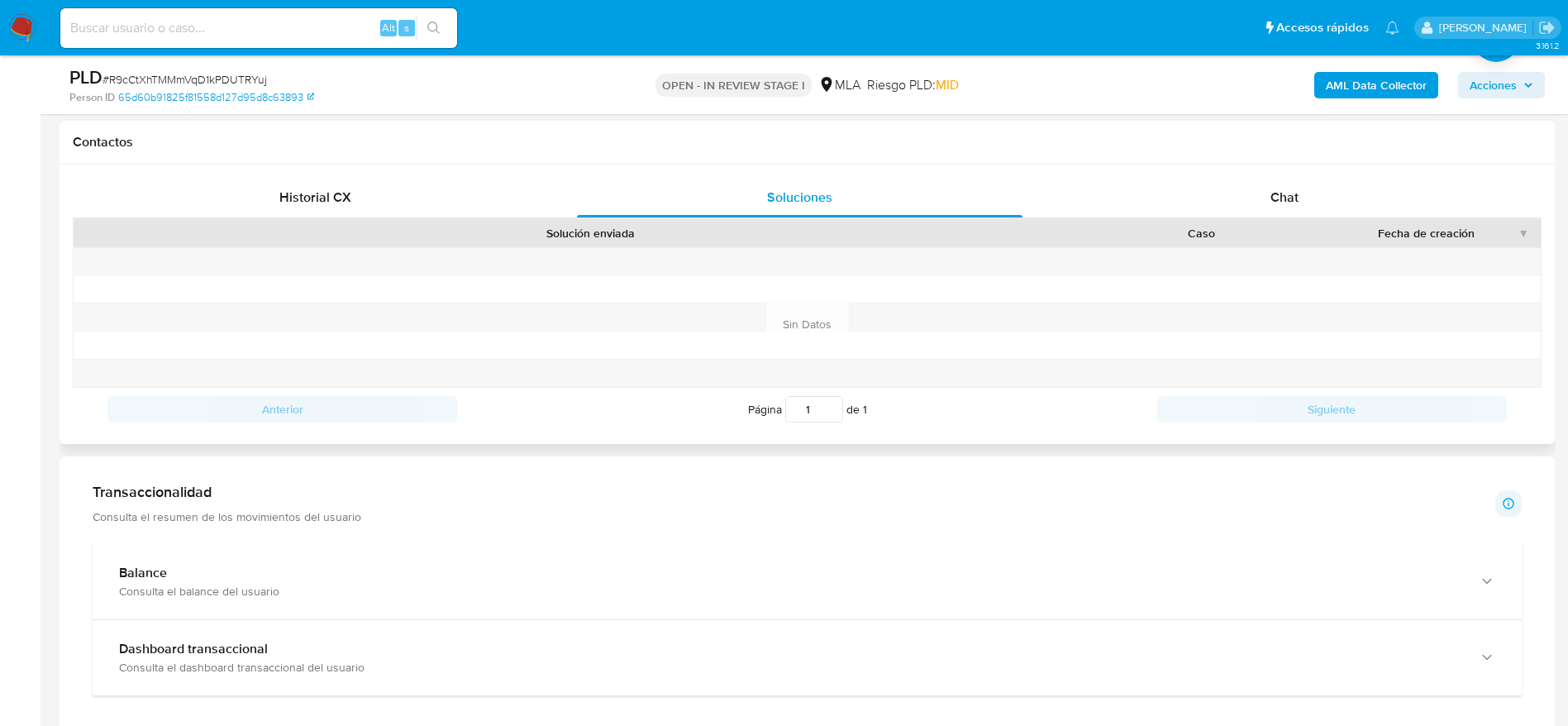
click at [1366, 168] on div "Historial CX Soluciones Chat Id Estado Fecha de creación Origen Proceso Anterio…" at bounding box center [807, 304] width 1496 height 279
click at [1305, 197] on div "Chat" at bounding box center [1285, 197] width 444 height 40
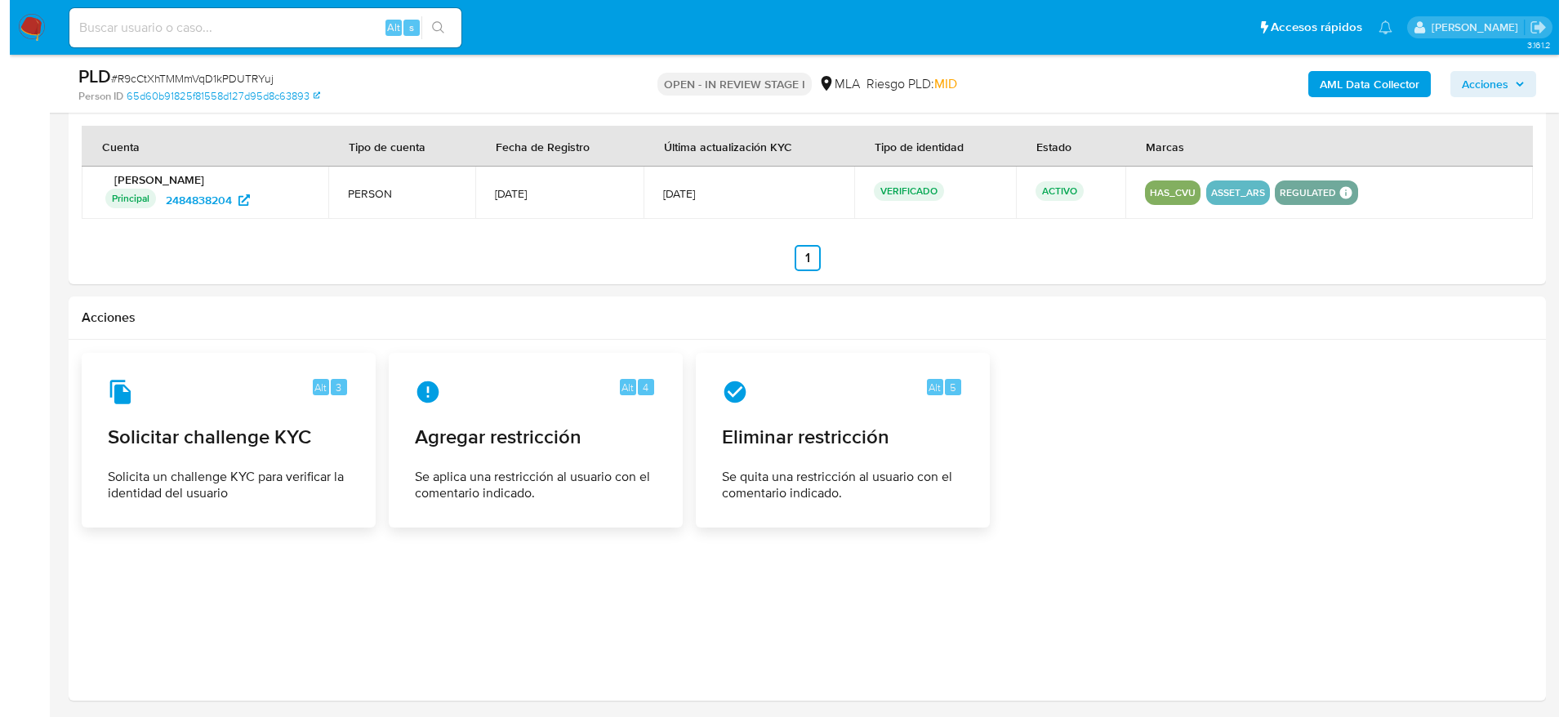
scroll to position [2449, 0]
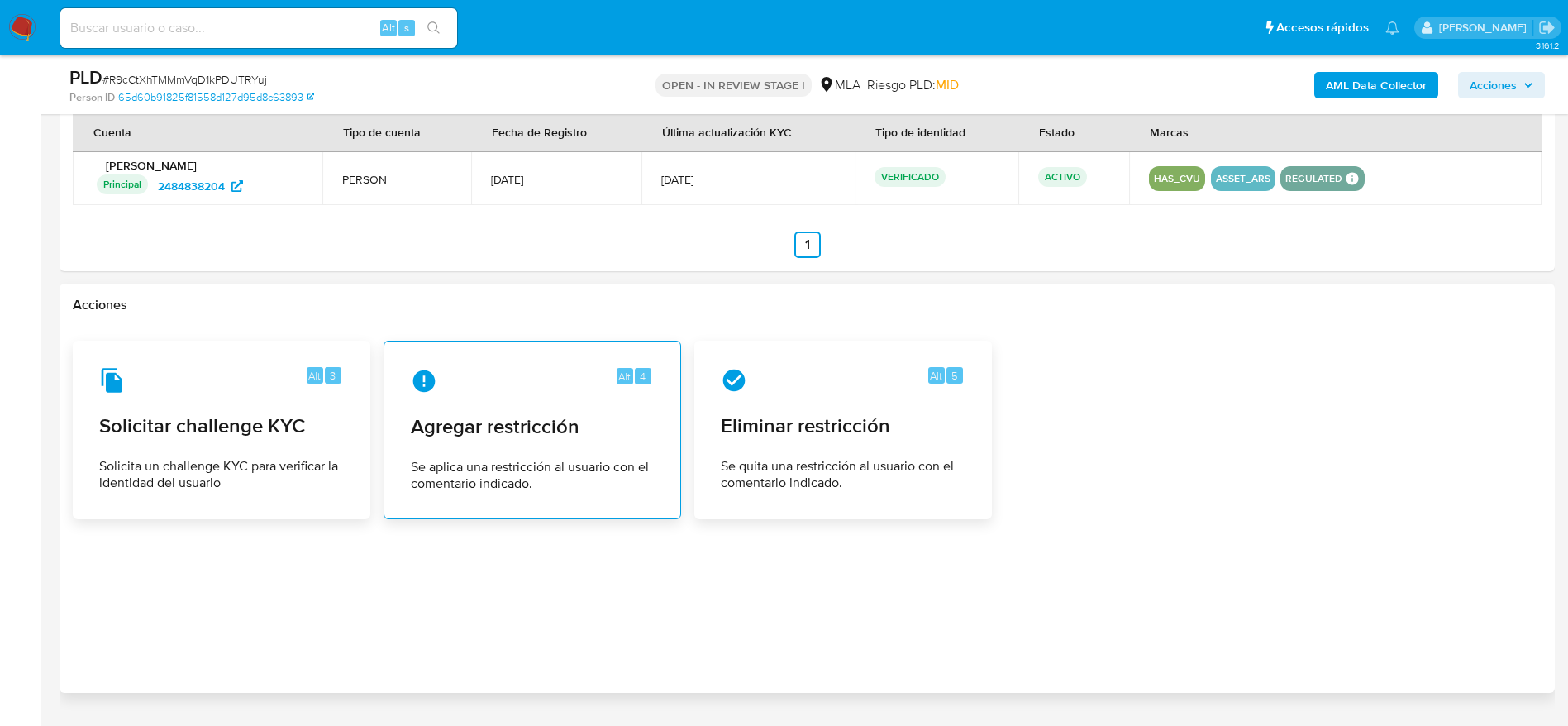
click at [535, 439] on span "Agregar restricción" at bounding box center [533, 426] width 243 height 25
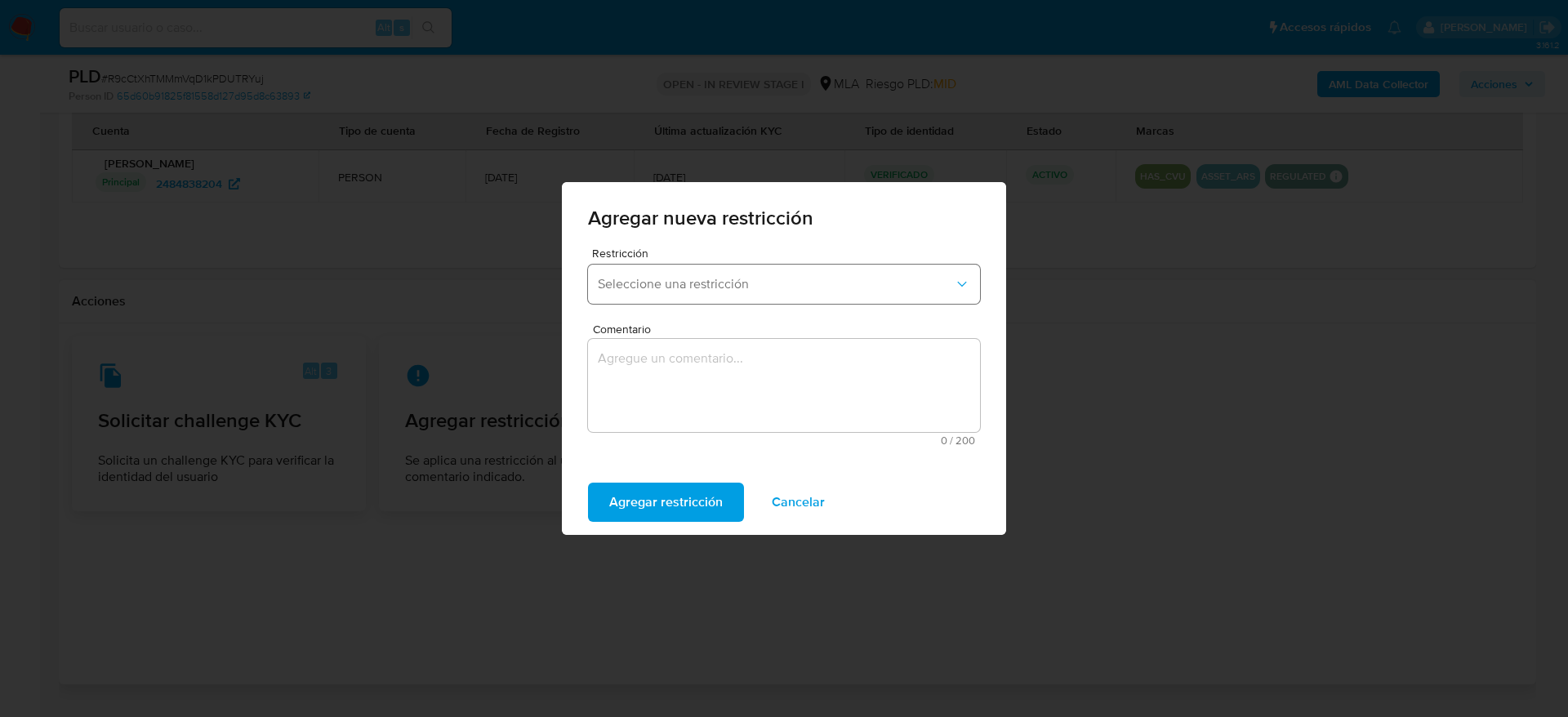
click at [697, 265] on button "Seleccione una restricción" at bounding box center [784, 284] width 392 height 40
click at [712, 281] on span "Seleccione una restricción" at bounding box center [775, 283] width 356 height 16
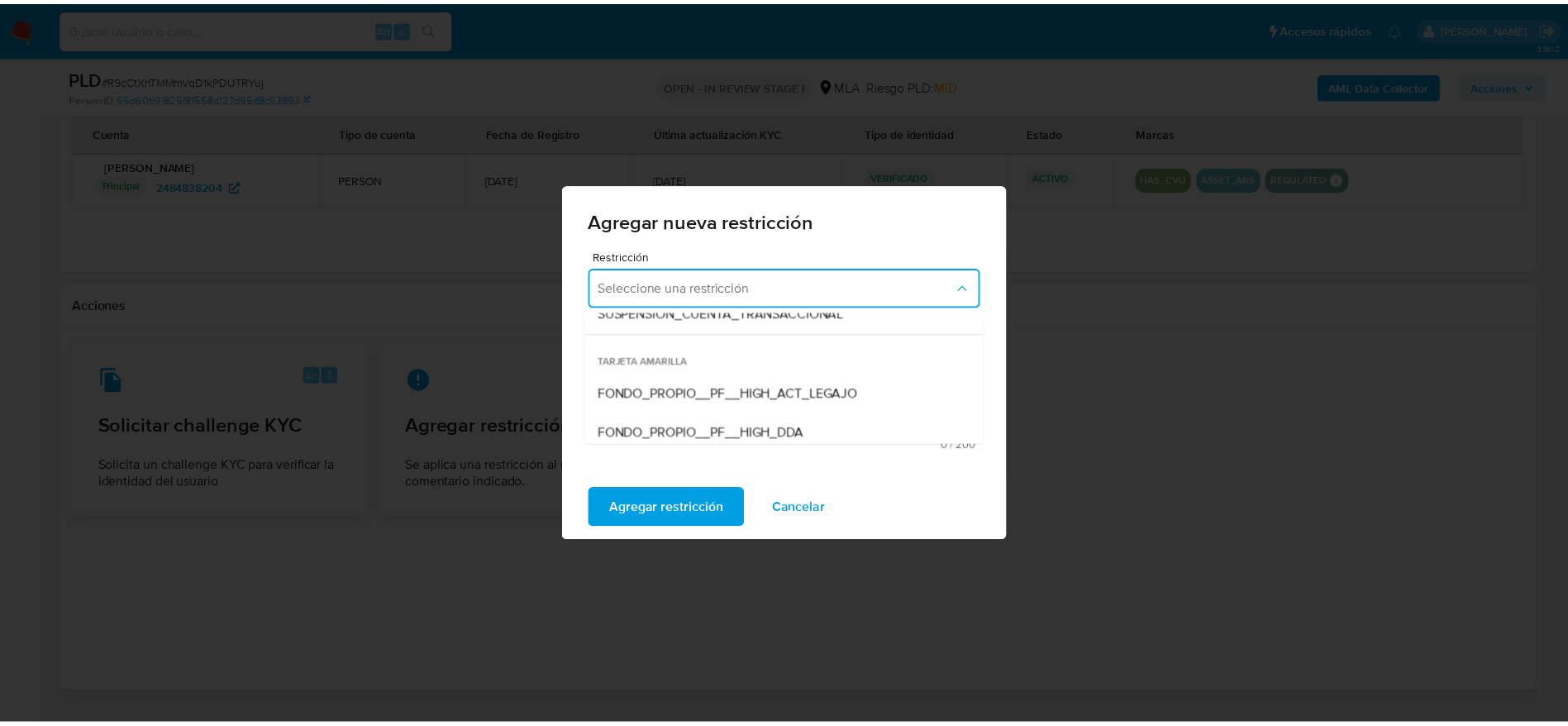
scroll to position [132, 0]
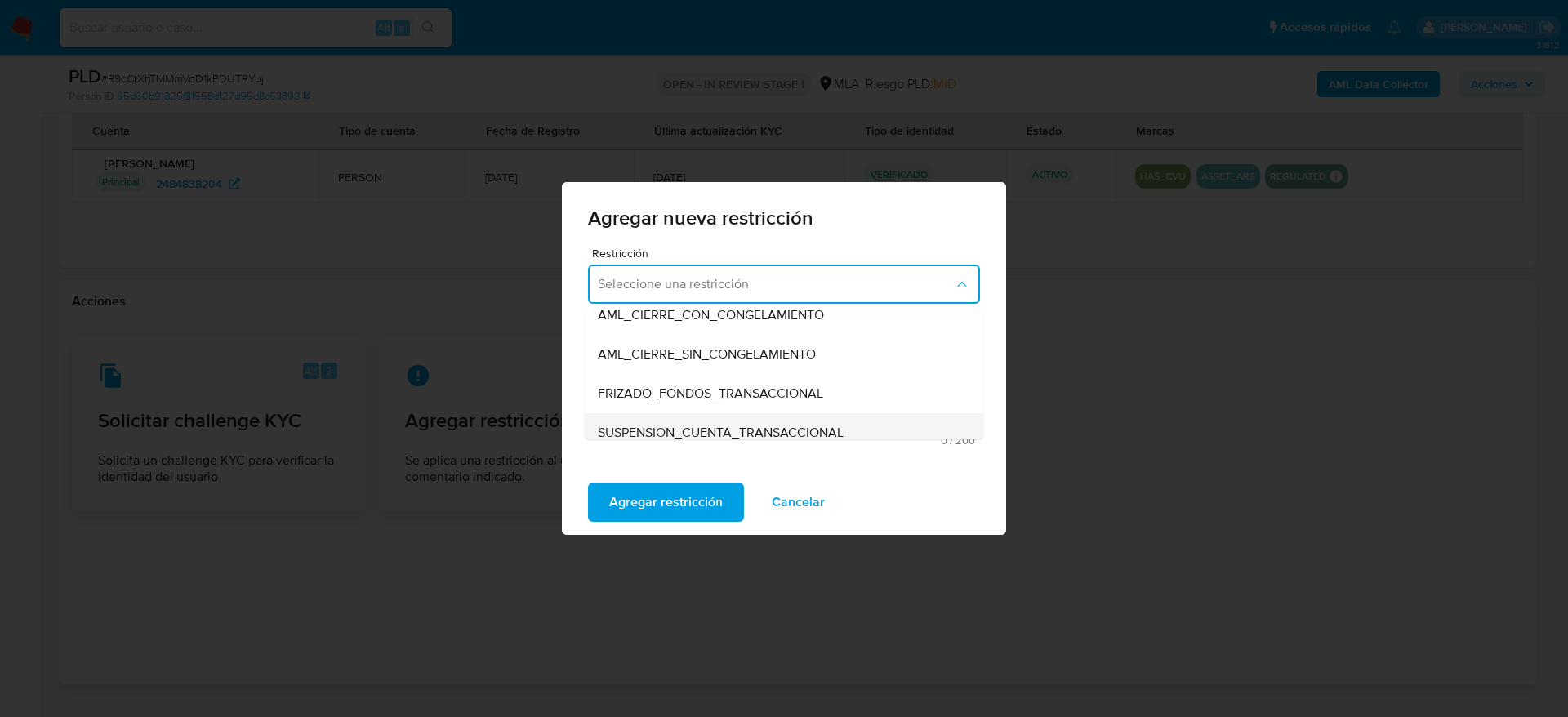
click at [818, 424] on span "SUSPENSION_CUENTA_TRANSACCIONAL" at bounding box center [721, 432] width 245 height 16
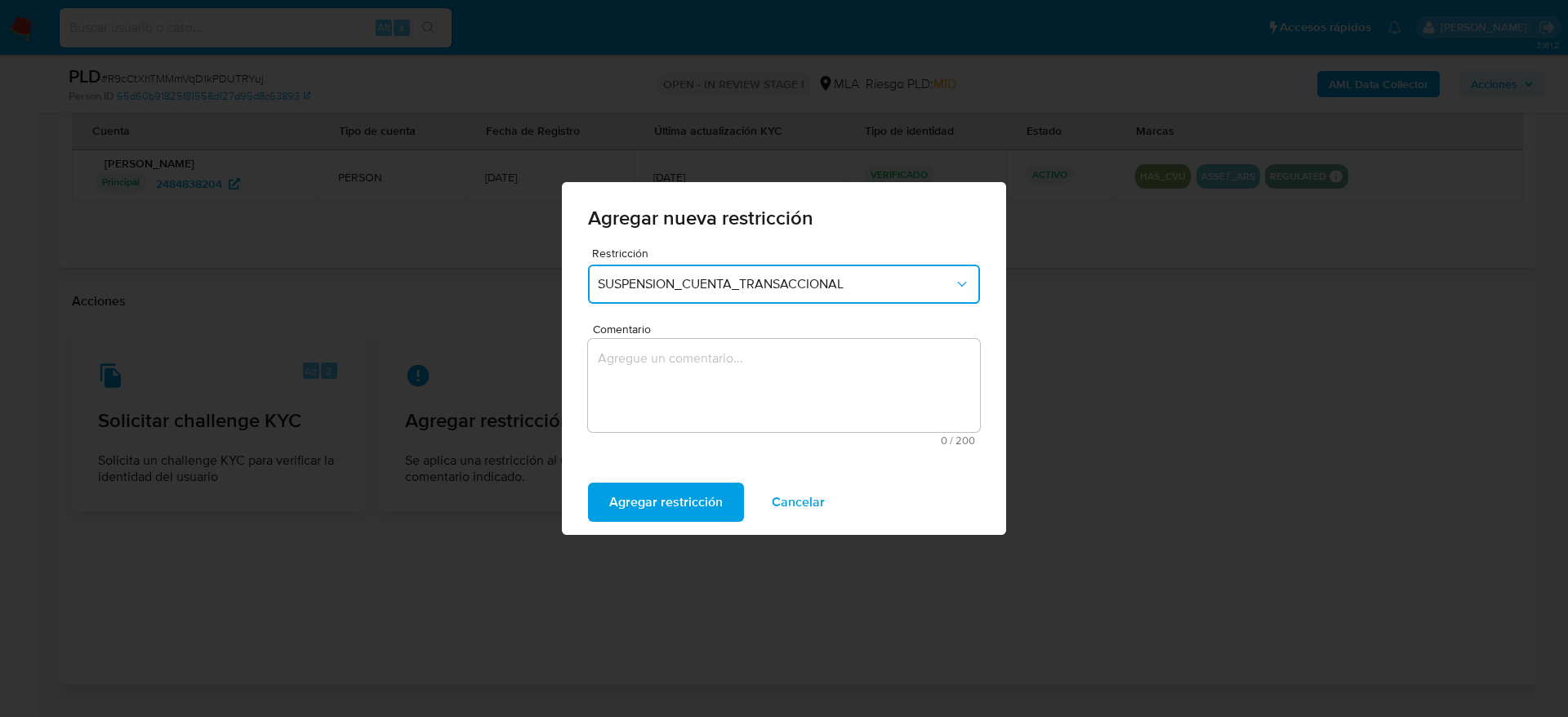
click at [706, 393] on textarea "Comentario" at bounding box center [784, 385] width 392 height 93
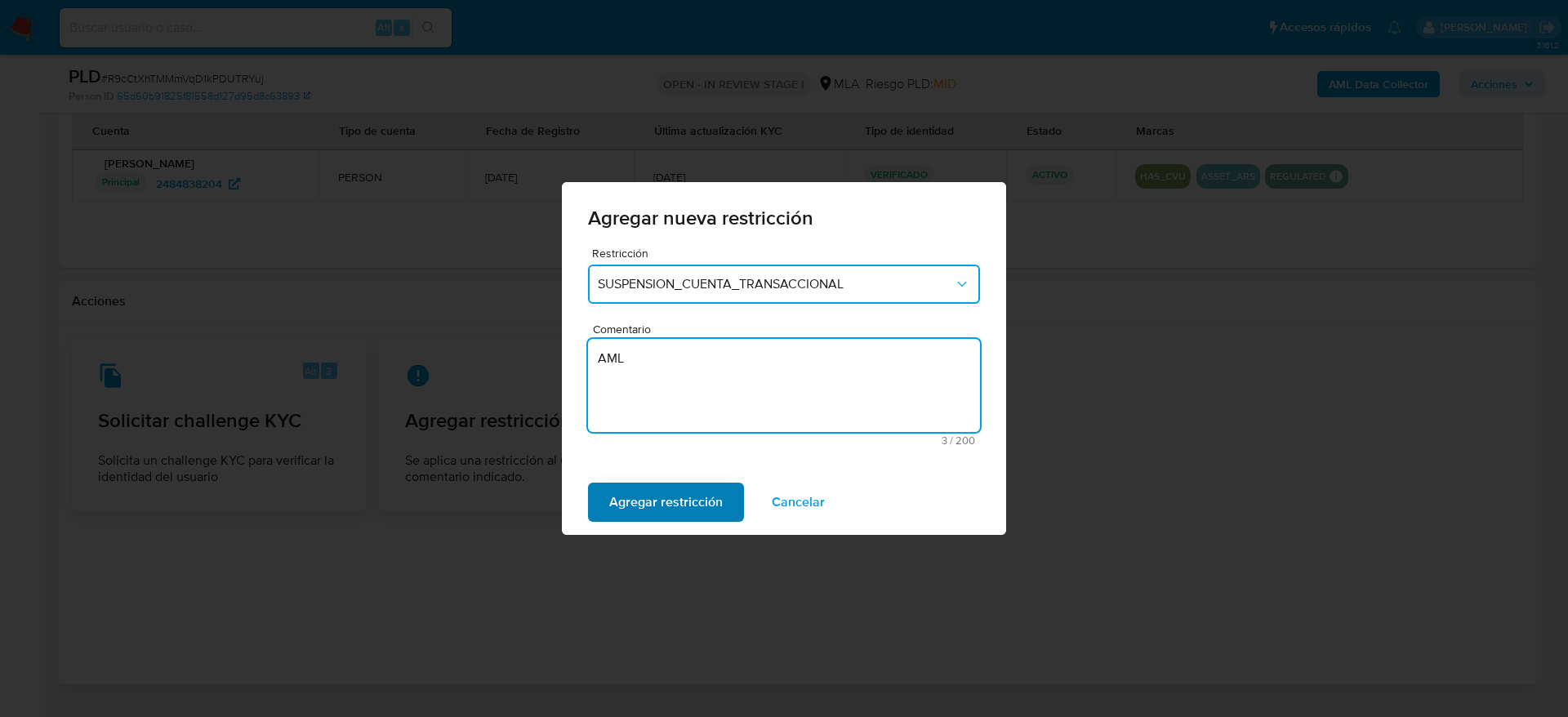
type textarea "AML"
click at [684, 520] on span "Agregar restricción" at bounding box center [665, 502] width 114 height 36
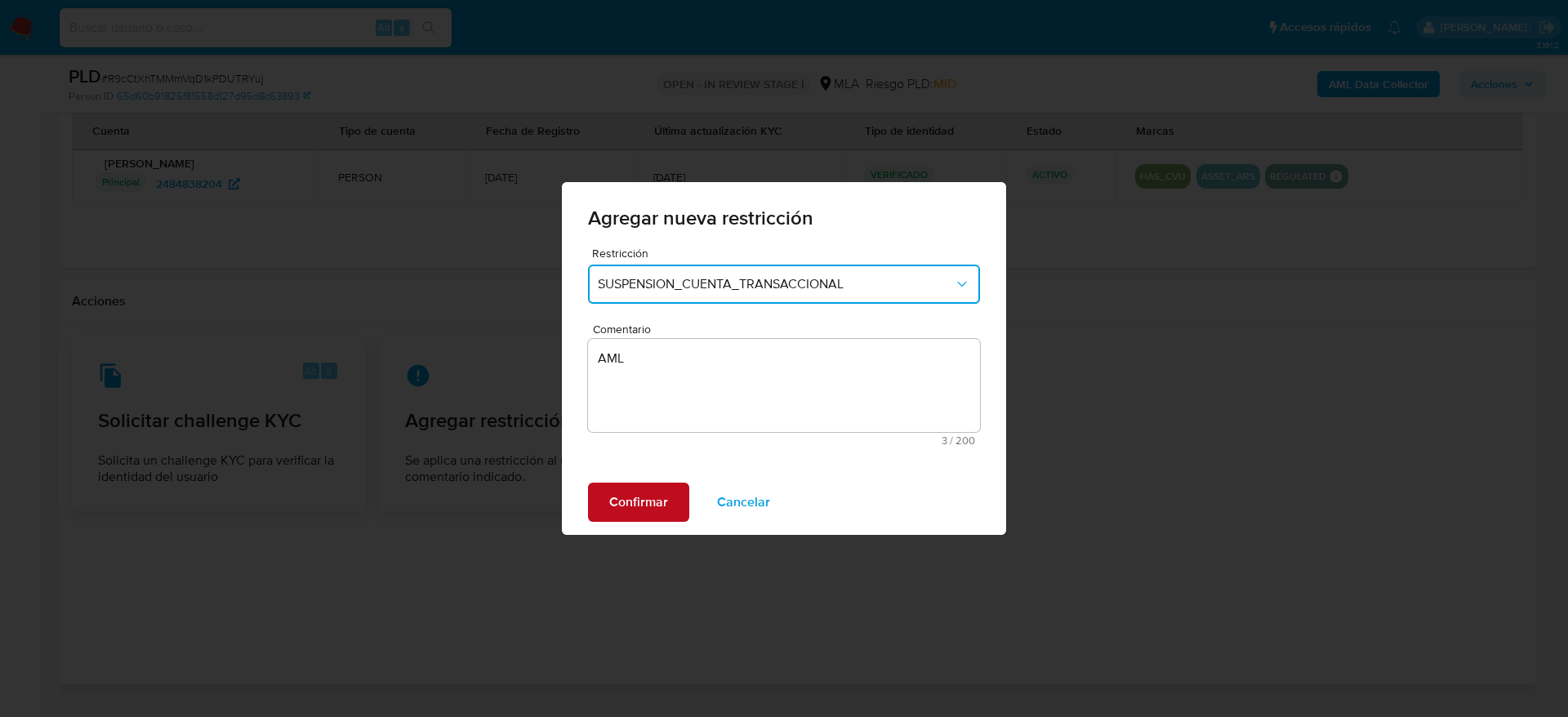
click at [646, 507] on span "Confirmar" at bounding box center [638, 502] width 59 height 36
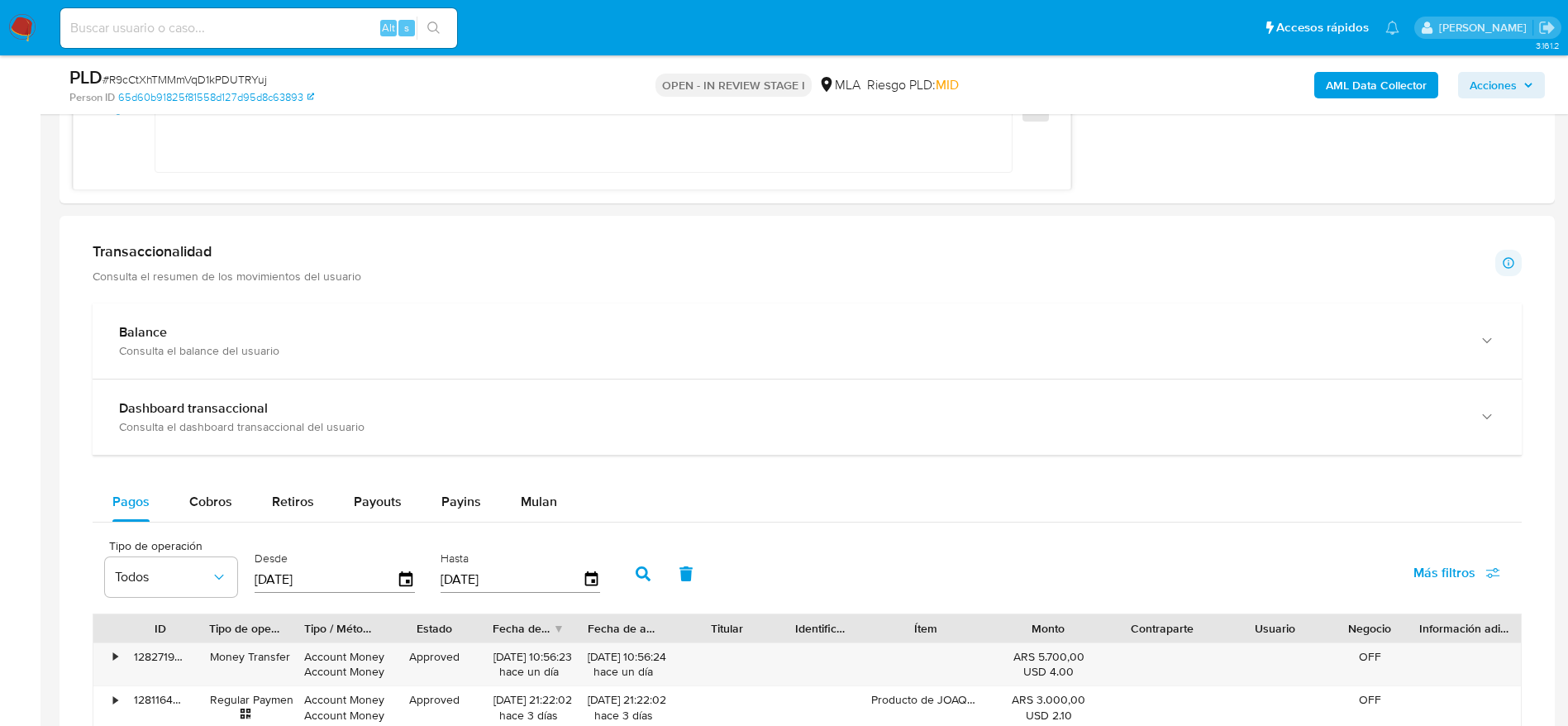
scroll to position [992, 0]
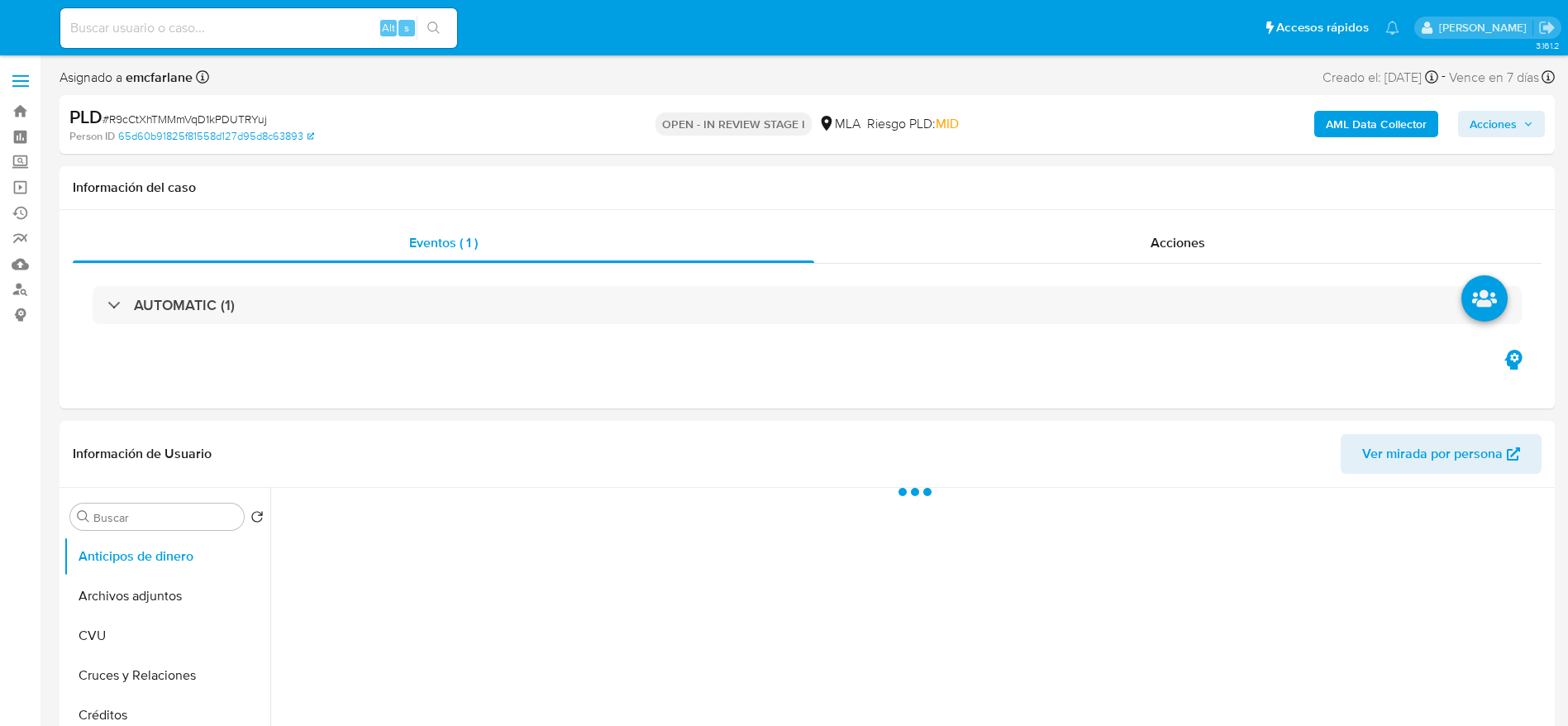
select select "10"
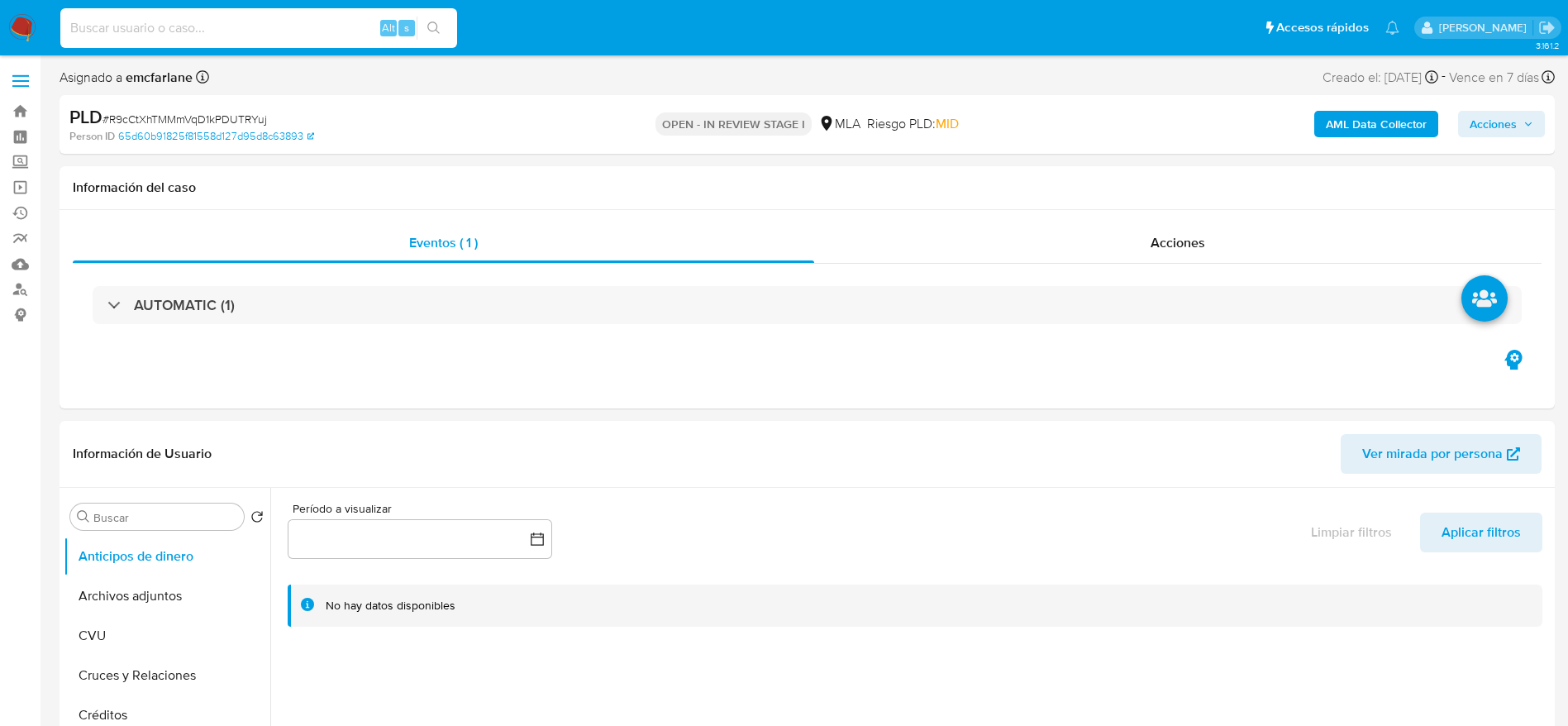
click at [313, 33] on input at bounding box center [259, 27] width 397 height 21
paste input "tpN10CPmCPogzr8HuqlngsX5"
type input "tpN10CPmCPogzr8HuqlngsX5"
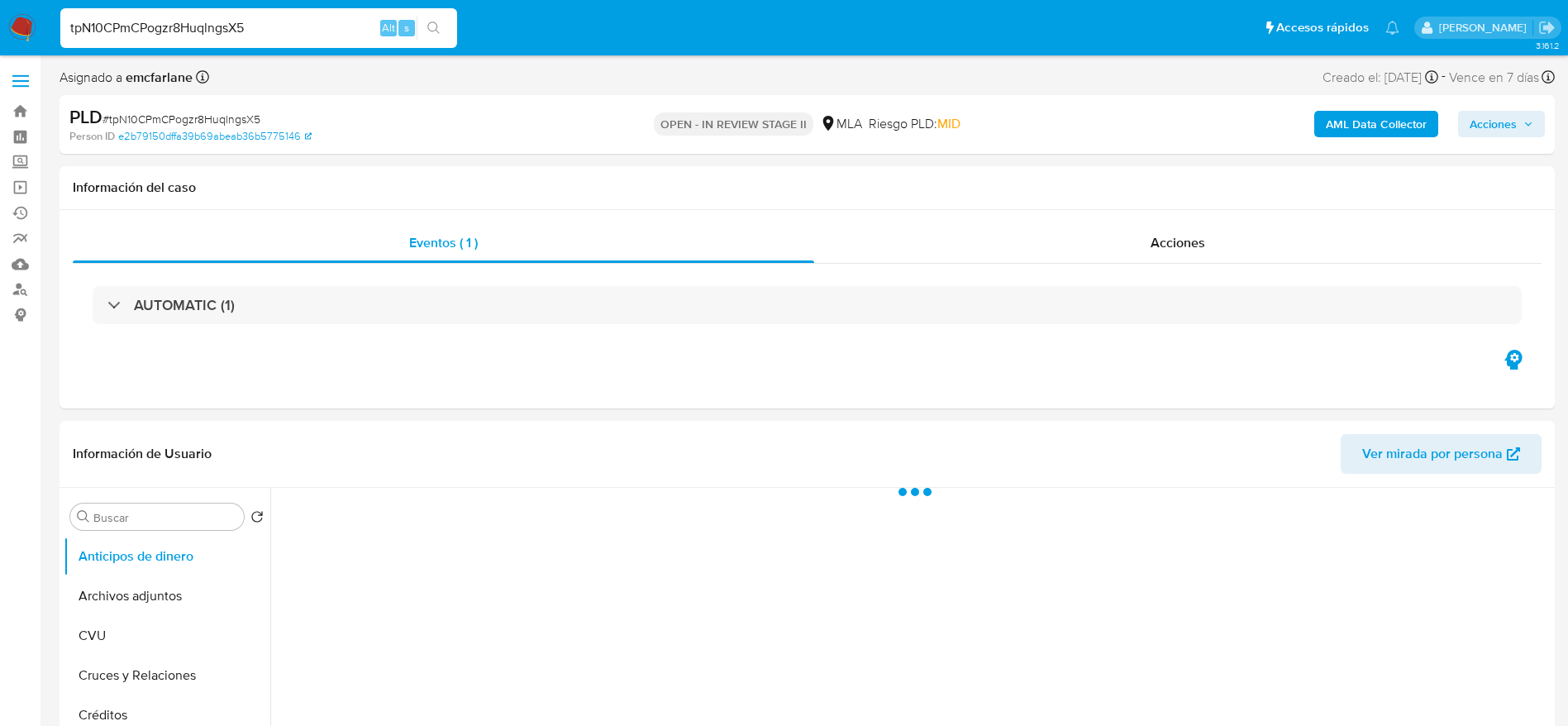
select select "10"
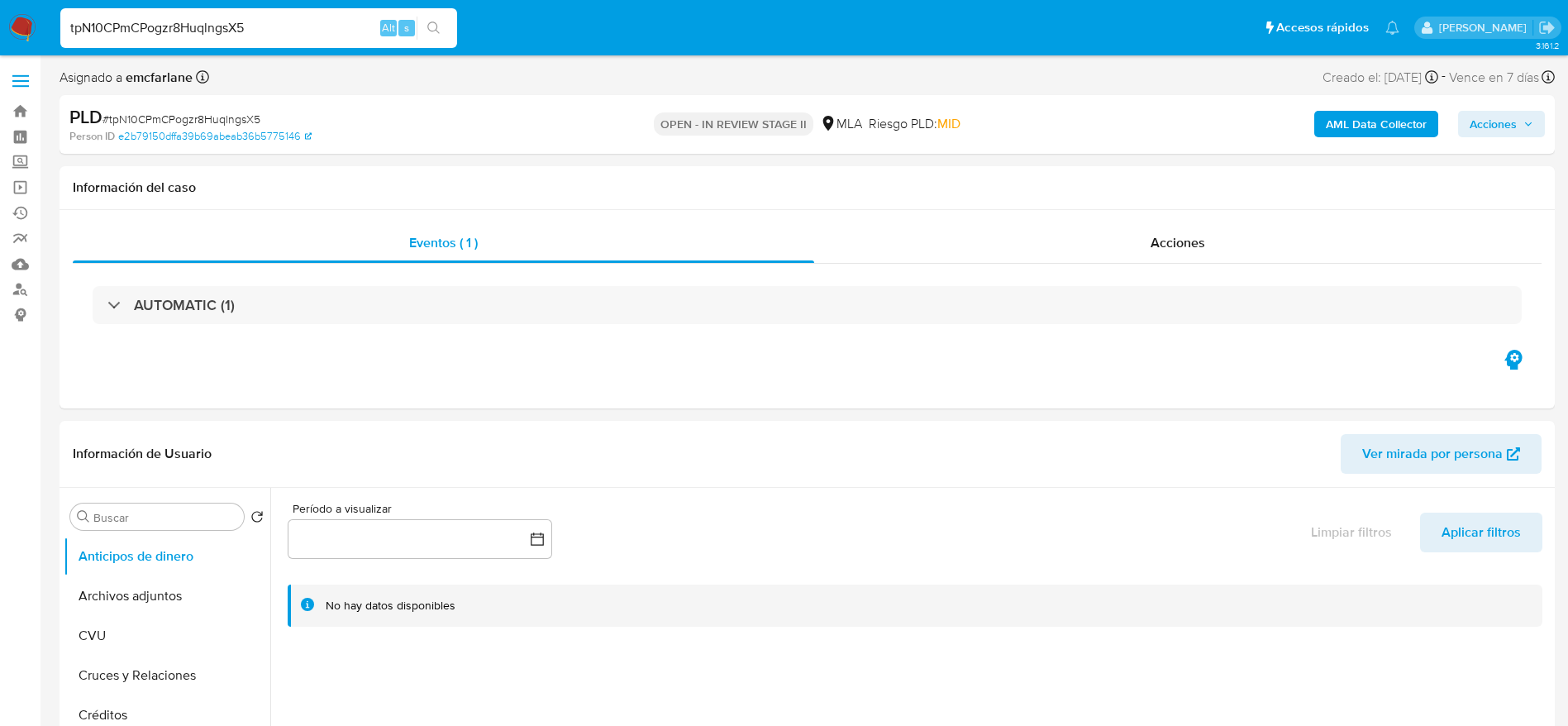
click at [264, 13] on div "tpN10CPmCPogzr8HuqlngsX5 Alt s" at bounding box center [259, 28] width 397 height 40
click at [265, 30] on input "tpN10CPmCPogzr8HuqlngsX5" at bounding box center [259, 27] width 397 height 21
click at [265, 29] on input "tpN10CPmCPogzr8HuqlngsX5" at bounding box center [259, 27] width 397 height 21
paste input "CXsW0fXCjxwZUfUyzcWneYCp"
type input "CXsW0fXCjxwZUfUyzcWneYCp"
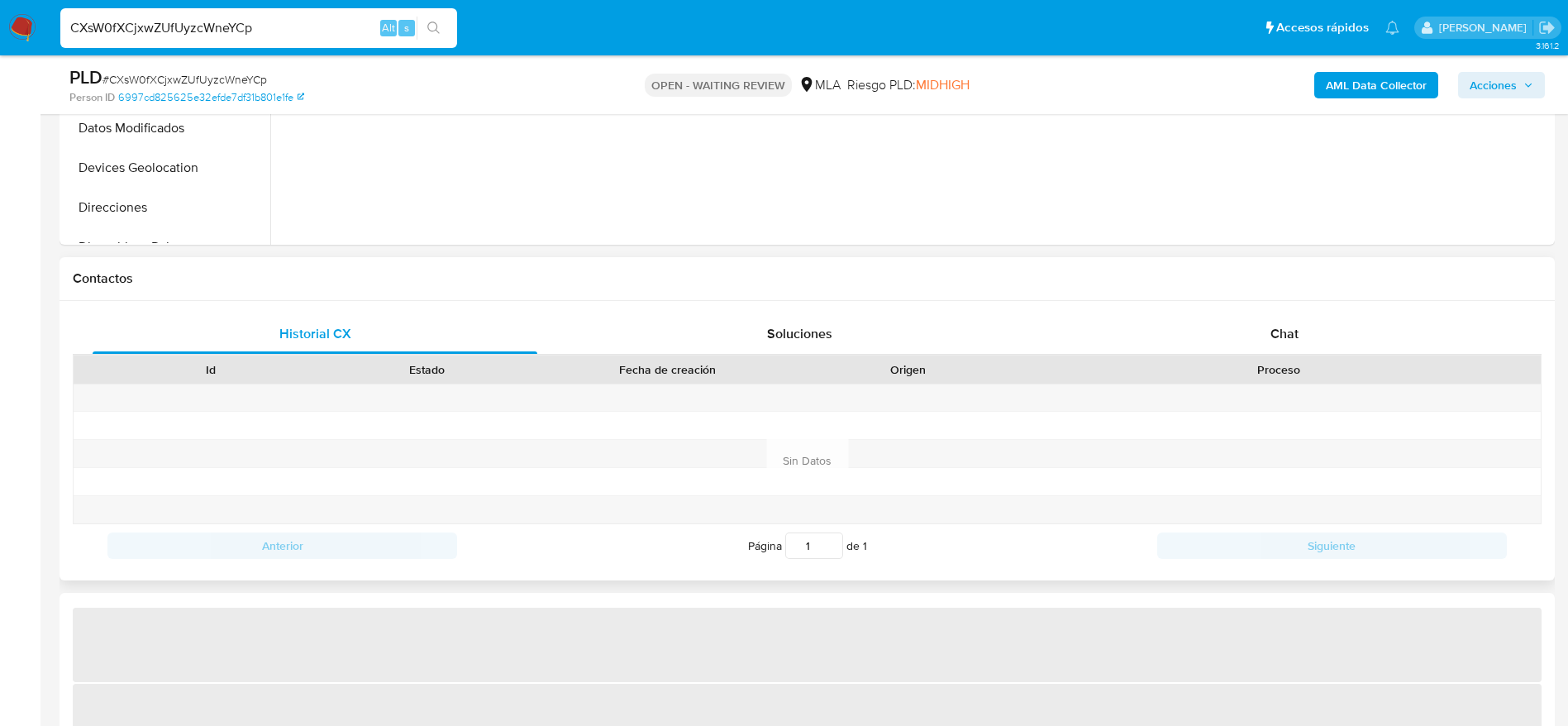
scroll to position [620, 0]
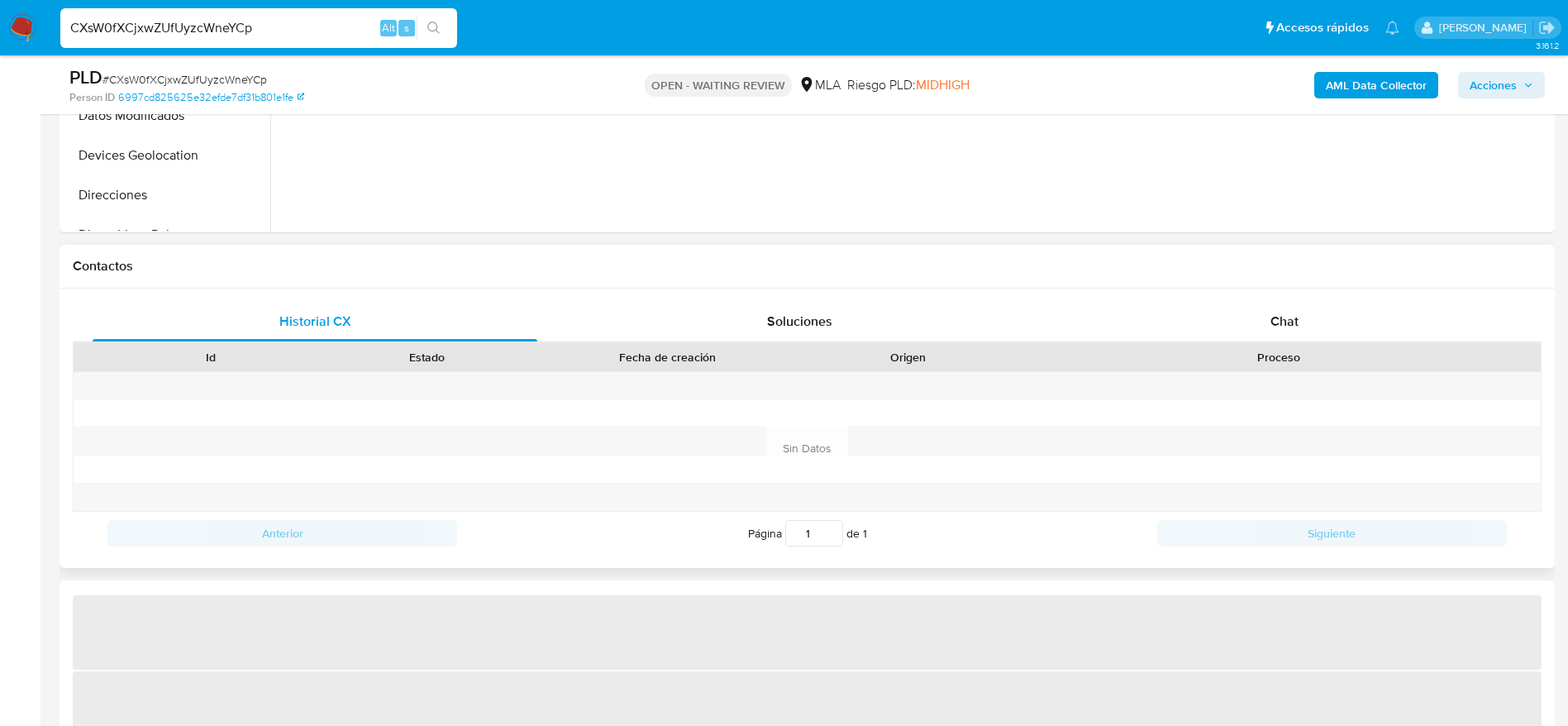
select select "10"
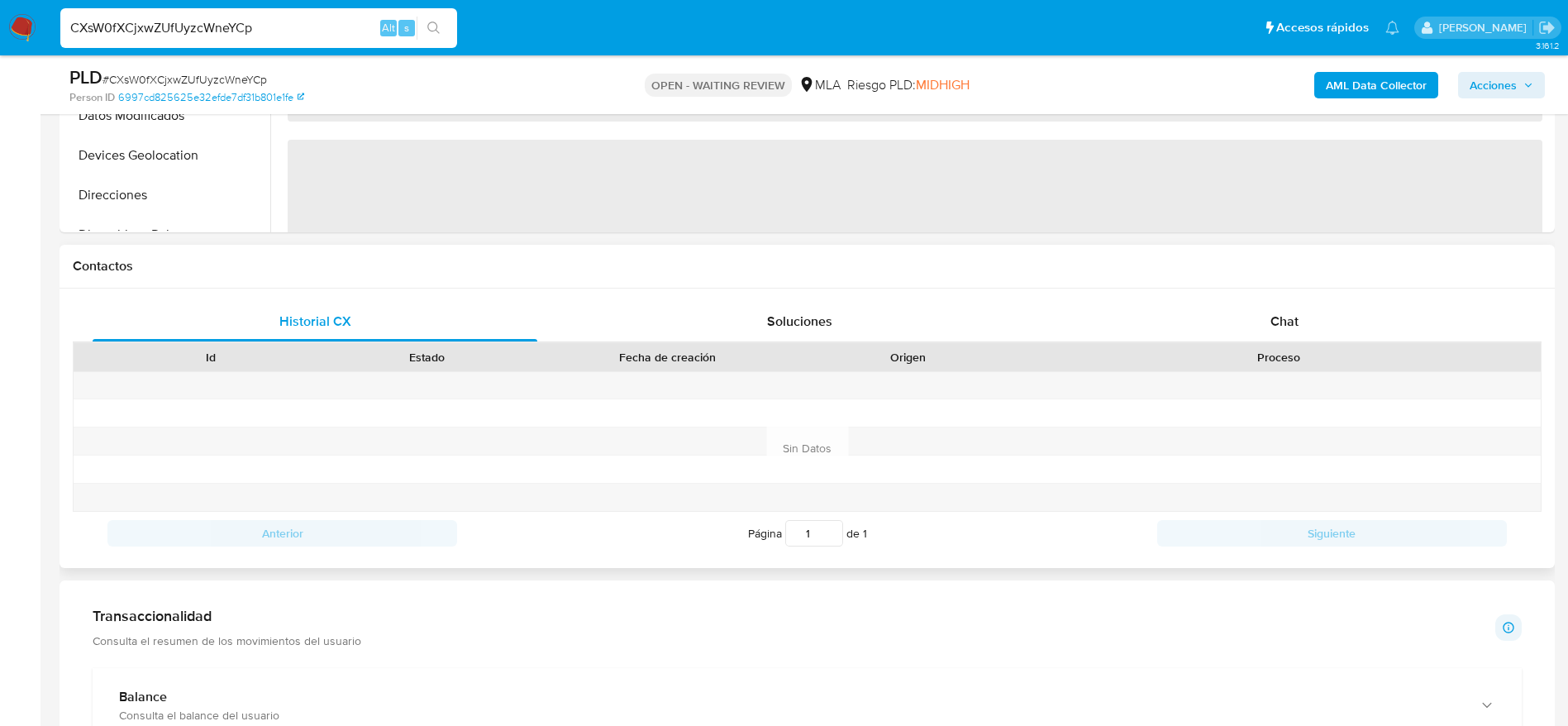
click at [1274, 345] on div "Proceso" at bounding box center [1279, 357] width 524 height 28
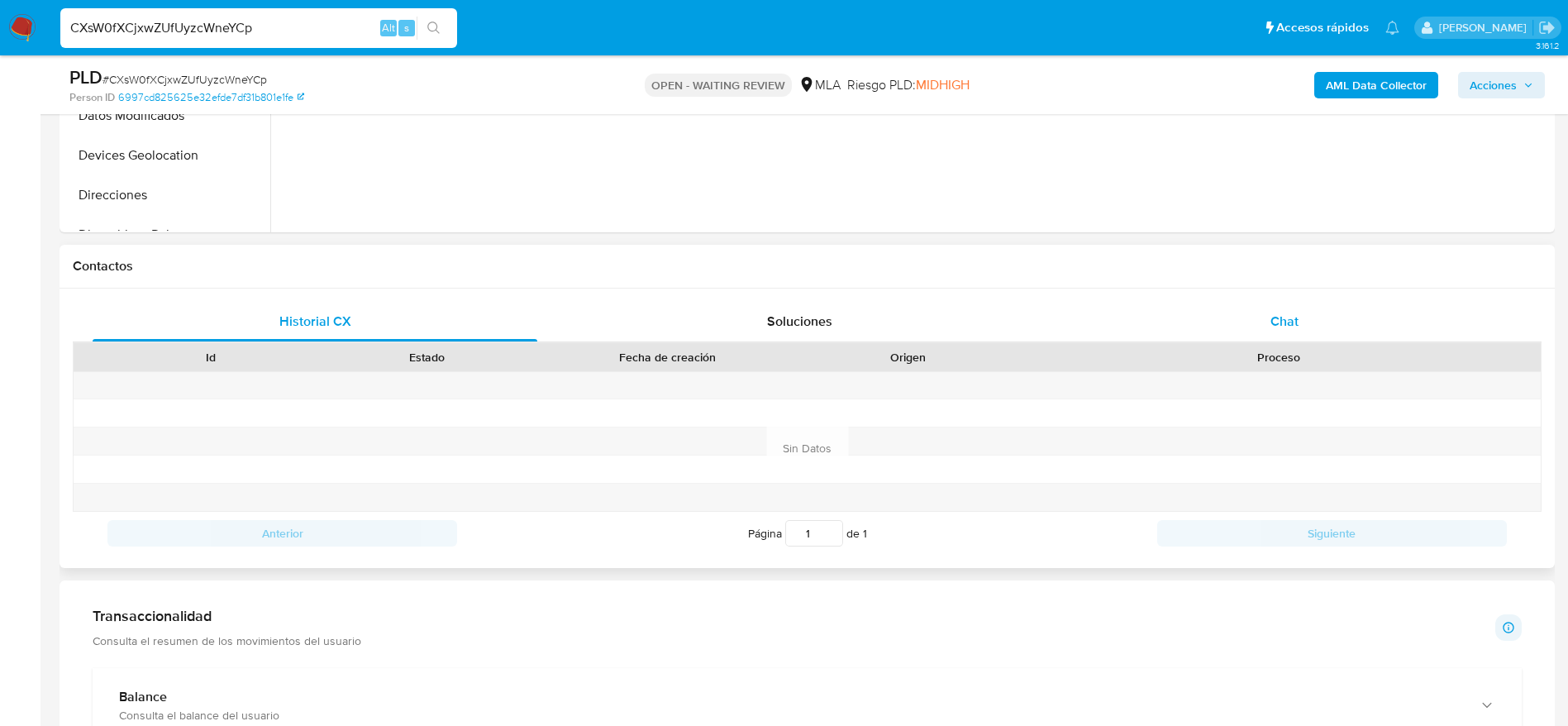
click at [1250, 323] on div "Chat" at bounding box center [1285, 321] width 444 height 40
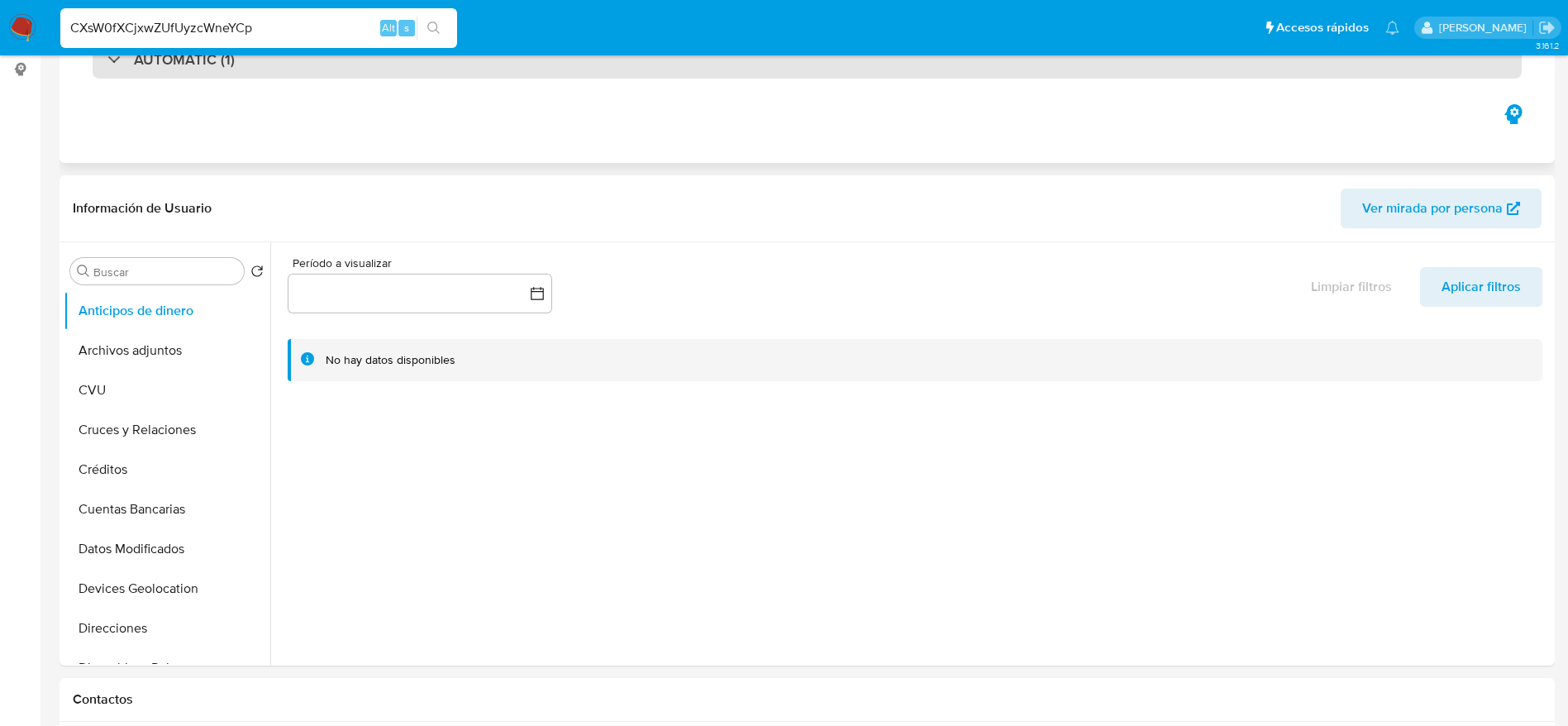
scroll to position [0, 0]
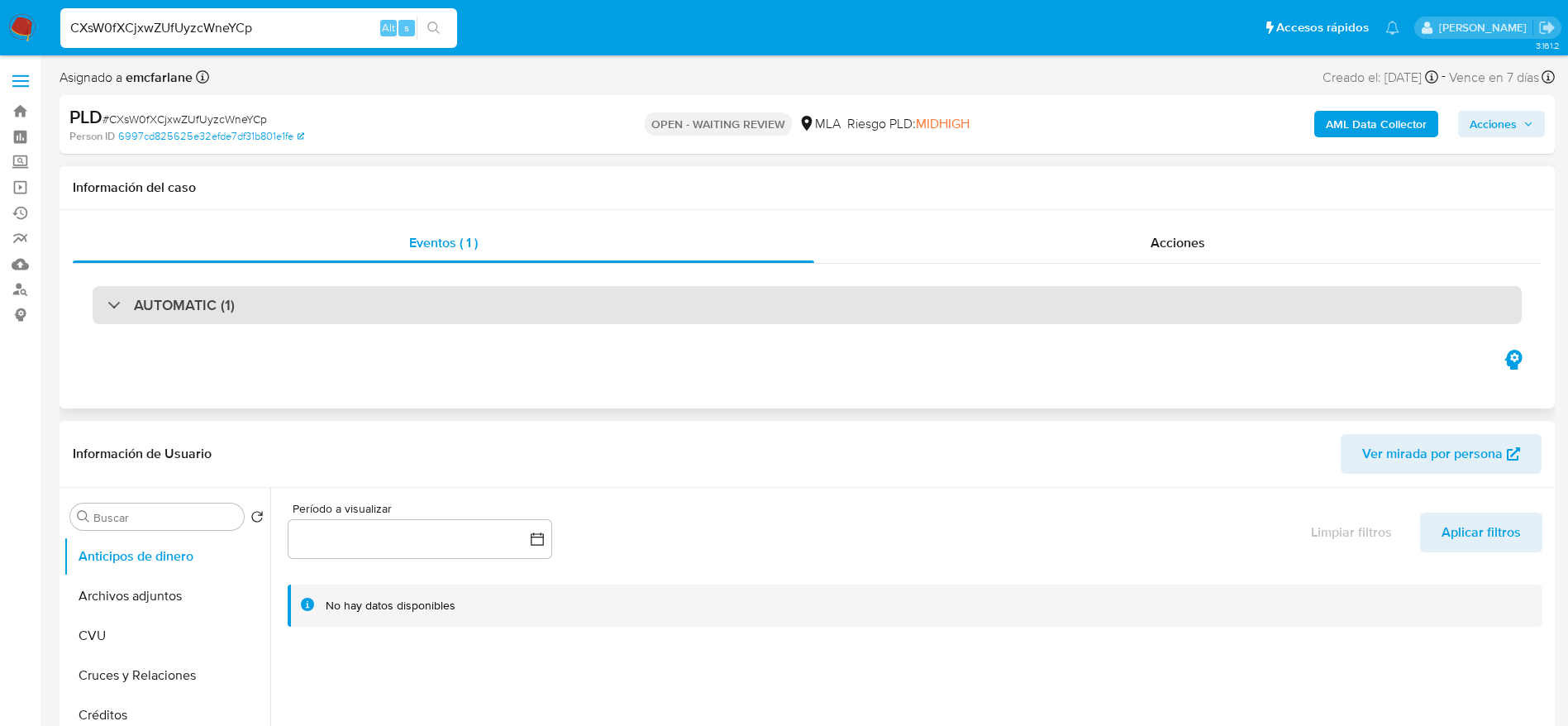
click at [444, 307] on div "AUTOMATIC (1)" at bounding box center [807, 305] width 1429 height 38
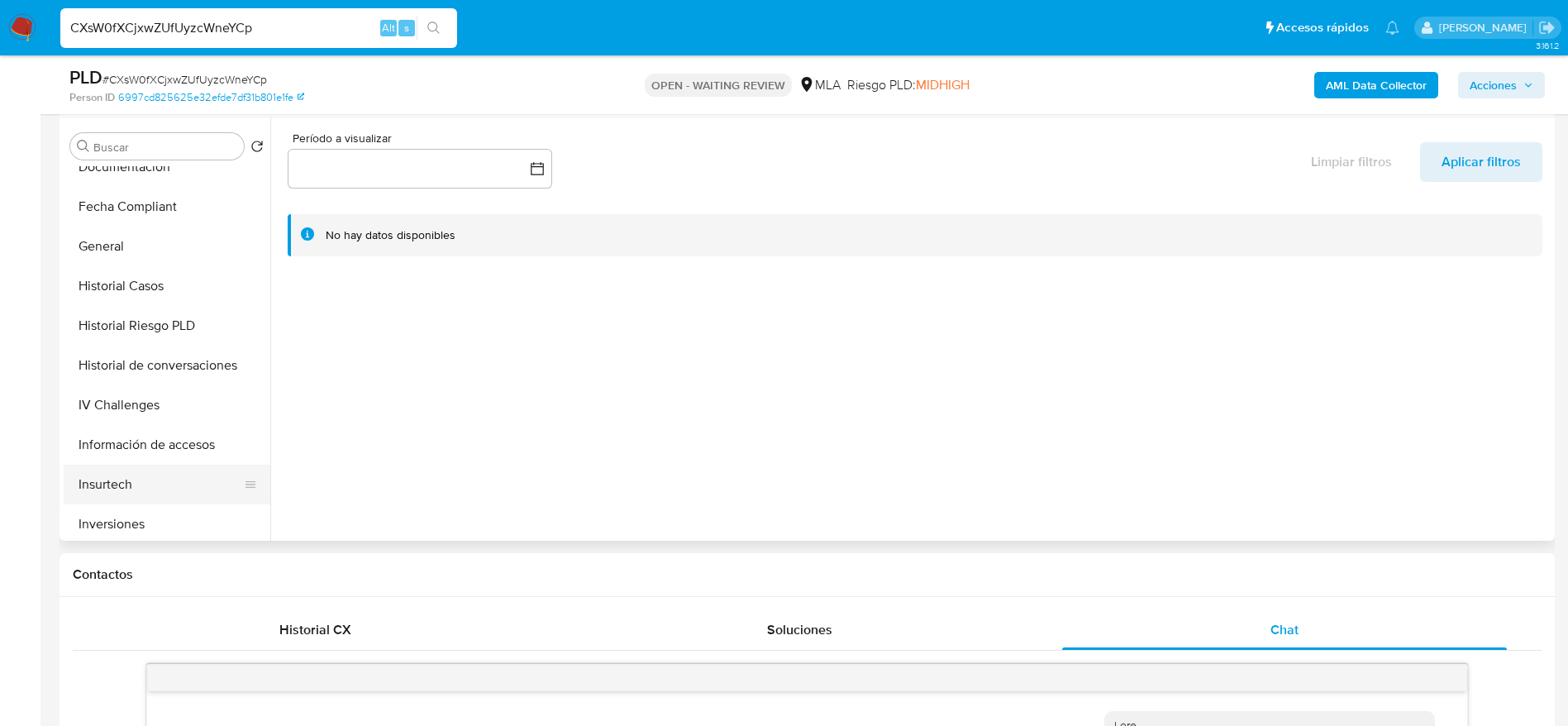
scroll to position [496, 0]
click at [114, 522] on button "KYC" at bounding box center [160, 523] width 193 height 40
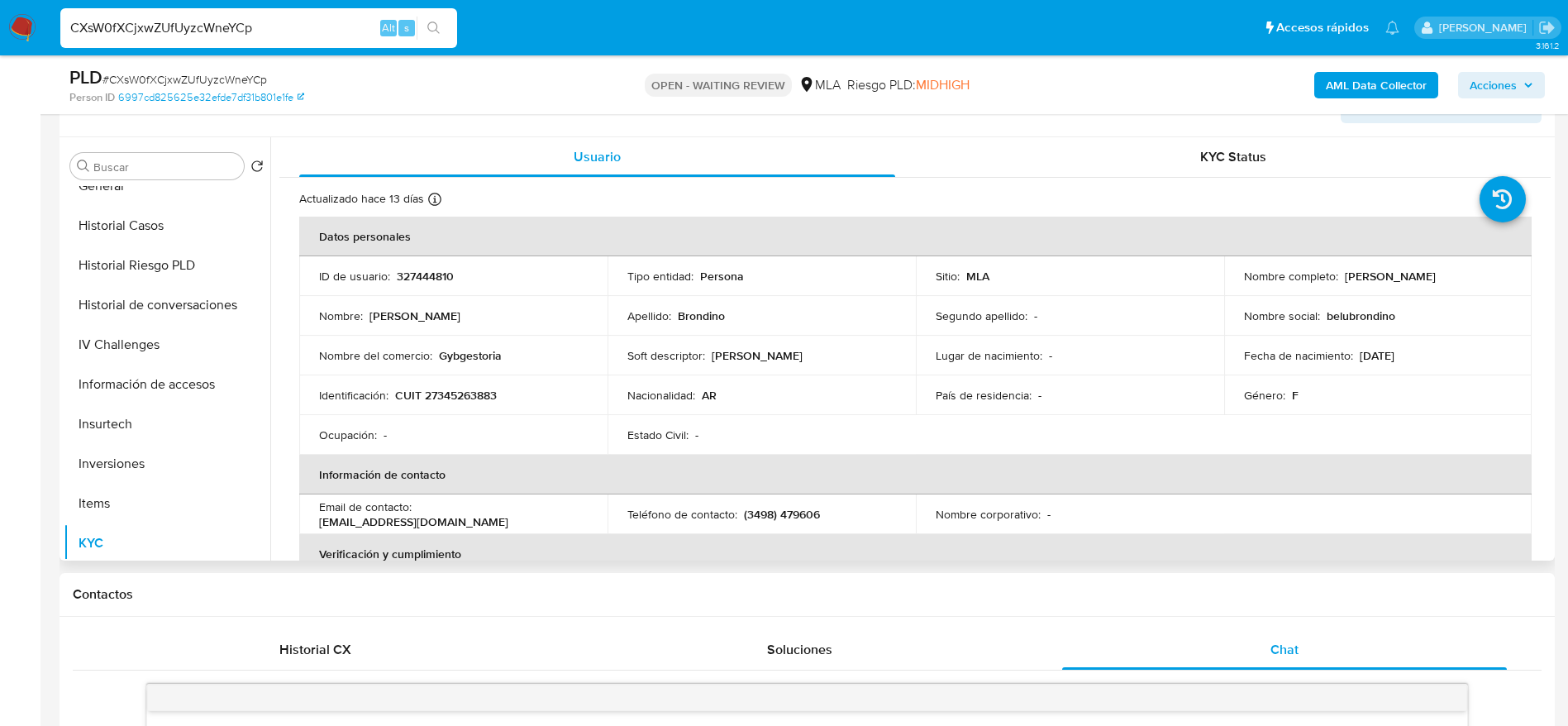
click at [444, 396] on p "CUIT 27345263883" at bounding box center [445, 394] width 101 height 14
copy p "27345263883"
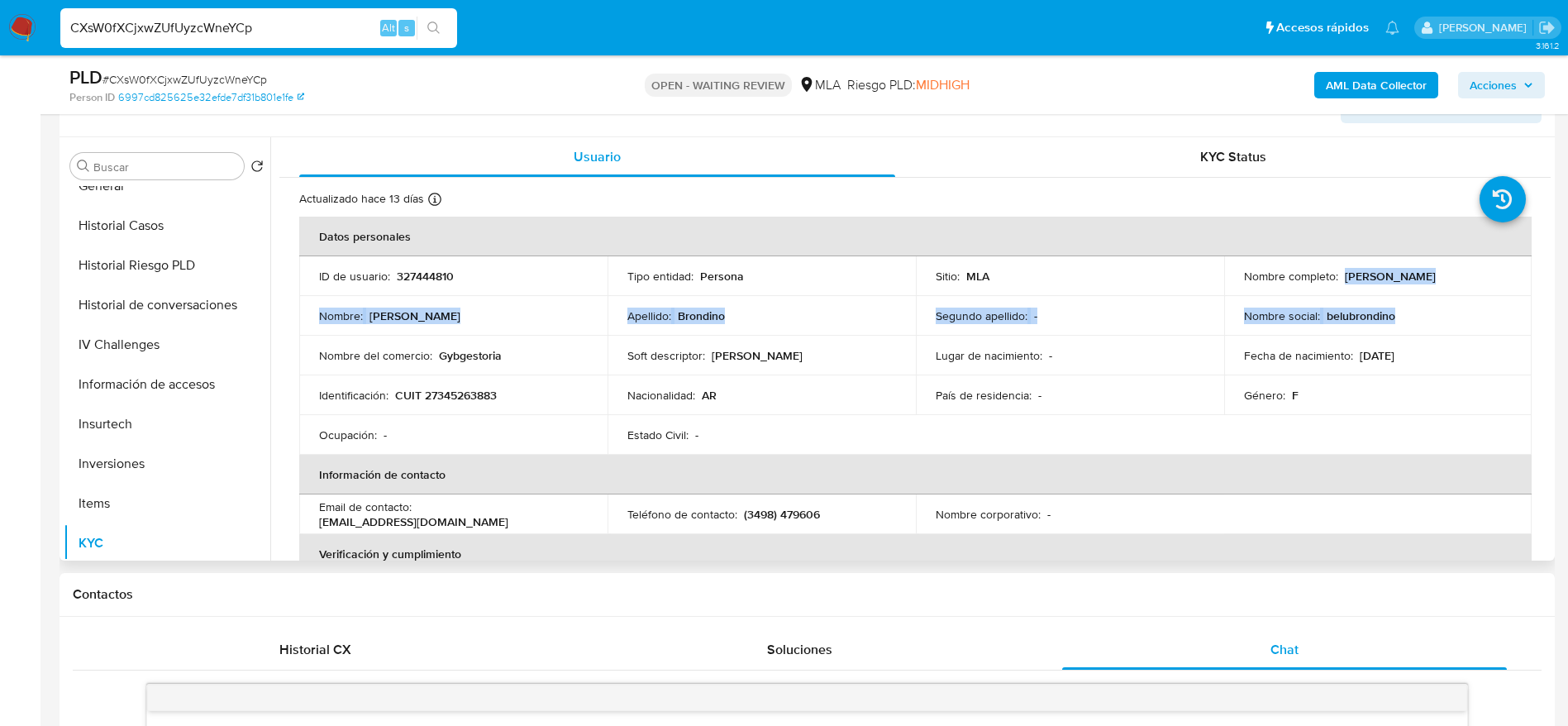
drag, startPoint x: 1343, startPoint y: 275, endPoint x: 1486, endPoint y: 295, distance: 144.4
click at [1486, 295] on tbody "ID de usuario : 327444810 Tipo entidad : Persona Sitio : MLA Nombre completo : …" at bounding box center [916, 355] width 1233 height 198
copy tbody "Maria Belen Brondino Nombre : Maria Belen Apellido : Brondino Segundo apellido …"
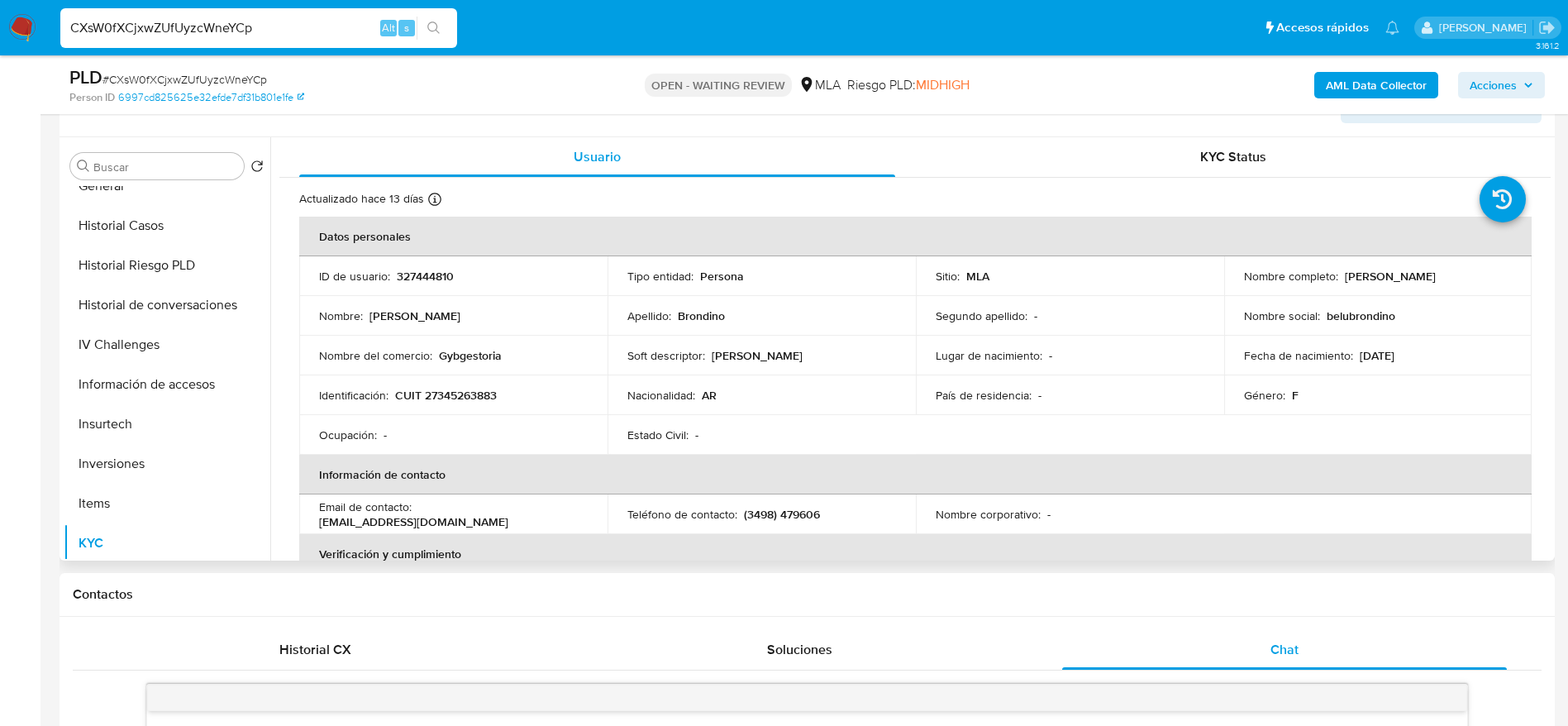
drag, startPoint x: 1306, startPoint y: 342, endPoint x: 1368, endPoint y: 309, distance: 70.2
click at [1308, 342] on td "Fecha de nacimiento : 24/12/1989" at bounding box center [1378, 355] width 308 height 40
drag, startPoint x: 1339, startPoint y: 275, endPoint x: 1468, endPoint y: 272, distance: 129.0
click at [1468, 272] on div "Nombre completo : Maria Belen Brondino" at bounding box center [1379, 276] width 269 height 14
copy p "[PERSON_NAME]"
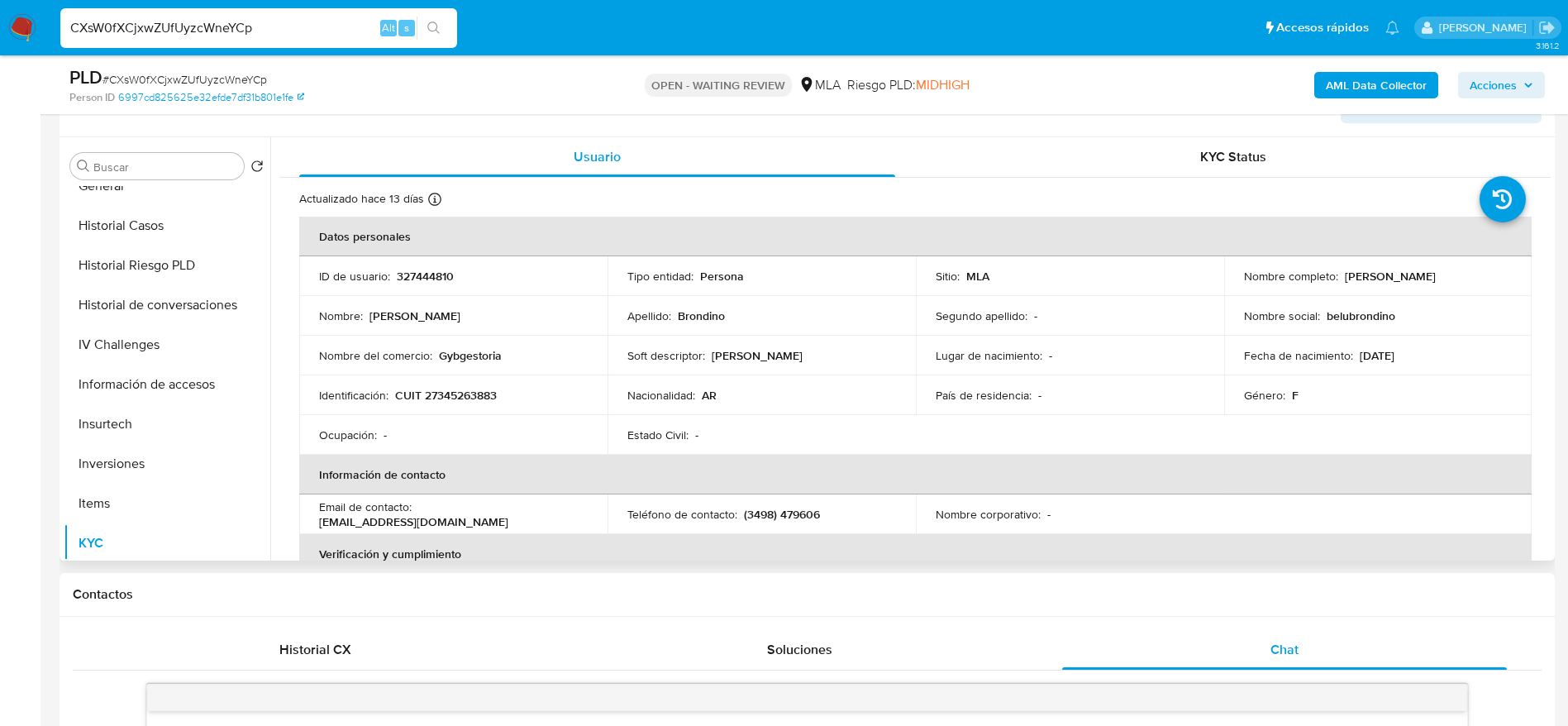
click at [185, 226] on button "Historial Casos" at bounding box center [167, 226] width 207 height 40
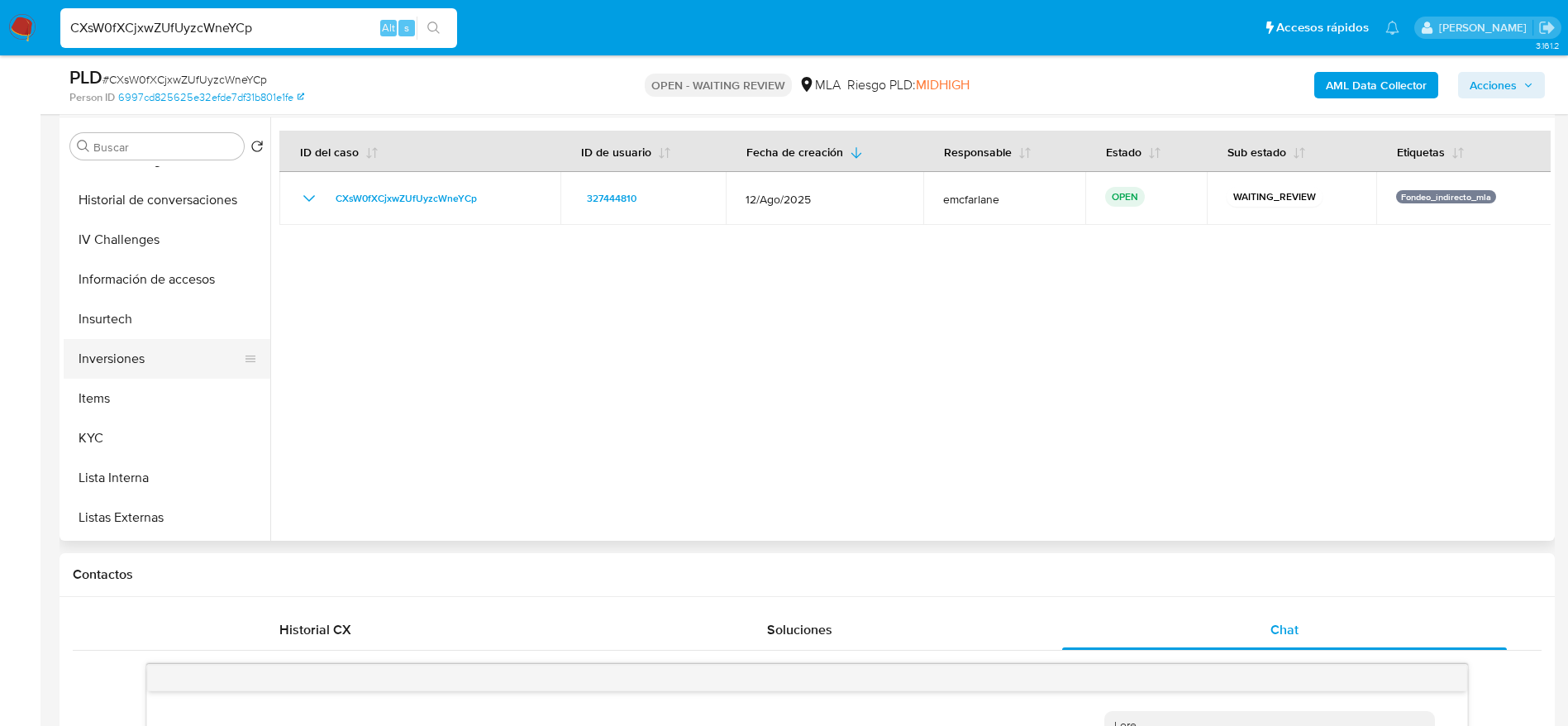
scroll to position [620, 0]
click at [100, 406] on button "KYC" at bounding box center [160, 399] width 193 height 40
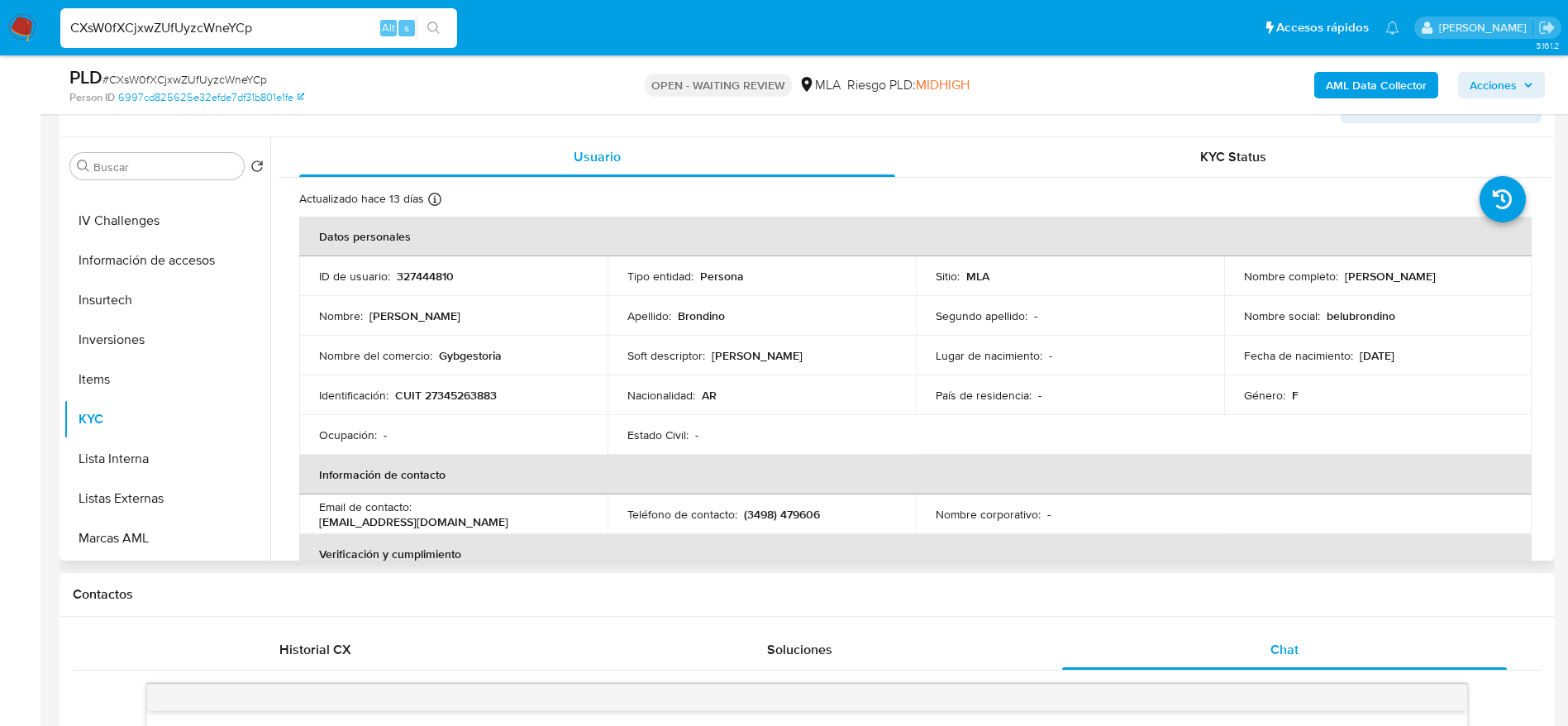
click at [461, 394] on p "CUIT 27345263883" at bounding box center [445, 394] width 101 height 14
copy p "27345263883"
click at [186, 86] on span "# CXsW0fXCjxwZUfUyzcWneYCp" at bounding box center [184, 79] width 164 height 16
click at [186, 80] on span "# CXsW0fXCjxwZUfUyzcWneYCp" at bounding box center [184, 79] width 164 height 16
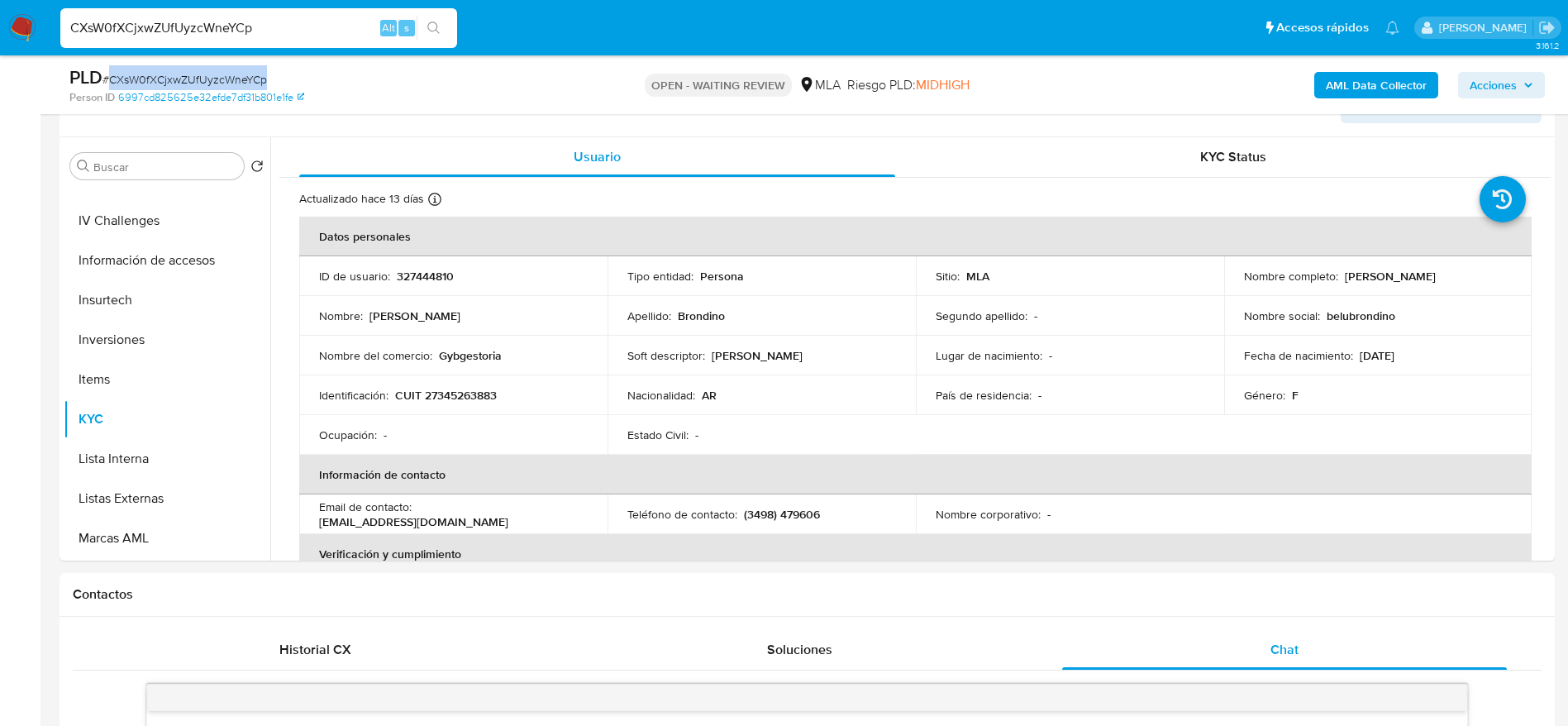
click at [186, 80] on span "# CXsW0fXCjxwZUfUyzcWneYCp" at bounding box center [184, 79] width 164 height 16
copy span "CXsW0fXCjxwZUfUyzcWneYCp"
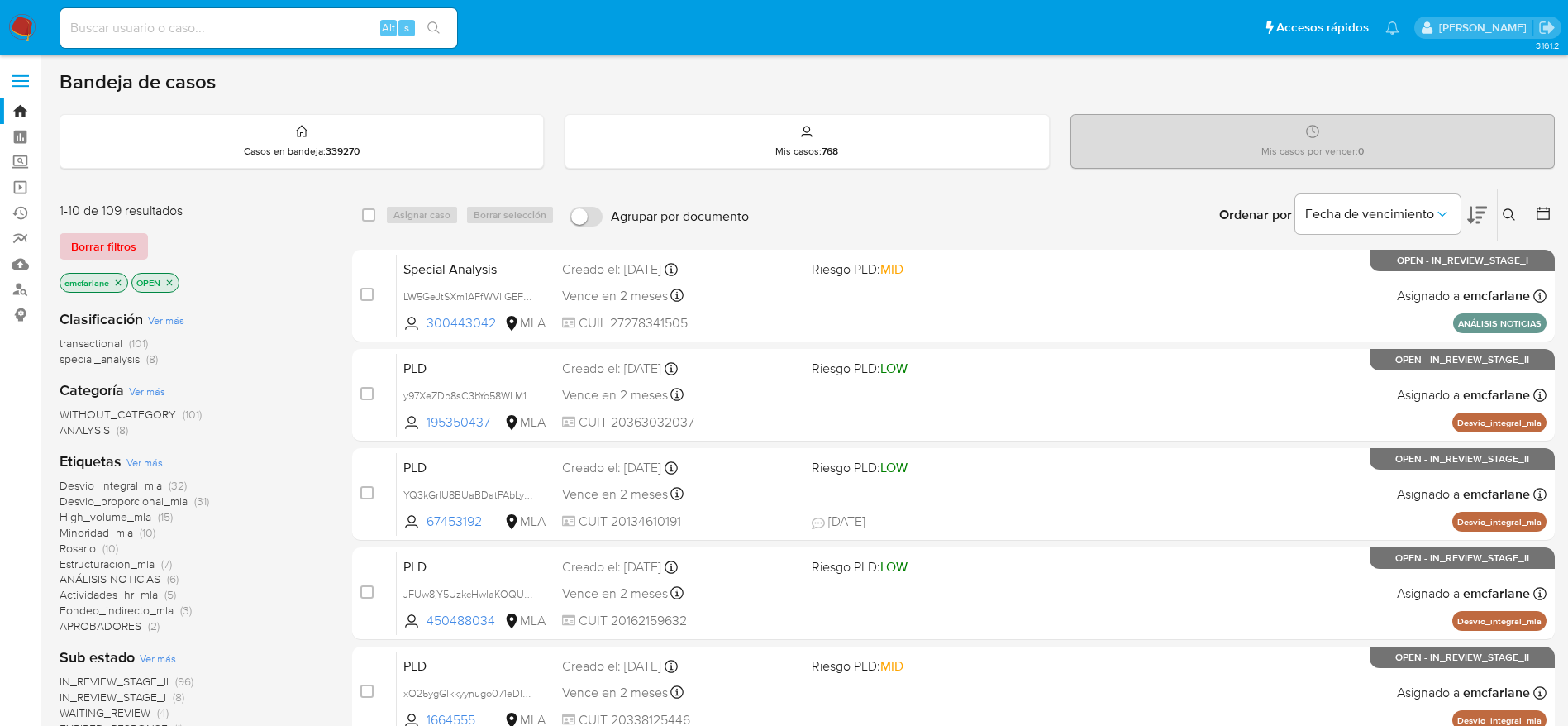
drag, startPoint x: 98, startPoint y: 247, endPoint x: 109, endPoint y: 248, distance: 11.0
click at [98, 247] on span "Borrar filtros" at bounding box center [104, 246] width 66 height 23
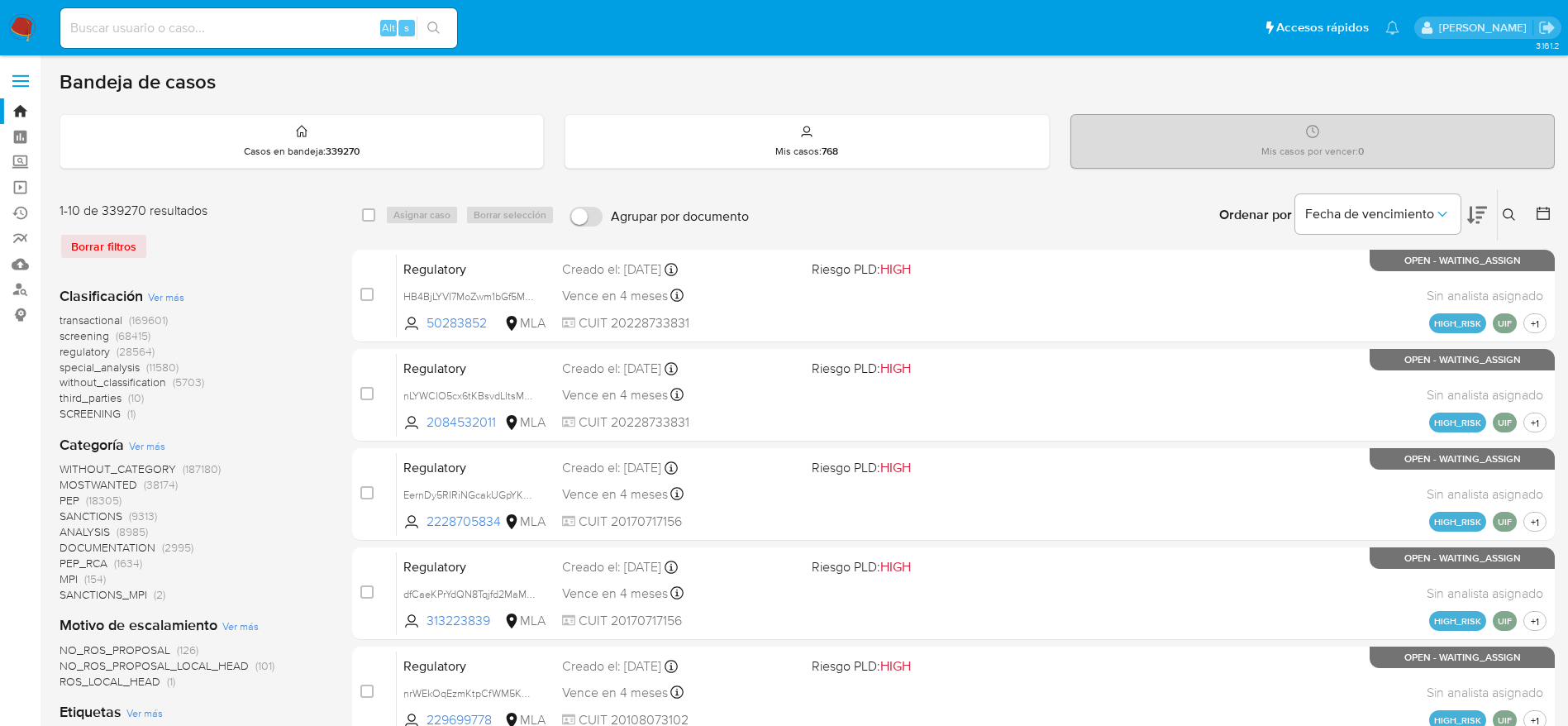
click at [1512, 220] on icon at bounding box center [1509, 215] width 14 height 14
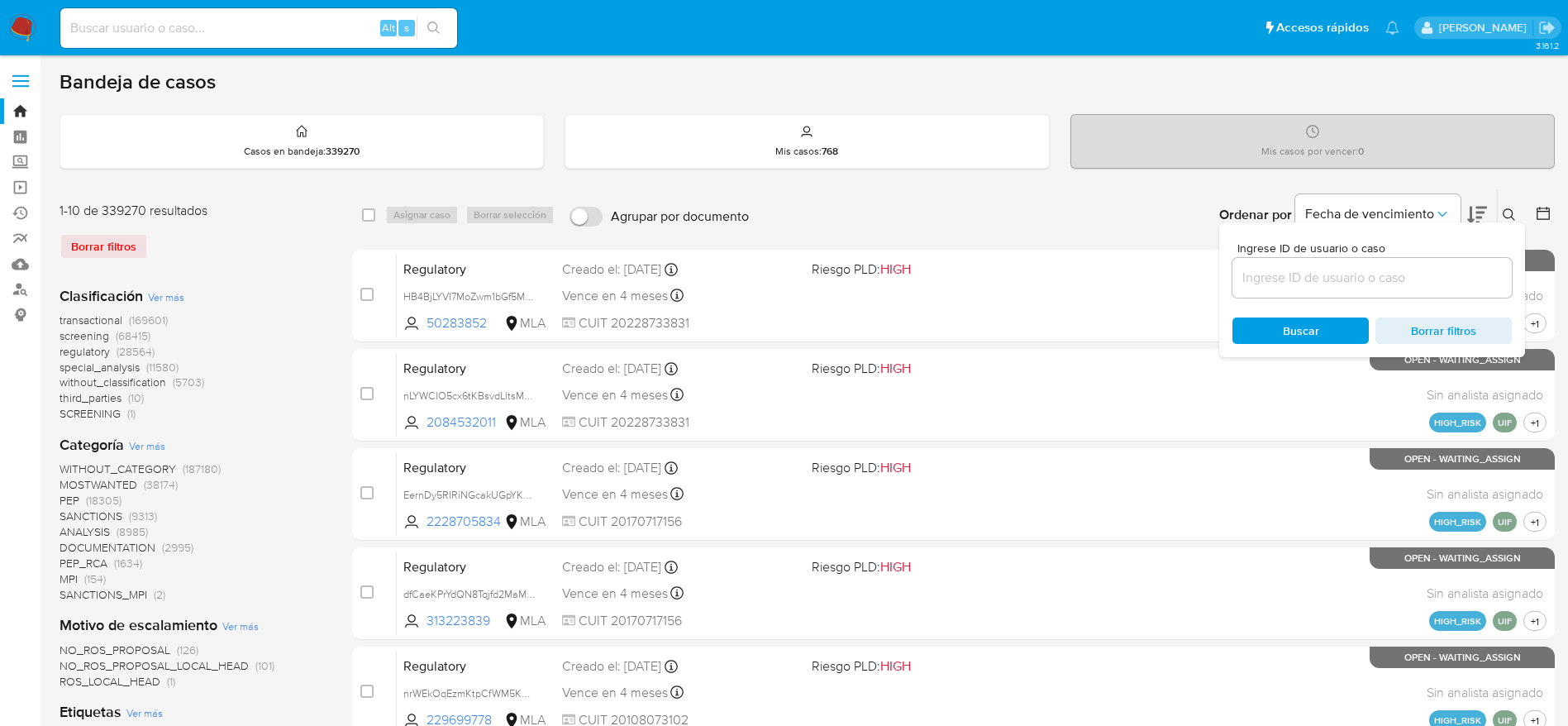
click at [1389, 270] on input at bounding box center [1372, 277] width 279 height 21
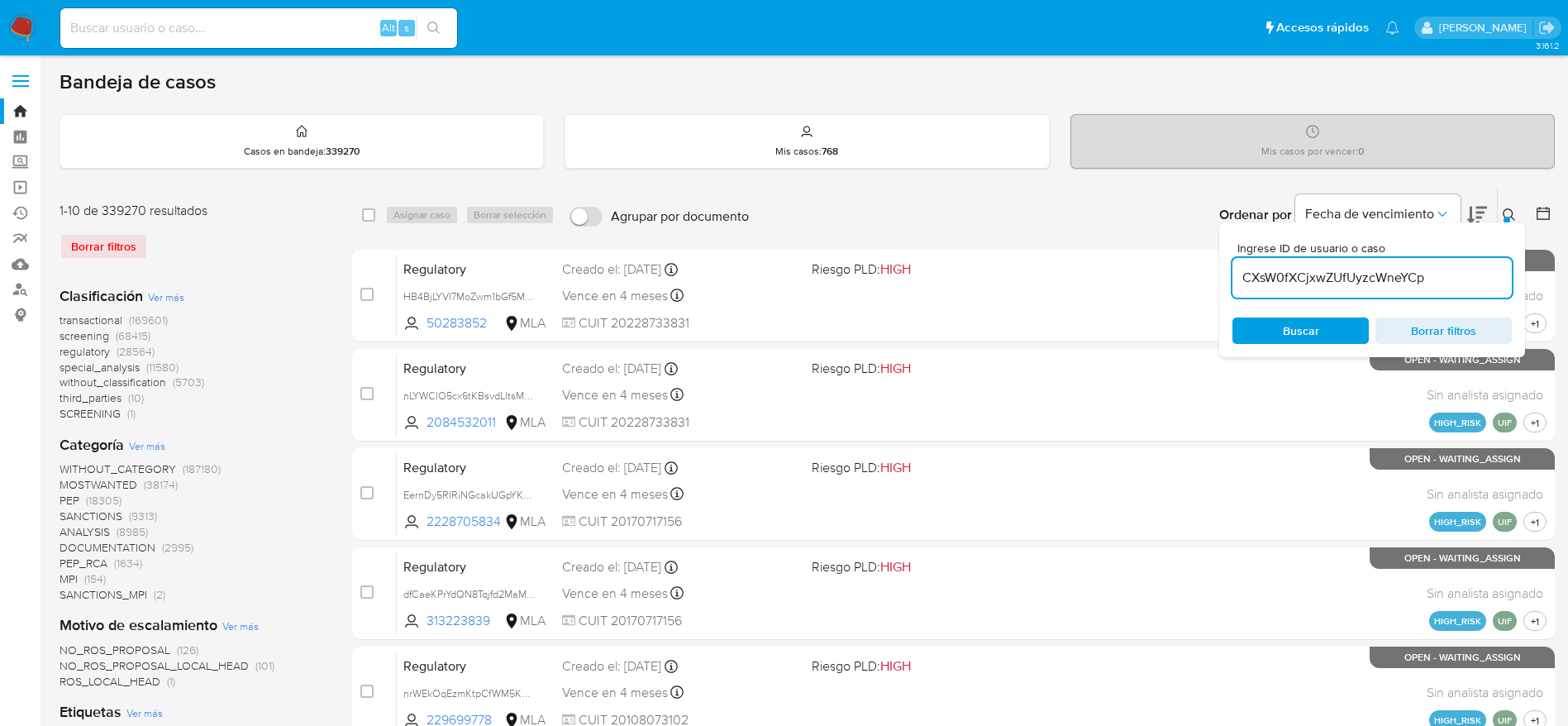
type input "CXsW0fXCjxwZUfUyzcWneYCp"
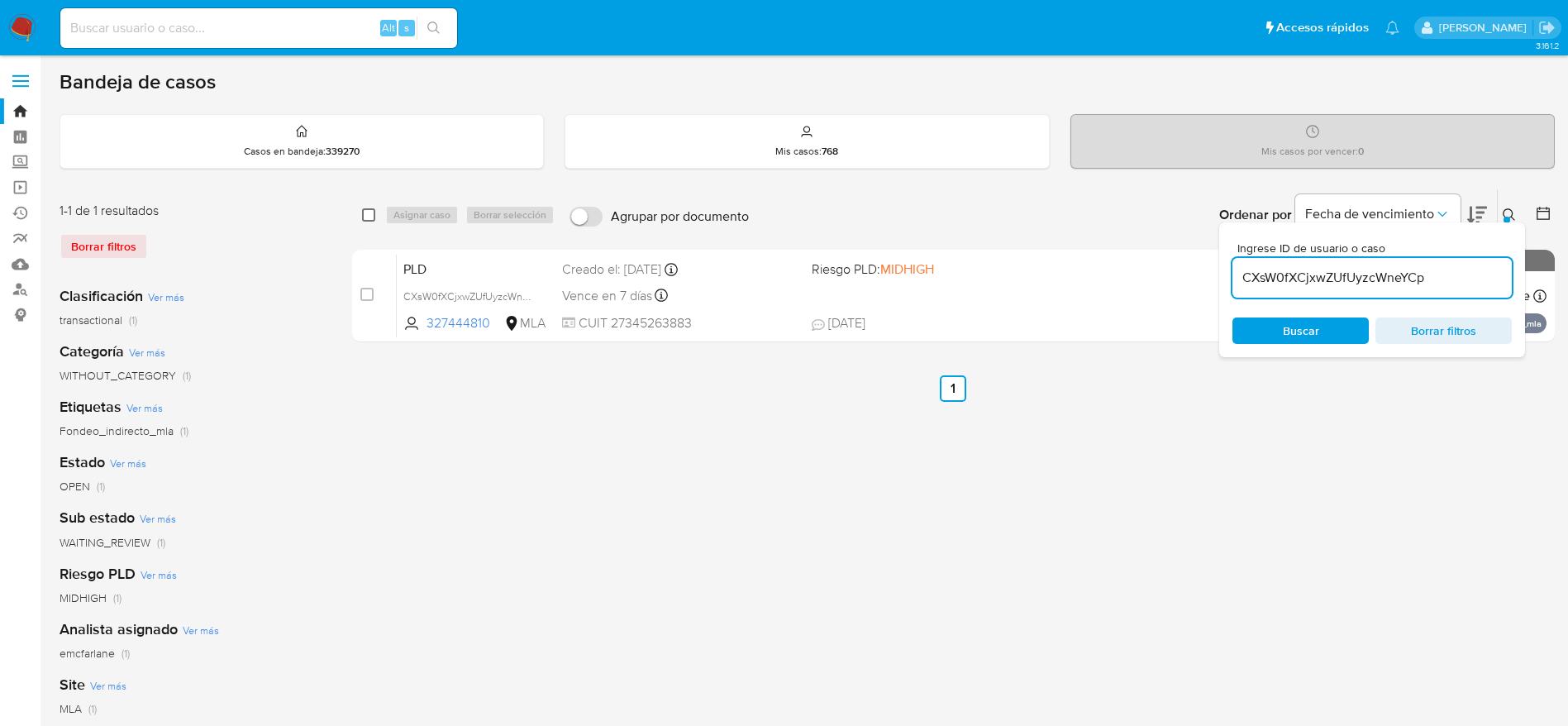
click at [375, 212] on input "checkbox" at bounding box center [369, 215] width 14 height 14
checkbox input "true"
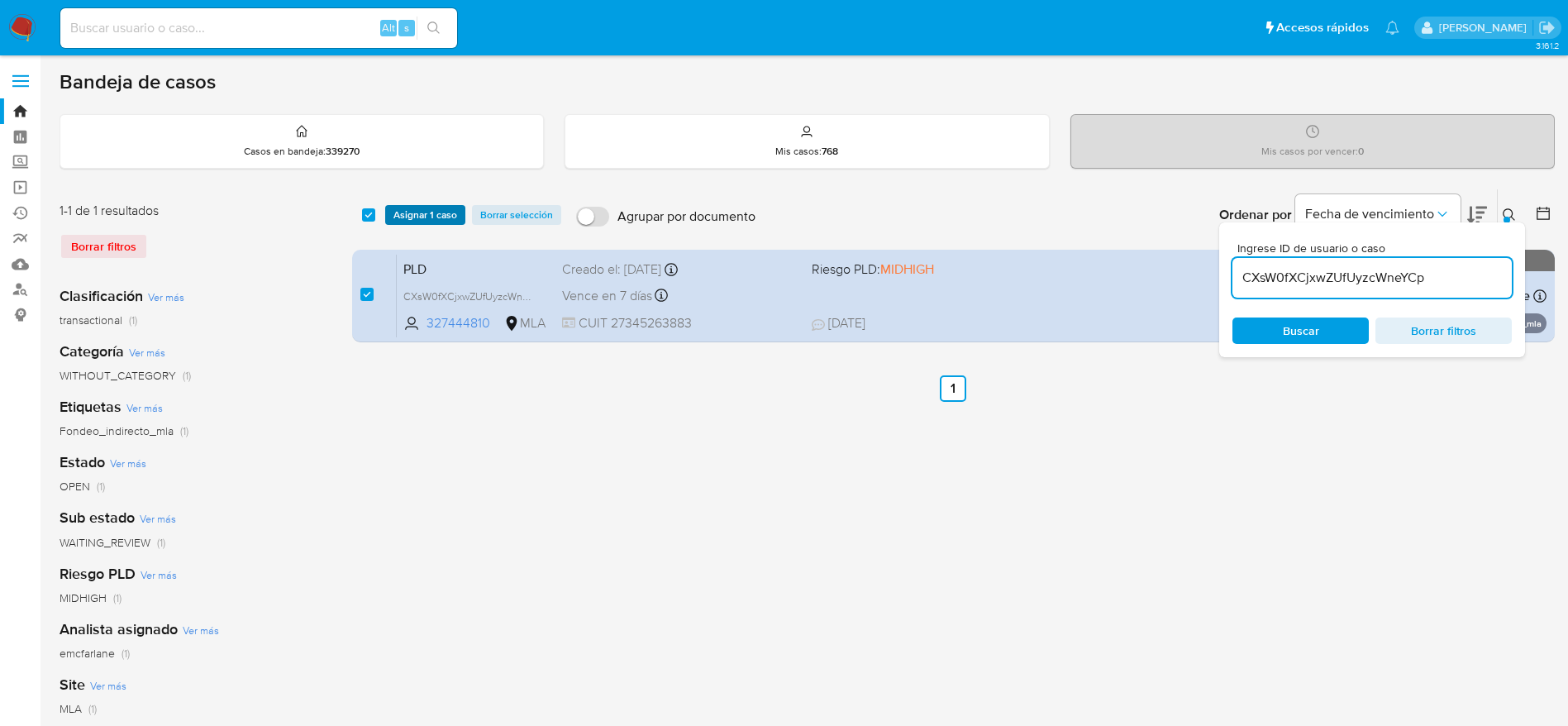
click at [432, 214] on span "Asignar 1 caso" at bounding box center [425, 214] width 64 height 16
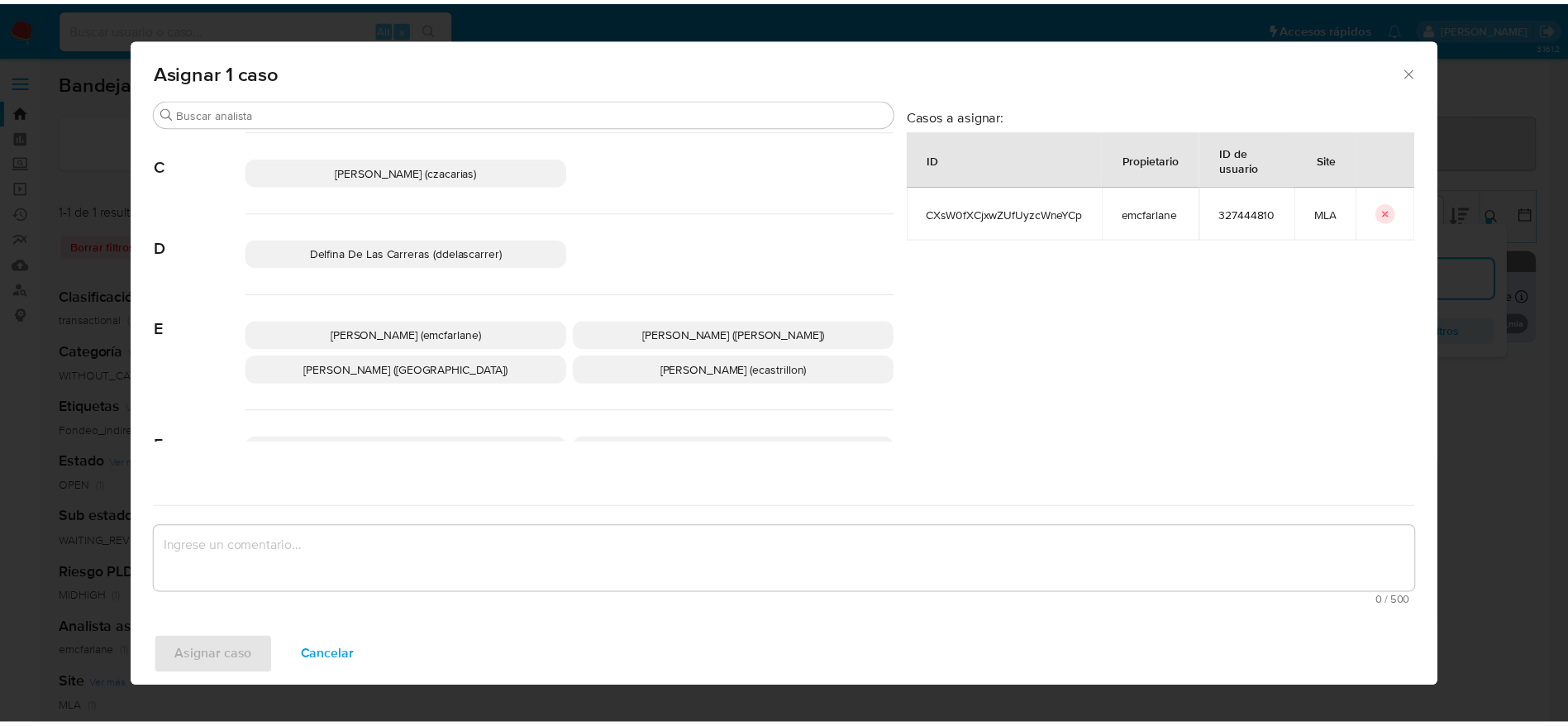
scroll to position [124, 0]
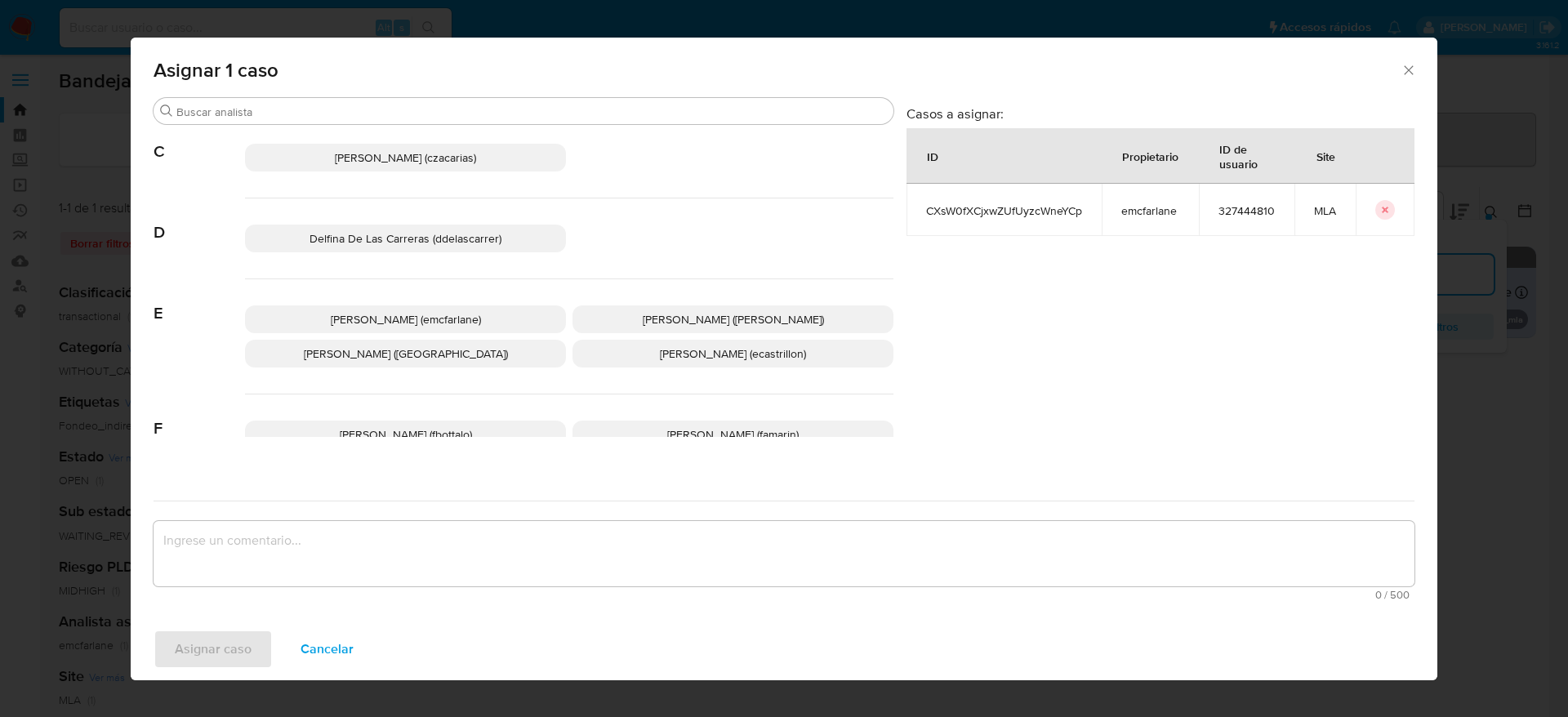
click at [451, 308] on p "Elaine Mc Farlane (emcfarlane)" at bounding box center [405, 319] width 321 height 28
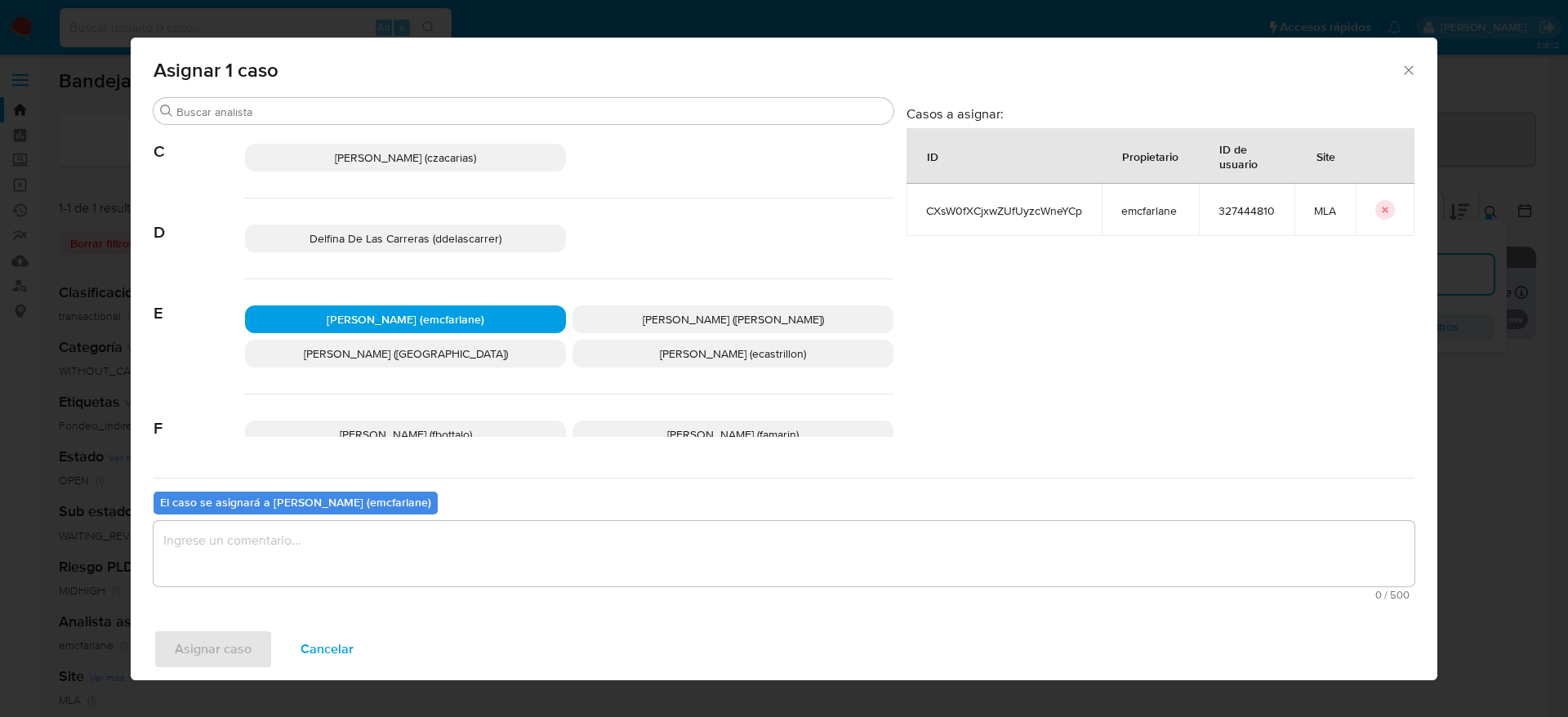
click at [274, 579] on textarea "assign-modal" at bounding box center [784, 554] width 1260 height 66
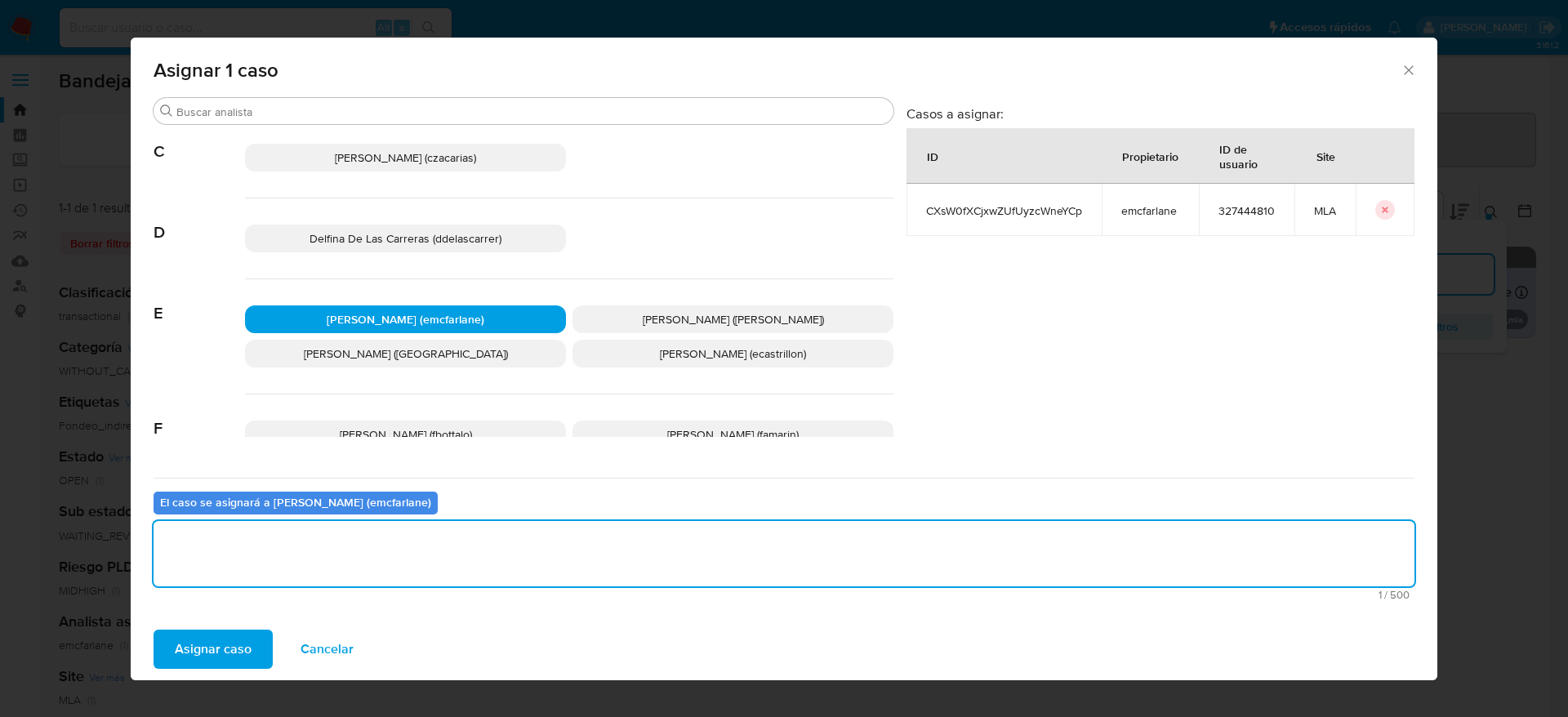
click at [209, 643] on span "Asignar caso" at bounding box center [213, 649] width 77 height 36
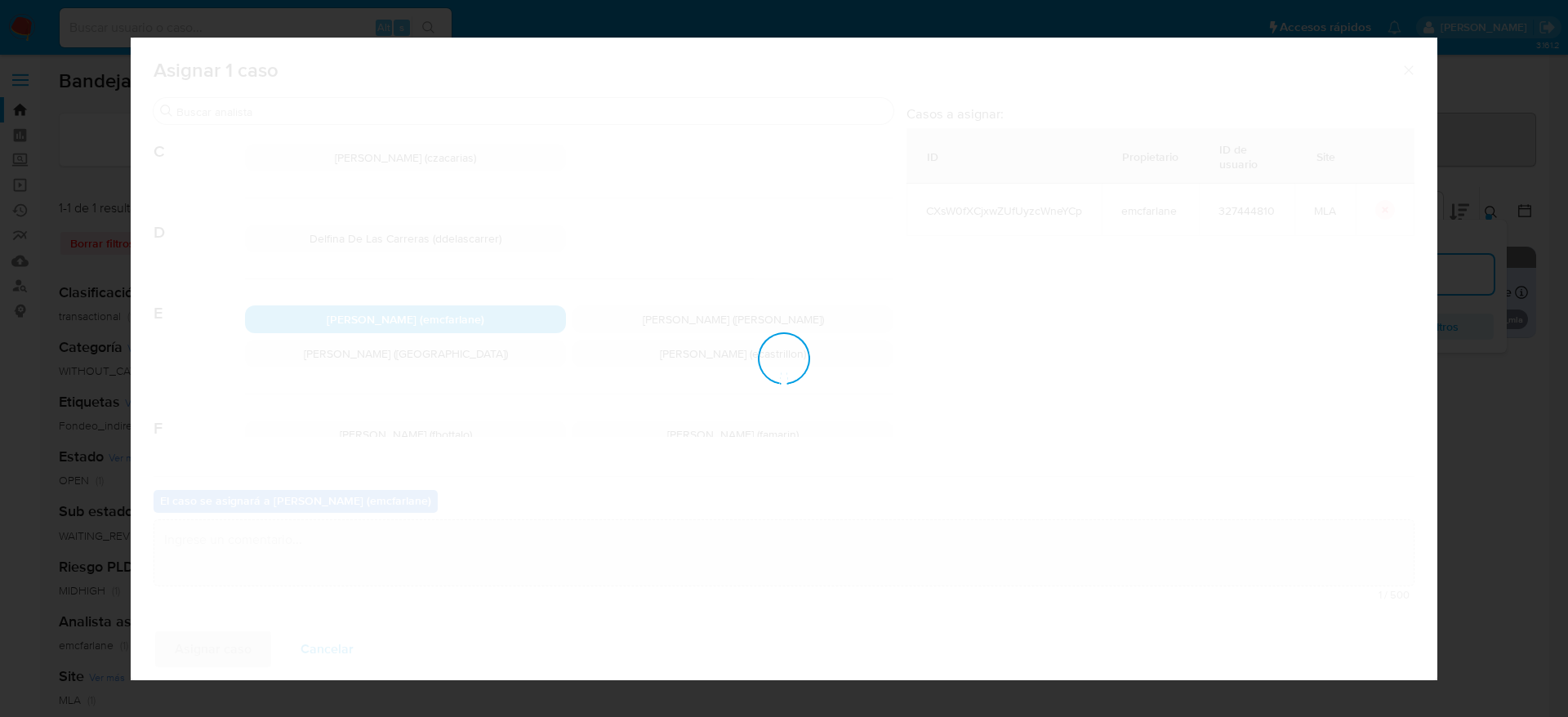
checkbox input "false"
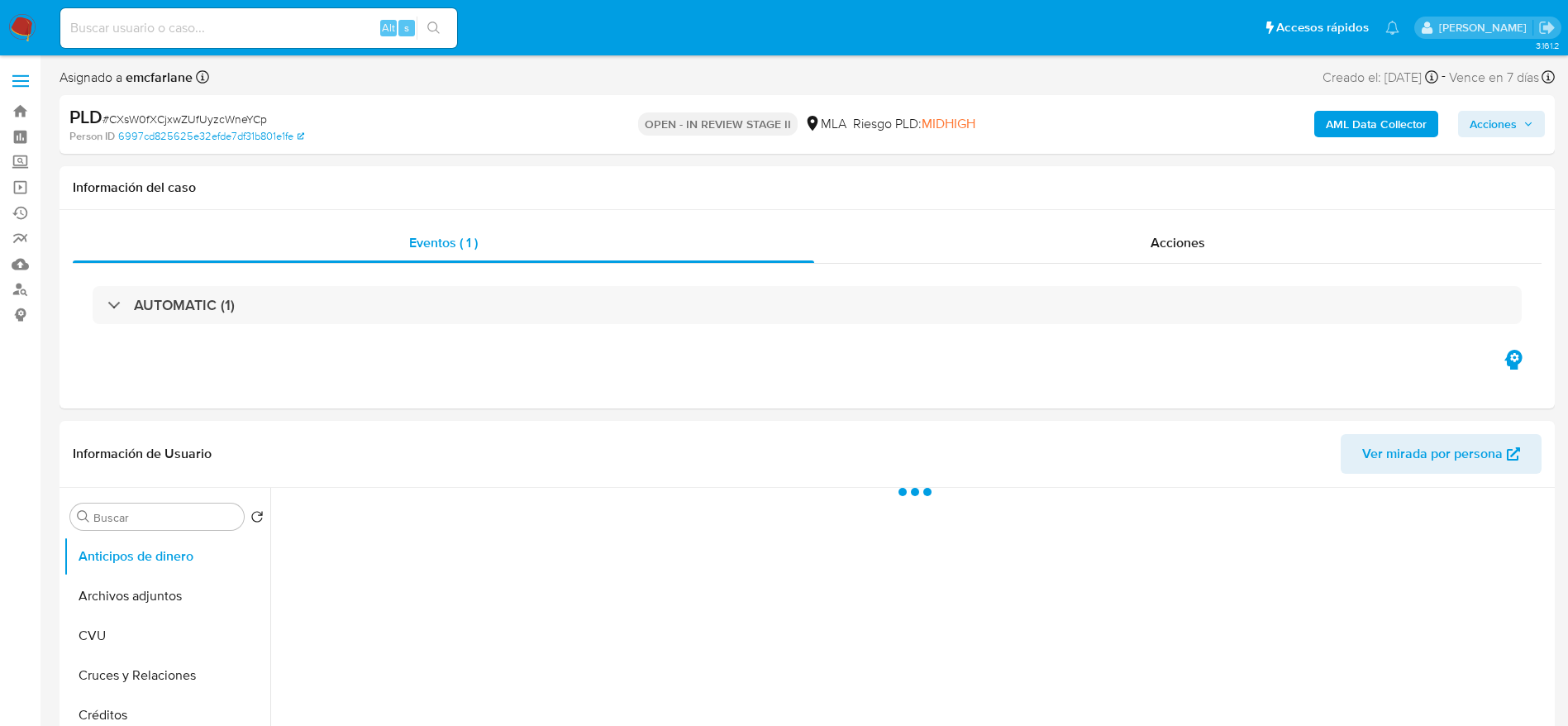
click at [1505, 113] on span "Acciones" at bounding box center [1493, 123] width 47 height 26
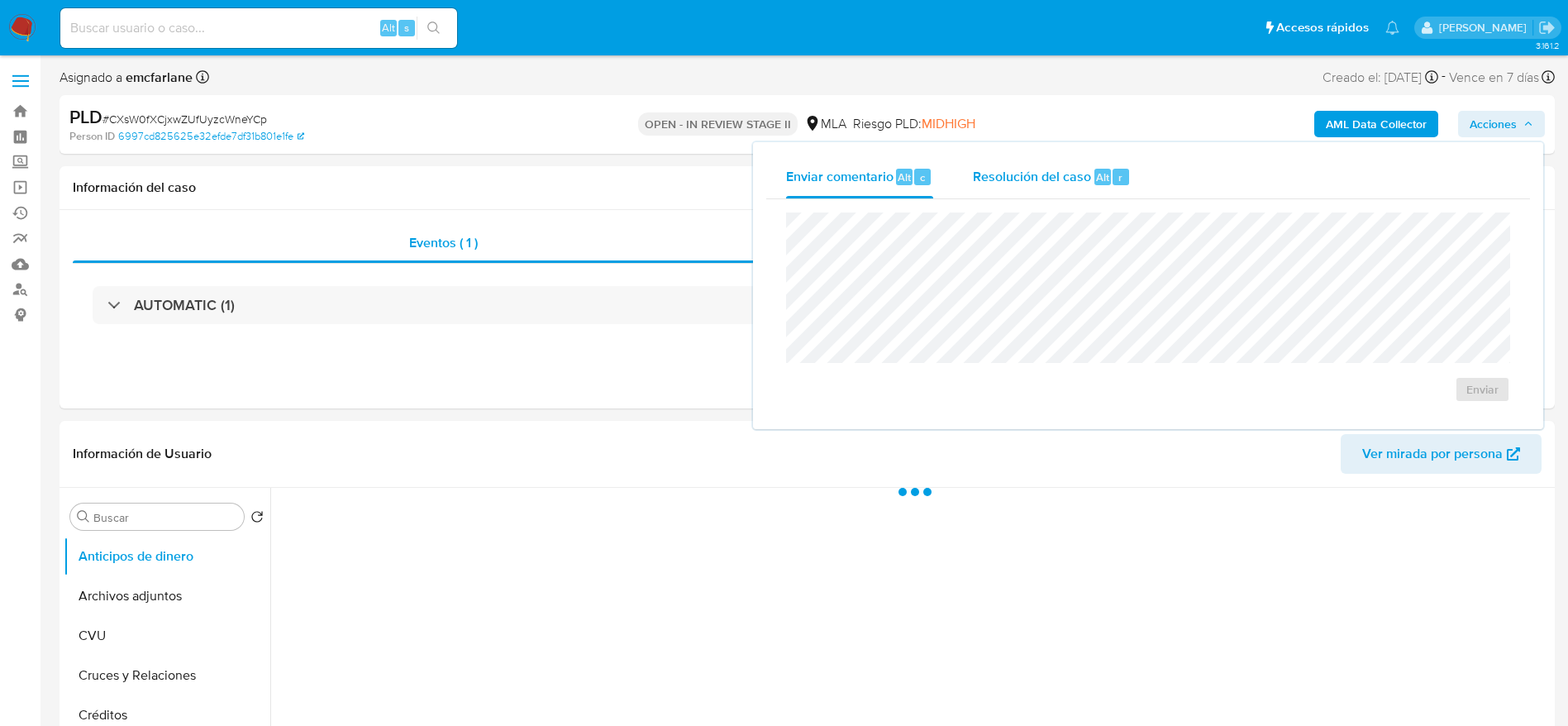
click at [1093, 159] on div "Resolución del caso Alt r" at bounding box center [1051, 177] width 157 height 43
select select "10"
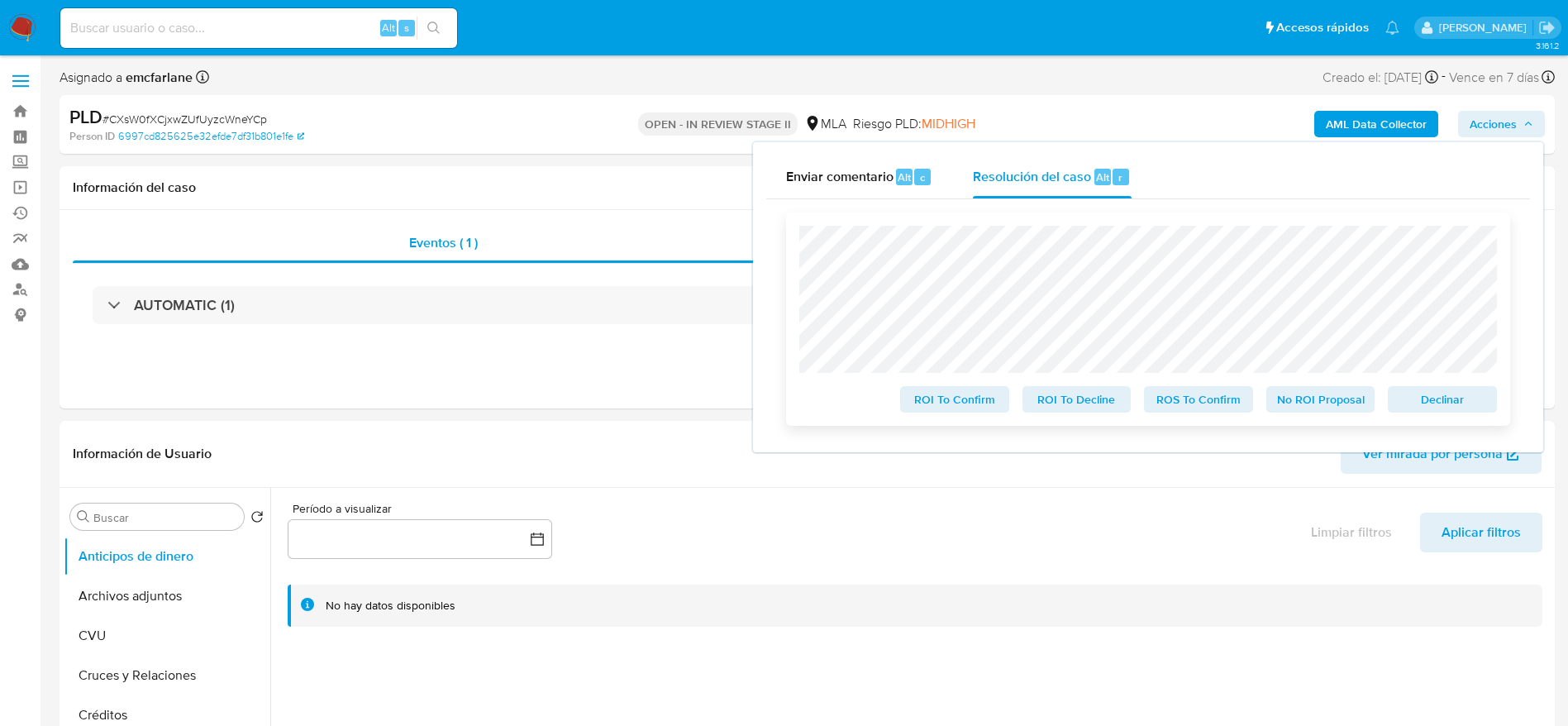
click at [1423, 399] on span "Declinar" at bounding box center [1442, 398] width 86 height 23
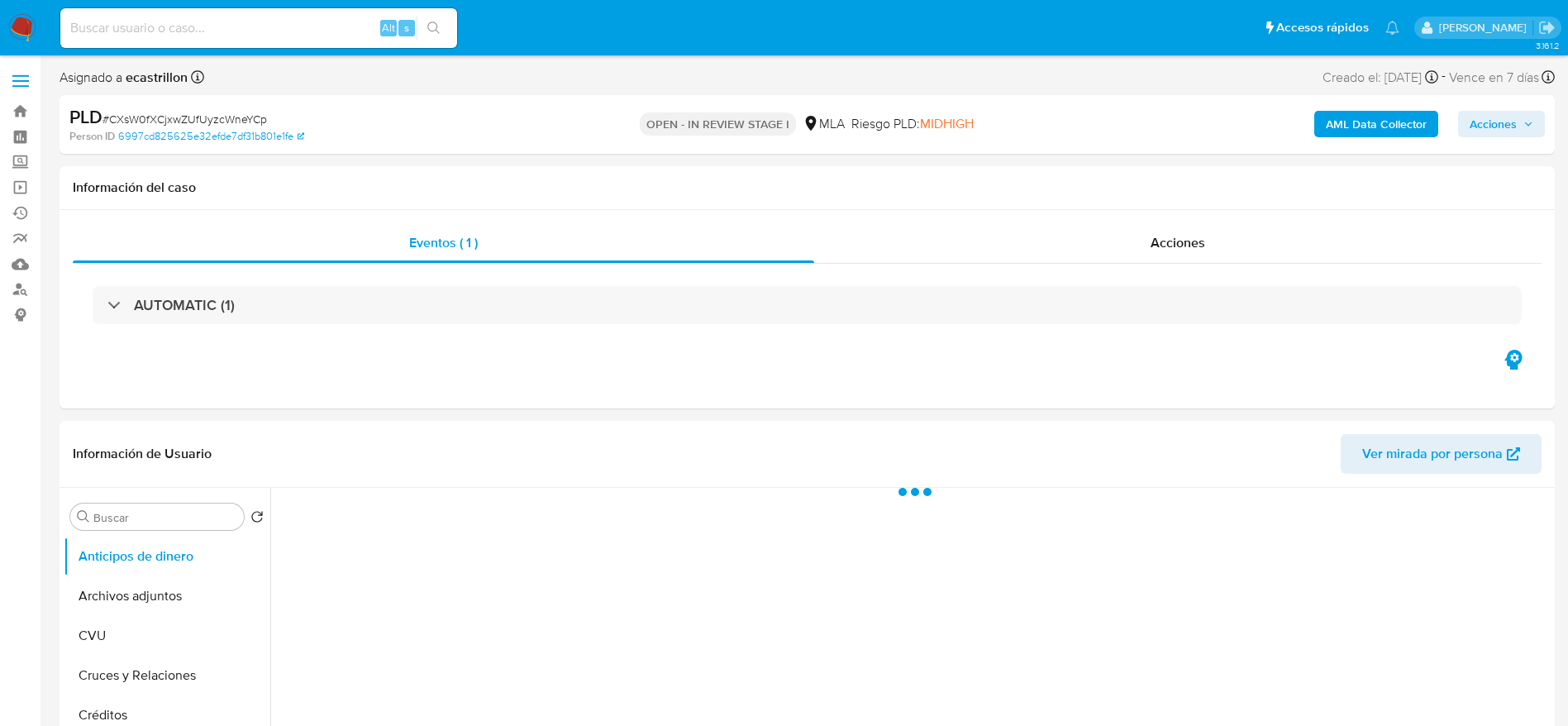
click at [199, 114] on span "# CXsW0fXCjxwZUfUyzcWneYCp" at bounding box center [184, 118] width 164 height 16
copy span "CXsW0fXCjxwZUfUyzcWneYCp"
select select "10"
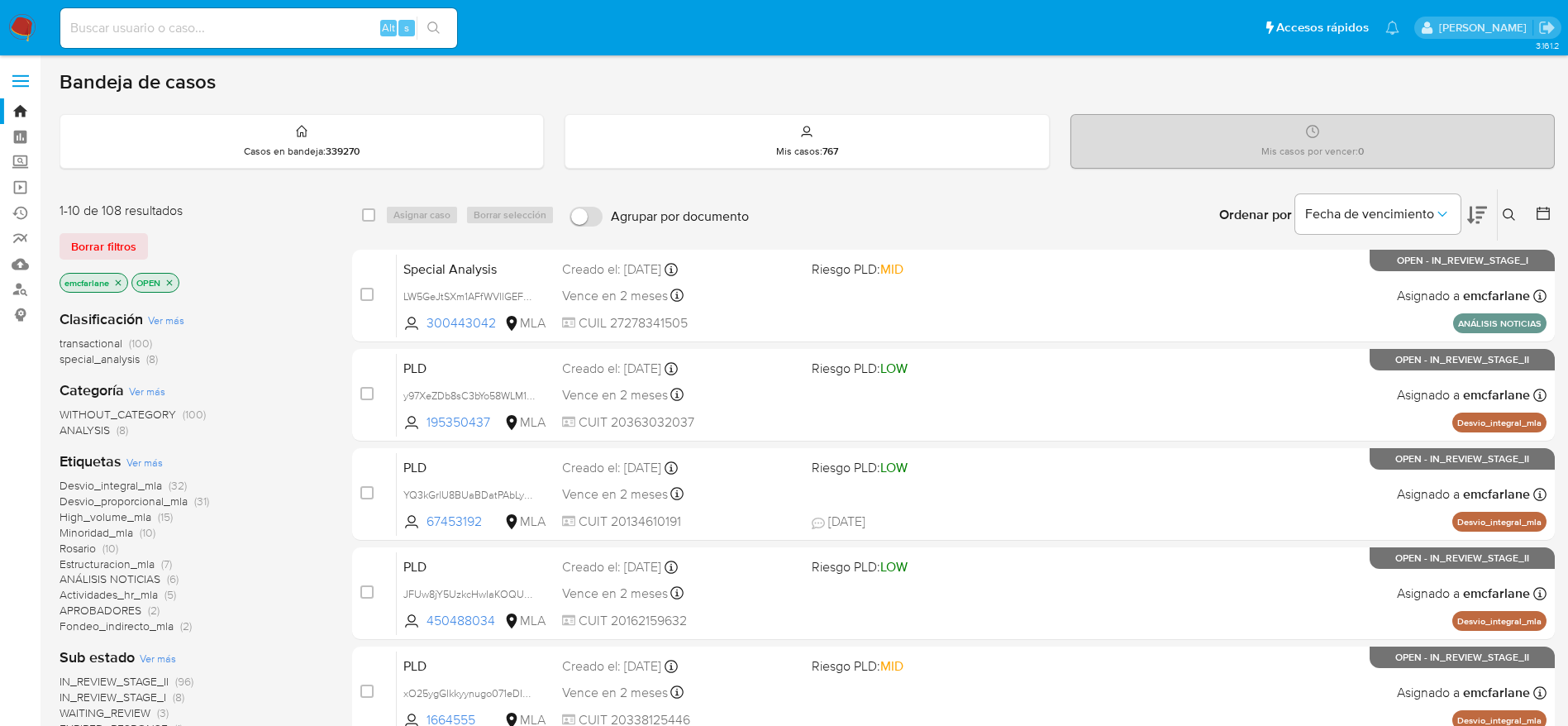
drag, startPoint x: 83, startPoint y: 243, endPoint x: 1062, endPoint y: 99, distance: 989.5
click at [83, 243] on span "Borrar filtros" at bounding box center [104, 246] width 66 height 23
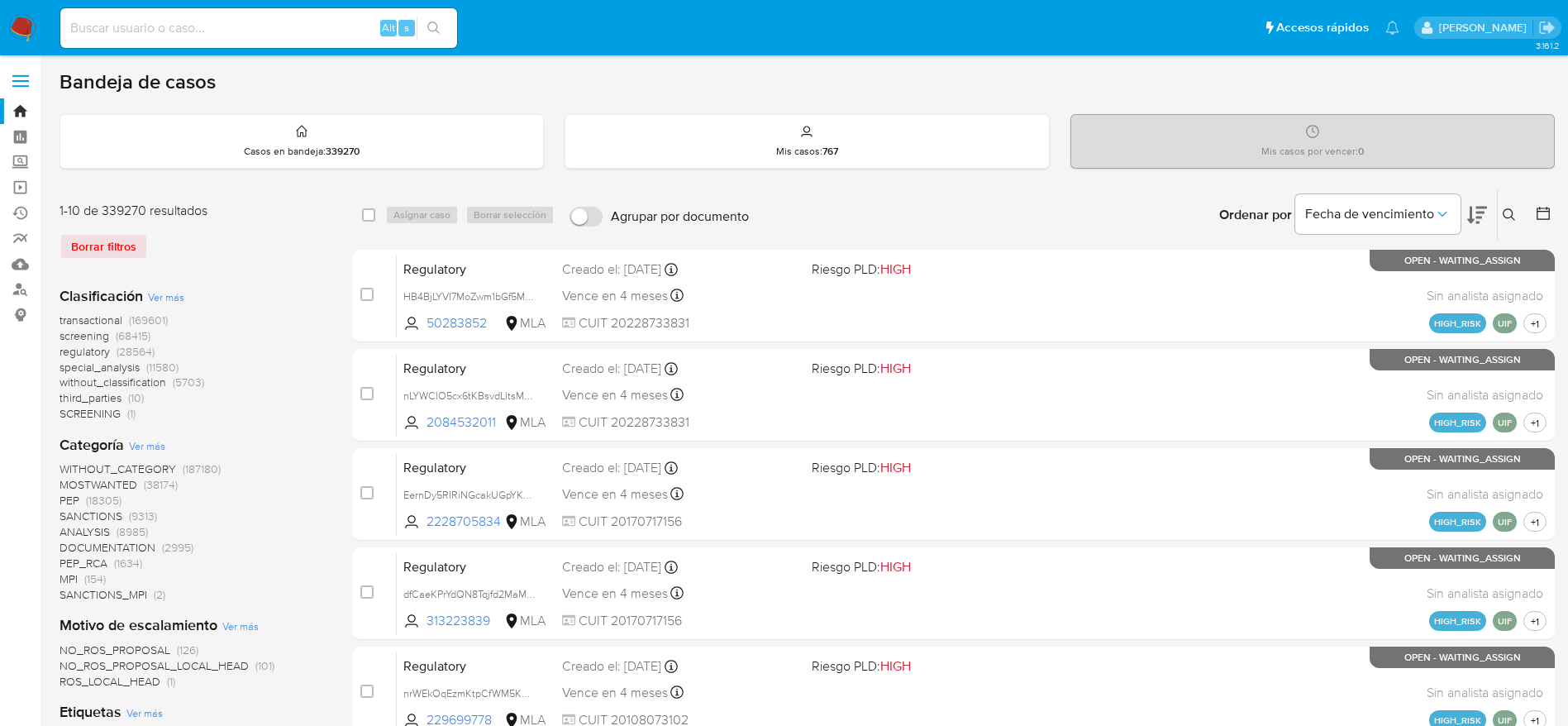
click at [1502, 216] on button at bounding box center [1512, 214] width 27 height 20
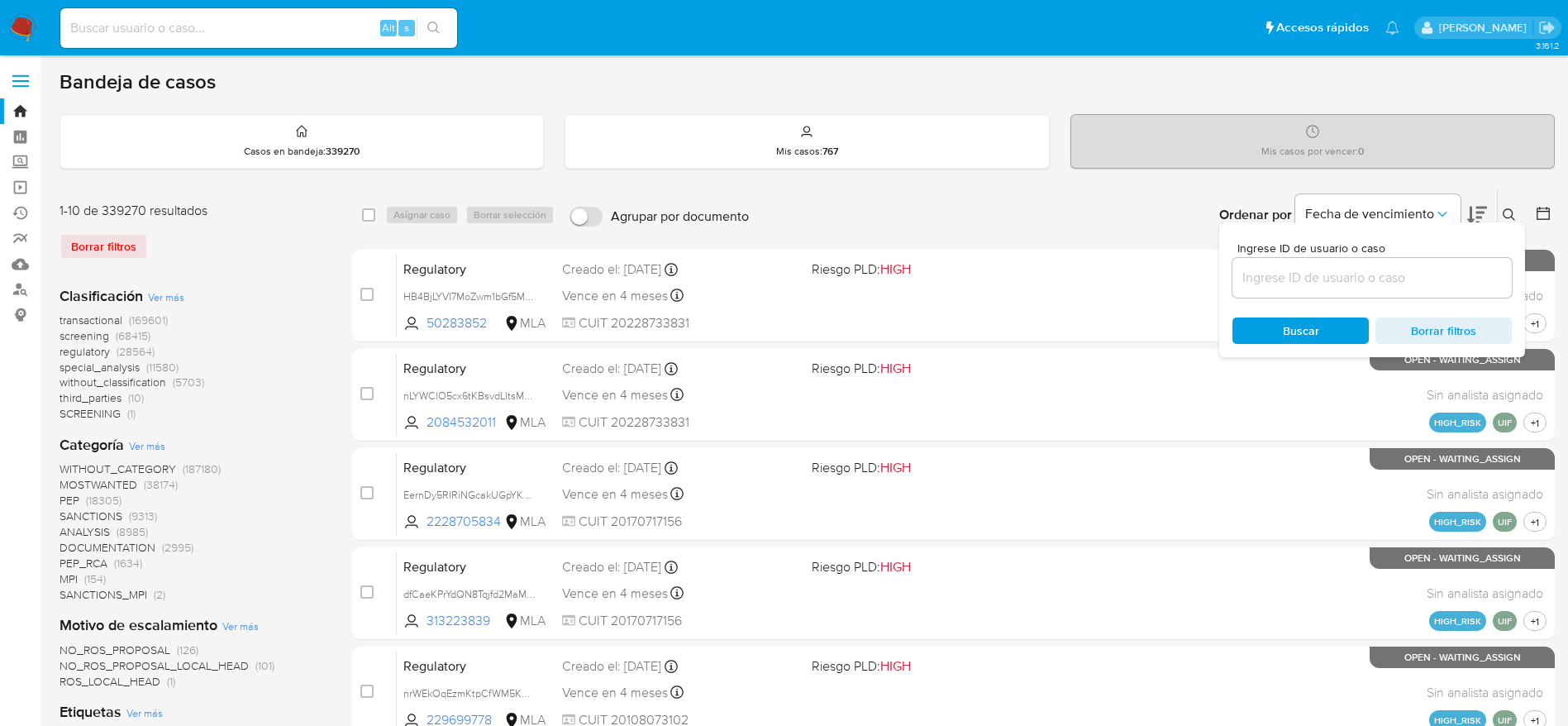
click at [1370, 269] on input at bounding box center [1372, 277] width 279 height 21
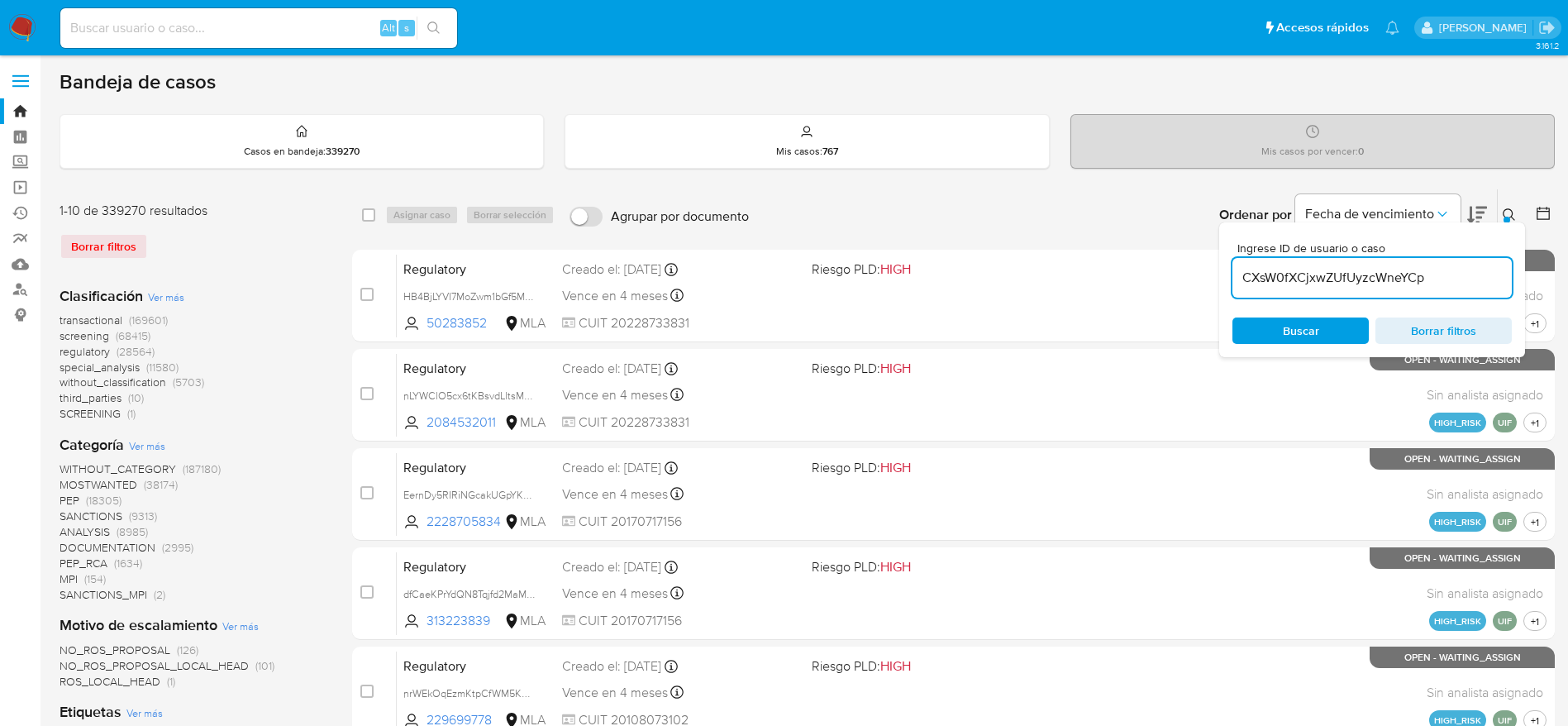
type input "CXsW0fXCjxwZUfUyzcWneYCp"
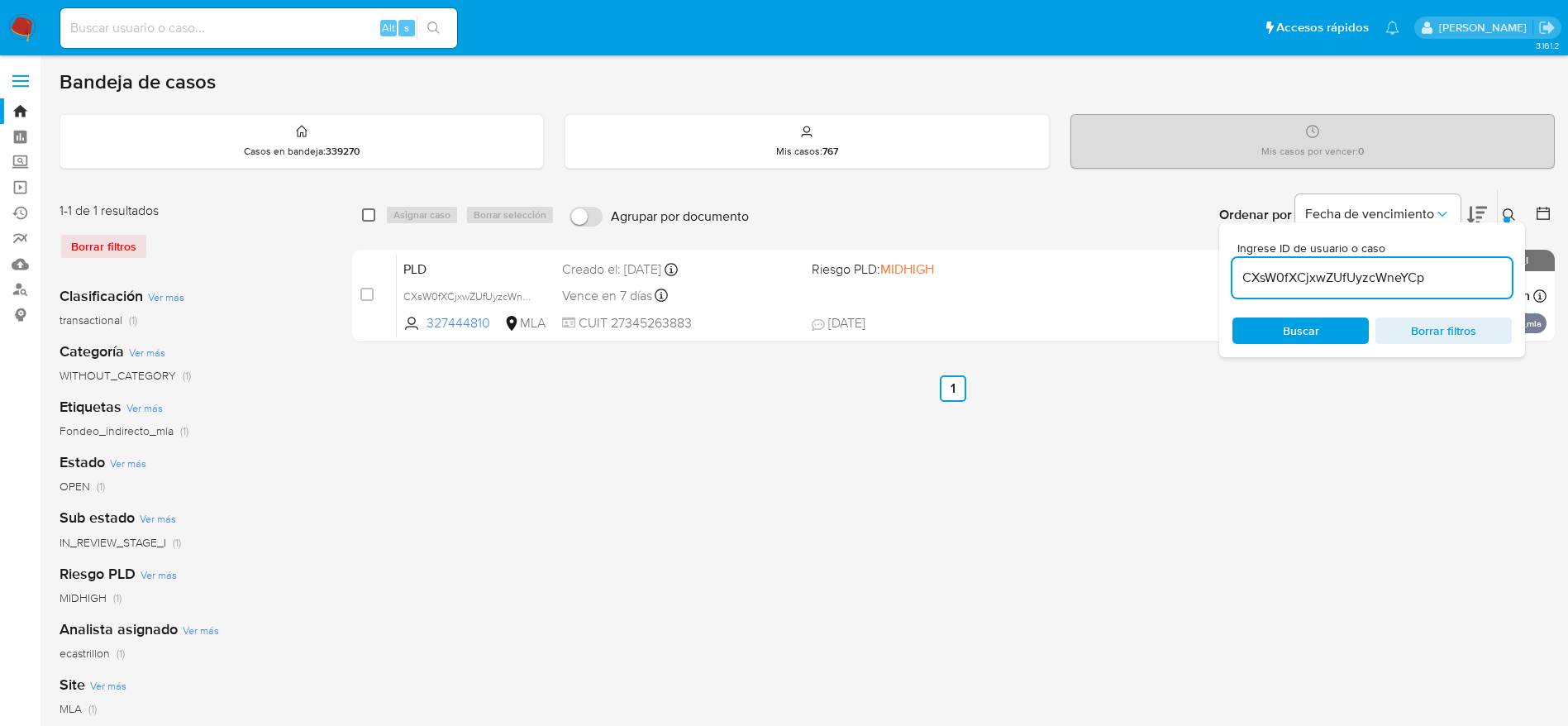
click at [367, 216] on input "checkbox" at bounding box center [369, 215] width 14 height 14
checkbox input "true"
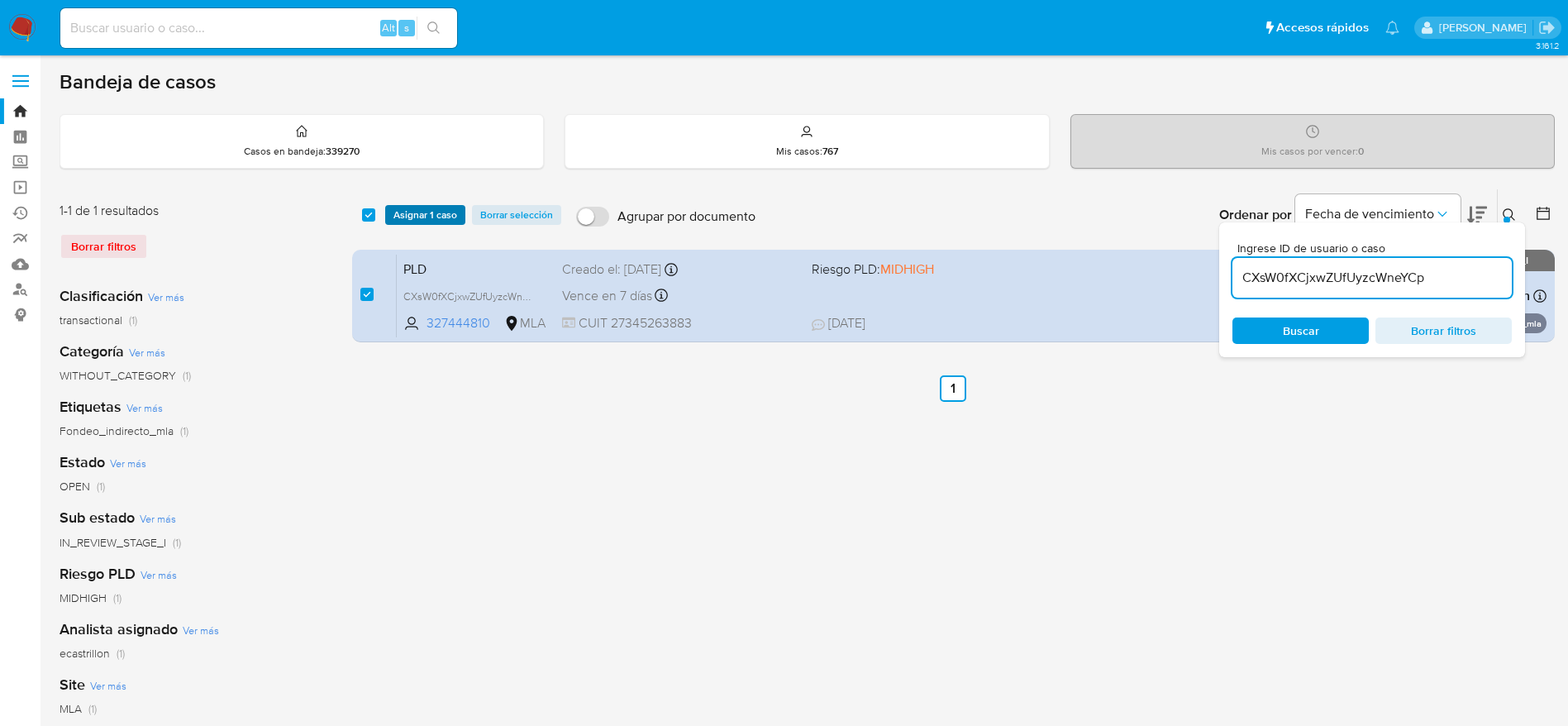
click at [422, 207] on span "Asignar 1 caso" at bounding box center [425, 214] width 64 height 16
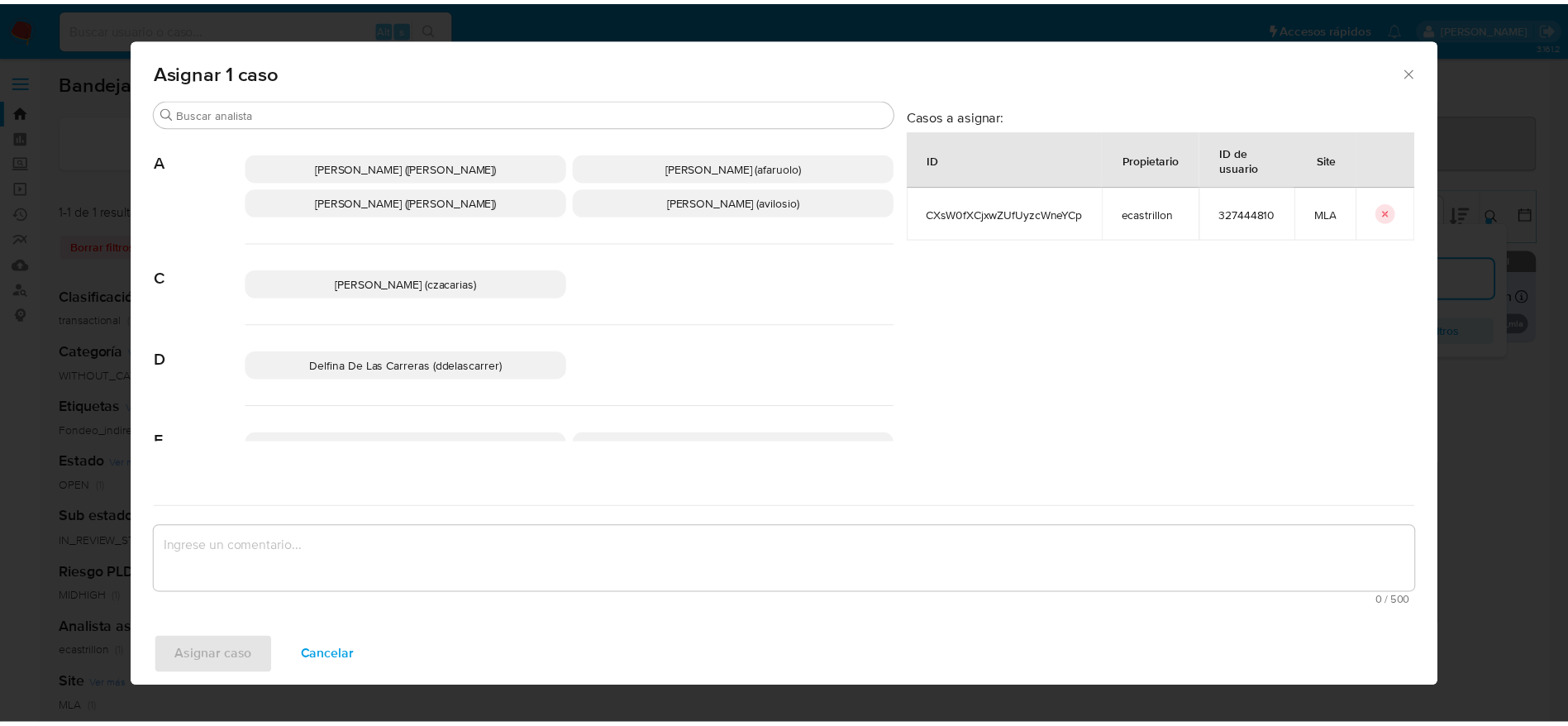
scroll to position [124, 0]
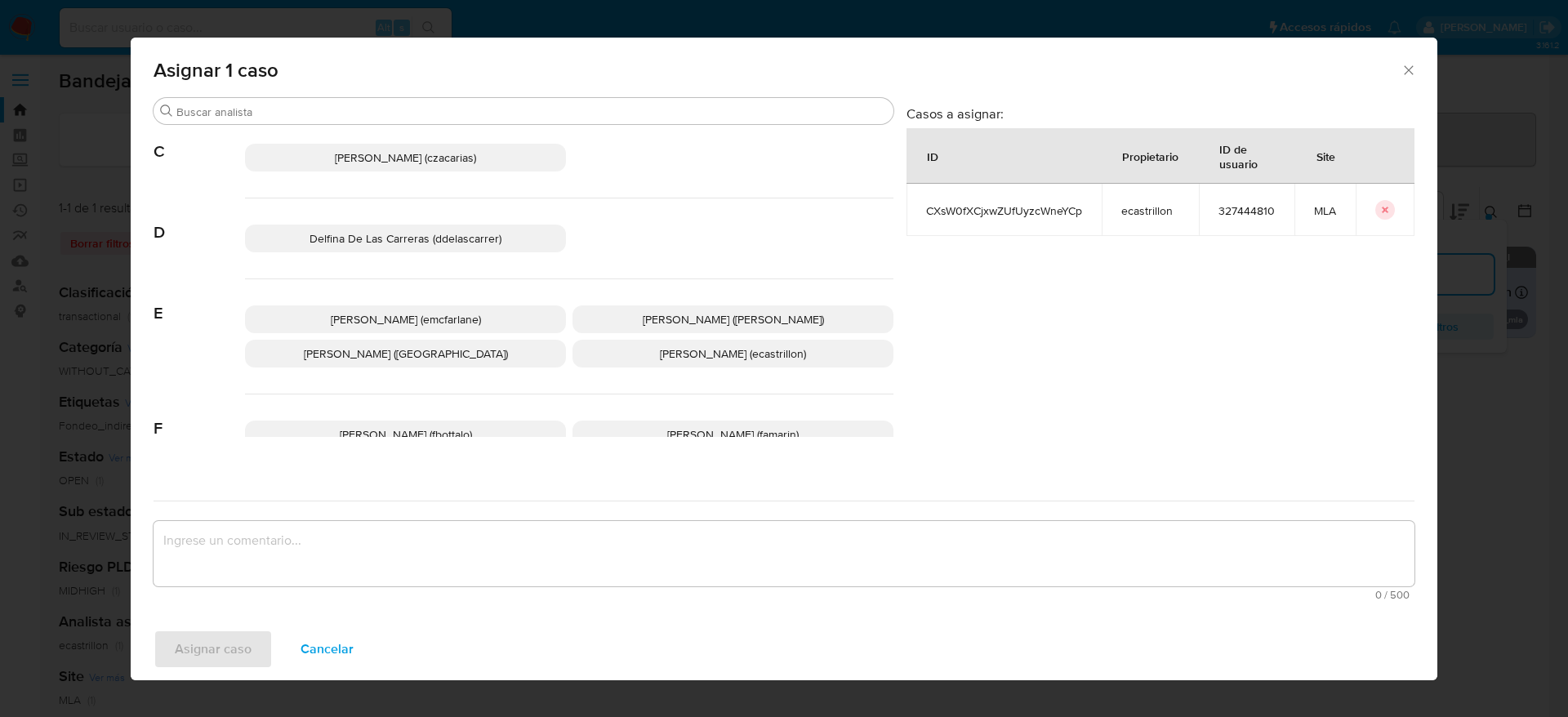
click at [399, 314] on span "Elaine Mc Farlane (emcfarlane)" at bounding box center [405, 319] width 150 height 16
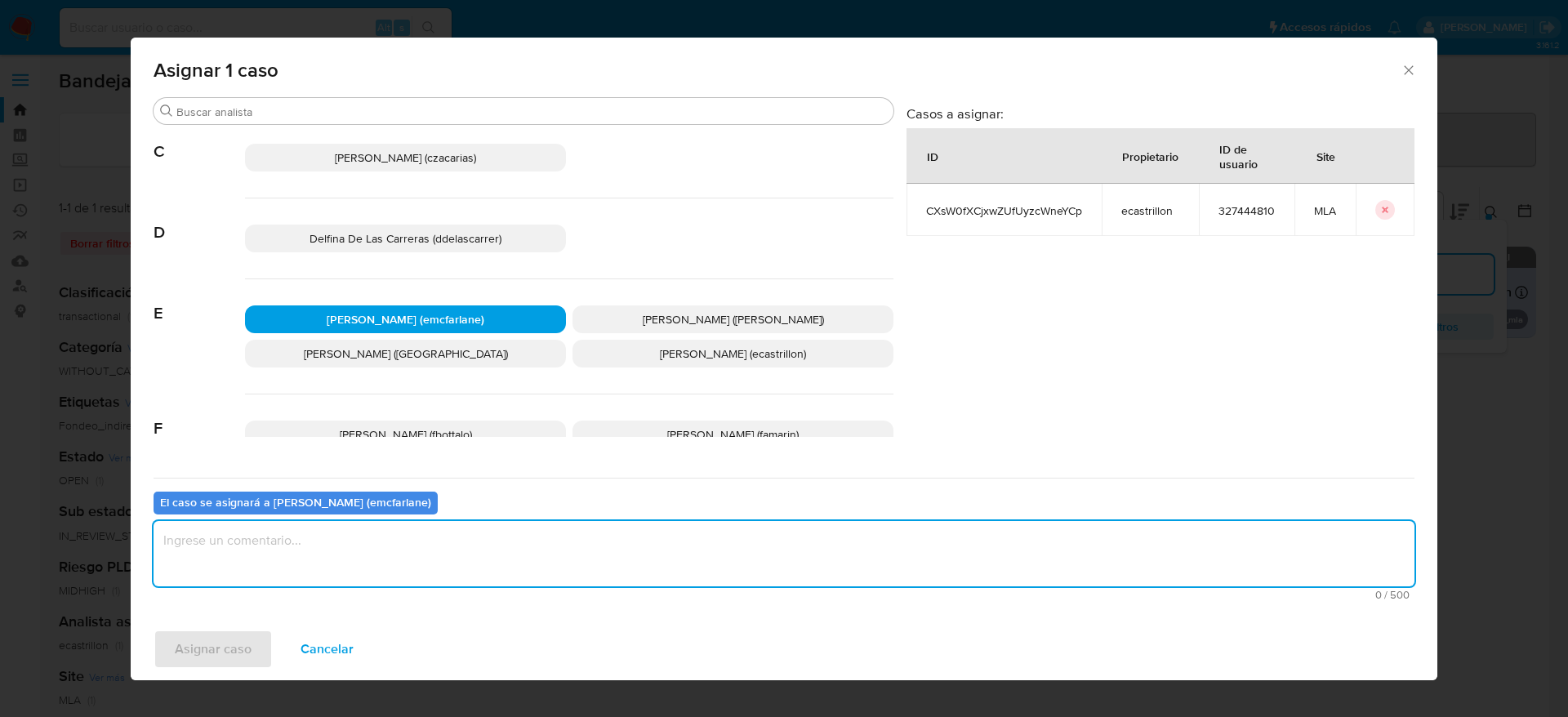
click at [317, 557] on textarea "assign-modal" at bounding box center [784, 554] width 1260 height 66
click at [193, 670] on div "Asignar caso Cancelar" at bounding box center [784, 649] width 1307 height 62
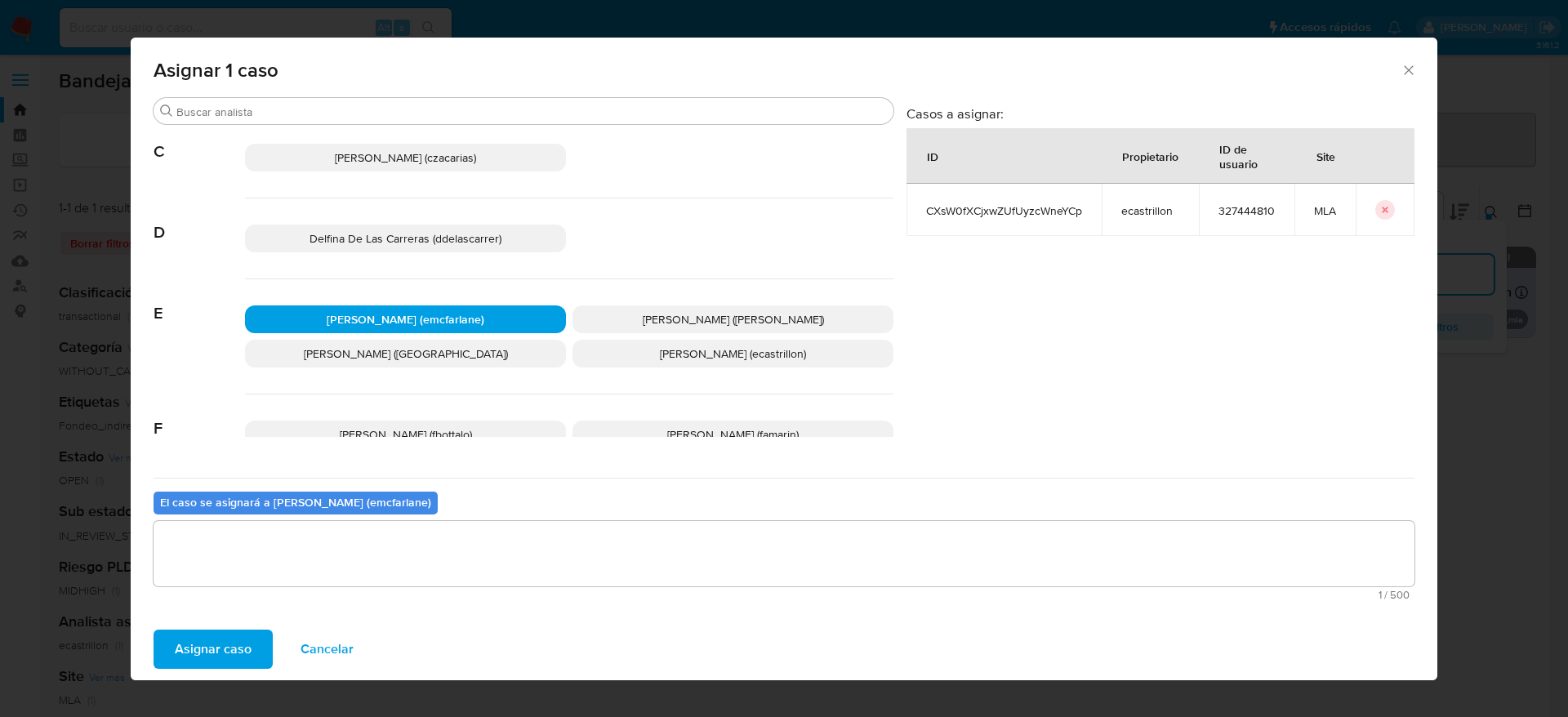
click at [211, 640] on span "Asignar caso" at bounding box center [213, 649] width 77 height 36
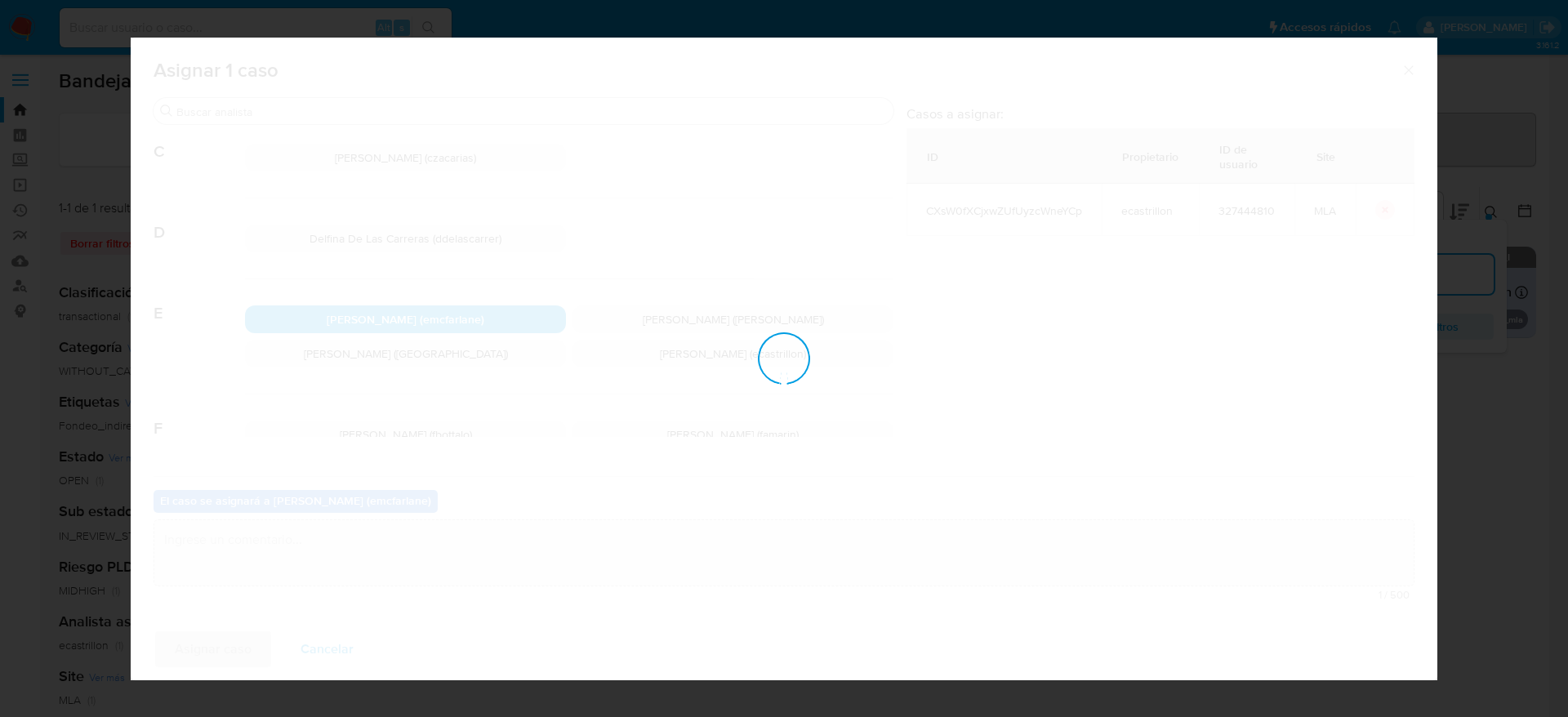
checkbox input "false"
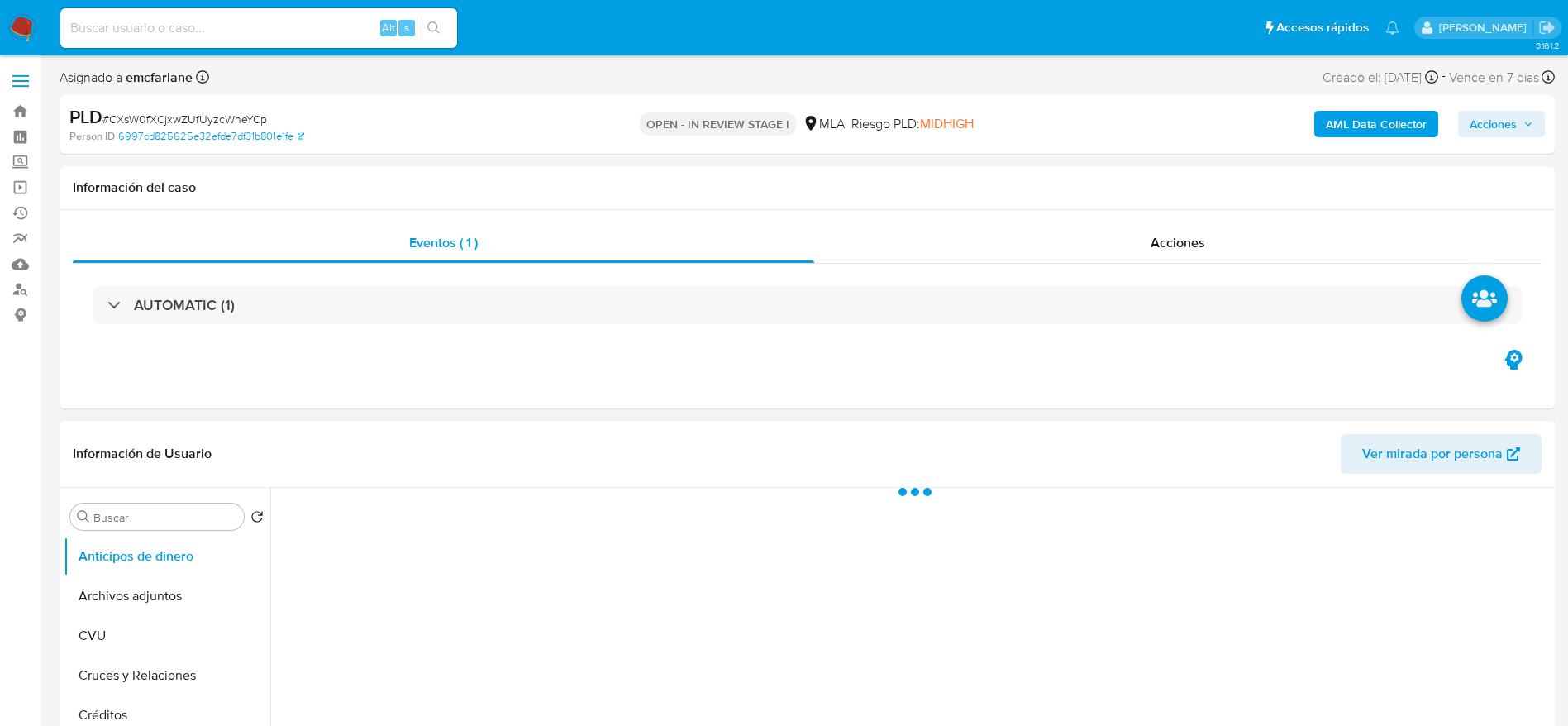
select select "10"
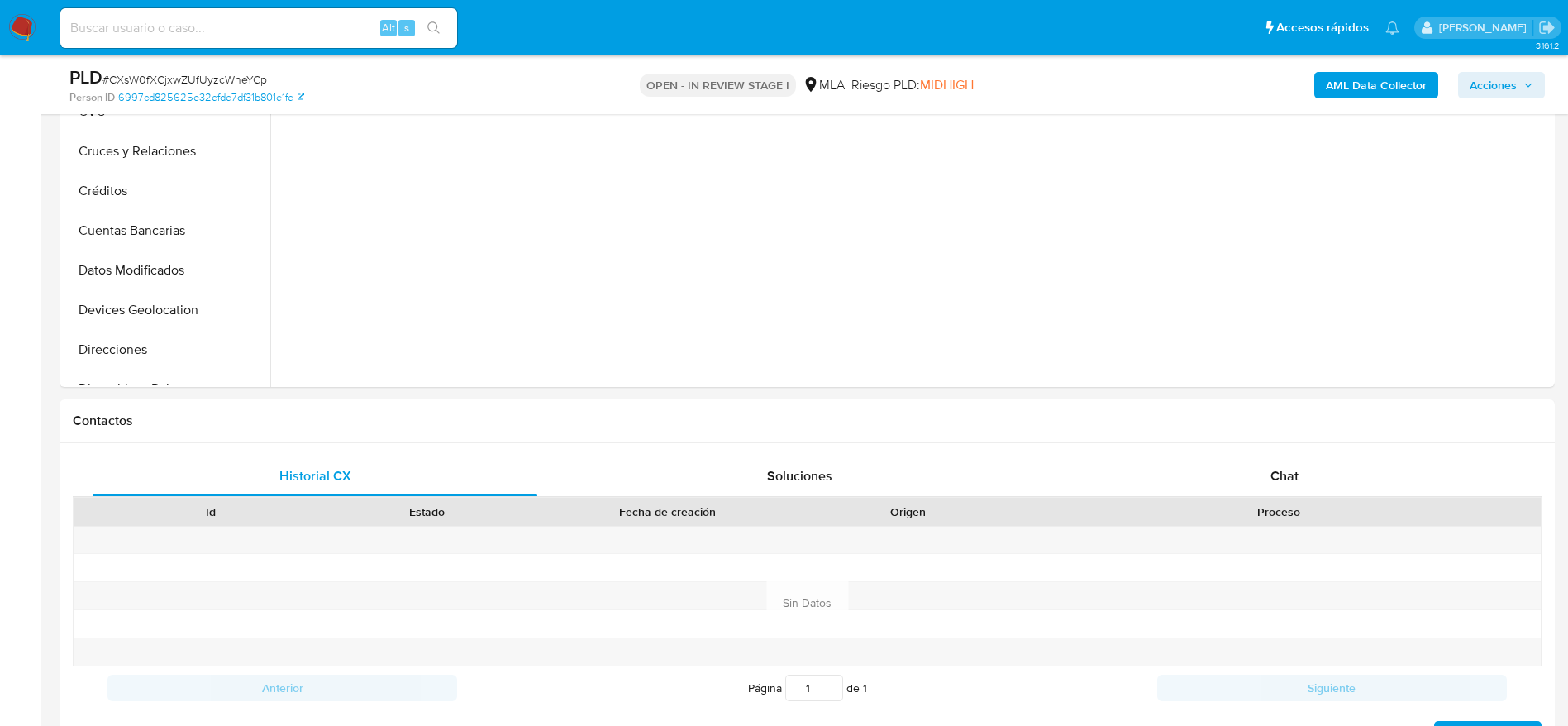
scroll to position [496, 0]
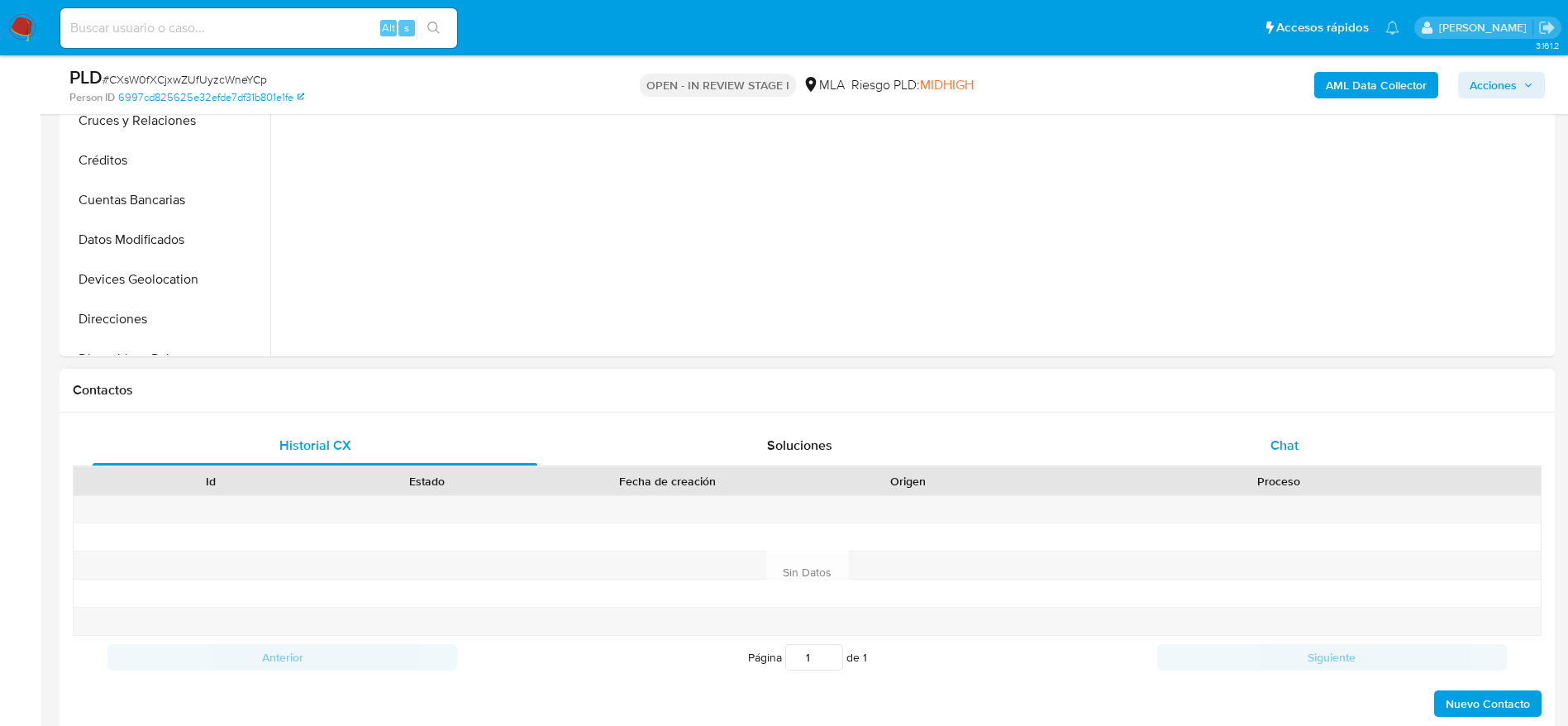
click at [1287, 448] on span "Chat" at bounding box center [1285, 445] width 28 height 19
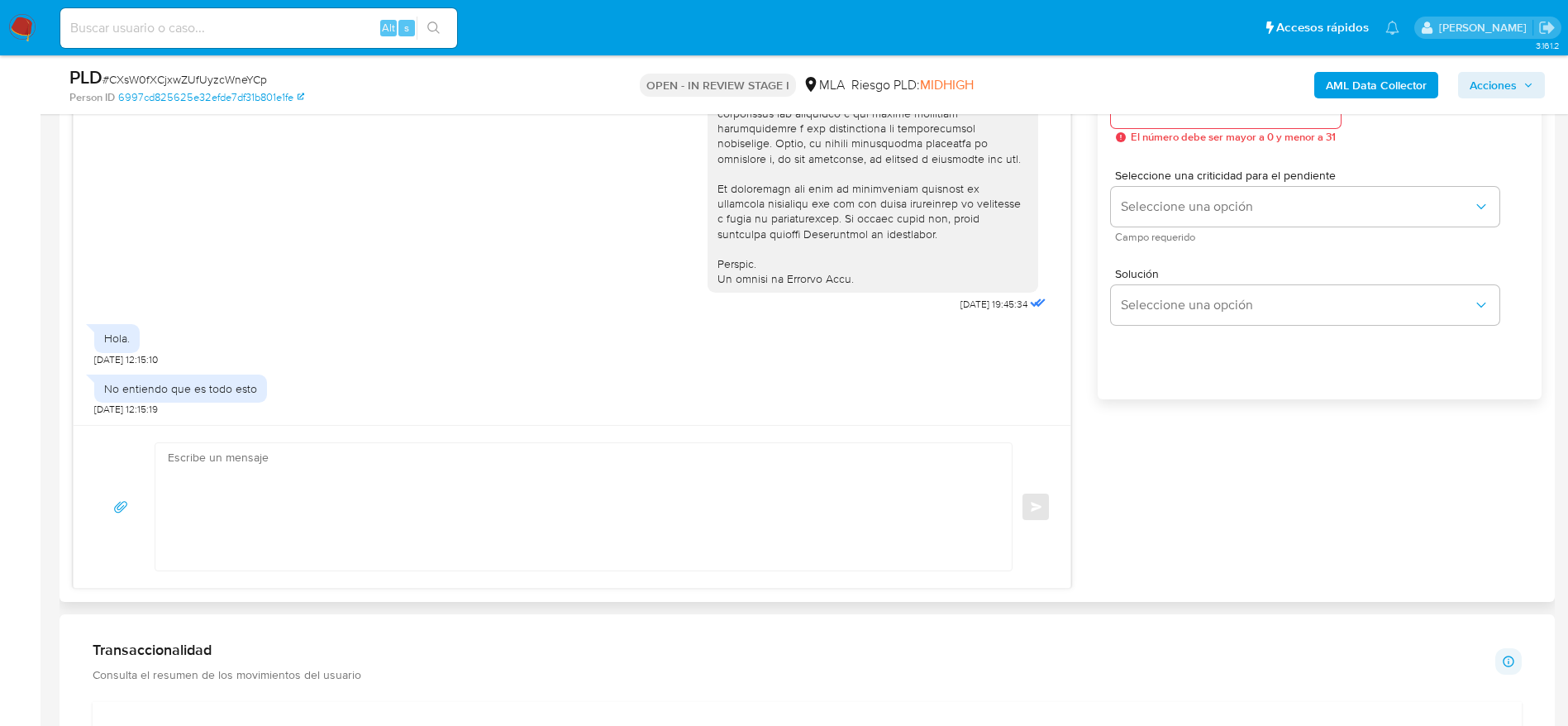
scroll to position [992, 0]
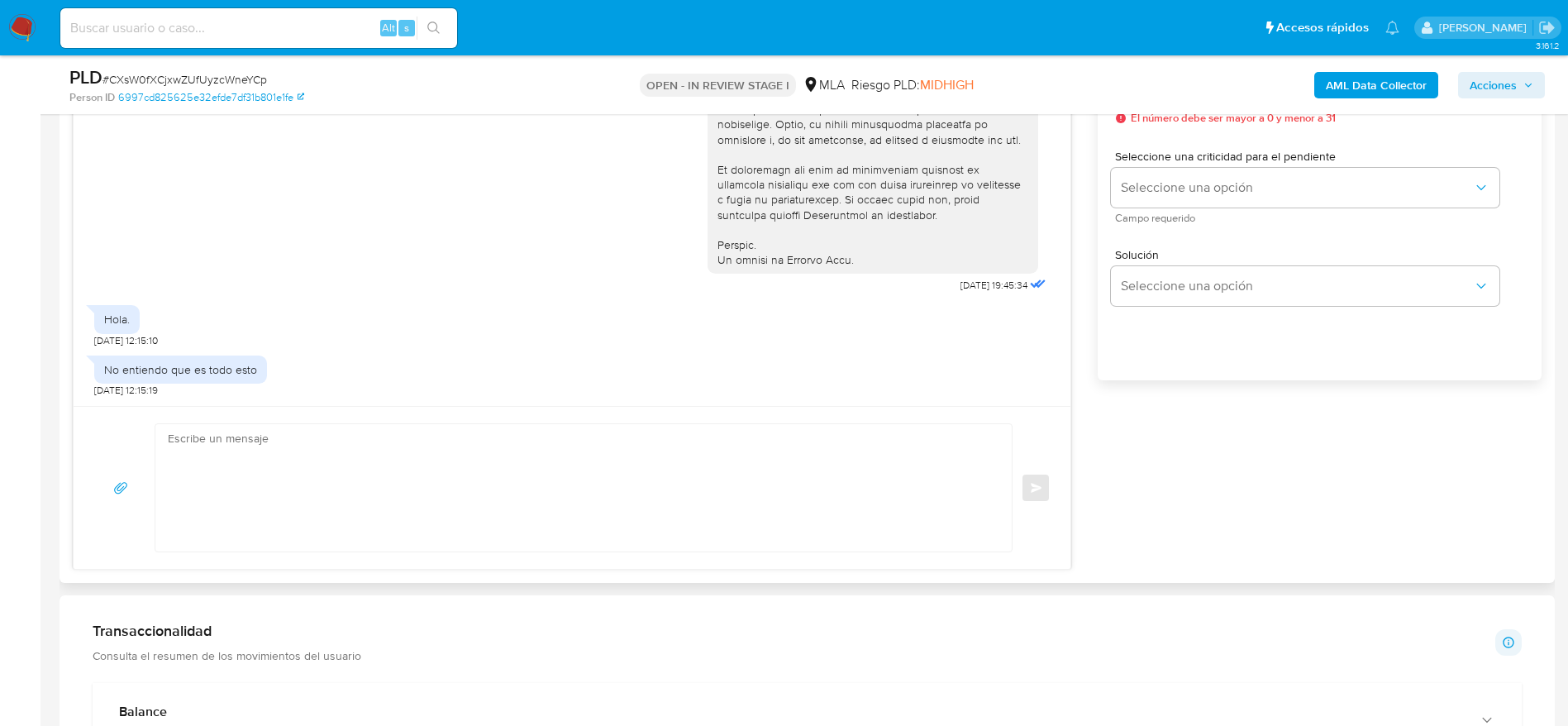
click at [349, 468] on textarea at bounding box center [579, 488] width 823 height 128
paste textarea "Hola Maria Belen Brondino, En función de las operaciones registradas en tu cuen…"
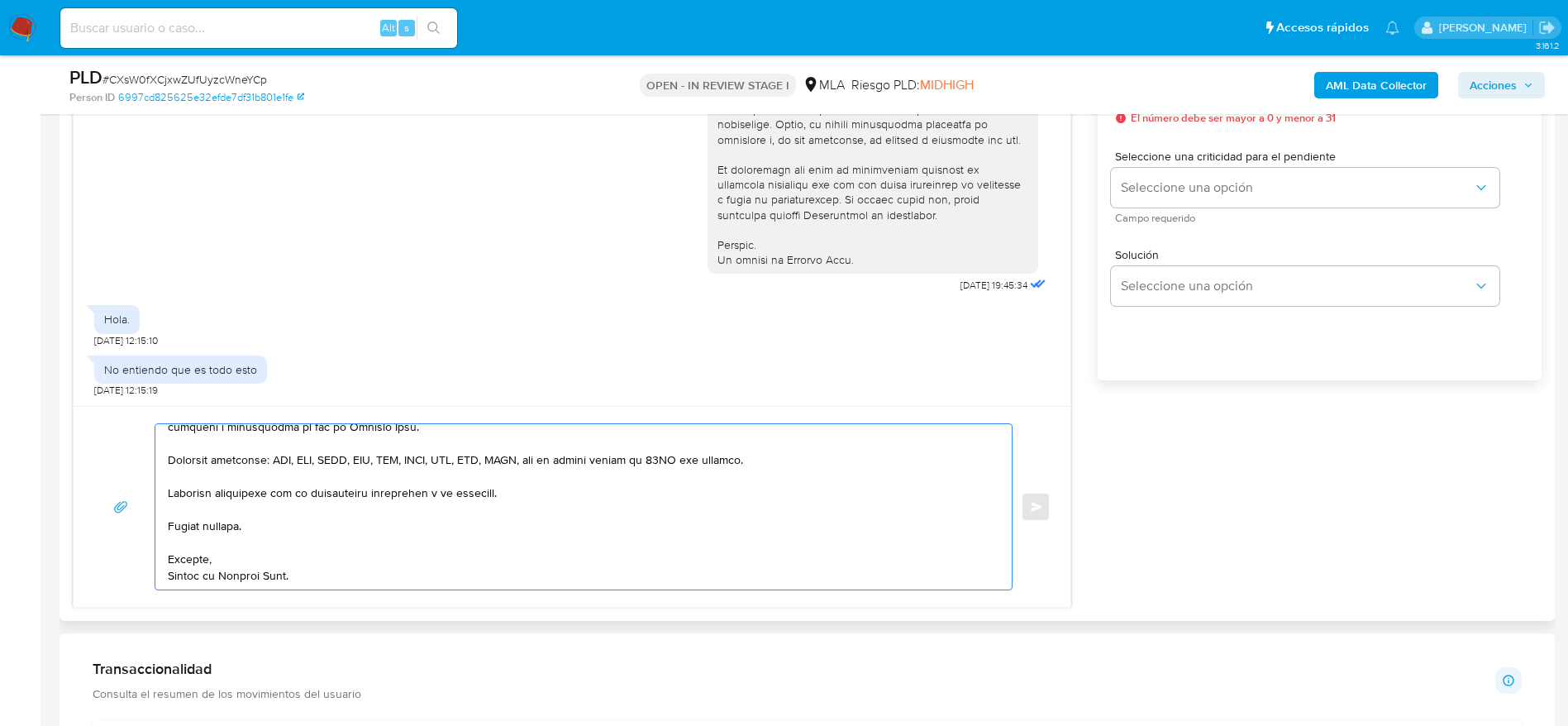
scroll to position [0, 0]
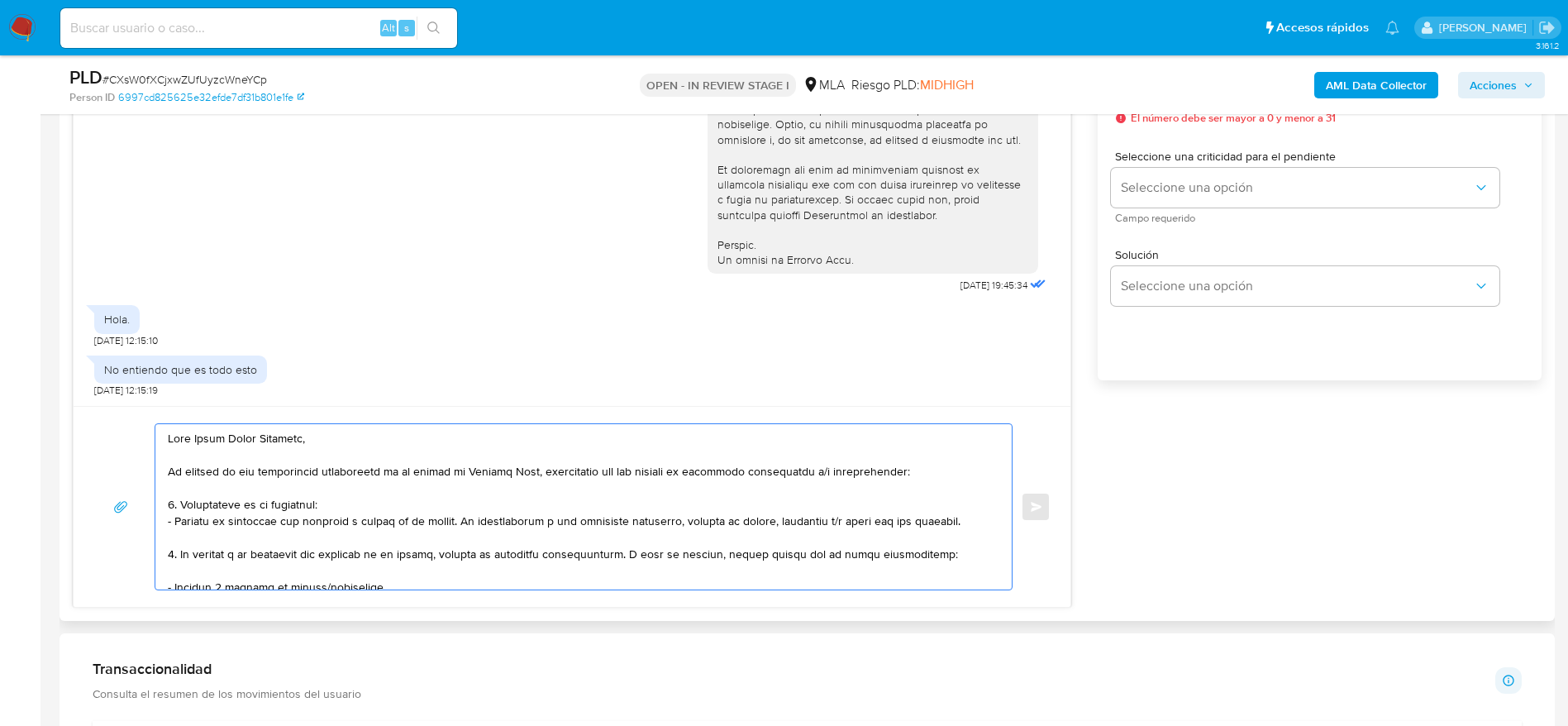
click at [504, 500] on textarea at bounding box center [579, 506] width 823 height 165
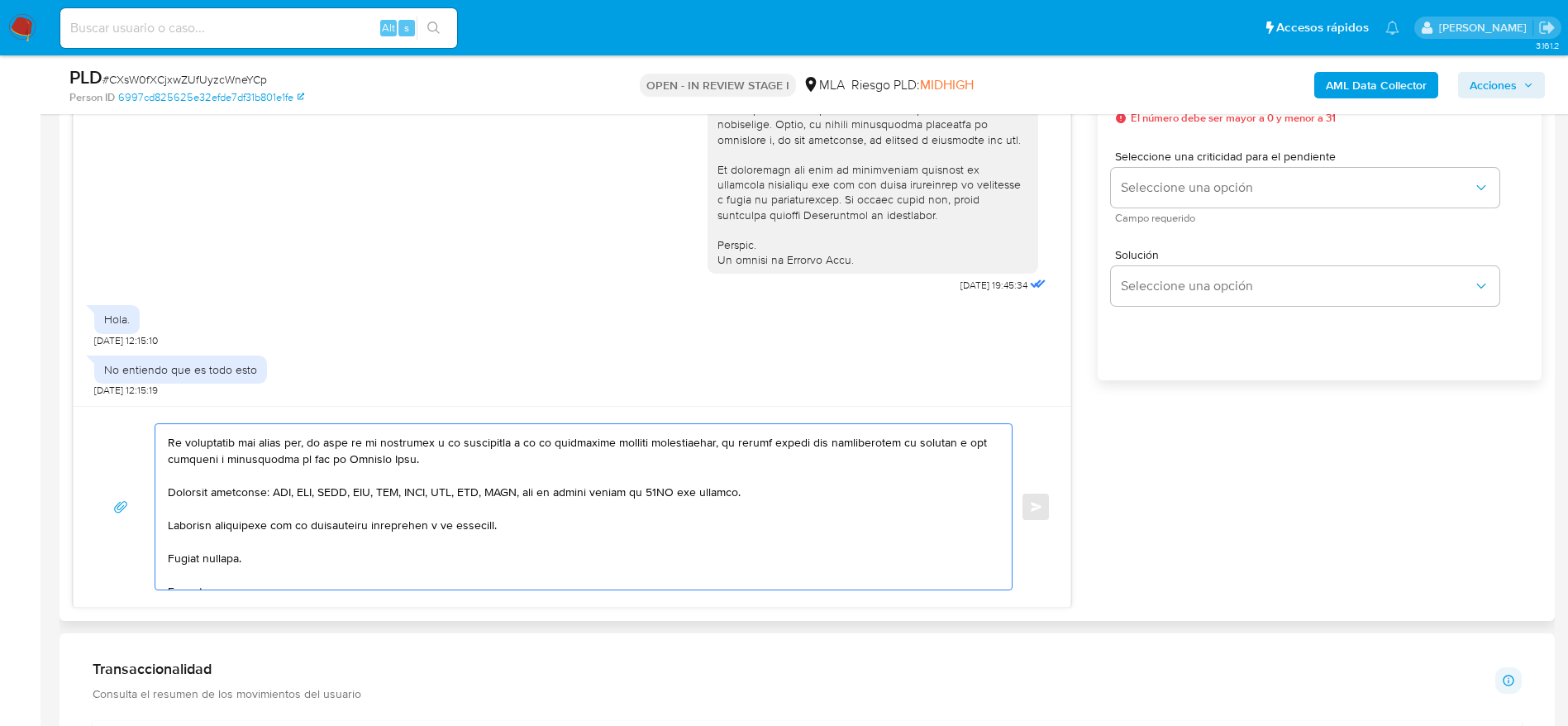
scroll to position [442, 0]
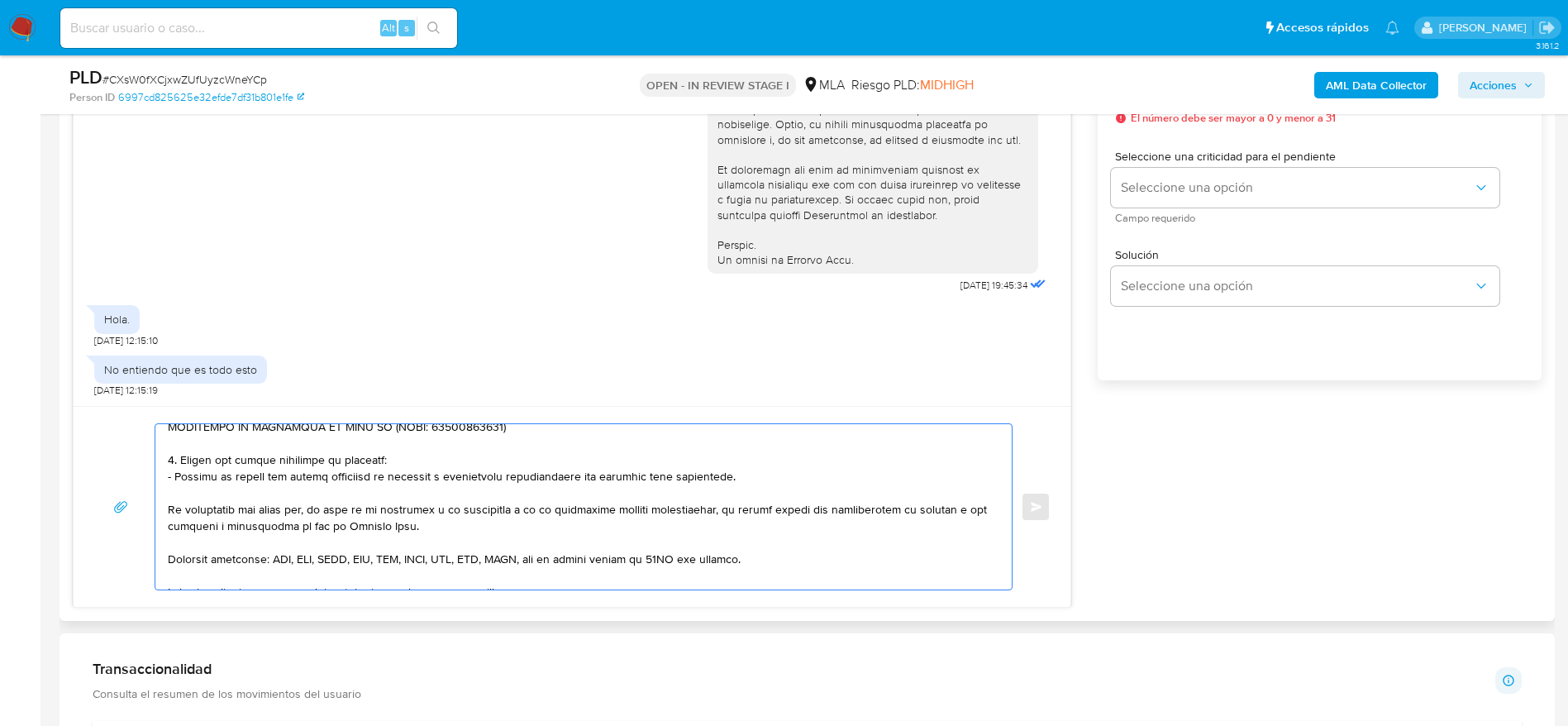
drag, startPoint x: 466, startPoint y: 460, endPoint x: 471, endPoint y: 450, distance: 11.2
click at [475, 452] on textarea at bounding box center [579, 506] width 823 height 165
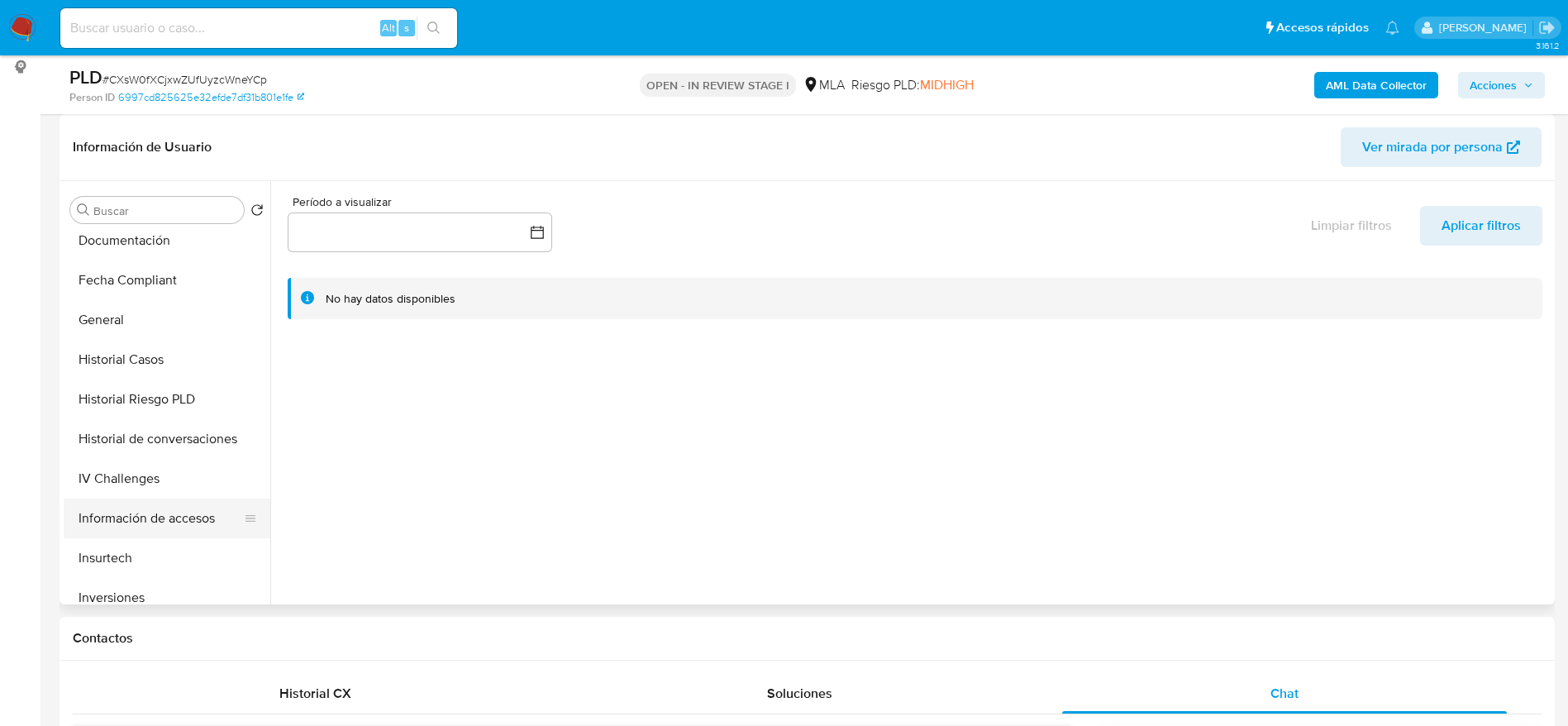
scroll to position [496, 0]
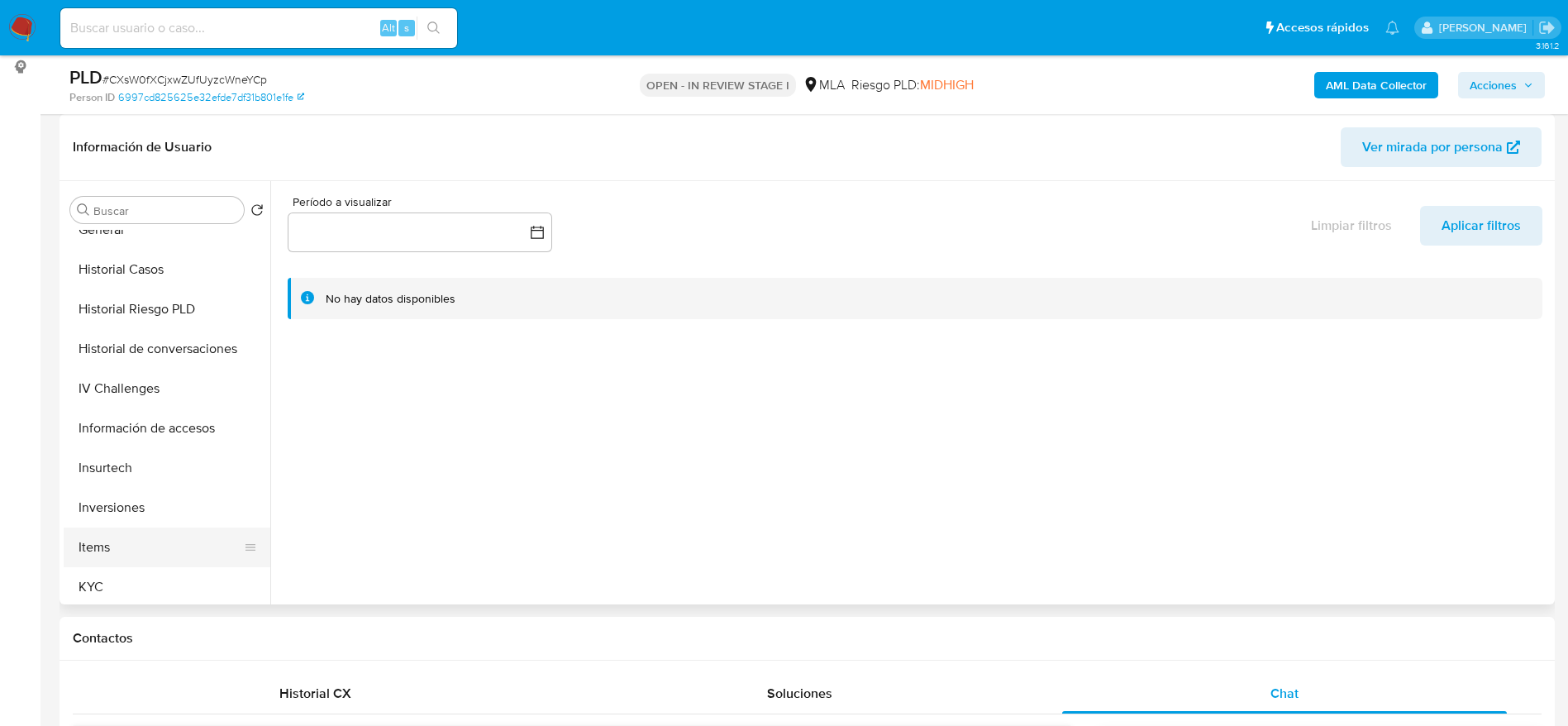
type textarea "Hola Maria Belen Brondino, En función de las operaciones registradas en tu cuen…"
click at [130, 565] on button "Items" at bounding box center [160, 547] width 193 height 40
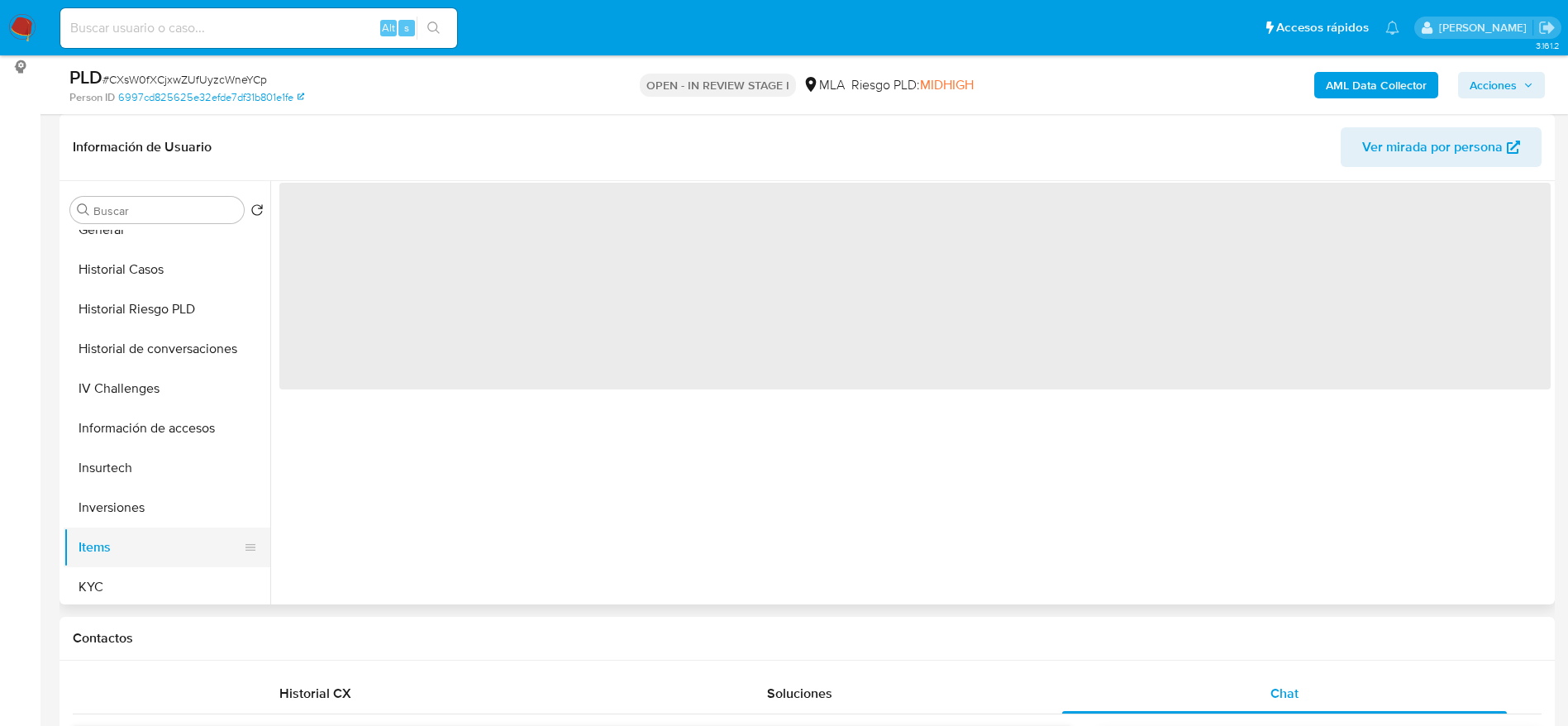
drag, startPoint x: 129, startPoint y: 589, endPoint x: 195, endPoint y: 562, distance: 71.3
click at [129, 590] on button "KYC" at bounding box center [167, 586] width 207 height 40
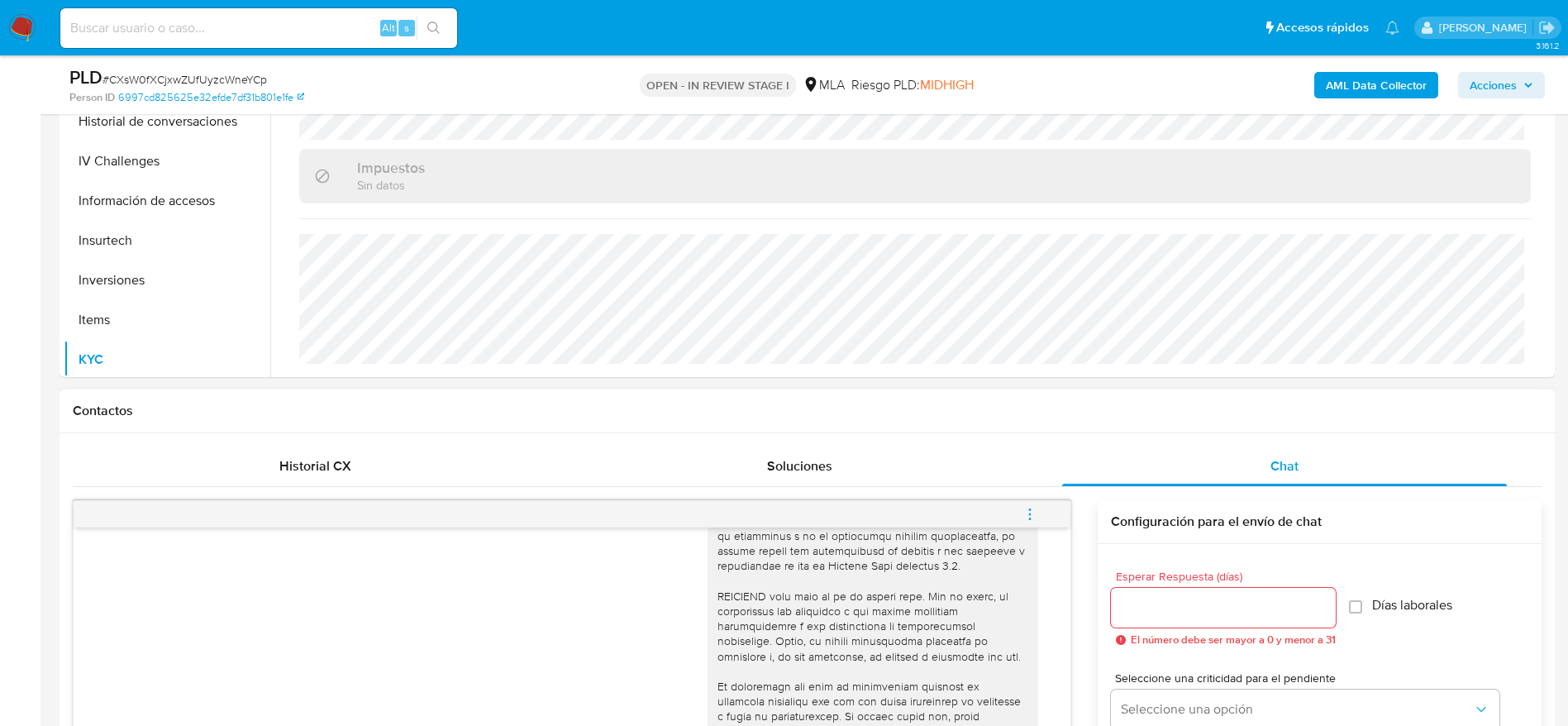
scroll to position [868, 0]
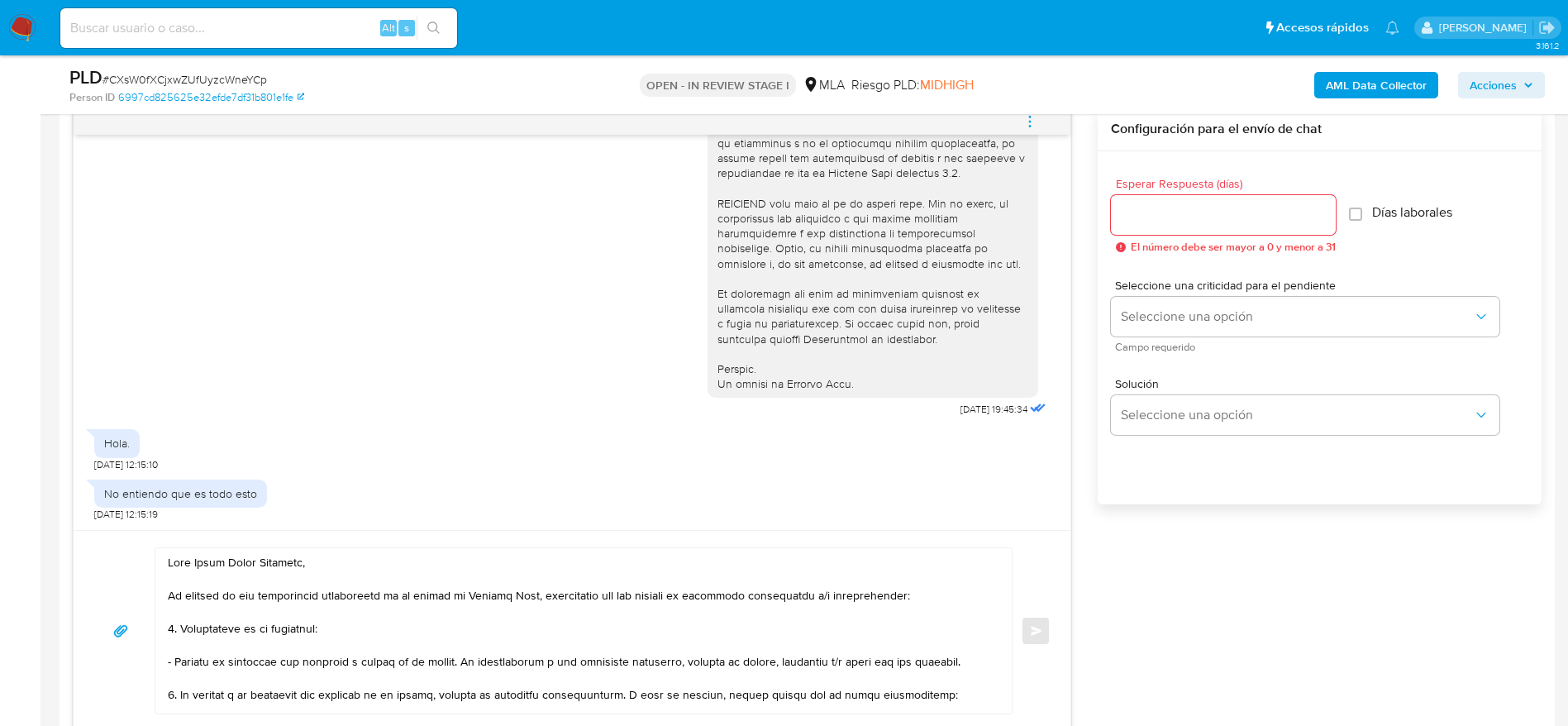
click at [1170, 224] on input "Esperar Respuesta (días)" at bounding box center [1223, 214] width 225 height 21
type input "1"
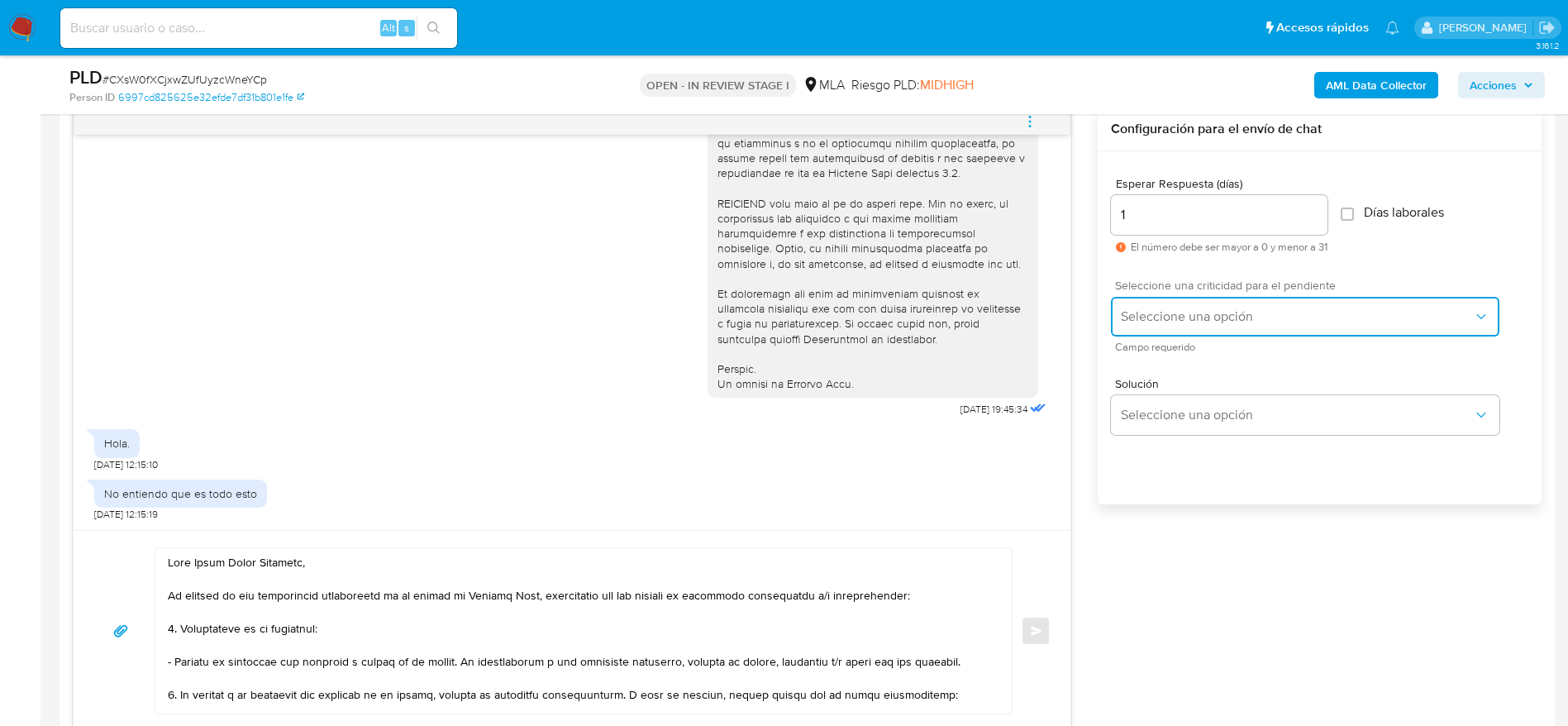
click at [1159, 313] on span "Seleccione una opción" at bounding box center [1297, 316] width 352 height 16
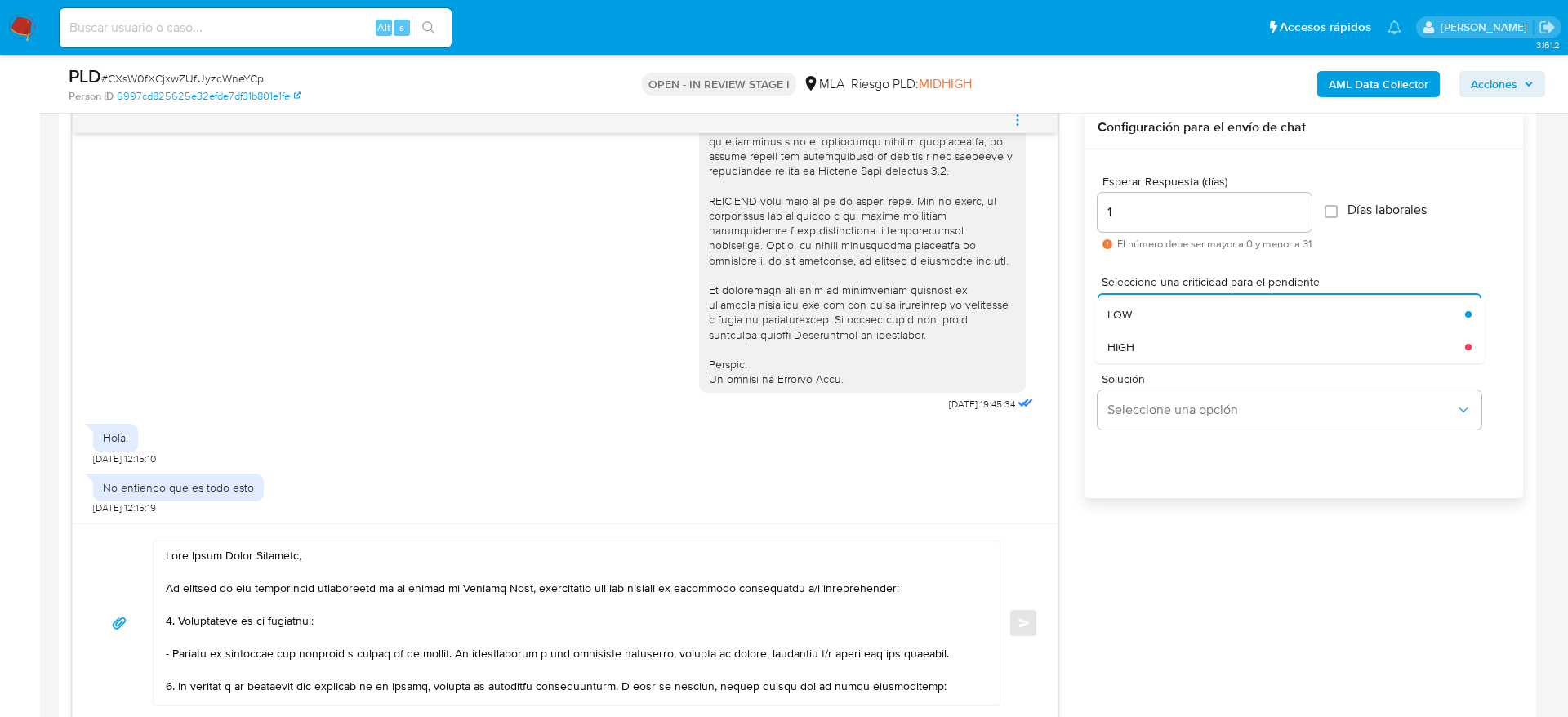
click at [1147, 343] on div "HIGH" at bounding box center [1286, 346] width 357 height 33
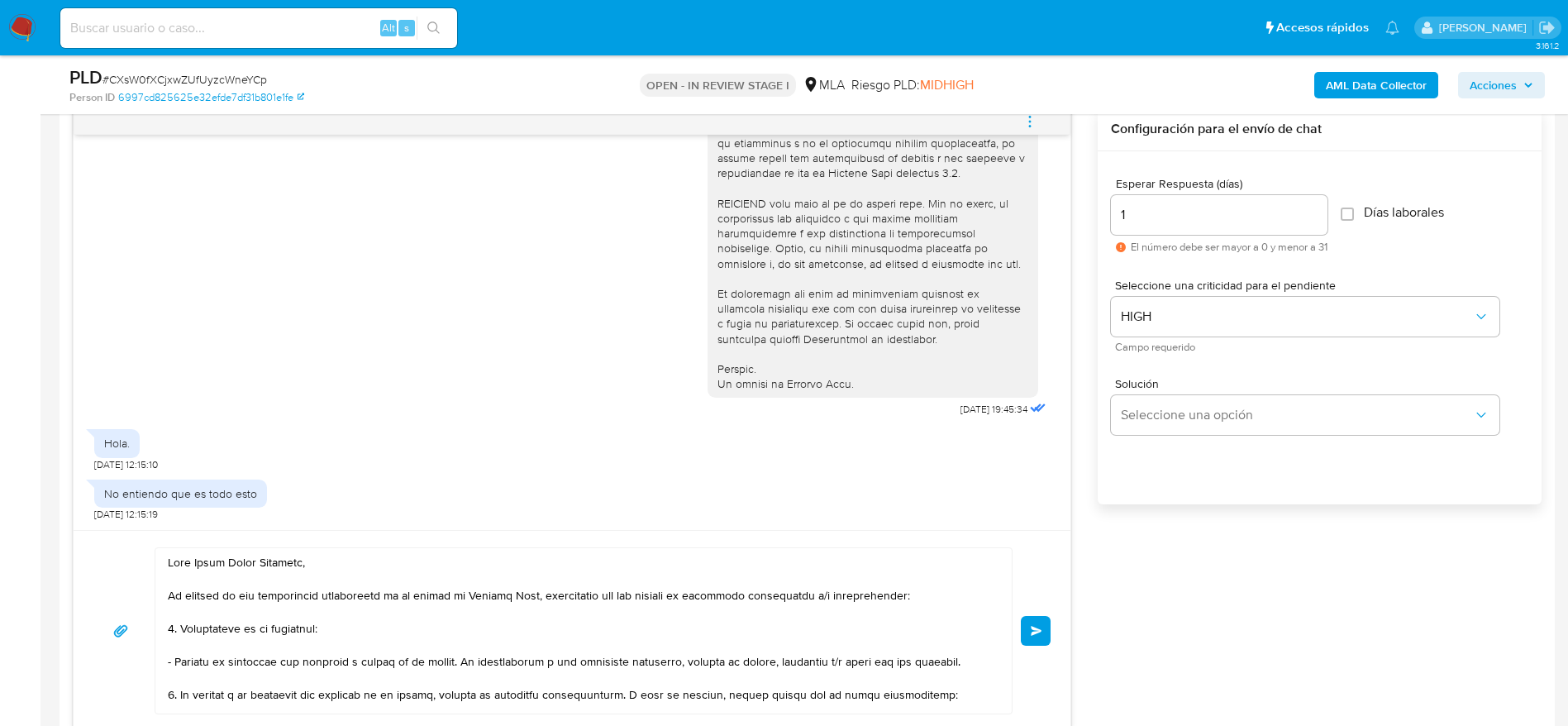
click at [1043, 623] on button "Enviar" at bounding box center [1035, 630] width 30 height 30
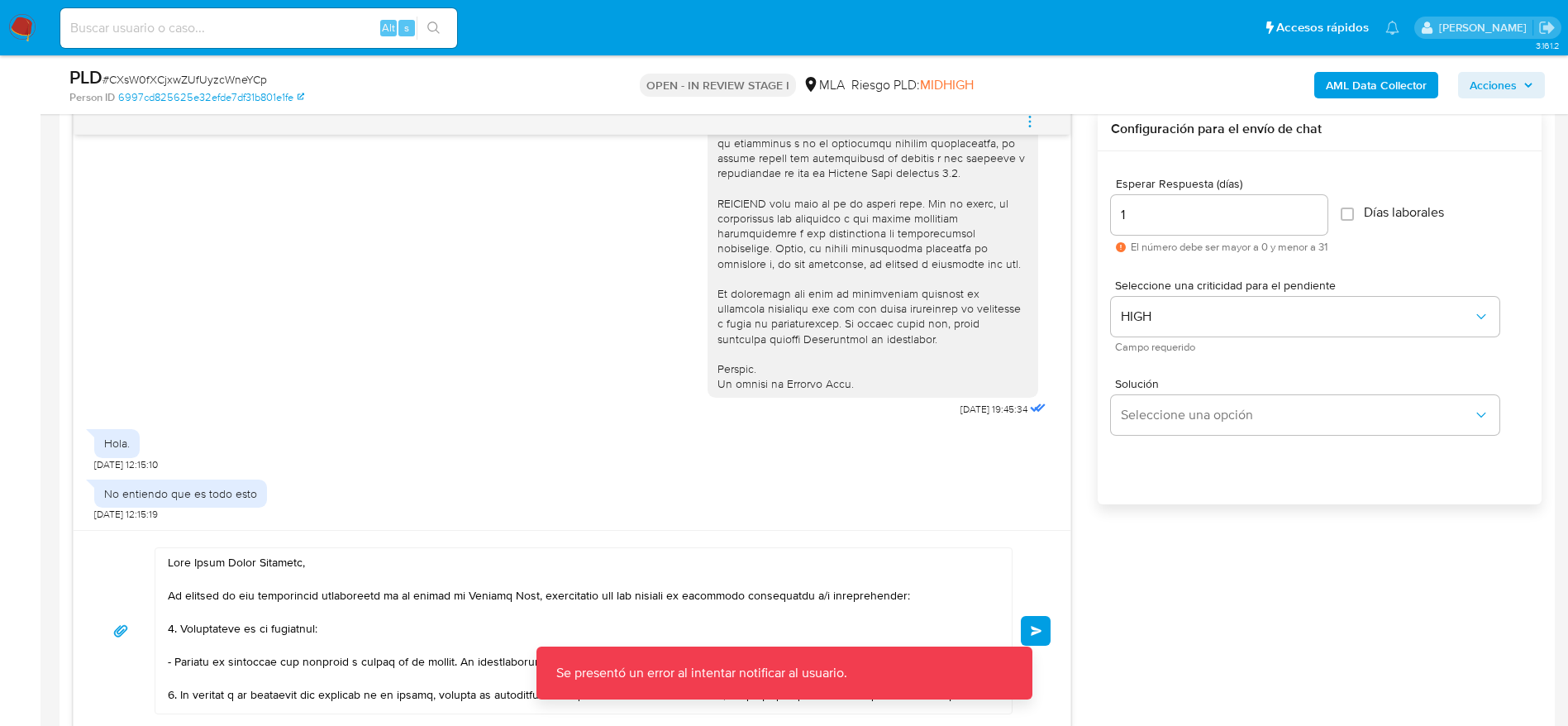
click at [1033, 626] on span "Enviar" at bounding box center [1037, 631] width 12 height 10
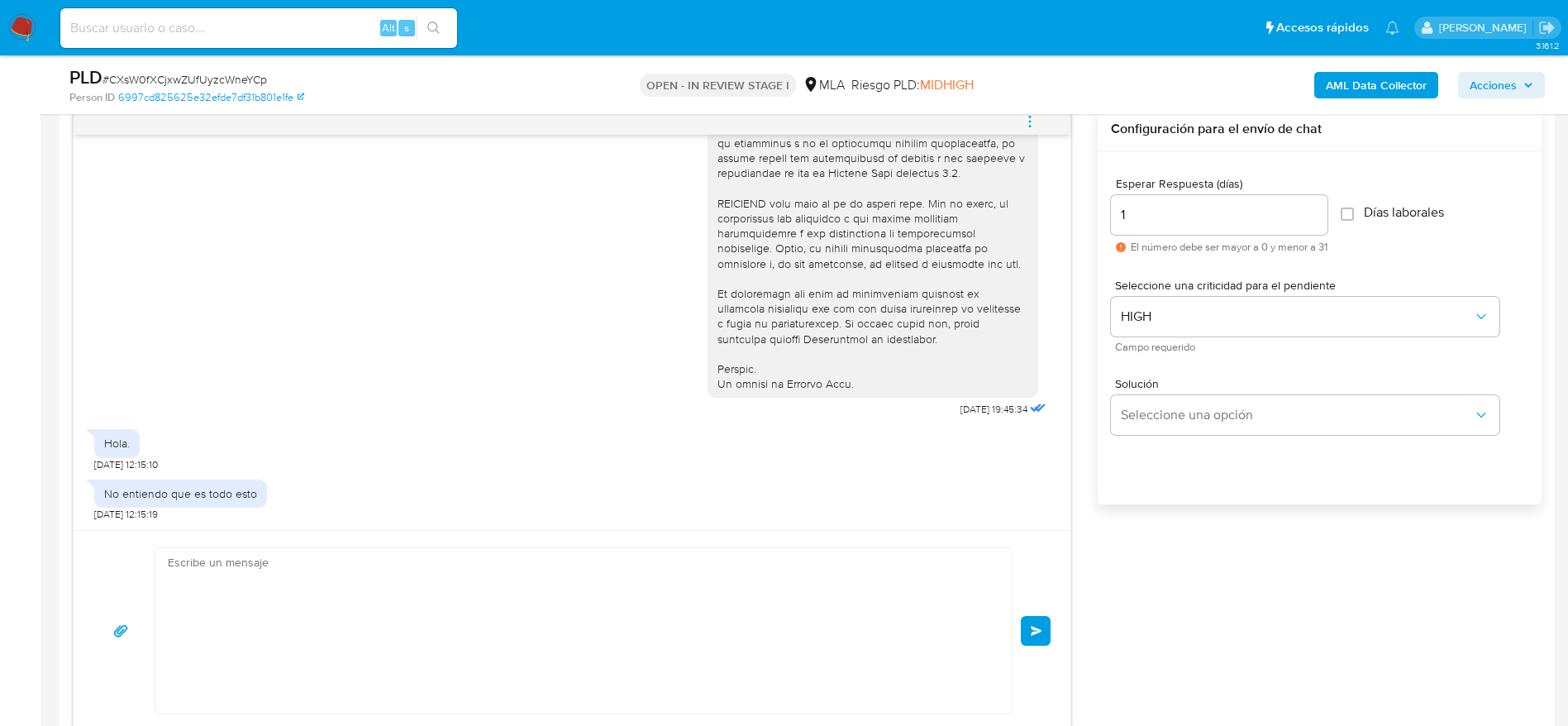
scroll to position [1666, 0]
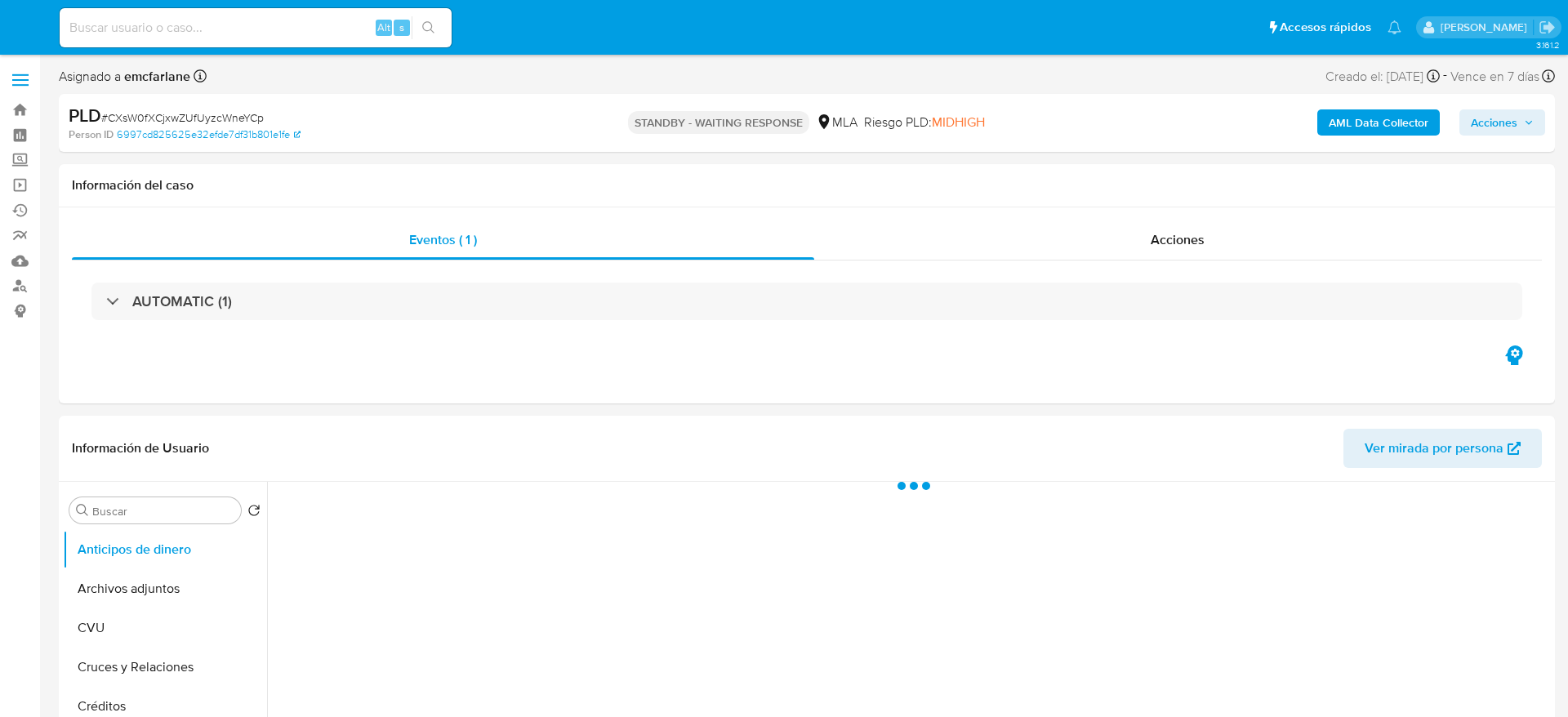
select select "10"
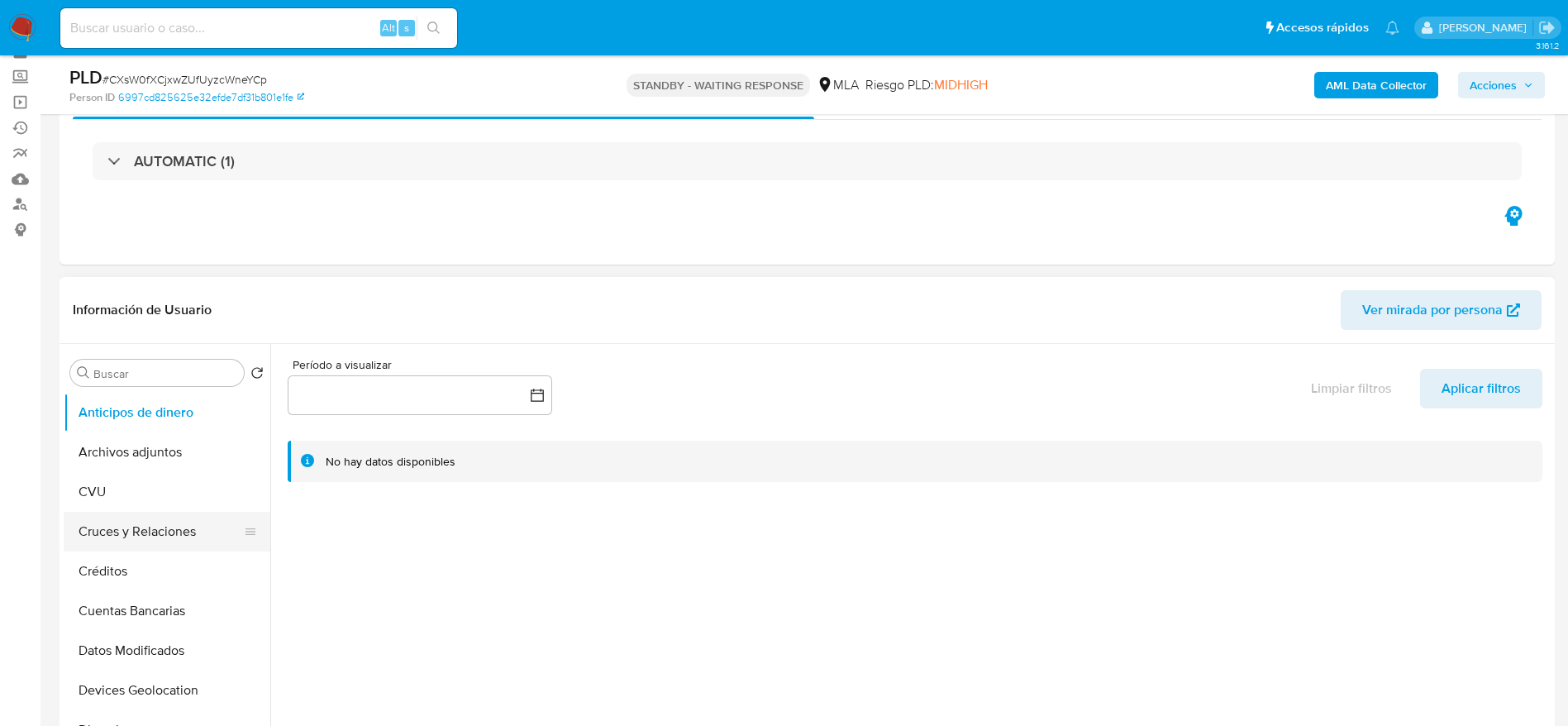
scroll to position [124, 0]
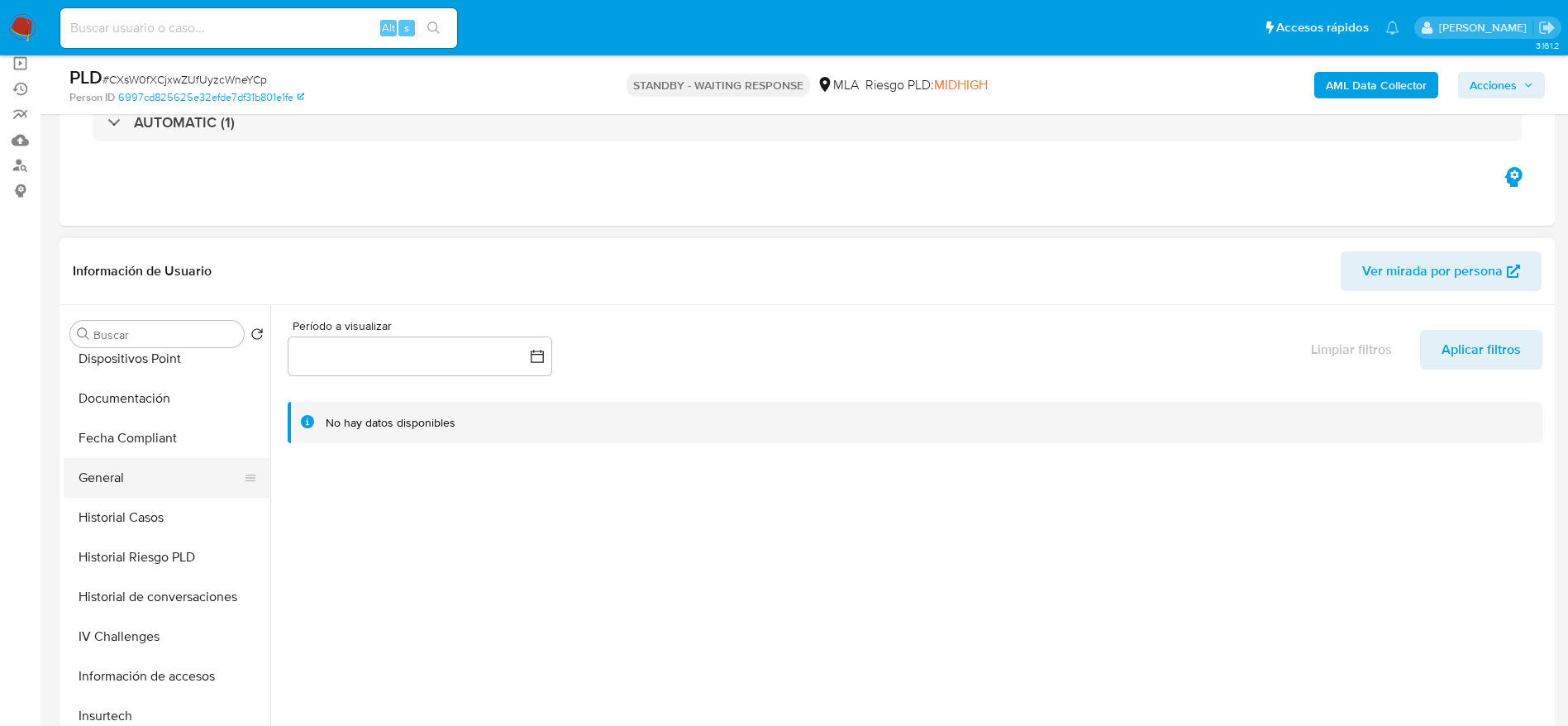
click at [105, 489] on button "General" at bounding box center [160, 477] width 193 height 40
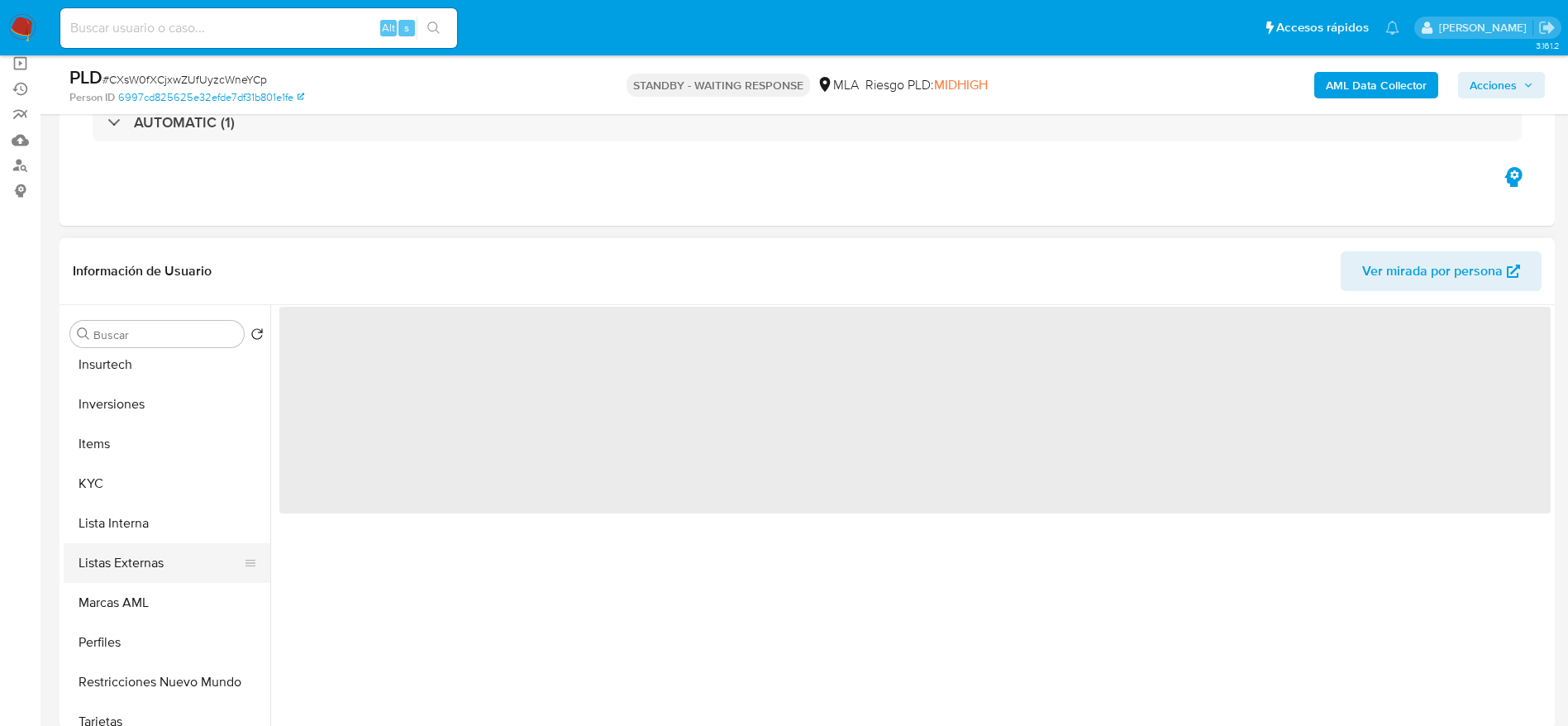
scroll to position [744, 0]
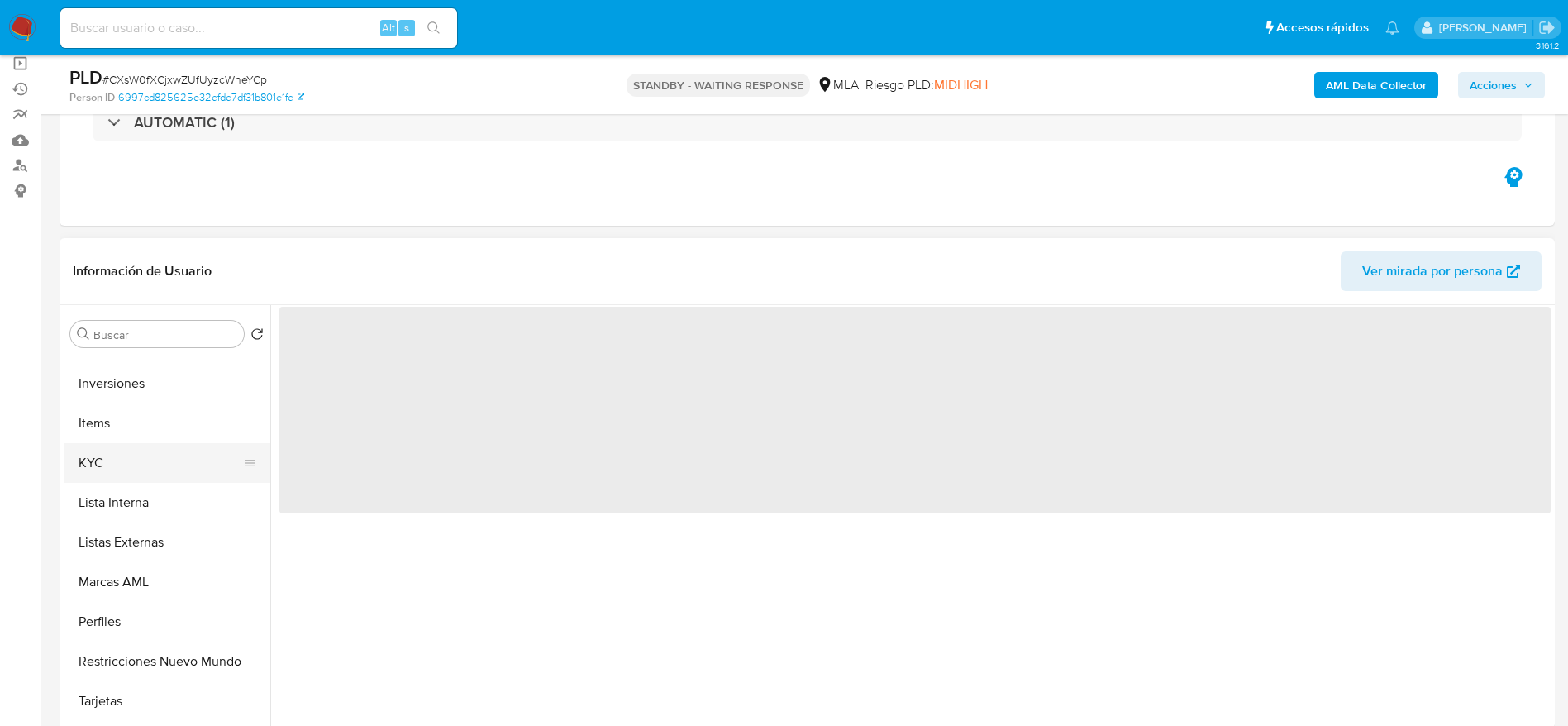
click at [112, 471] on button "KYC" at bounding box center [160, 463] width 193 height 40
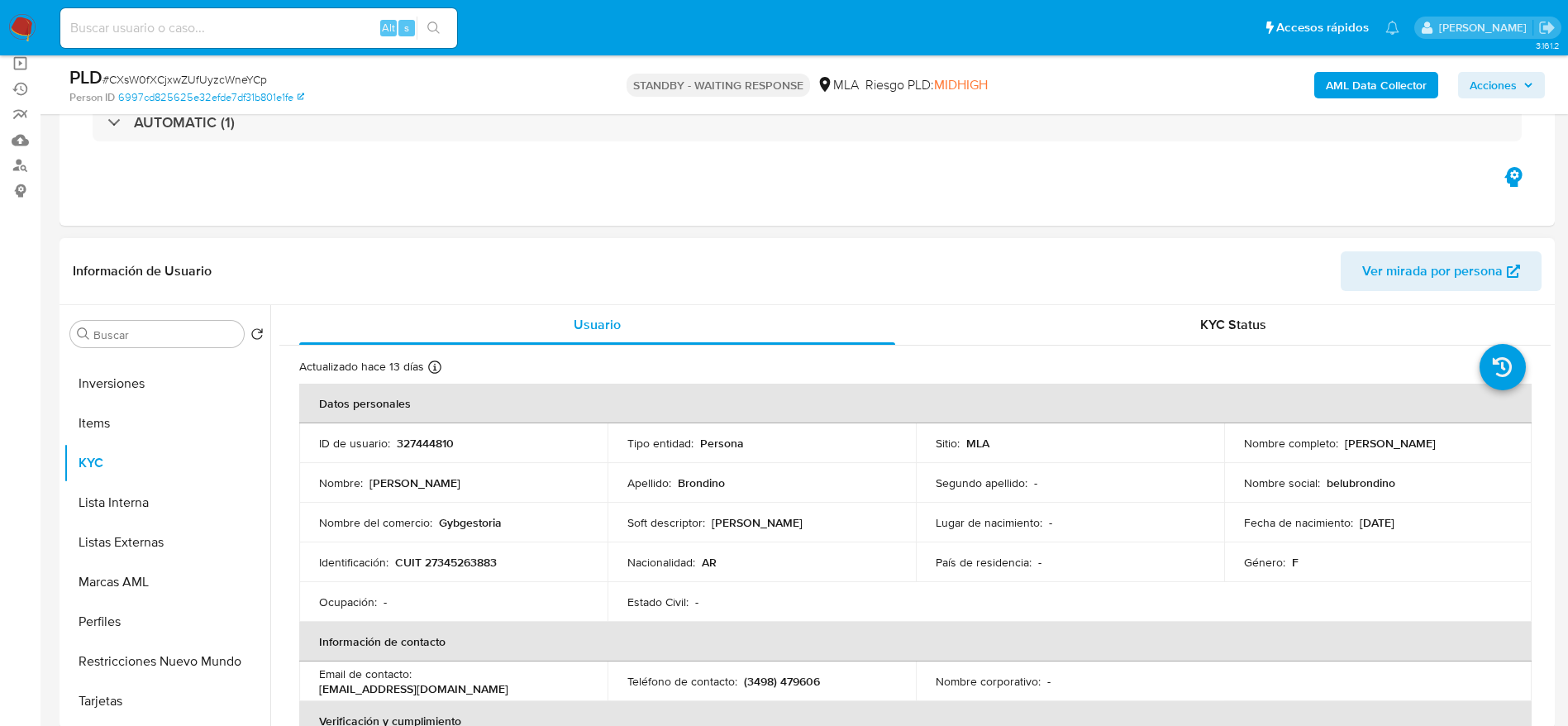
click at [476, 559] on p "CUIT 27345263883" at bounding box center [445, 562] width 101 height 14
click at [296, 27] on input at bounding box center [259, 27] width 397 height 21
paste input "ZvFKlRuhtaht30dRcbbKyzcM"
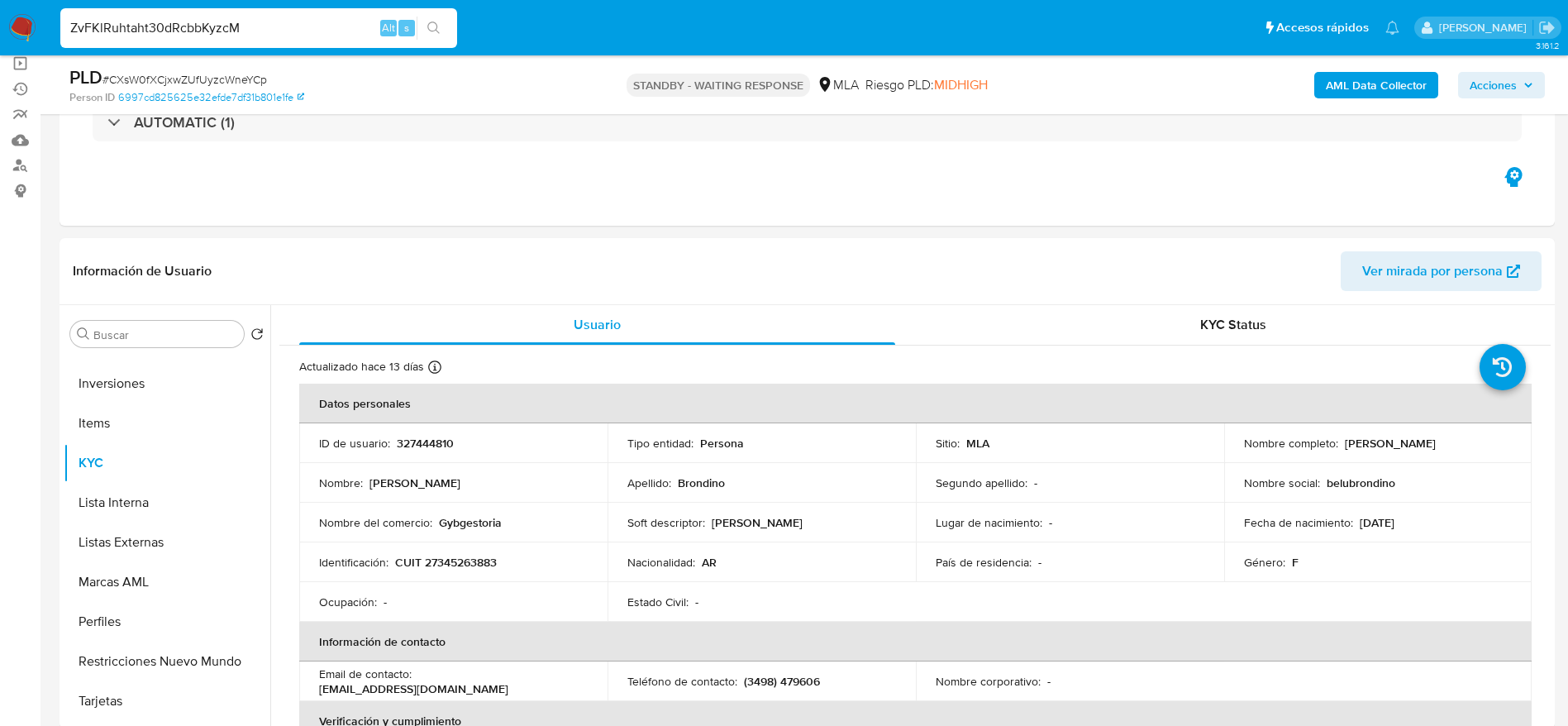
type input "ZvFKlRuhtaht30dRcbbKyzcM"
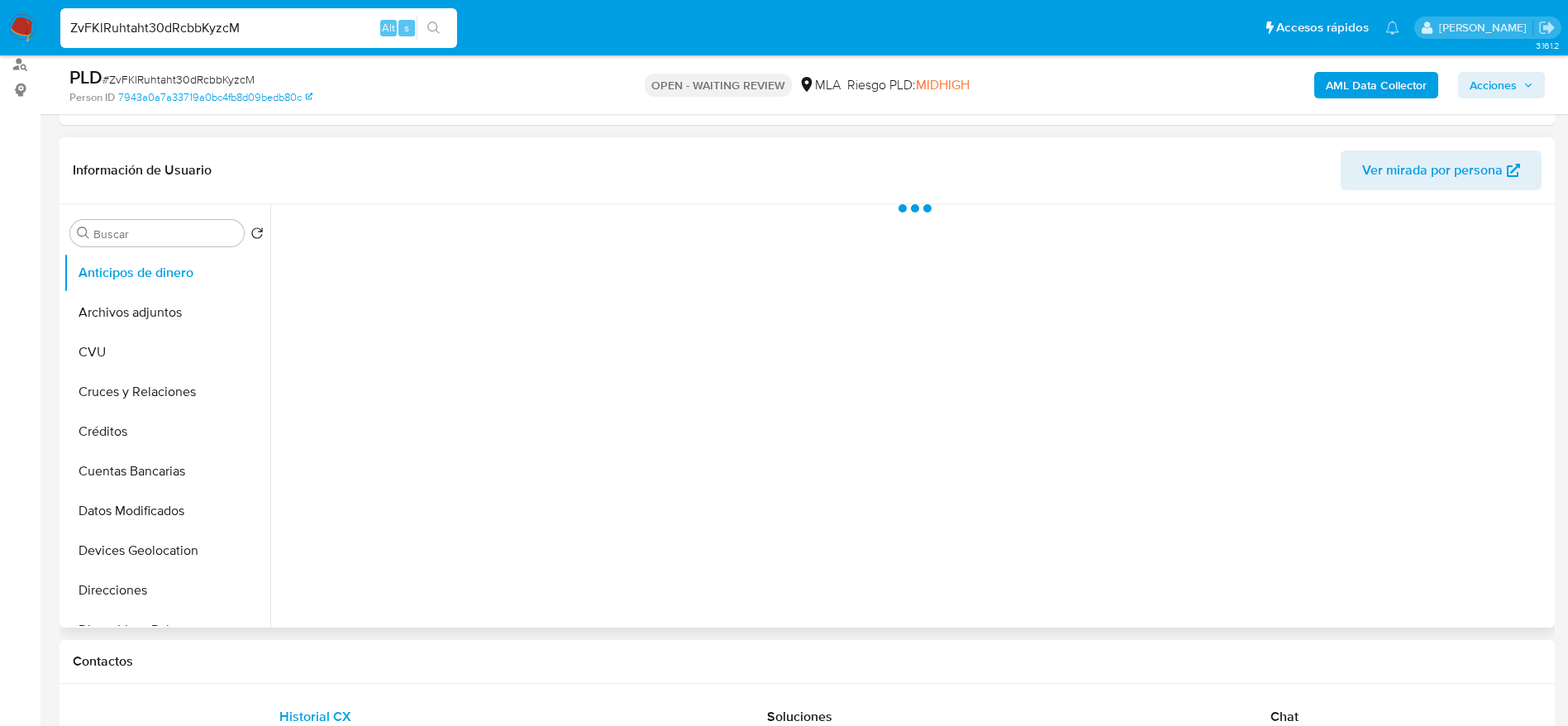
scroll to position [248, 0]
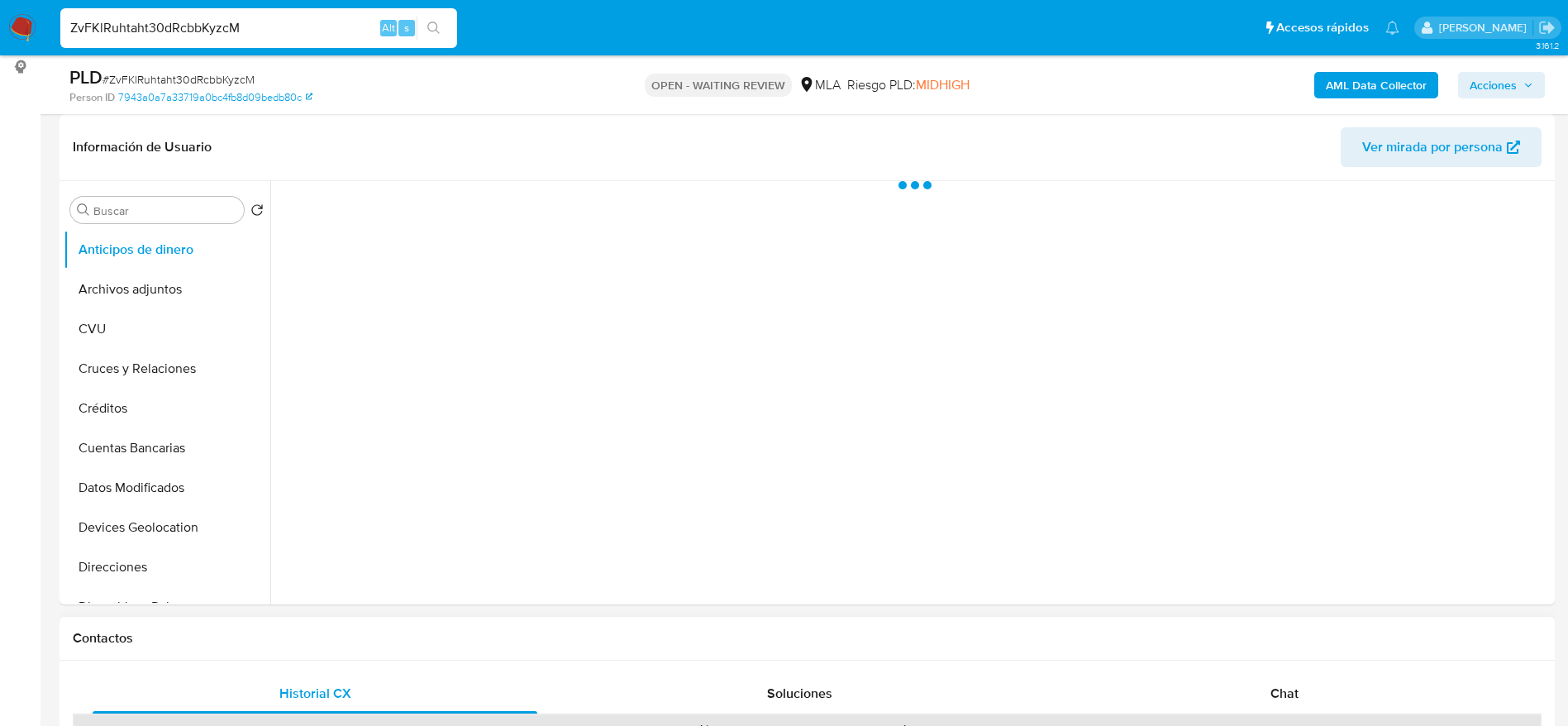
select select "10"
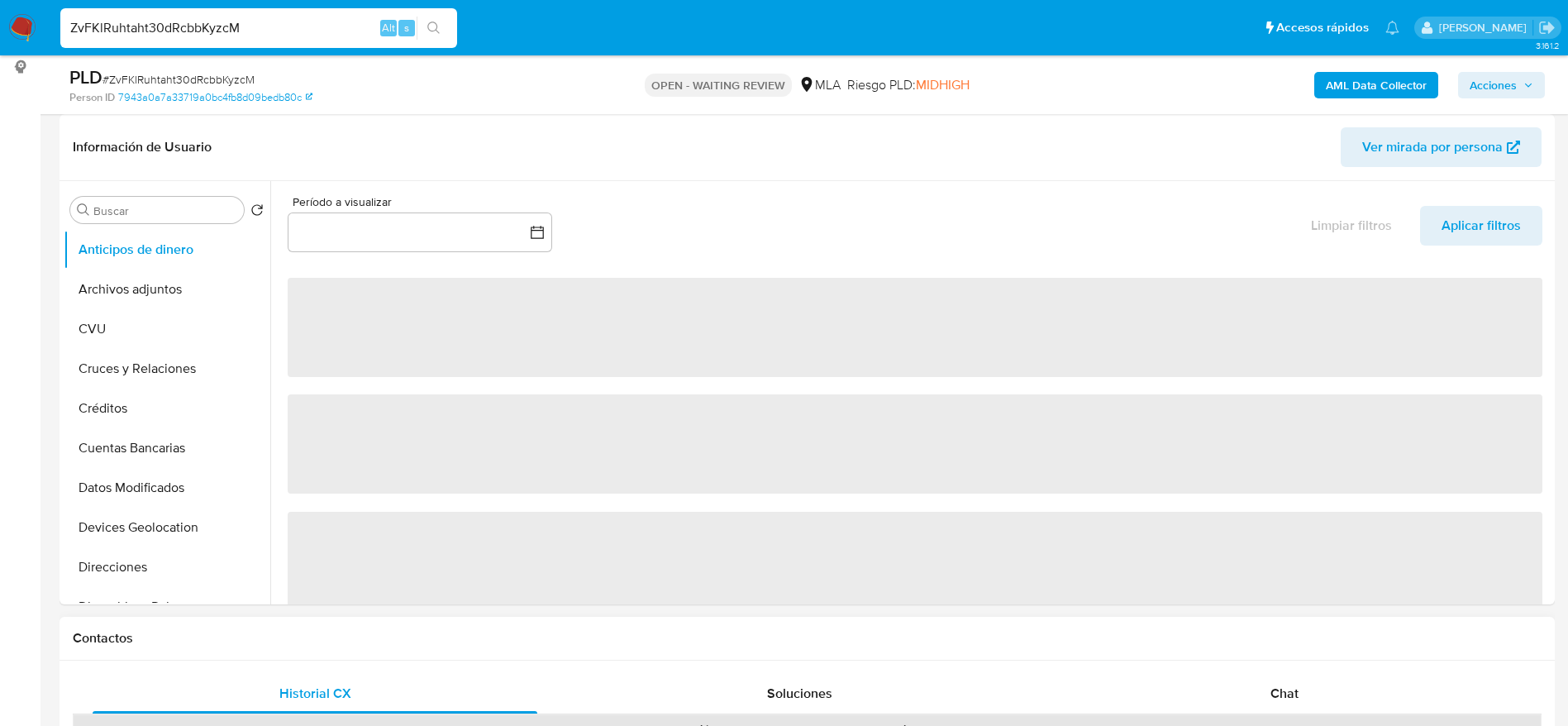
click at [1322, 712] on div "Chat" at bounding box center [1285, 693] width 444 height 40
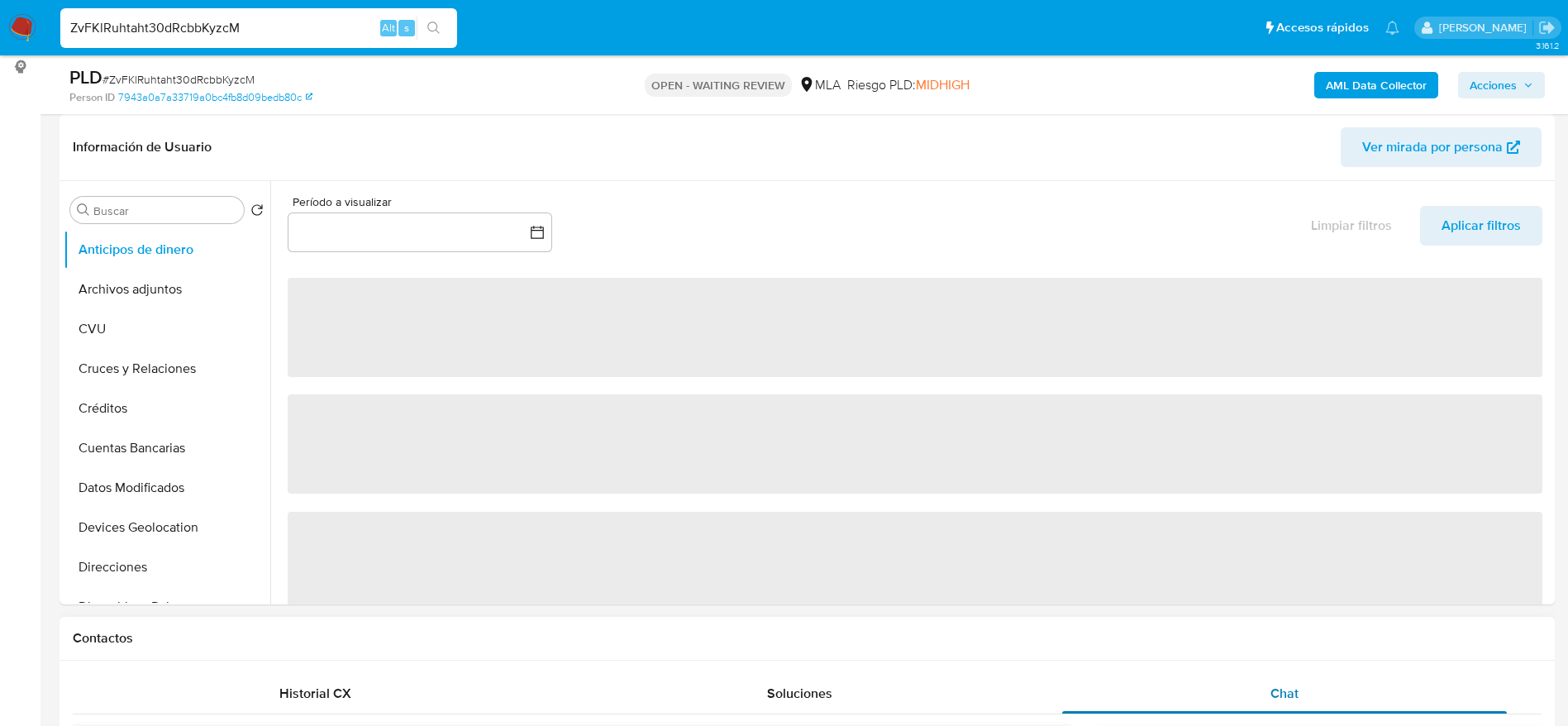
click at [1302, 690] on div "Chat" at bounding box center [1285, 693] width 444 height 40
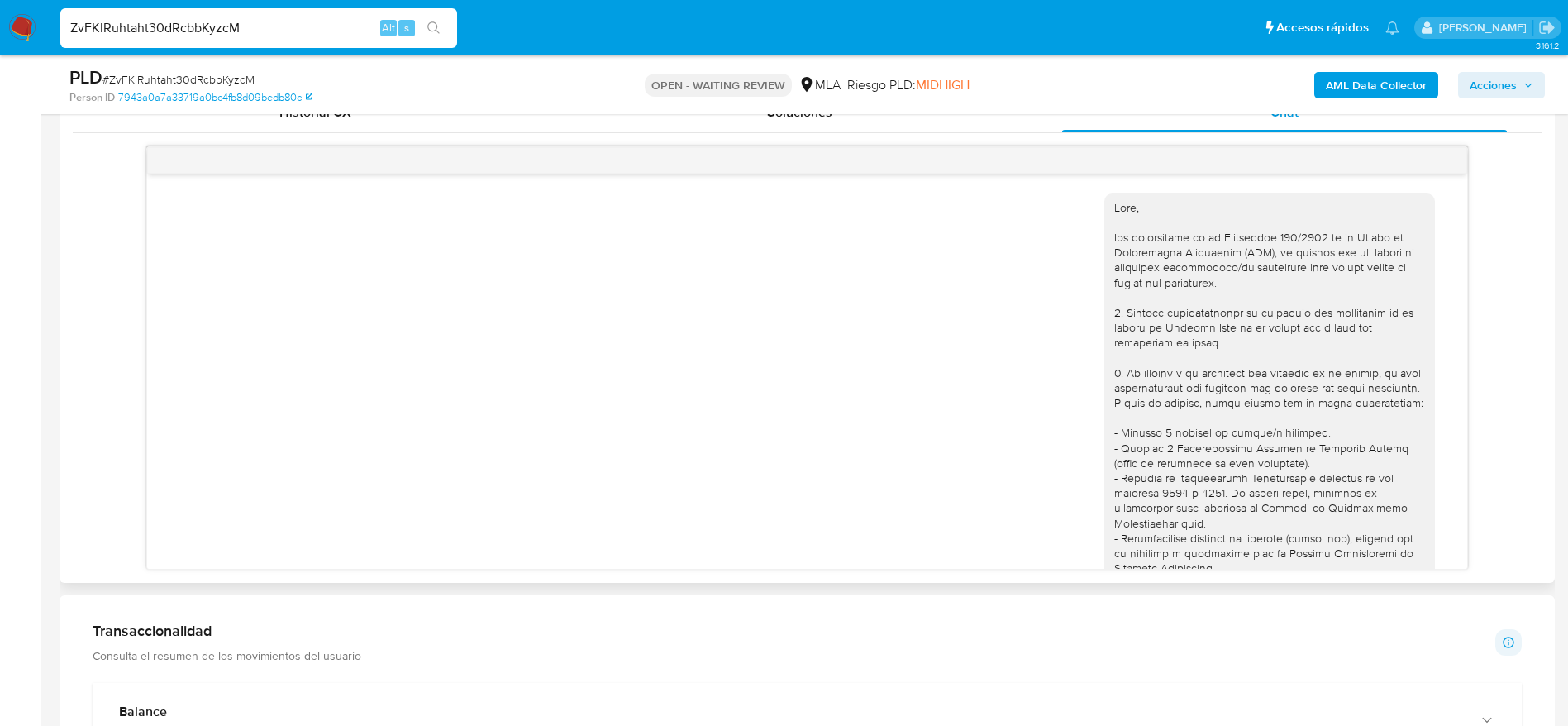
scroll to position [868, 0]
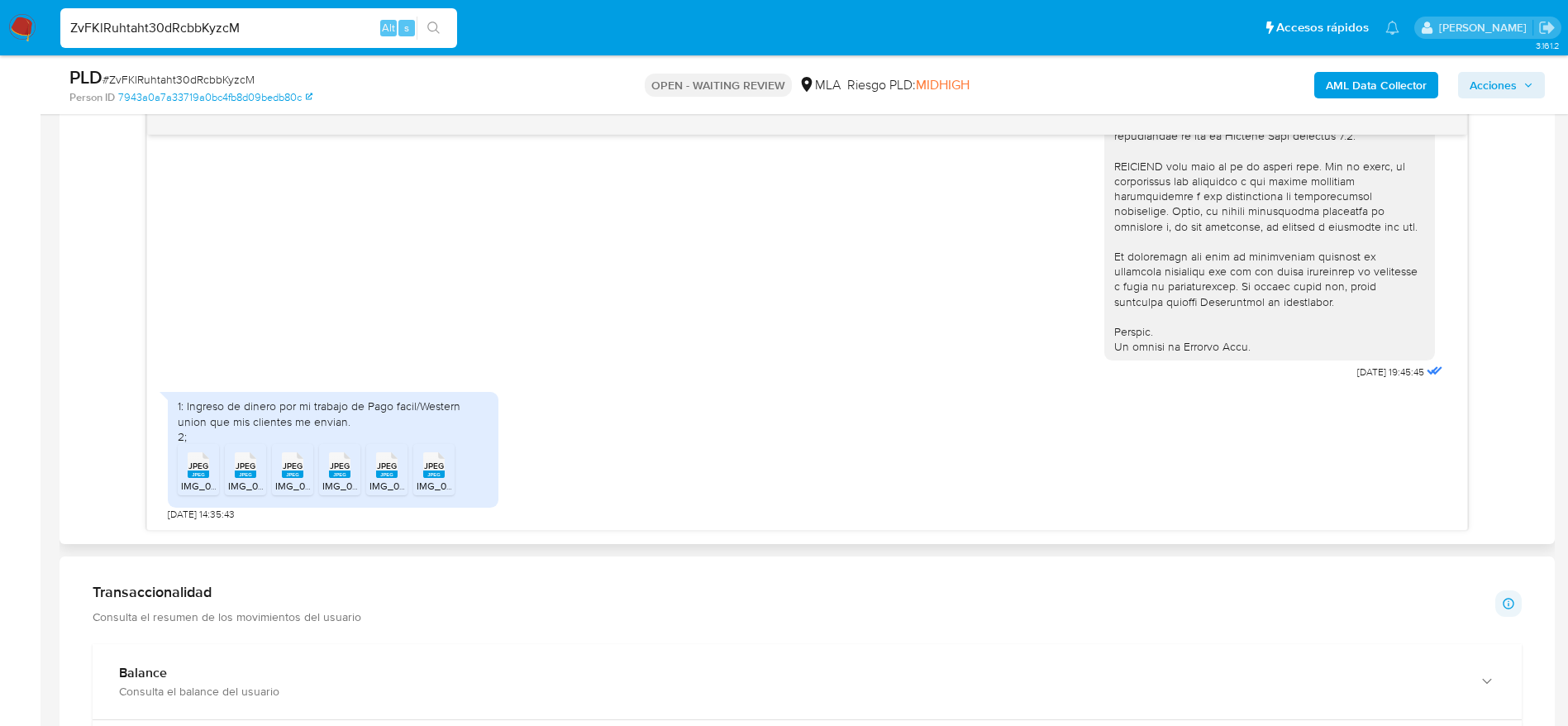
click at [206, 472] on span "JPEG" at bounding box center [197, 466] width 20 height 11
click at [253, 472] on rect at bounding box center [245, 474] width 21 height 8
click at [294, 472] on rect at bounding box center [292, 474] width 21 height 8
click at [350, 477] on rect at bounding box center [339, 474] width 21 height 8
click at [401, 485] on span "IMG_0272.jpeg" at bounding box center [403, 485] width 69 height 14
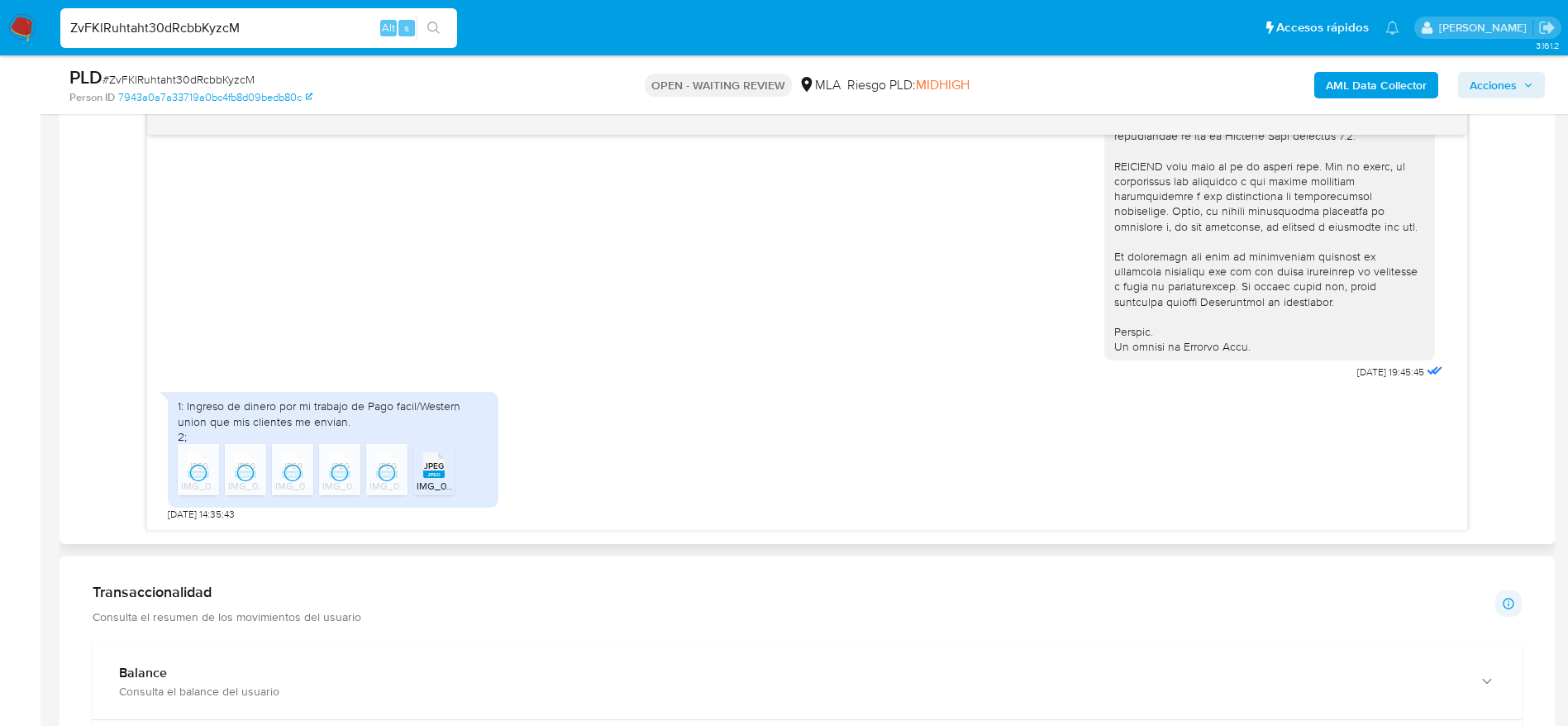
drag, startPoint x: 440, startPoint y: 483, endPoint x: 519, endPoint y: 478, distance: 79.2
click at [440, 484] on span "IMG_0275.jpeg" at bounding box center [450, 485] width 69 height 14
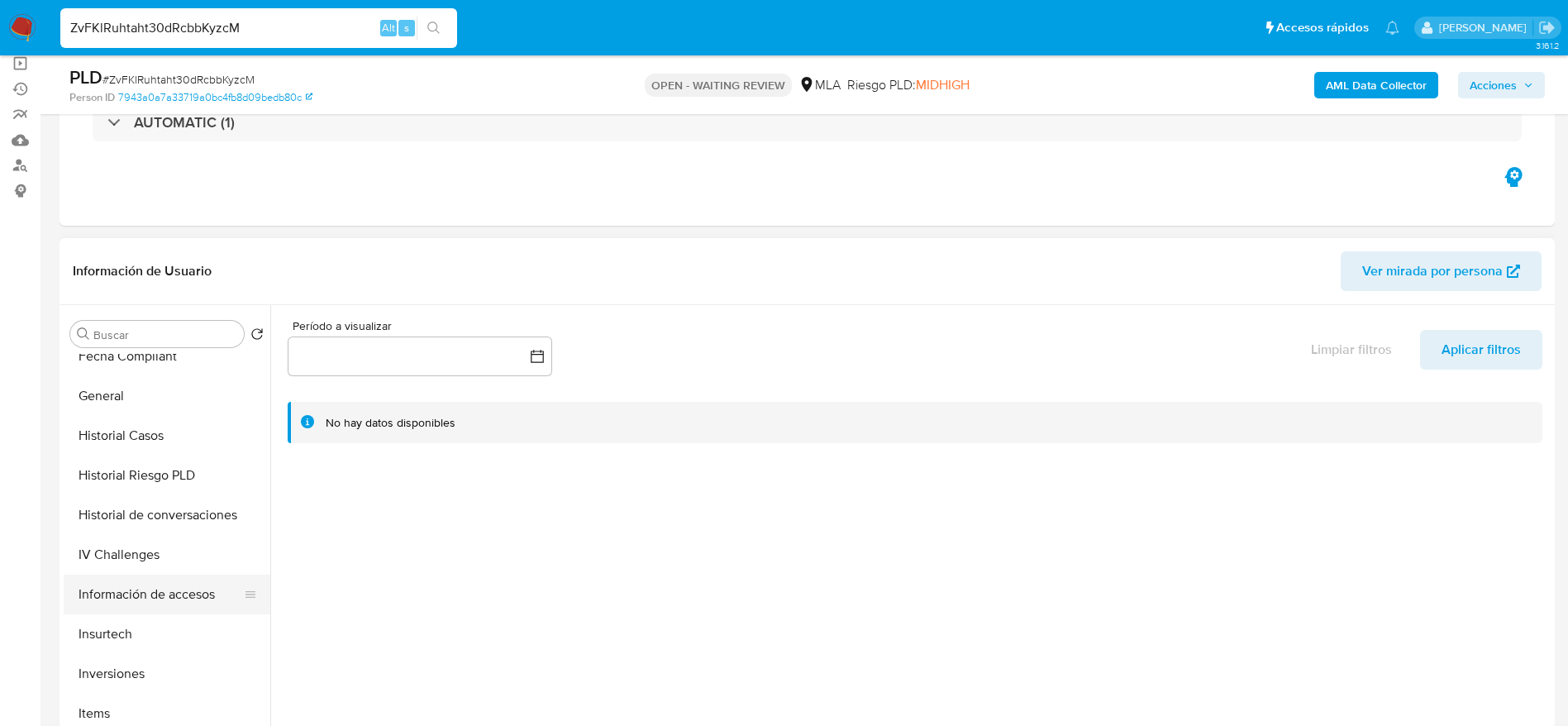
scroll to position [496, 0]
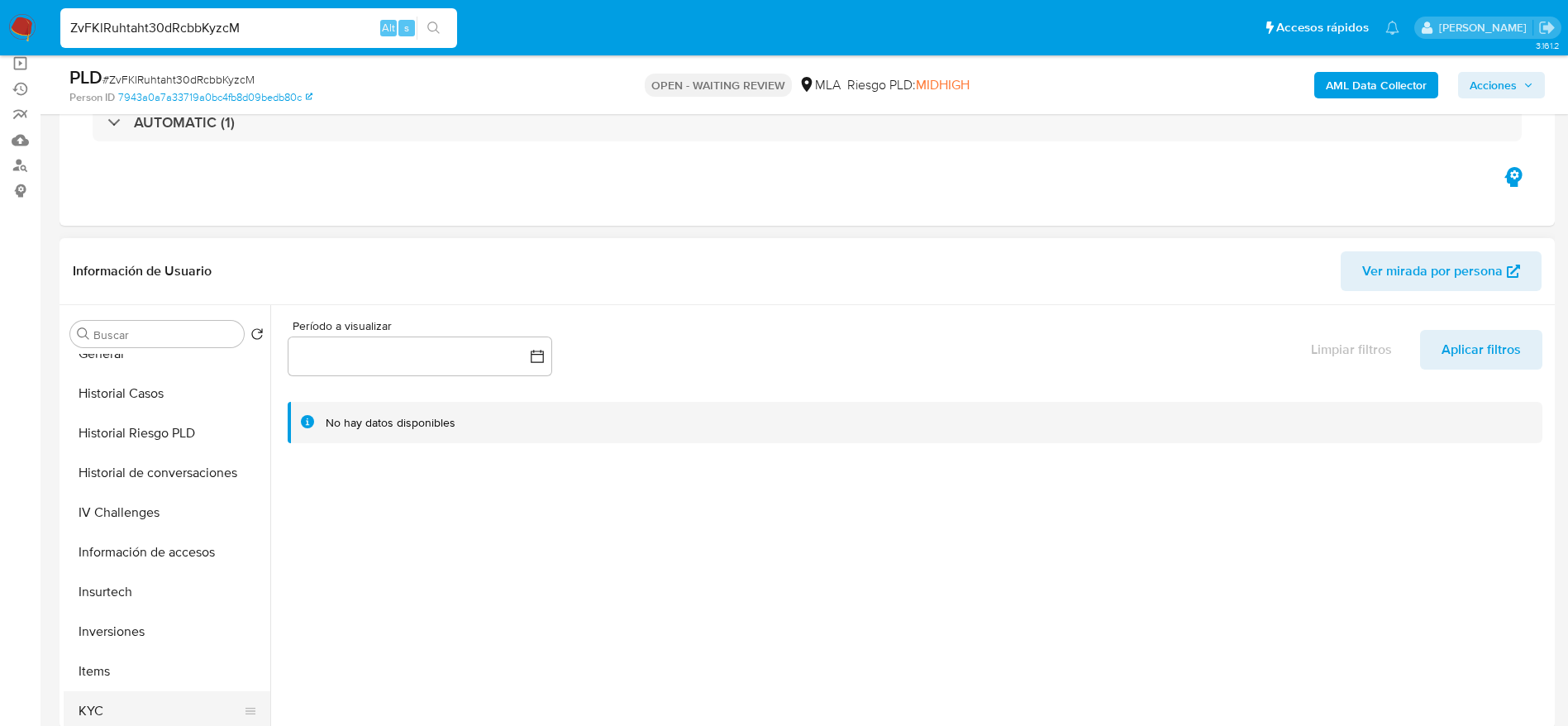
click at [130, 706] on button "KYC" at bounding box center [160, 711] width 193 height 40
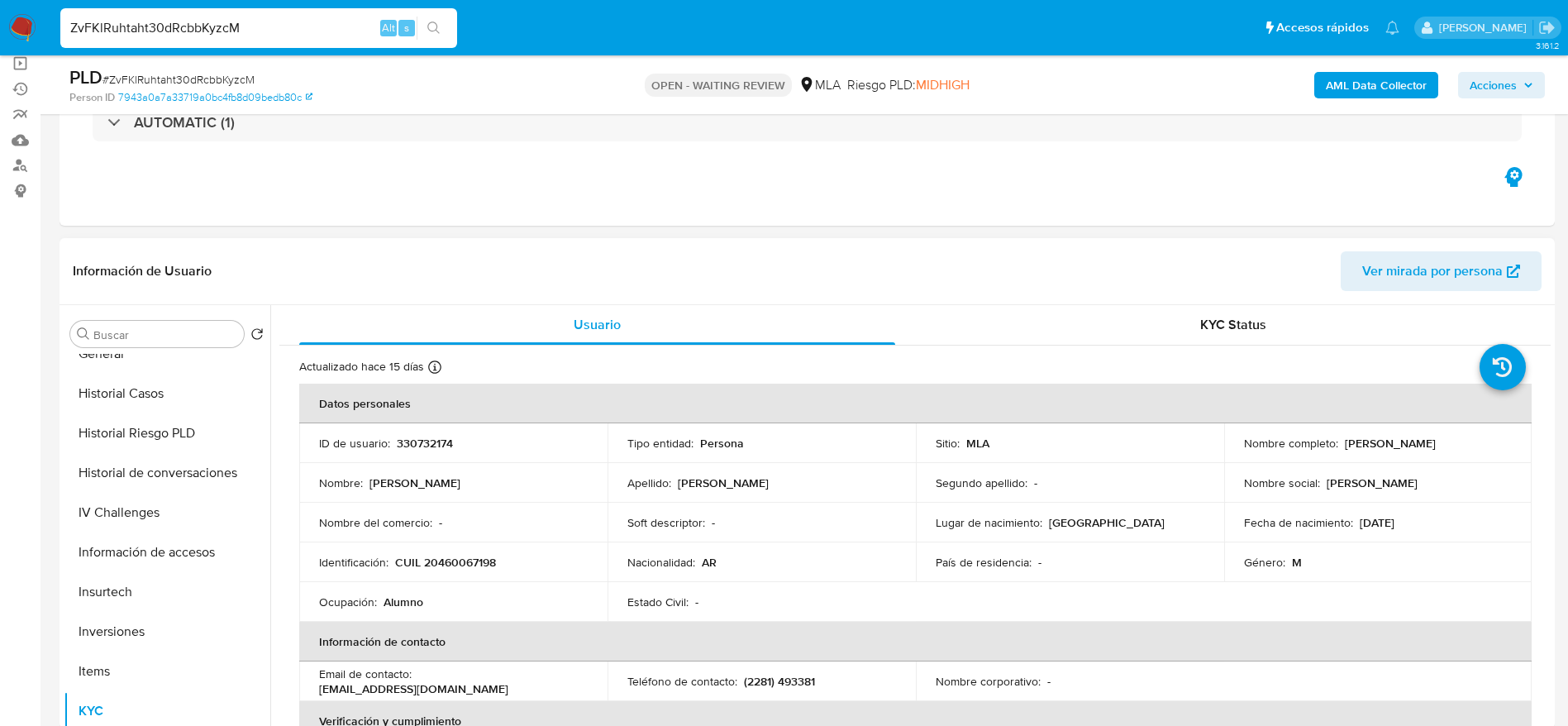
click at [467, 564] on p "CUIL 20460067198" at bounding box center [445, 562] width 100 height 14
copy p "20460067198"
drag, startPoint x: 1338, startPoint y: 442, endPoint x: 1428, endPoint y: 460, distance: 91.8
click at [1428, 460] on td "Nombre completo : Andres Miranda" at bounding box center [1378, 443] width 308 height 40
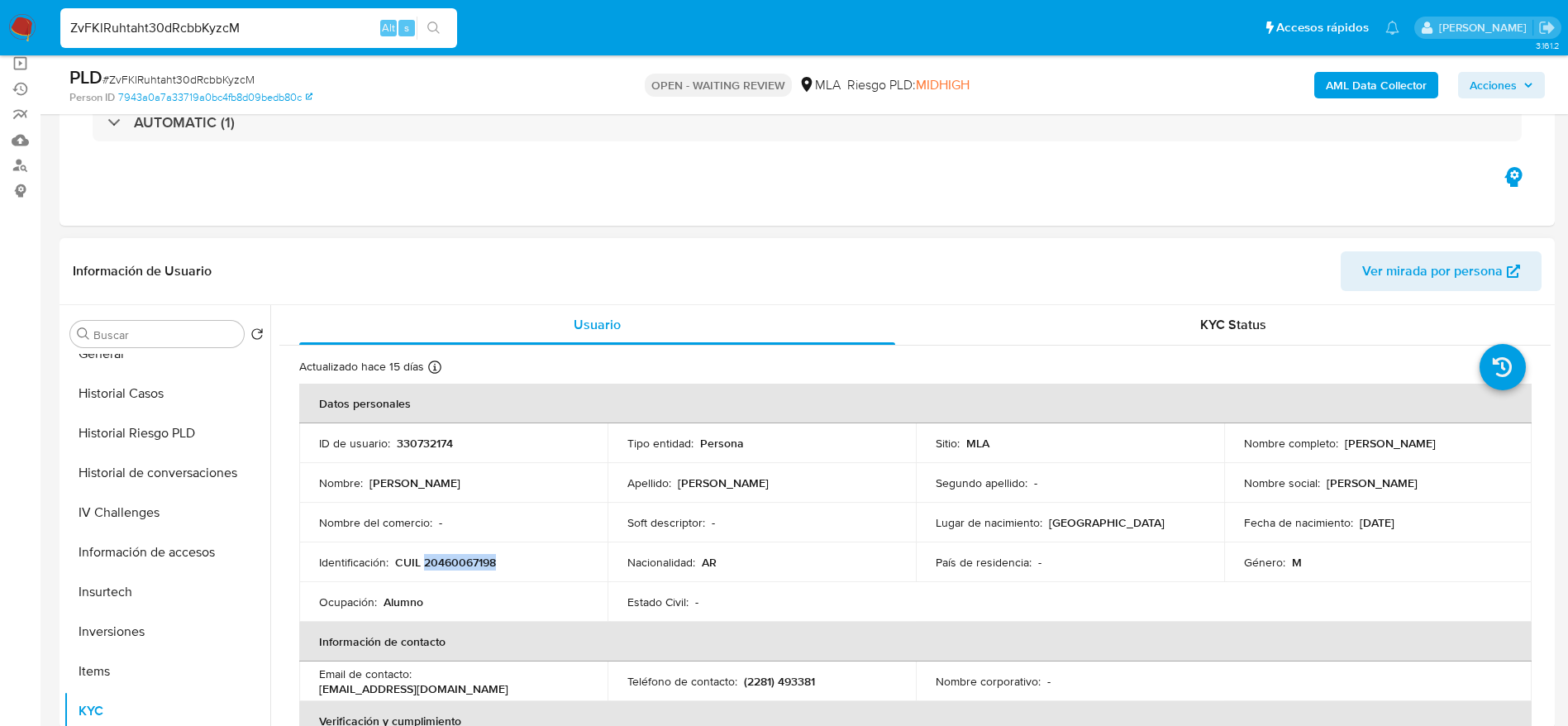
copy p "[PERSON_NAME]"
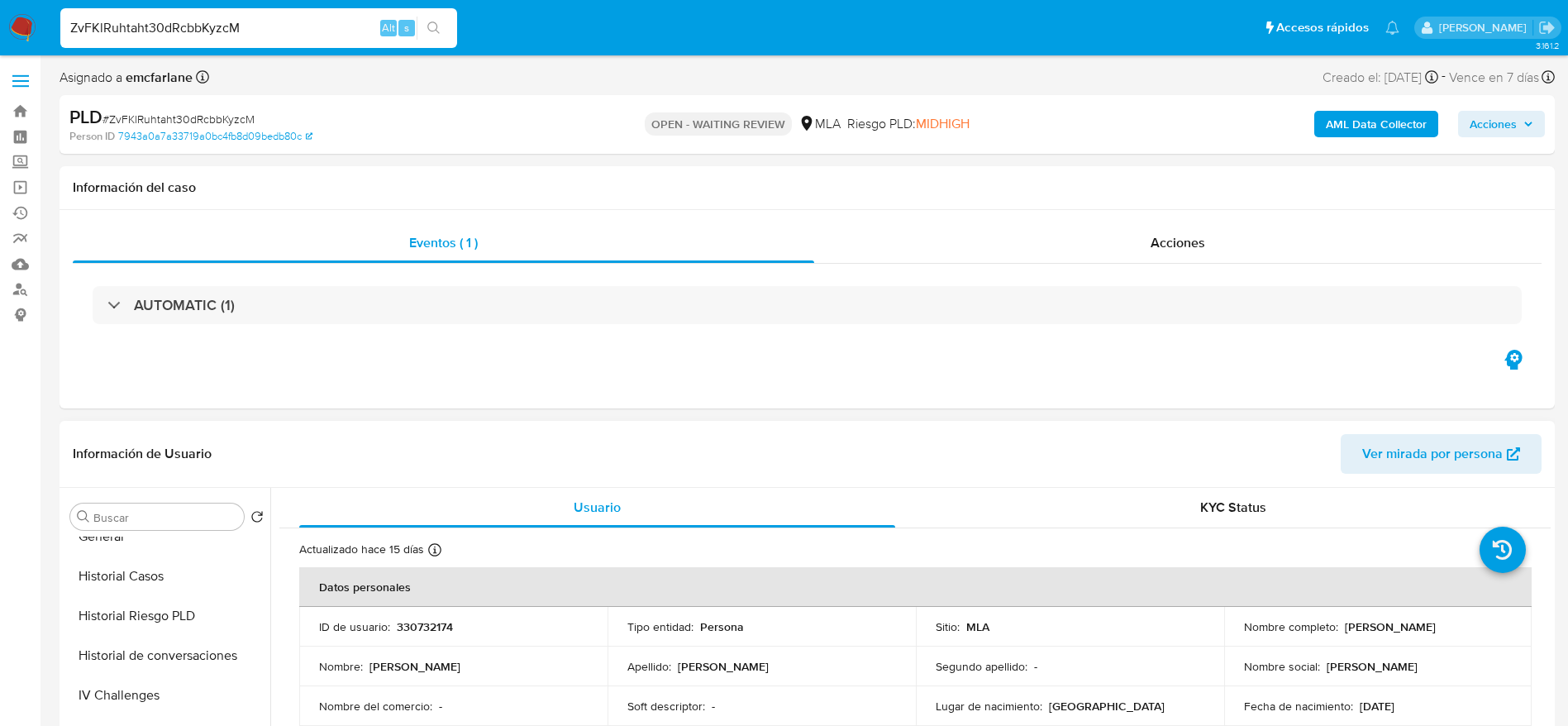
scroll to position [124, 0]
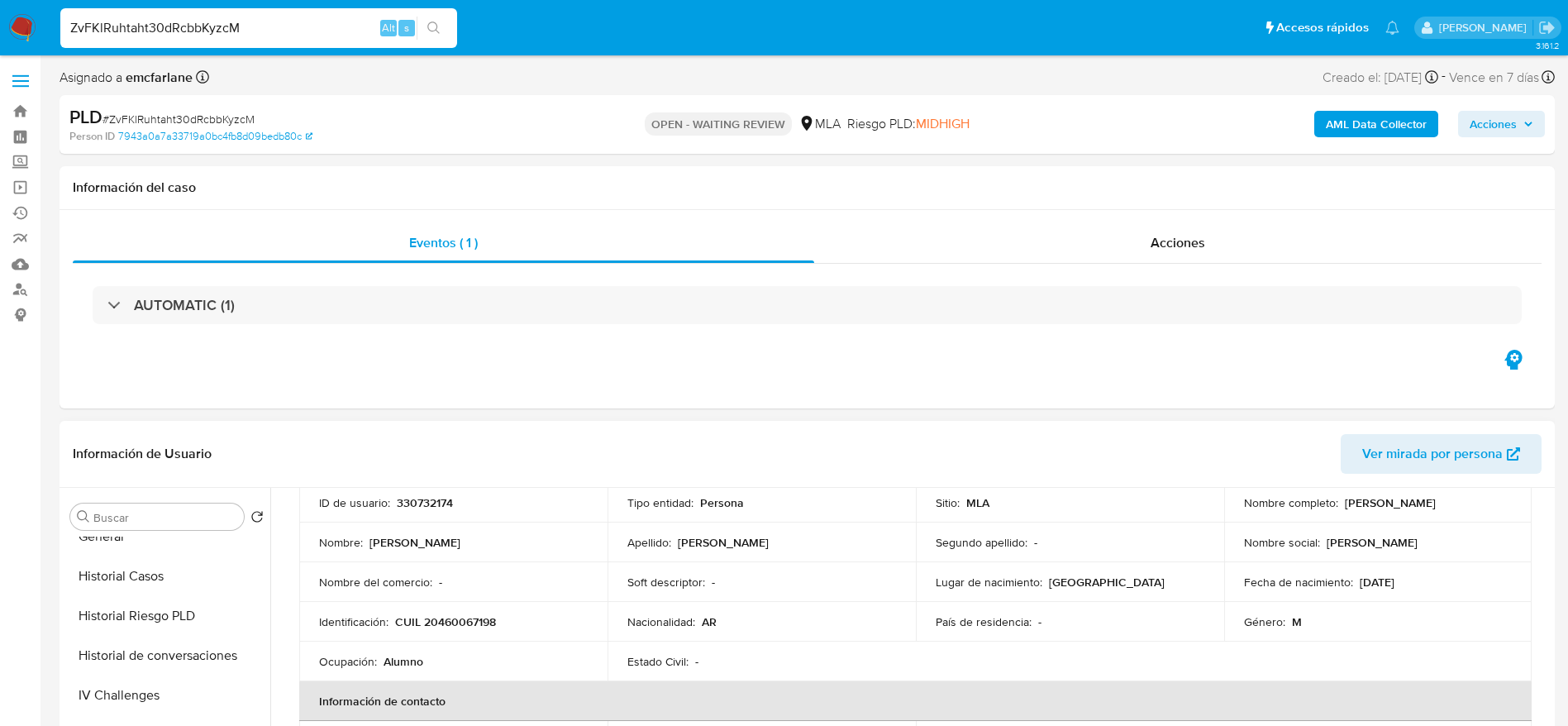
click at [474, 624] on p "CUIL 20460067198" at bounding box center [445, 621] width 100 height 14
copy p "20460067198"
click at [136, 108] on div "PLD # ZvFKlRuhtaht30dRcbbKyzcM" at bounding box center [312, 117] width 486 height 25
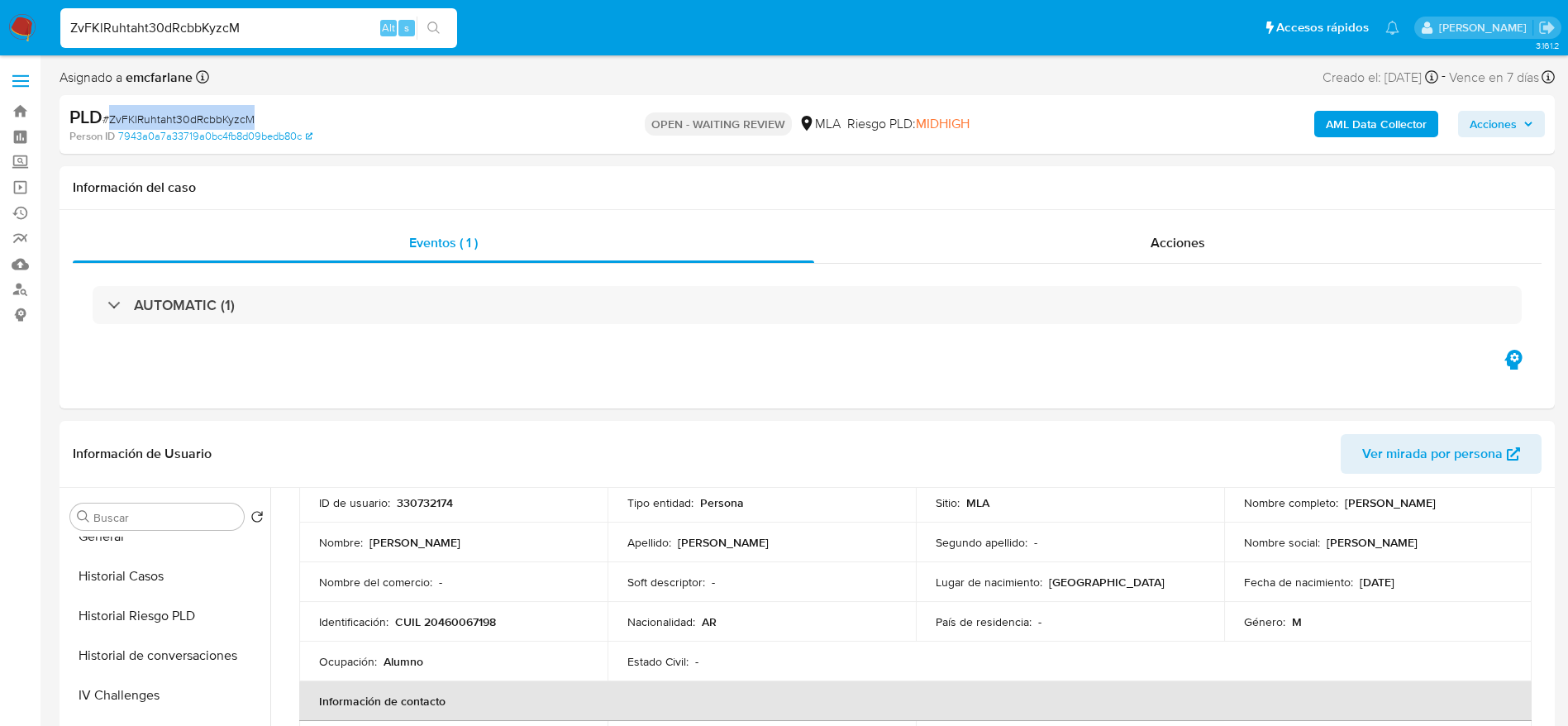
copy span "ZvFKlRuhtaht30dRcbbKyzcM"
drag, startPoint x: 0, startPoint y: 17, endPoint x: 396, endPoint y: 135, distance: 413.2
click at [664, 181] on h1 "Información del caso" at bounding box center [807, 187] width 1469 height 16
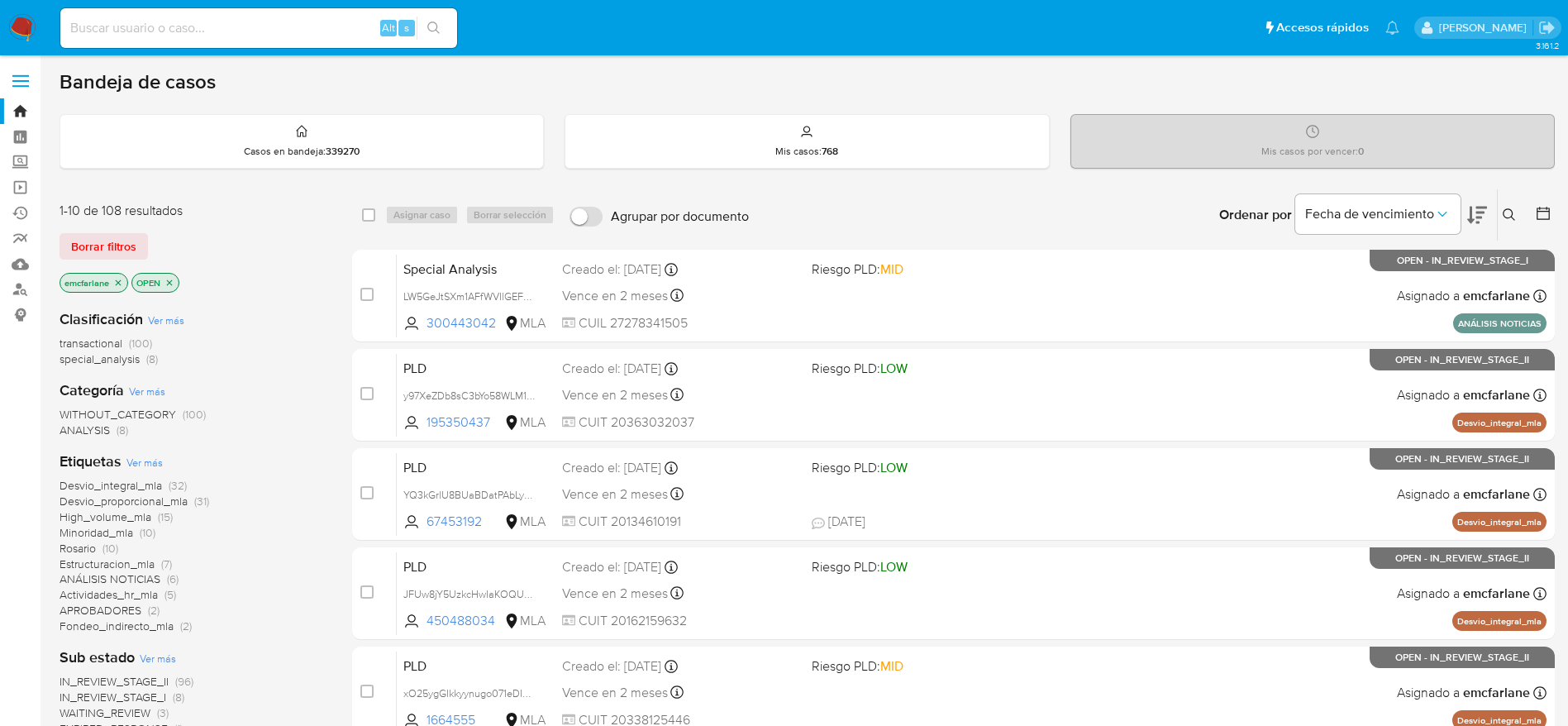
drag, startPoint x: 76, startPoint y: 238, endPoint x: 96, endPoint y: 230, distance: 21.5
click at [76, 237] on span "Borrar filtros" at bounding box center [104, 246] width 66 height 23
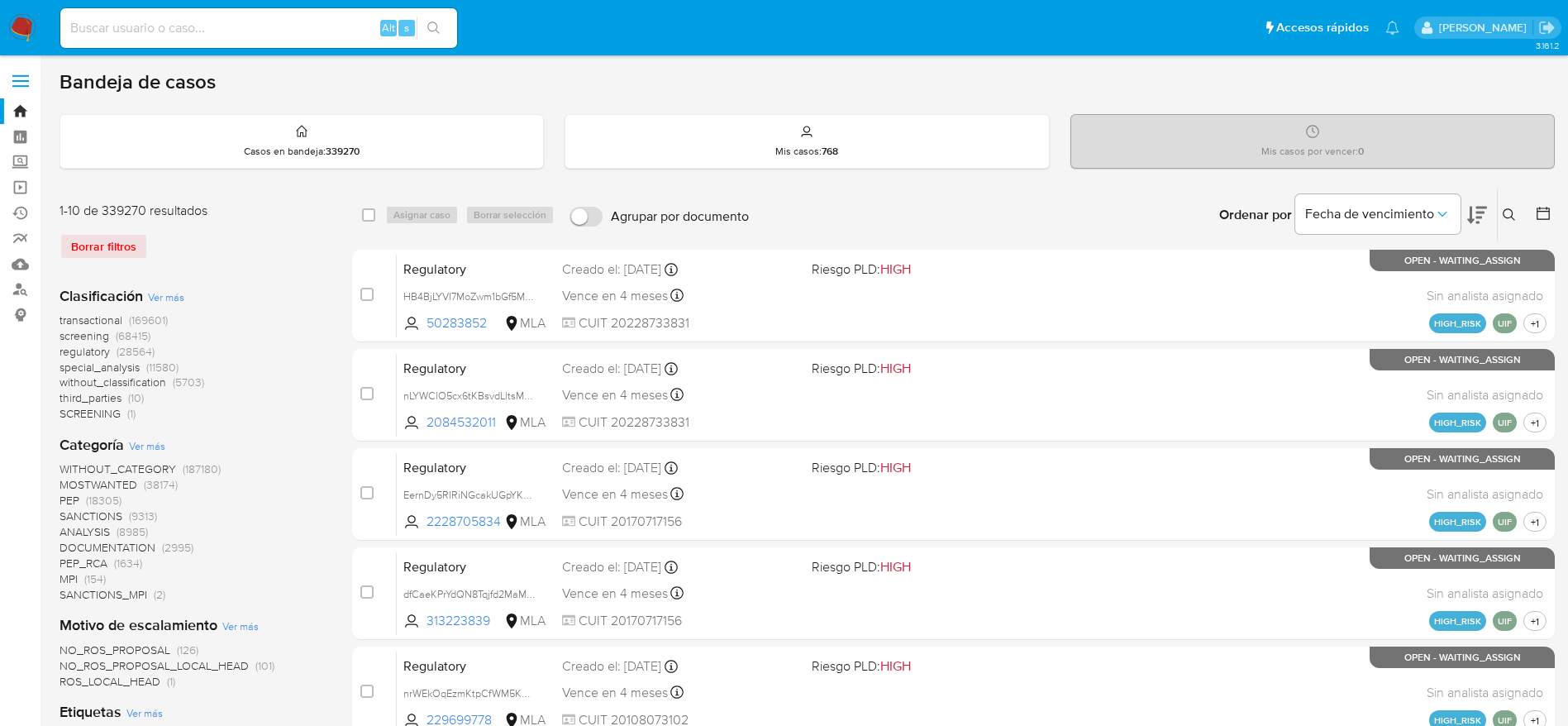
click at [1506, 205] on button at bounding box center [1512, 214] width 27 height 20
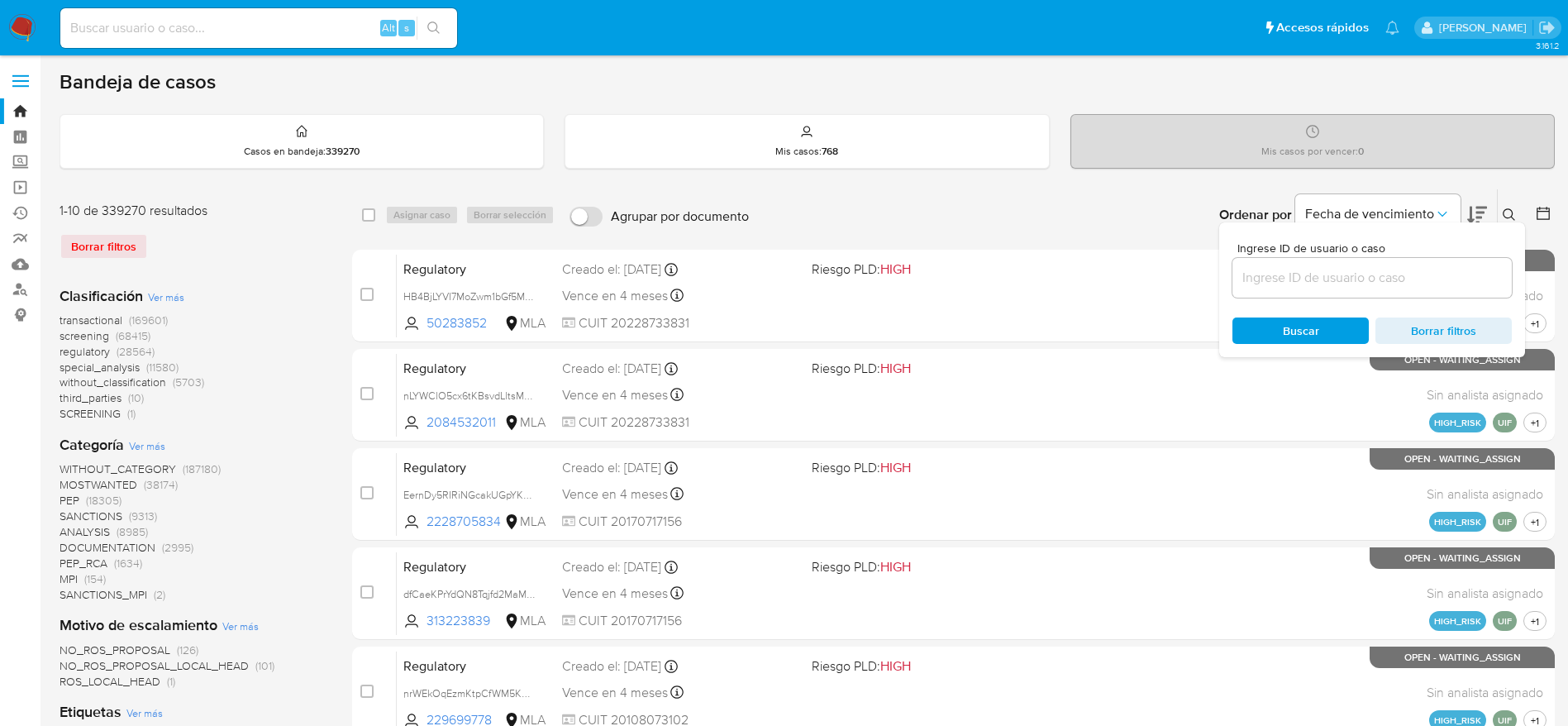
click at [1388, 272] on input at bounding box center [1372, 277] width 279 height 21
type input "ZvFKlRuhtaht30dRcbbKyzcM"
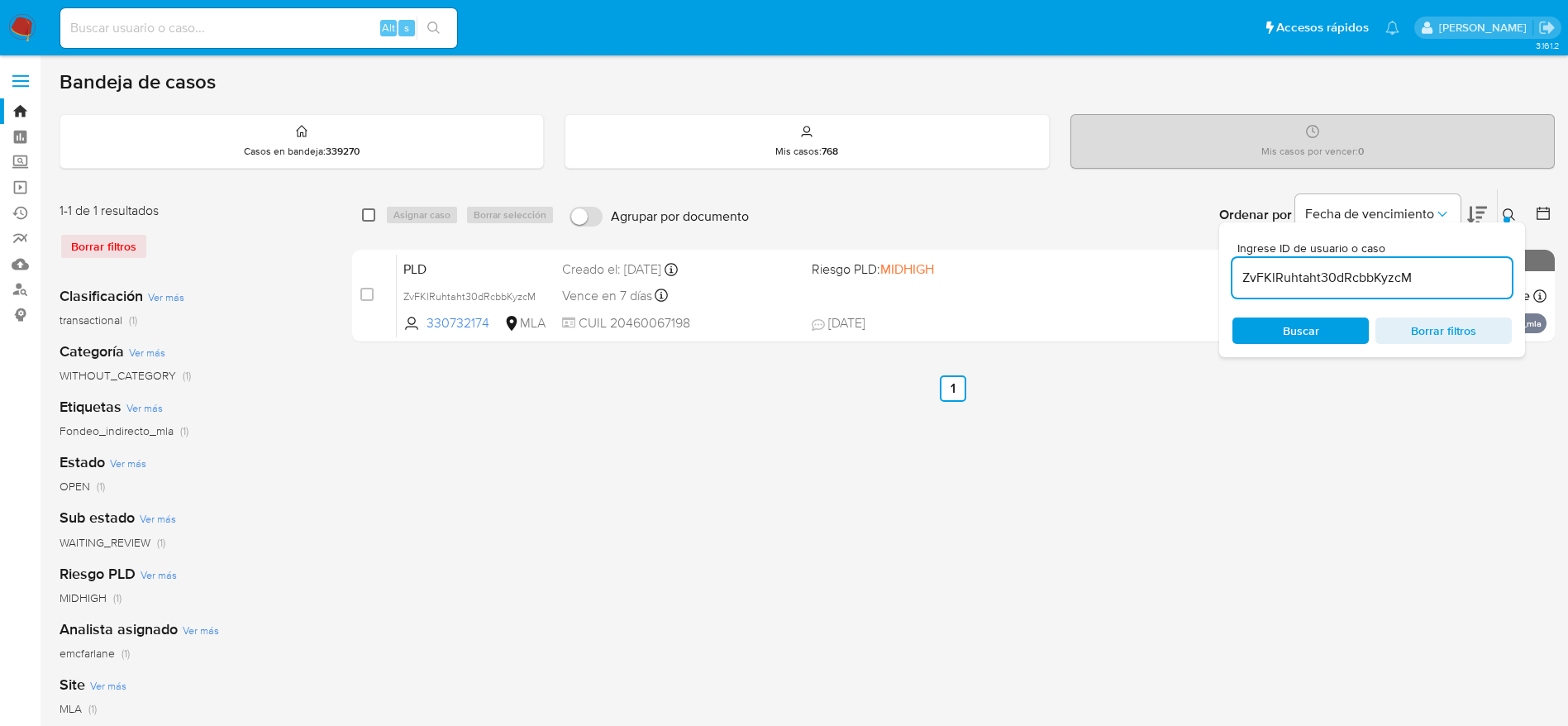
click at [373, 219] on input "checkbox" at bounding box center [369, 215] width 14 height 14
checkbox input "true"
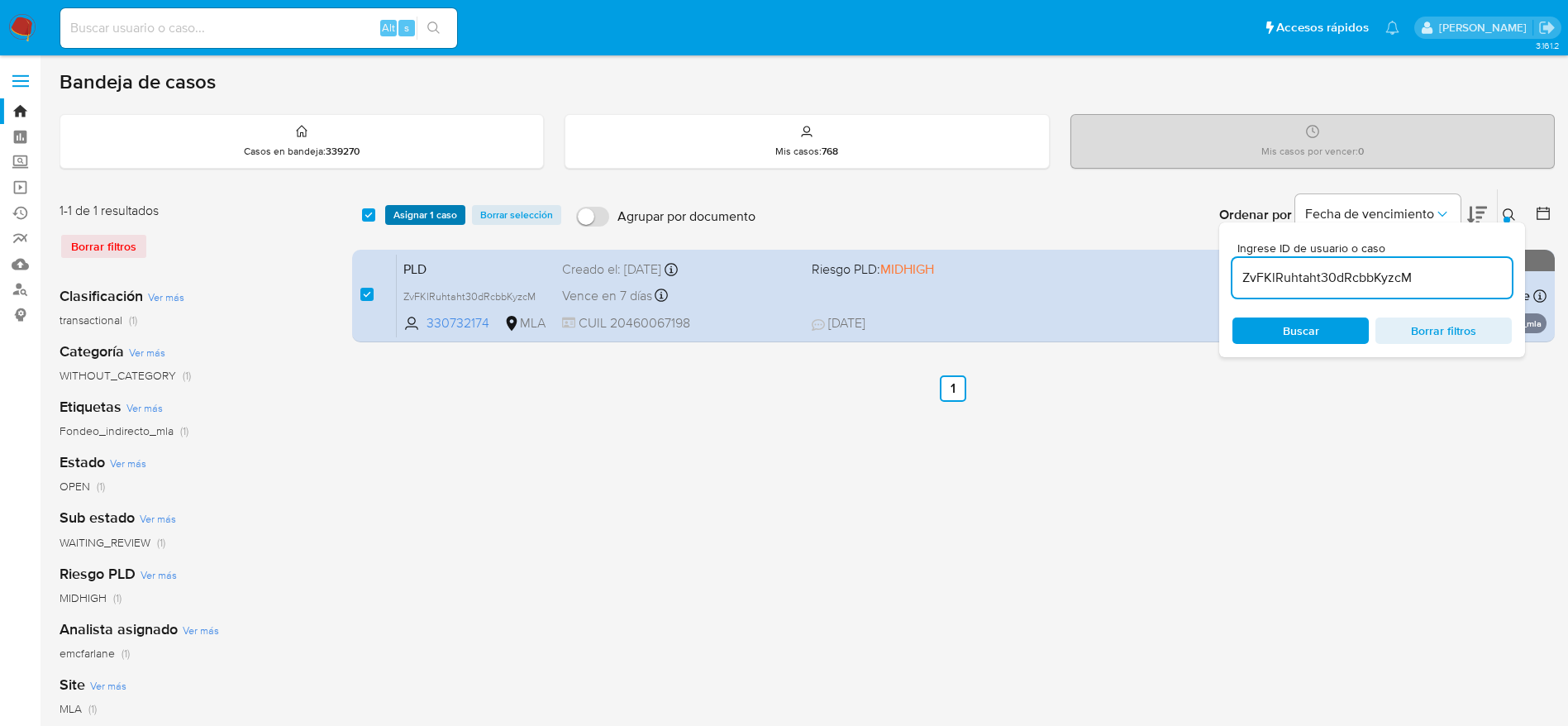
click at [440, 216] on span "Asignar 1 caso" at bounding box center [425, 214] width 64 height 16
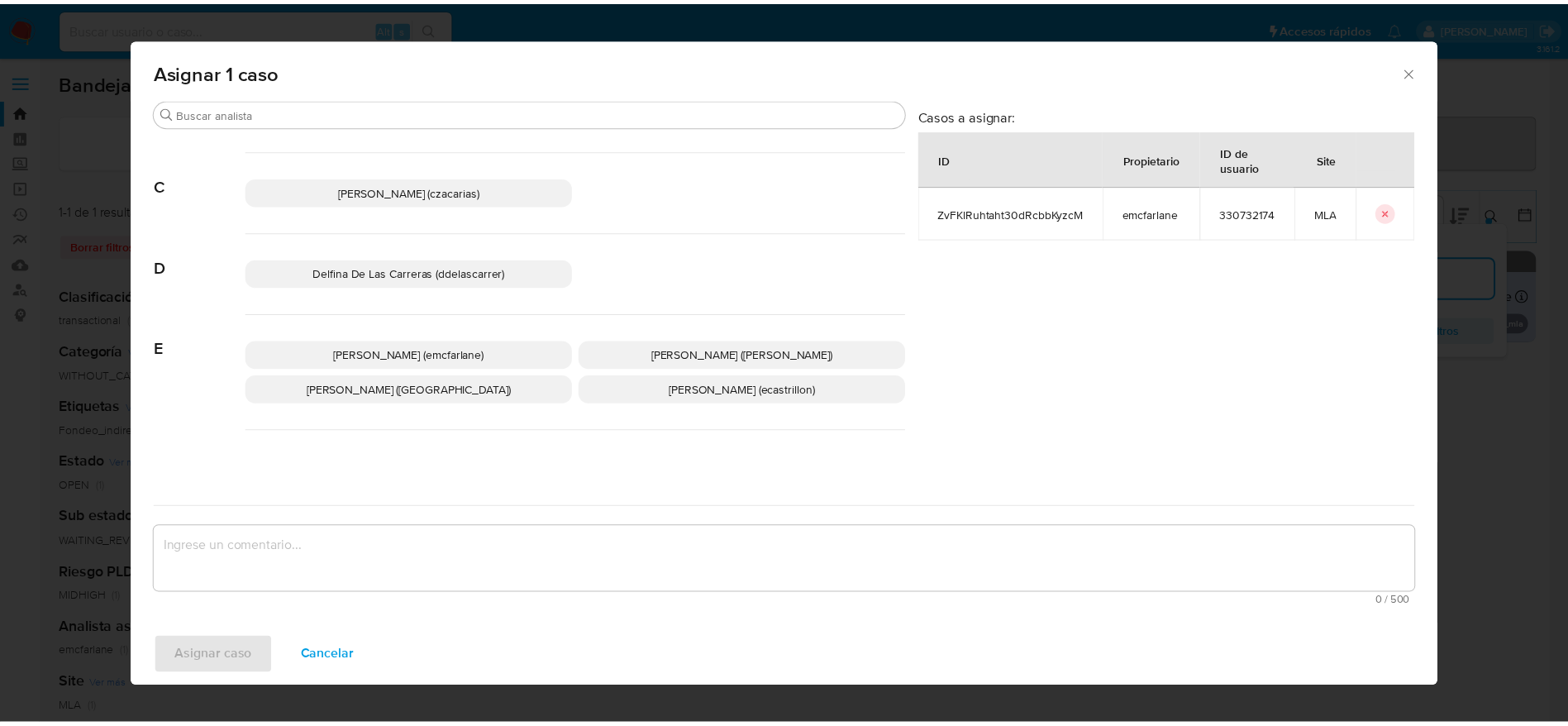
scroll to position [124, 0]
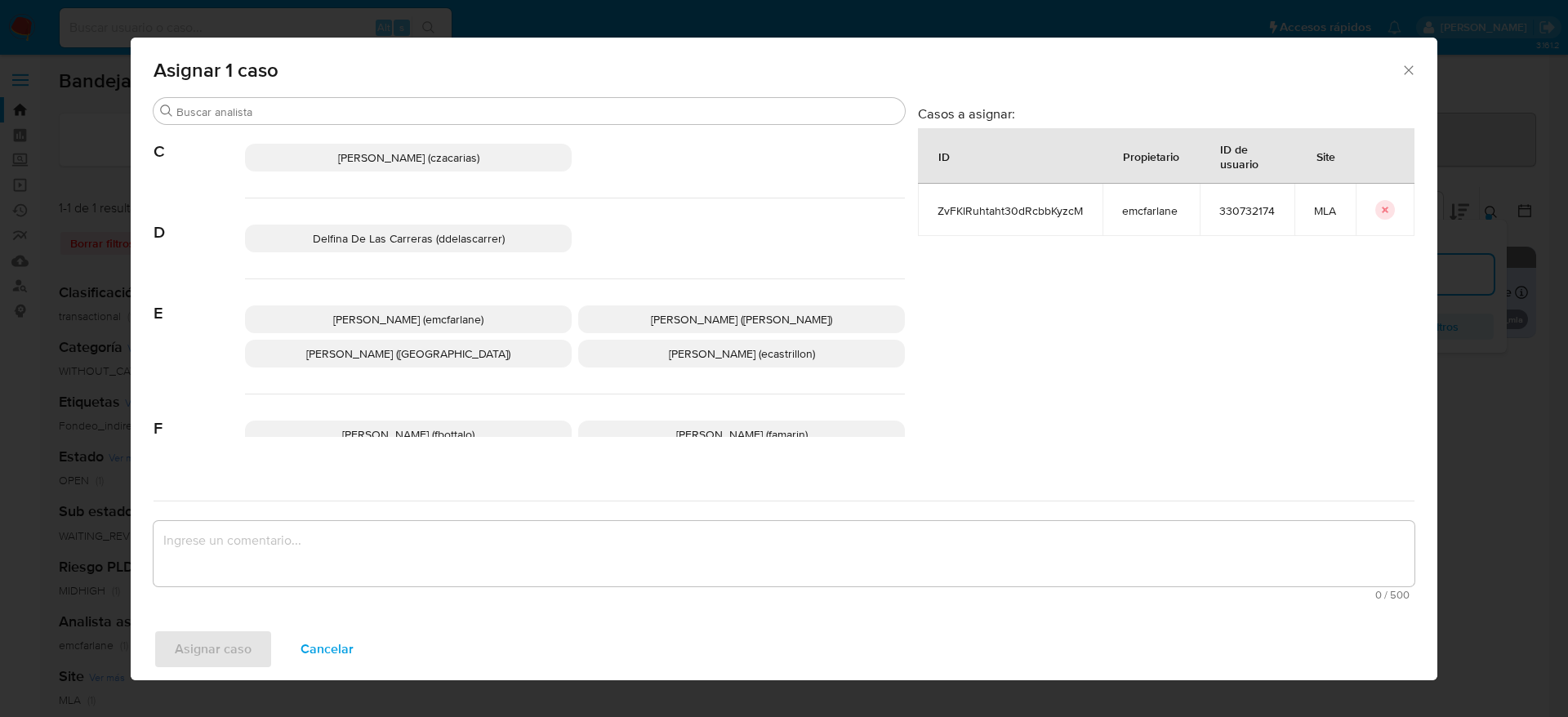
drag, startPoint x: 457, startPoint y: 313, endPoint x: 457, endPoint y: 324, distance: 11.0
click at [457, 317] on span "Elaine Mc Farlane (emcfarlane)" at bounding box center [408, 319] width 150 height 16
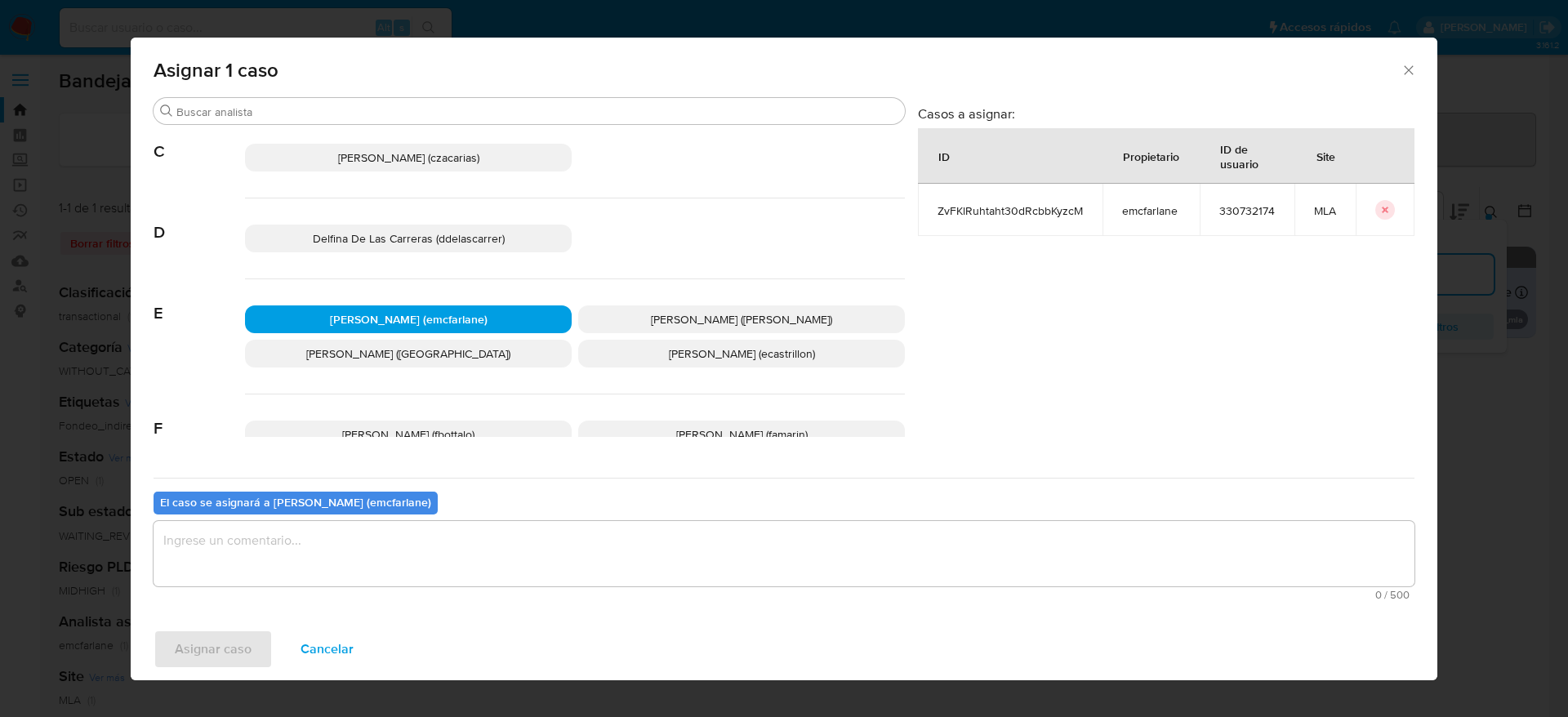
click at [444, 517] on div "El caso se asignará a Elaine Mc Farlane (emcfarlane) 0 / 500 500 caracteres res…" at bounding box center [784, 541] width 1260 height 129
click at [404, 575] on textarea "assign-modal" at bounding box center [784, 554] width 1260 height 66
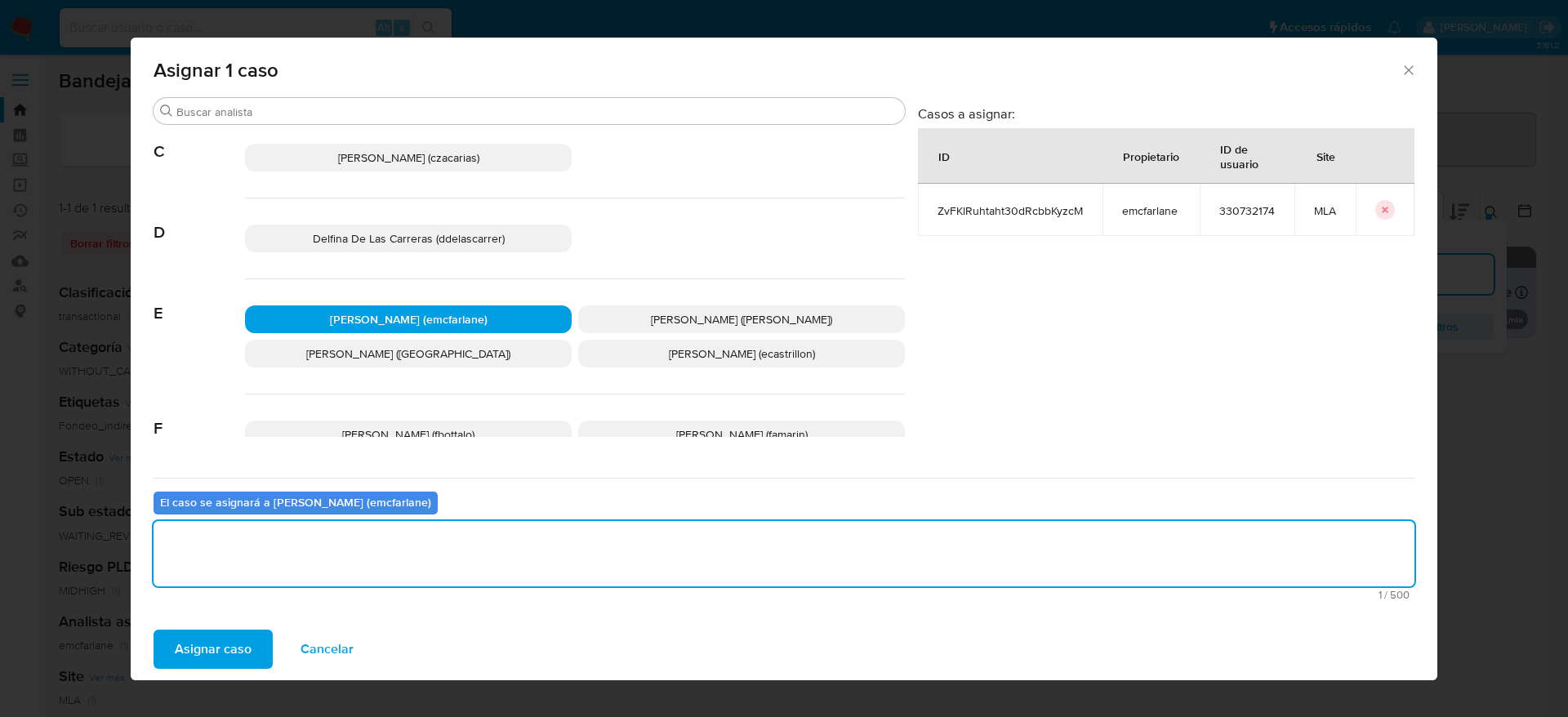
click at [244, 659] on span "Asignar caso" at bounding box center [213, 649] width 77 height 36
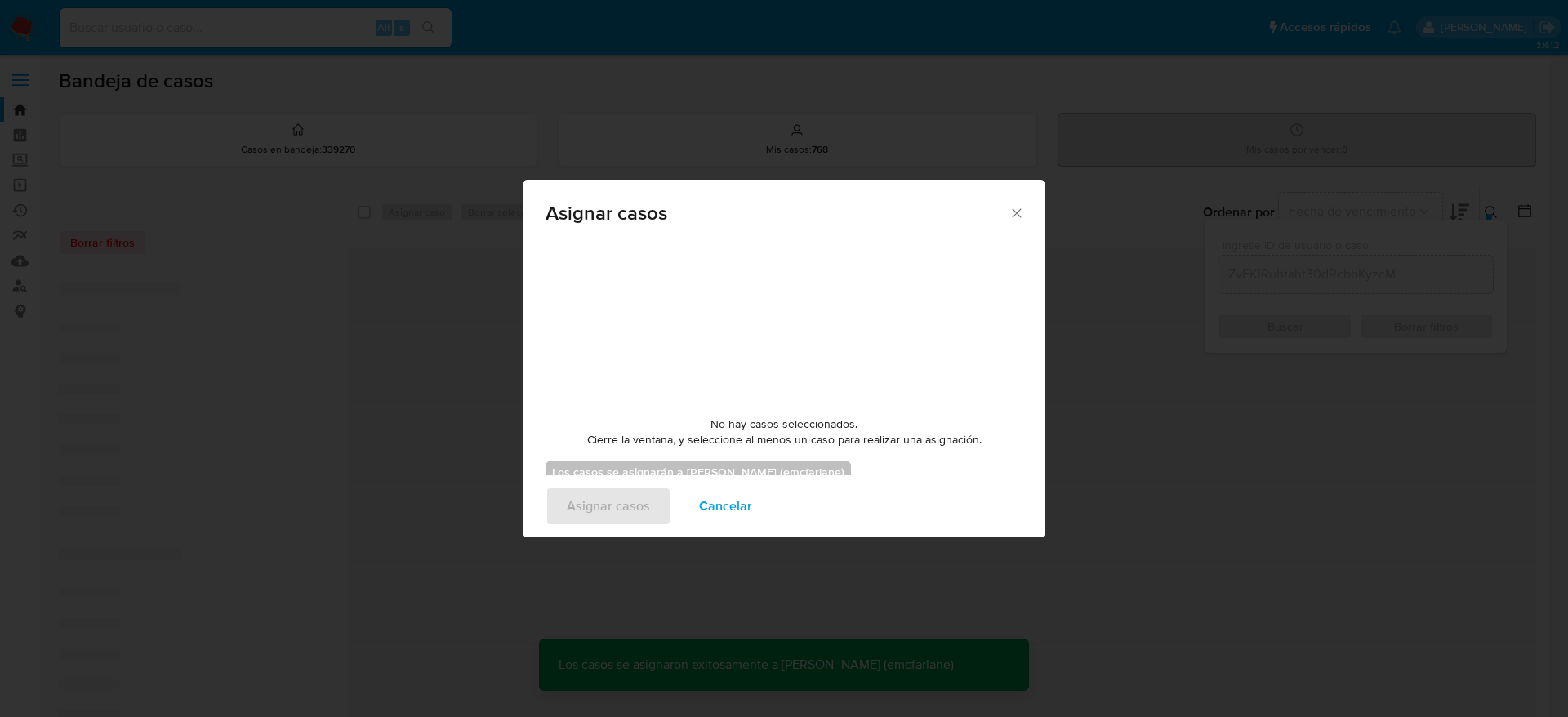
checkbox input "false"
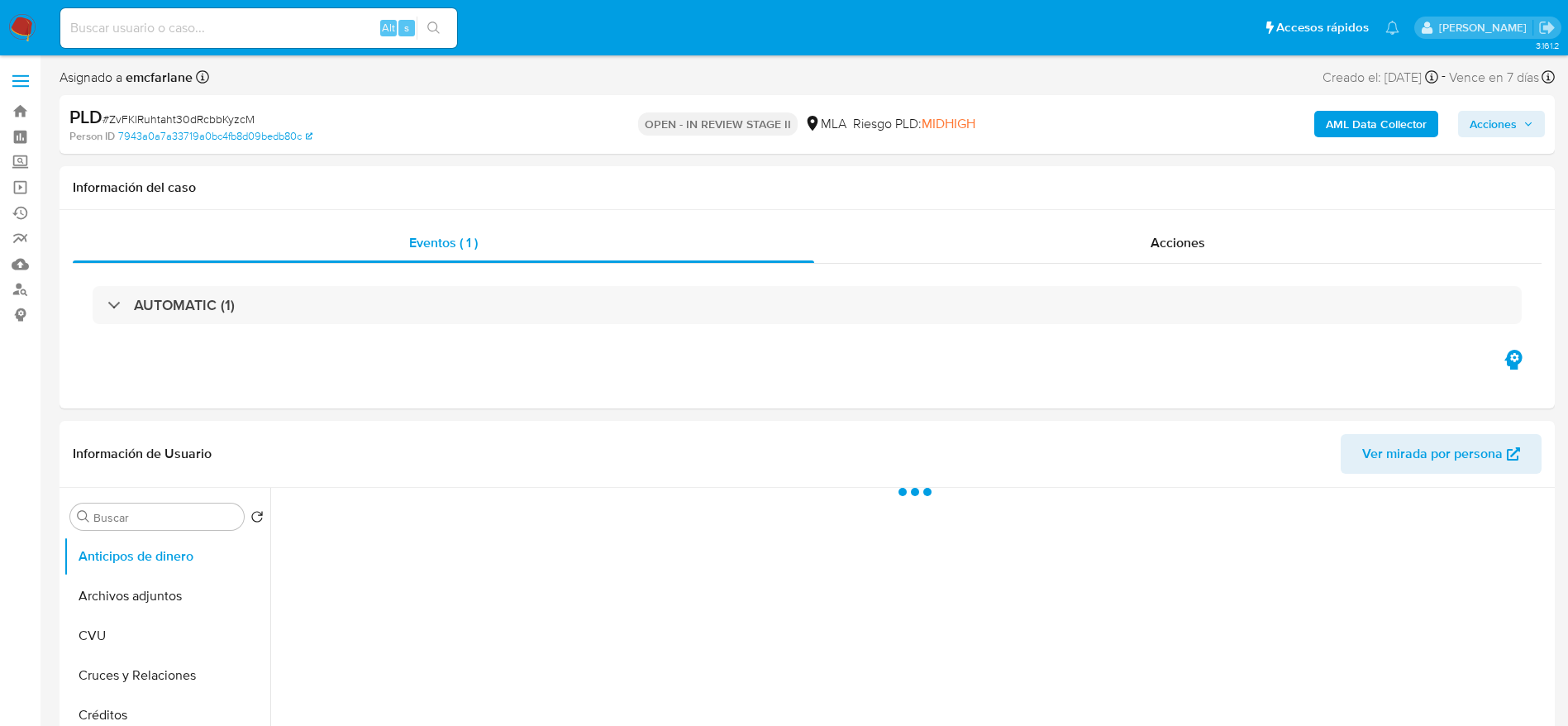
click at [1490, 135] on span "Acciones" at bounding box center [1493, 123] width 47 height 26
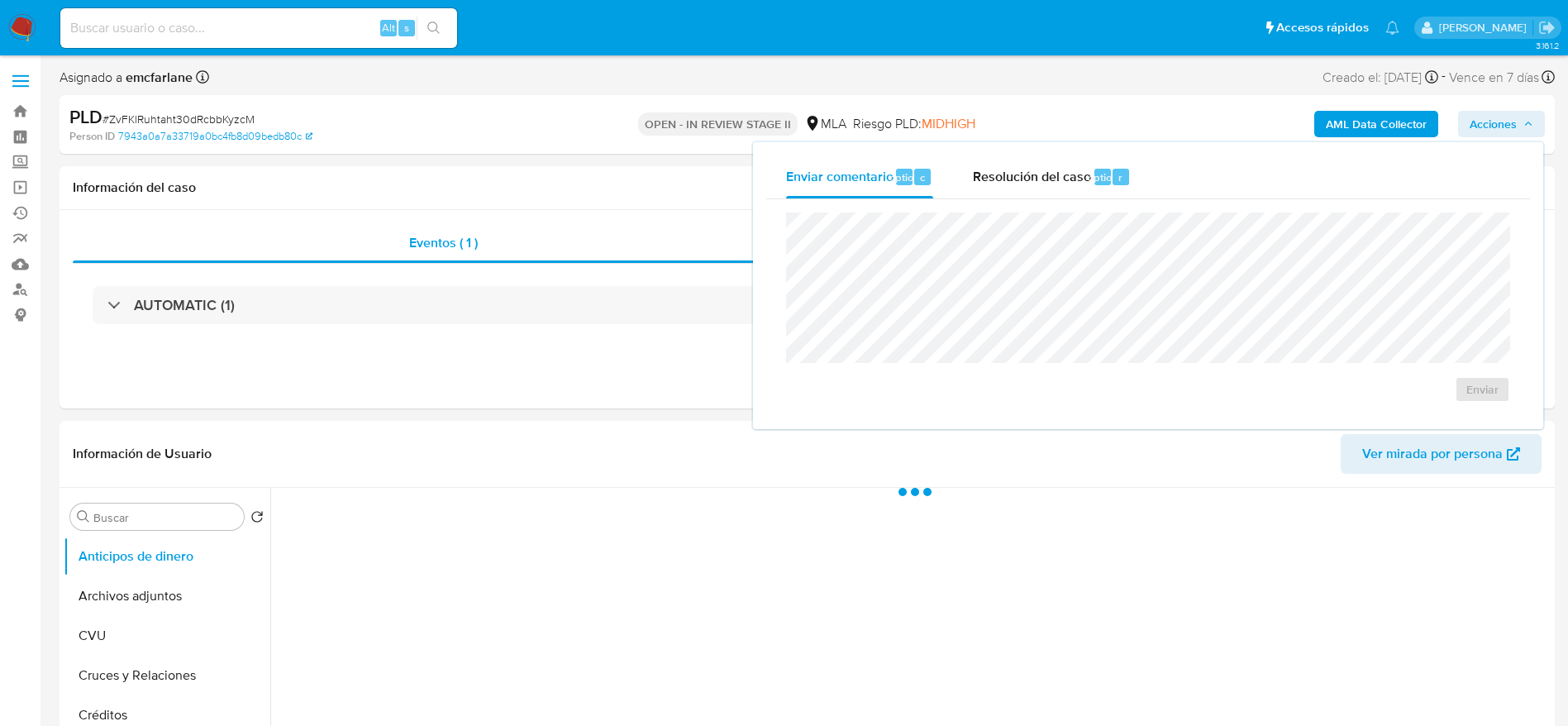
select select "10"
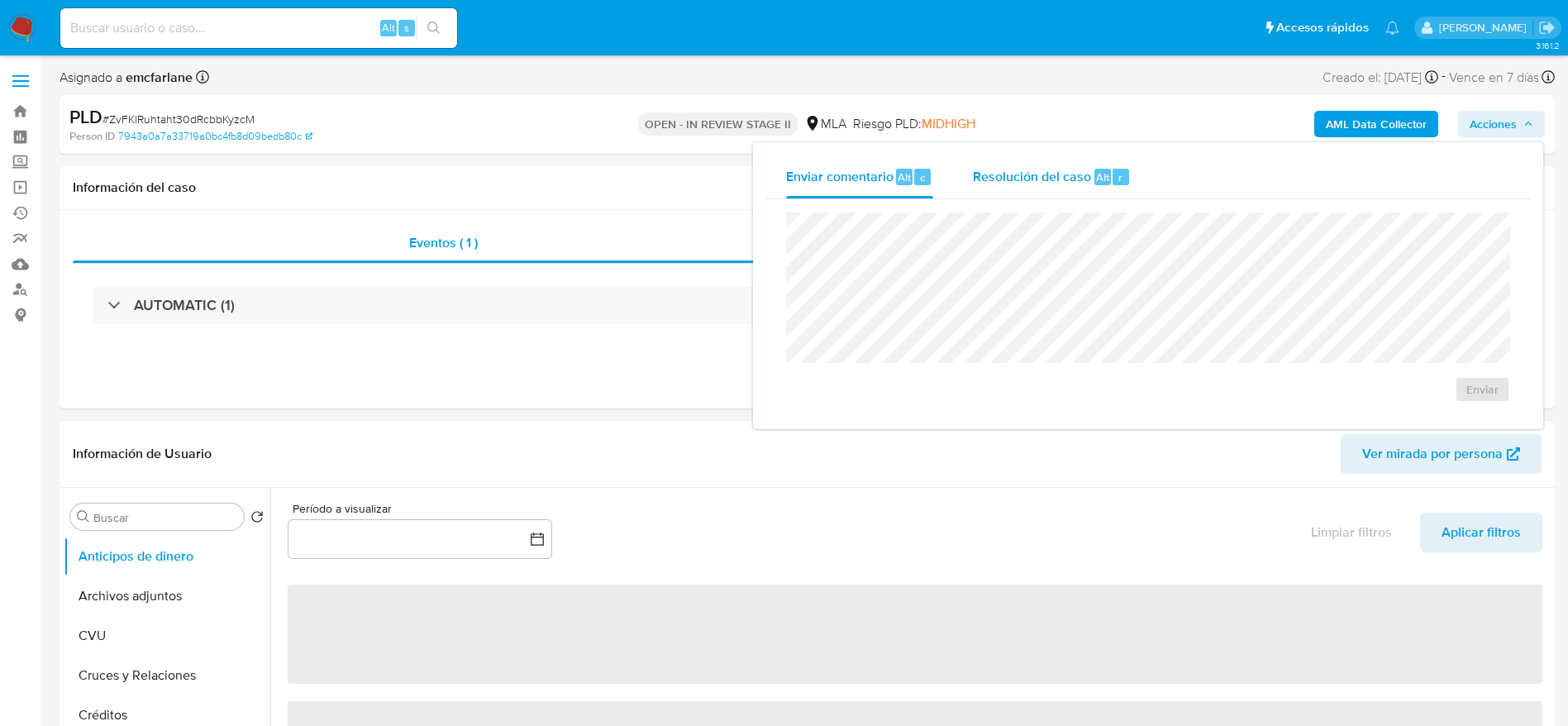
click at [1070, 157] on div "Resolución del caso Alt r" at bounding box center [1051, 177] width 157 height 43
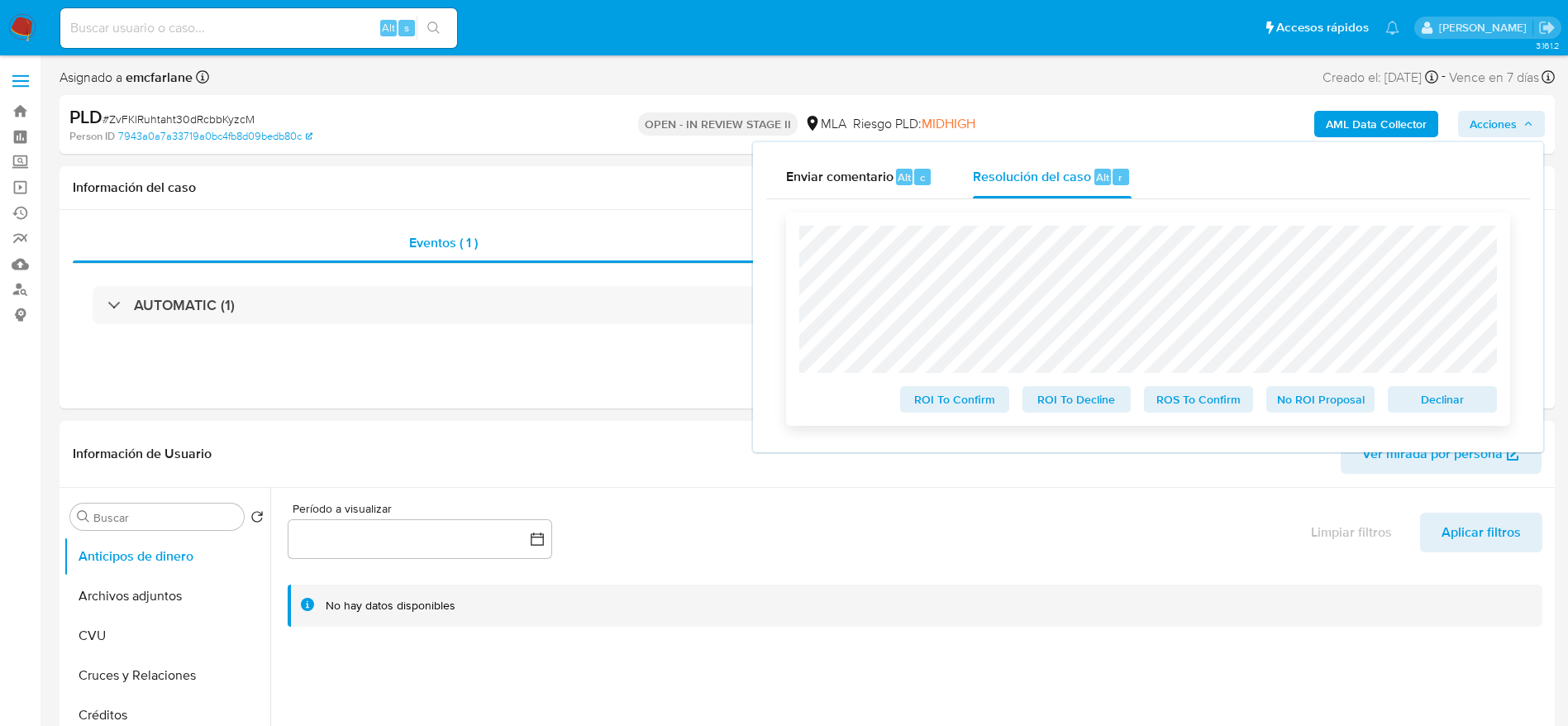
drag, startPoint x: 1447, startPoint y: 405, endPoint x: 1434, endPoint y: 414, distance: 15.8
click at [1446, 405] on span "Declinar" at bounding box center [1442, 398] width 86 height 23
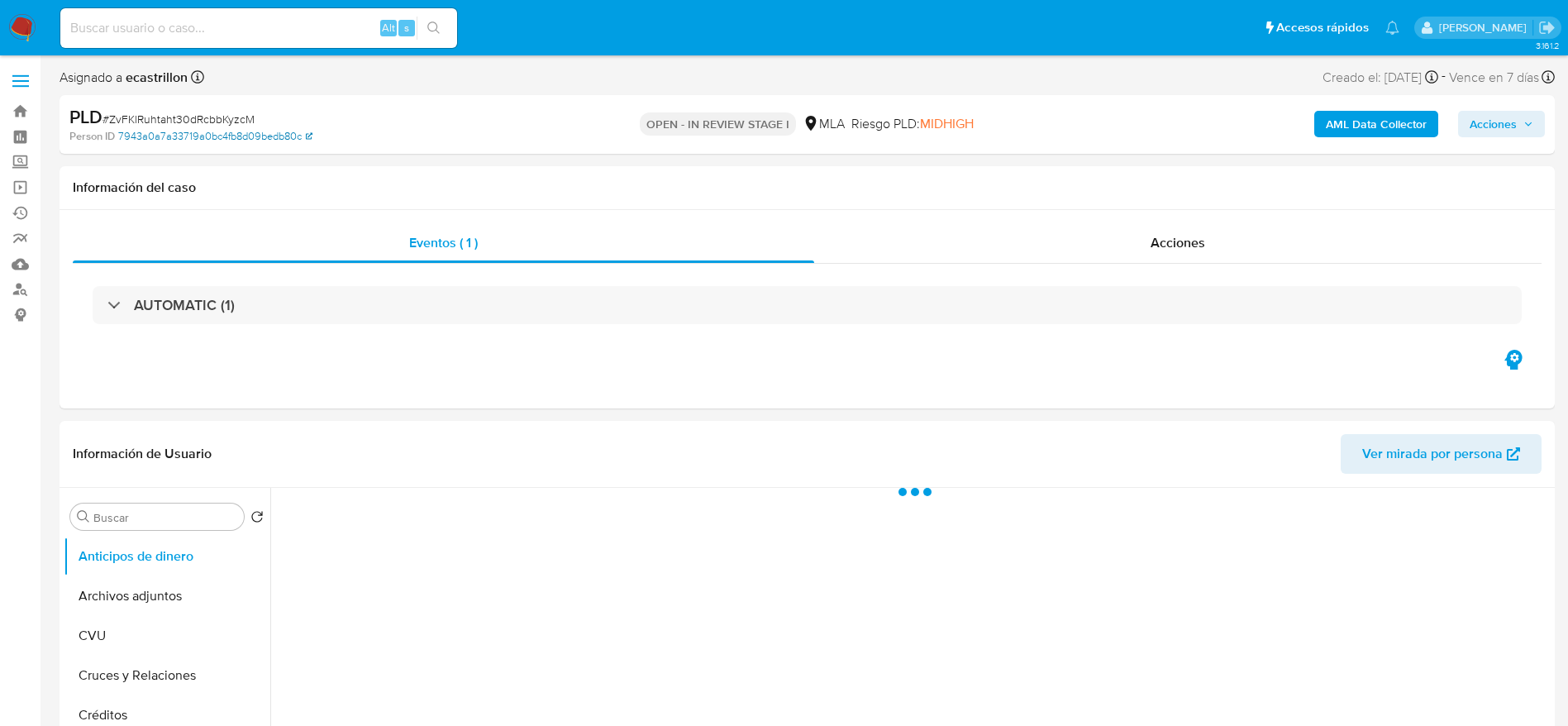
select select "10"
click at [157, 129] on link "7943a0a7a33719a0bc4fb8d09bedb80c" at bounding box center [215, 135] width 194 height 14
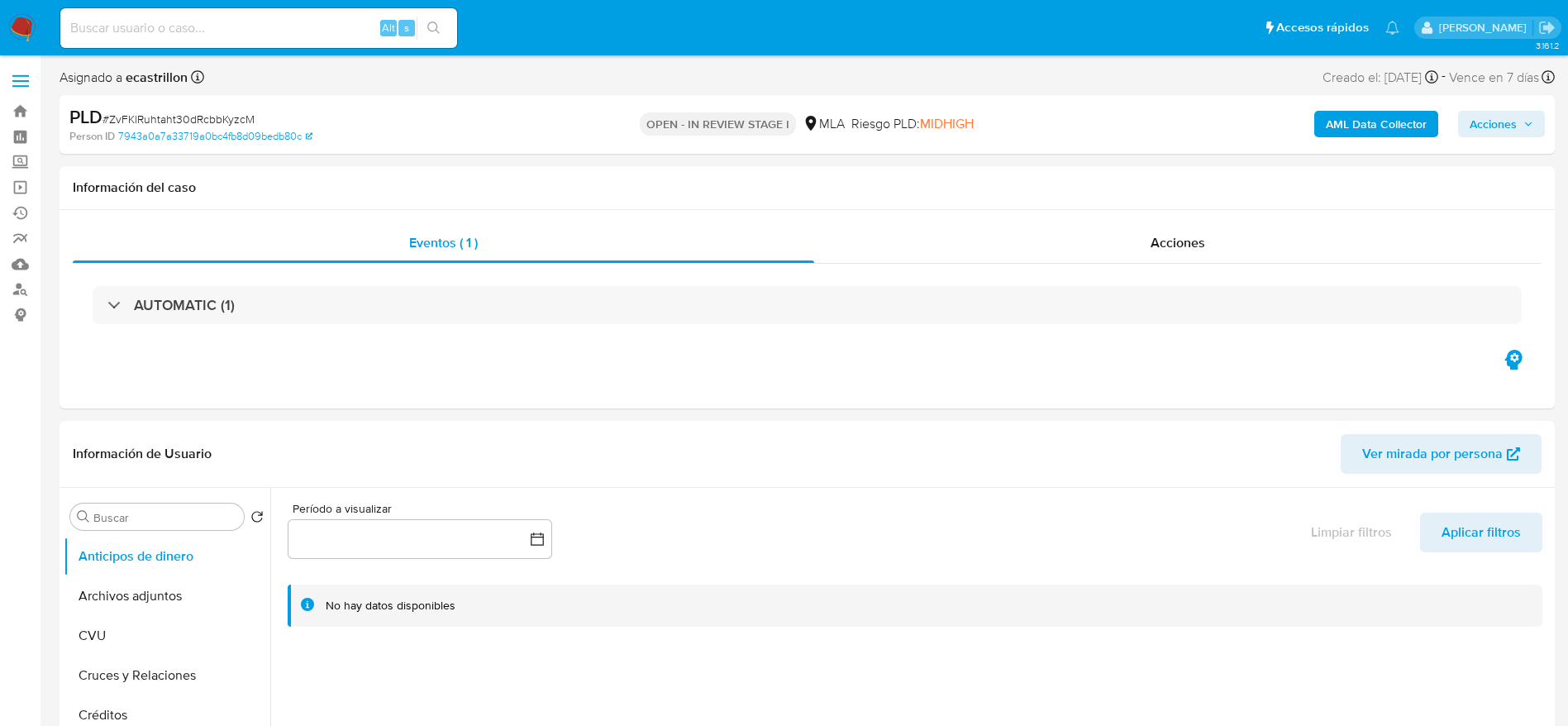
click at [129, 111] on span "# ZvFKlRuhtaht30dRcbbKyzcM" at bounding box center [178, 118] width 152 height 16
copy span "ZvFKlRuhtaht30dRcbbKyzcM"
drag, startPoint x: 32, startPoint y: 20, endPoint x: 255, endPoint y: 5, distance: 223.5
click input
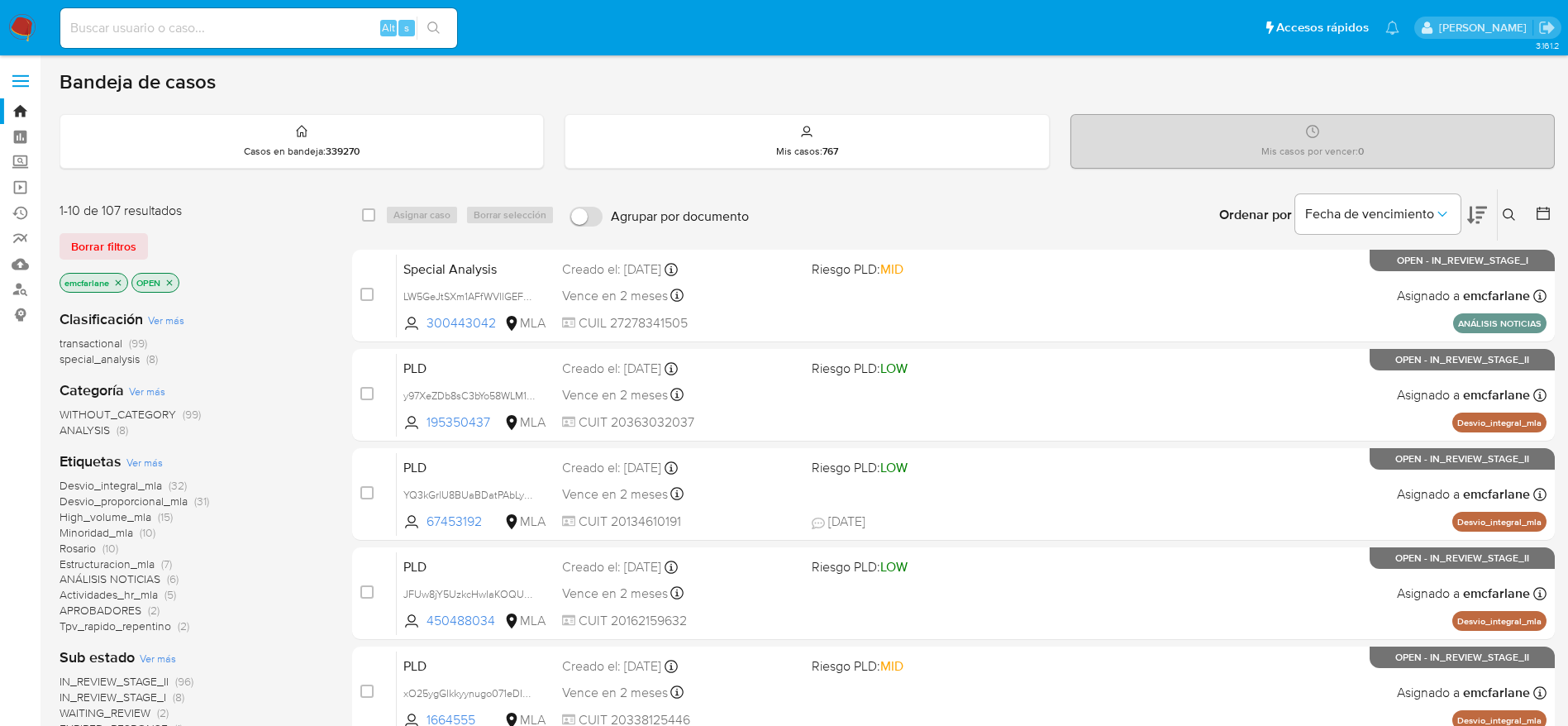
drag, startPoint x: 111, startPoint y: 240, endPoint x: 1159, endPoint y: 54, distance: 1064.4
click at [112, 241] on span "Borrar filtros" at bounding box center [104, 246] width 66 height 23
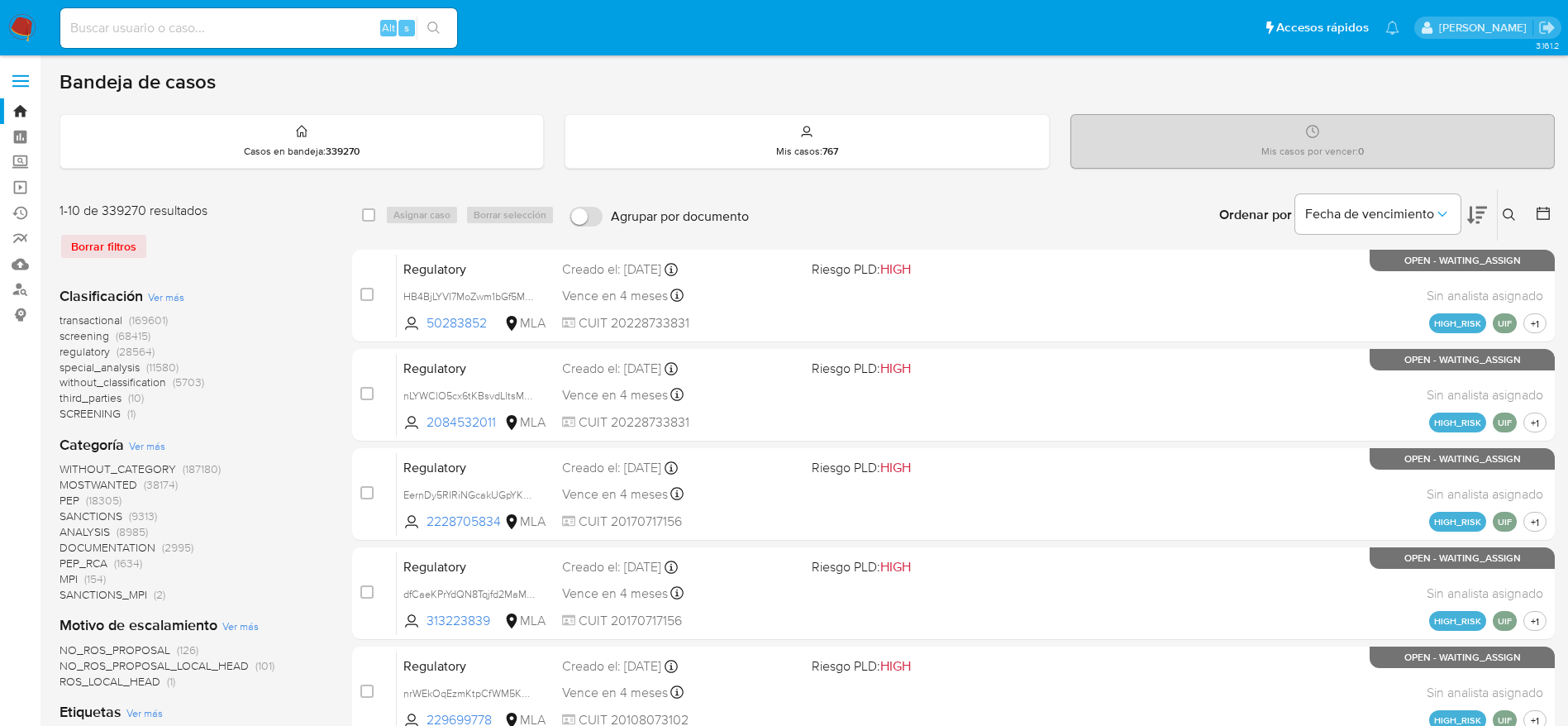
drag, startPoint x: 1511, startPoint y: 214, endPoint x: 1448, endPoint y: 277, distance: 89.1
click at [1511, 214] on icon at bounding box center [1509, 215] width 14 height 14
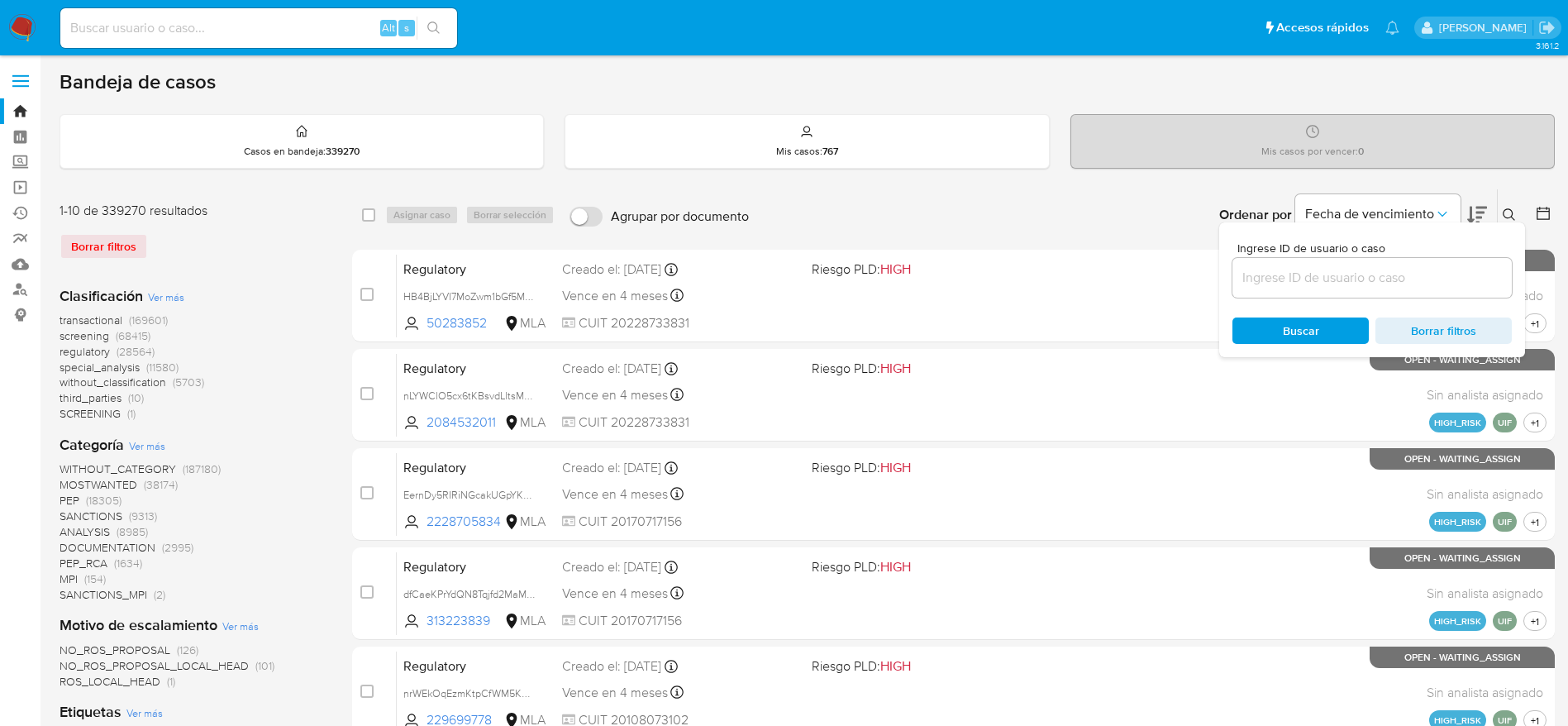
click at [1444, 279] on input at bounding box center [1372, 277] width 279 height 21
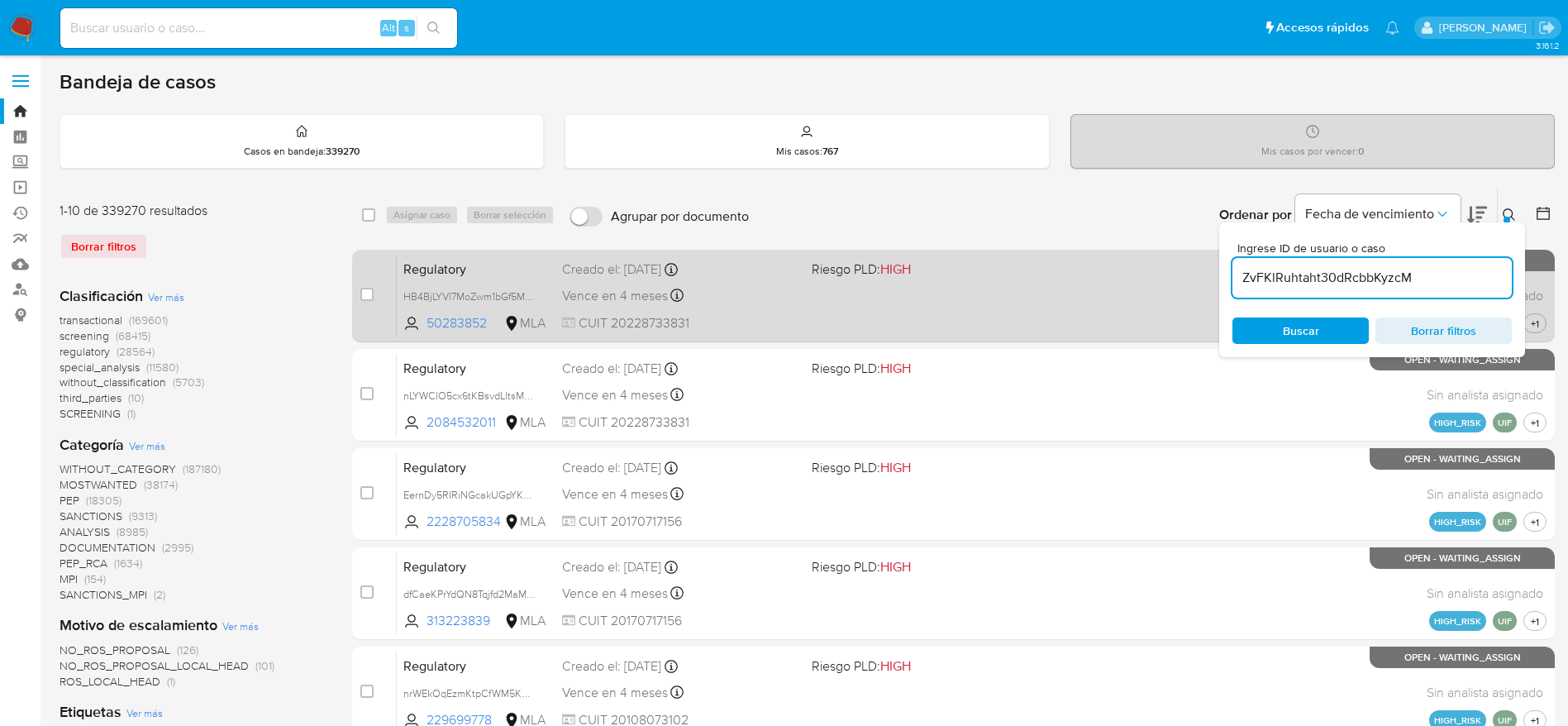
type input "ZvFKlRuhtaht30dRcbbKyzcM"
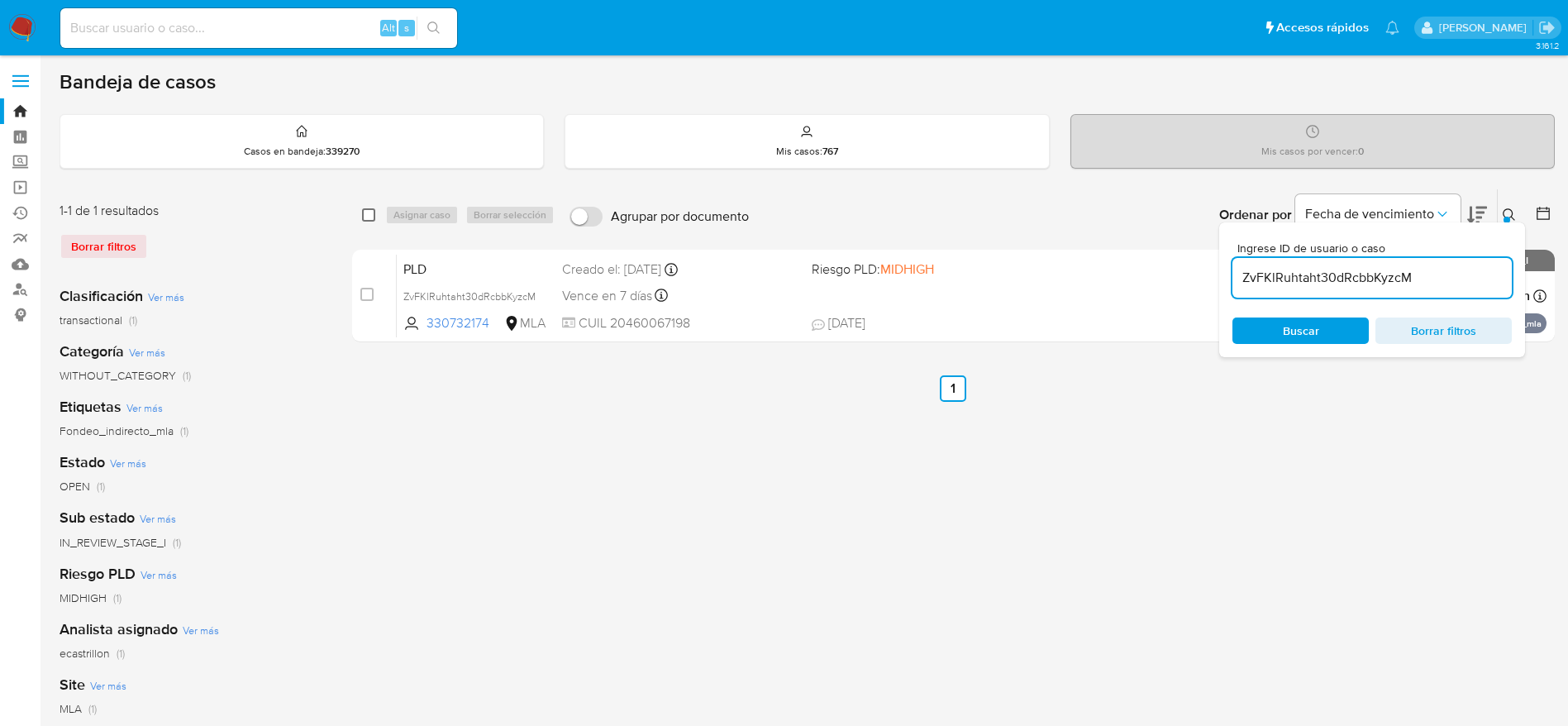
drag, startPoint x: 368, startPoint y: 208, endPoint x: 405, endPoint y: 211, distance: 37.1
click at [368, 209] on input "checkbox" at bounding box center [369, 215] width 14 height 14
checkbox input "true"
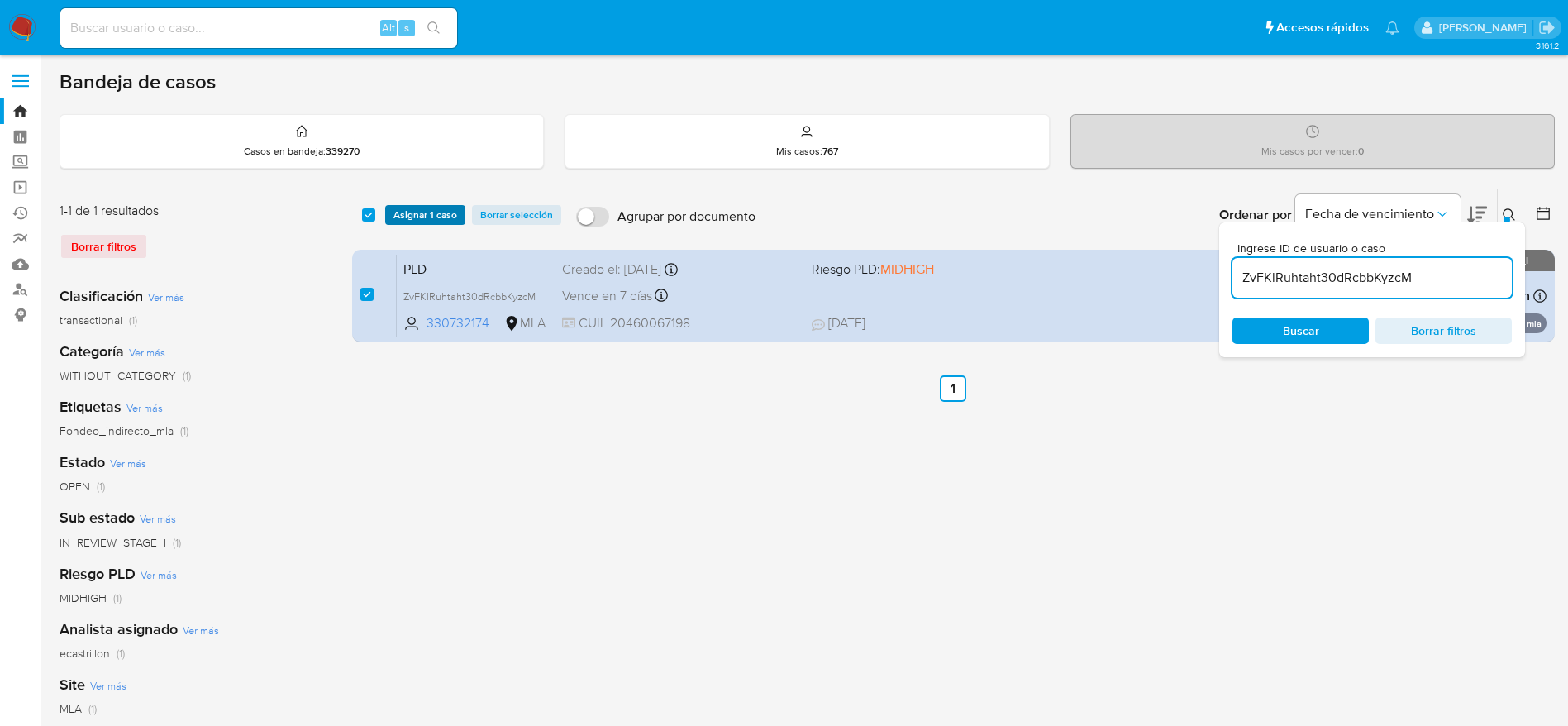
click at [417, 213] on span "Asignar 1 caso" at bounding box center [425, 214] width 64 height 16
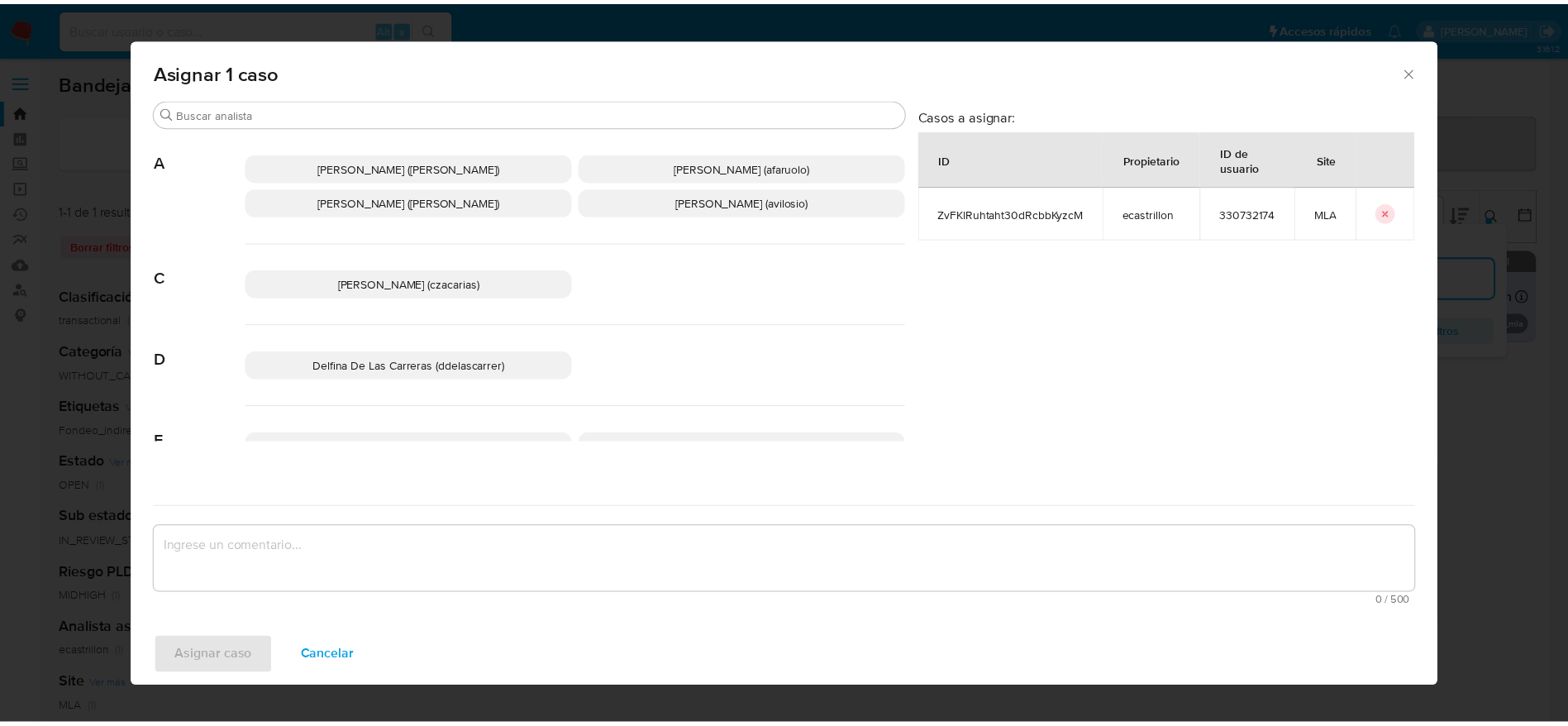
scroll to position [124, 0]
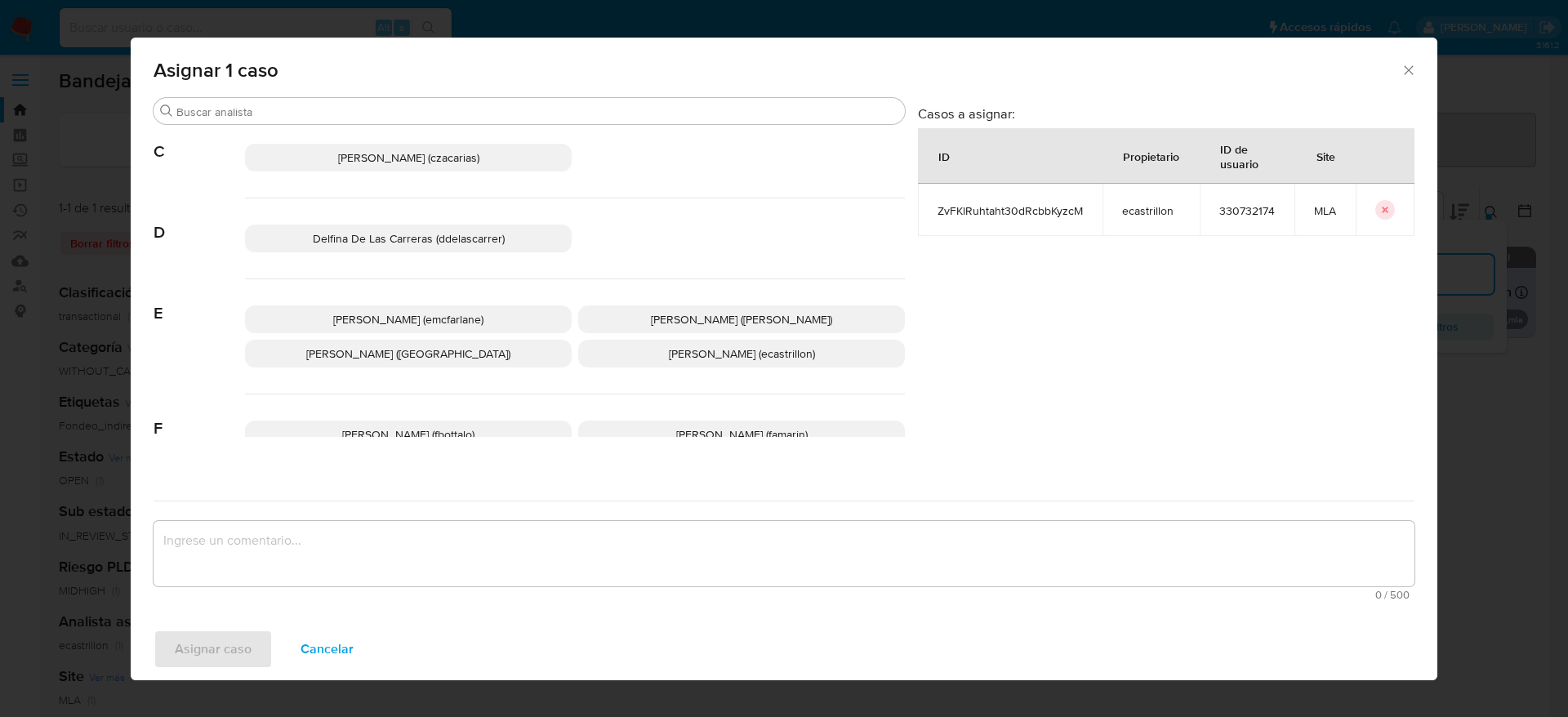
click at [430, 324] on span "Elaine Mc Farlane (emcfarlane)" at bounding box center [408, 319] width 150 height 16
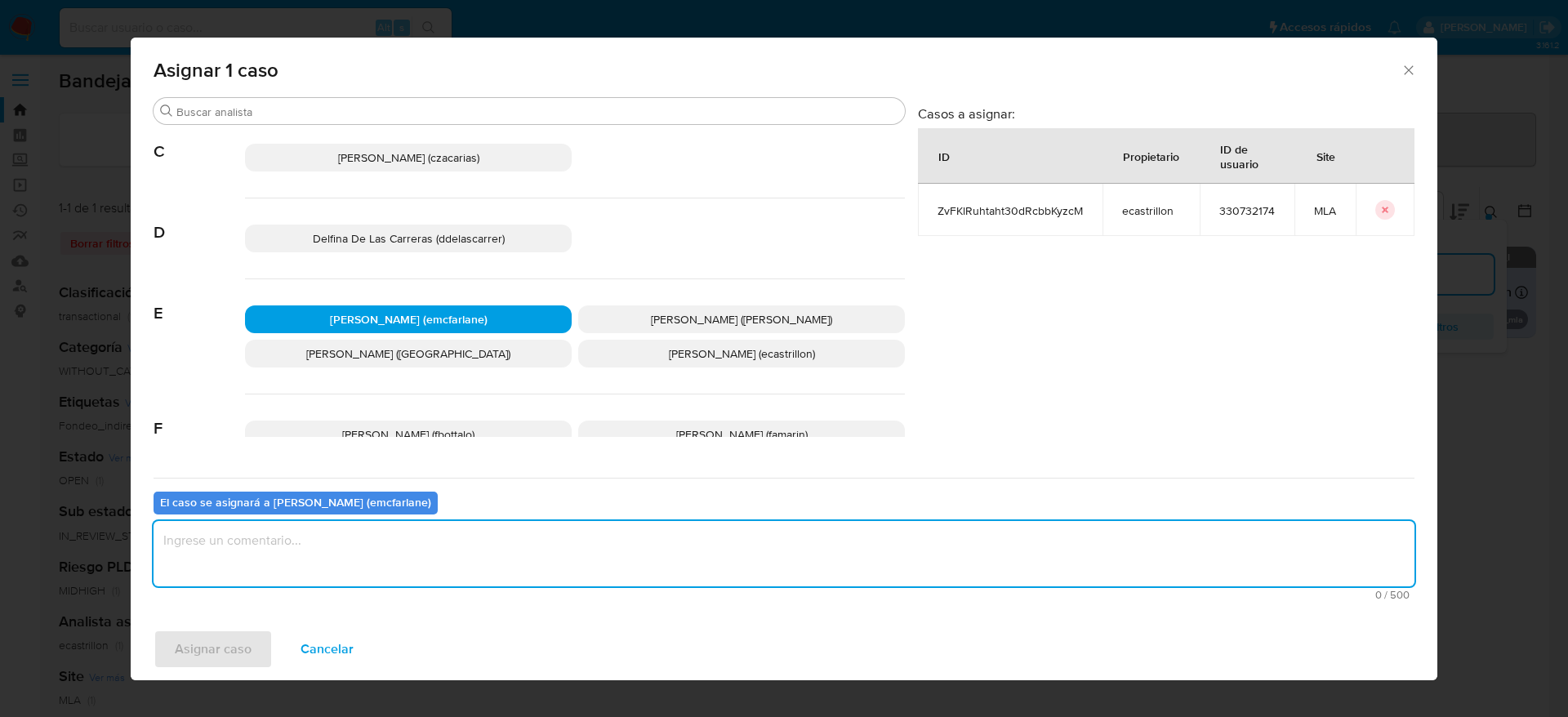
drag, startPoint x: 370, startPoint y: 545, endPoint x: 217, endPoint y: 655, distance: 188.4
click at [371, 546] on textarea "assign-modal" at bounding box center [784, 554] width 1260 height 66
click at [216, 656] on span "Asignar caso" at bounding box center [213, 649] width 77 height 36
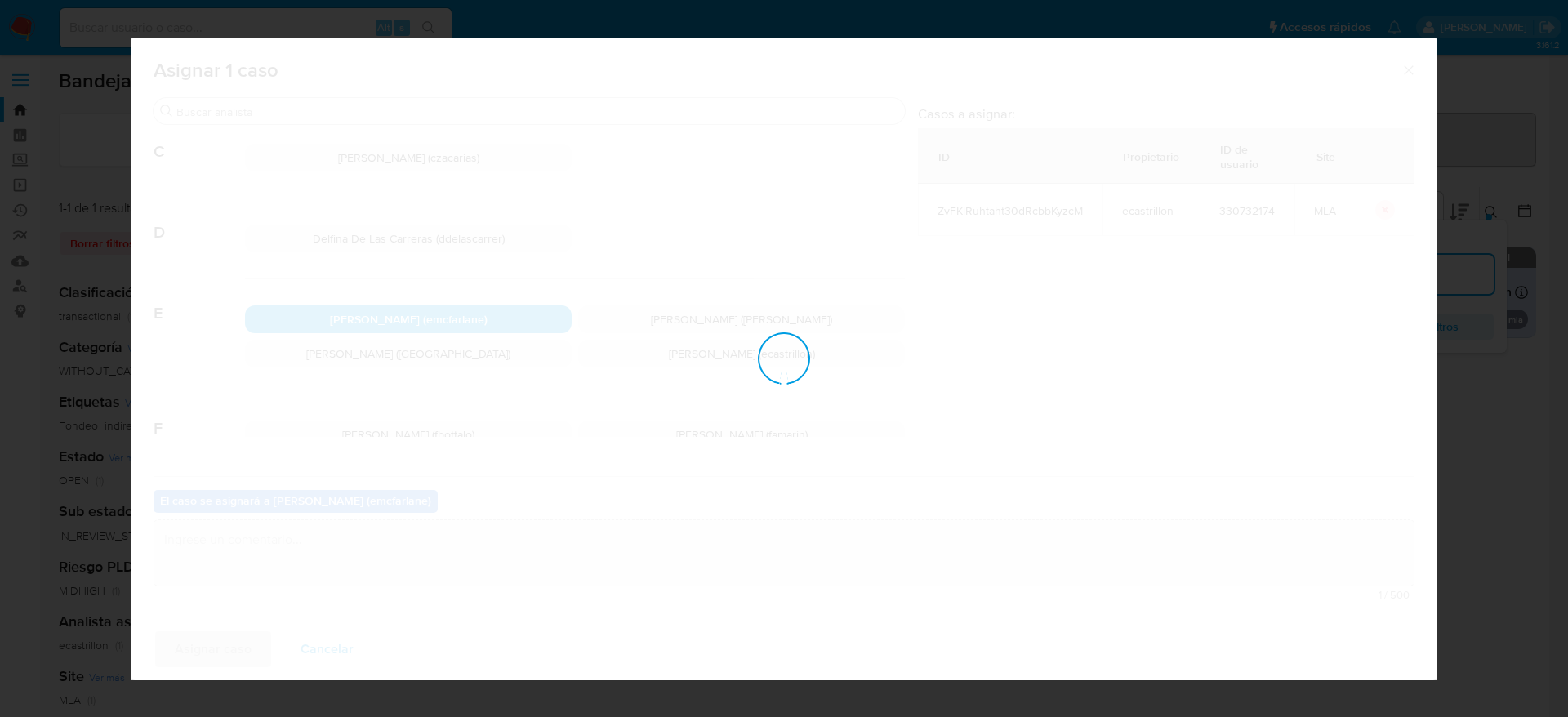
checkbox input "false"
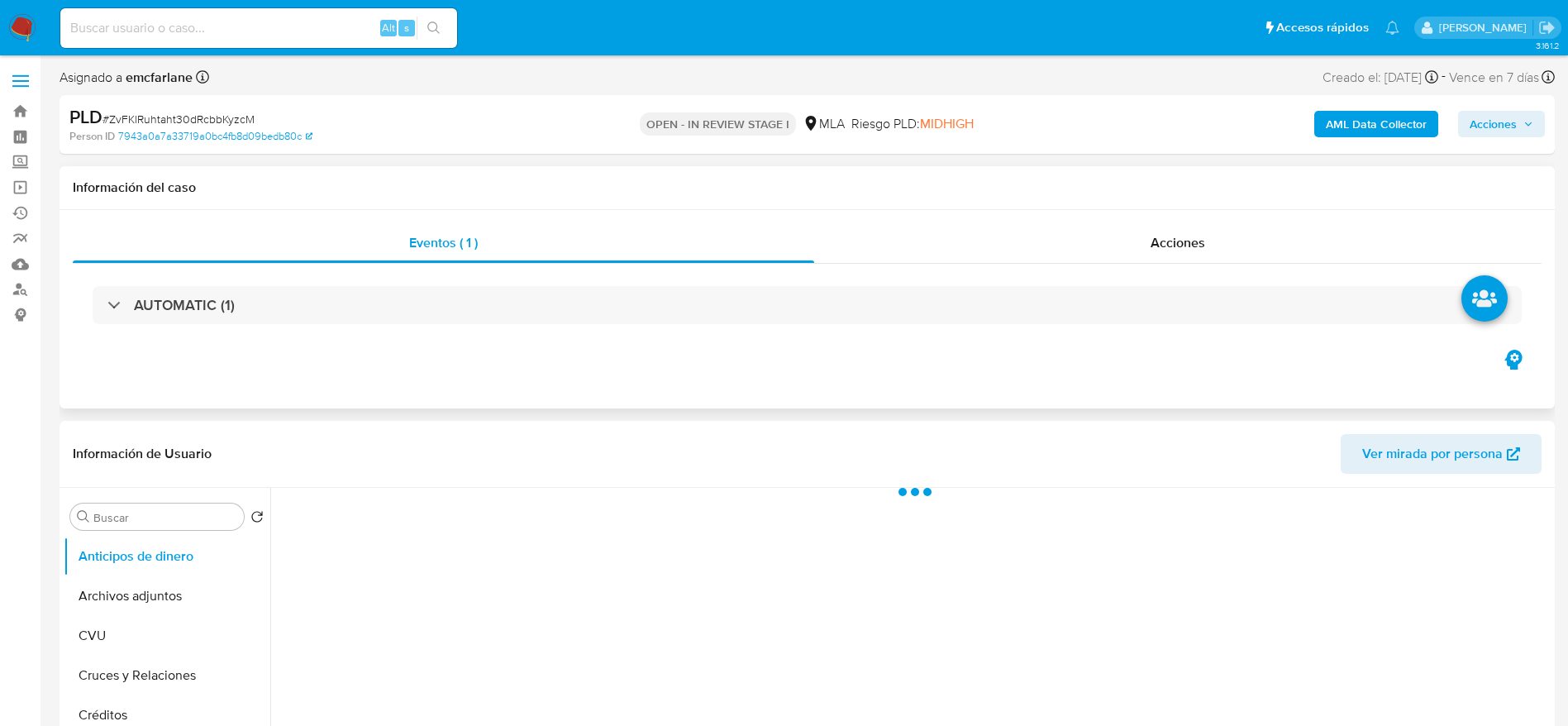
select select "10"
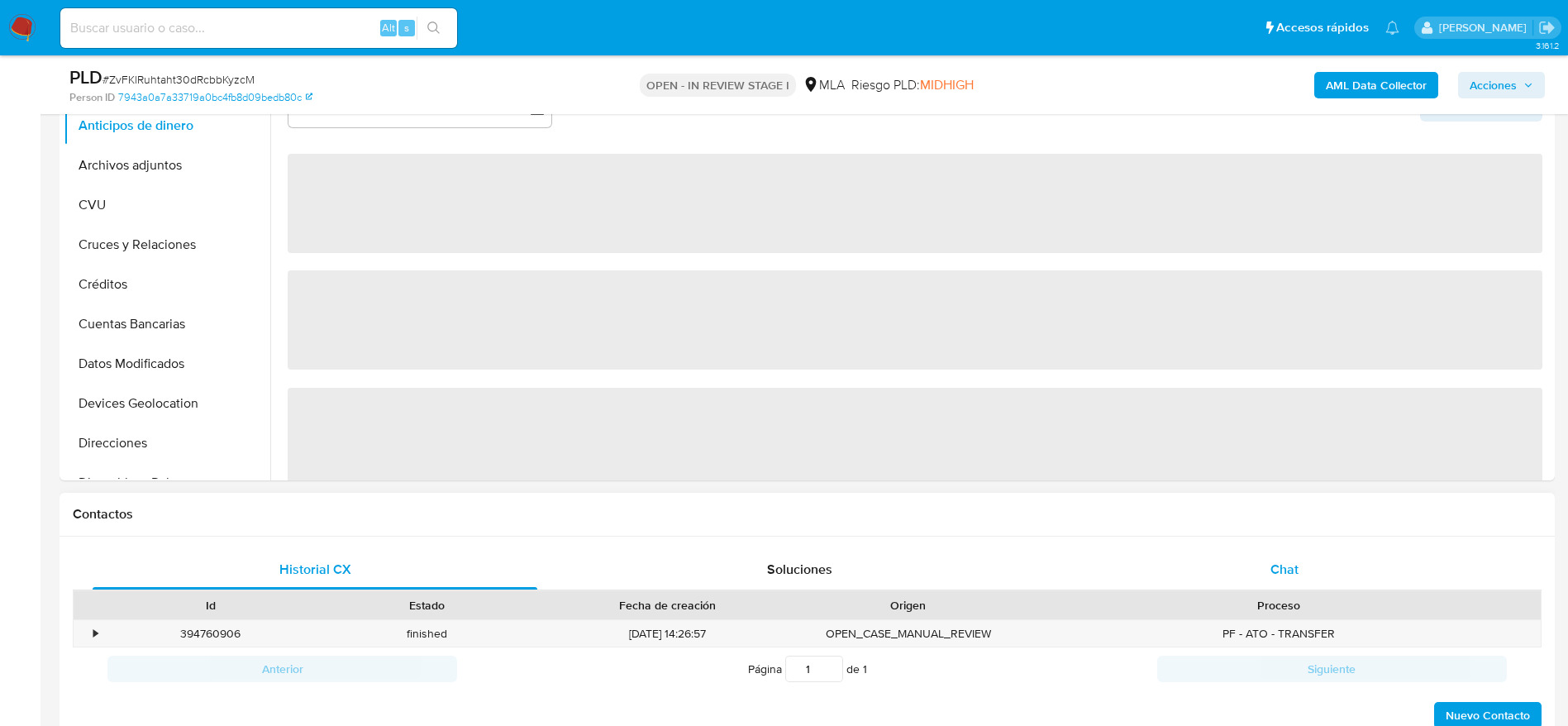
click at [1309, 571] on div "Chat" at bounding box center [1285, 569] width 444 height 40
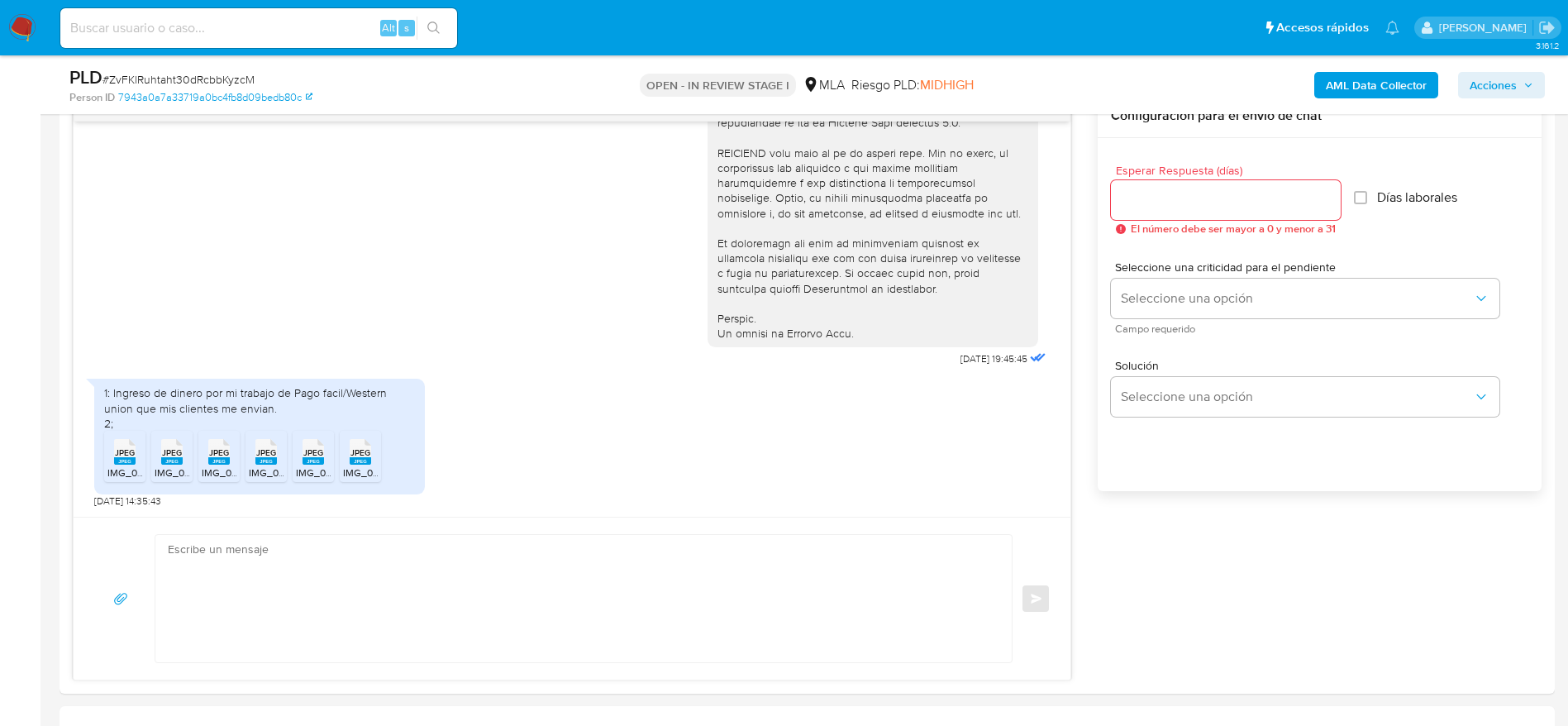
scroll to position [992, 0]
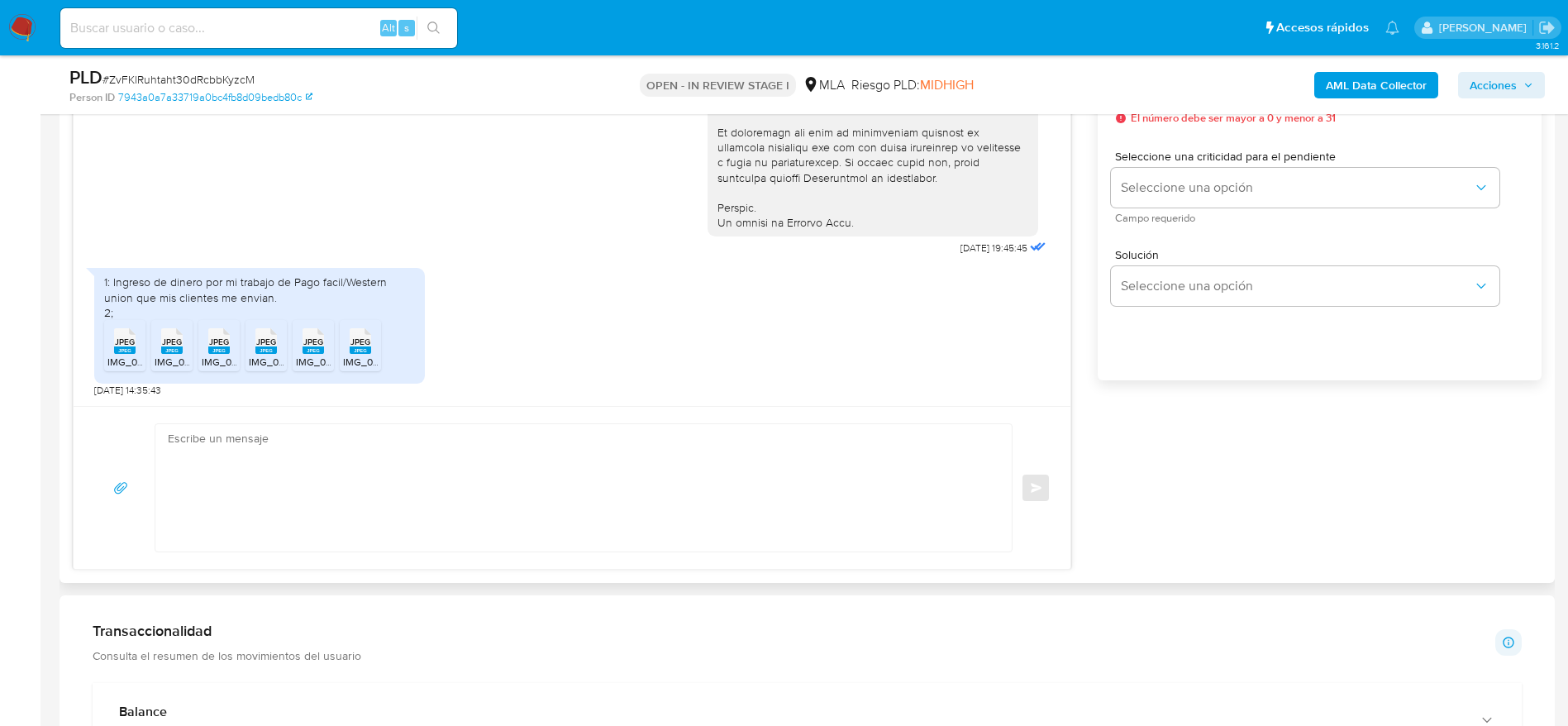
click at [428, 499] on textarea at bounding box center [579, 488] width 823 height 128
paste textarea "Hola Andres Miranda, Muchas gracias por tu respuesta. En función de las operaci…"
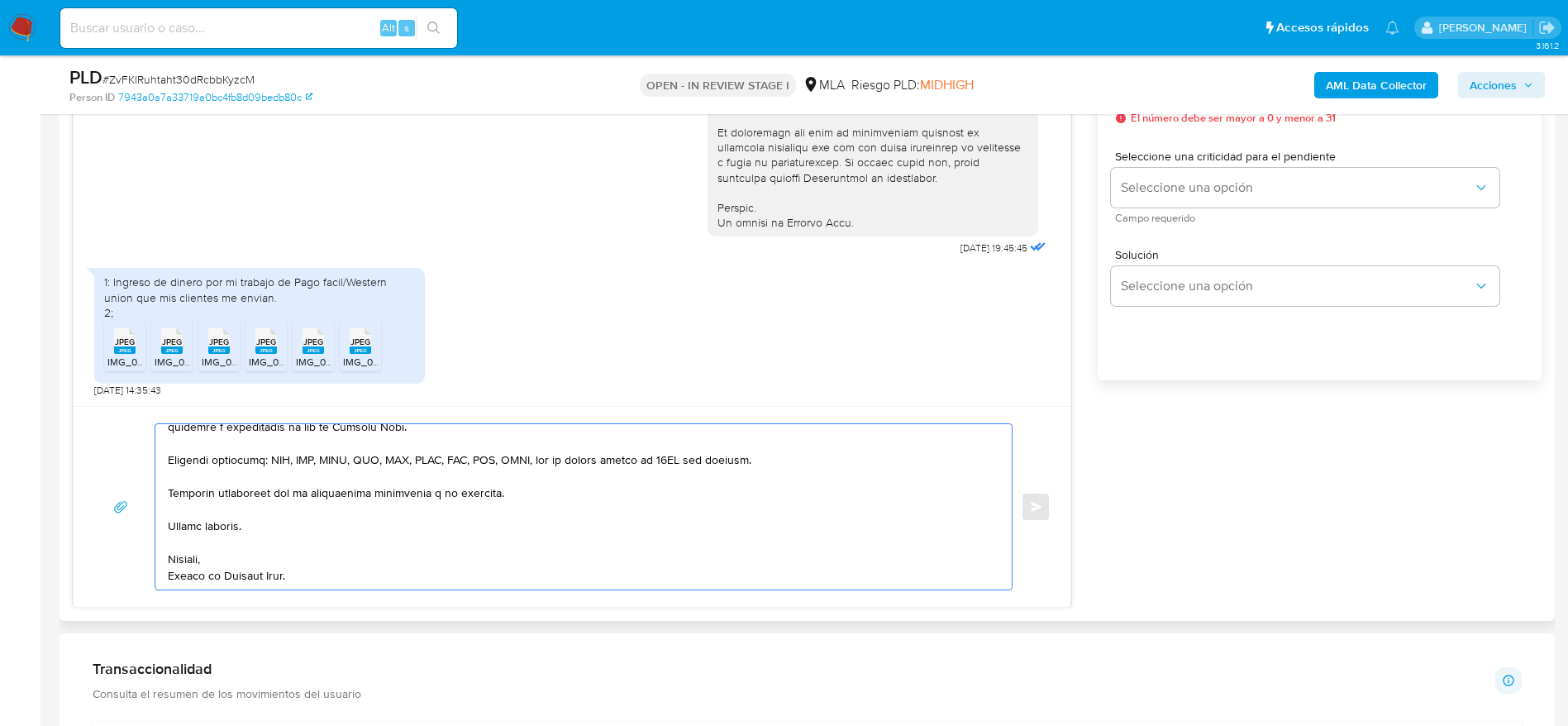
scroll to position [0, 0]
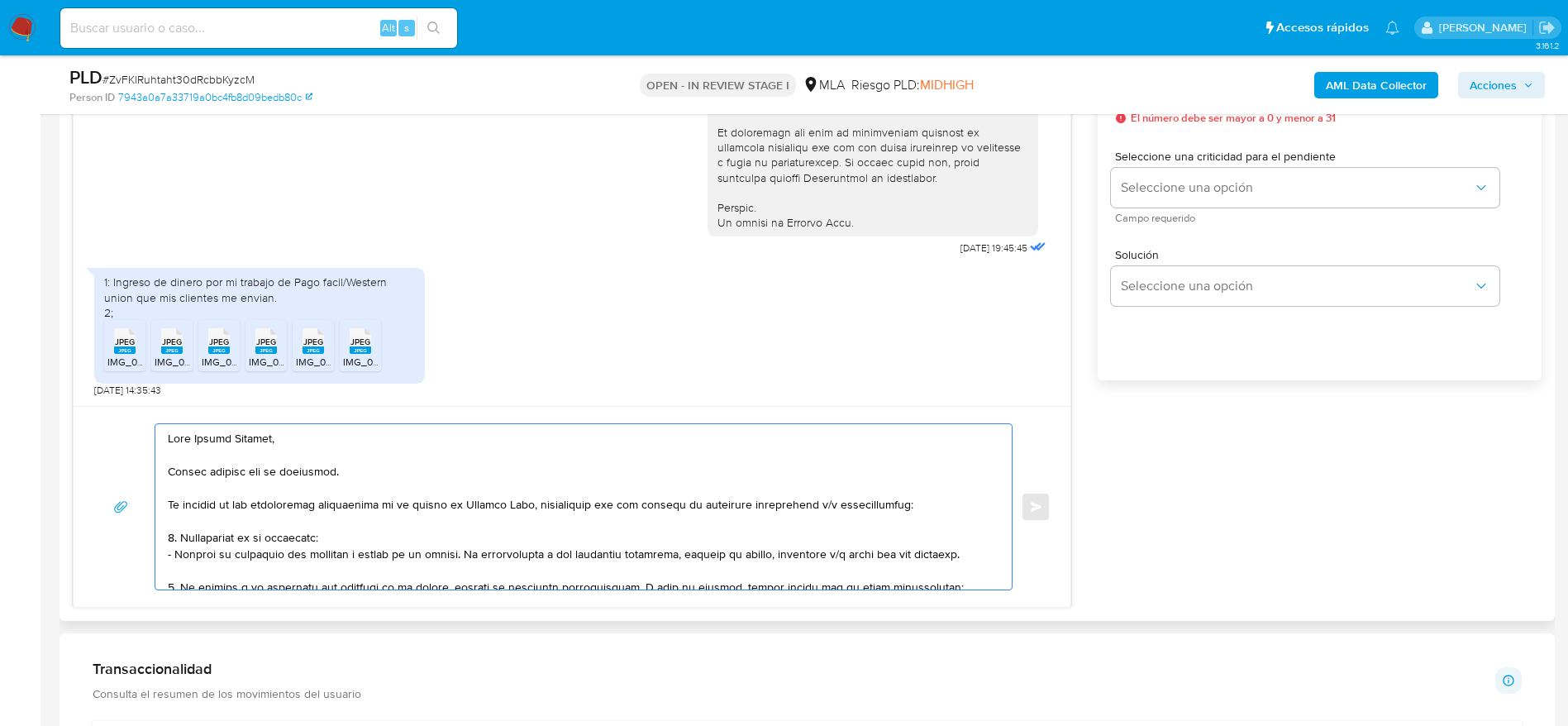
click at [349, 537] on textarea at bounding box center [579, 506] width 823 height 165
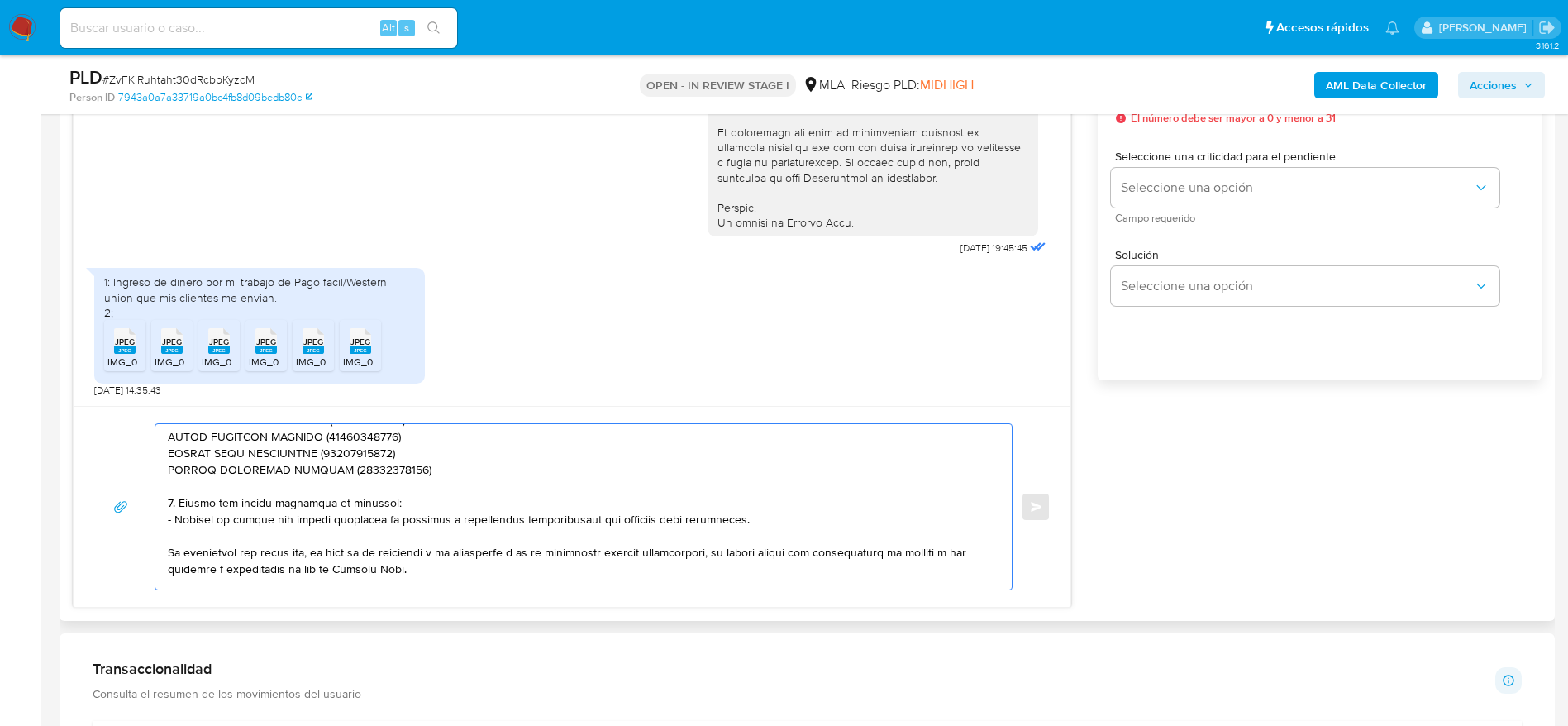
scroll to position [446, 0]
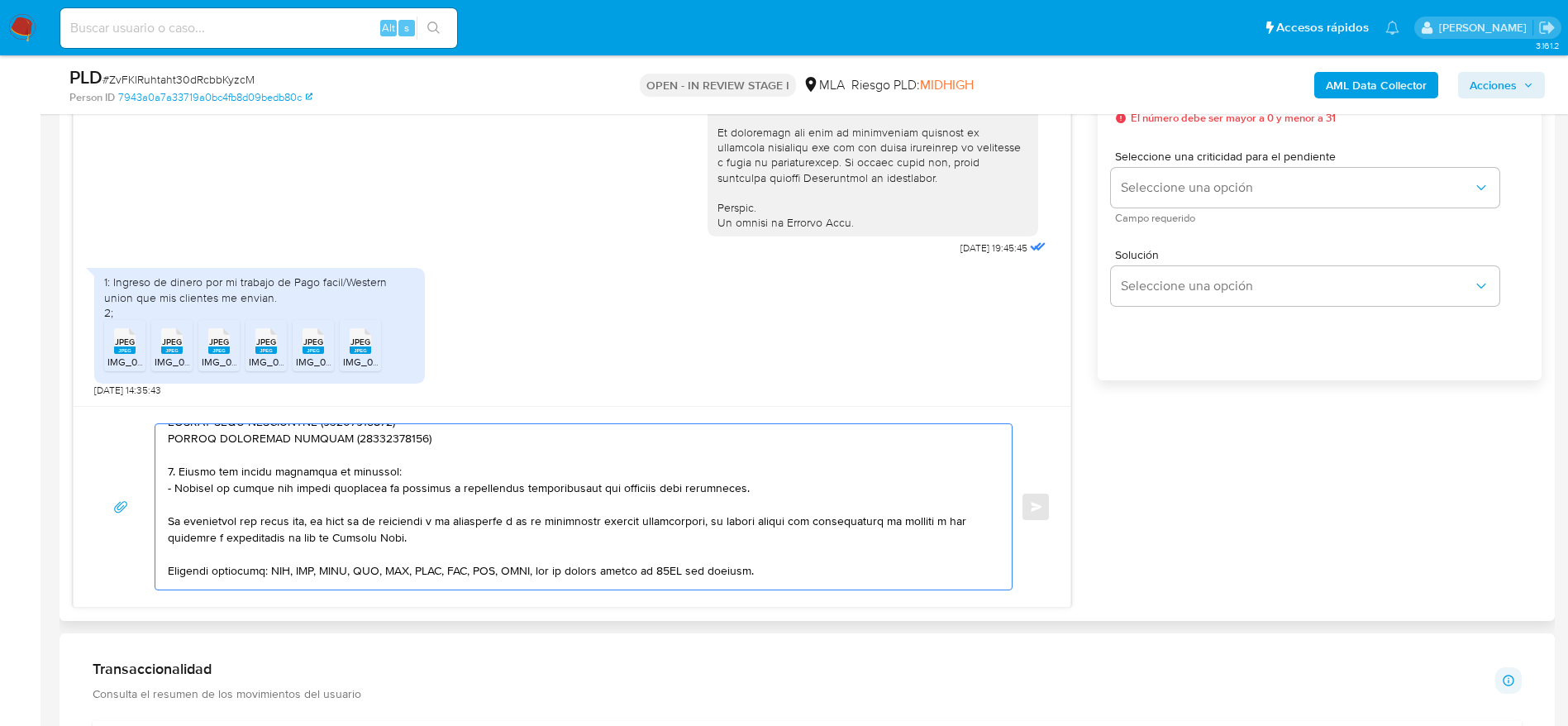
click at [509, 472] on textarea at bounding box center [579, 506] width 823 height 165
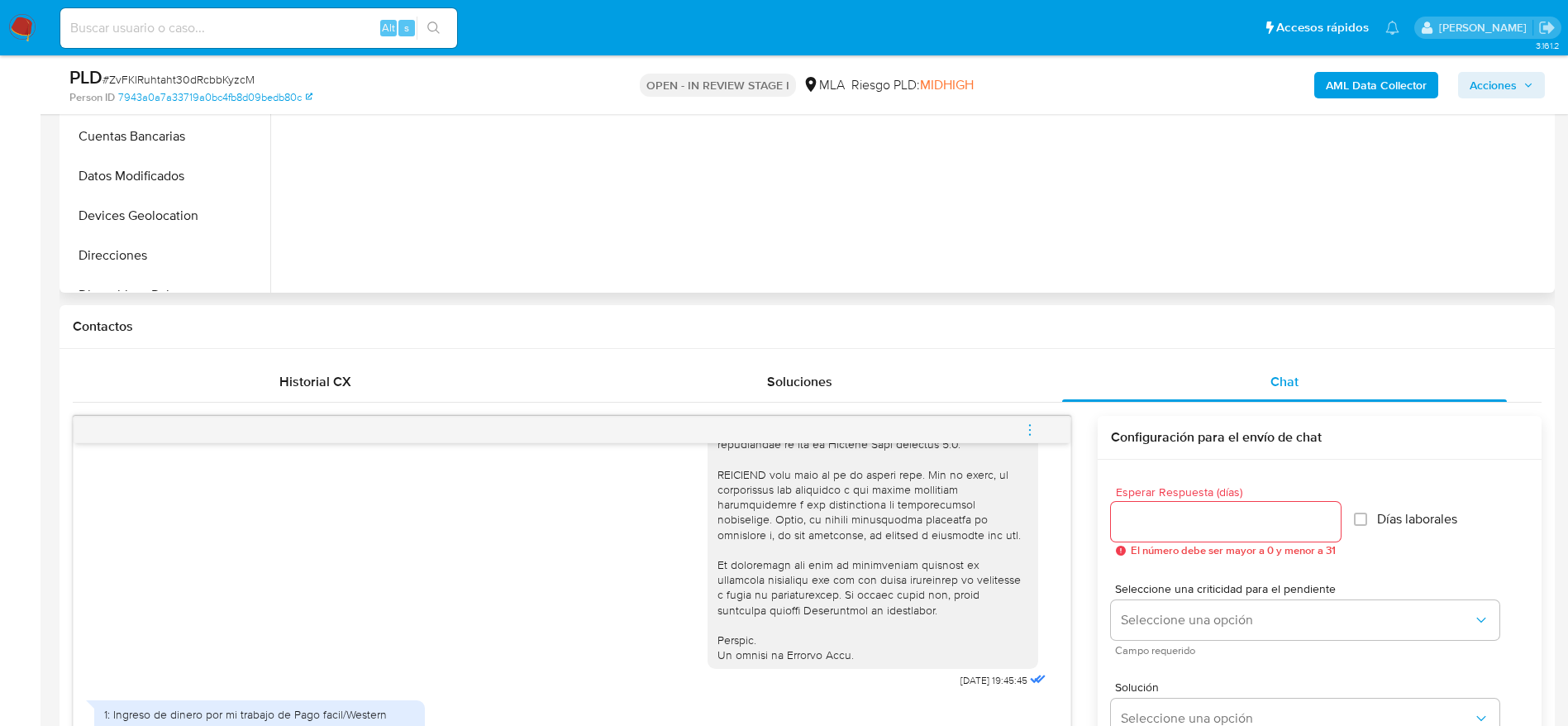
scroll to position [496, 0]
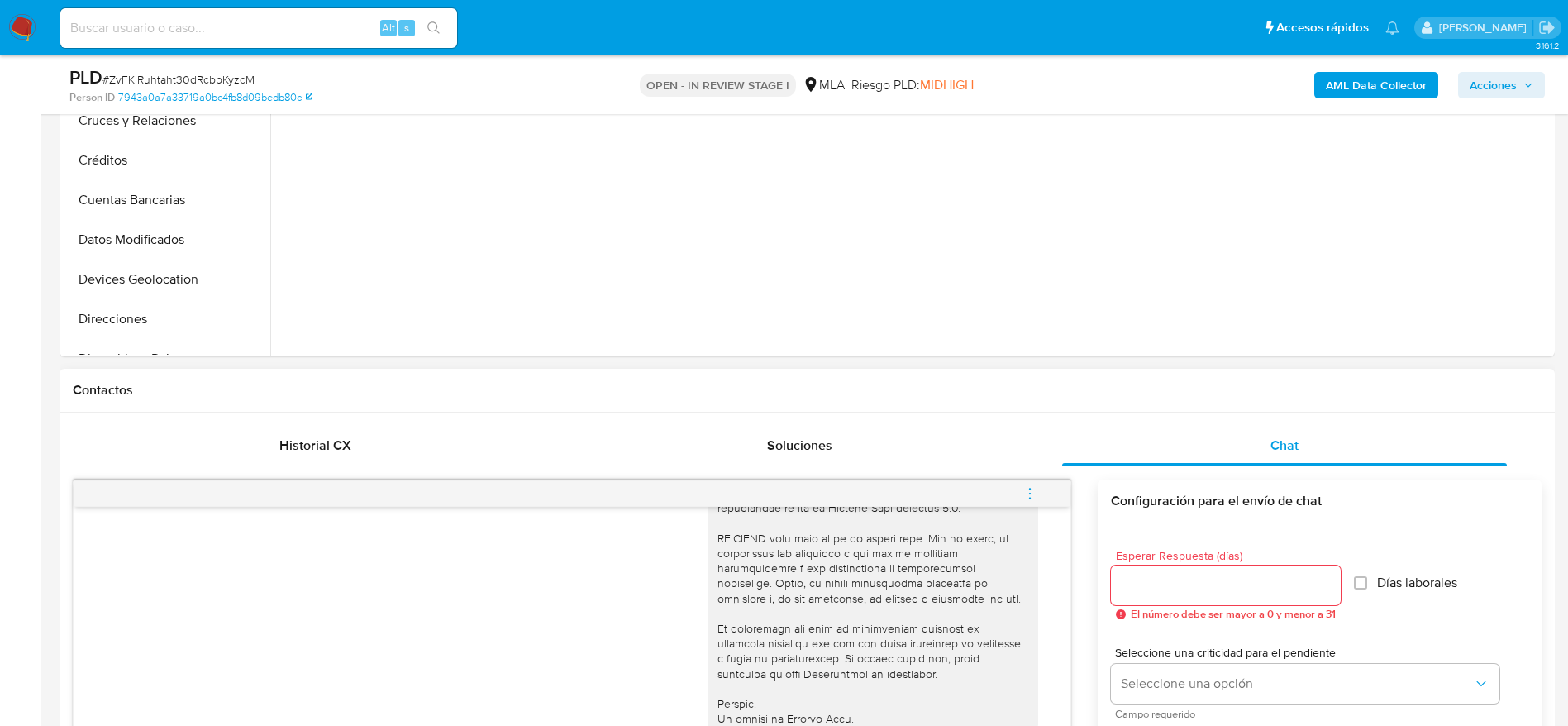
type textarea "Hola Andrés Miranda, Muchas gracias por tu respuesta. En función de las operaci…"
click at [1180, 573] on div at bounding box center [1226, 585] width 230 height 40
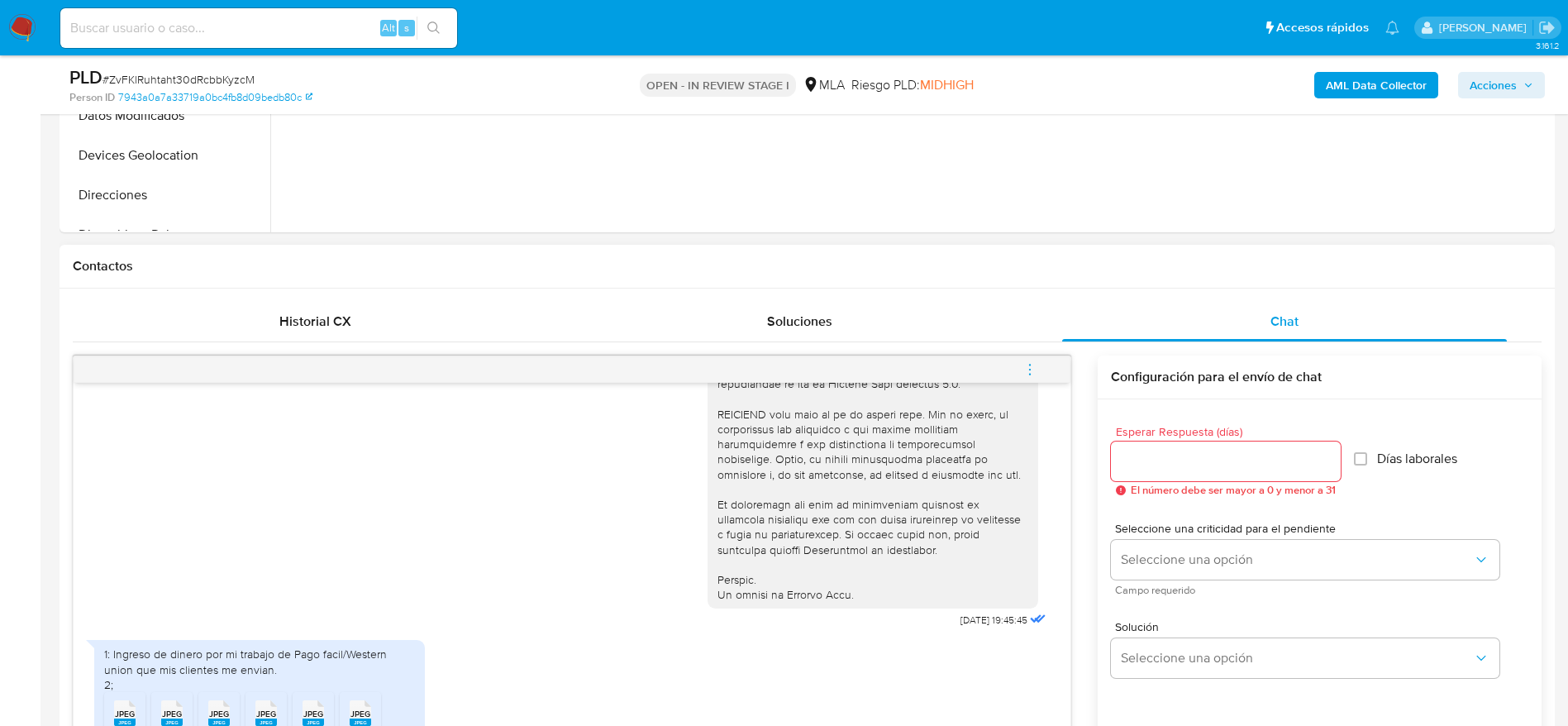
click at [1194, 484] on span "El número debe ser mayor a 0 y menor a 31" at bounding box center [1233, 490] width 205 height 12
click at [1171, 471] on input "Esperar Respuesta (días)" at bounding box center [1226, 460] width 230 height 21
type input "1"
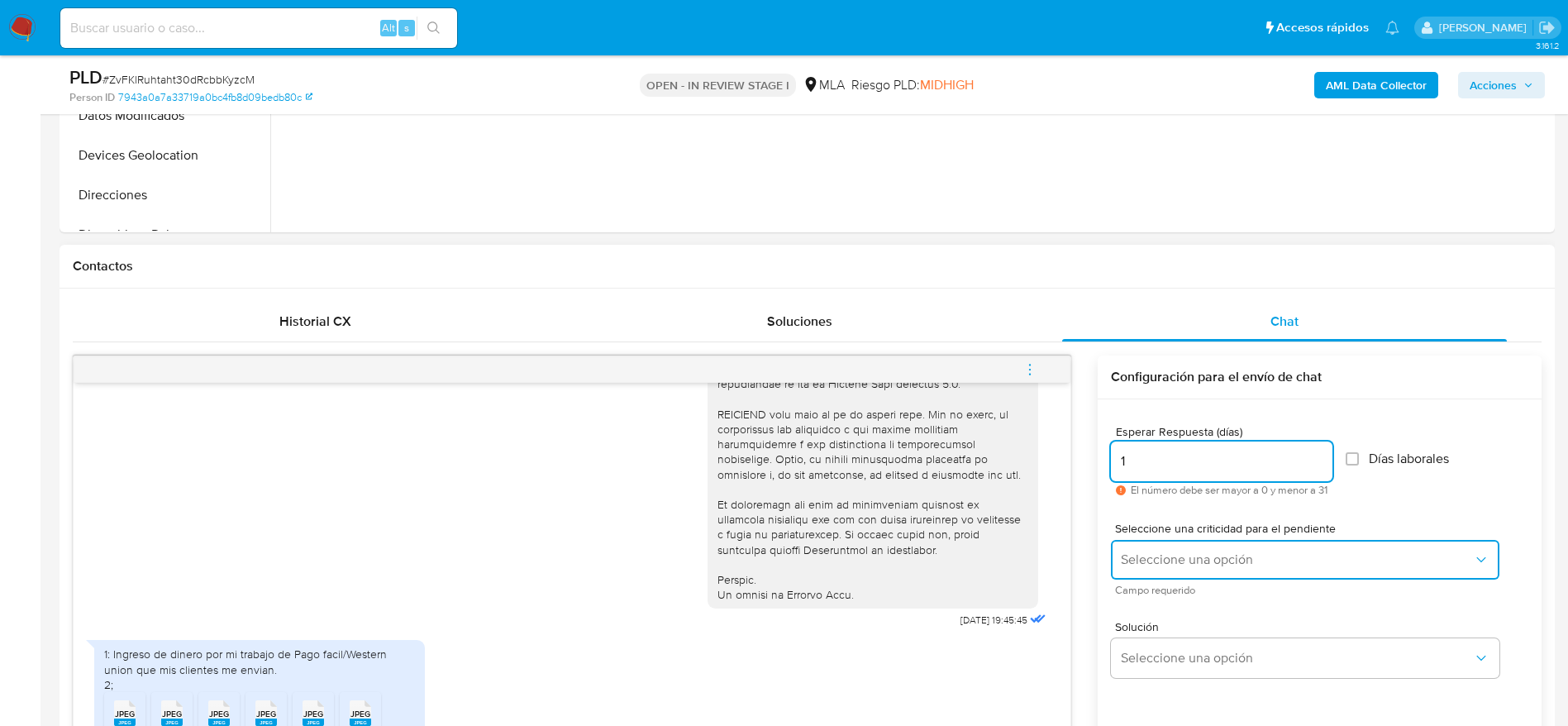
click at [1171, 556] on span "Seleccione una opción" at bounding box center [1297, 559] width 352 height 16
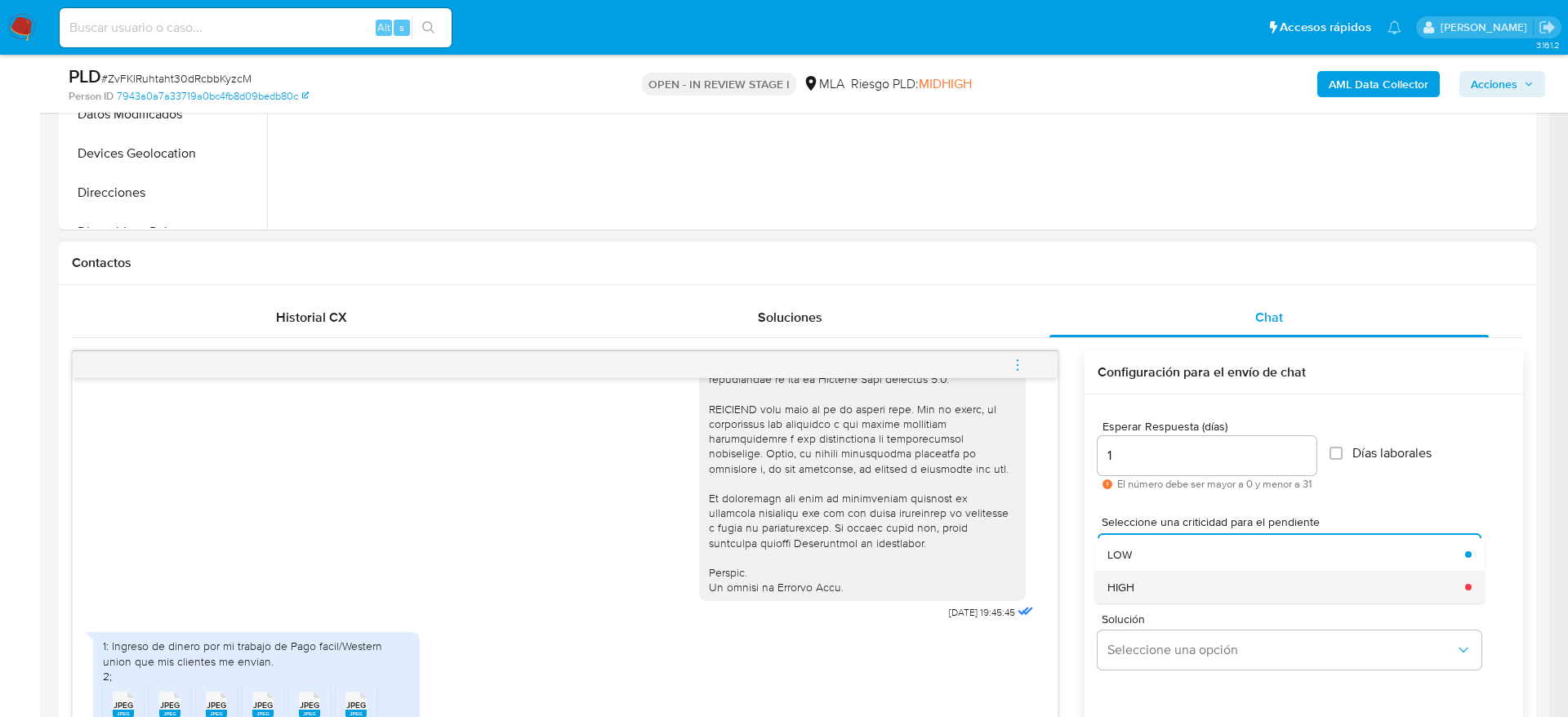
click at [1148, 579] on div "HIGH" at bounding box center [1281, 587] width 348 height 33
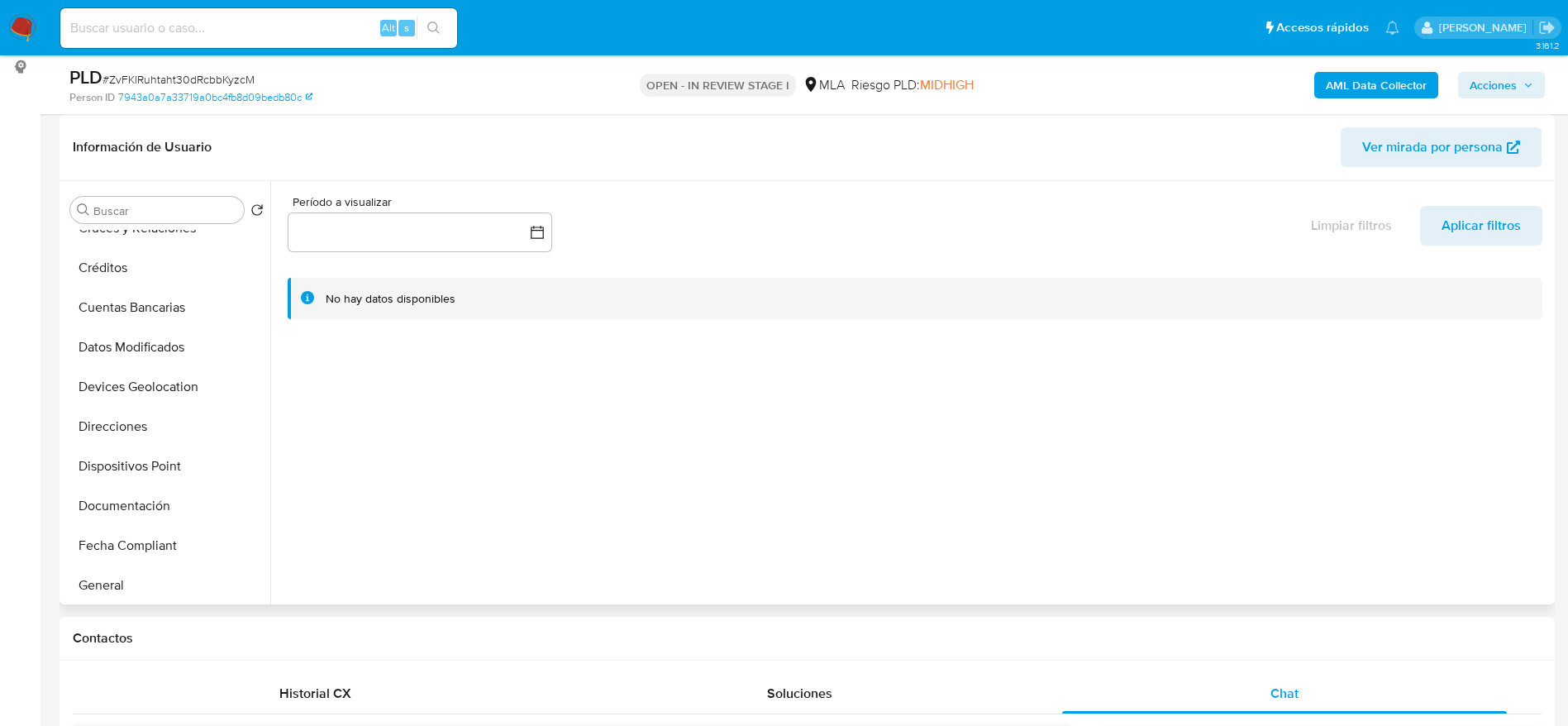
scroll to position [496, 0]
drag, startPoint x: 134, startPoint y: 578, endPoint x: 245, endPoint y: 573, distance: 111.1
click at [134, 579] on button "KYC" at bounding box center [160, 586] width 193 height 40
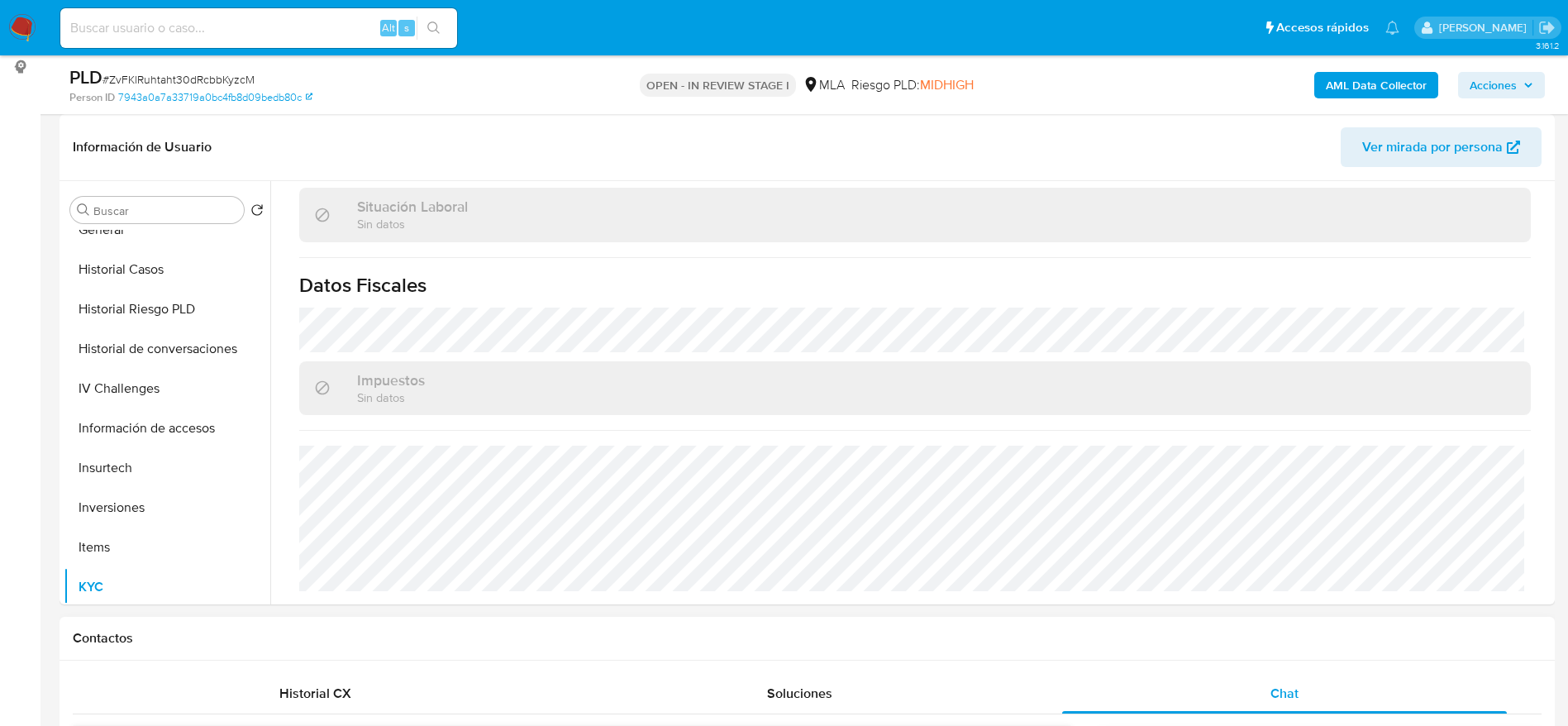
scroll to position [992, 0]
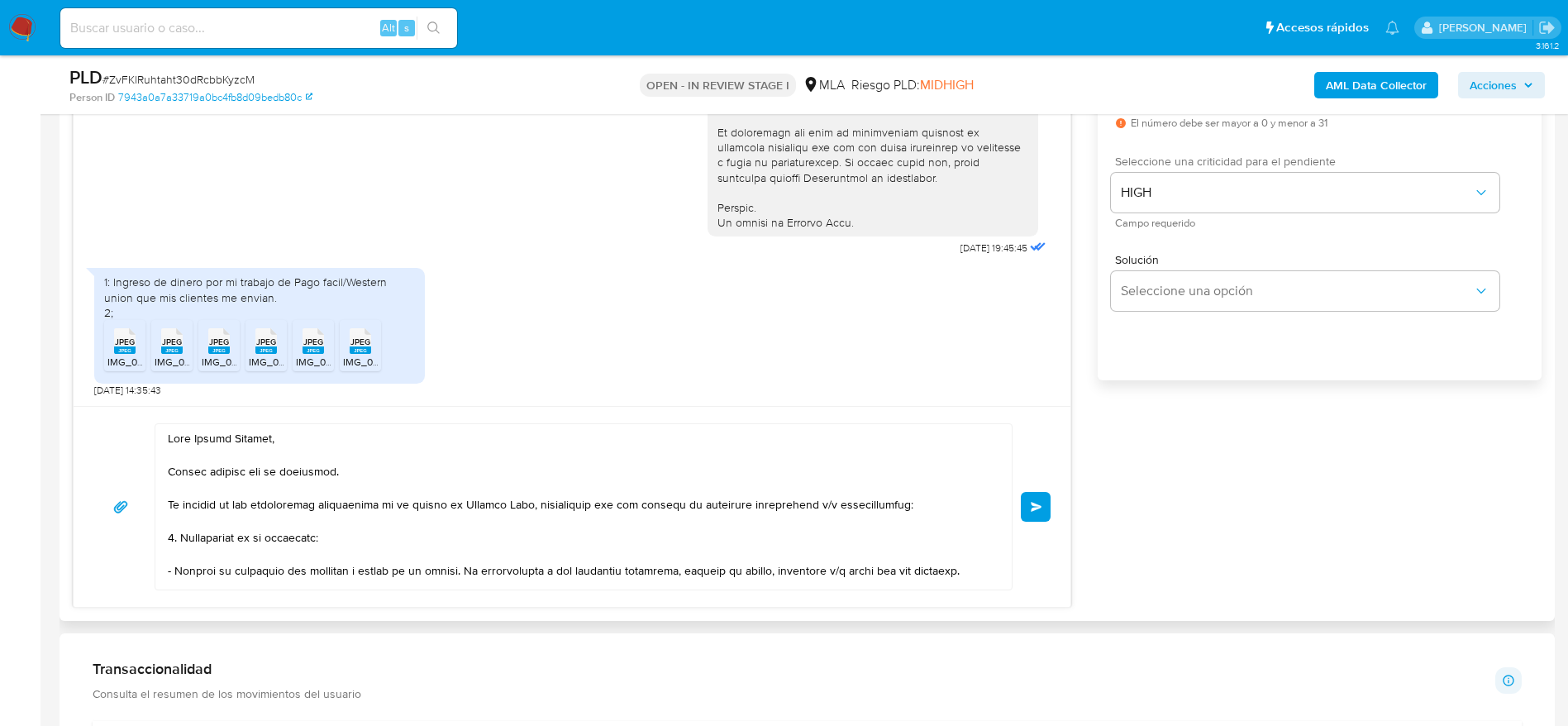
drag, startPoint x: 1041, startPoint y: 500, endPoint x: 622, endPoint y: 197, distance: 517.1
click at [1038, 500] on button "Enviar" at bounding box center [1035, 506] width 30 height 30
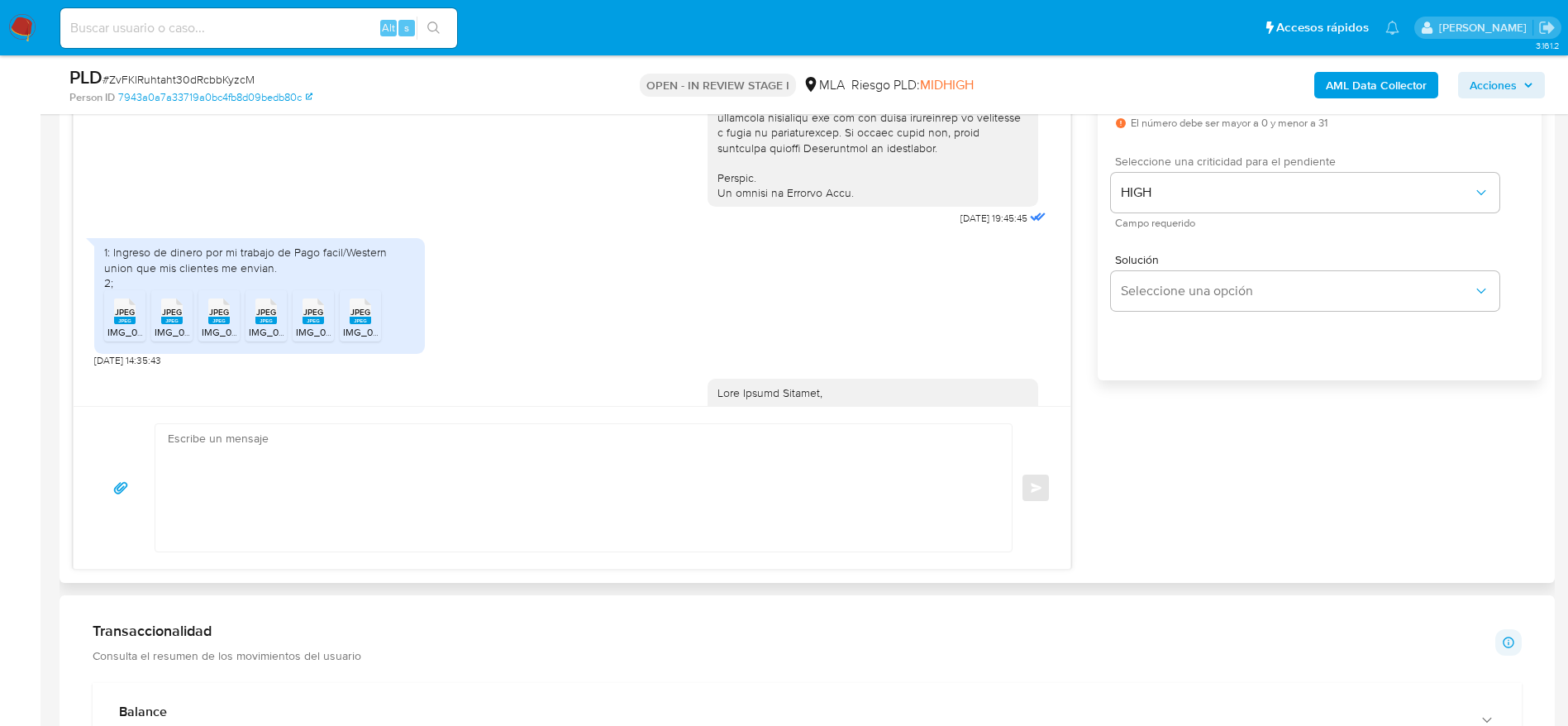
scroll to position [1703, 0]
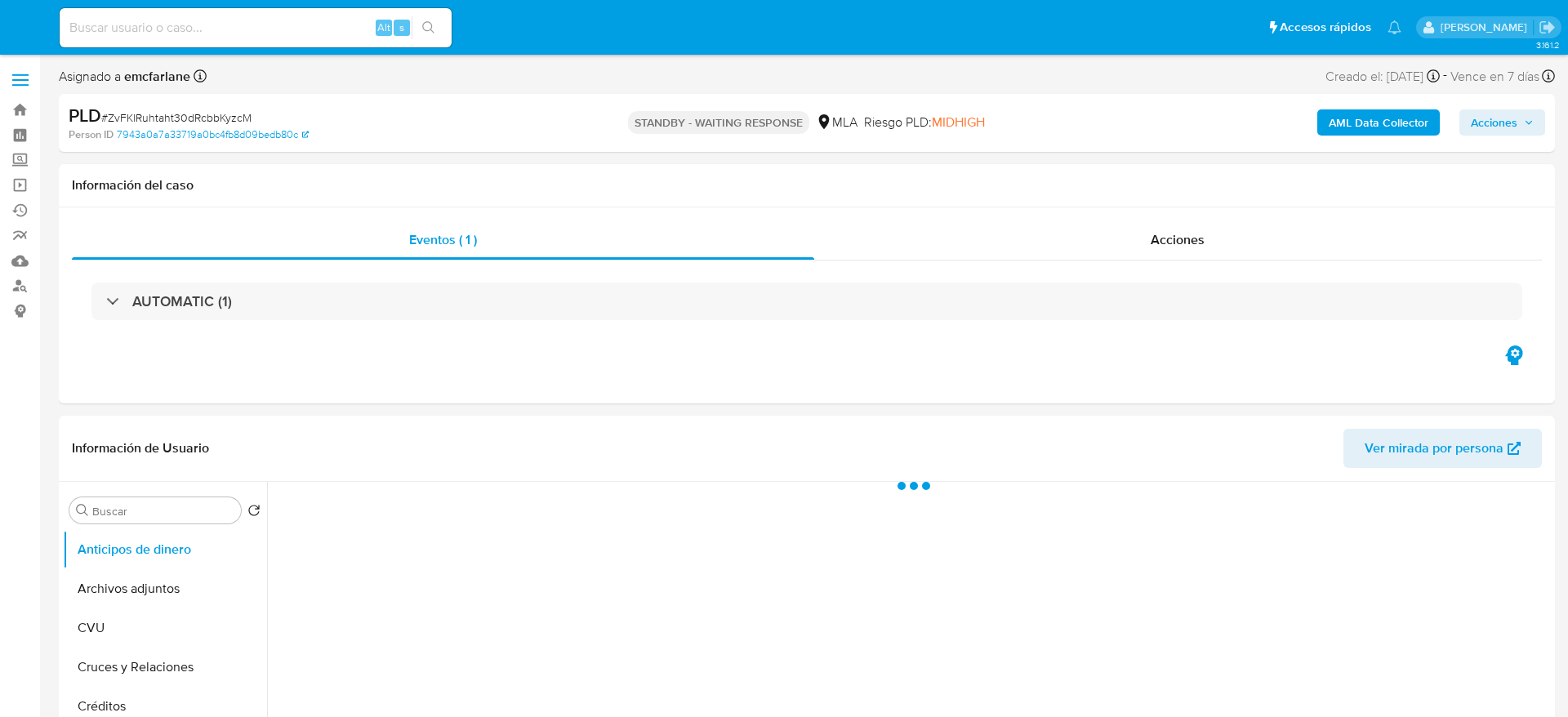
select select "10"
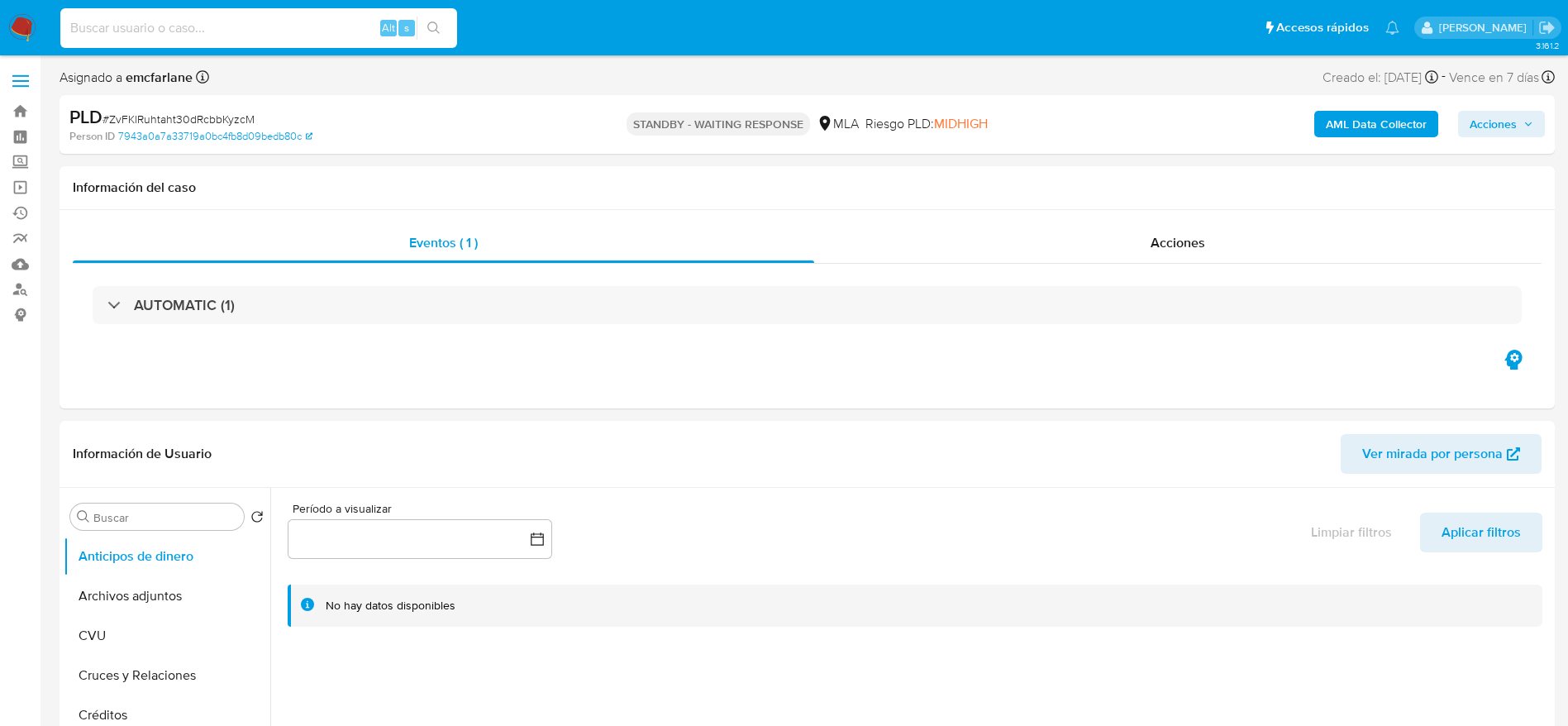
click at [230, 37] on input at bounding box center [259, 27] width 397 height 21
paste input "jKxpyjkspwDiyxE4YzeuuyKn"
type input "jKxpyjkspwDiyxE4YzeuuyKn"
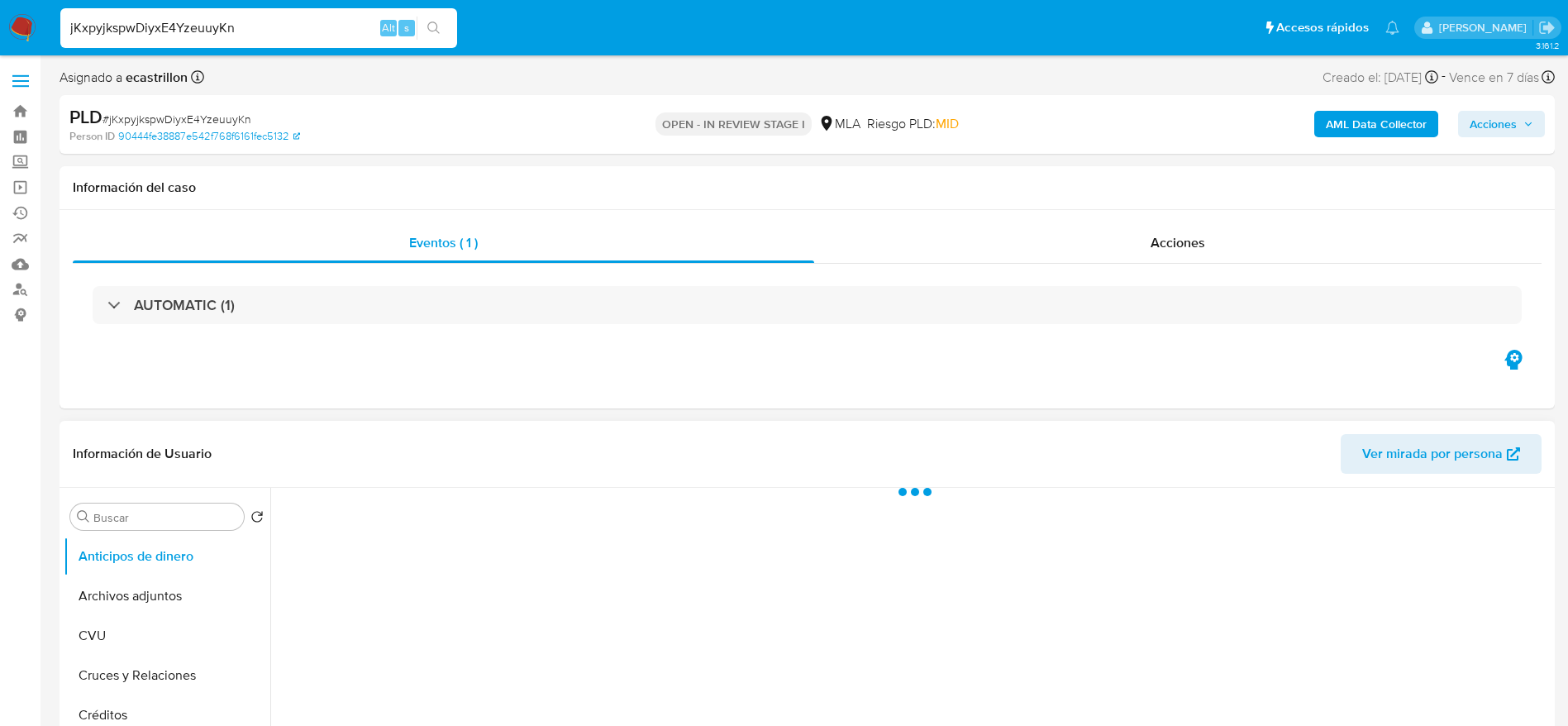
select select "10"
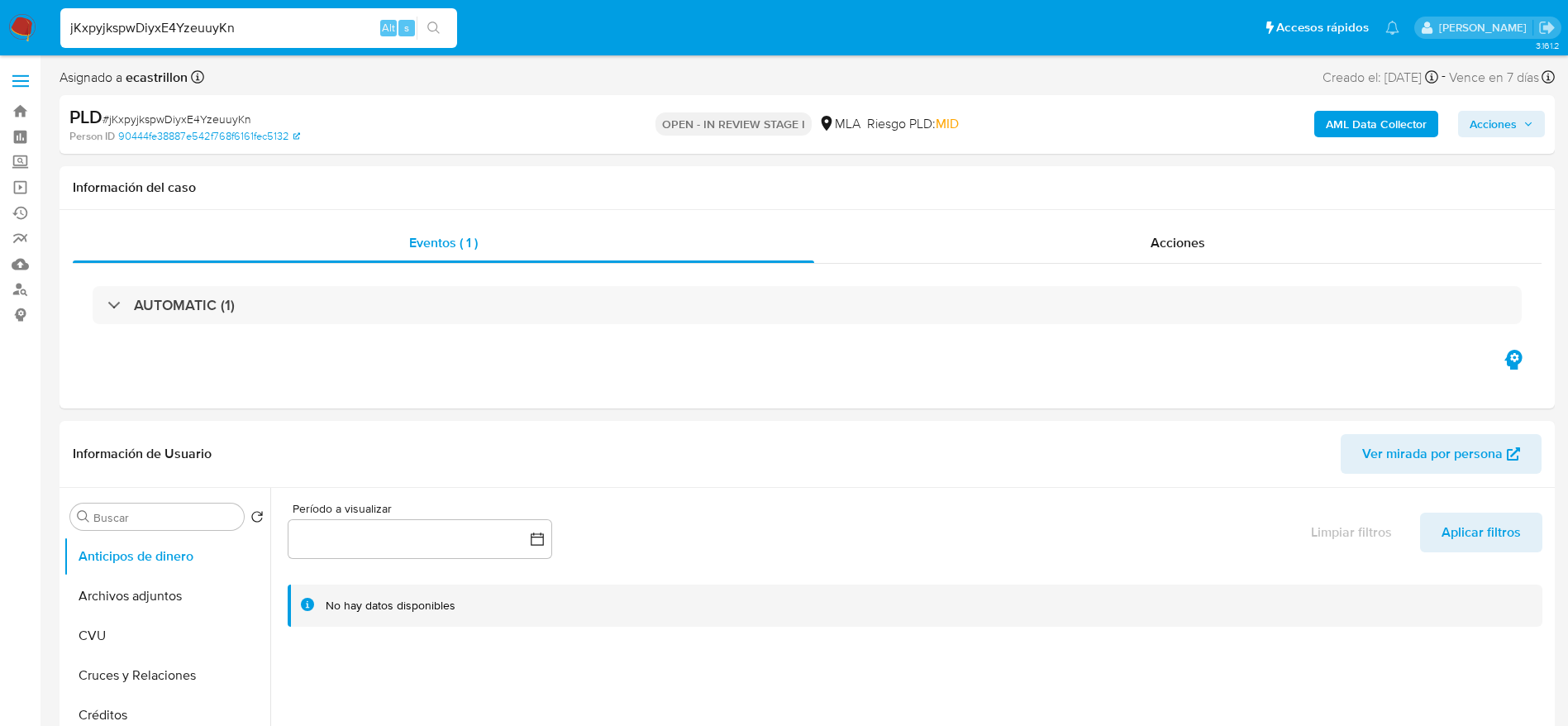
click at [280, 34] on input "jKxpyjkspwDiyxE4YzeuuyKn" at bounding box center [259, 27] width 397 height 21
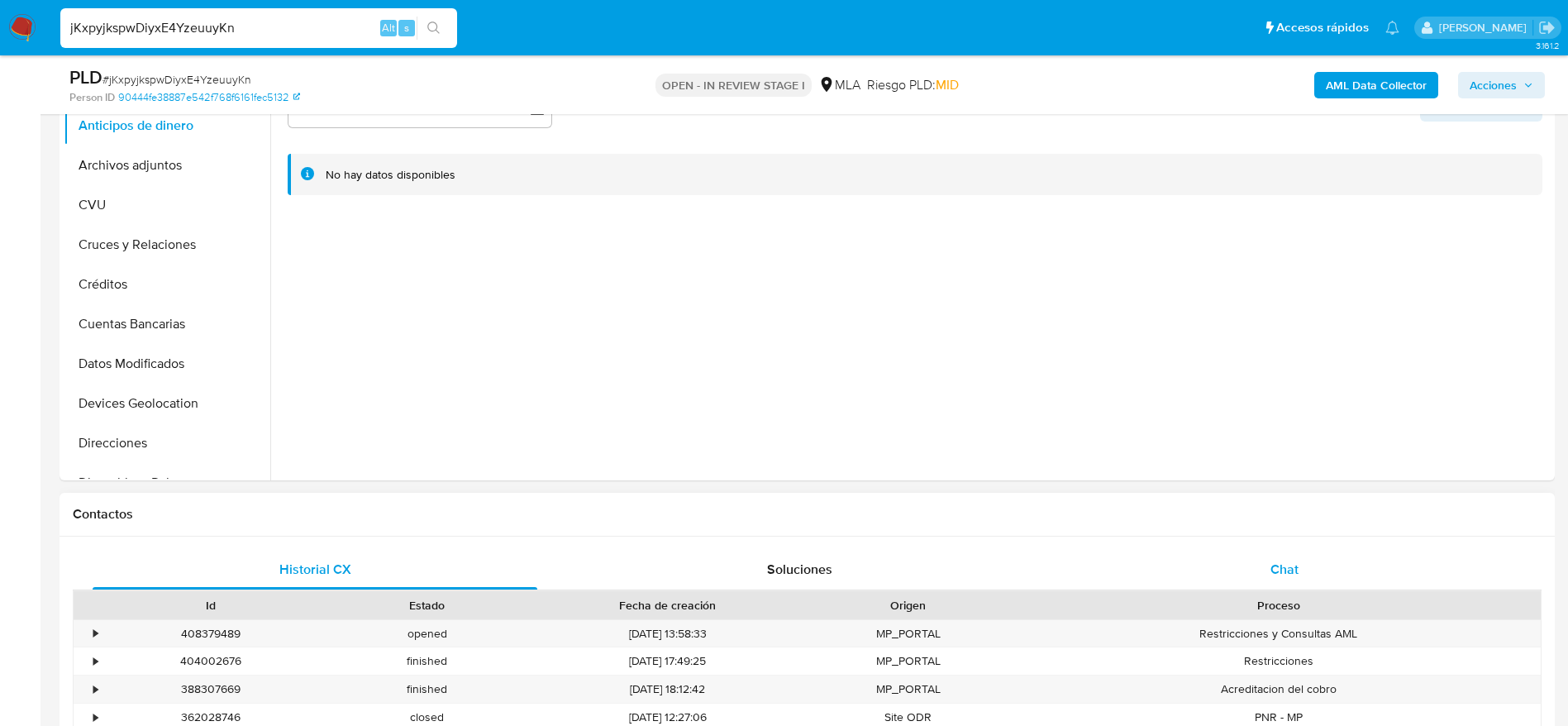
click at [1367, 557] on div "Chat" at bounding box center [1285, 569] width 444 height 40
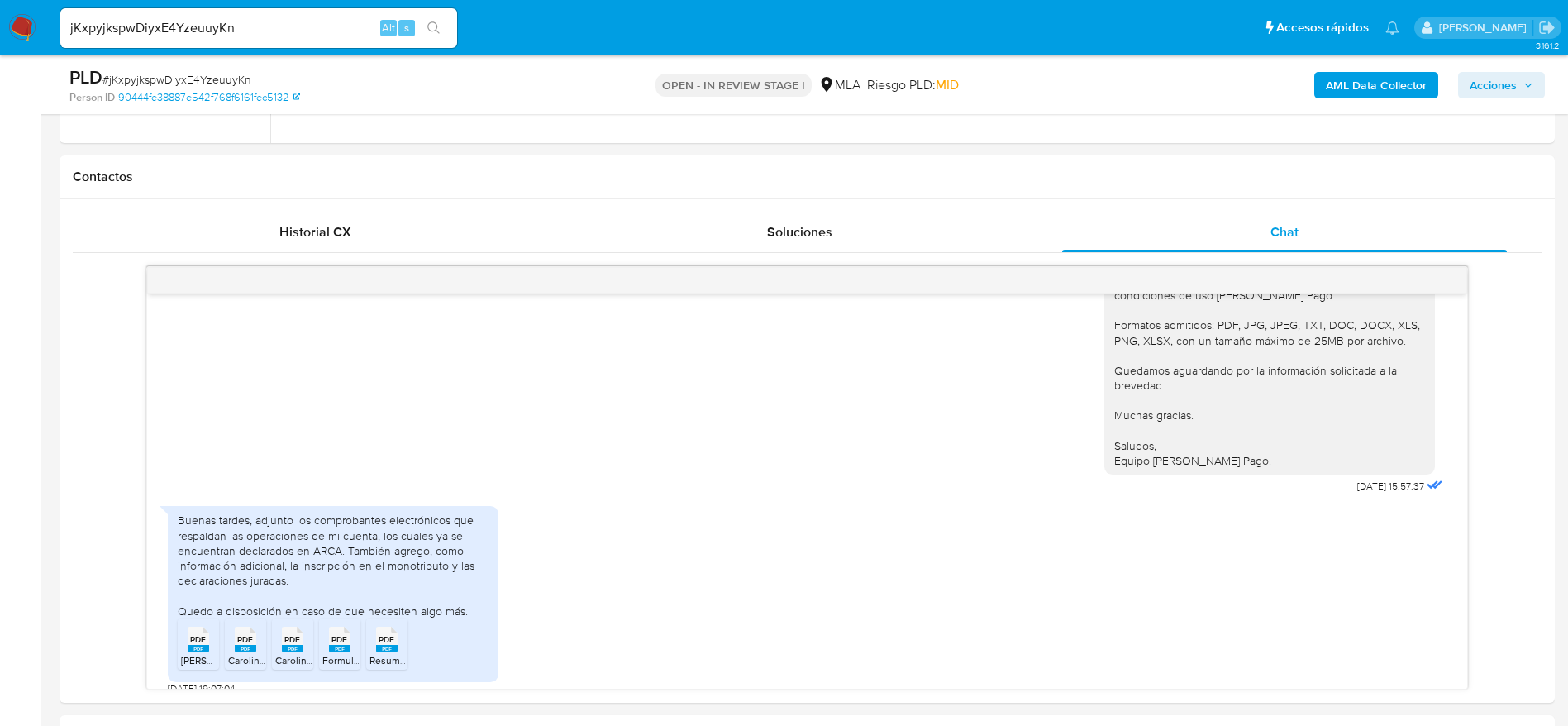
scroll to position [744, 0]
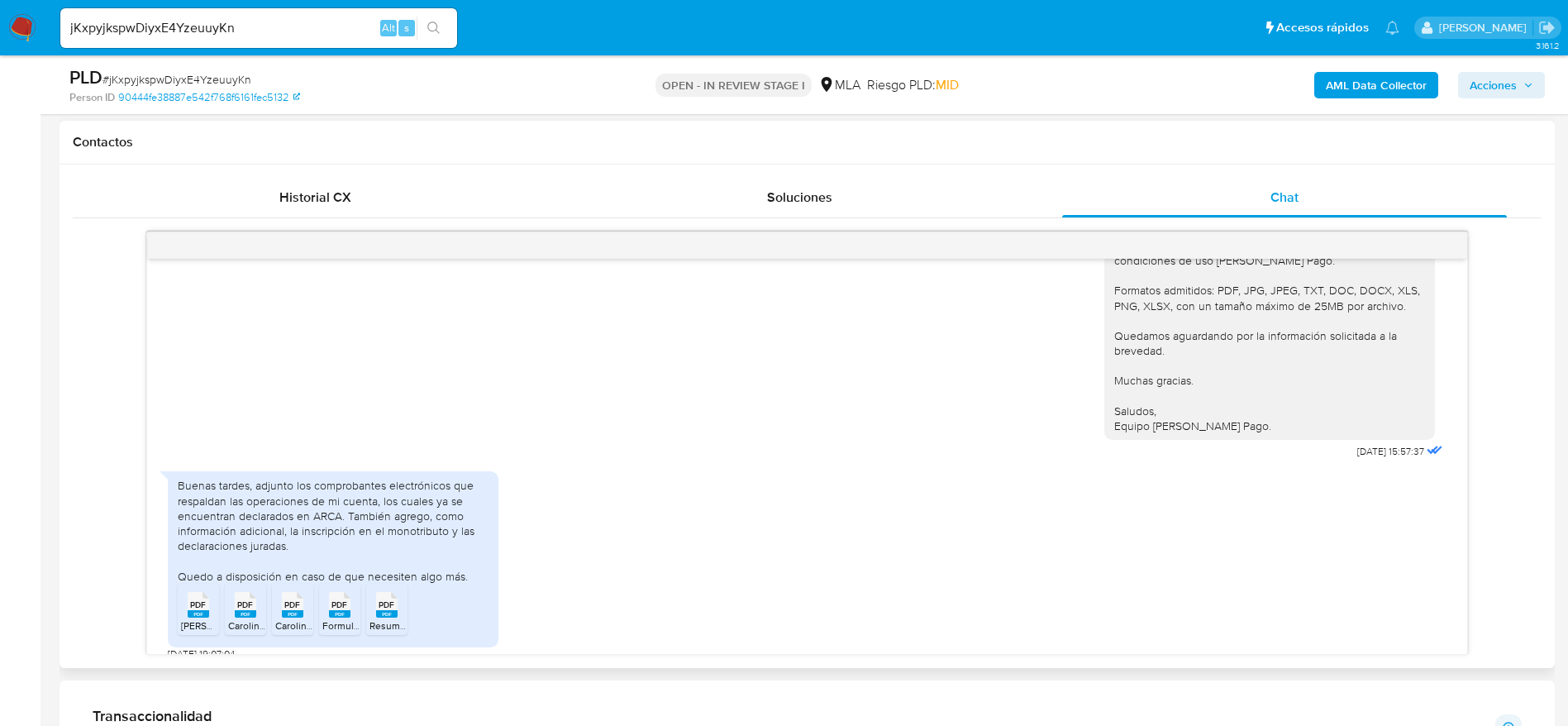
click at [197, 610] on rect at bounding box center [197, 614] width 21 height 8
click at [262, 590] on div "PDF PDF" at bounding box center [245, 603] width 35 height 32
drag, startPoint x: 291, startPoint y: 594, endPoint x: 320, endPoint y: 602, distance: 30.1
click at [291, 599] on span "PDF" at bounding box center [292, 604] width 15 height 11
click at [346, 618] on span "Formulario de Impresión de Constancia de Monotributo.pdf" at bounding box center [455, 625] width 264 height 14
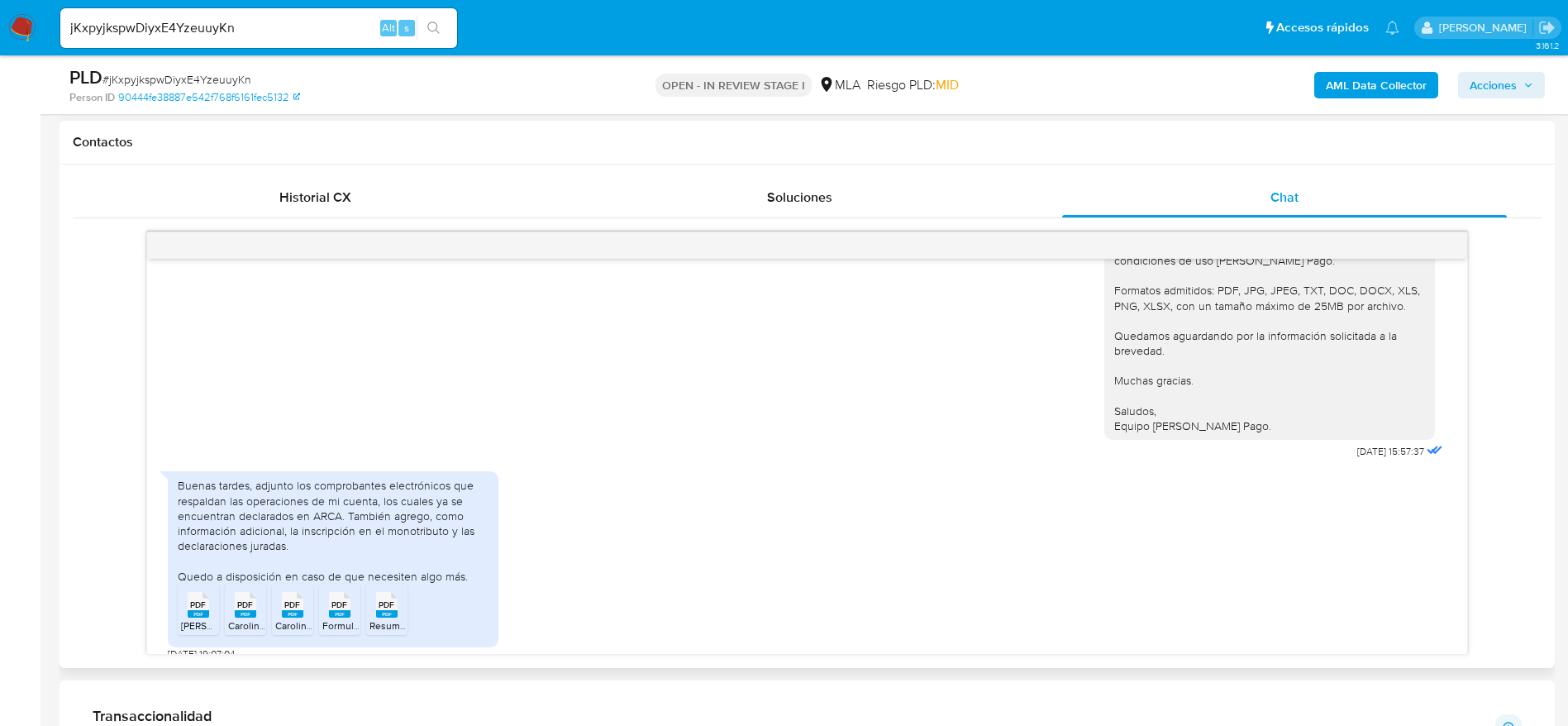
click at [391, 603] on icon "PDF" at bounding box center [386, 604] width 21 height 29
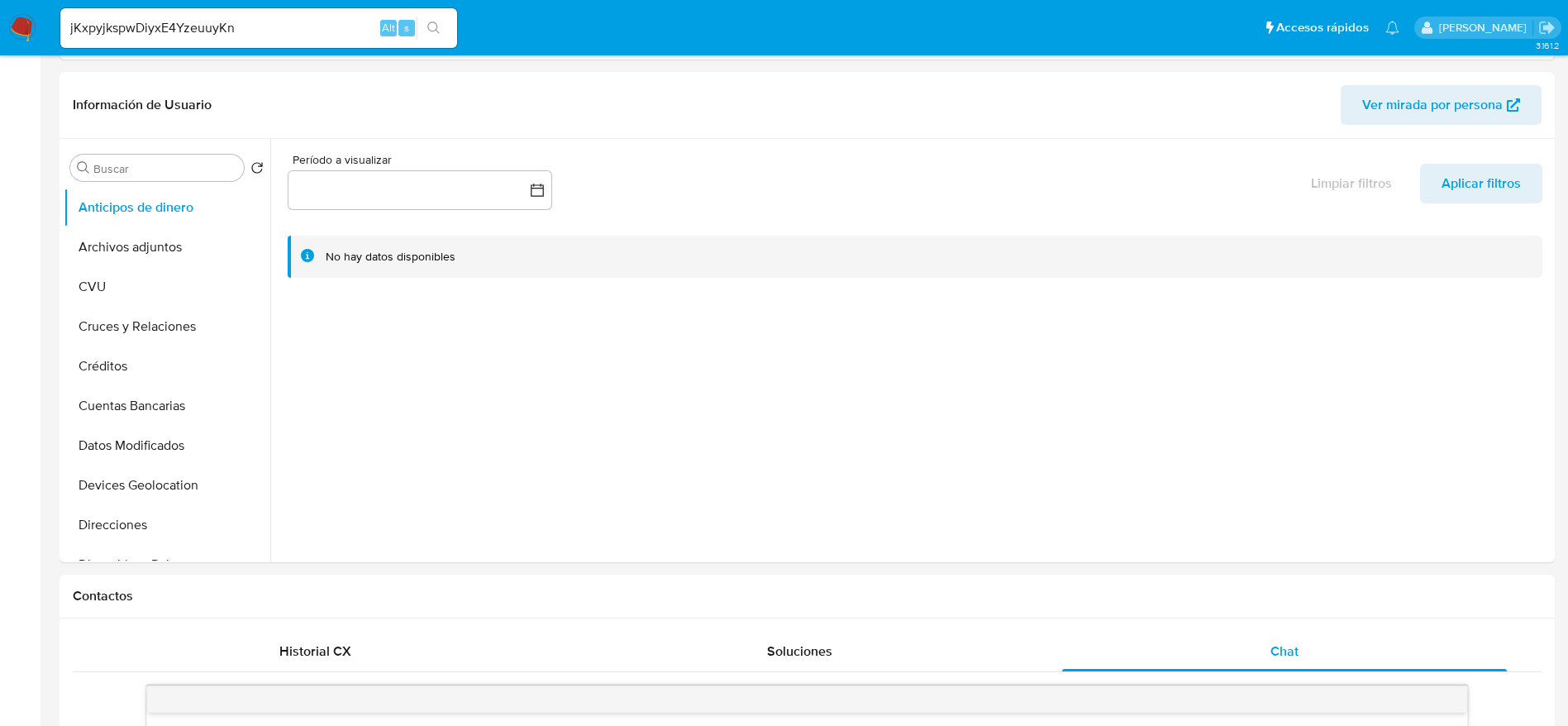
scroll to position [0, 0]
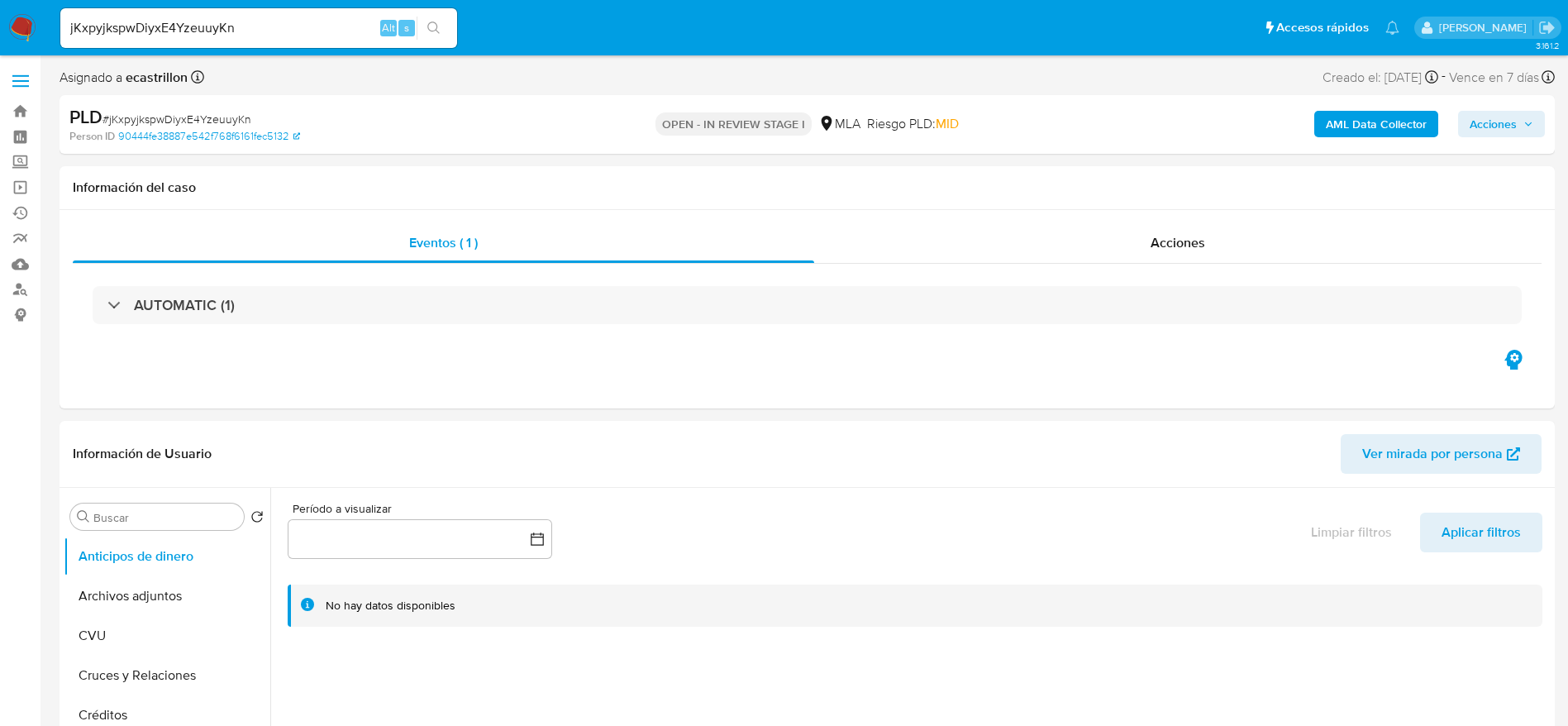
click at [181, 114] on span "# jKxpyjkspwDiyxE4YzeuuyKn" at bounding box center [176, 118] width 149 height 16
copy span "jKxpyjkspwDiyxE4YzeuuyKn"
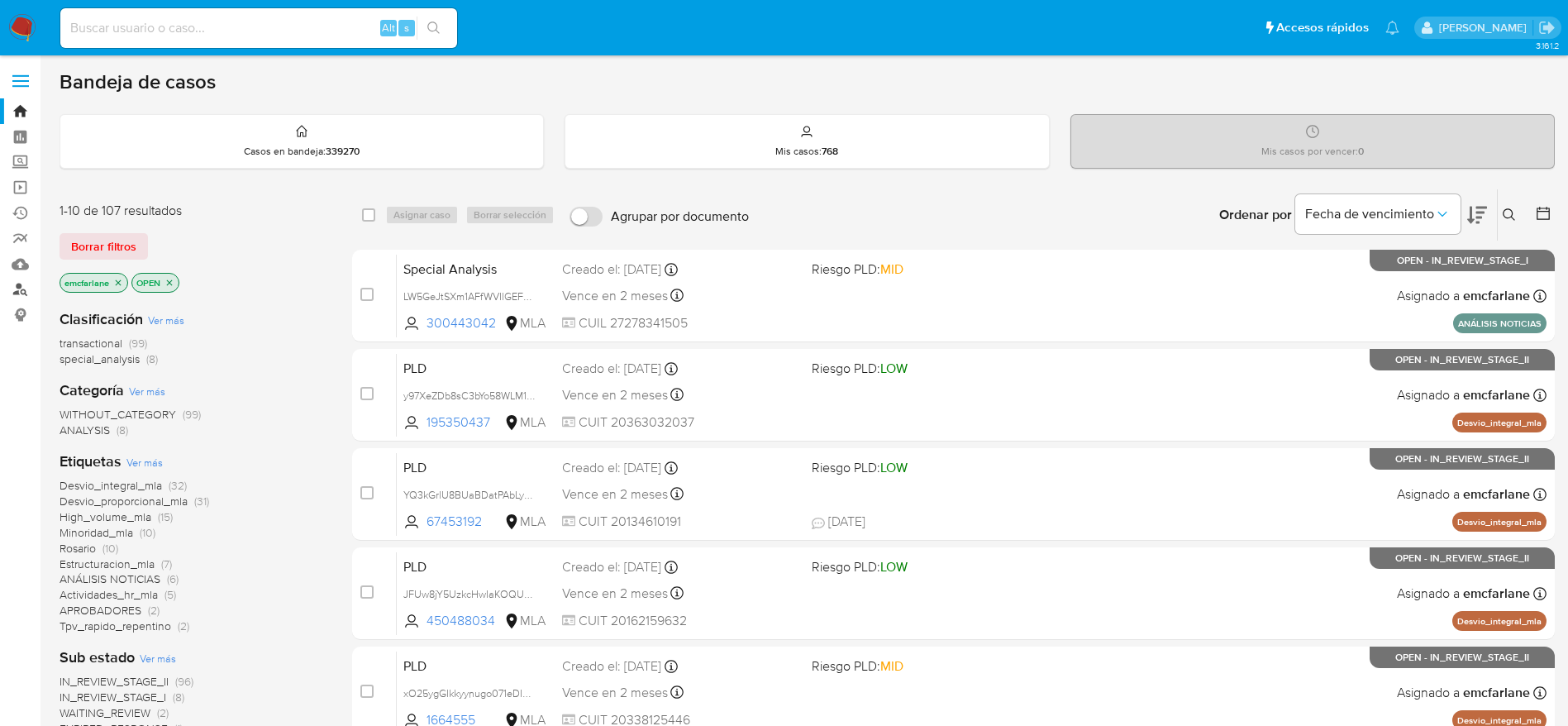
click at [23, 294] on link "Buscador de personas" at bounding box center [98, 289] width 197 height 26
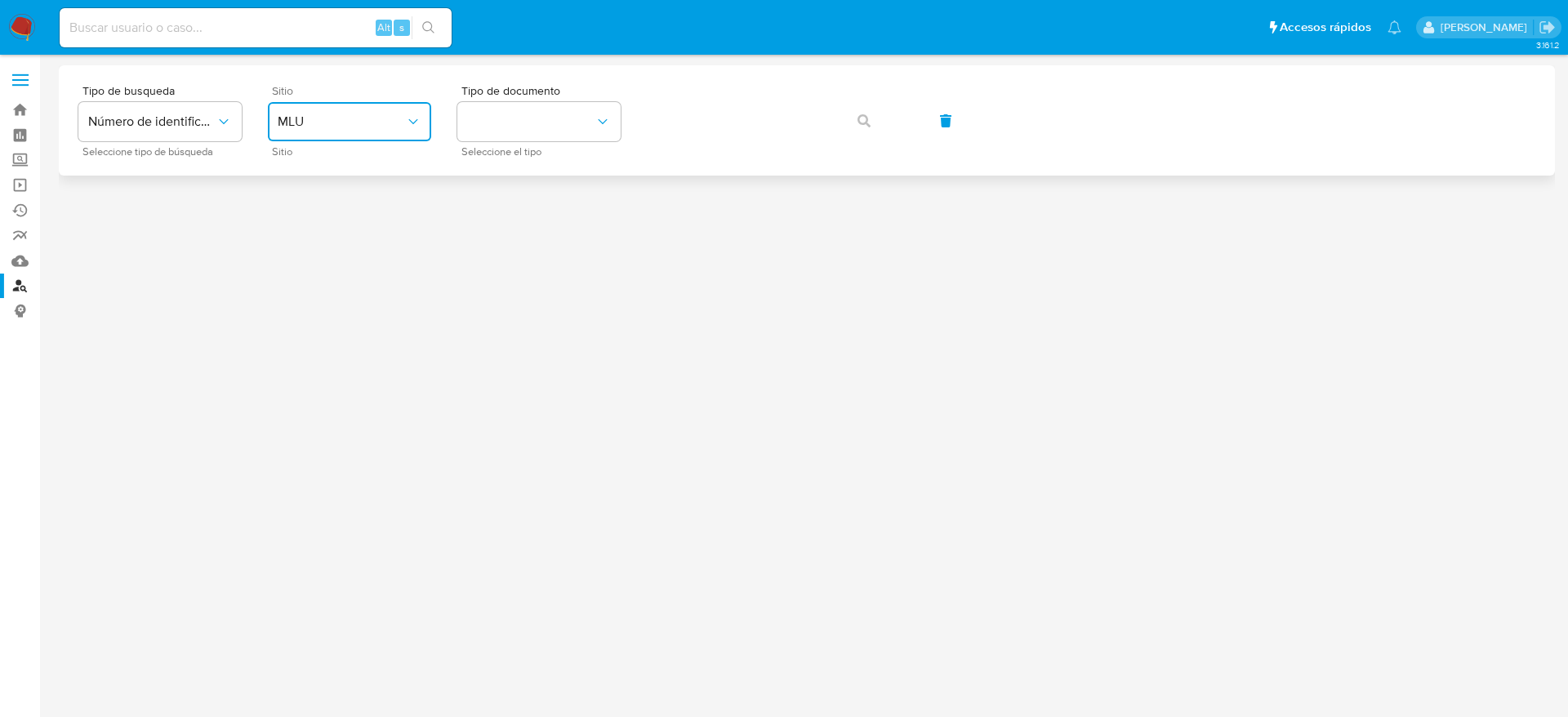
click at [314, 124] on span "MLU" at bounding box center [341, 121] width 127 height 16
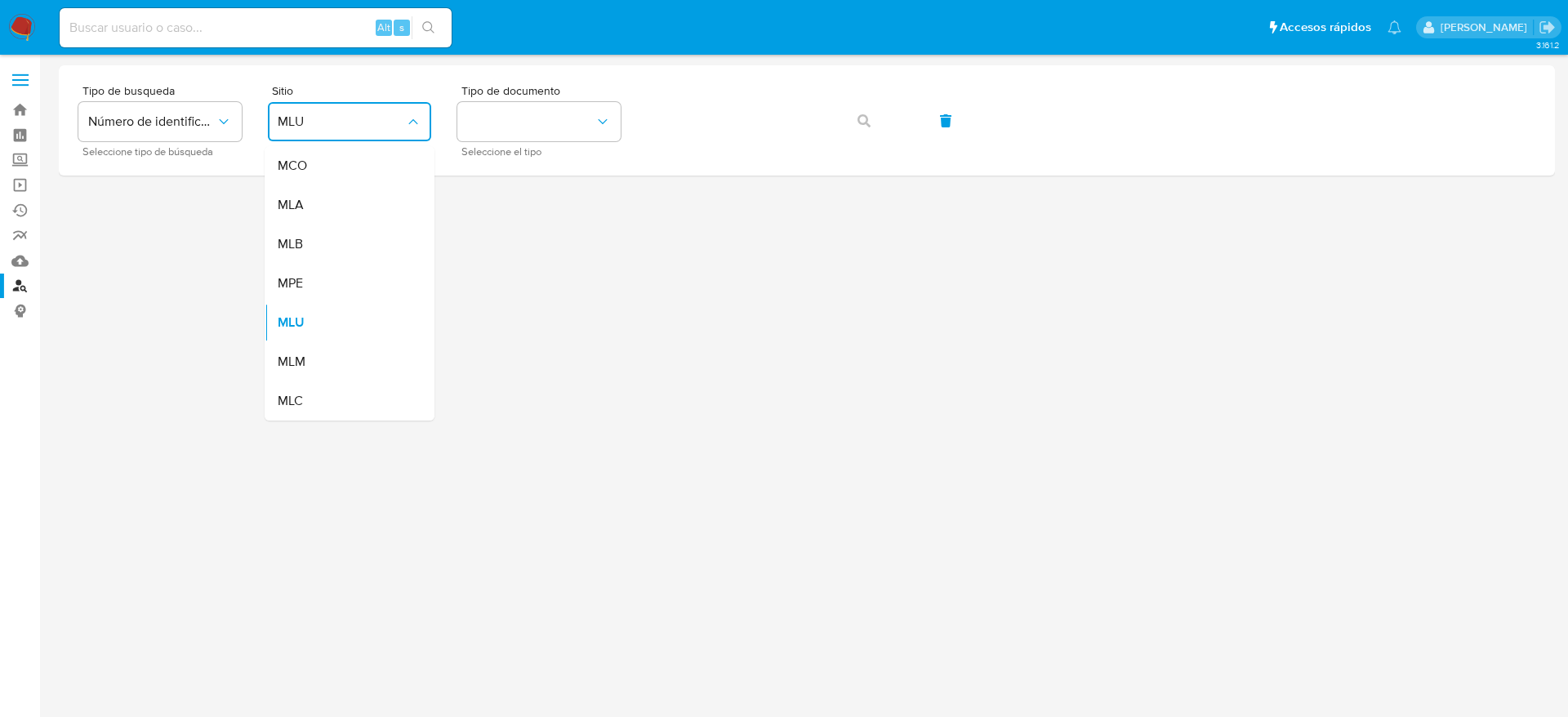
drag, startPoint x: 310, startPoint y: 203, endPoint x: 384, endPoint y: 191, distance: 75.0
click at [310, 203] on div "MLA" at bounding box center [344, 204] width 134 height 40
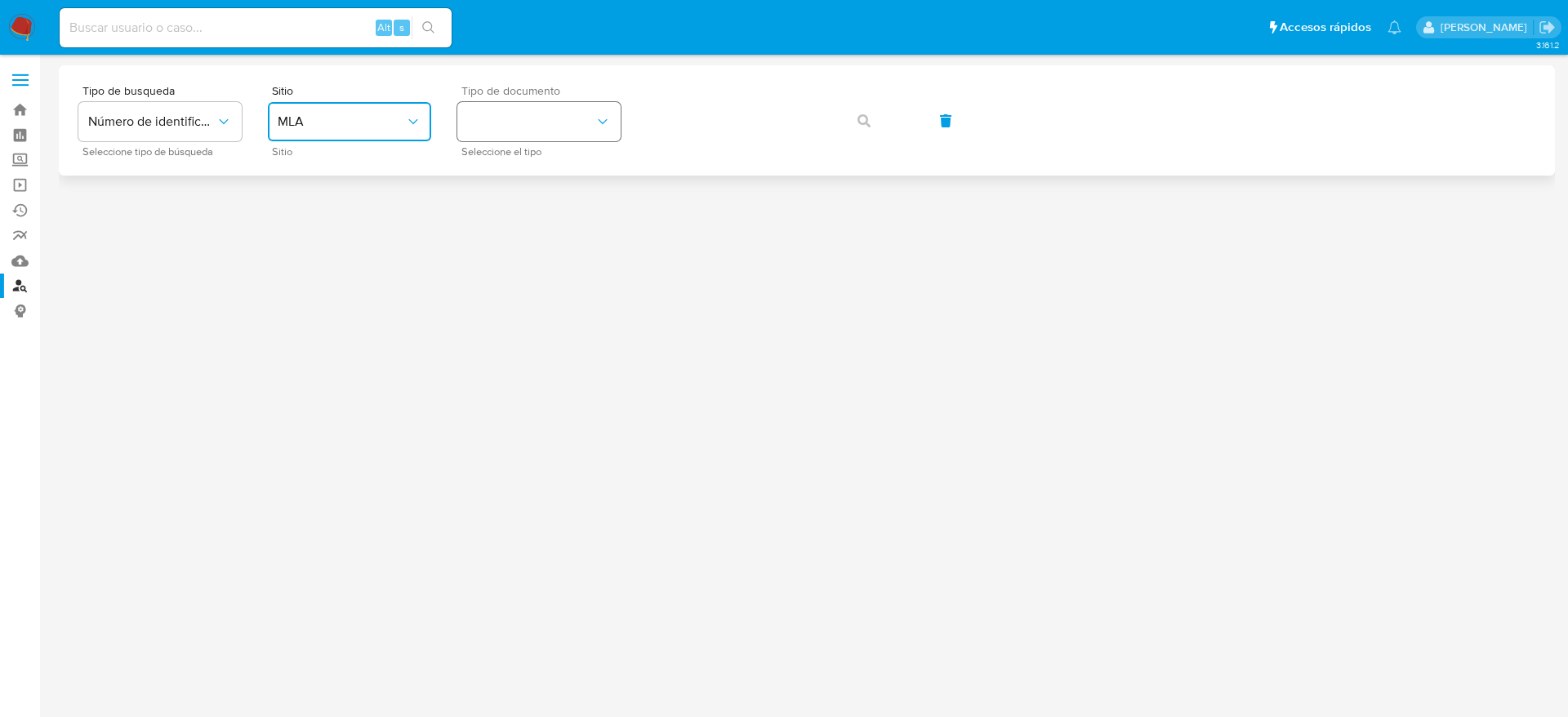
click at [562, 128] on button "identificationType" at bounding box center [539, 121] width 163 height 40
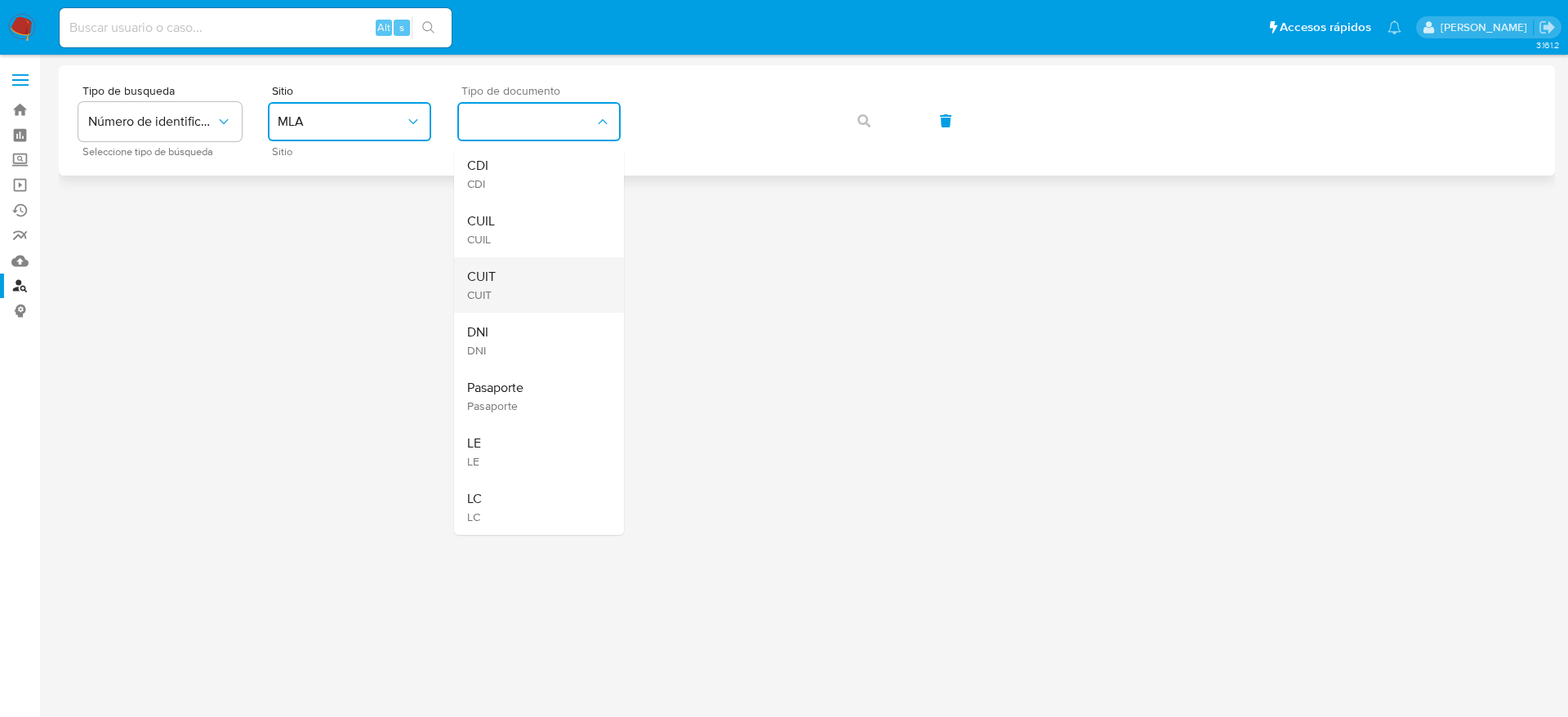
click at [515, 271] on div "CUIT CUIT" at bounding box center [533, 285] width 134 height 55
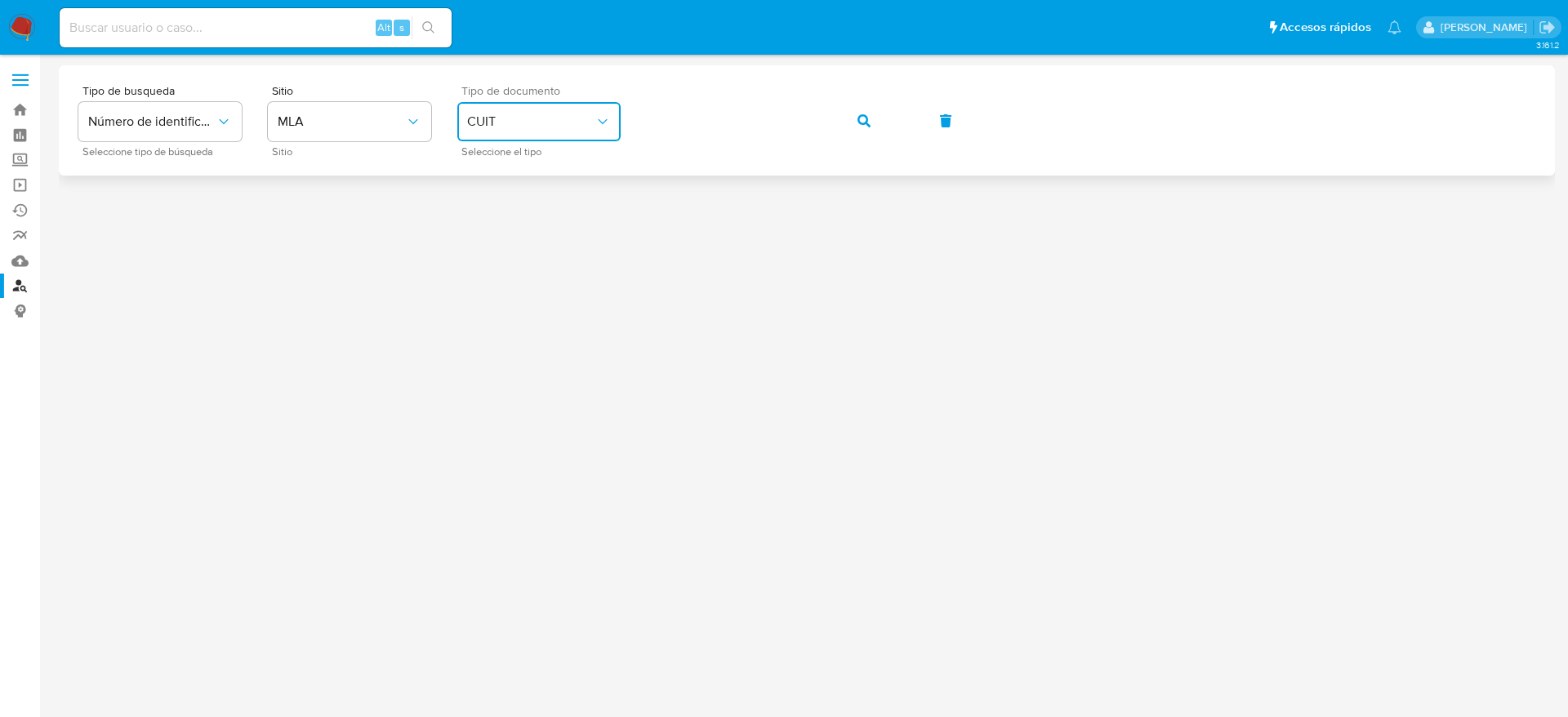
click at [879, 136] on button "button" at bounding box center [863, 120] width 55 height 40
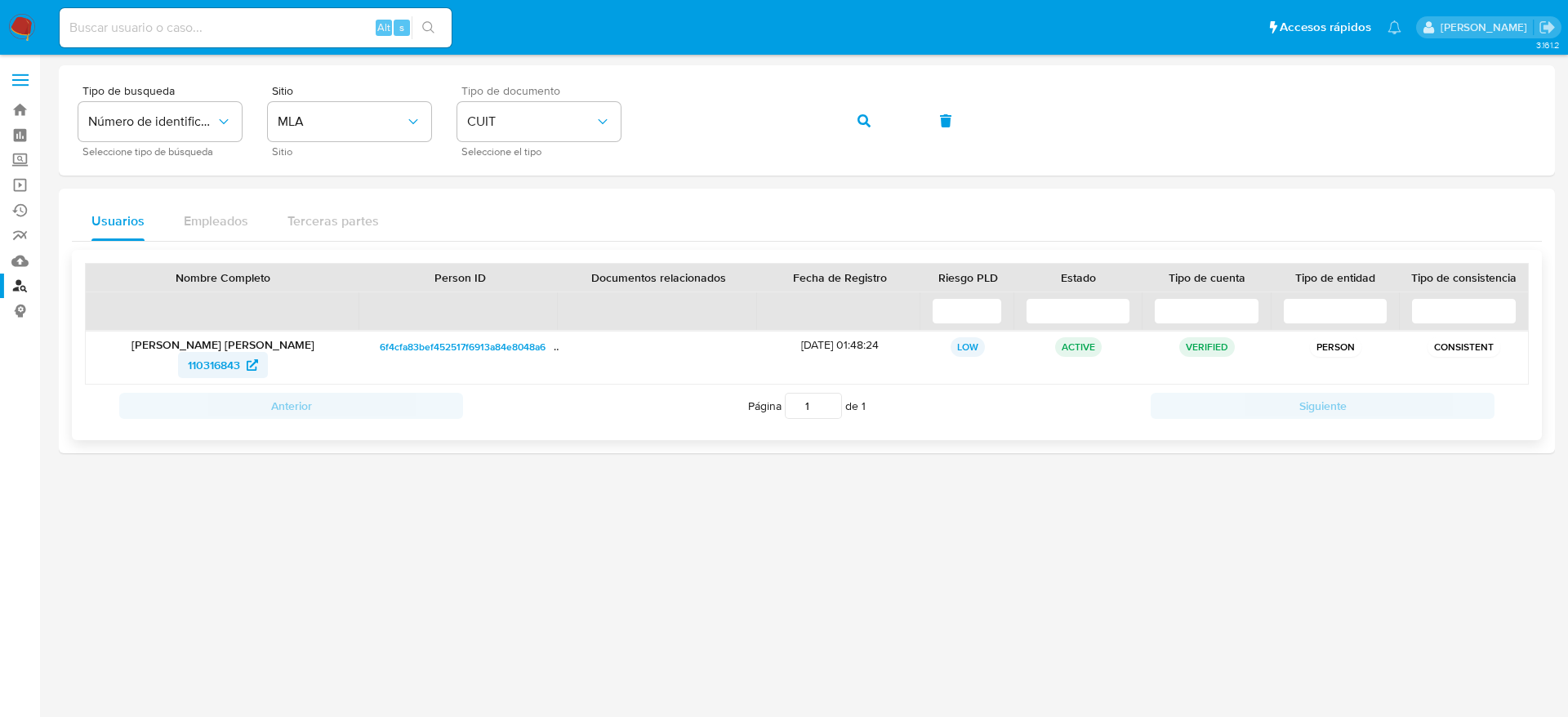
click at [224, 353] on span "110316843" at bounding box center [214, 365] width 52 height 26
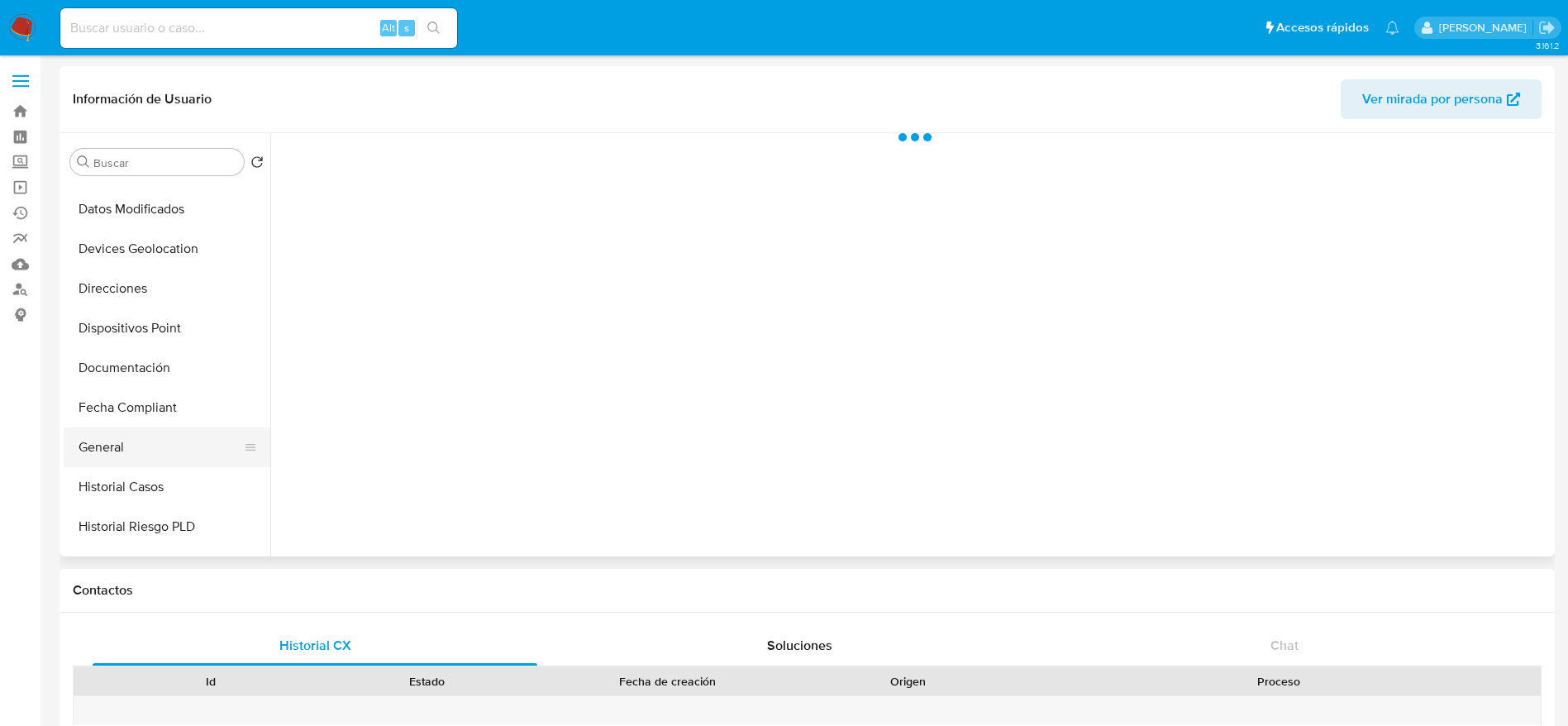
scroll to position [248, 0]
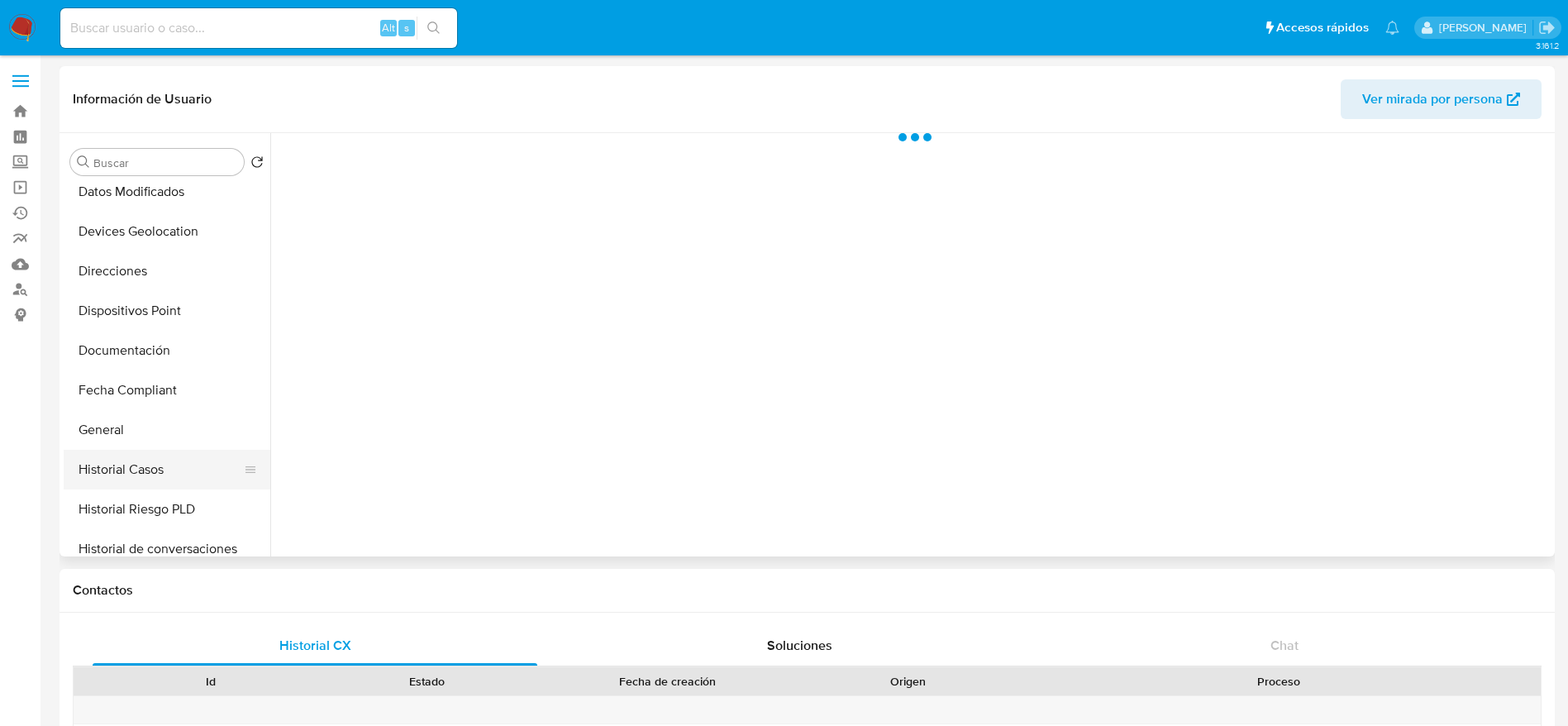
click at [148, 463] on button "Historial Casos" at bounding box center [160, 469] width 193 height 40
select select "10"
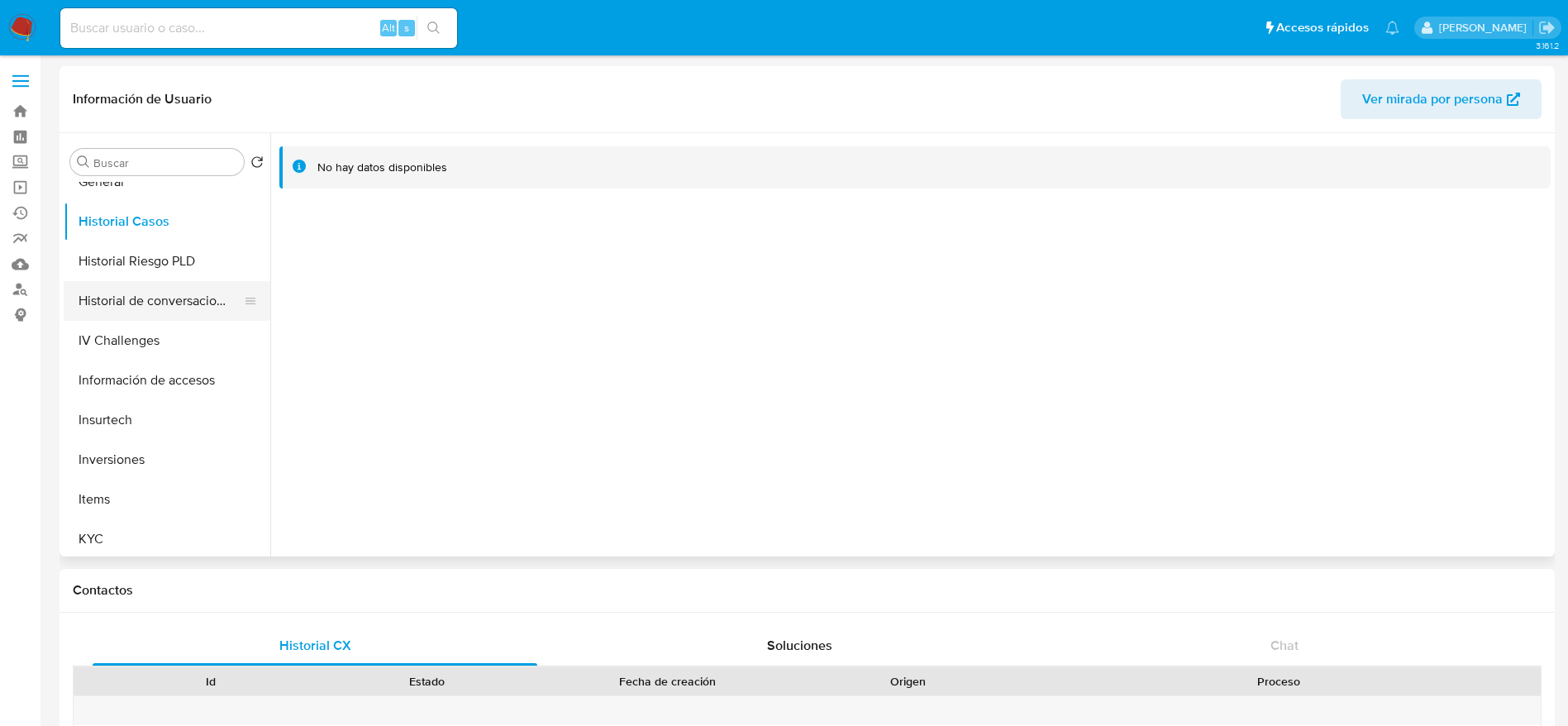
click at [180, 306] on button "Historial de conversaciones" at bounding box center [160, 300] width 193 height 40
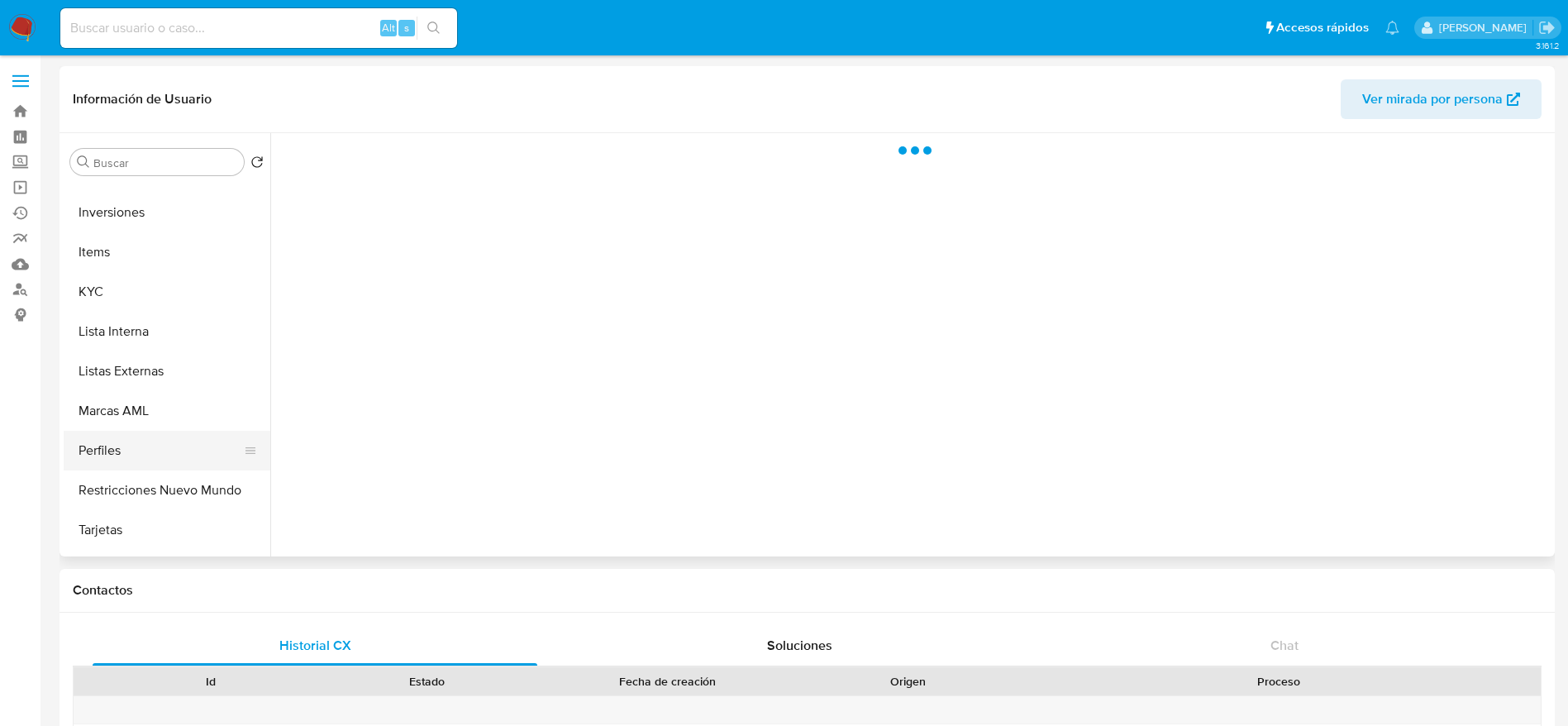
scroll to position [744, 0]
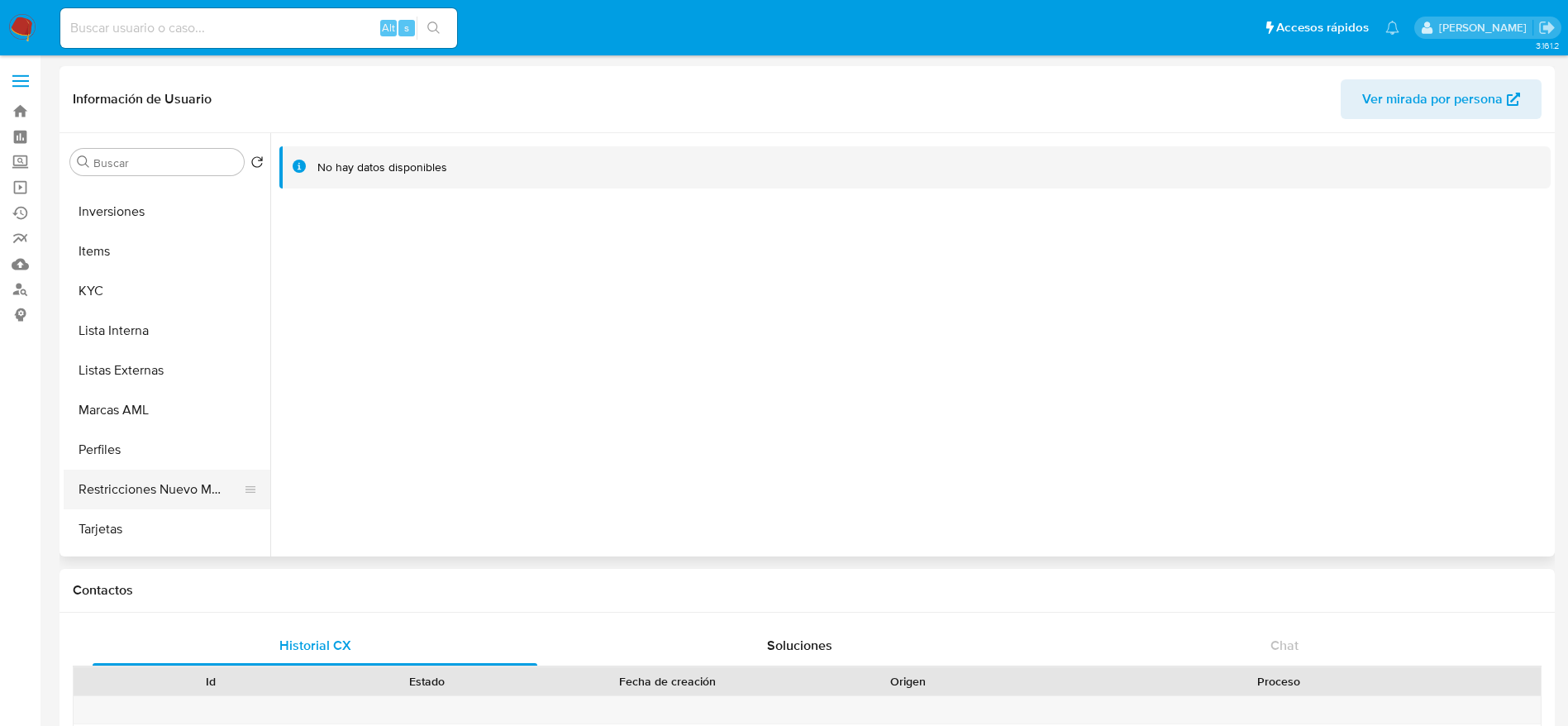
click at [164, 486] on button "Restricciones Nuevo Mundo" at bounding box center [160, 489] width 193 height 40
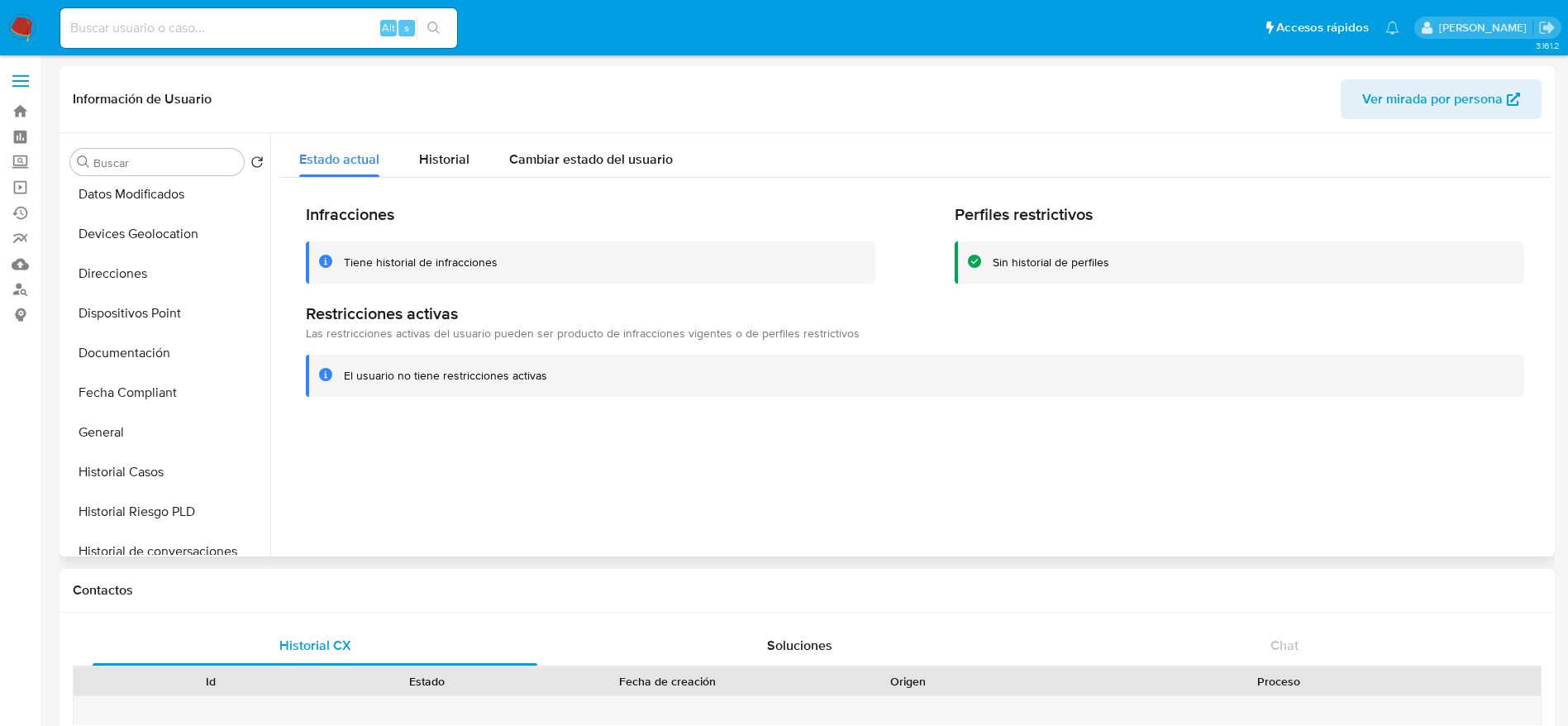
scroll to position [0, 0]
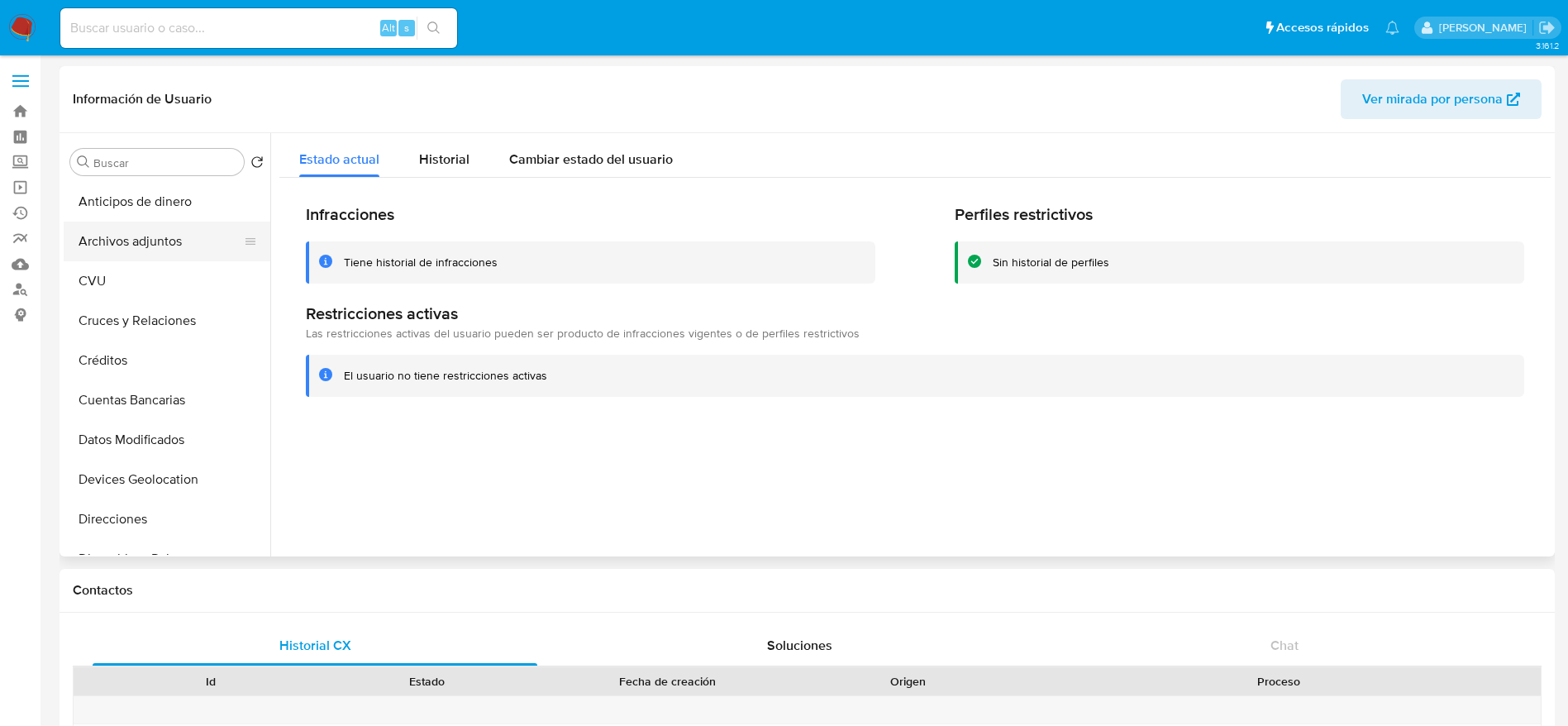
click at [143, 224] on button "Archivos adjuntos" at bounding box center [160, 241] width 193 height 40
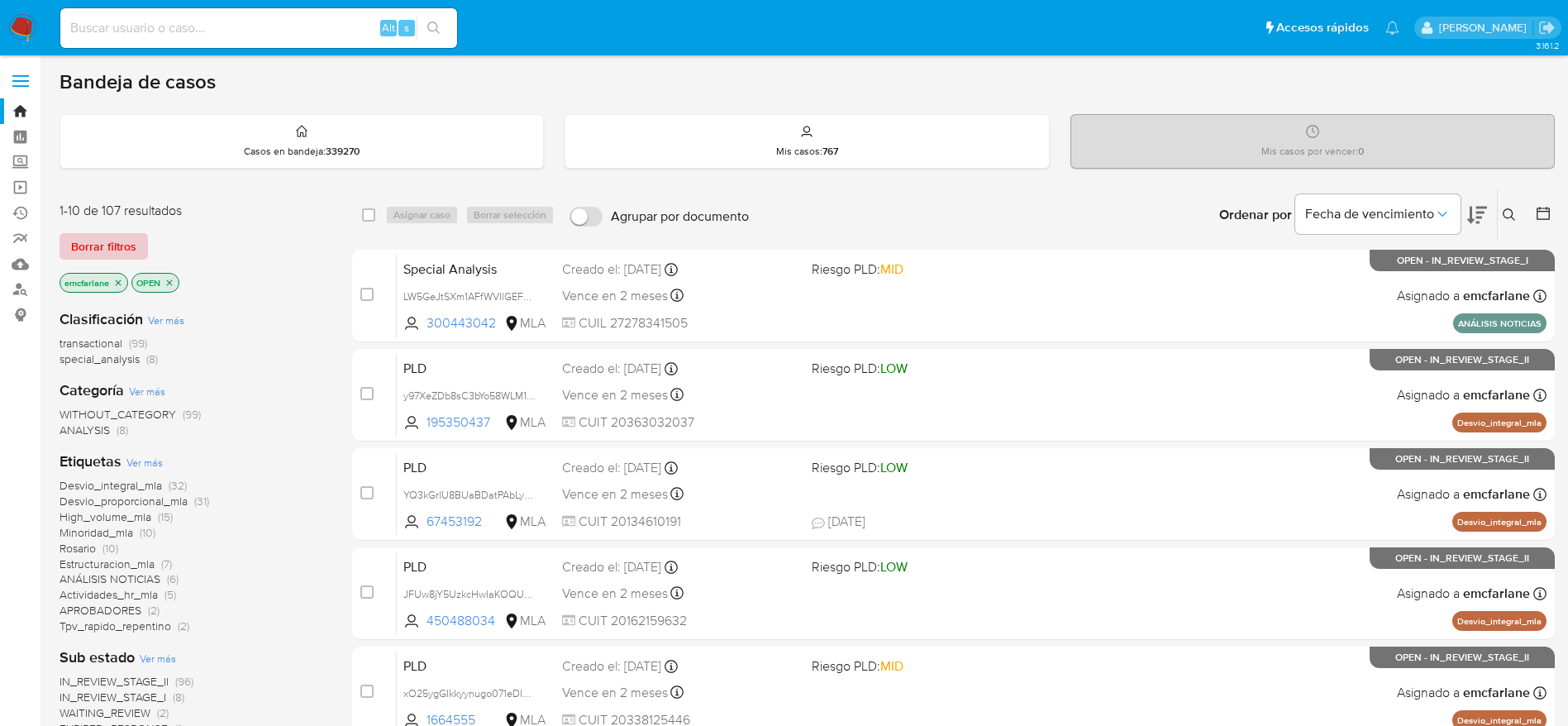
click at [77, 243] on span "Borrar filtros" at bounding box center [104, 246] width 66 height 23
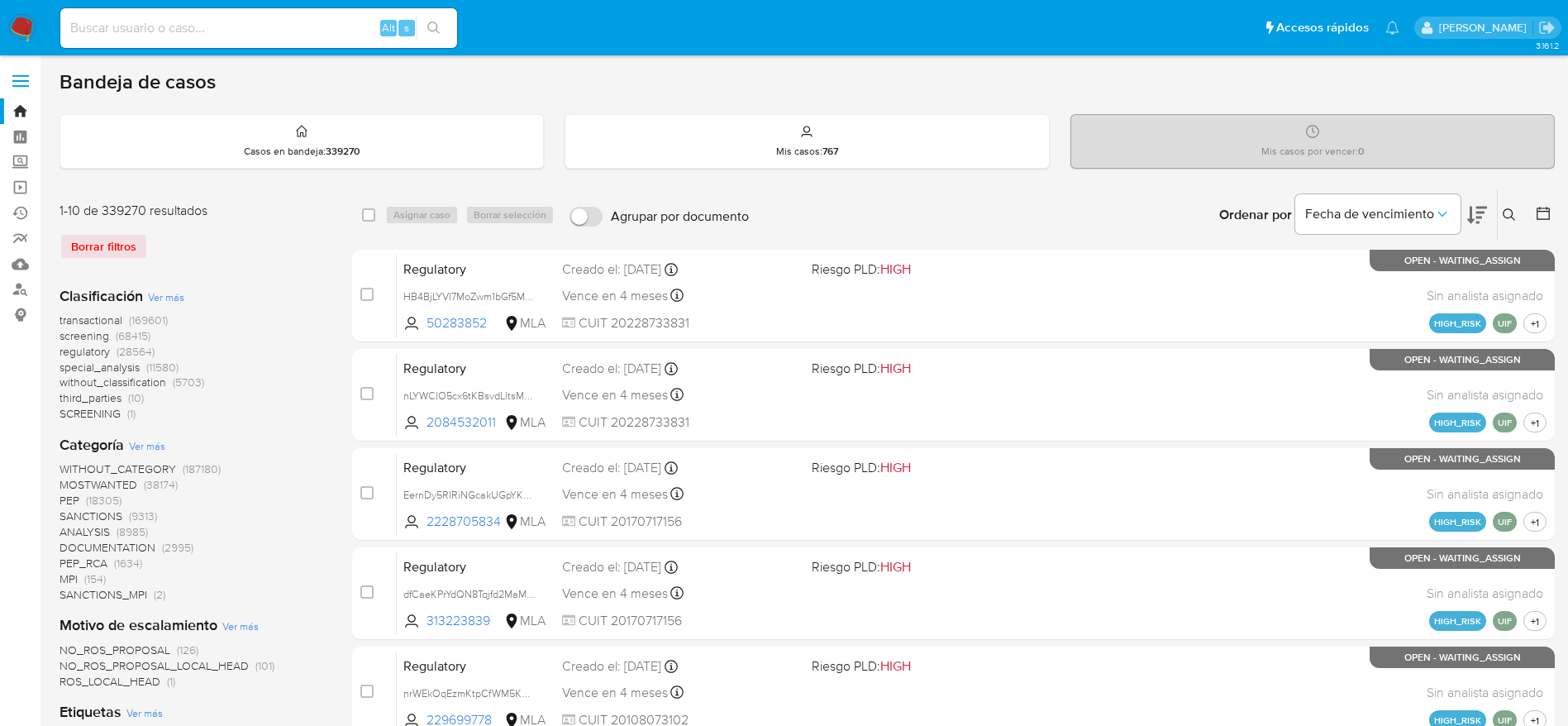
click at [1508, 213] on icon at bounding box center [1509, 215] width 14 height 14
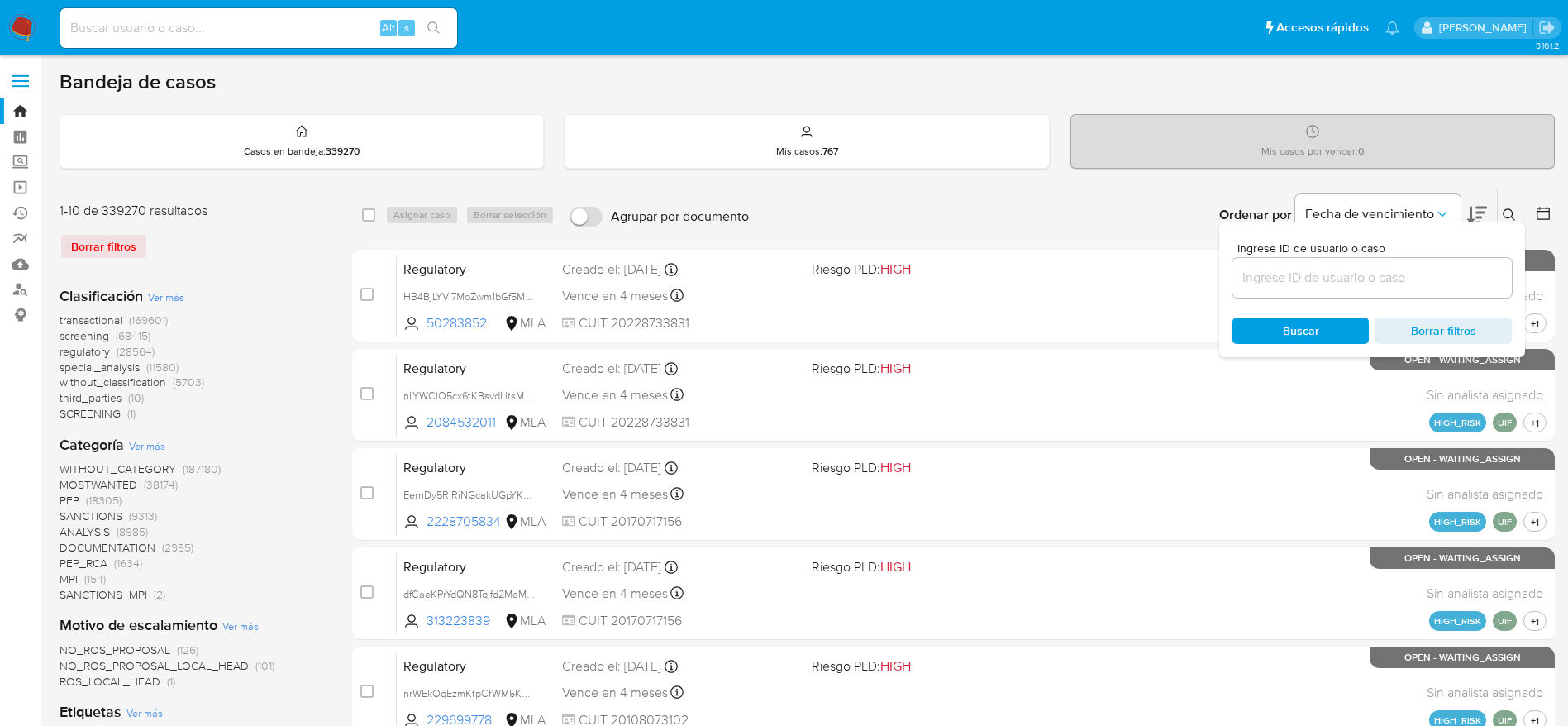
drag, startPoint x: 1398, startPoint y: 264, endPoint x: 1393, endPoint y: 272, distance: 9.4
click at [1398, 265] on div at bounding box center [1372, 277] width 279 height 40
click at [1393, 272] on input at bounding box center [1372, 277] width 279 height 21
paste input "jKxpyjkspwDiyxE4YzeuuyKn"
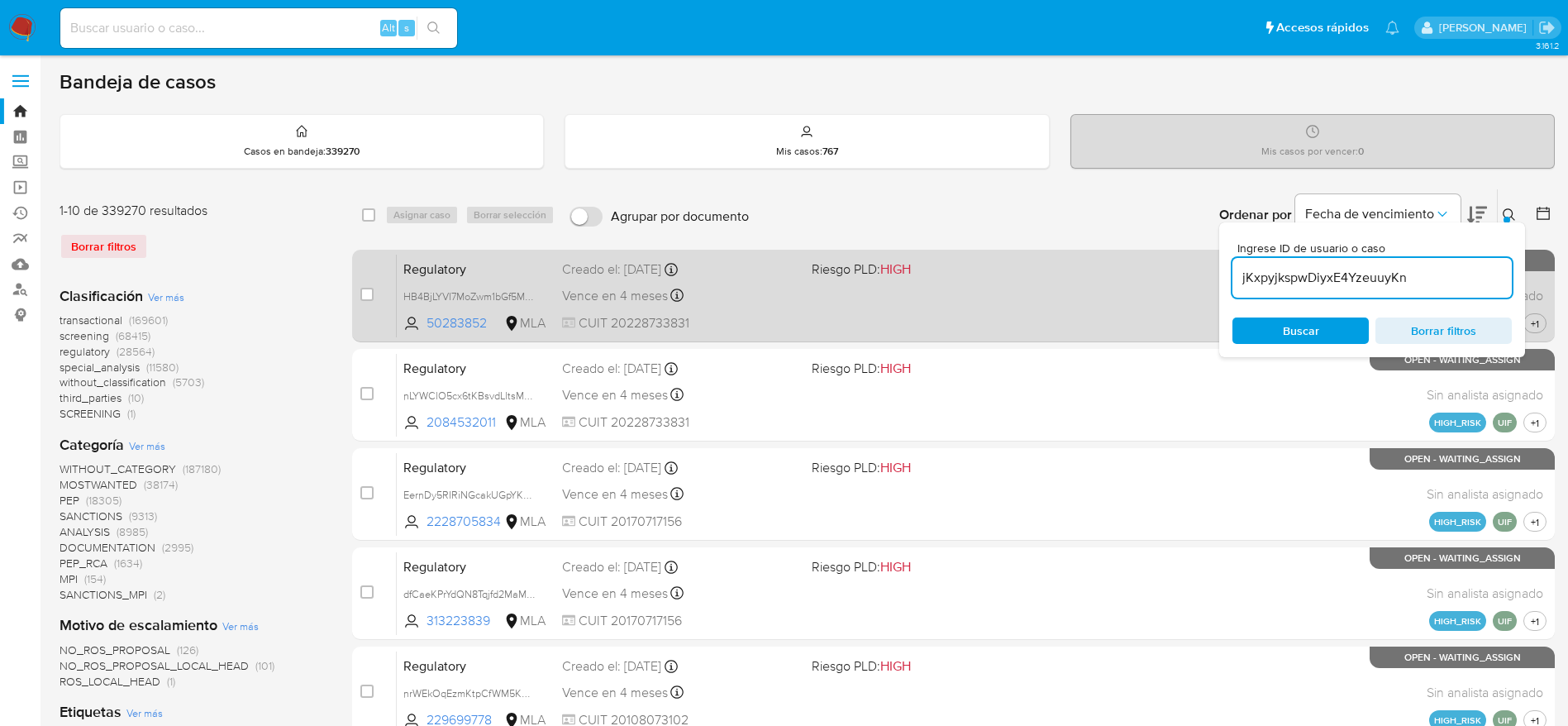
type input "jKxpyjkspwDiyxE4YzeuuyKn"
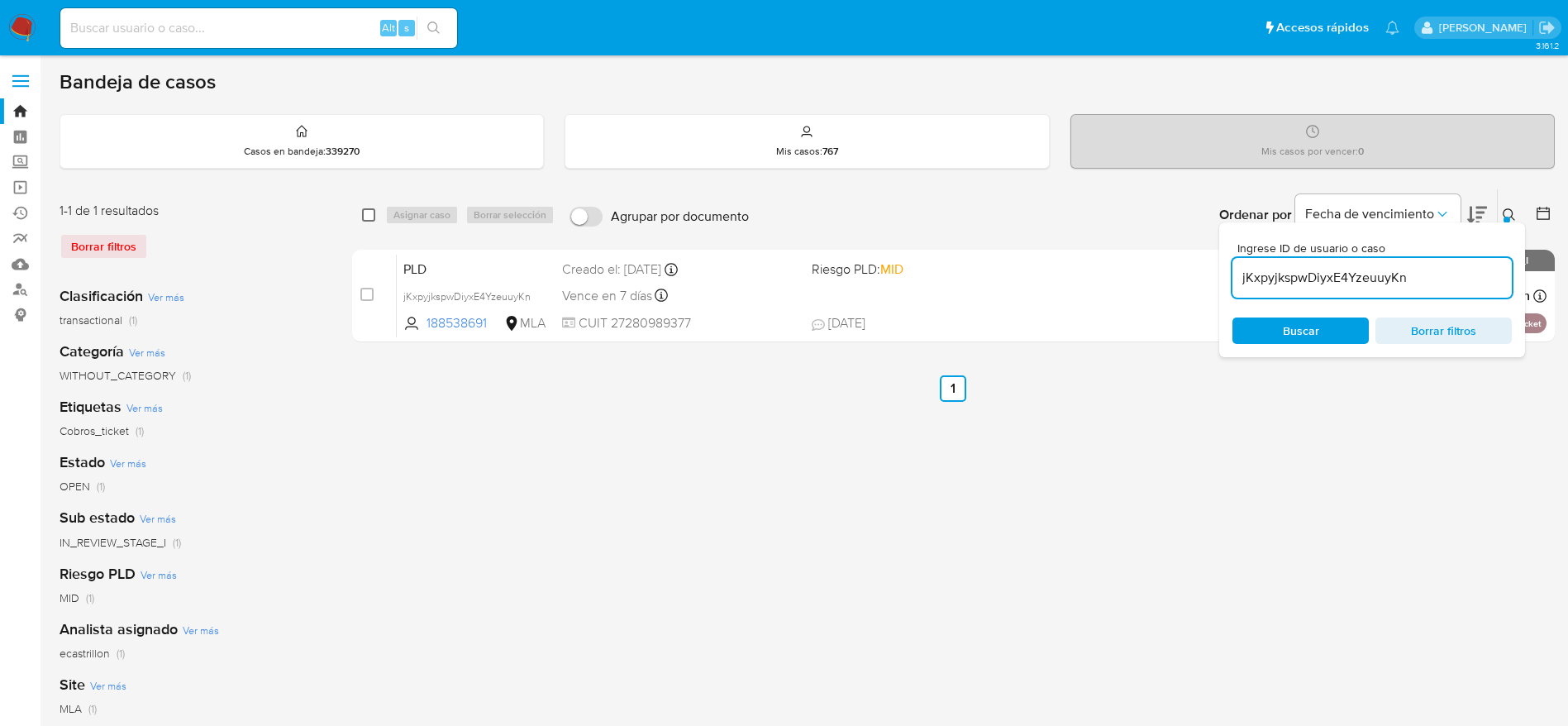
click at [363, 219] on input "checkbox" at bounding box center [369, 215] width 14 height 14
checkbox input "true"
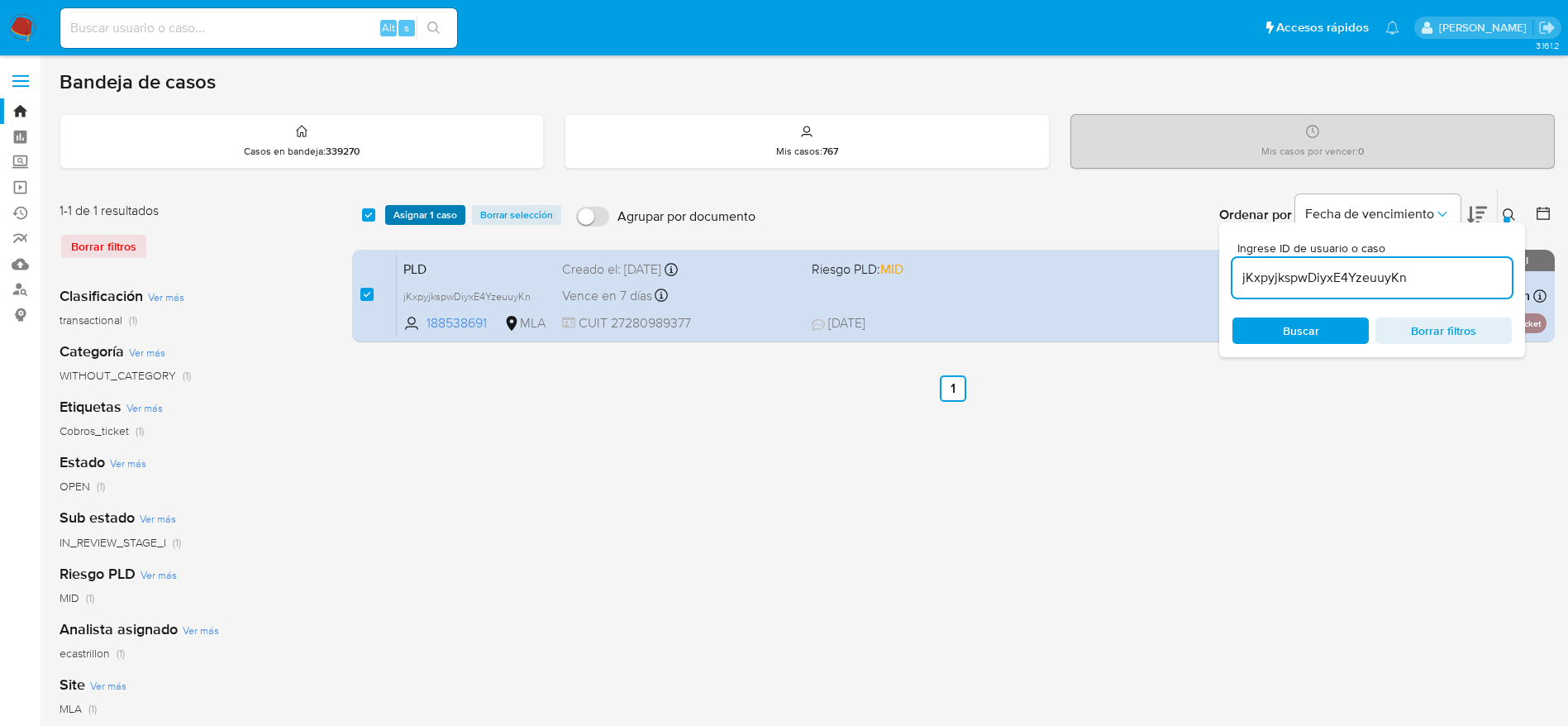
click at [394, 218] on span "Asignar 1 caso" at bounding box center [425, 214] width 64 height 16
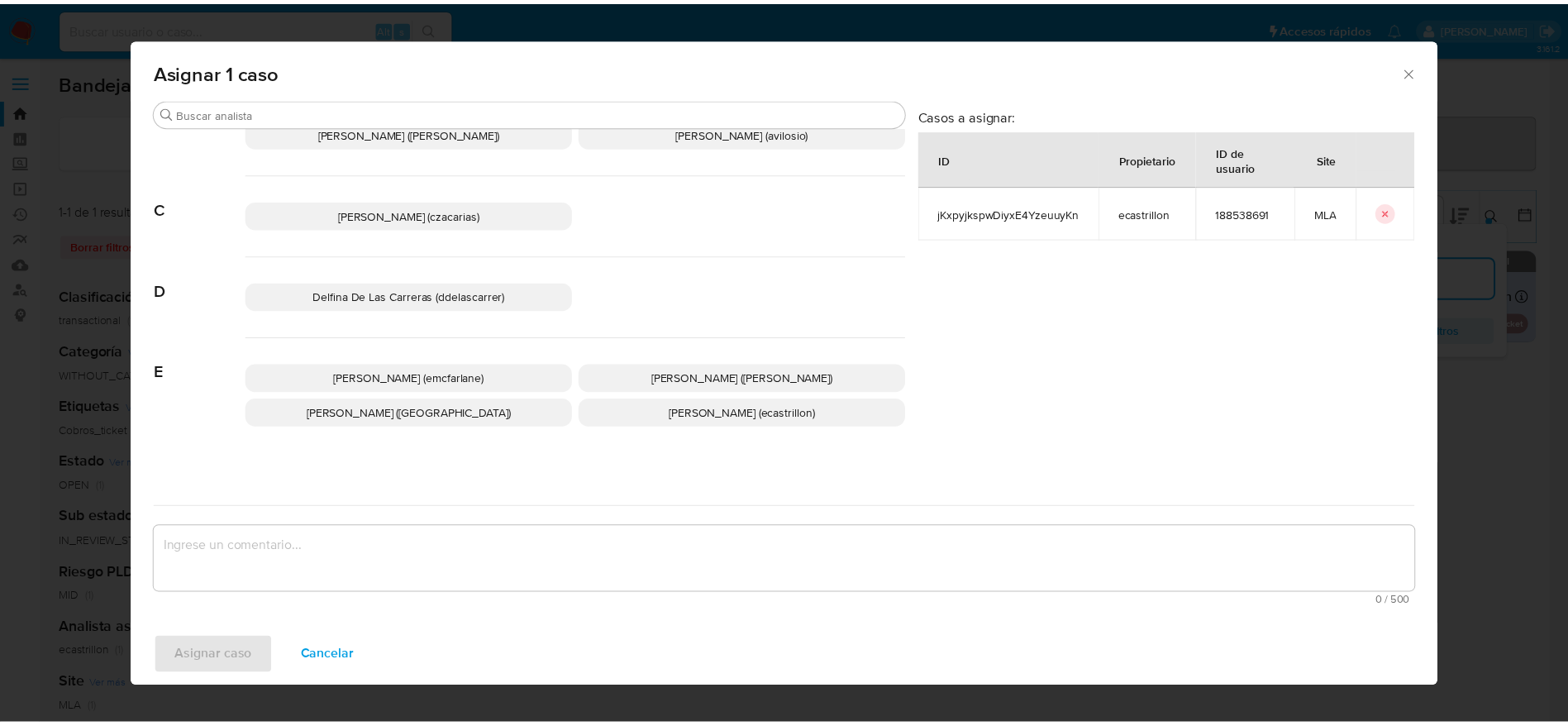
scroll to position [124, 0]
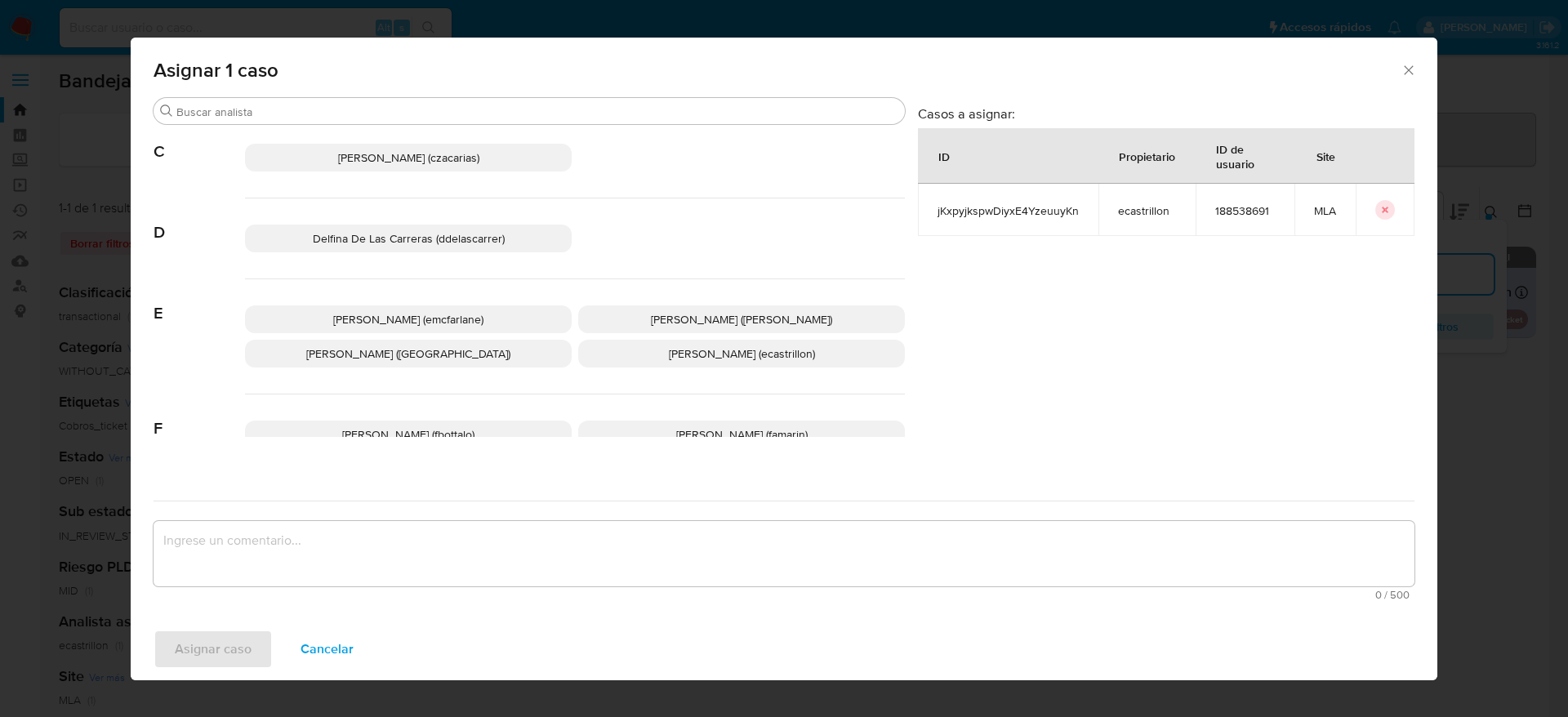
click at [458, 313] on span "Elaine Mc Farlane (emcfarlane)" at bounding box center [408, 319] width 150 height 16
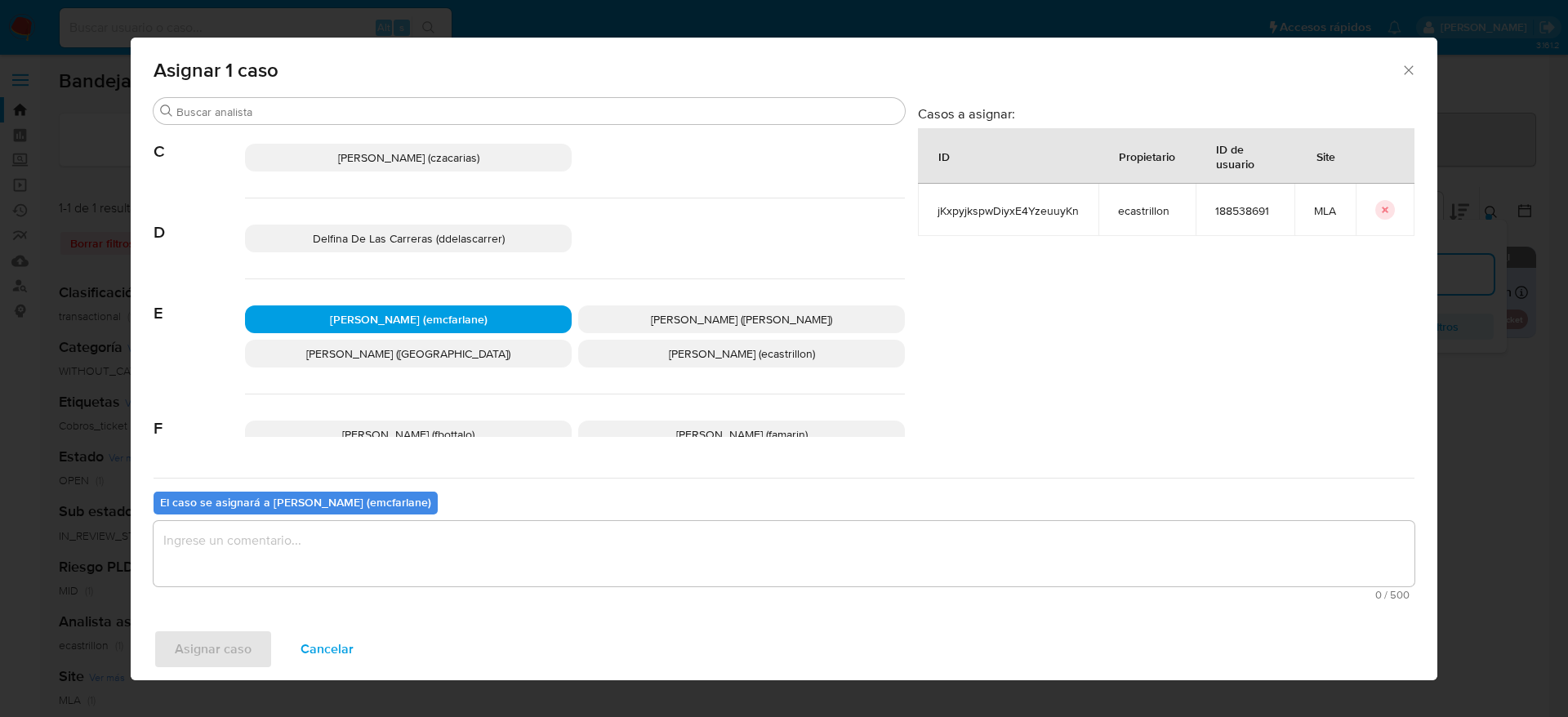
click at [382, 536] on textarea "assign-modal" at bounding box center [784, 554] width 1260 height 66
click at [249, 647] on span "Asignar caso" at bounding box center [213, 649] width 77 height 36
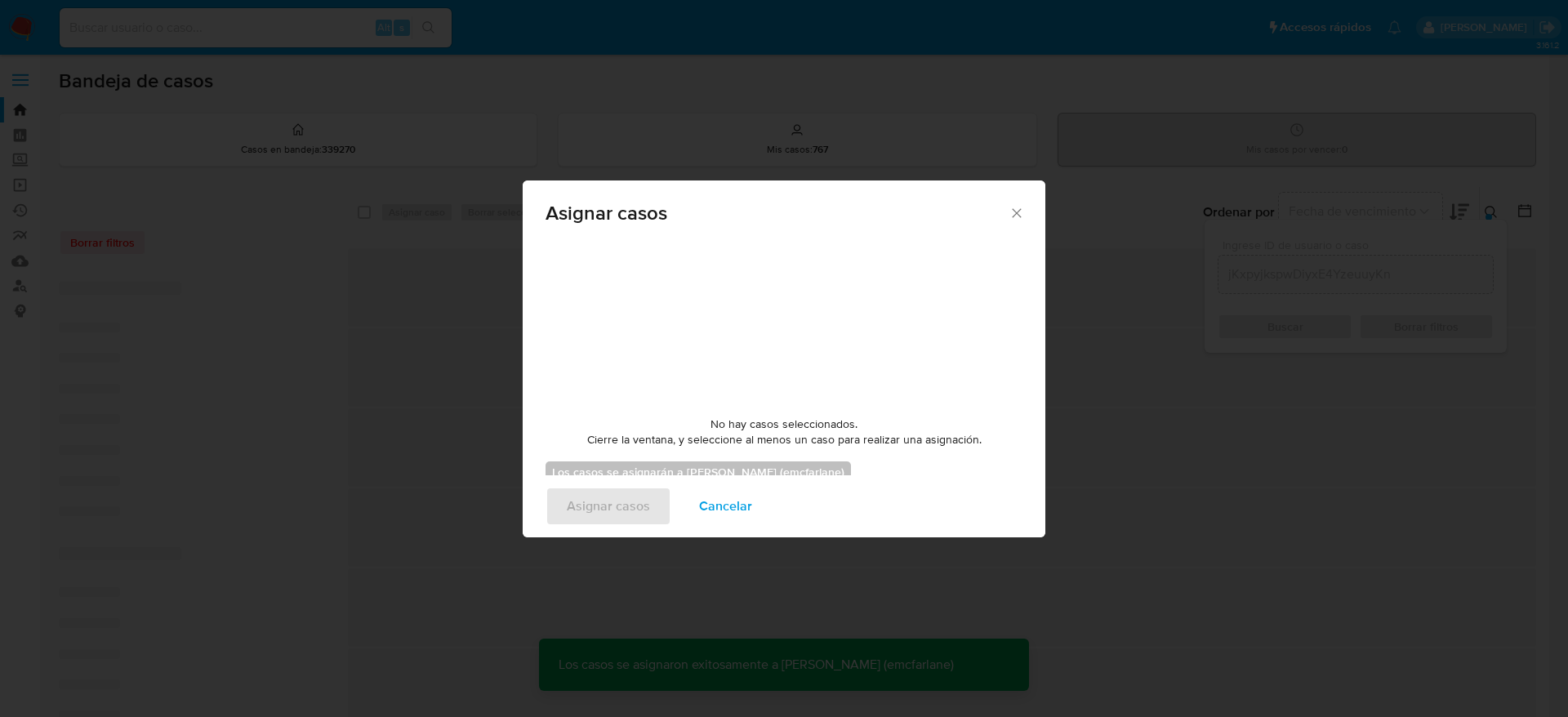
checkbox input "false"
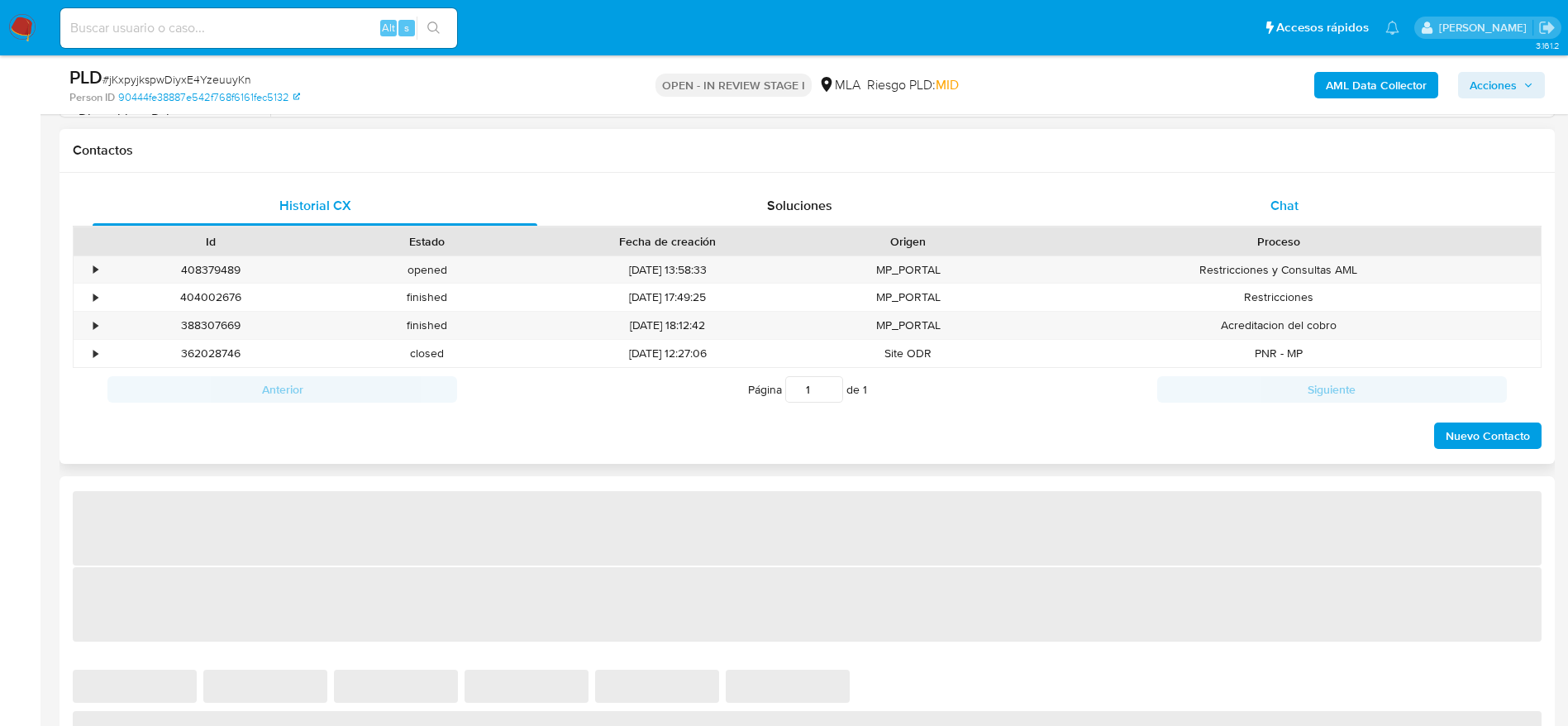
scroll to position [744, 0]
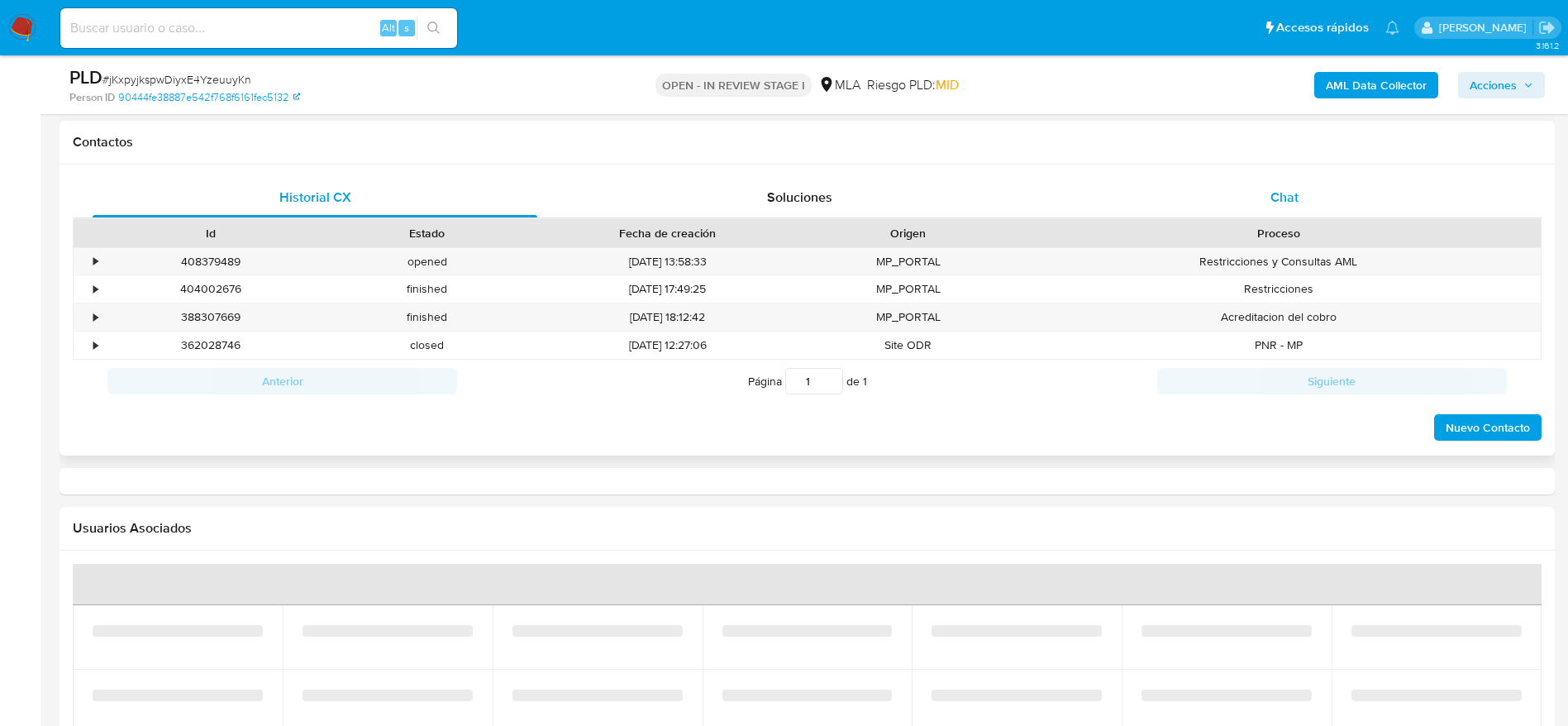
select select "10"
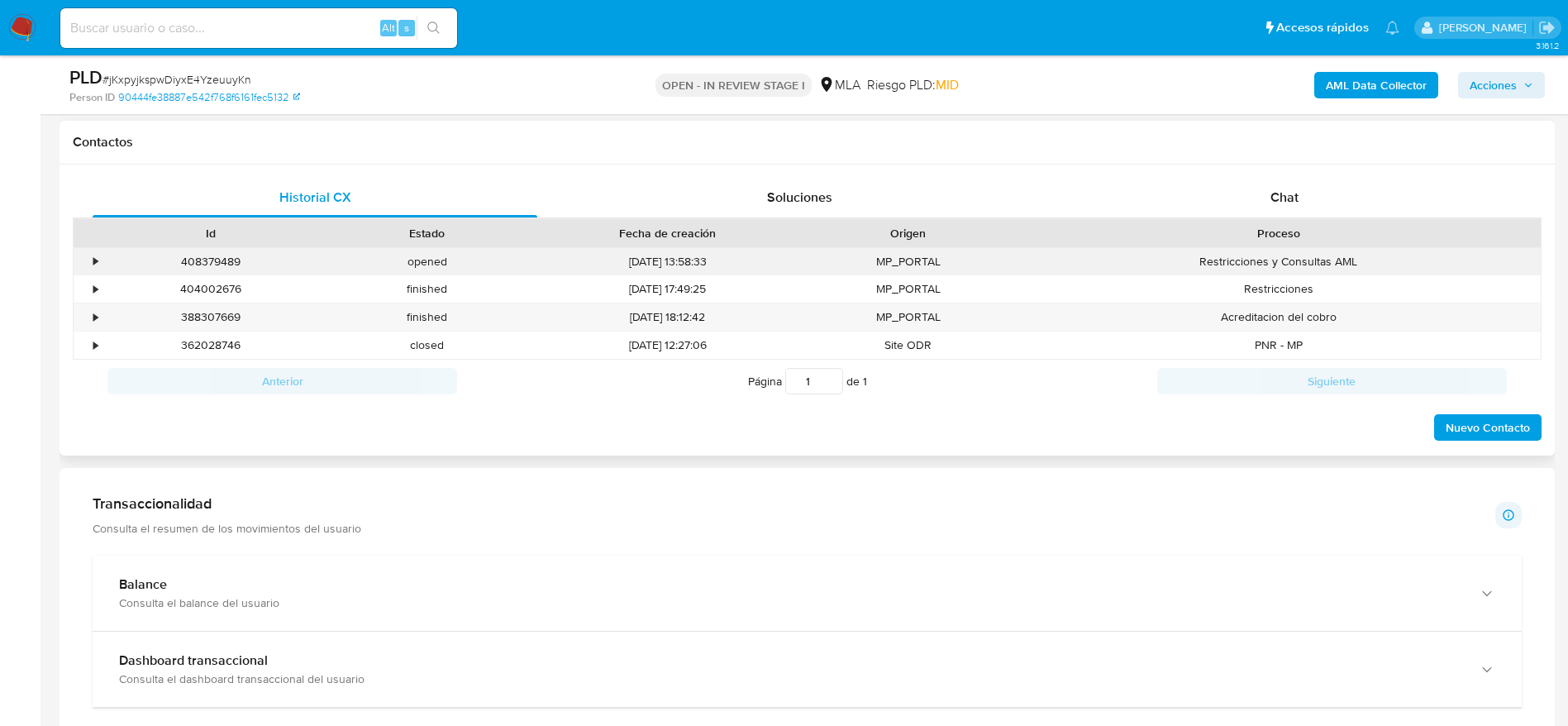
click at [207, 258] on div "408379489" at bounding box center [210, 261] width 216 height 27
copy div "408379489"
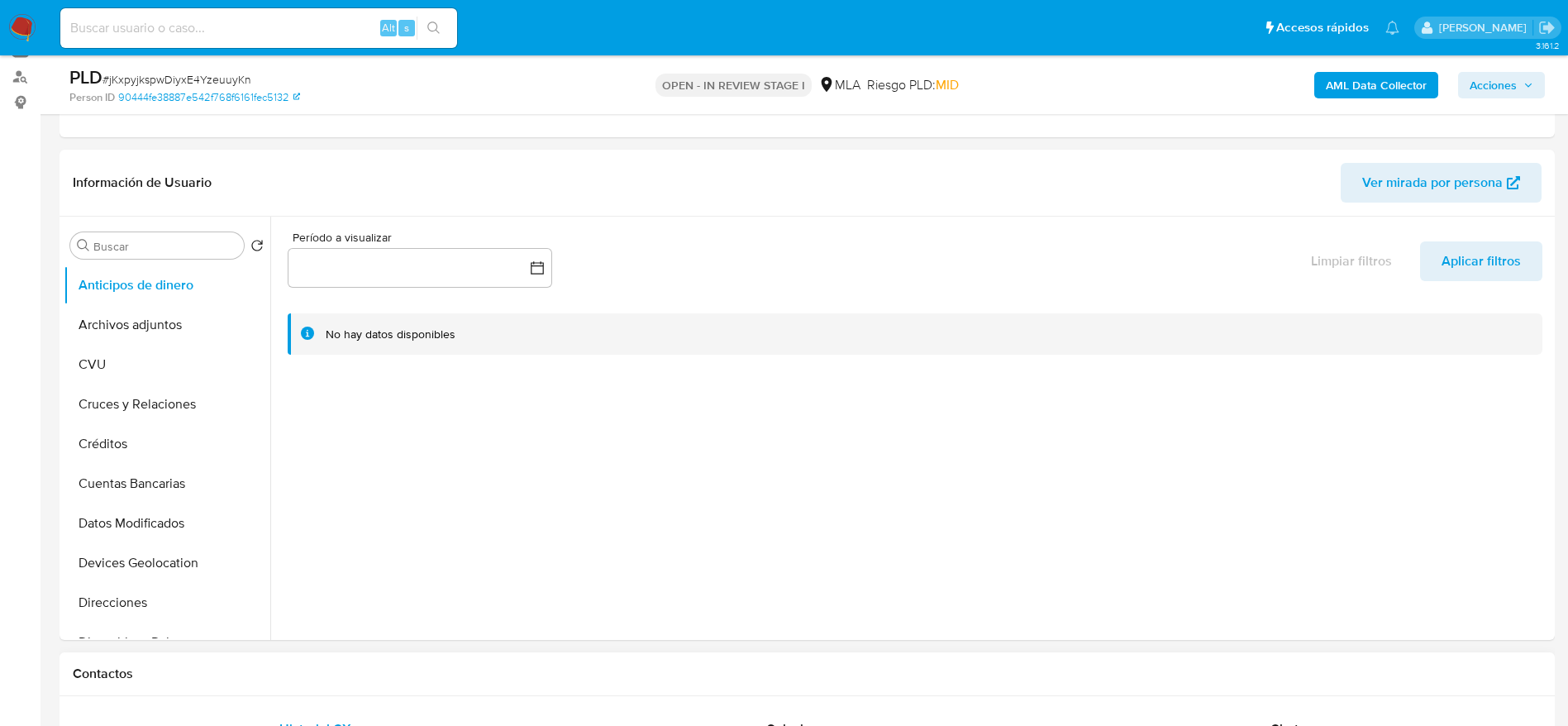
scroll to position [124, 0]
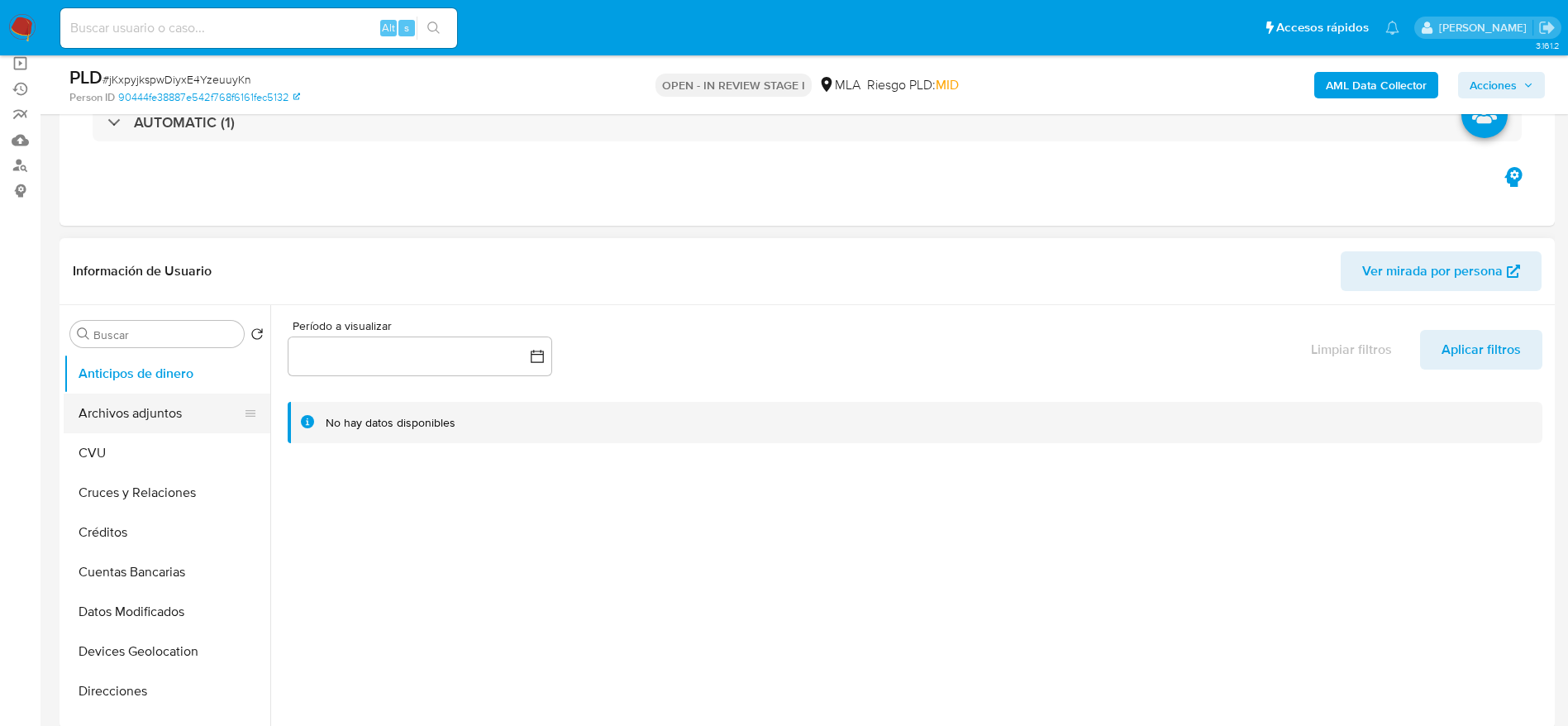
click at [114, 406] on button "Archivos adjuntos" at bounding box center [160, 413] width 193 height 40
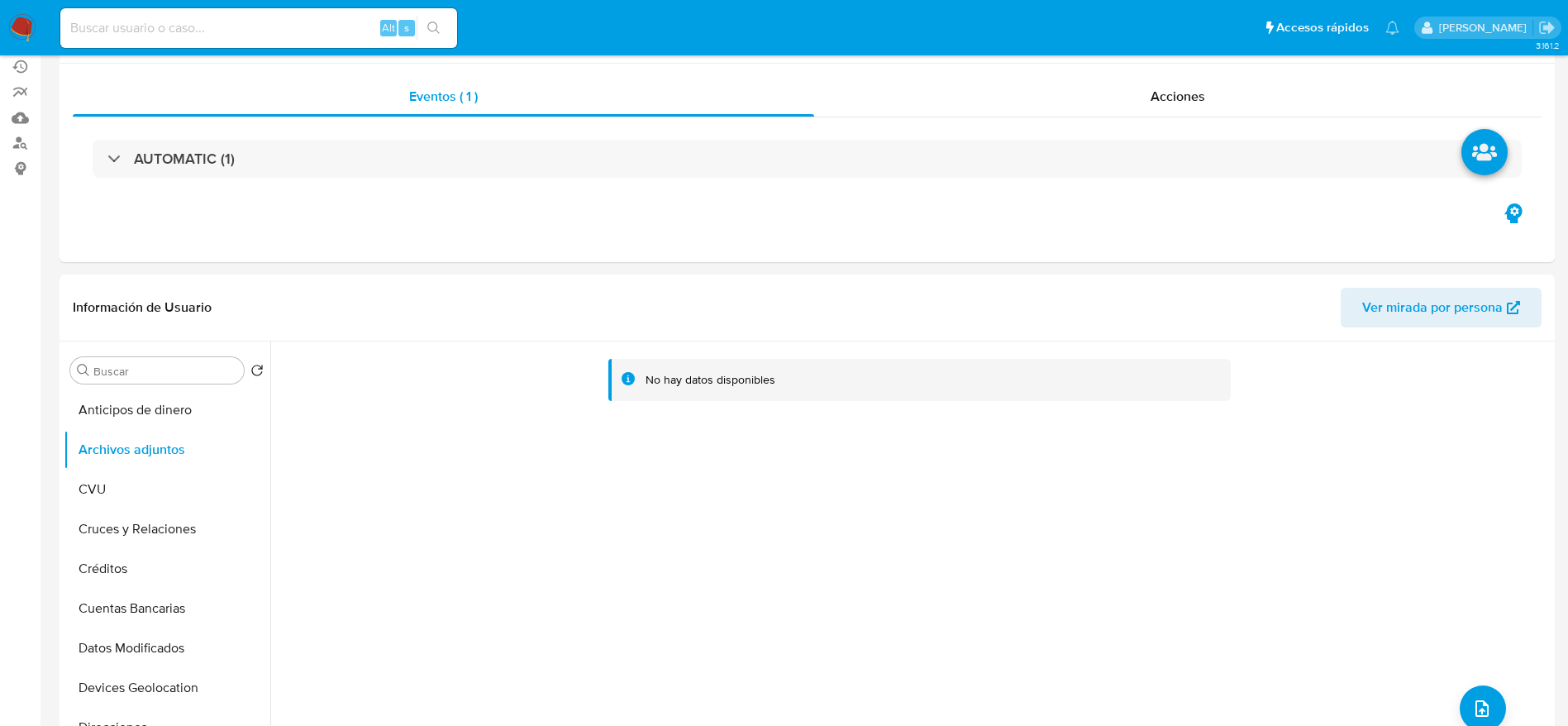
scroll to position [620, 0]
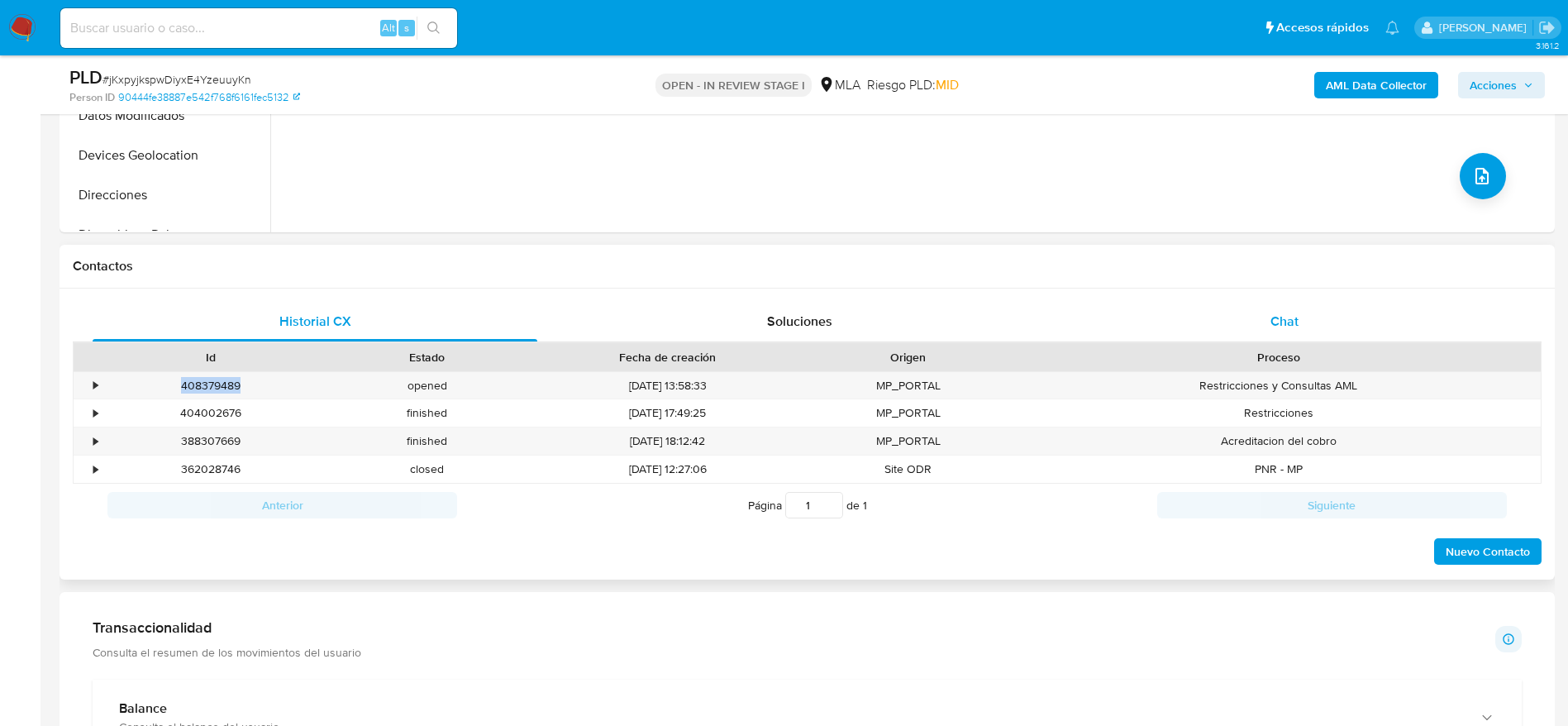
click at [1245, 317] on div "Chat" at bounding box center [1285, 321] width 444 height 40
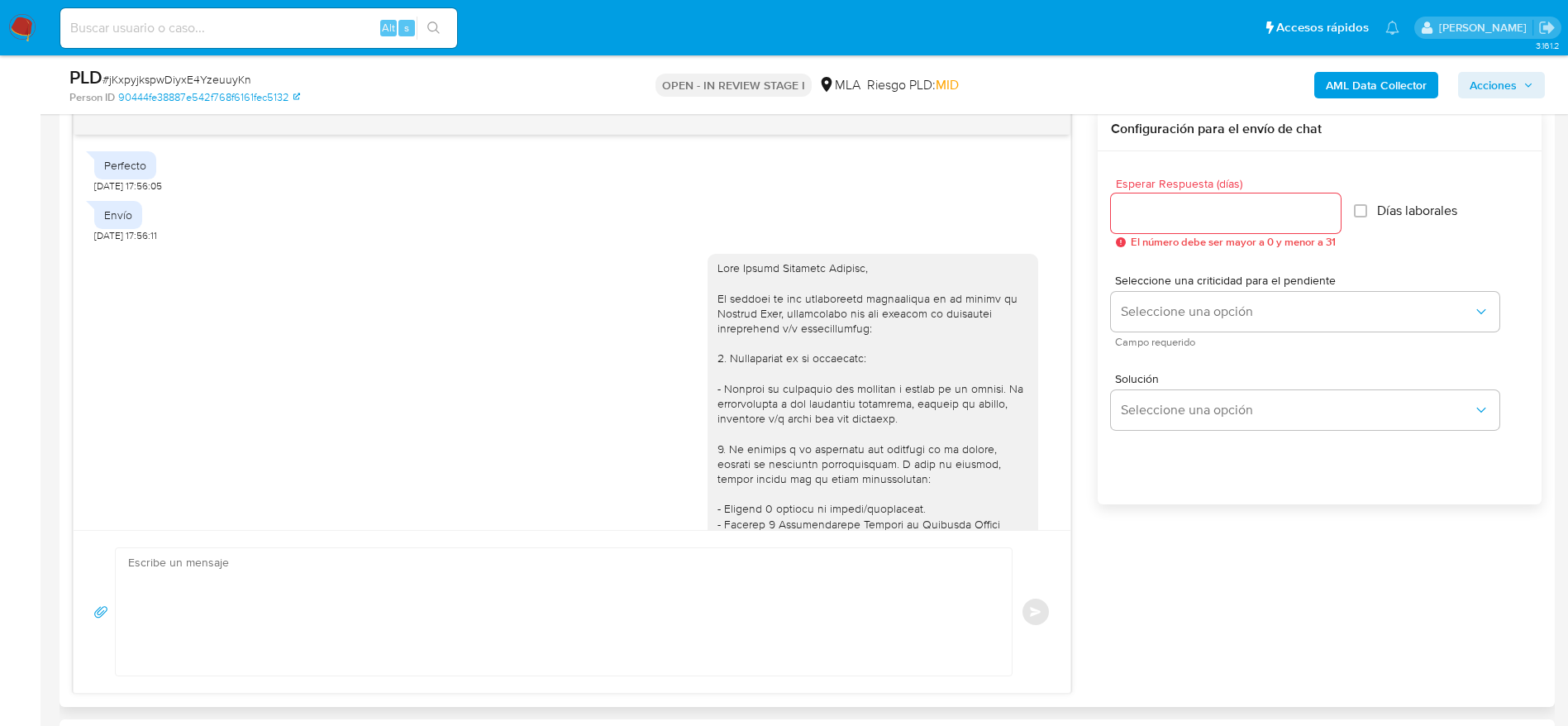
scroll to position [2215, 0]
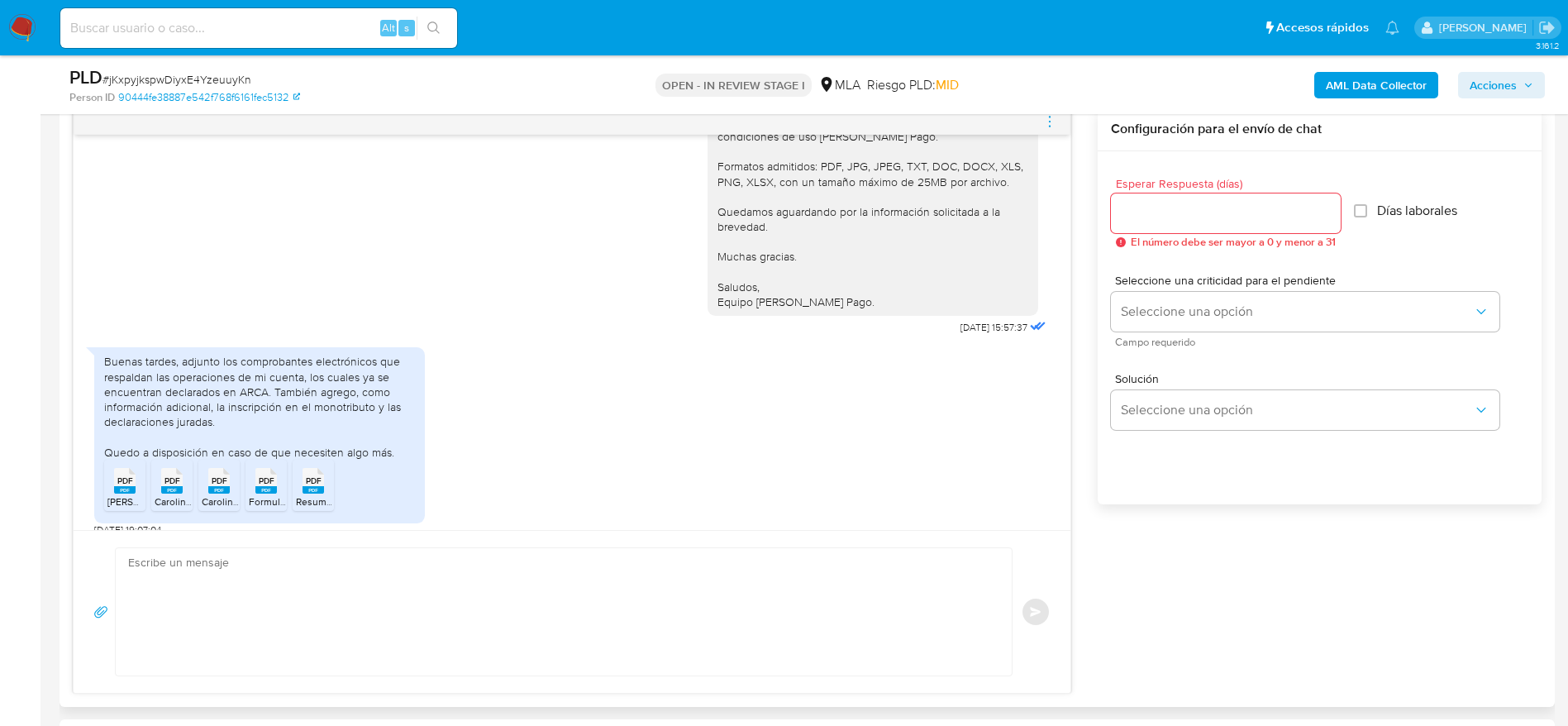
click at [339, 573] on textarea at bounding box center [560, 612] width 863 height 128
paste textarea "Hola Roxana Carolina Soboreo, Muchas gracias por tu respuesta. En función de la…"
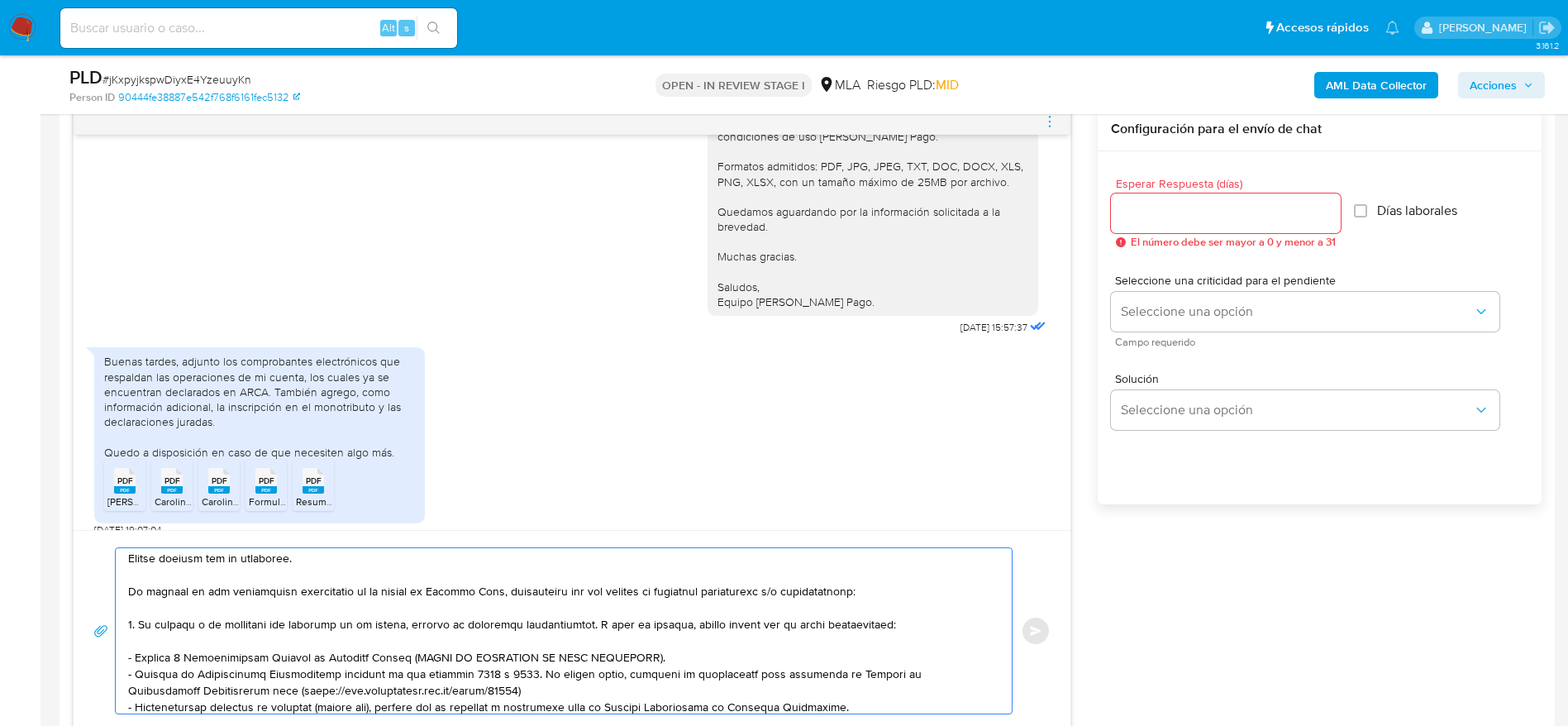
scroll to position [0, 0]
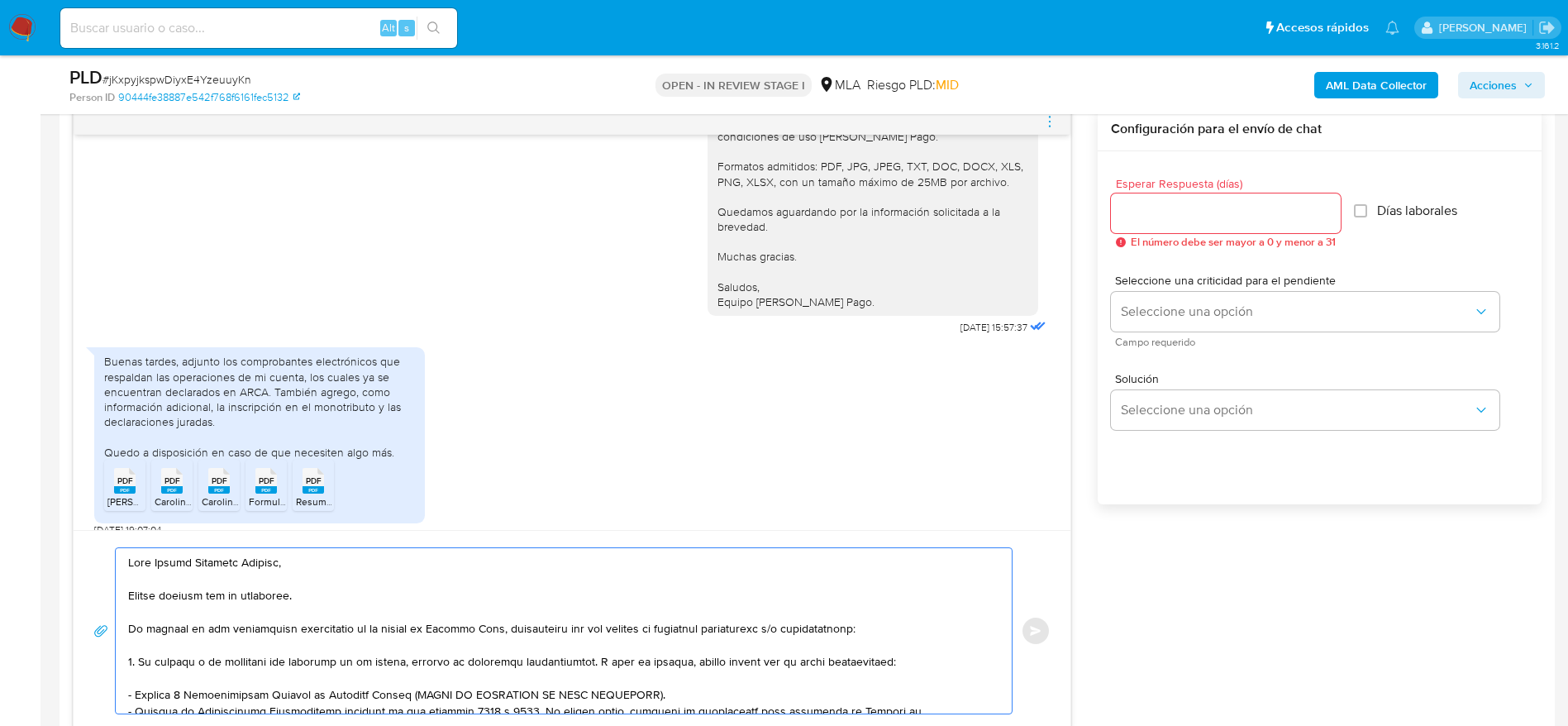
click at [335, 573] on textarea at bounding box center [560, 631] width 863 height 165
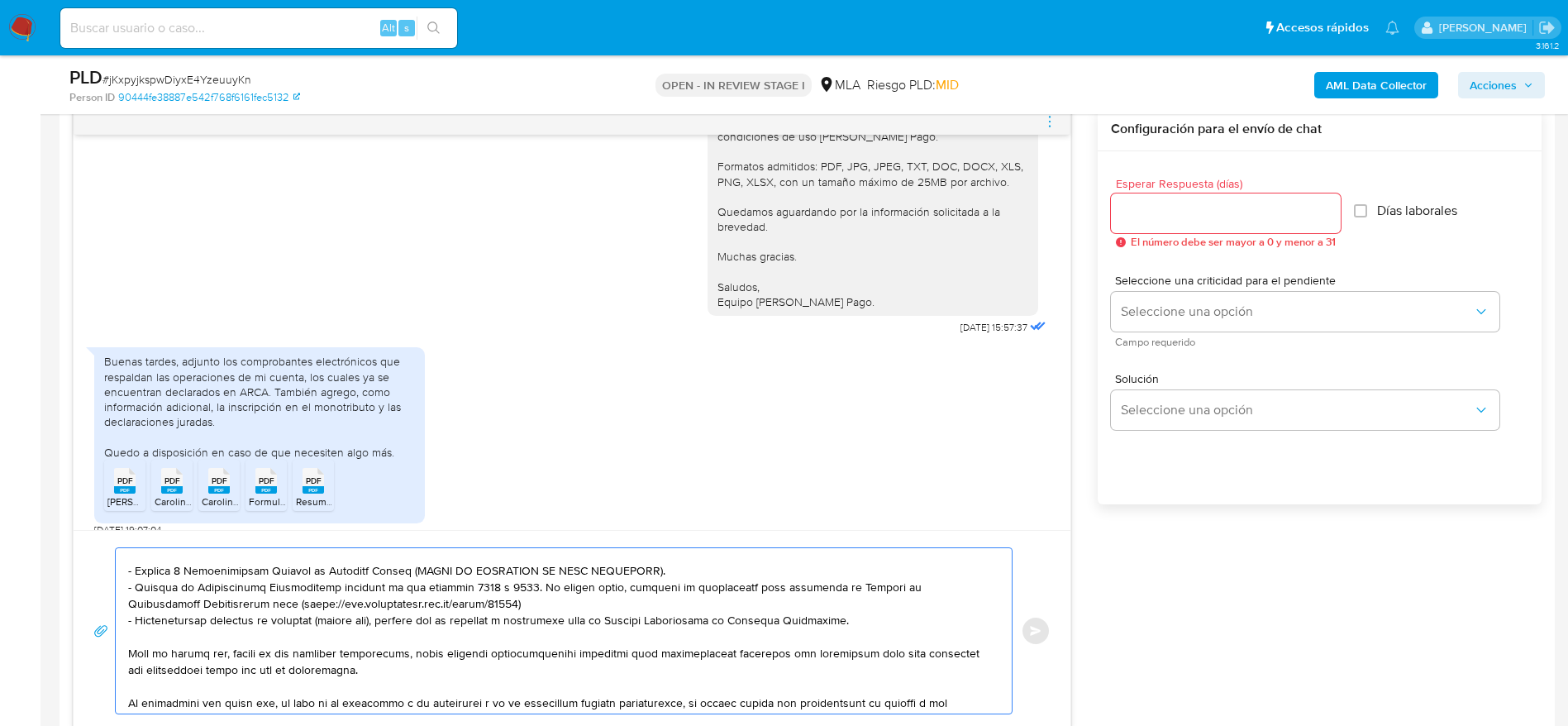
click at [640, 573] on textarea at bounding box center [560, 631] width 863 height 165
type textarea "Hola Roxana Carolina Soboreo, Muchas gracias por tu respuesta. En función de la…"
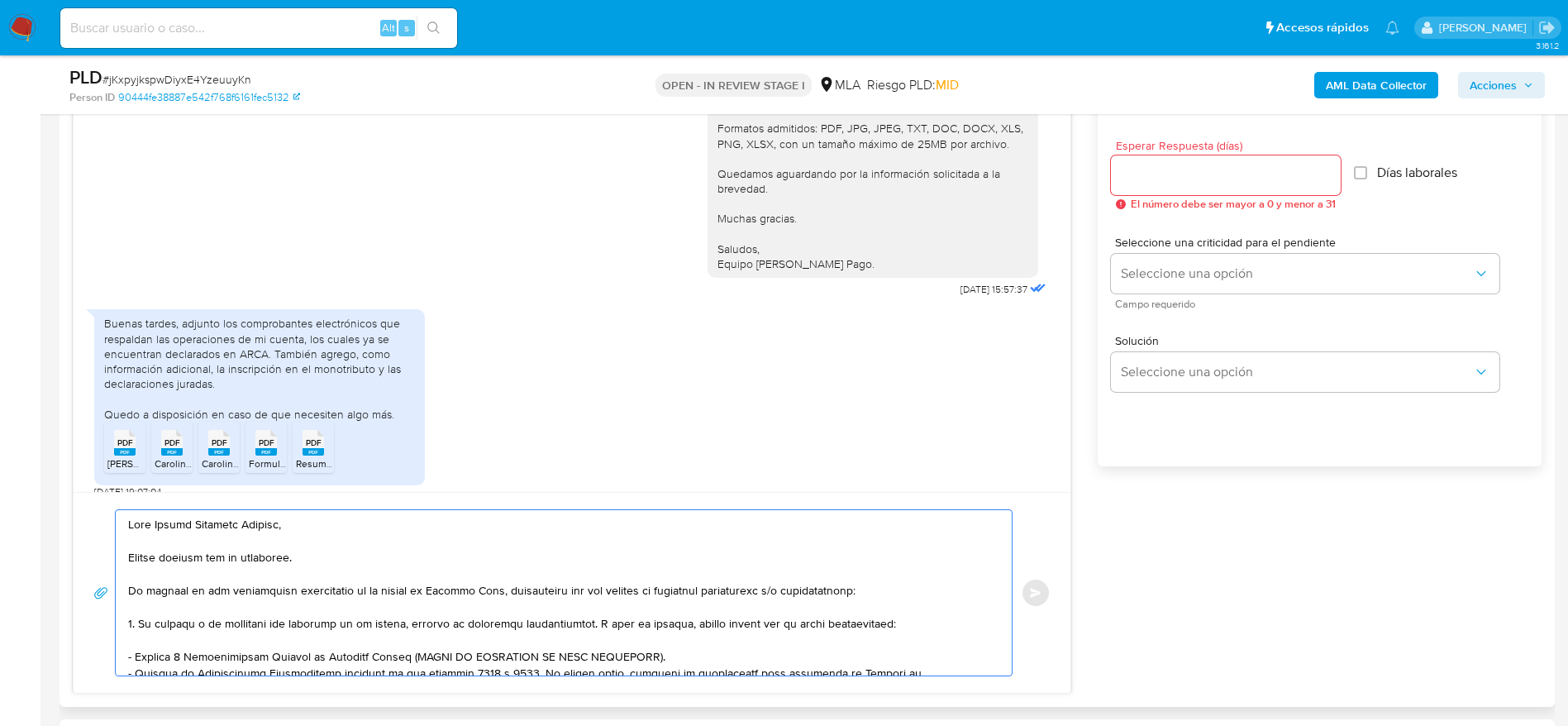
scroll to position [868, 0]
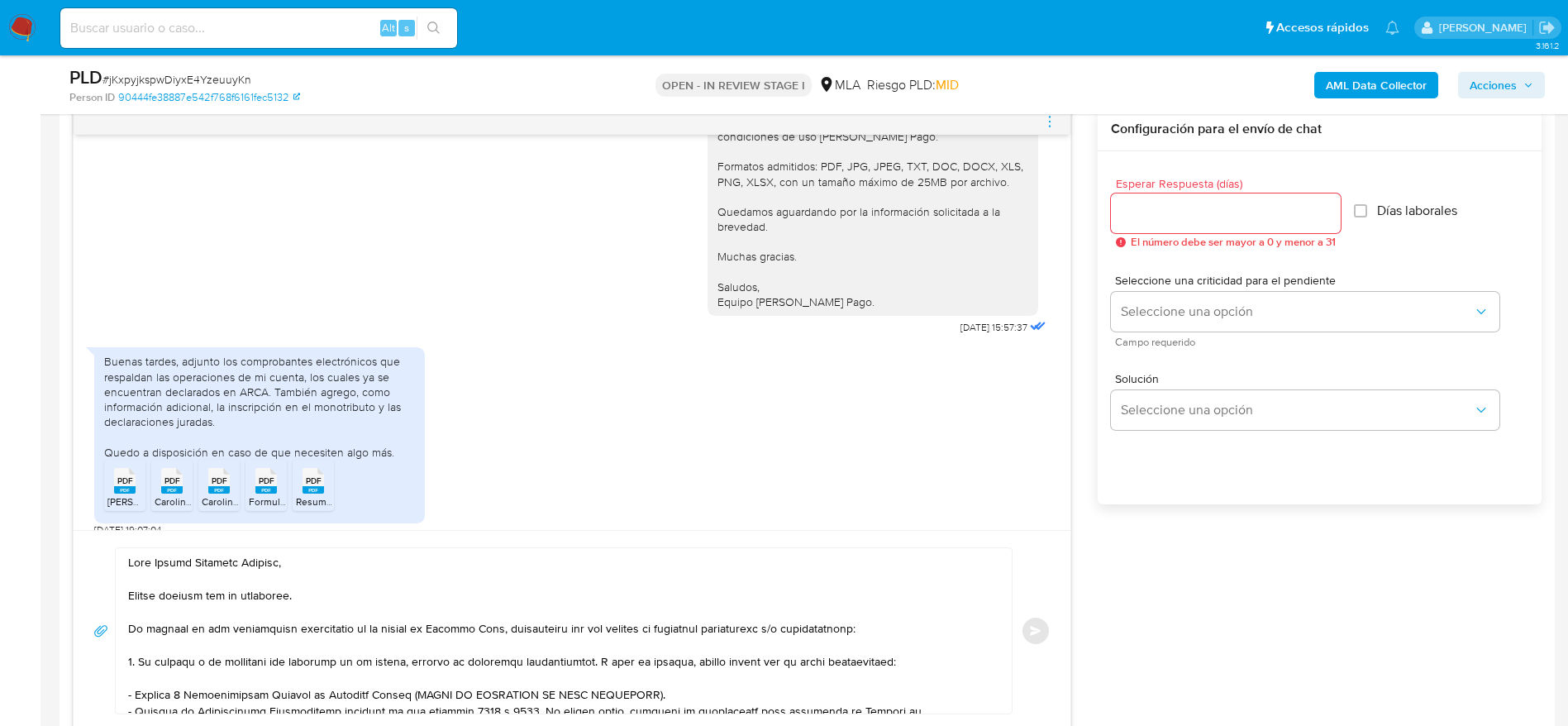
click at [1186, 225] on div at bounding box center [1226, 213] width 230 height 40
drag, startPoint x: 1149, startPoint y: 230, endPoint x: 1151, endPoint y: 240, distance: 10.2
click at [1149, 230] on div at bounding box center [1226, 213] width 230 height 40
click at [1130, 220] on input "Esperar Respuesta (días)" at bounding box center [1226, 213] width 230 height 21
type input "1"
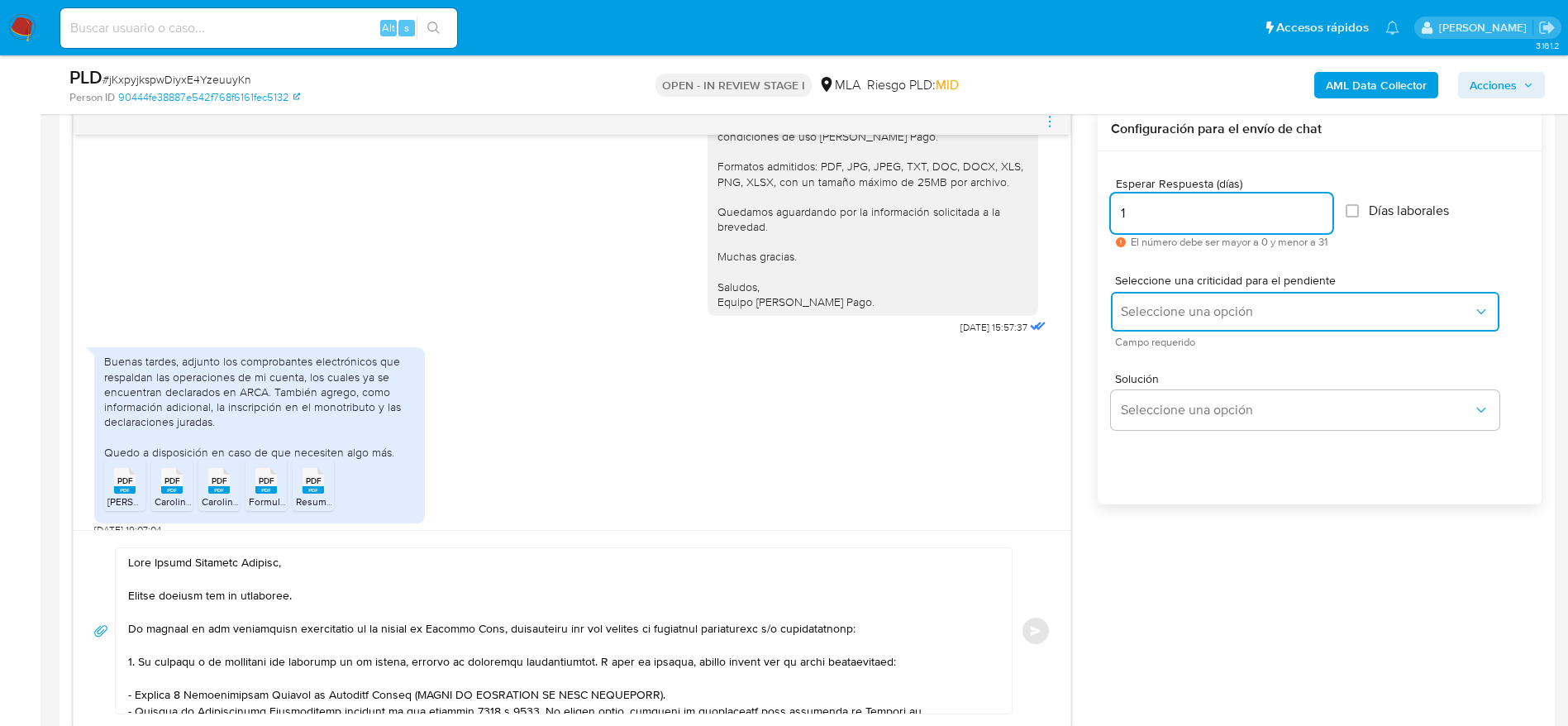
click at [1175, 323] on button "Seleccione una opción" at bounding box center [1305, 312] width 388 height 40
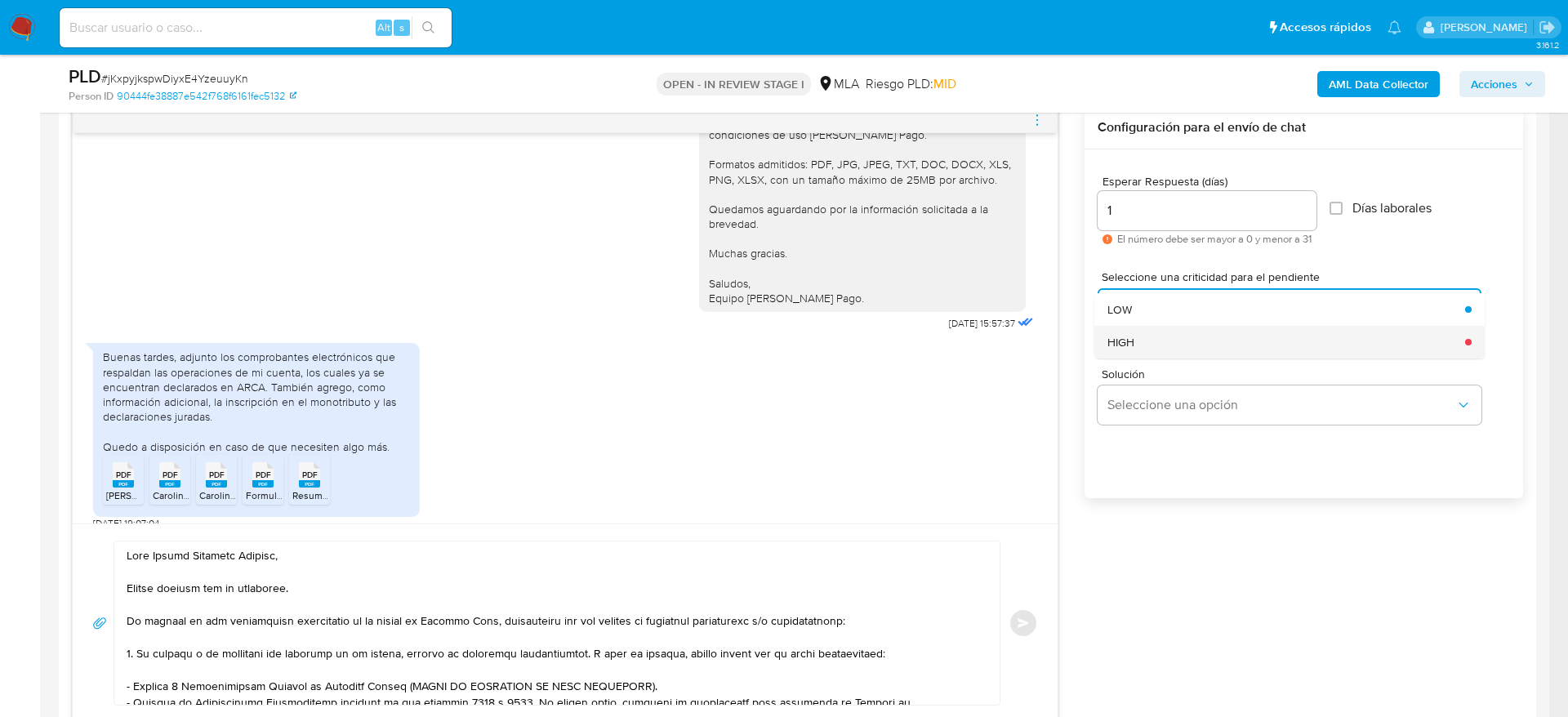
click at [1159, 340] on div "HIGH" at bounding box center [1281, 341] width 348 height 33
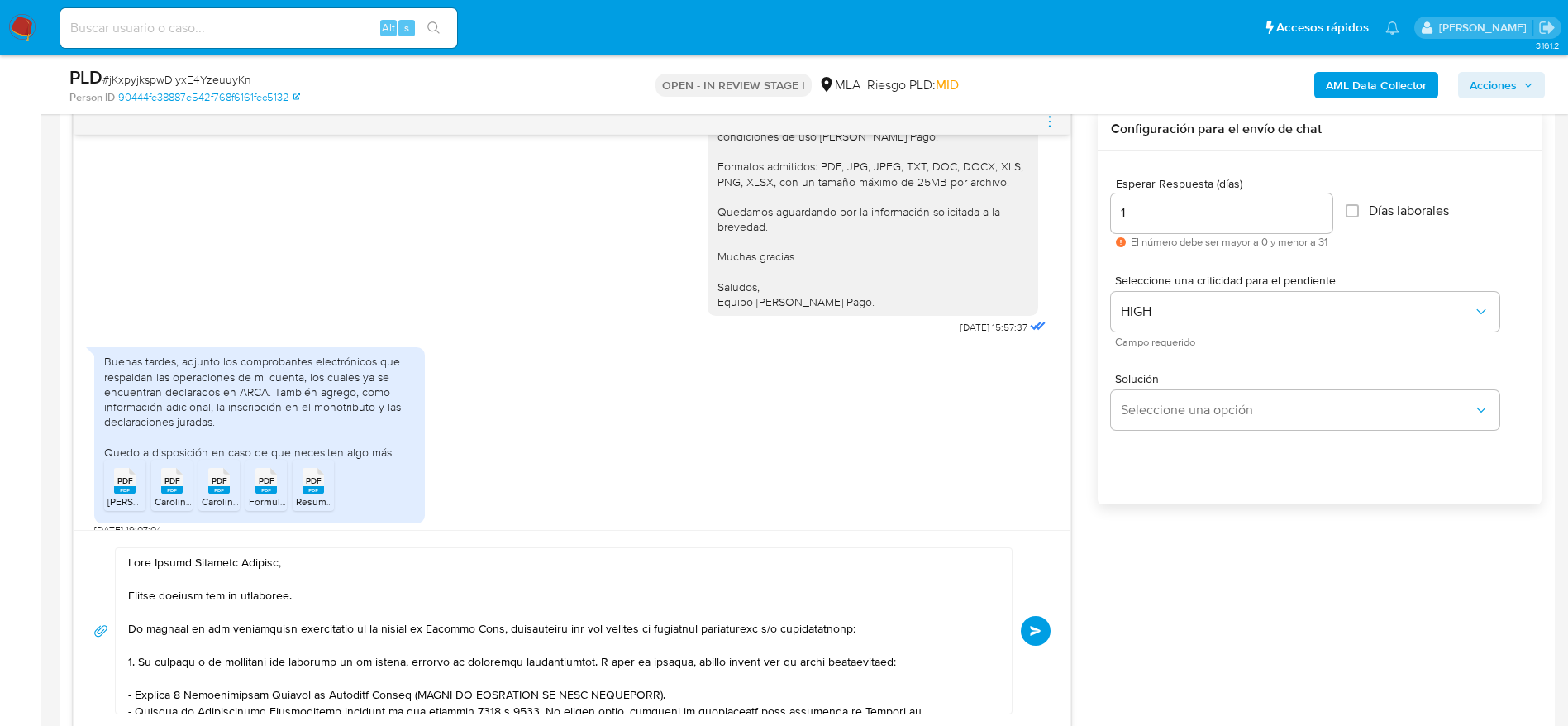
drag, startPoint x: 1032, startPoint y: 631, endPoint x: 494, endPoint y: 290, distance: 637.0
click at [1030, 631] on span "Enviar" at bounding box center [1036, 631] width 12 height 10
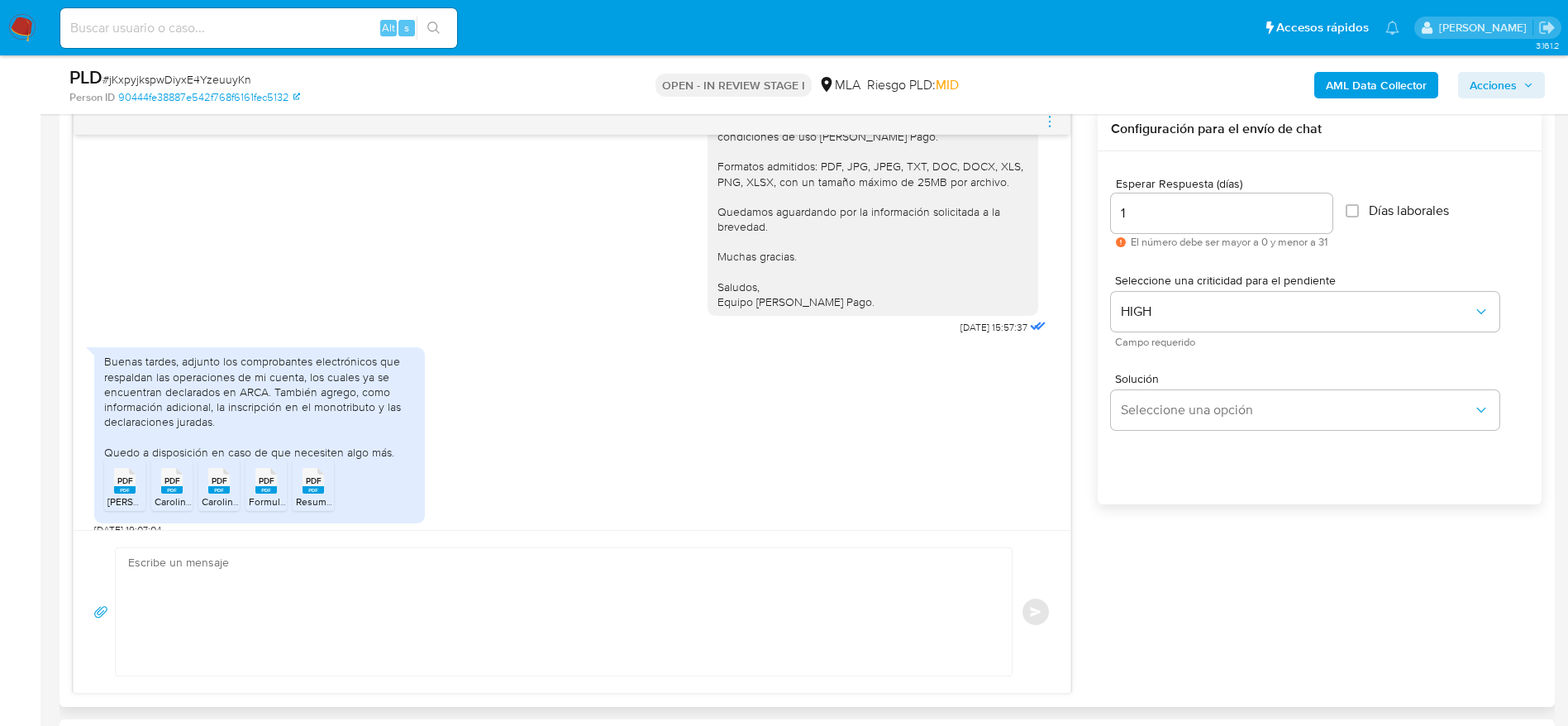
scroll to position [2895, 0]
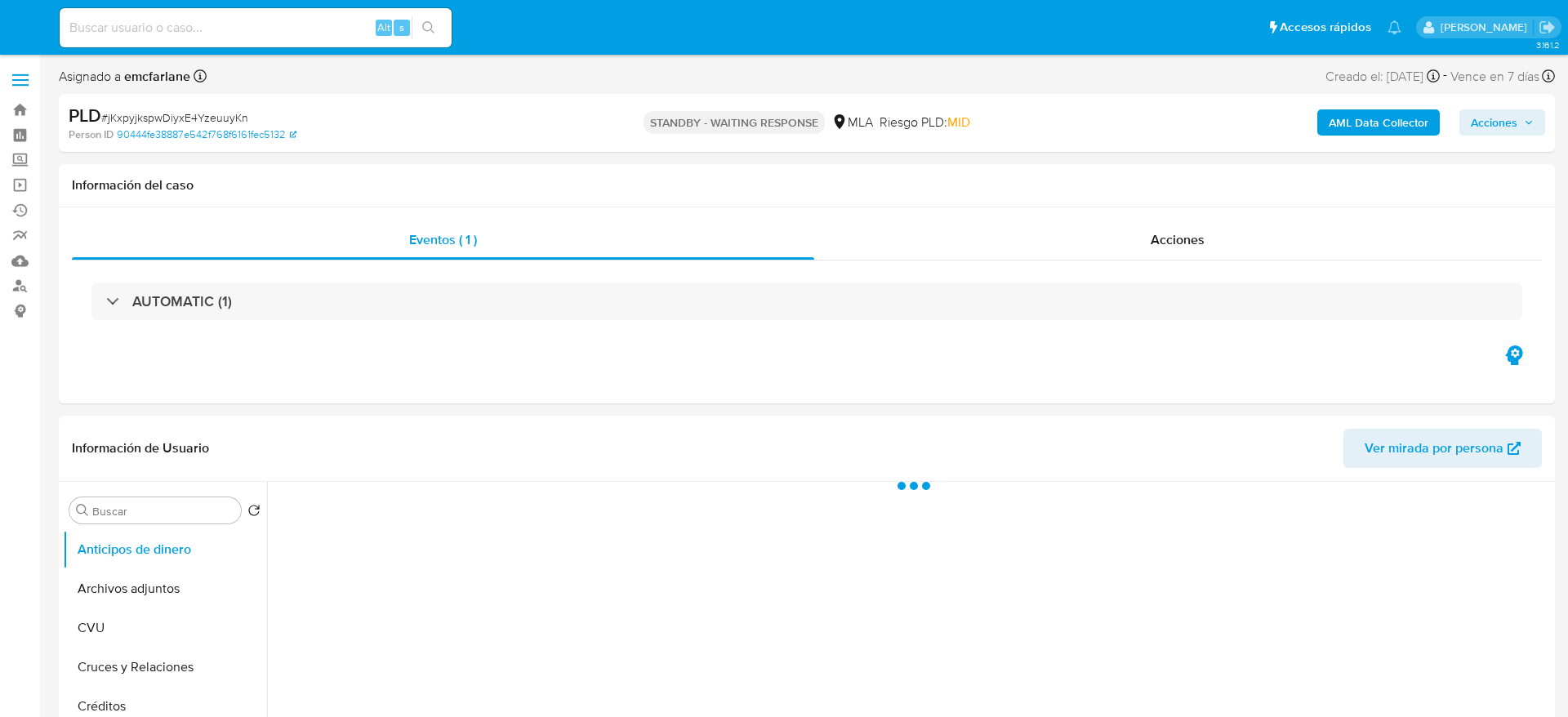
select select "10"
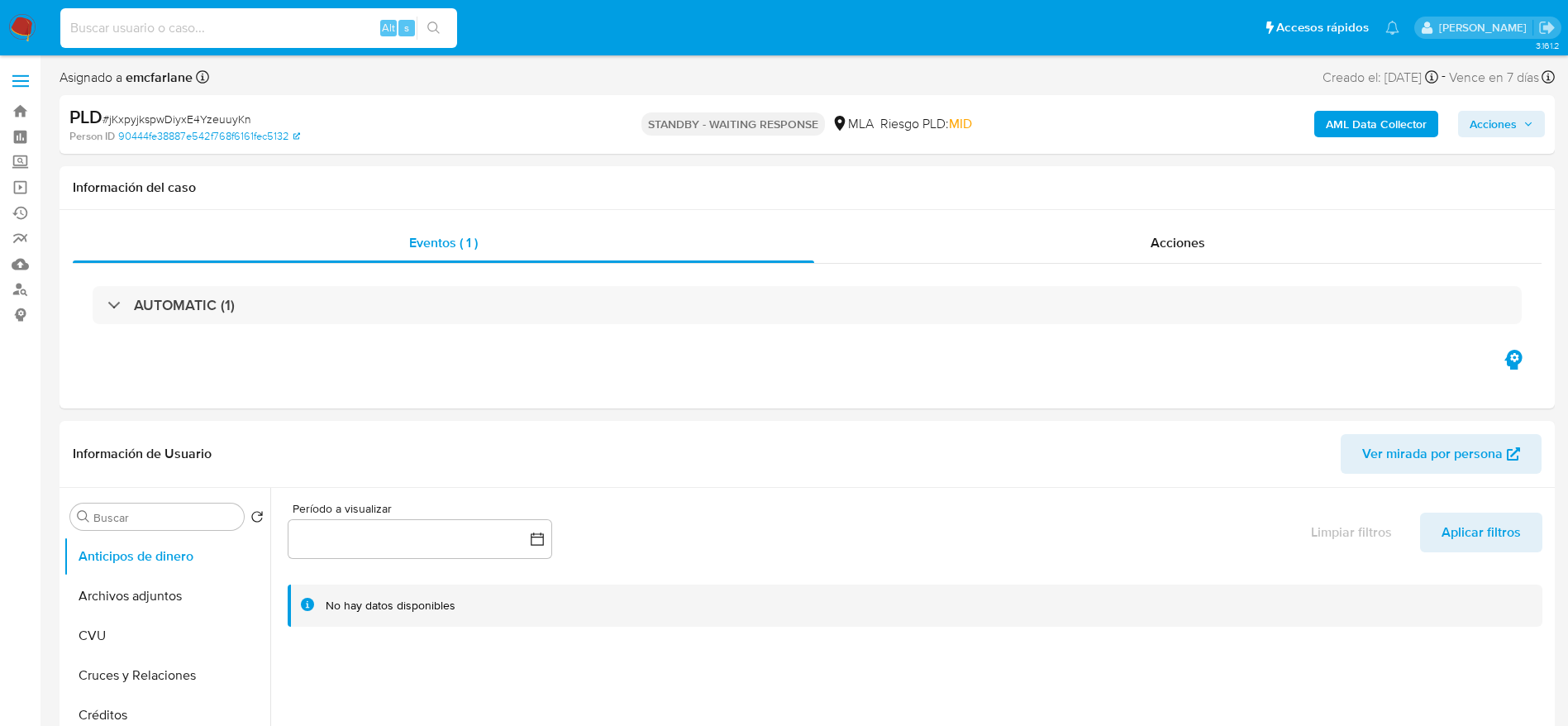
click at [263, 26] on input at bounding box center [259, 27] width 397 height 21
paste input "IkhE1YlshnDwjDCLYOwdvObP"
type input "IkhE1YlshnDwjDCLYOwdvObP"
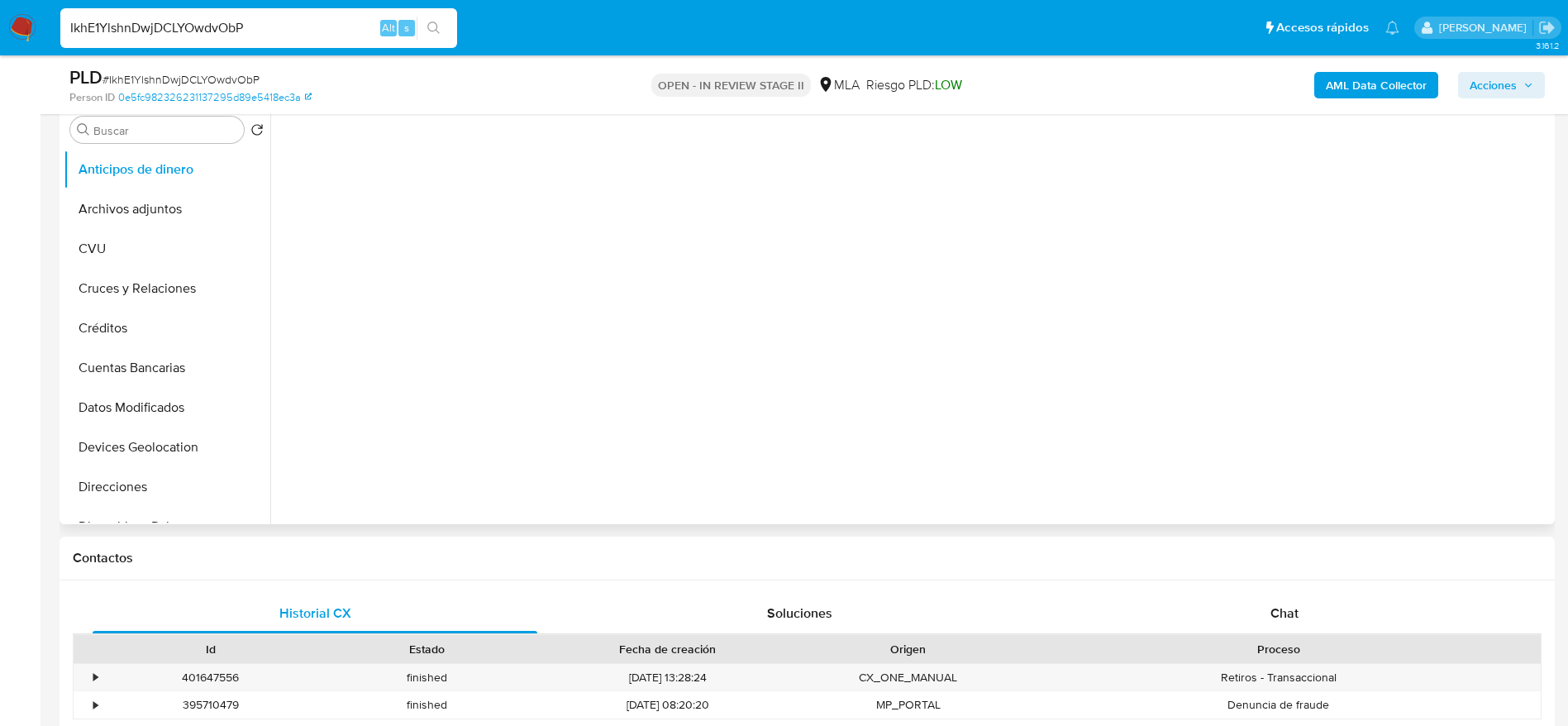
scroll to position [372, 0]
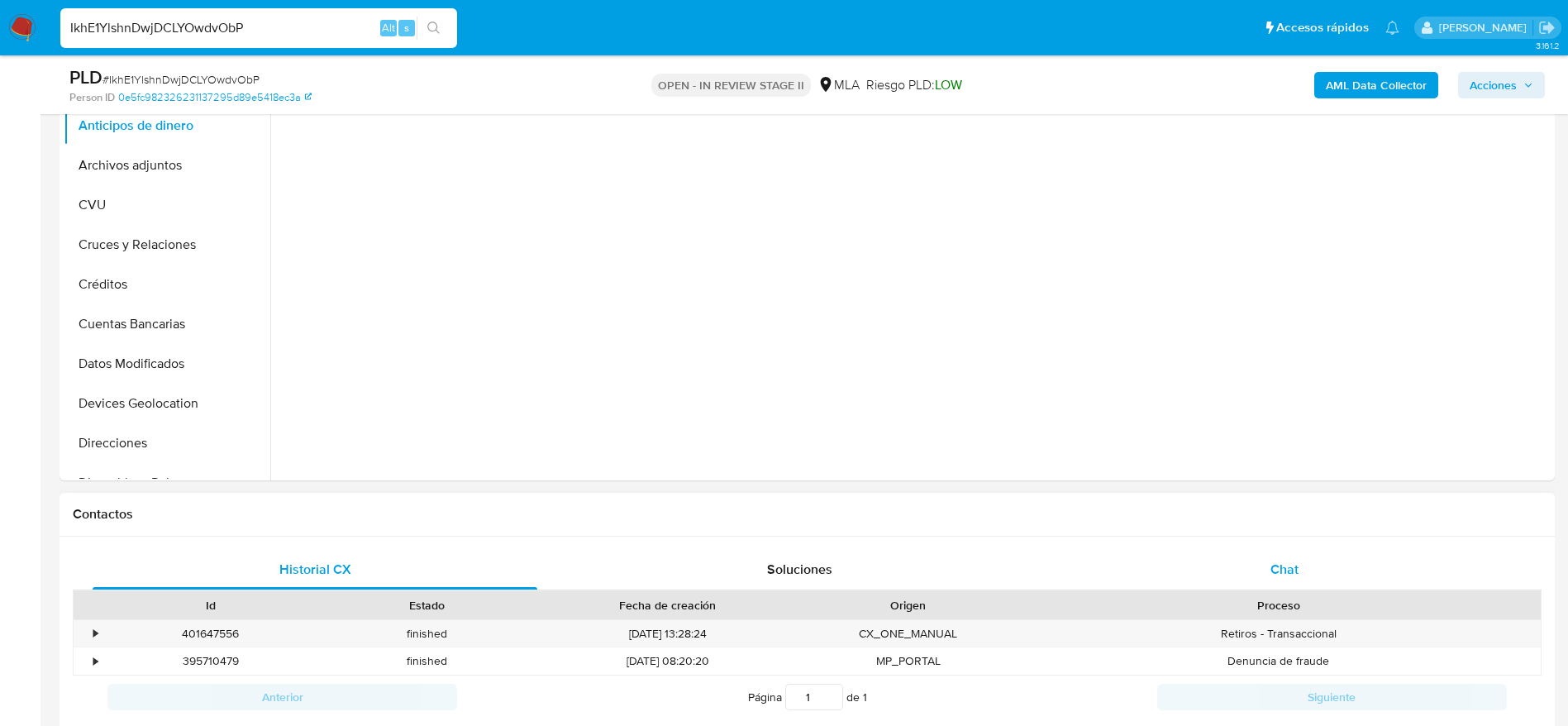
select select "10"
click at [1328, 557] on div "Chat" at bounding box center [1285, 569] width 444 height 40
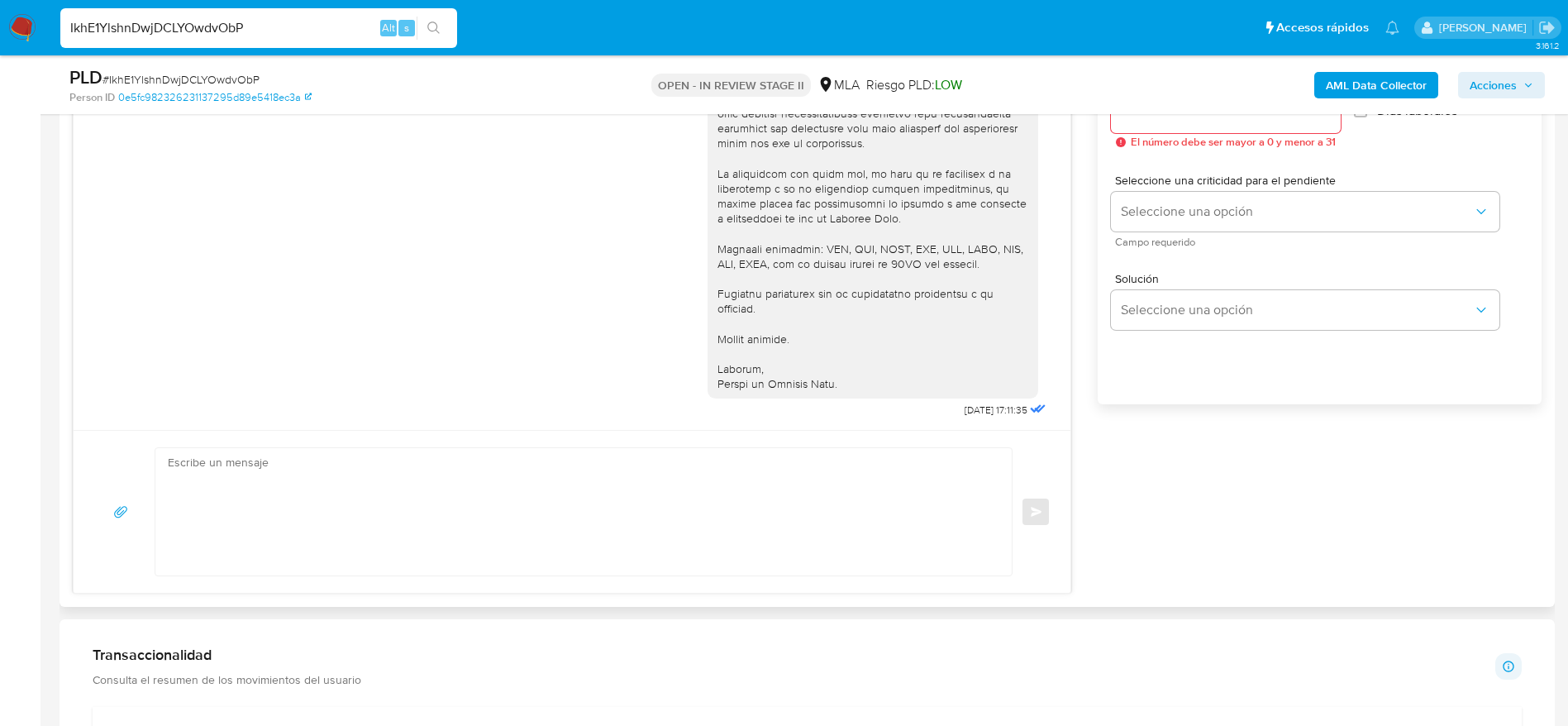
scroll to position [992, 0]
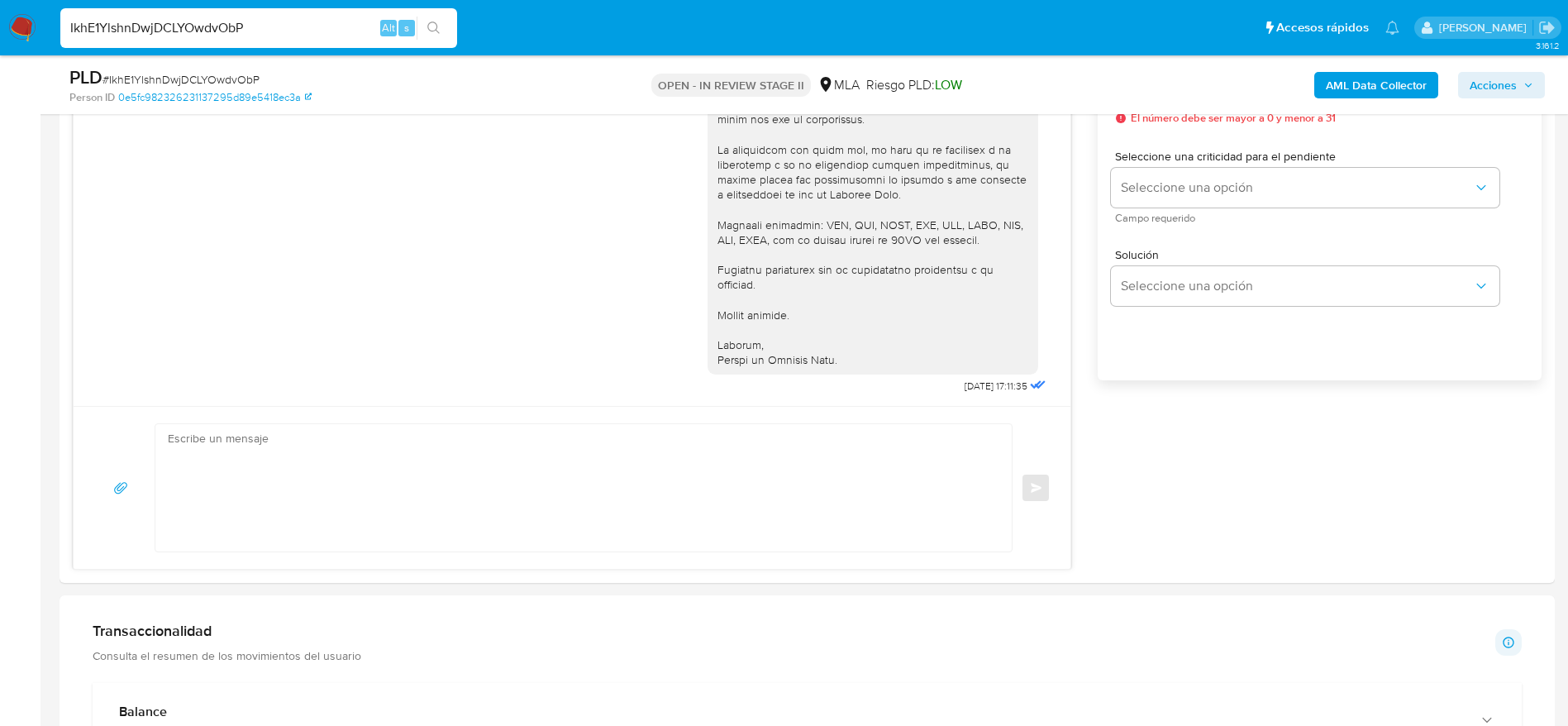
click at [251, 36] on input "IkhE1YlshnDwjDCLYOwdvObP" at bounding box center [259, 27] width 397 height 21
click at [251, 35] on input "IkhE1YlshnDwjDCLYOwdvObP" at bounding box center [259, 27] width 397 height 21
paste input "uaseMQBPhcXPu8mUAOZOw7Ql"
type input "uaseMQBPhcXPu8mUAOZOw7Ql"
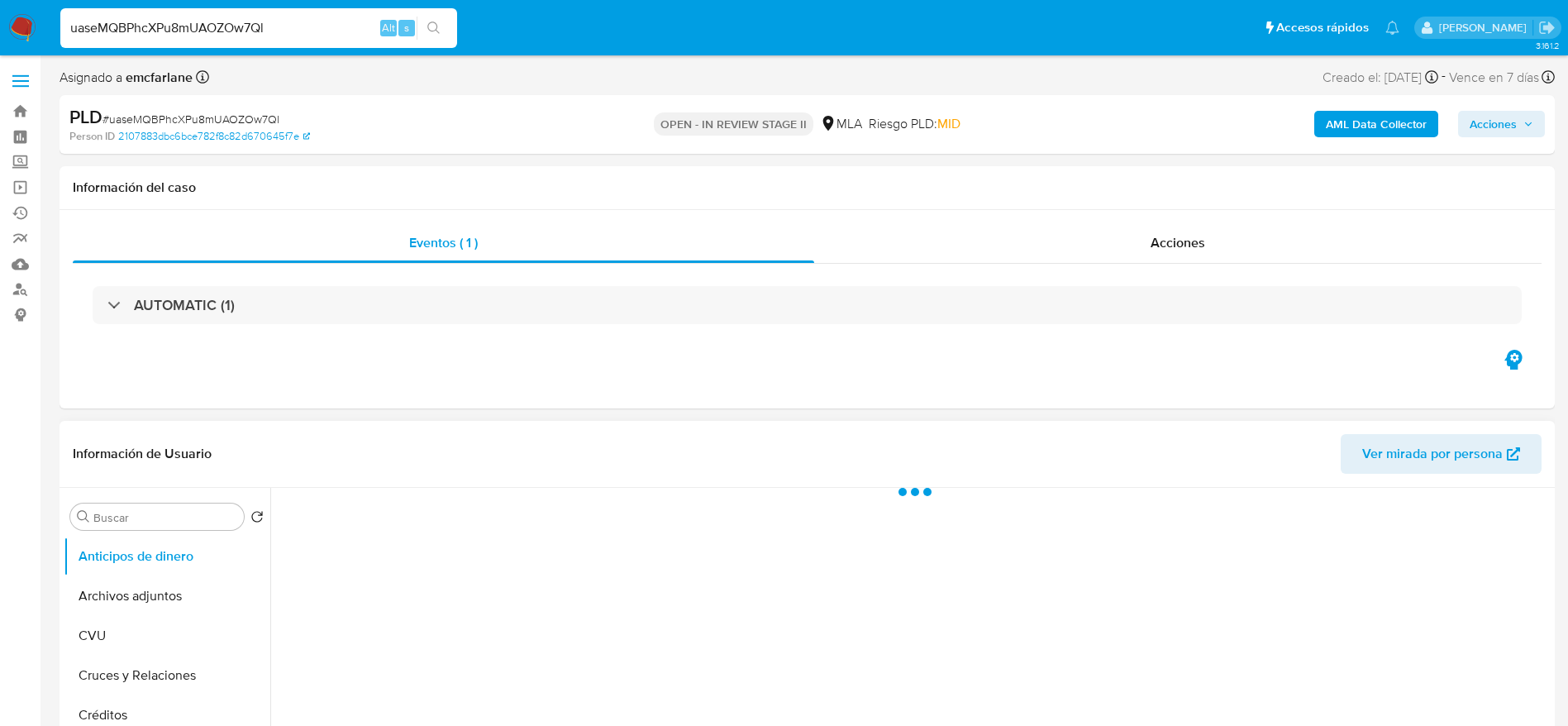
select select "10"
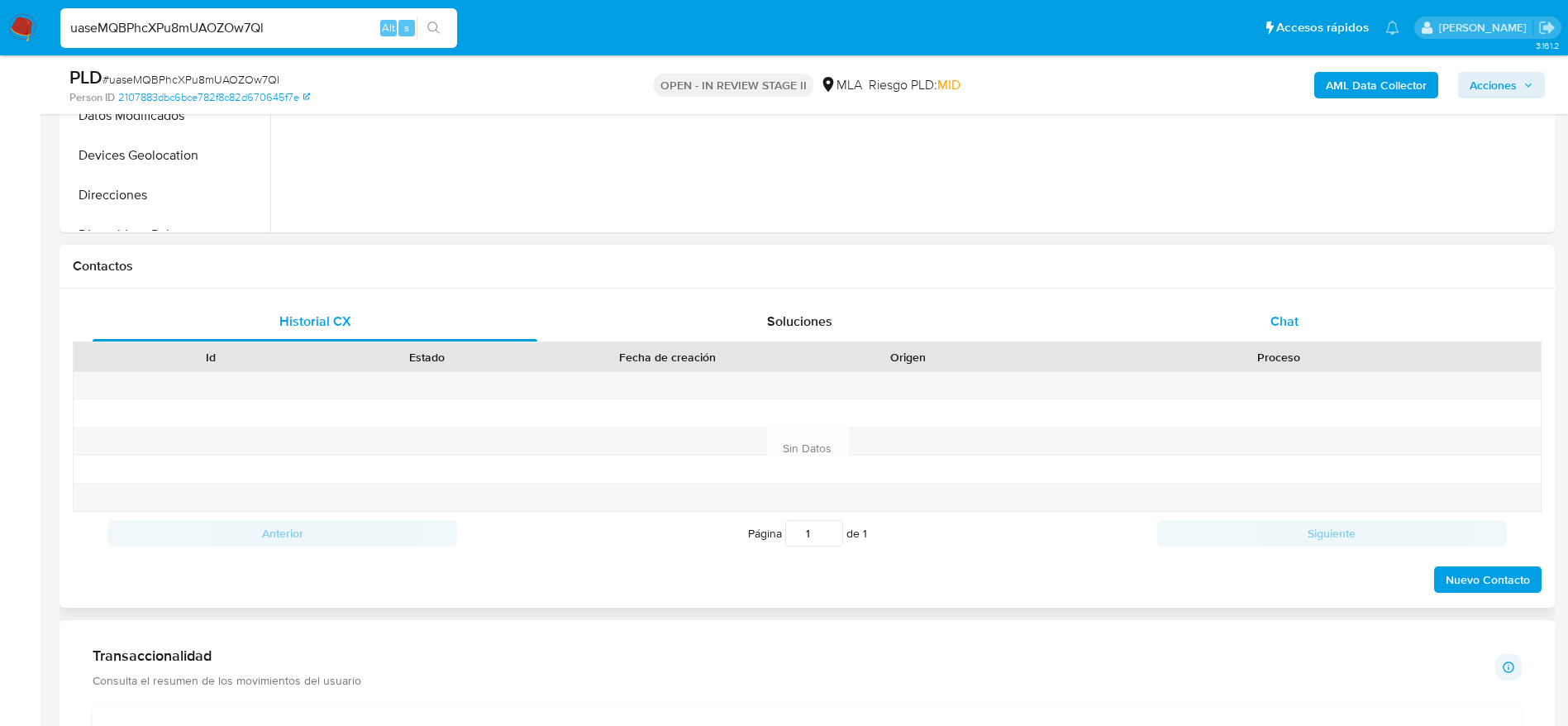
click at [1319, 317] on div "Chat" at bounding box center [1285, 321] width 444 height 40
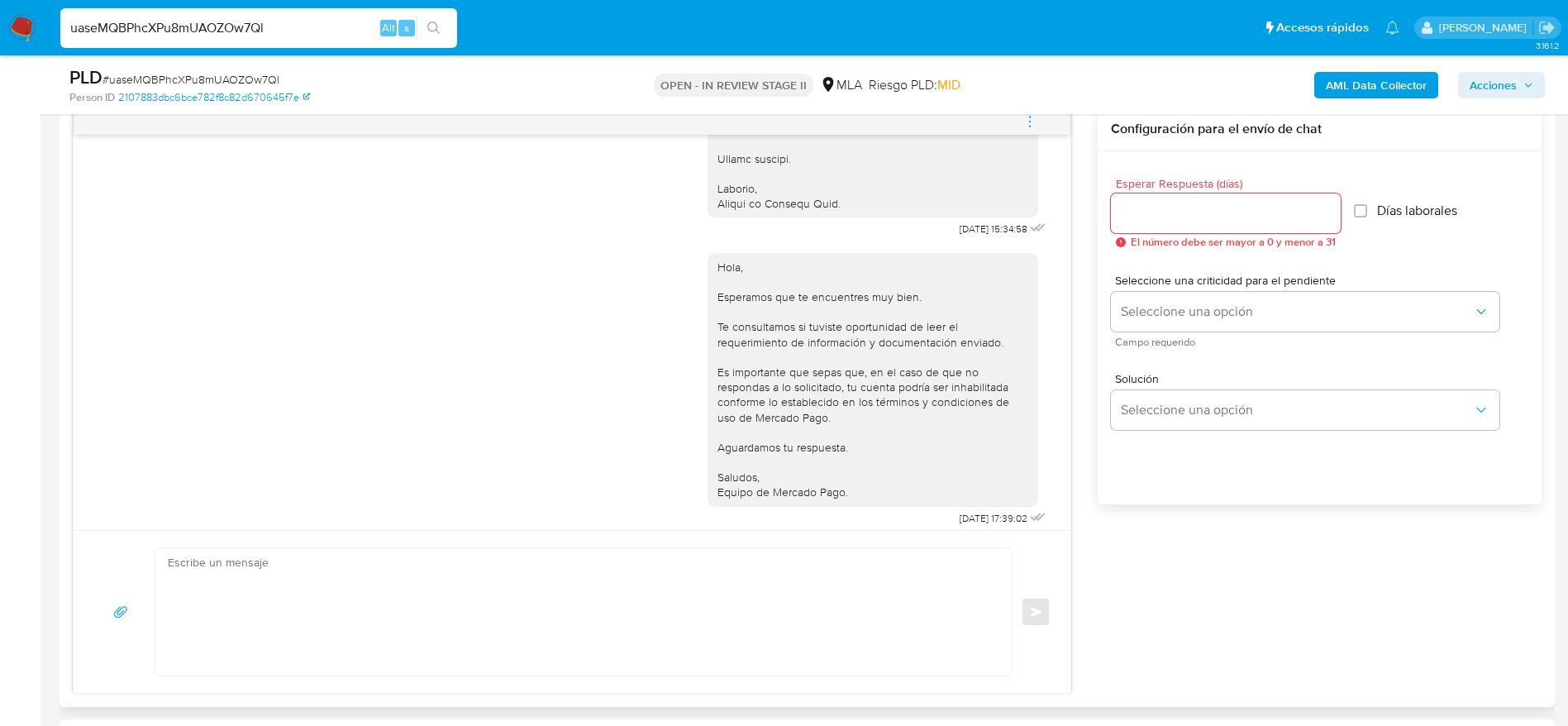
scroll to position [1931, 0]
click at [287, 21] on input "uaseMQBPhcXPu8mUAOZOw7Ql" at bounding box center [259, 27] width 397 height 21
paste input "ARkew3WNHaigiBznnQtFcdtp"
type input "ARkew3WNHaigiBznnQtFcdtp"
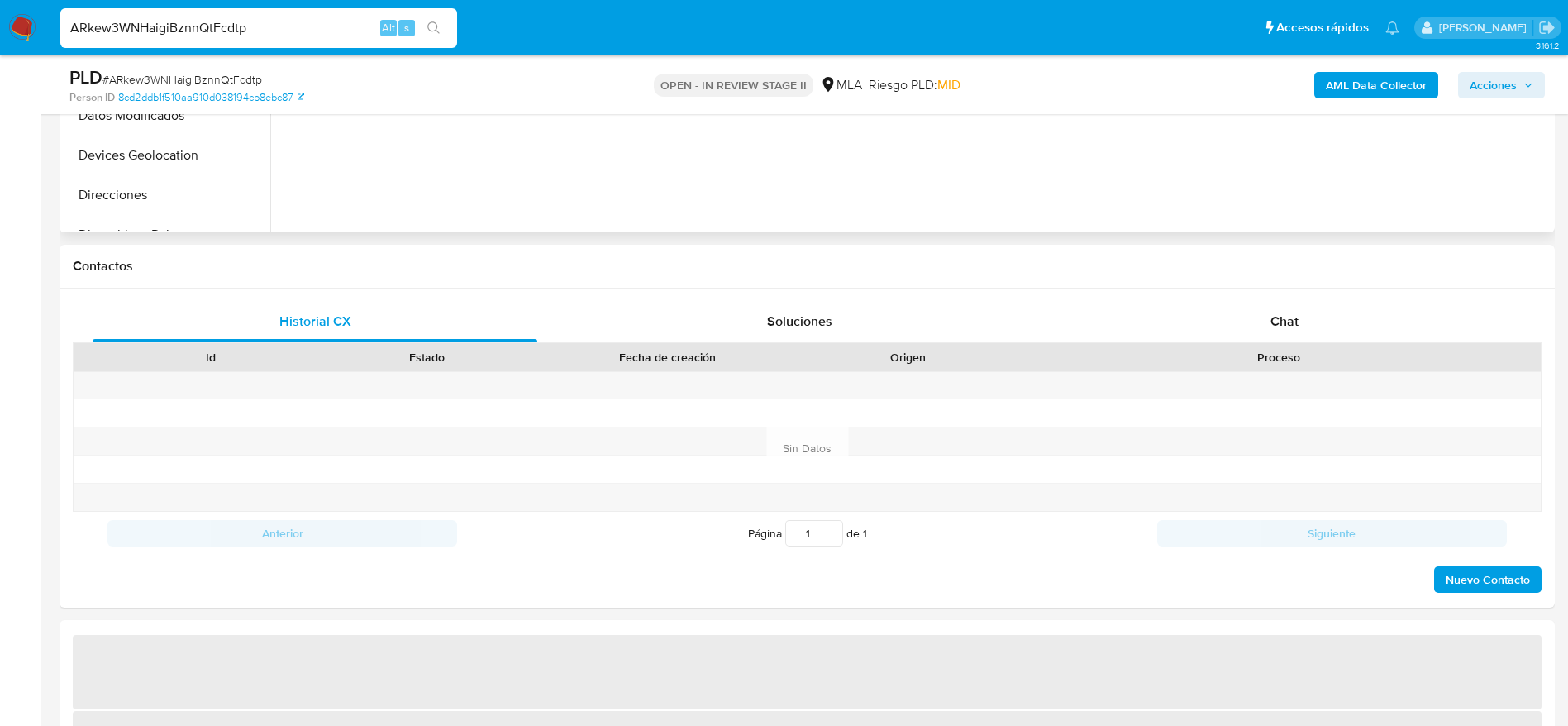
select select "10"
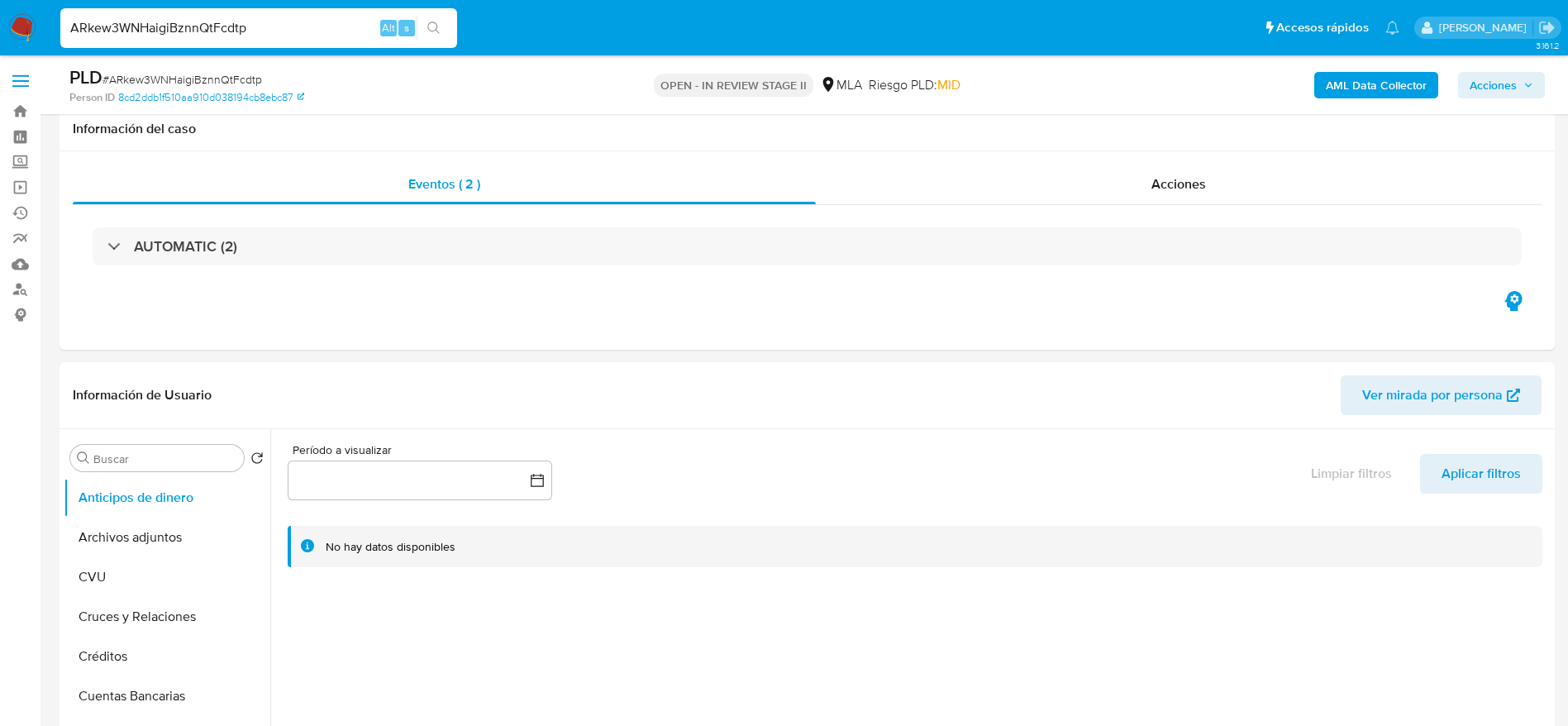
scroll to position [620, 0]
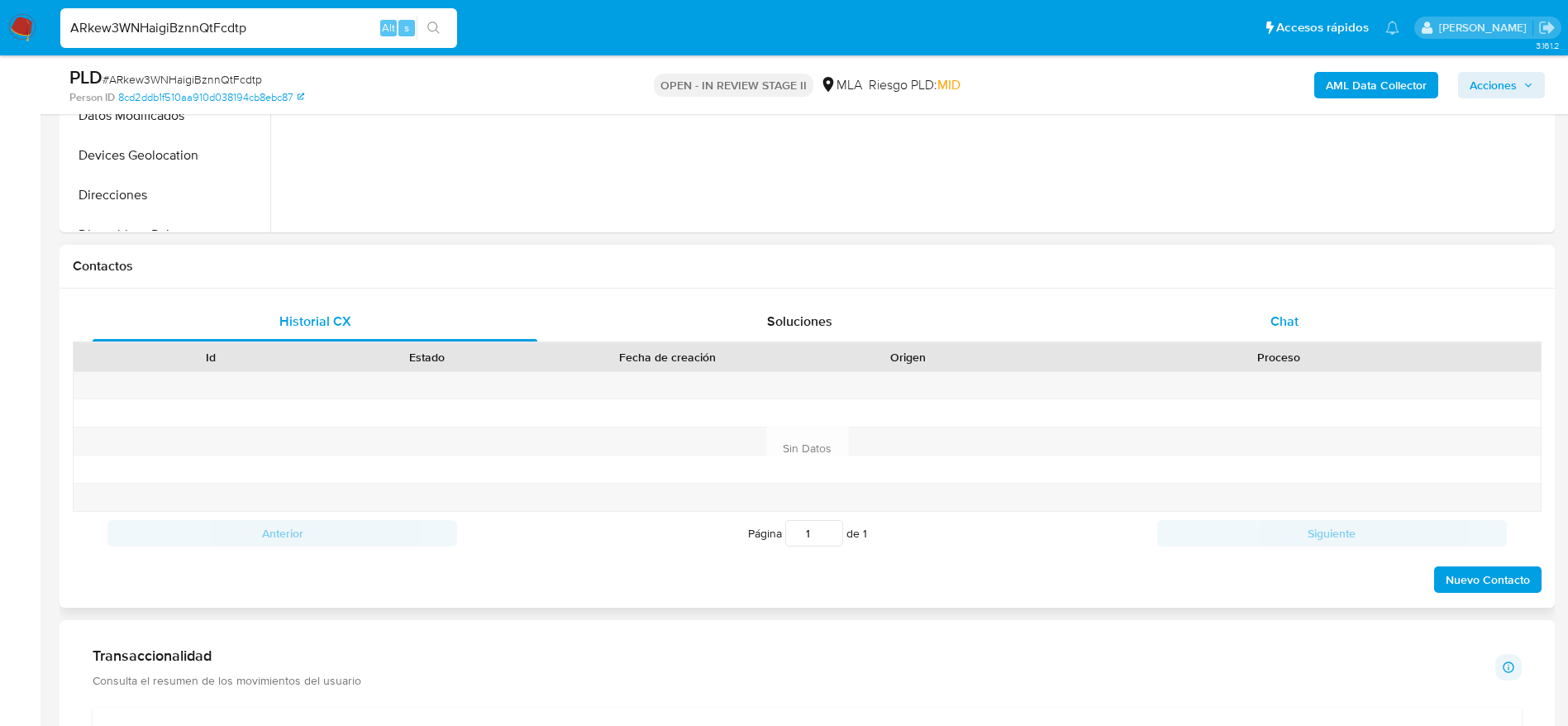
click at [1278, 315] on span "Chat" at bounding box center [1285, 321] width 28 height 19
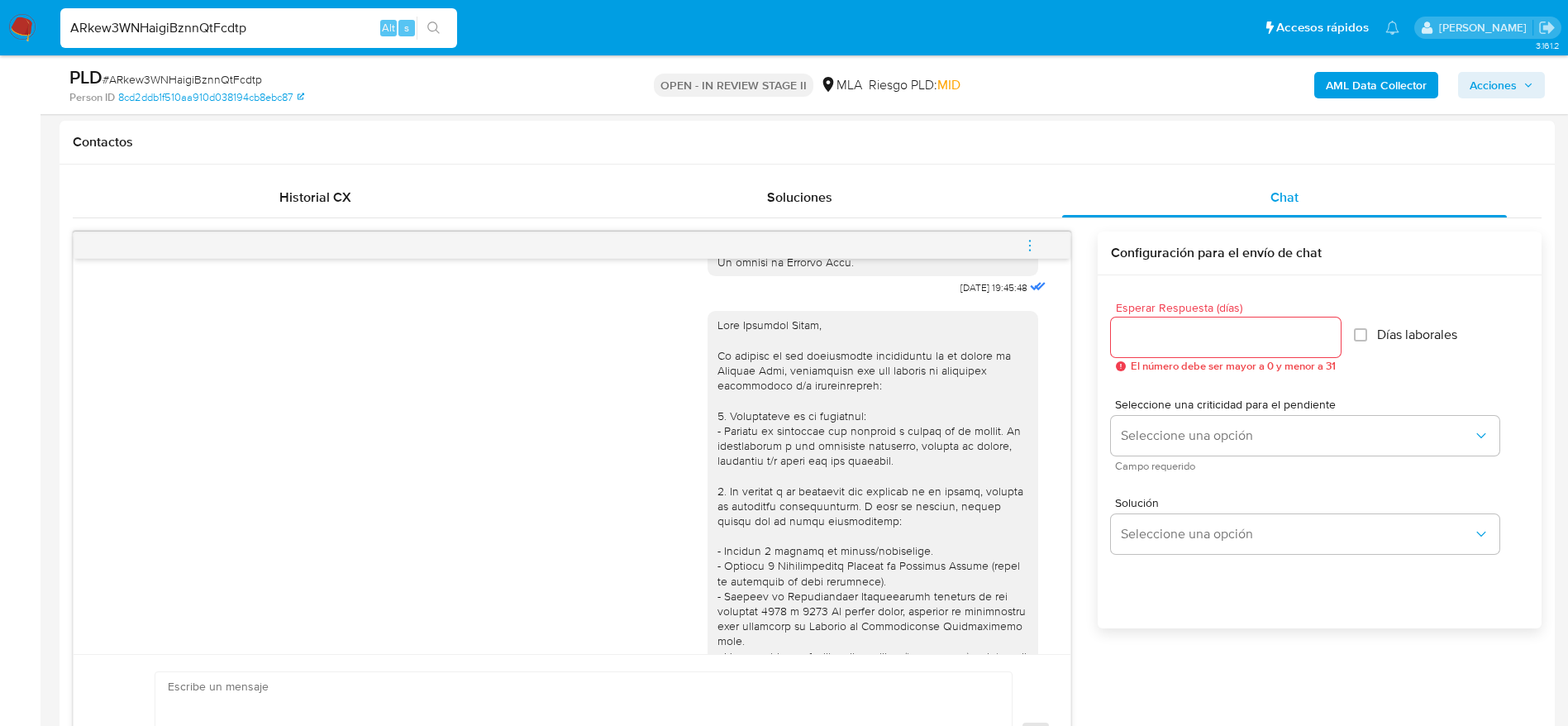
scroll to position [781, 0]
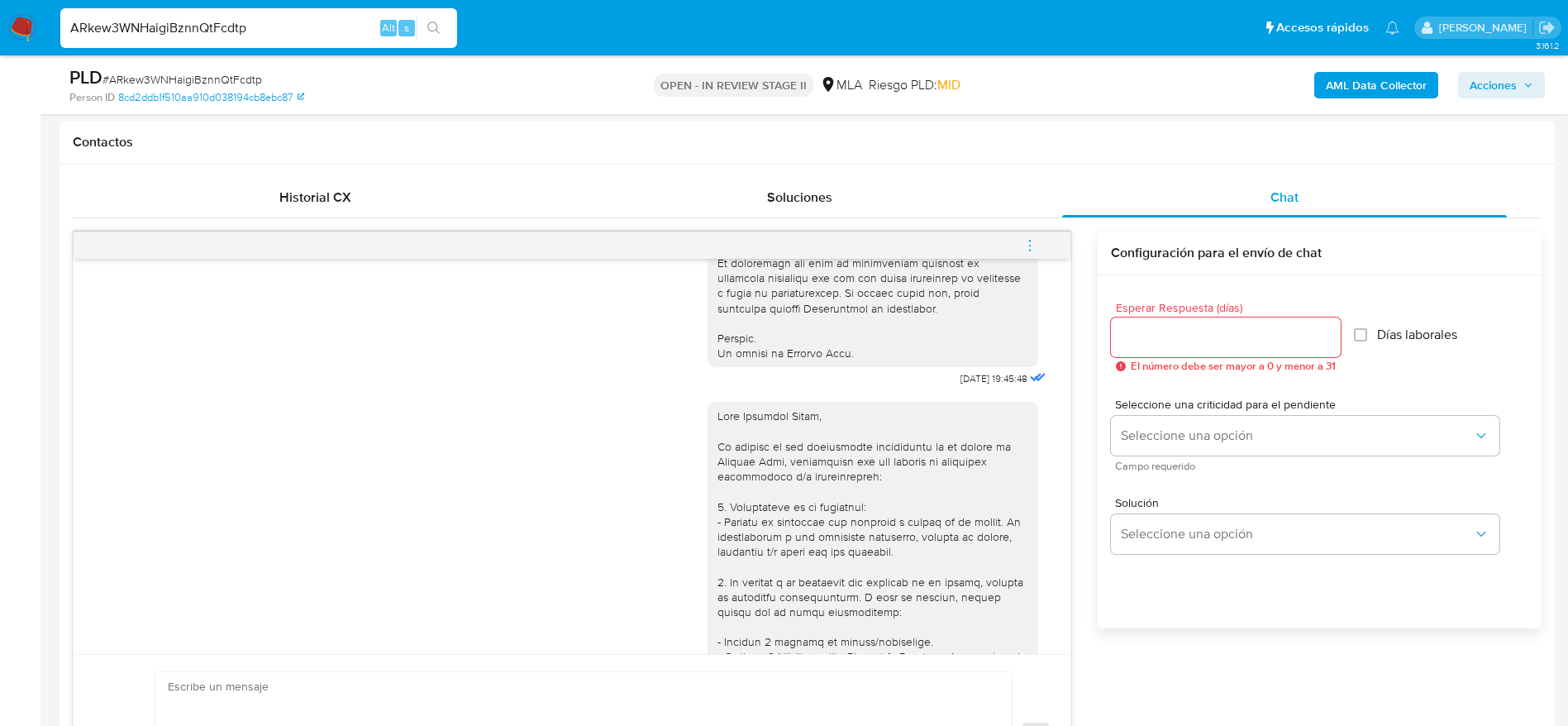
drag, startPoint x: 1473, startPoint y: 94, endPoint x: 1437, endPoint y: 100, distance: 36.5
click at [1473, 95] on span "Acciones" at bounding box center [1493, 84] width 47 height 26
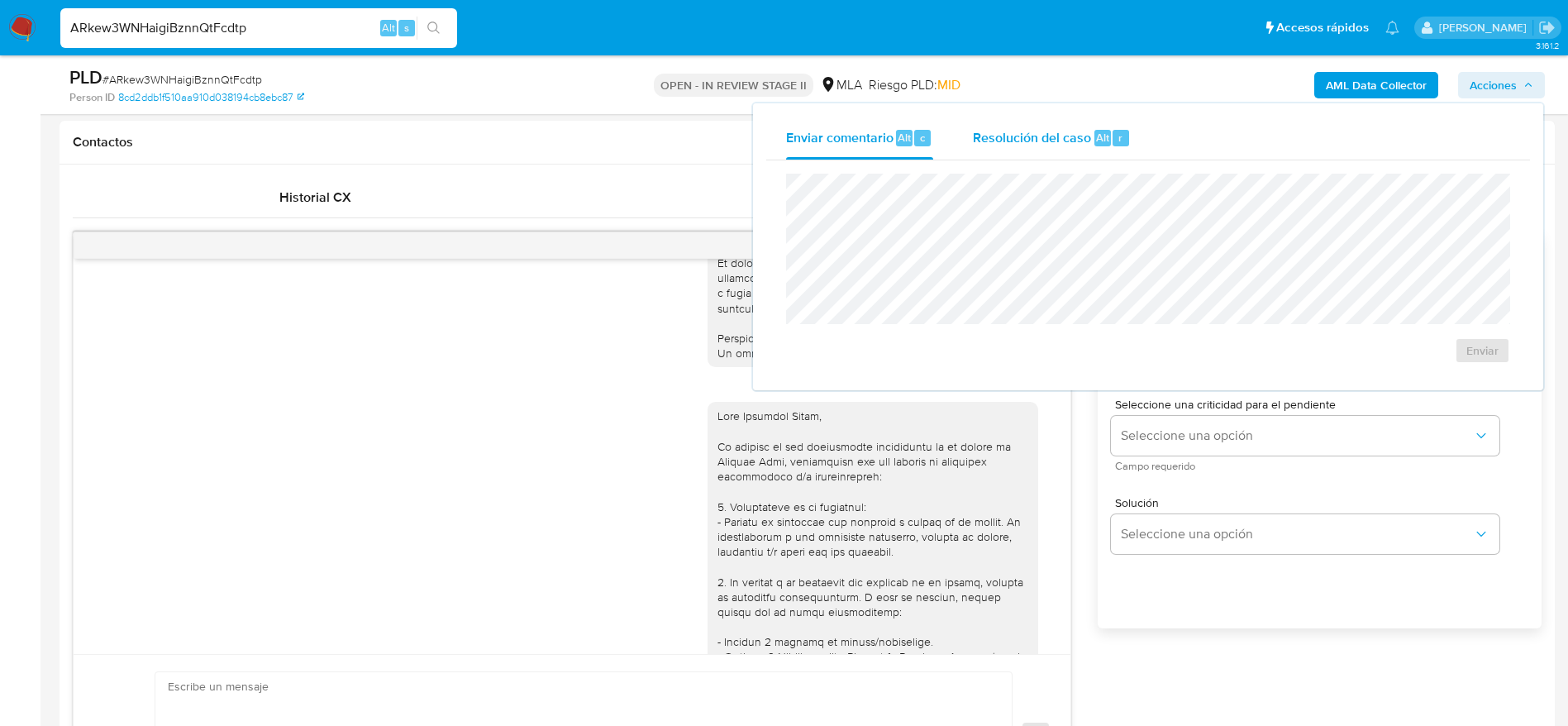
drag, startPoint x: 1047, startPoint y: 143, endPoint x: 1047, endPoint y: 164, distance: 21.0
click at [1047, 152] on div "Resolución del caso Alt r" at bounding box center [1051, 138] width 157 height 43
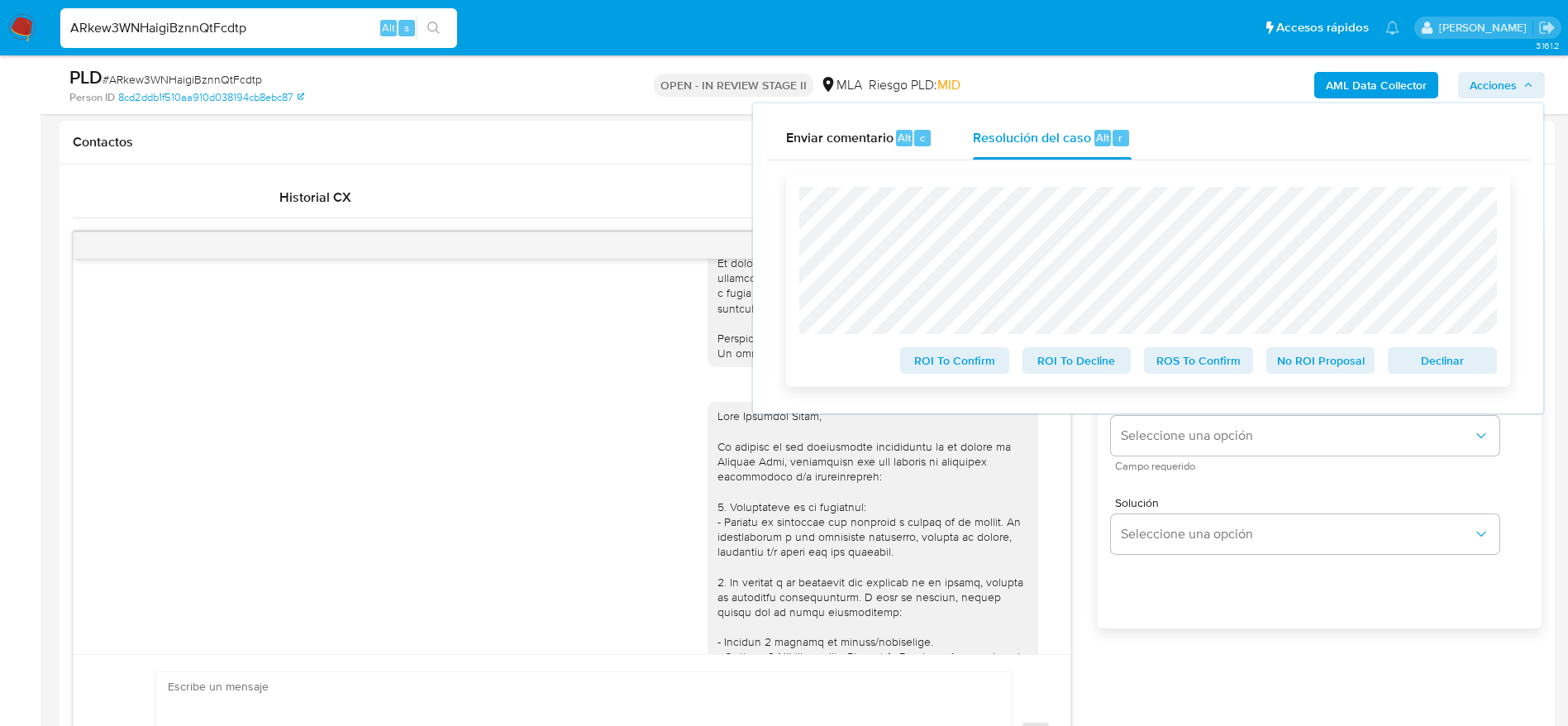
click at [1476, 360] on span "Declinar" at bounding box center [1442, 360] width 86 height 23
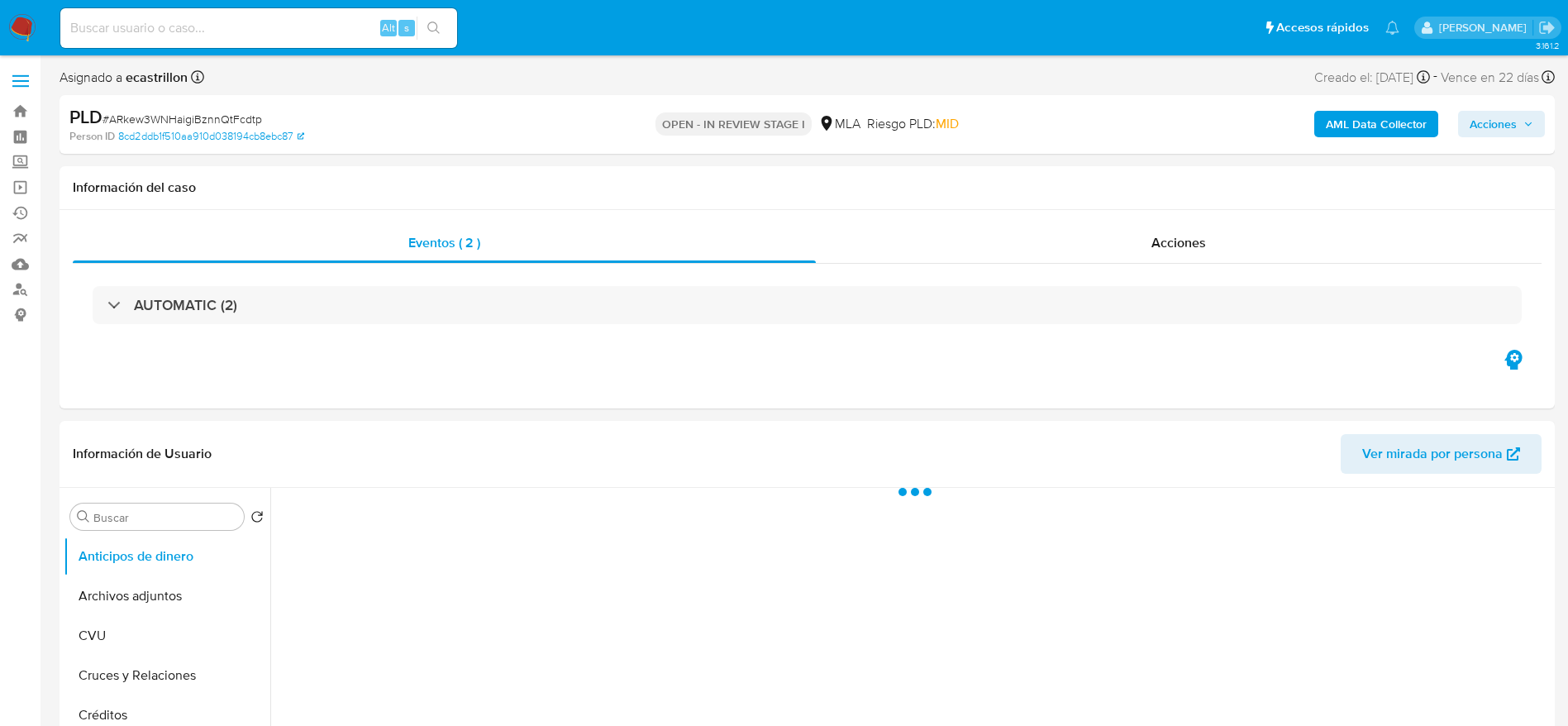
click at [203, 116] on span "# ARkew3WNHaigiBznnQtFcdtp" at bounding box center [181, 118] width 159 height 16
click at [203, 115] on span "# ARkew3WNHaigiBznnQtFcdtp" at bounding box center [181, 118] width 159 height 16
select select "10"
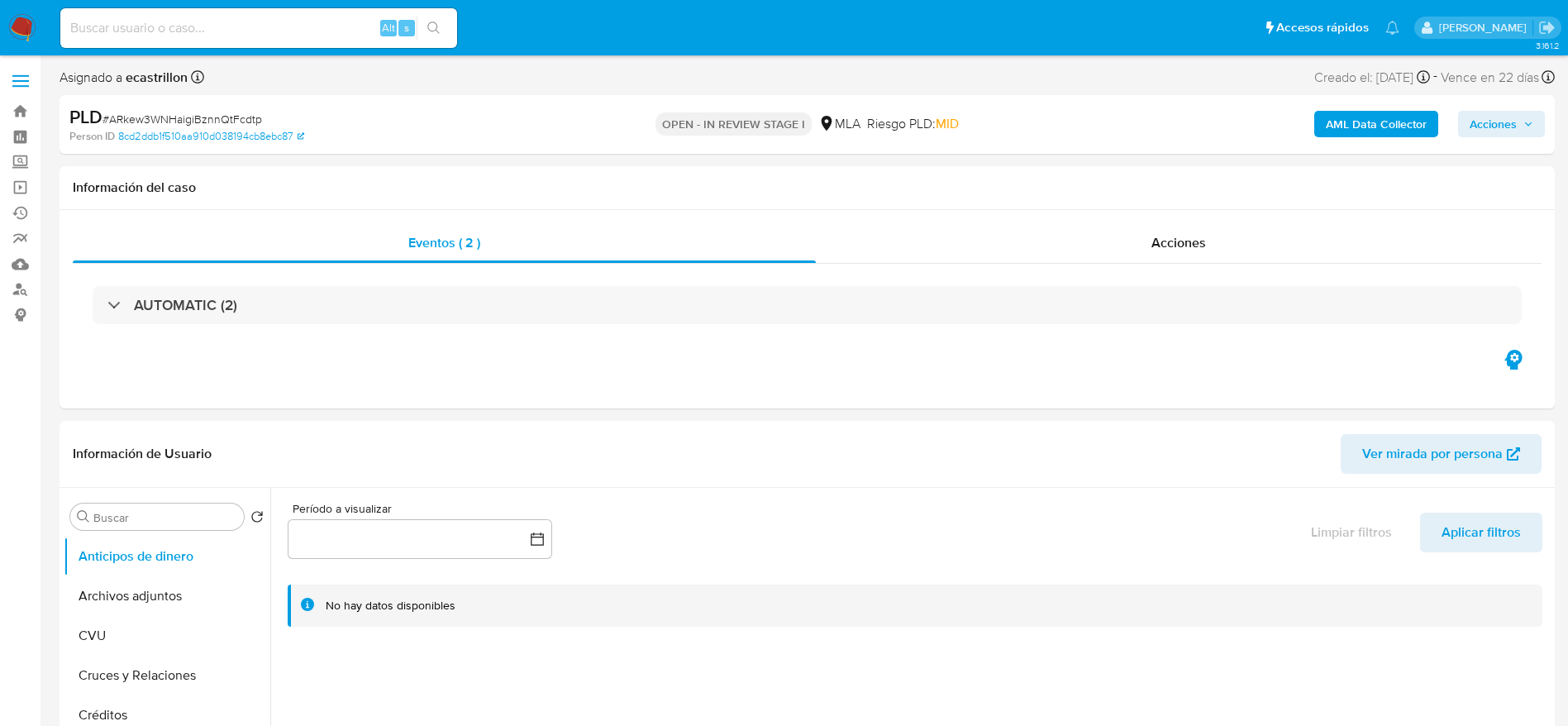
drag, startPoint x: 22, startPoint y: 35, endPoint x: 60, endPoint y: 45, distance: 39.3
click at [60, 43] on li "Alt s" at bounding box center [259, 27] width 405 height 42
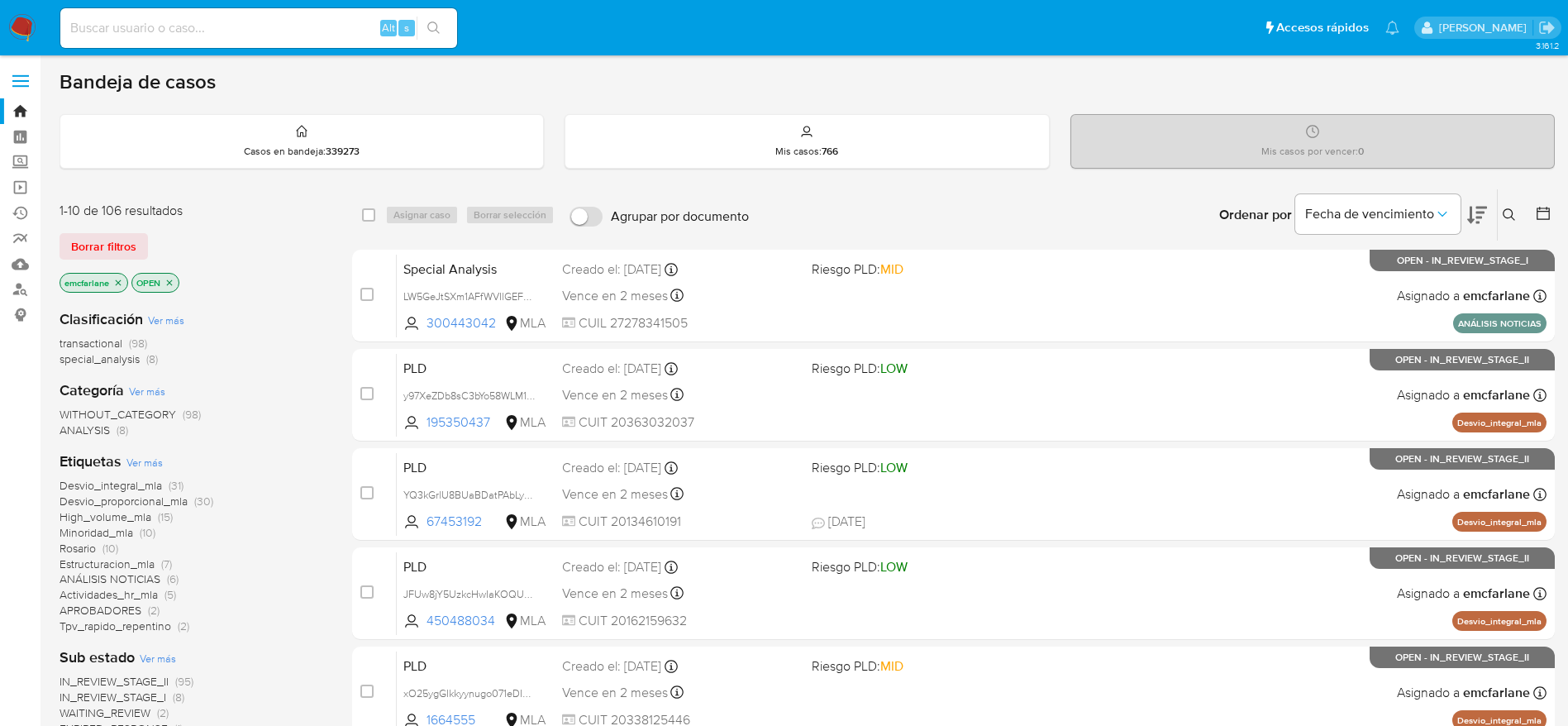
click at [90, 241] on span "Borrar filtros" at bounding box center [104, 246] width 66 height 23
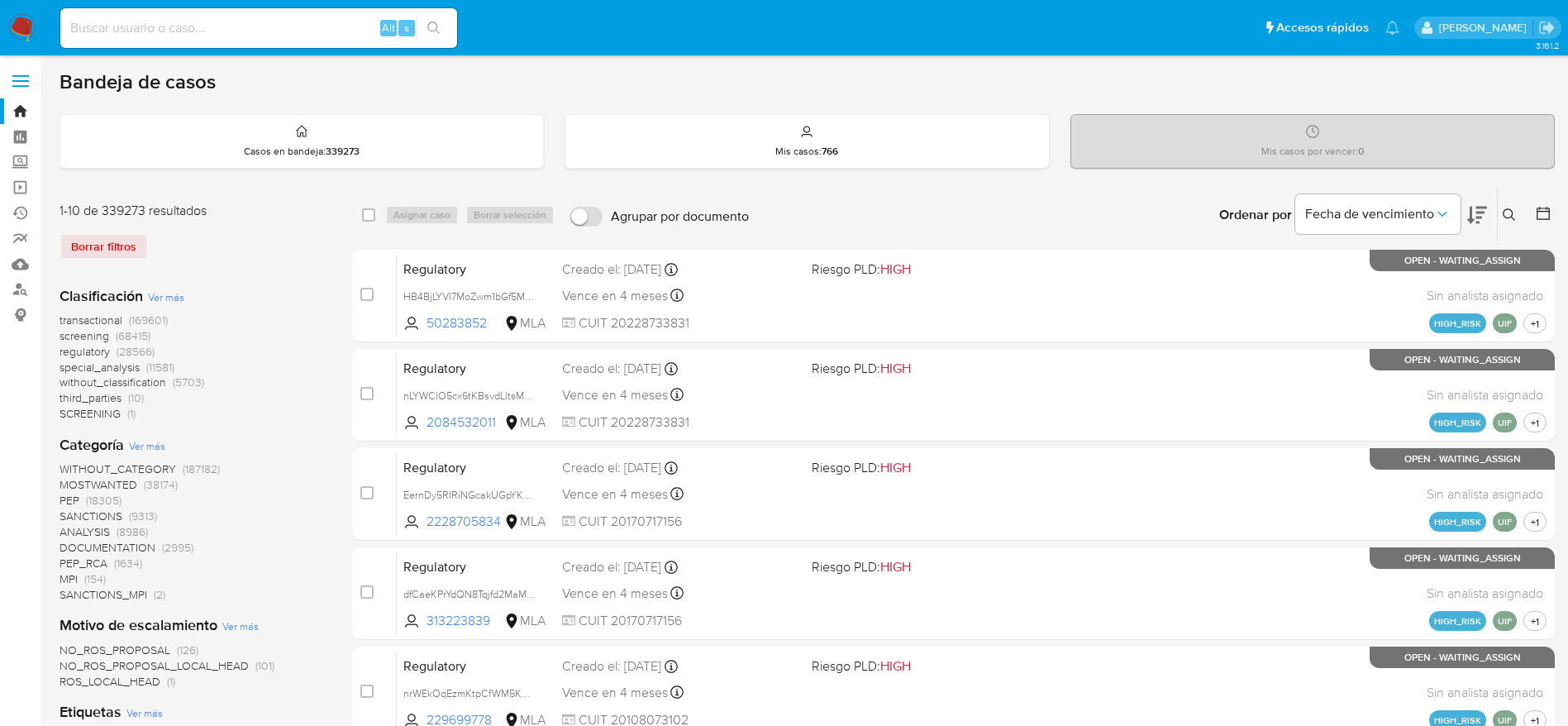
drag, startPoint x: 1505, startPoint y: 214, endPoint x: 1476, endPoint y: 230, distance: 33.1
click at [1505, 214] on icon at bounding box center [1509, 215] width 14 height 14
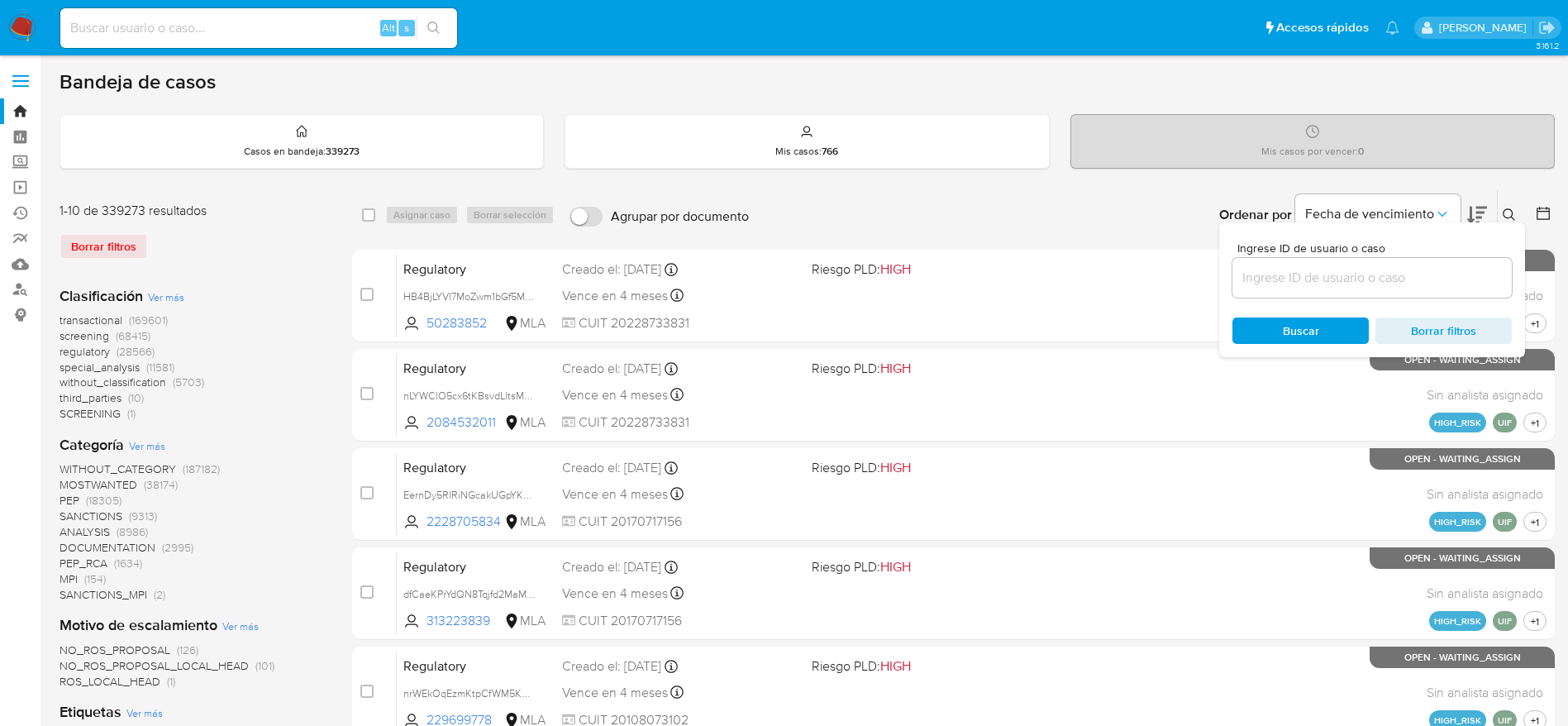
drag, startPoint x: 1394, startPoint y: 274, endPoint x: 1387, endPoint y: 276, distance: 7.3
click at [1393, 275] on input at bounding box center [1372, 277] width 279 height 21
type input "ARkew3WNHaigiBznnQtFcdtp"
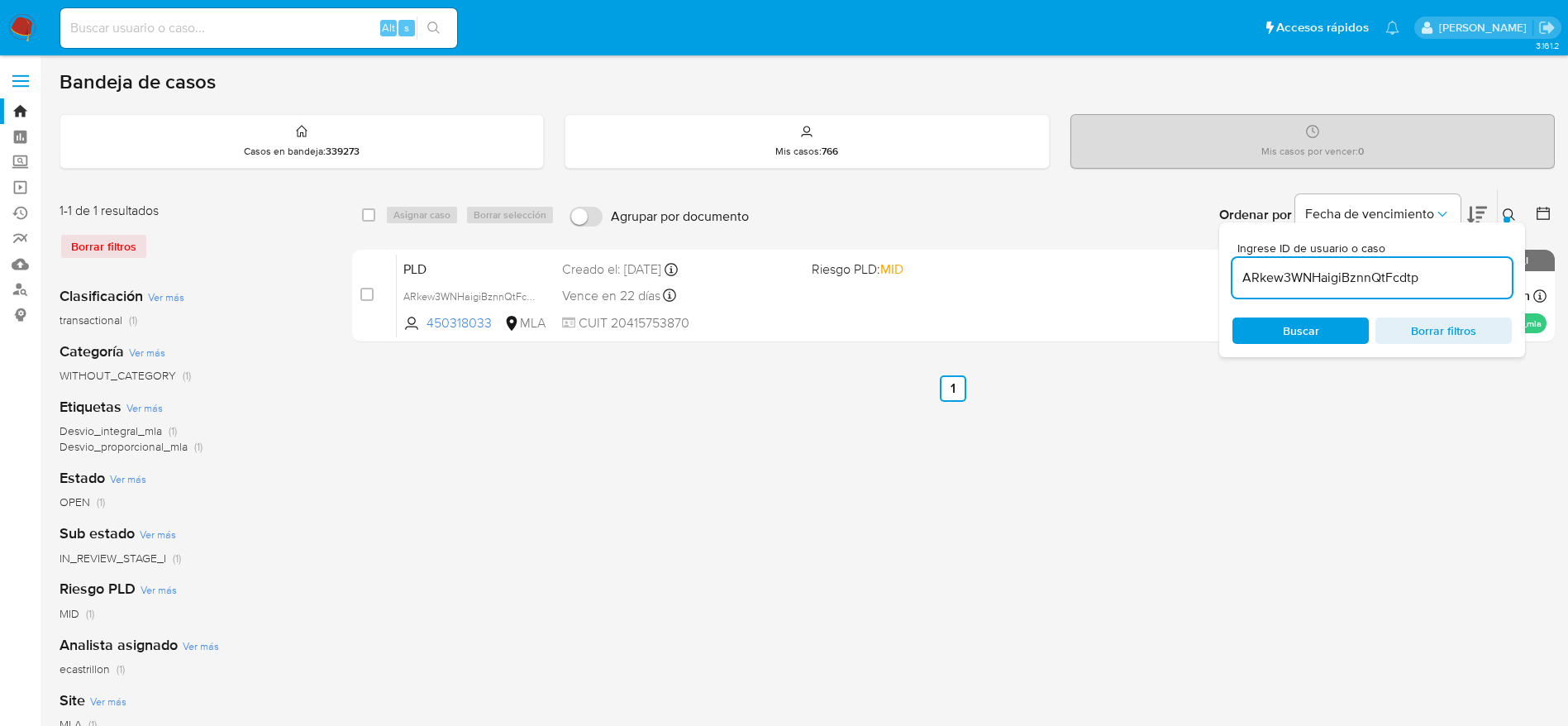
click at [369, 212] on input "checkbox" at bounding box center [369, 215] width 14 height 14
checkbox input "true"
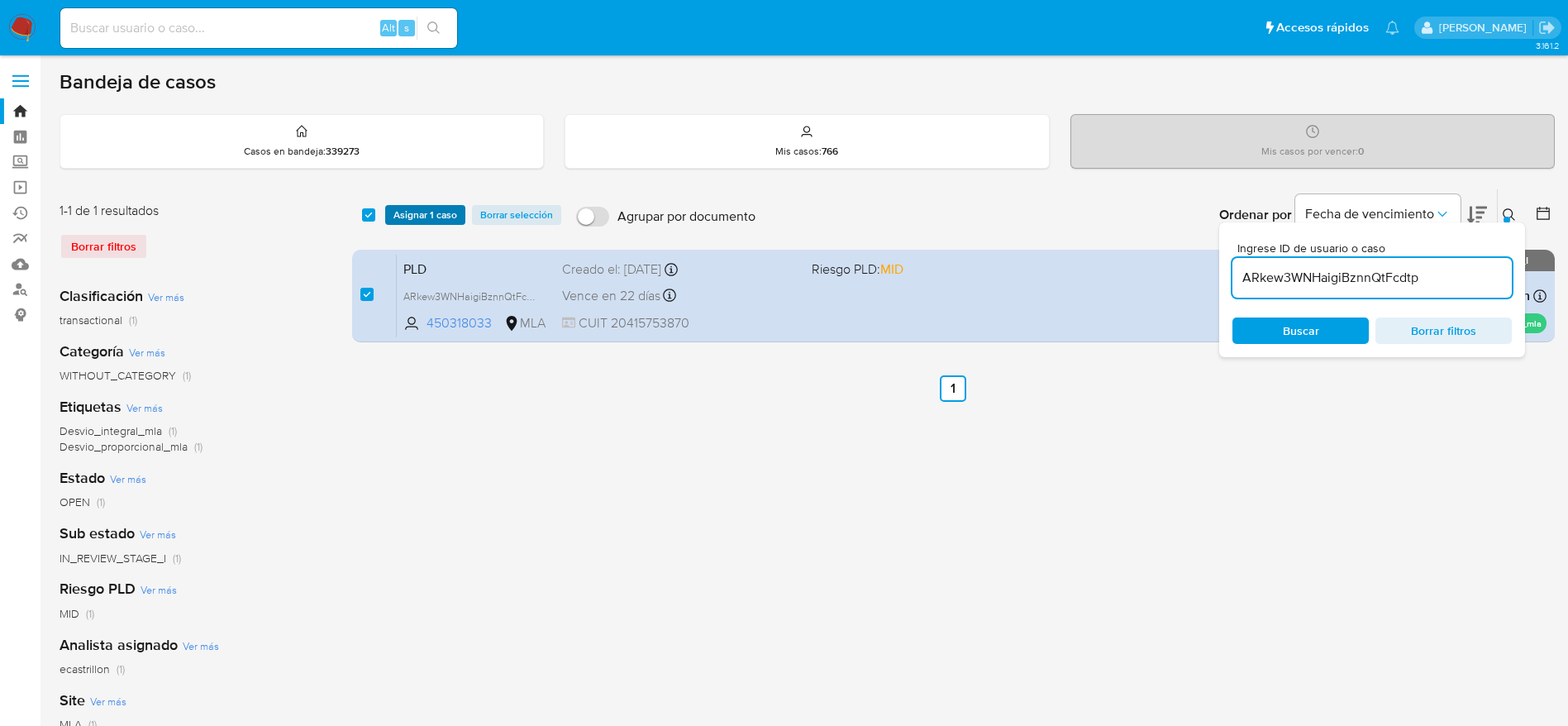
click at [423, 214] on span "Asignar 1 caso" at bounding box center [425, 214] width 64 height 16
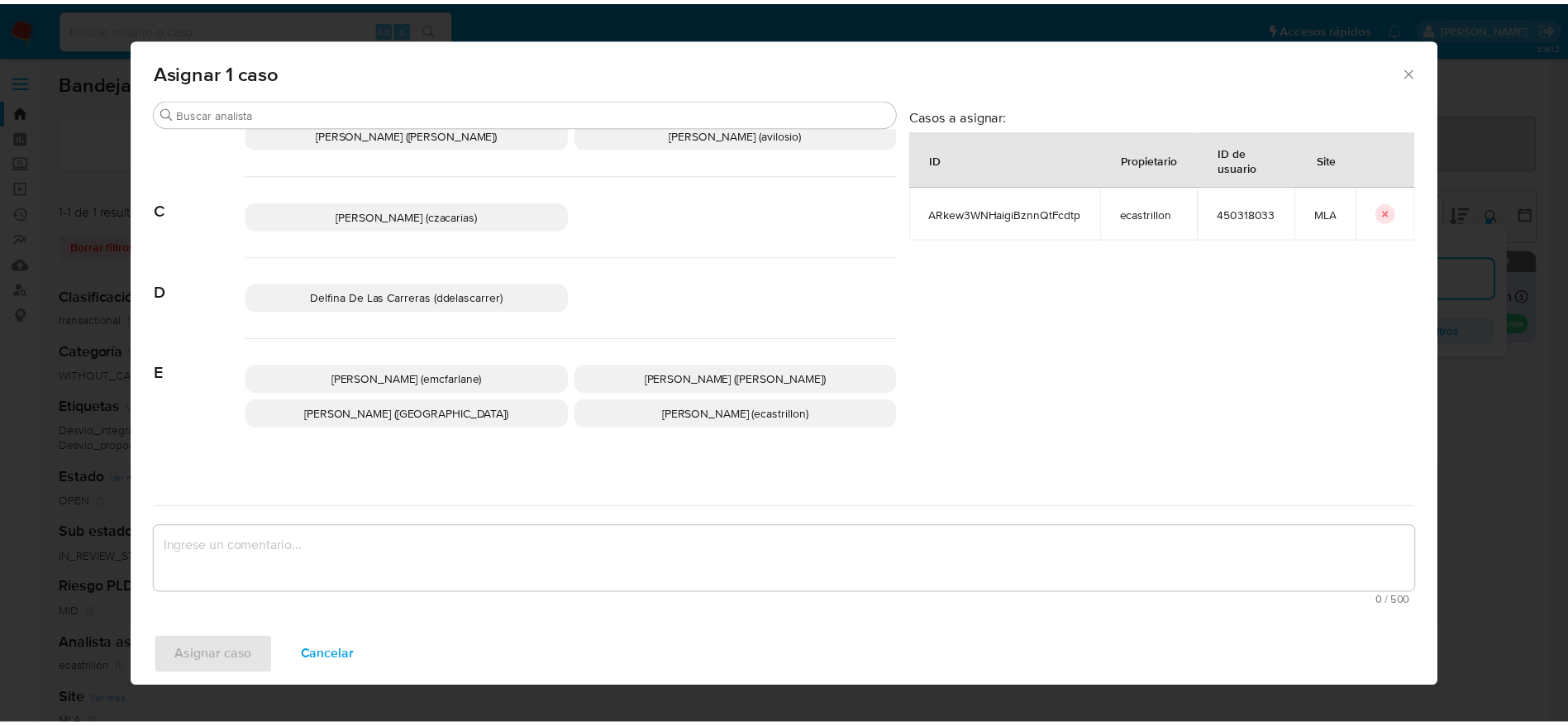
scroll to position [124, 0]
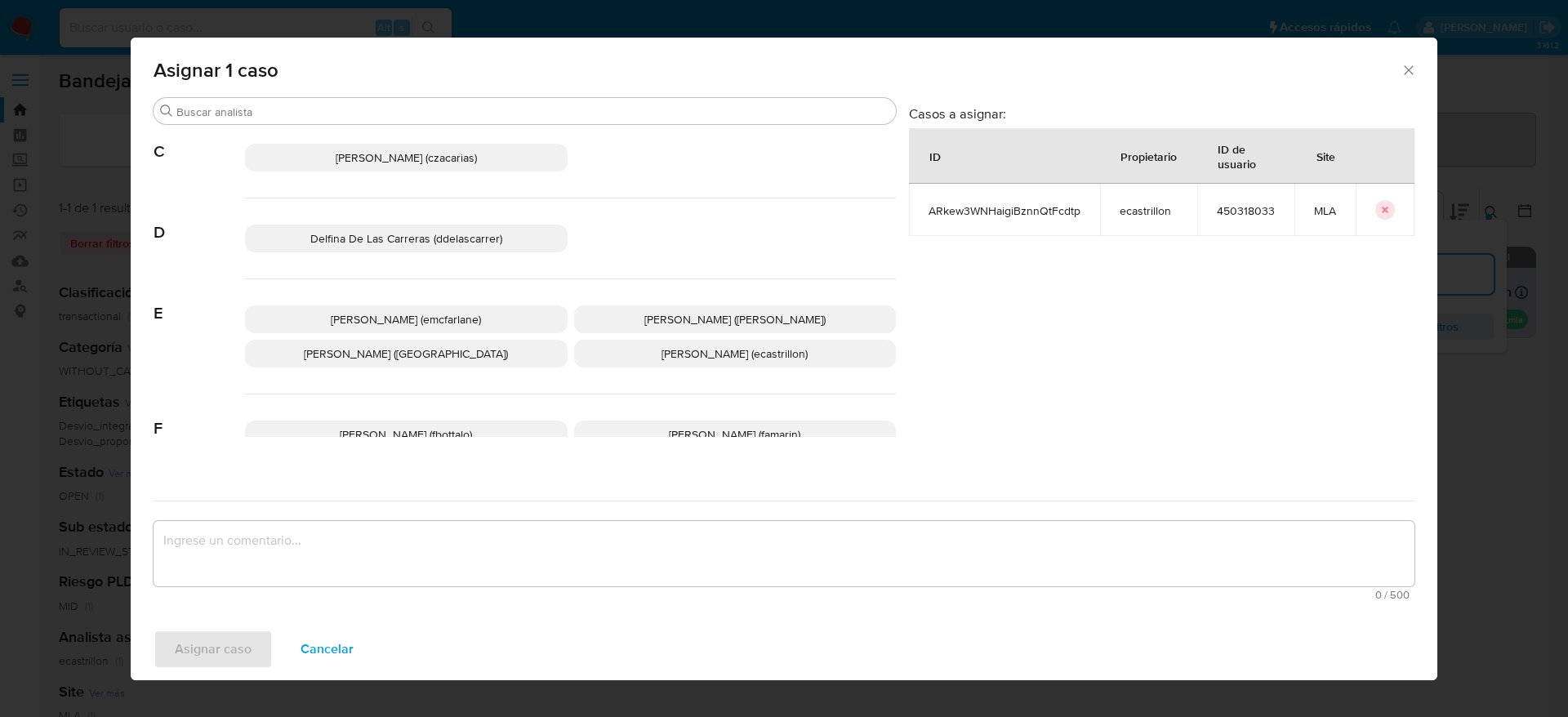
click at [445, 316] on span "Elaine Mc Farlane (emcfarlane)" at bounding box center [405, 319] width 150 height 16
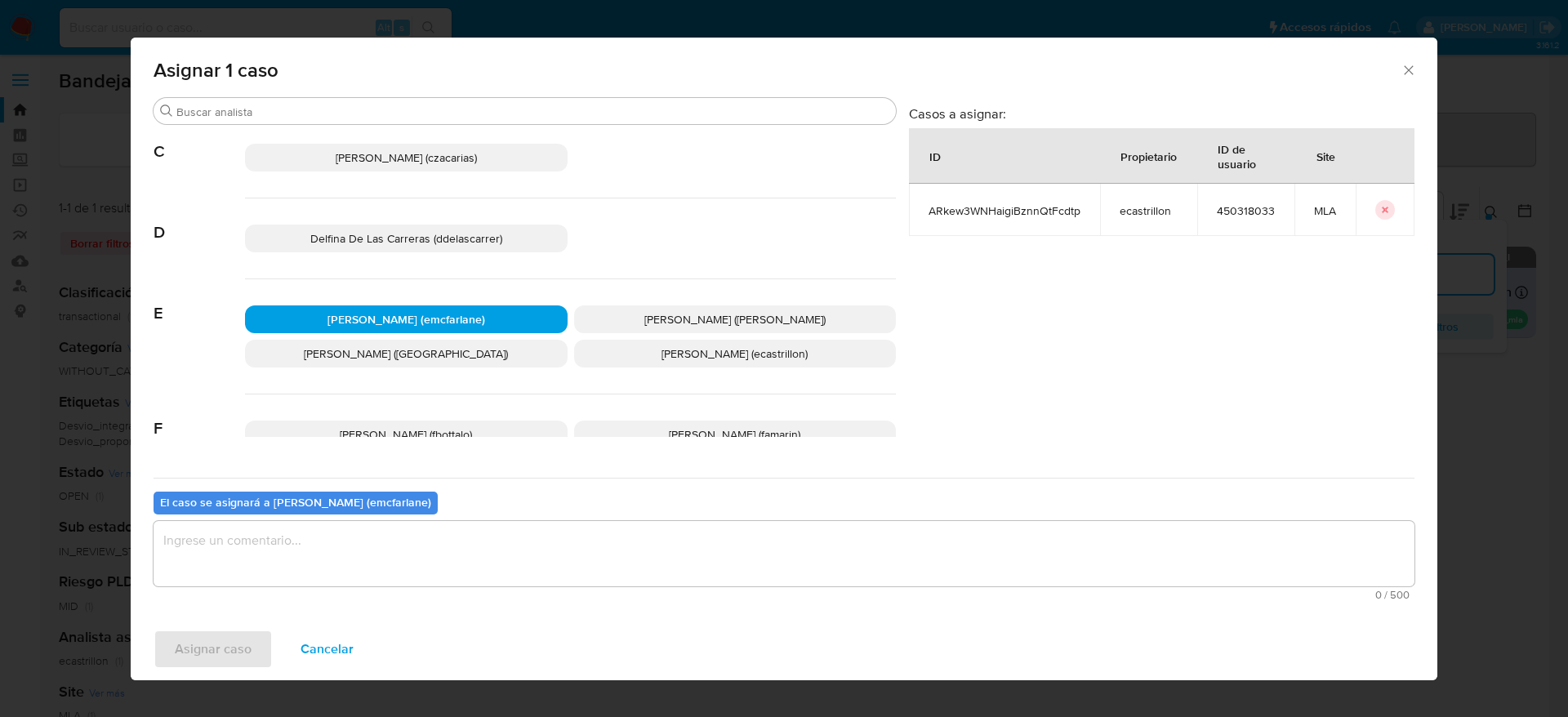
drag, startPoint x: 347, startPoint y: 551, endPoint x: 252, endPoint y: 614, distance: 114.0
click at [346, 554] on textarea "assign-modal" at bounding box center [784, 554] width 1260 height 66
click at [229, 641] on span "Asignar caso" at bounding box center [213, 649] width 77 height 36
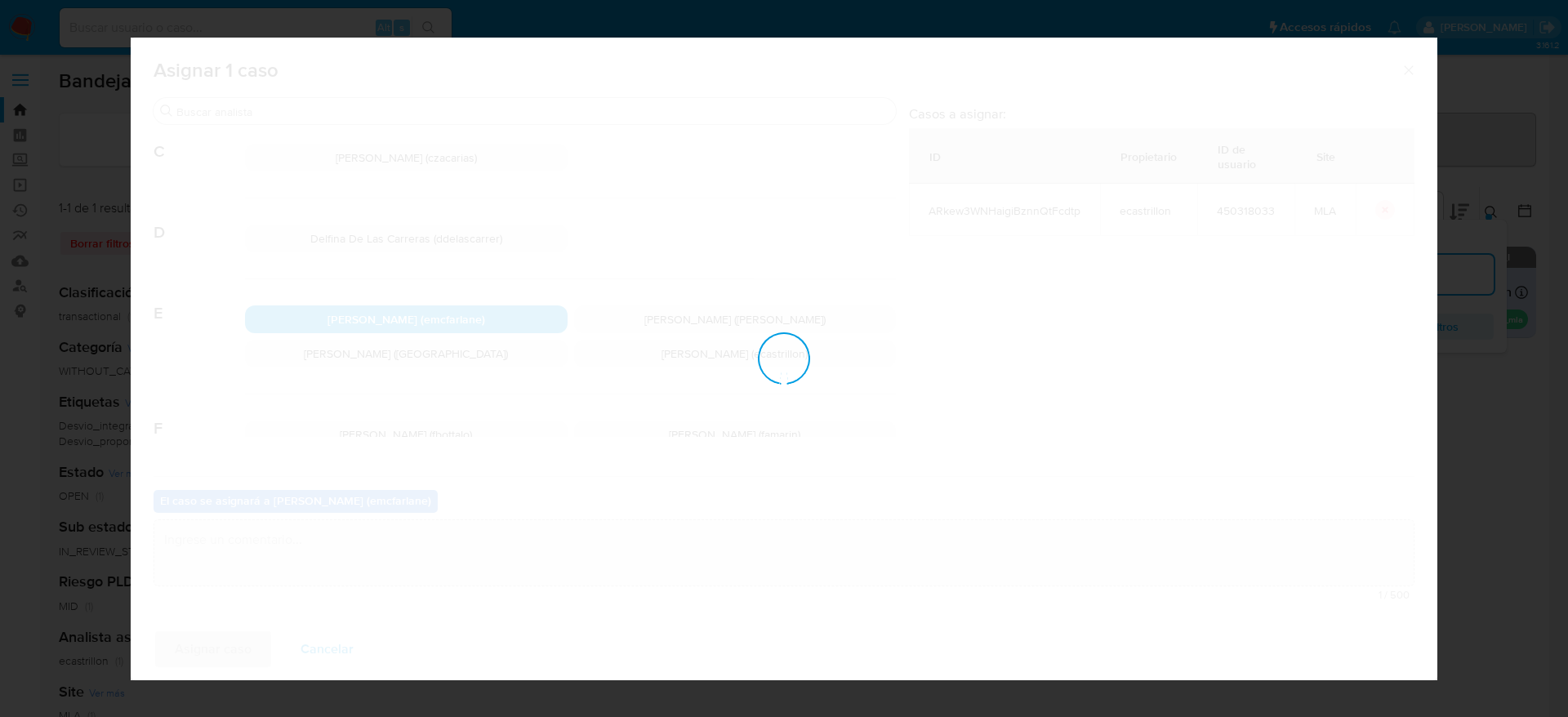
checkbox input "false"
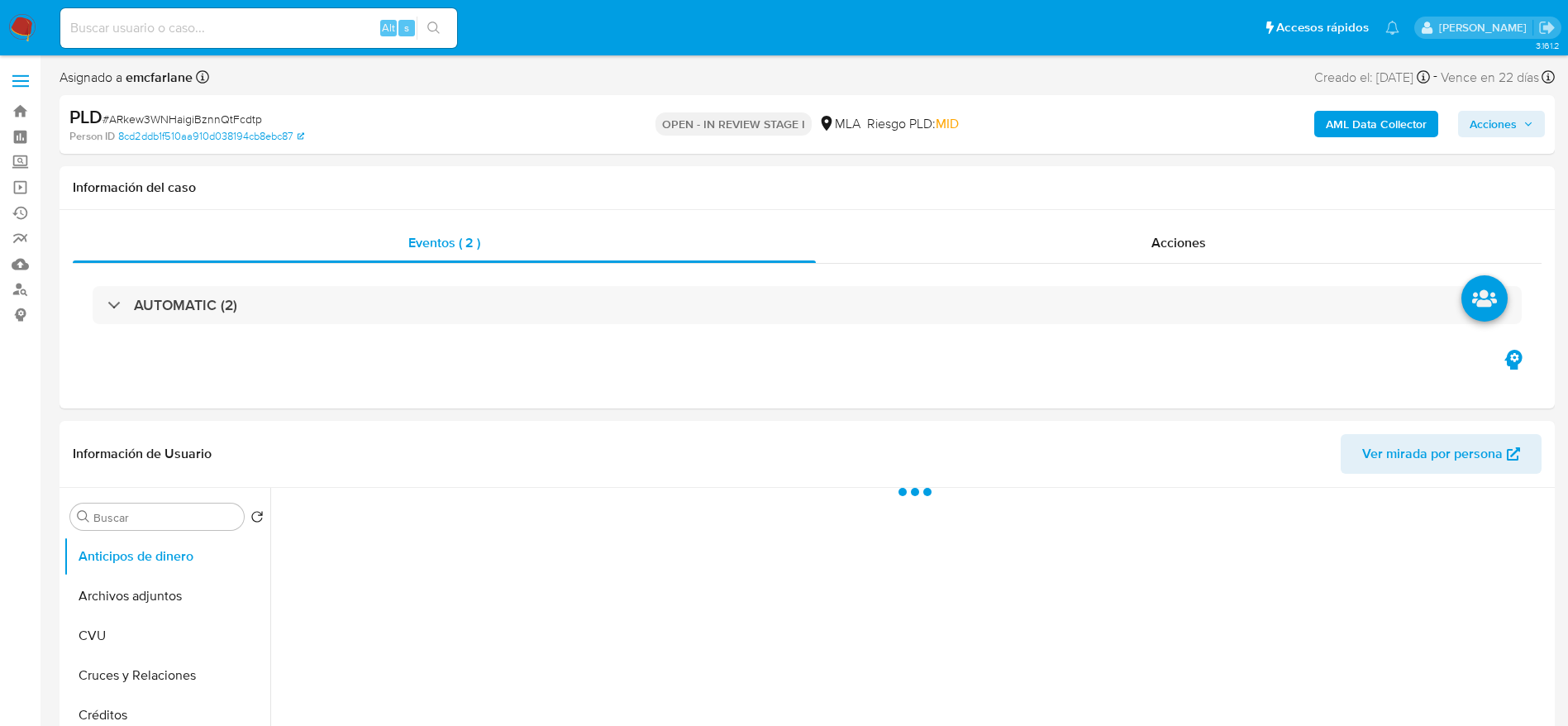
select select "10"
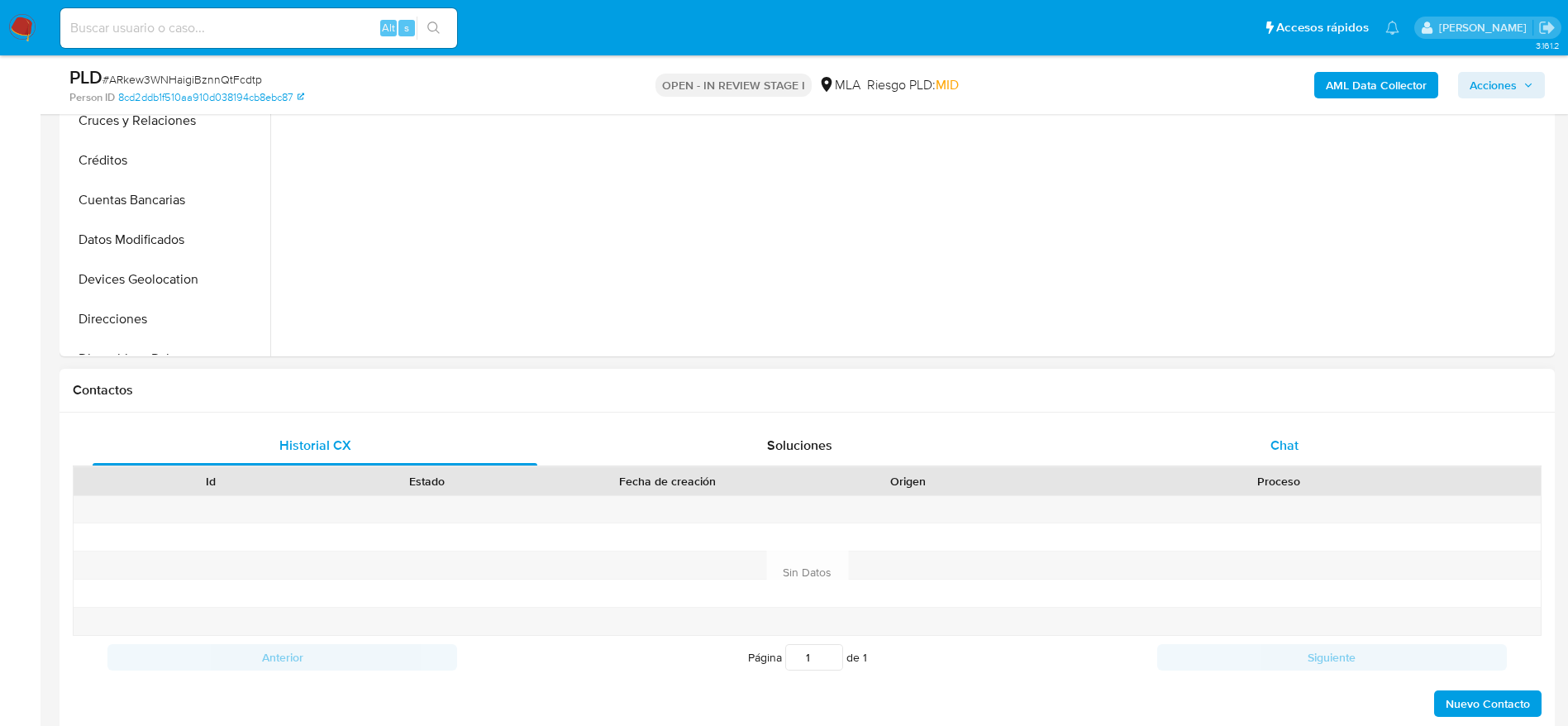
drag, startPoint x: 1297, startPoint y: 436, endPoint x: 1168, endPoint y: 459, distance: 131.0
click at [1298, 436] on span "Chat" at bounding box center [1285, 445] width 28 height 19
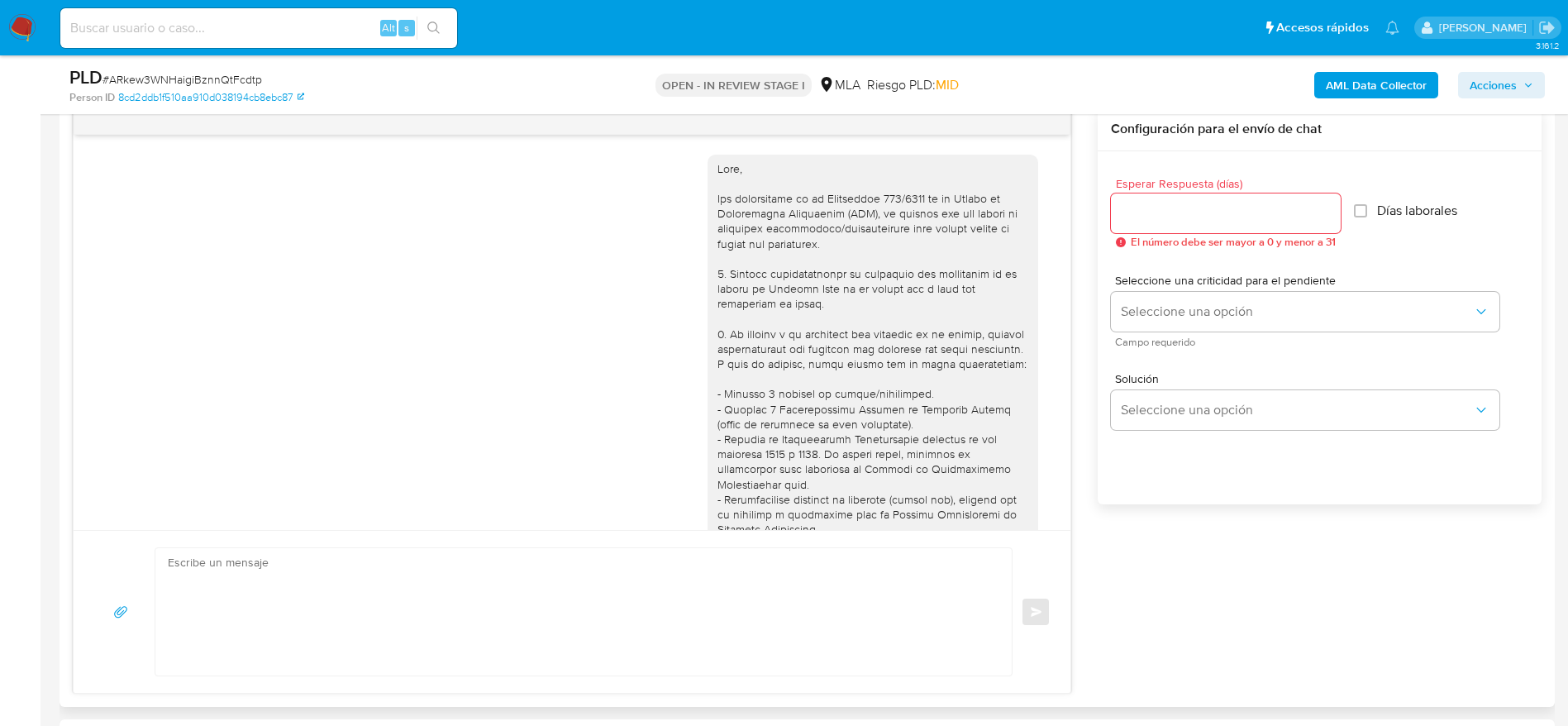
scroll to position [1401, 0]
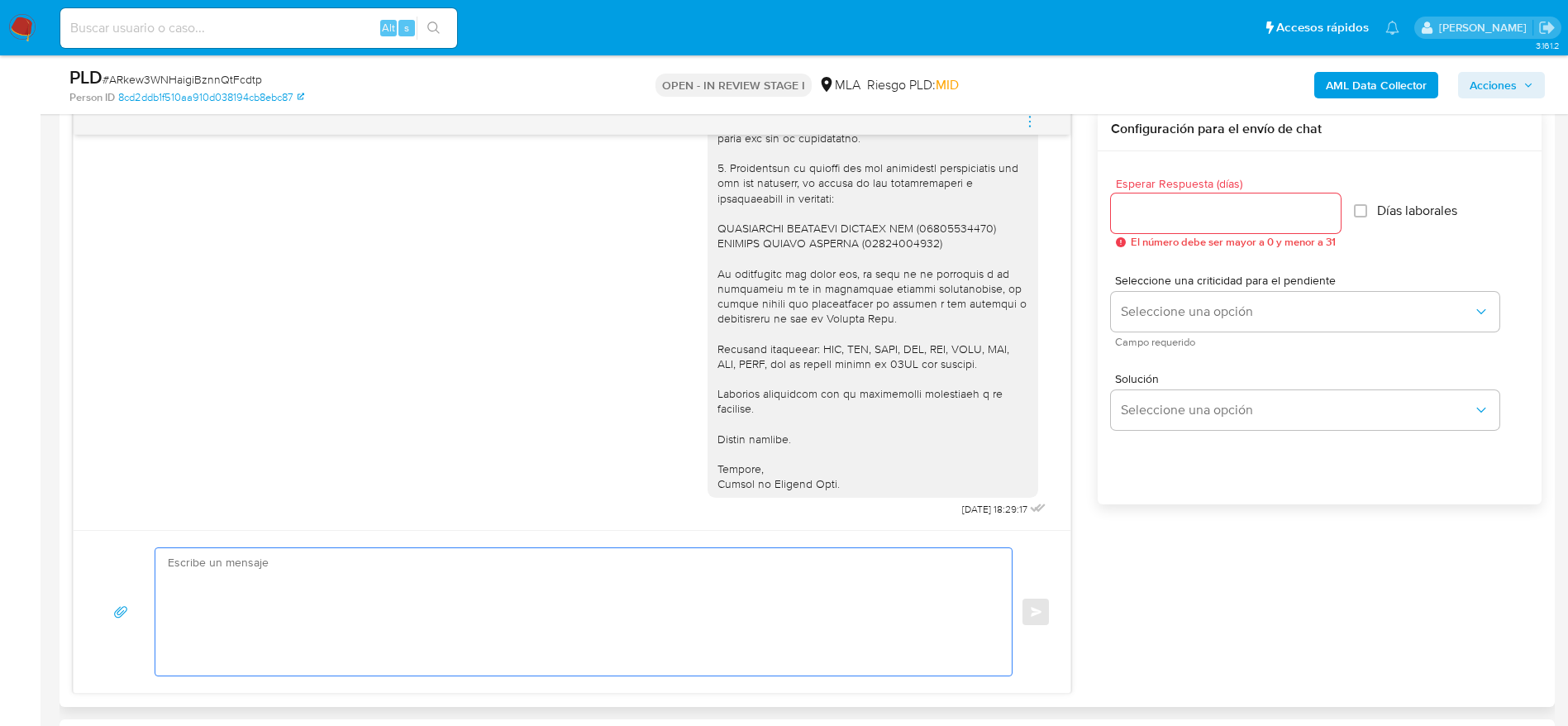
click at [535, 607] on textarea at bounding box center [579, 612] width 823 height 128
paste textarea "Hola, Esperamos que te encuentres muy bien. Te consultamos si tuviste oportunid…"
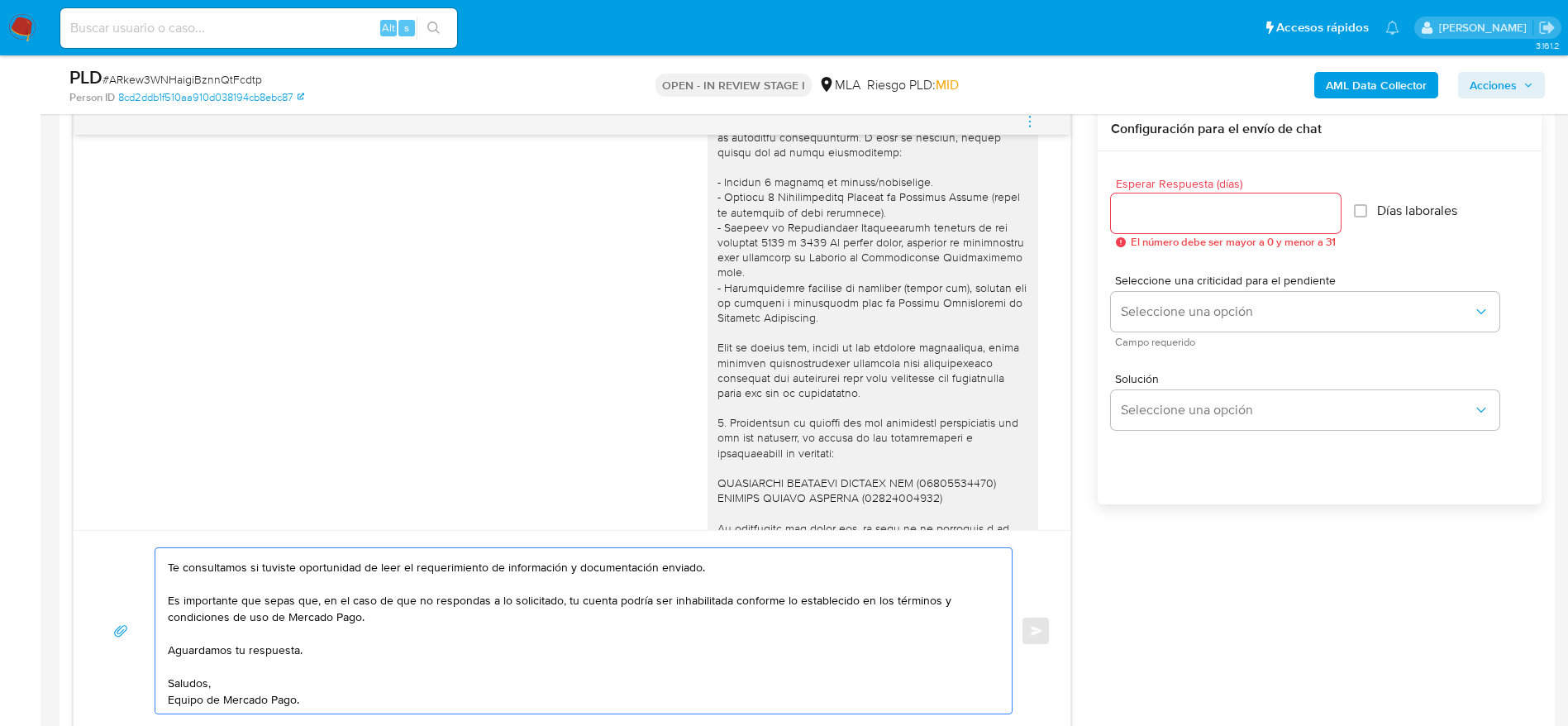
scroll to position [657, 0]
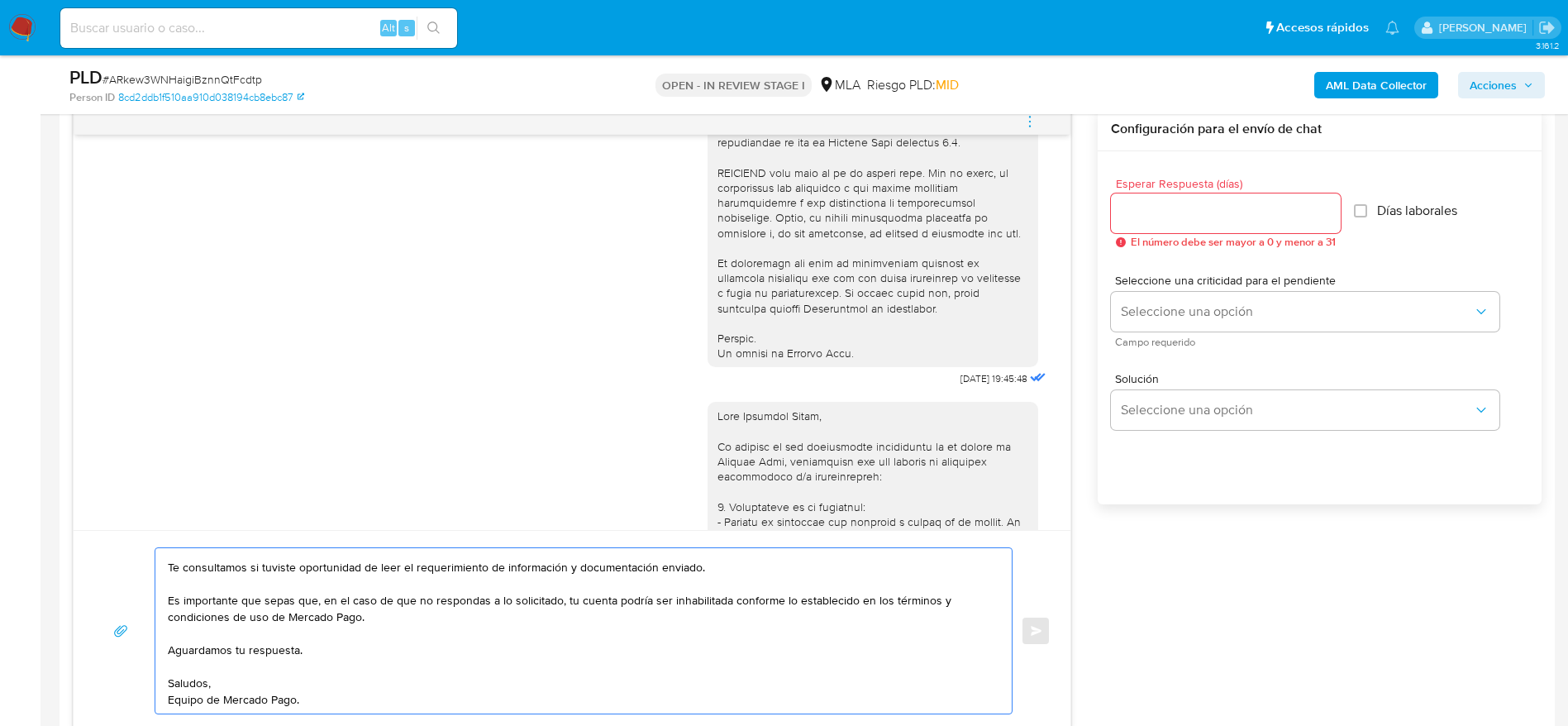
copy div "Hola Cristian Arold,"
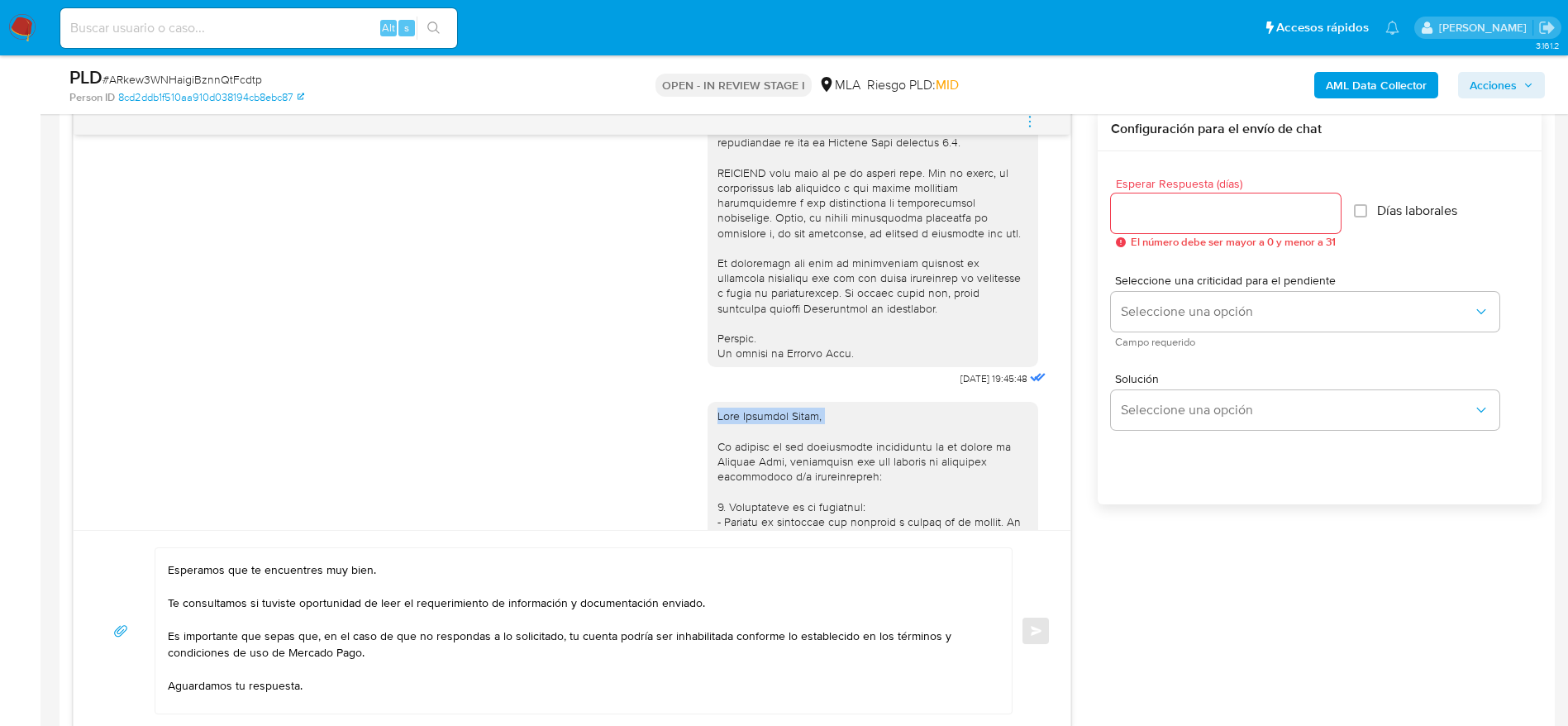
scroll to position [0, 0]
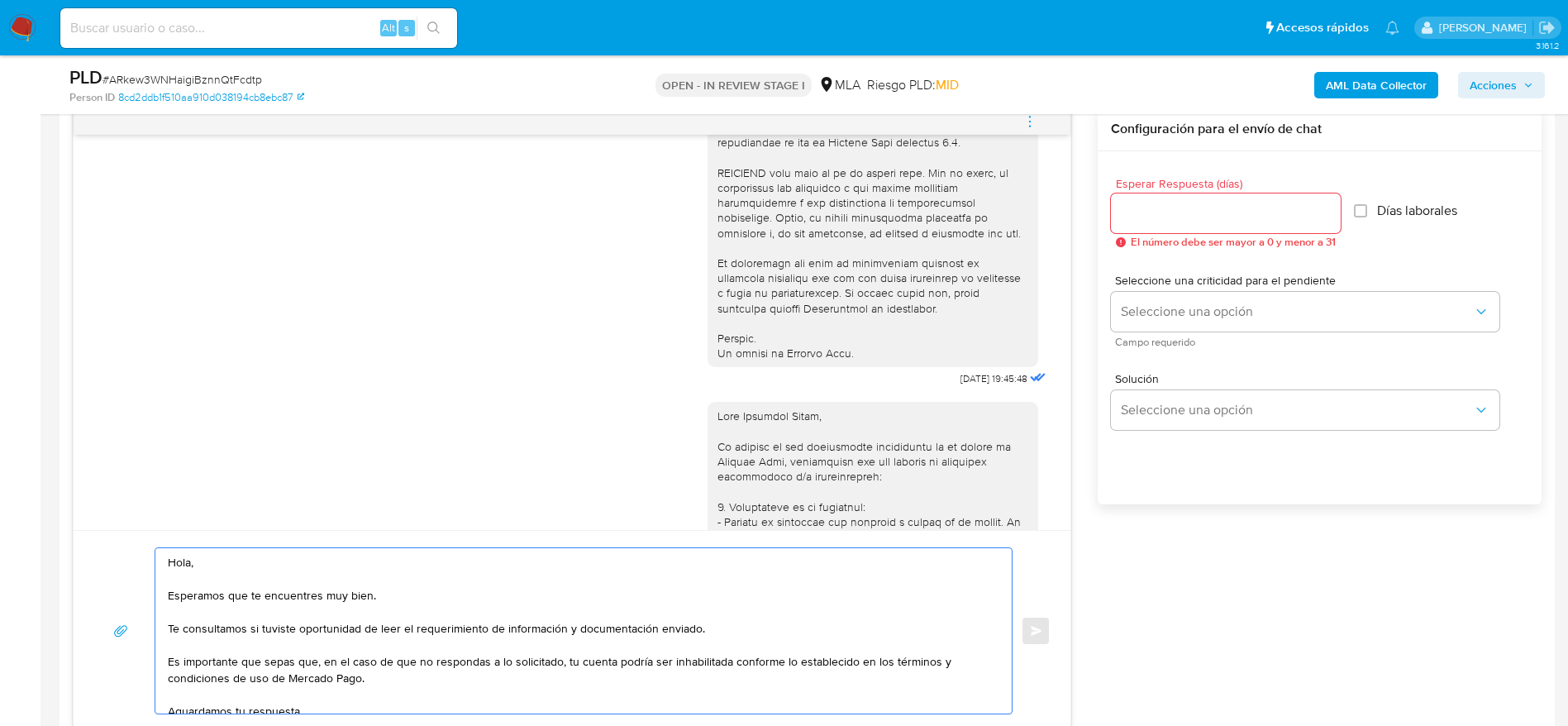
click at [185, 559] on textarea "Hola, Esperamos que te encuentres muy bien. Te consultamos si tuviste oportunid…" at bounding box center [579, 631] width 823 height 165
paste textarea "Cristian Arold,"
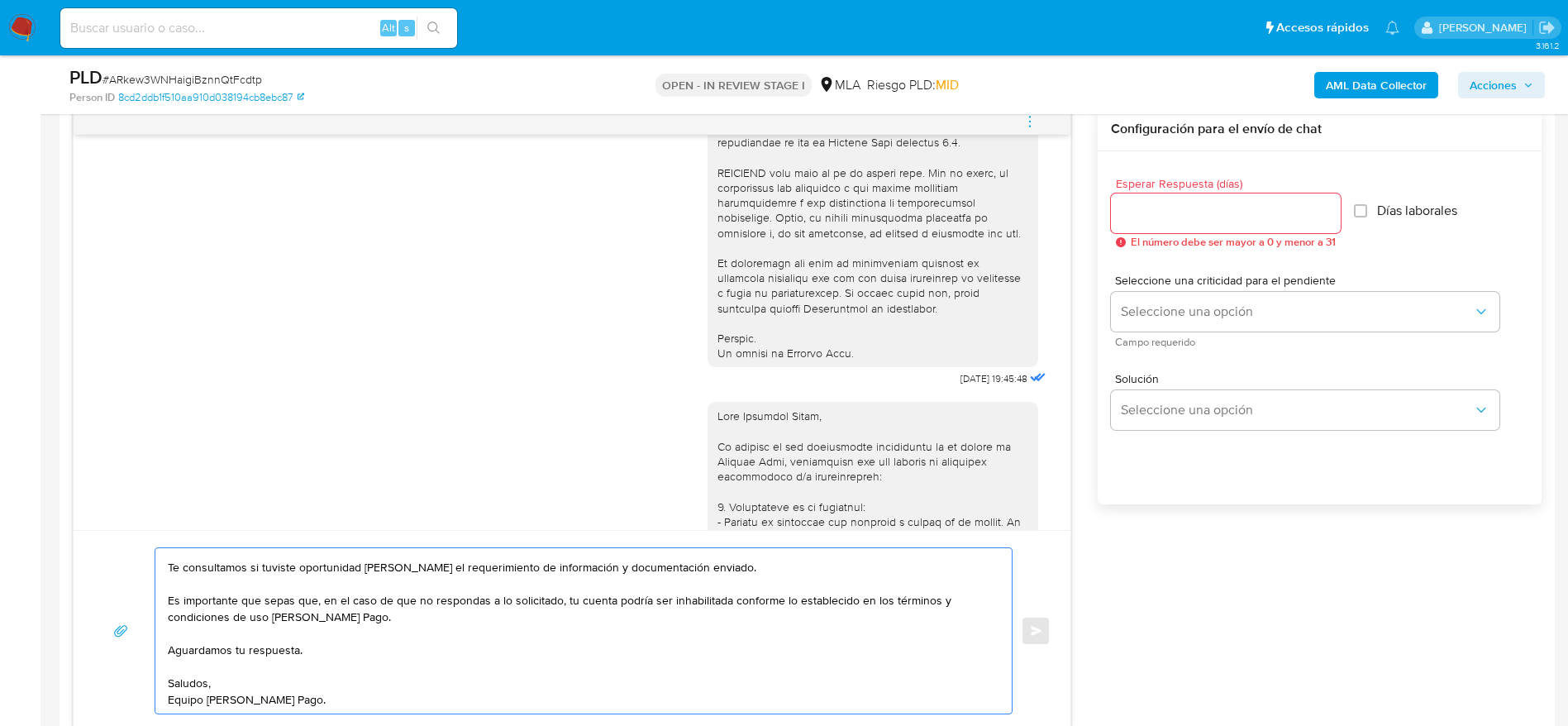
click at [468, 685] on textarea "Hola Cristian Arold, Esperamos que te encuentres muy bien. Te consultamos si tu…" at bounding box center [579, 631] width 823 height 165
type textarea "Hola Cristian Arold, Esperamos que te encuentres muy bien. Te consultamos si tu…"
click at [1151, 203] on input "Esperar Respuesta (días)" at bounding box center [1226, 213] width 230 height 21
type input "1"
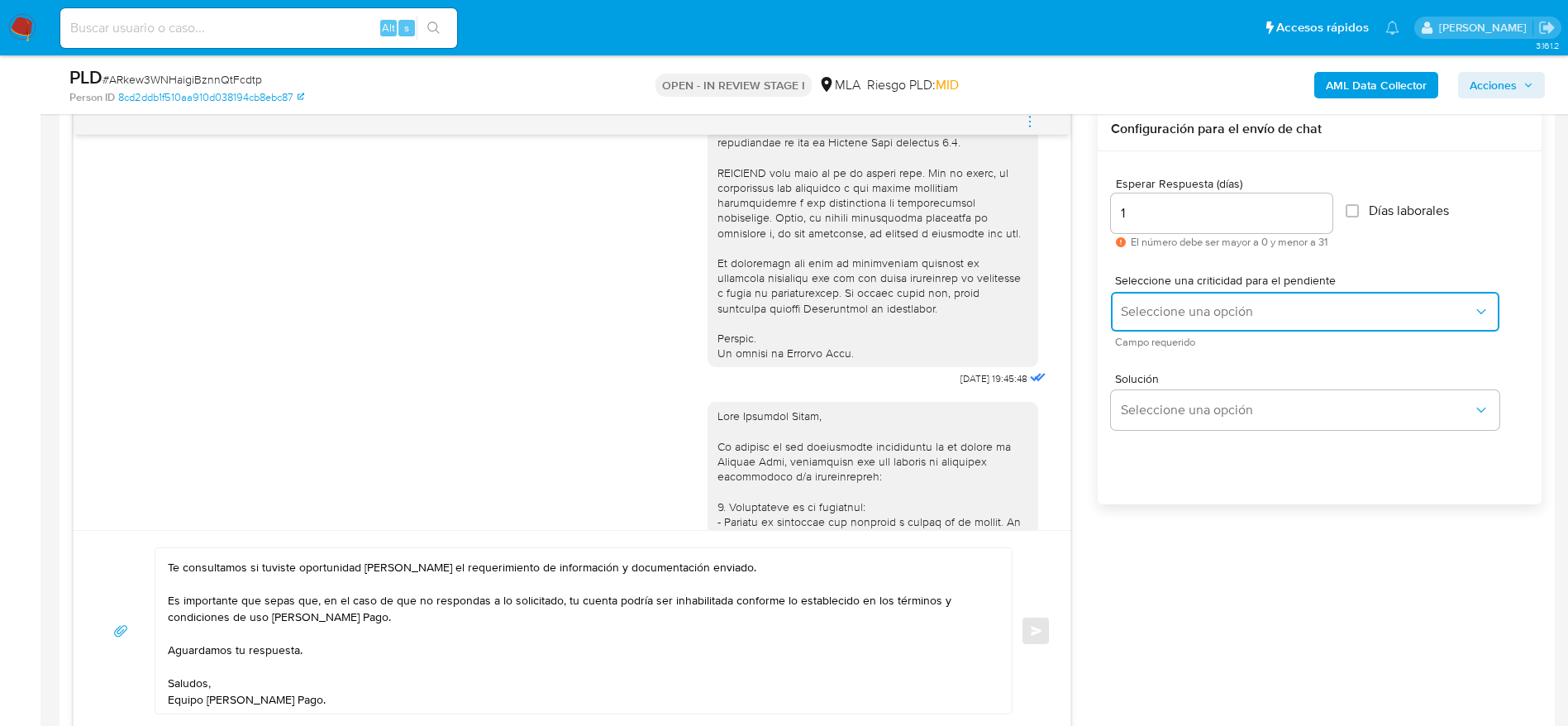
drag, startPoint x: 1142, startPoint y: 322, endPoint x: 1138, endPoint y: 329, distance: 8.1
click at [1142, 323] on button "Seleccione una opción" at bounding box center [1305, 312] width 388 height 40
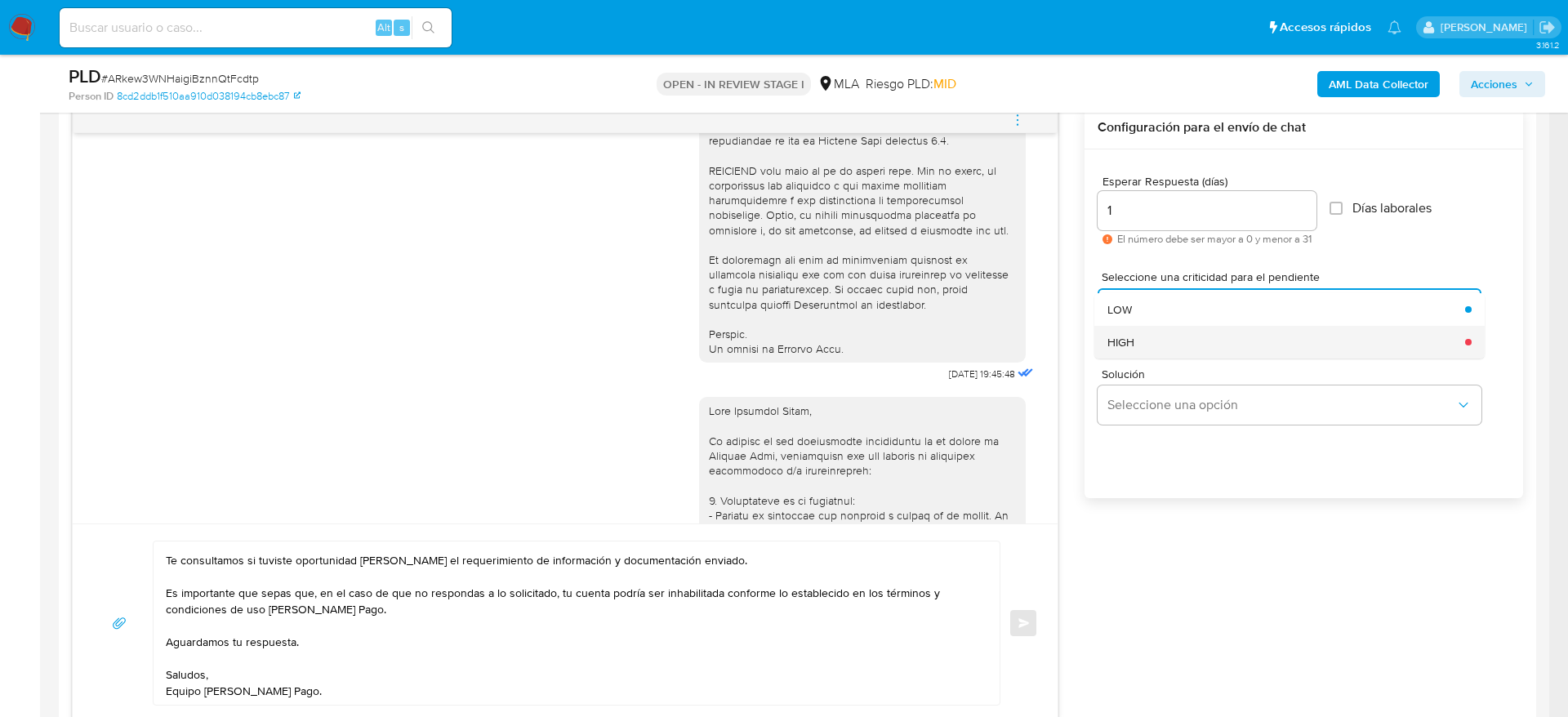
click at [1124, 327] on div "HIGH" at bounding box center [1281, 341] width 348 height 33
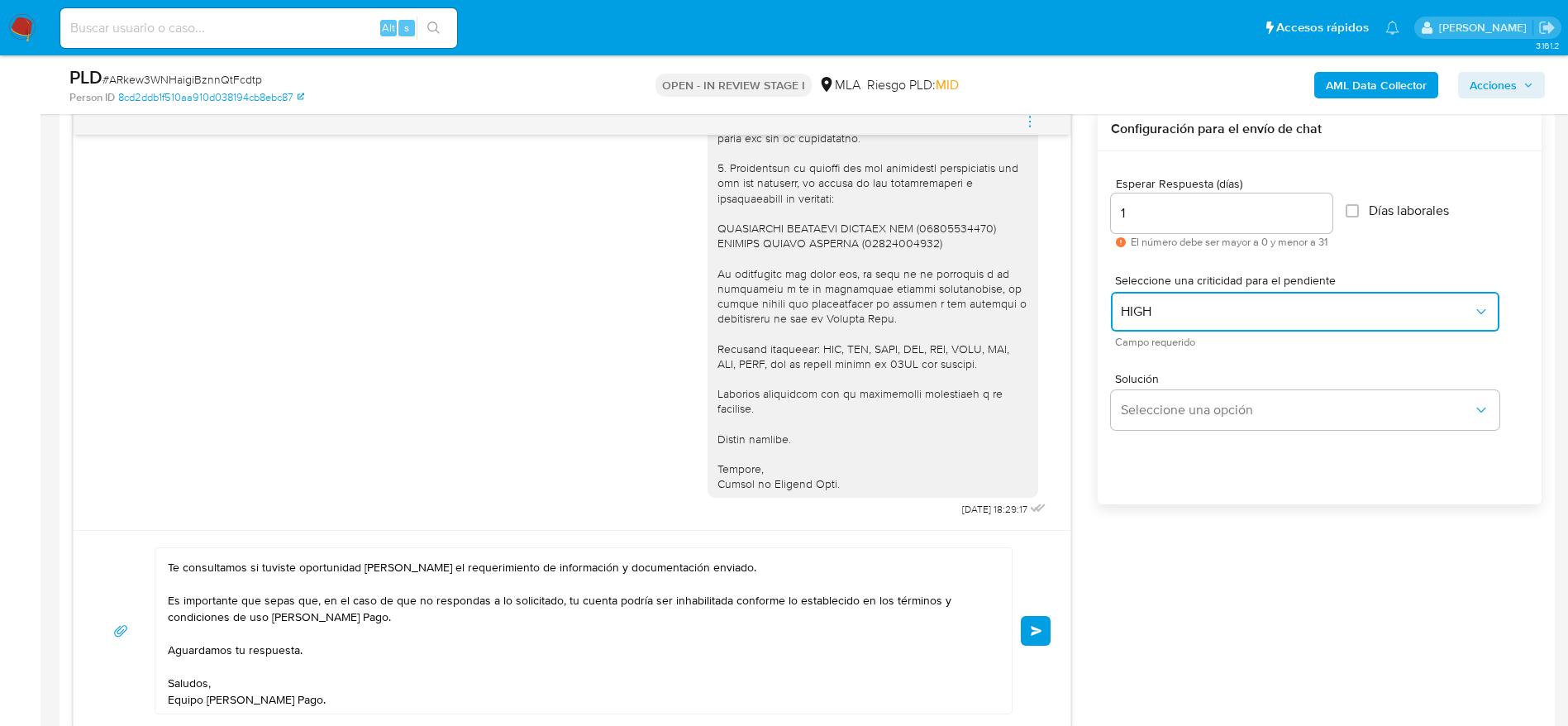
scroll to position [1401, 0]
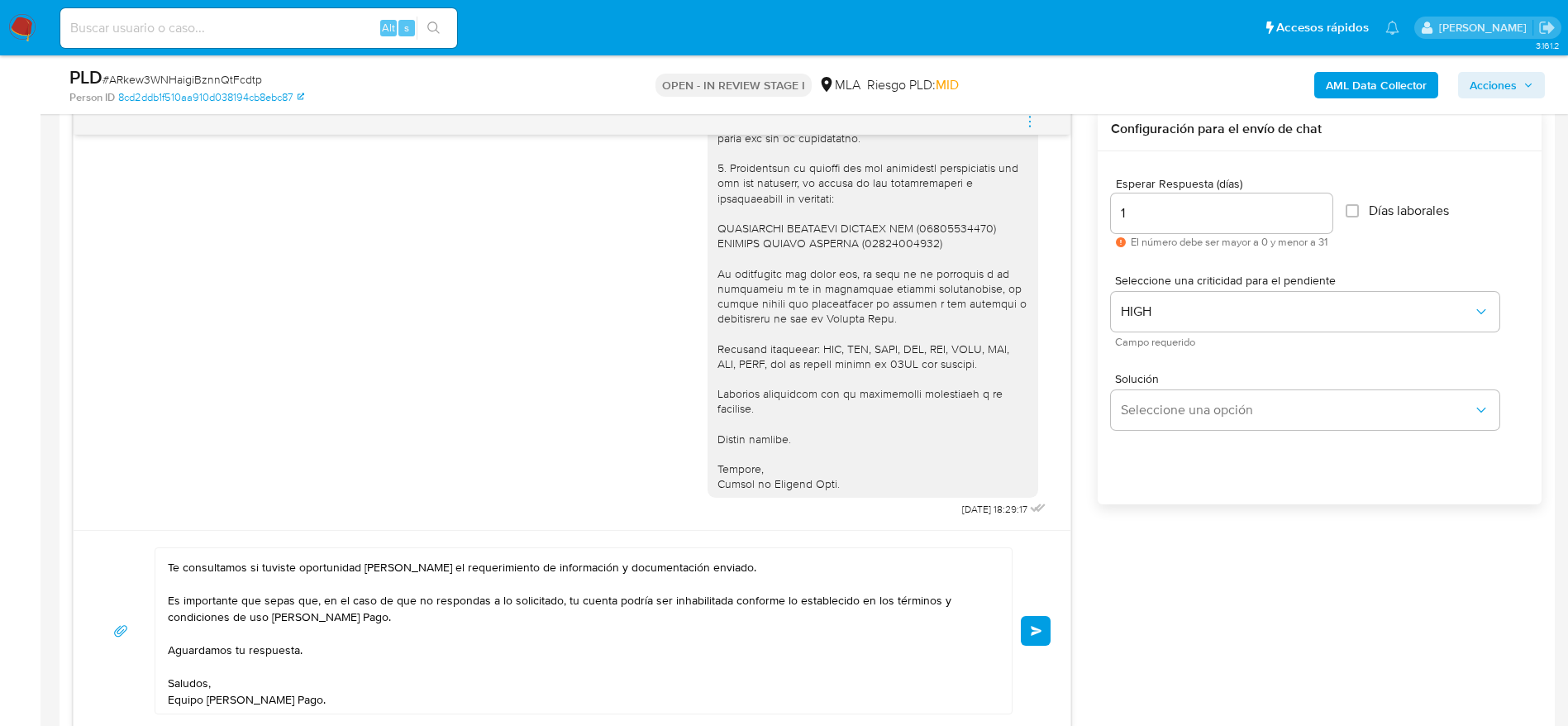
click at [1043, 631] on span "Enviar" at bounding box center [1037, 631] width 12 height 10
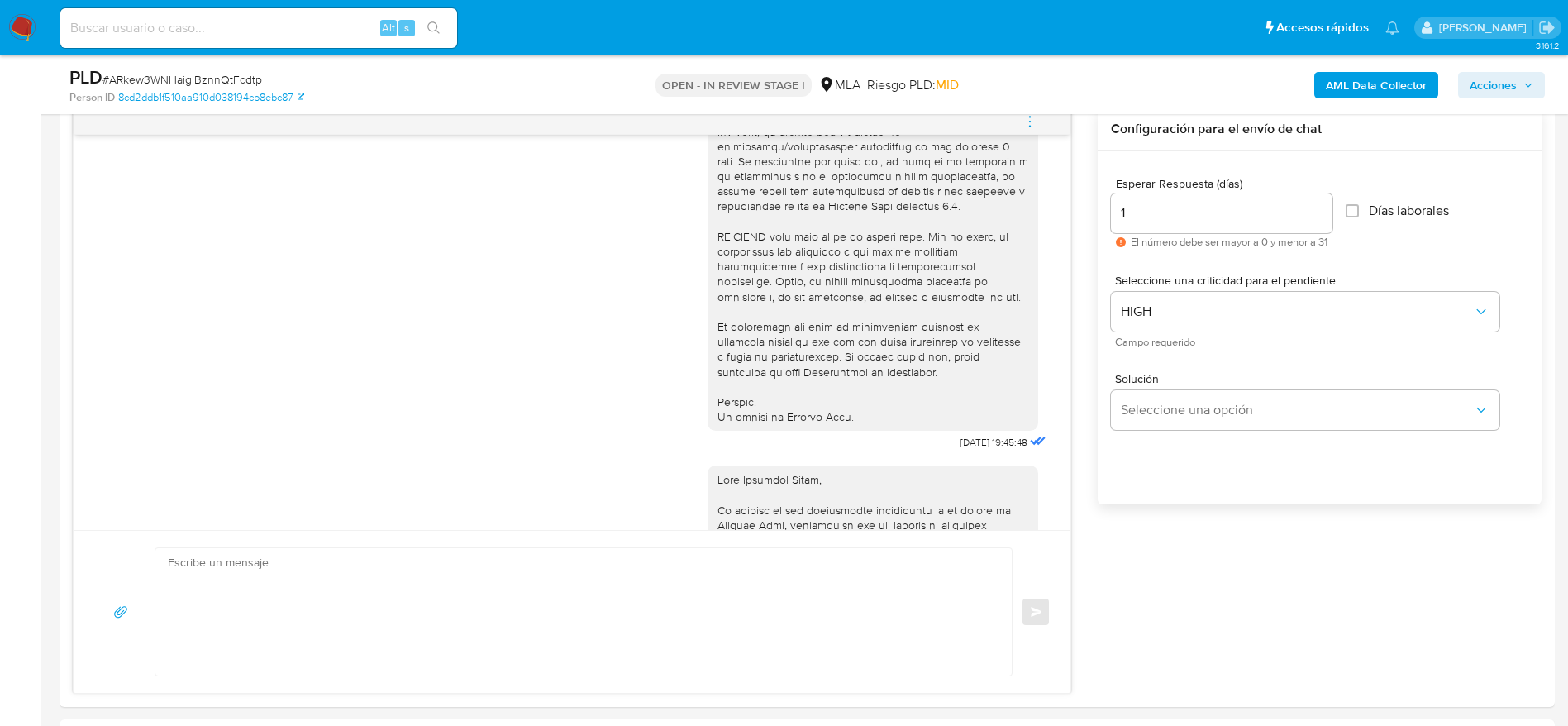
scroll to position [0, 0]
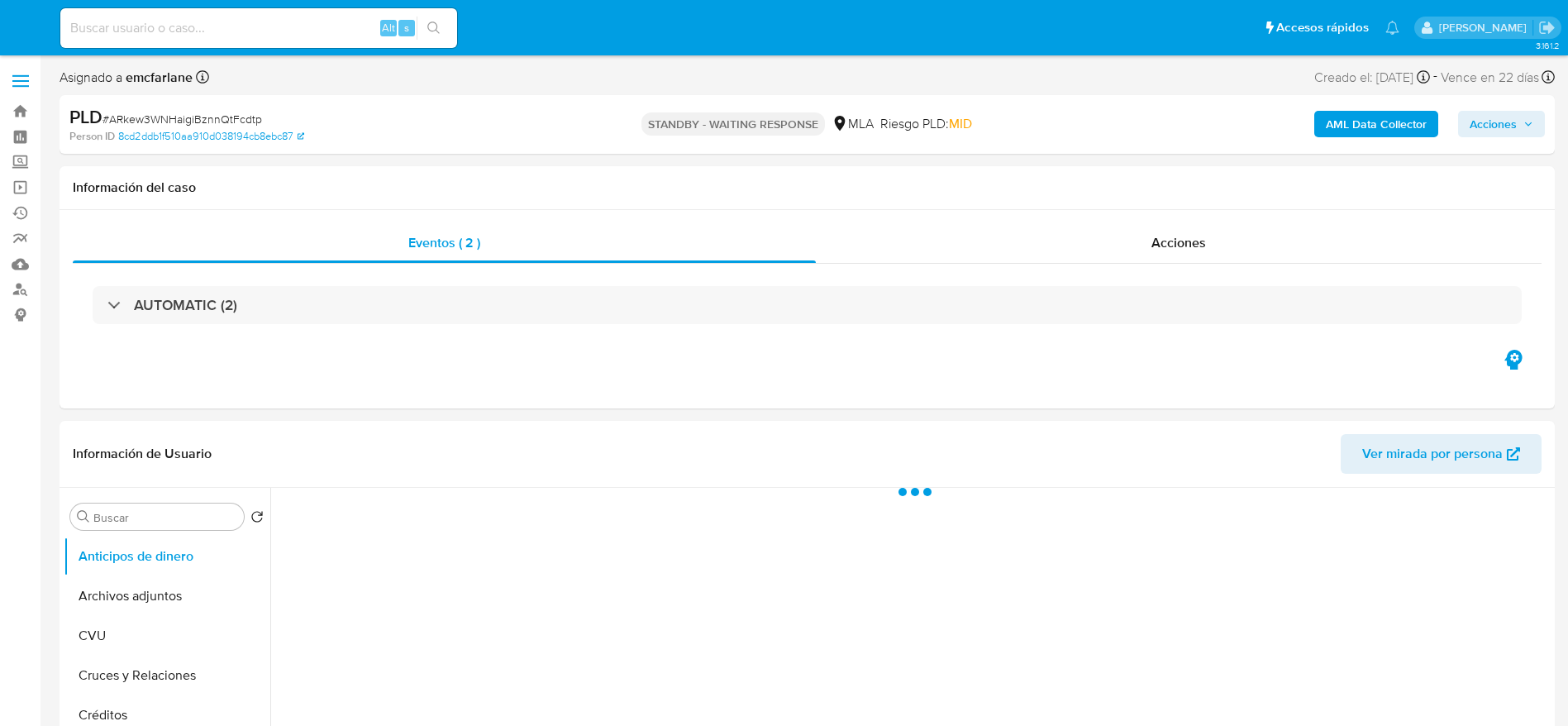
select select "10"
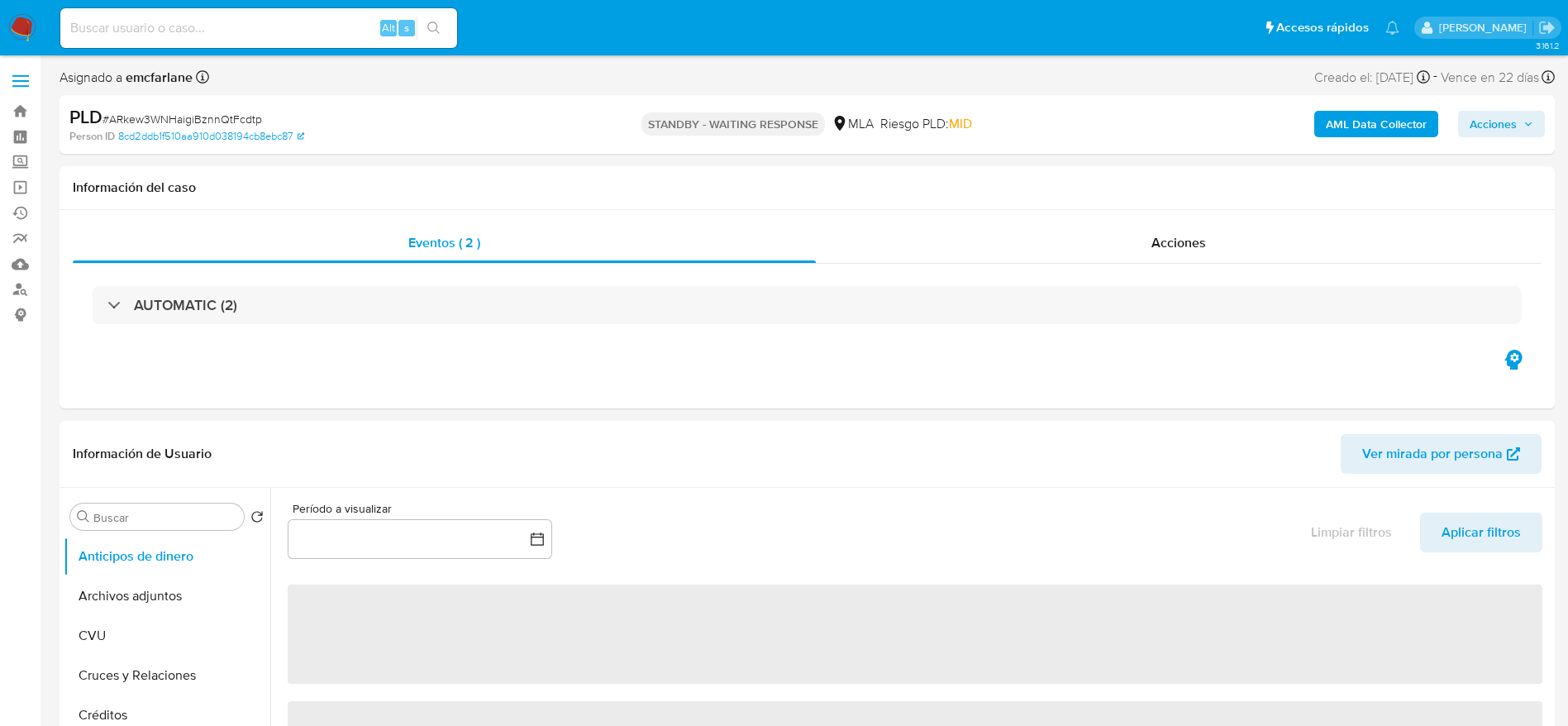
click at [305, 19] on input at bounding box center [259, 27] width 397 height 21
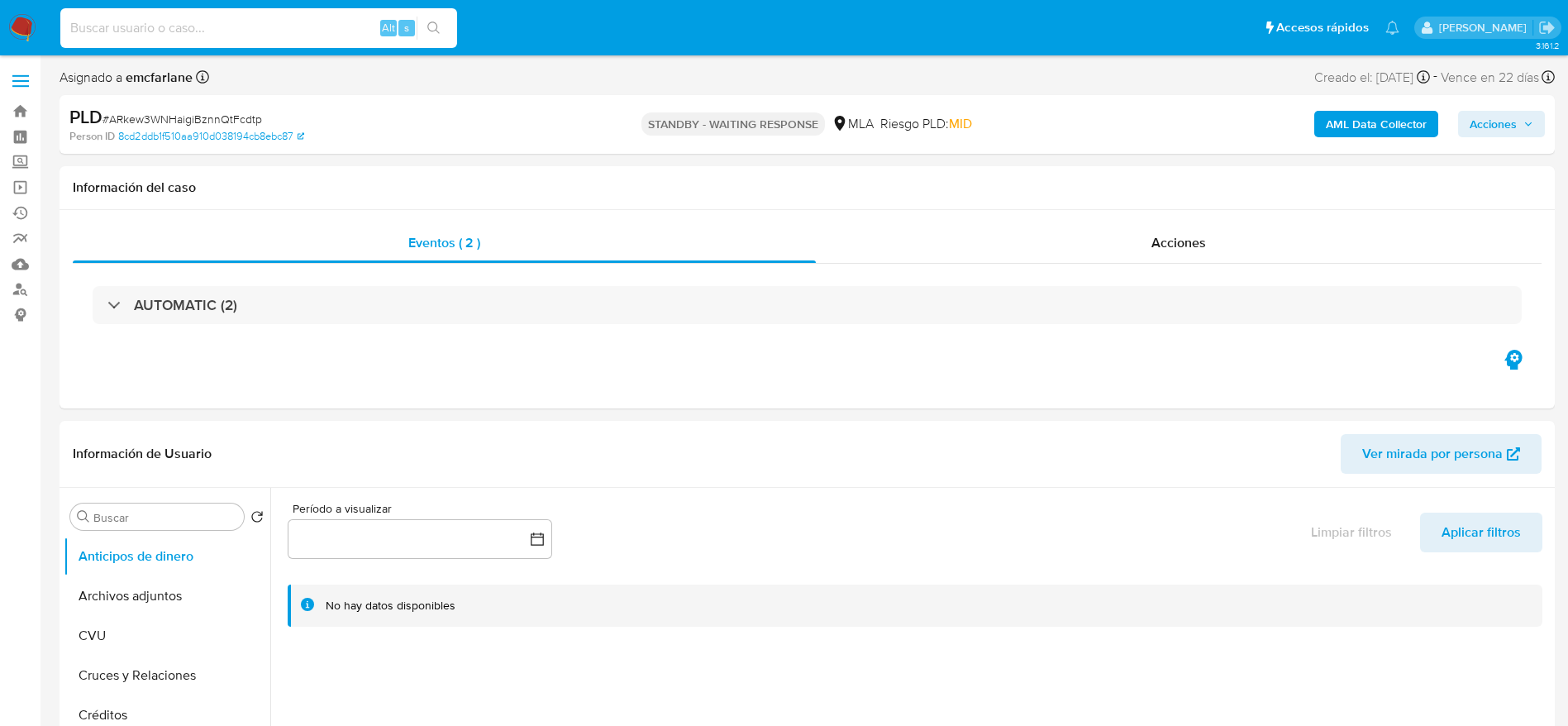
paste input "ZtoZUm5nt3LmK0b16oWtDff3"
type input "ZtoZUm5nt3LmK0b16oWtDff3"
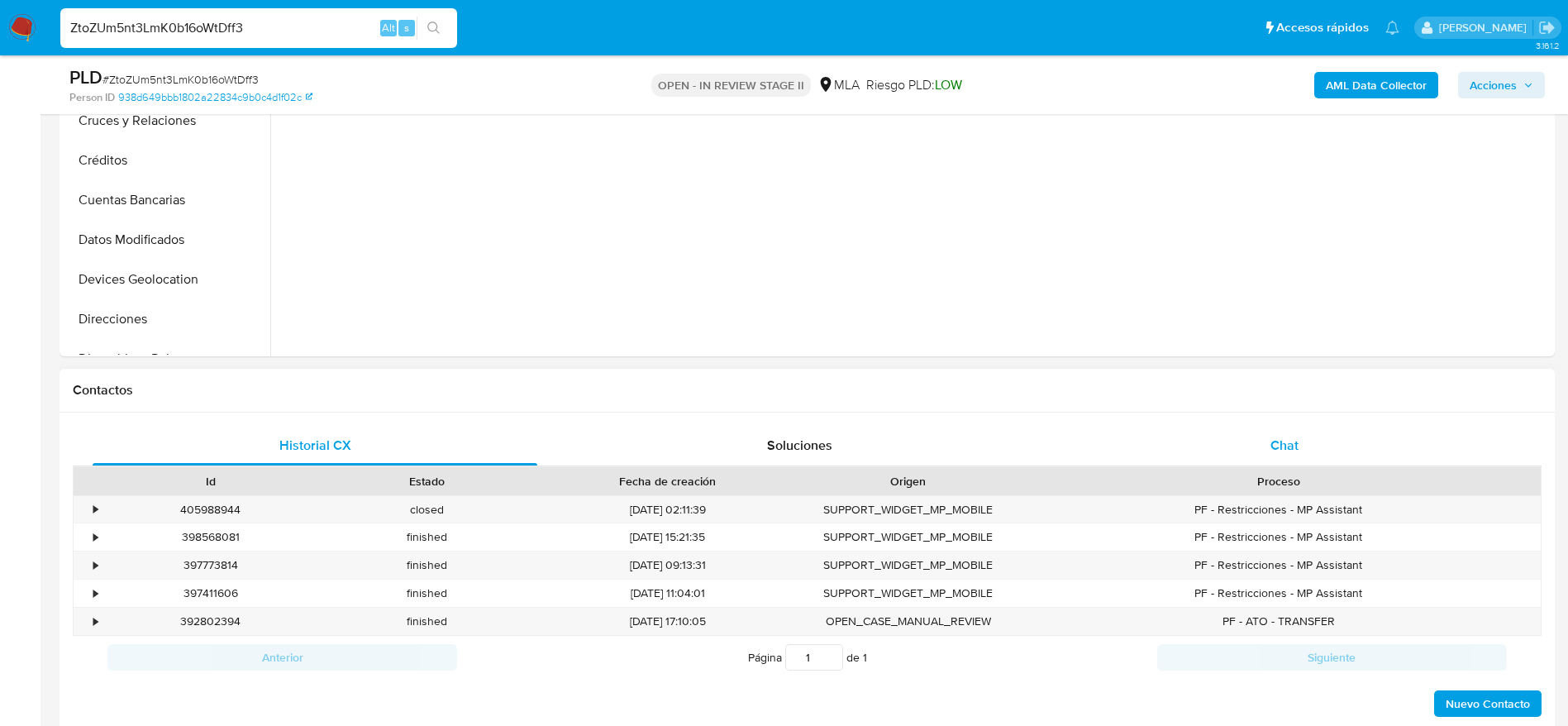
click at [1316, 442] on div "Chat" at bounding box center [1285, 445] width 444 height 40
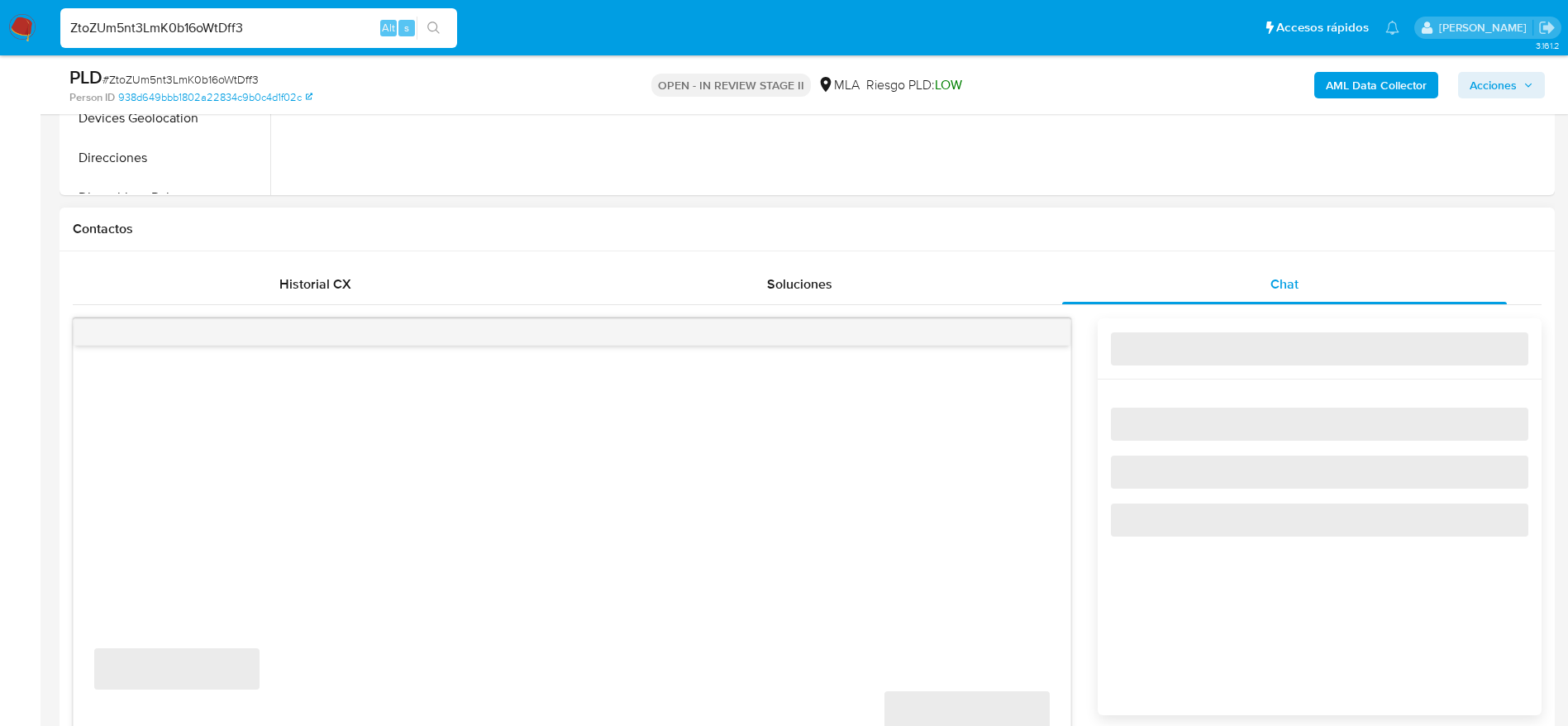
select select "10"
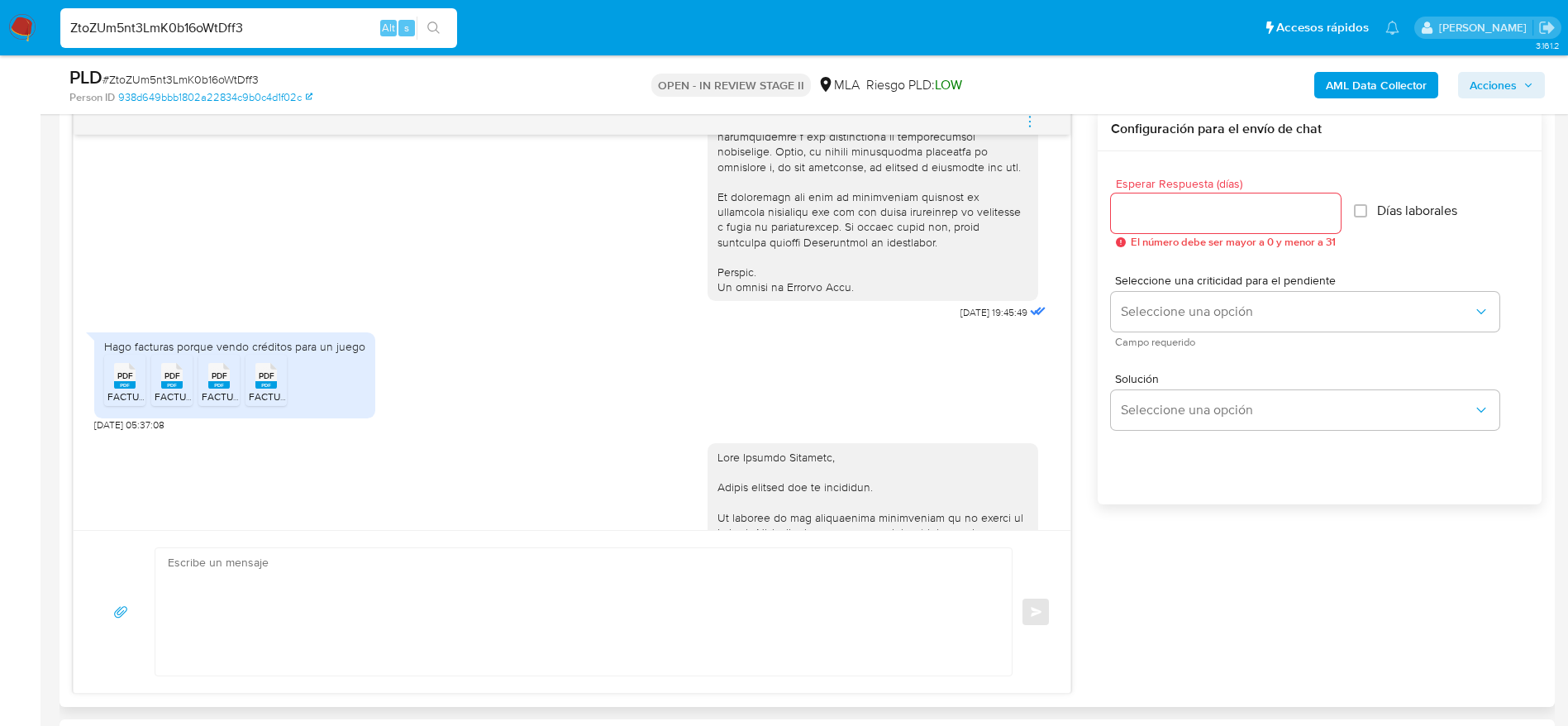
scroll to position [716, 0]
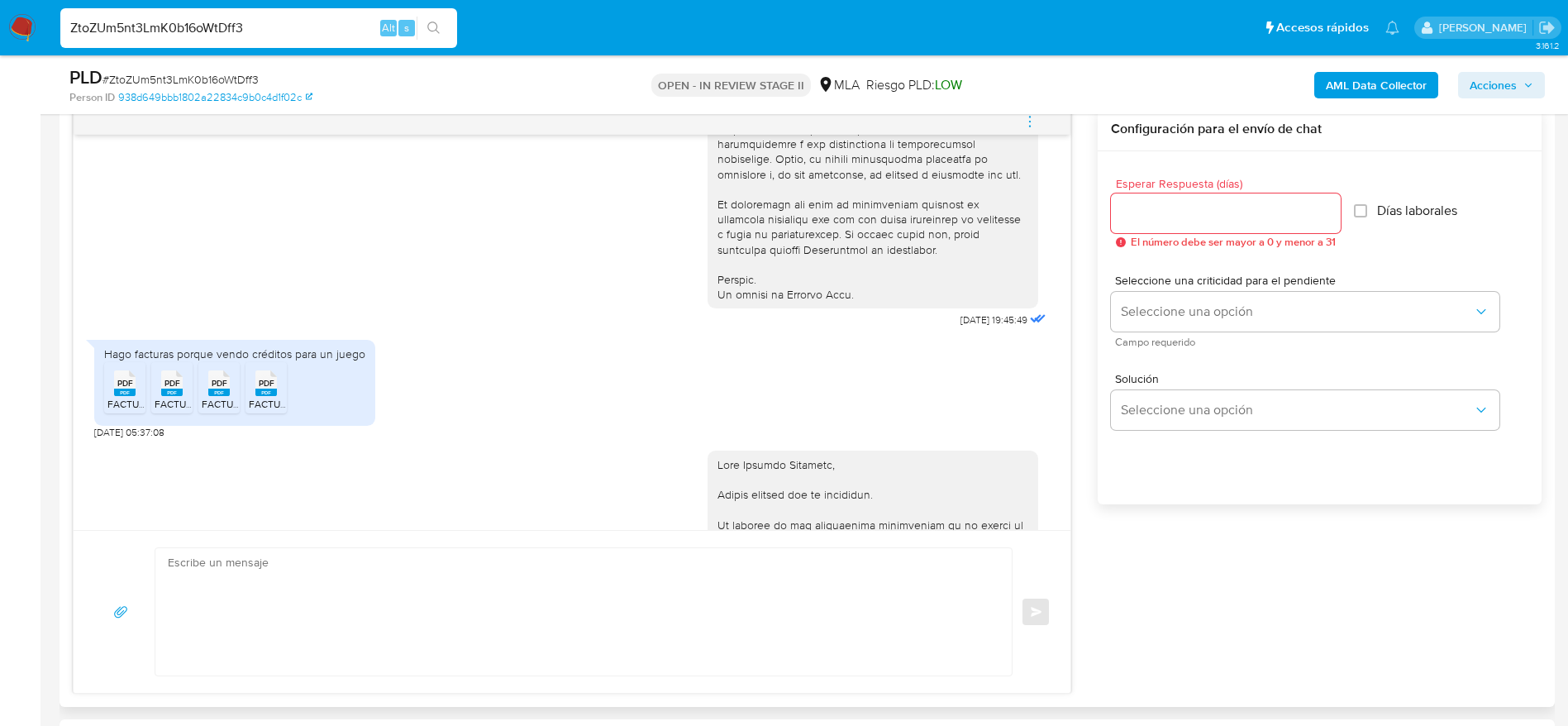
drag, startPoint x: 130, startPoint y: 418, endPoint x: 189, endPoint y: 415, distance: 59.1
click at [130, 388] on span "PDF" at bounding box center [125, 383] width 15 height 11
click at [176, 388] on span "PDF" at bounding box center [172, 383] width 15 height 11
drag, startPoint x: 230, startPoint y: 407, endPoint x: 250, endPoint y: 409, distance: 20.1
click at [230, 397] on div "PDF PDF" at bounding box center [219, 381] width 35 height 32
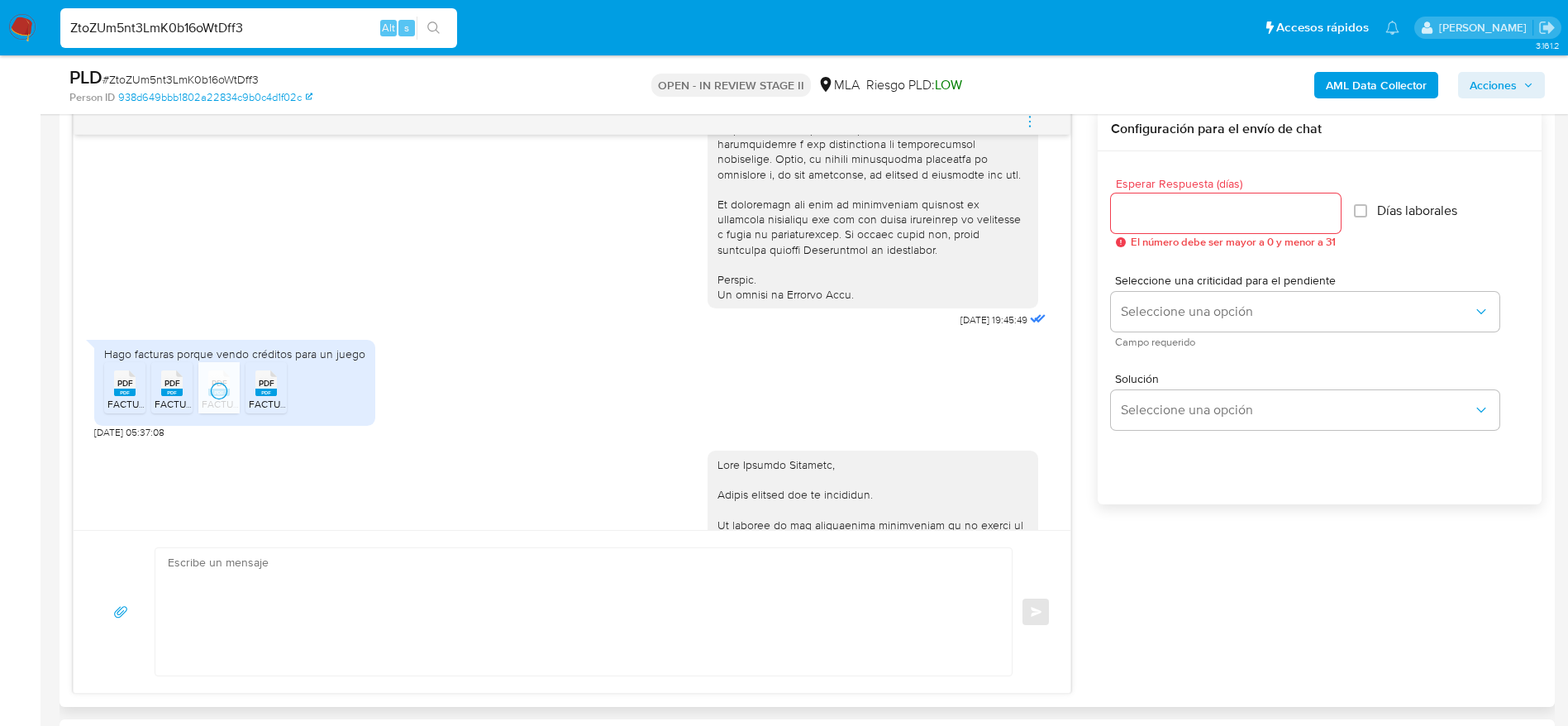
click at [277, 397] on div "PDF PDF" at bounding box center [266, 381] width 35 height 32
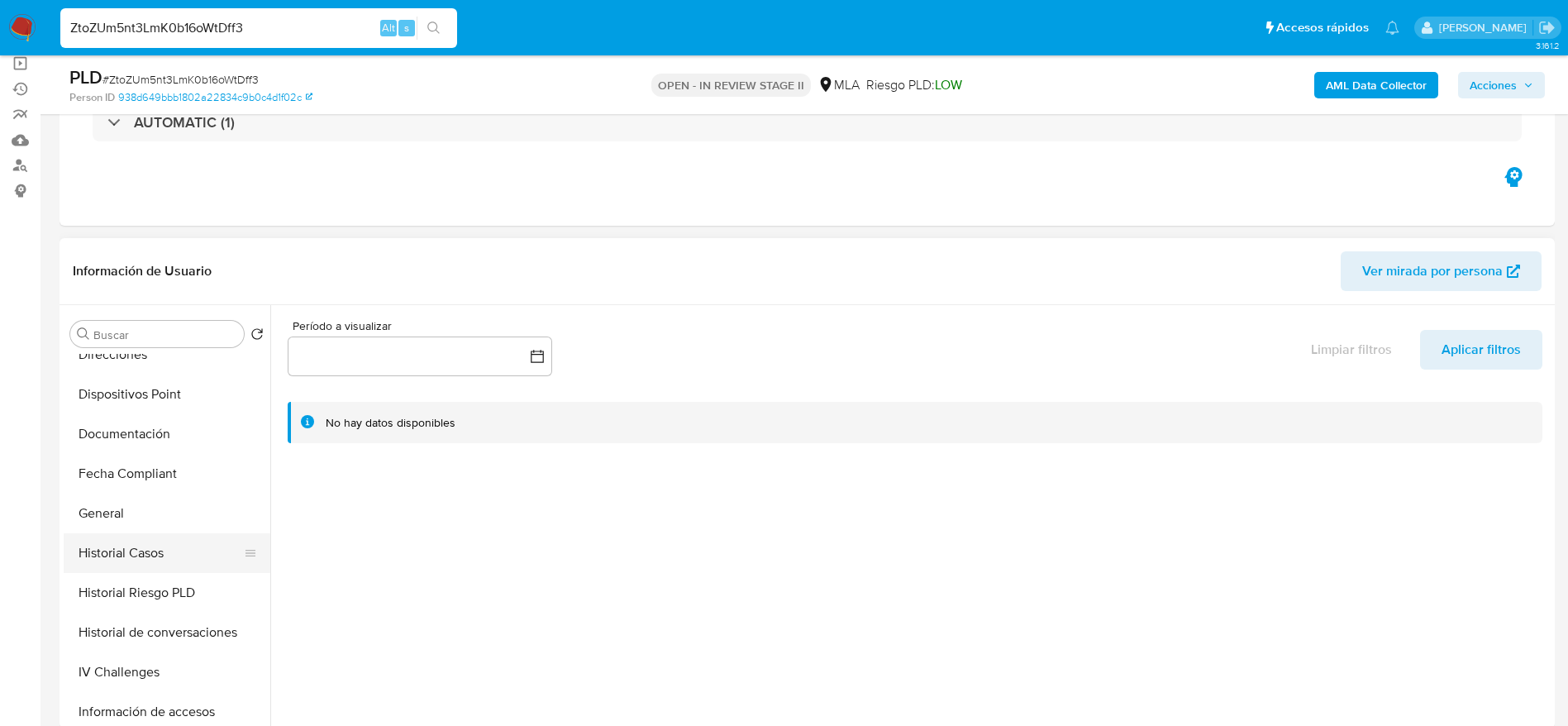
scroll to position [372, 0]
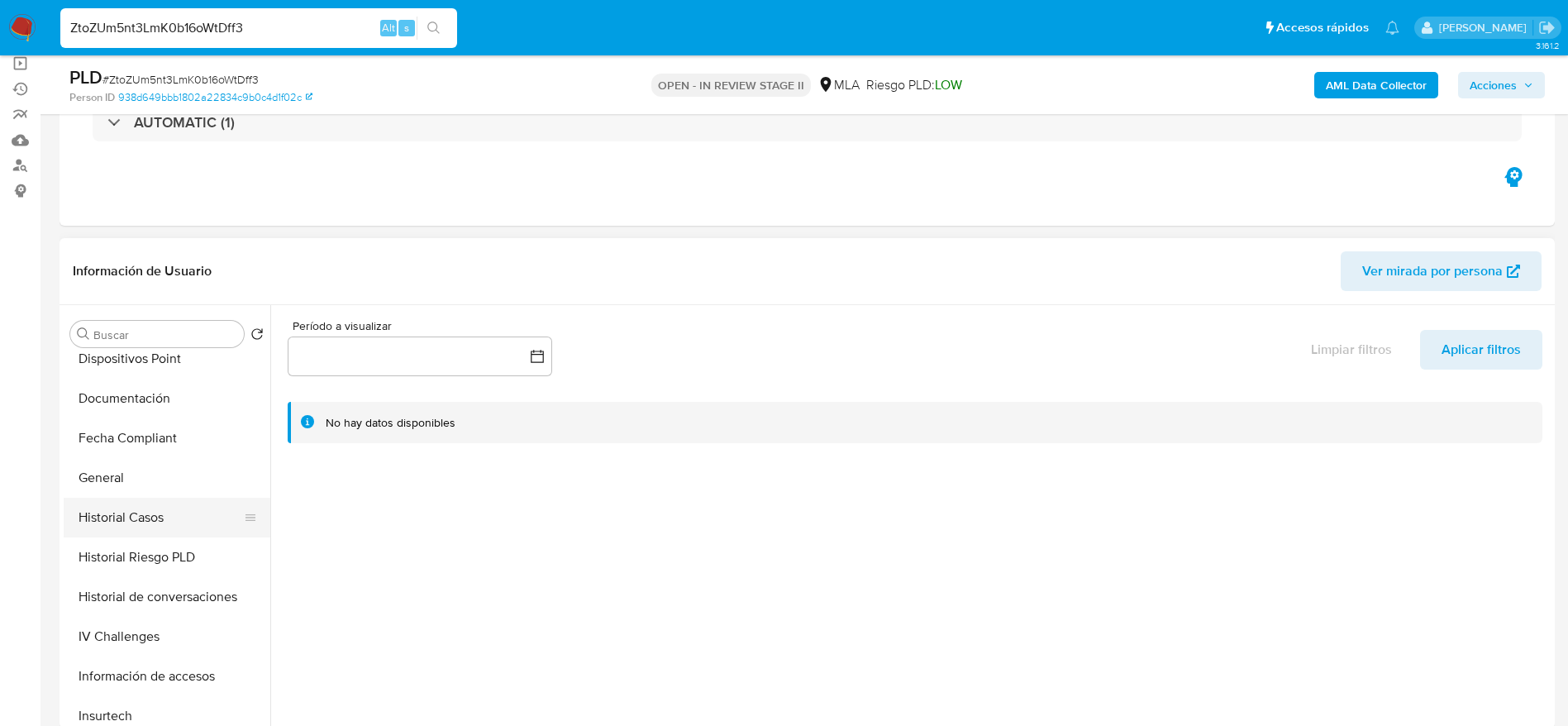
click at [176, 505] on button "Historial Casos" at bounding box center [160, 517] width 193 height 40
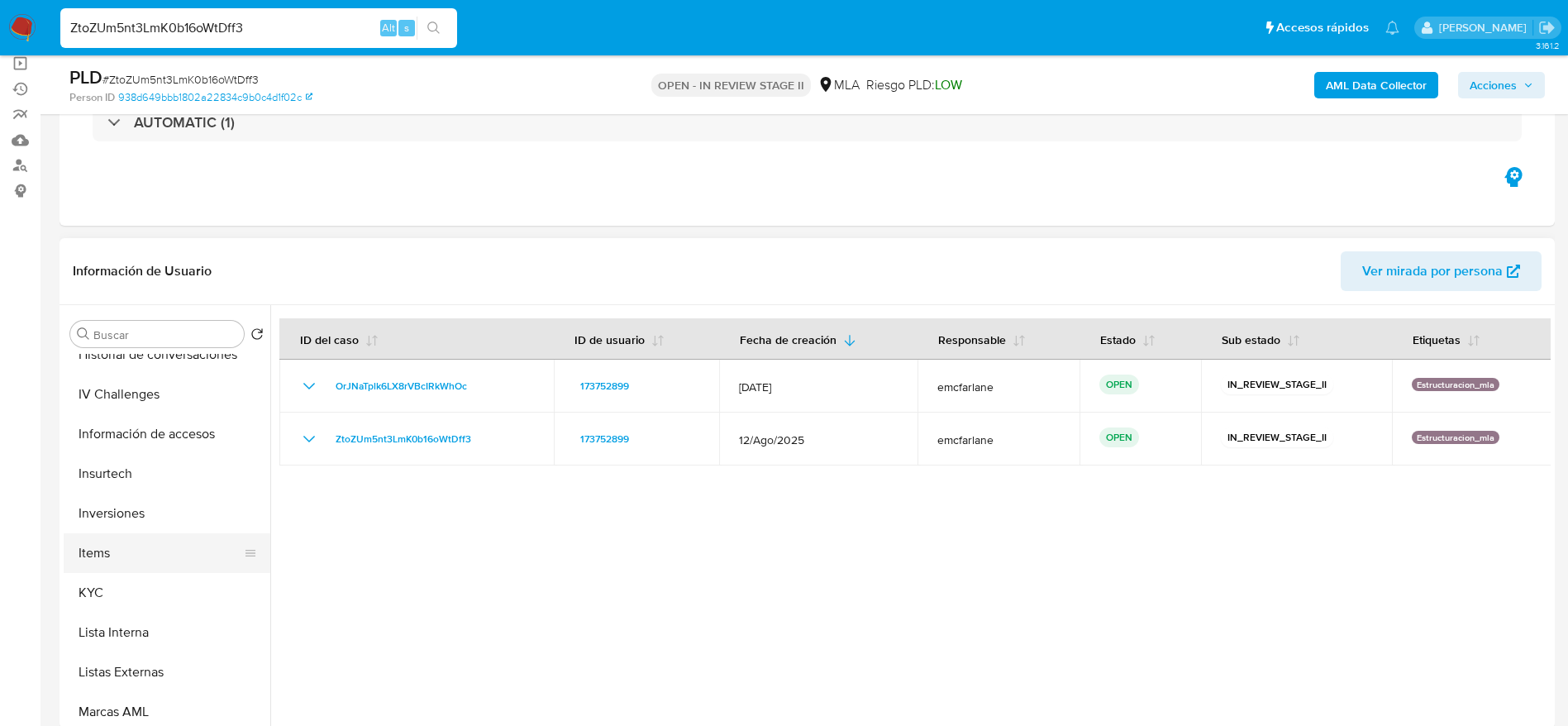
scroll to position [620, 0]
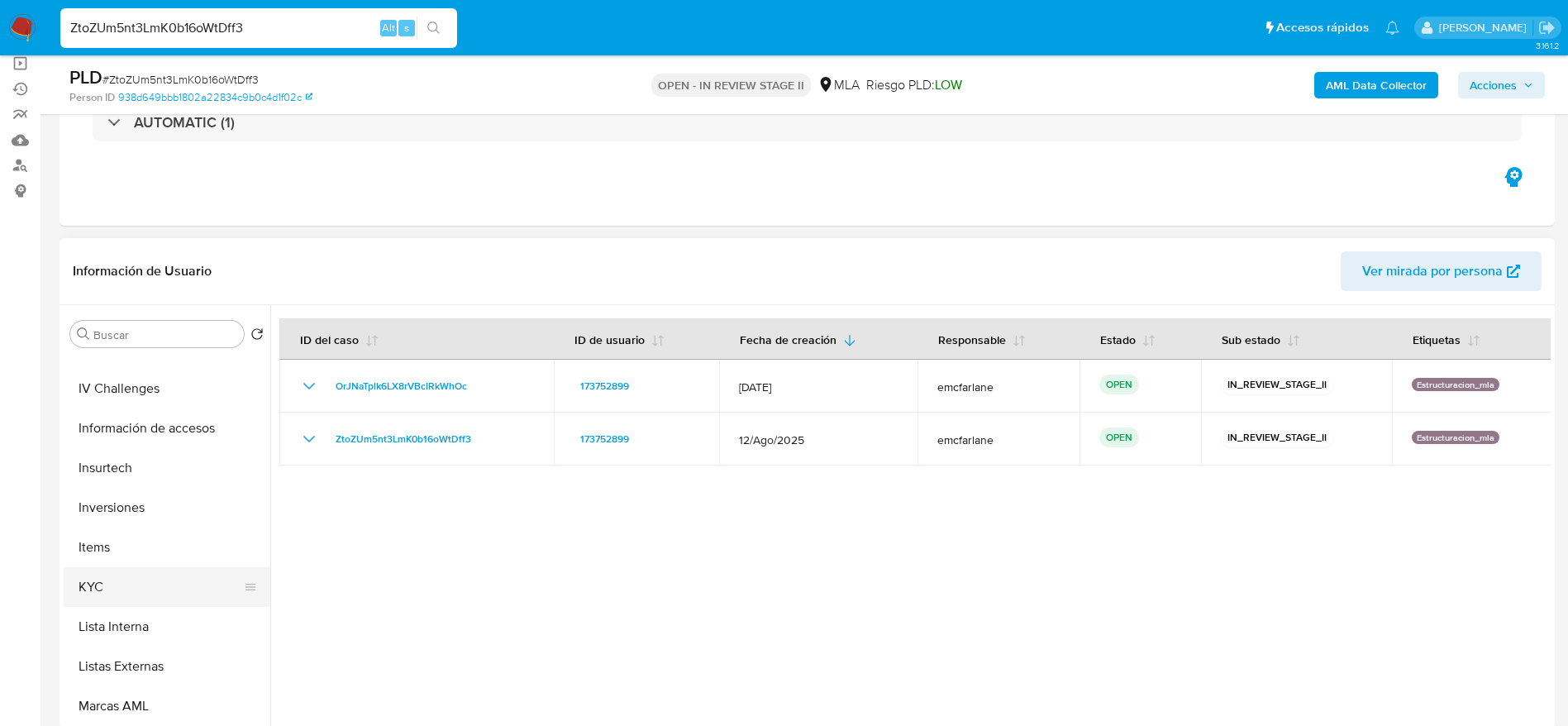
click at [113, 589] on button "KYC" at bounding box center [160, 586] width 193 height 40
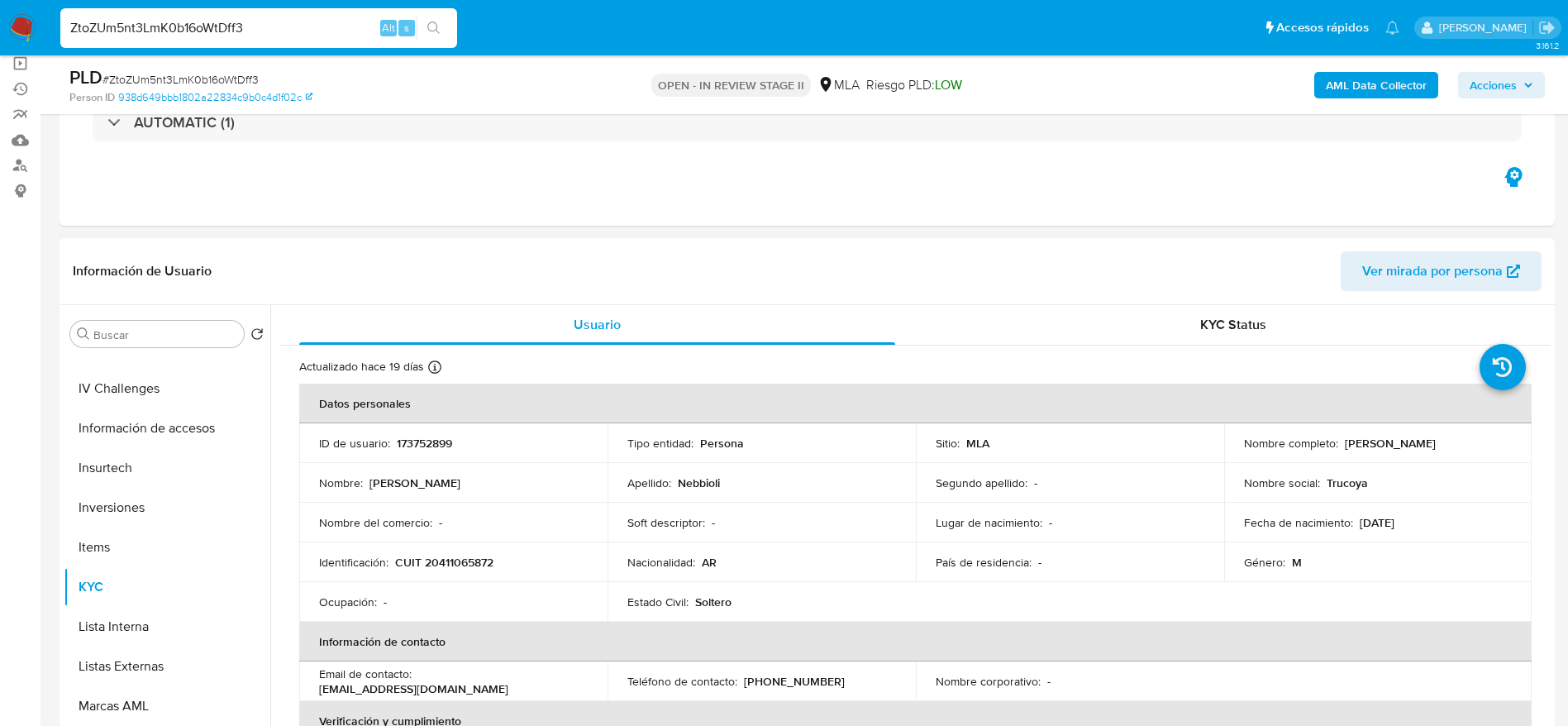
click at [452, 555] on p "CUIT 20411065872" at bounding box center [444, 562] width 99 height 14
copy p "20411065872"
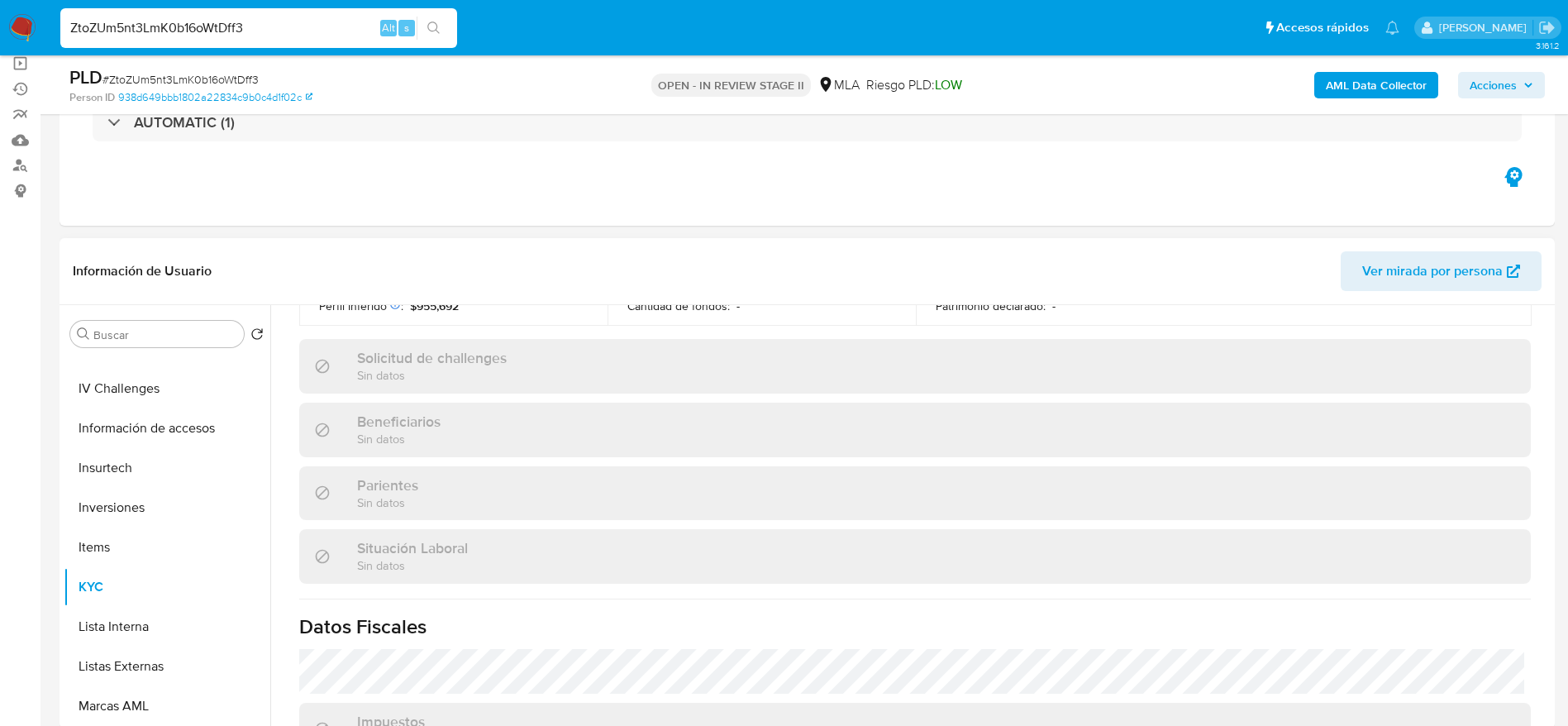
scroll to position [744, 0]
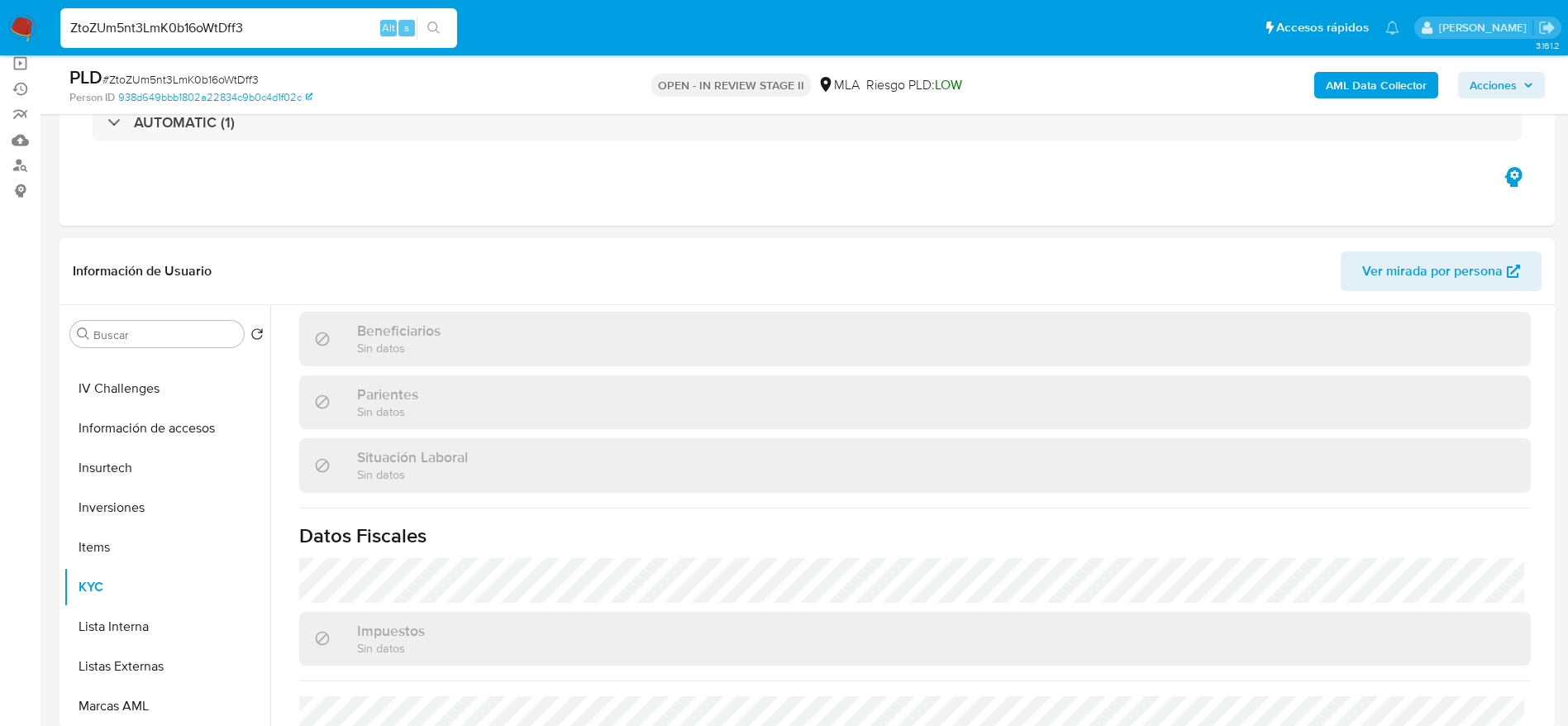
drag, startPoint x: 1510, startPoint y: 83, endPoint x: 1468, endPoint y: 99, distance: 44.9
click at [1508, 84] on span "Acciones" at bounding box center [1493, 84] width 47 height 26
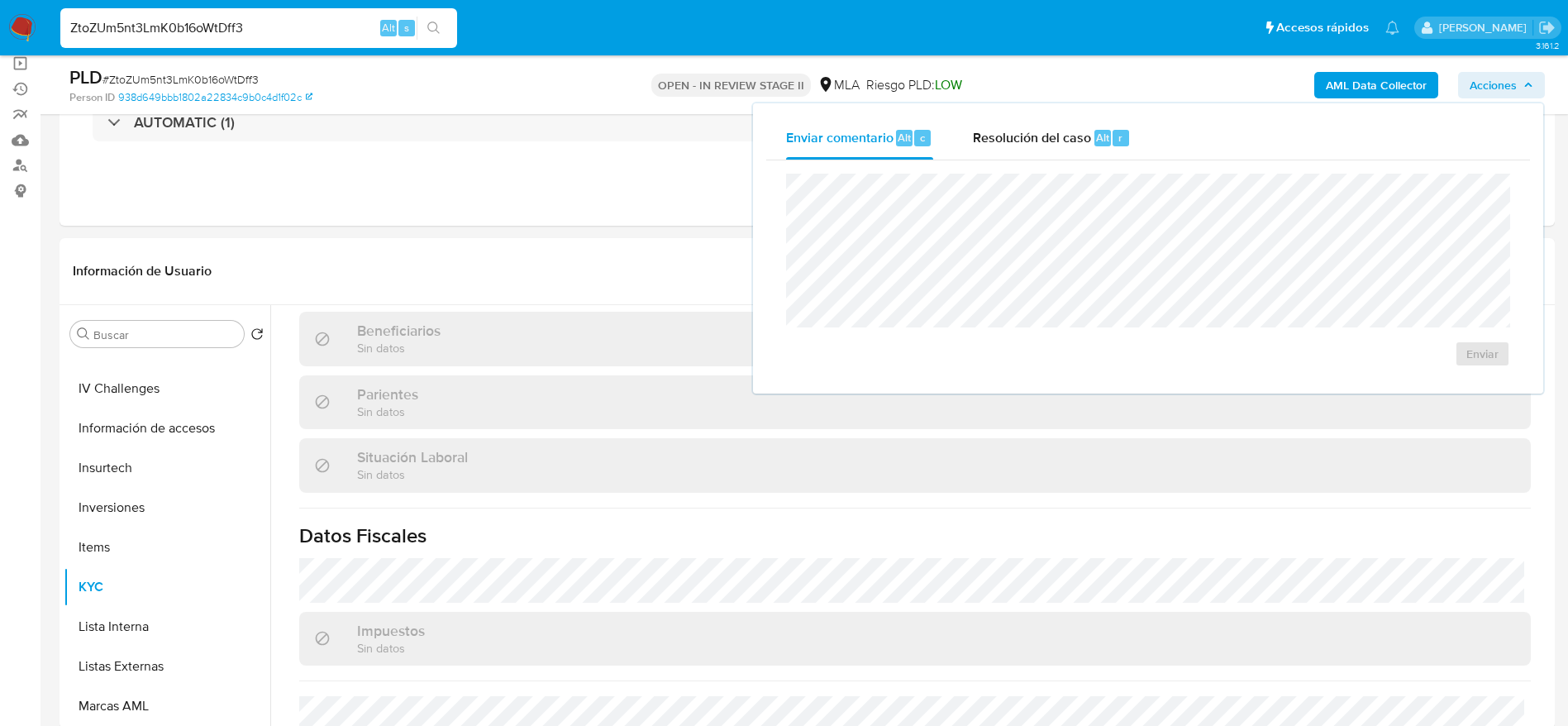
drag, startPoint x: 1074, startPoint y: 111, endPoint x: 1072, endPoint y: 168, distance: 57.0
click at [1074, 114] on div "Enviar comentario Alt c Resolución del caso Alt r Enviar" at bounding box center [1148, 248] width 790 height 290
drag, startPoint x: 1062, startPoint y: 134, endPoint x: 1056, endPoint y: 159, distance: 25.7
click at [1061, 139] on span "Resolución del caso" at bounding box center [1032, 137] width 118 height 19
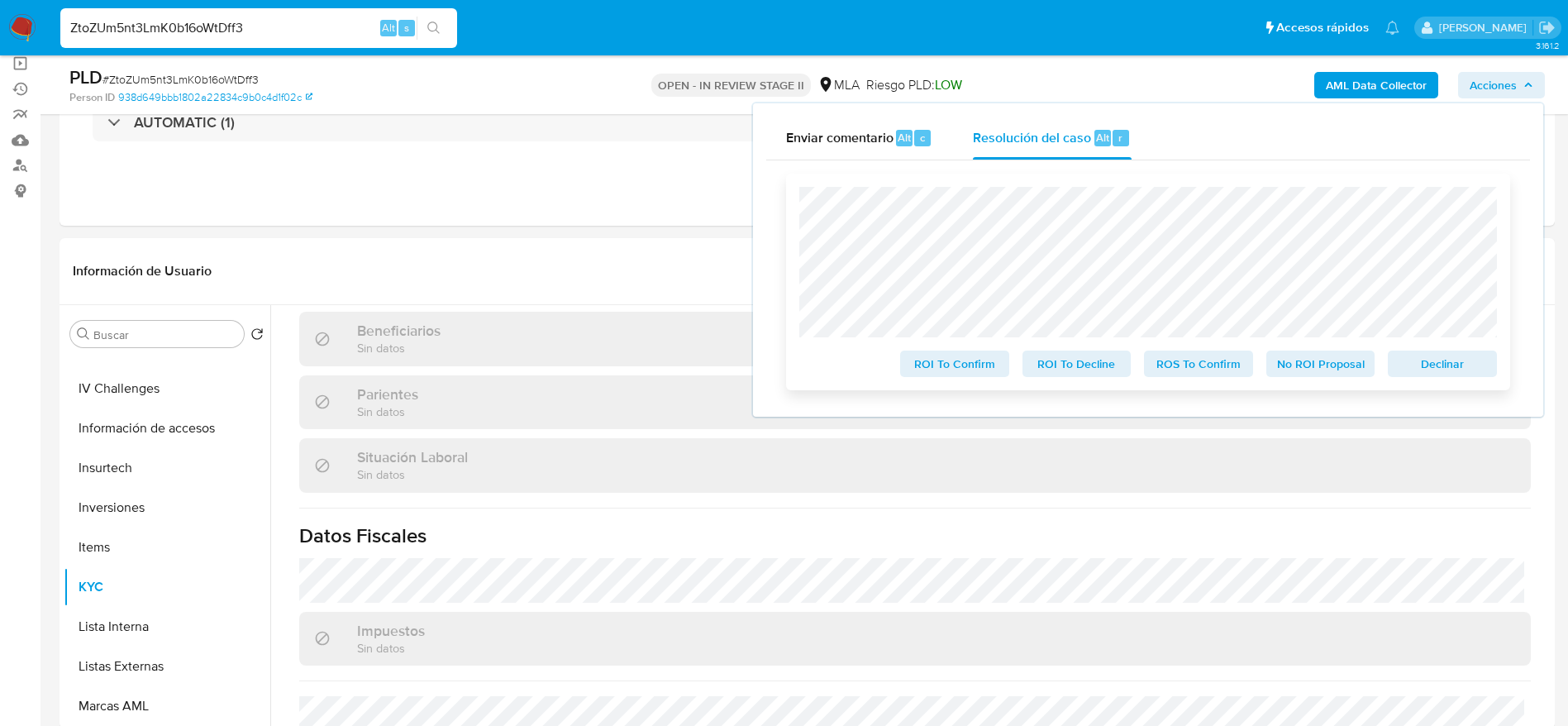
click at [1439, 364] on span "Declinar" at bounding box center [1442, 363] width 86 height 23
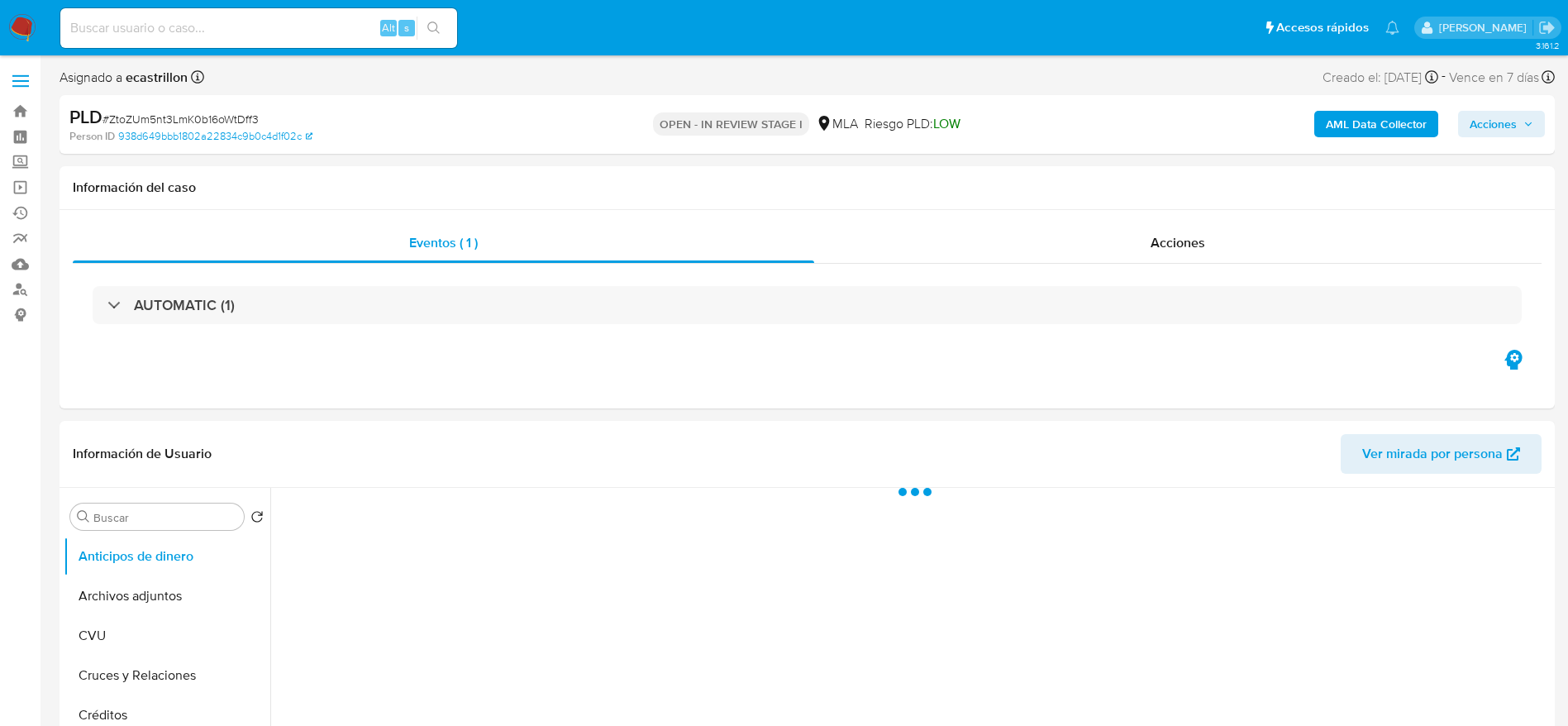
select select "10"
click at [116, 120] on span "# ZtoZUm5nt3LmK0b16oWtDff3" at bounding box center [180, 118] width 157 height 16
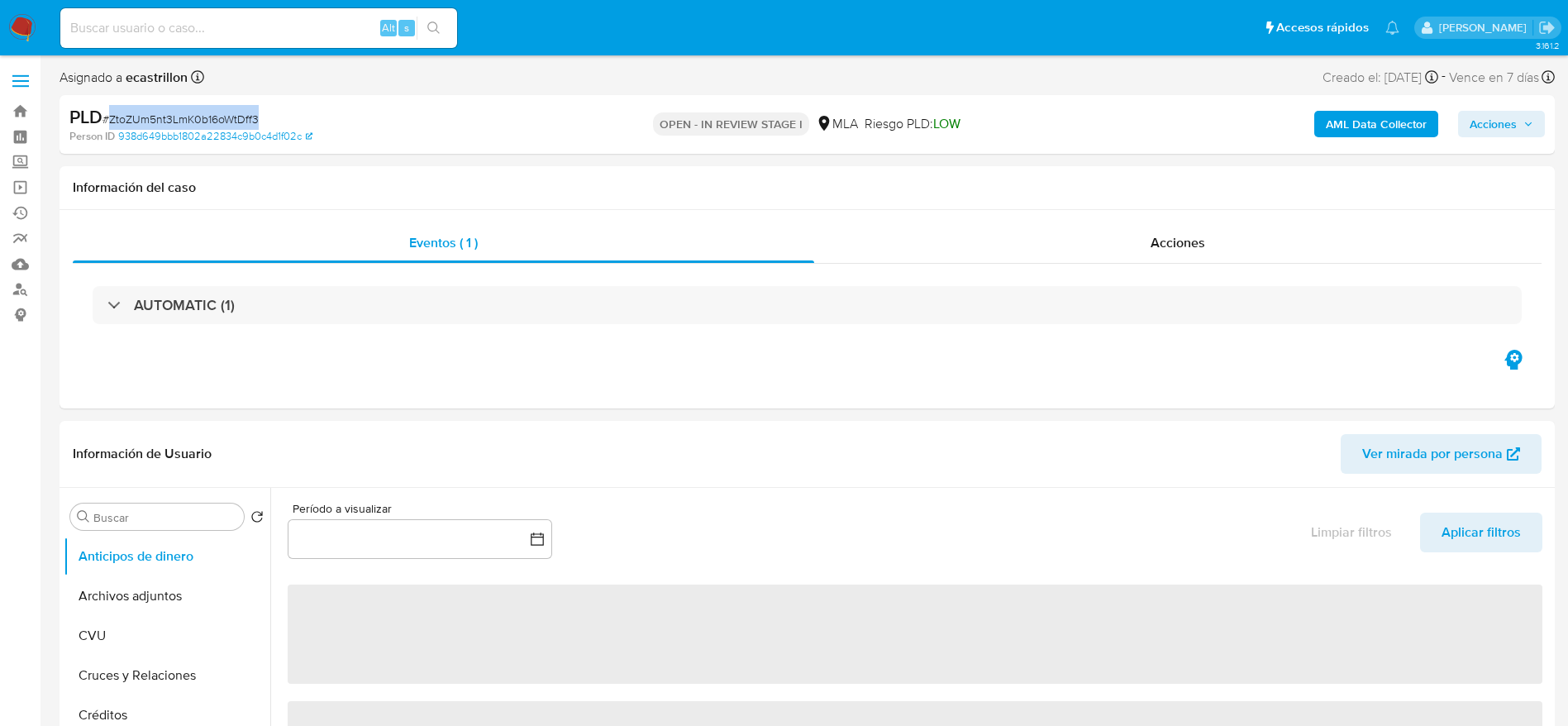
click at [116, 120] on span "# ZtoZUm5nt3LmK0b16oWtDff3" at bounding box center [180, 118] width 157 height 16
copy span "ZtoZUm5nt3LmK0b16oWtDff3"
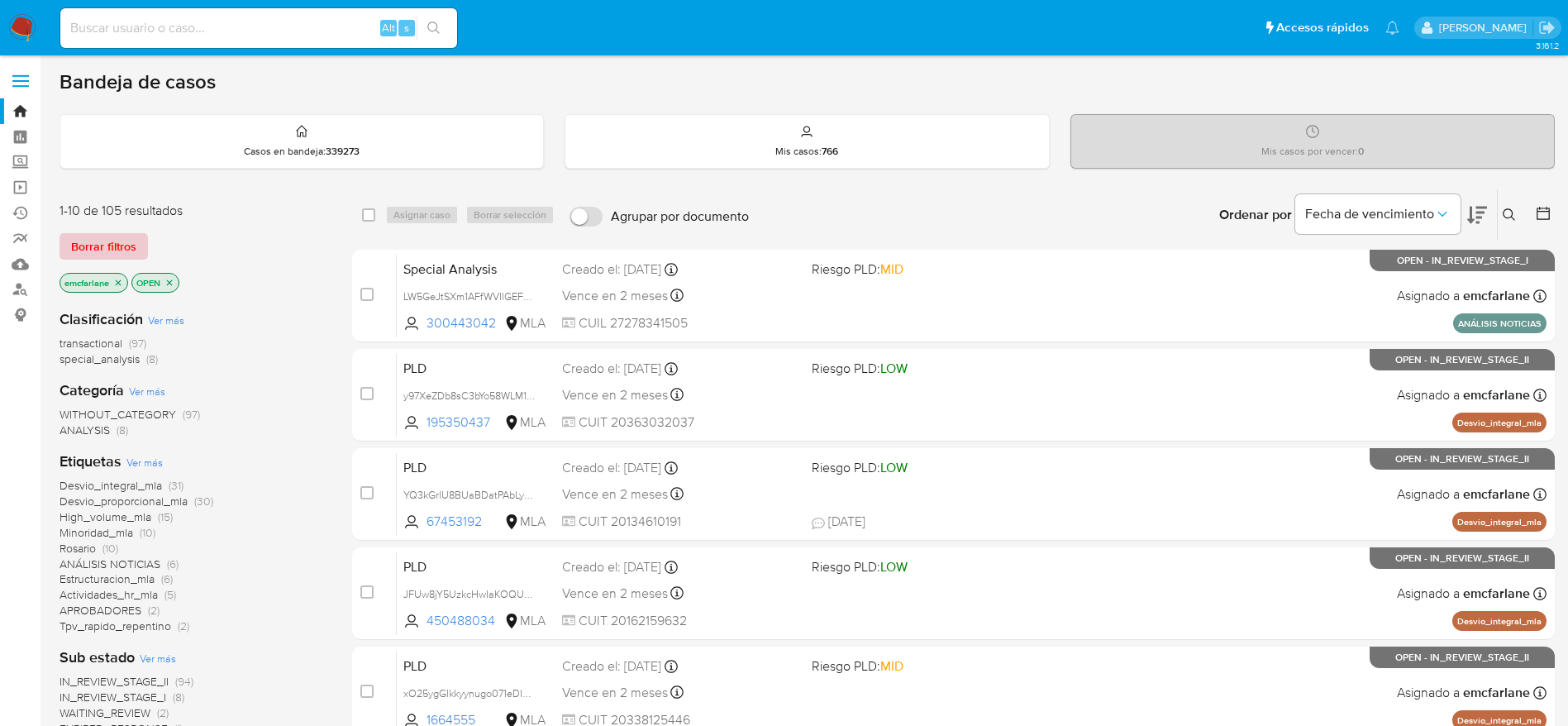
click at [107, 235] on span "Borrar filtros" at bounding box center [104, 246] width 66 height 23
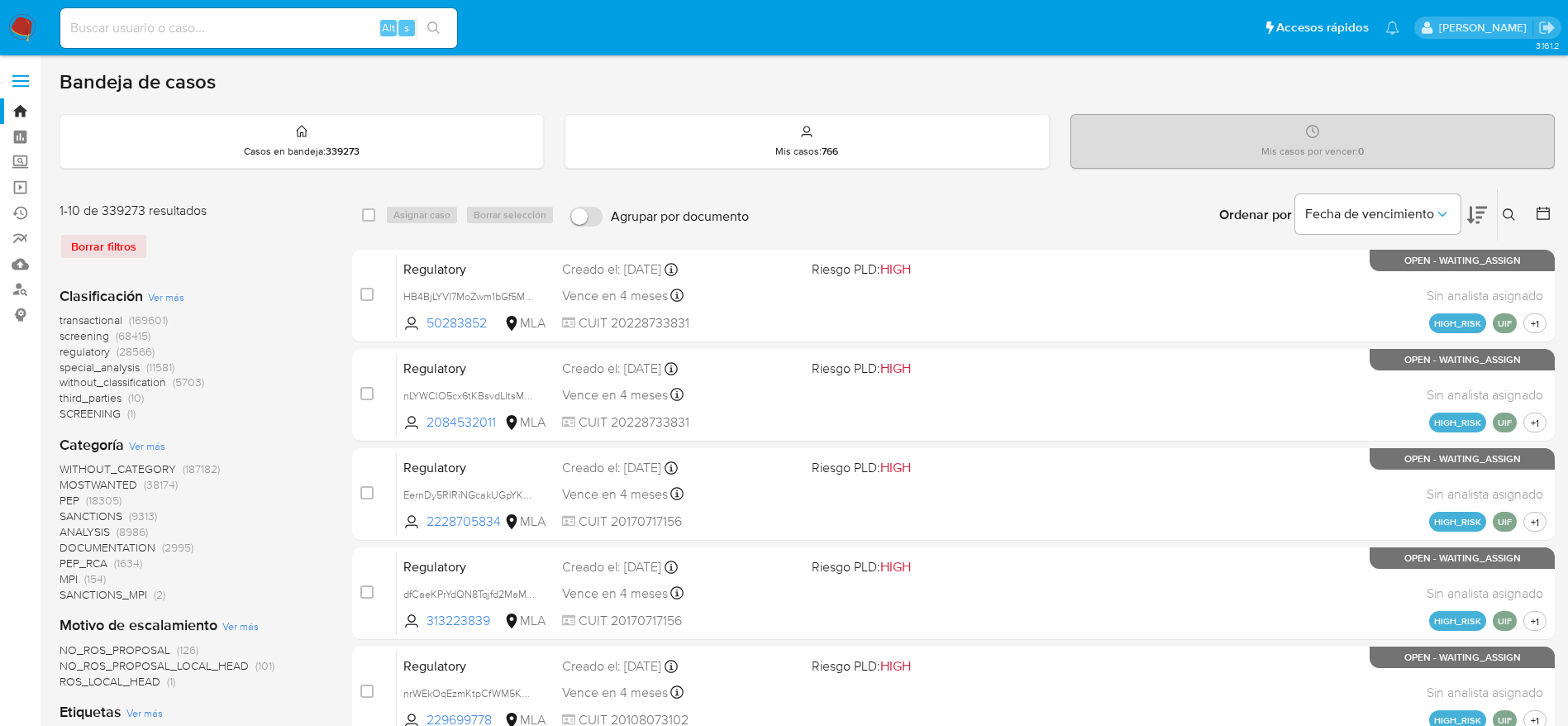
click at [1509, 205] on button at bounding box center [1512, 214] width 27 height 20
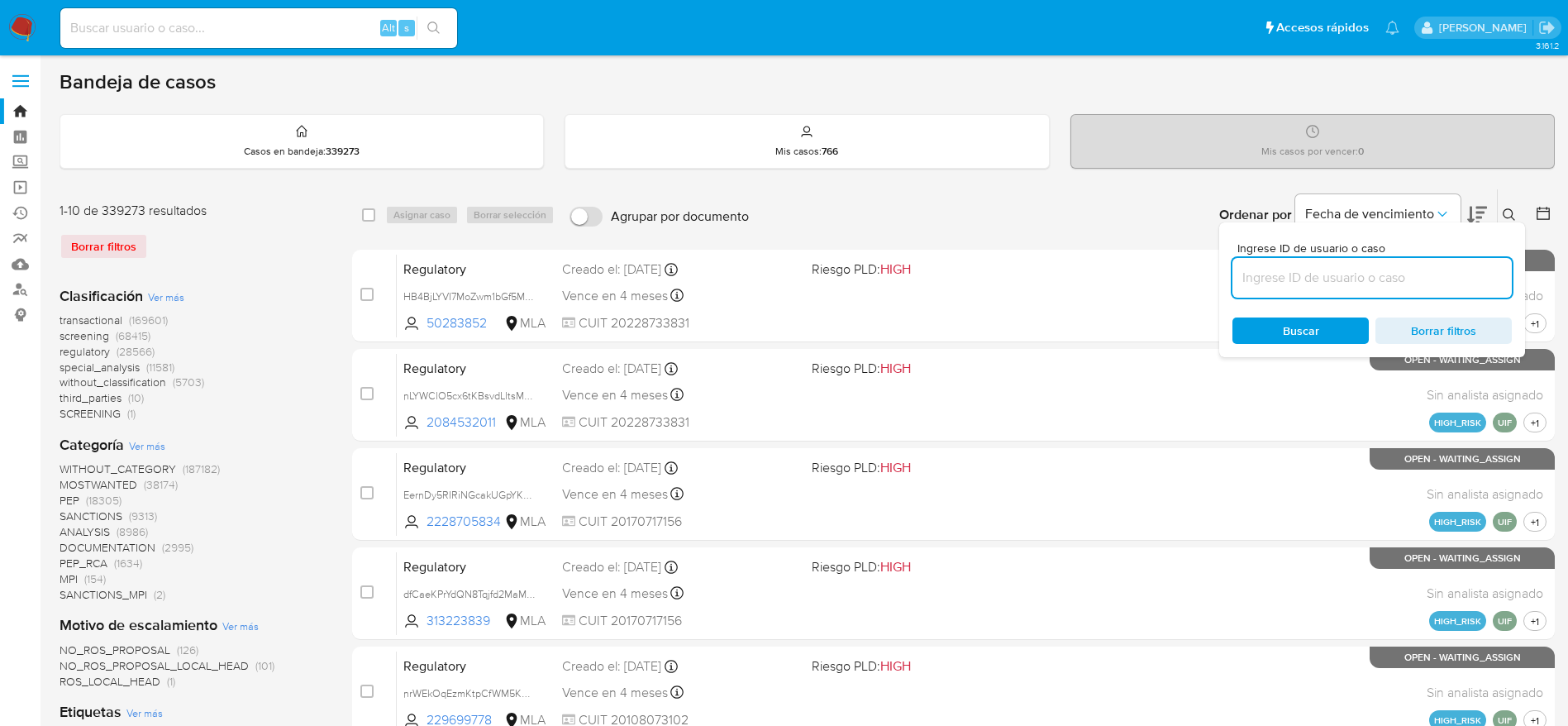
click at [1361, 286] on input at bounding box center [1372, 277] width 279 height 21
type input "ZtoZUm5nt3LmK0b16oWtDff3"
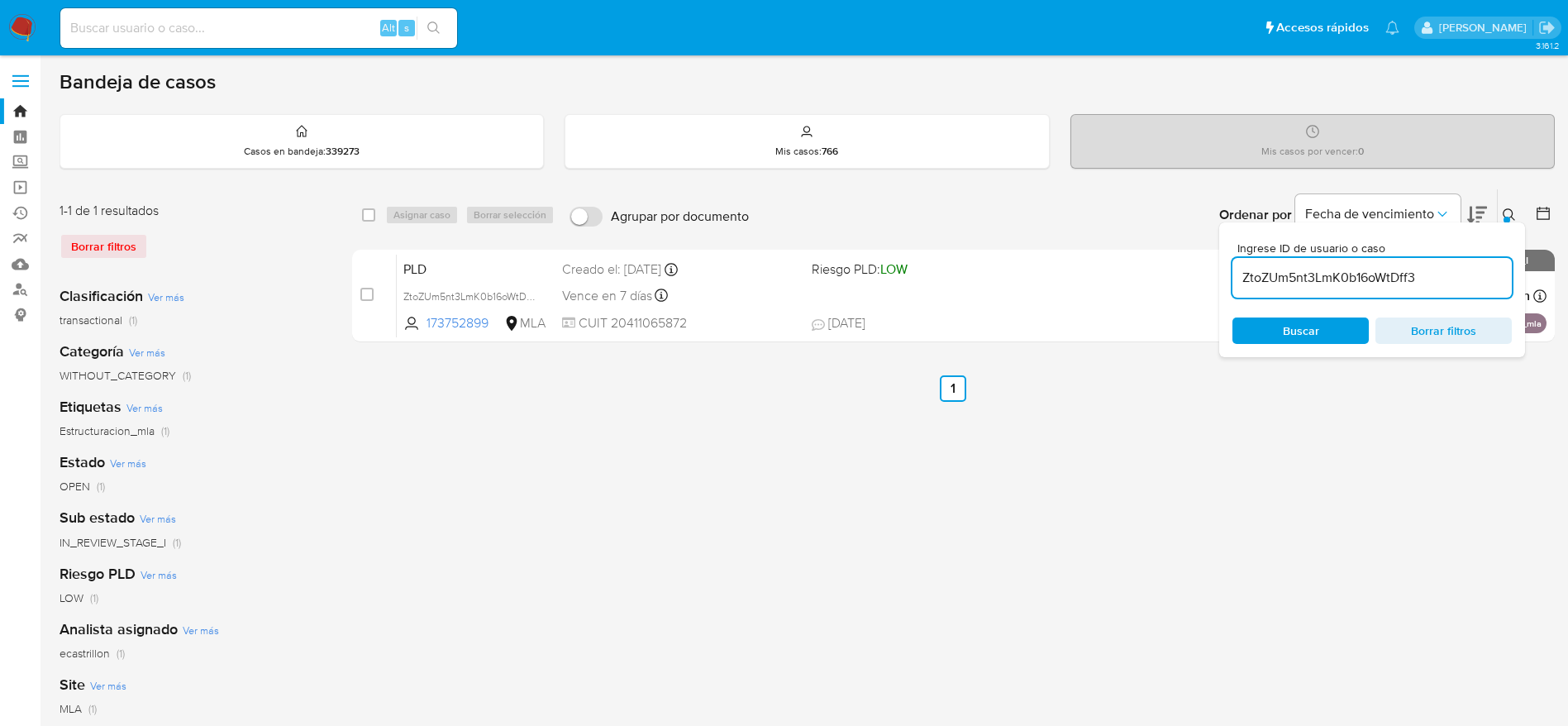
click at [372, 214] on input "checkbox" at bounding box center [369, 215] width 14 height 14
checkbox input "true"
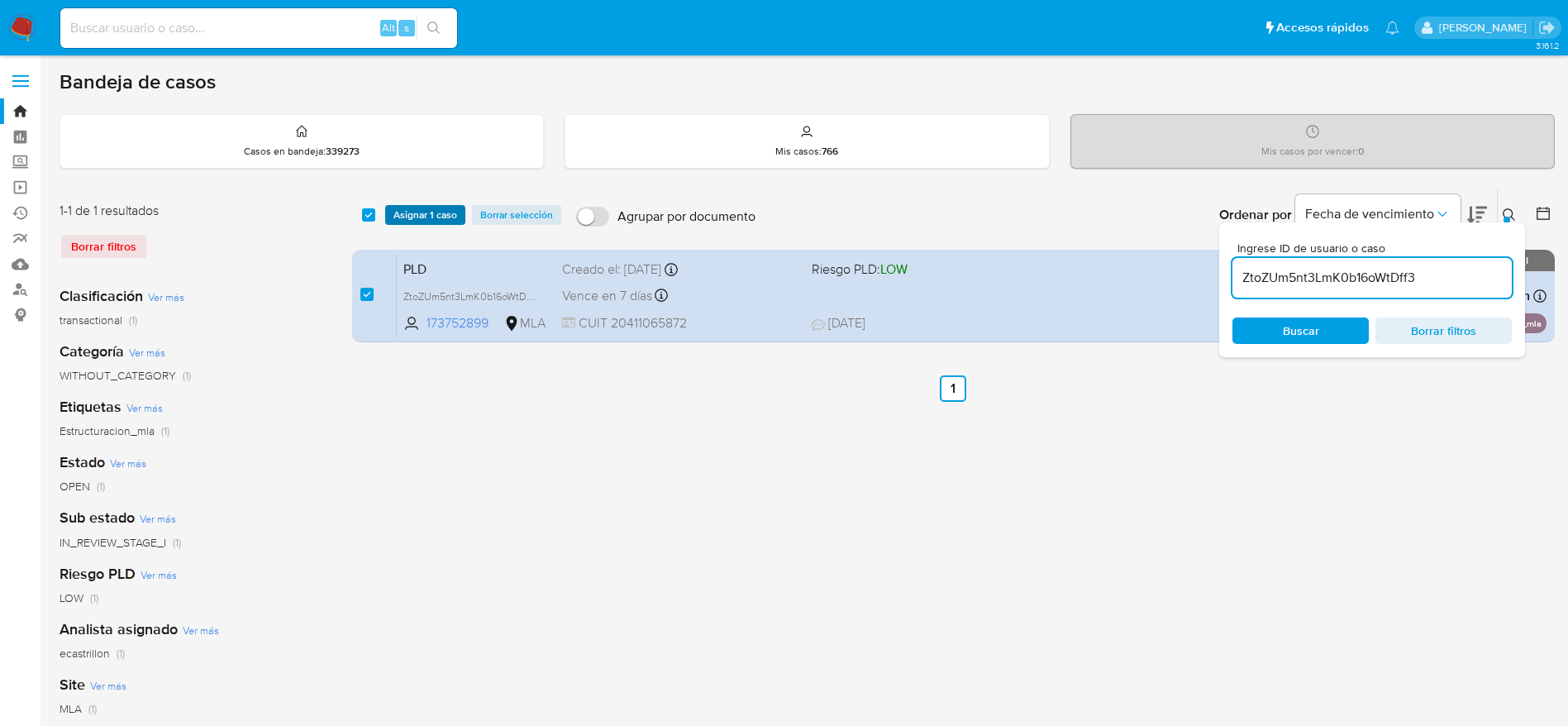
click at [395, 213] on span "Asignar 1 caso" at bounding box center [425, 214] width 64 height 16
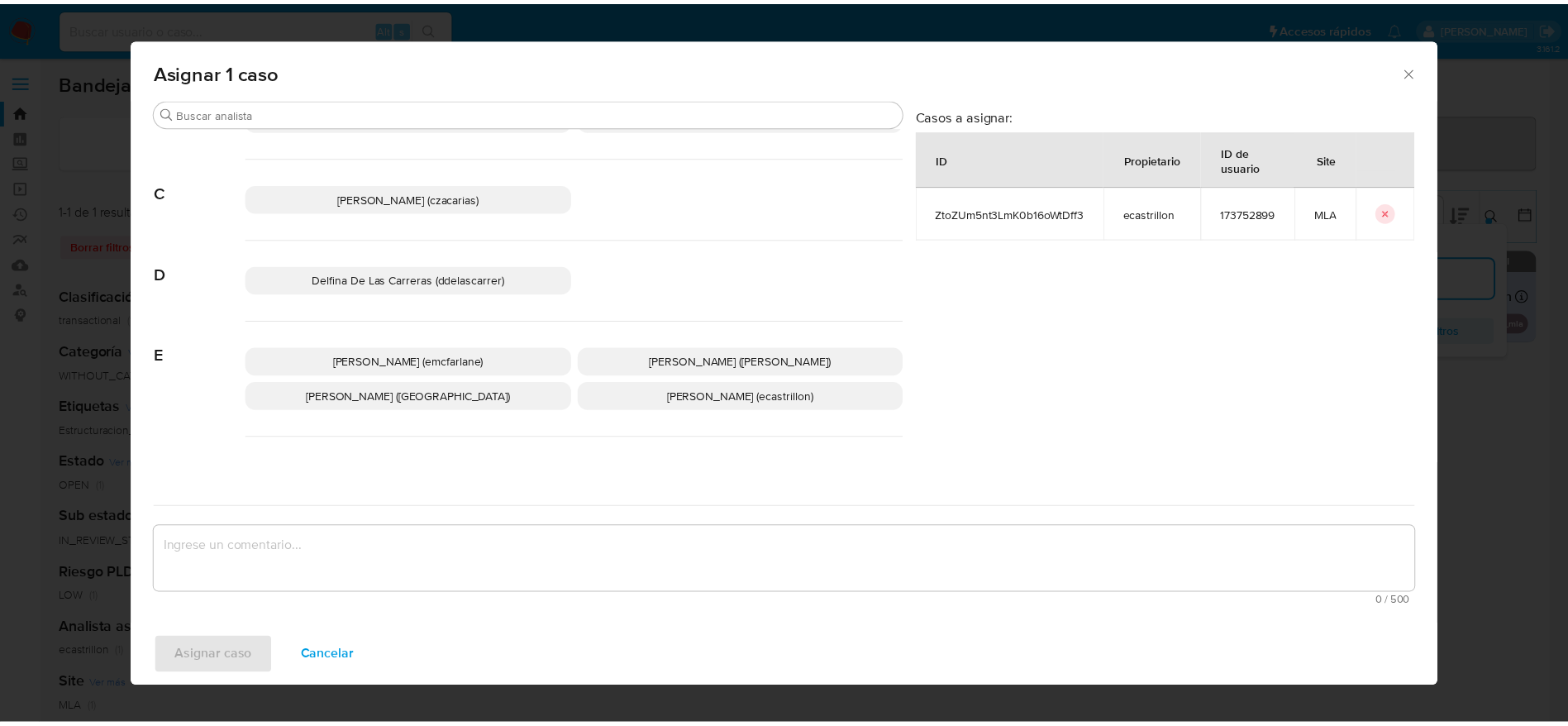
scroll to position [124, 0]
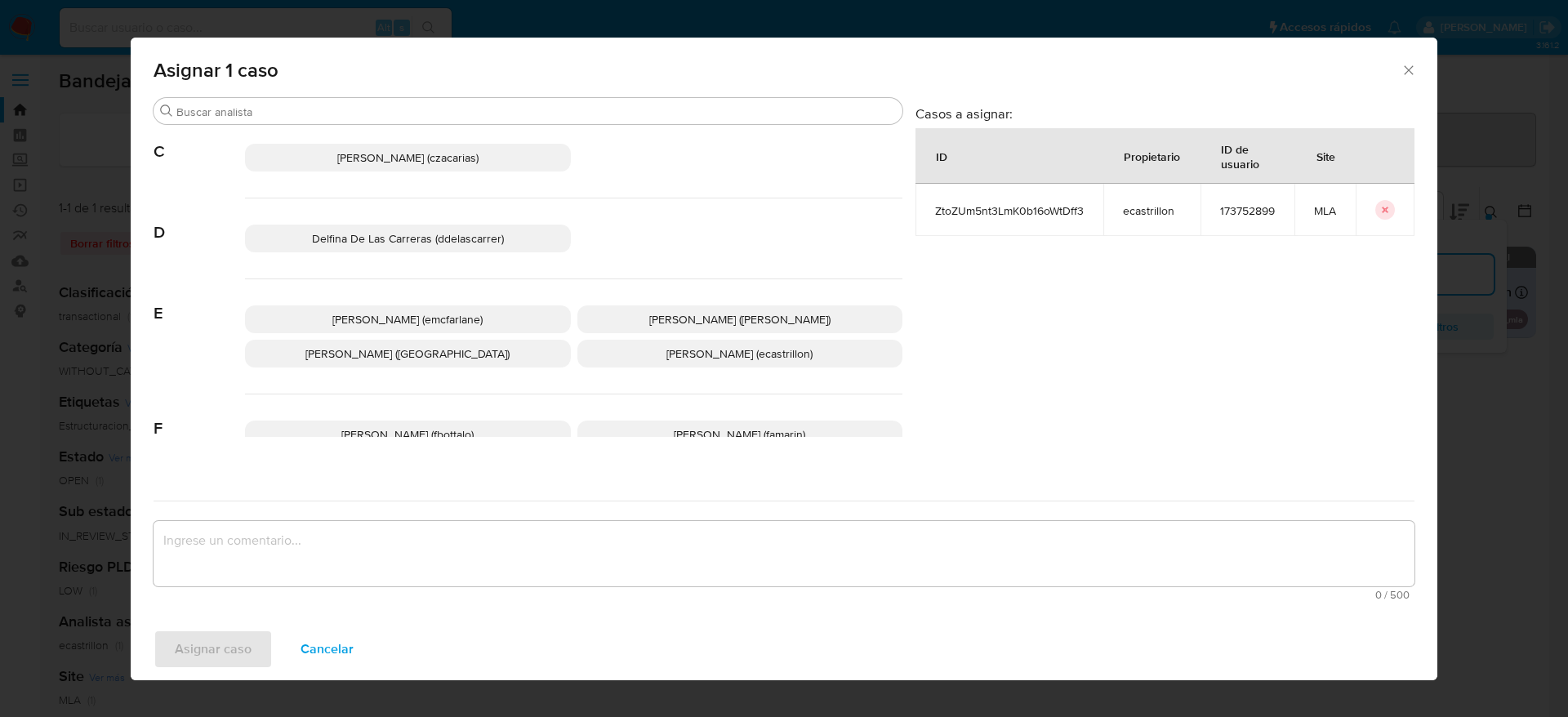
click at [425, 324] on span "[PERSON_NAME] (emcfarlane)" at bounding box center [407, 319] width 150 height 16
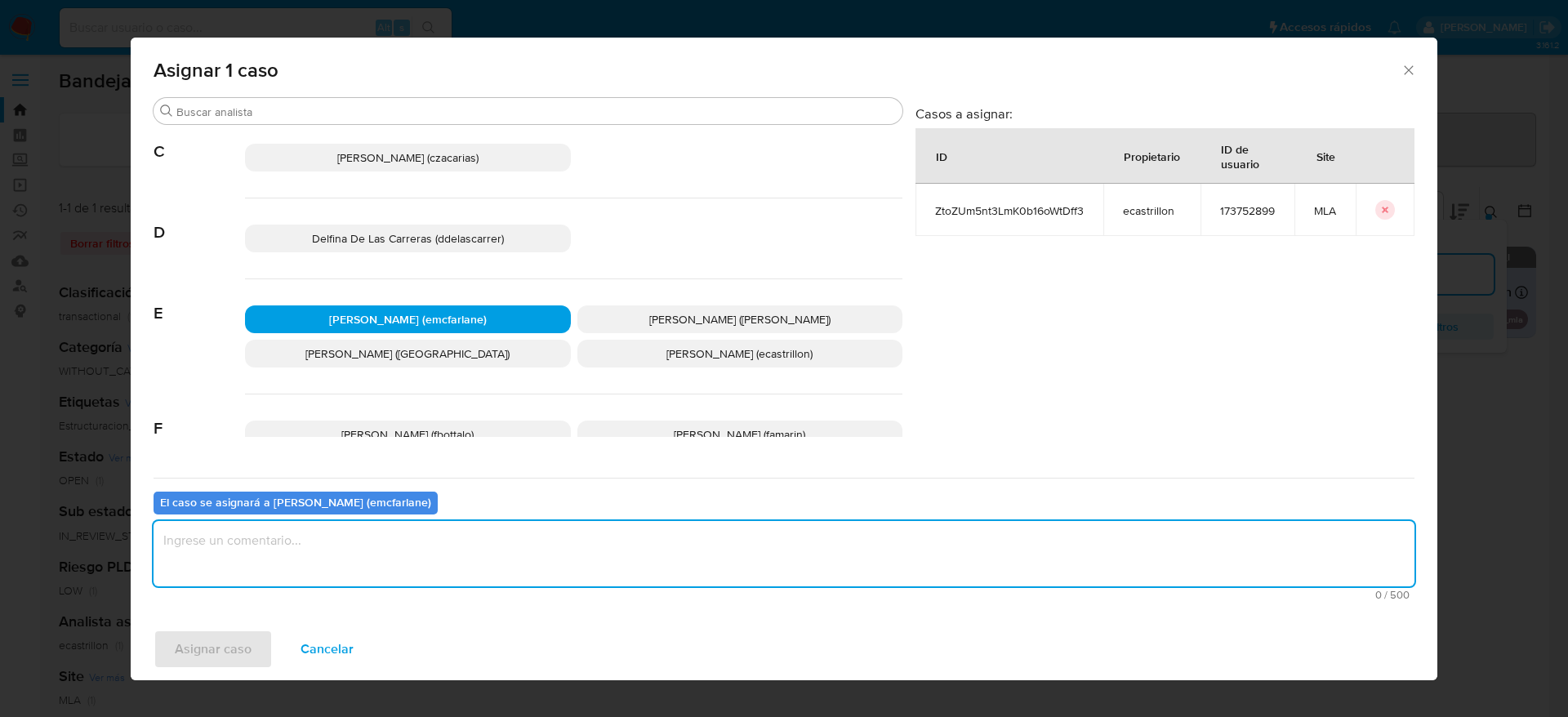
click at [380, 545] on textarea "assign-modal" at bounding box center [784, 554] width 1260 height 66
click at [220, 664] on span "Asignar caso" at bounding box center [213, 649] width 77 height 36
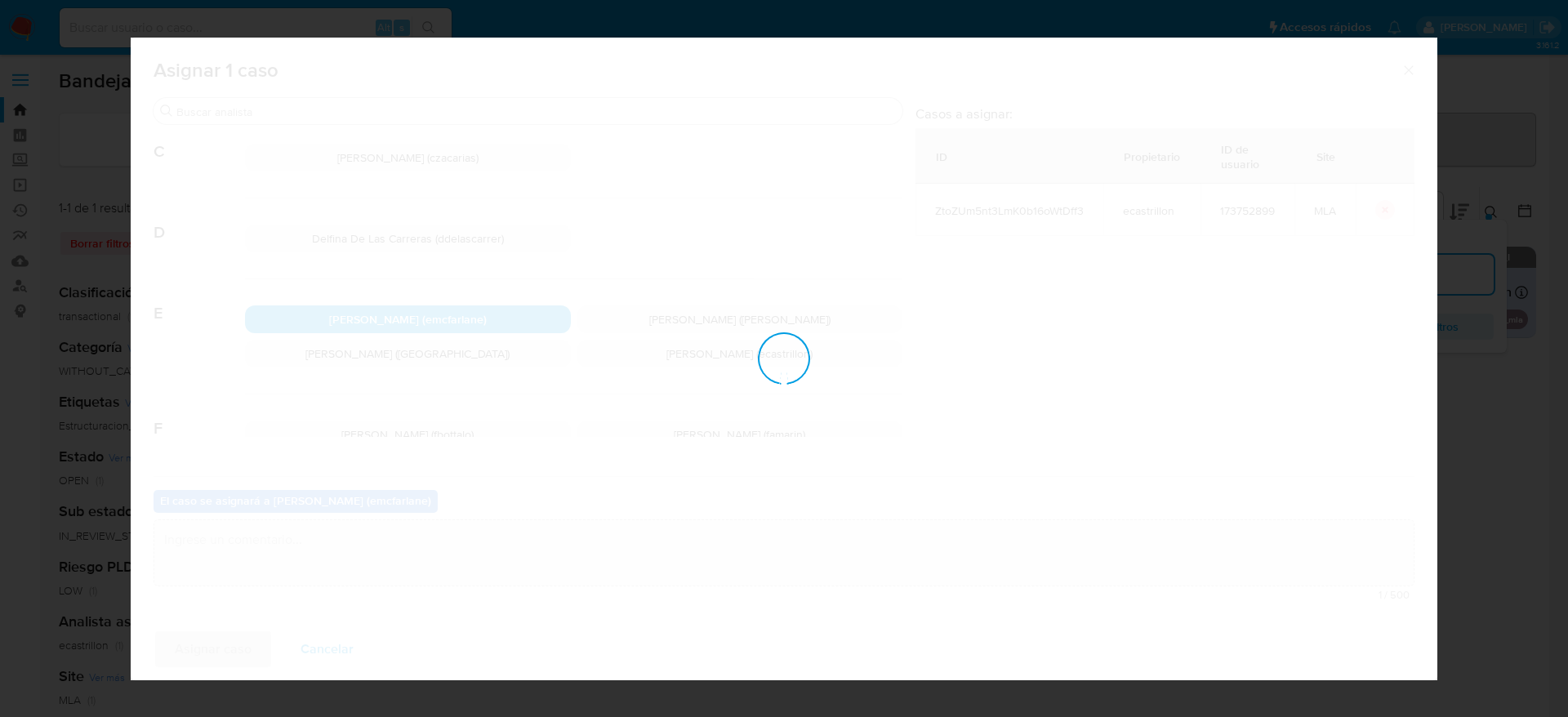
checkbox input "false"
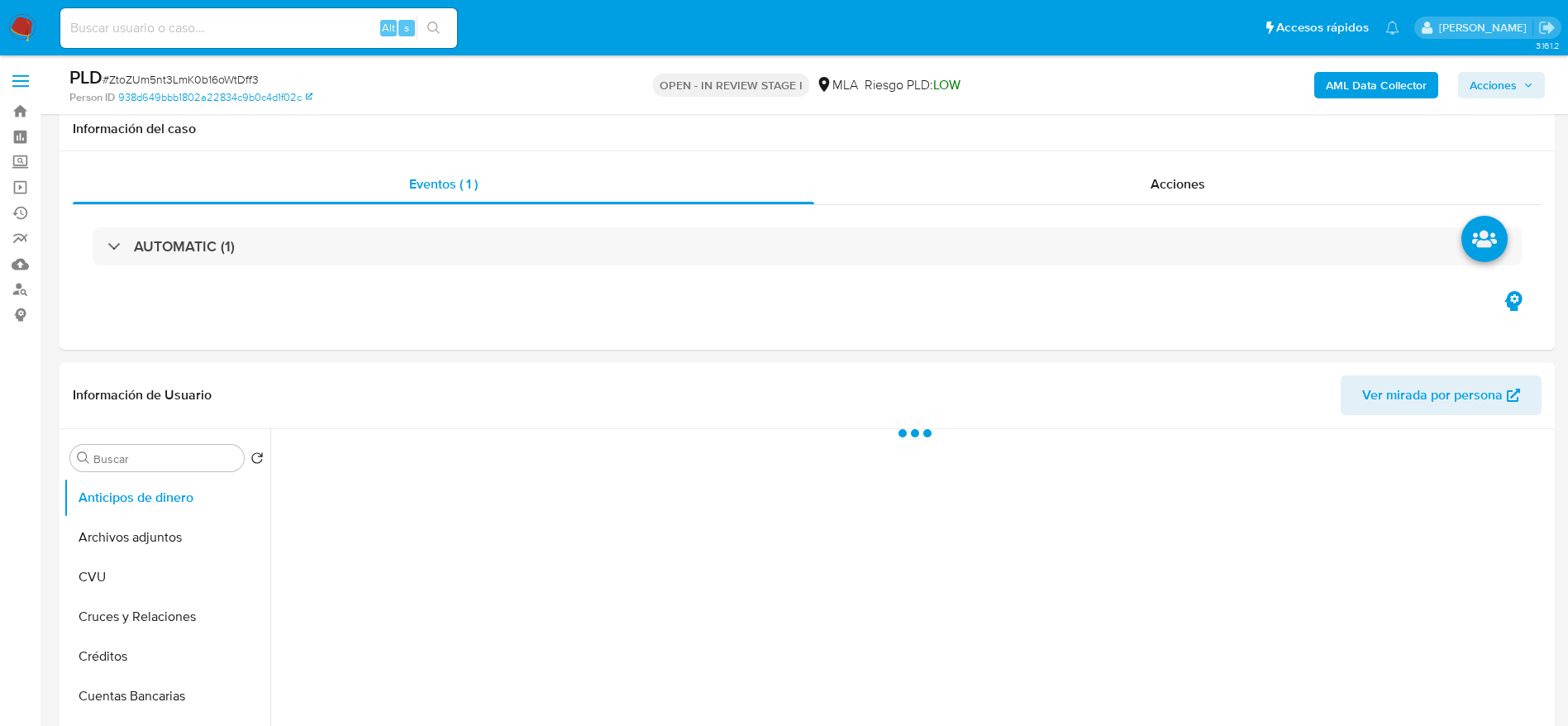
scroll to position [248, 0]
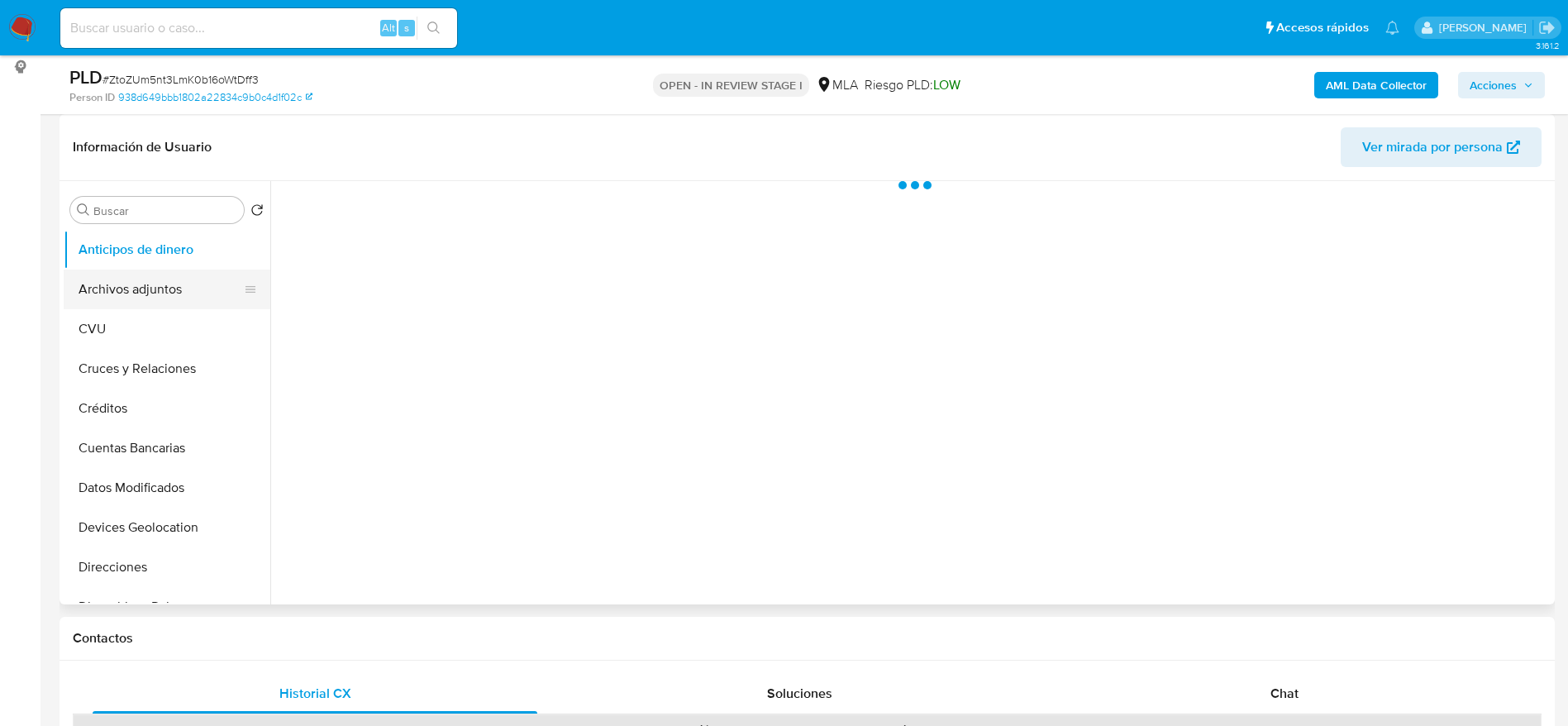
select select "10"
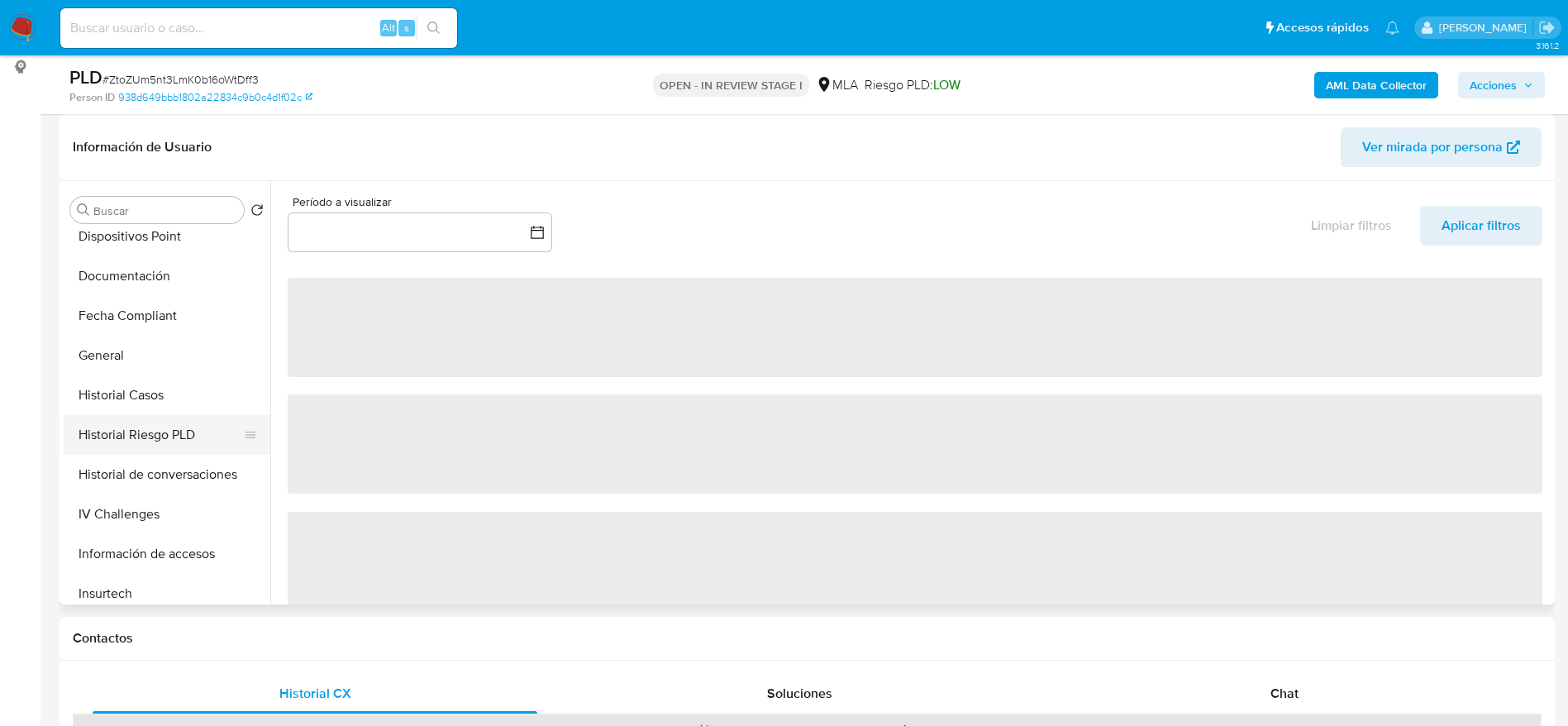
scroll to position [372, 0]
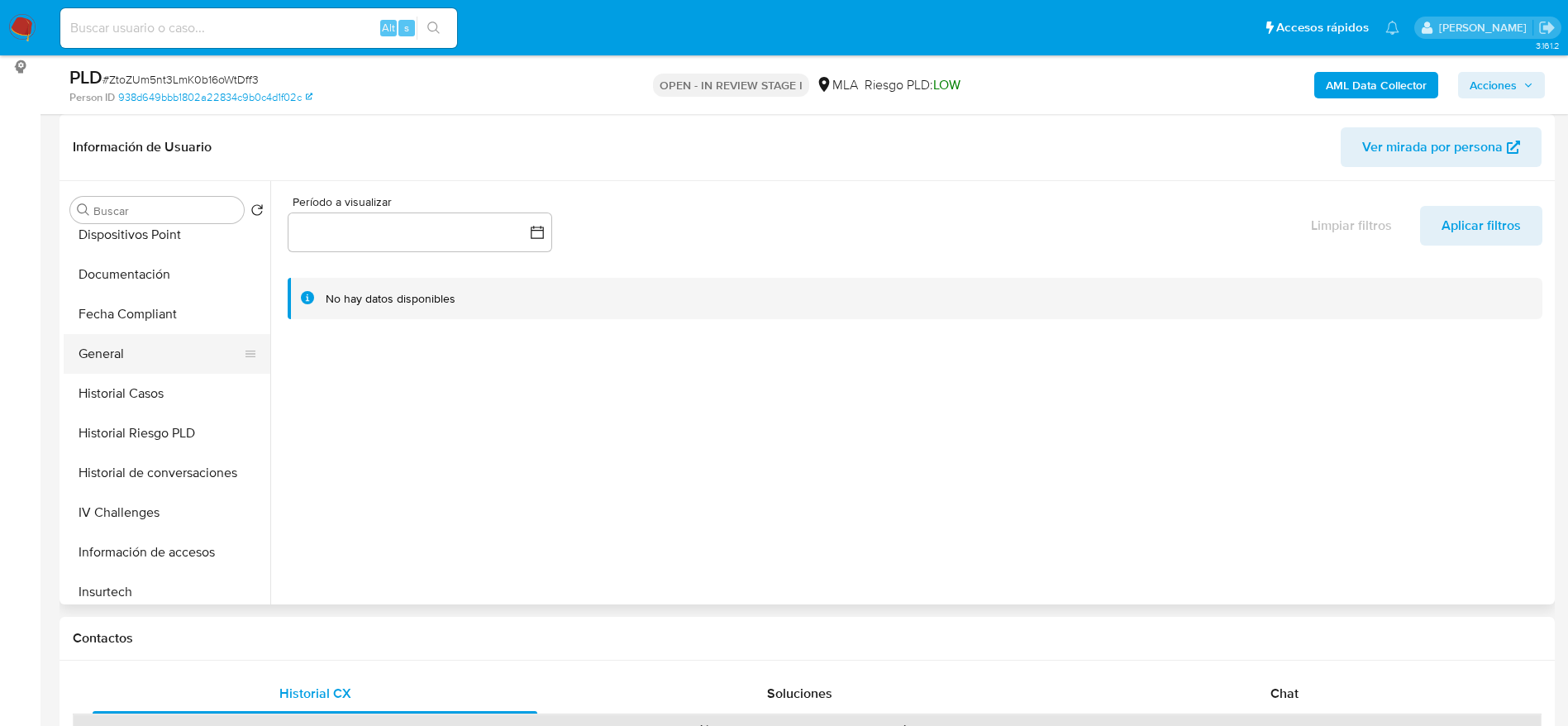
click at [138, 372] on button "General" at bounding box center [160, 353] width 193 height 40
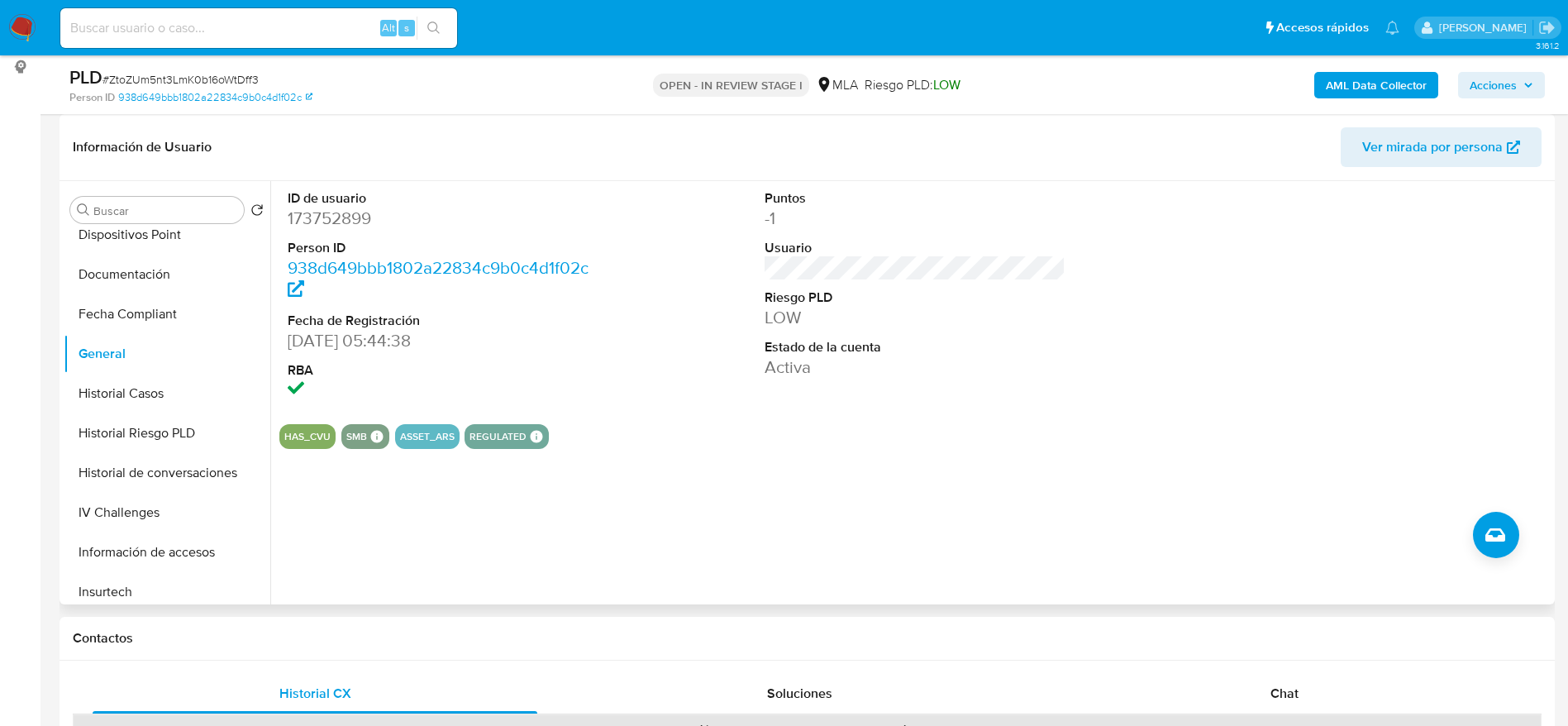
click at [1416, 137] on span "Ver mirada por persona" at bounding box center [1432, 147] width 140 height 40
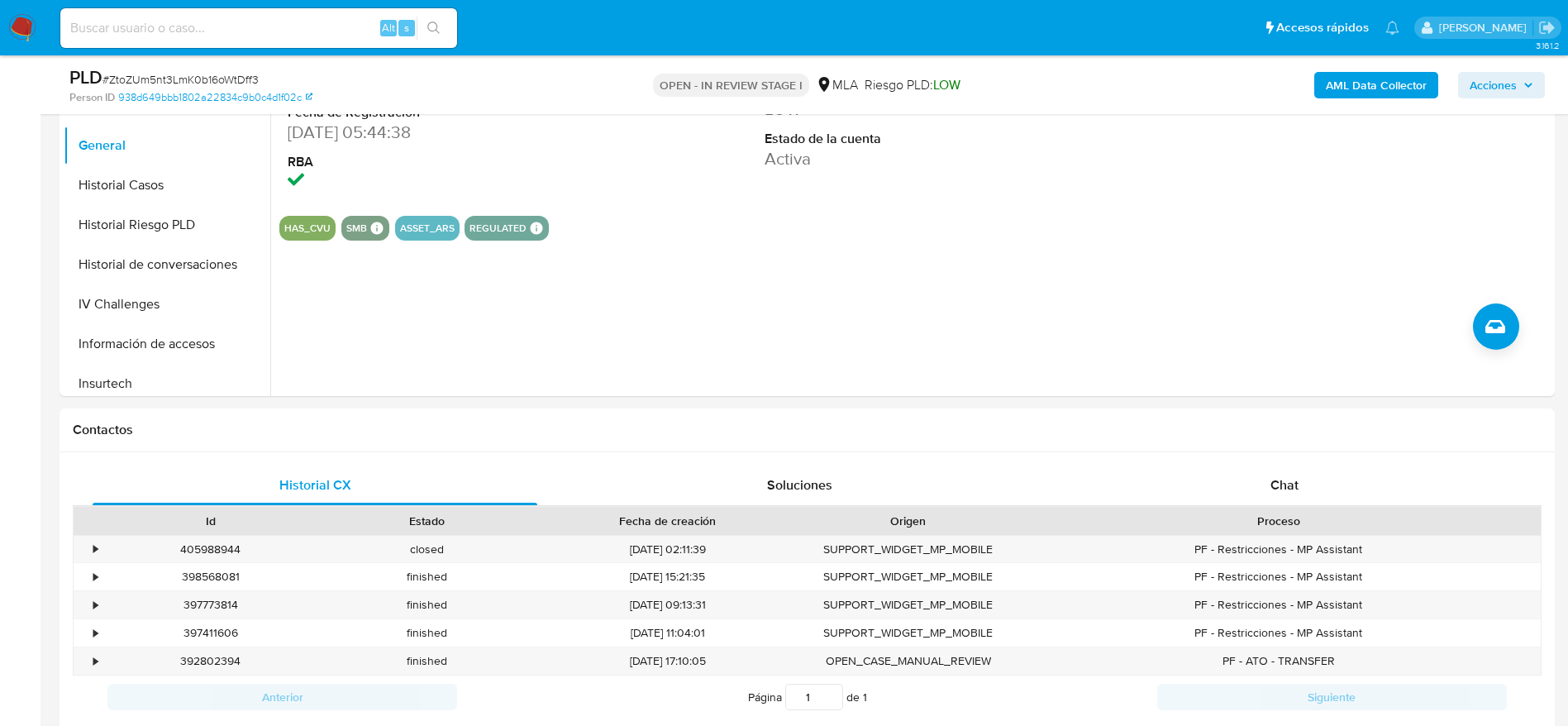
scroll to position [744, 0]
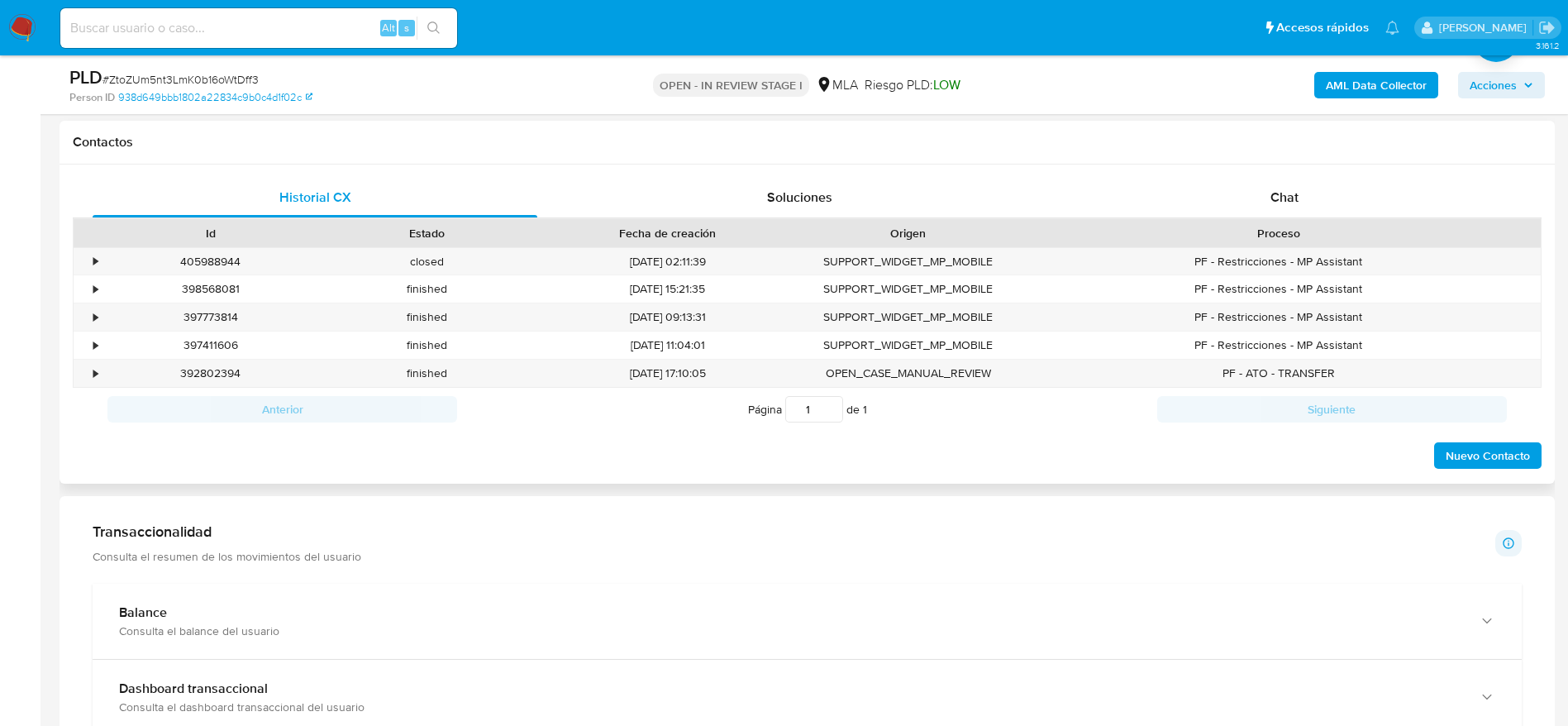
click at [1271, 220] on div "Proceso" at bounding box center [1279, 232] width 524 height 28
click at [1271, 203] on span "Chat" at bounding box center [1285, 197] width 28 height 19
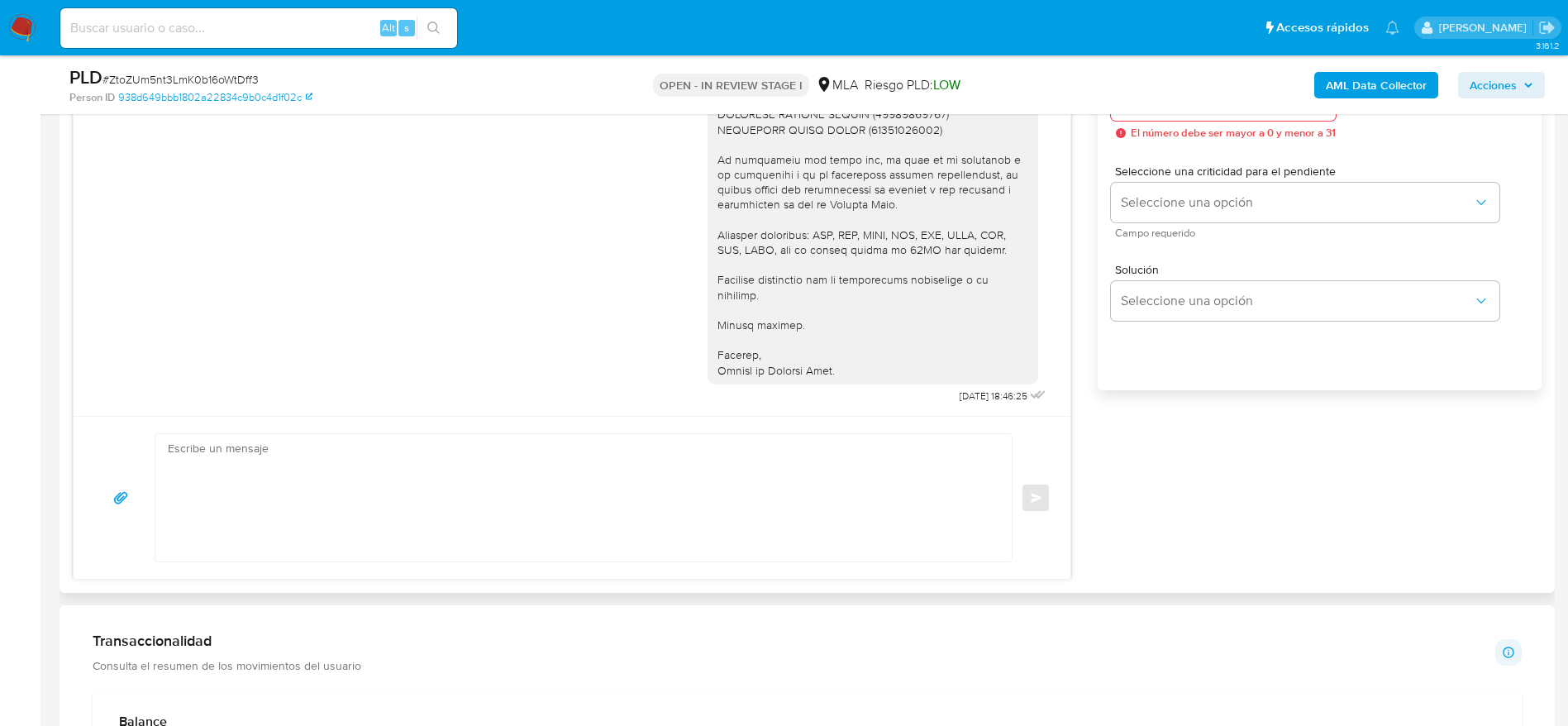
scroll to position [1116, 0]
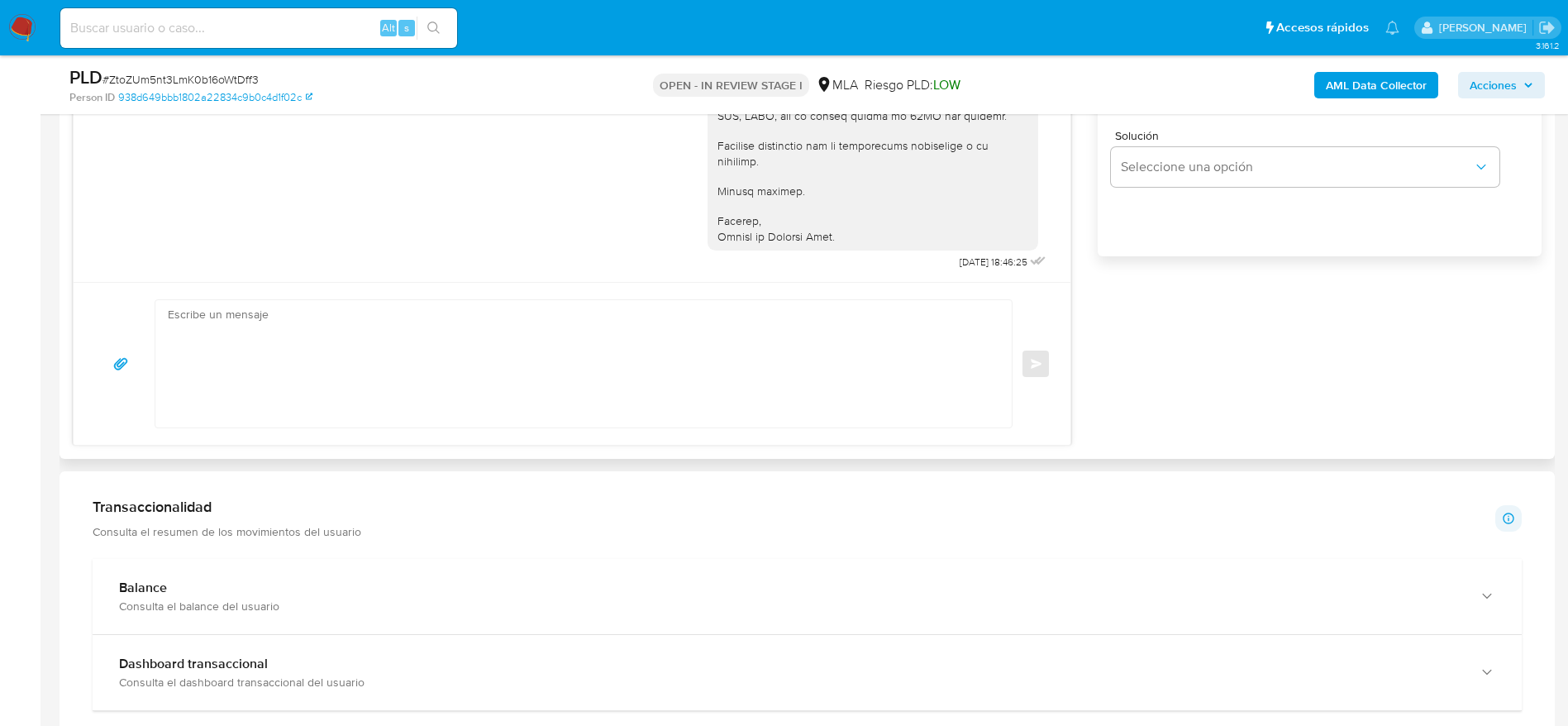
click at [231, 355] on textarea at bounding box center [579, 364] width 823 height 128
paste textarea "Hola, Esperamos que te encuentres muy bien. Te consultamos si tuviste oportunid…"
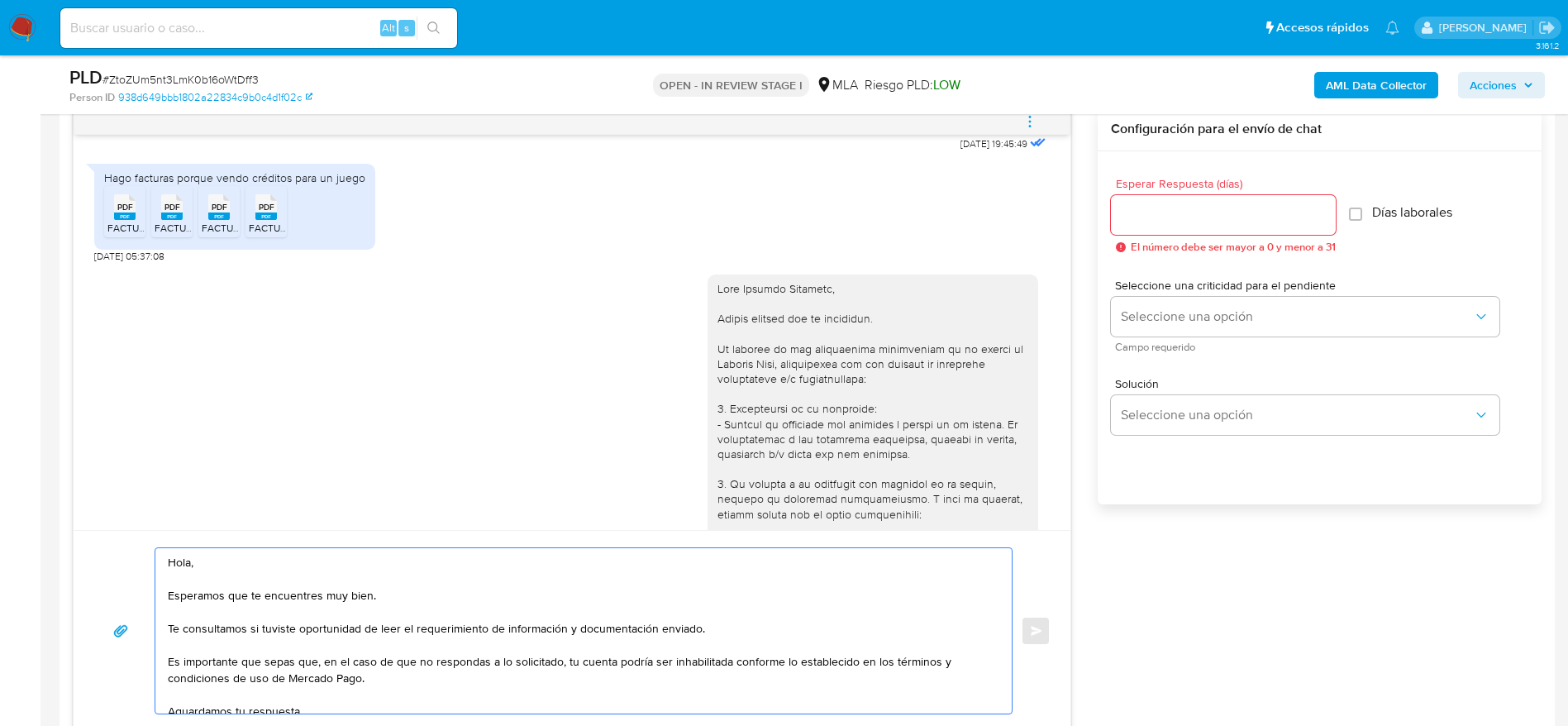
scroll to position [839, 0]
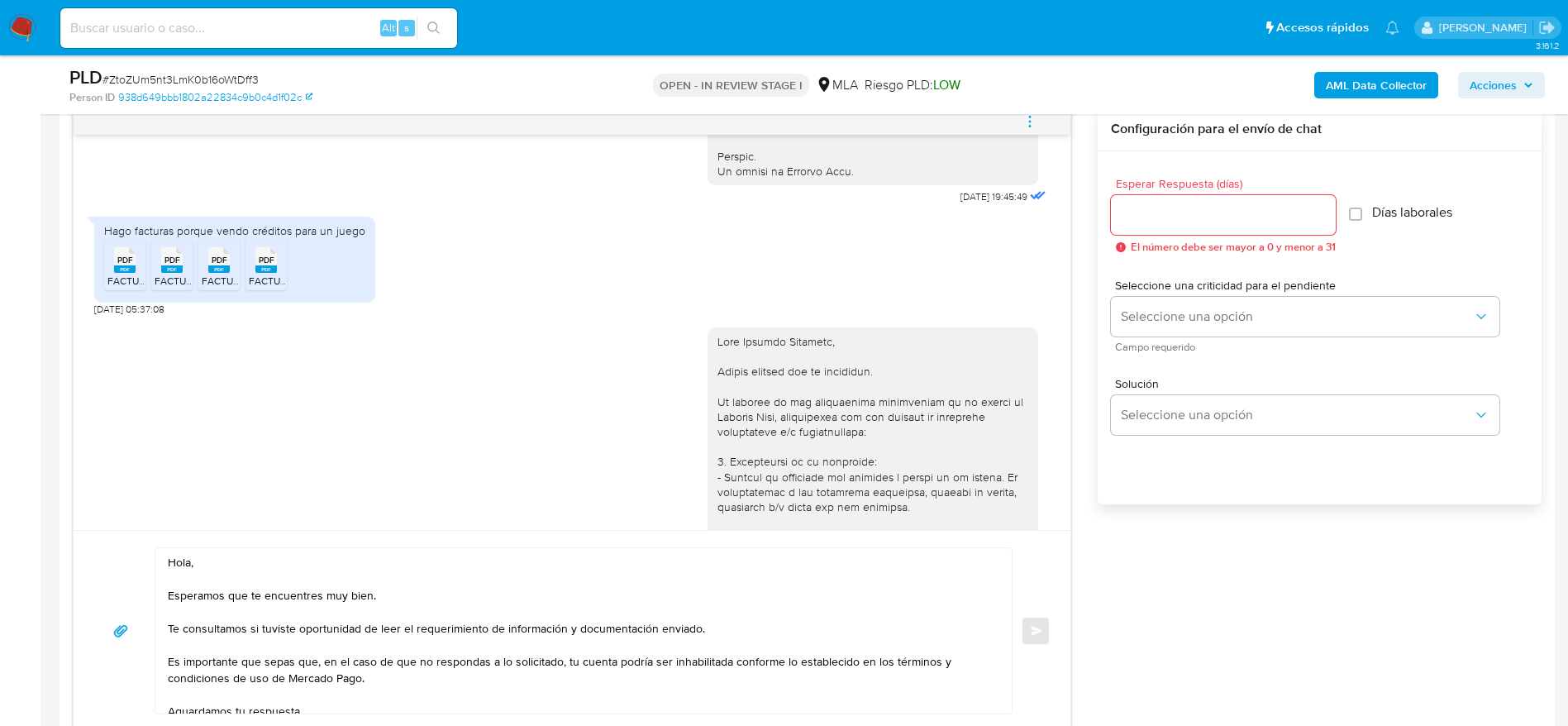
copy div "Hola Agustin Nebbioli,"
click at [177, 555] on textarea "Hola, Esperamos que te encuentres muy bien. Te consultamos si tuviste oportunid…" at bounding box center [579, 631] width 823 height 165
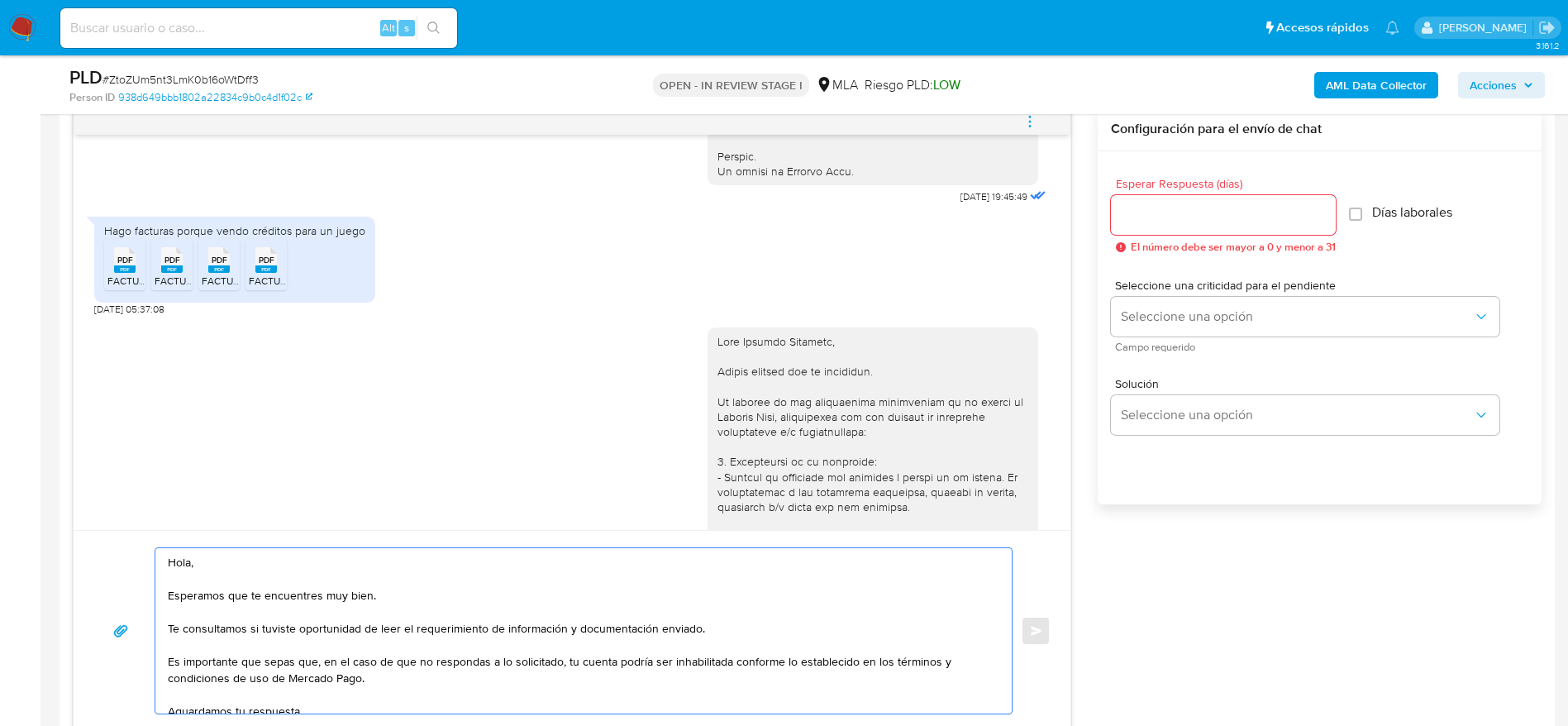
click at [177, 555] on textarea "Hola, Esperamos que te encuentres muy bien. Te consultamos si tuviste oportunid…" at bounding box center [579, 631] width 823 height 165
paste textarea "Agustin Nebbioli,"
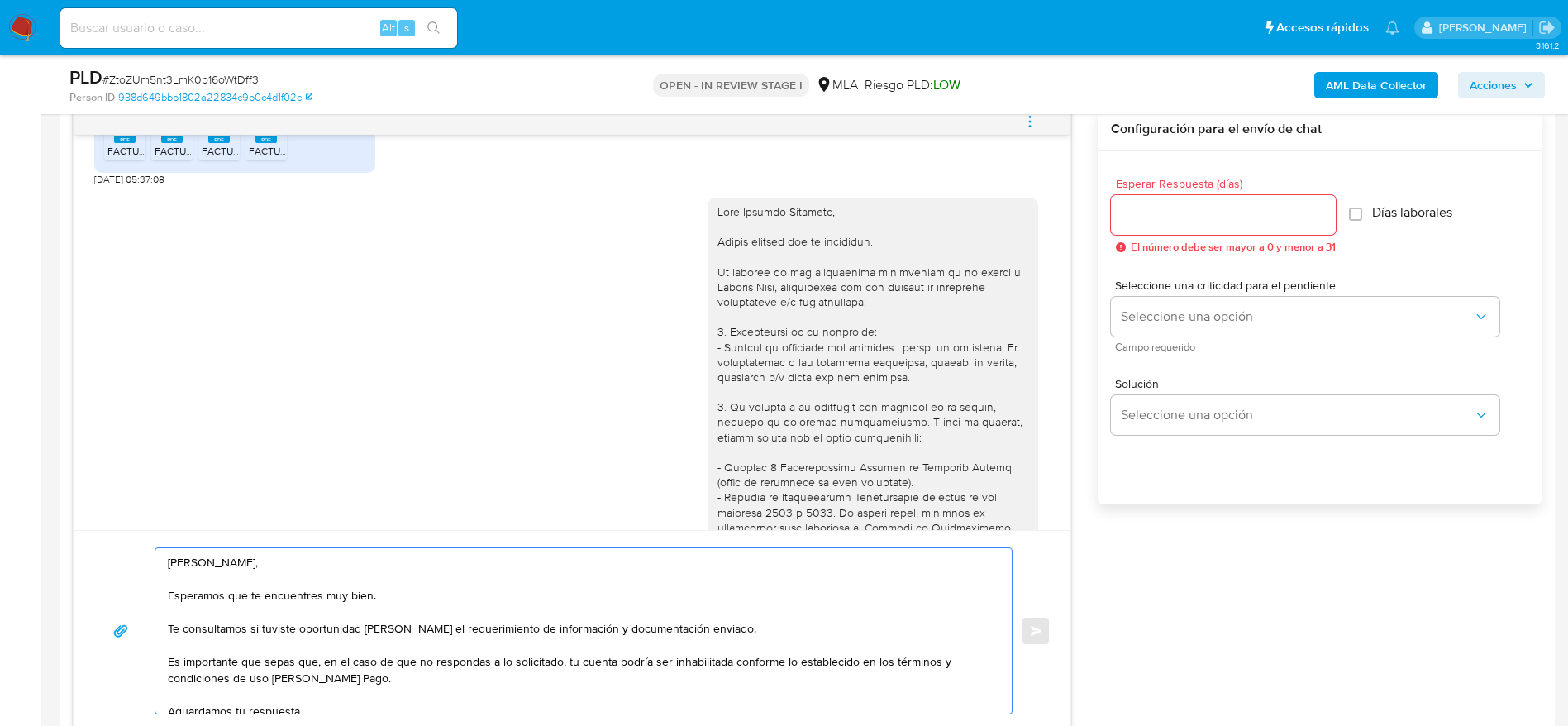
scroll to position [1211, 0]
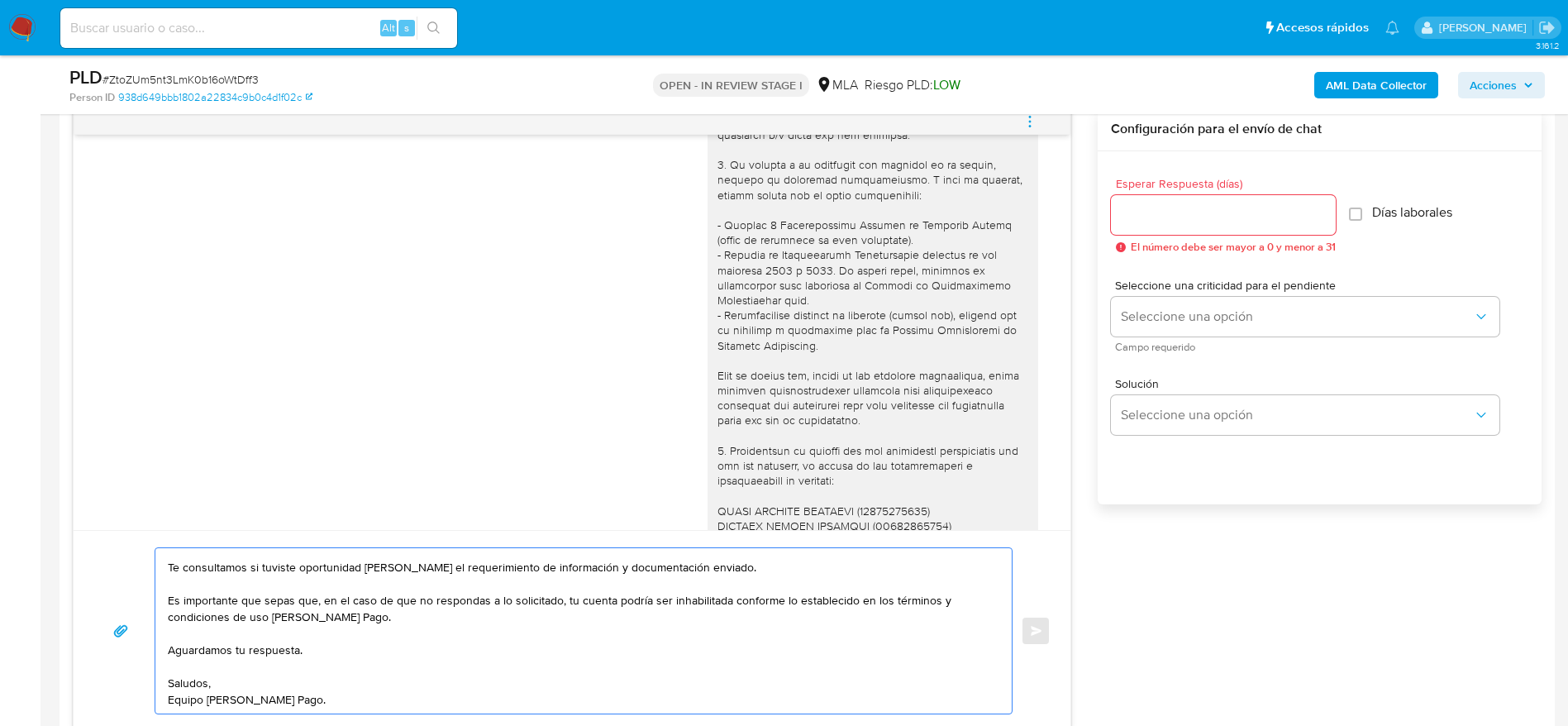
click at [303, 703] on textarea "Hola Agustin Nebbioli, Esperamos que te encuentres muy bien. Te consultamos si …" at bounding box center [579, 631] width 823 height 165
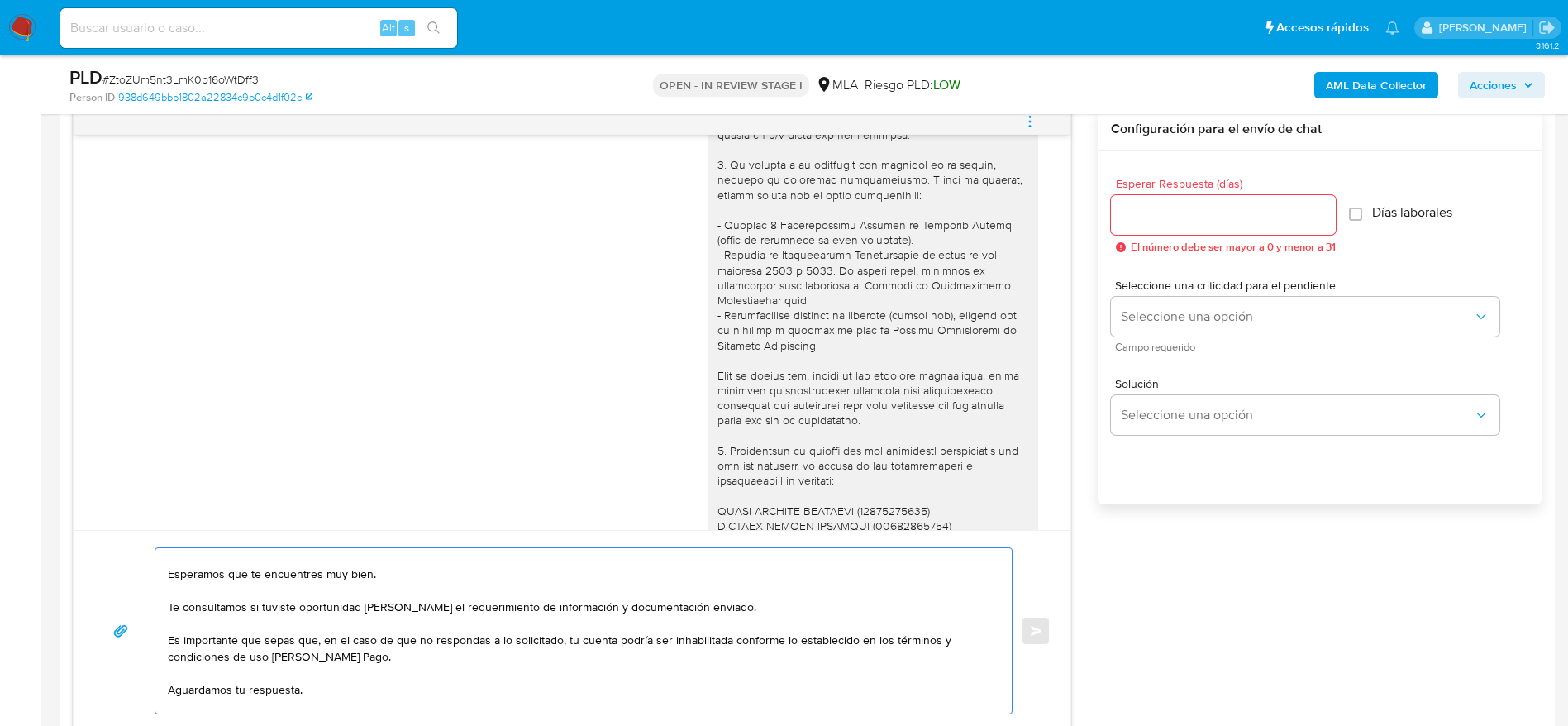
scroll to position [0, 0]
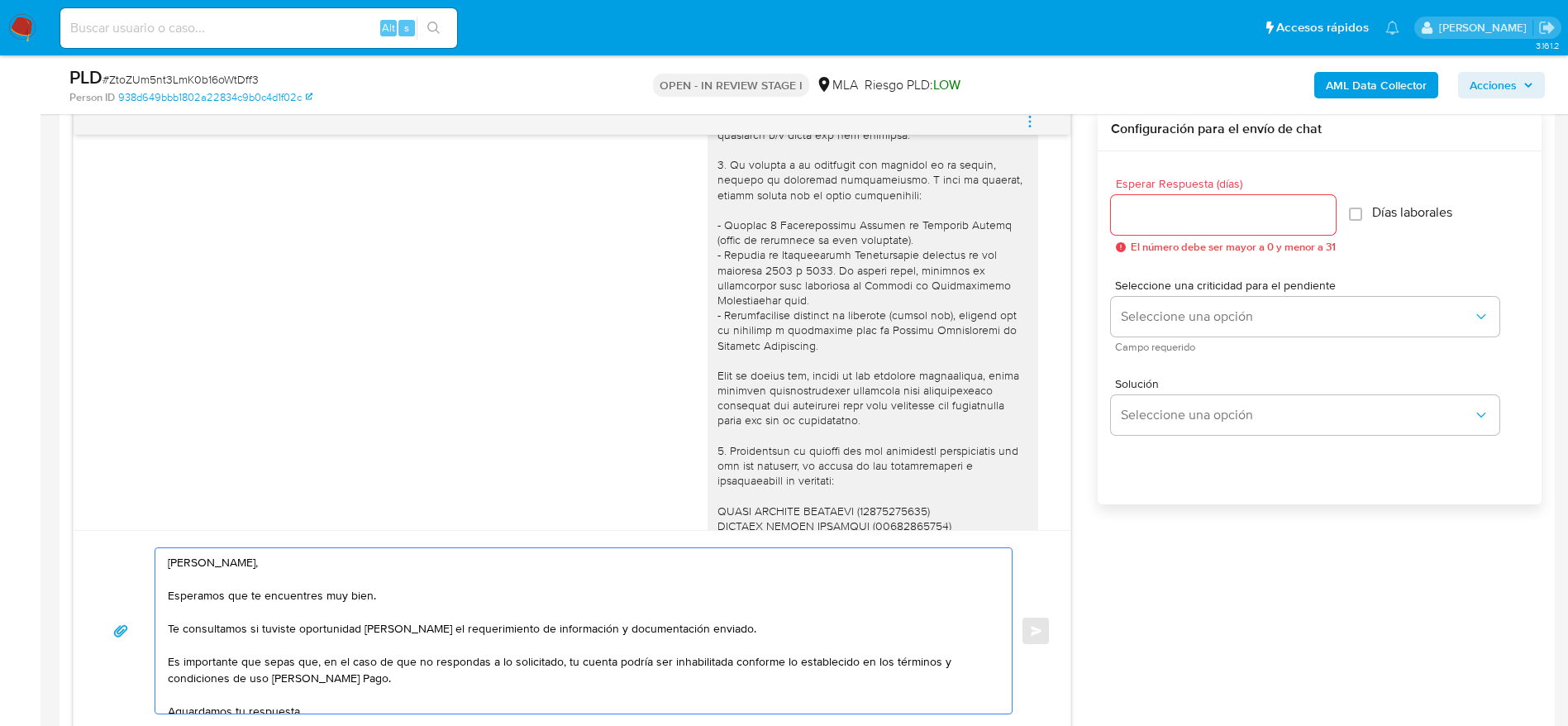
type textarea "Hola Agustin Nebbioli, Esperamos que te encuentres muy bien. Te consultamos si …"
click at [1164, 214] on input "Esperar Respuesta (días)" at bounding box center [1223, 214] width 225 height 21
type input "1"
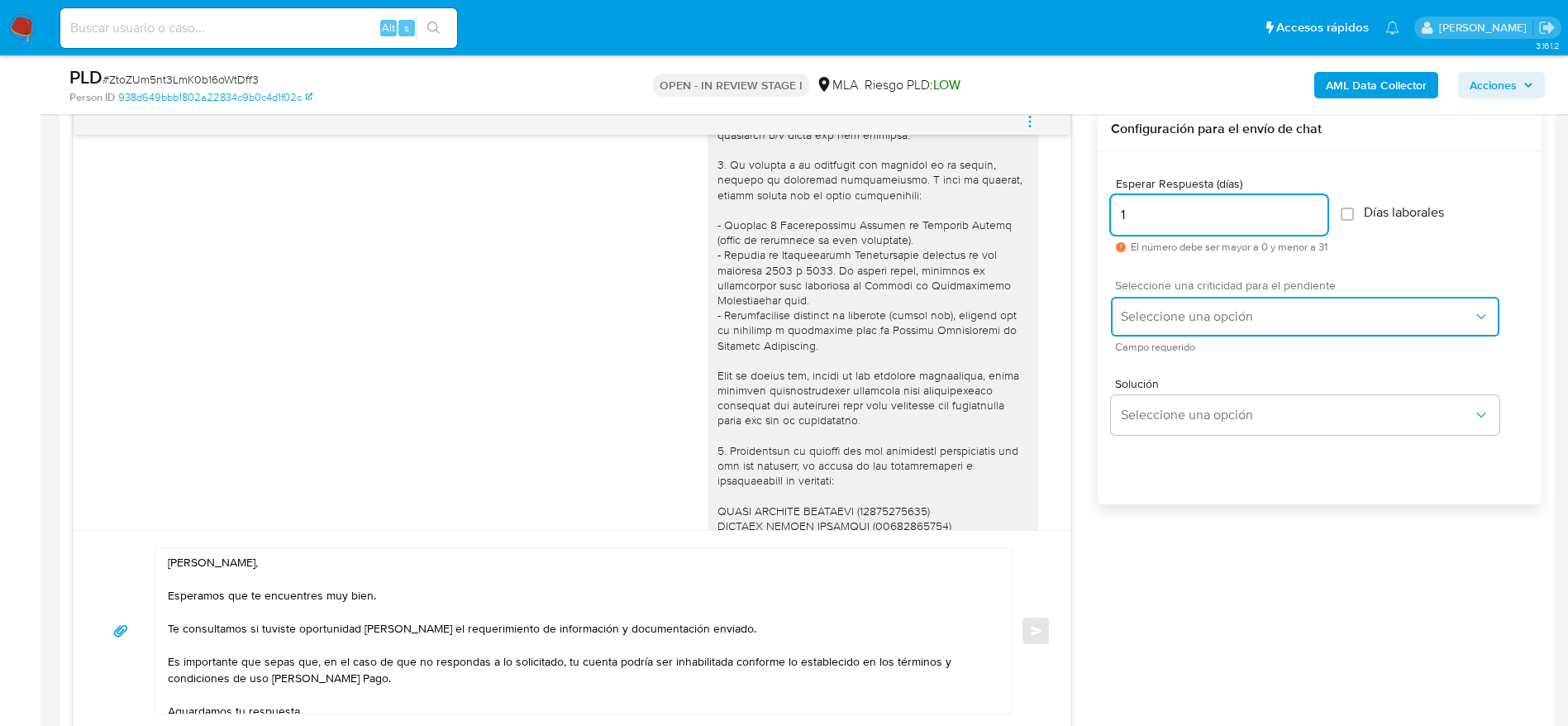
click at [1173, 315] on span "Seleccione una opción" at bounding box center [1297, 316] width 352 height 16
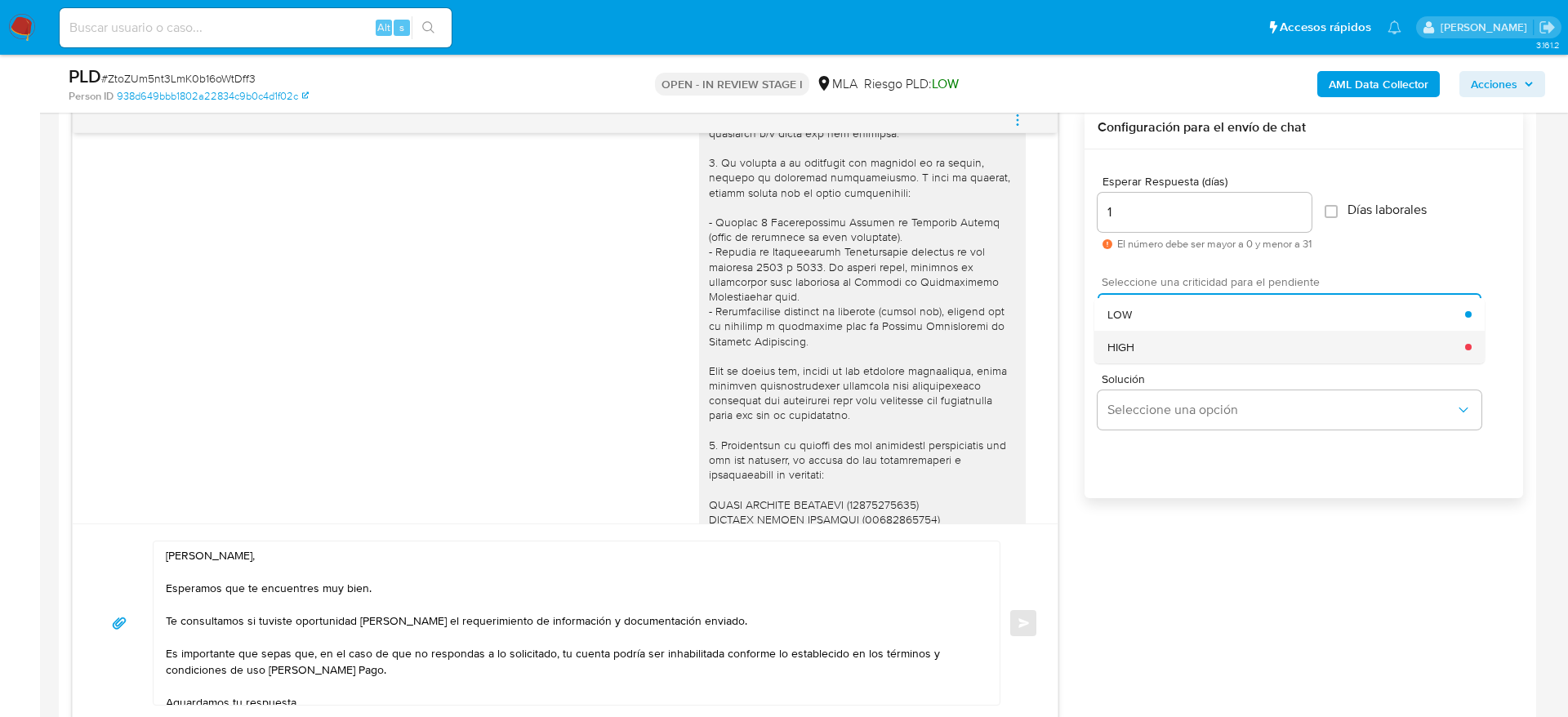
click at [1157, 339] on div "HIGH" at bounding box center [1286, 346] width 357 height 33
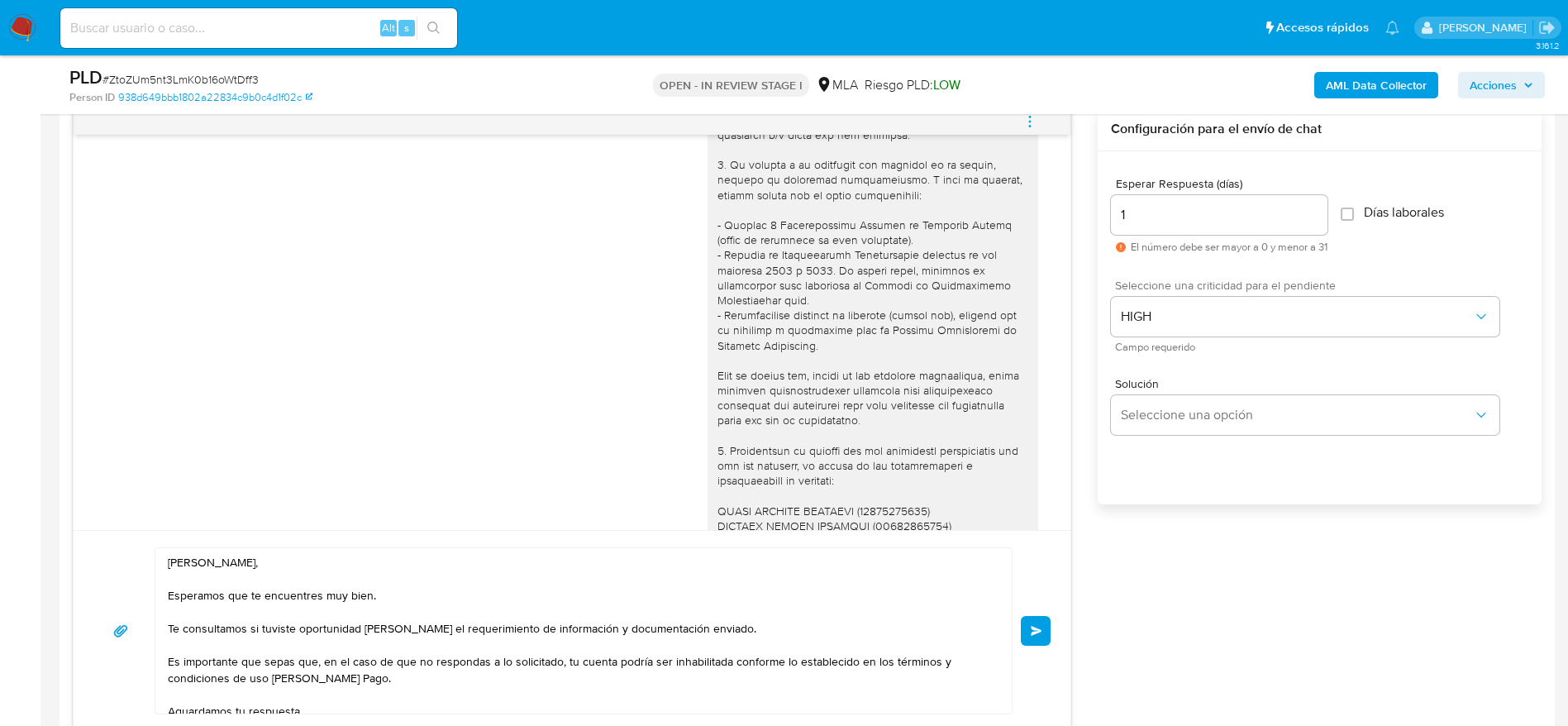
click at [1036, 630] on span "Enviar" at bounding box center [1037, 631] width 12 height 10
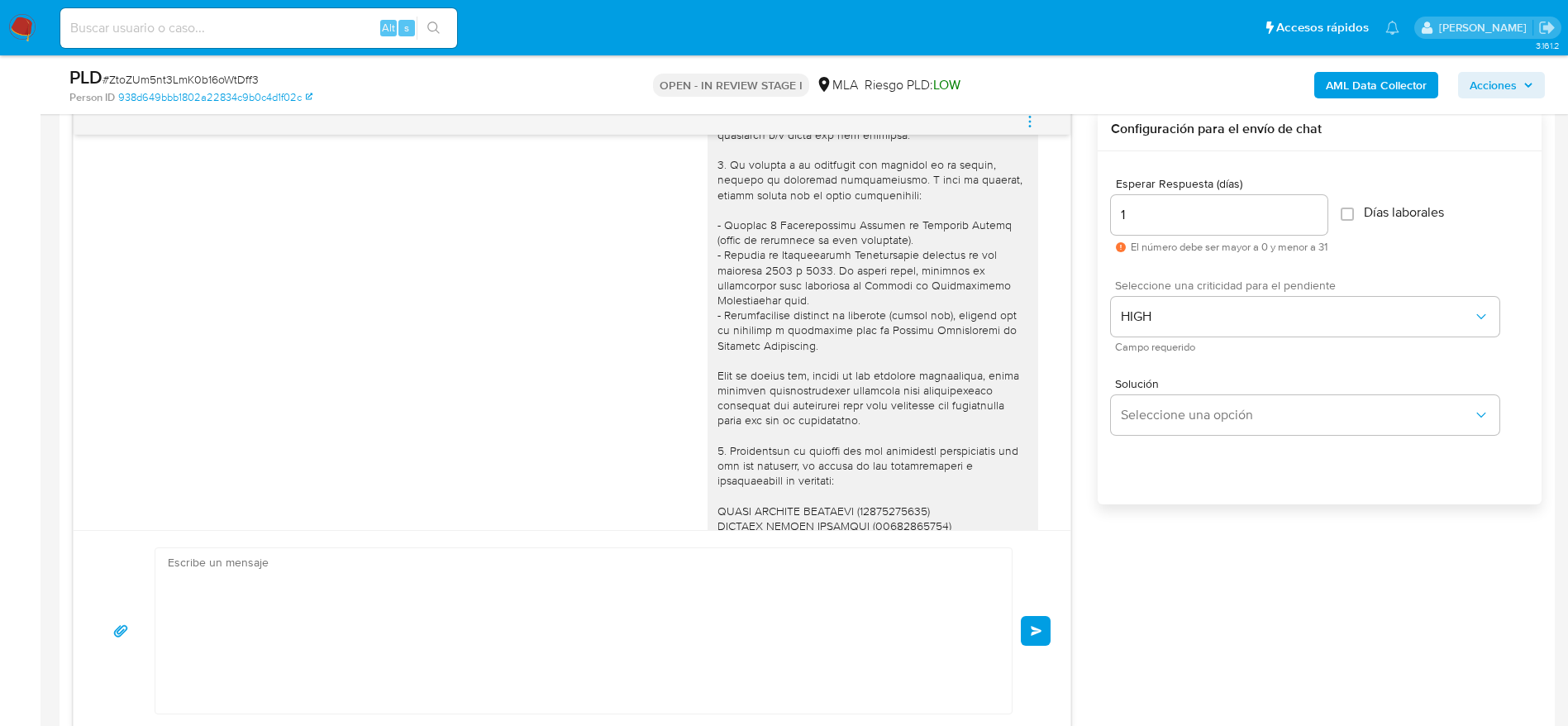
scroll to position [1872, 0]
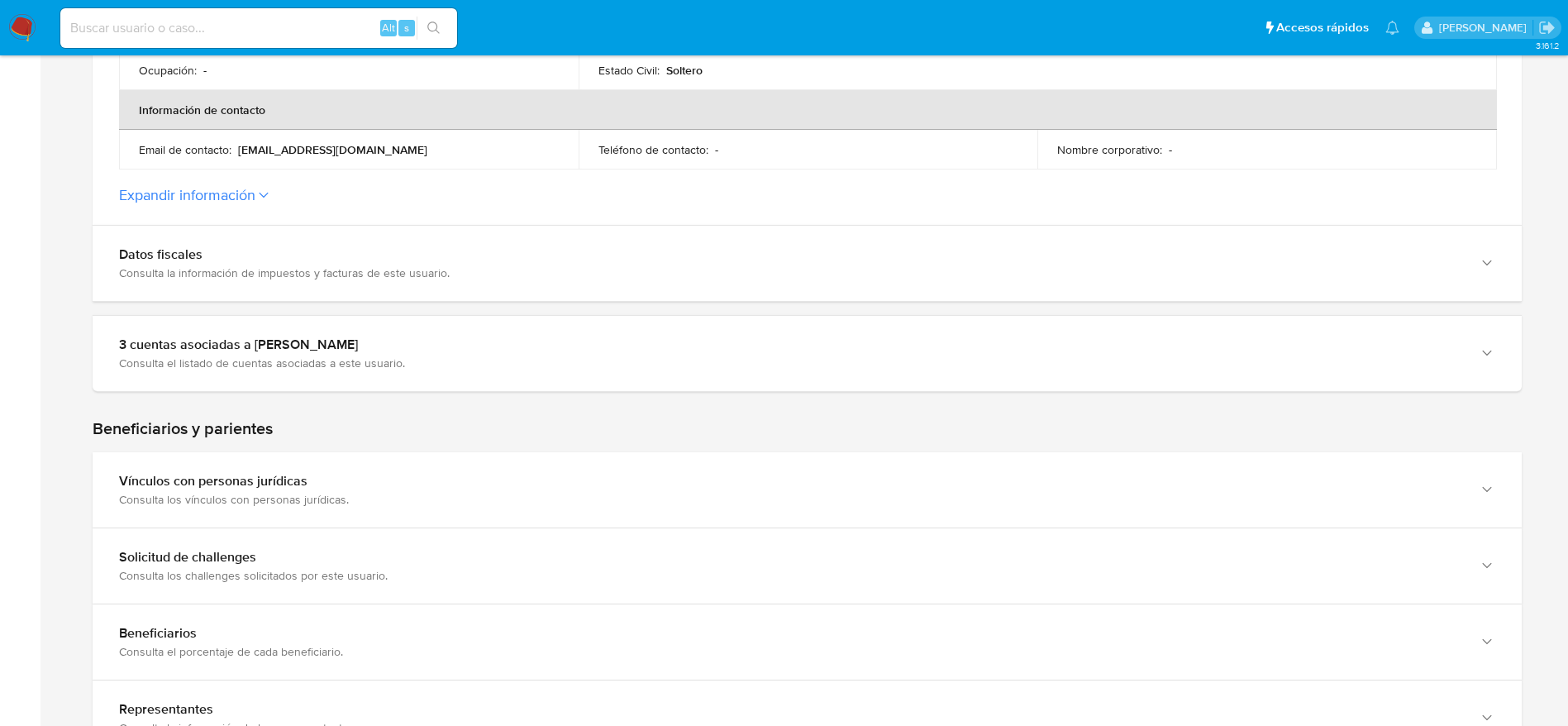
scroll to position [620, 0]
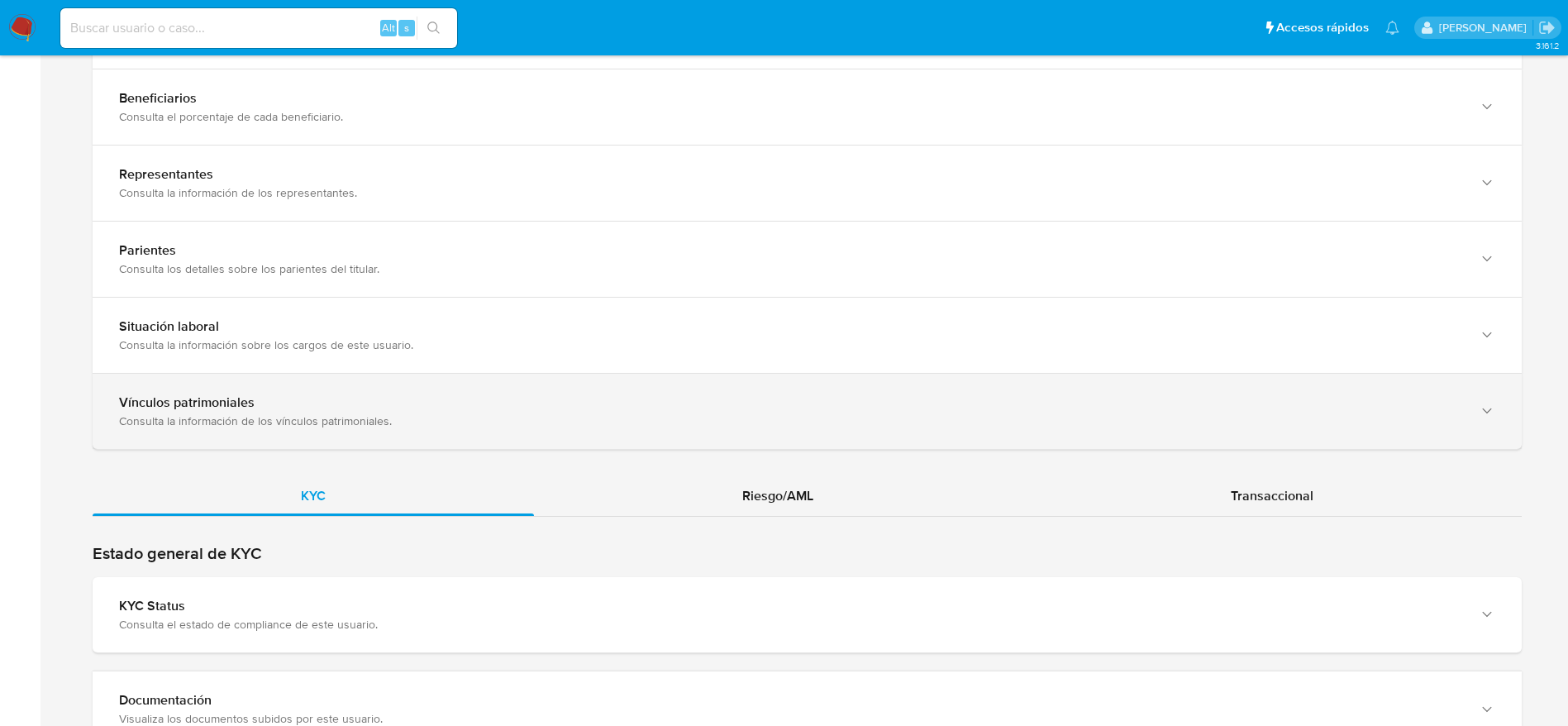
drag, startPoint x: 821, startPoint y: 491, endPoint x: 883, endPoint y: 432, distance: 85.6
click at [821, 492] on div "Riesgo/AML" at bounding box center [777, 495] width 488 height 40
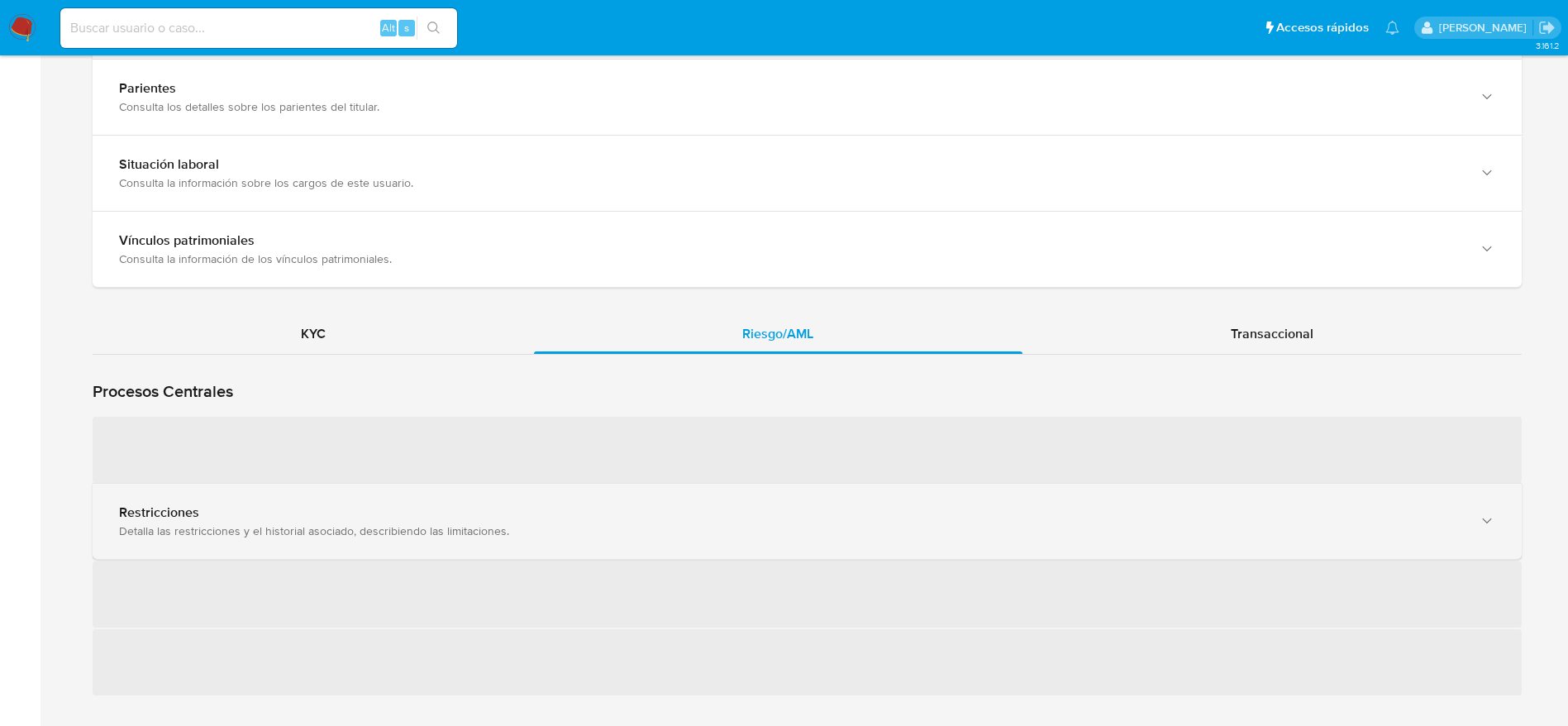
scroll to position [1363, 0]
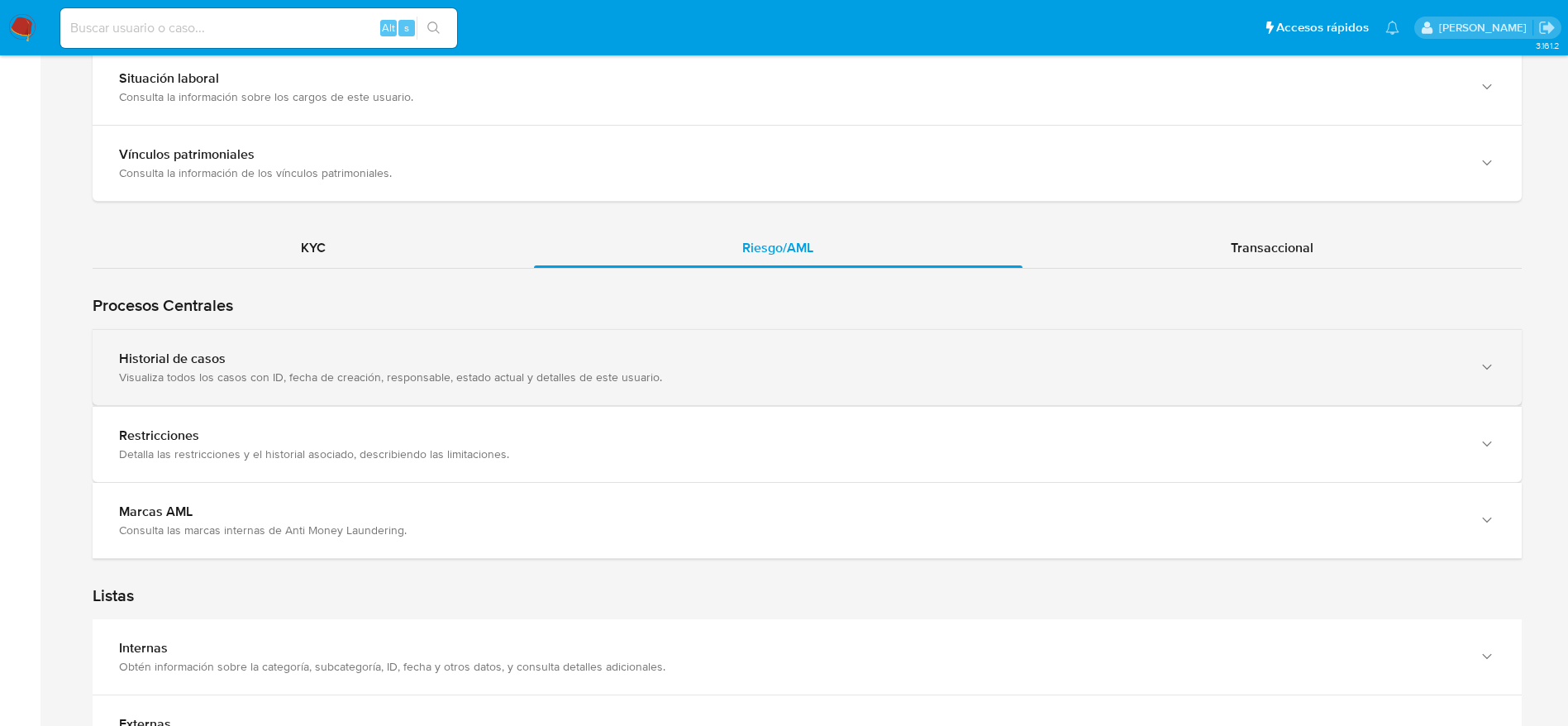
click at [351, 380] on div "Visualiza todos los casos con ID, fecha de creación, responsable, estado actual…" at bounding box center [791, 376] width 1343 height 14
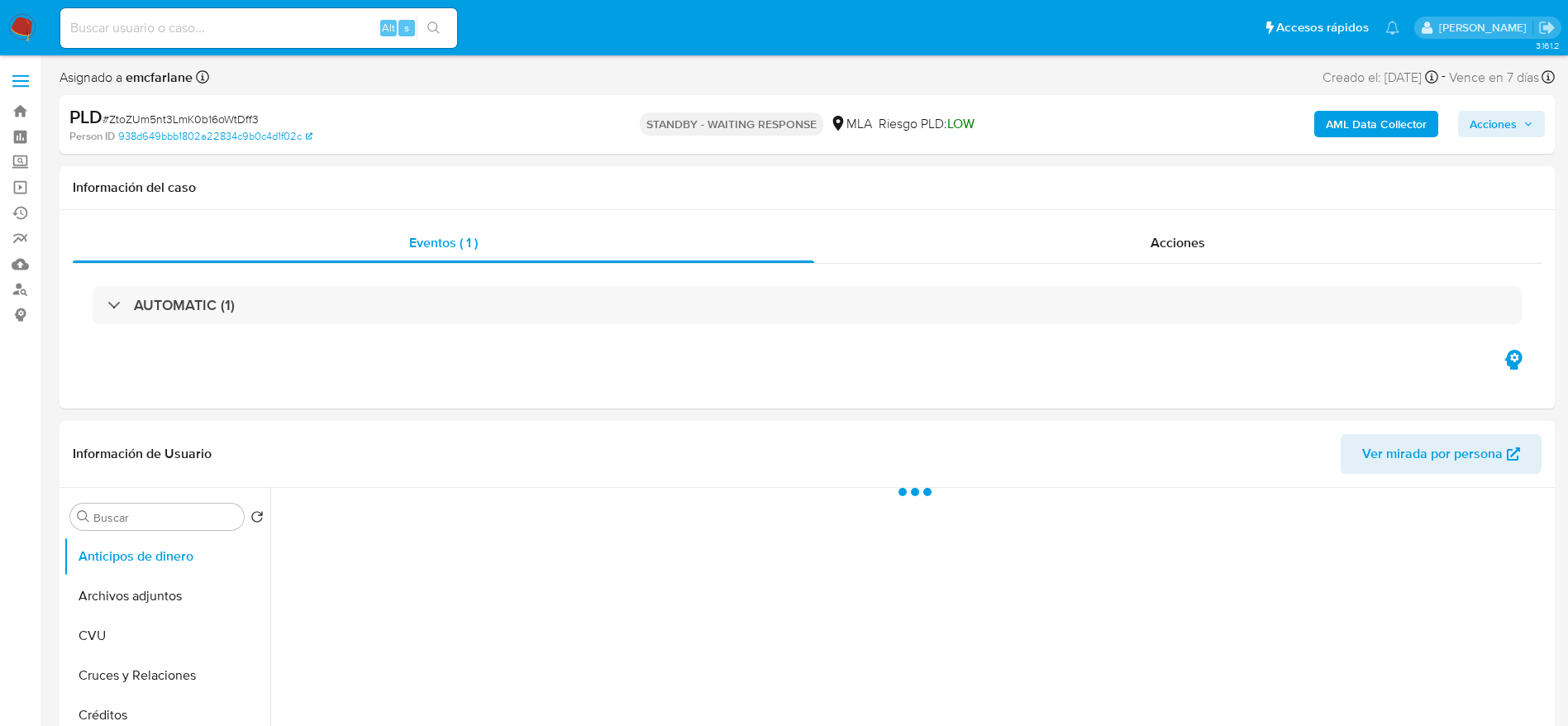
select select "10"
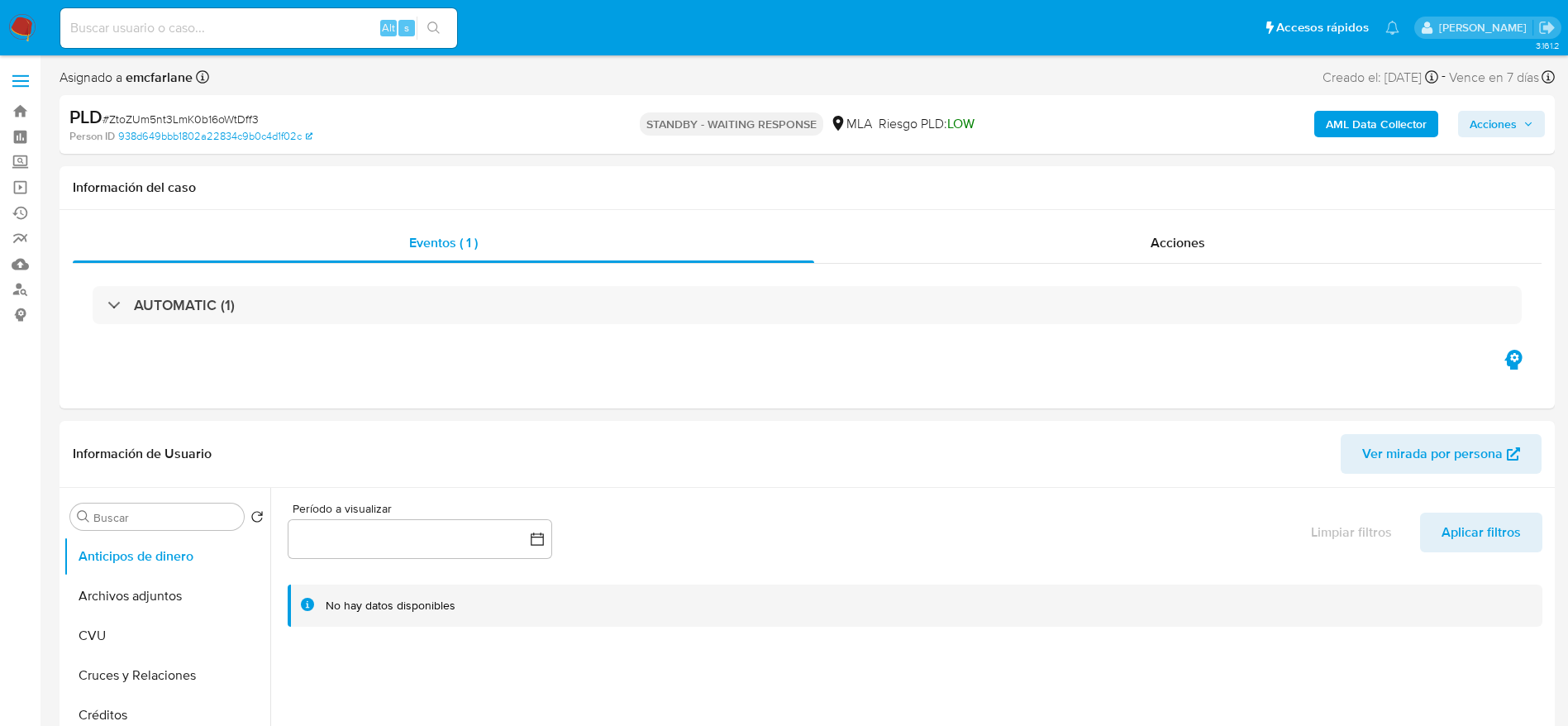
click at [272, 10] on div "Alt s" at bounding box center [259, 28] width 397 height 40
click at [282, 18] on input at bounding box center [259, 27] width 397 height 21
paste input "R9cCtXhTMMmVqD1kPDUTRYuj"
type input "R9cCtXhTMMmVqD1kPDUTRYuj"
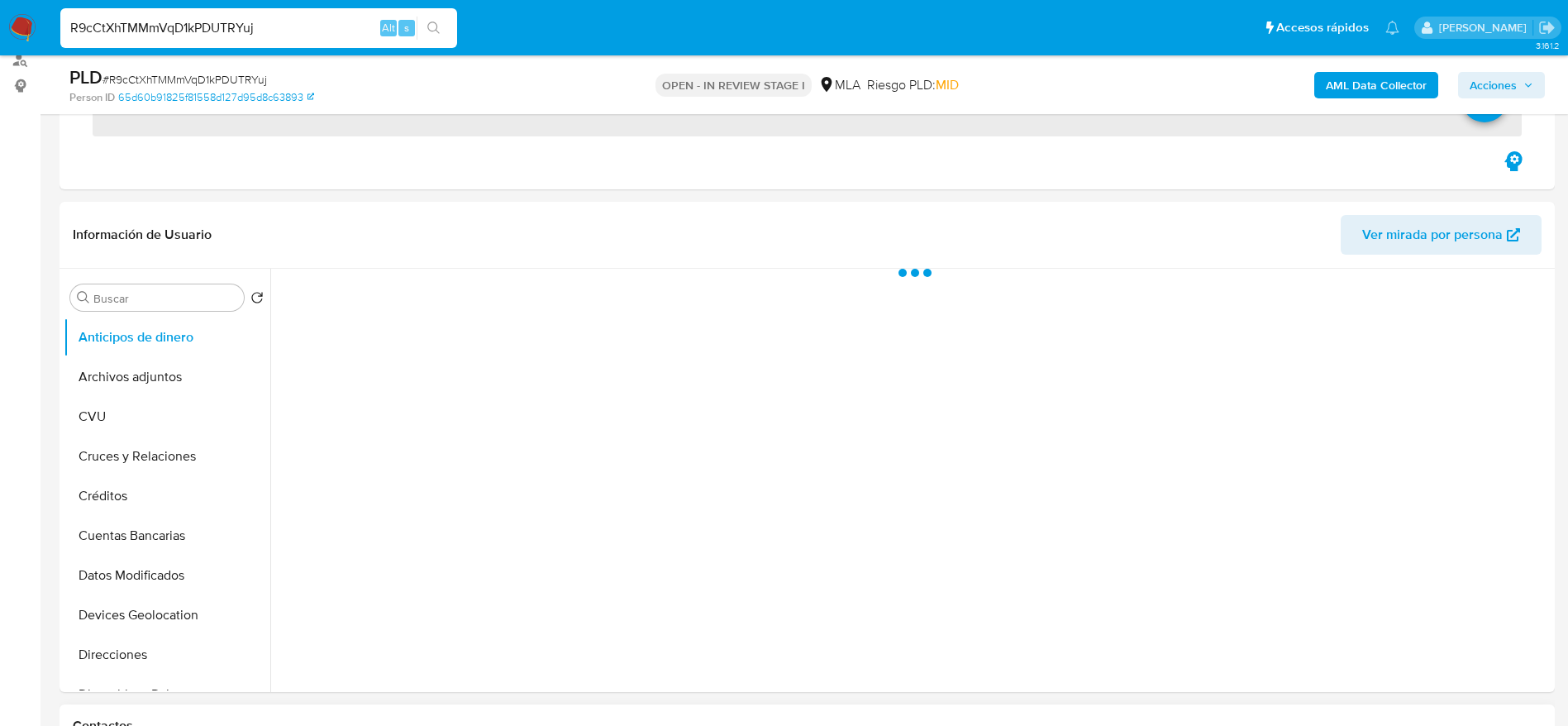
scroll to position [744, 0]
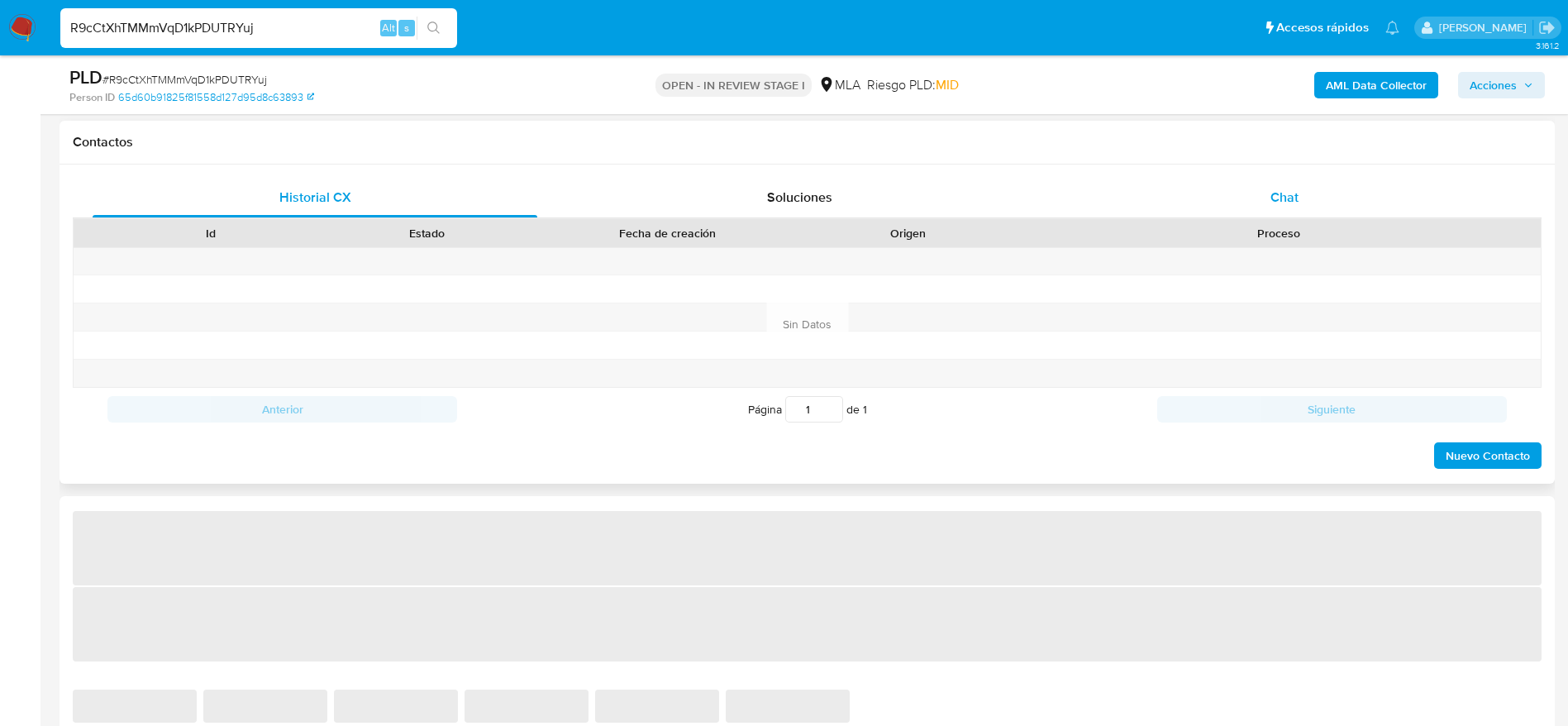
select select "10"
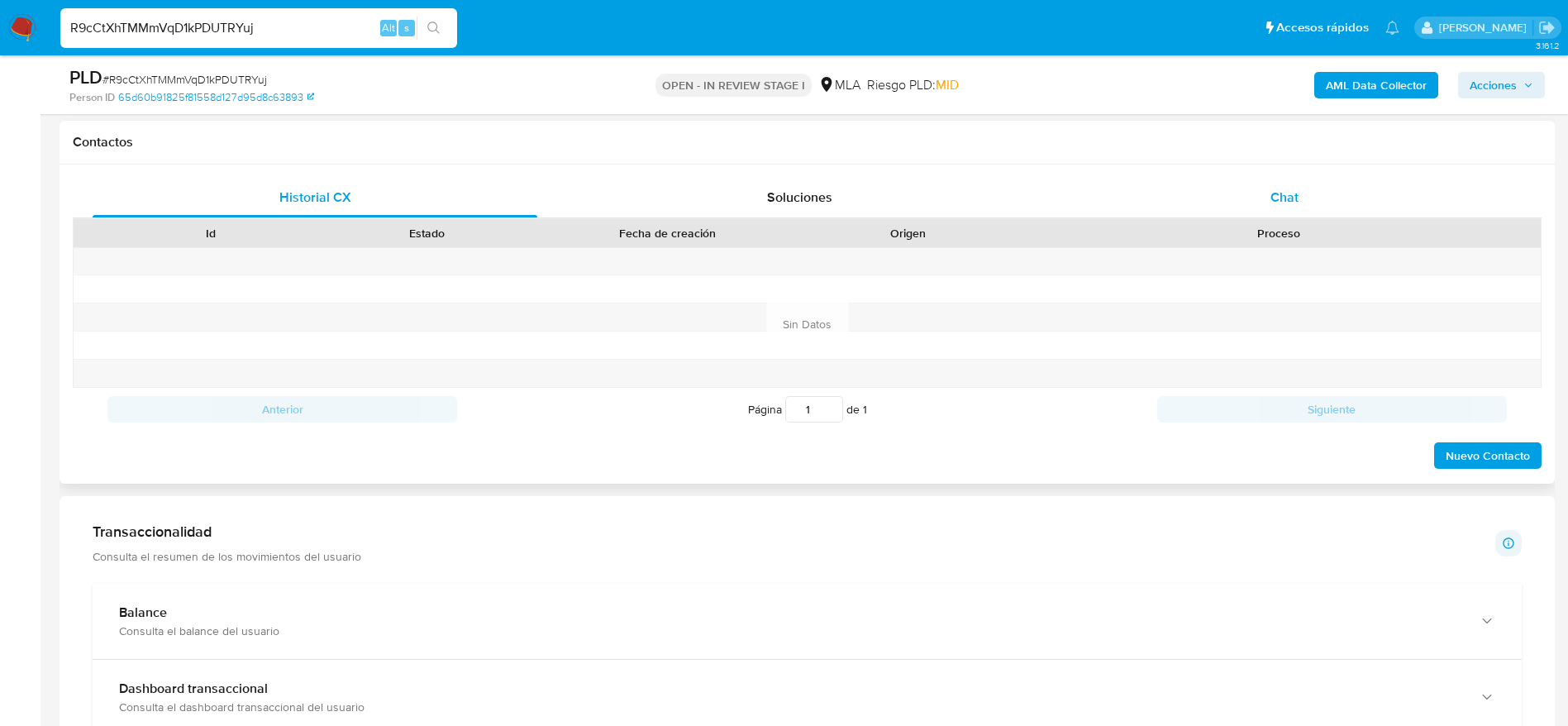
drag, startPoint x: 1277, startPoint y: 210, endPoint x: 1189, endPoint y: 214, distance: 88.1
click at [1277, 209] on div "Chat" at bounding box center [1285, 197] width 444 height 40
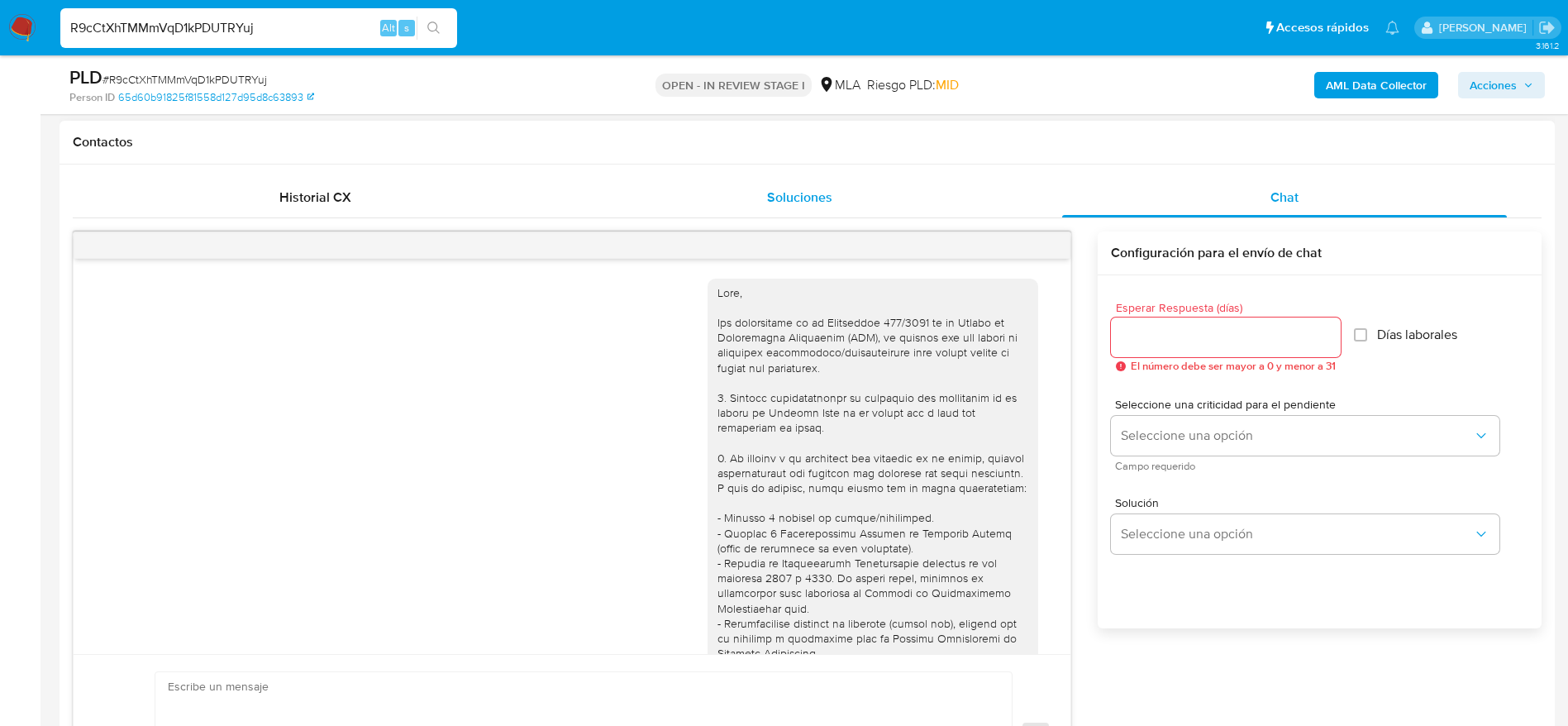
scroll to position [1401, 0]
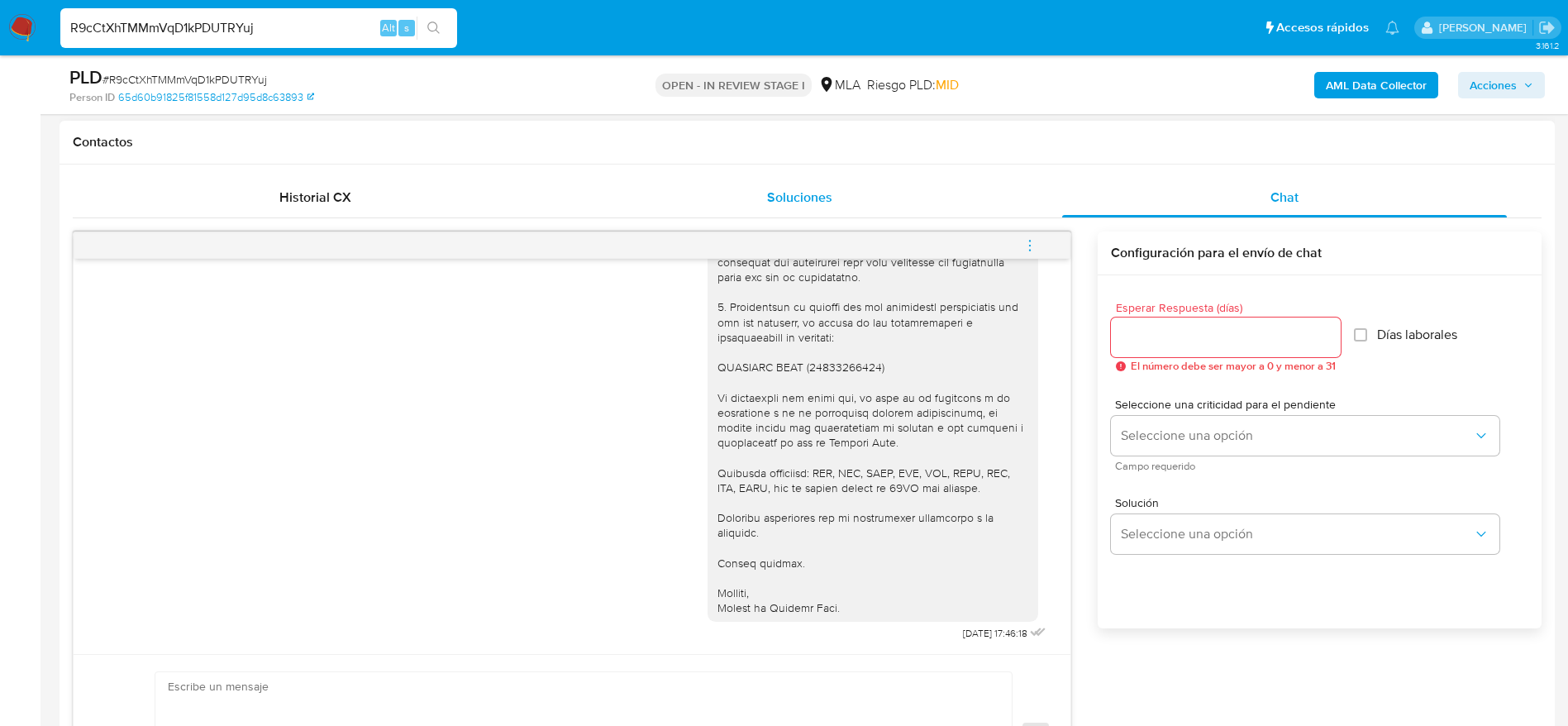
click at [793, 194] on span "Soluciones" at bounding box center [799, 197] width 66 height 19
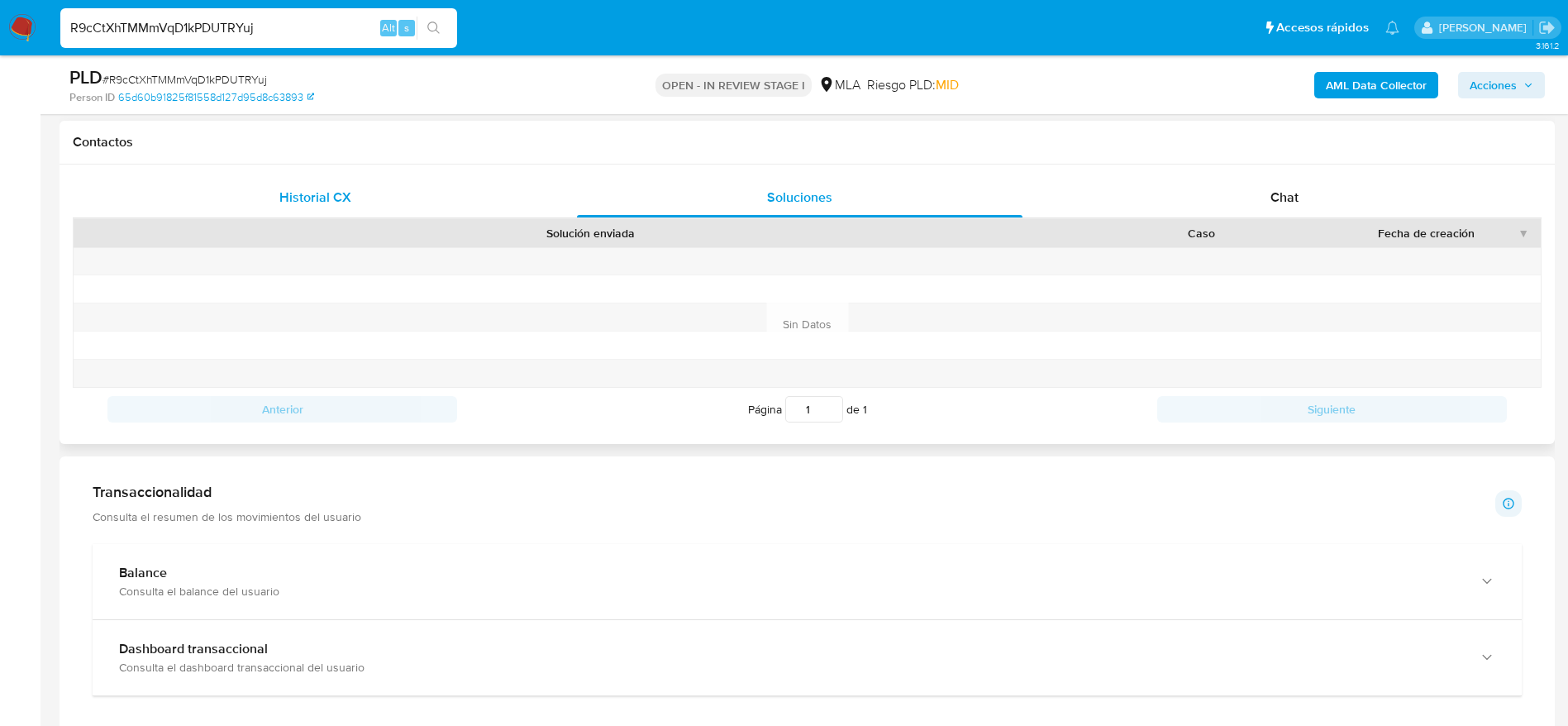
click at [309, 192] on span "Historial CX" at bounding box center [315, 197] width 72 height 19
